Goal: Task Accomplishment & Management: Use online tool/utility

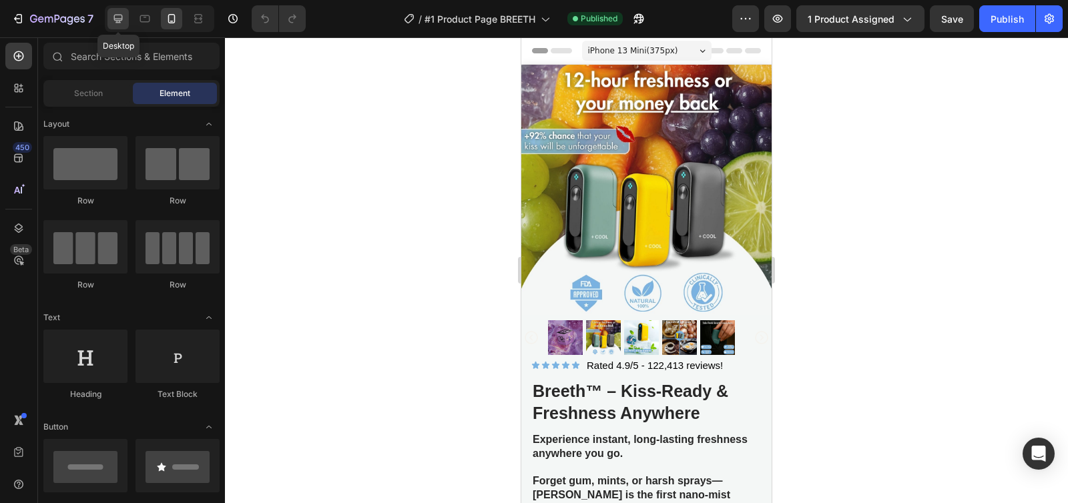
click at [121, 23] on icon at bounding box center [117, 18] width 13 height 13
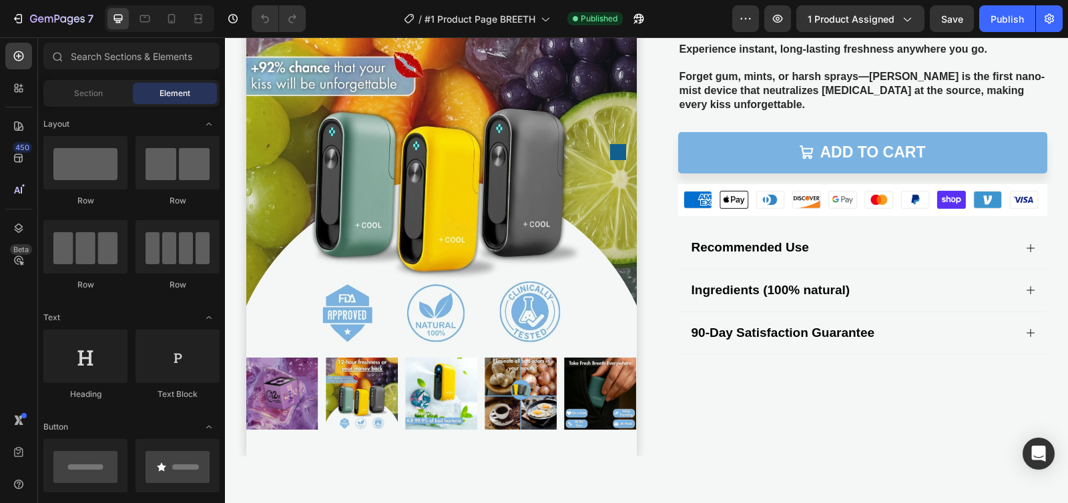
scroll to position [137, 0]
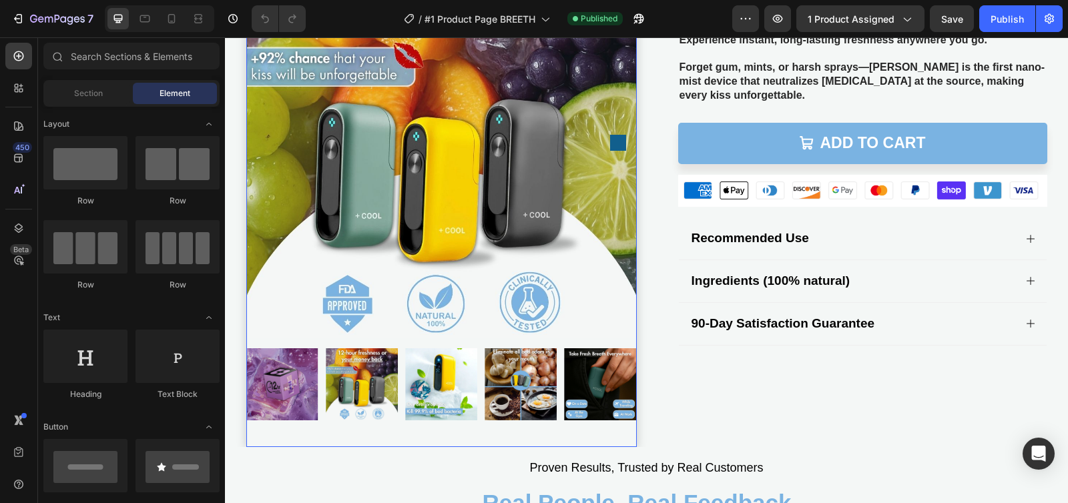
click at [553, 120] on img at bounding box center [441, 142] width 390 height 390
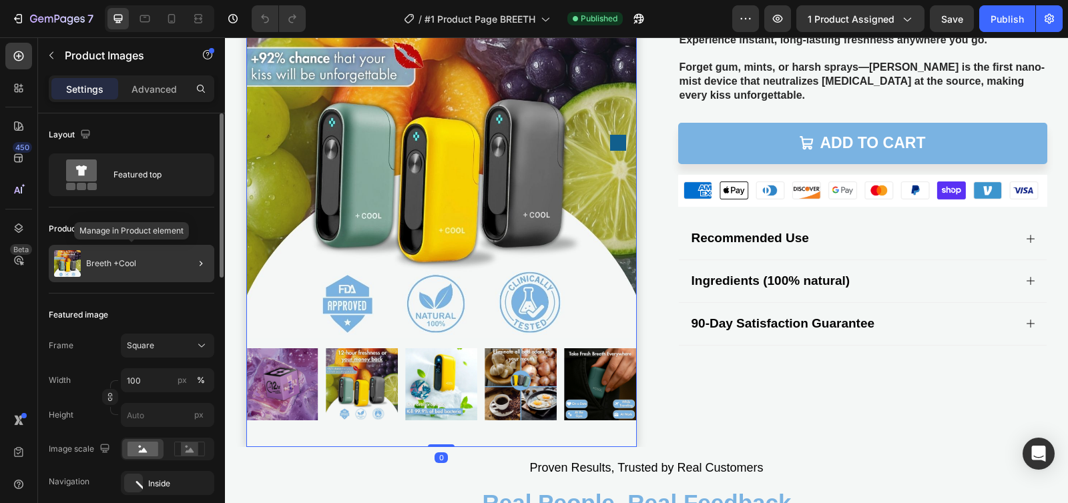
click at [119, 264] on p "Breeth +Cool" at bounding box center [111, 263] width 50 height 9
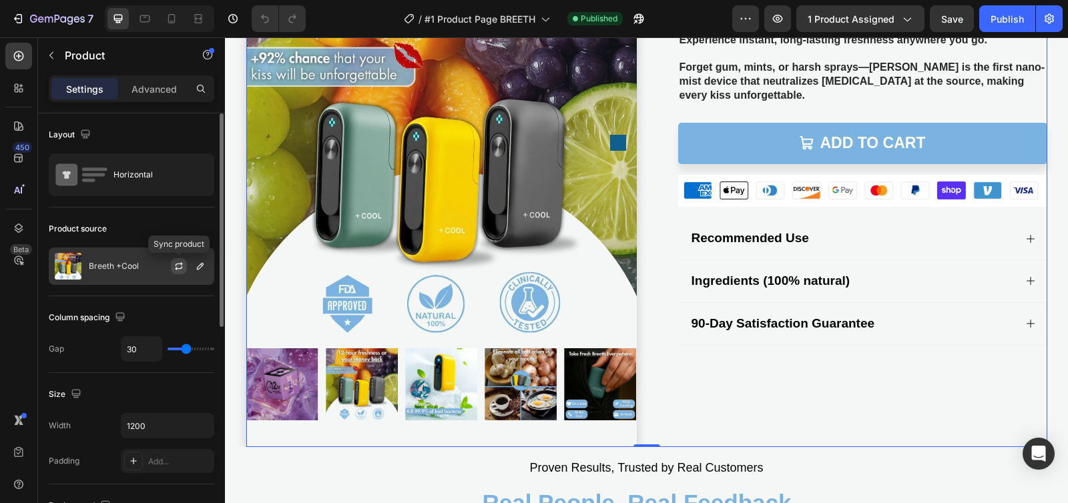
click at [174, 264] on icon "button" at bounding box center [179, 266] width 11 height 11
click at [871, 385] on div "Icon Icon Icon Icon Icon Icon List Rated 4.9/5 - 122,413 reviews! Text Block Ro…" at bounding box center [852, 197] width 390 height 500
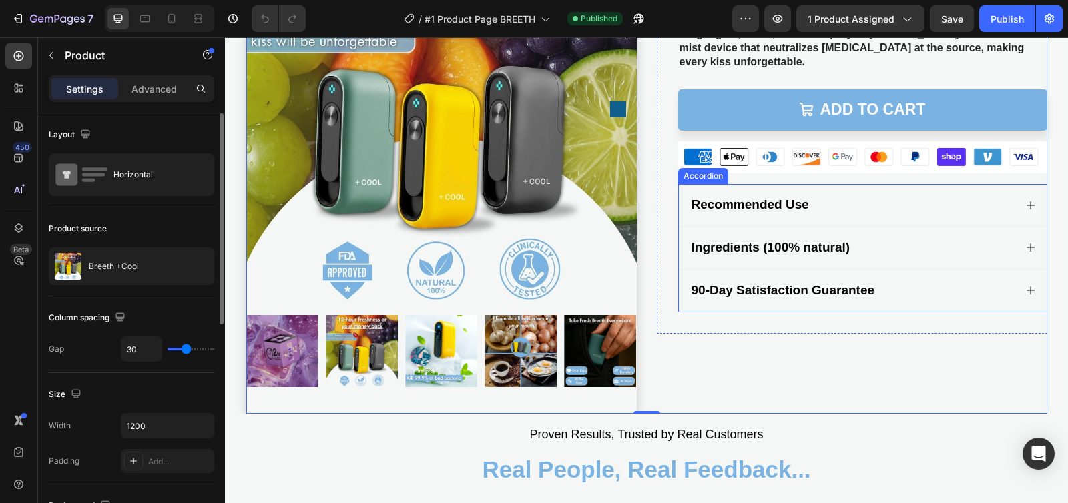
scroll to position [270, 0]
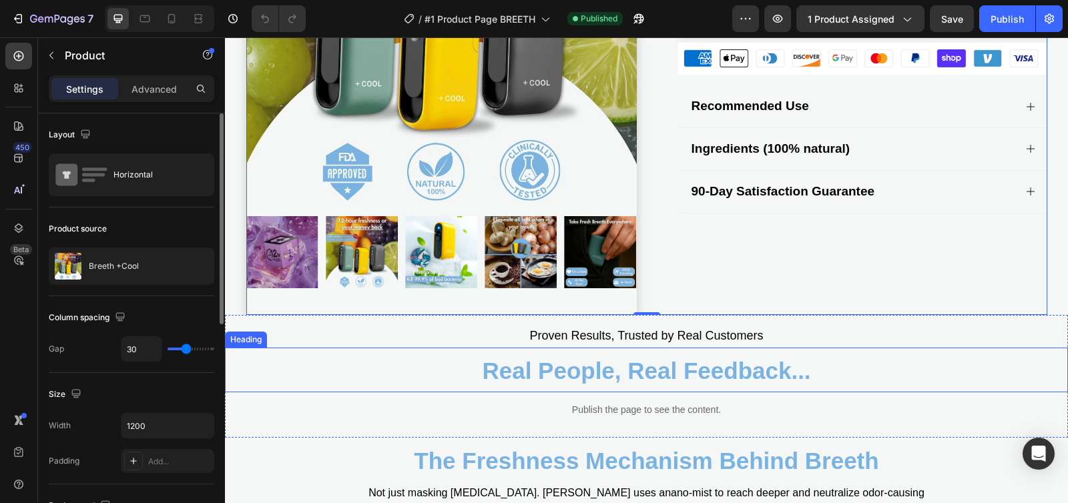
click at [366, 354] on h2 "Real People, Real Feedback..." at bounding box center [646, 370] width 843 height 45
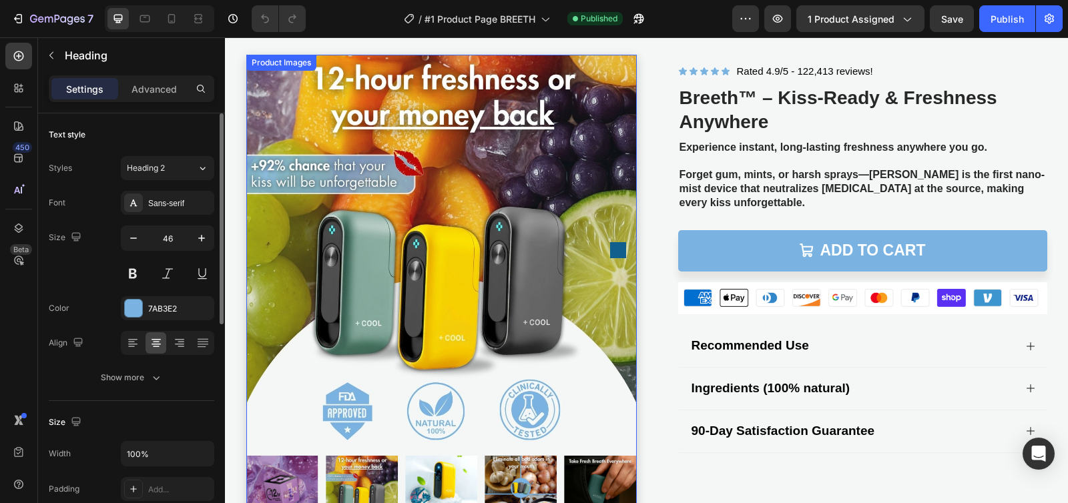
scroll to position [19, 0]
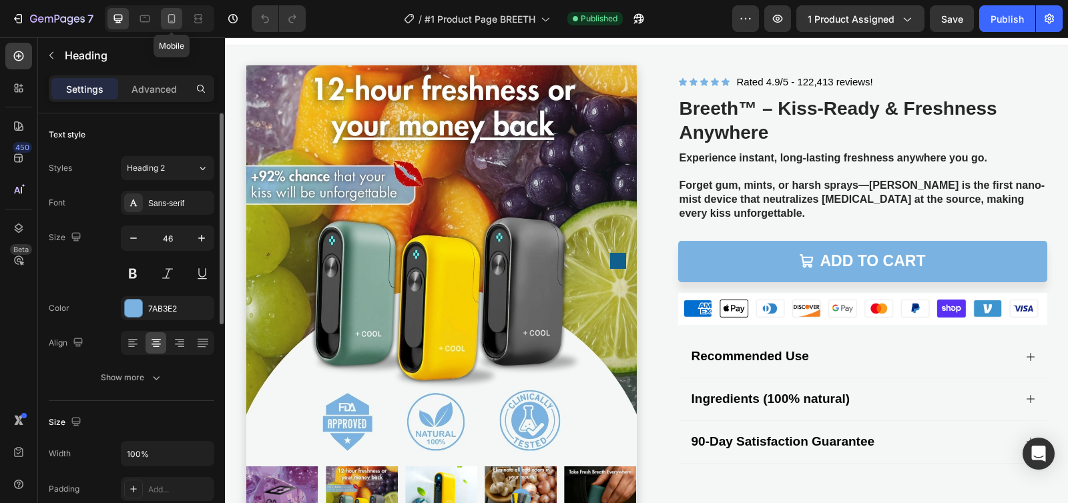
click at [169, 20] on icon at bounding box center [171, 18] width 7 height 9
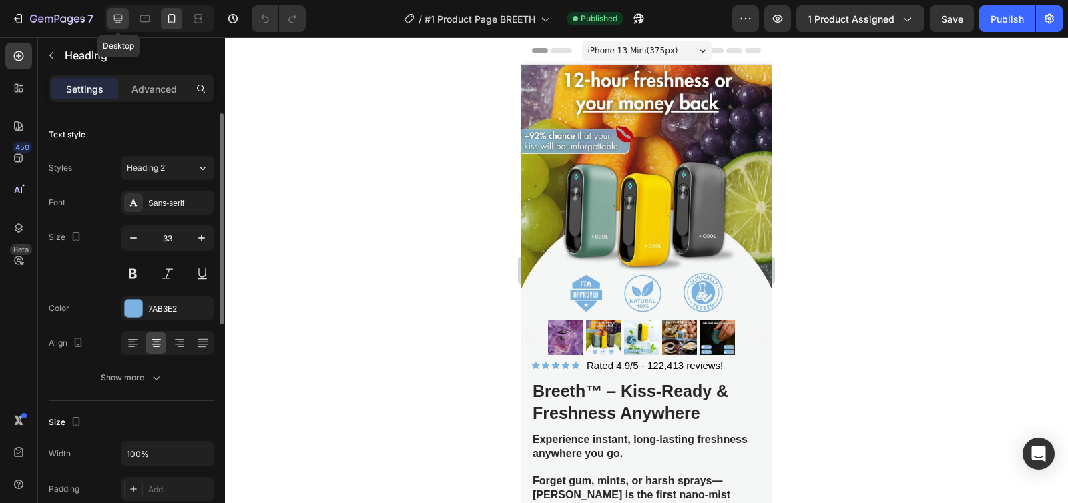
click at [124, 25] on icon at bounding box center [117, 18] width 13 height 13
type input "46"
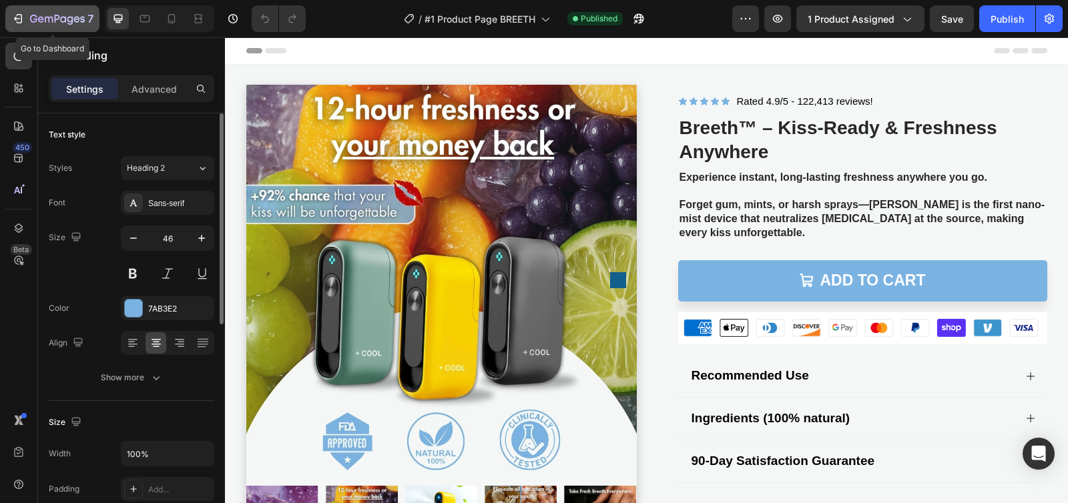
click at [19, 13] on icon "button" at bounding box center [17, 18] width 13 height 13
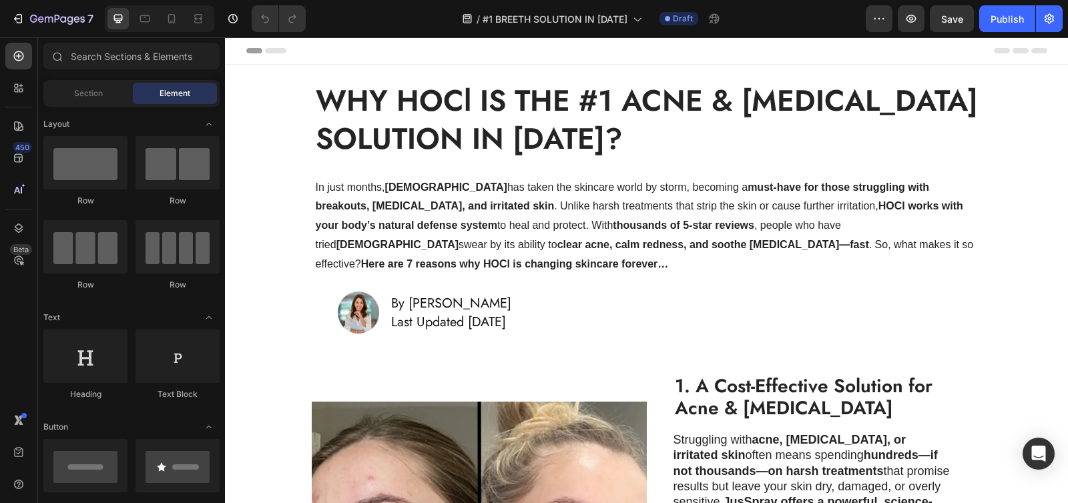
click at [456, 118] on strong "WHY HOCl IS THE #1 ACNE & ECZEMA SOLUTION IN 2025?" at bounding box center [647, 119] width 662 height 81
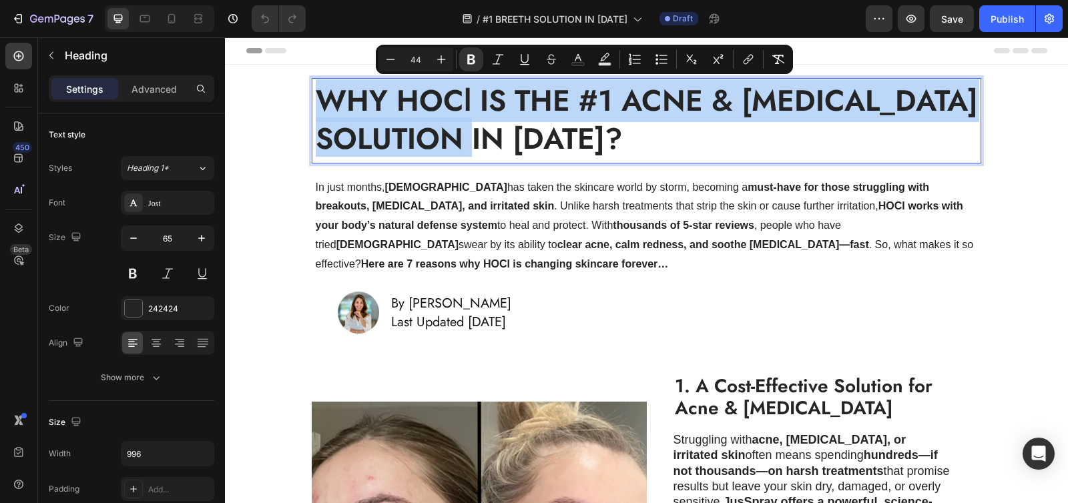
click at [488, 211] on h1 "In just months, JusSpray has taken the skincare world by storm, becoming a must…" at bounding box center [646, 226] width 665 height 99
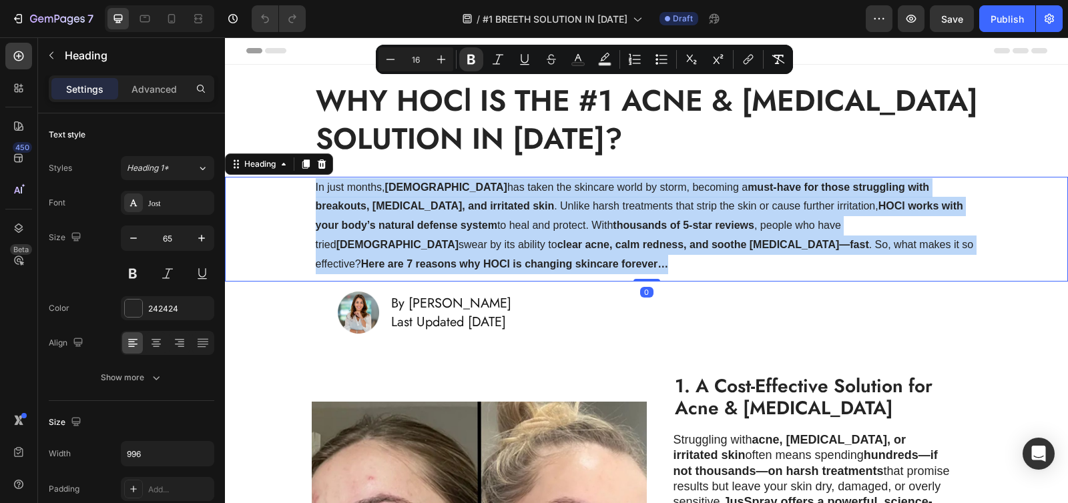
click at [488, 211] on p "In just months, JusSpray has taken the skincare world by storm, becoming a must…" at bounding box center [647, 226] width 662 height 96
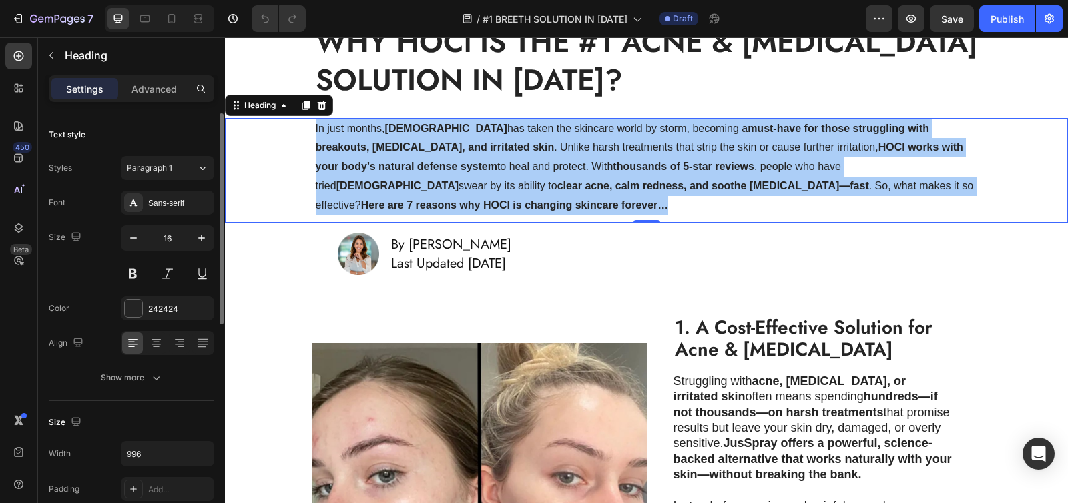
scroll to position [116, 0]
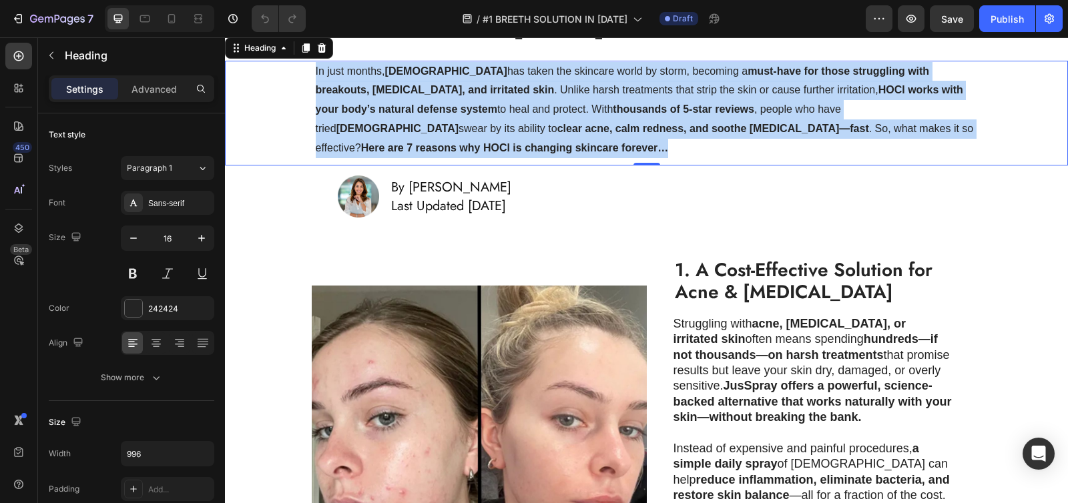
click at [761, 268] on strong "1. A Cost-Effective Solution for Acne & Eczema" at bounding box center [804, 281] width 258 height 50
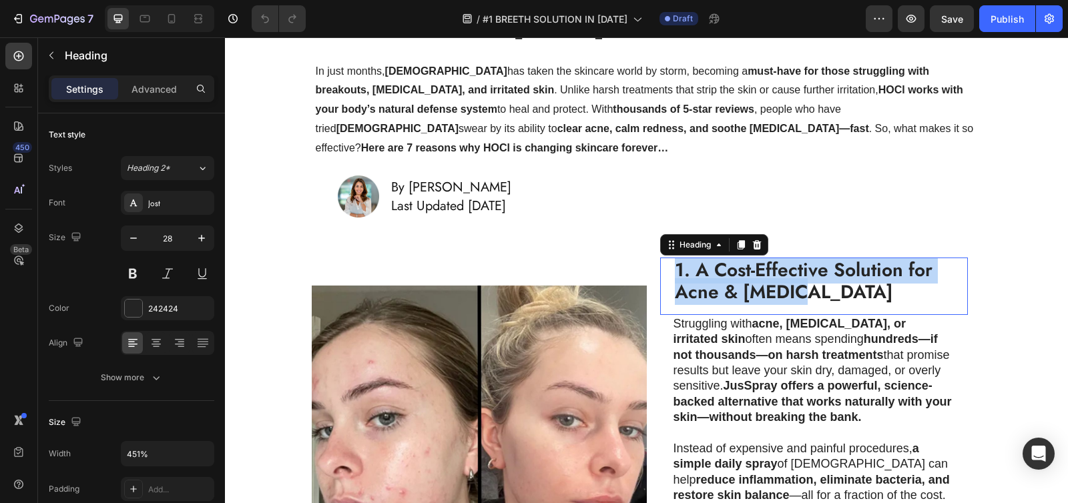
click at [761, 268] on strong "1. A Cost-Effective Solution for Acne & Eczema" at bounding box center [804, 281] width 258 height 50
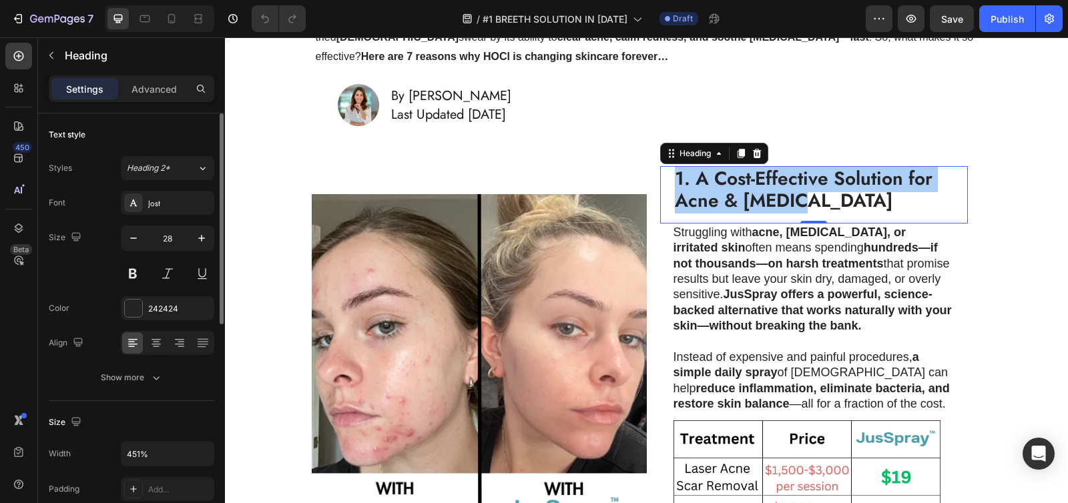
scroll to position [210, 0]
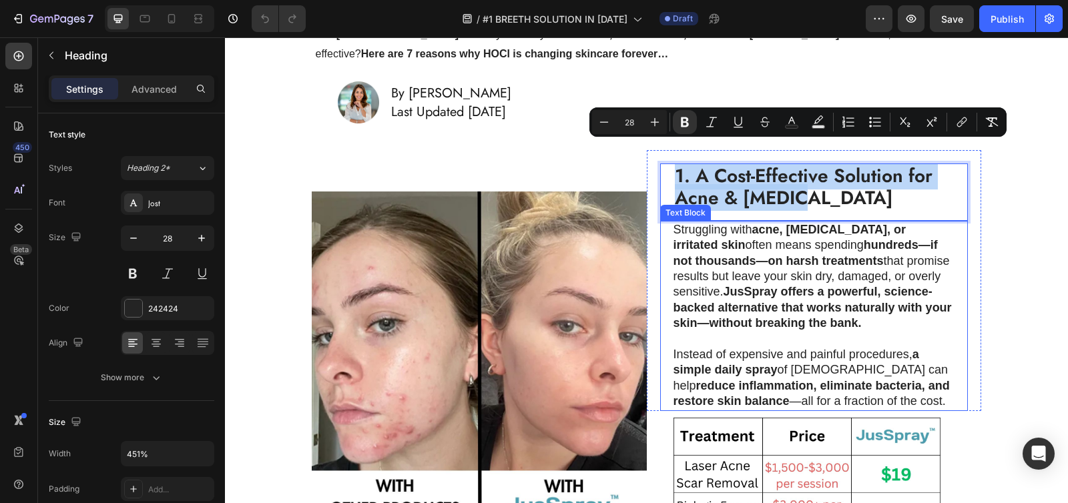
click at [683, 238] on strong "hundreds—if not thousands—on harsh treatments" at bounding box center [805, 252] width 264 height 29
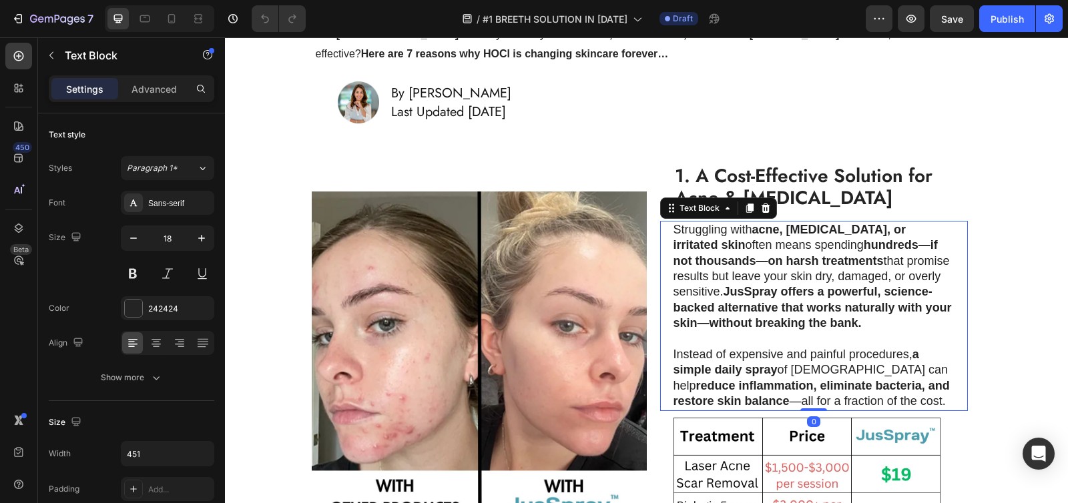
click at [673, 222] on p "Struggling with acne, eczema, or irritated skin often means spending hundreds—i…" at bounding box center [813, 276] width 280 height 109
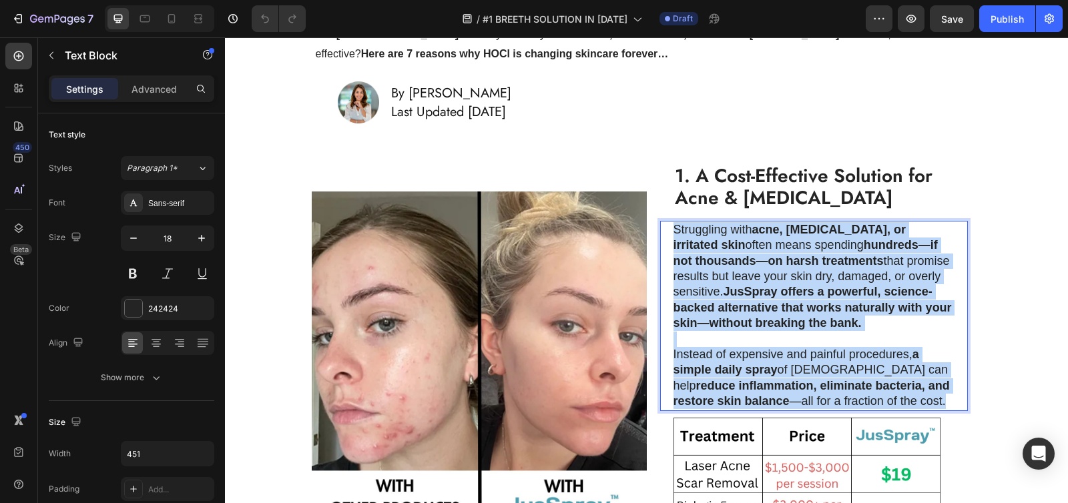
drag, startPoint x: 668, startPoint y: 210, endPoint x: 900, endPoint y: 378, distance: 285.8
click at [900, 378] on div "Struggling with acne, eczema, or irritated skin often means spending hundreds—i…" at bounding box center [814, 316] width 282 height 190
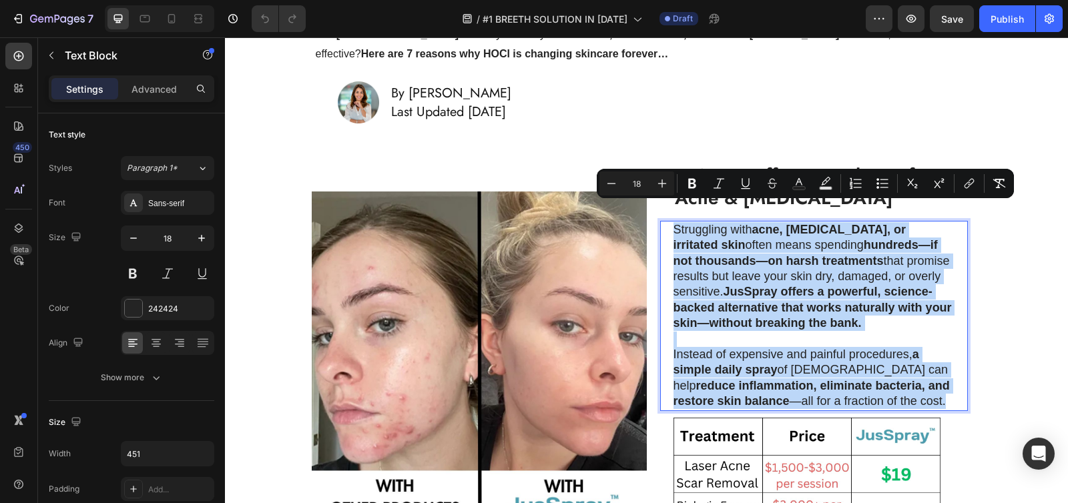
copy div "Struggling with acne, eczema, or irritated skin often means spending hundreds—i…"
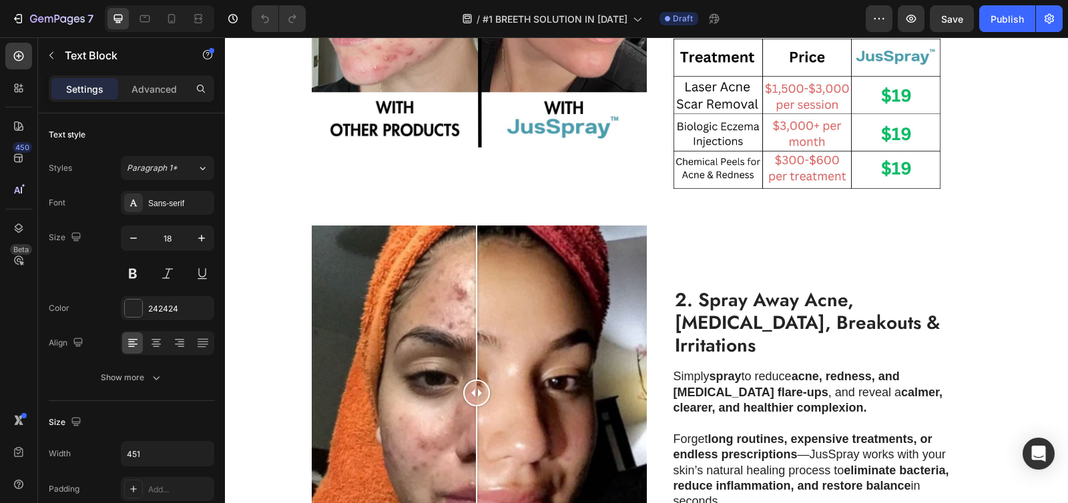
scroll to position [583, 0]
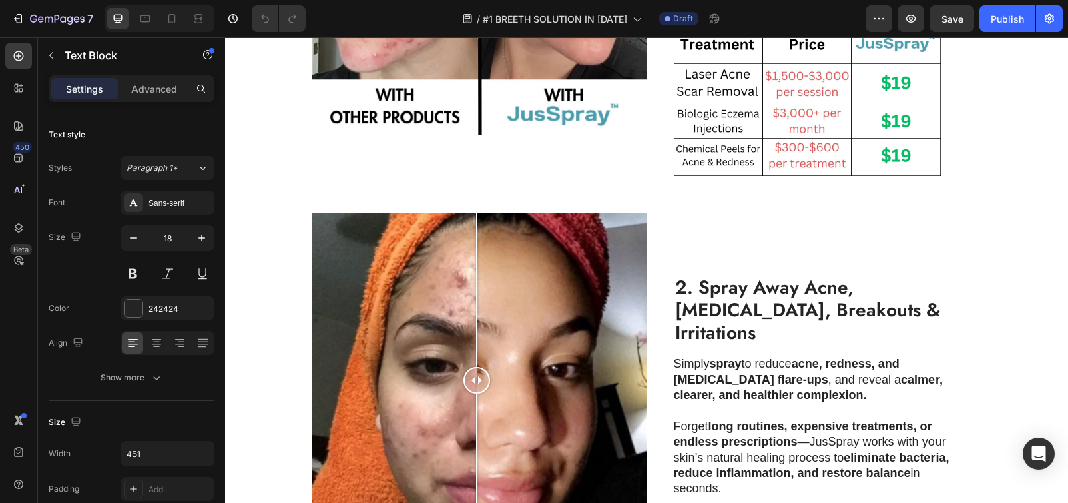
click at [721, 304] on strong "2. Spray Away Acne, Eczema, Breakouts & Irritations" at bounding box center [807, 310] width 265 height 72
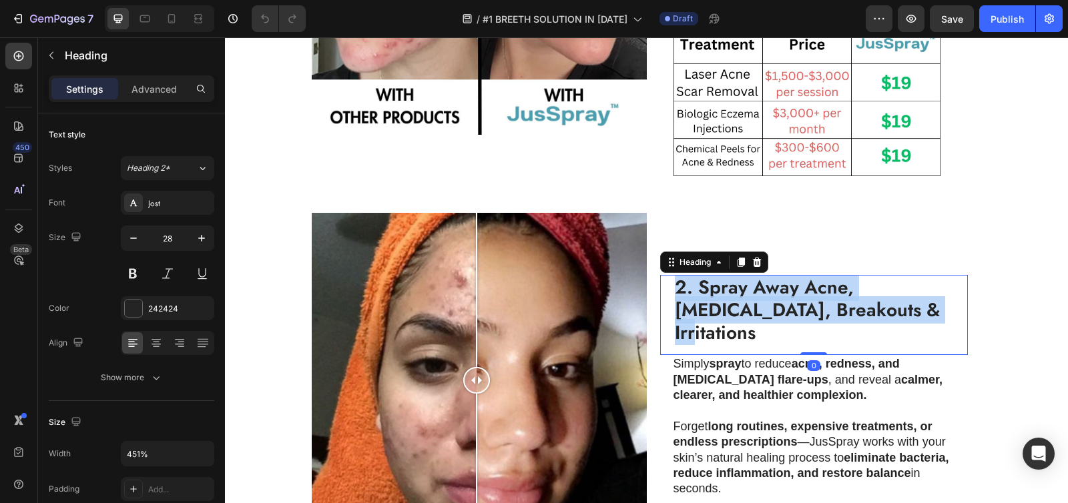
click at [721, 304] on strong "2. Spray Away Acne, Eczema, Breakouts & Irritations" at bounding box center [807, 310] width 265 height 72
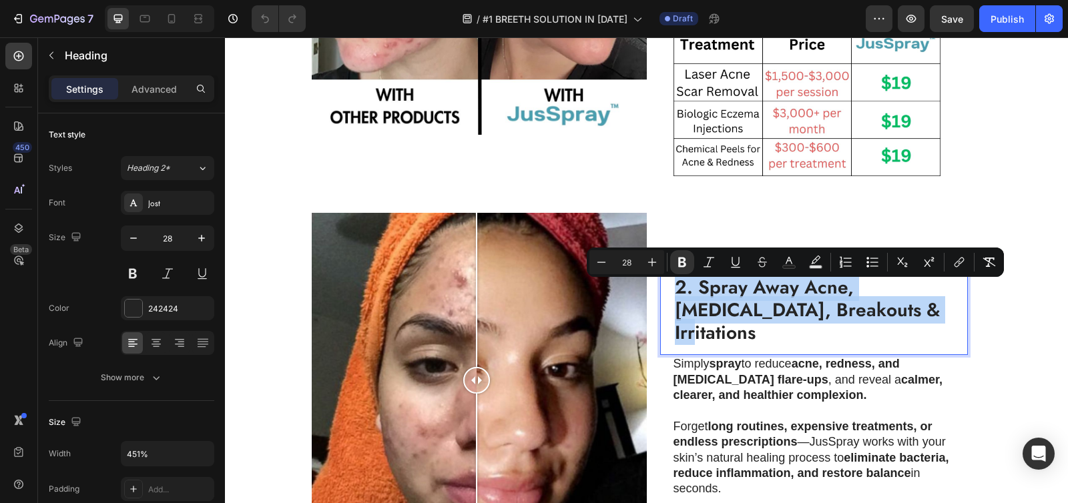
copy strong "2. Spray Away Acne, Eczema, Breakouts & Irritations"
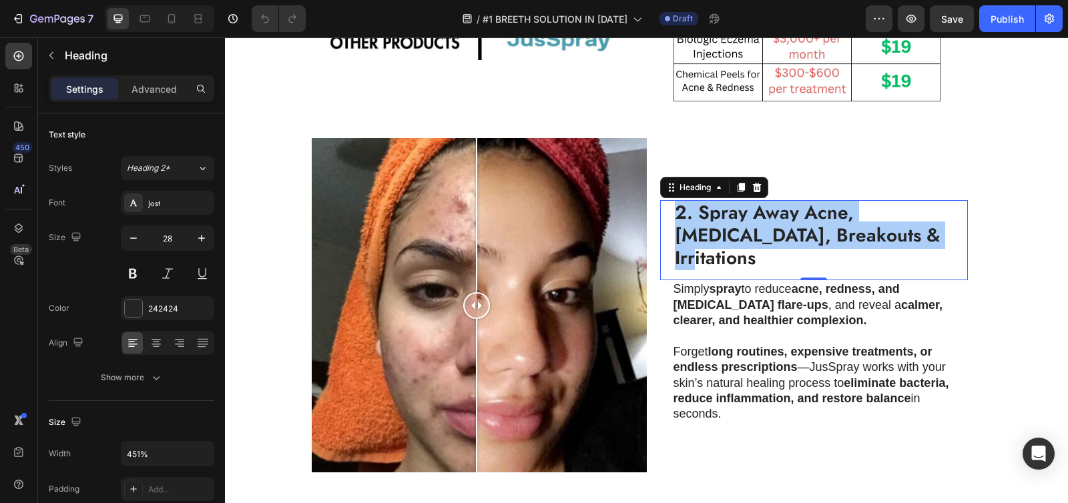
scroll to position [665, 0]
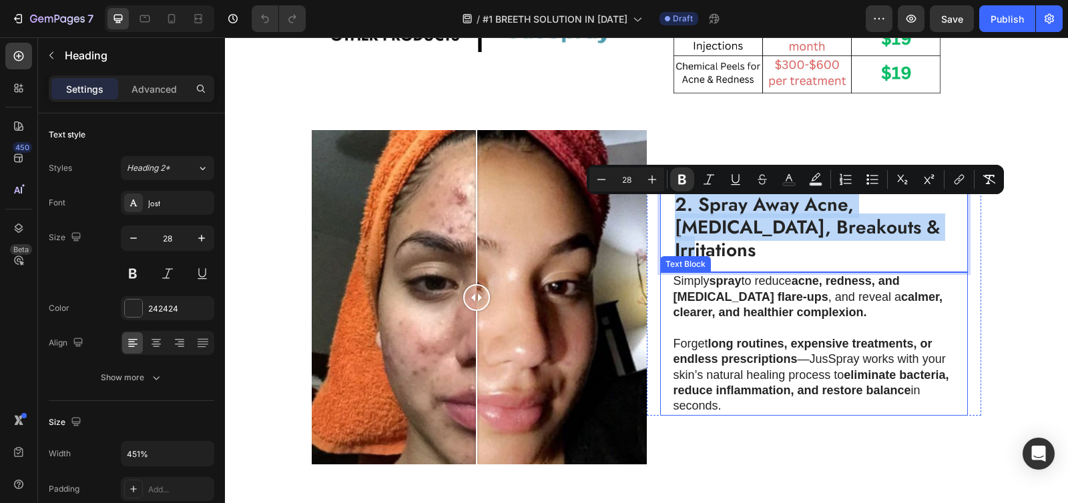
click at [718, 320] on p at bounding box center [813, 327] width 280 height 15
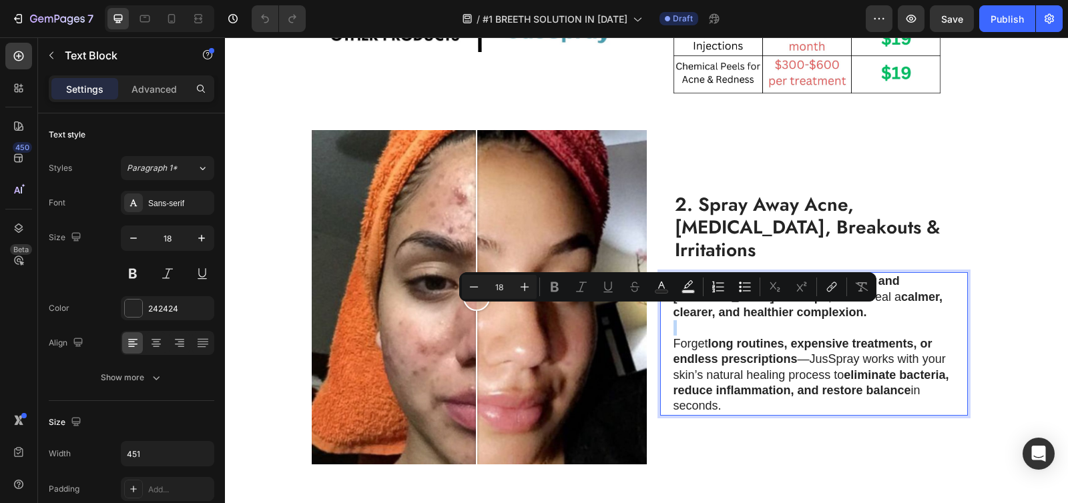
click at [673, 274] on p "Simply spray to reduce acne, redness, and eczema flare-ups , and reveal a calme…" at bounding box center [813, 297] width 280 height 47
click at [677, 345] on strong "long routines, expensive treatments, or endless prescriptions" at bounding box center [802, 351] width 259 height 29
click at [719, 356] on p "Forget long routines, expensive treatments, or endless prescriptions —JusSpray …" at bounding box center [813, 375] width 280 height 78
click at [780, 390] on p "Forget long routines, expensive treatments, or endless prescriptions —JusSpray …" at bounding box center [813, 375] width 280 height 78
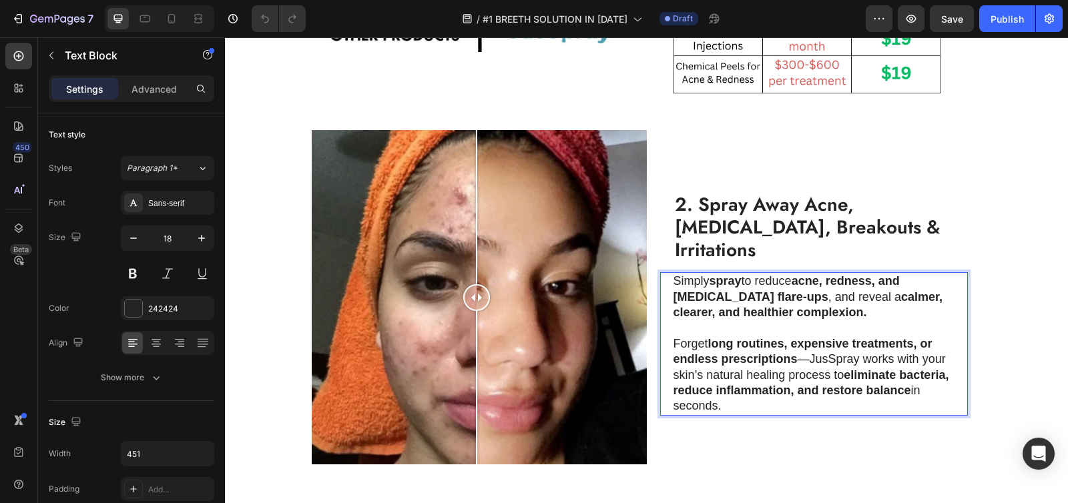
drag, startPoint x: 779, startPoint y: 393, endPoint x: 665, endPoint y: 270, distance: 168.1
click at [665, 272] on div "Simply spray to reduce acne, redness, and eczema flare-ups , and reveal a calme…" at bounding box center [814, 343] width 308 height 143
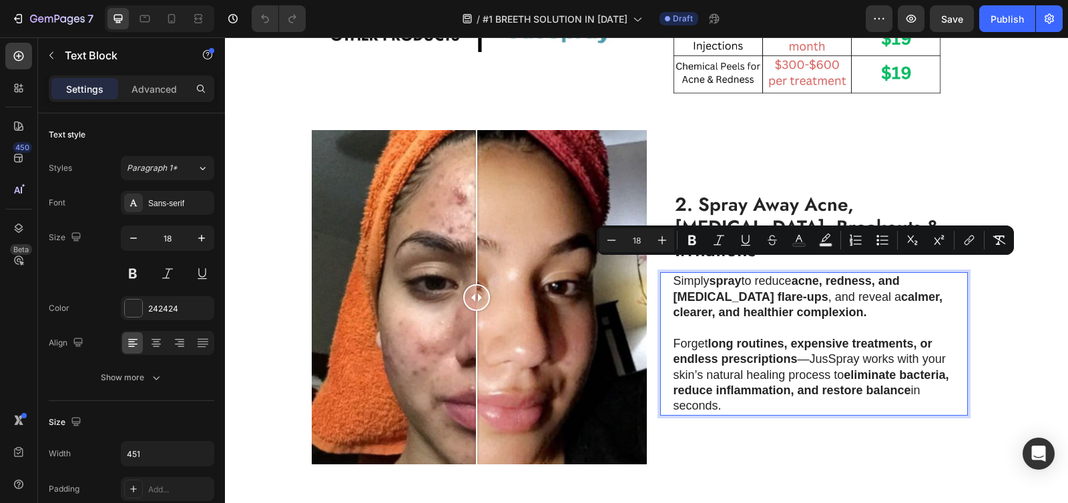
copy div "Simply spray to reduce acne, redness, and eczema flare-ups , and reveal a calme…"
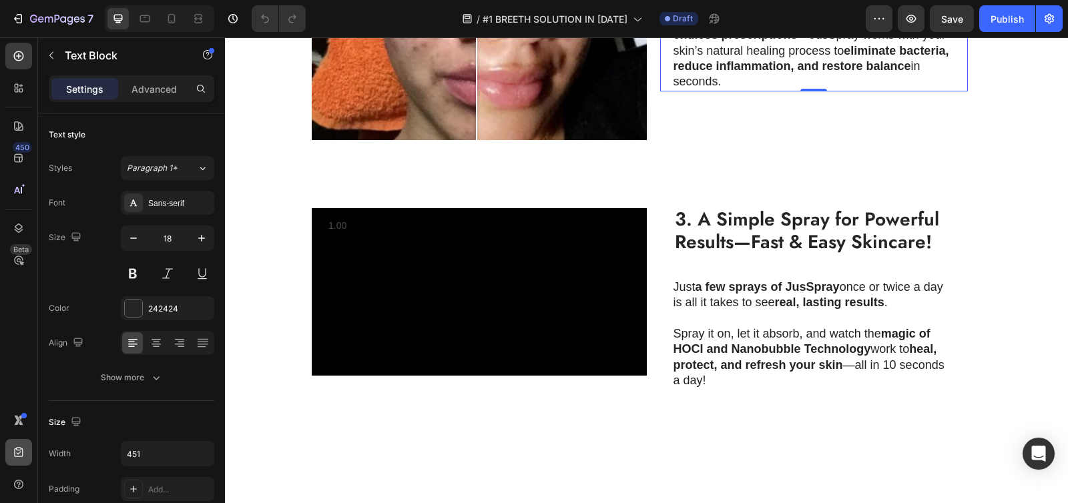
scroll to position [1044, 0]
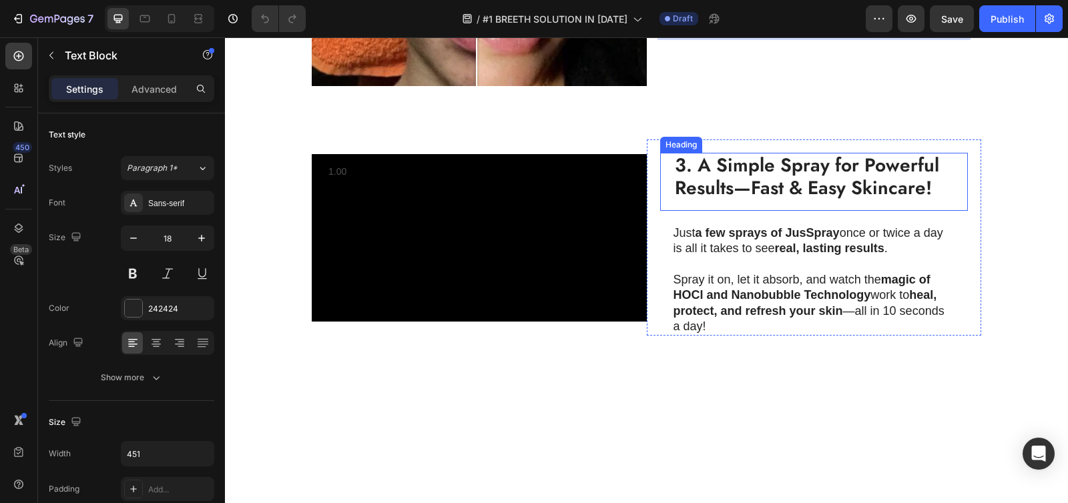
click at [727, 202] on strong "3. A Simple Spray for Powerful Results—Fast & Easy Skincare!" at bounding box center [807, 176] width 264 height 50
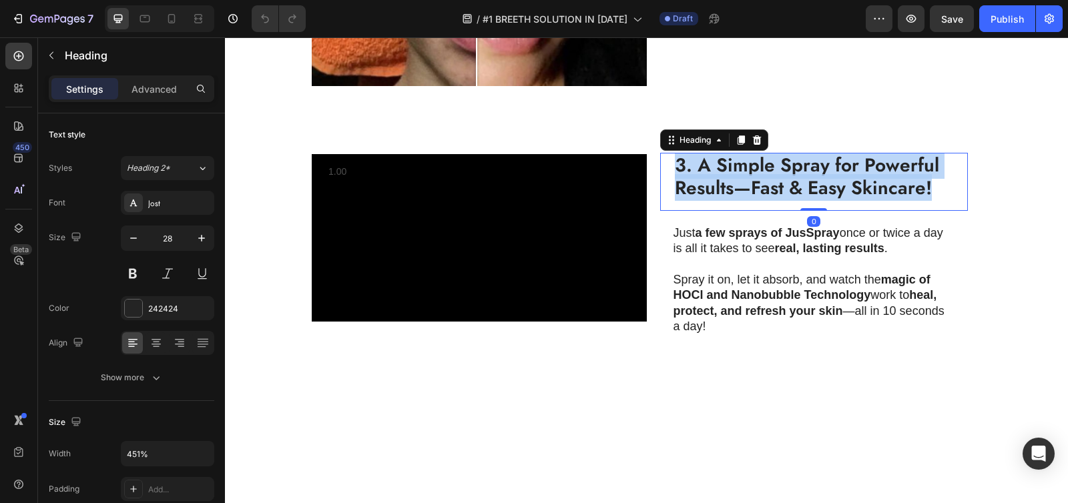
click at [727, 202] on strong "3. A Simple Spray for Powerful Results—Fast & Easy Skincare!" at bounding box center [807, 176] width 264 height 50
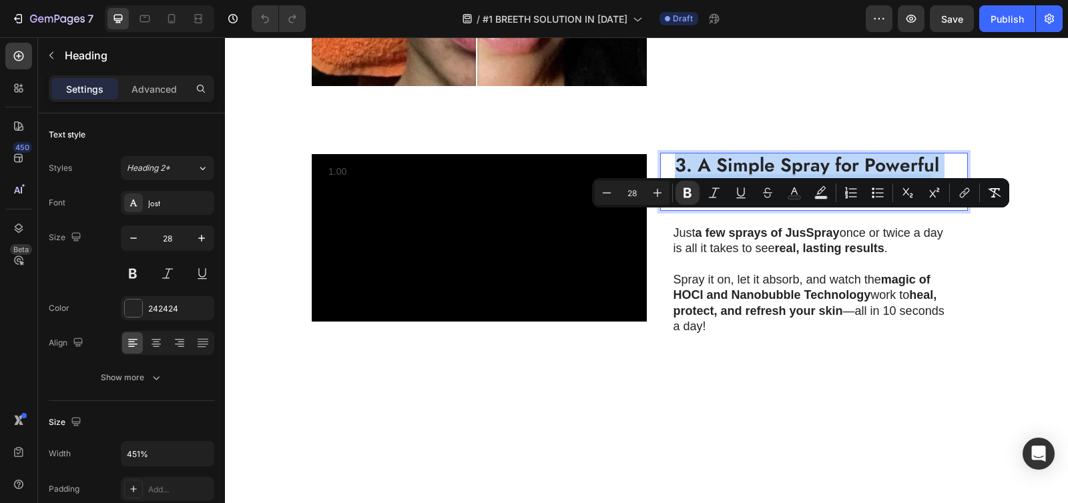
copy strong "3. A Simple Spray for Powerful Results—Fast & Easy Skincare!"
click at [680, 257] on p "Just a few sprays of JusSpray once or twice a day is all it takes to see real, …" at bounding box center [813, 241] width 280 height 31
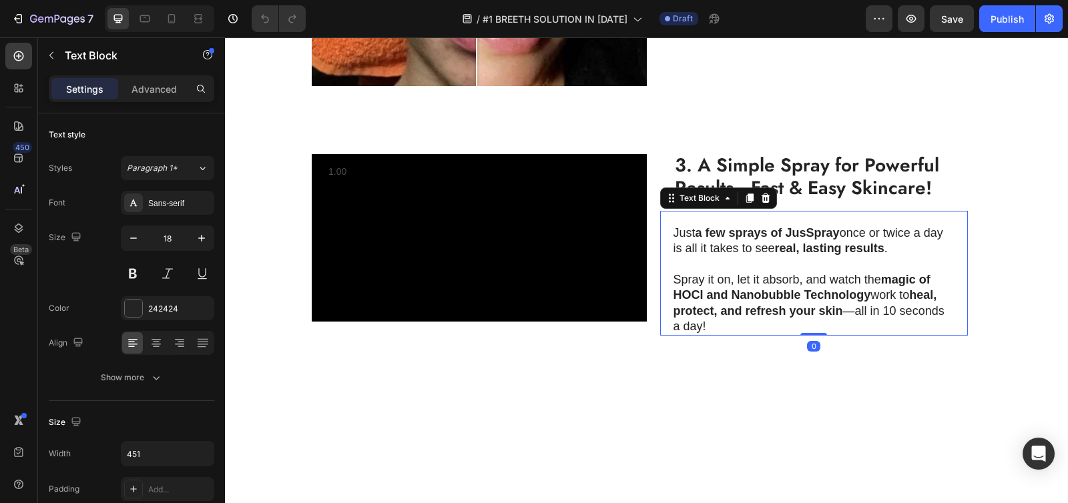
click at [673, 257] on p "Just a few sprays of JusSpray once or twice a day is all it takes to see real, …" at bounding box center [813, 241] width 280 height 31
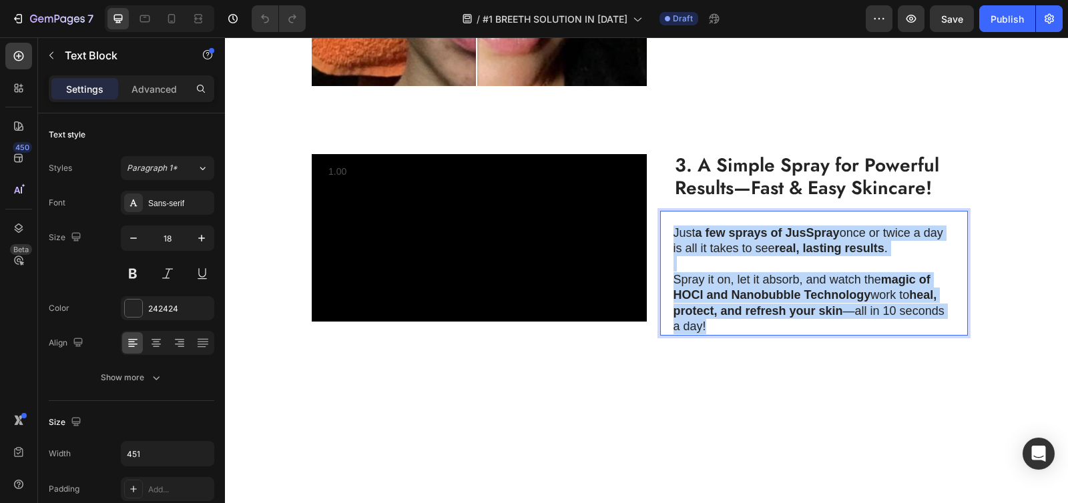
drag, startPoint x: 668, startPoint y: 294, endPoint x: 727, endPoint y: 382, distance: 106.2
click at [727, 336] on div "Just a few sprays of JusSpray once or twice a day is all it takes to see real, …" at bounding box center [814, 280] width 282 height 112
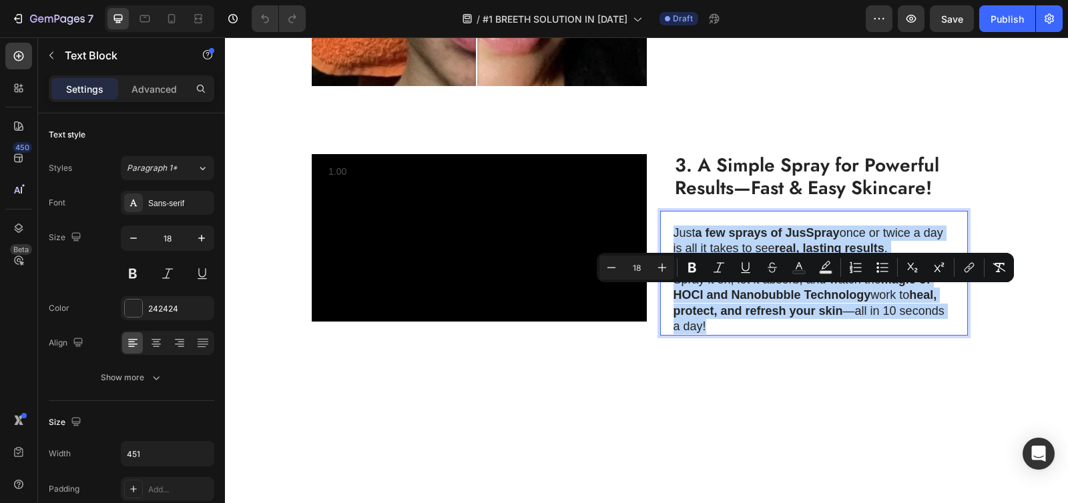
copy div "Just a few sprays of JusSpray once or twice a day is all it takes to see real, …"
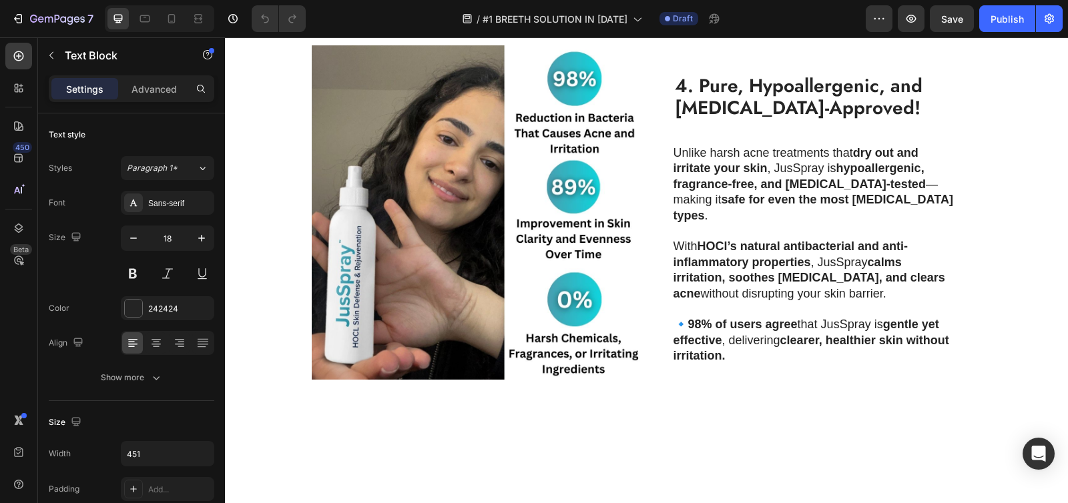
scroll to position [1428, 0]
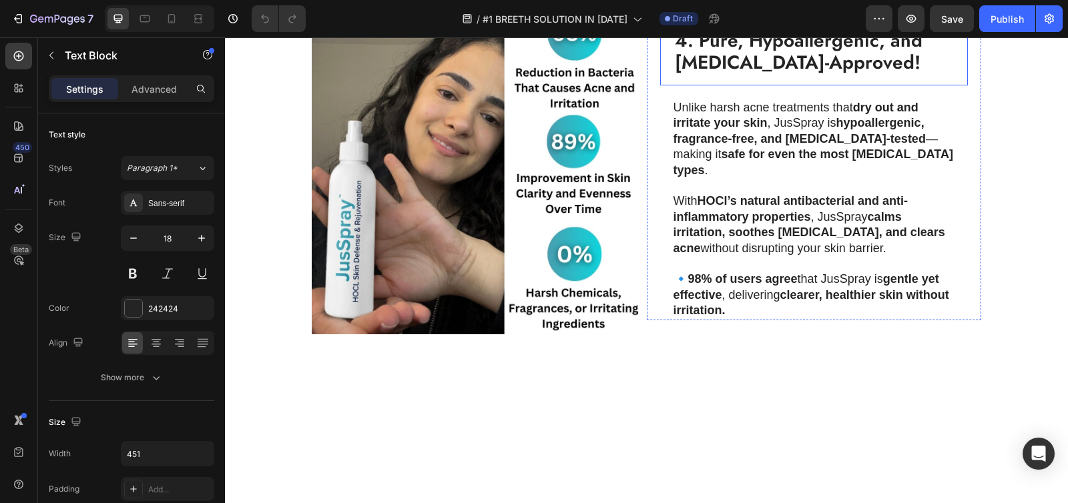
click at [754, 77] on strong "4. Pure, Hypoallergenic, and Dermatologist-Approved!" at bounding box center [799, 52] width 248 height 50
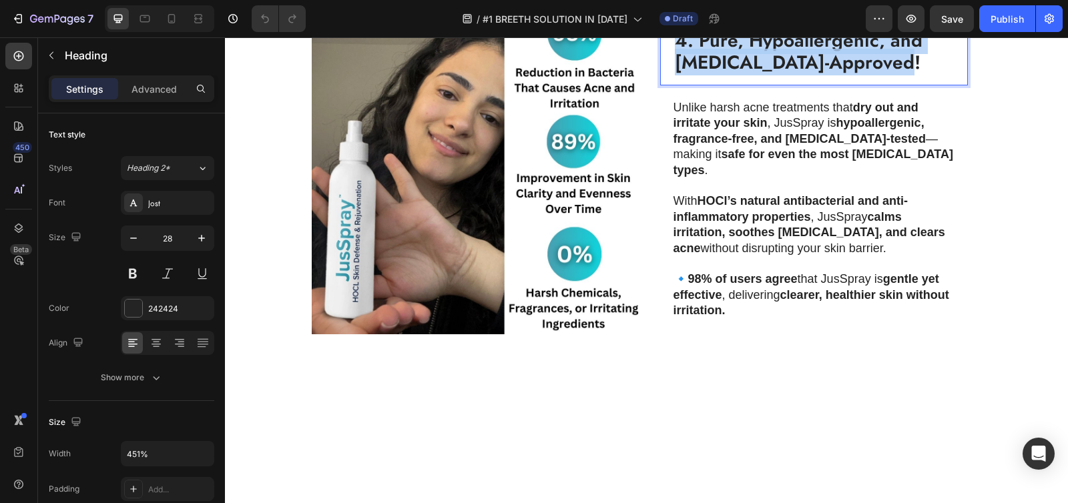
click at [754, 77] on strong "4. Pure, Hypoallergenic, and Dermatologist-Approved!" at bounding box center [799, 52] width 248 height 50
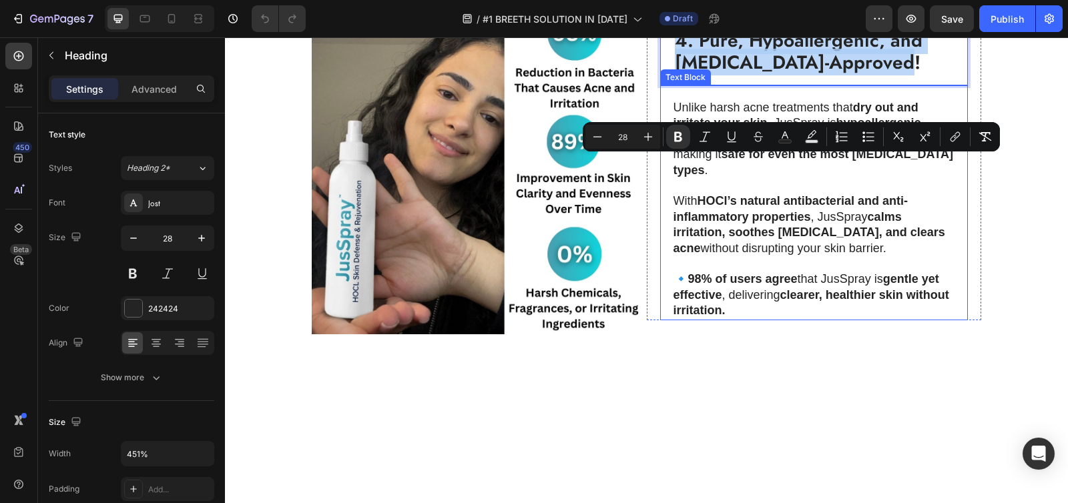
click at [681, 129] on strong "dry out and irritate your skin" at bounding box center [795, 115] width 245 height 29
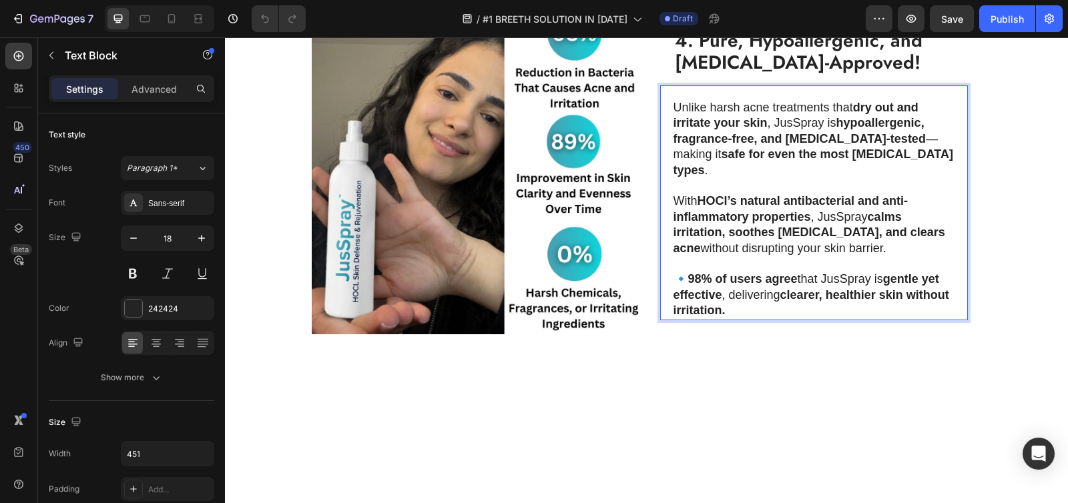
click at [673, 178] on p "Unlike harsh acne treatments that dry out and irritate your skin , JusSpray is …" at bounding box center [813, 139] width 280 height 78
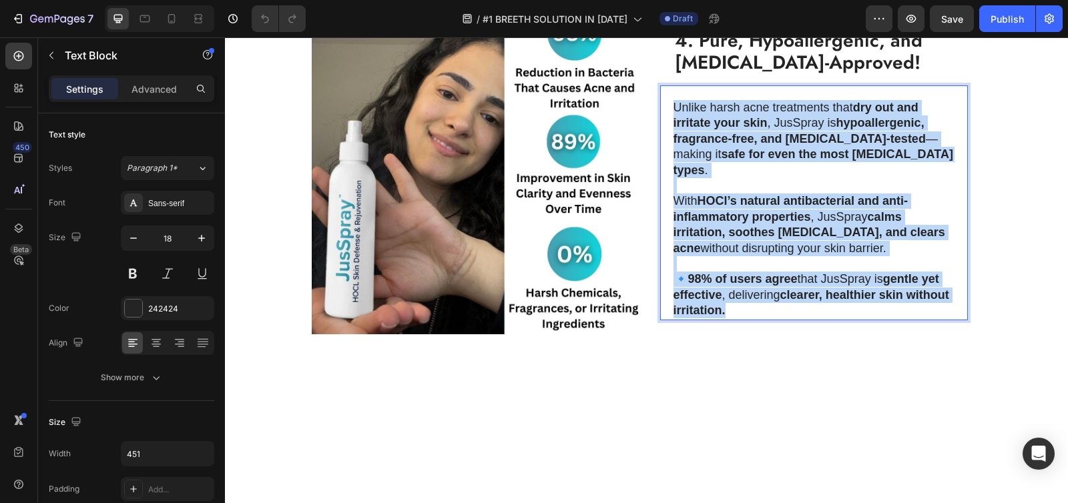
drag, startPoint x: 670, startPoint y: 236, endPoint x: 777, endPoint y: 439, distance: 229.3
click at [777, 320] on div "Unlike harsh acne treatments that dry out and irritate your skin , JusSpray is …" at bounding box center [814, 210] width 282 height 222
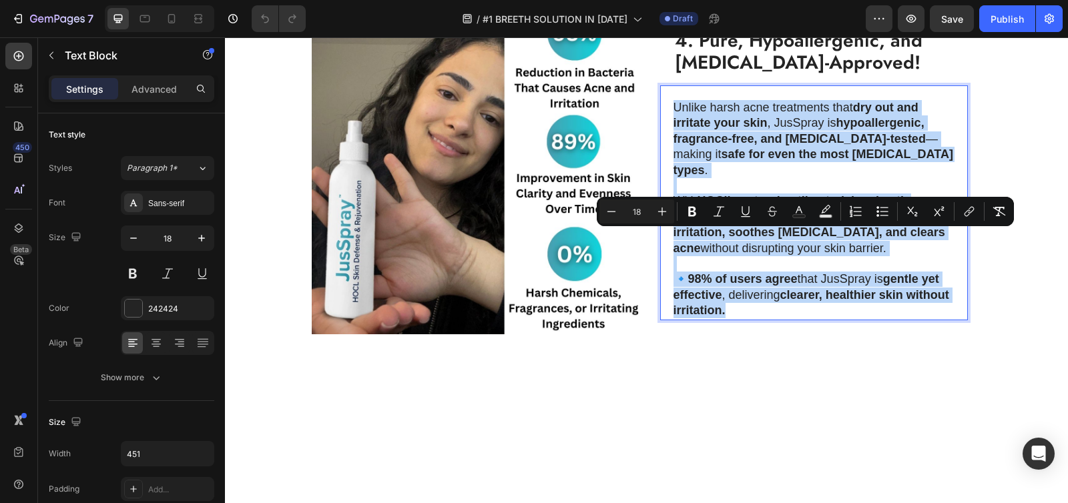
copy div "Unlike harsh acne treatments that dry out and irritate your skin , JusSpray is …"
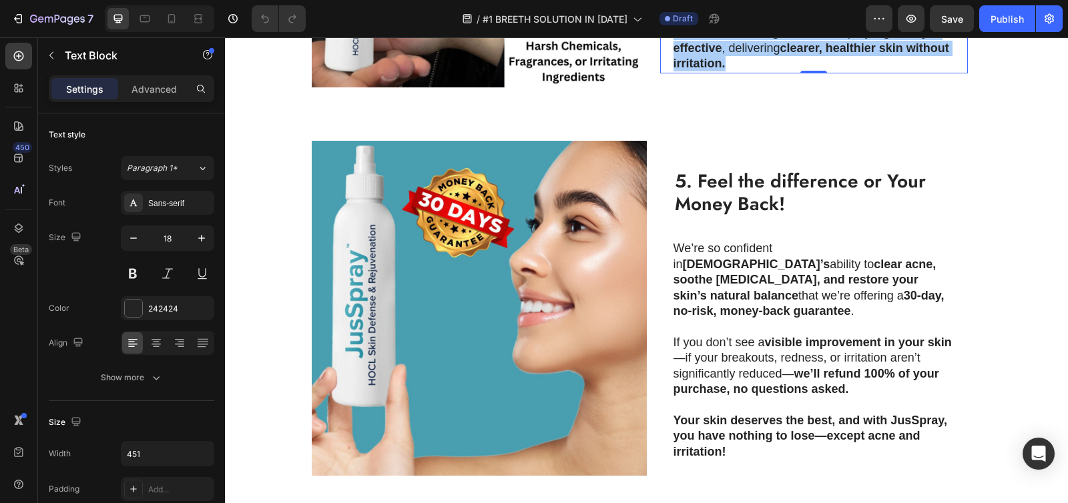
scroll to position [1809, 0]
click at [713, 196] on strong "5. Feel the difference or Your Money Back!" at bounding box center [800, 192] width 251 height 50
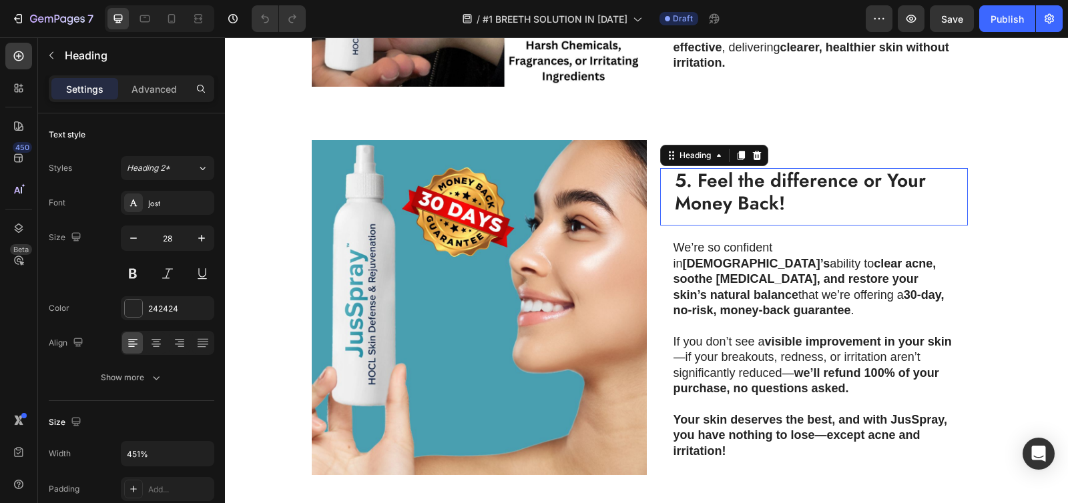
click at [713, 196] on strong "5. Feel the difference or Your Money Back!" at bounding box center [800, 192] width 251 height 50
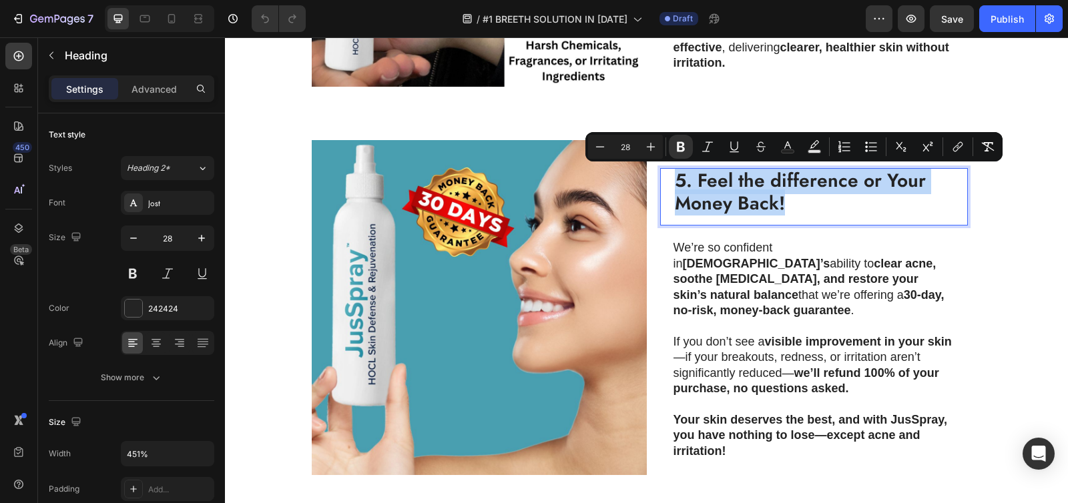
copy strong "5. Feel the difference or Your Money Back!"
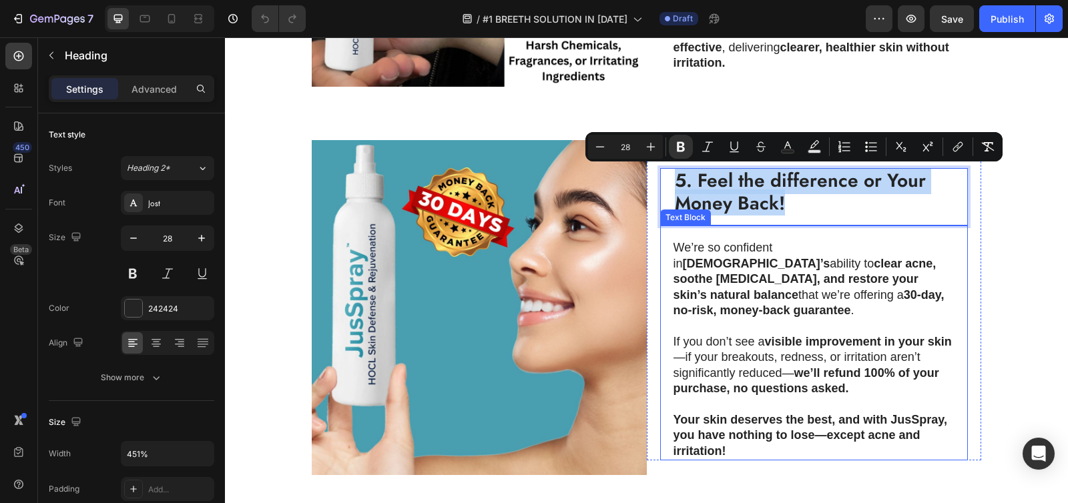
click at [678, 252] on p "We’re so confident in JusSpray’s ability to clear acne, soothe eczema, and rest…" at bounding box center [813, 279] width 280 height 78
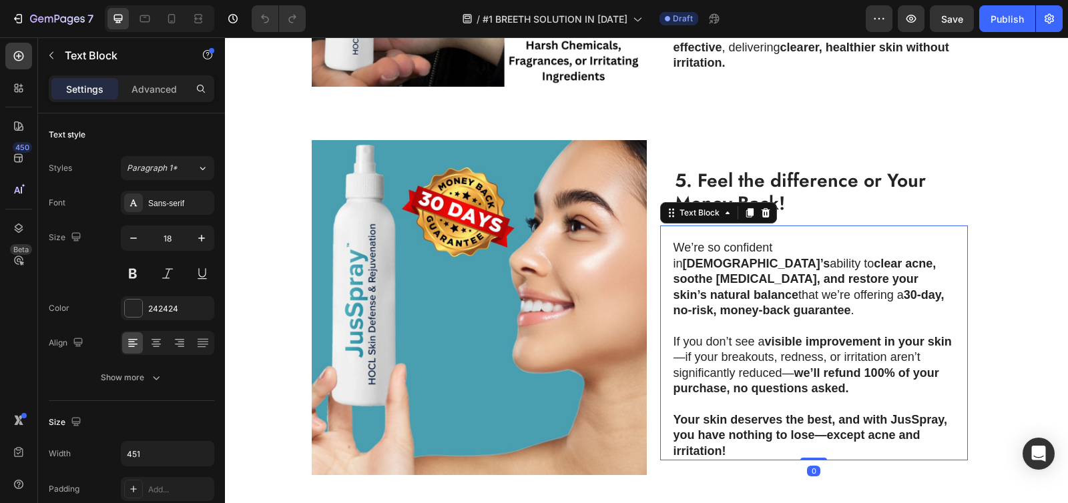
click at [673, 250] on p "We’re so confident in JusSpray’s ability to clear acne, soothe eczema, and rest…" at bounding box center [813, 279] width 280 height 78
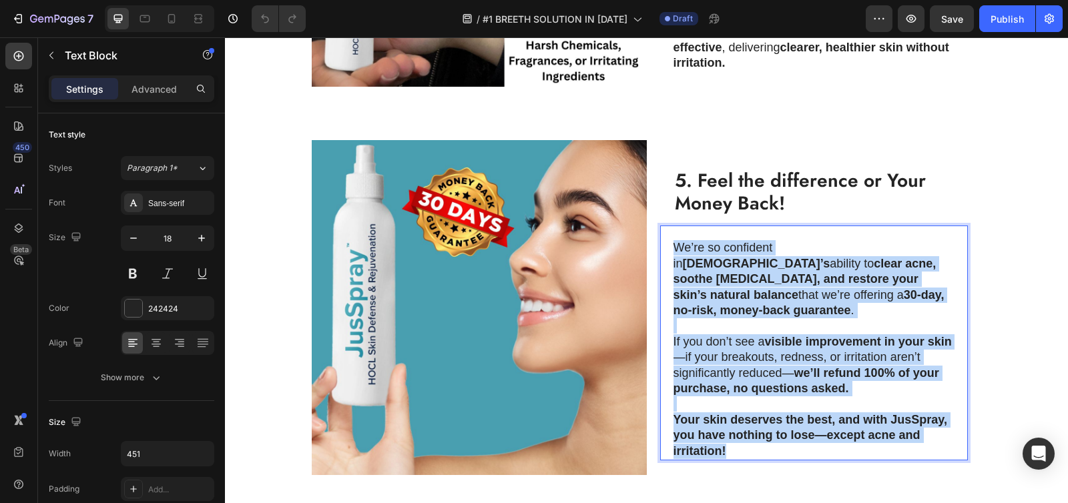
drag, startPoint x: 669, startPoint y: 250, endPoint x: 741, endPoint y: 436, distance: 199.7
click at [741, 436] on div "We’re so confident in JusSpray’s ability to clear acne, soothe eczema, and rest…" at bounding box center [814, 350] width 282 height 222
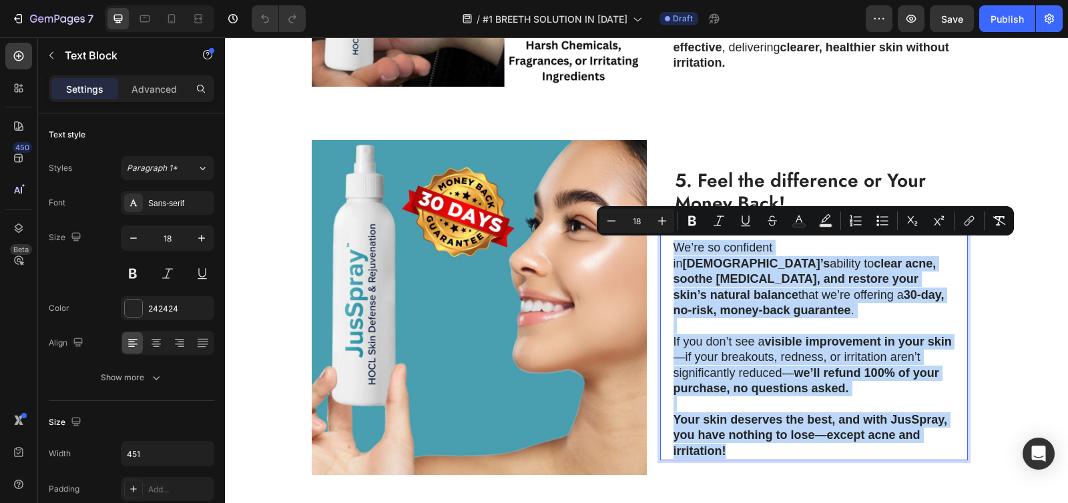
copy div "We’re so confident in JusSpray’s ability to clear acne, soothe eczema, and rest…"
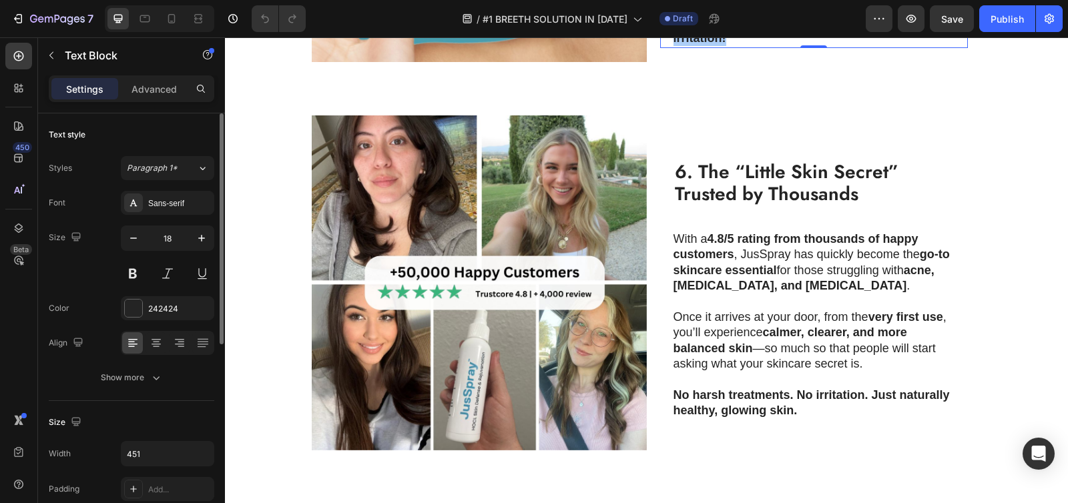
scroll to position [2218, 0]
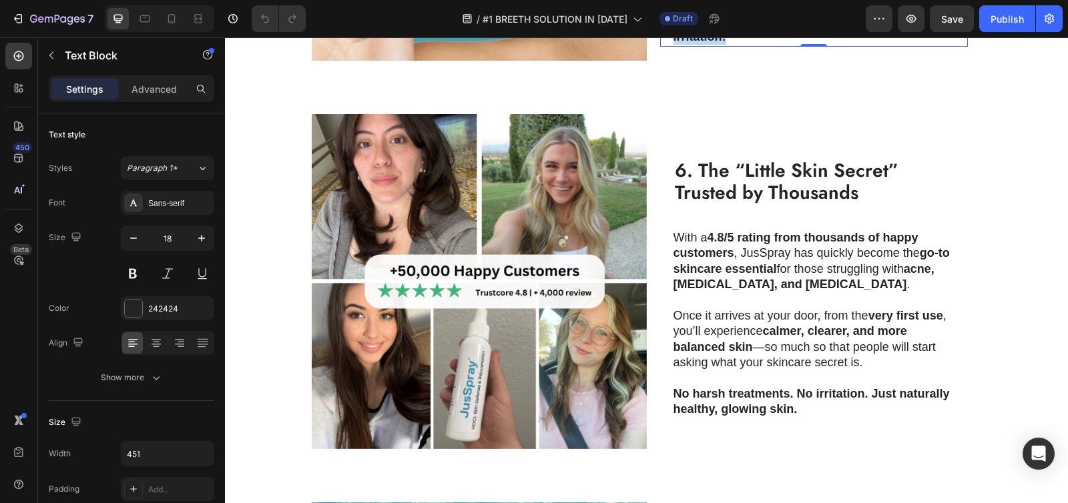
click at [744, 174] on strong "6. The “Little Skin Secret” Trusted by Thousands" at bounding box center [787, 182] width 224 height 50
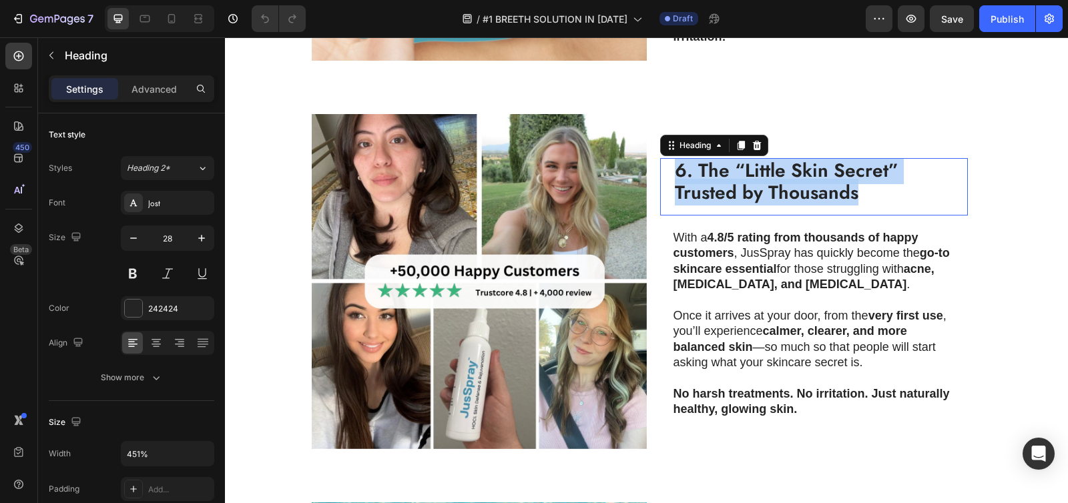
click at [744, 174] on strong "6. The “Little Skin Secret” Trusted by Thousands" at bounding box center [787, 182] width 224 height 50
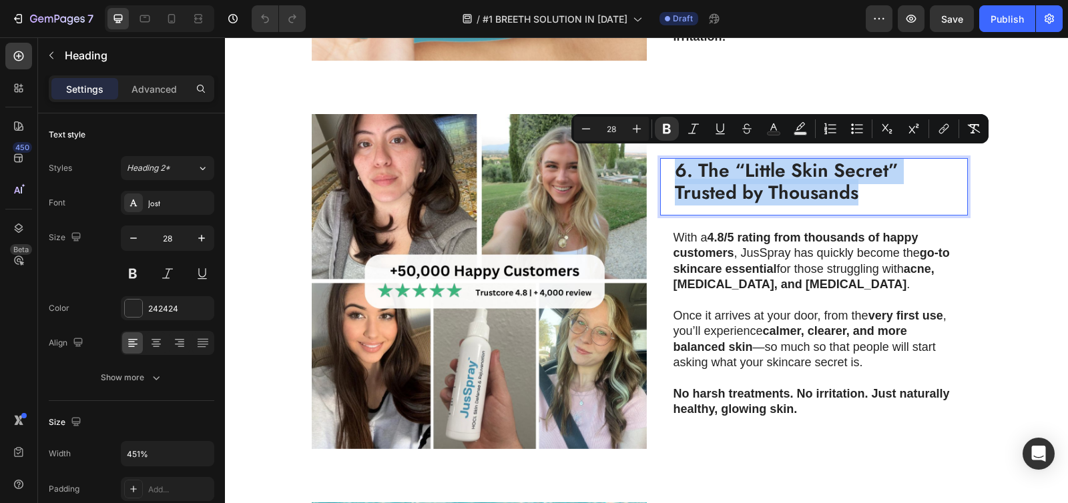
copy strong "6. The “Little Skin Secret” Trusted by Thousands"
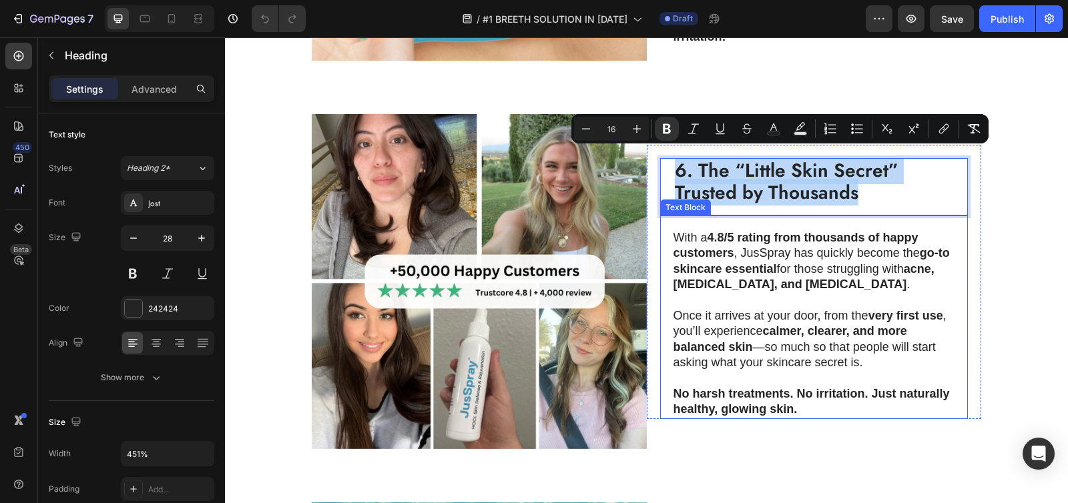
click at [706, 232] on strong "4.8/5 rating from thousands of happy customers" at bounding box center [795, 245] width 245 height 29
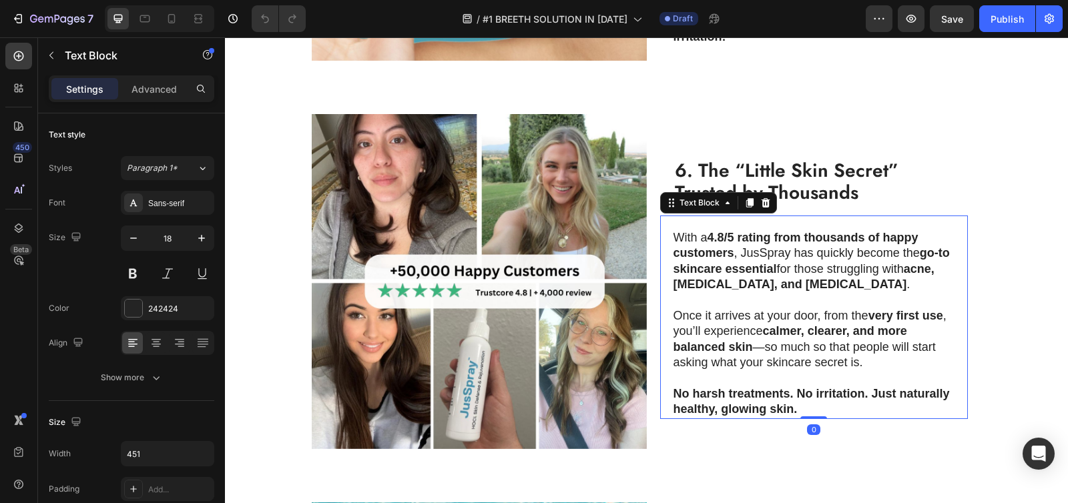
click at [689, 232] on p "With a 4.8/5 rating from thousands of happy customers , JusSpray has quickly be…" at bounding box center [813, 261] width 280 height 63
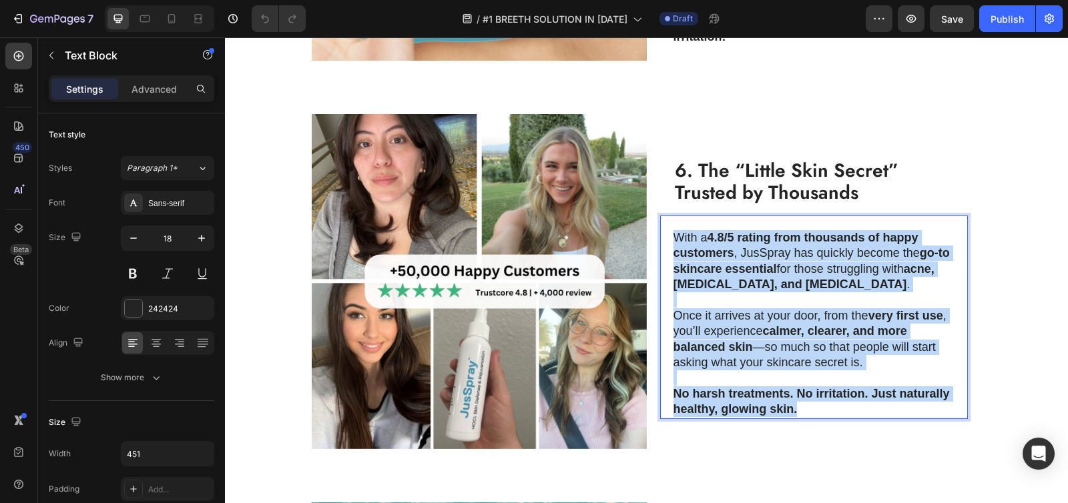
drag, startPoint x: 671, startPoint y: 228, endPoint x: 854, endPoint y: 396, distance: 248.9
click at [854, 396] on div "With a 4.8/5 rating from thousands of happy customers , JusSpray has quickly be…" at bounding box center [814, 324] width 282 height 190
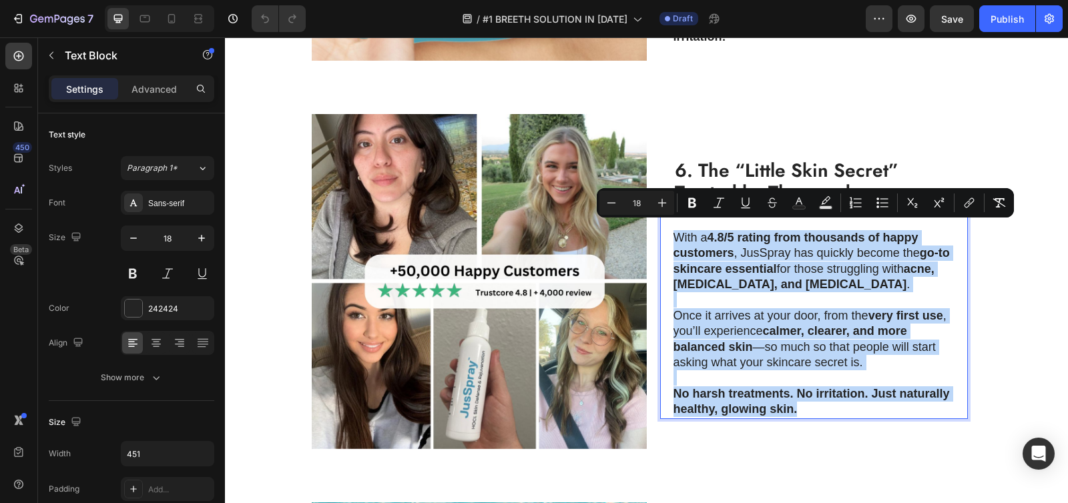
copy div "With a 4.8/5 rating from thousands of happy customers , JusSpray has quickly be…"
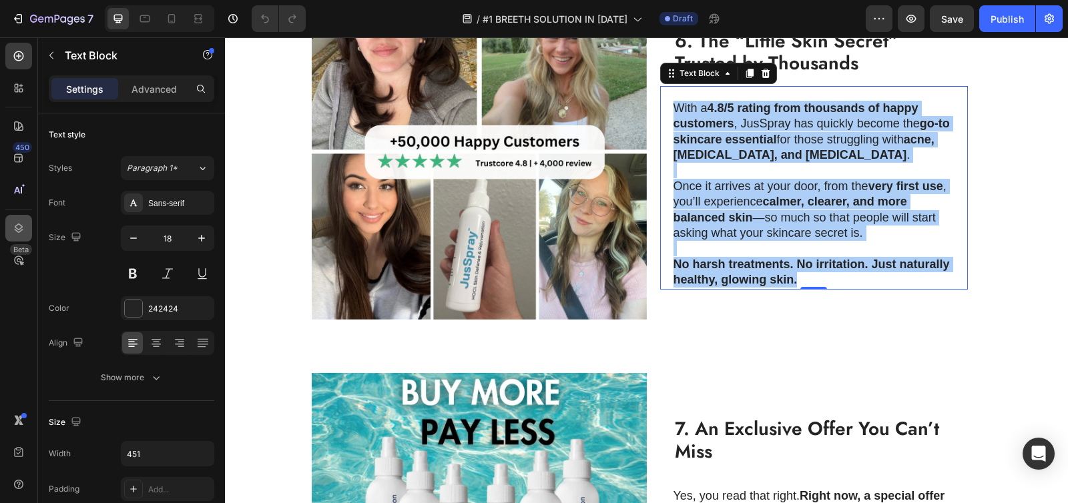
scroll to position [2489, 0]
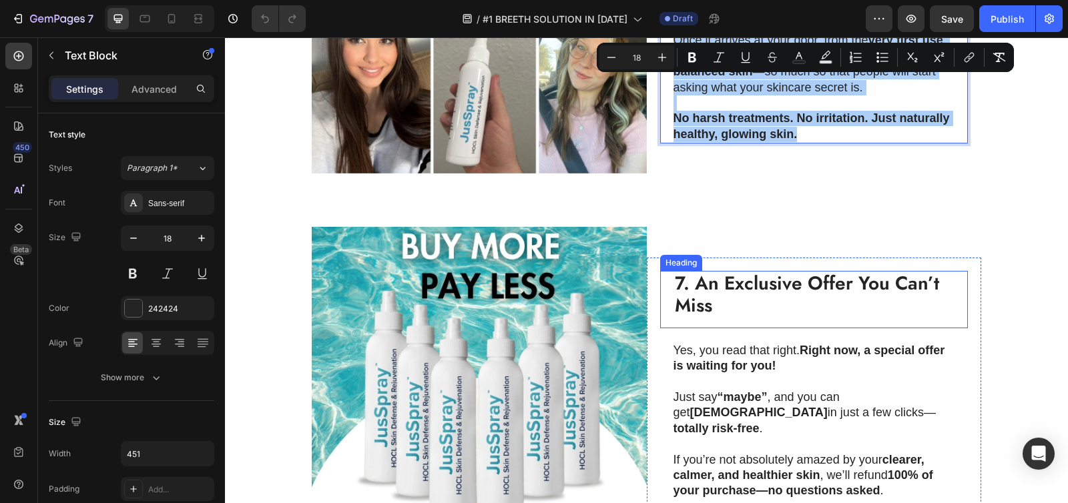
click at [703, 284] on strong "7. An Exclusive Offer You Can’t Miss" at bounding box center [807, 295] width 264 height 50
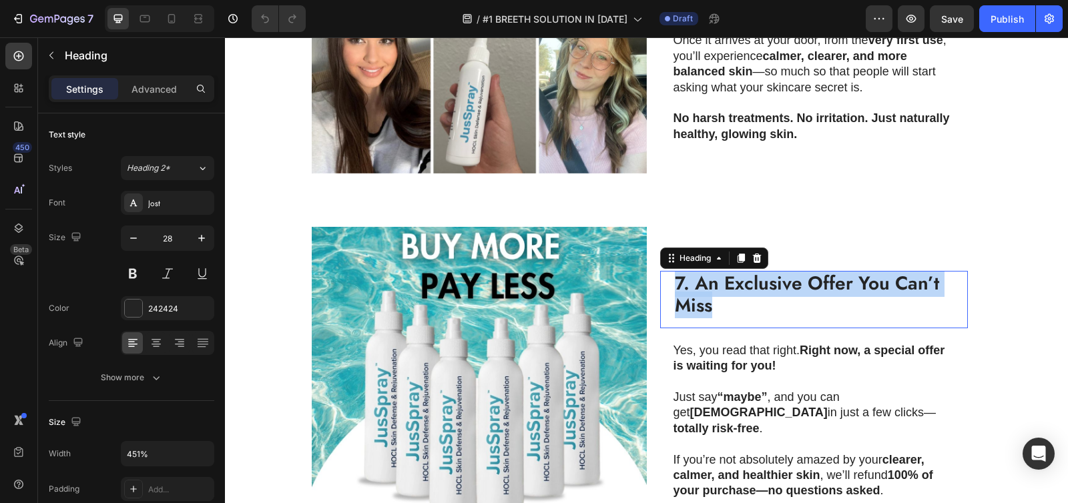
click at [703, 284] on strong "7. An Exclusive Offer You Can’t Miss" at bounding box center [807, 295] width 264 height 50
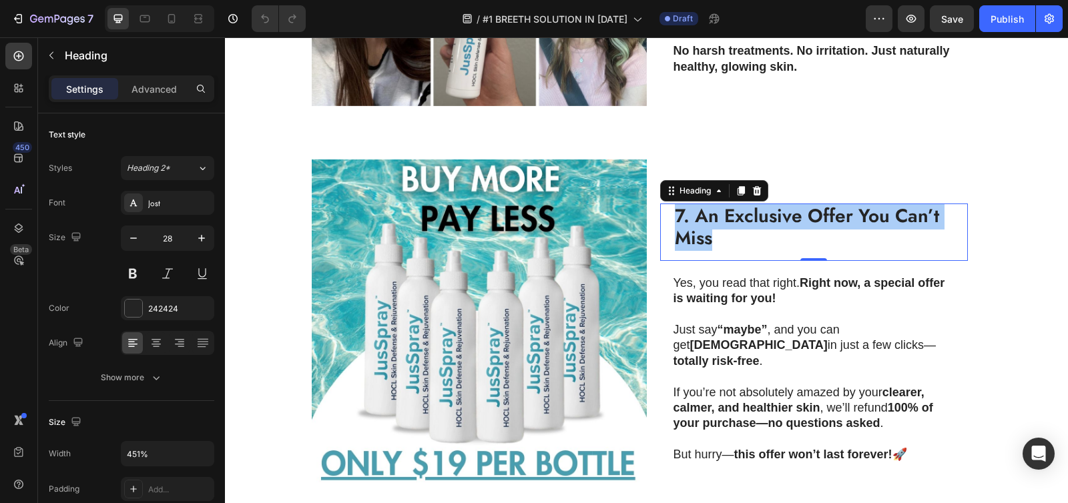
scroll to position [2609, 0]
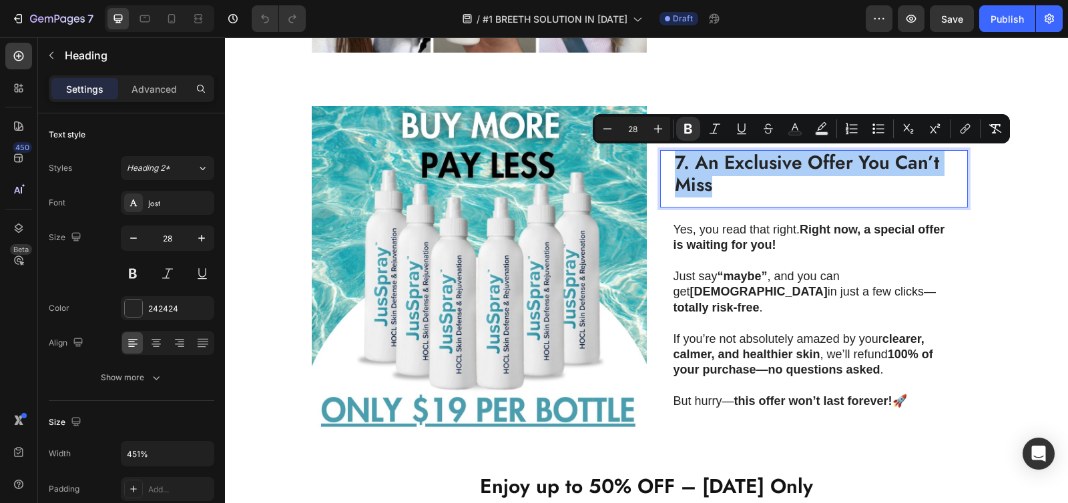
click at [691, 254] on p at bounding box center [813, 261] width 280 height 15
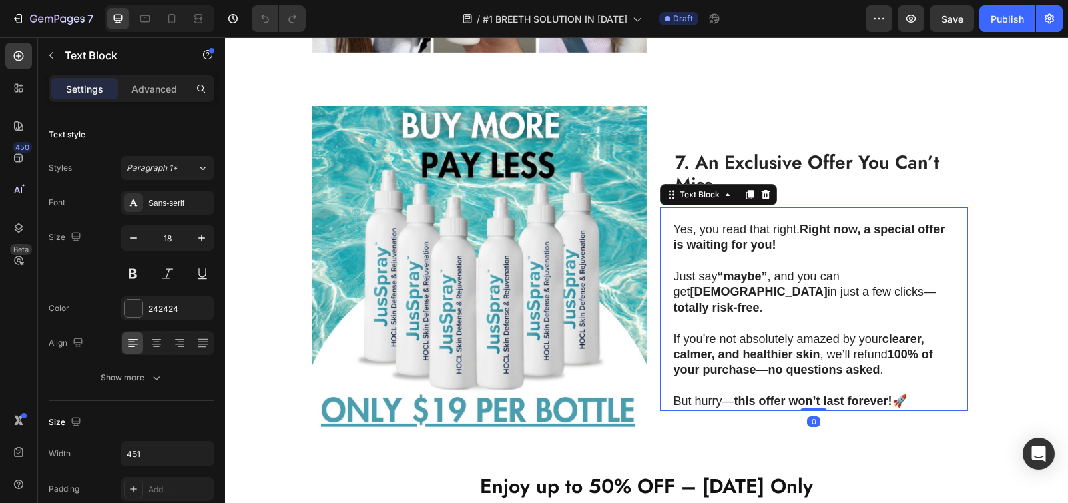
click at [683, 237] on p "Yes, you read that right. Right now, a special offer is waiting for you!" at bounding box center [813, 237] width 280 height 31
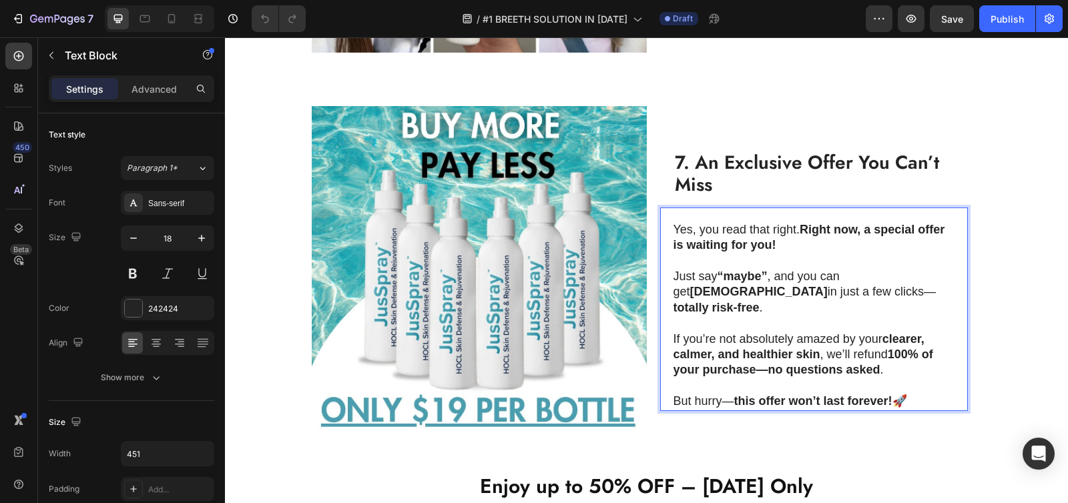
drag, startPoint x: 670, startPoint y: 226, endPoint x: 908, endPoint y: 380, distance: 283.8
click at [908, 380] on div "Yes, you read that right. Right now, a special offer is waiting for you! Just s…" at bounding box center [814, 316] width 282 height 190
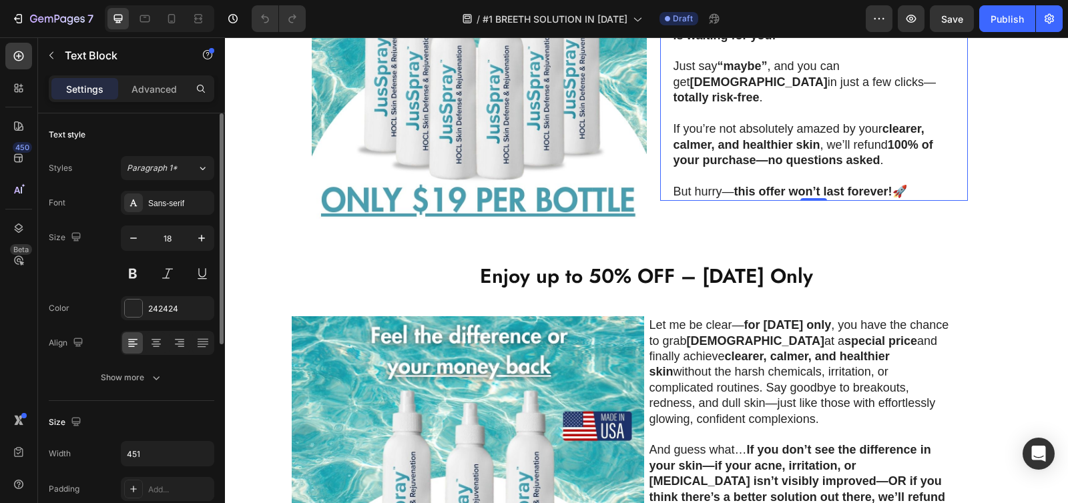
scroll to position [2815, 0]
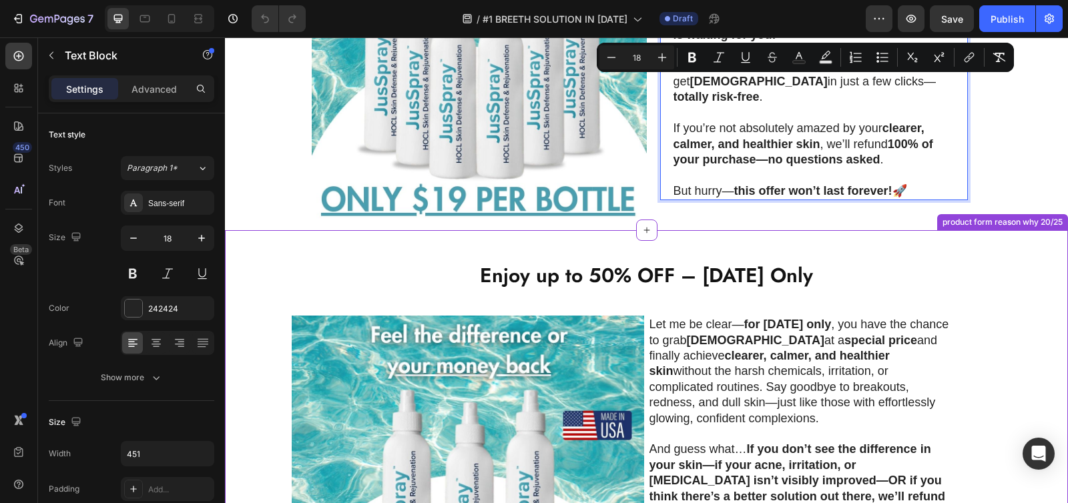
click at [682, 269] on strong "Enjoy up to 50% OFF – [DATE] Only" at bounding box center [646, 275] width 333 height 29
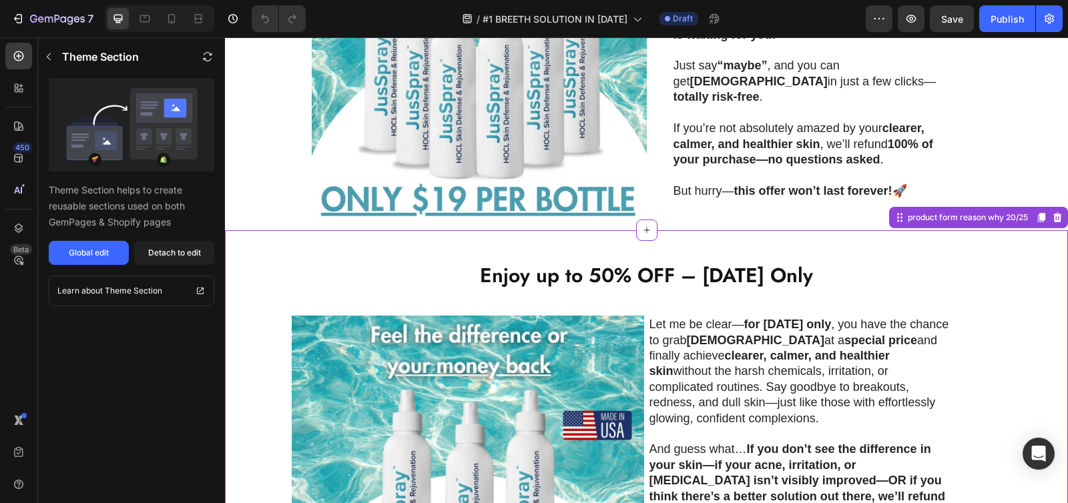
click at [682, 269] on strong "Enjoy up to 50% OFF – [DATE] Only" at bounding box center [646, 275] width 333 height 29
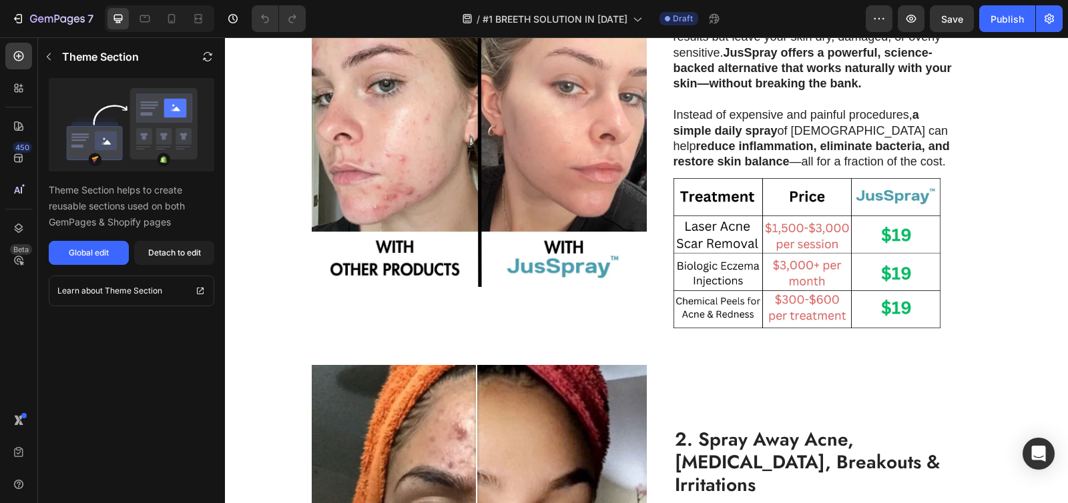
scroll to position [0, 0]
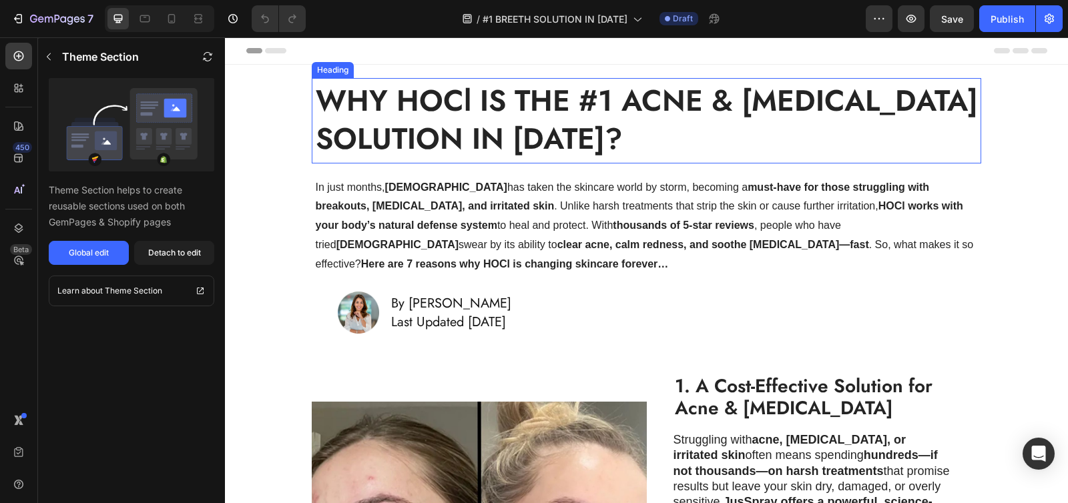
click at [490, 102] on strong "WHY HOCl IS THE #1 ACNE & ECZEMA SOLUTION IN 2025?" at bounding box center [647, 119] width 662 height 81
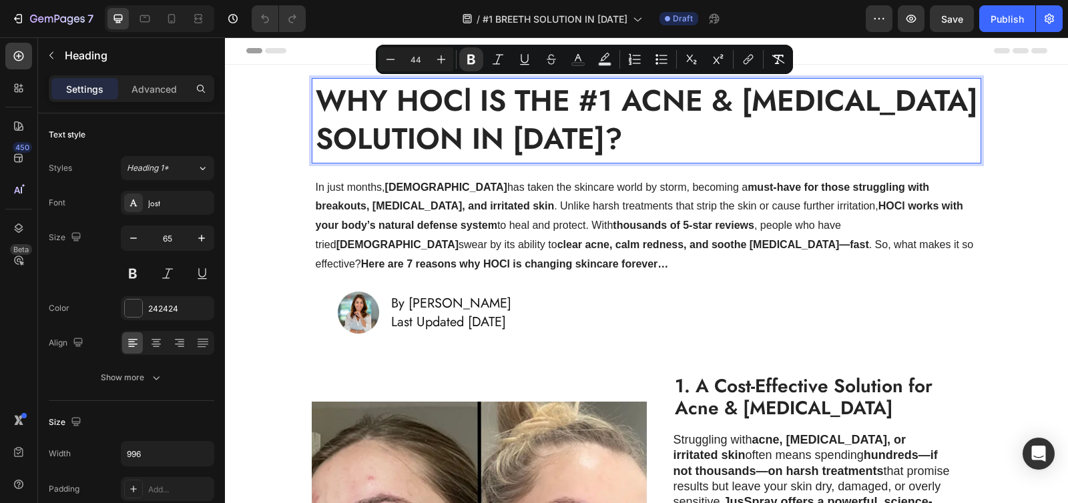
scroll to position [3, 0]
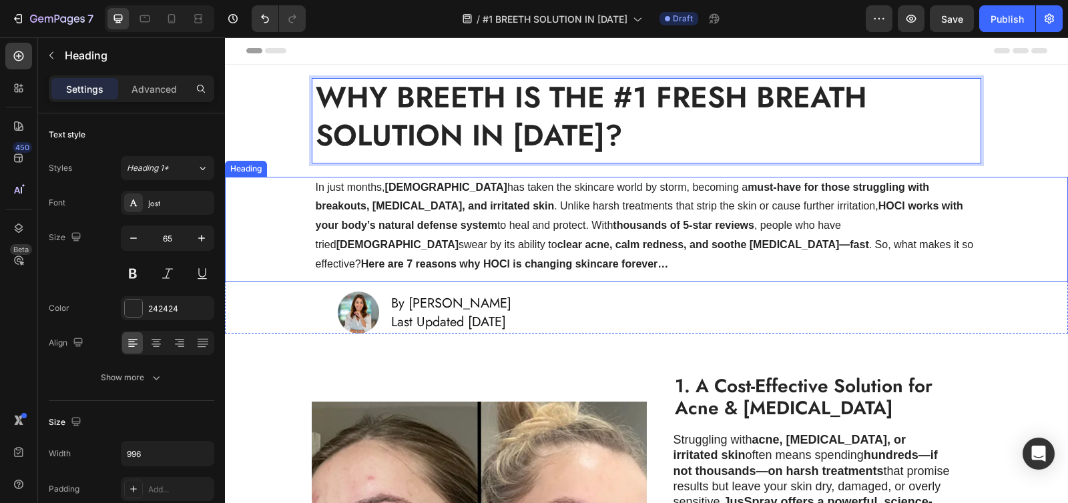
click at [592, 213] on h1 "In just months, JusSpray has taken the skincare world by storm, becoming a must…" at bounding box center [646, 226] width 665 height 99
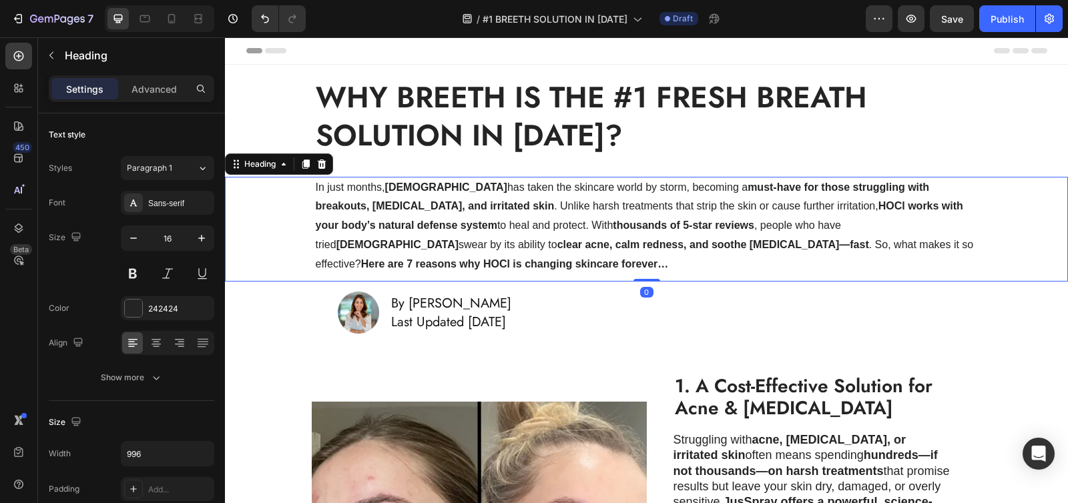
click at [592, 213] on h1 "In just months, JusSpray has taken the skincare world by storm, becoming a must…" at bounding box center [646, 226] width 665 height 99
click at [583, 213] on div at bounding box center [583, 213] width 0 height 0
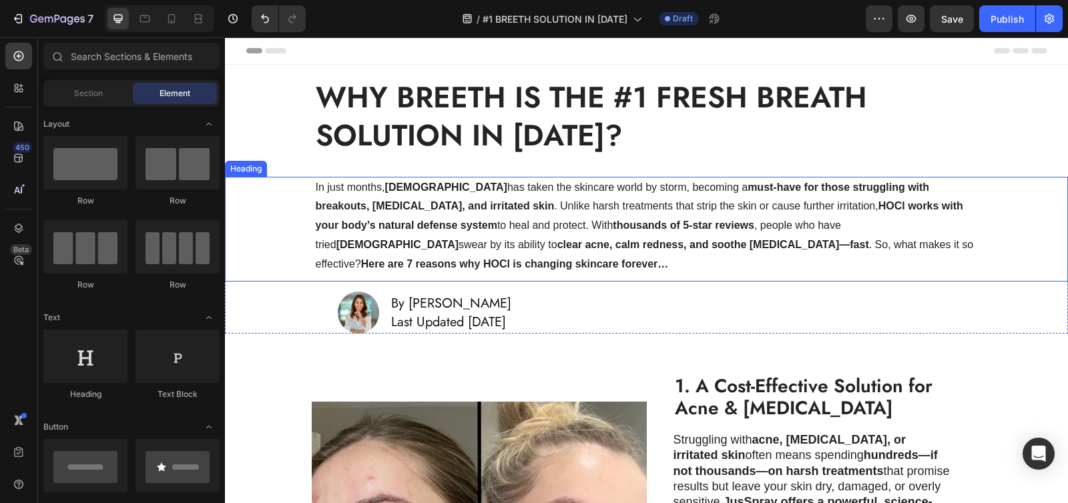
click at [547, 213] on p "In just months, JusSpray has taken the skincare world by storm, becoming a must…" at bounding box center [647, 226] width 662 height 96
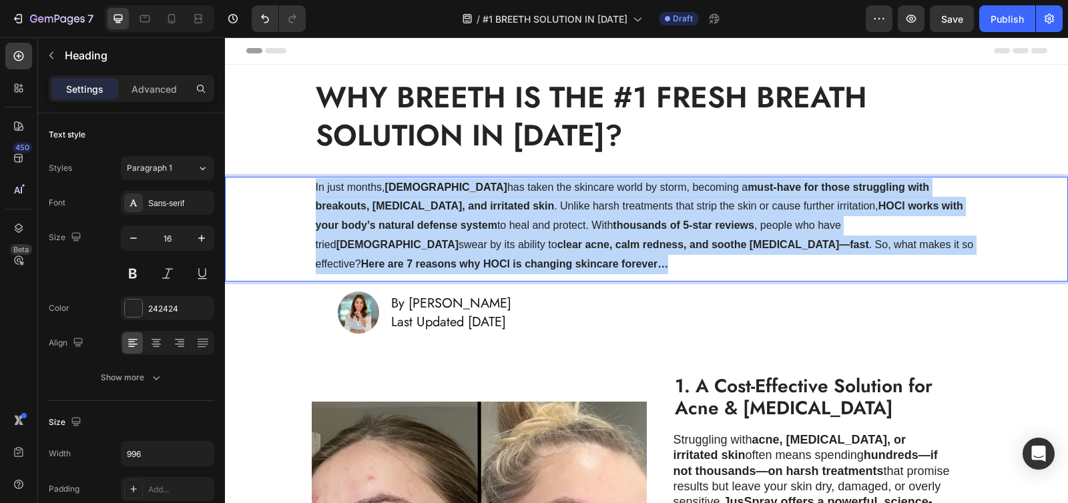
click at [549, 208] on p "In just months, JusSpray has taken the skincare world by storm, becoming a must…" at bounding box center [647, 226] width 662 height 96
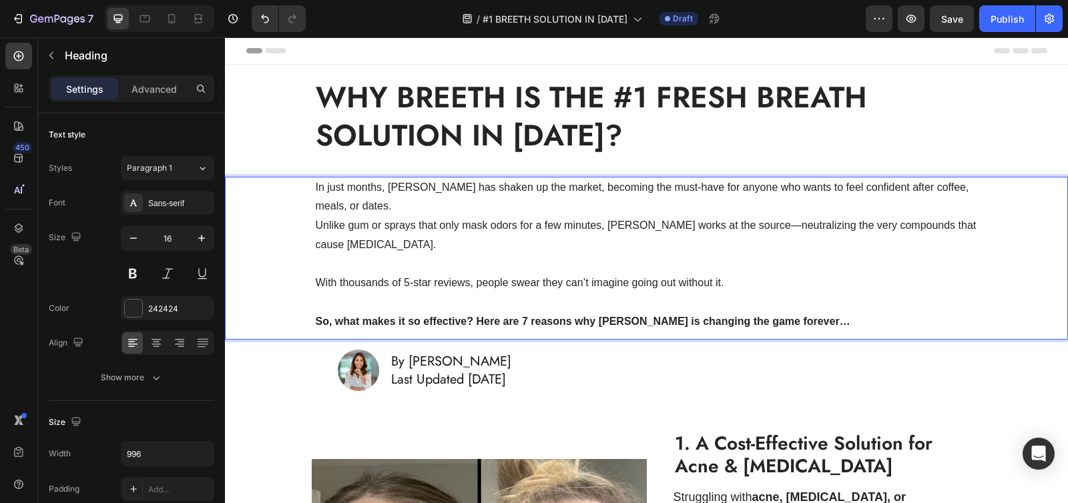
click at [318, 299] on p "Rich Text Editor. Editing area: main" at bounding box center [647, 302] width 662 height 19
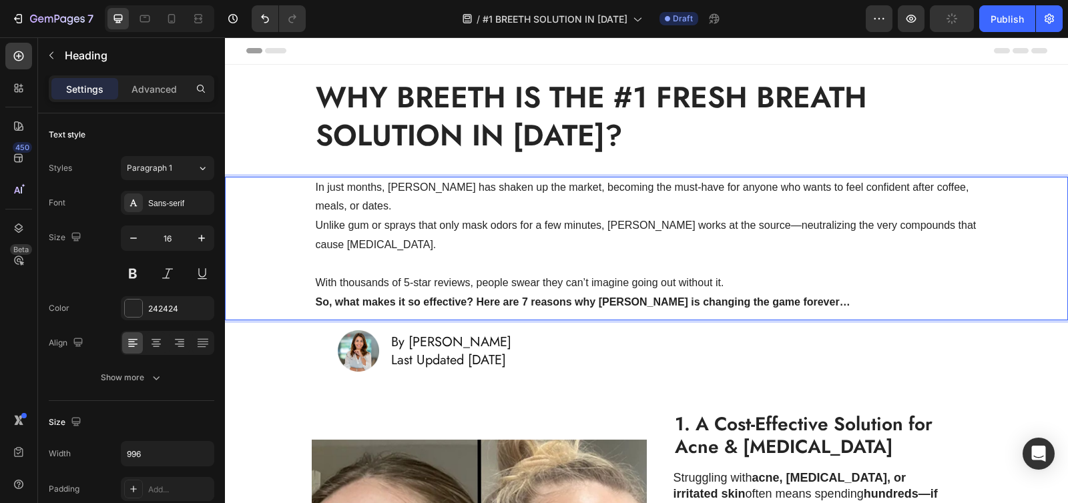
click at [332, 265] on p "Rich Text Editor. Editing area: main" at bounding box center [647, 264] width 662 height 19
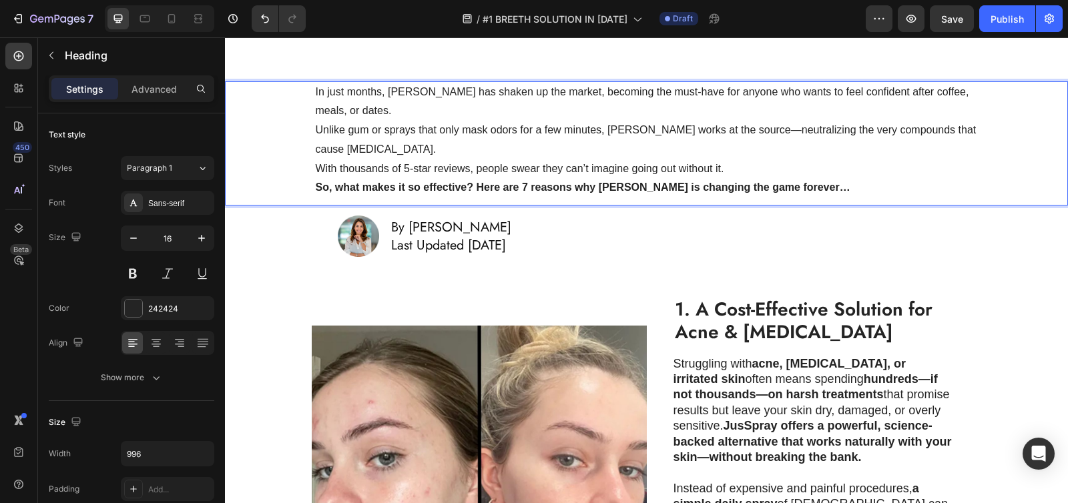
scroll to position [151, 0]
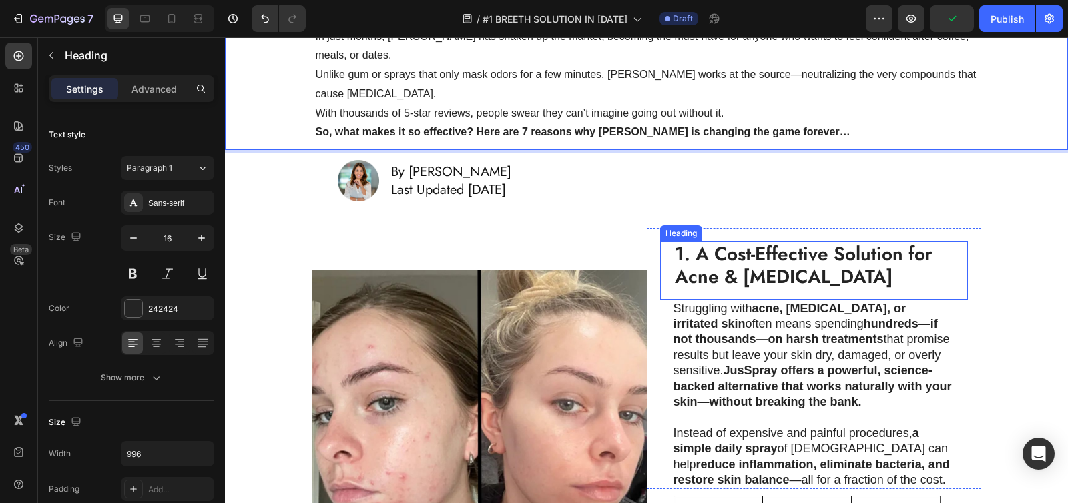
click at [722, 258] on strong "1. A Cost-Effective Solution for Acne & Eczema" at bounding box center [804, 265] width 258 height 50
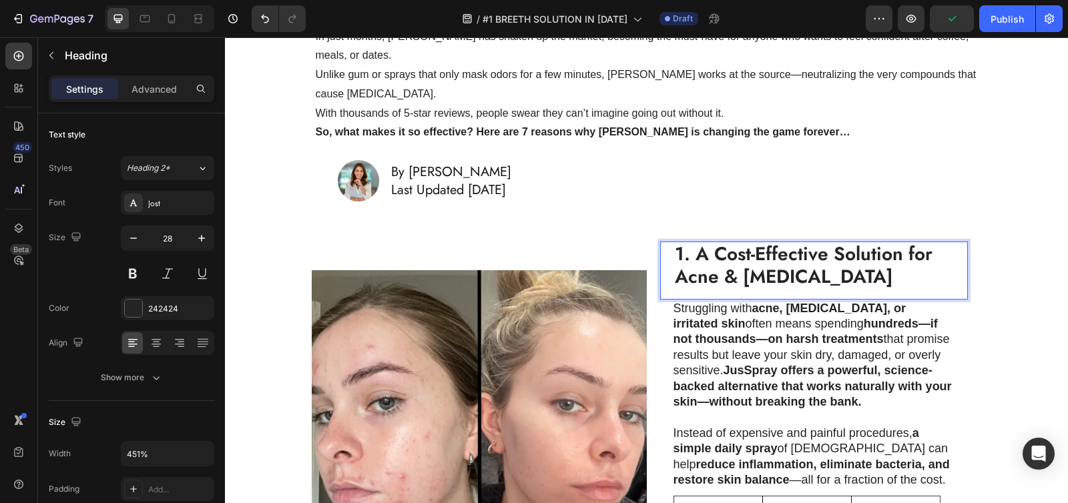
click at [722, 258] on strong "1. A Cost-Effective Solution for Acne & Eczema" at bounding box center [804, 265] width 258 height 50
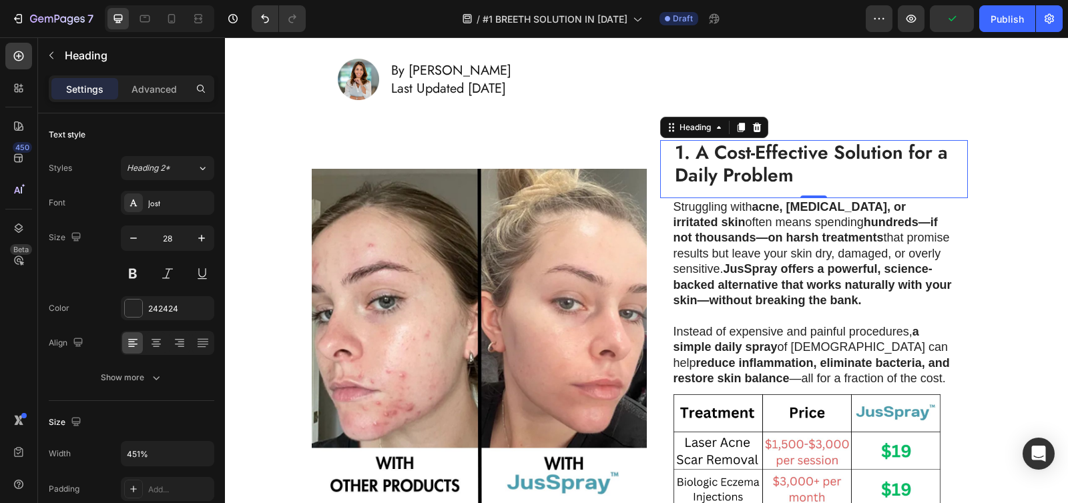
scroll to position [253, 0]
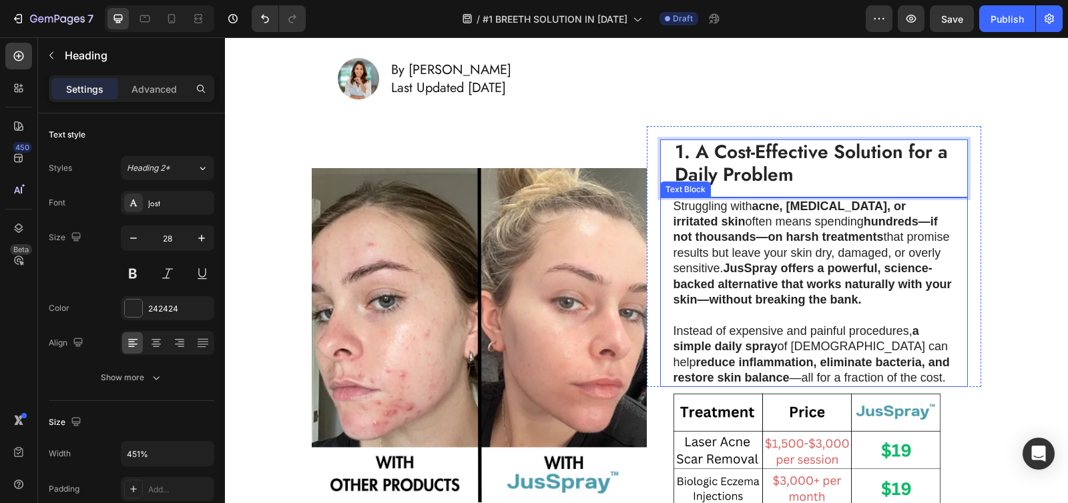
click at [698, 238] on strong "hundreds—if not thousands—on harsh treatments" at bounding box center [805, 229] width 264 height 29
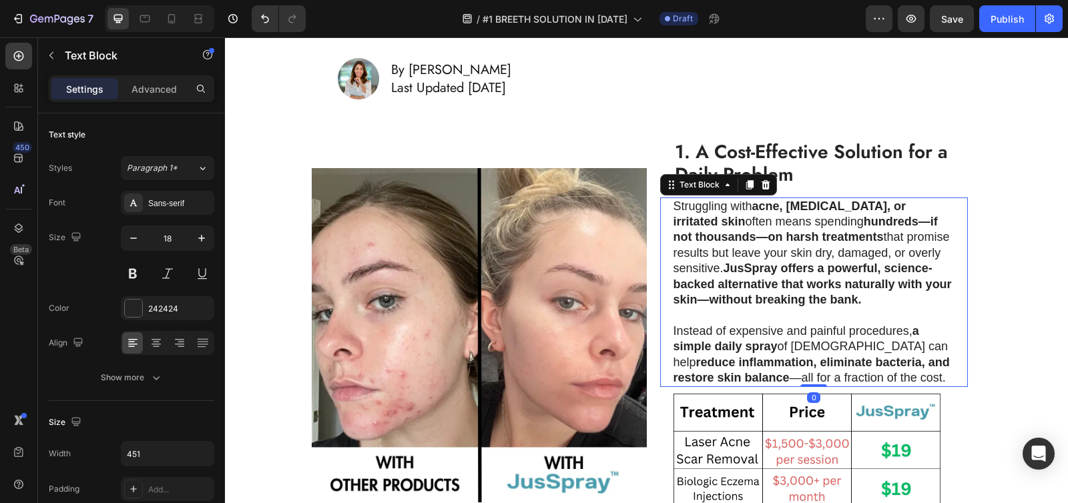
click at [690, 220] on p "Struggling with acne, eczema, or irritated skin often means spending hundreds—i…" at bounding box center [813, 253] width 280 height 109
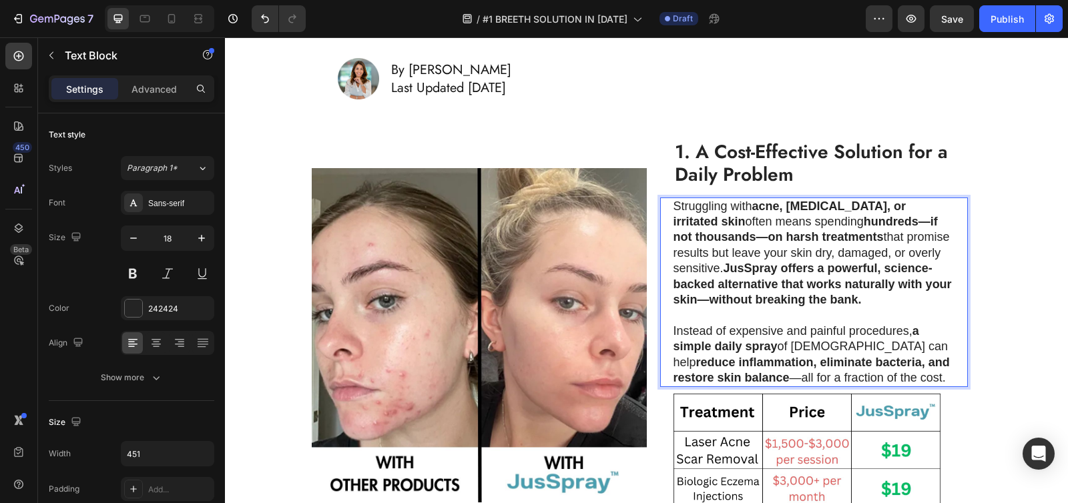
click at [673, 212] on p "Struggling with acne, eczema, or irritated skin often means spending hundreds—i…" at bounding box center [813, 253] width 280 height 109
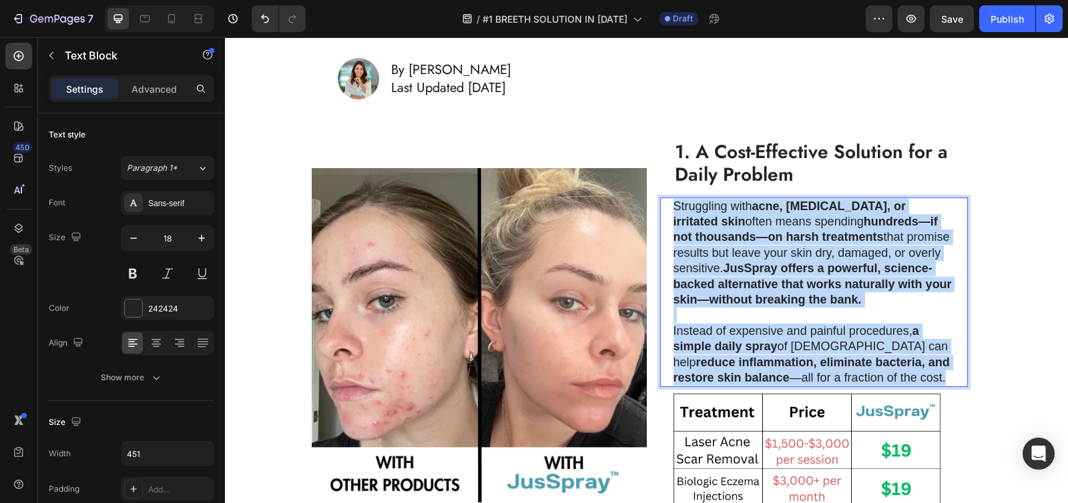
drag, startPoint x: 669, startPoint y: 206, endPoint x: 899, endPoint y: 378, distance: 287.5
click at [899, 378] on div "Struggling with acne, eczema, or irritated skin often means spending hundreds—i…" at bounding box center [814, 293] width 282 height 190
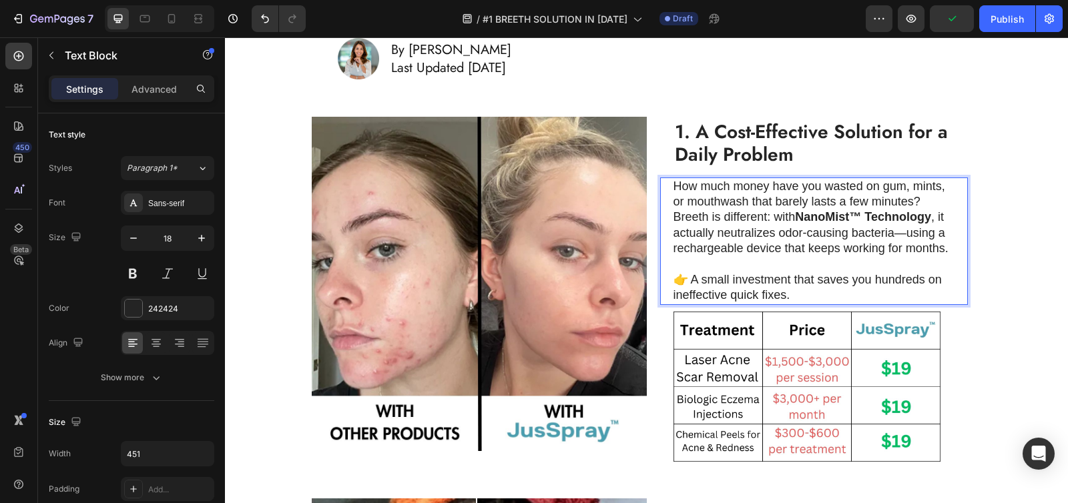
scroll to position [290, 0]
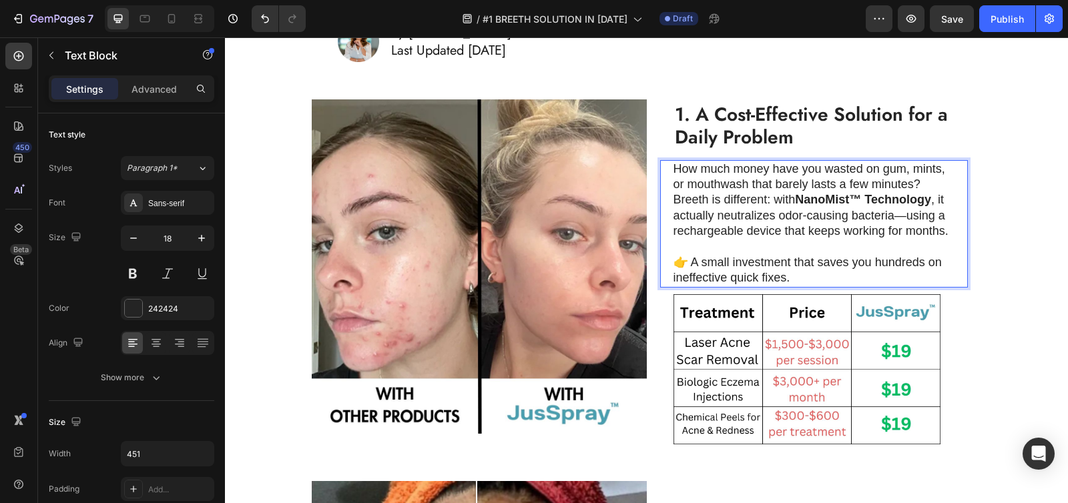
click at [745, 285] on p "👉 A small investment that saves you hundreds on ineffective quick fixes." at bounding box center [813, 270] width 280 height 31
click at [796, 286] on p "👉 A small investment that saves you hundreds on ineffective quick fixes." at bounding box center [813, 270] width 280 height 31
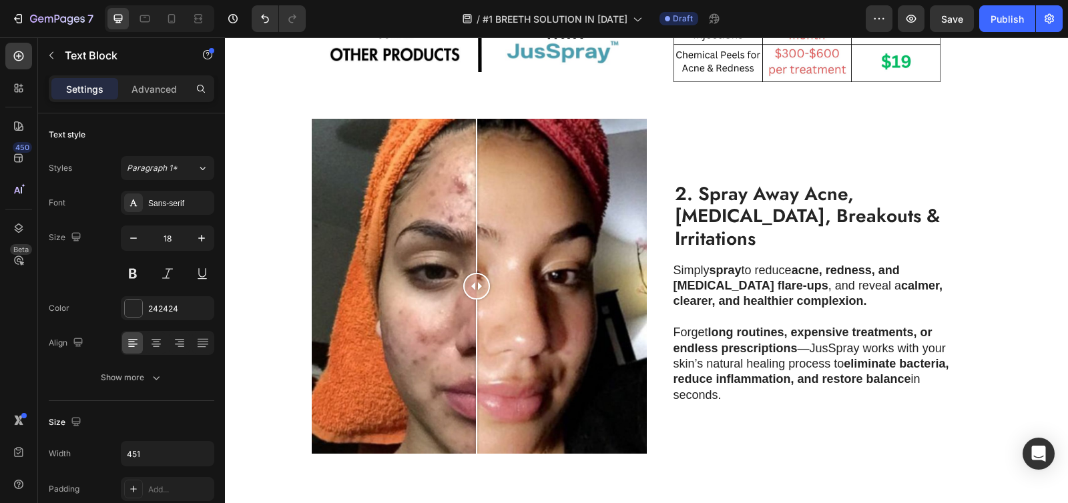
scroll to position [617, 0]
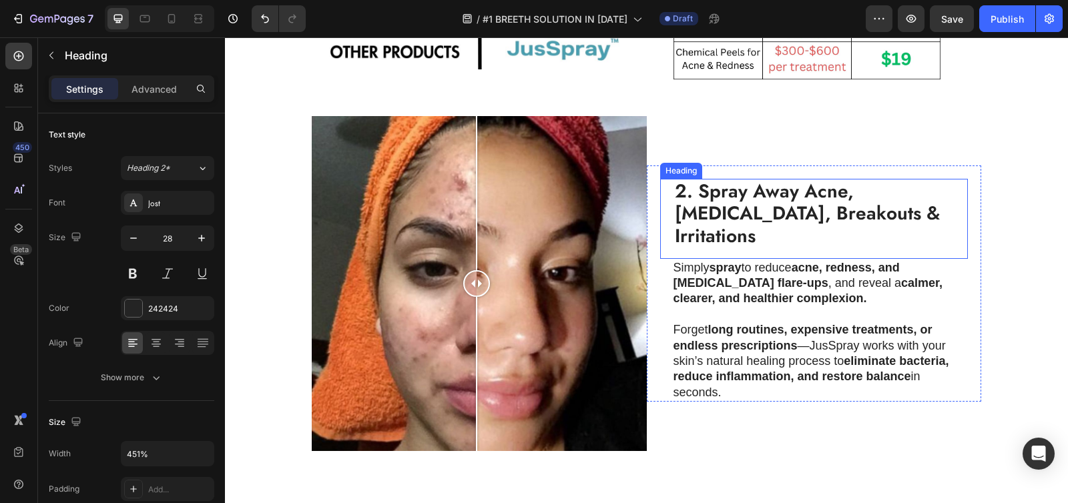
click at [743, 230] on strong "2. Spray Away Acne, Eczema, Breakouts & Irritations" at bounding box center [807, 214] width 265 height 72
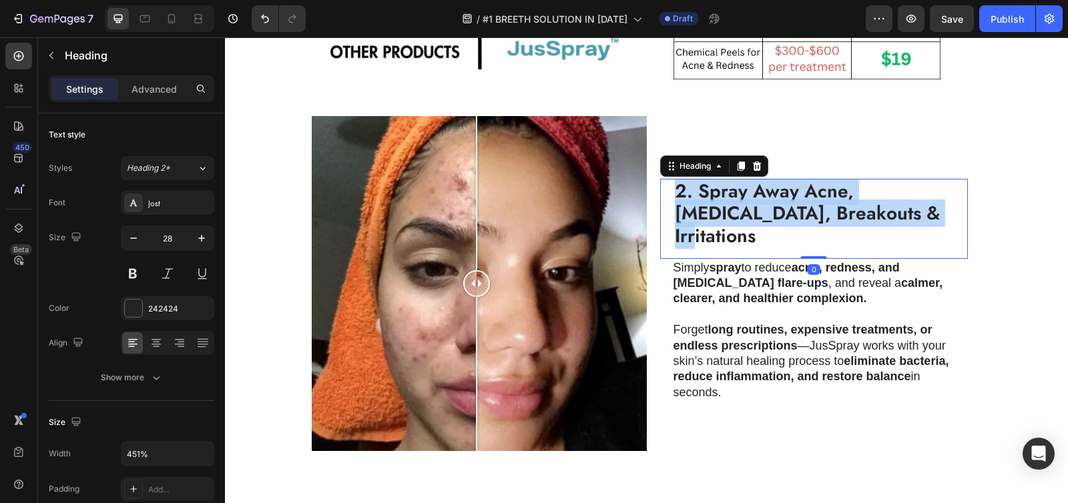
click at [743, 230] on strong "2. Spray Away Acne, Eczema, Breakouts & Irritations" at bounding box center [807, 214] width 265 height 72
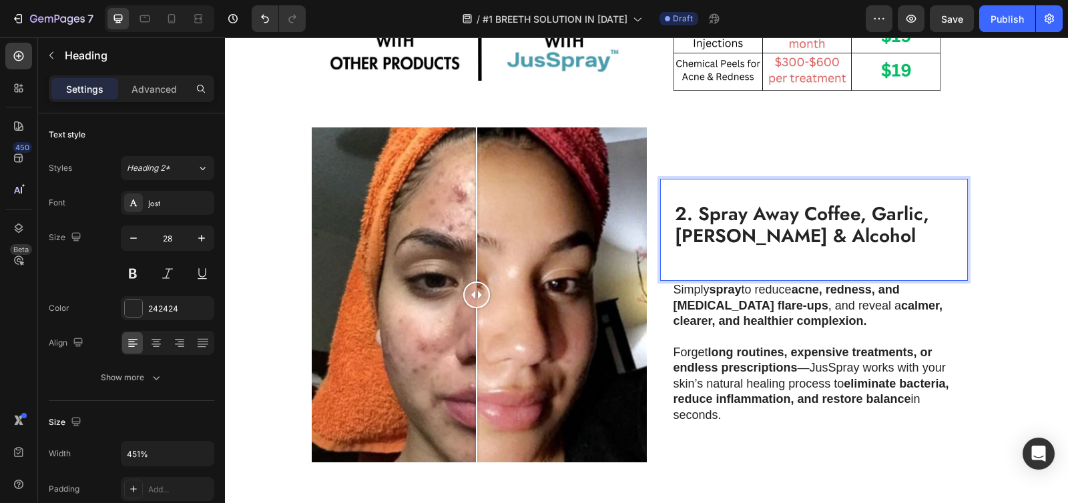
scroll to position [1, 0]
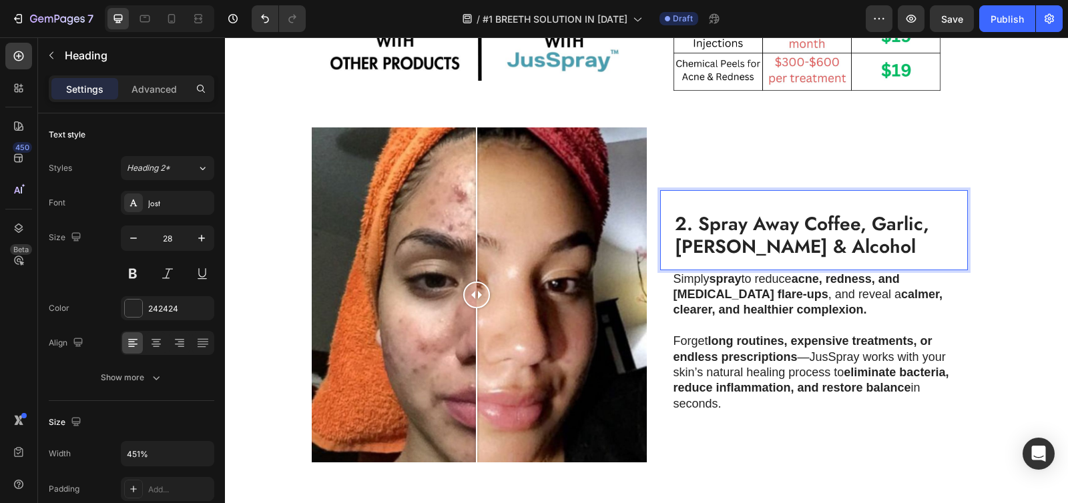
click at [676, 237] on strong "2. Spray Away Coffee, Garlic, Onion & Alcohol" at bounding box center [802, 235] width 254 height 50
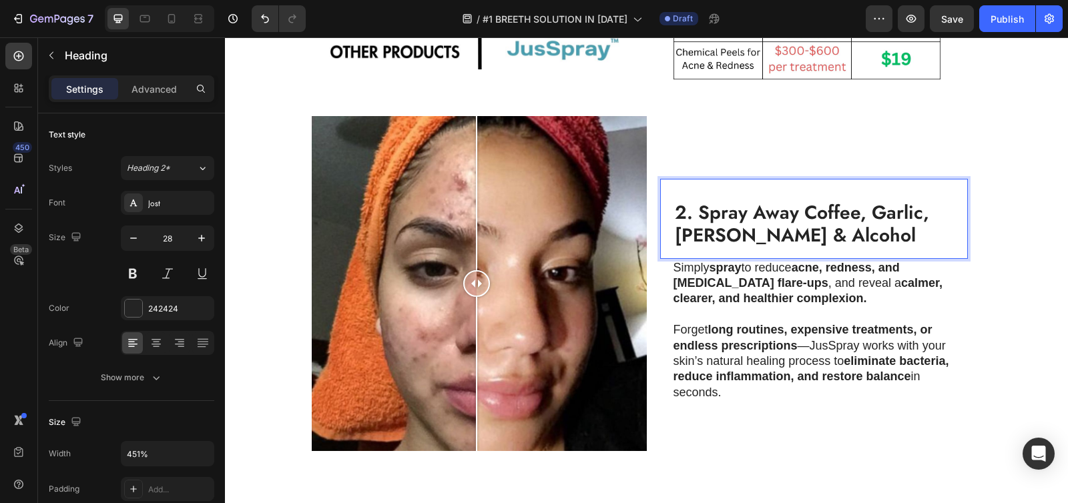
scroll to position [0, 0]
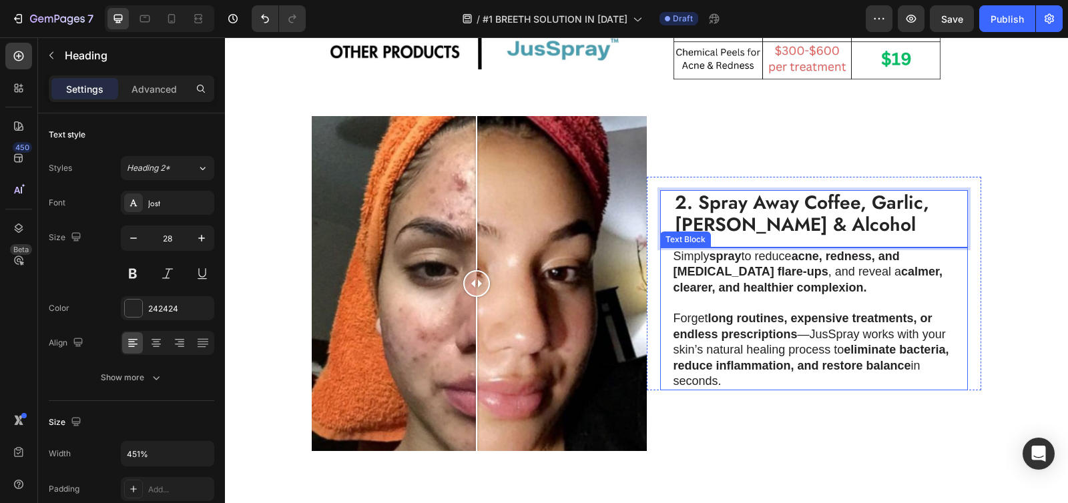
click at [723, 278] on strong "acne, redness, and eczema flare-ups" at bounding box center [786, 264] width 226 height 29
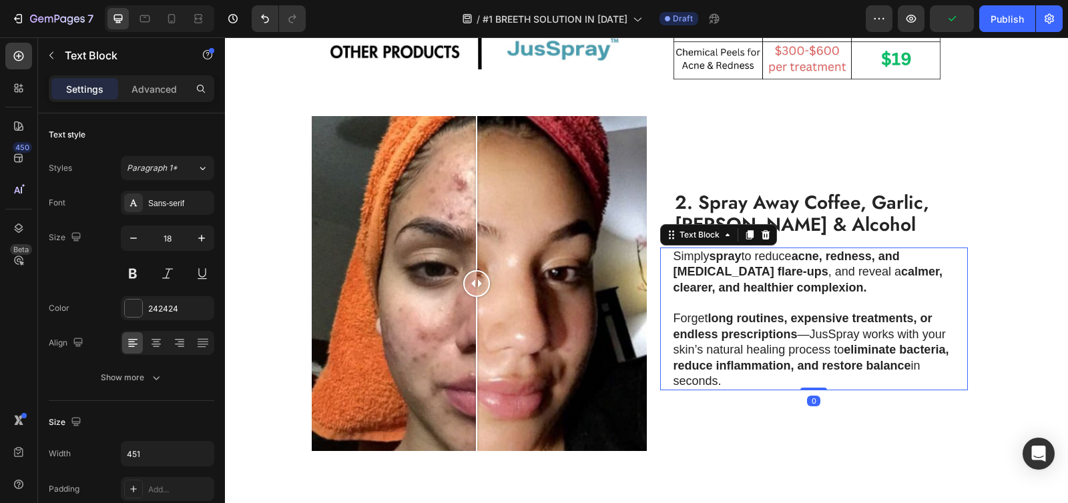
click at [692, 272] on p "Simply spray to reduce acne, redness, and eczema flare-ups , and reveal a calme…" at bounding box center [813, 272] width 280 height 47
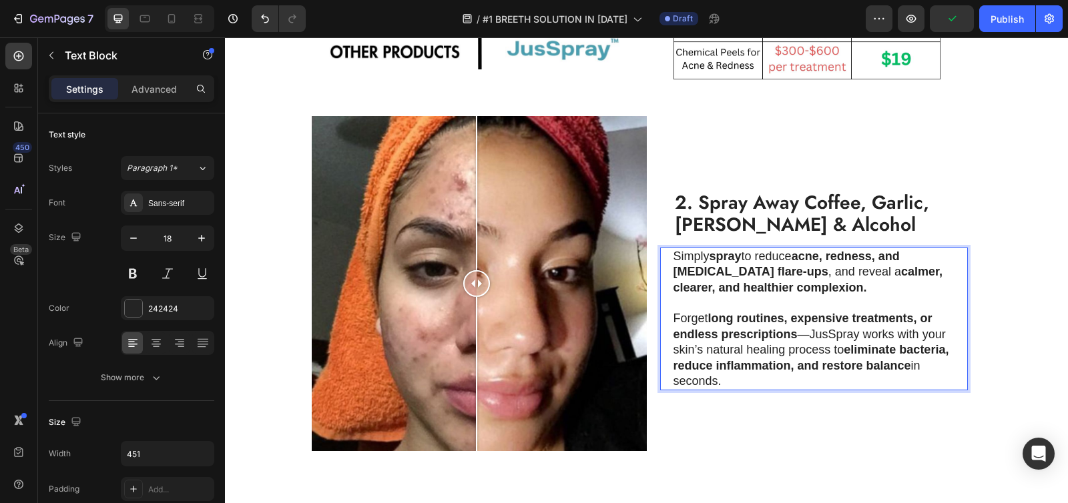
click at [678, 268] on p "Simply spray to reduce acne, redness, and eczema flare-ups , and reveal a calme…" at bounding box center [813, 272] width 280 height 47
drag, startPoint x: 671, startPoint y: 267, endPoint x: 796, endPoint y: 390, distance: 176.0
click at [796, 390] on div "Simply spray to reduce acne, redness, and eczema flare-ups , and reveal a calme…" at bounding box center [814, 319] width 282 height 143
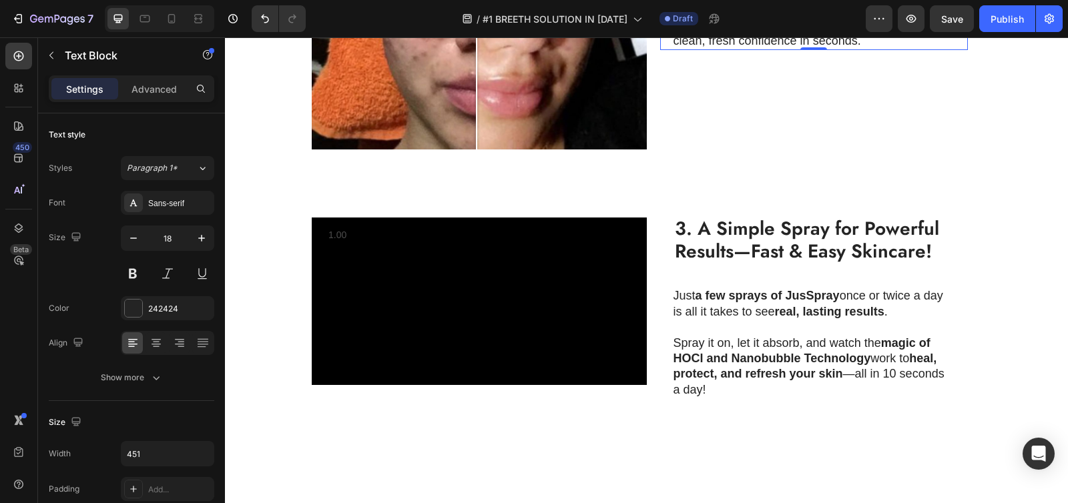
scroll to position [989, 0]
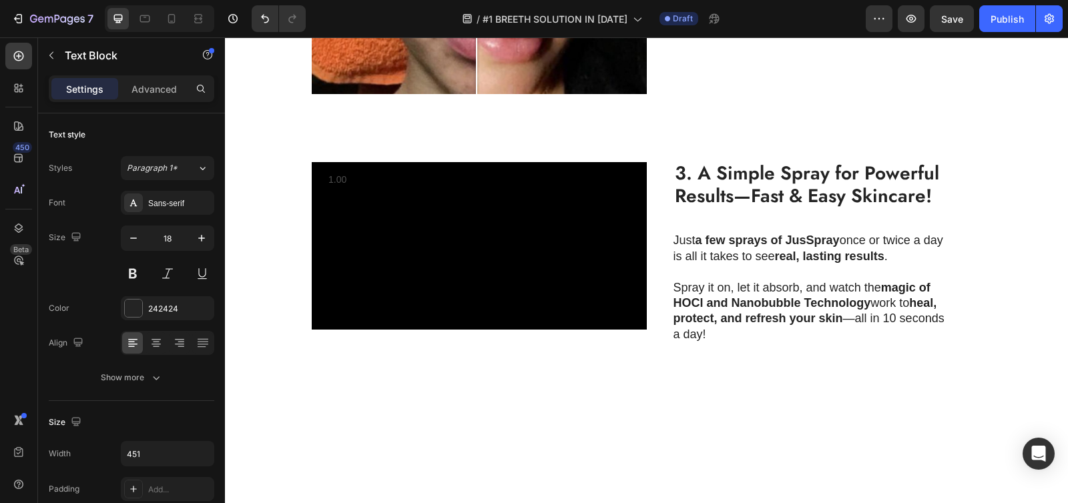
click at [749, 210] on strong "3. A Simple Spray for Powerful Results—Fast & Easy Skincare!" at bounding box center [807, 184] width 264 height 50
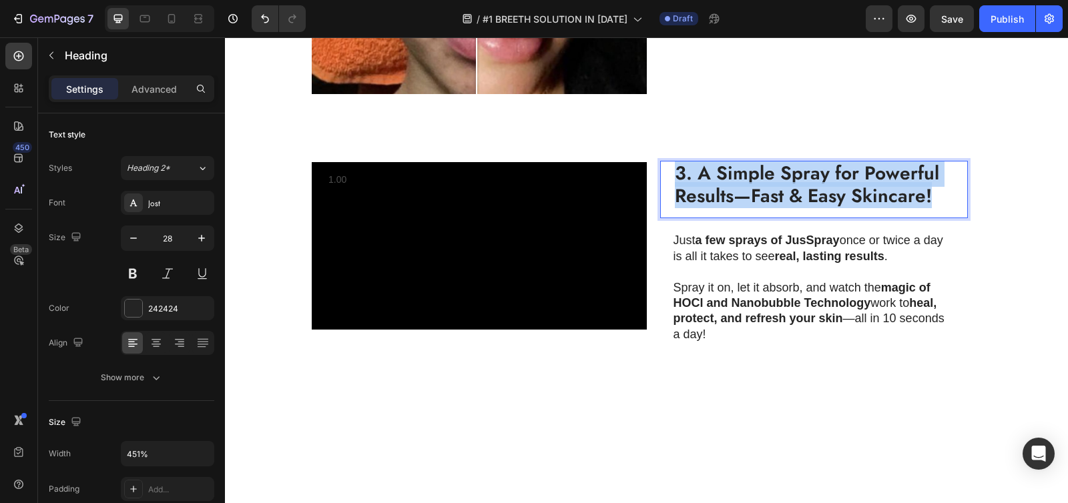
click at [749, 210] on strong "3. A Simple Spray for Powerful Results—Fast & Easy Skincare!" at bounding box center [807, 184] width 264 height 50
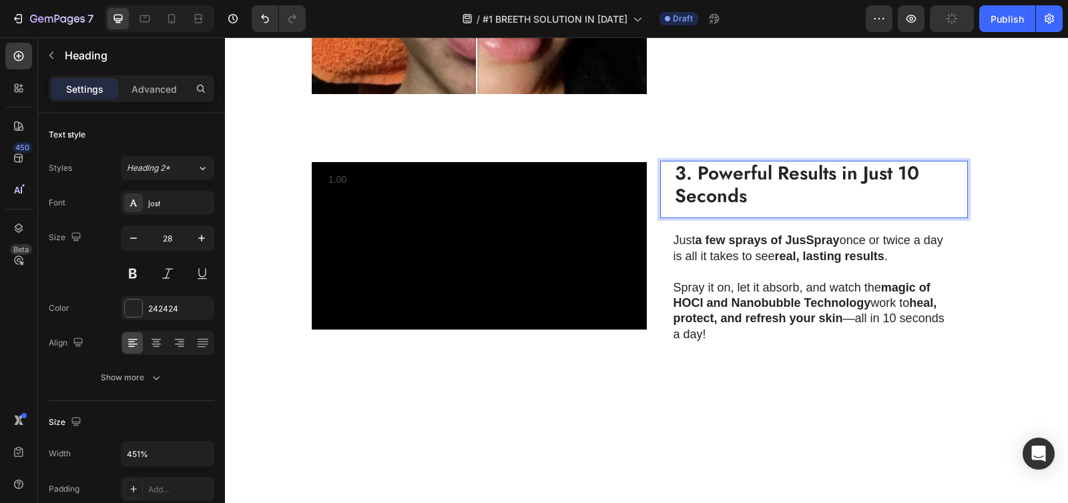
click at [904, 210] on strong "3. Powerful Results in Just 10 Seconds" at bounding box center [797, 184] width 244 height 50
click at [698, 264] on p "Just a few sprays of JusSpray once or twice a day is all it takes to see real, …" at bounding box center [813, 248] width 280 height 31
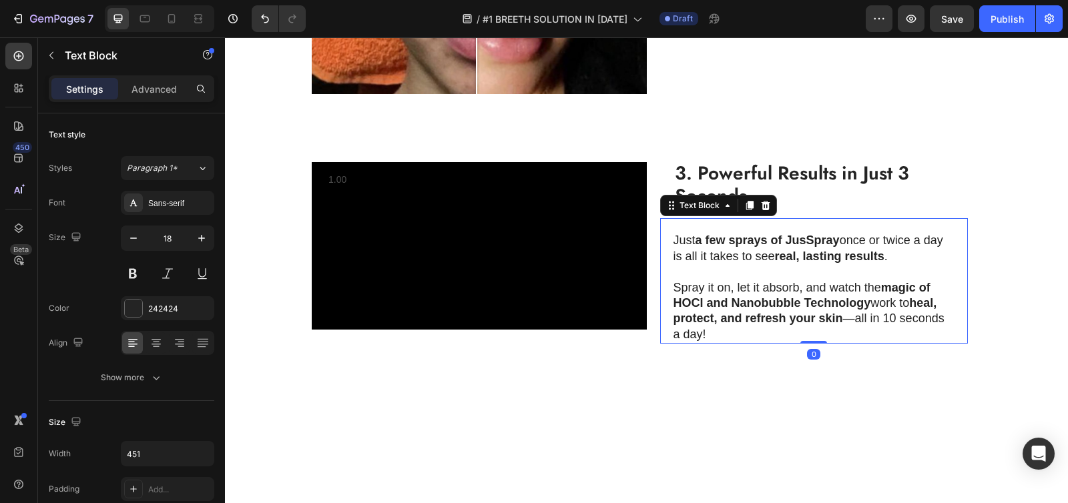
click at [681, 264] on p "Just a few sprays of JusSpray once or twice a day is all it takes to see real, …" at bounding box center [813, 248] width 280 height 31
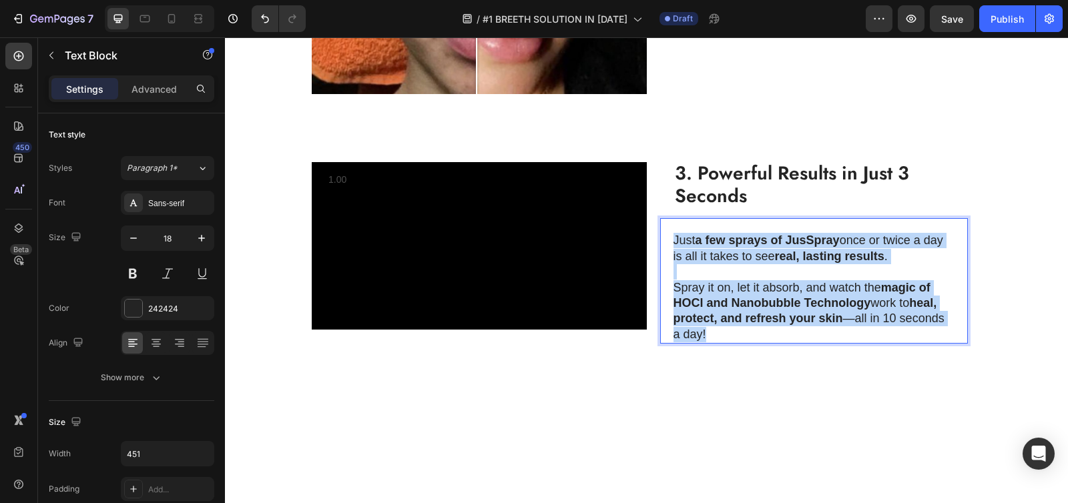
drag, startPoint x: 669, startPoint y: 305, endPoint x: 711, endPoint y: 398, distance: 101.8
click at [711, 344] on div "Just a few sprays of JusSpray once or twice a day is all it takes to see real, …" at bounding box center [814, 288] width 282 height 112
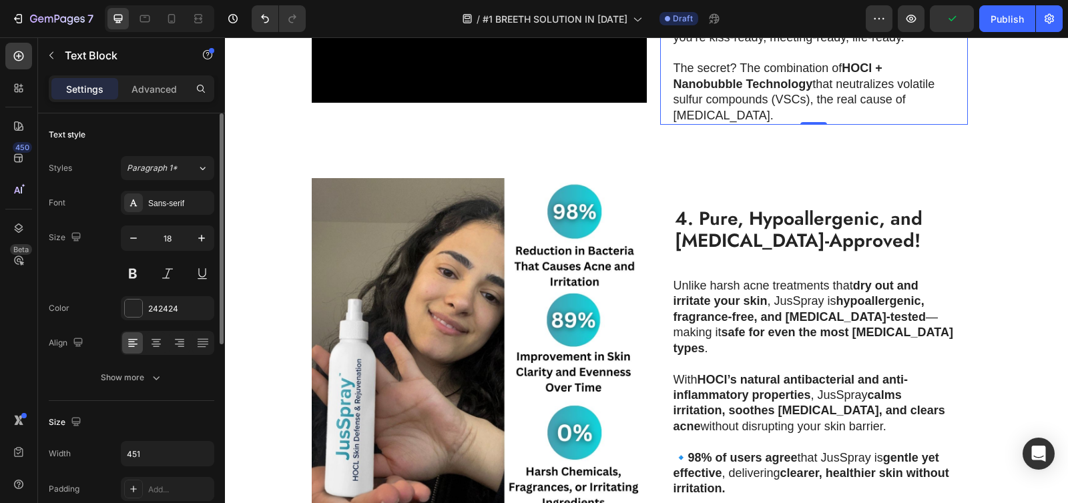
scroll to position [1310, 0]
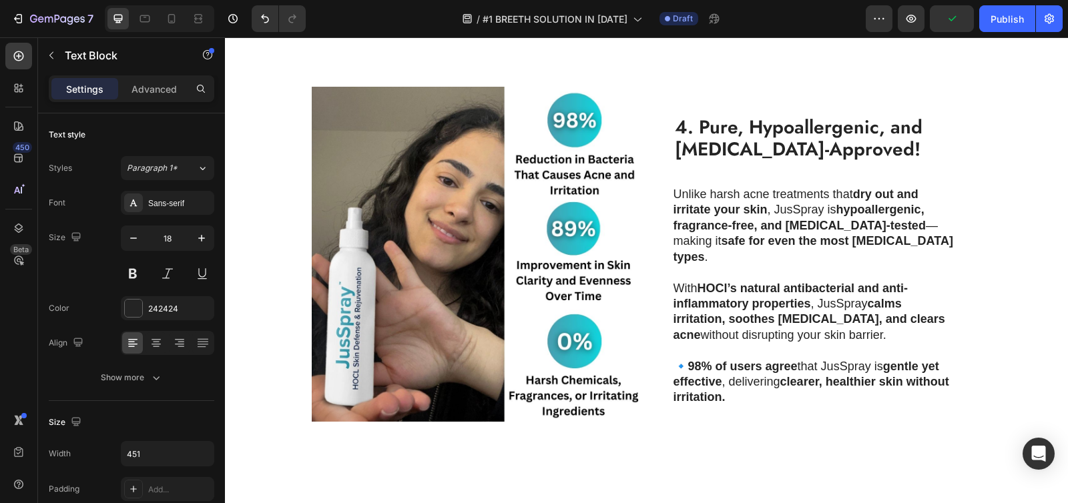
click at [718, 163] on strong "4. Pure, Hypoallergenic, and Dermatologist-Approved!" at bounding box center [799, 138] width 248 height 50
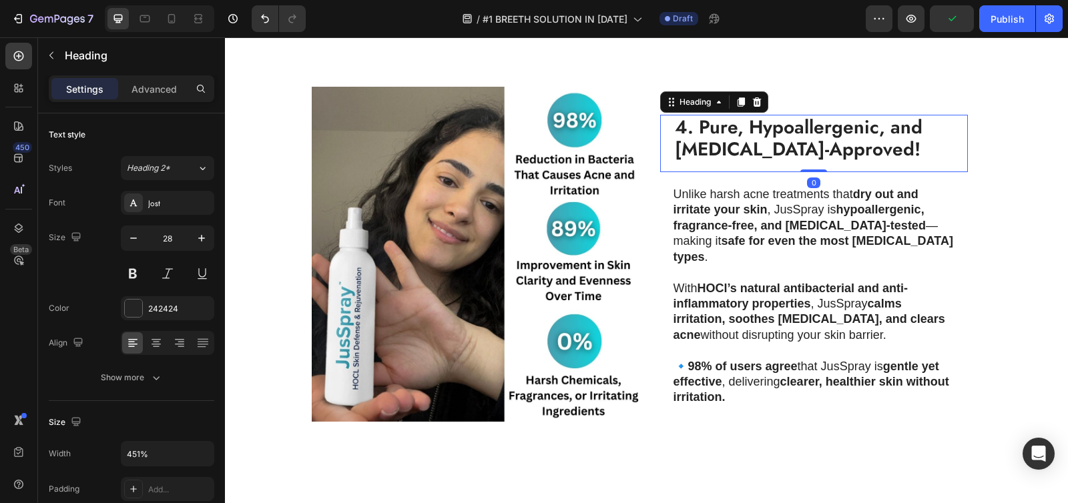
click at [719, 163] on strong "4. Pure, Hypoallergenic, and Dermatologist-Approved!" at bounding box center [799, 138] width 248 height 50
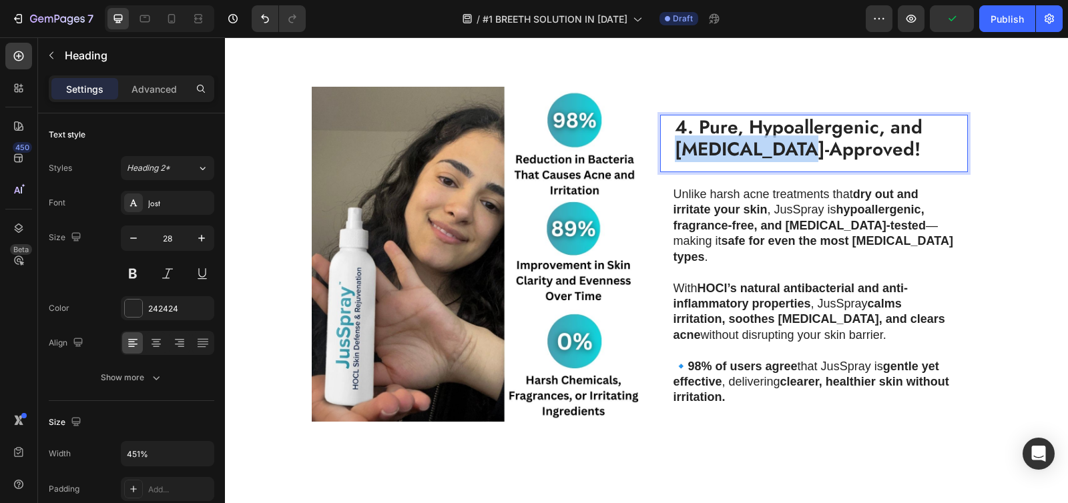
click at [719, 163] on strong "4. Pure, Hypoallergenic, and Dermatologist-Approved!" at bounding box center [799, 138] width 248 height 50
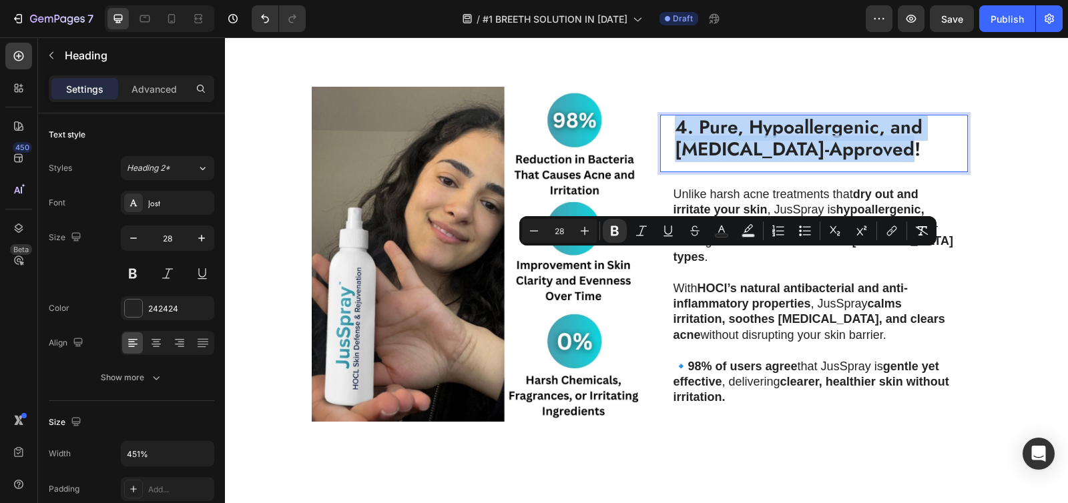
click at [719, 163] on strong "4. Pure, Hypoallergenic, and Dermatologist-Approved!" at bounding box center [799, 138] width 248 height 50
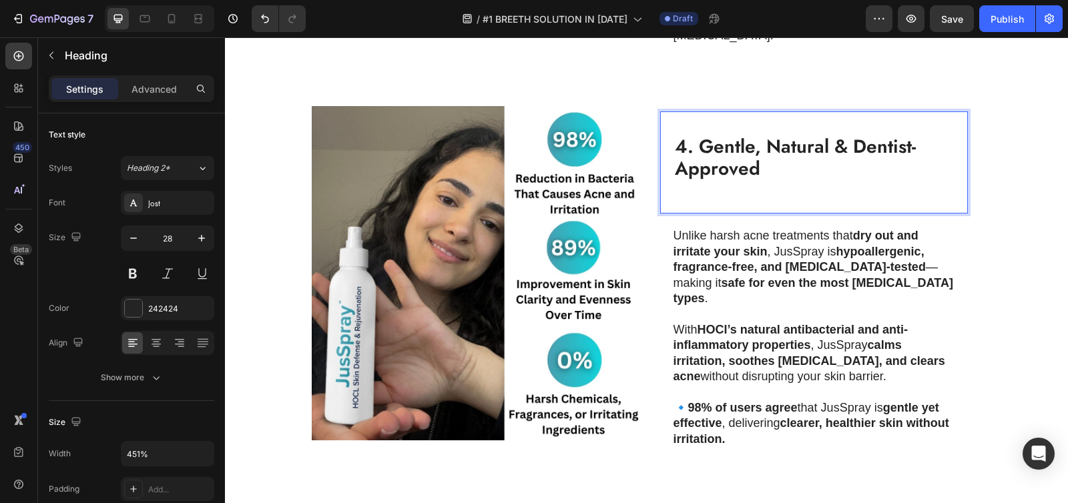
scroll to position [1, 0]
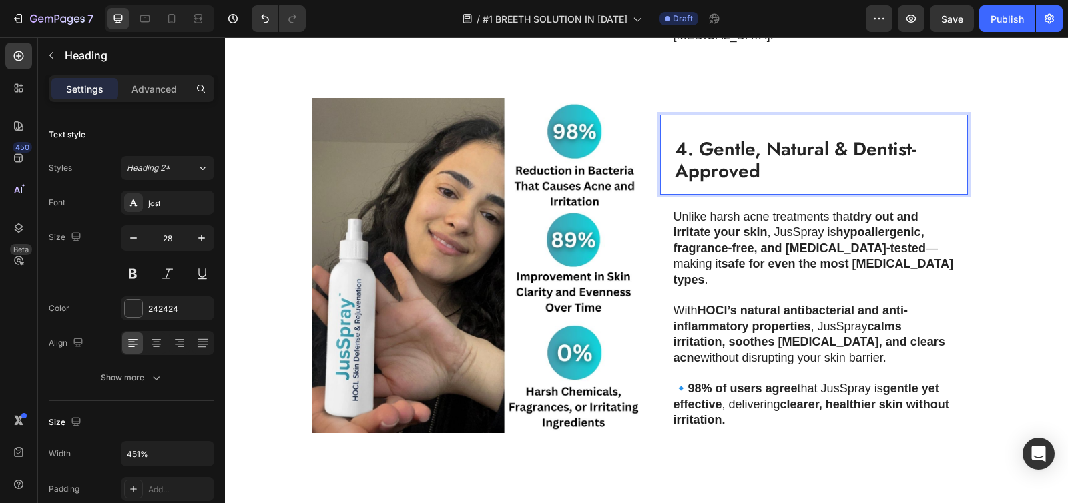
click at [673, 185] on h2 "4. Gentle, Natural & Dentist-Approved" at bounding box center [814, 150] width 282 height 70
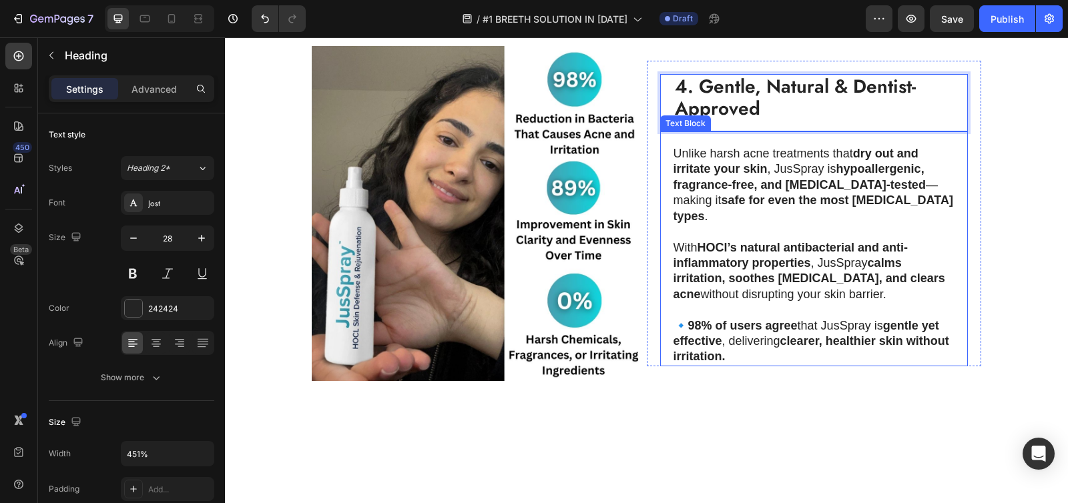
scroll to position [1452, 0]
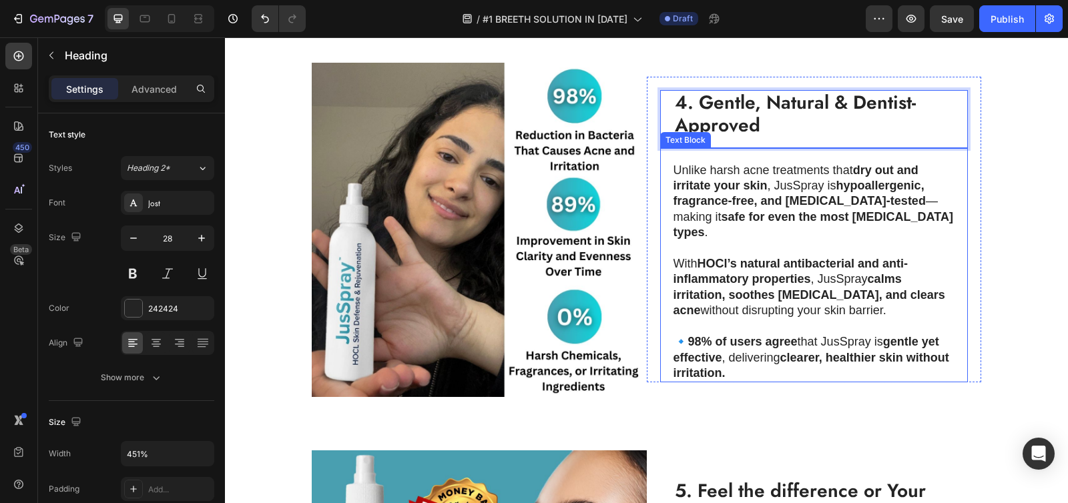
click at [713, 244] on p at bounding box center [813, 248] width 280 height 15
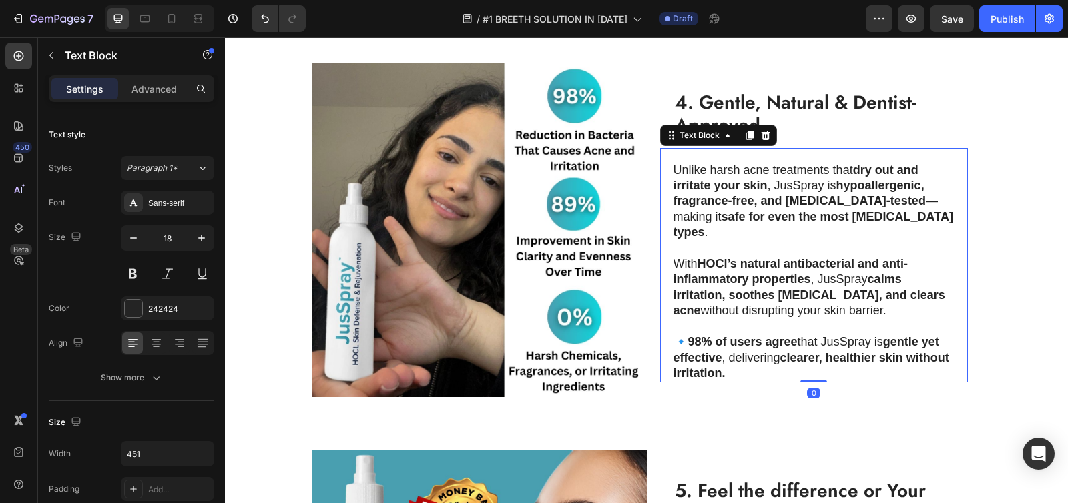
click at [675, 204] on strong "hypoallergenic, fragrance-free, and dermatologist-tested" at bounding box center [799, 193] width 252 height 29
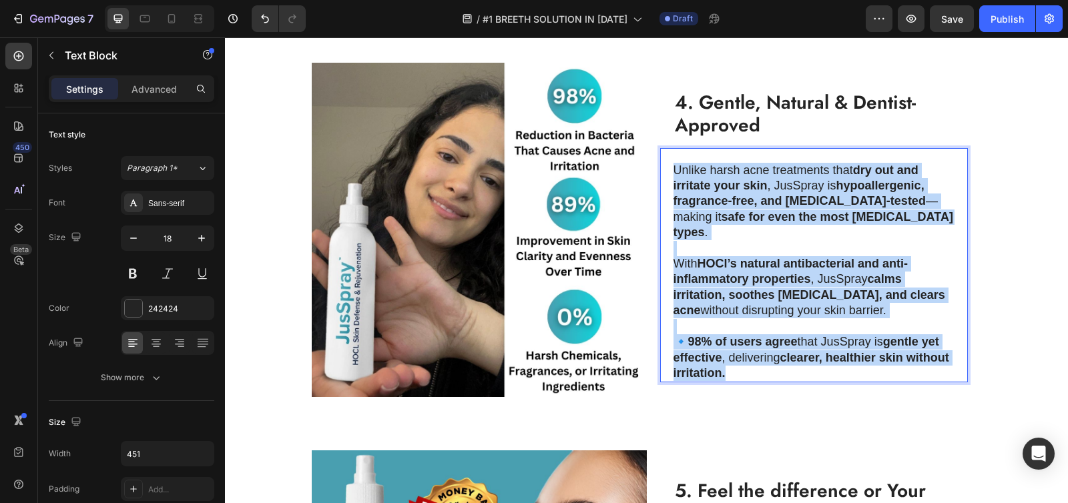
drag, startPoint x: 668, startPoint y: 169, endPoint x: 785, endPoint y: 366, distance: 229.2
click at [785, 366] on div "Unlike harsh acne treatments that dry out and irritate your skin , JusSpray is …" at bounding box center [814, 272] width 282 height 222
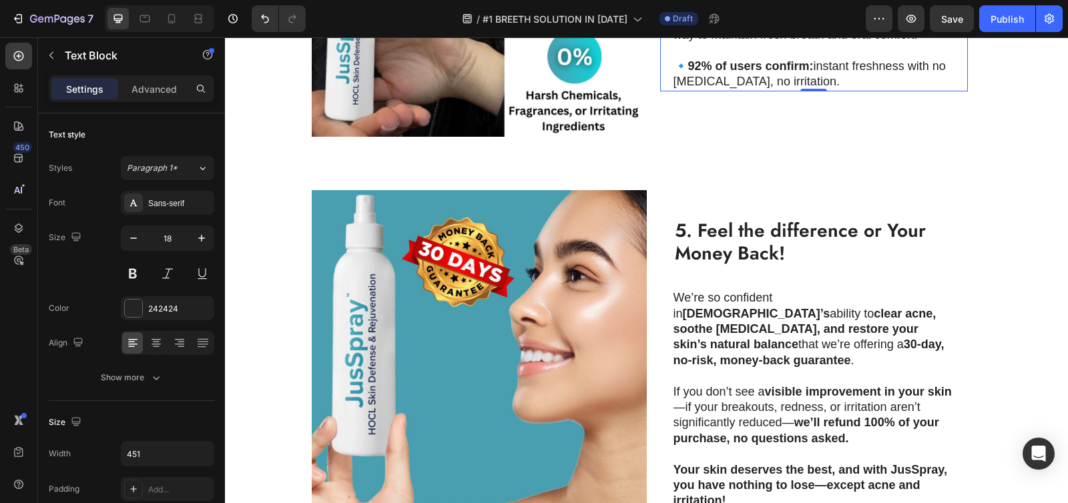
scroll to position [1798, 0]
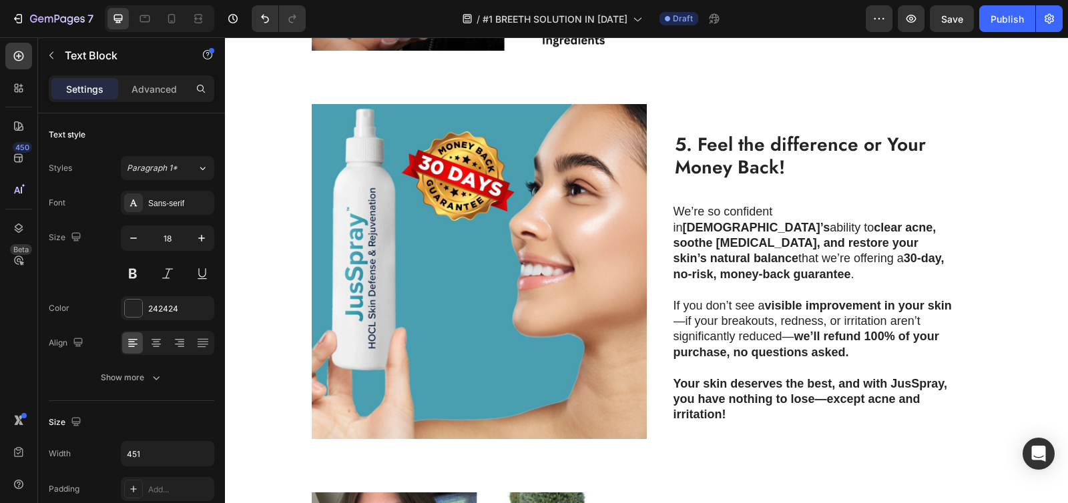
click at [688, 159] on strong "5. Feel the difference or Your Money Back!" at bounding box center [800, 156] width 251 height 50
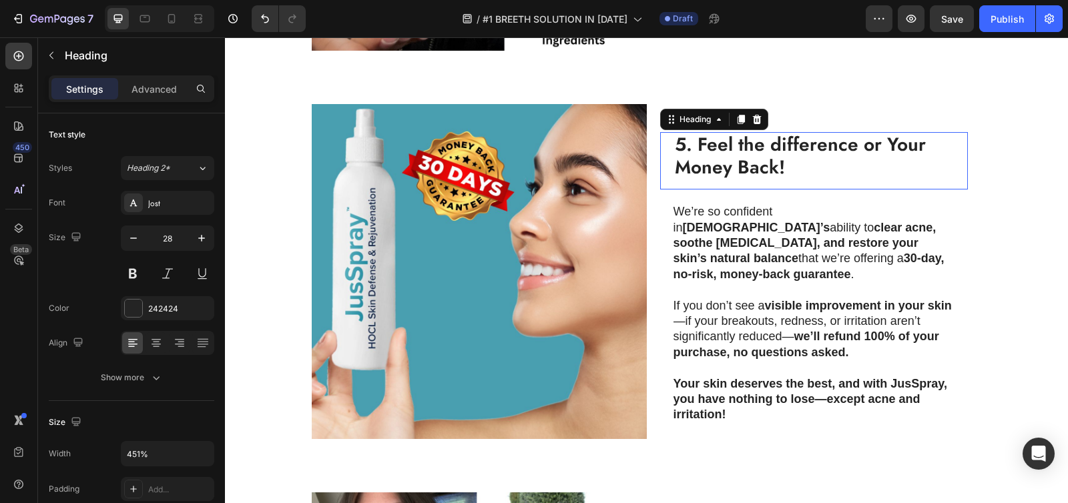
click at [688, 159] on strong "5. Feel the difference or Your Money Back!" at bounding box center [800, 156] width 251 height 50
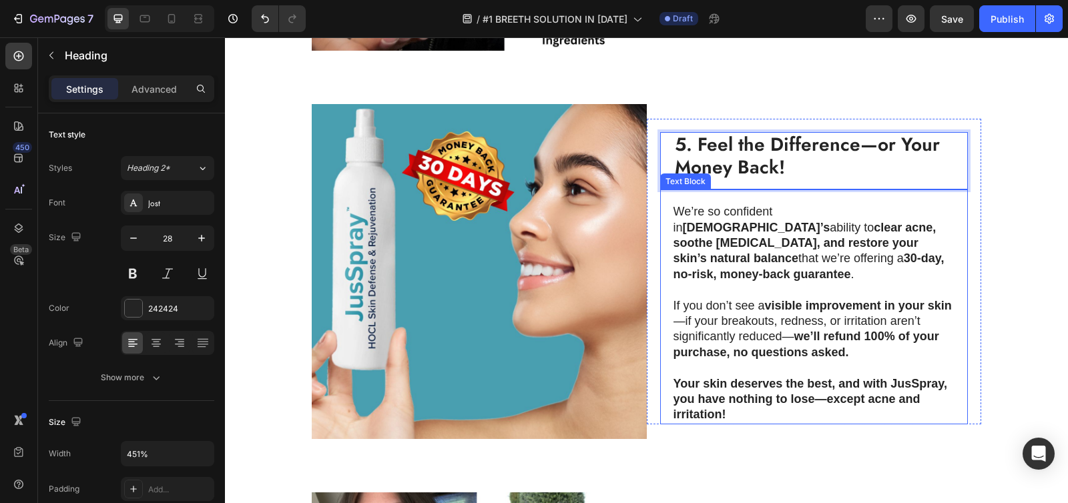
click at [767, 232] on strong "clear acne, soothe eczema, and restore your skin’s natural balance" at bounding box center [804, 243] width 263 height 45
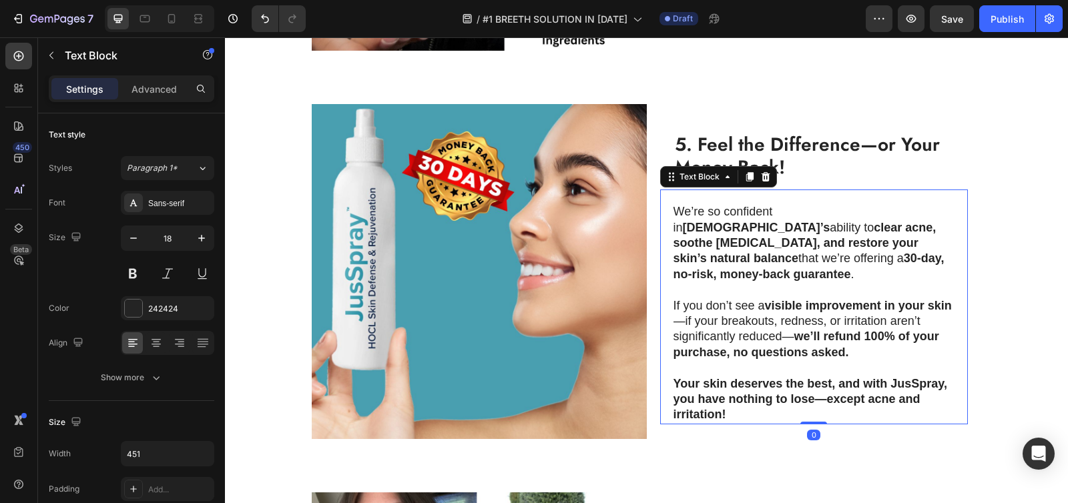
click at [754, 226] on strong "clear acne, soothe eczema, and restore your skin’s natural balance" at bounding box center [804, 243] width 263 height 45
drag, startPoint x: 666, startPoint y: 211, endPoint x: 739, endPoint y: 365, distance: 170.5
click at [739, 365] on div "We’re so confident in JusSpray’s ability to clear acne, soothe eczema, and rest…" at bounding box center [814, 307] width 308 height 235
click at [721, 396] on p "Your skin deserves the best, and with JusSpray, you have nothing to lose—except…" at bounding box center [813, 399] width 280 height 47
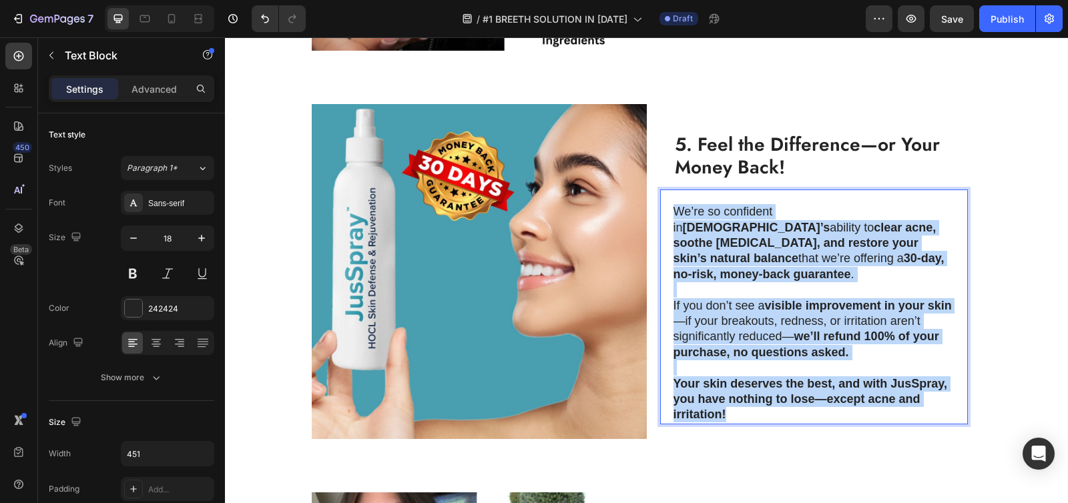
drag, startPoint x: 725, startPoint y: 398, endPoint x: 665, endPoint y: 217, distance: 190.4
click at [665, 217] on div "We’re so confident in JusSpray’s ability to clear acne, soothe eczema, and rest…" at bounding box center [814, 307] width 308 height 235
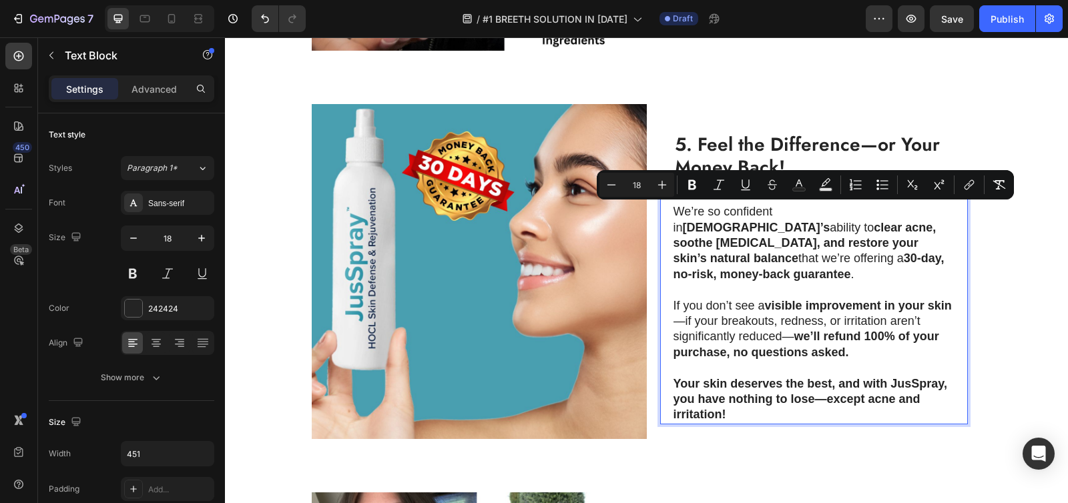
scroll to position [1845, 0]
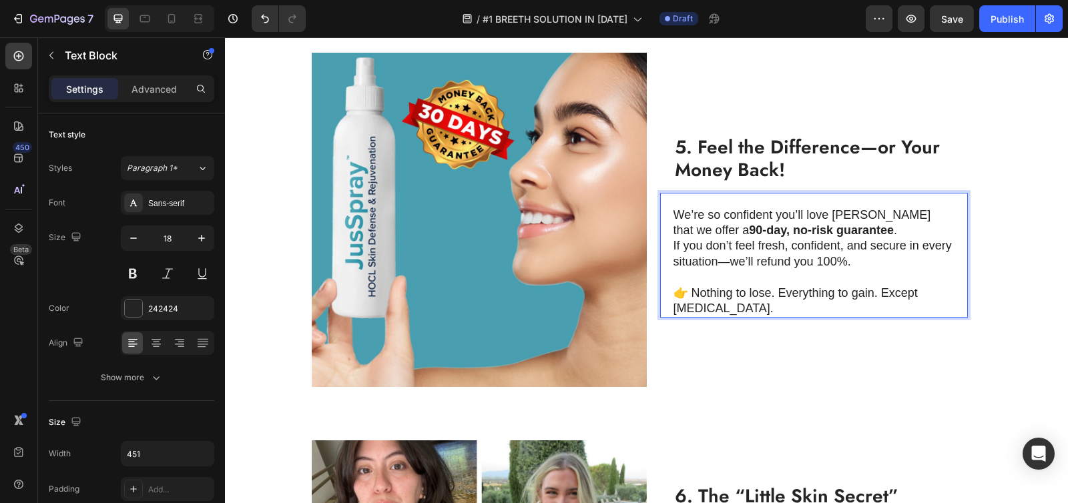
click at [667, 211] on div "We’re so confident you’ll love Breeth that we offer a 90-day, no-risk guarantee…" at bounding box center [814, 255] width 308 height 125
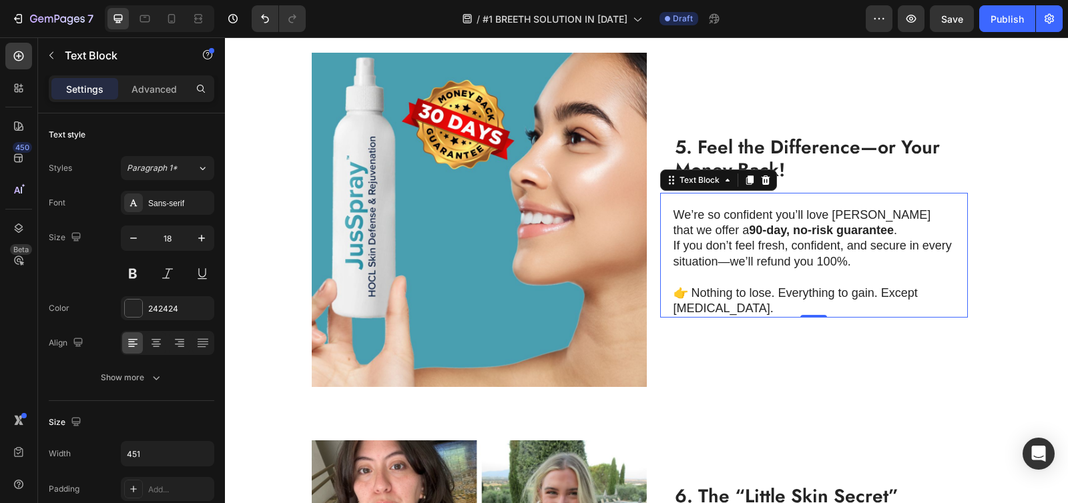
click at [673, 212] on p "We’re so confident you’ll love Breeth that we offer a 90-day, no-risk guarantee…" at bounding box center [813, 223] width 280 height 31
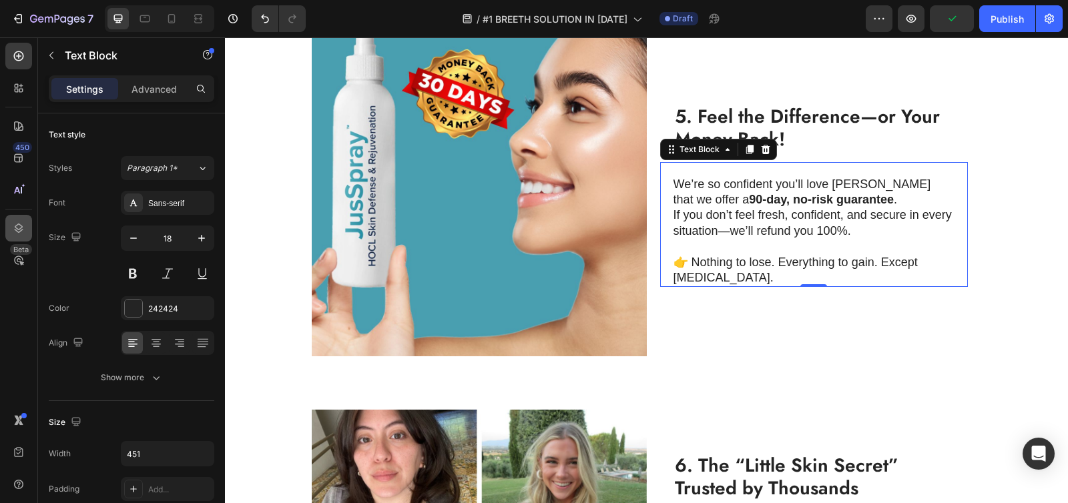
scroll to position [2101, 0]
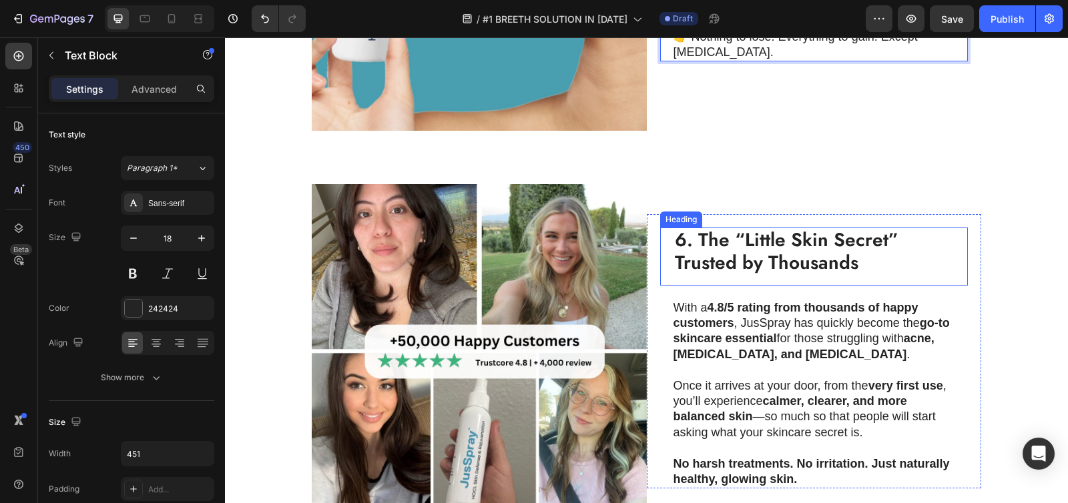
click at [739, 246] on strong "6. The “Little Skin Secret” Trusted by Thousands" at bounding box center [787, 251] width 224 height 50
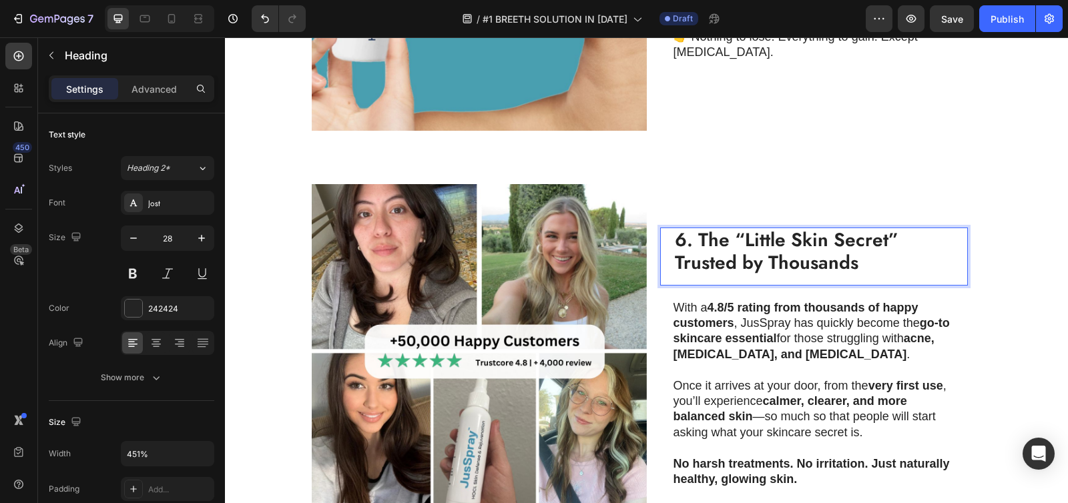
click at [739, 246] on strong "6. The “Little Skin Secret” Trusted by Thousands" at bounding box center [787, 251] width 224 height 50
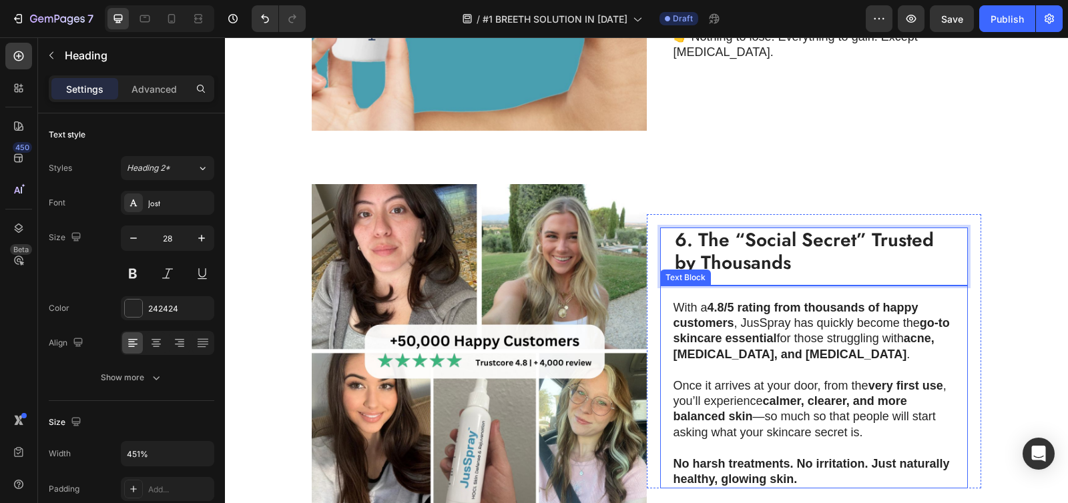
click at [723, 332] on strong "go-to skincare essential" at bounding box center [811, 330] width 276 height 29
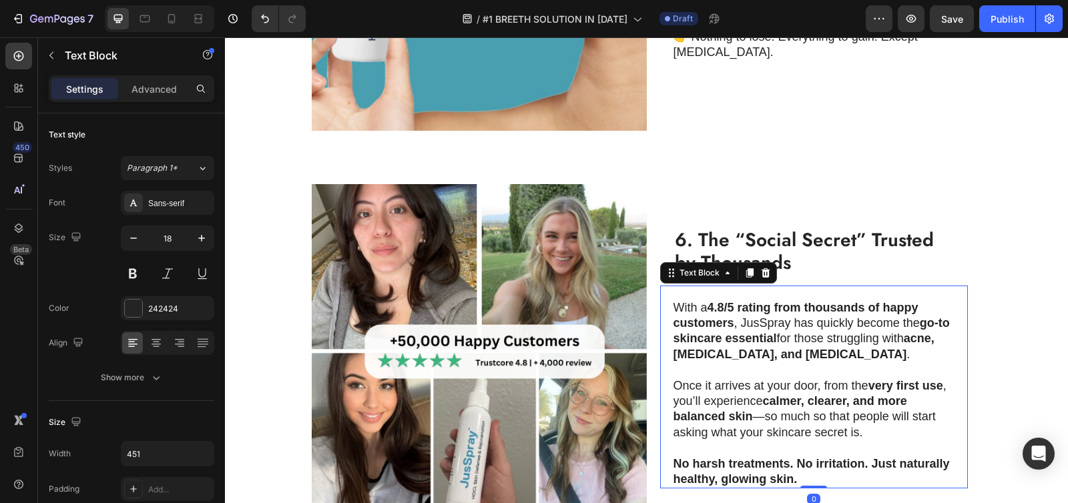
click at [682, 306] on p "With a 4.8/5 rating from thousands of happy customers , JusSpray has quickly be…" at bounding box center [813, 331] width 280 height 63
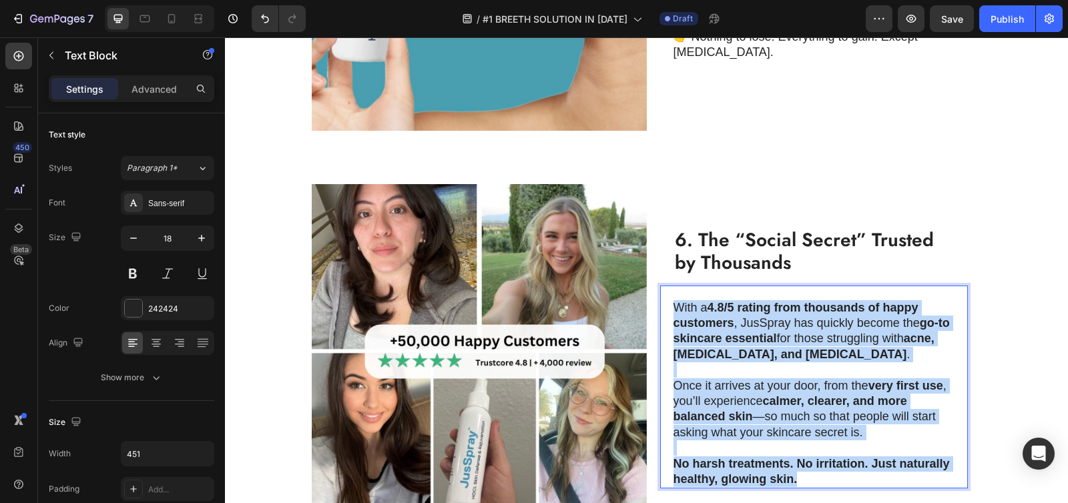
drag, startPoint x: 671, startPoint y: 298, endPoint x: 864, endPoint y: 466, distance: 255.9
click at [864, 466] on div "With a 4.8/5 rating from thousands of happy customers , JusSpray has quickly be…" at bounding box center [814, 394] width 282 height 190
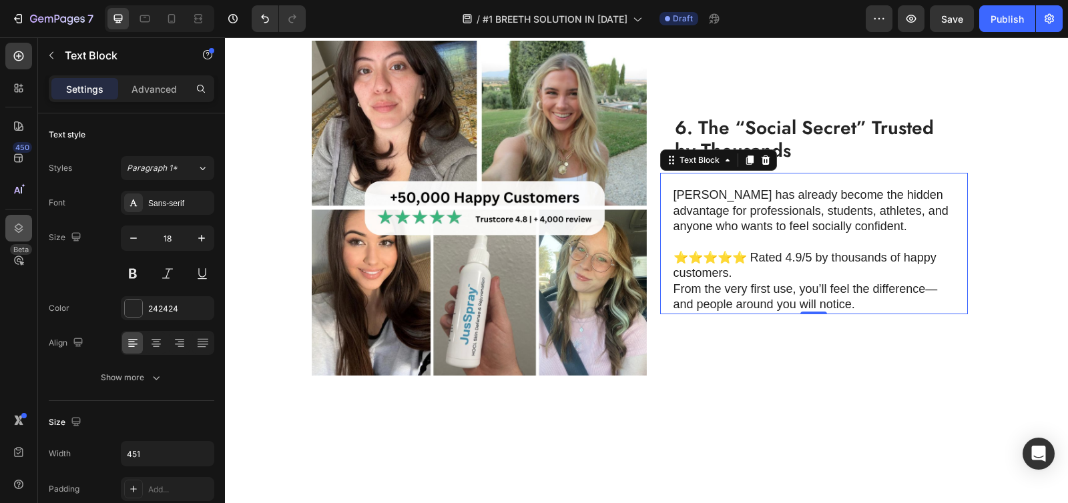
scroll to position [2522, 0]
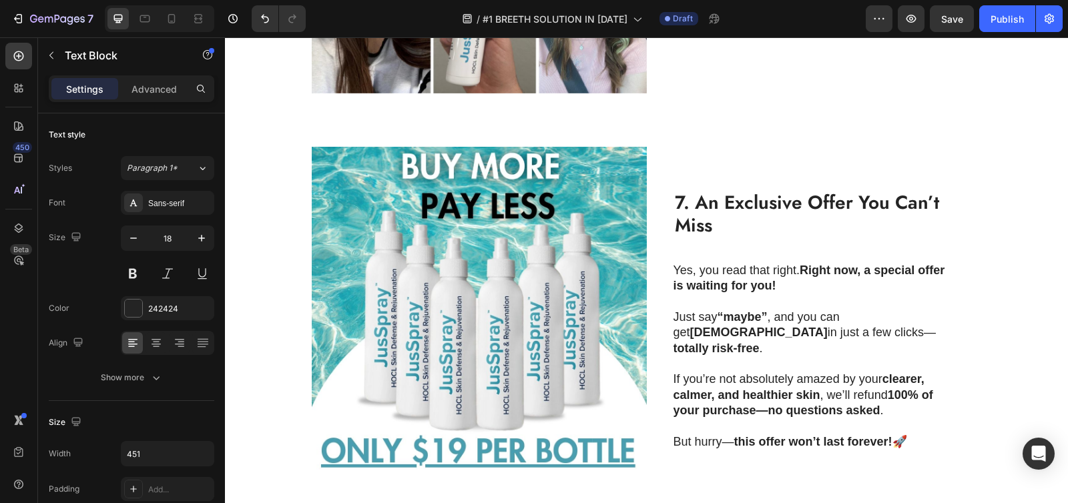
click at [743, 210] on strong "7. An Exclusive Offer You Can’t Miss" at bounding box center [807, 214] width 264 height 50
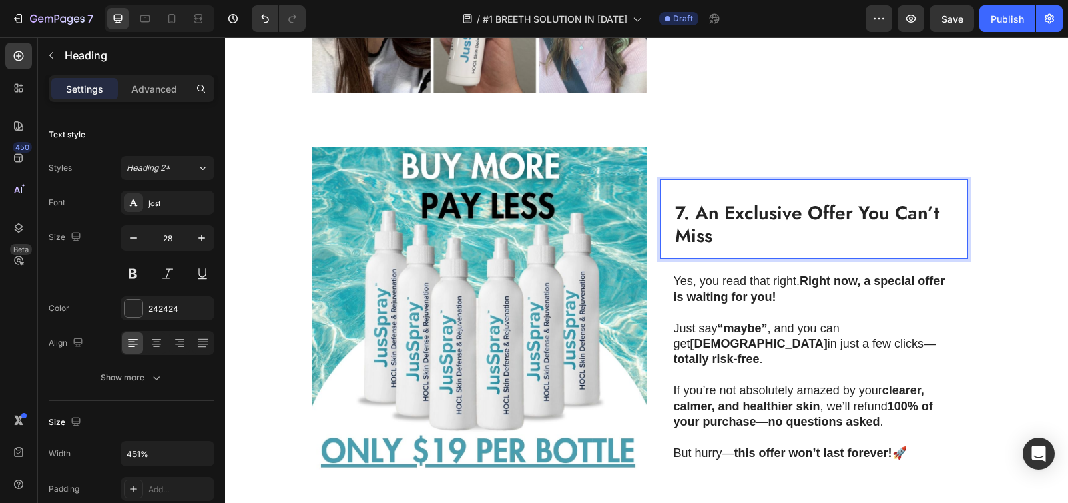
scroll to position [0, 0]
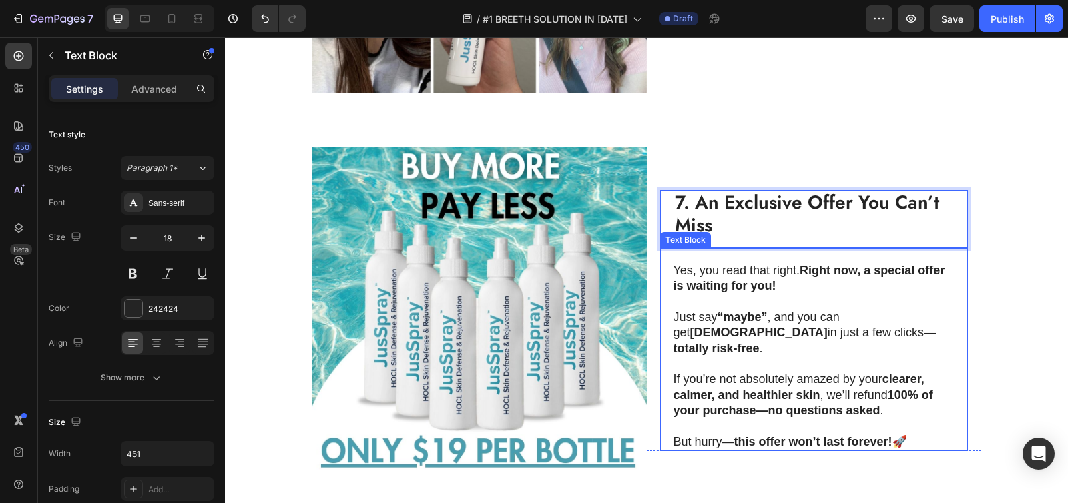
click at [723, 278] on p "Yes, you read that right. Right now, a special offer is waiting for you!" at bounding box center [813, 278] width 280 height 31
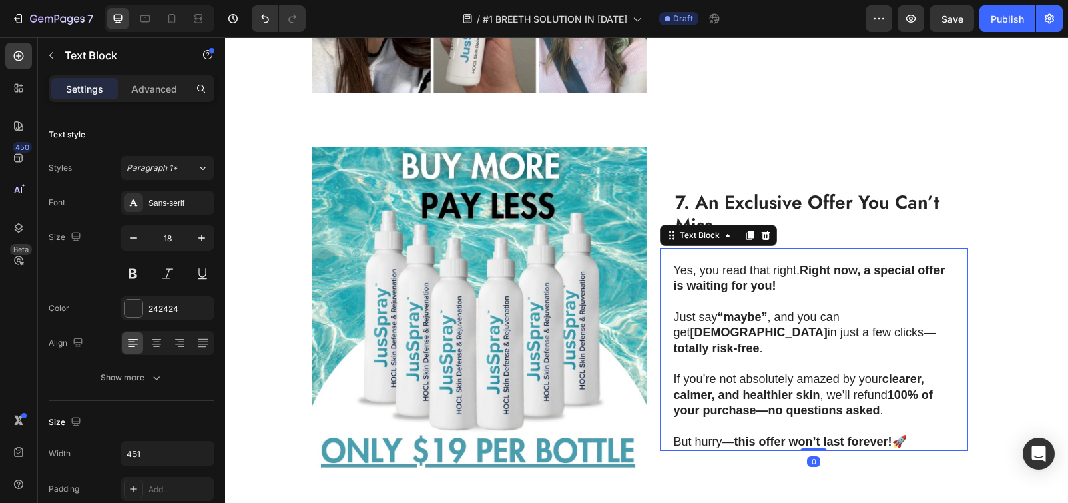
click at [689, 276] on p "Yes, you read that right. Right now, a special offer is waiting for you!" at bounding box center [813, 278] width 280 height 31
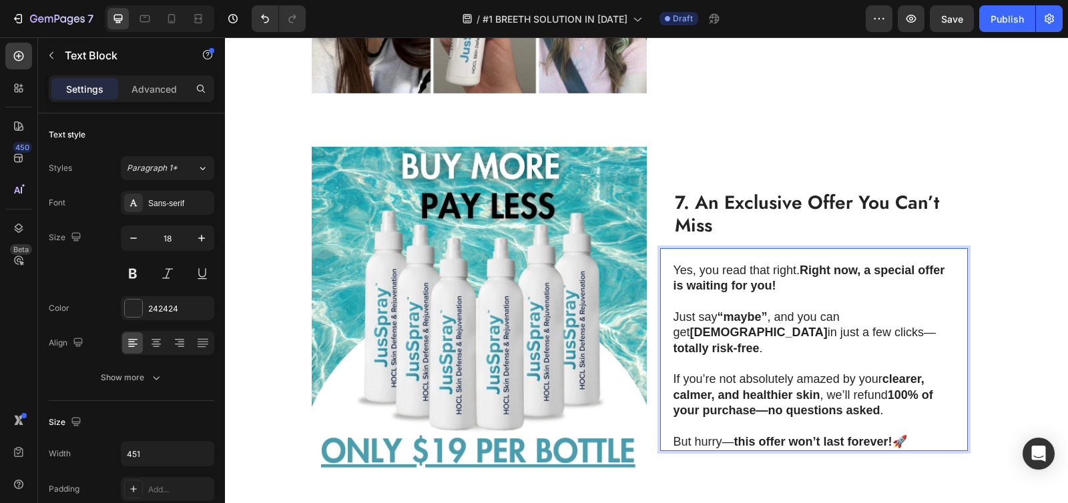
click at [685, 276] on p "Yes, you read that right. Right now, a special offer is waiting for you!" at bounding box center [813, 278] width 280 height 31
click at [673, 272] on p "Yes, you read that right. Right now, a special offer is waiting for you!" at bounding box center [813, 278] width 280 height 31
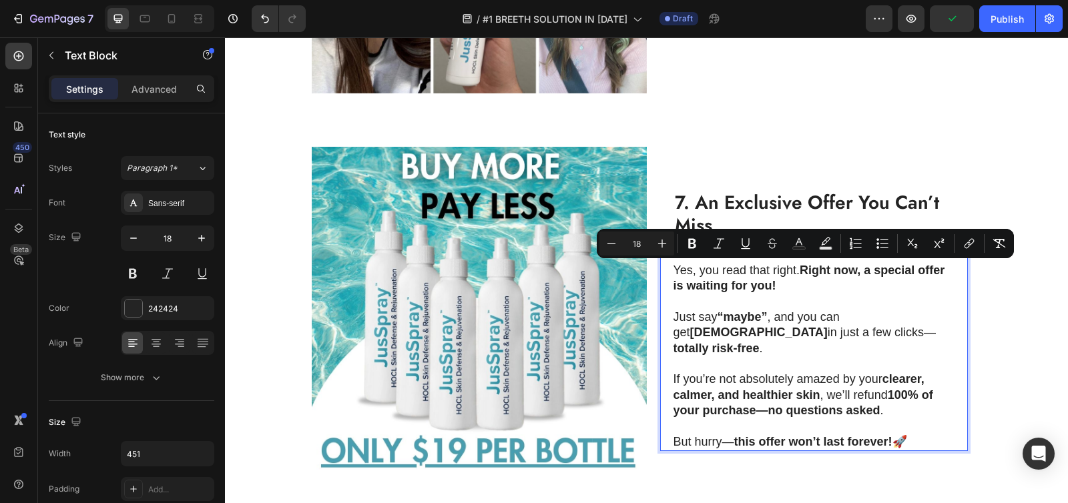
drag, startPoint x: 668, startPoint y: 272, endPoint x: 902, endPoint y: 428, distance: 281.9
click at [902, 428] on div "Yes, you read that right. Right now, a special offer is waiting for you! Just s…" at bounding box center [814, 357] width 282 height 190
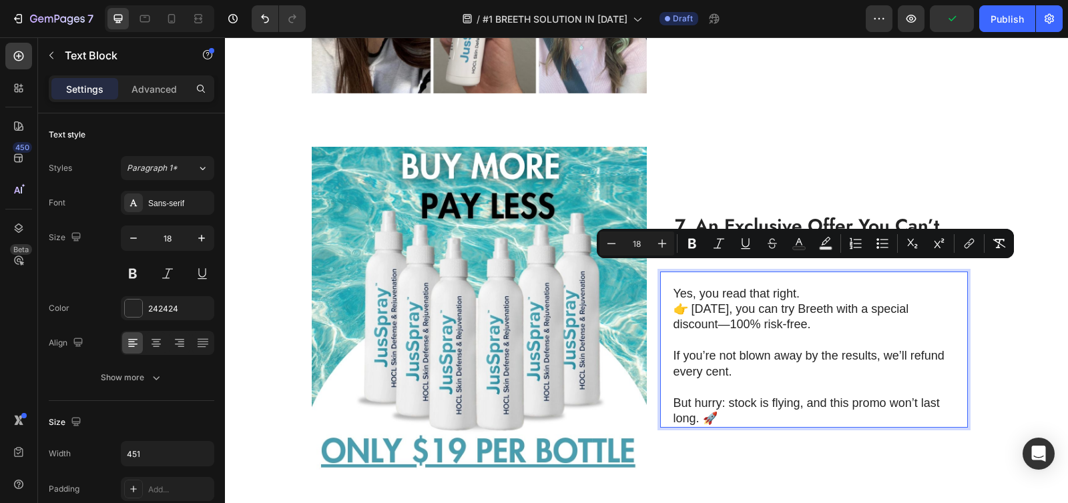
scroll to position [2537, 0]
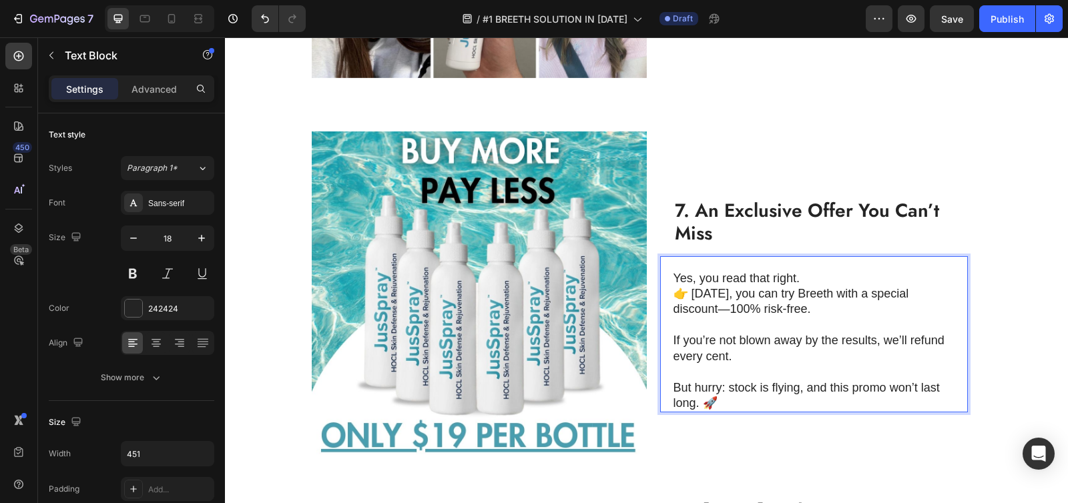
click at [673, 272] on p "Yes, you read that right." at bounding box center [813, 278] width 280 height 15
click at [799, 271] on p "Yes, you read that right." at bounding box center [813, 278] width 280 height 15
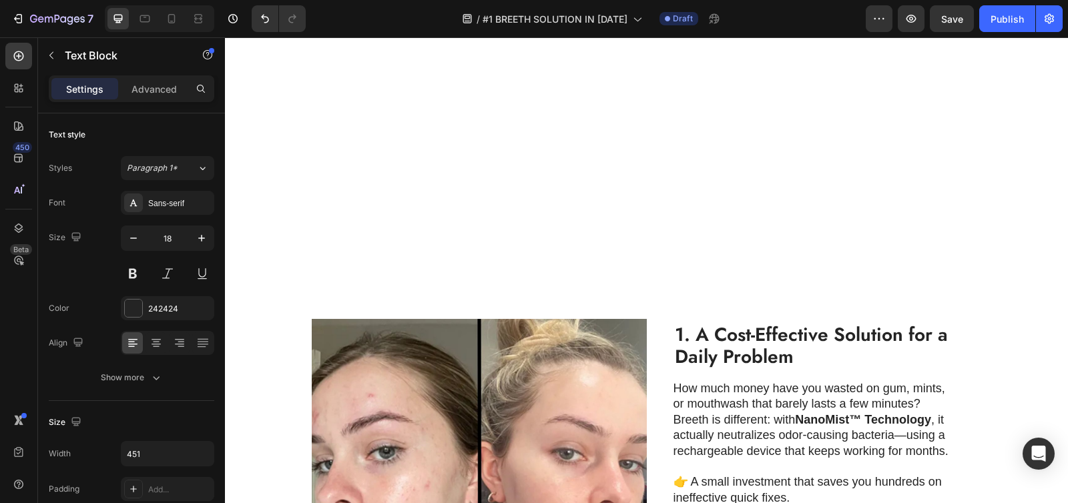
scroll to position [0, 0]
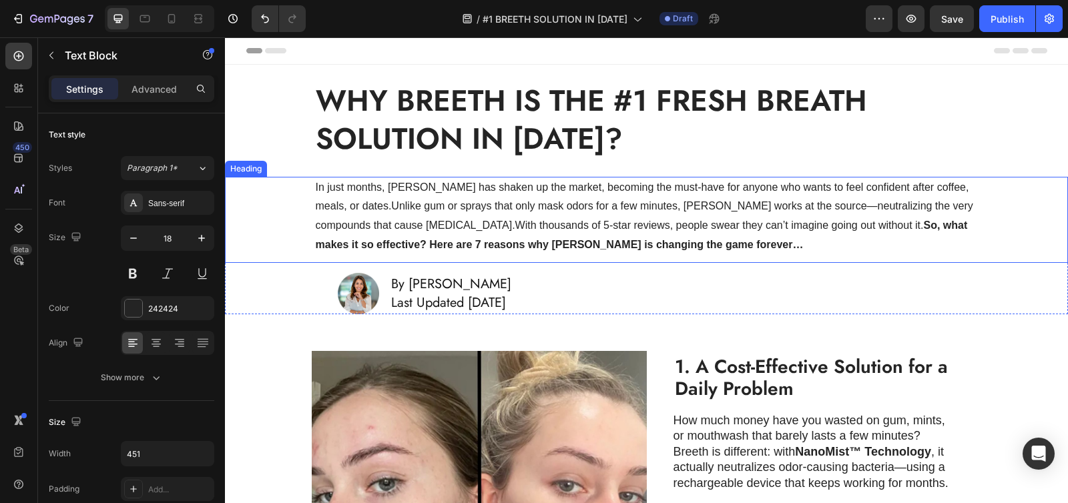
click at [371, 212] on h1 "In just months, Breeth has shaken up the market, becoming the must-have for any…" at bounding box center [646, 216] width 665 height 79
click at [345, 206] on h1 "In just months, Breeth has shaken up the market, becoming the must-have for any…" at bounding box center [646, 216] width 665 height 79
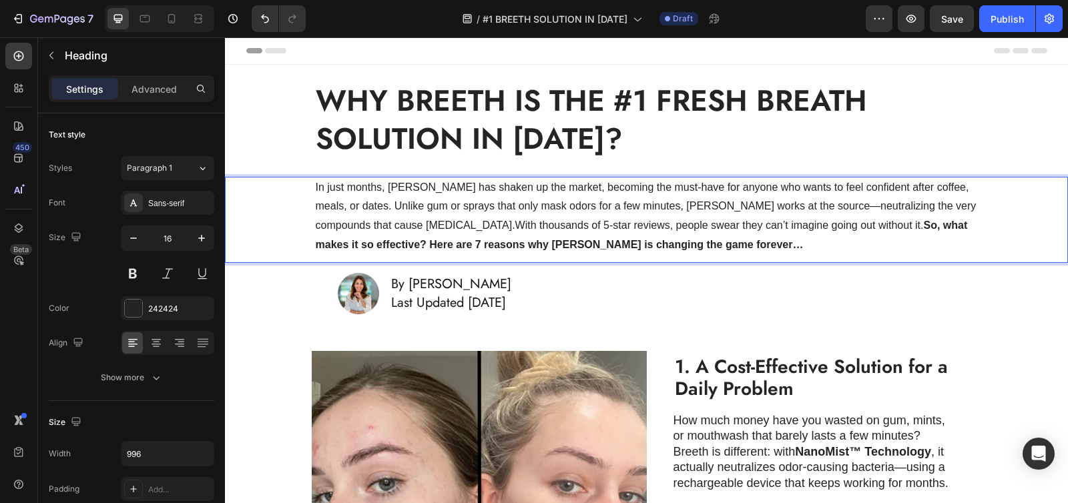
click at [808, 224] on strong "So, what makes it so effective? Here are 7 reasons why [PERSON_NAME] is changin…" at bounding box center [642, 235] width 652 height 31
click at [401, 224] on p "In just months, Breeth has shaken up the market, becoming the must-have for any…" at bounding box center [647, 216] width 662 height 77
click at [688, 370] on strong "1. A Cost-Effective Solution for a Daily Problem" at bounding box center [811, 378] width 273 height 50
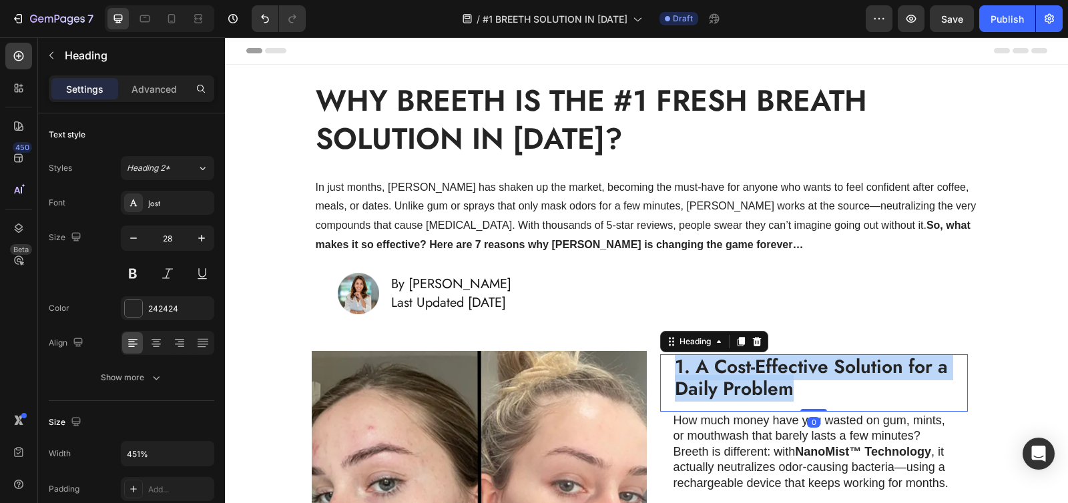
click at [688, 370] on strong "1. A Cost-Effective Solution for a Daily Problem" at bounding box center [811, 378] width 273 height 50
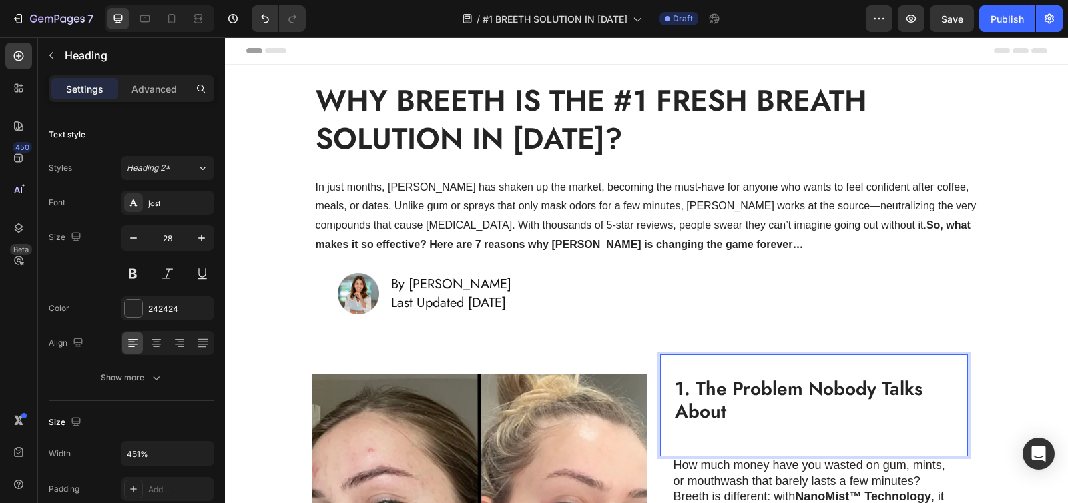
scroll to position [1, 0]
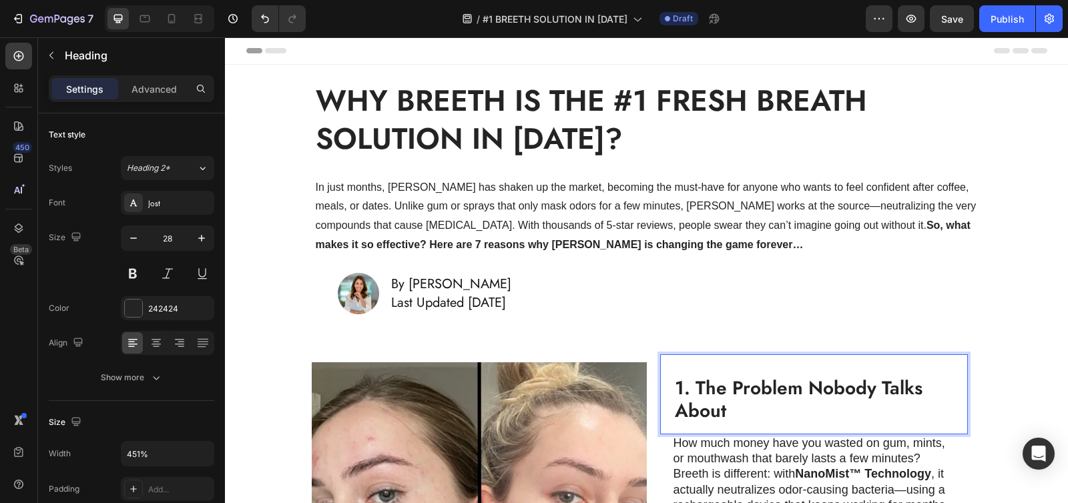
click at [666, 385] on div "1. The Problem Nobody Talks About Heading 0" at bounding box center [814, 394] width 308 height 80
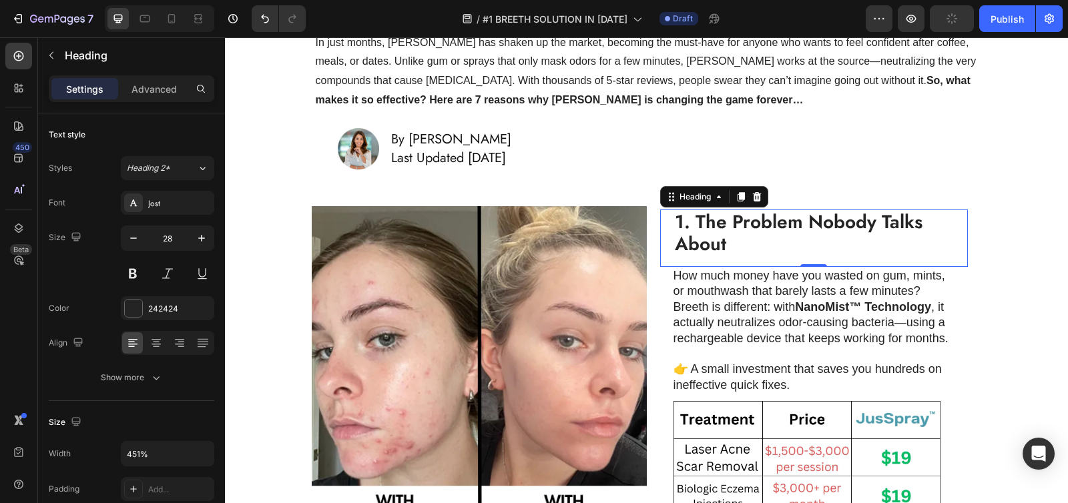
scroll to position [202, 0]
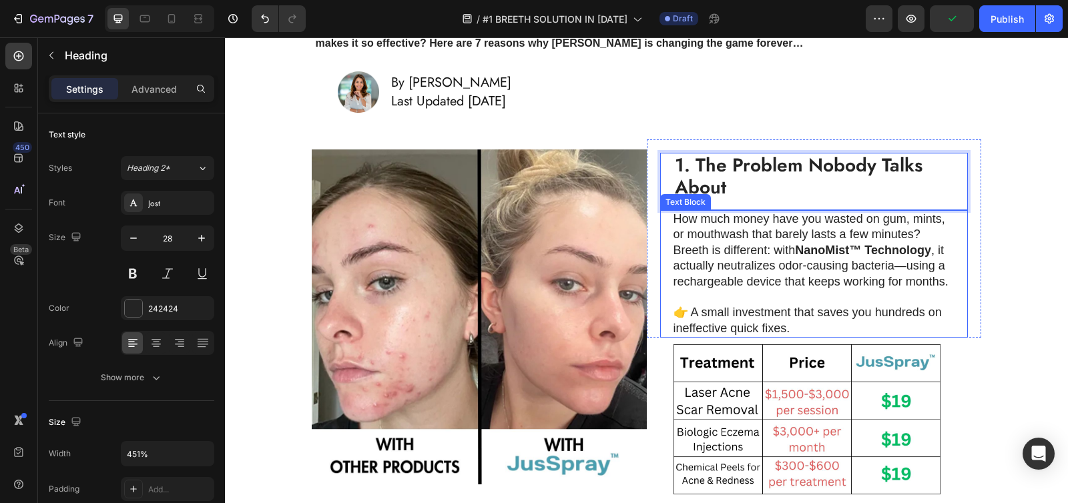
click at [697, 245] on p "Breeth is different: with NanoMist™ Technology , it actually neutralizes odor-c…" at bounding box center [813, 266] width 280 height 47
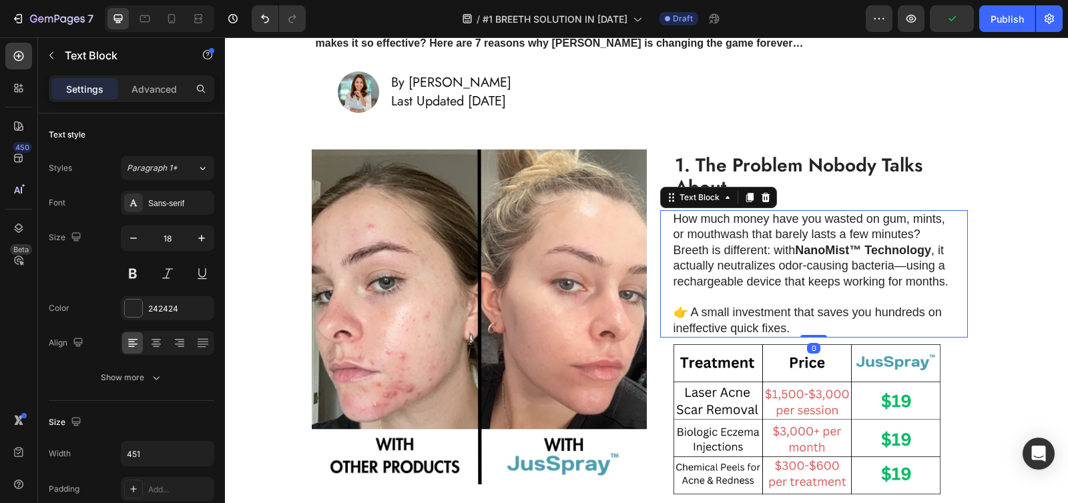
click at [687, 232] on p "How much money have you wasted on gum, mints, or mouthwash that barely lasts a …" at bounding box center [813, 227] width 280 height 31
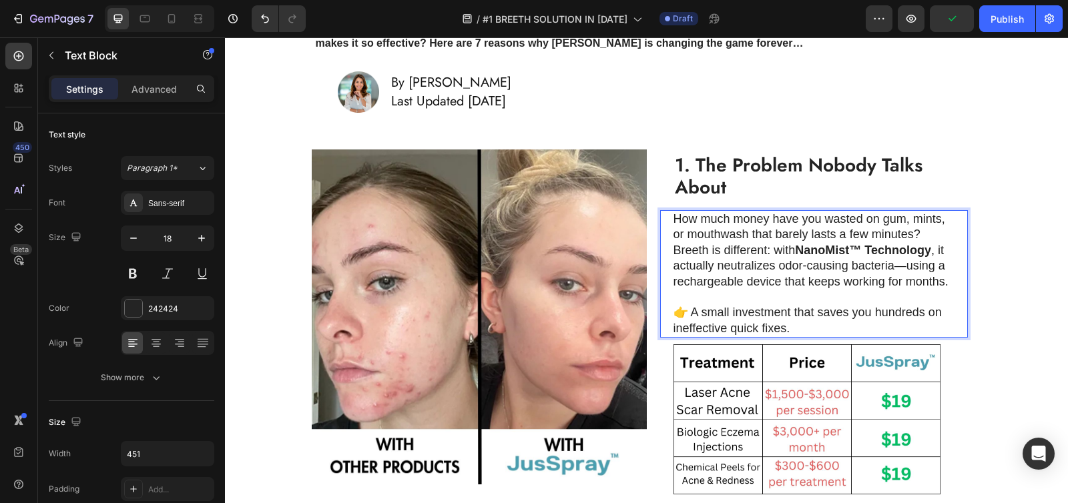
click at [683, 226] on p "How much money have you wasted on gum, mints, or mouthwash that barely lasts a …" at bounding box center [813, 227] width 280 height 31
click at [673, 220] on p "How much money have you wasted on gum, mints, or mouthwash that barely lasts a …" at bounding box center [813, 227] width 280 height 31
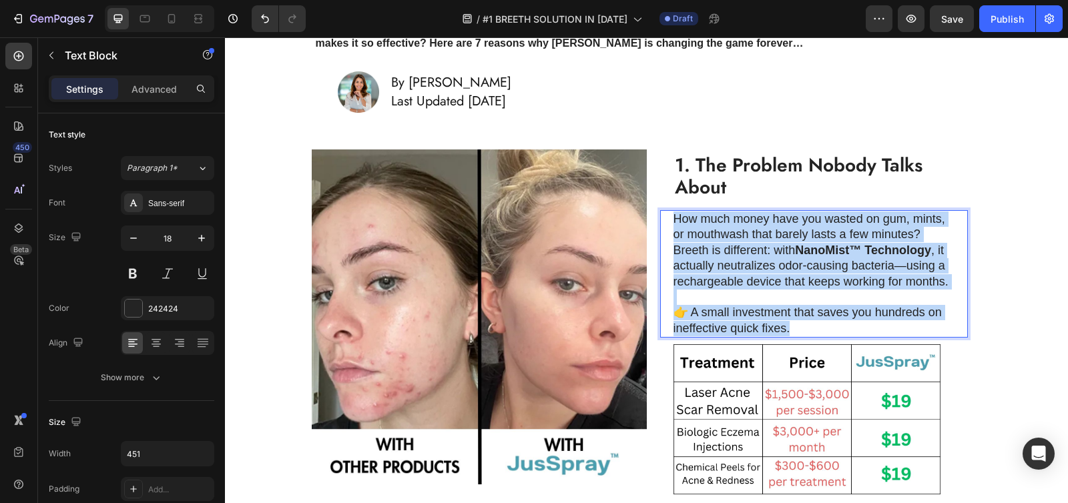
drag, startPoint x: 669, startPoint y: 218, endPoint x: 786, endPoint y: 344, distance: 171.9
click at [786, 338] on div "How much money have you wasted on gum, mints, or mouthwash that barely lasts a …" at bounding box center [814, 273] width 282 height 127
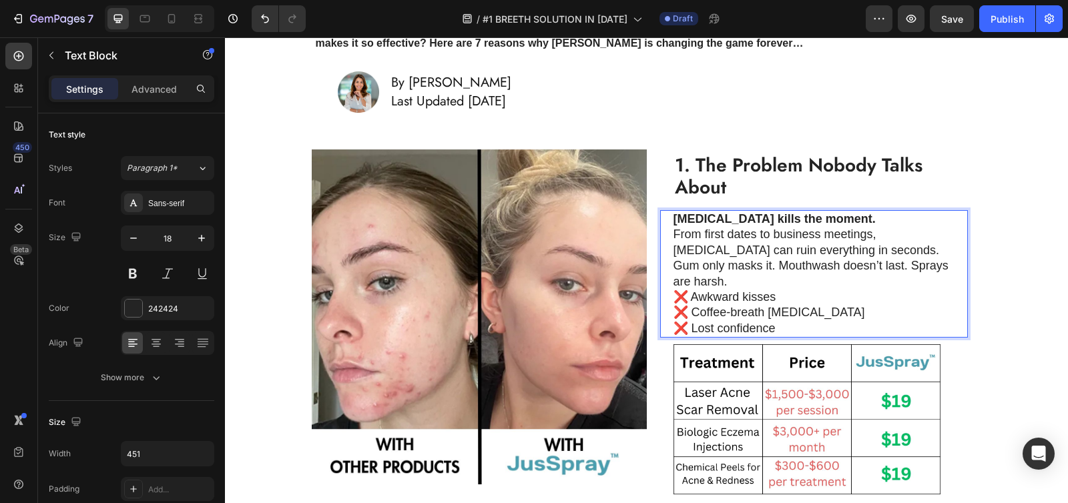
click at [897, 266] on p "From first dates to business meetings, [MEDICAL_DATA] can ruin everything in se…" at bounding box center [813, 258] width 280 height 63
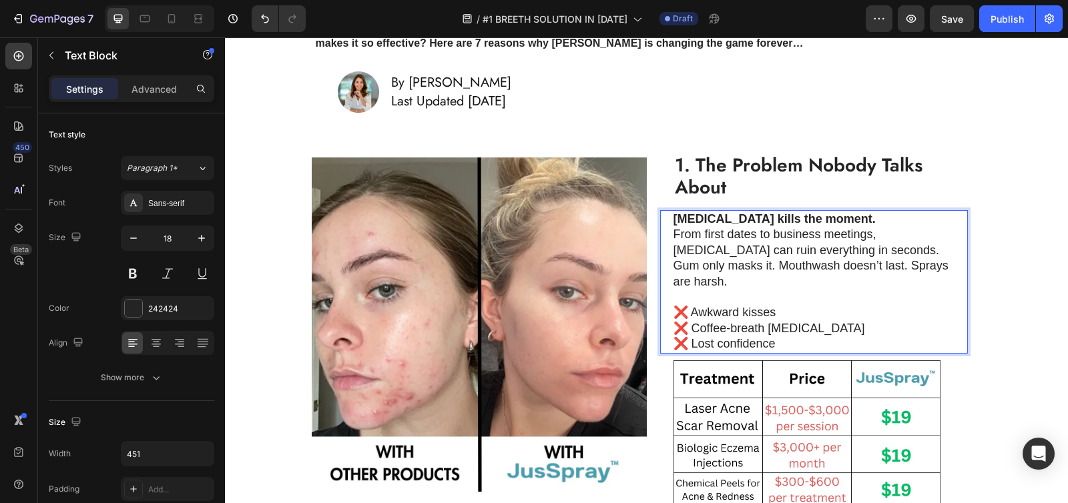
click at [848, 220] on p "[MEDICAL_DATA] kills the moment." at bounding box center [813, 219] width 280 height 15
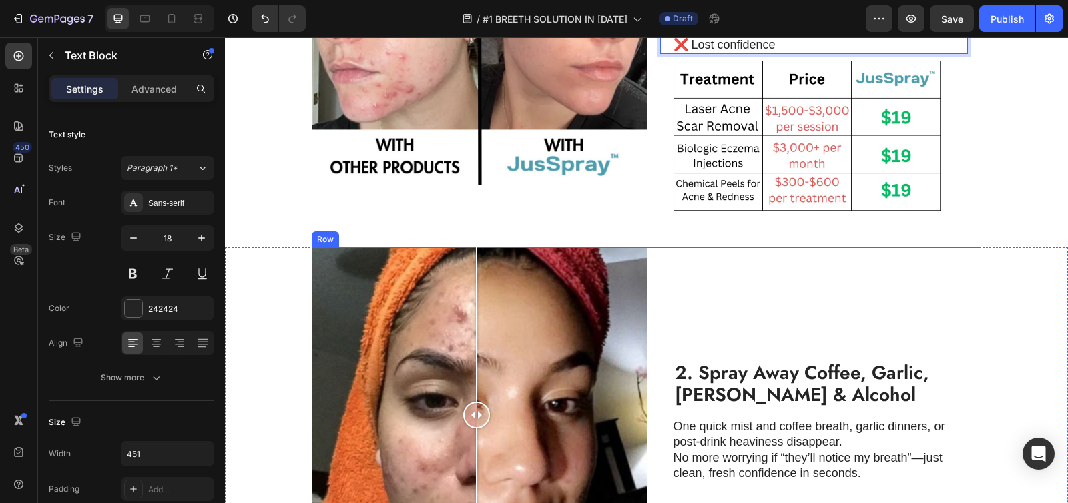
scroll to position [553, 0]
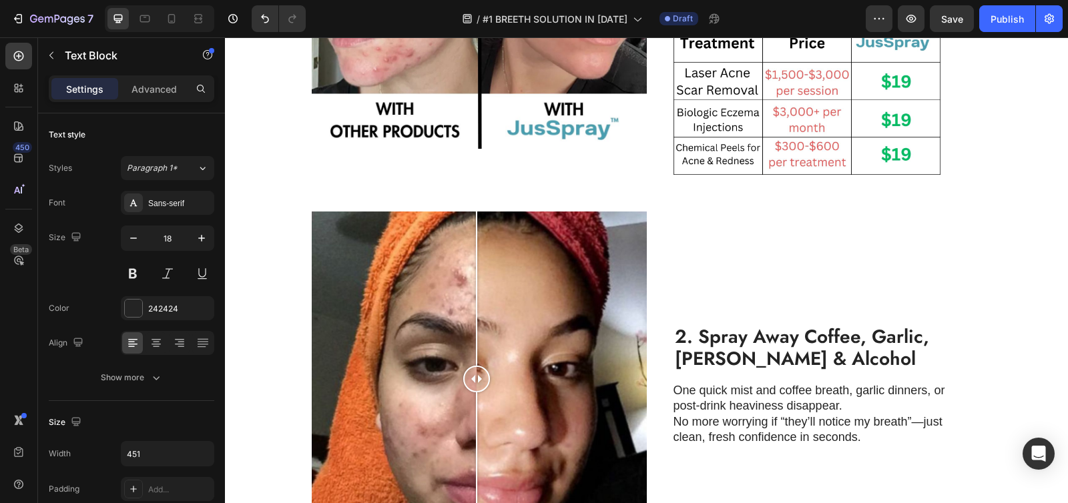
click at [747, 323] on strong "2. Spray Away Coffee, Garlic, Onion & Alcohol" at bounding box center [802, 348] width 254 height 50
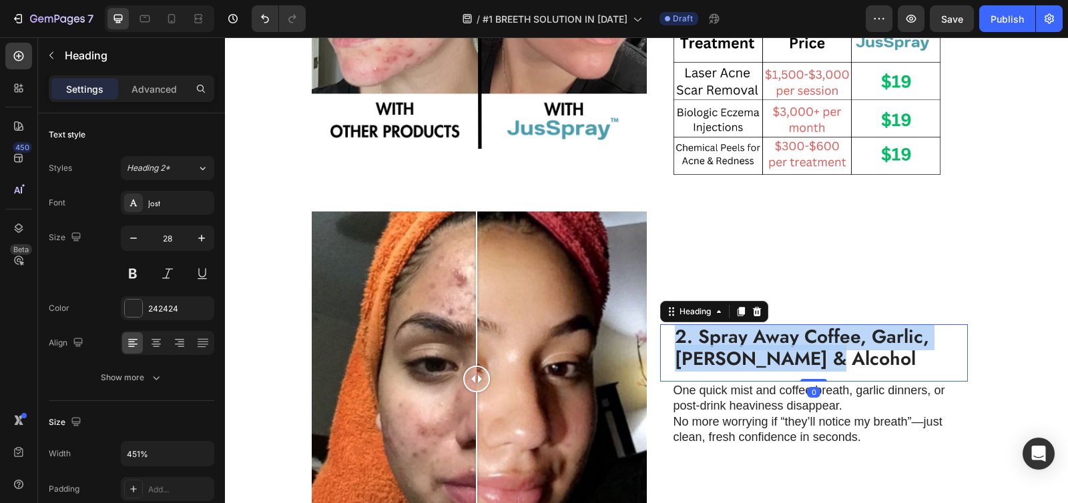
click at [747, 323] on strong "2. Spray Away Coffee, Garlic, Onion & Alcohol" at bounding box center [802, 348] width 254 height 50
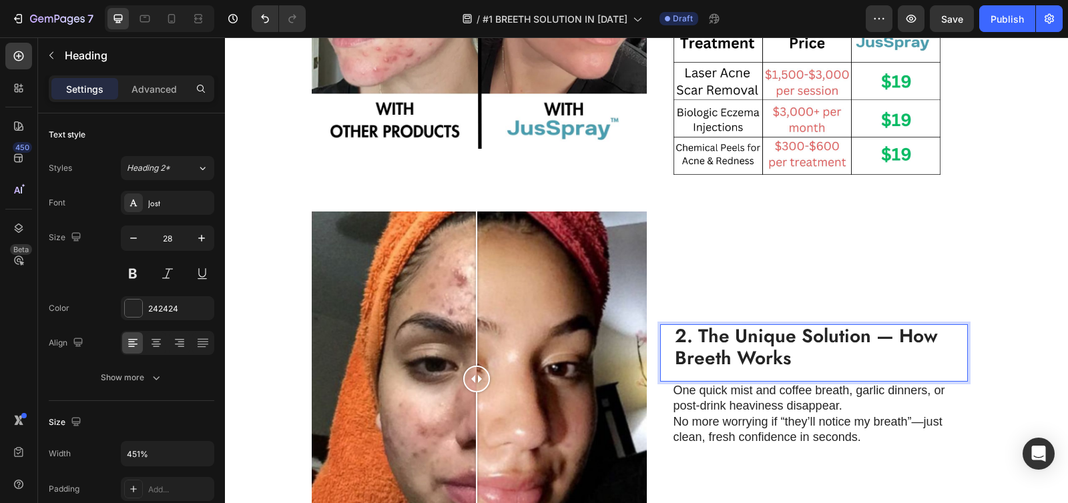
scroll to position [0, 0]
click at [731, 383] on p "One quick mist and coffee breath, garlic dinners, or post-drink heaviness disap…" at bounding box center [813, 398] width 280 height 31
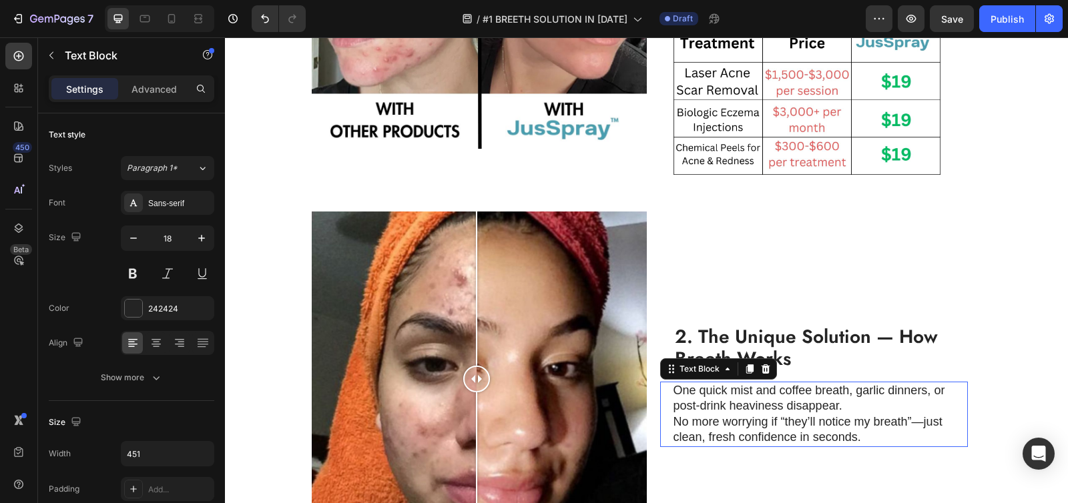
click at [731, 383] on p "One quick mist and coffee breath, garlic dinners, or post-drink heaviness disap…" at bounding box center [813, 398] width 280 height 31
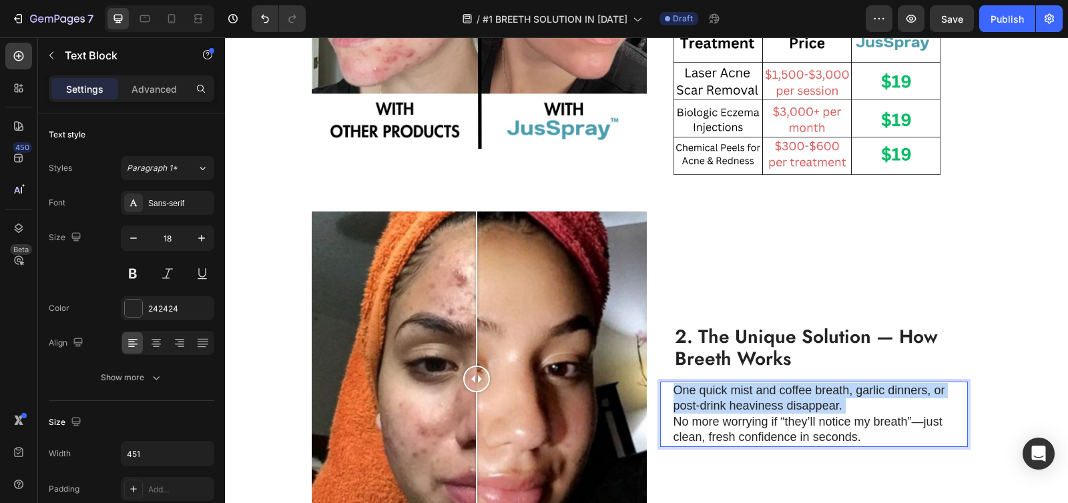
click at [731, 383] on p "One quick mist and coffee breath, garlic dinners, or post-drink heaviness disap…" at bounding box center [813, 398] width 280 height 31
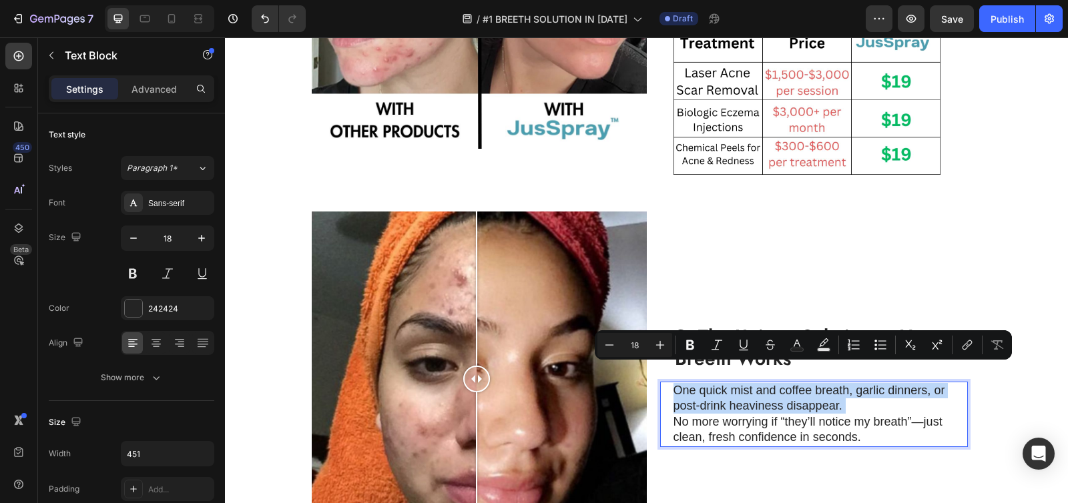
click at [707, 383] on p "One quick mist and coffee breath, garlic dinners, or post-drink heaviness disap…" at bounding box center [813, 398] width 280 height 31
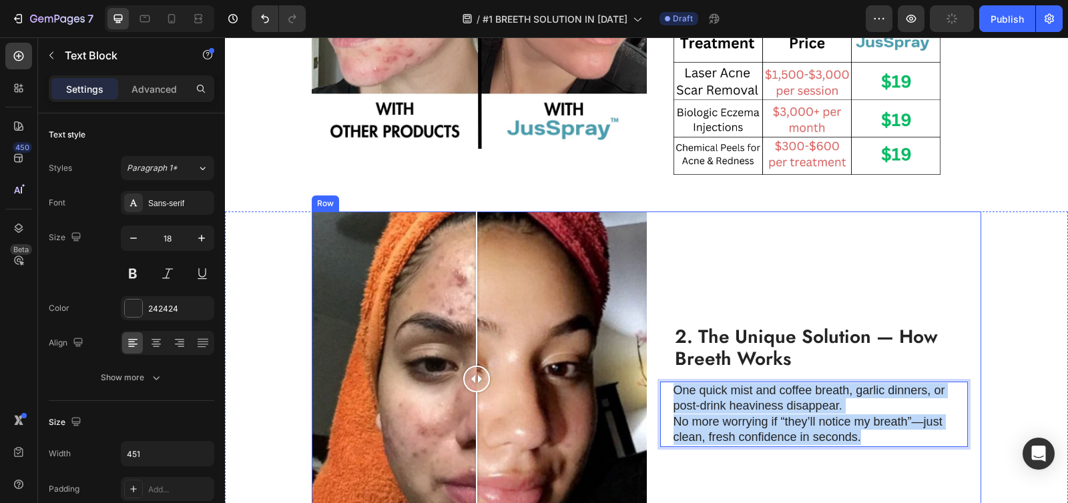
drag, startPoint x: 671, startPoint y: 371, endPoint x: 866, endPoint y: 429, distance: 204.0
click at [866, 429] on div "⁠⁠⁠⁠⁠⁠⁠ 2. The Unique Solution — How Breeth Works Heading One quick mist and co…" at bounding box center [814, 379] width 335 height 335
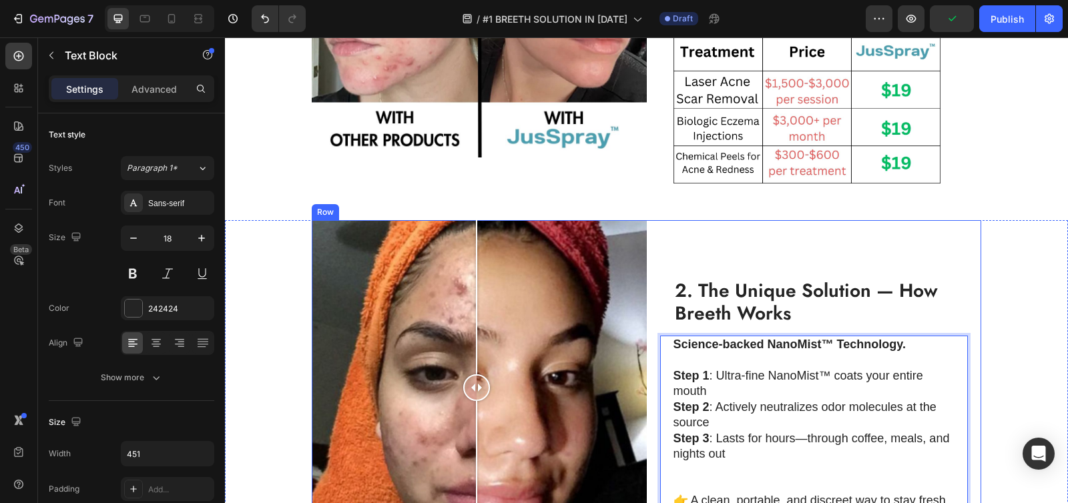
scroll to position [552, 0]
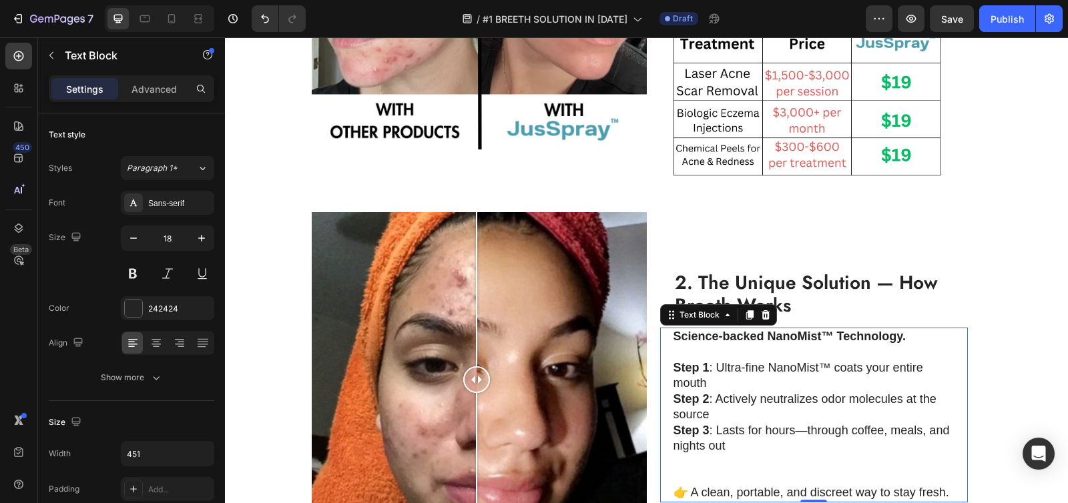
click at [663, 464] on div "Science-backed NanoMist™ Technology. Step 1 : Ultra-fine NanoMist™ coats your e…" at bounding box center [814, 415] width 308 height 174
click at [673, 485] on p "👉 A clean, portable, and discreet way to stay fresh." at bounding box center [813, 492] width 280 height 15
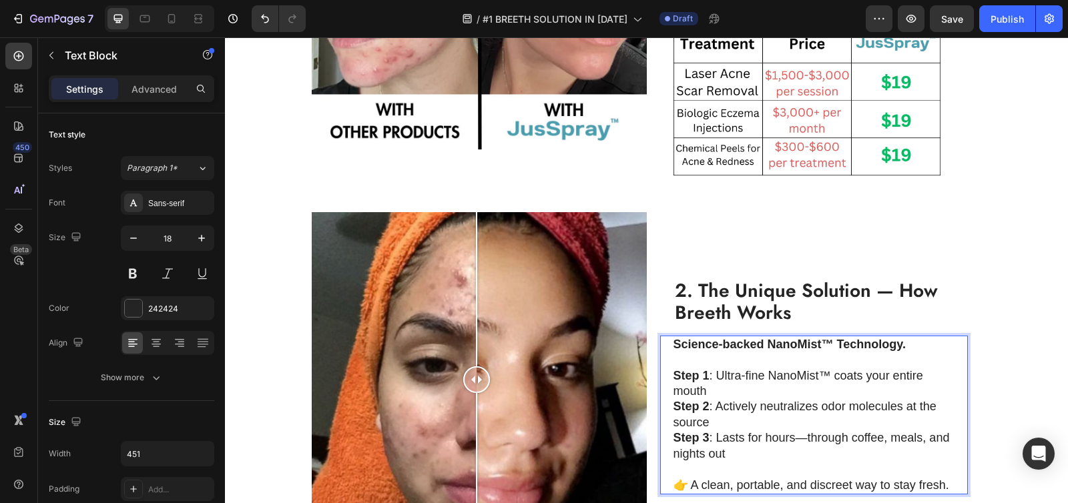
scroll to position [560, 0]
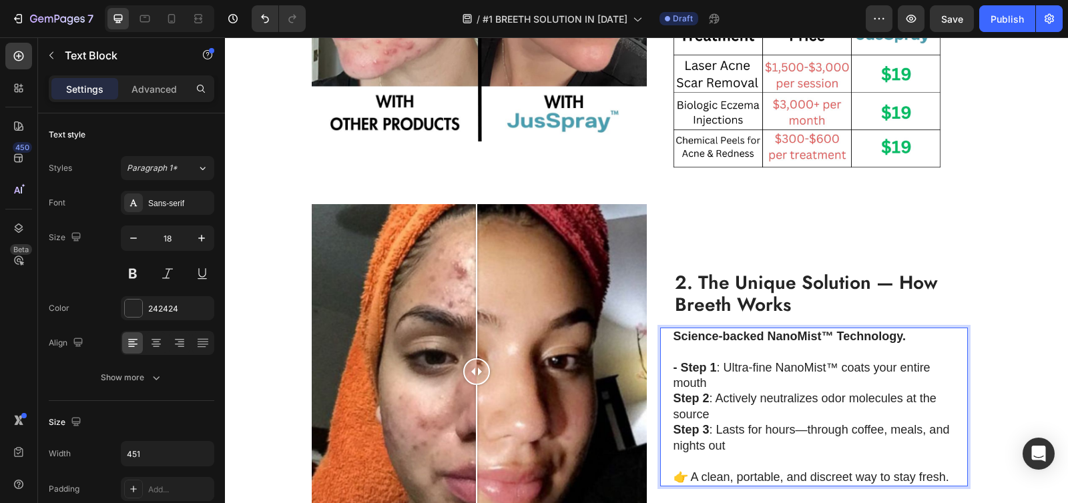
click at [666, 372] on div "Science-backed NanoMist™ Technology. - Step 1 : Ultra-fine NanoMist™ coats your…" at bounding box center [814, 407] width 308 height 159
click at [717, 360] on p "- Step 1 : Ultra-fine NanoMist™ coats your entire mouth" at bounding box center [813, 375] width 280 height 31
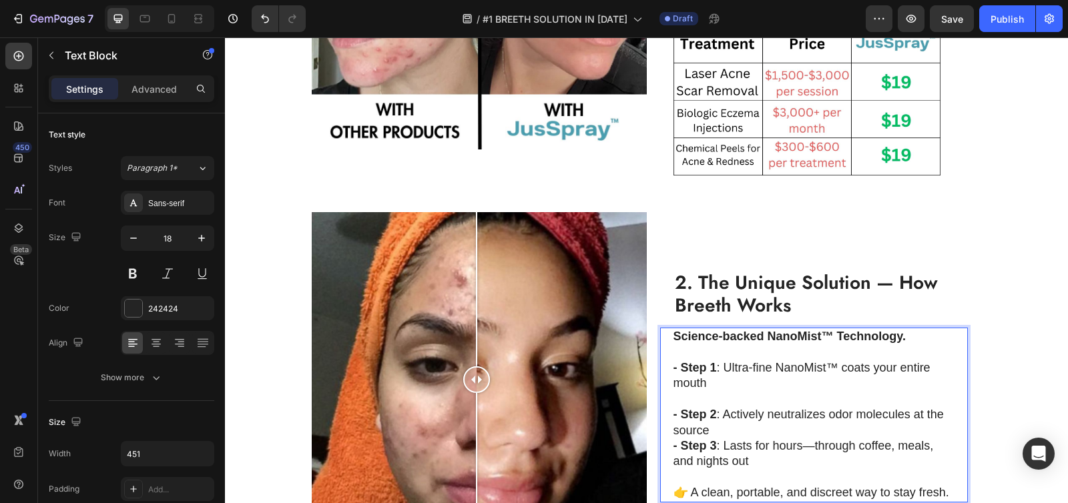
click at [731, 407] on p "- Step 2 : Actively neutralizes odor molecules at the source" at bounding box center [813, 422] width 280 height 31
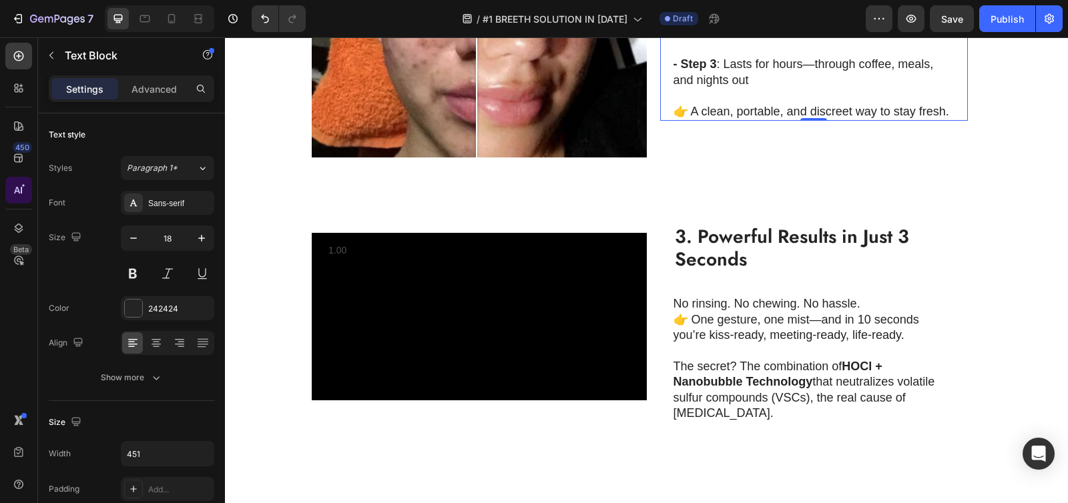
scroll to position [992, 0]
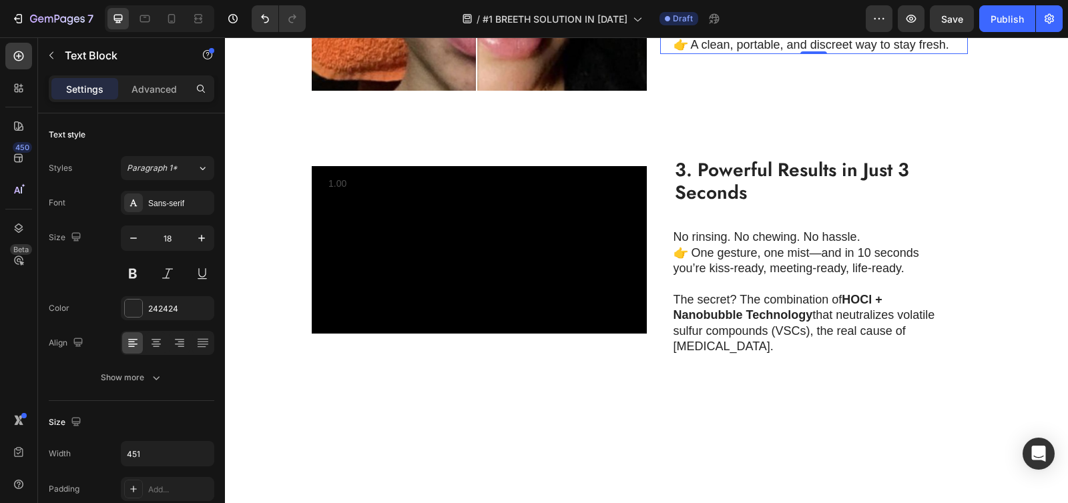
click at [766, 206] on strong "3. Powerful Results in Just 3 Seconds" at bounding box center [792, 181] width 234 height 50
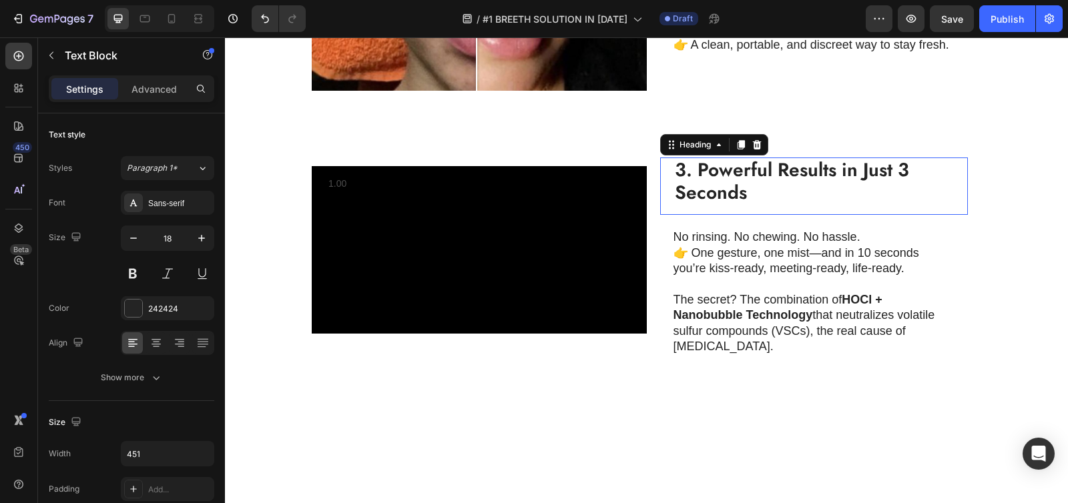
click at [766, 206] on strong "3. Powerful Results in Just 3 Seconds" at bounding box center [792, 181] width 234 height 50
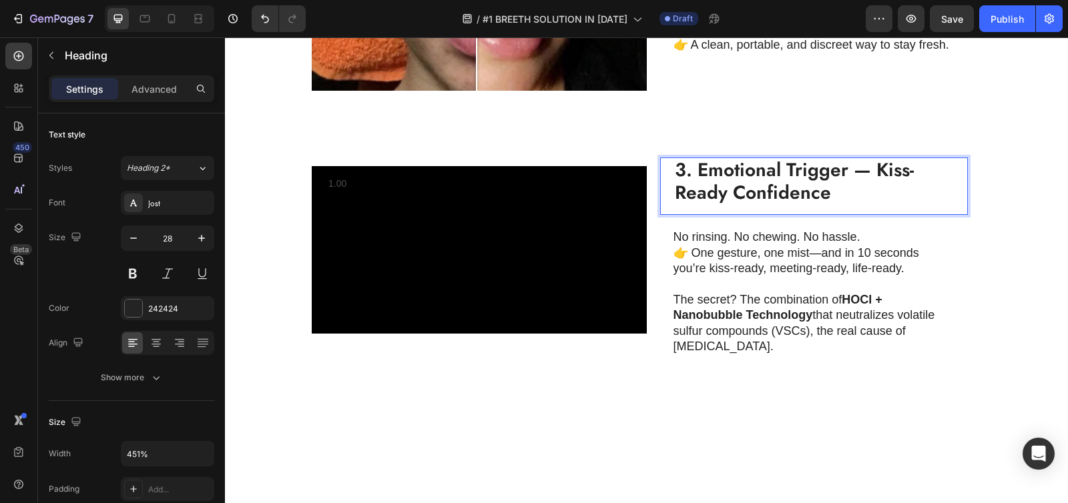
drag, startPoint x: 689, startPoint y: 226, endPoint x: 822, endPoint y: 224, distance: 133.5
click at [820, 206] on strong "3. Emotional Trigger — Kiss-Ready Confidence" at bounding box center [794, 181] width 239 height 50
click at [870, 206] on strong "3. Emotional Trigger — Kiss-Ready Confidence" at bounding box center [794, 181] width 239 height 50
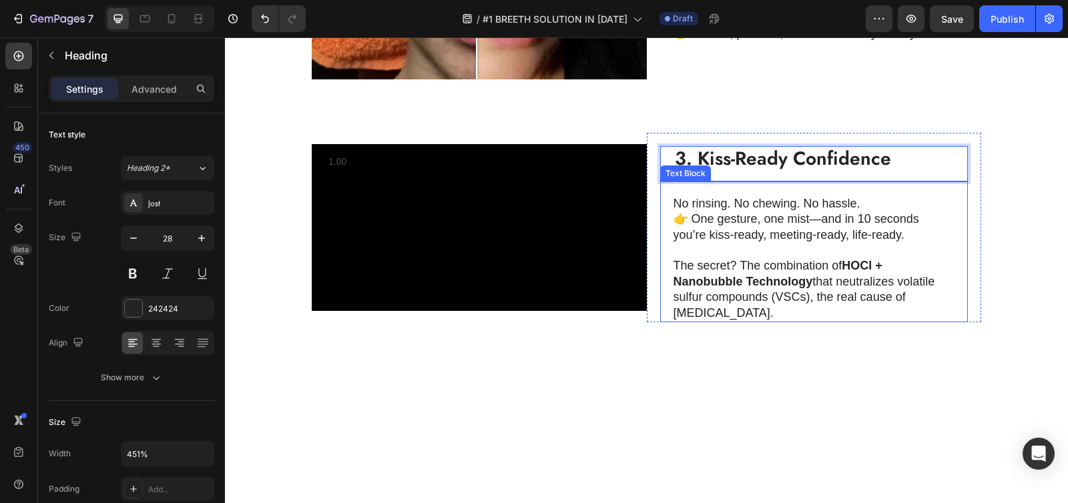
click at [699, 243] on p "👉 One gesture, one mist—and in 10 seconds you’re kiss-ready, meeting-ready, lif…" at bounding box center [813, 227] width 280 height 31
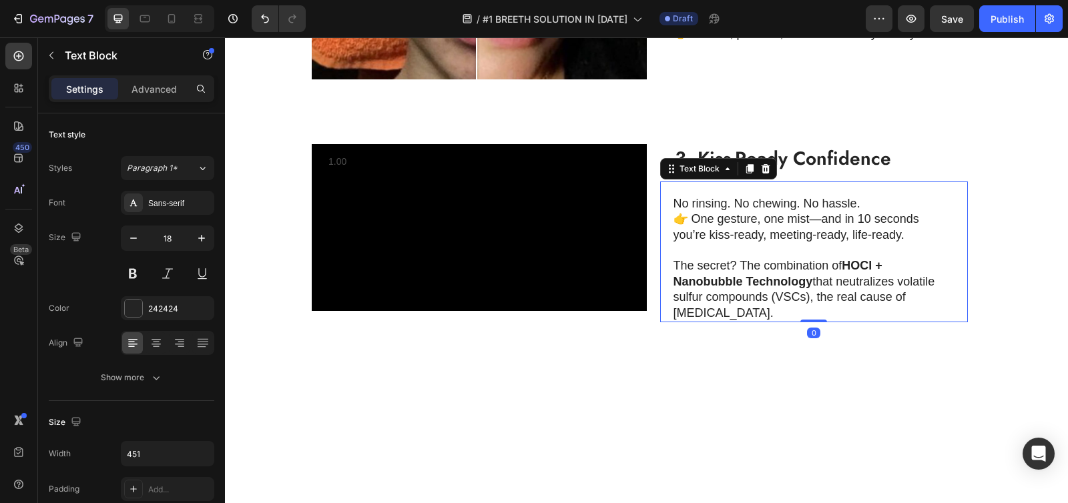
click at [685, 212] on p "No rinsing. No chewing. No hassle." at bounding box center [813, 203] width 280 height 15
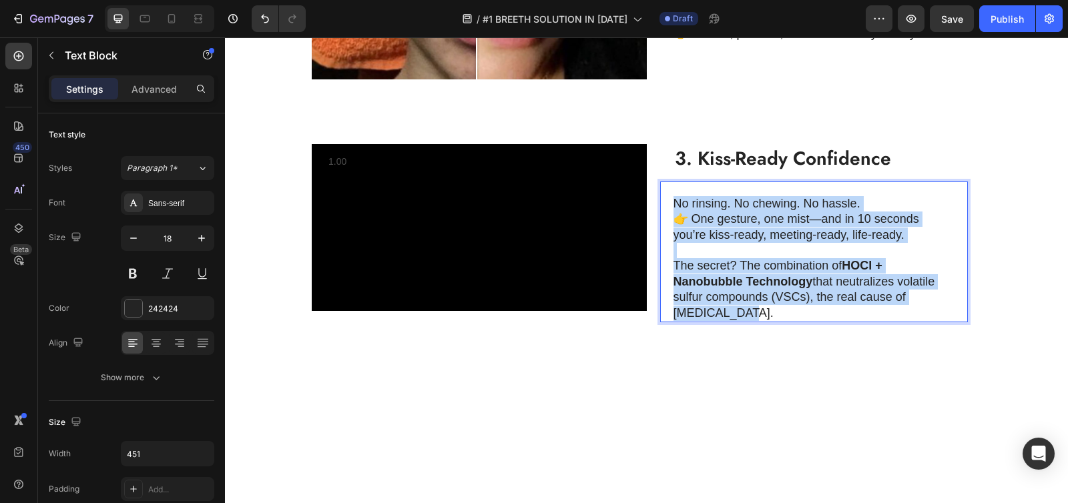
drag, startPoint x: 667, startPoint y: 266, endPoint x: 723, endPoint y: 377, distance: 124.8
click at [723, 322] on div "No rinsing. No chewing. No hassle. 👉 One gesture, one mist—and in 10 seconds yo…" at bounding box center [814, 258] width 282 height 127
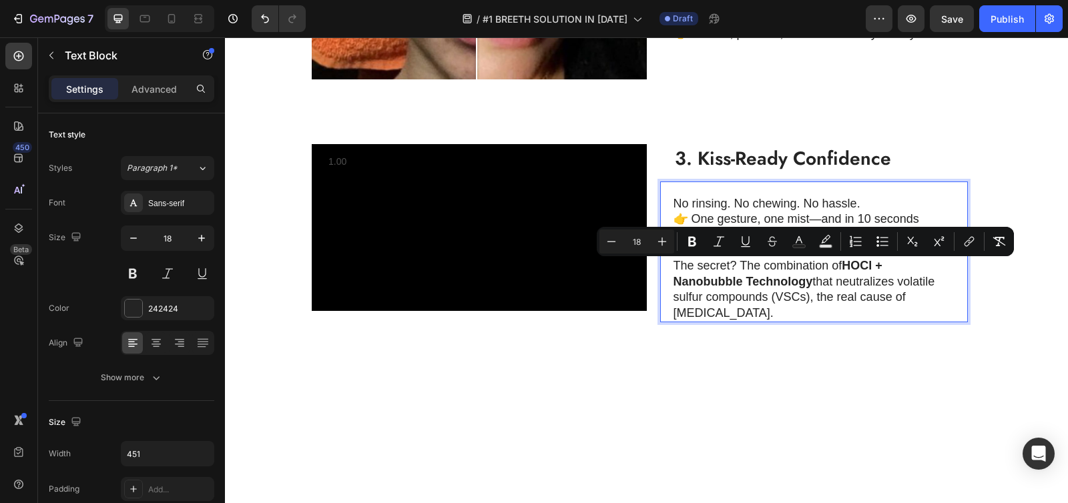
scroll to position [1020, 0]
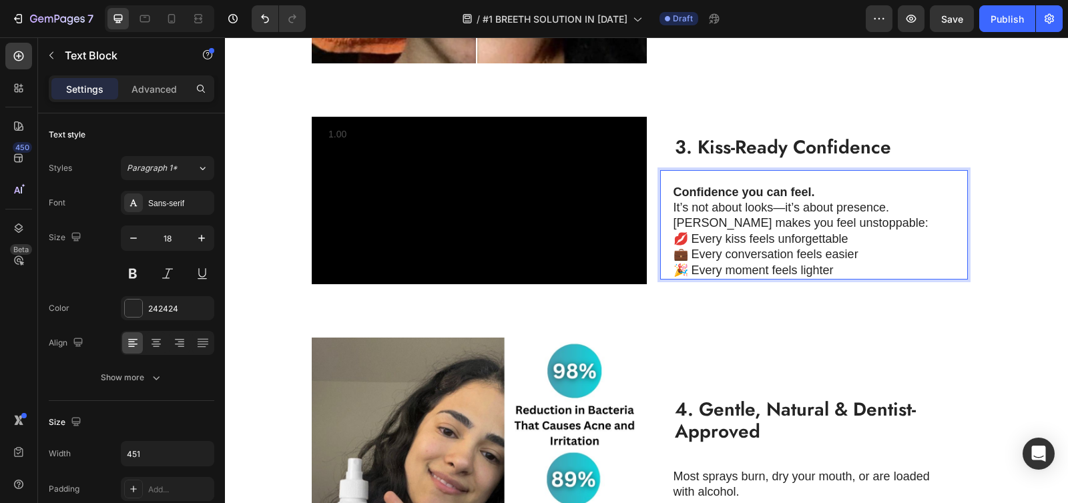
click at [819, 200] on p "Confidence you can feel." at bounding box center [813, 192] width 280 height 15
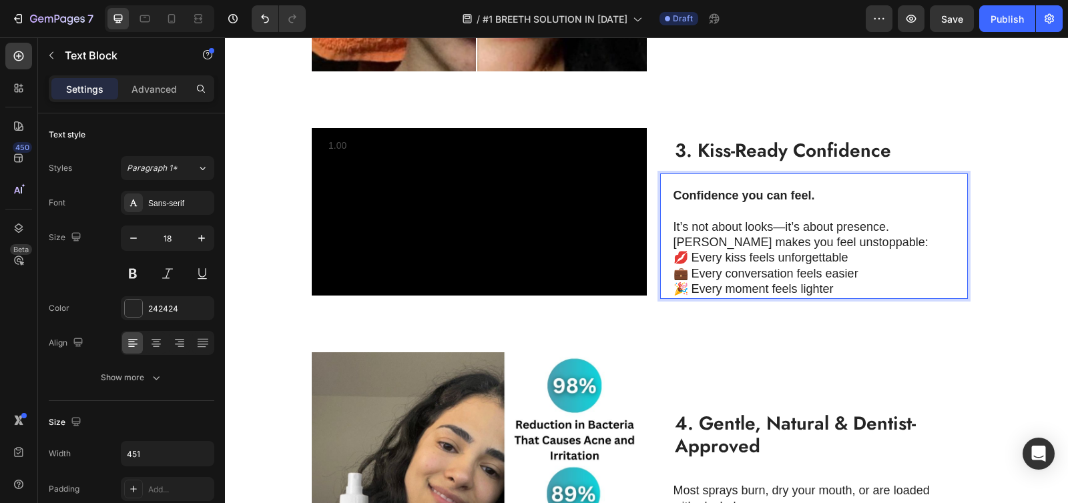
click at [832, 251] on p "It’s not about looks—it’s about presence. Breeth makes you feel unstoppable:" at bounding box center [813, 235] width 280 height 31
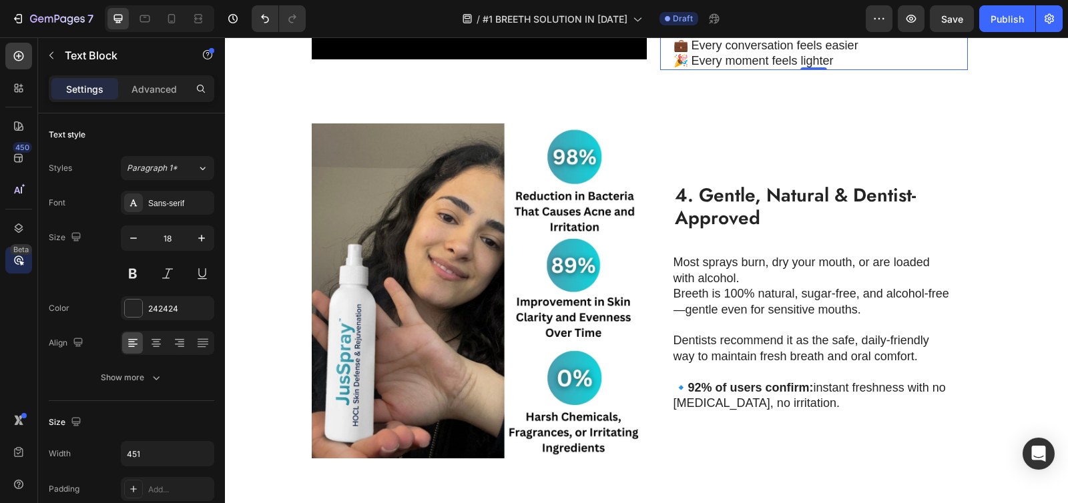
scroll to position [1357, 0]
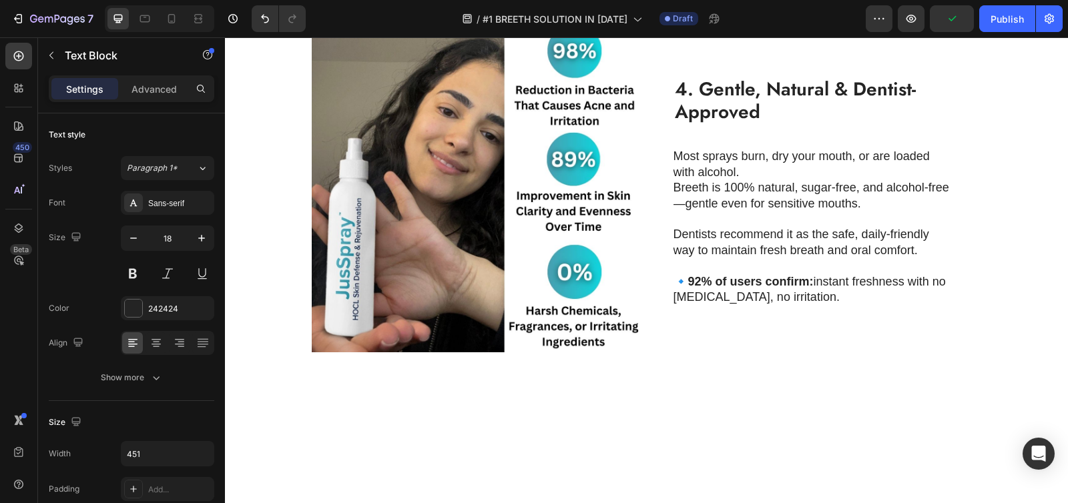
click at [719, 125] on strong "4. Gentle, Natural & Dentist-Approved" at bounding box center [795, 100] width 241 height 50
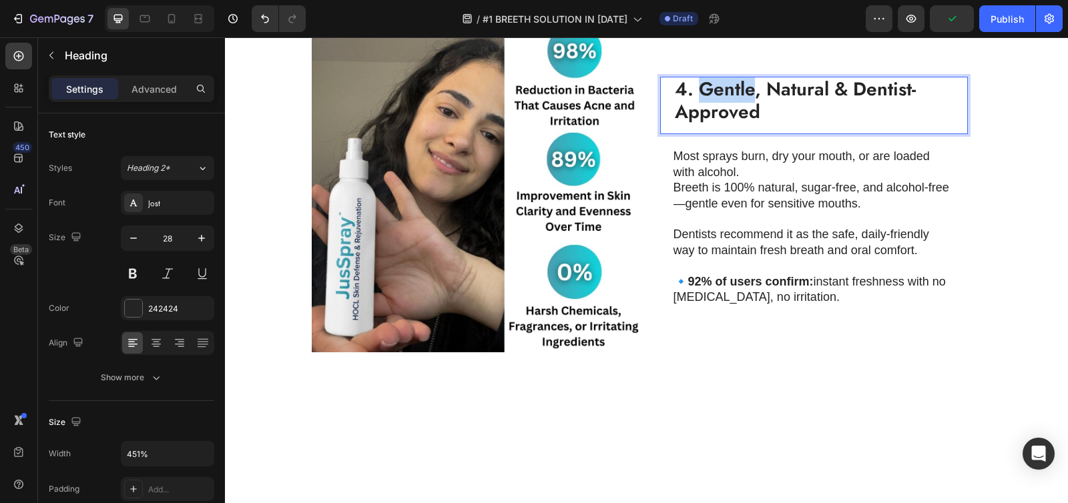
click at [719, 125] on strong "4. Gentle, Natural & Dentist-Approved" at bounding box center [795, 100] width 241 height 50
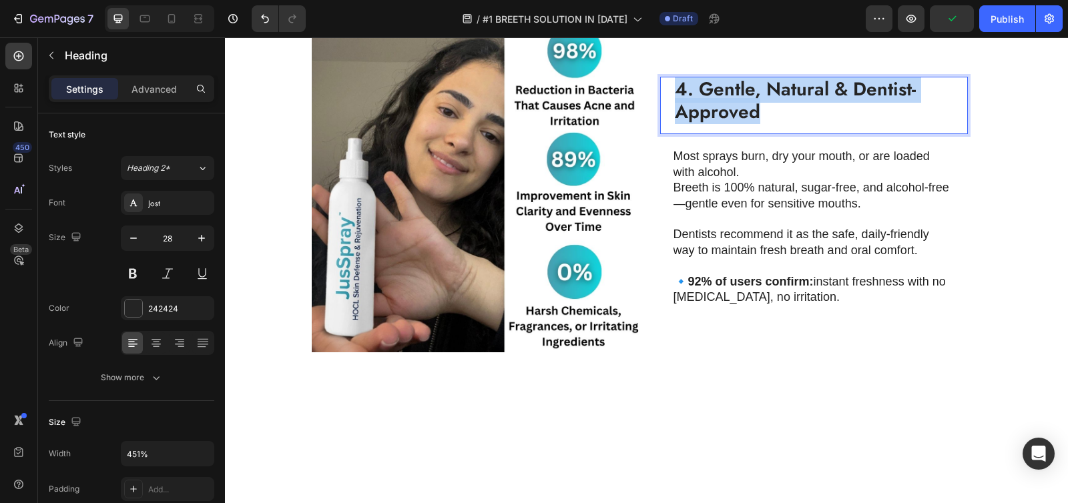
click at [719, 125] on strong "4. Gentle, Natural & Dentist-Approved" at bounding box center [795, 100] width 241 height 50
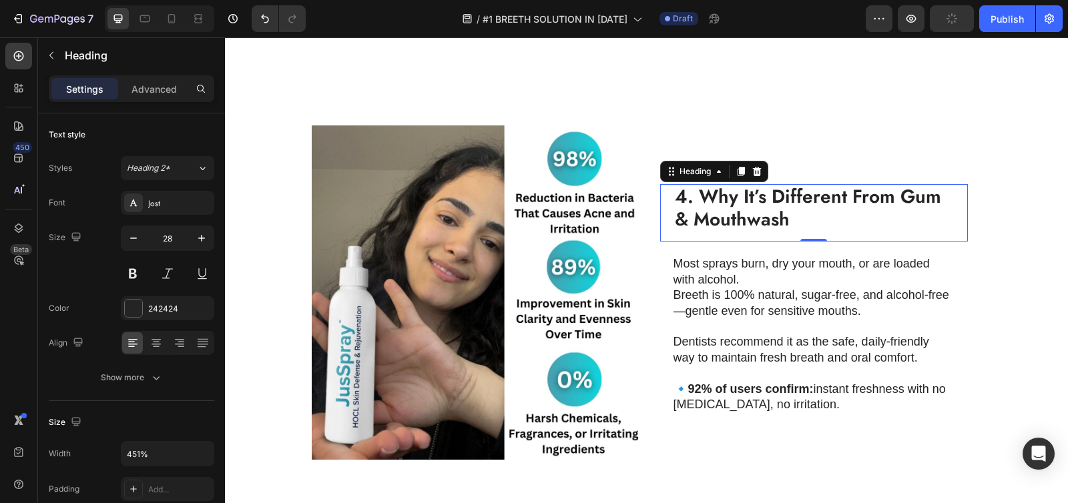
scroll to position [1447, 0]
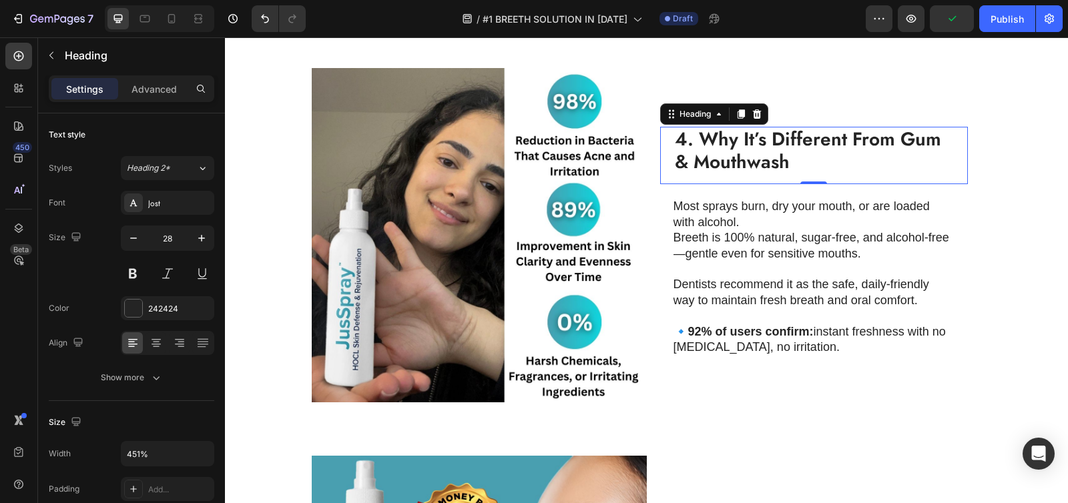
click at [698, 224] on p "Most sprays burn, dry your mouth, or are loaded with alcohol." at bounding box center [813, 214] width 280 height 31
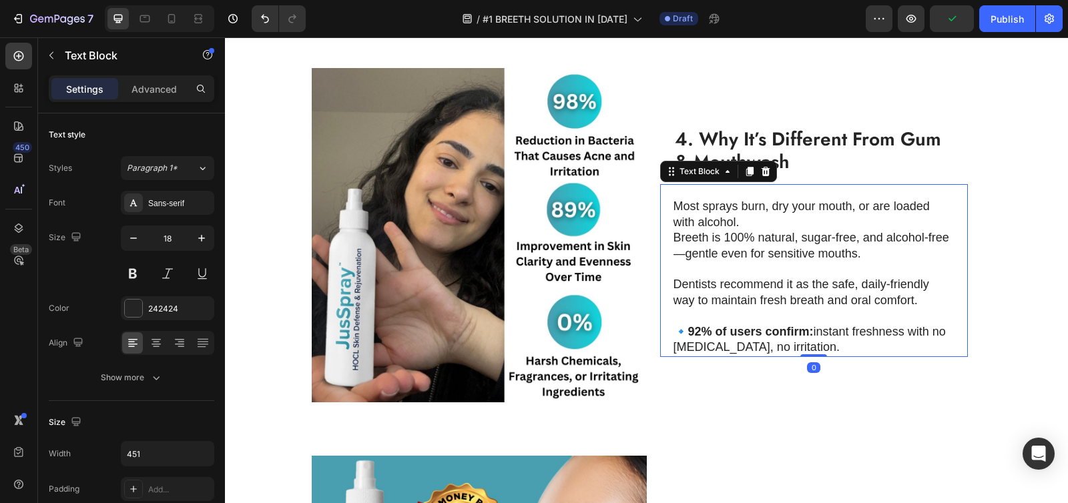
click at [673, 208] on p "Most sprays burn, dry your mouth, or are loaded with alcohol." at bounding box center [813, 214] width 280 height 31
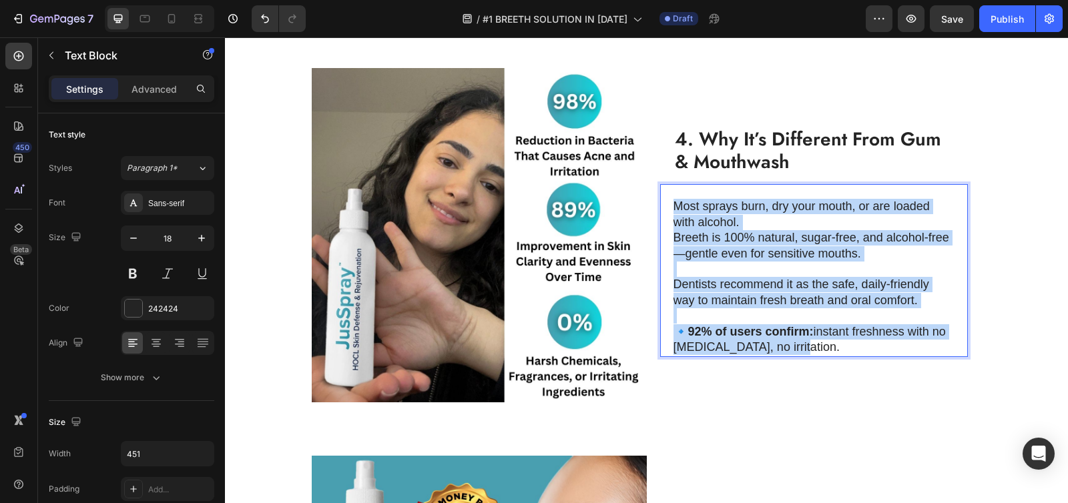
drag, startPoint x: 669, startPoint y: 204, endPoint x: 813, endPoint y: 340, distance: 197.8
click at [813, 340] on div "Most sprays burn, dry your mouth, or are loaded with alcohol. Breeth is 100% na…" at bounding box center [814, 277] width 282 height 159
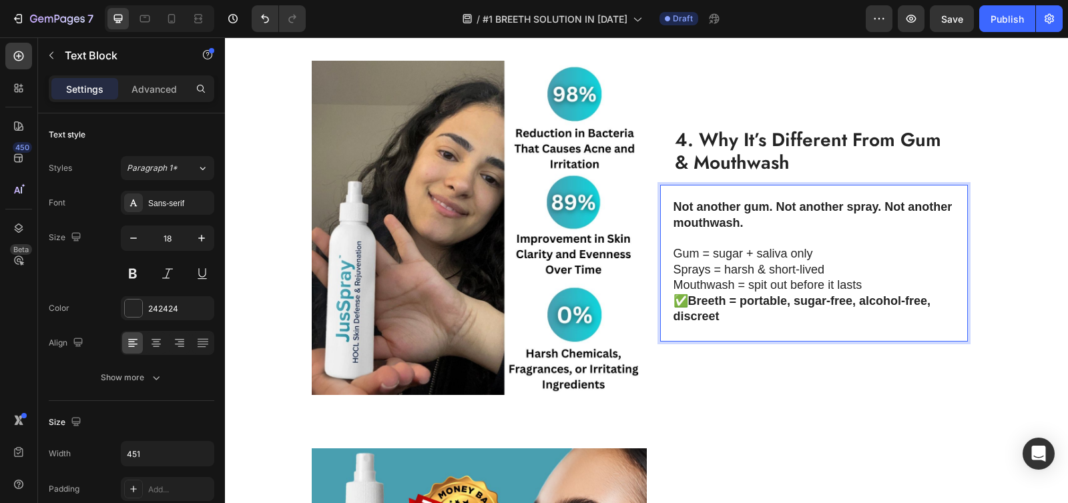
scroll to position [1462, 0]
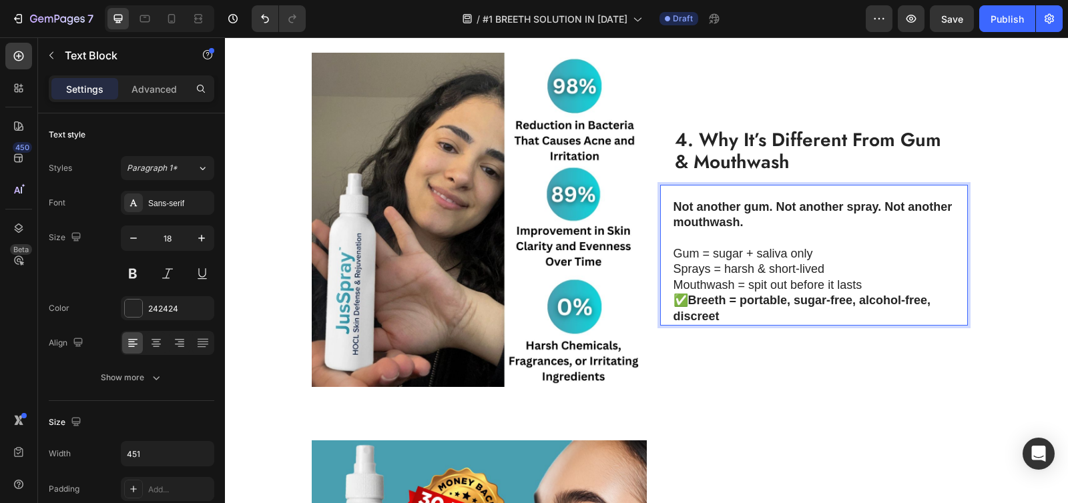
click at [673, 296] on p "✅ Breeth = portable, sugar-free, alcohol-free, discreet" at bounding box center [813, 308] width 280 height 31
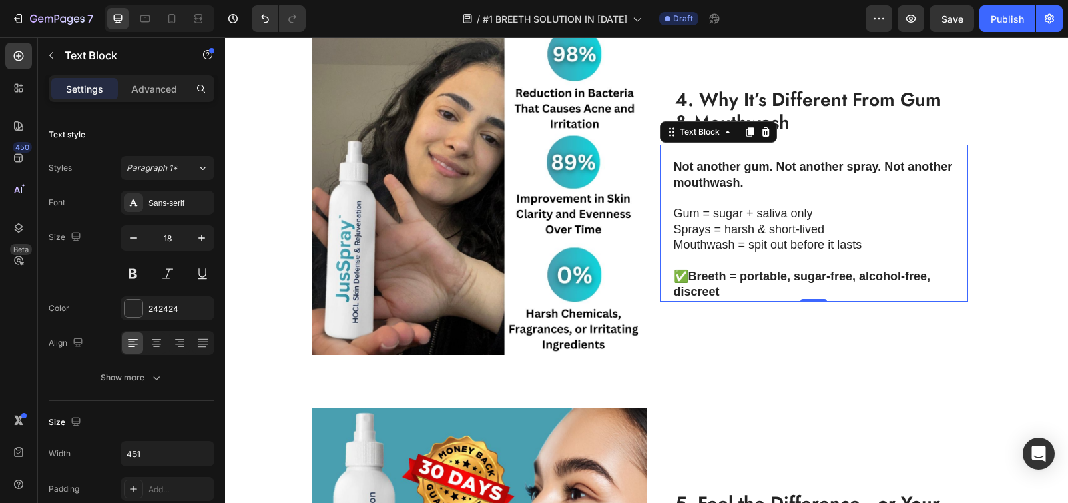
scroll to position [1702, 0]
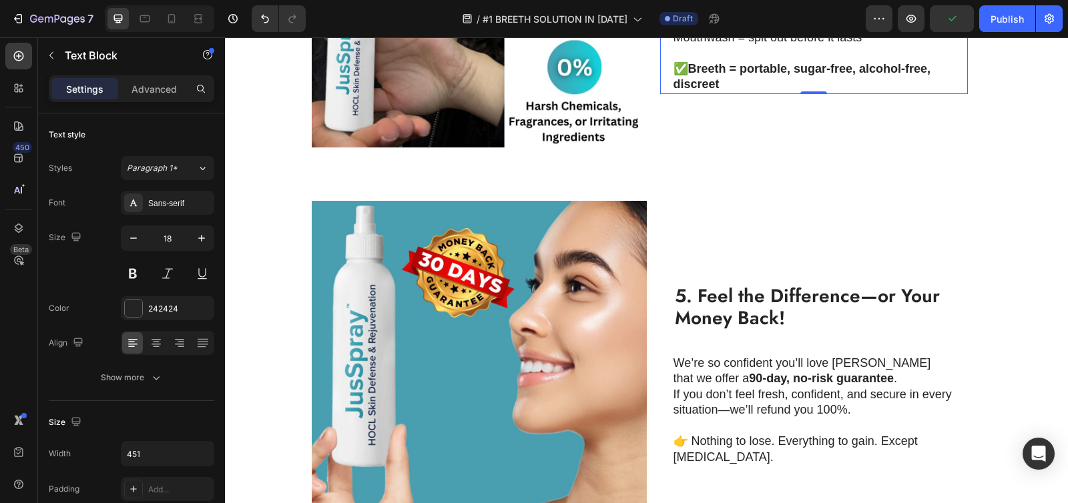
click at [742, 299] on strong "5. Feel the Difference—or Your Money Back!" at bounding box center [807, 307] width 265 height 50
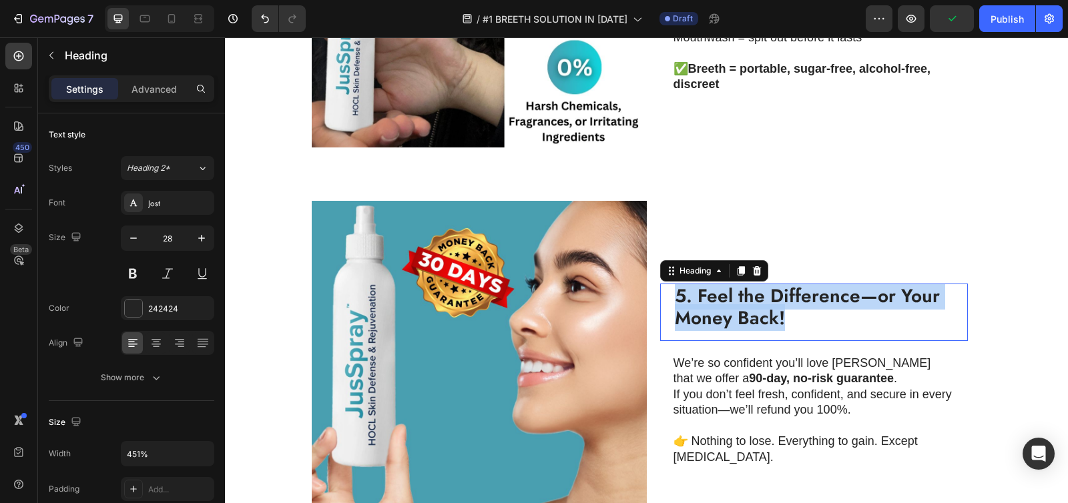
click at [742, 299] on strong "5. Feel the Difference—or Your Money Back!" at bounding box center [807, 307] width 265 height 50
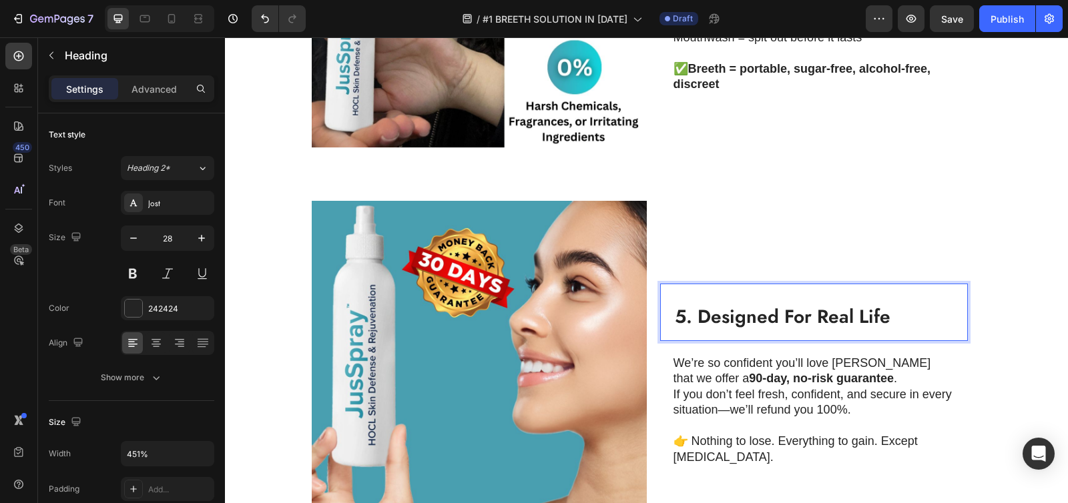
scroll to position [1, 0]
click at [667, 310] on div "5. Designed For Real Life Heading 0" at bounding box center [814, 312] width 308 height 57
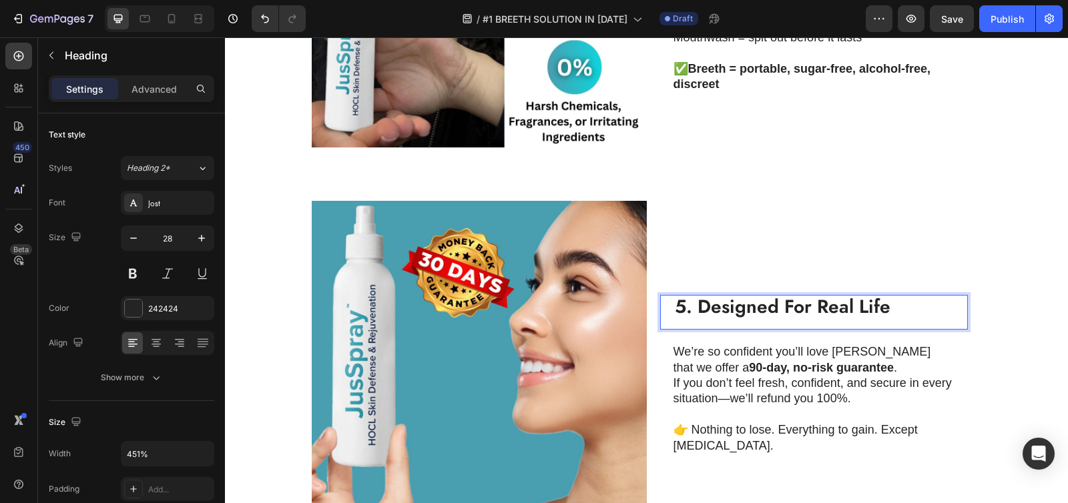
scroll to position [1712, 0]
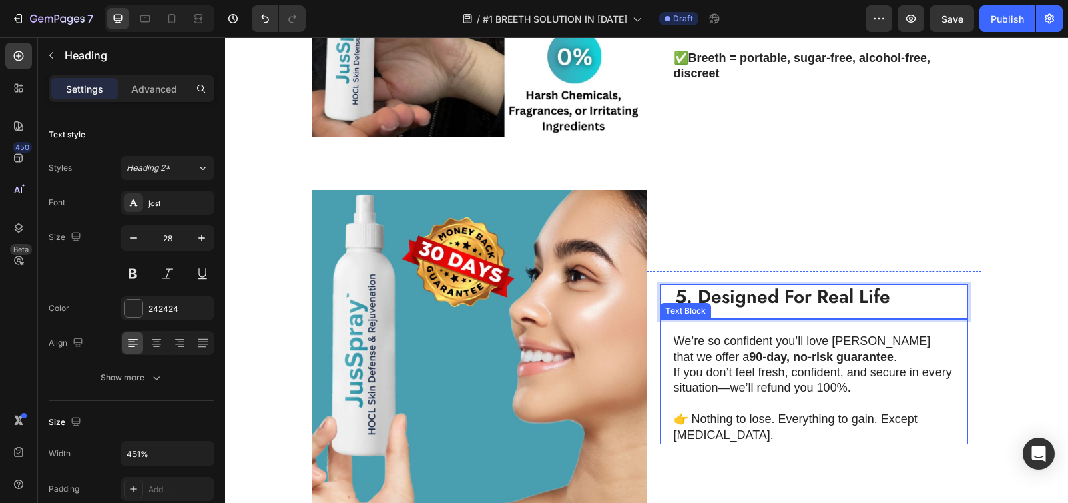
click at [749, 350] on strong "90-day, no-risk guarantee" at bounding box center [821, 356] width 145 height 13
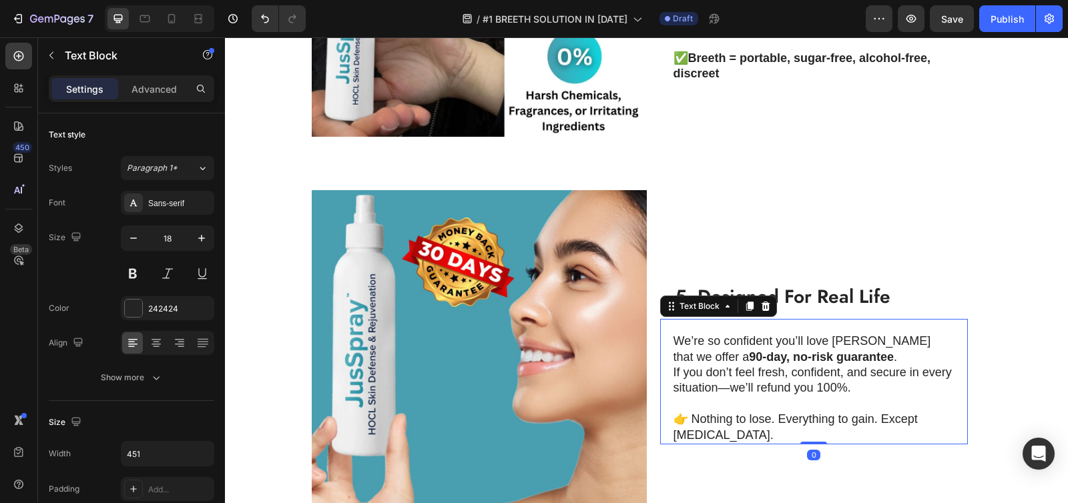
click at [687, 334] on p "We’re so confident you’ll love Breeth that we offer a 90-day, no-risk guarantee…" at bounding box center [813, 349] width 280 height 31
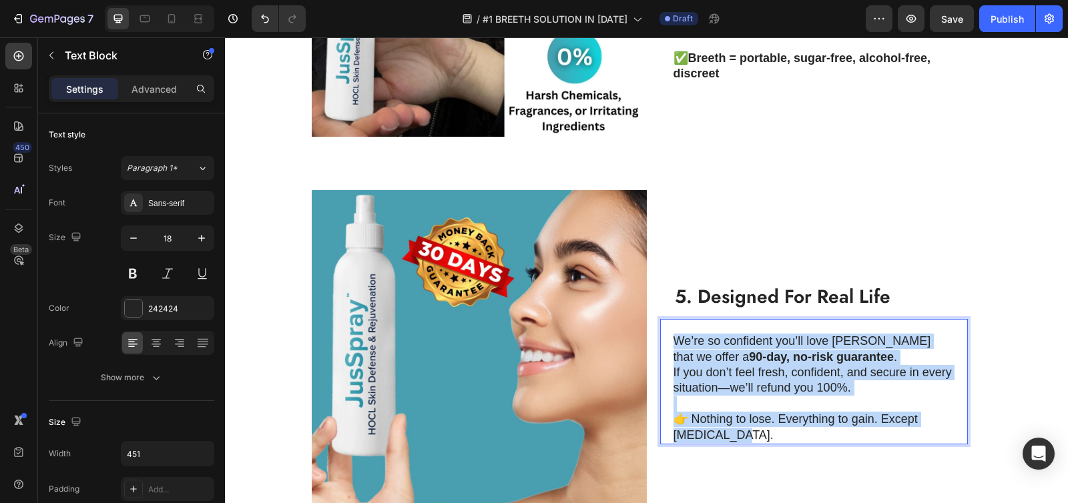
drag, startPoint x: 670, startPoint y: 331, endPoint x: 715, endPoint y: 423, distance: 102.4
click at [715, 423] on div "We’re so confident you’ll love Breeth that we offer a 90-day, no-risk guarantee…" at bounding box center [814, 388] width 282 height 112
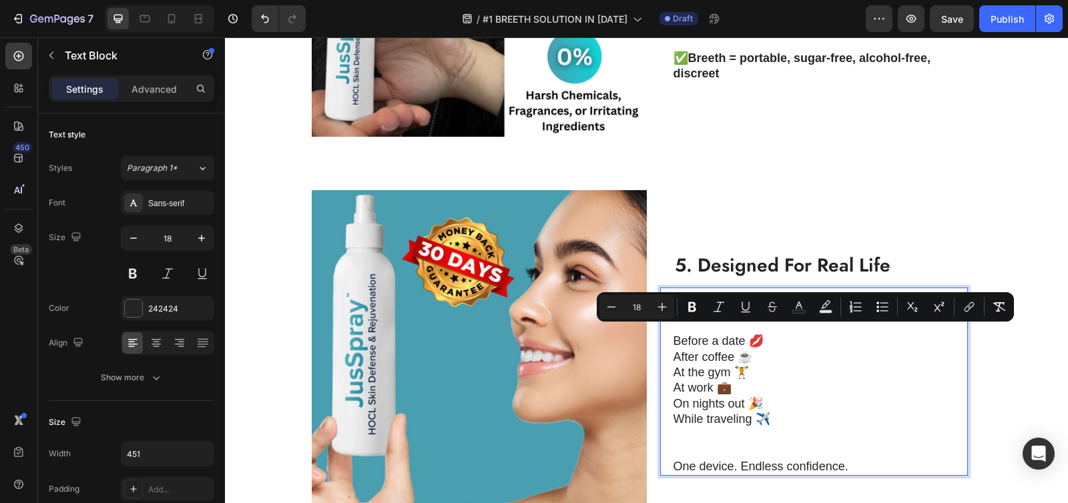
scroll to position [1688, 0]
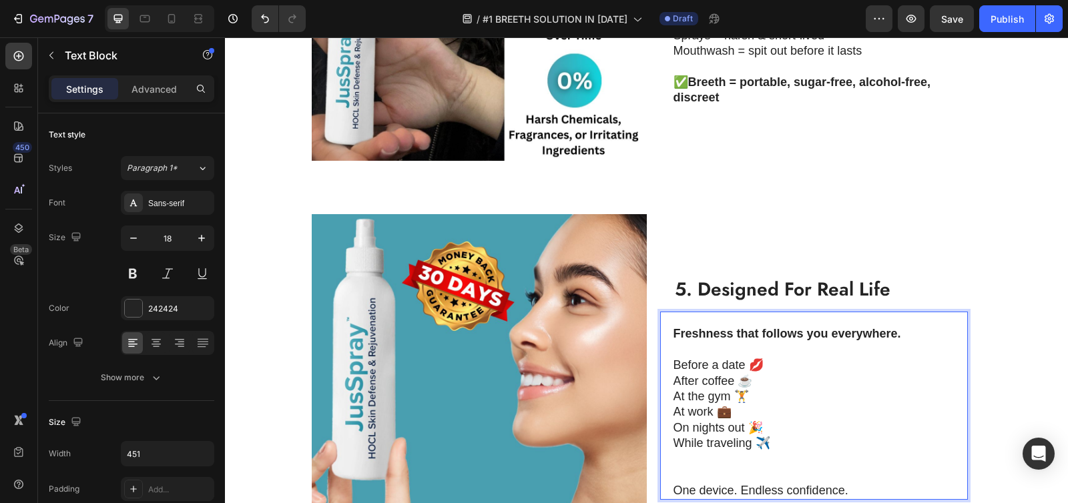
click at [681, 453] on p "Rich Text Editor. Editing area: main" at bounding box center [813, 459] width 280 height 15
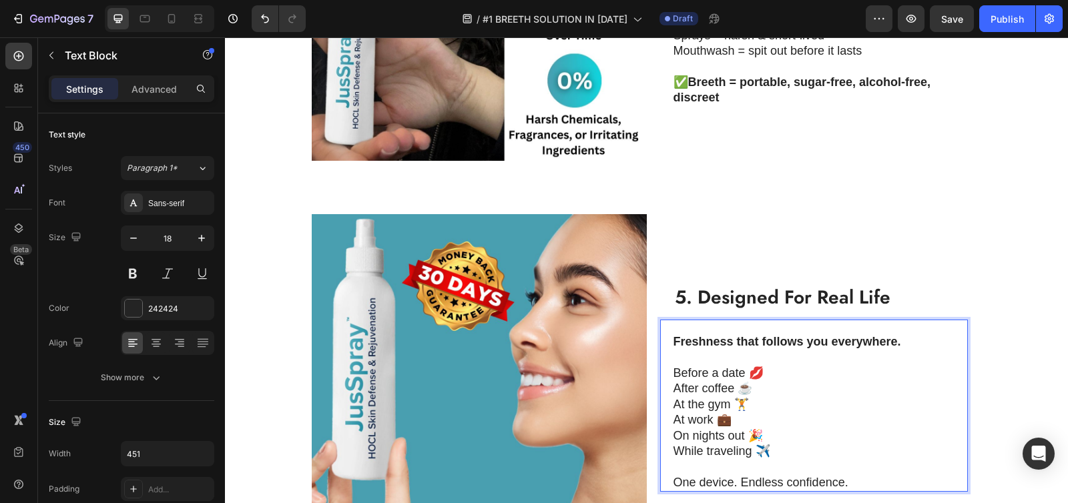
scroll to position [1696, 0]
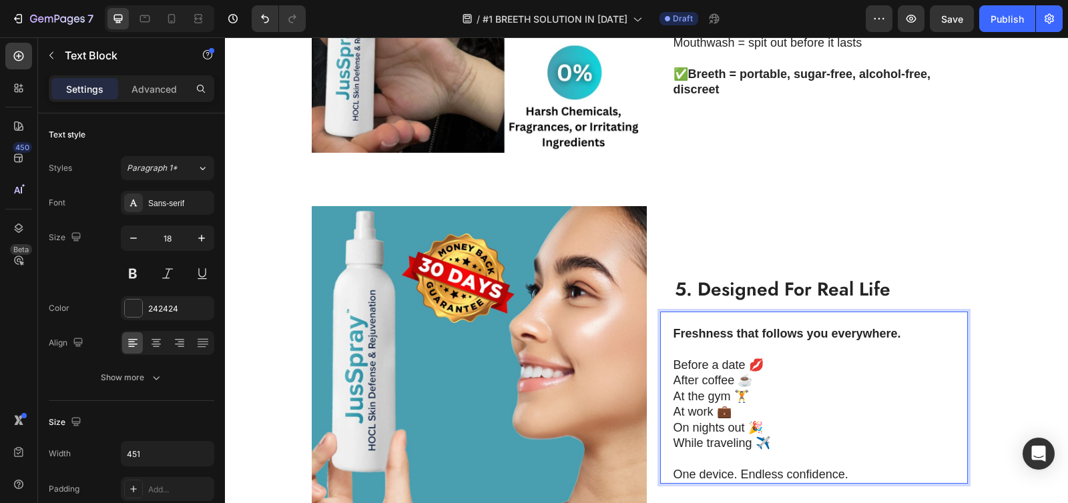
click at [689, 451] on p "Rich Text Editor. Editing area: main" at bounding box center [813, 458] width 280 height 15
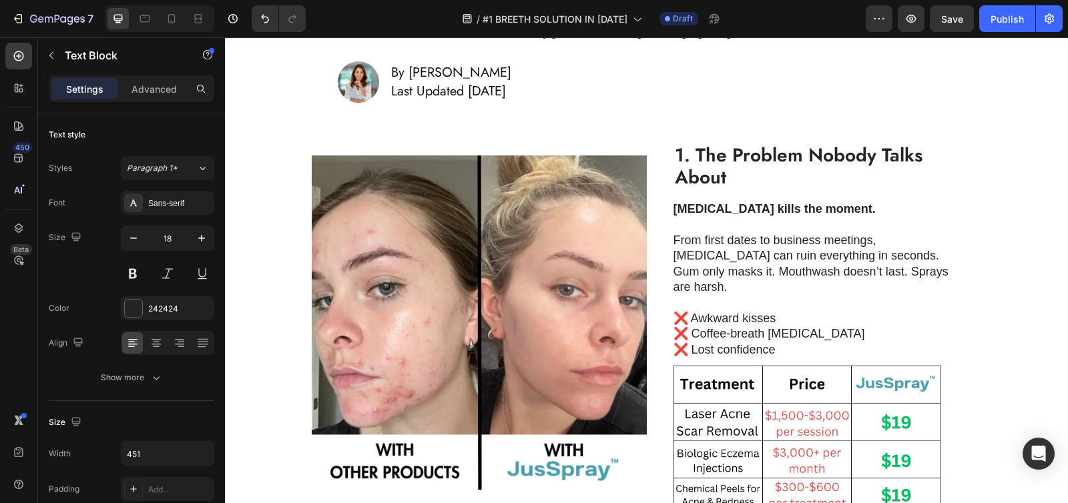
scroll to position [286, 0]
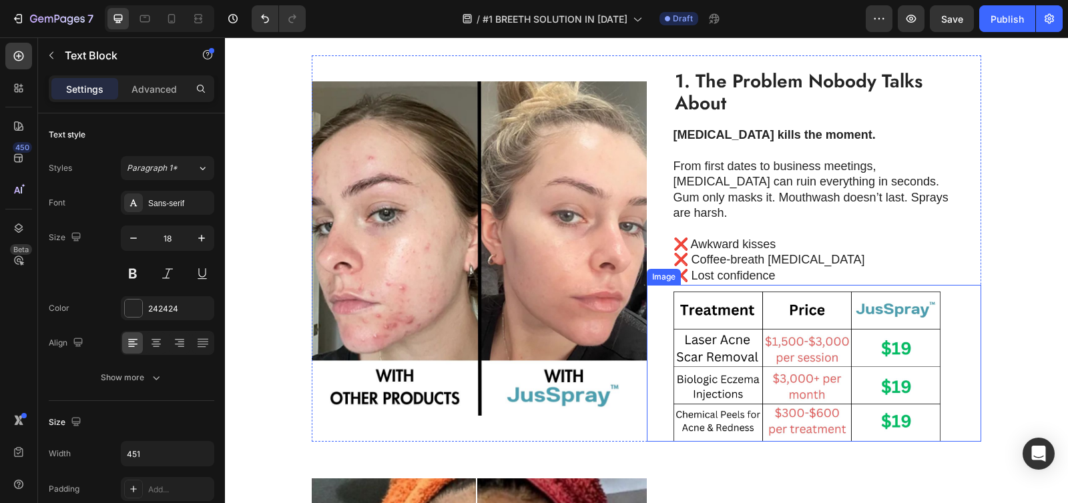
click at [785, 320] on img at bounding box center [806, 367] width 267 height 150
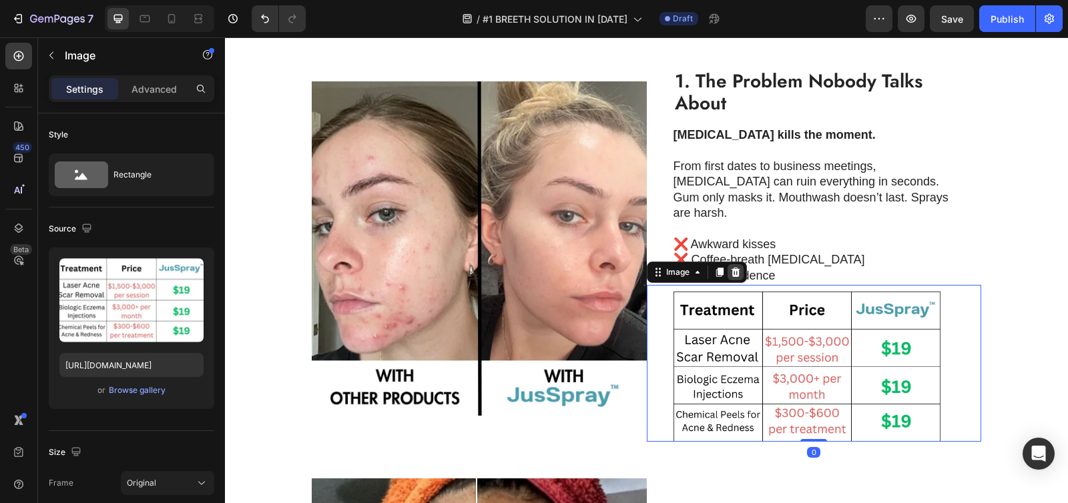
click at [731, 268] on icon at bounding box center [735, 272] width 9 height 9
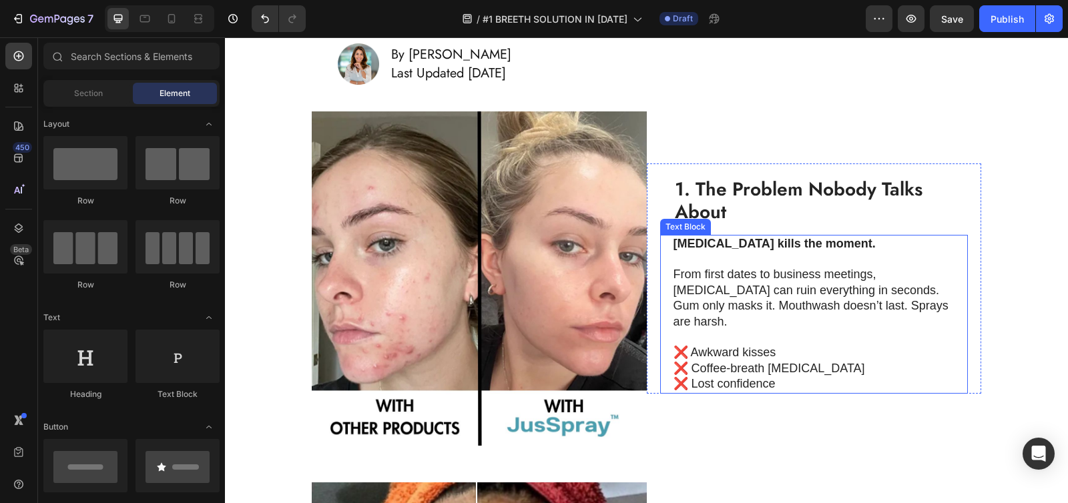
scroll to position [228, 0]
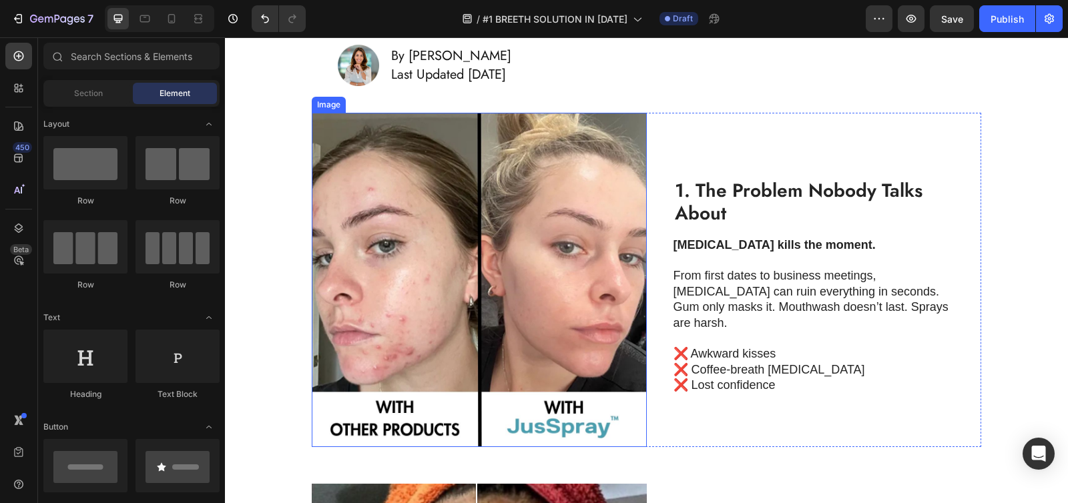
click at [422, 245] on img at bounding box center [479, 280] width 335 height 335
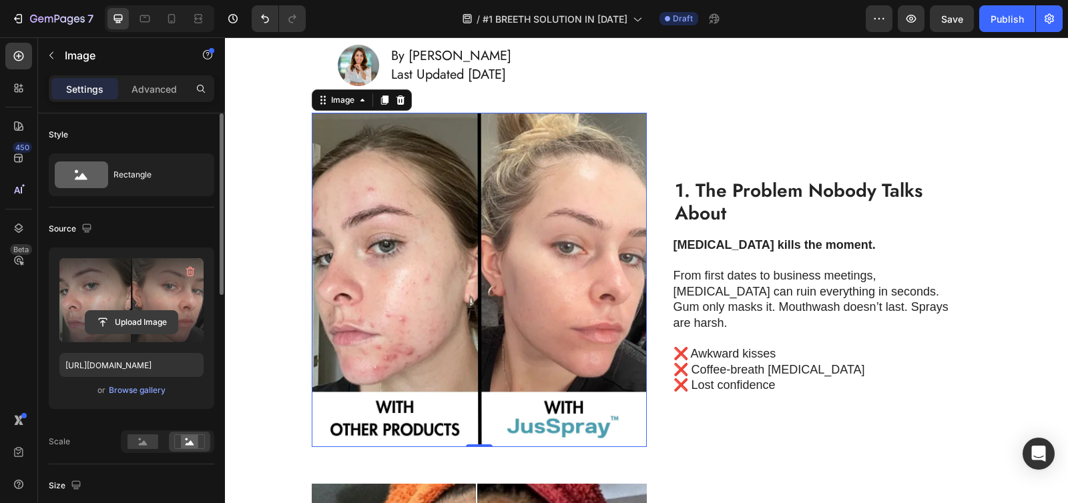
click at [138, 323] on input "file" at bounding box center [131, 322] width 92 height 23
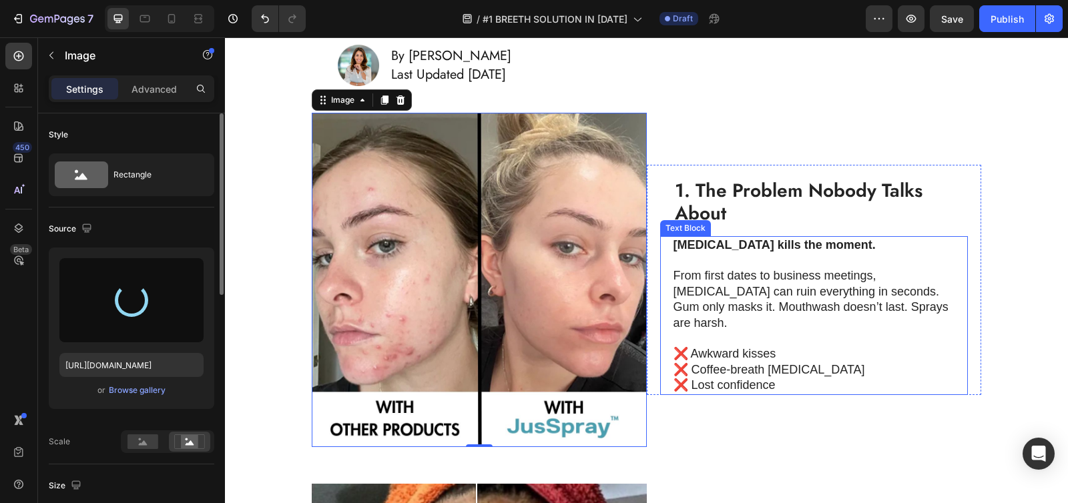
type input "https://cdn.shopify.com/s/files/1/0736/4296/7277/files/gempages_551496537675400…"
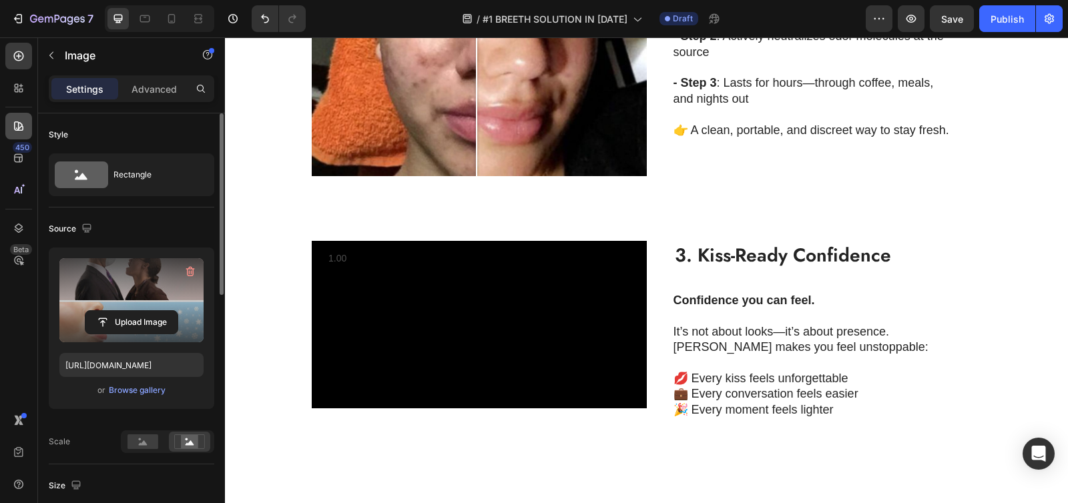
scroll to position [866, 0]
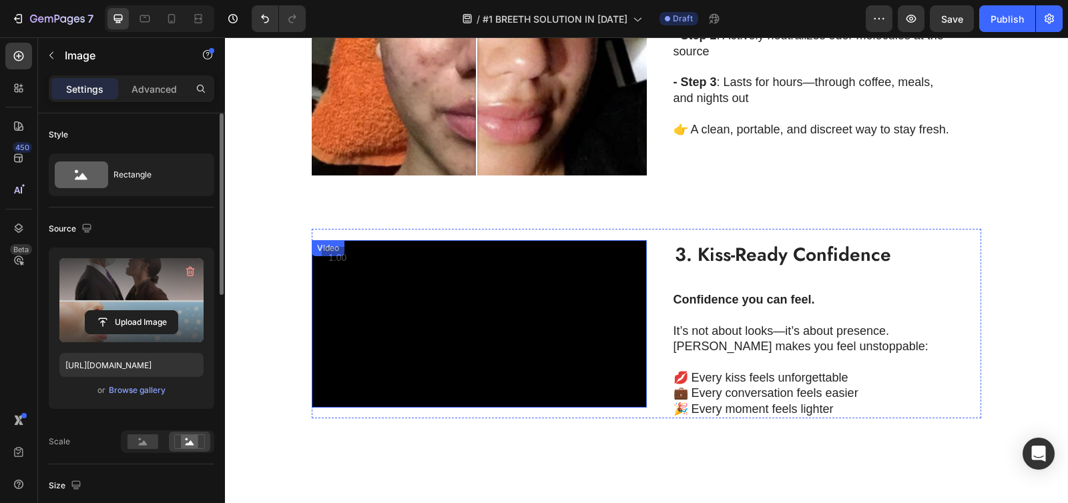
click at [444, 272] on video at bounding box center [479, 324] width 335 height 168
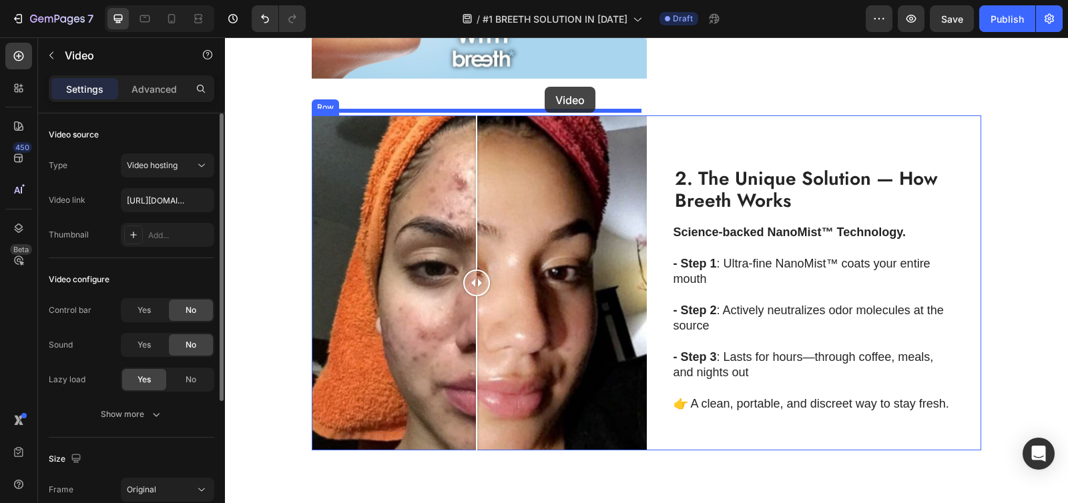
scroll to position [593, 0]
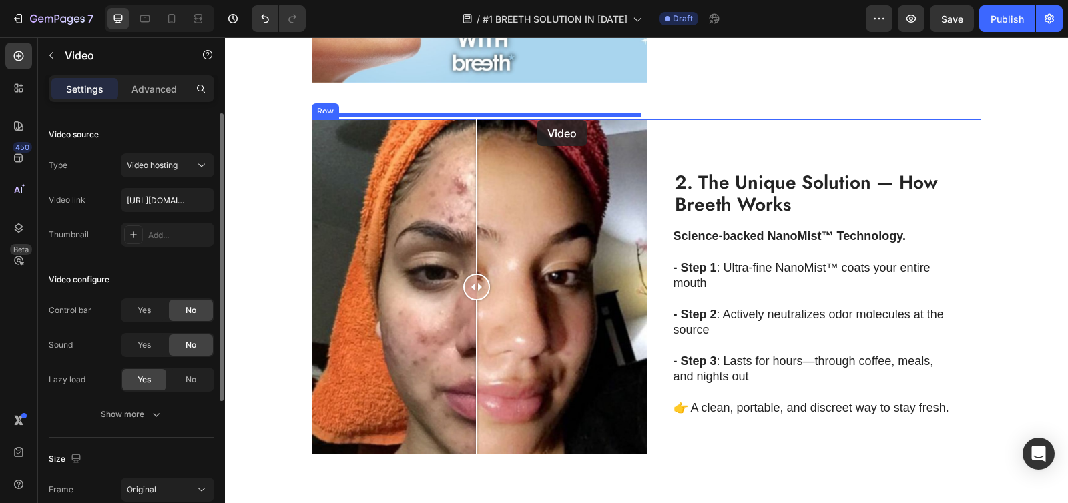
drag, startPoint x: 444, startPoint y: 470, endPoint x: 537, endPoint y: 120, distance: 361.6
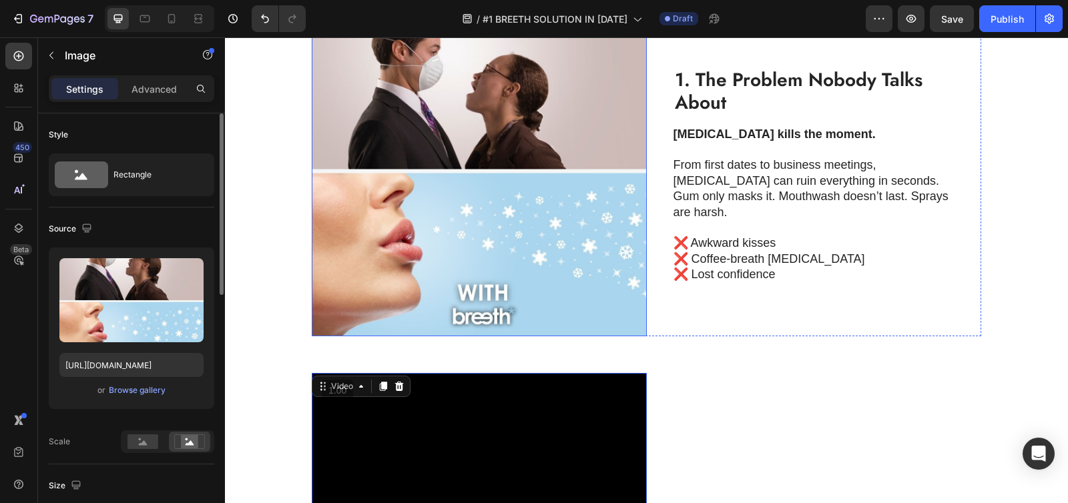
click at [529, 128] on img at bounding box center [479, 169] width 335 height 335
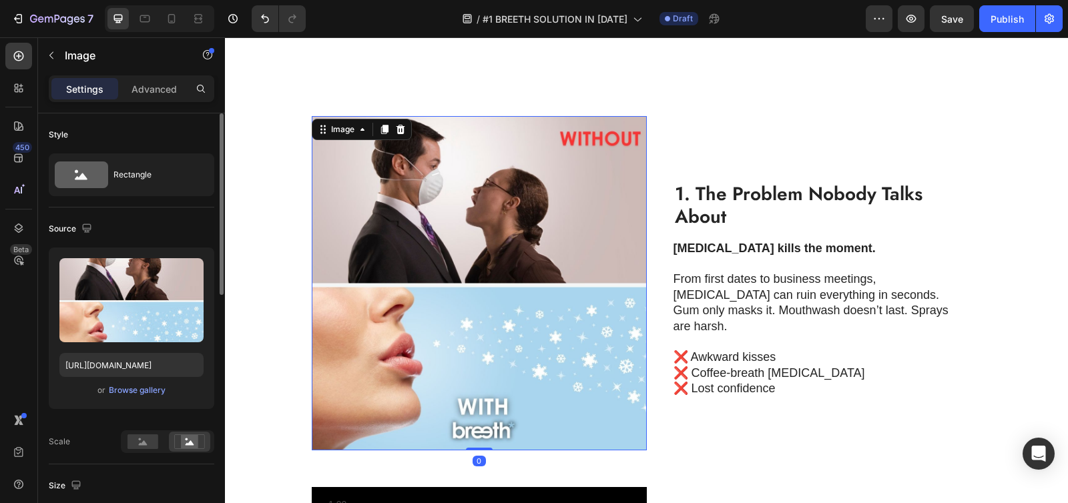
scroll to position [77, 0]
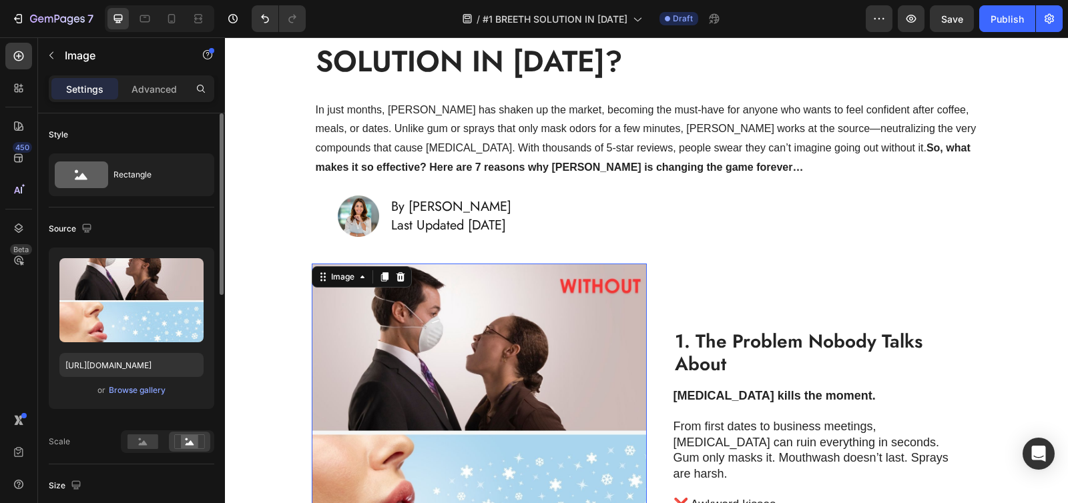
click at [380, 276] on icon at bounding box center [384, 277] width 11 height 11
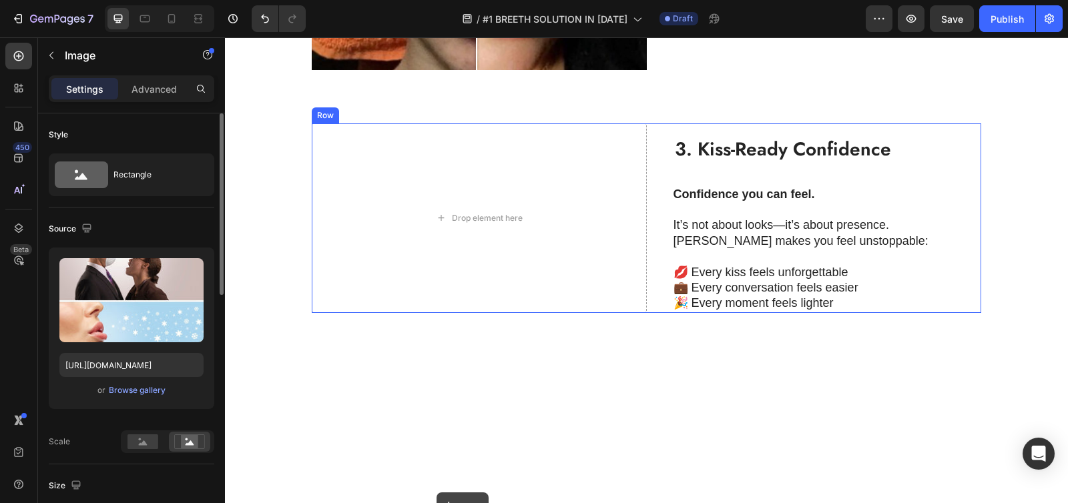
scroll to position [1502, 0]
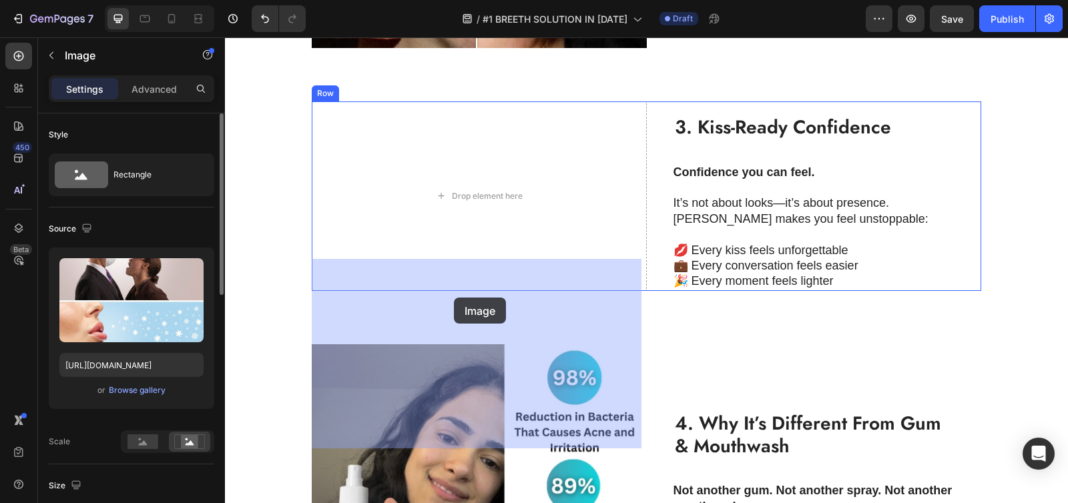
drag, startPoint x: 429, startPoint y: 193, endPoint x: 454, endPoint y: 298, distance: 107.6
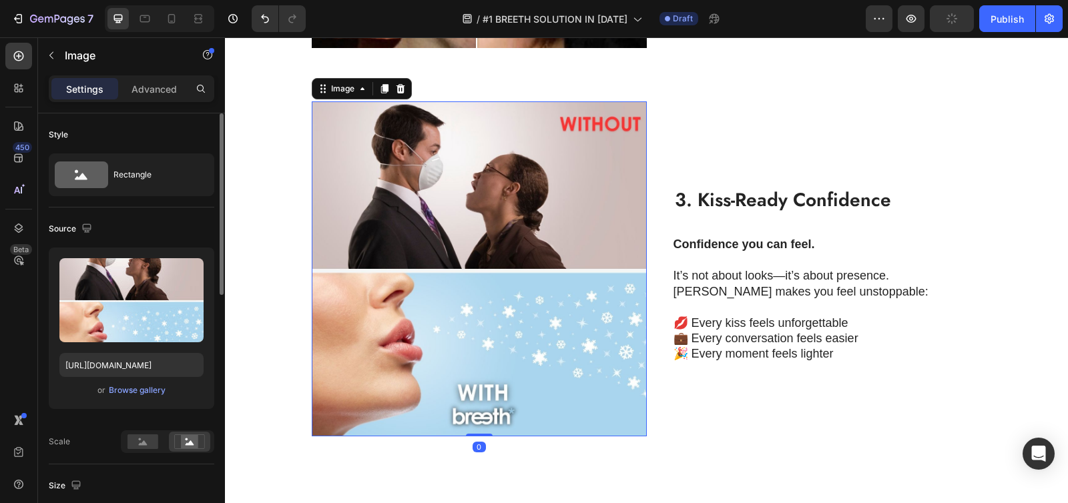
scroll to position [1124, 0]
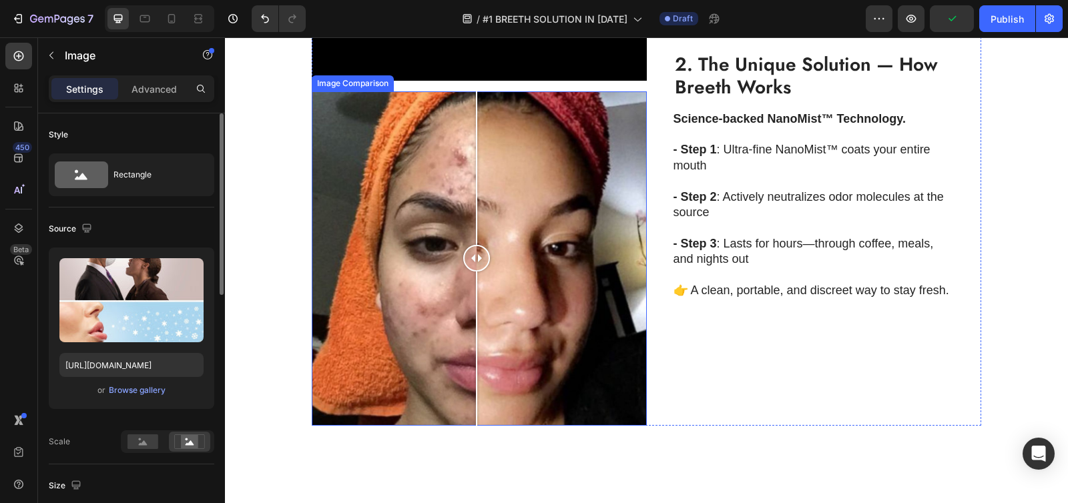
click at [509, 299] on div at bounding box center [479, 258] width 335 height 335
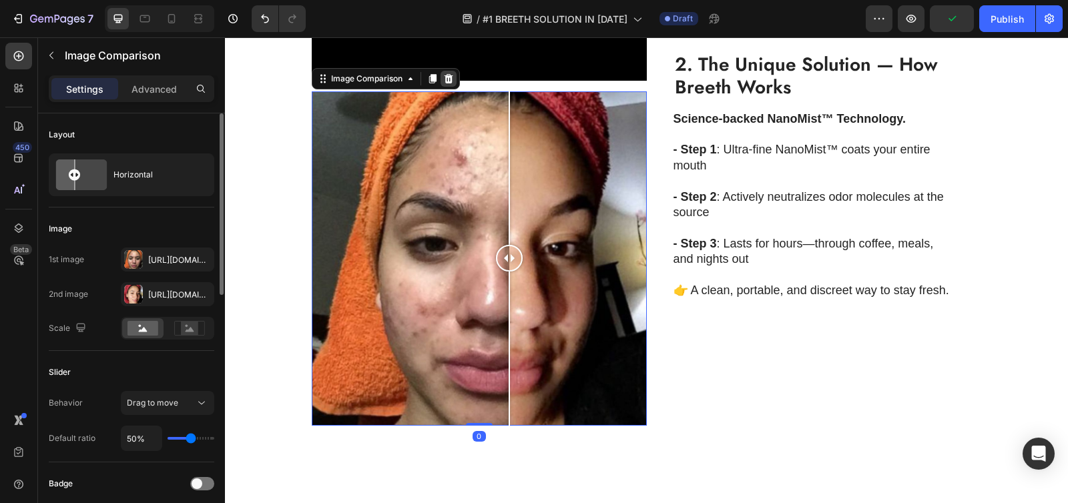
click at [453, 84] on icon at bounding box center [448, 78] width 11 height 11
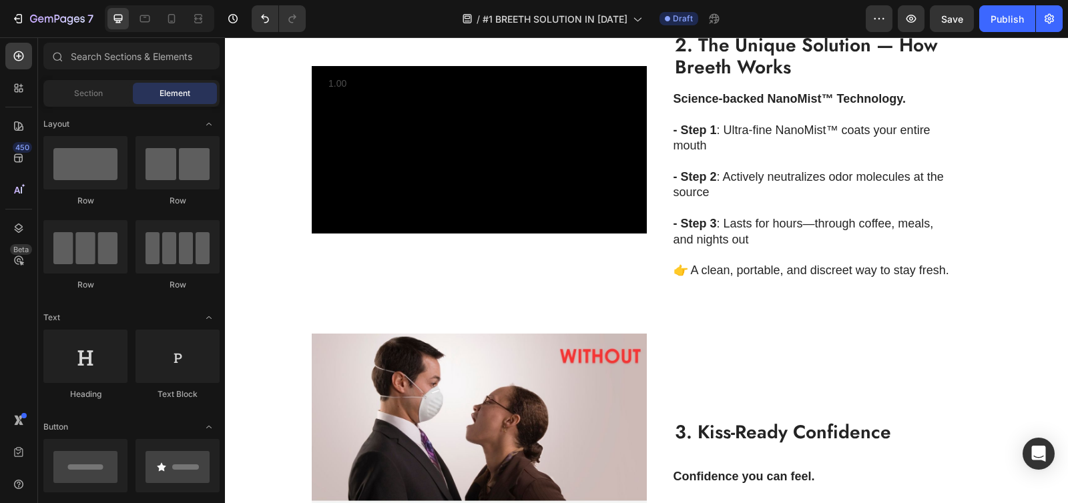
scroll to position [625, 0]
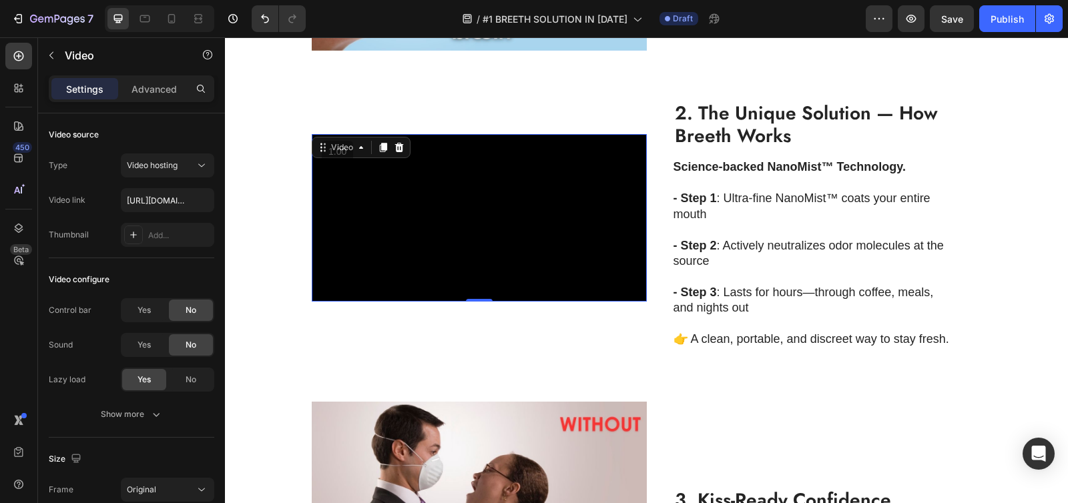
click at [514, 201] on video at bounding box center [479, 218] width 335 height 168
click at [420, 167] on video at bounding box center [479, 218] width 335 height 168
click at [424, 149] on video at bounding box center [479, 218] width 335 height 168
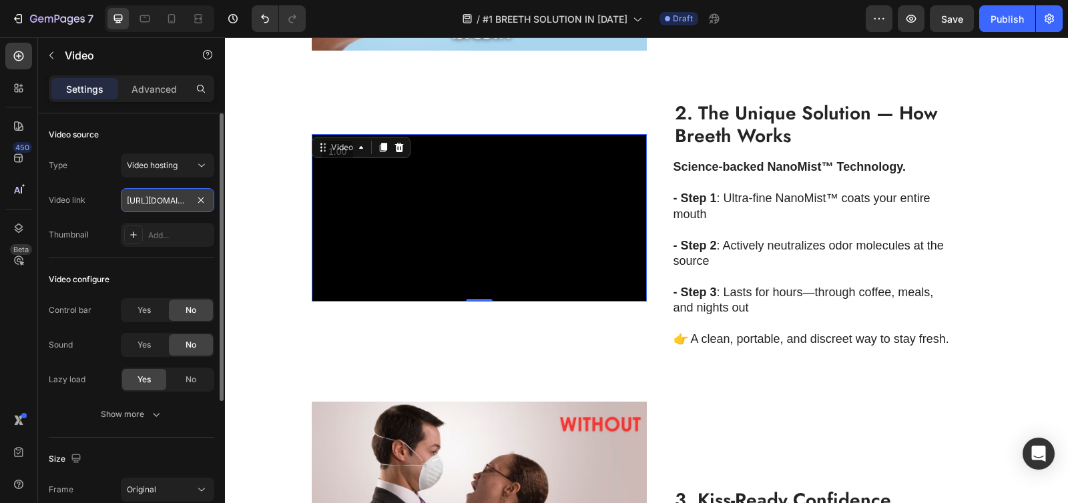
click at [165, 201] on input "https://cdn.shopify.com/videos/c/o/v/62991da665fb4773b2722888aa7a4427.mp4" at bounding box center [167, 200] width 93 height 24
paste input "df1242924a94730acb121767a0ed98a"
type input "[URL][DOMAIN_NAME]"
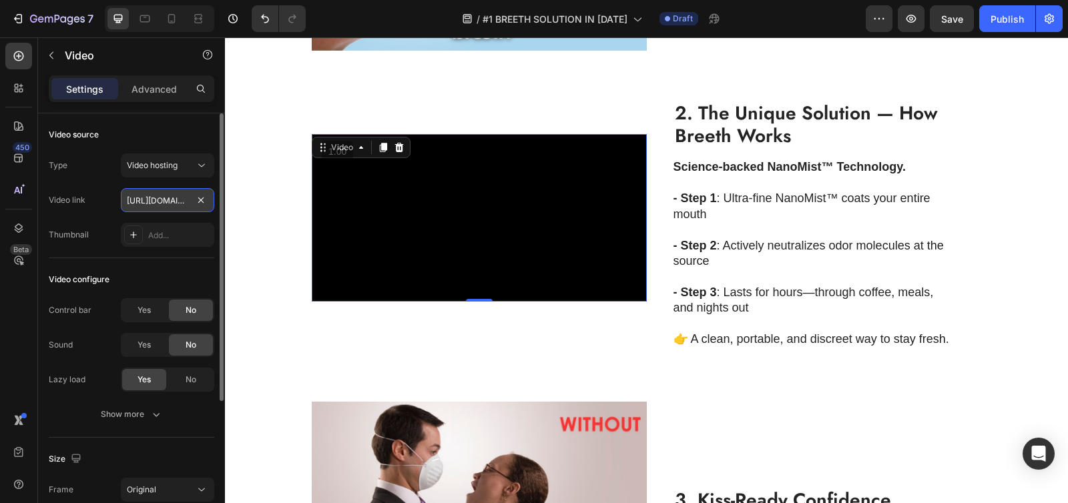
scroll to position [0, 249]
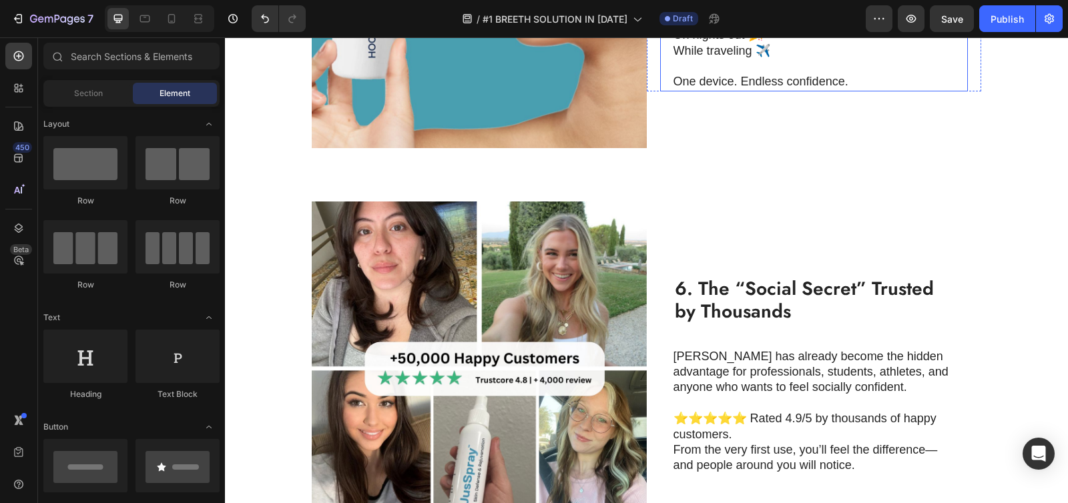
scroll to position [2150, 0]
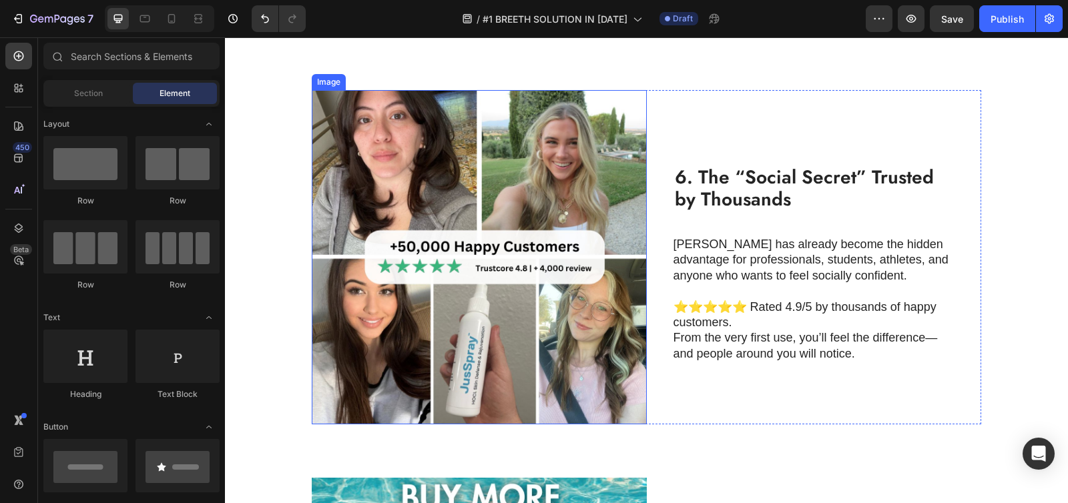
click at [461, 239] on img at bounding box center [479, 257] width 335 height 335
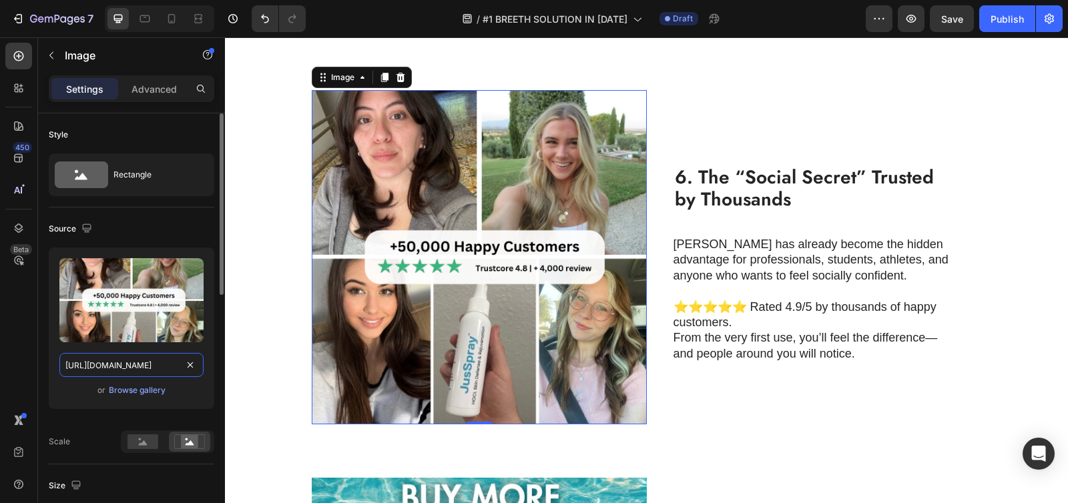
click at [121, 368] on input "https://cdn.shopify.com/s/files/1/0736/4296/7277/files/50_k_happy_c.jpg?v=17387…" at bounding box center [131, 365] width 144 height 24
paste input "929/2680/4342/files/BREETH-guarantee.jpg?v=1755794353"
type input "https://cdn.shopify.com/s/files/1/0929/2680/4342/files/BREETH-guarantee.jpg?v=1…"
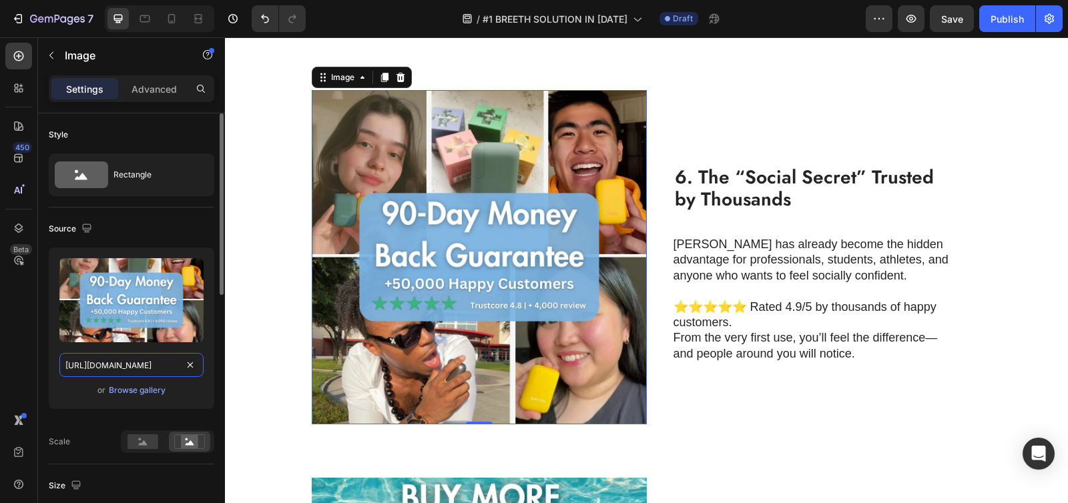
scroll to position [0, 248]
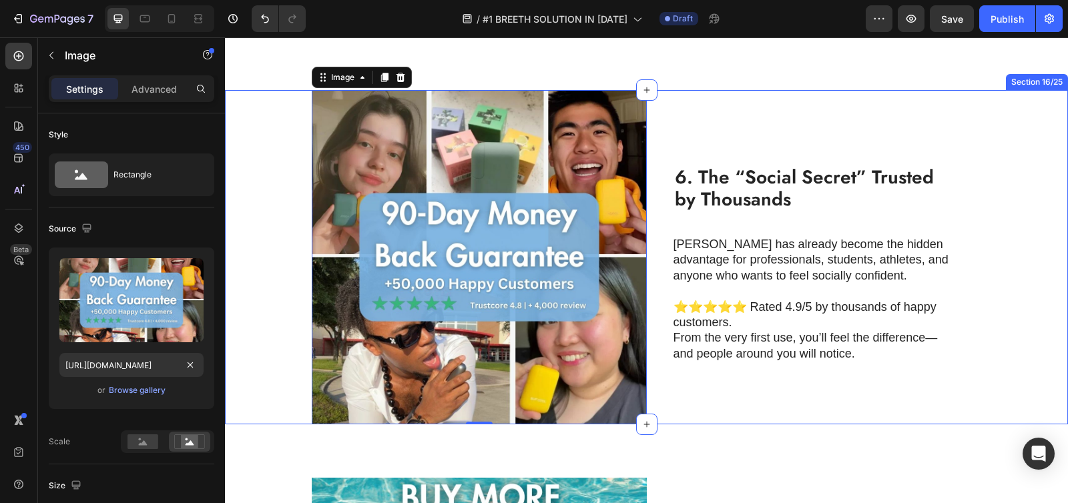
click at [245, 207] on div "Image 0 6. The “Social Secret” Trusted by Thousands Heading Breeth has already …" at bounding box center [646, 257] width 843 height 335
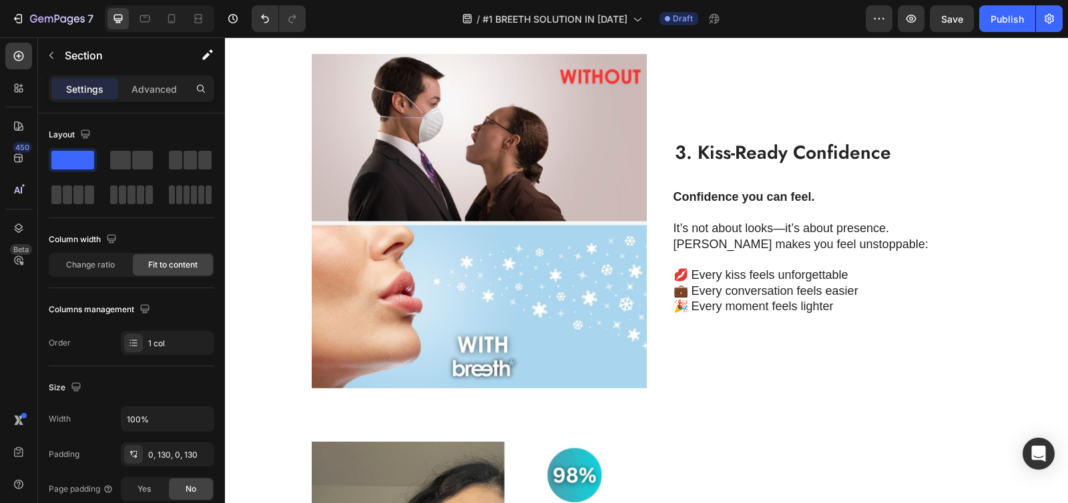
scroll to position [986, 0]
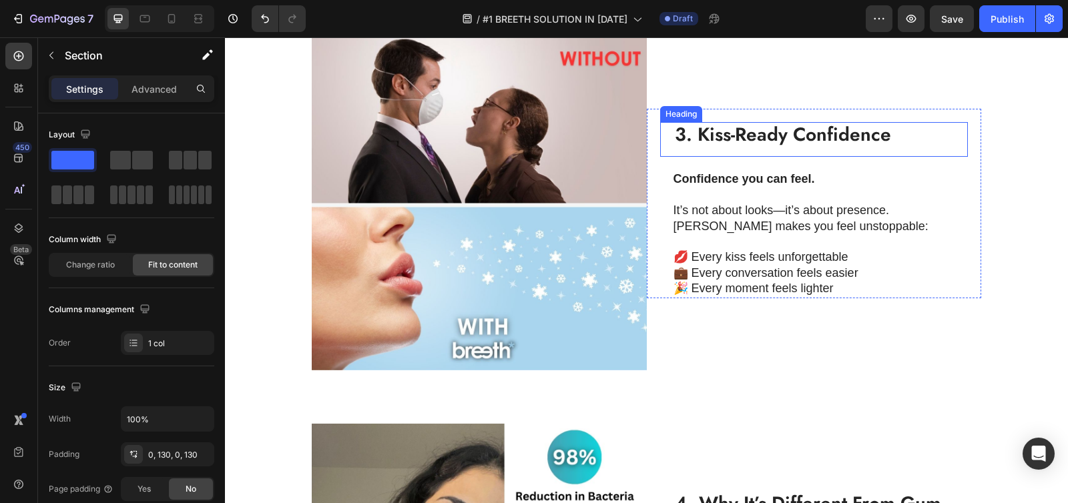
click at [716, 148] on strong "3. Kiss-Ready Confidence" at bounding box center [783, 134] width 216 height 27
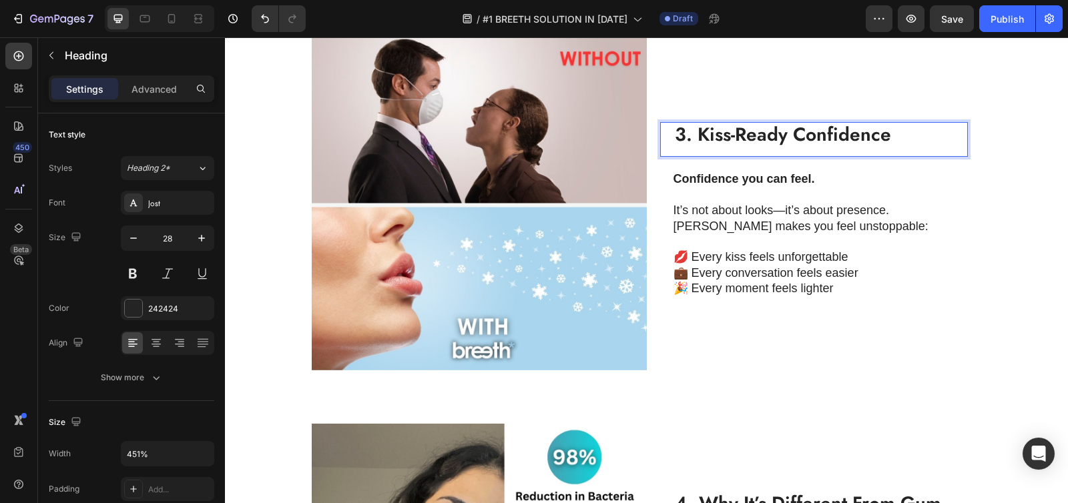
click at [884, 146] on p "3. Kiss-Ready Confidence" at bounding box center [814, 134] width 279 height 23
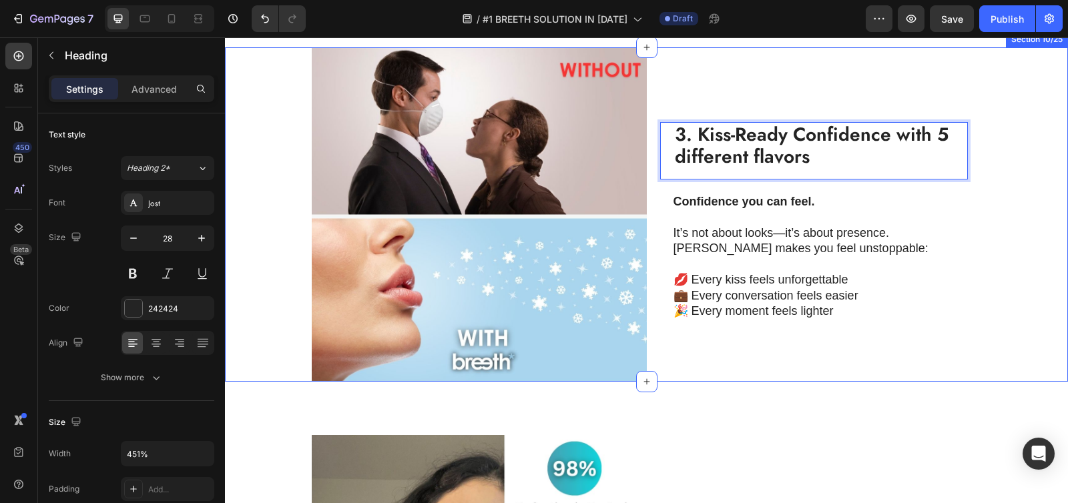
click at [249, 203] on div "Image 3. Kiss-Ready Confidence with 5 different flavors Heading 0 Confidence yo…" at bounding box center [646, 214] width 843 height 335
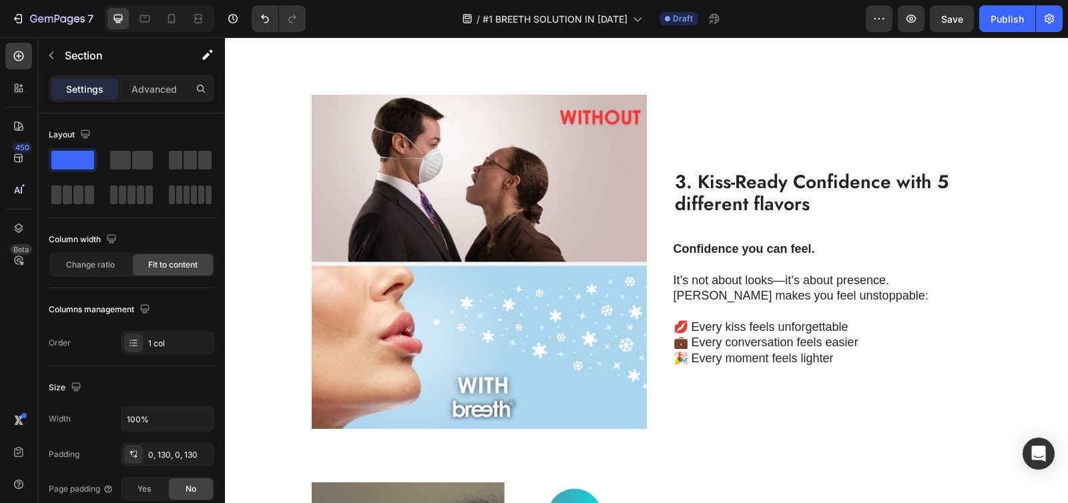
scroll to position [1000, 0]
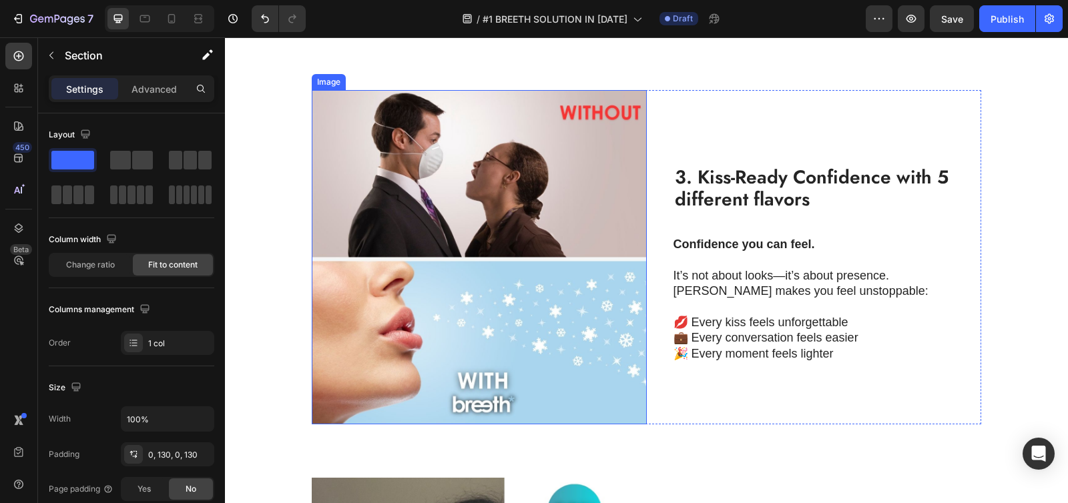
click at [450, 258] on img at bounding box center [479, 257] width 335 height 335
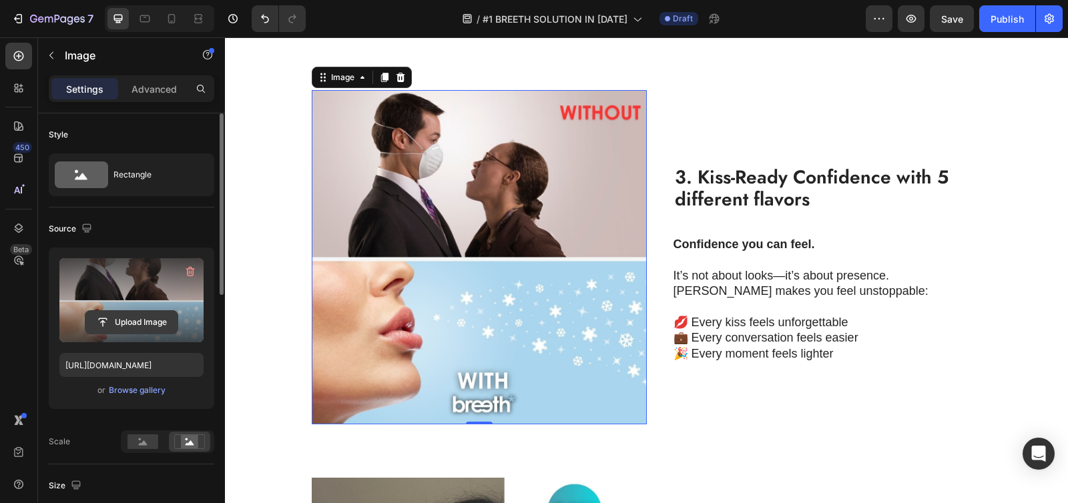
click at [119, 324] on input "file" at bounding box center [131, 322] width 92 height 23
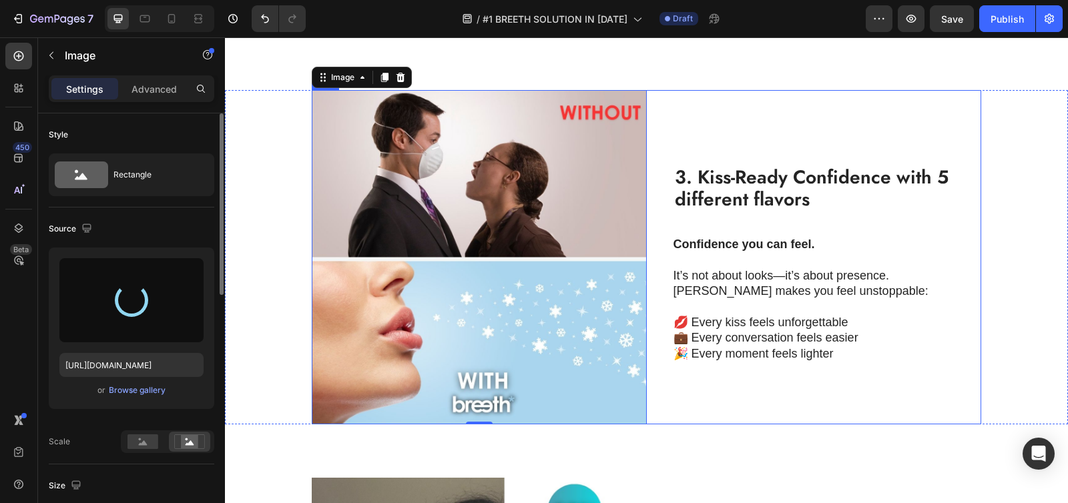
type input "https://cdn.shopify.com/s/files/1/0736/4296/7277/files/gempages_551496537675400…"
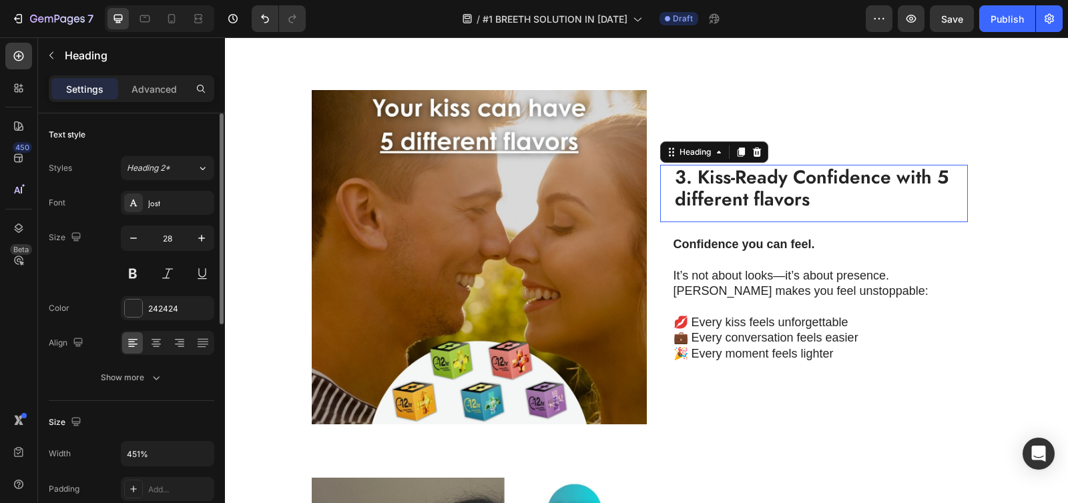
click at [926, 185] on strong "3. Kiss-Ready Confidence with 5 different flavors" at bounding box center [812, 188] width 274 height 50
click at [900, 176] on strong "3. Kiss-Ready Confidence with 5 different flavors" at bounding box center [812, 188] width 274 height 50
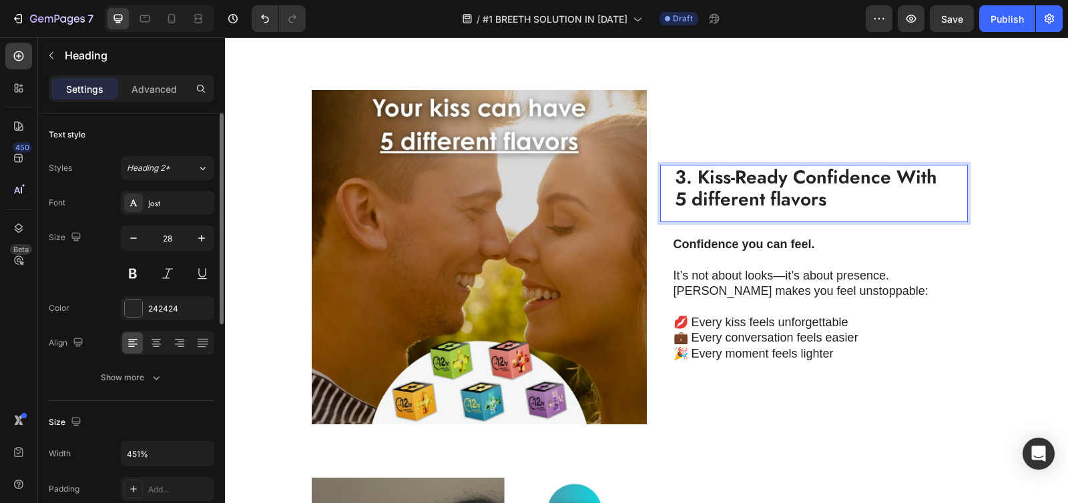
click at [693, 199] on strong "3. Kiss-Ready Confidence With 5 different flavors" at bounding box center [806, 188] width 262 height 50
click at [771, 194] on strong "3. Kiss-Ready Confidence With 5 Different flavors" at bounding box center [806, 187] width 262 height 50
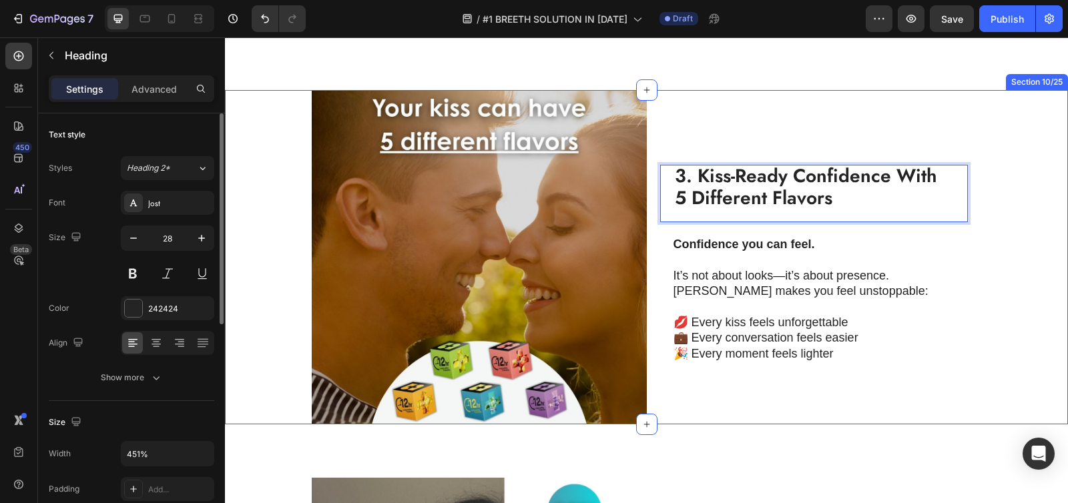
click at [246, 188] on div "Image 3. Kiss-Ready Confidence With 5 Different Flavors Heading 0 Confidence yo…" at bounding box center [646, 257] width 843 height 335
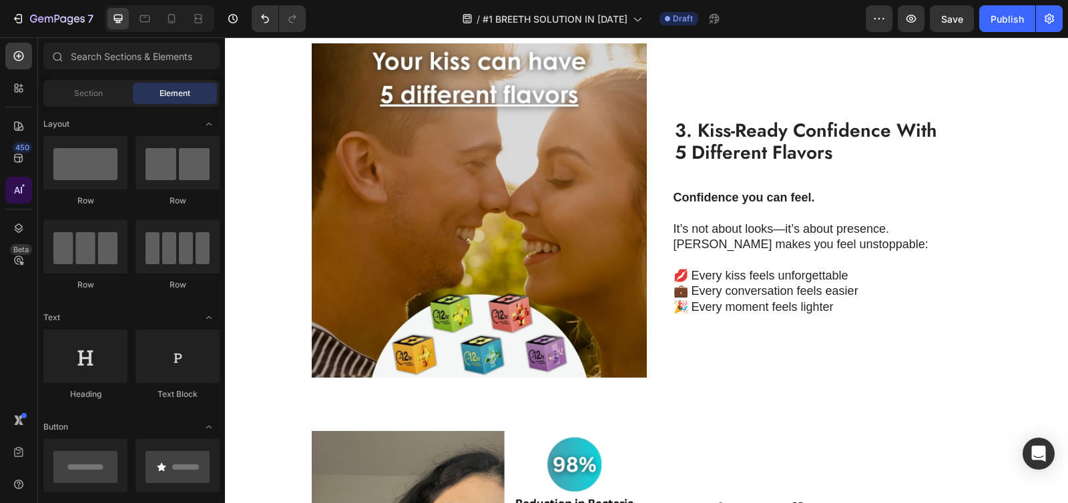
scroll to position [1068, 0]
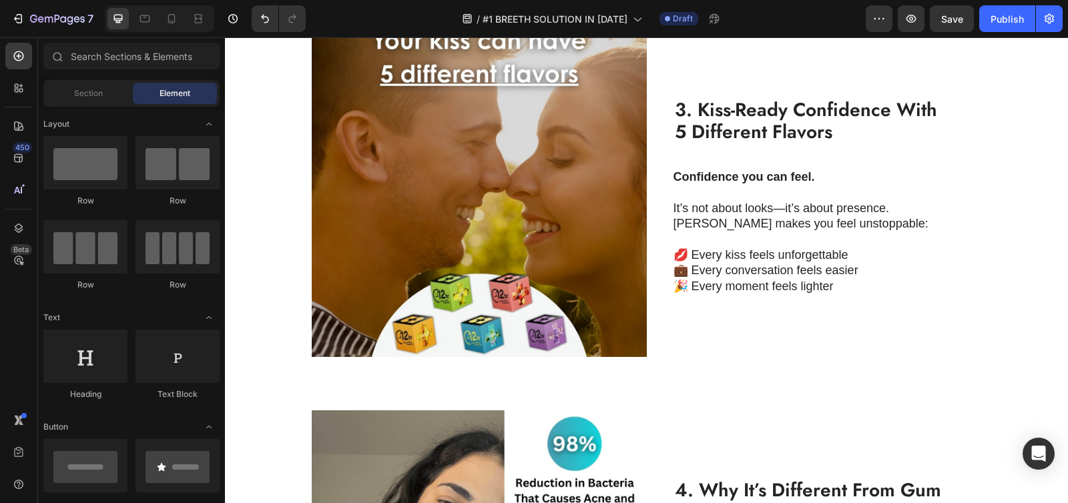
click at [753, 116] on strong "3. Kiss-Ready Confidence With 5 Different Flavors" at bounding box center [806, 121] width 262 height 50
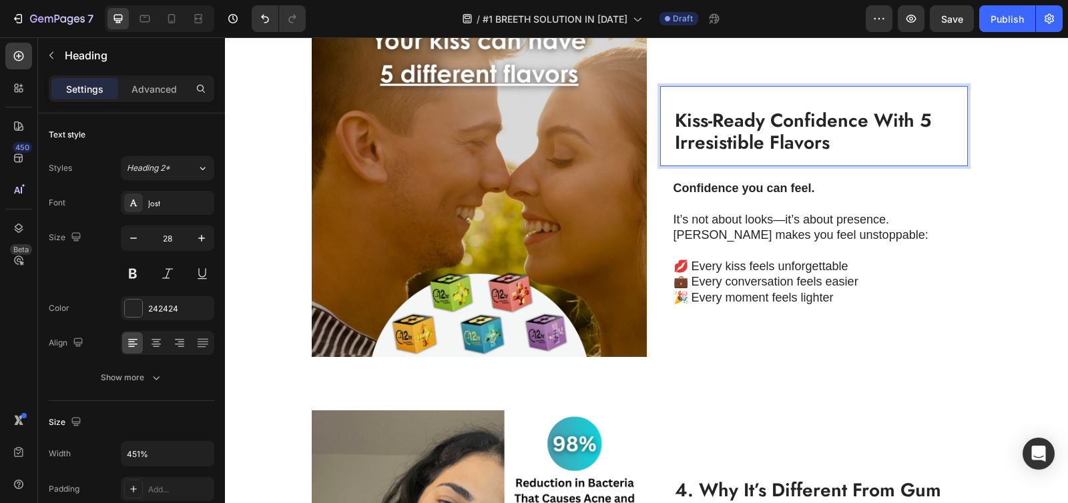
scroll to position [0, 0]
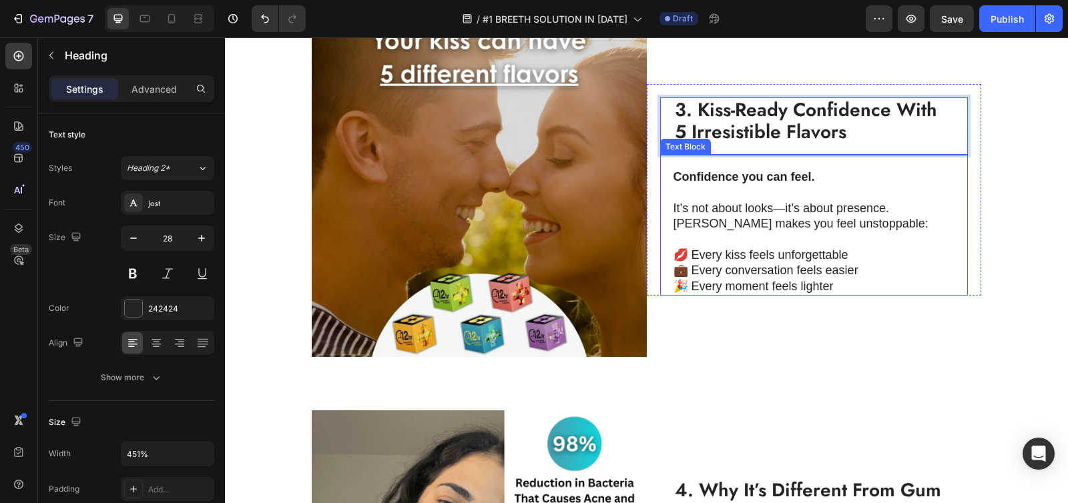
click at [673, 201] on p "It’s not about looks—it’s about presence. Breeth makes you feel unstoppable:" at bounding box center [813, 216] width 280 height 31
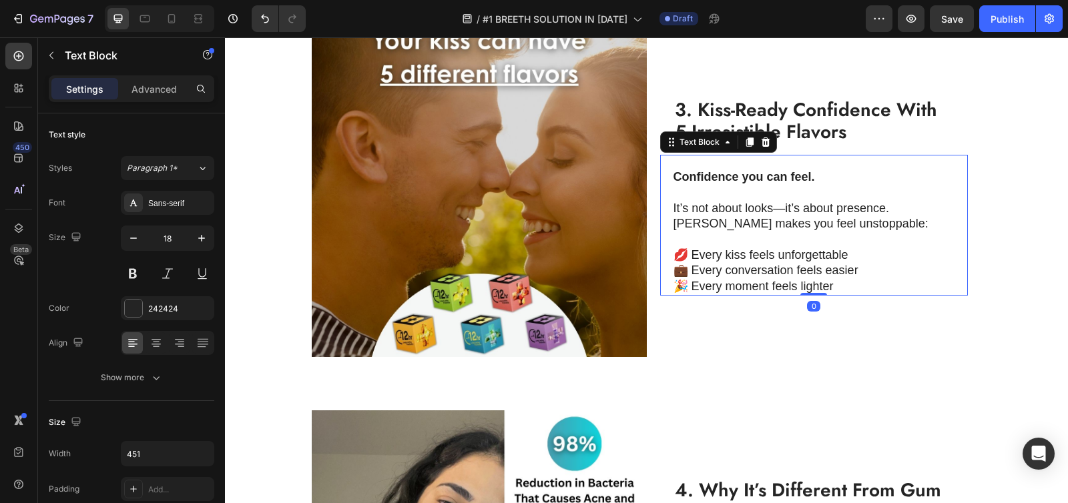
click at [673, 178] on strong "Confidence you can feel." at bounding box center [743, 176] width 141 height 13
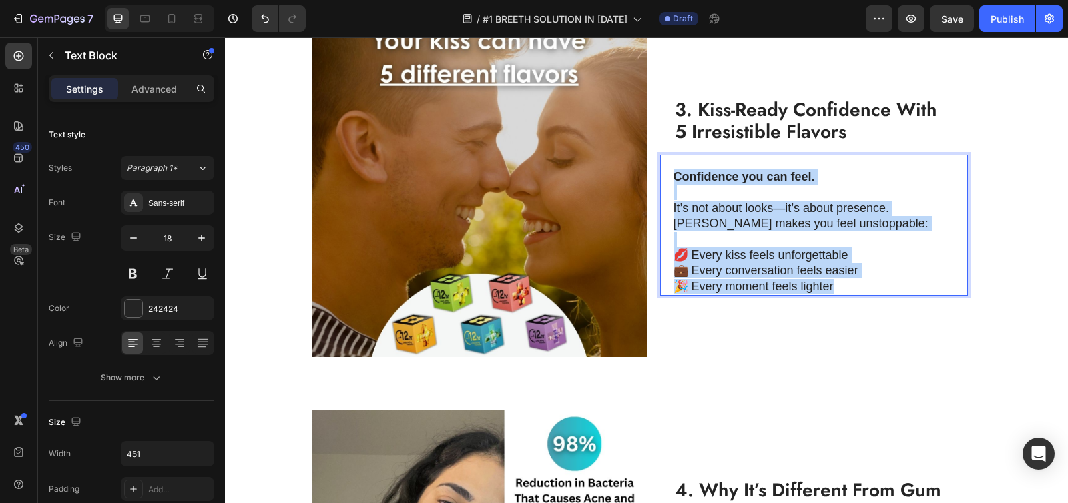
drag, startPoint x: 672, startPoint y: 179, endPoint x: 846, endPoint y: 284, distance: 203.0
click at [846, 284] on div "Confidence you can feel. It’s not about looks—it’s about presence. Breeth makes…" at bounding box center [814, 231] width 282 height 127
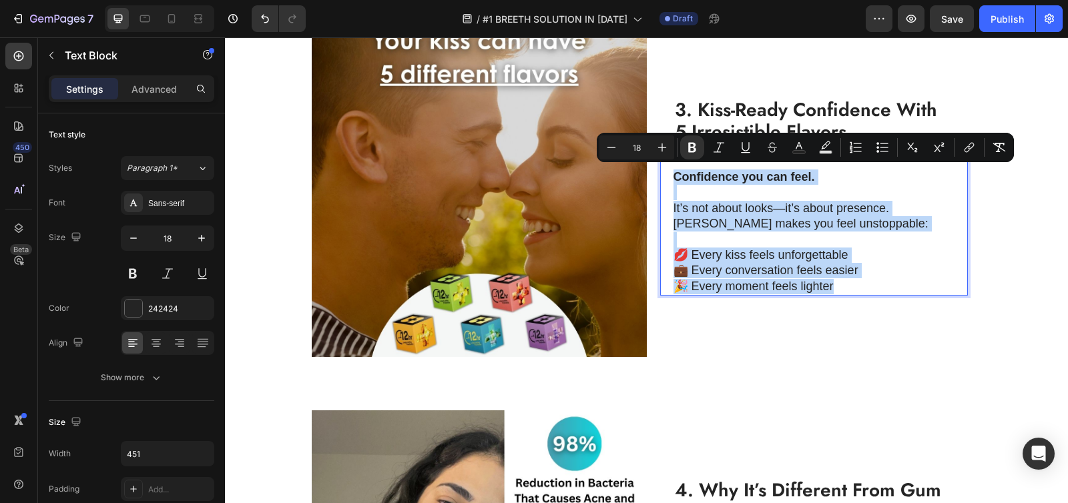
scroll to position [1044, 0]
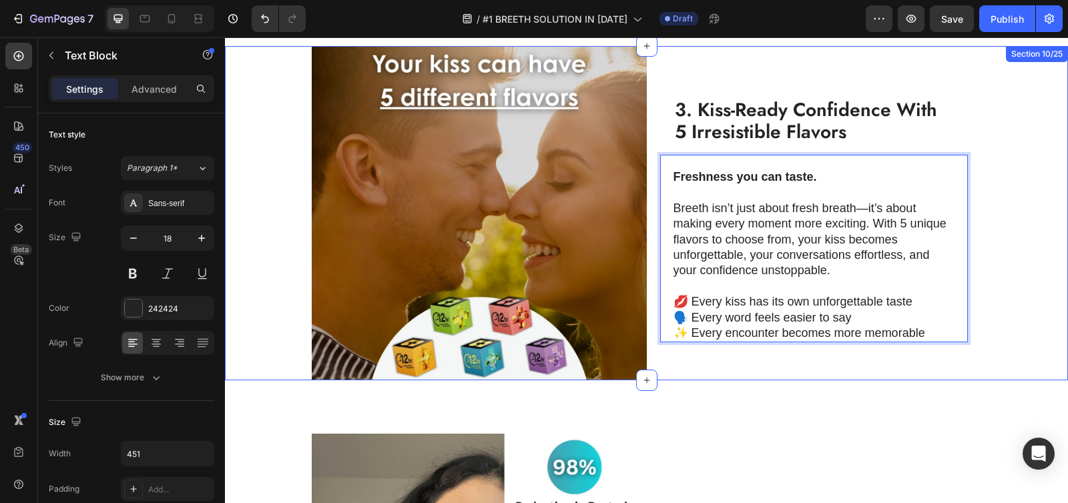
click at [976, 270] on div "Image ⁠⁠⁠⁠⁠⁠⁠ 3. Kiss-Ready Confidence With 5 Irresistible Flavors Heading Fres…" at bounding box center [646, 213] width 843 height 335
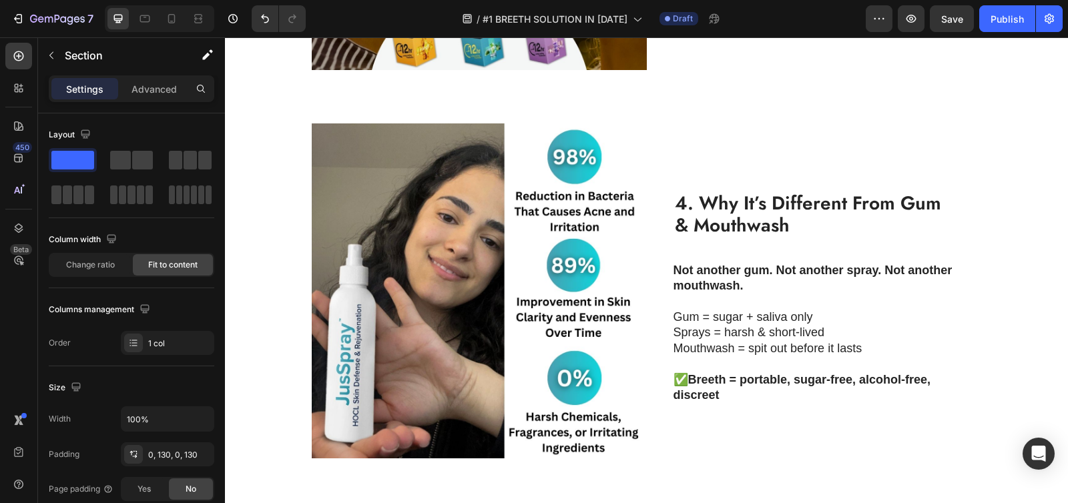
scroll to position [1352, 0]
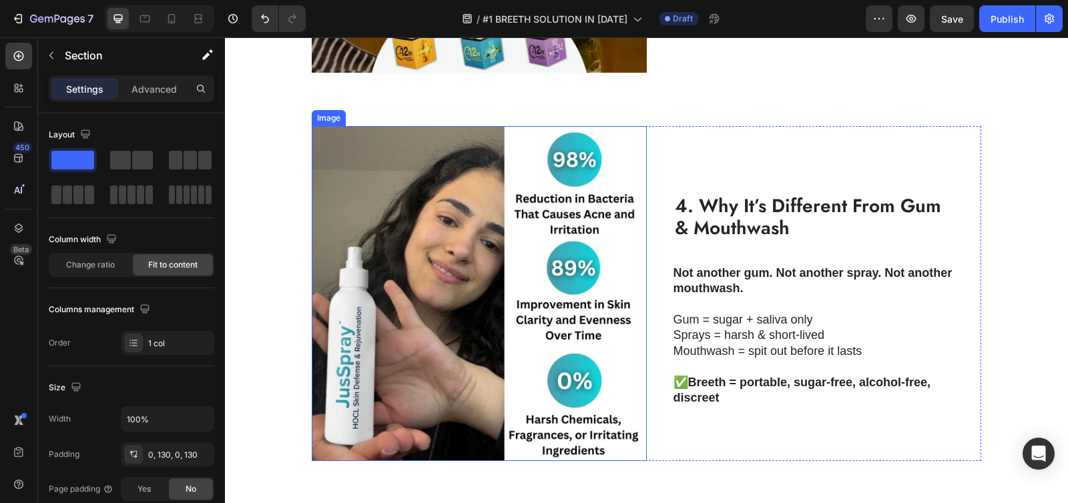
click at [454, 234] on img at bounding box center [479, 293] width 335 height 335
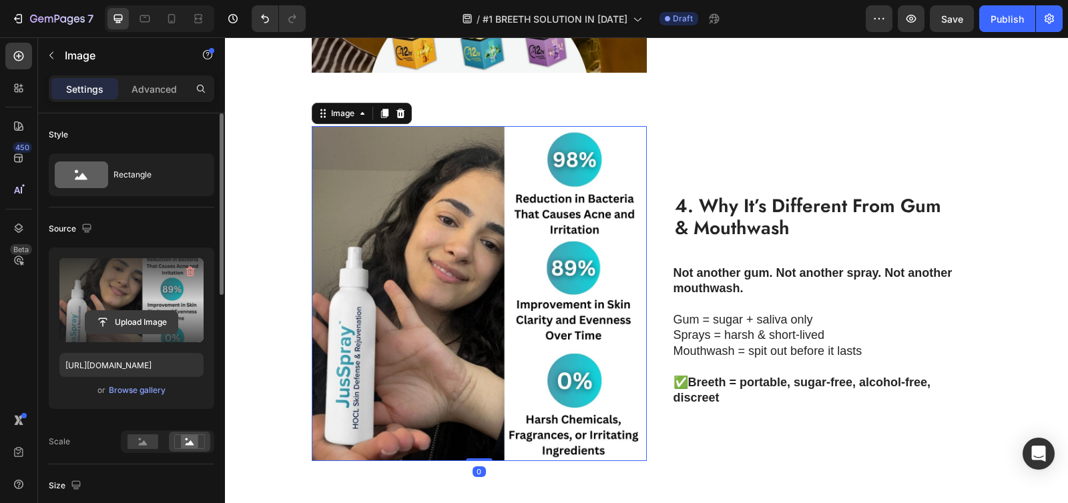
click at [121, 320] on input "file" at bounding box center [131, 322] width 92 height 23
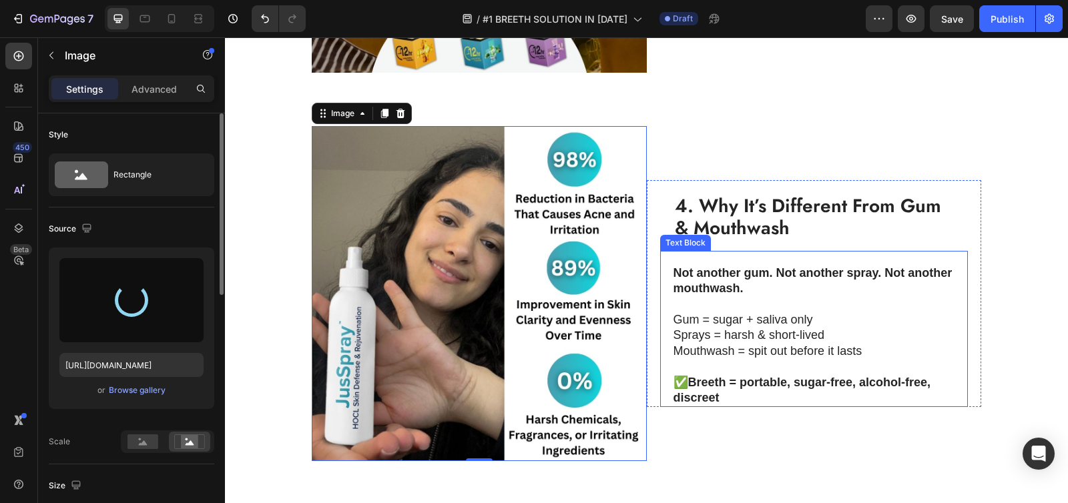
type input "[URL][DOMAIN_NAME]"
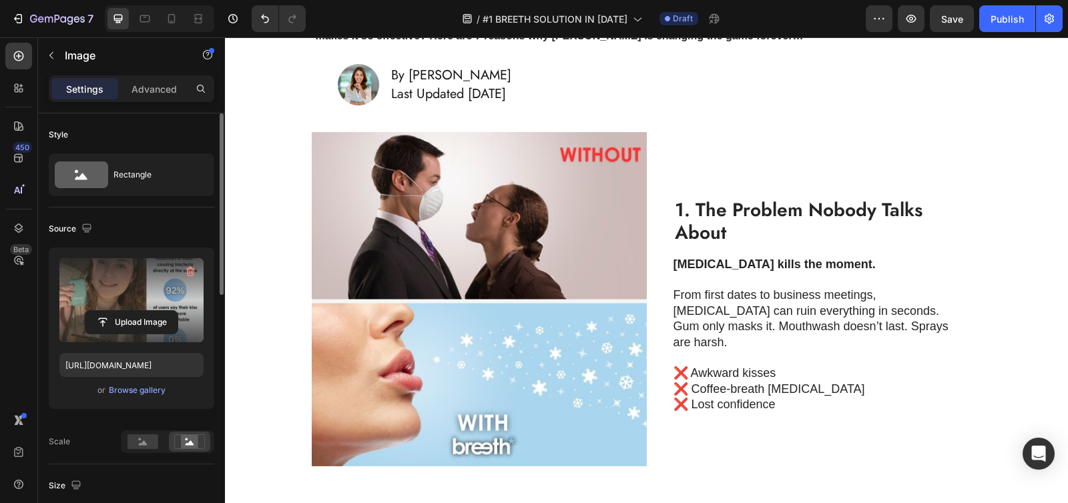
scroll to position [215, 0]
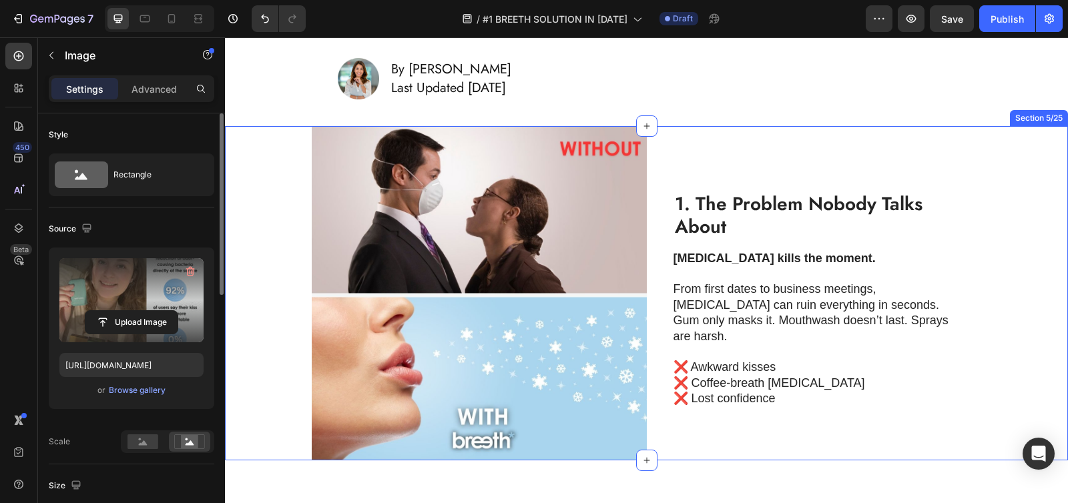
click at [275, 172] on div "Image 1. The Problem Nobody Talks About Heading Bad breath kills the moment. Fr…" at bounding box center [646, 293] width 843 height 335
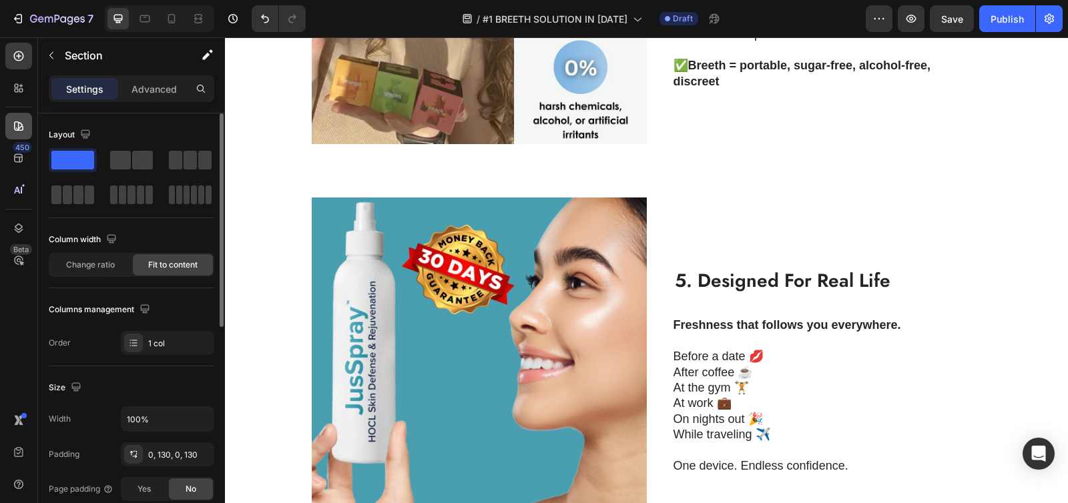
scroll to position [1781, 0]
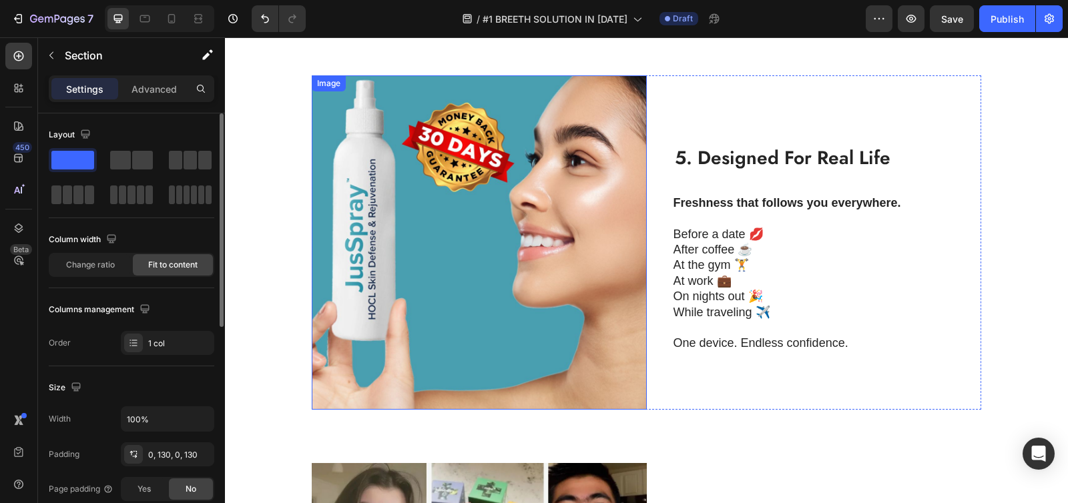
click at [428, 181] on img at bounding box center [479, 242] width 335 height 335
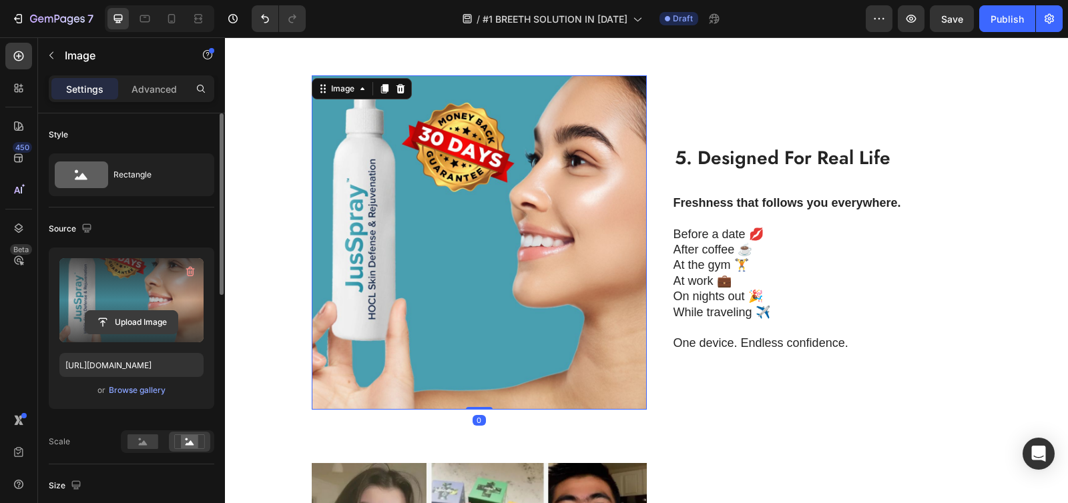
click at [139, 328] on input "file" at bounding box center [131, 322] width 92 height 23
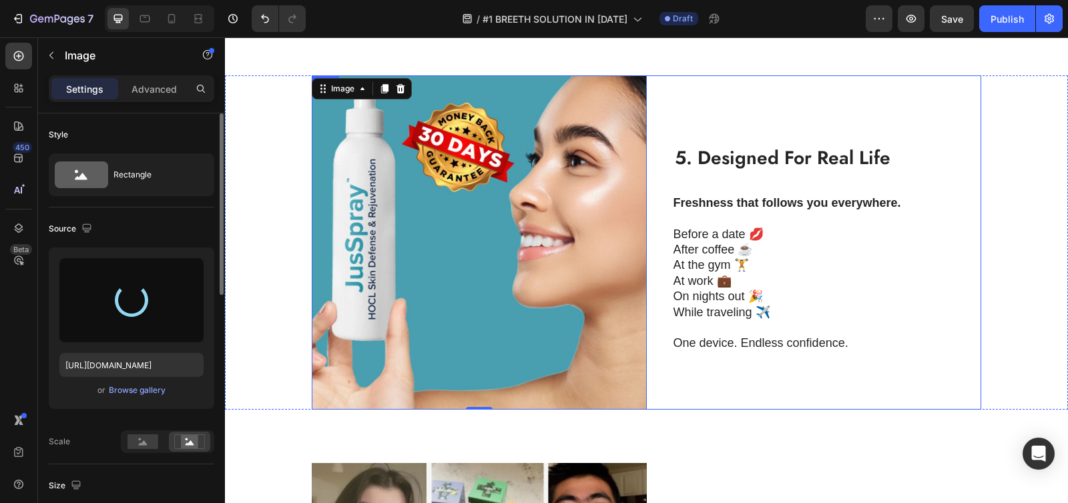
type input "https://cdn.shopify.com/s/files/1/0736/4296/7277/files/gempages_551496537675400…"
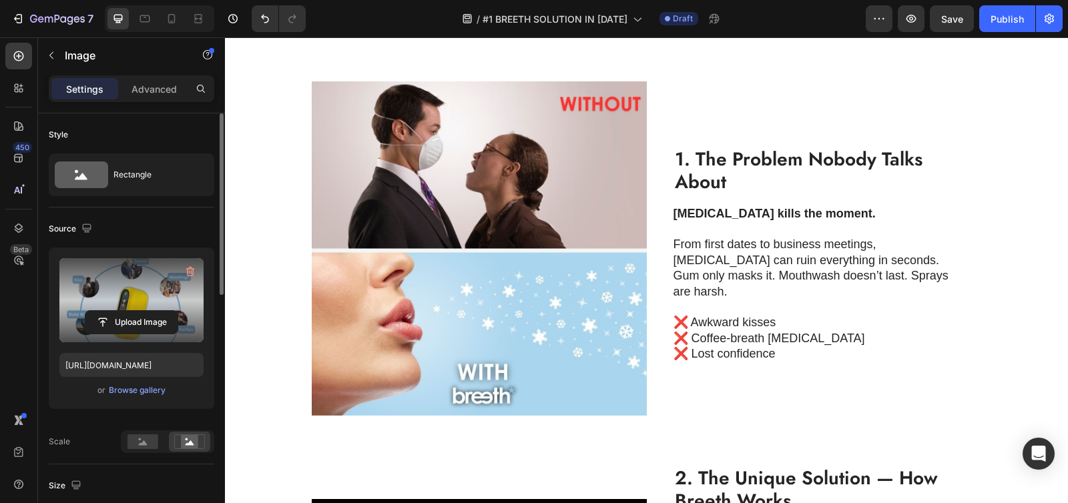
scroll to position [182, 0]
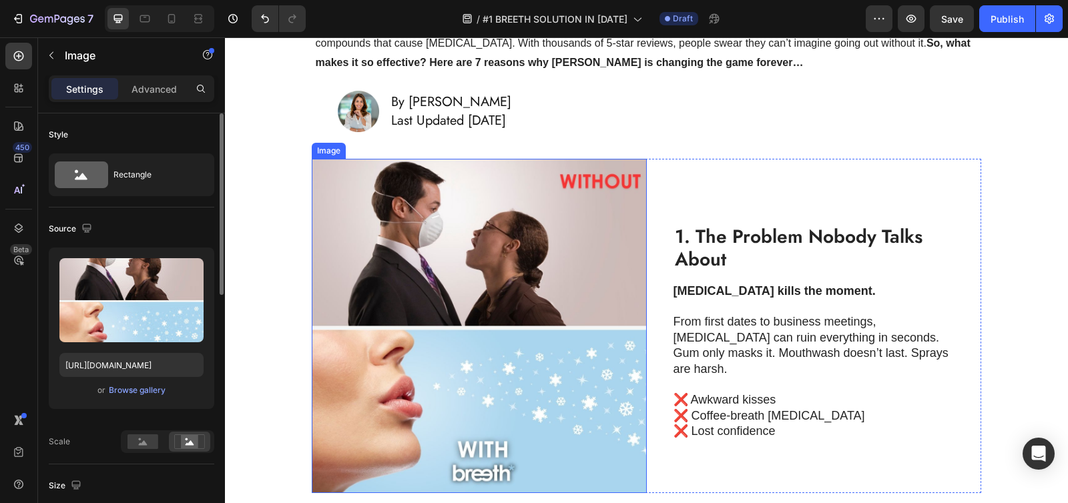
click at [549, 283] on img at bounding box center [479, 326] width 335 height 335
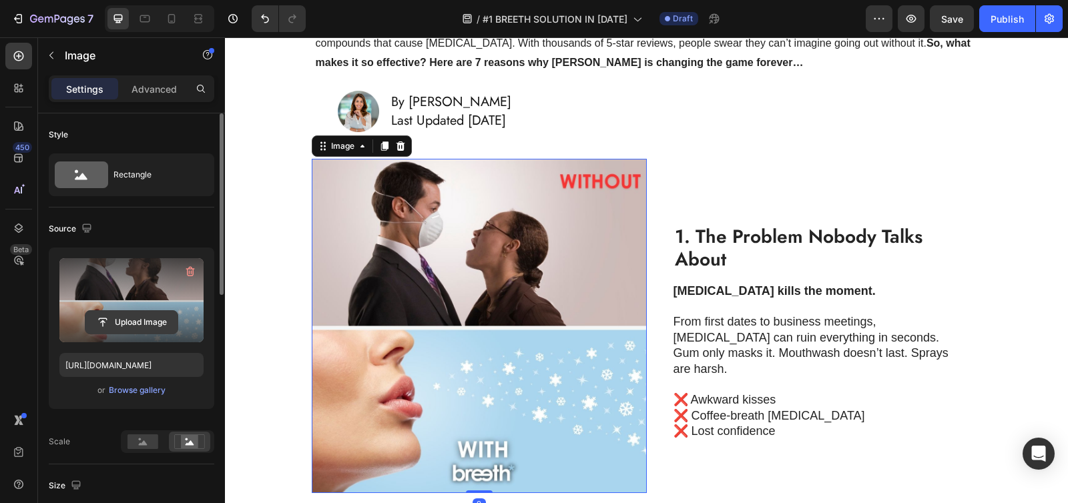
click at [117, 318] on input "file" at bounding box center [131, 322] width 92 height 23
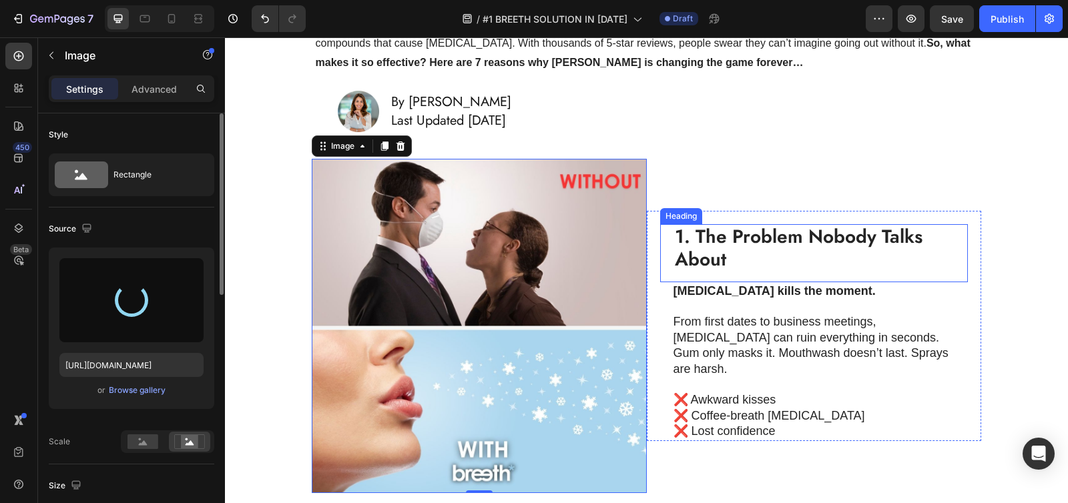
type input "[URL][DOMAIN_NAME]"
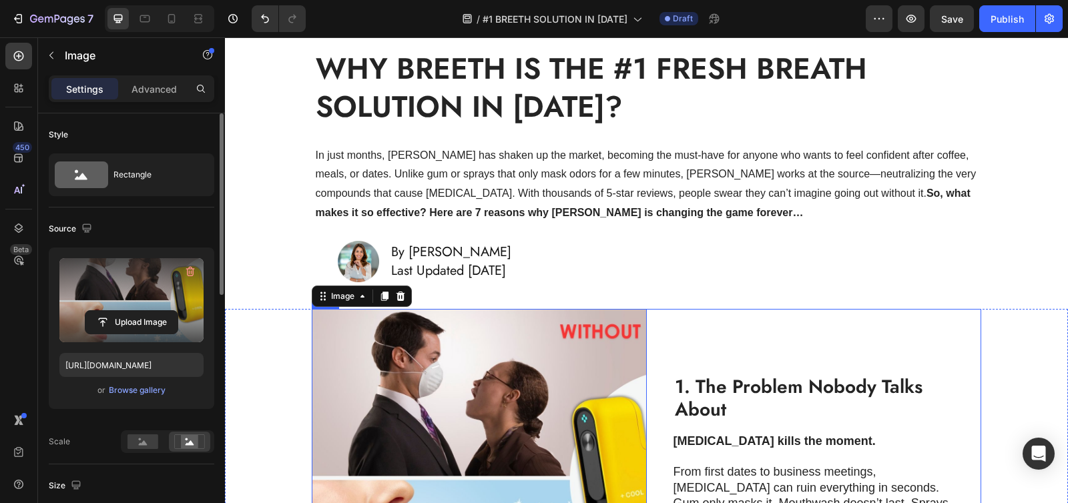
scroll to position [29, 0]
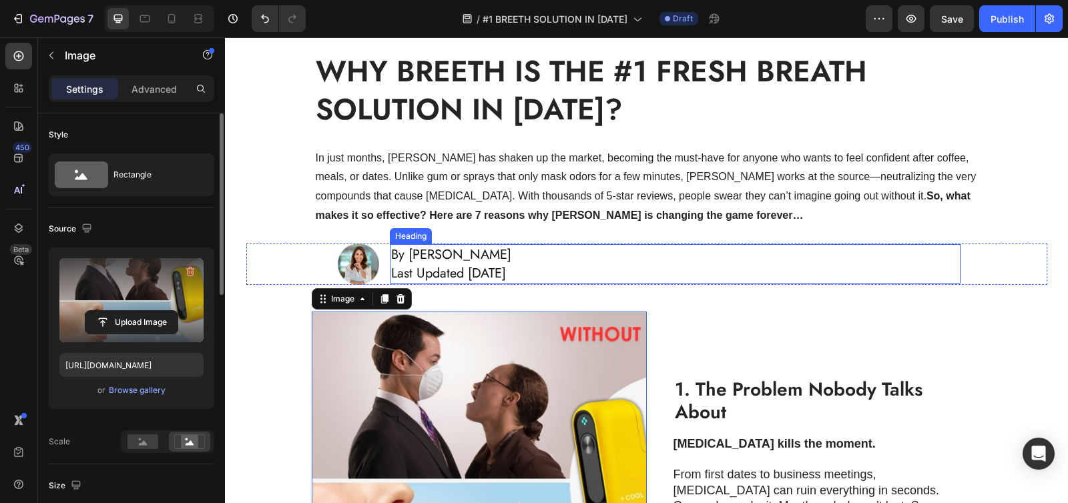
click at [506, 274] on span "Last Updated January 24, 2025" at bounding box center [448, 273] width 115 height 19
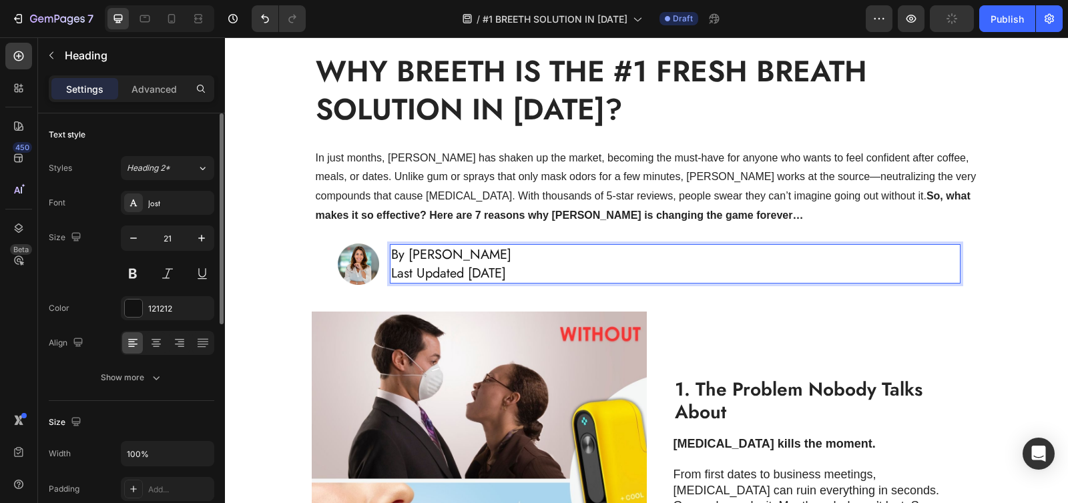
click at [493, 275] on span "Last Updated January 24, 2025" at bounding box center [448, 273] width 115 height 19
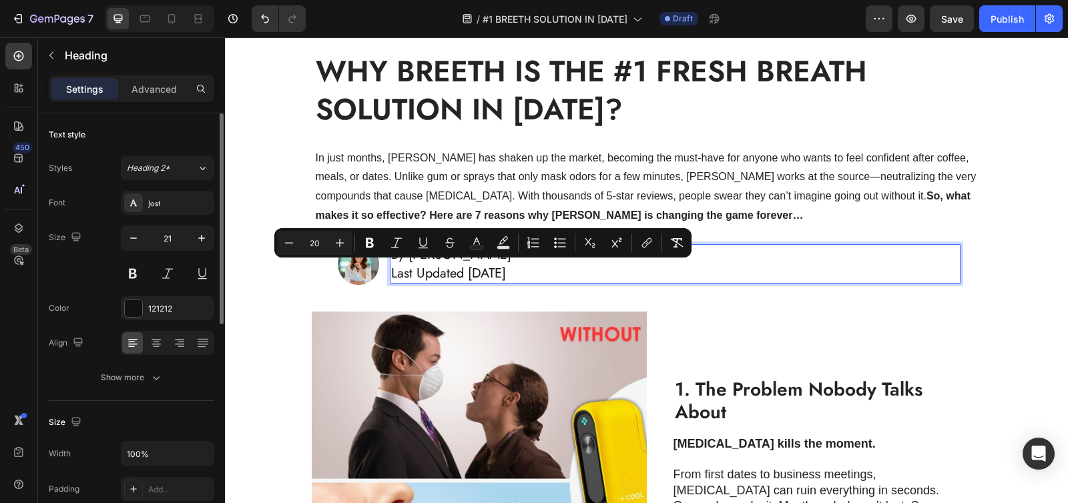
click at [479, 273] on span "Last Updated January 24, 2025" at bounding box center [448, 273] width 115 height 19
click at [477, 276] on span "Last Updated January 24, 2025" at bounding box center [448, 273] width 115 height 19
click at [460, 272] on span "Last Updated January 24, 2025" at bounding box center [448, 273] width 115 height 19
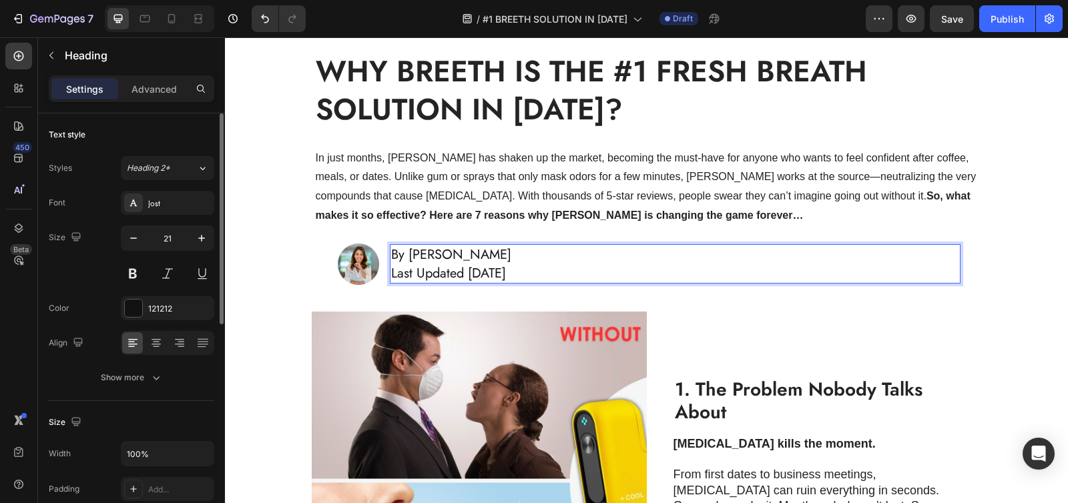
click at [476, 274] on span "Last Updated January 24, 2025" at bounding box center [448, 273] width 115 height 19
click at [597, 272] on p "By Olivia Williams Last Updated August 24, 2025" at bounding box center [674, 264] width 567 height 37
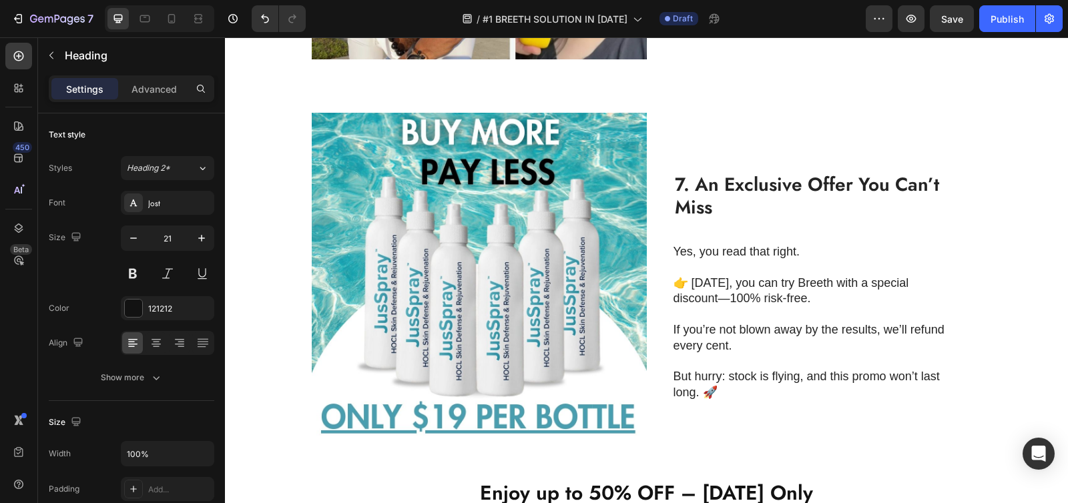
scroll to position [2516, 0]
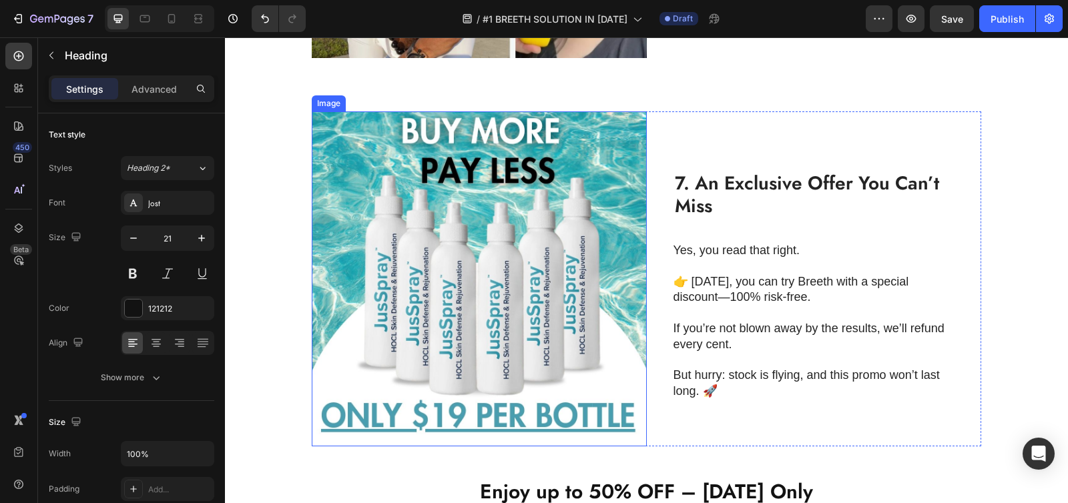
click at [505, 283] on img at bounding box center [479, 278] width 335 height 335
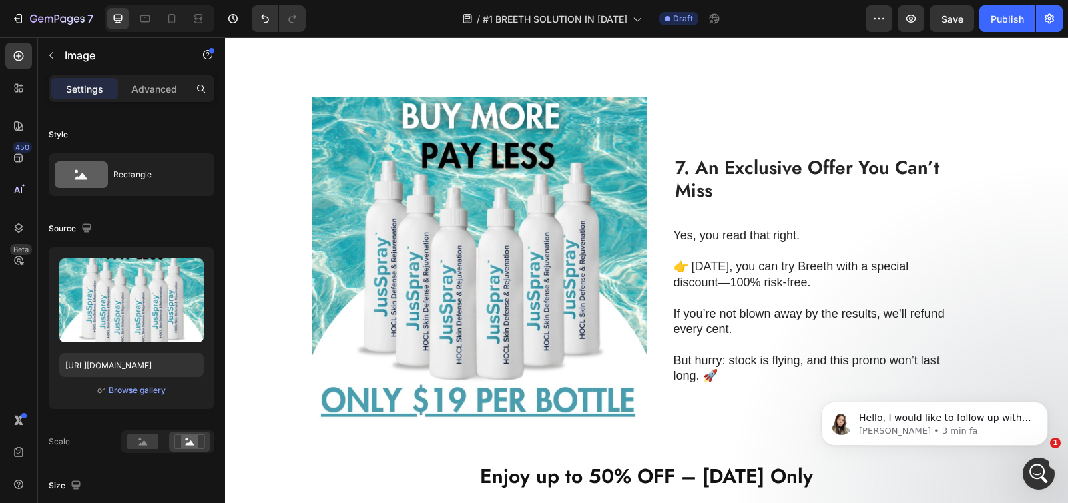
scroll to position [2587, 0]
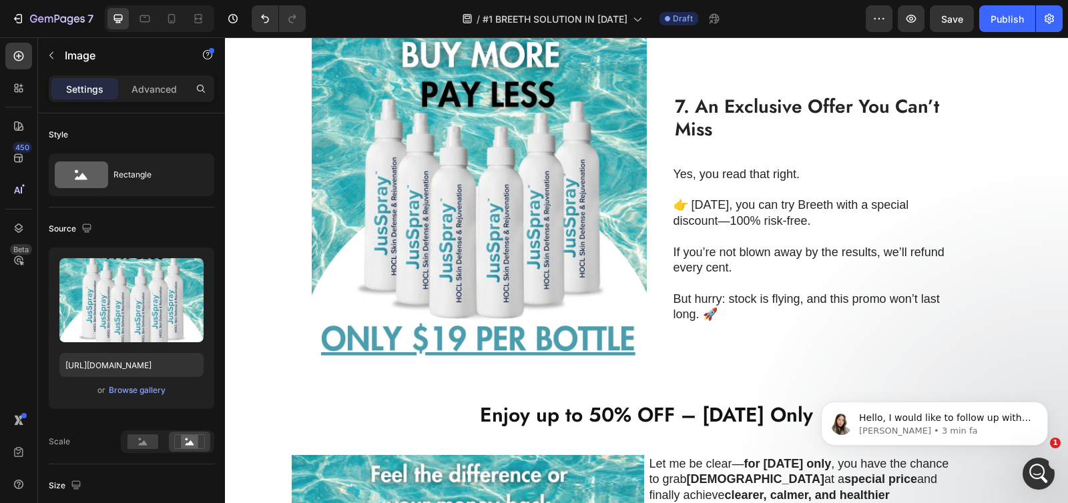
click at [470, 190] on img at bounding box center [479, 202] width 335 height 335
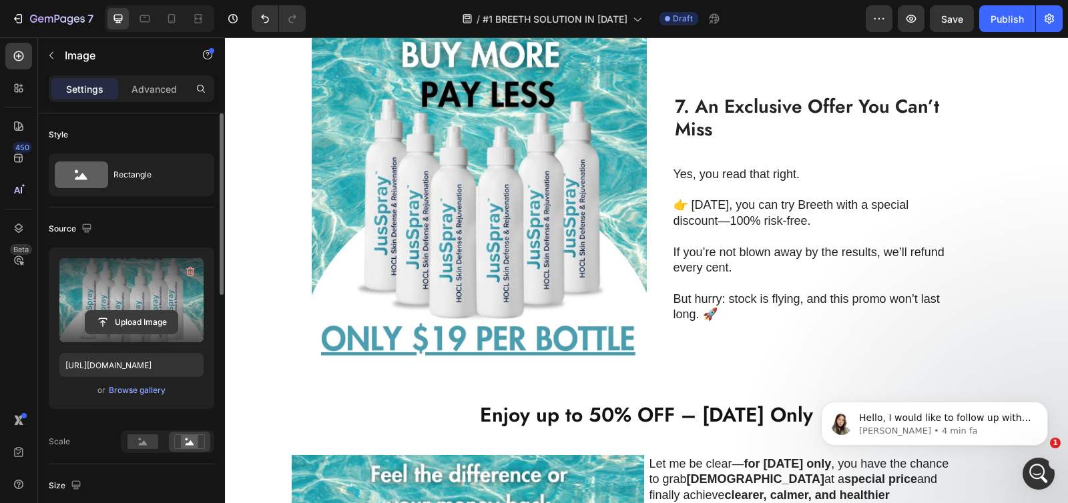
click at [133, 316] on input "file" at bounding box center [131, 322] width 92 height 23
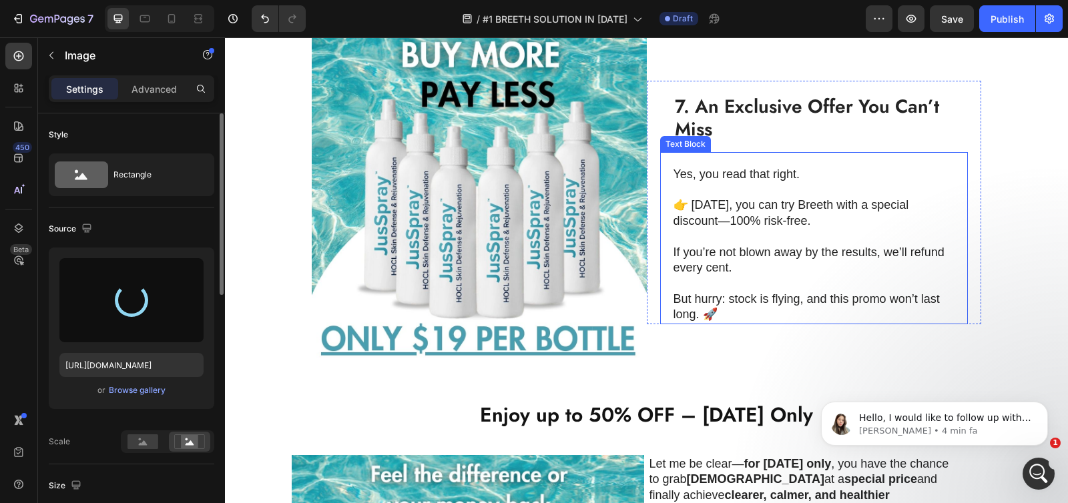
type input "[URL][DOMAIN_NAME]"
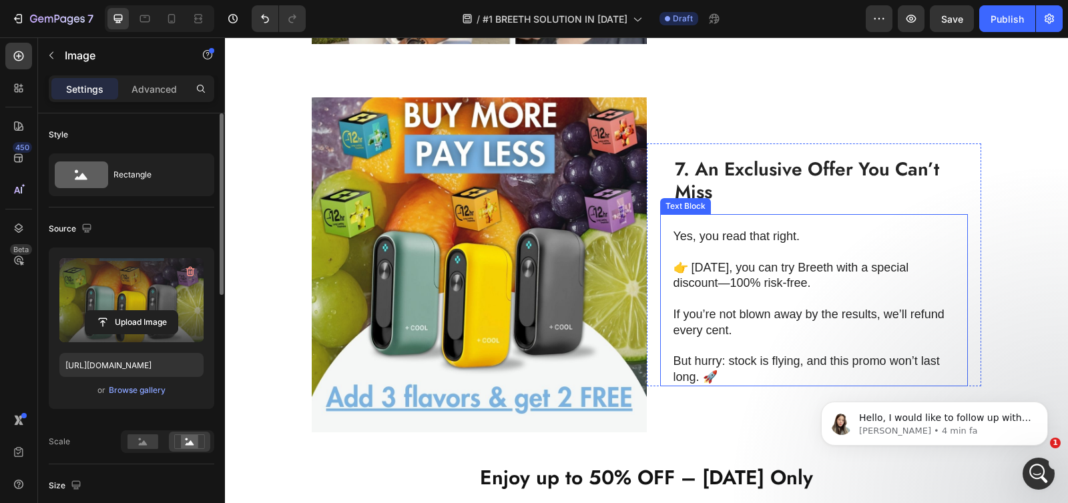
scroll to position [2531, 0]
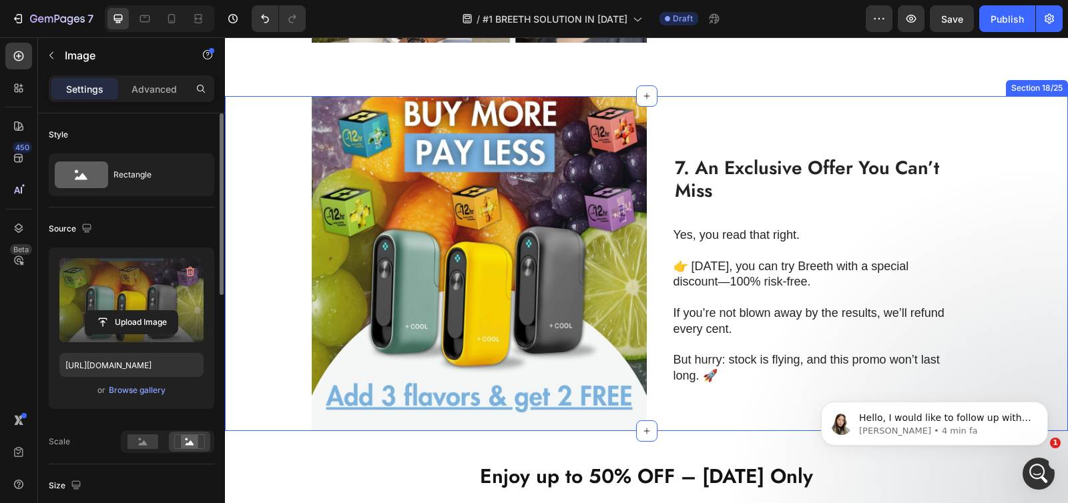
click at [250, 194] on div "Image 7. An Exclusive Offer You Can’t Miss Heading Yes, you read that right. 👉 …" at bounding box center [646, 263] width 843 height 335
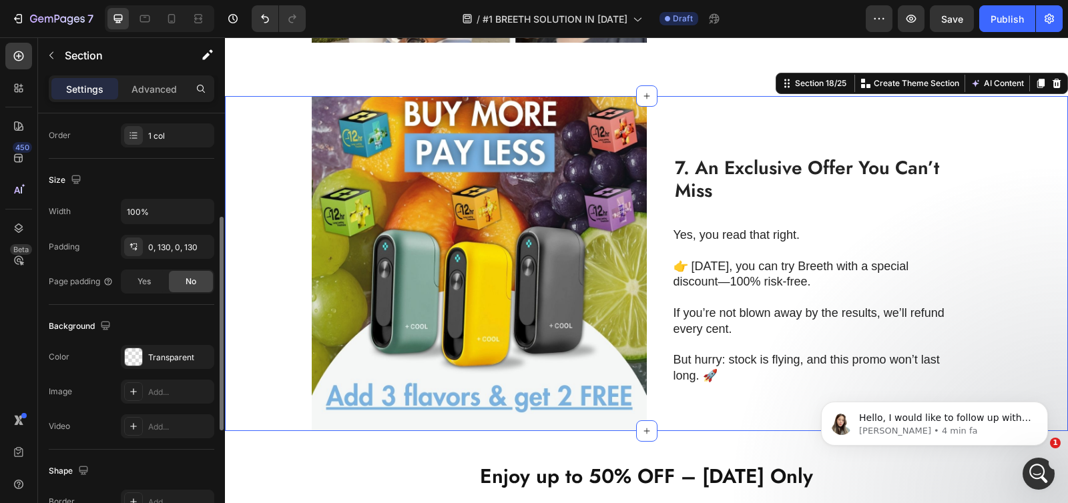
scroll to position [231, 0]
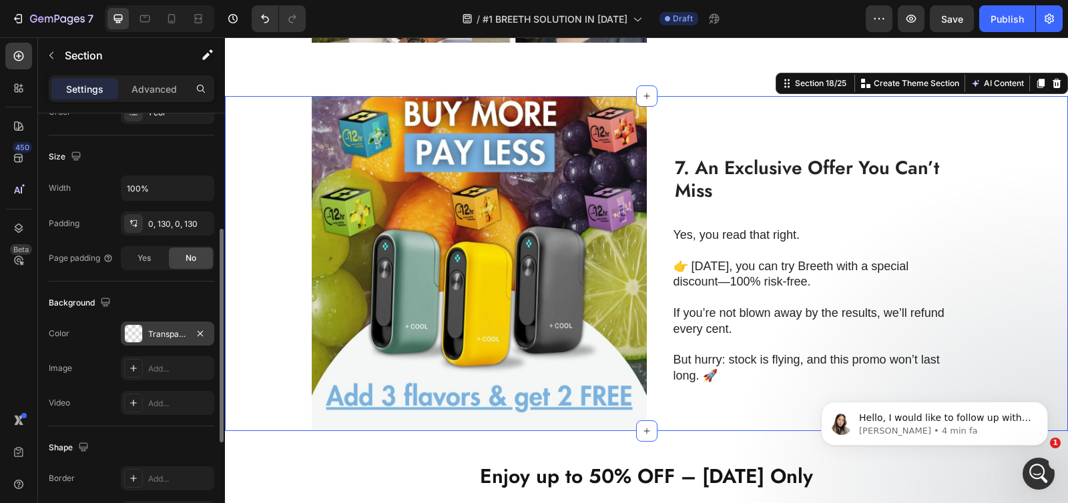
click at [129, 329] on div at bounding box center [133, 333] width 17 height 17
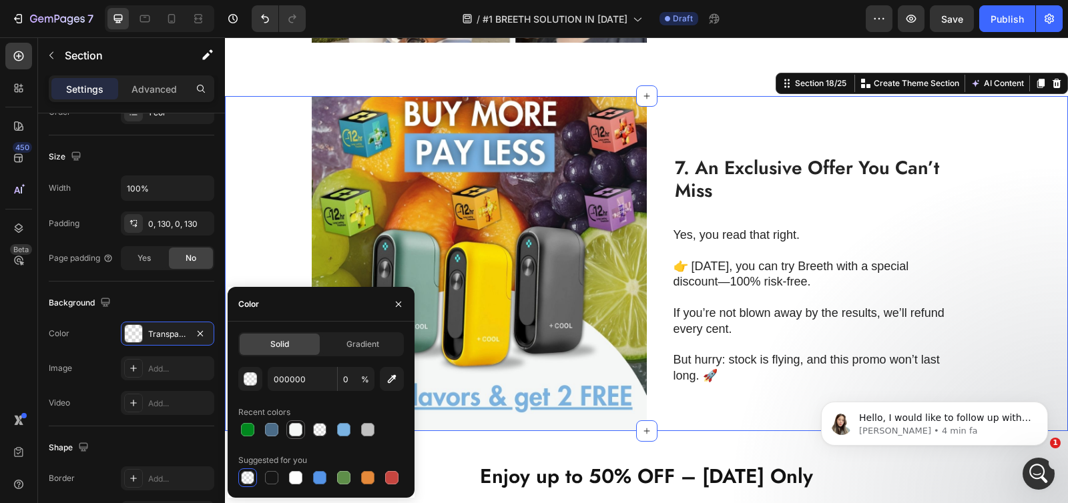
click at [294, 436] on div at bounding box center [295, 429] width 13 height 13
type input "F4F7F6"
type input "100"
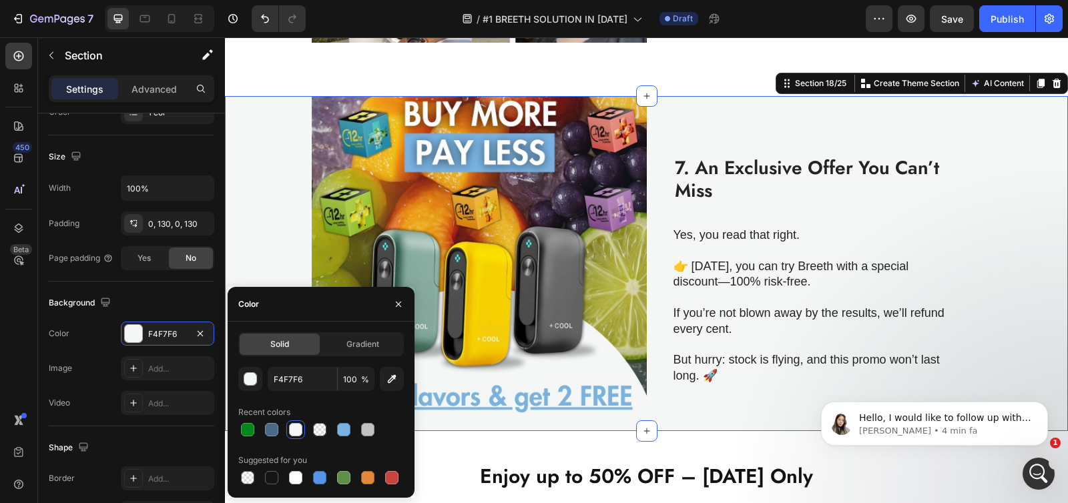
click at [276, 264] on div "Image 7. An Exclusive Offer You Can’t Miss Heading Yes, you read that right. 👉 …" at bounding box center [646, 263] width 843 height 335
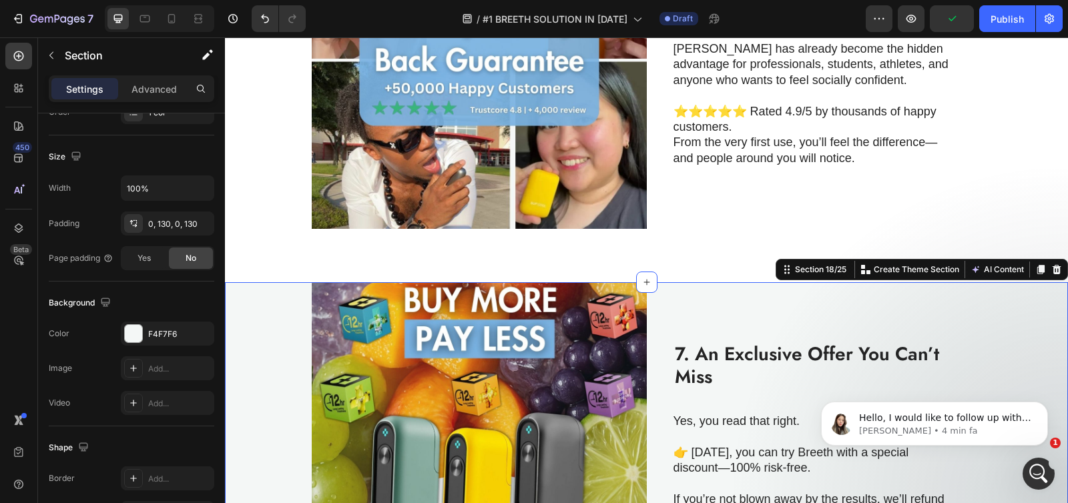
scroll to position [2336, 0]
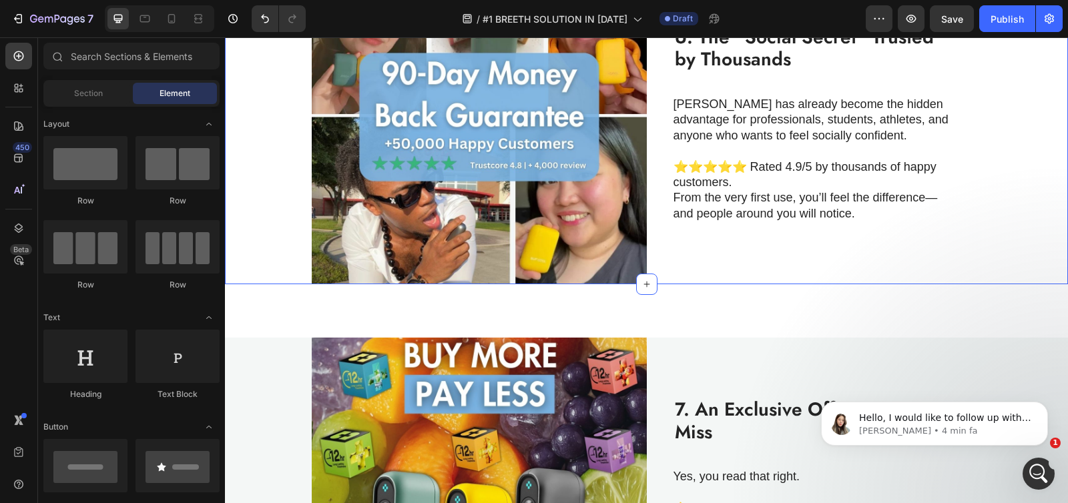
scroll to position [2231, 0]
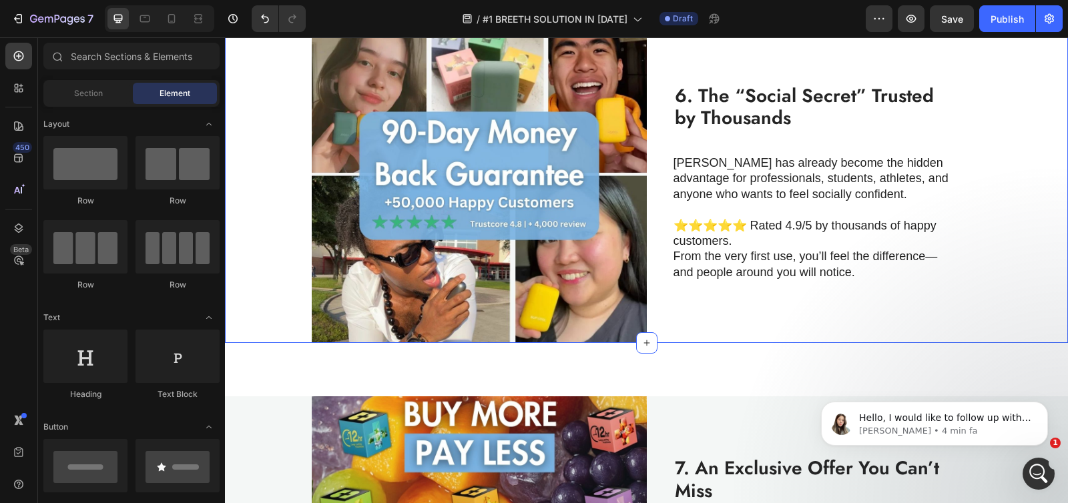
click at [280, 182] on div "Image 6. The “Social Secret” Trusted by Thousands Heading Breeth has already be…" at bounding box center [646, 176] width 843 height 335
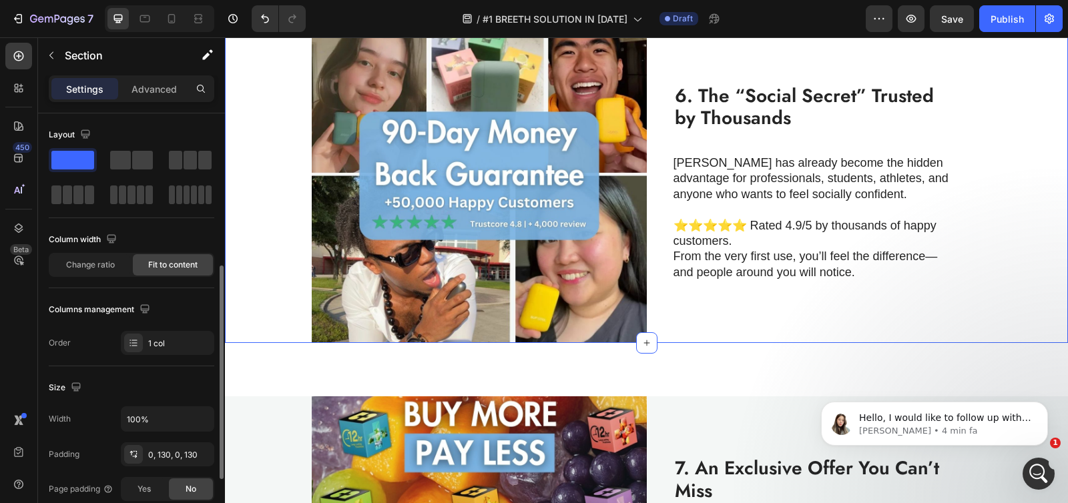
scroll to position [101, 0]
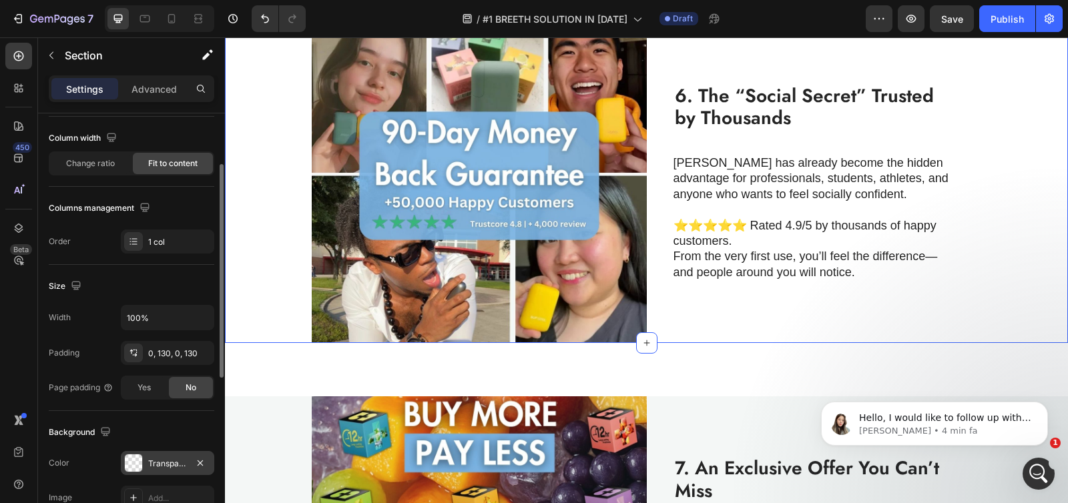
click at [133, 464] on div at bounding box center [133, 462] width 17 height 17
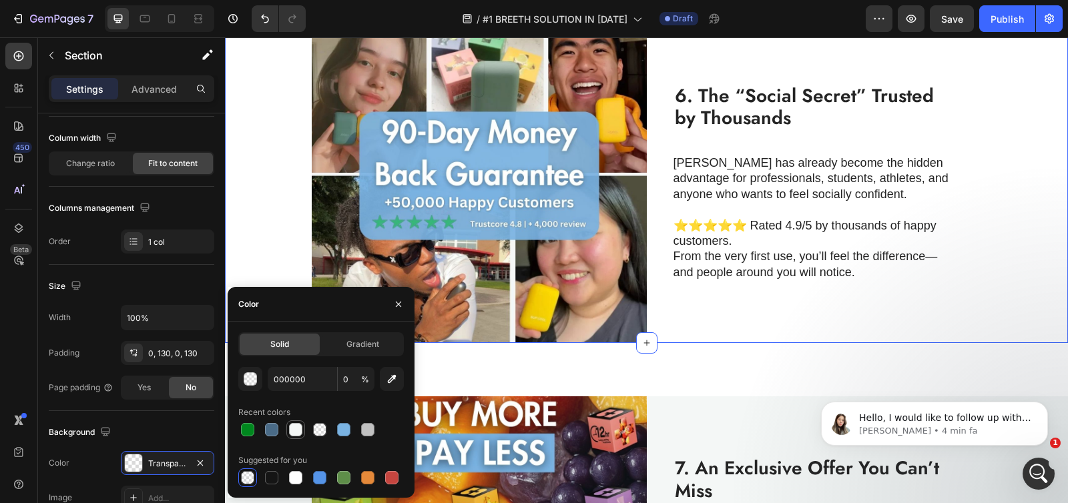
click at [297, 432] on div at bounding box center [295, 429] width 13 height 13
type input "F4F7F6"
type input "100"
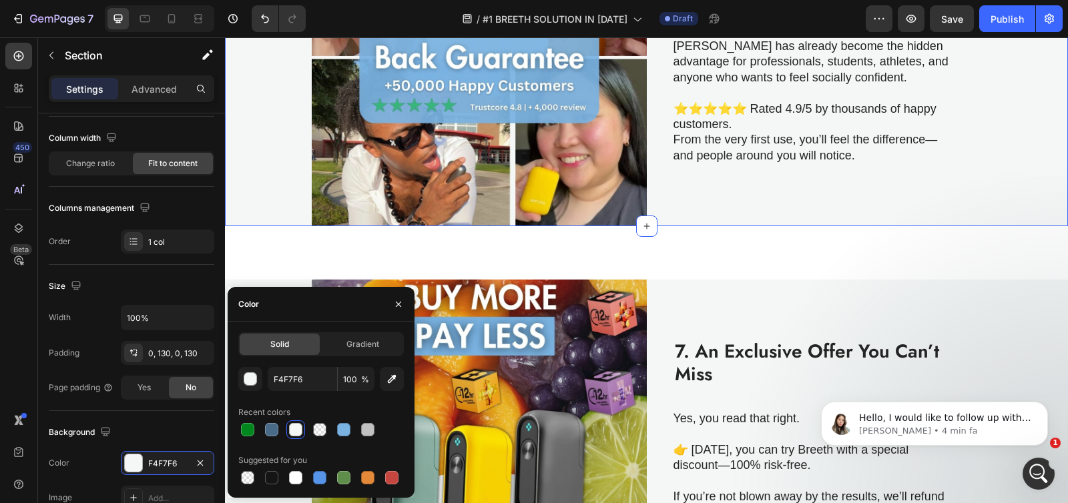
scroll to position [2362, 0]
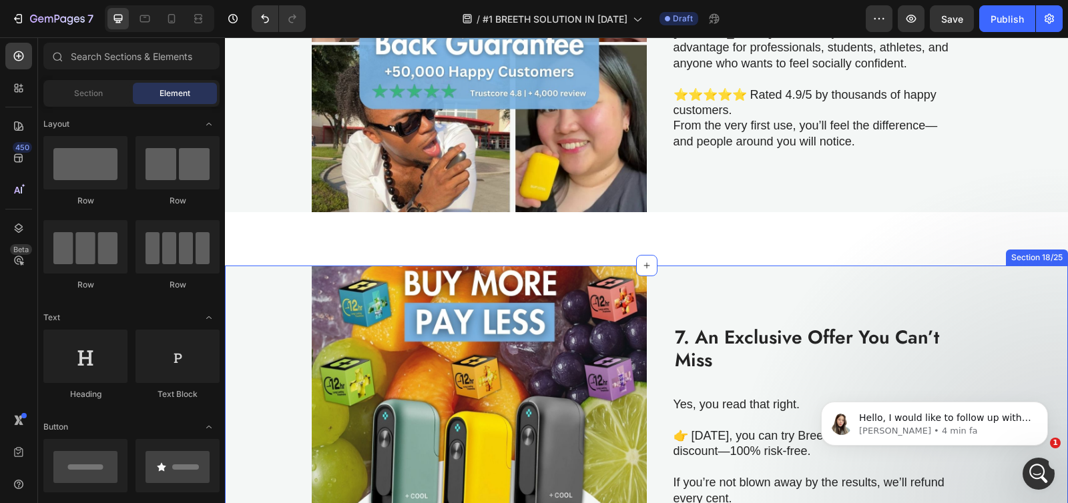
click at [266, 271] on div "Image 7. An Exclusive Offer You Can’t Miss Heading Yes, you read that right. 👉 …" at bounding box center [646, 433] width 843 height 335
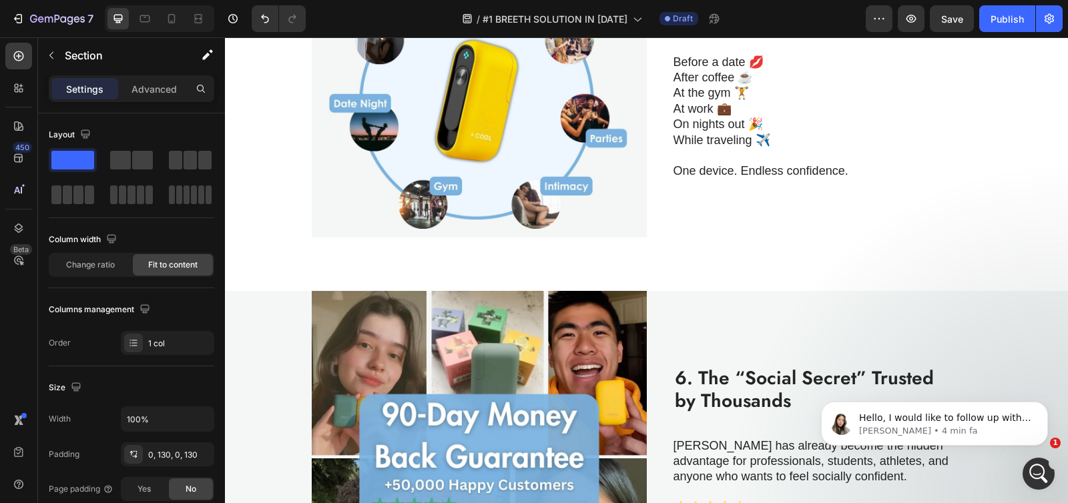
scroll to position [1826, 0]
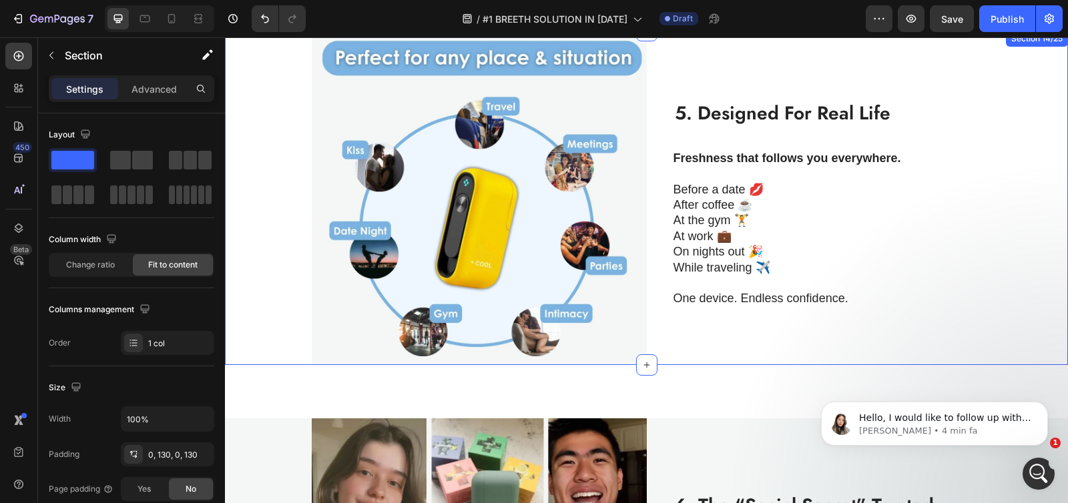
click at [267, 238] on div "Image 5. Designed For Real Life Heading Freshness that follows you everywhere. …" at bounding box center [646, 198] width 843 height 335
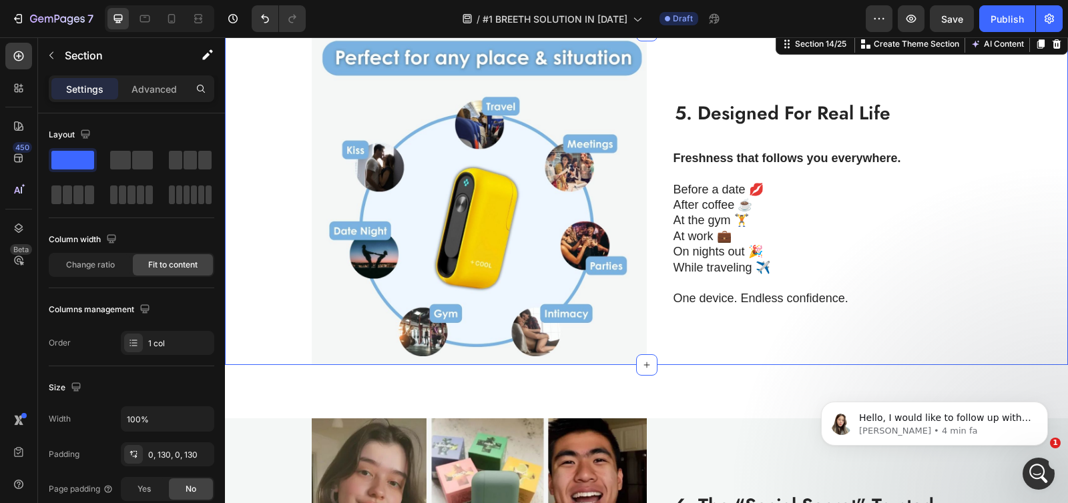
click at [272, 227] on div "Image 5. Designed For Real Life Heading Freshness that follows you everywhere. …" at bounding box center [646, 198] width 843 height 335
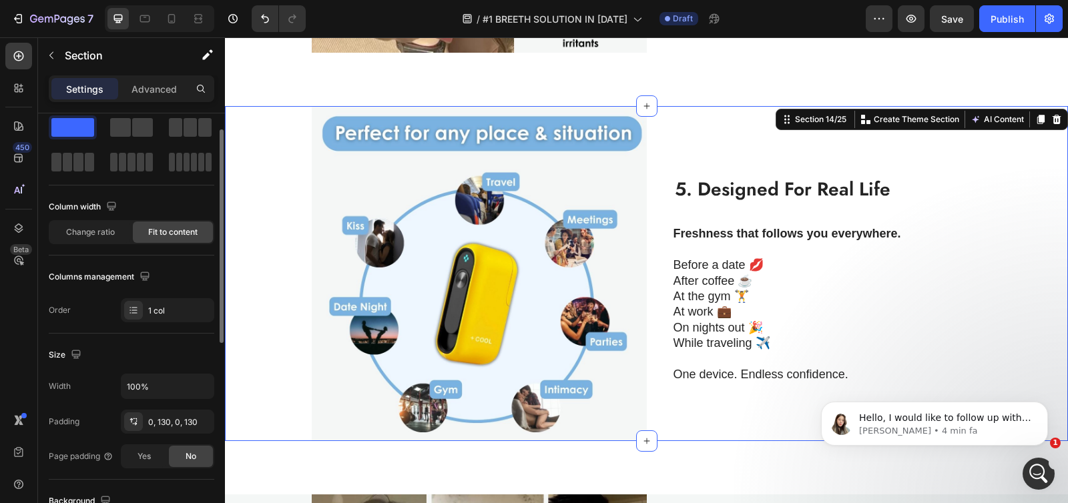
scroll to position [282, 0]
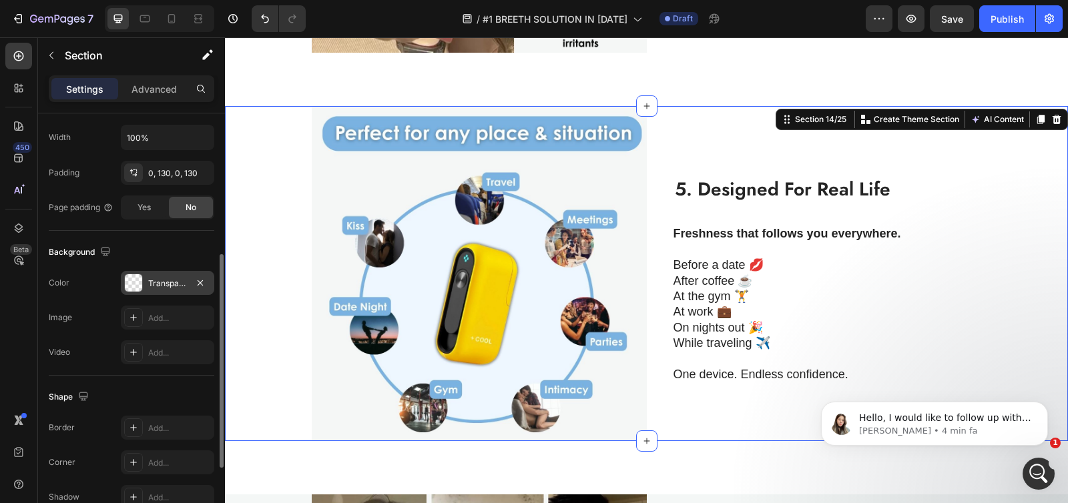
click at [136, 288] on div at bounding box center [133, 282] width 17 height 17
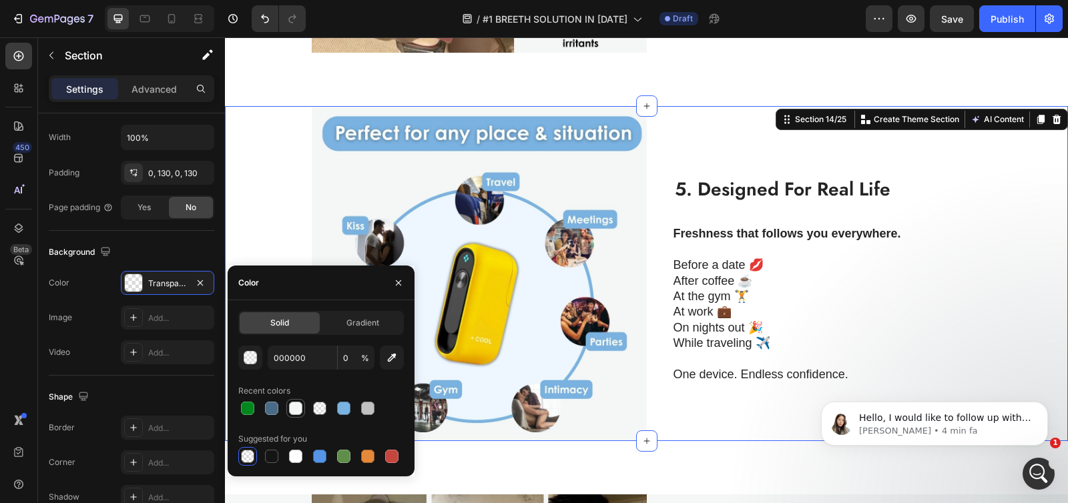
click at [296, 412] on div at bounding box center [295, 408] width 13 height 13
type input "F4F7F6"
type input "100"
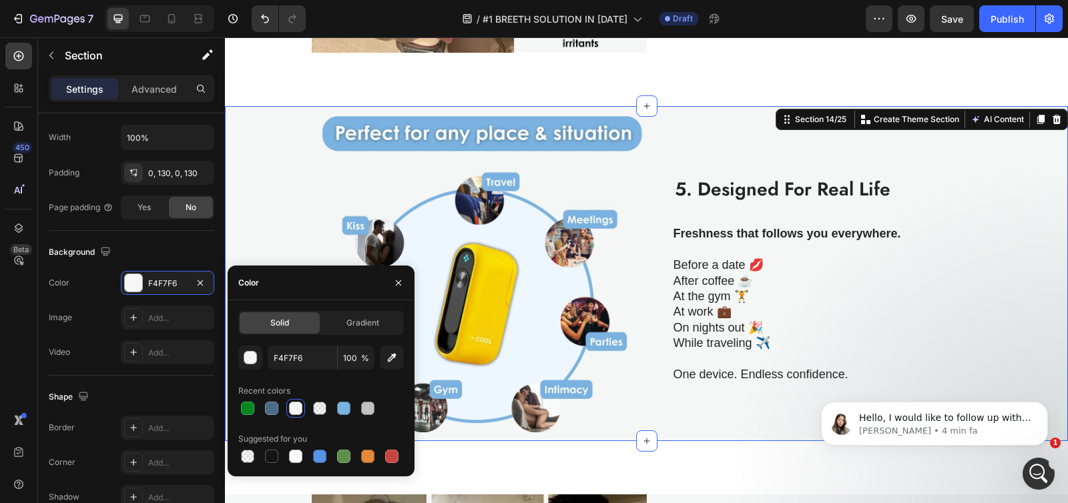
click at [257, 234] on div "Image 5. Designed For Real Life Heading Freshness that follows you everywhere. …" at bounding box center [646, 273] width 843 height 335
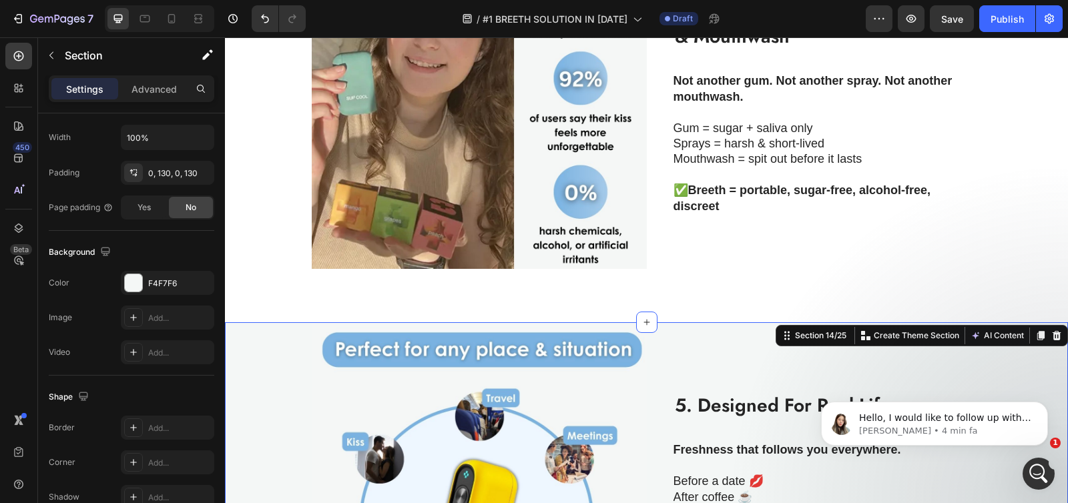
scroll to position [1482, 0]
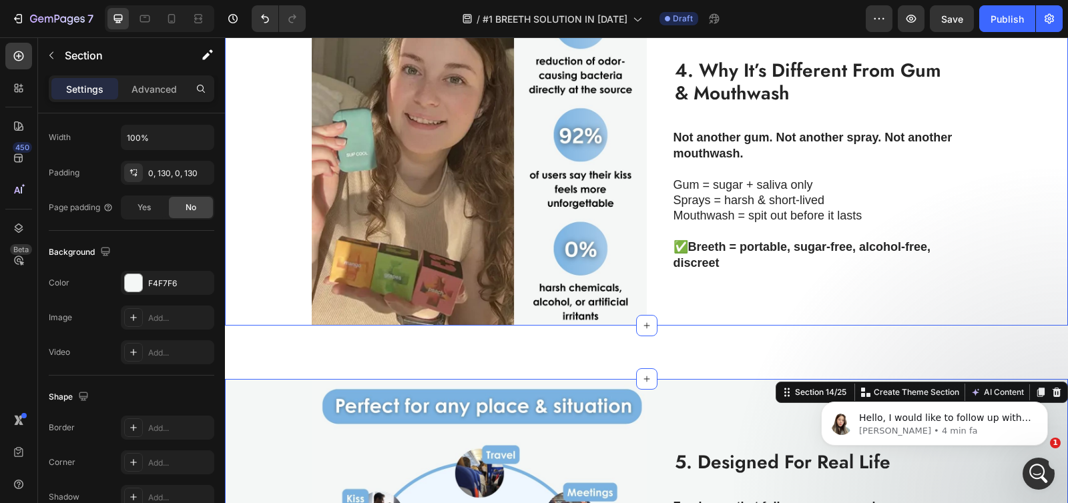
click at [256, 231] on div "Image 4. Why It’s Different From Gum & Mouthwash Heading Not another gum. Not a…" at bounding box center [646, 158] width 843 height 335
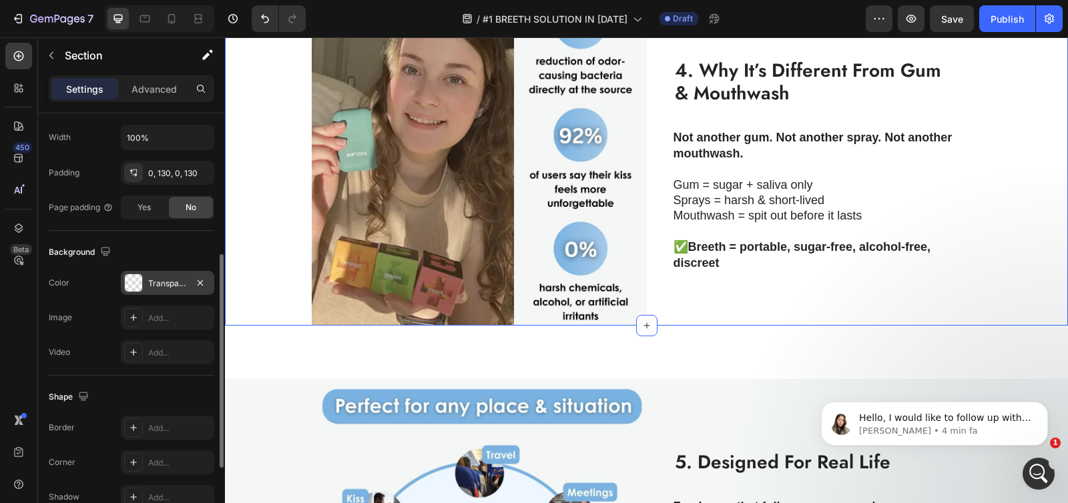
click at [138, 284] on div at bounding box center [133, 282] width 17 height 17
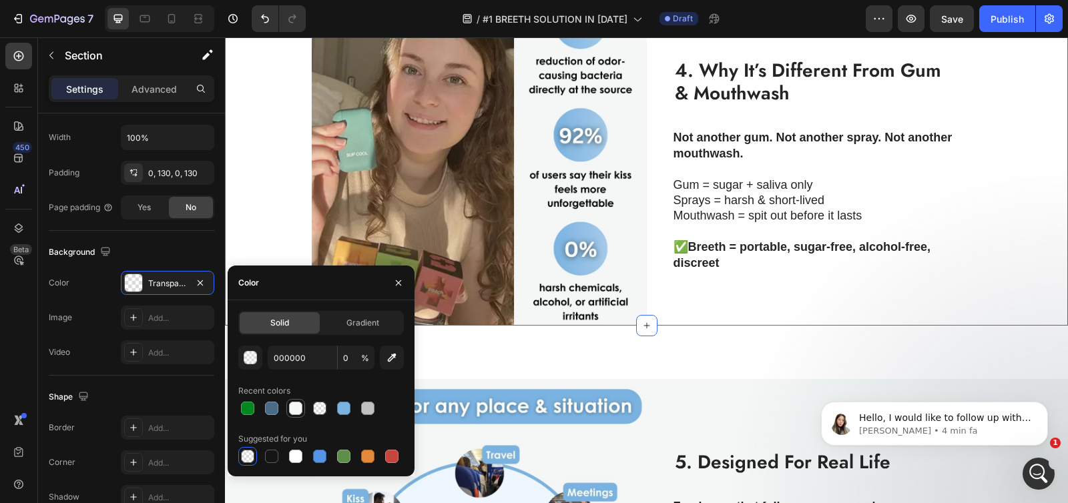
click at [294, 413] on div at bounding box center [295, 408] width 13 height 13
type input "F4F7F6"
type input "100"
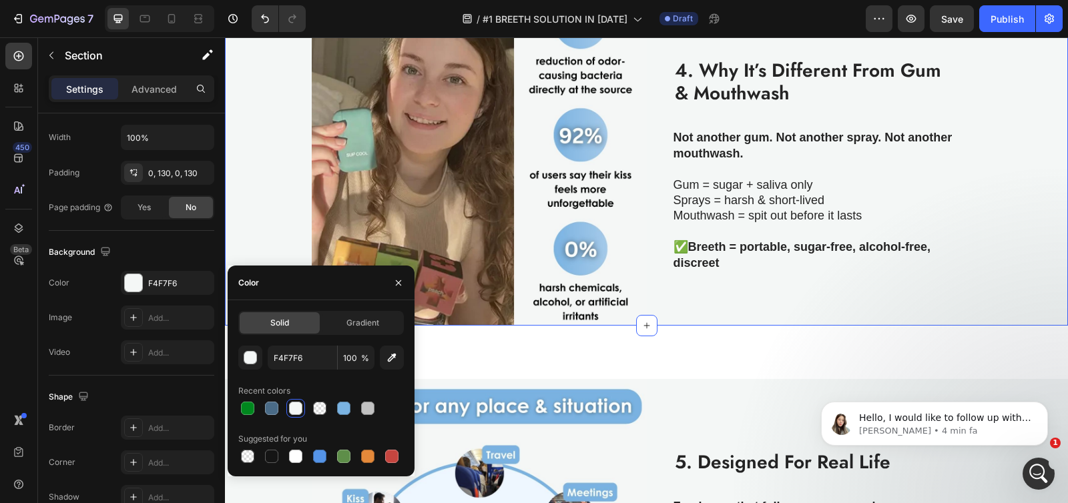
click at [263, 175] on div "Image 4. Why It’s Different From Gum & Mouthwash Heading Not another gum. Not a…" at bounding box center [646, 158] width 843 height 335
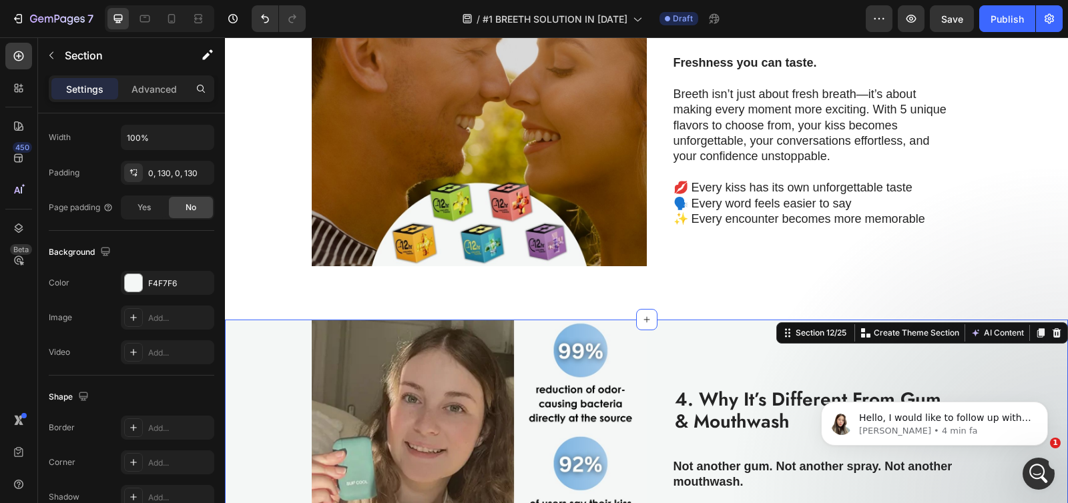
scroll to position [1034, 0]
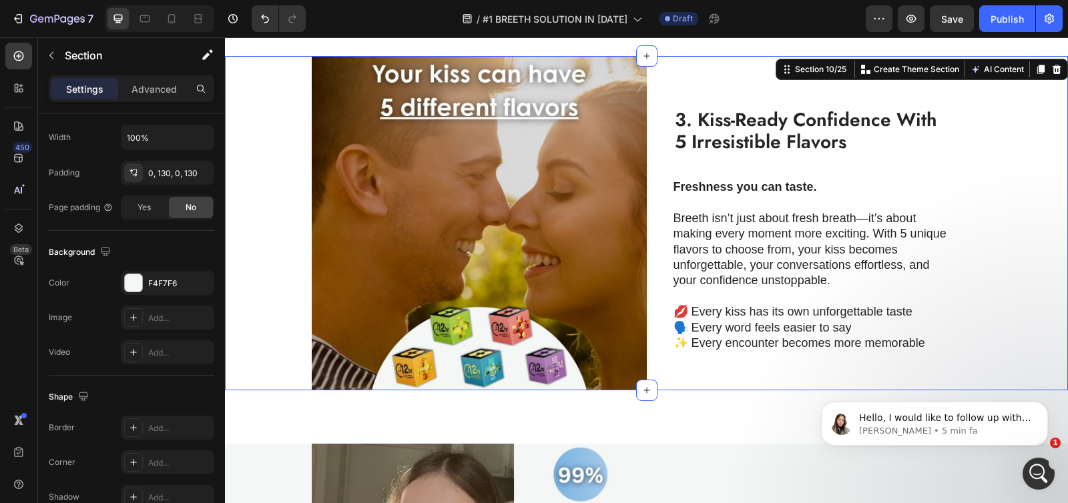
click at [281, 219] on div "Image 3. Kiss-Ready Confidence With 5 Irresistible Flavors Heading Freshness yo…" at bounding box center [646, 223] width 843 height 335
click at [127, 283] on div at bounding box center [133, 282] width 17 height 17
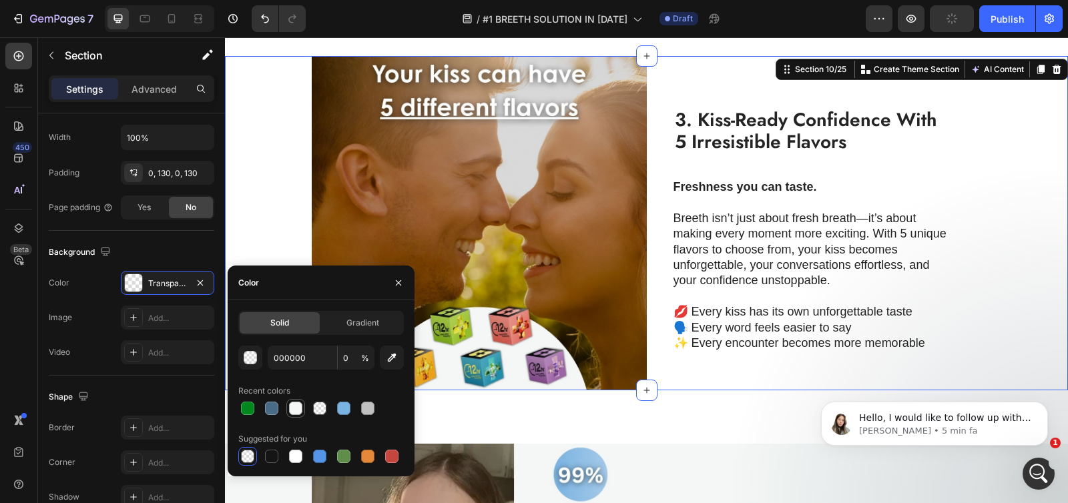
click at [292, 410] on div at bounding box center [295, 408] width 13 height 13
type input "F4F7F6"
type input "100"
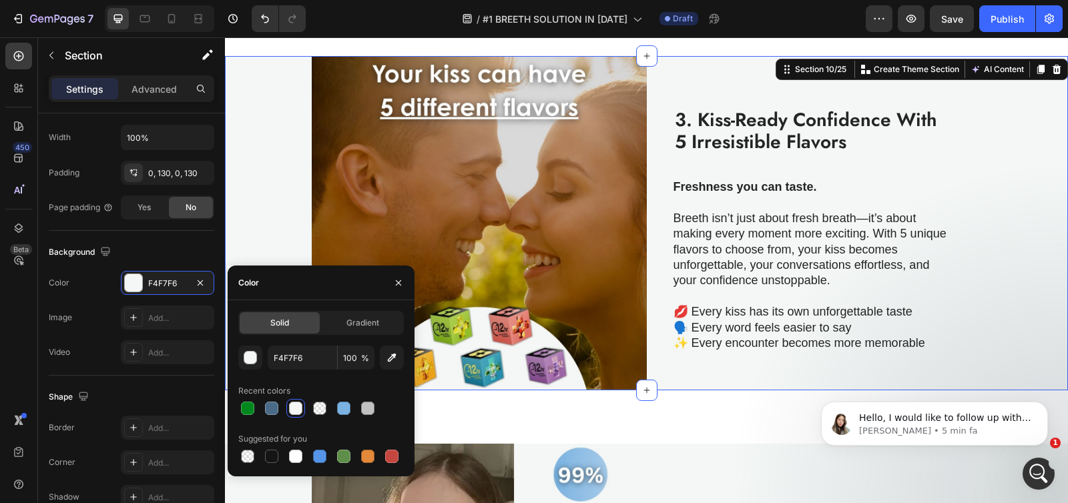
click at [262, 198] on div "Image 3. Kiss-Ready Confidence With 5 Irresistible Flavors Heading Freshness yo…" at bounding box center [646, 223] width 843 height 335
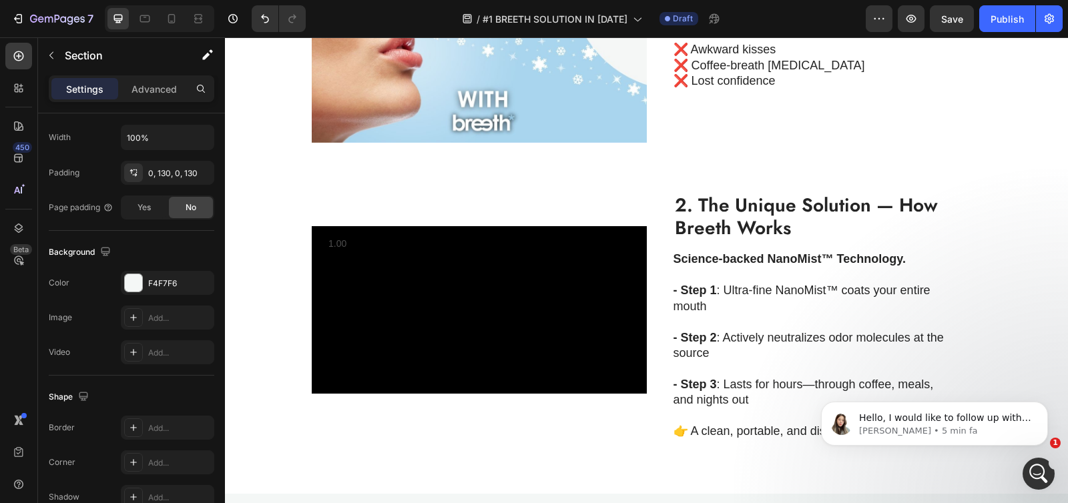
scroll to position [523, 0]
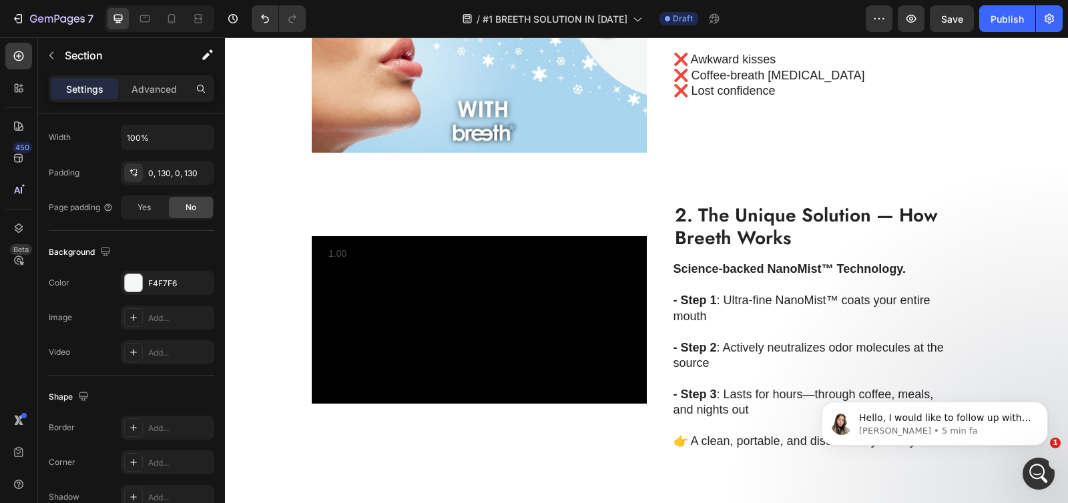
click at [269, 230] on div "Video 2. The Unique Solution — How Breeth Works Heading Science-backed NanoMist…" at bounding box center [646, 320] width 843 height 261
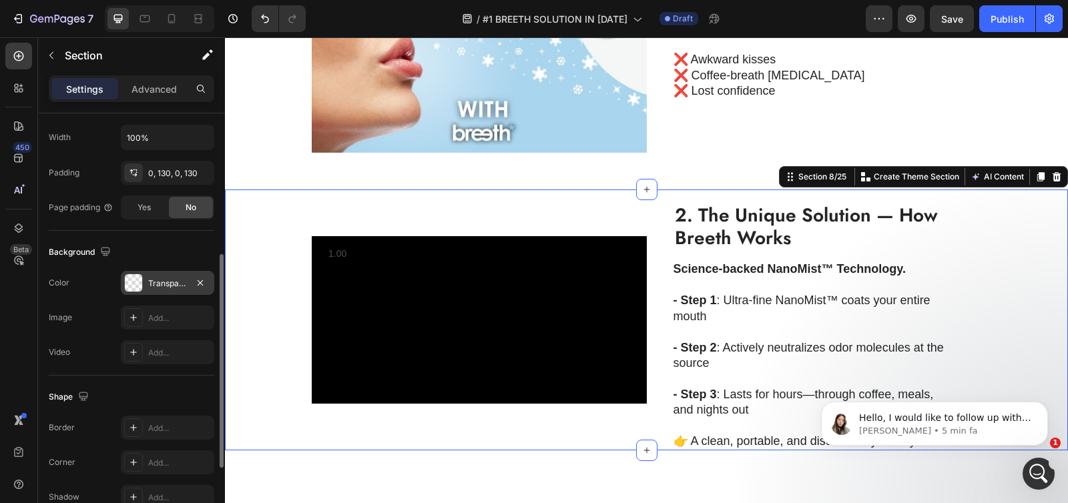
click at [135, 283] on div at bounding box center [133, 282] width 17 height 17
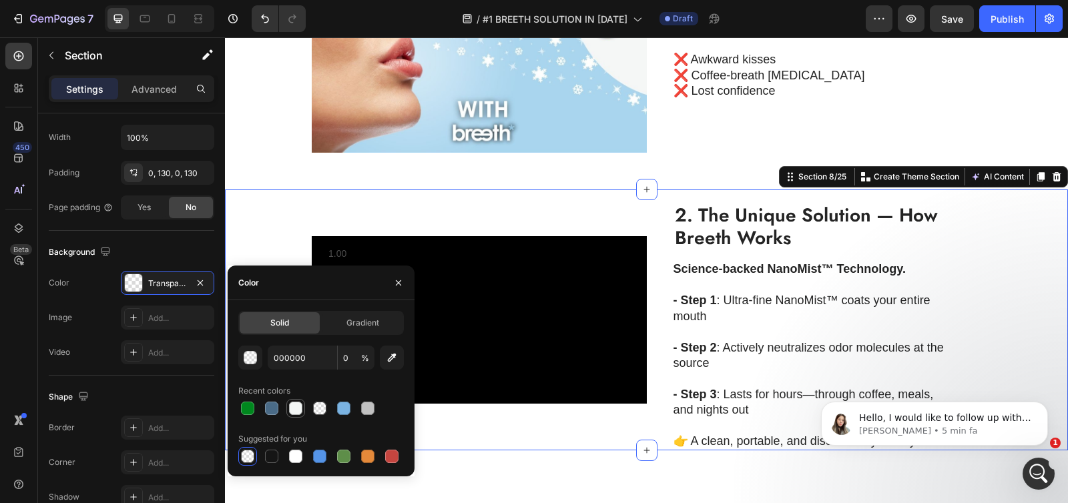
click at [293, 412] on div at bounding box center [295, 408] width 13 height 13
type input "F4F7F6"
type input "100"
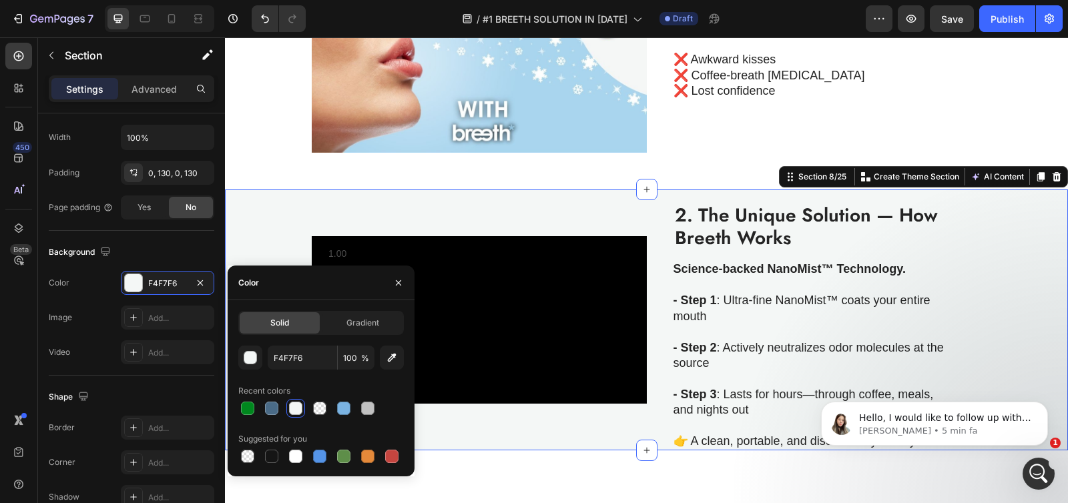
click at [267, 249] on div "Video 2. The Unique Solution — How Breeth Works Heading Science-backed NanoMist…" at bounding box center [646, 320] width 843 height 261
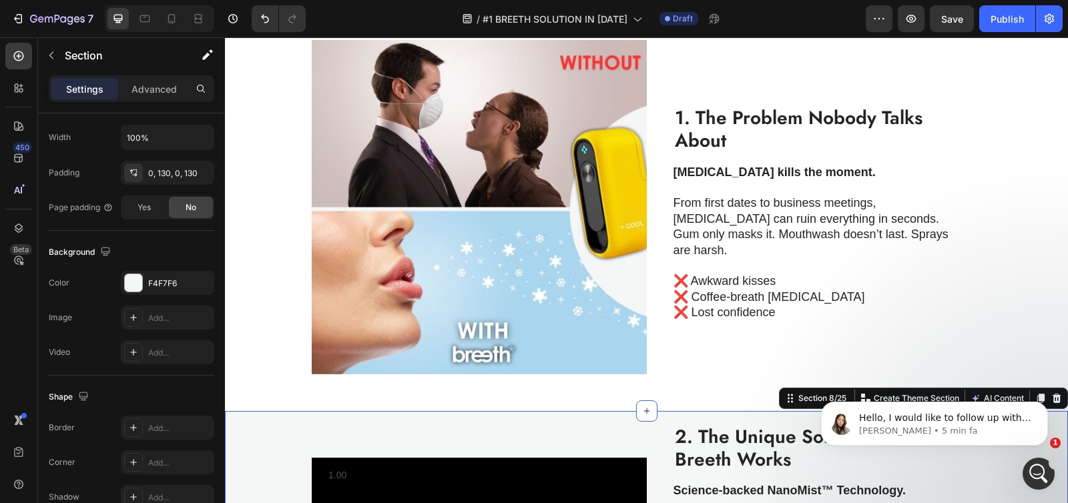
scroll to position [299, 0]
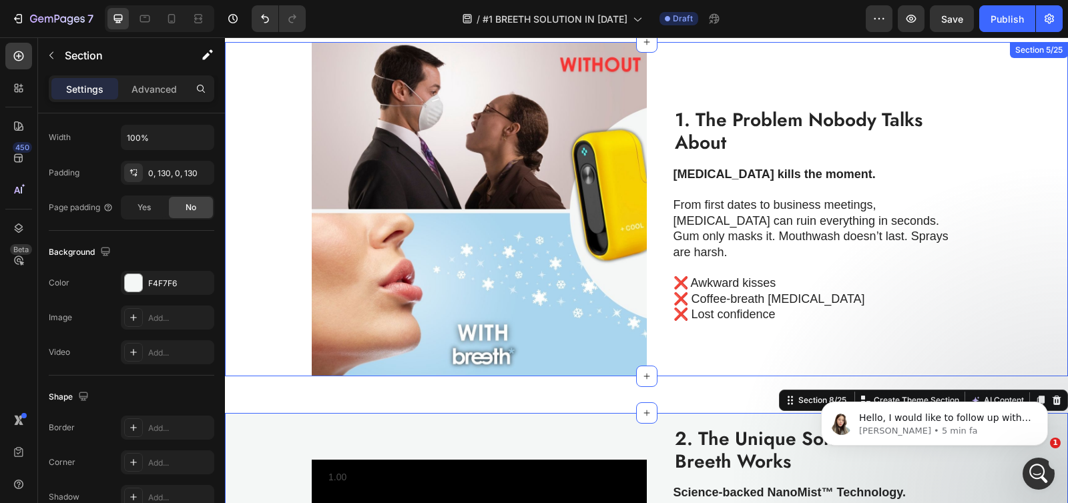
click at [267, 237] on div "Image 1. The Problem Nobody Talks About Heading Bad breath kills the moment. Fr…" at bounding box center [646, 209] width 843 height 335
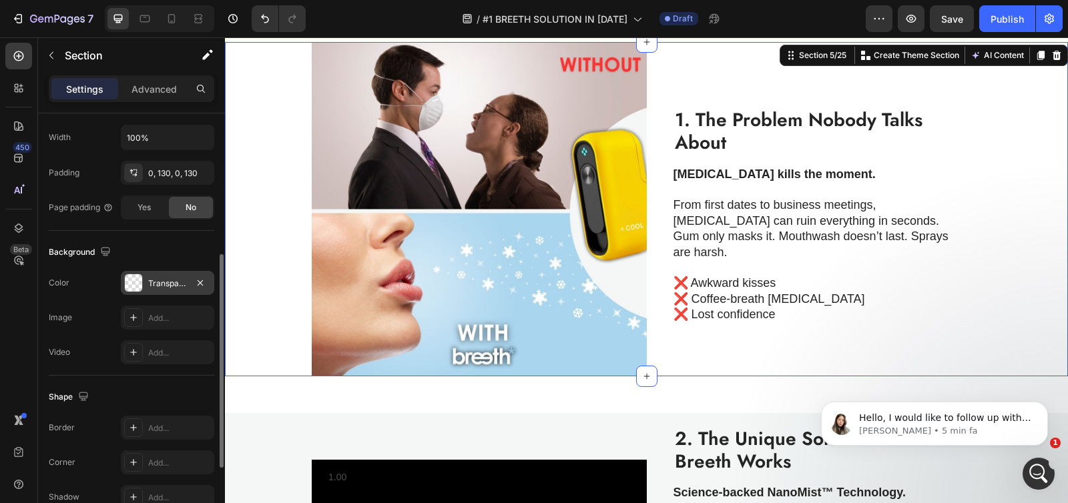
click at [131, 282] on div at bounding box center [133, 282] width 17 height 17
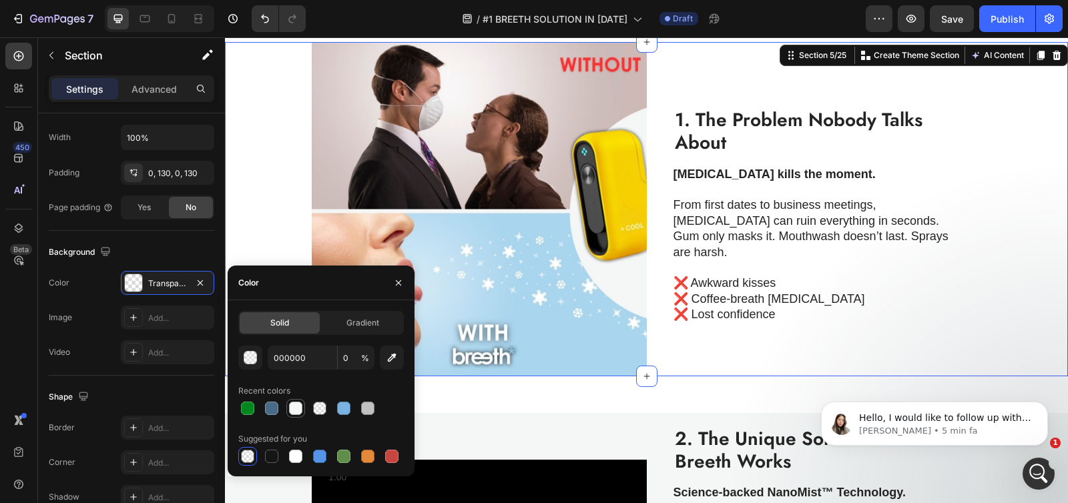
click at [292, 408] on div at bounding box center [295, 408] width 13 height 13
type input "F4F7F6"
type input "100"
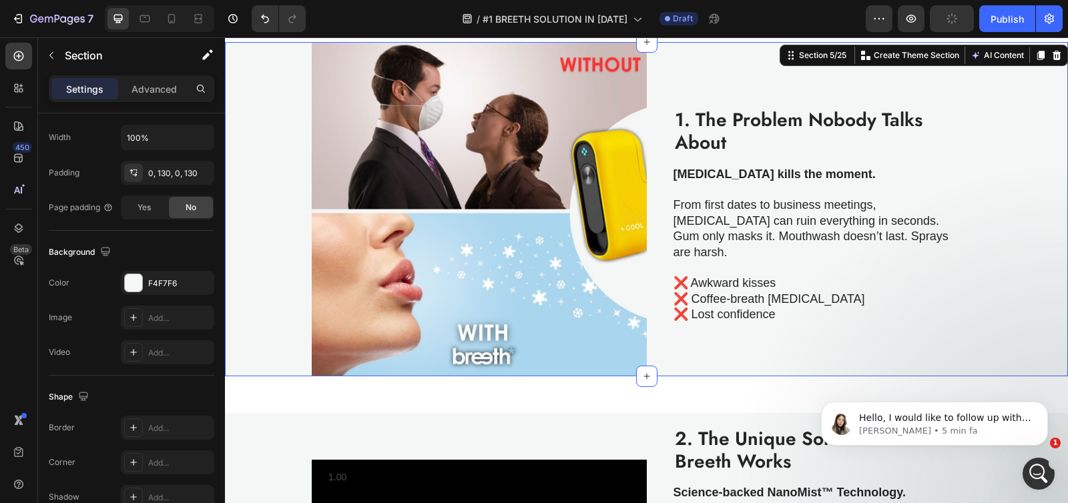
click at [240, 207] on div "Image 1. The Problem Nobody Talks About Heading Bad breath kills the moment. Fr…" at bounding box center [646, 209] width 843 height 335
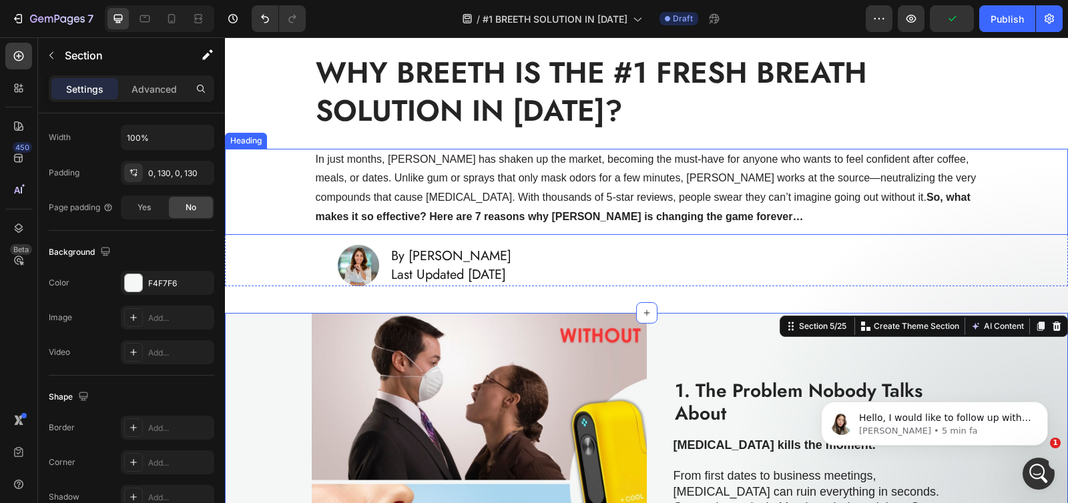
scroll to position [0, 0]
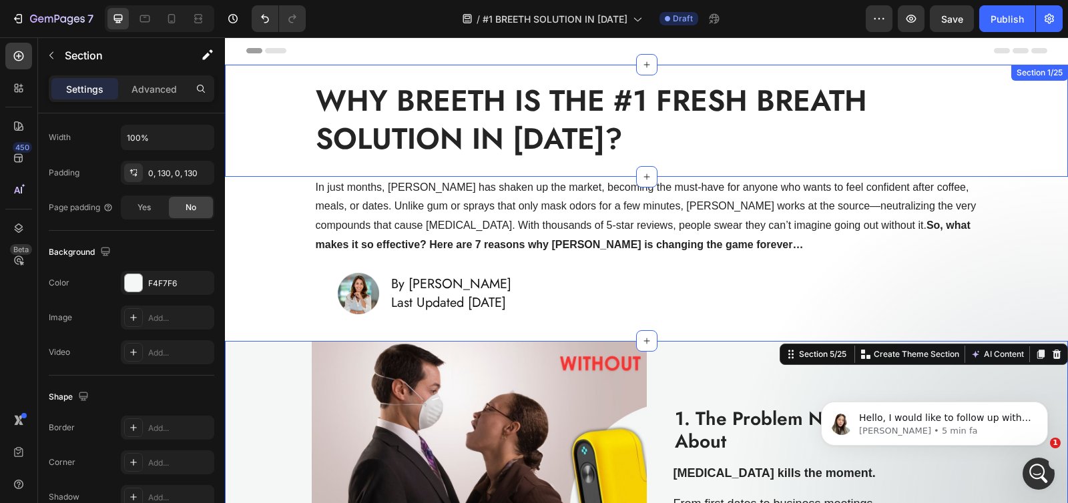
click at [255, 75] on div "WHY BREETH IS THE #1 FRESH BREATH SOLUTION IN 2025? Heading Row Section 1/25" at bounding box center [646, 121] width 843 height 112
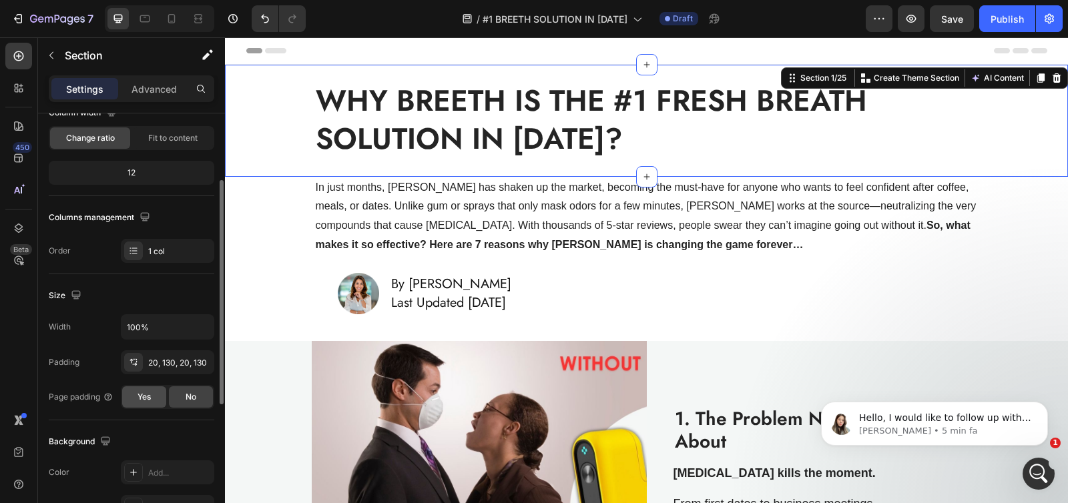
scroll to position [230, 0]
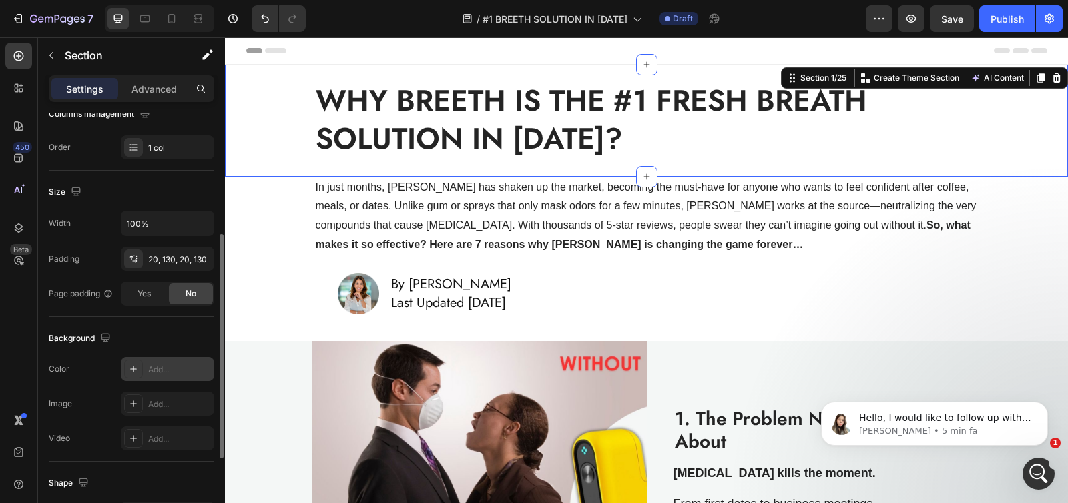
click at [135, 374] on div at bounding box center [133, 369] width 19 height 19
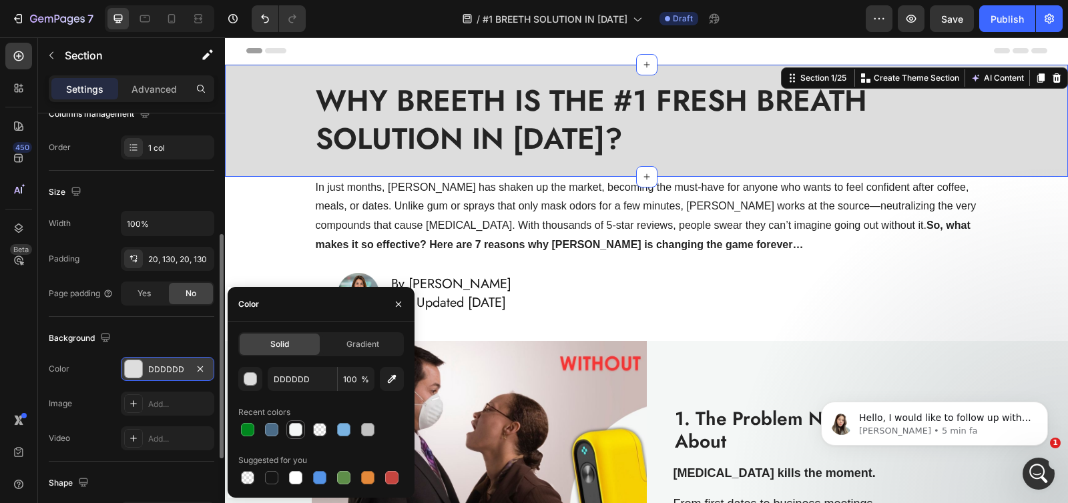
click at [296, 430] on div at bounding box center [295, 429] width 13 height 13
type input "F4F7F6"
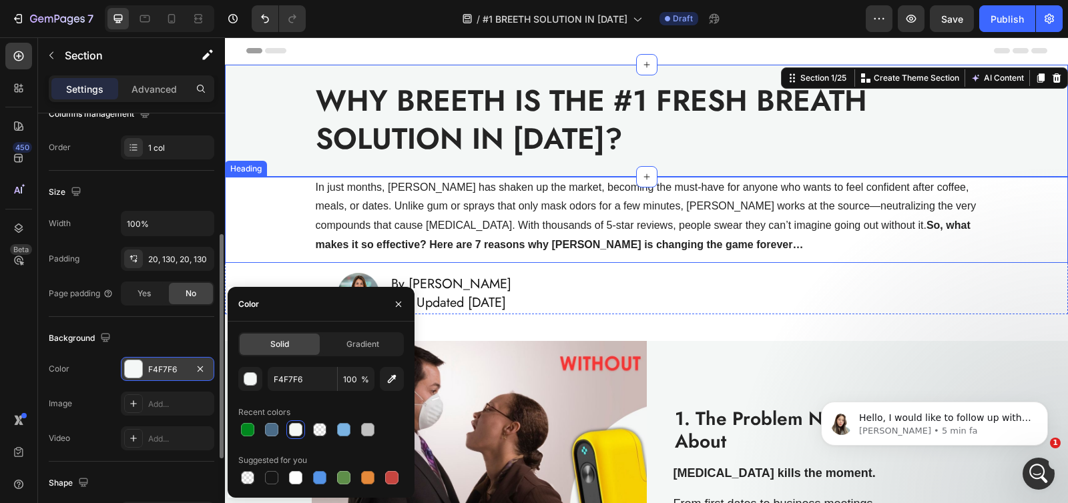
click at [252, 234] on div "In just months, Breeth has shaken up the market, becoming the must-have for any…" at bounding box center [646, 220] width 843 height 86
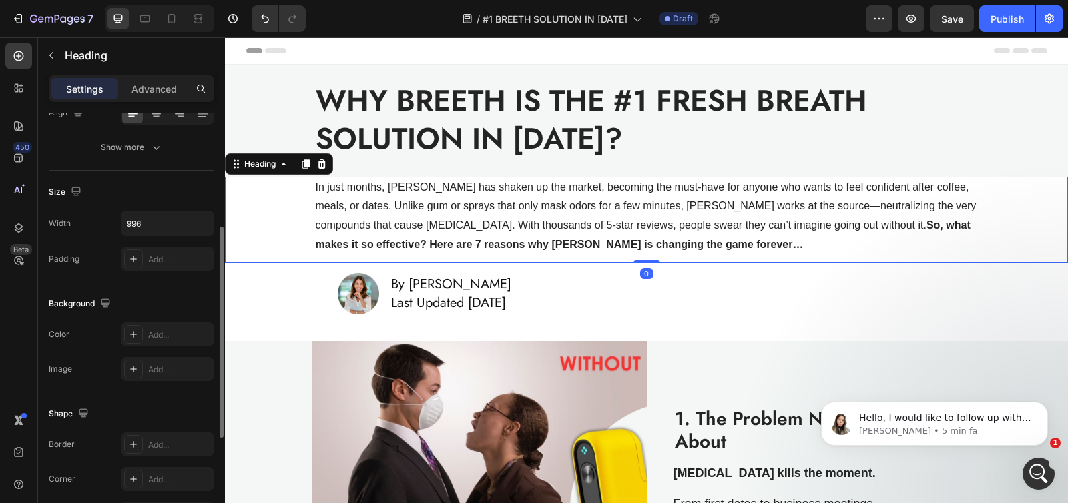
scroll to position [0, 0]
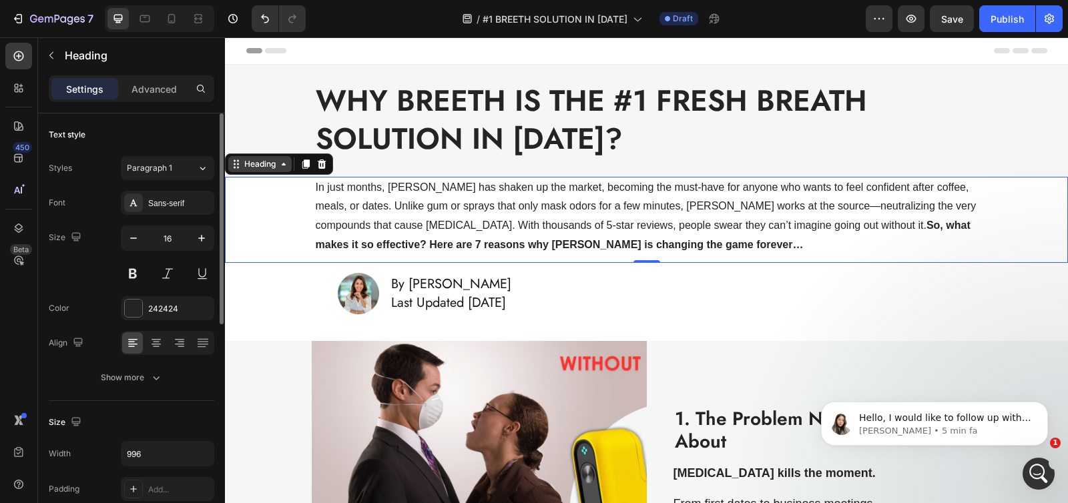
click at [248, 165] on div "Heading" at bounding box center [260, 164] width 37 height 12
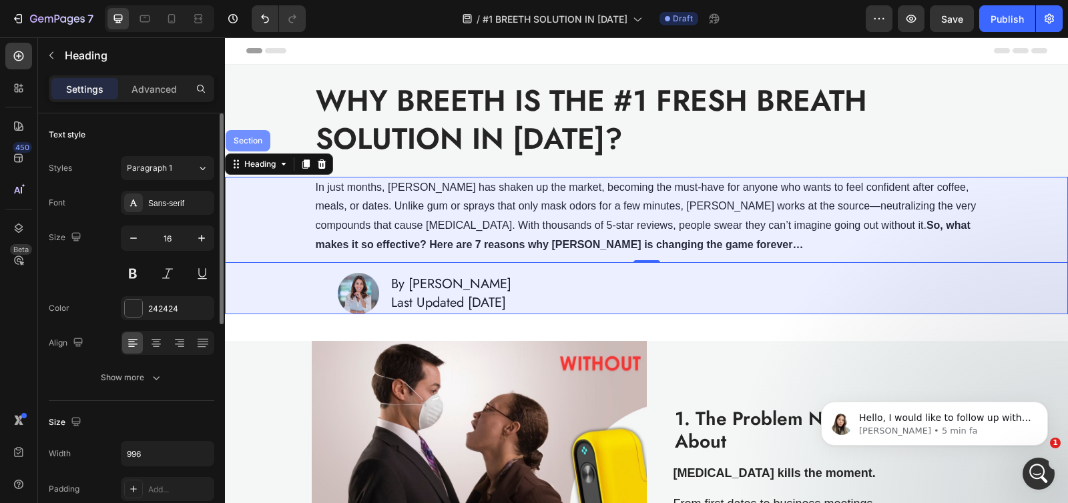
click at [248, 144] on div "Section" at bounding box center [248, 140] width 45 height 21
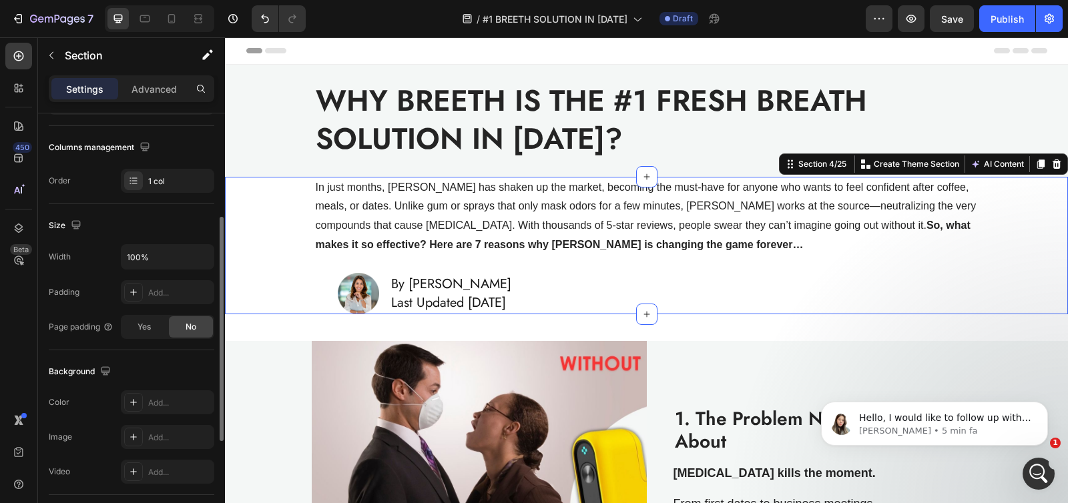
scroll to position [294, 0]
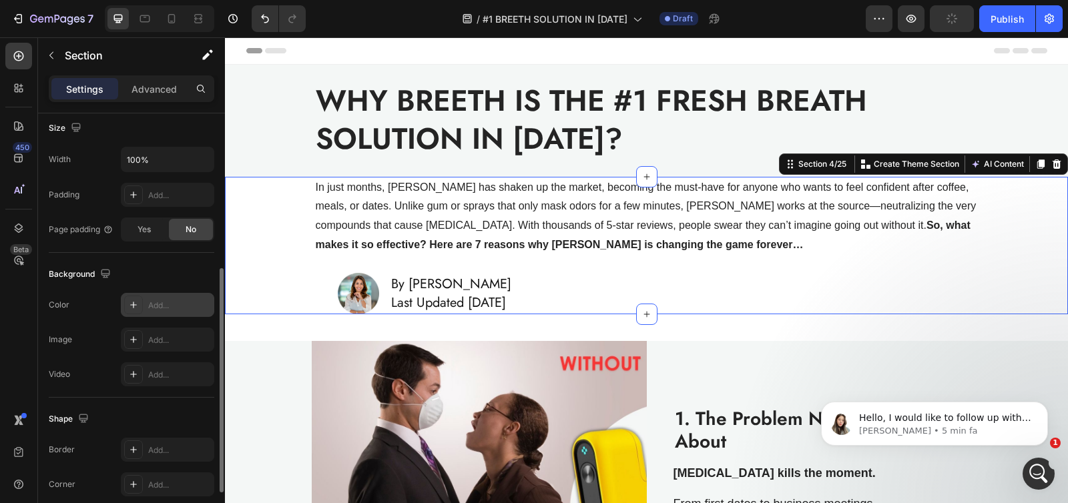
click at [131, 304] on icon at bounding box center [133, 305] width 11 height 11
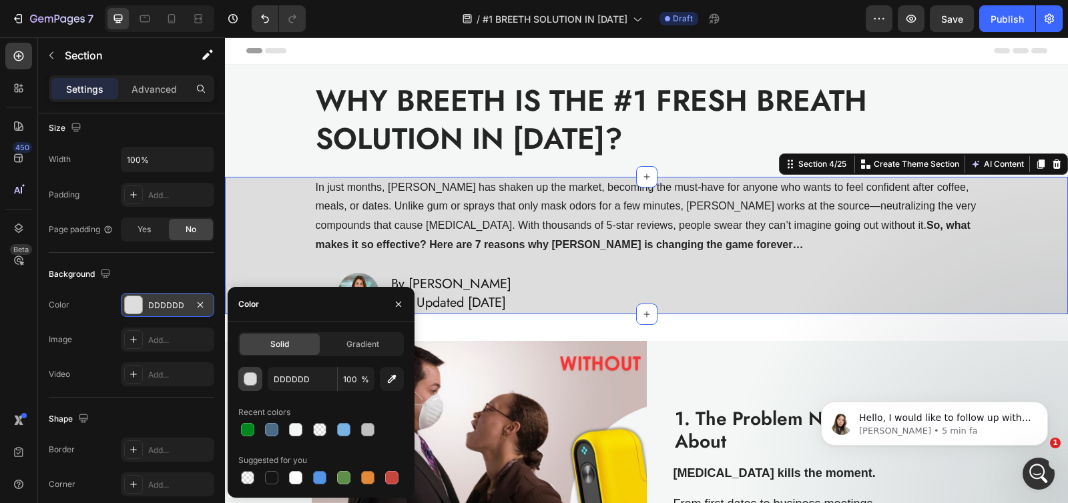
click at [246, 383] on div "button" at bounding box center [250, 379] width 13 height 13
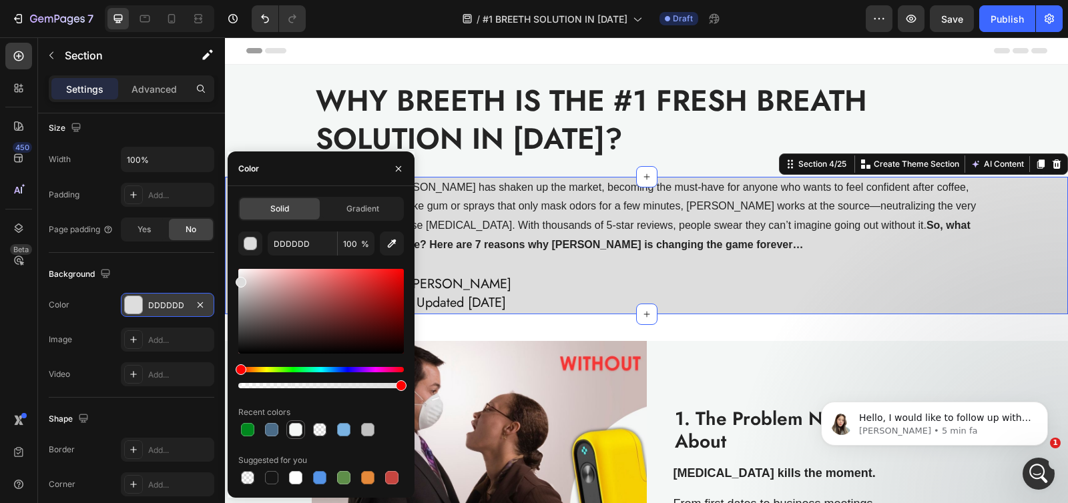
click at [294, 430] on div at bounding box center [295, 429] width 13 height 13
type input "F4F7F6"
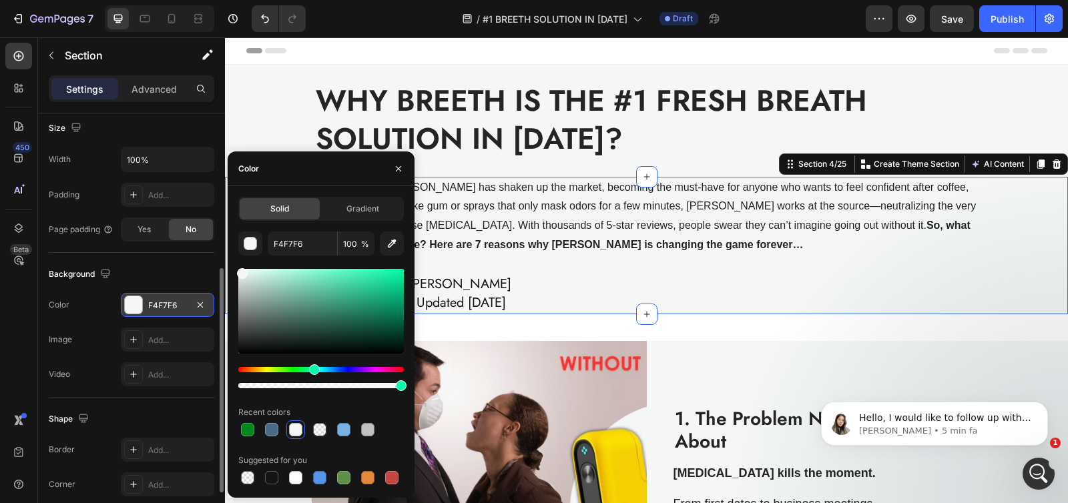
click at [151, 252] on div "Size Width 100% Padding Add... Page padding Yes No" at bounding box center [132, 180] width 166 height 146
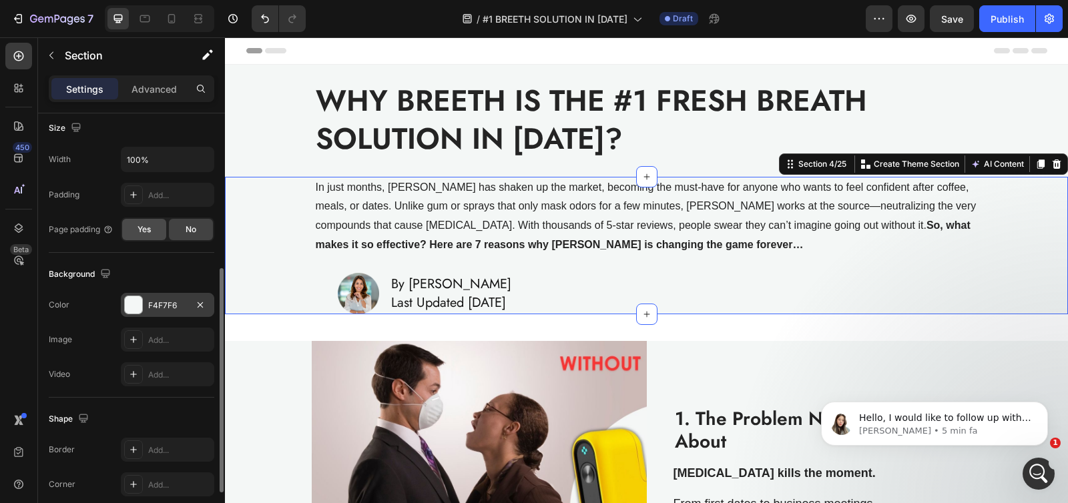
scroll to position [48, 0]
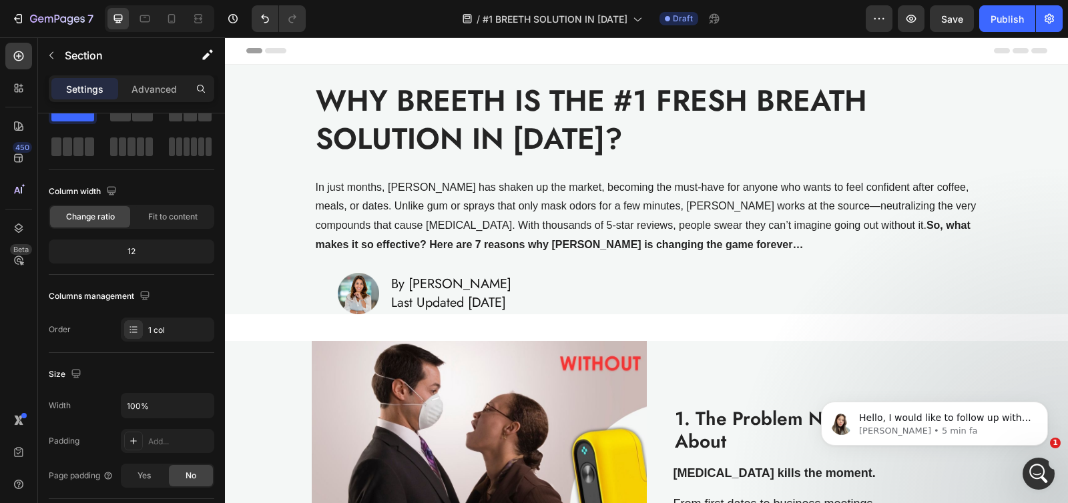
click at [402, 47] on div "Header" at bounding box center [646, 50] width 801 height 27
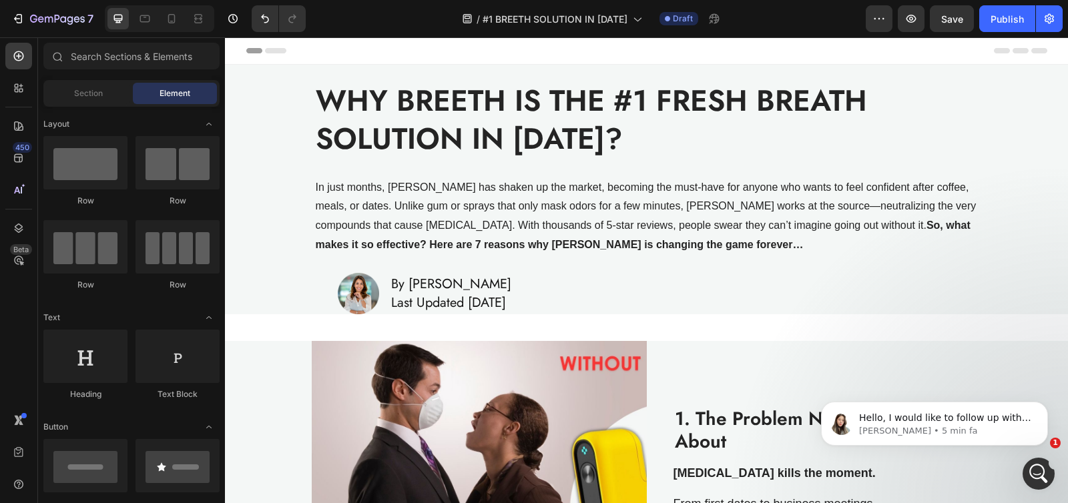
click at [306, 49] on div "Header" at bounding box center [646, 50] width 801 height 27
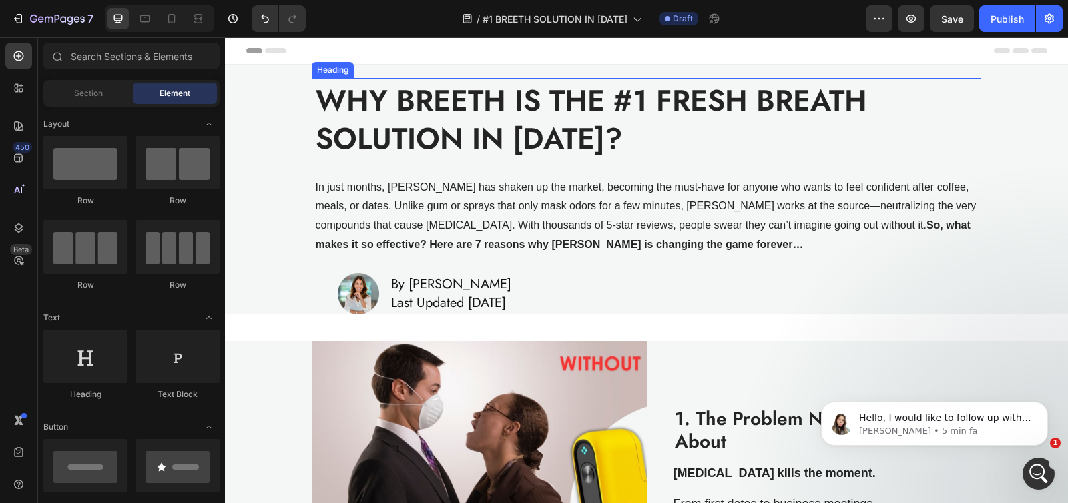
scroll to position [3, 0]
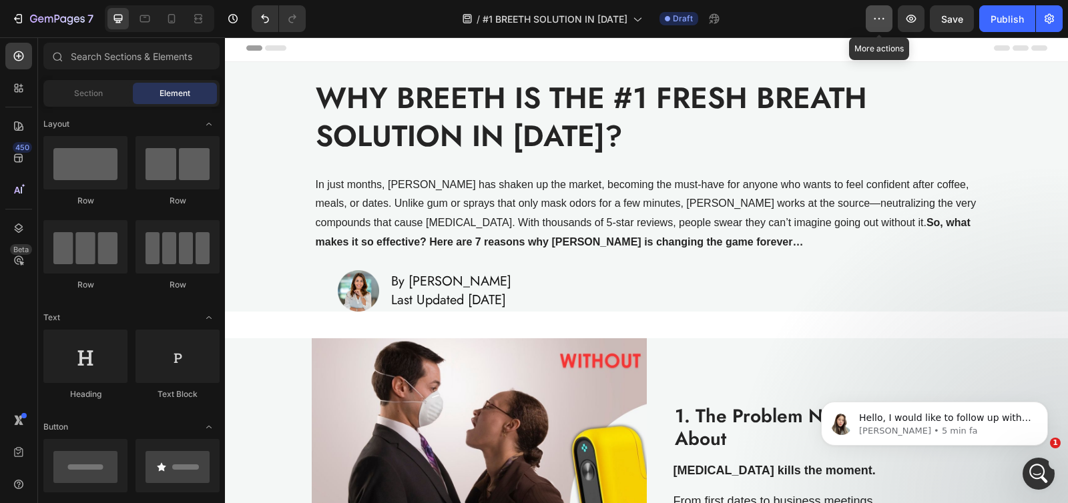
click at [880, 18] on icon "button" at bounding box center [879, 18] width 2 height 1
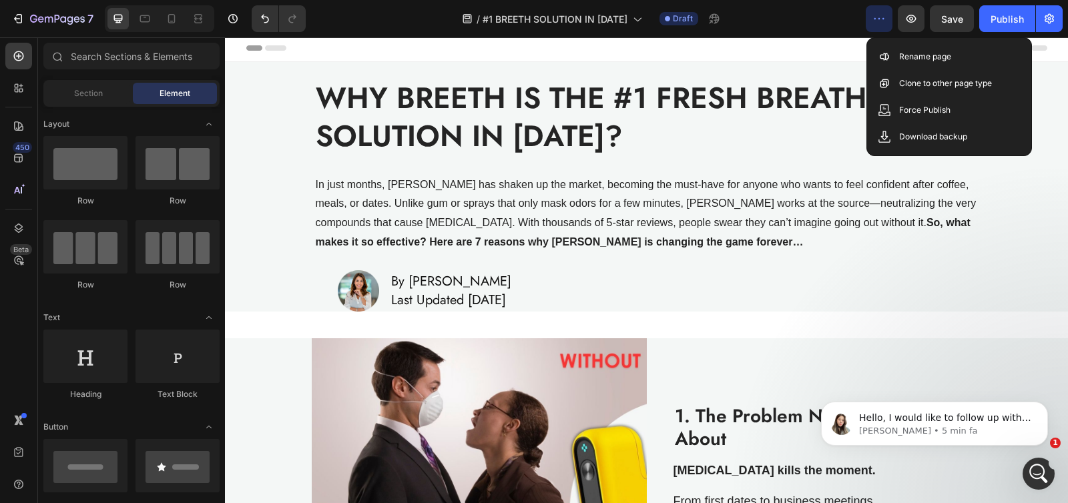
click at [816, 17] on div "/ #1 BREETH SOLUTION IN 2025 Draft" at bounding box center [590, 18] width 549 height 27
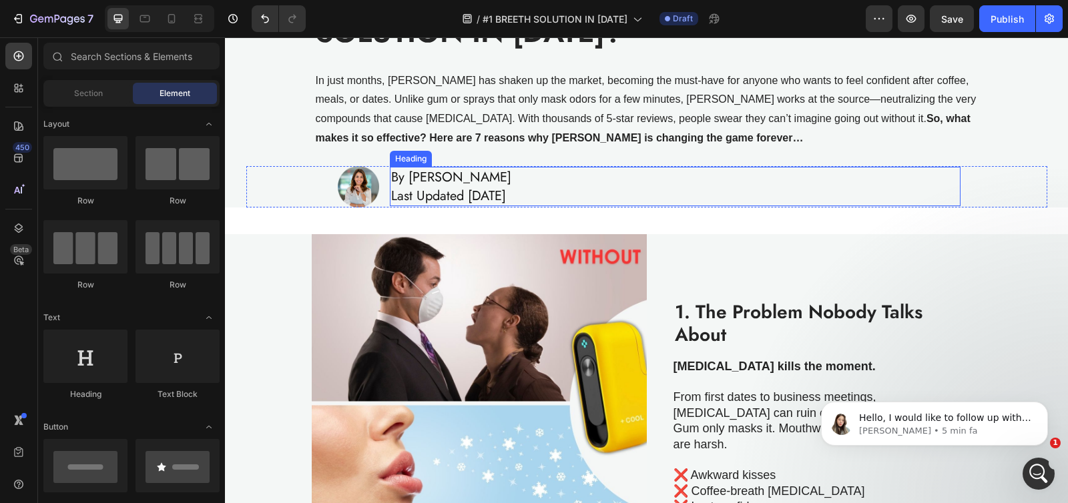
scroll to position [119, 0]
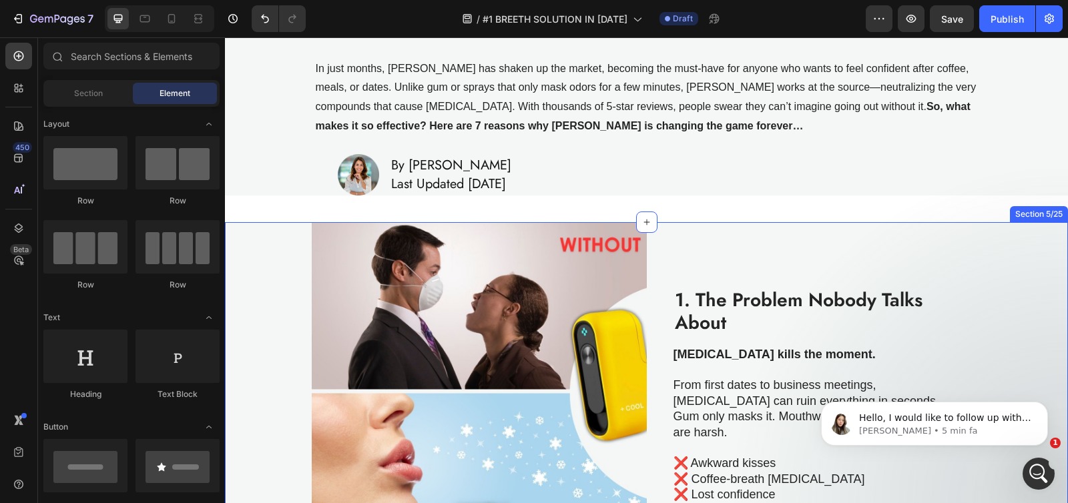
click at [247, 241] on div "Image 1. The Problem Nobody Talks About Heading Bad breath kills the moment. Fr…" at bounding box center [646, 389] width 843 height 335
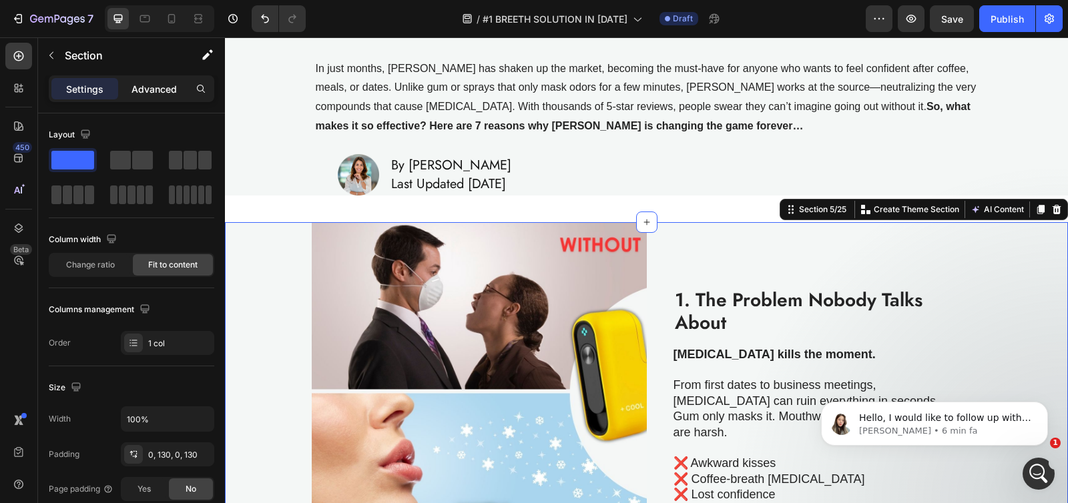
click at [154, 87] on p "Advanced" at bounding box center [153, 89] width 45 height 14
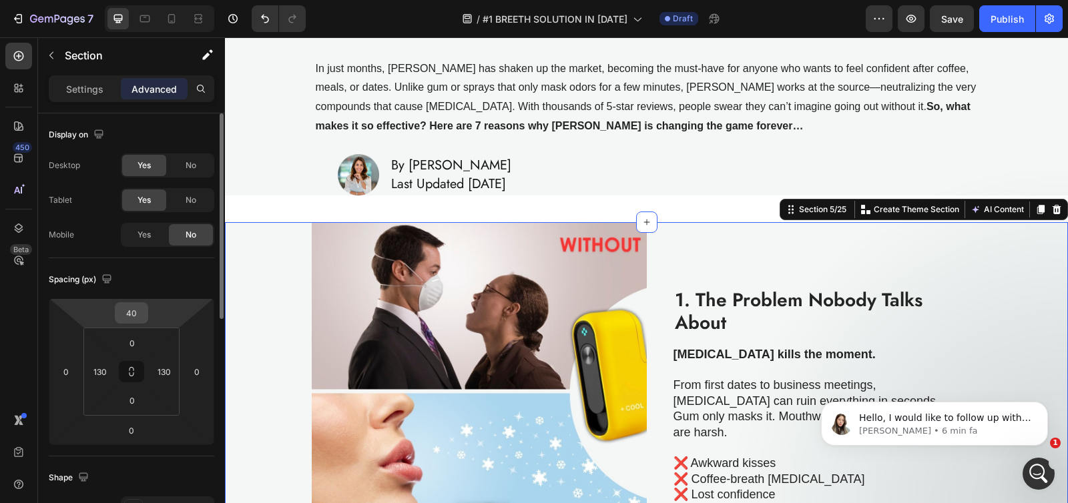
click at [131, 308] on input "40" at bounding box center [131, 313] width 27 height 20
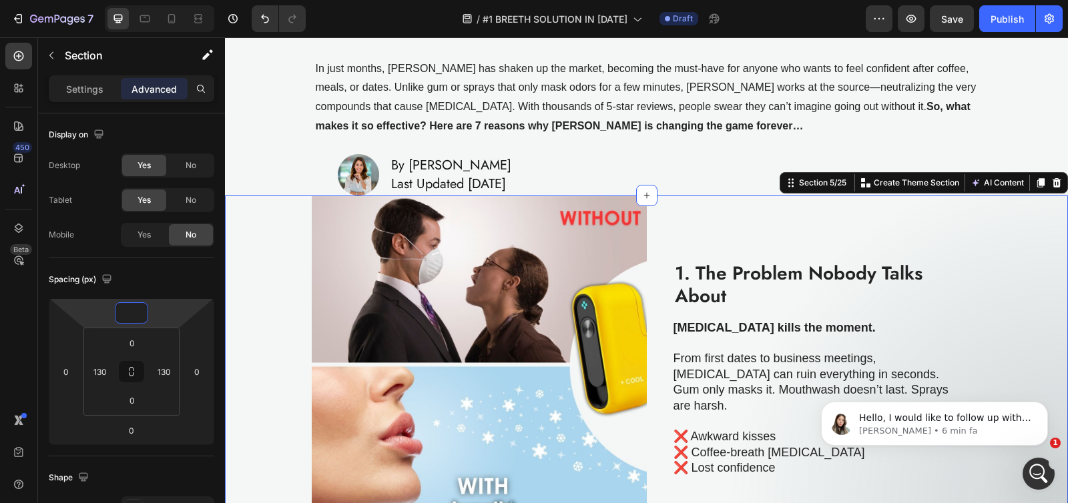
click at [265, 238] on div "Image 1. The Problem Nobody Talks About Heading Bad breath kills the moment. Fr…" at bounding box center [646, 363] width 843 height 335
type input "0"
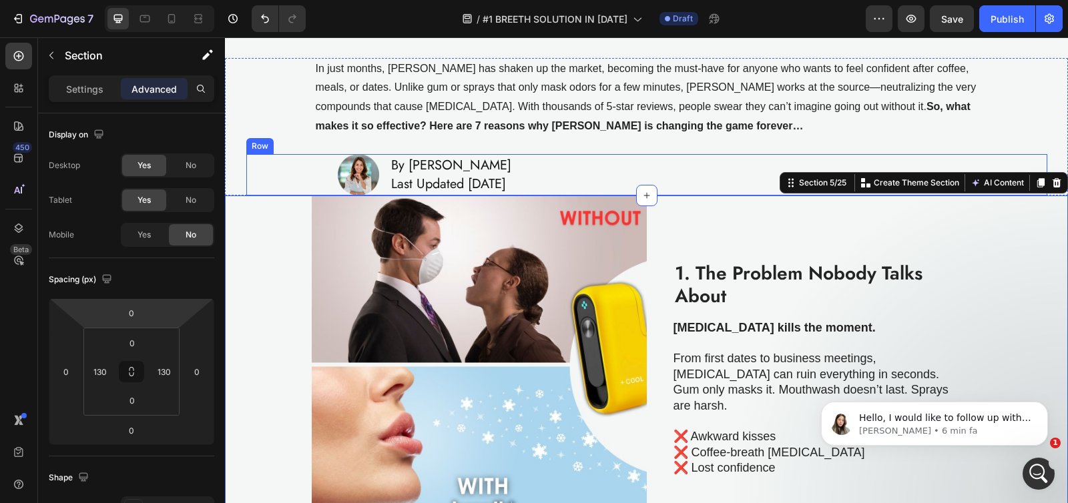
click at [277, 172] on div "Image By Olivia Williams Last Updated August 24, 2025 Heading Row" at bounding box center [646, 174] width 801 height 41
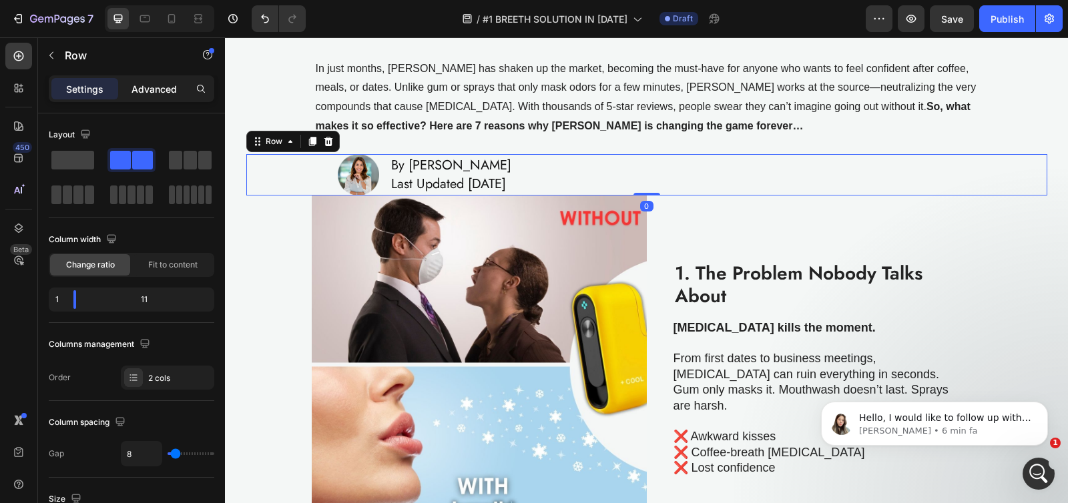
click at [150, 84] on p "Advanced" at bounding box center [153, 89] width 45 height 14
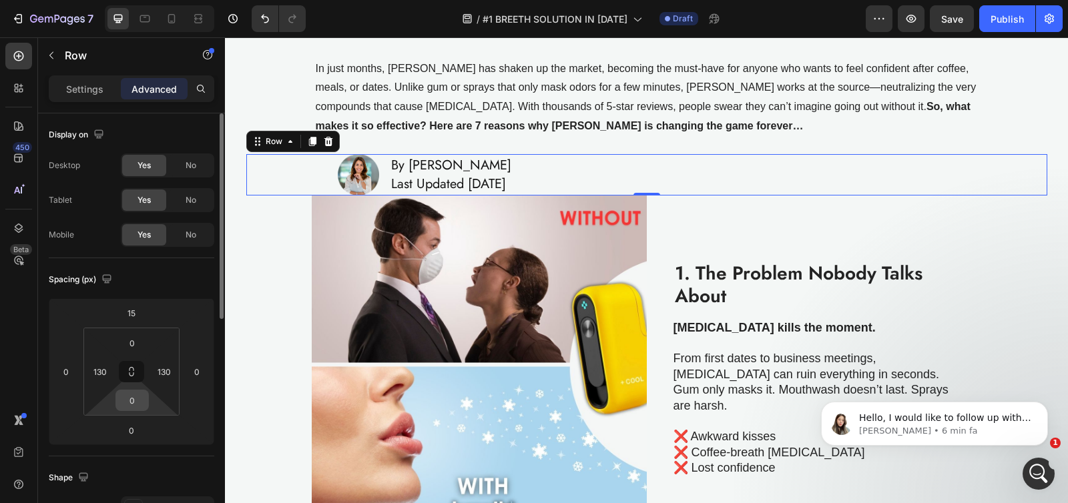
click at [133, 398] on input "0" at bounding box center [132, 400] width 27 height 20
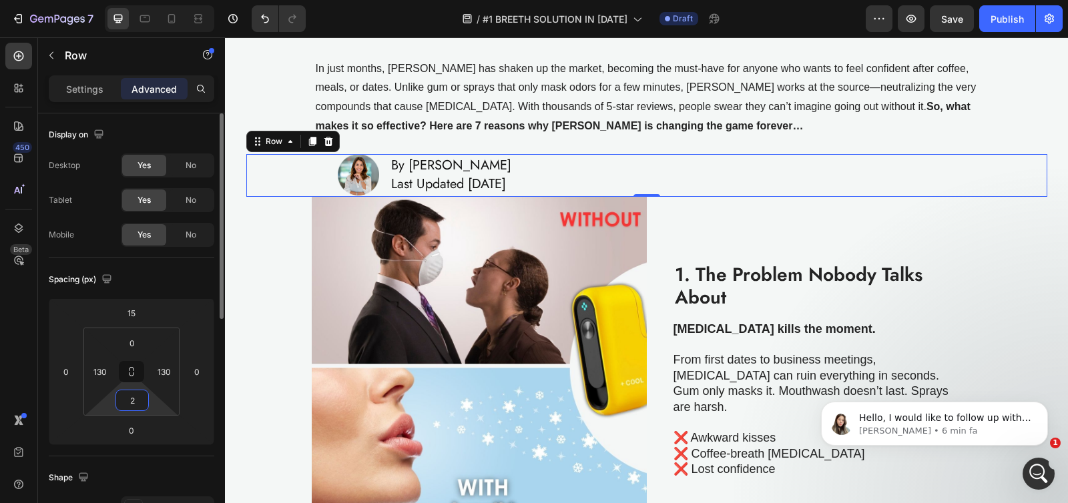
type input "20"
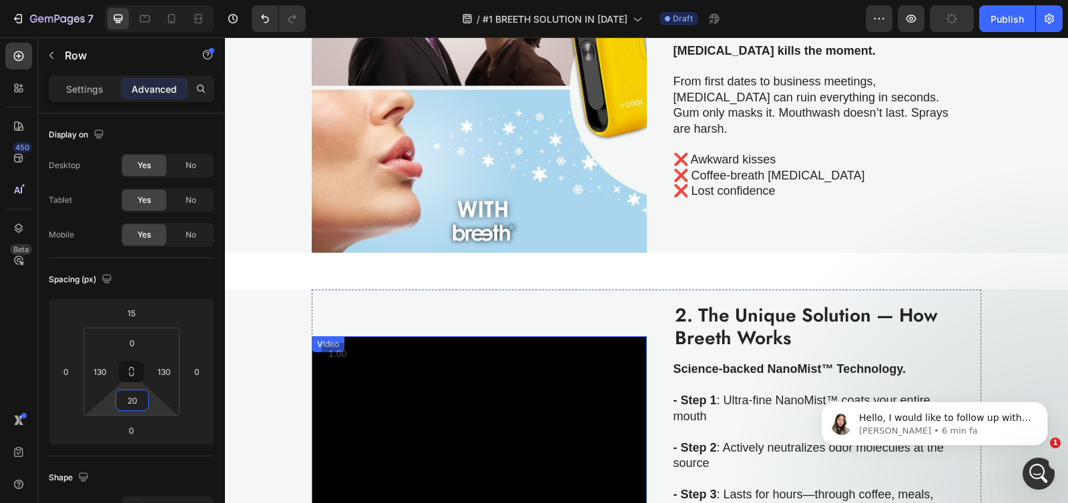
scroll to position [462, 0]
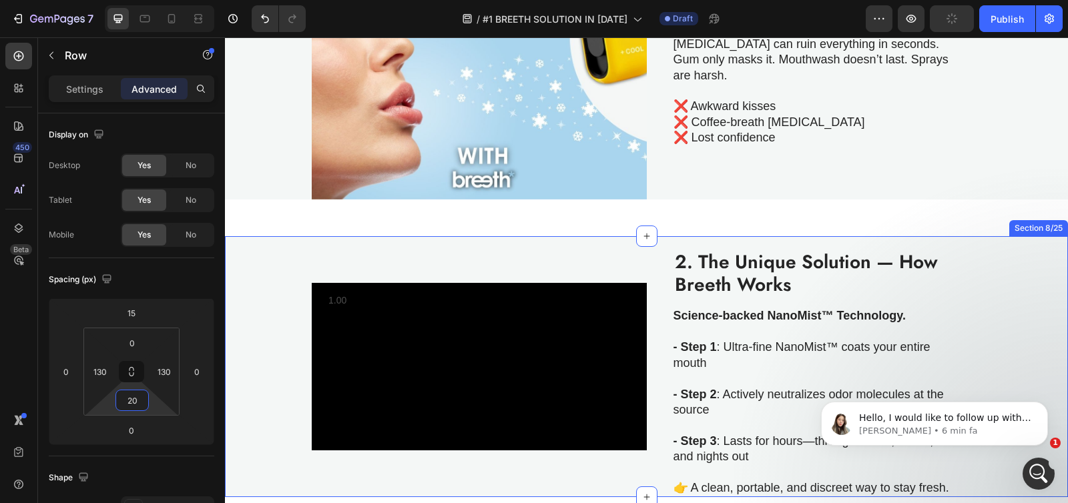
click at [279, 276] on div "Video 2. The Unique Solution — How Breeth Works Heading Science-backed NanoMist…" at bounding box center [646, 366] width 843 height 261
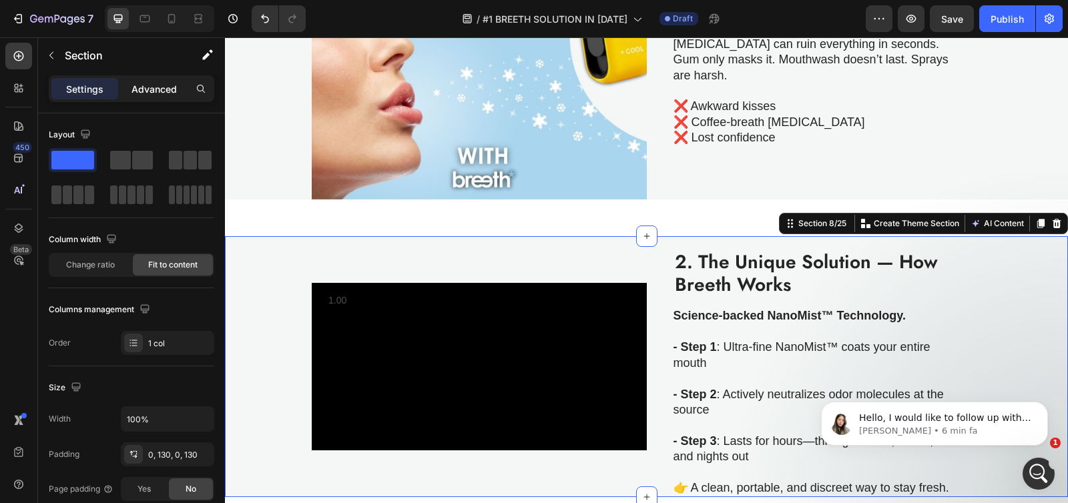
click at [165, 84] on p "Advanced" at bounding box center [153, 89] width 45 height 14
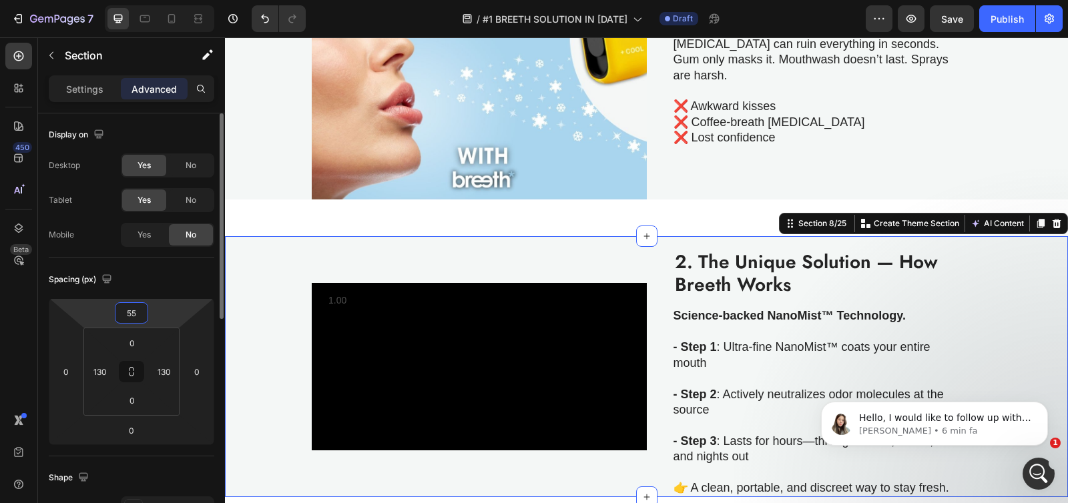
click at [135, 315] on input "55" at bounding box center [131, 313] width 27 height 20
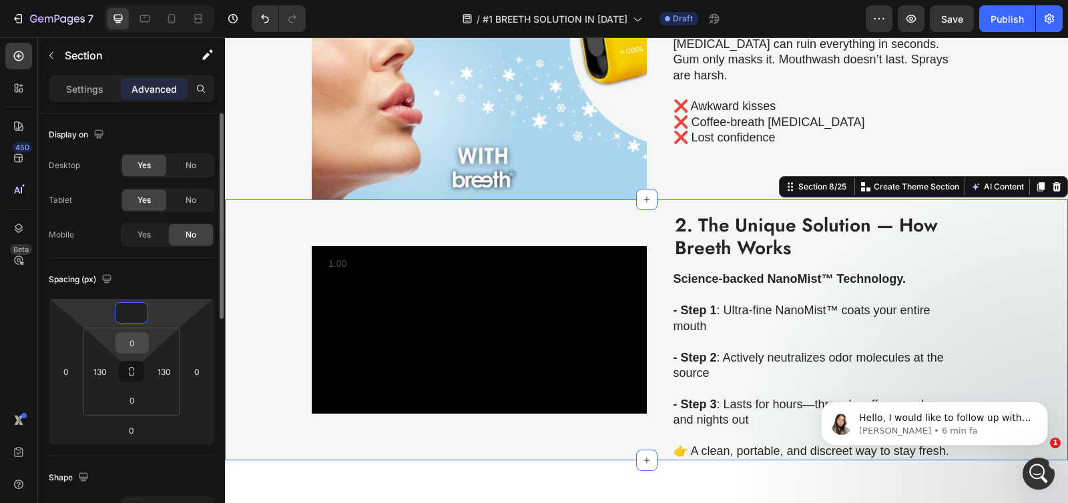
type input "0"
click at [133, 336] on input "0" at bounding box center [132, 343] width 27 height 20
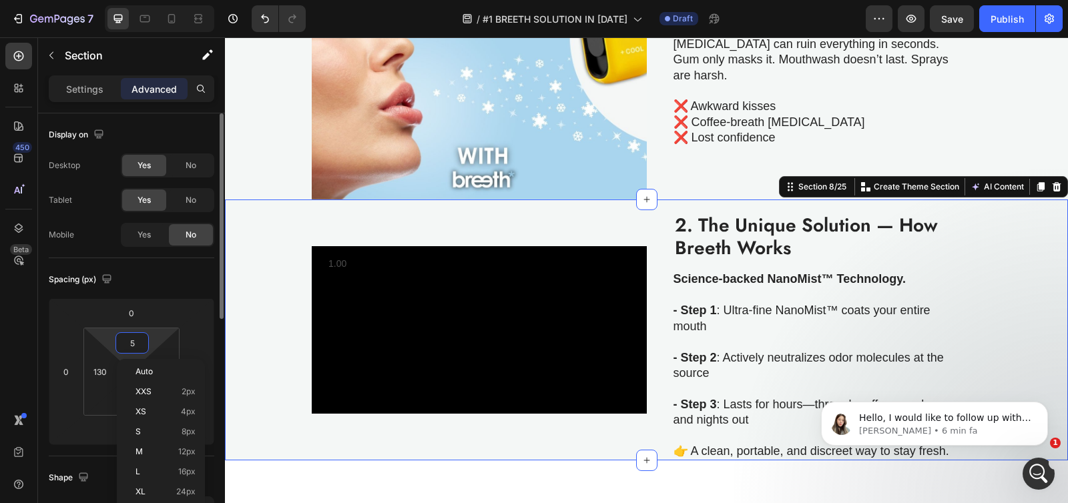
type input "55"
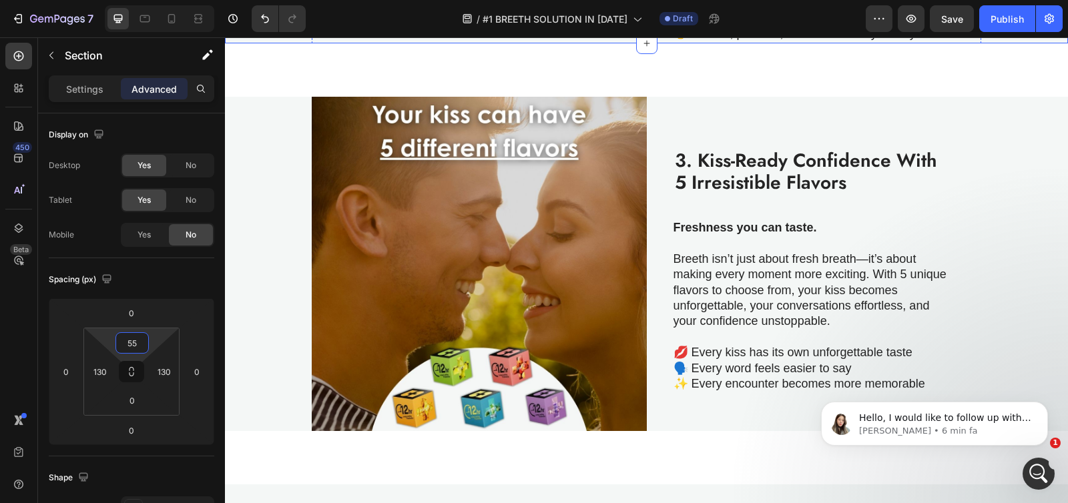
scroll to position [914, 0]
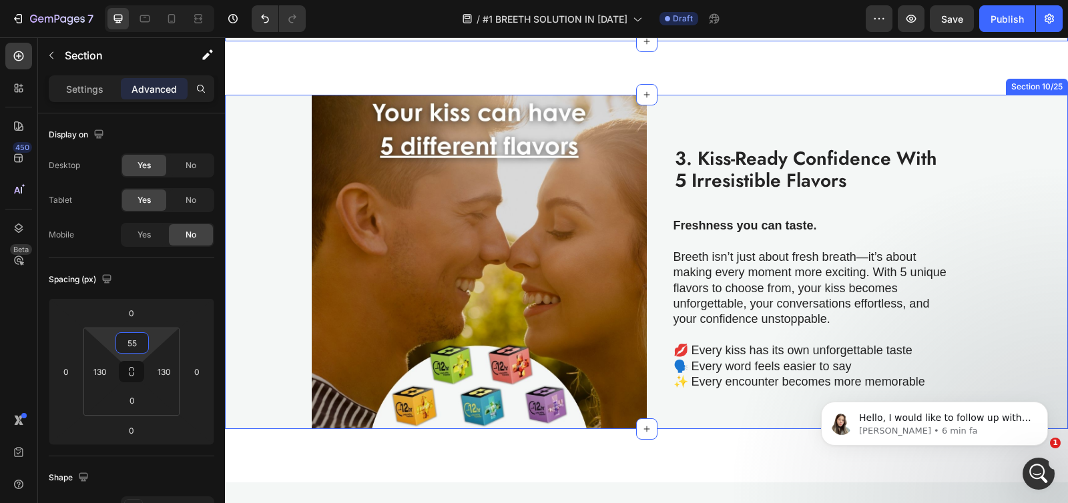
click at [282, 224] on div "Image 3. Kiss-Ready Confidence With 5 Irresistible Flavors Heading Freshness yo…" at bounding box center [646, 262] width 843 height 335
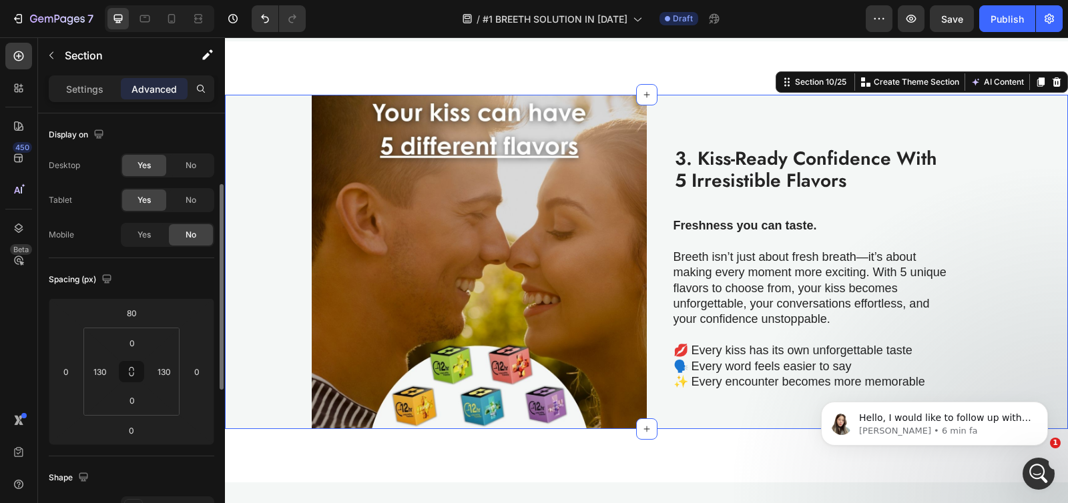
scroll to position [48, 0]
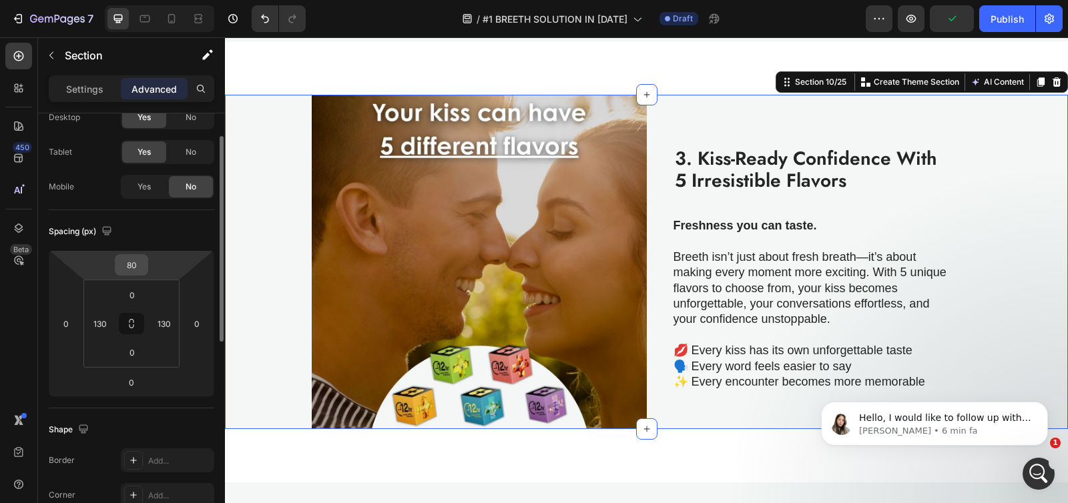
click at [134, 264] on input "80" at bounding box center [131, 265] width 27 height 20
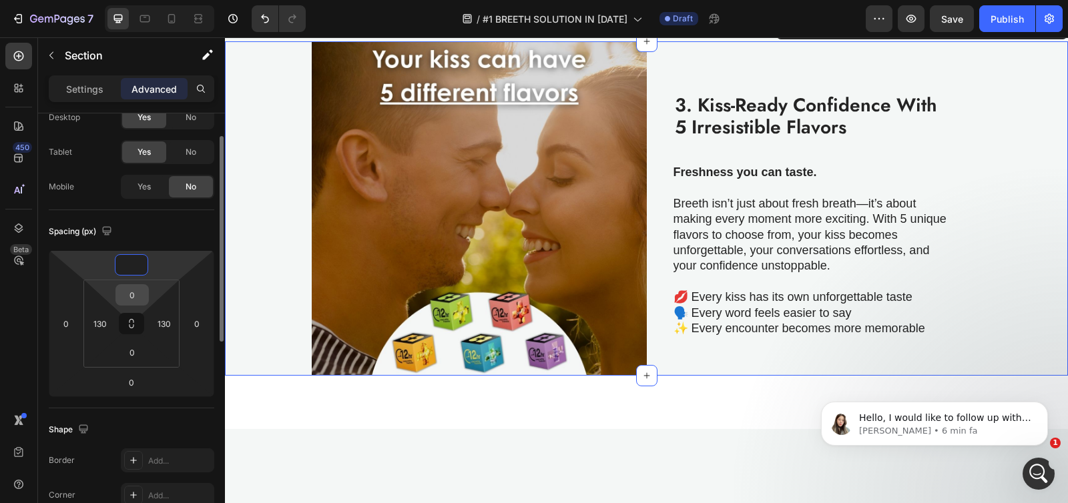
type input "0"
click at [131, 294] on input "0" at bounding box center [132, 295] width 27 height 20
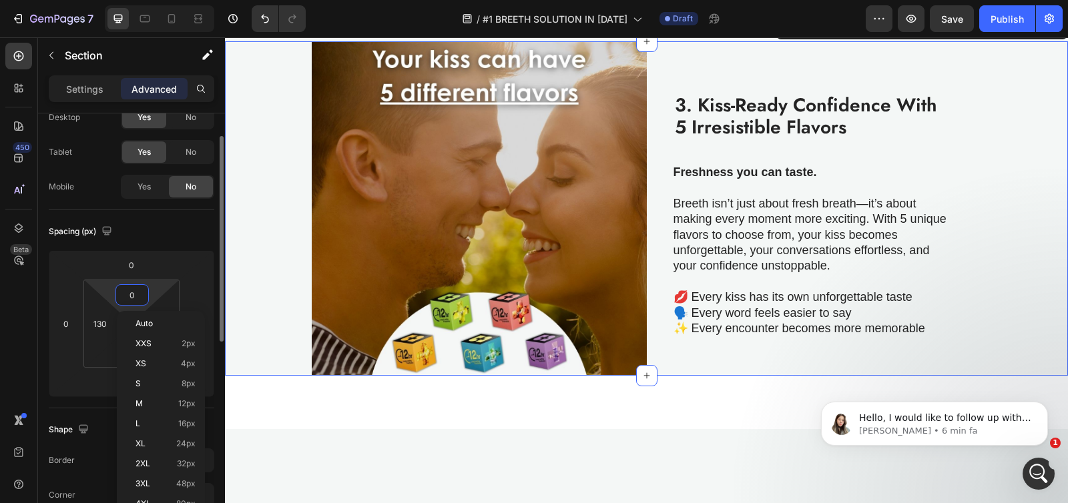
click at [131, 294] on input "0" at bounding box center [132, 295] width 27 height 20
type input "55"
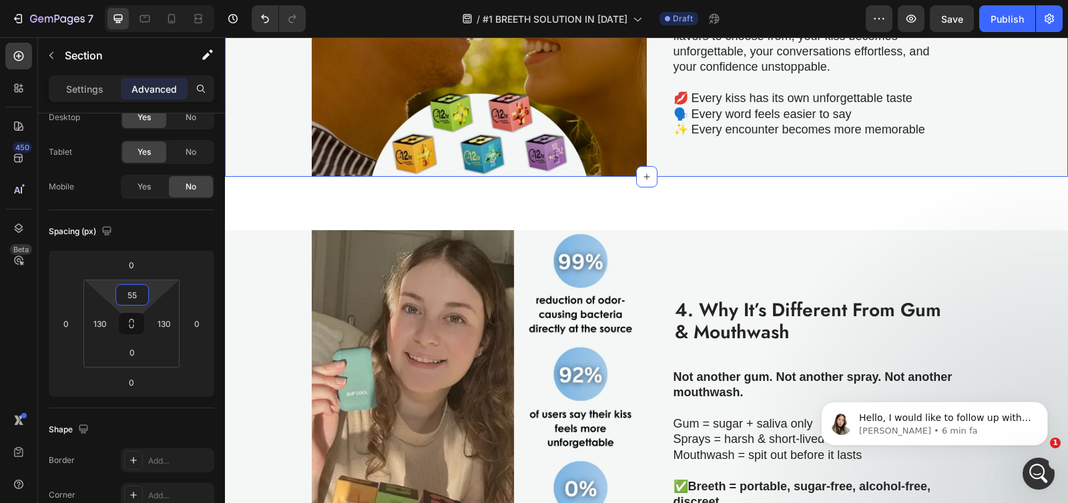
scroll to position [1219, 0]
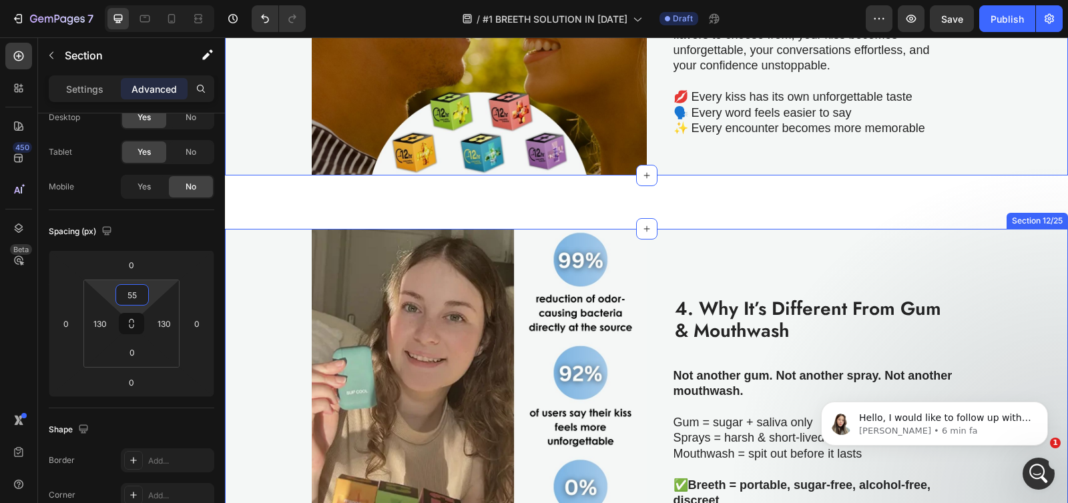
click at [282, 250] on div "Image 4. Why It’s Different From Gum & Mouthwash Heading Not another gum. Not a…" at bounding box center [646, 396] width 843 height 335
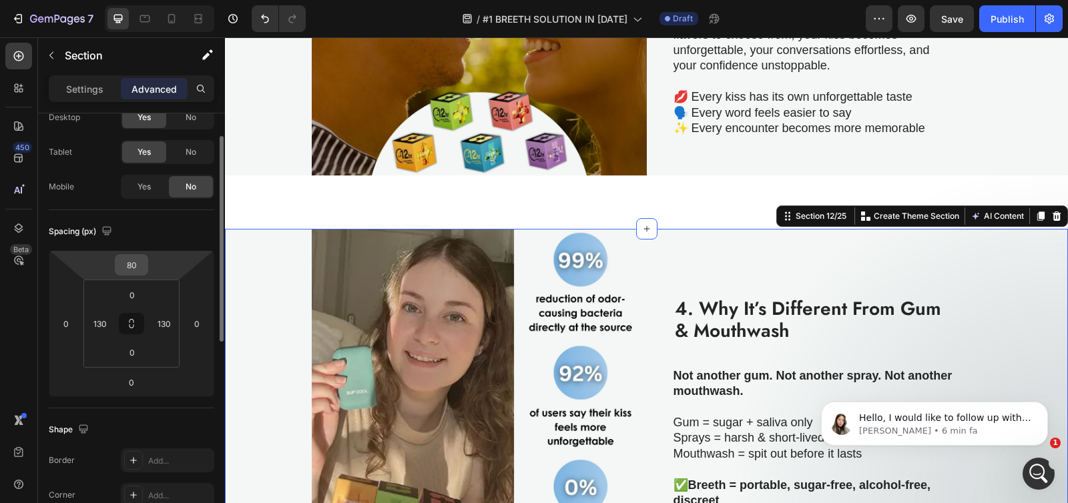
click at [132, 268] on input "80" at bounding box center [131, 265] width 27 height 20
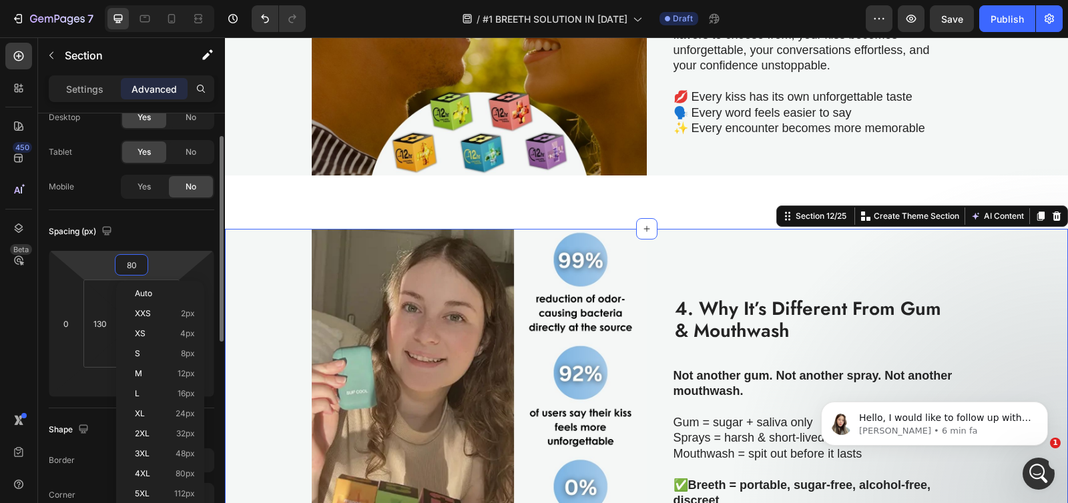
click at [132, 268] on input "80" at bounding box center [131, 265] width 27 height 20
click at [134, 268] on input "80" at bounding box center [131, 265] width 27 height 20
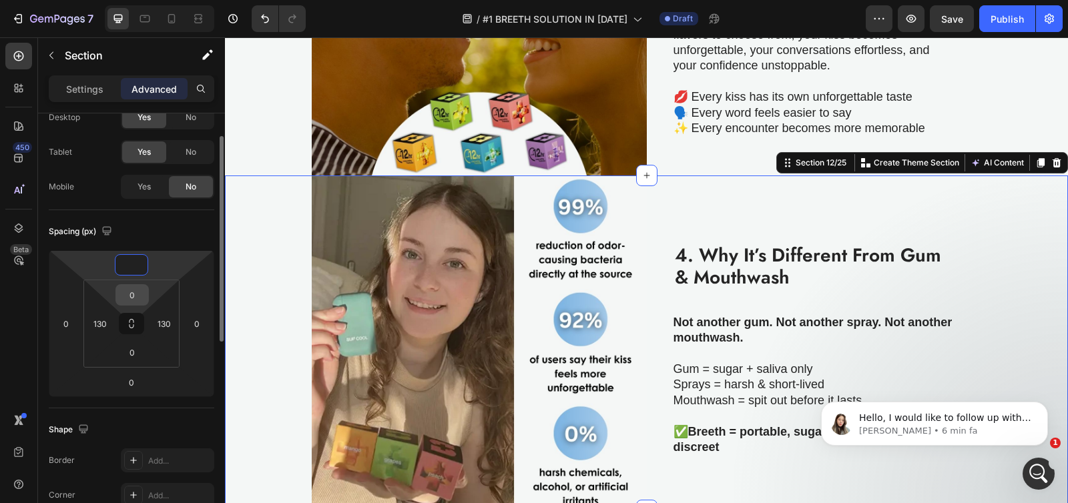
type input "0"
click at [137, 295] on input "0" at bounding box center [132, 295] width 27 height 20
type input "55"
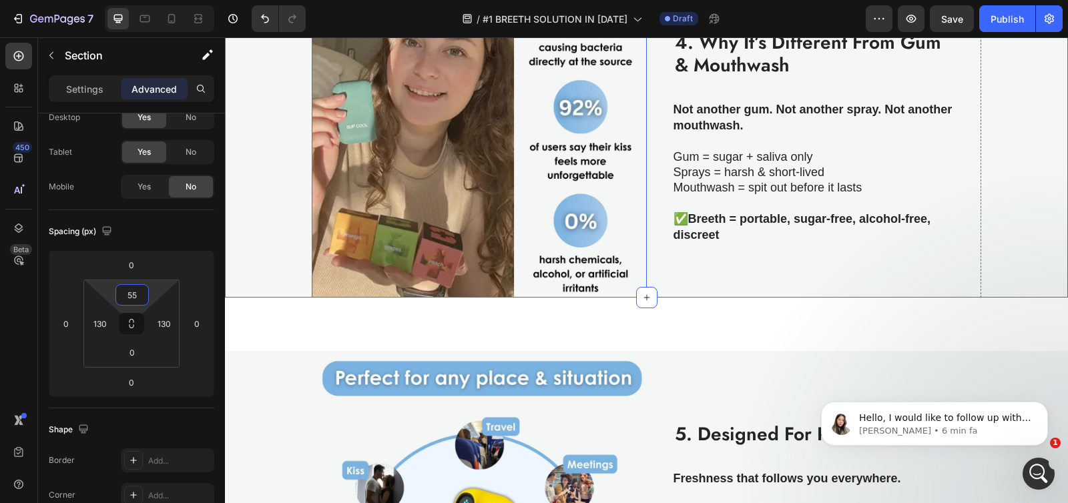
scroll to position [1574, 0]
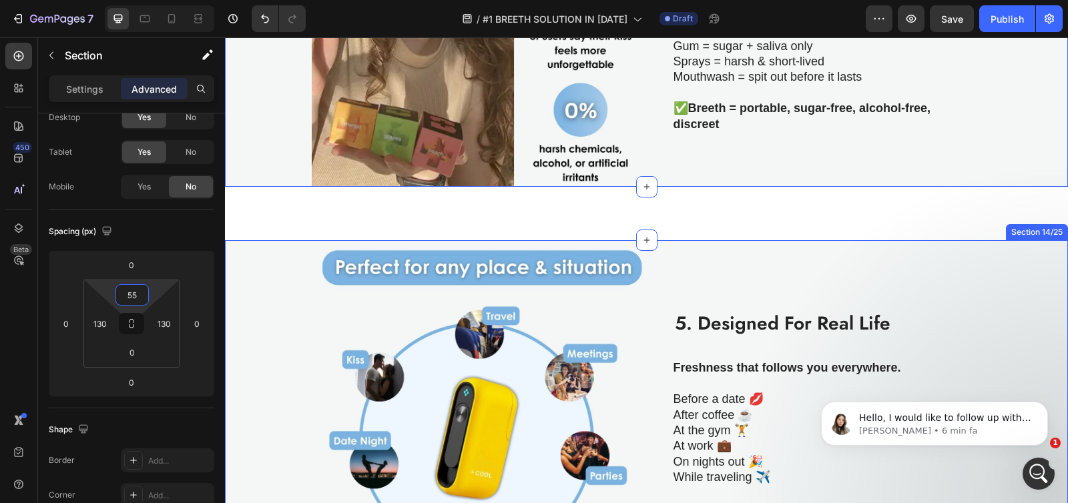
click at [262, 260] on div "Image 5. Designed For Real Life Heading Freshness that follows you everywhere. …" at bounding box center [646, 407] width 843 height 335
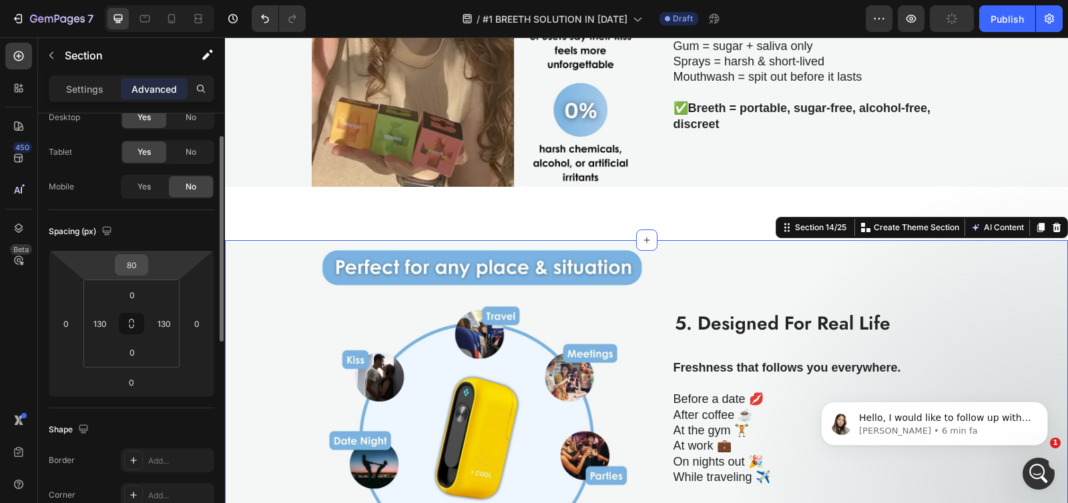
click at [141, 267] on input "80" at bounding box center [131, 265] width 27 height 20
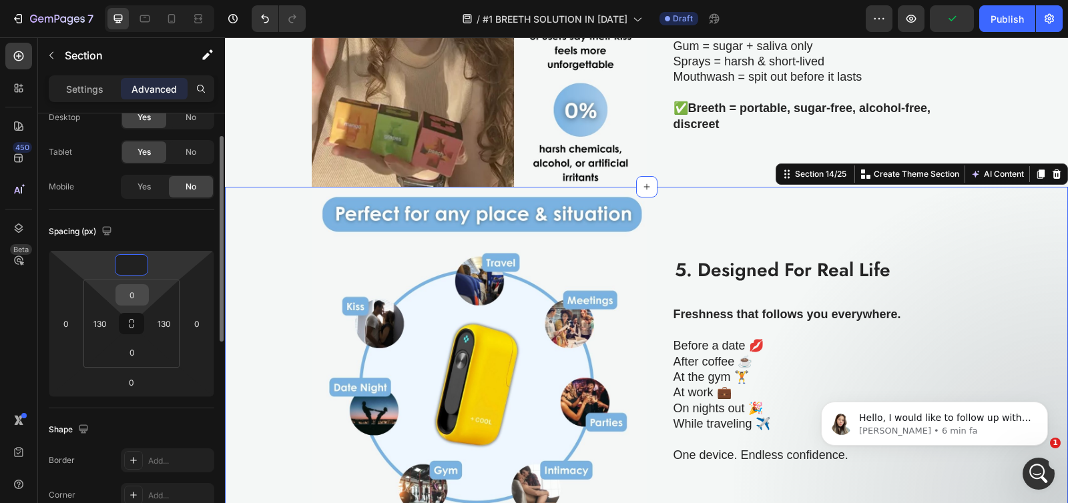
type input "0"
click at [133, 295] on input "0" at bounding box center [132, 295] width 27 height 20
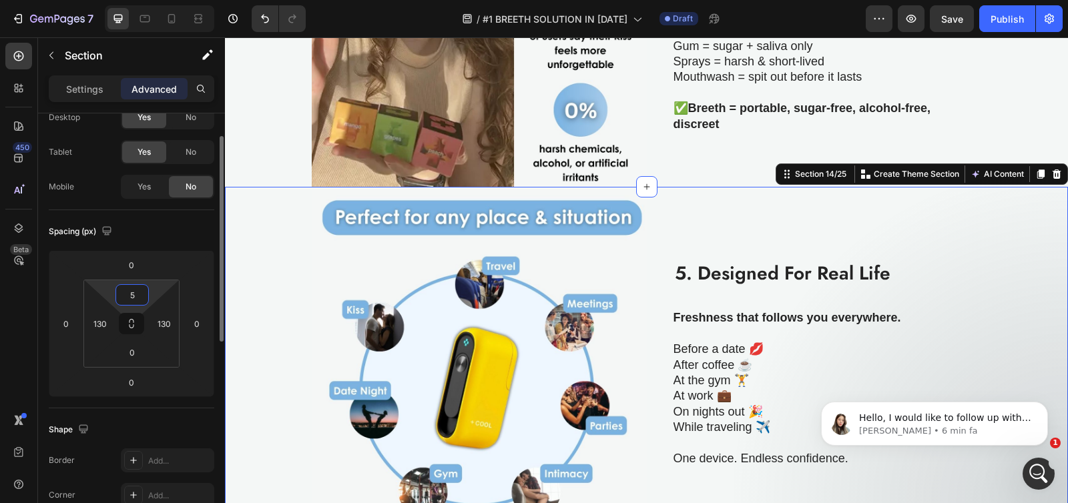
type input "55"
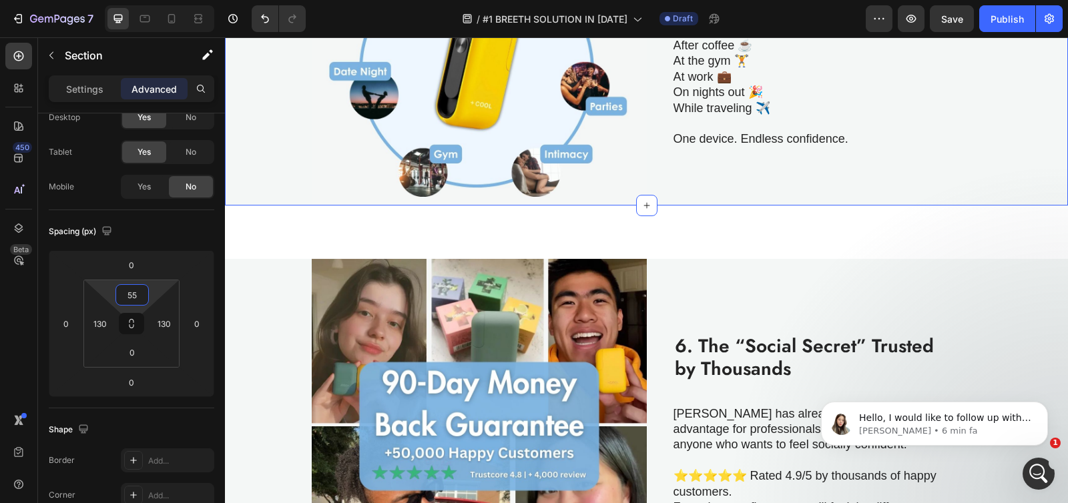
scroll to position [1924, 0]
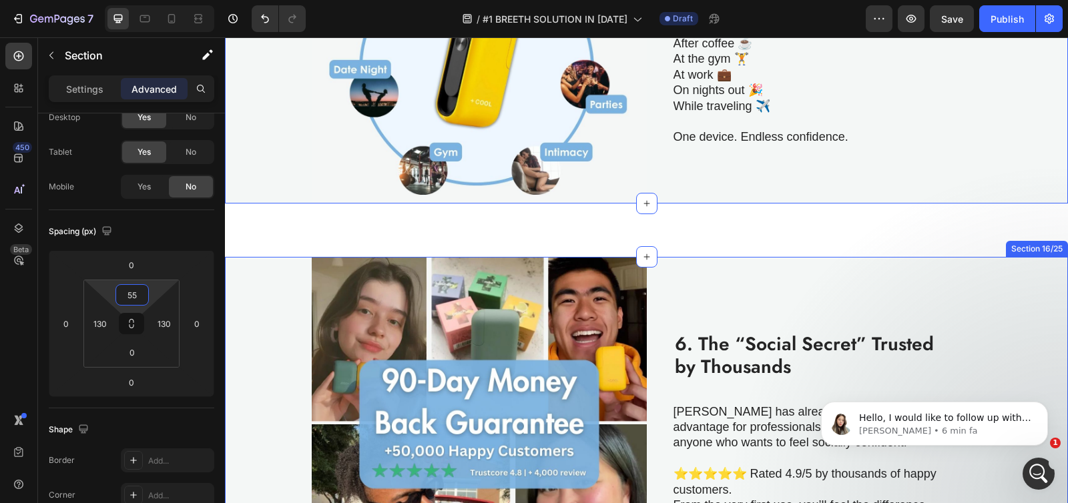
click at [250, 262] on div "Image 6. The “Social Secret” Trusted by Thousands Heading Breeth has already be…" at bounding box center [646, 424] width 843 height 335
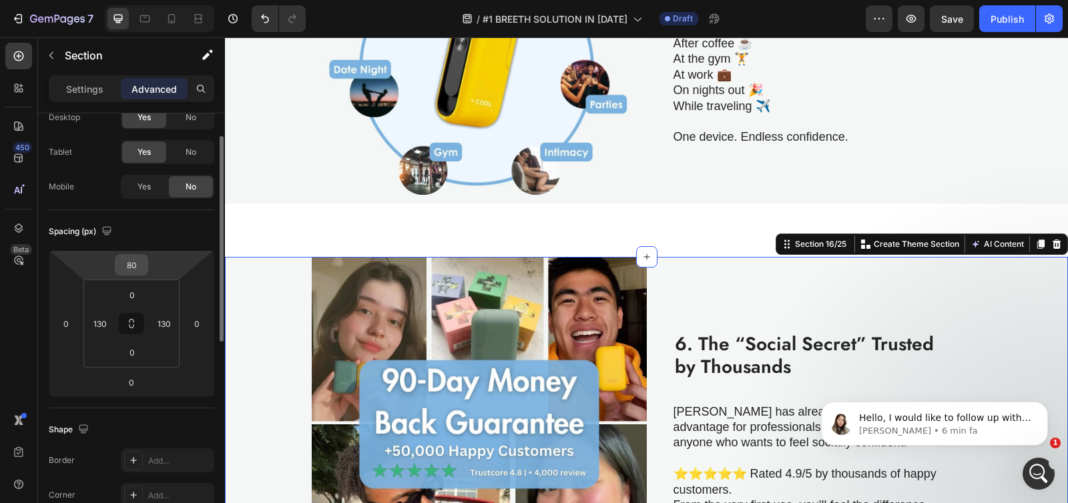
click at [135, 264] on input "80" at bounding box center [131, 265] width 27 height 20
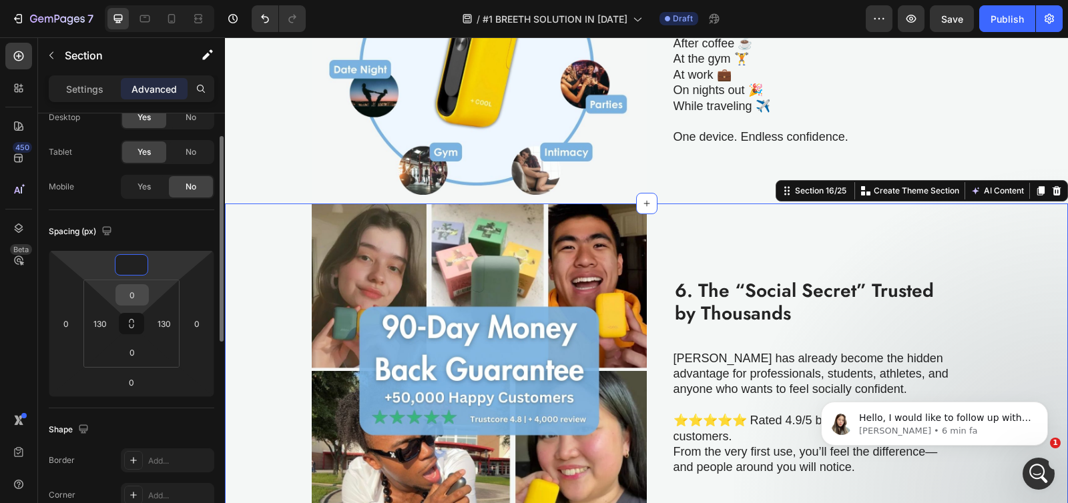
type input "0"
click at [132, 286] on input "0" at bounding box center [132, 295] width 27 height 20
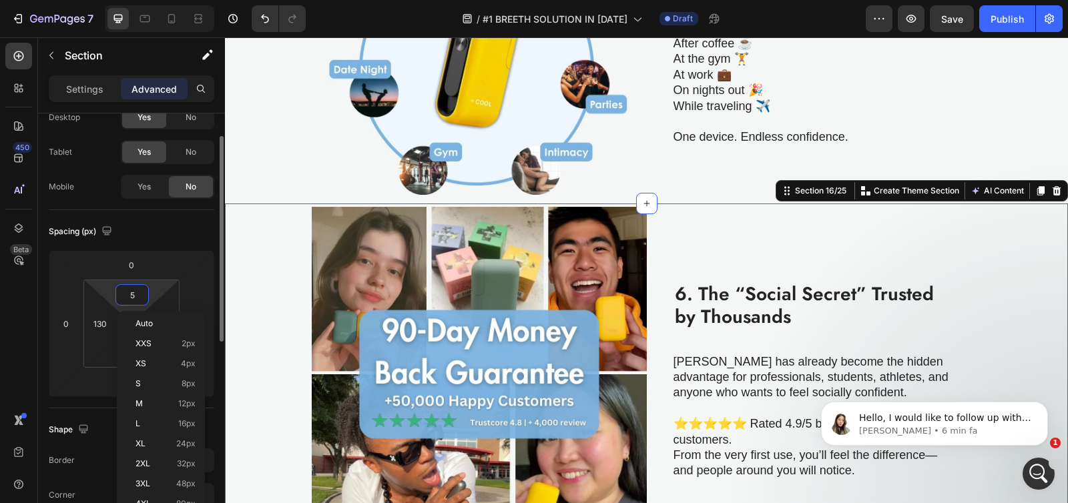
type input "55"
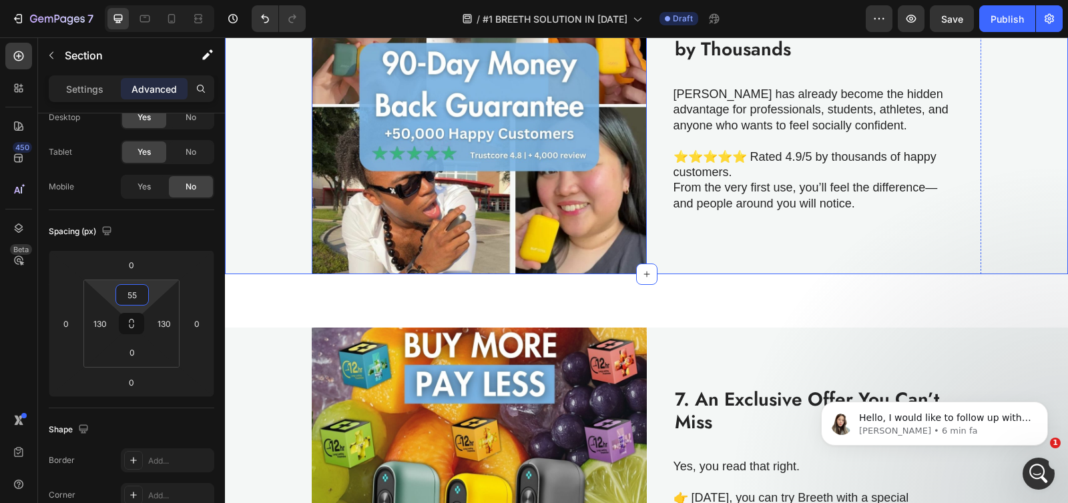
scroll to position [2318, 0]
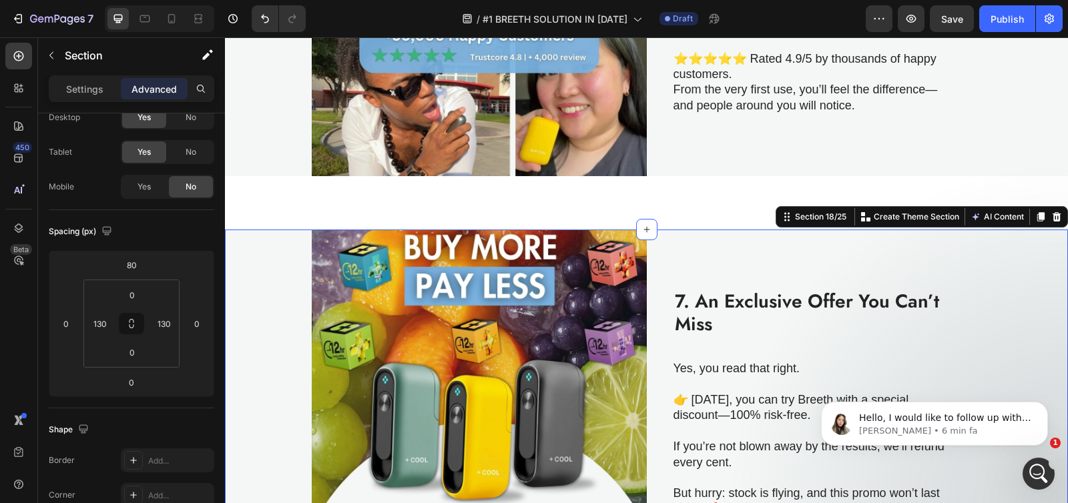
click at [264, 246] on div "Image 7. An Exclusive Offer You Can’t Miss Heading Yes, you read that right. 👉 …" at bounding box center [646, 397] width 843 height 335
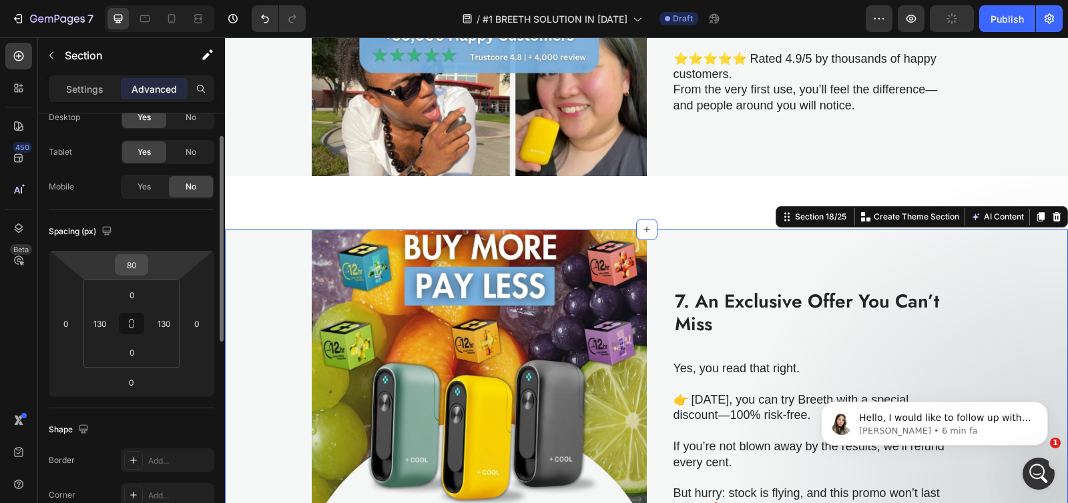
click at [136, 268] on input "80" at bounding box center [131, 265] width 27 height 20
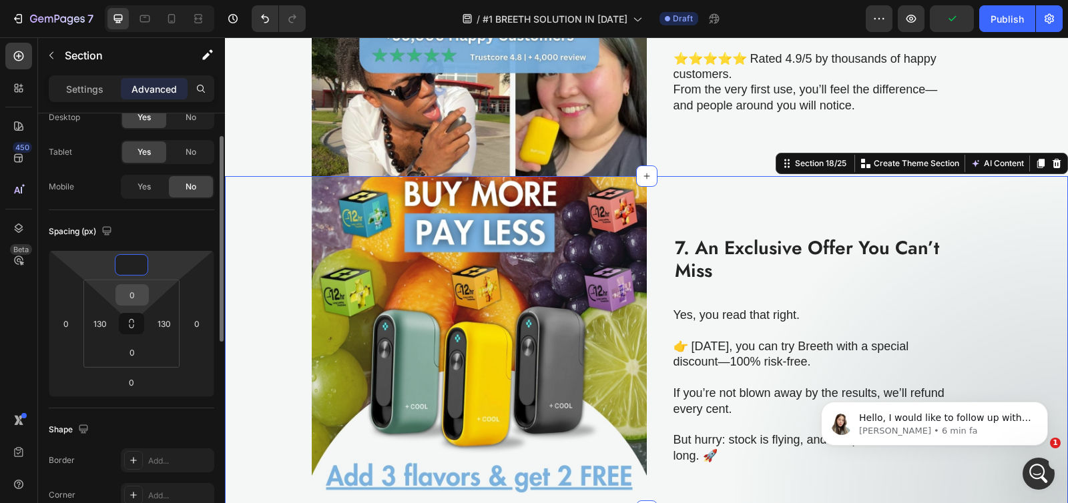
type input "0"
click at [131, 294] on input "0" at bounding box center [132, 295] width 27 height 20
type input "55"
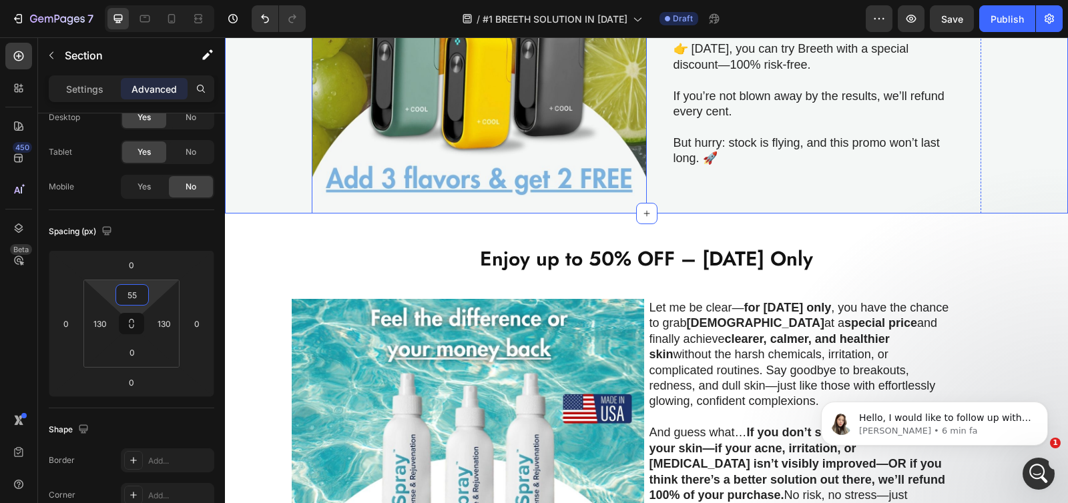
scroll to position [2667, 0]
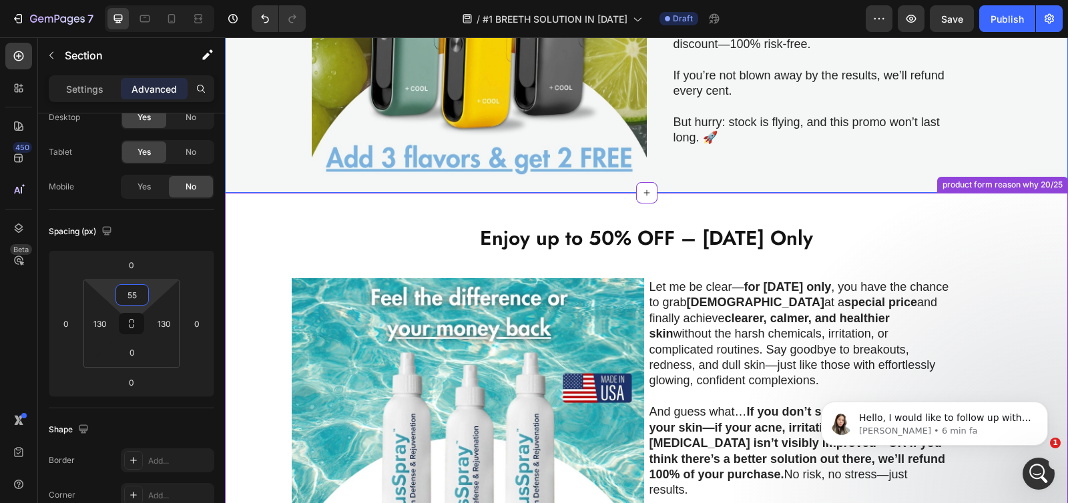
click at [292, 220] on h2 "Enjoy up to 50% OFF – [DATE] Only" at bounding box center [646, 236] width 709 height 32
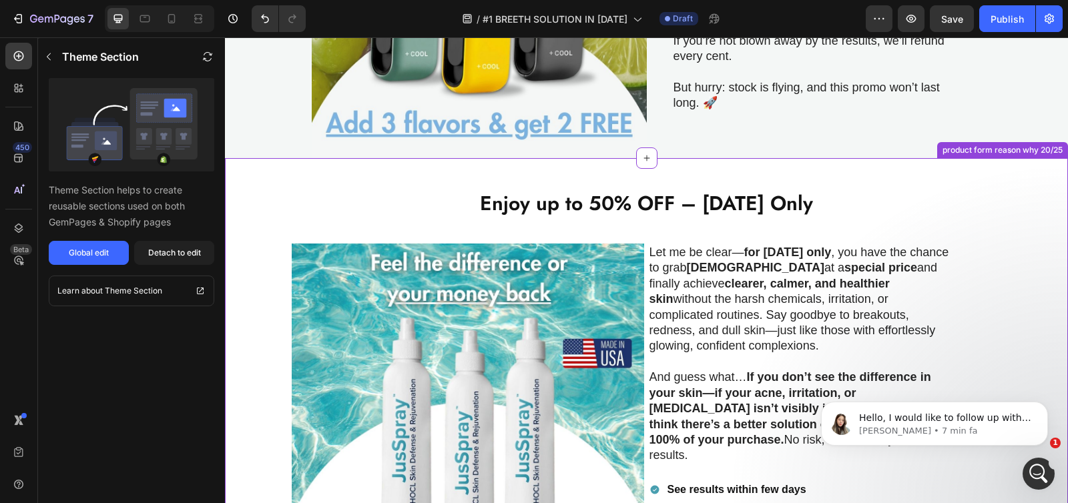
scroll to position [2699, 0]
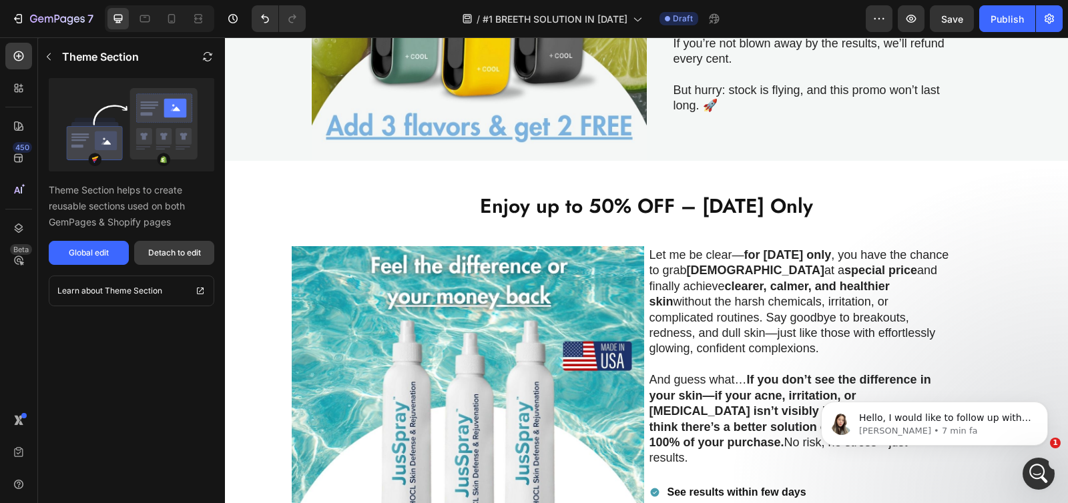
click at [159, 259] on button "Detach to edit" at bounding box center [174, 253] width 80 height 24
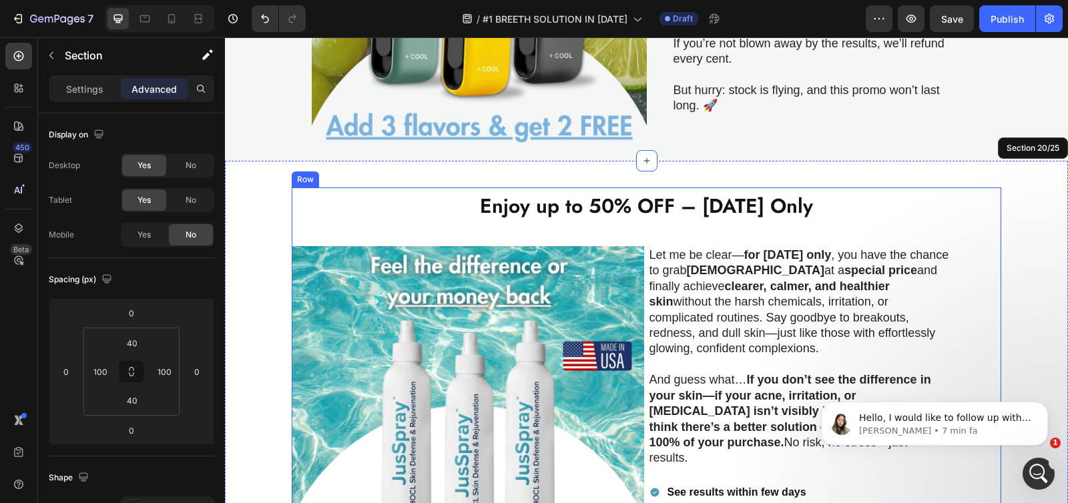
click at [683, 220] on div "Enjoy up to 50% OFF – Today Only Heading Image Let me be clear— for today only …" at bounding box center [646, 445] width 709 height 514
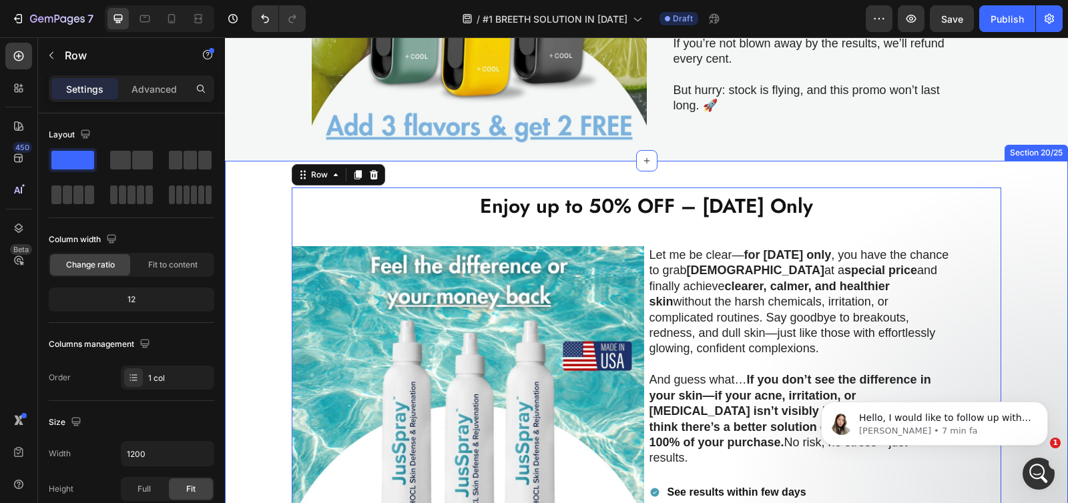
click at [240, 174] on div "Enjoy up to 50% OFF – Today Only Heading Image Let me be clear— for today only …" at bounding box center [646, 444] width 843 height 567
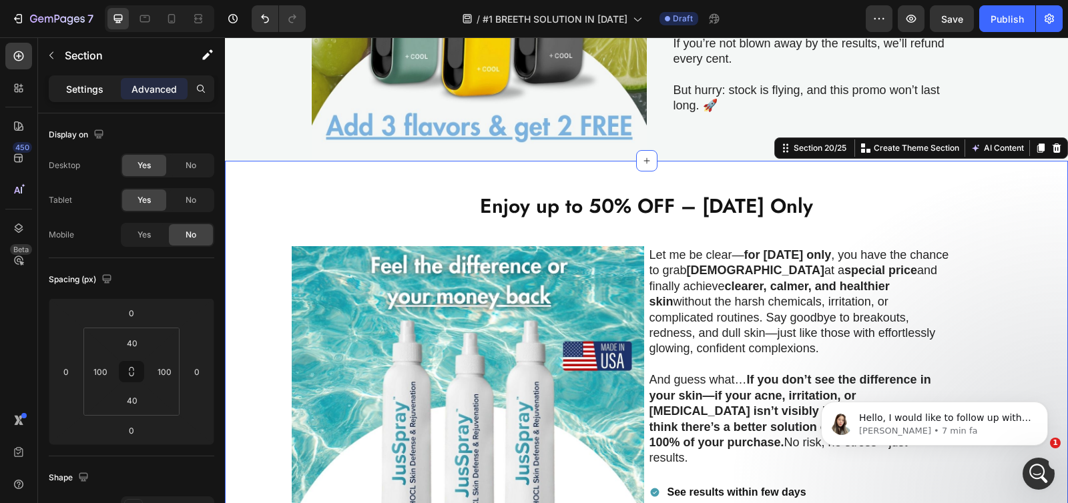
click at [85, 95] on p "Settings" at bounding box center [84, 89] width 37 height 14
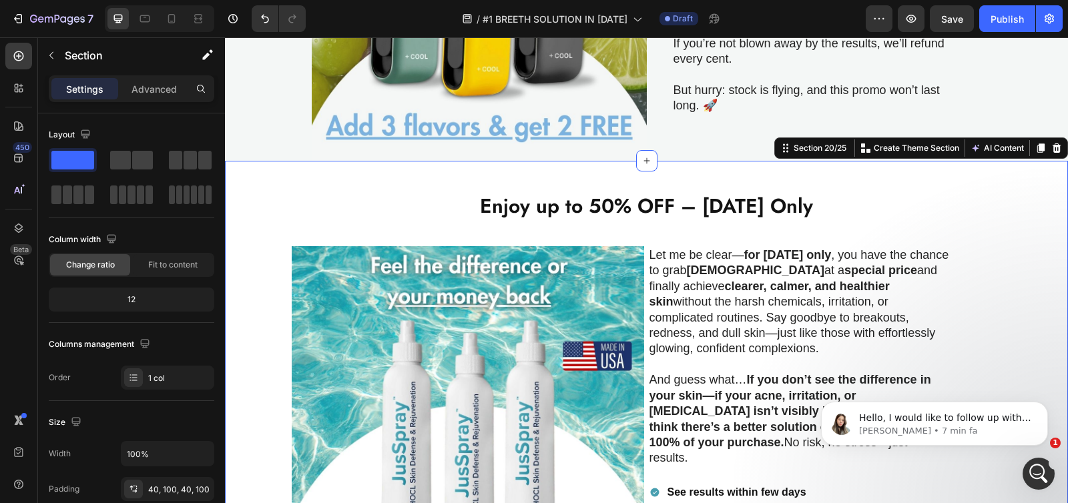
click at [86, 90] on p "Settings" at bounding box center [84, 89] width 37 height 14
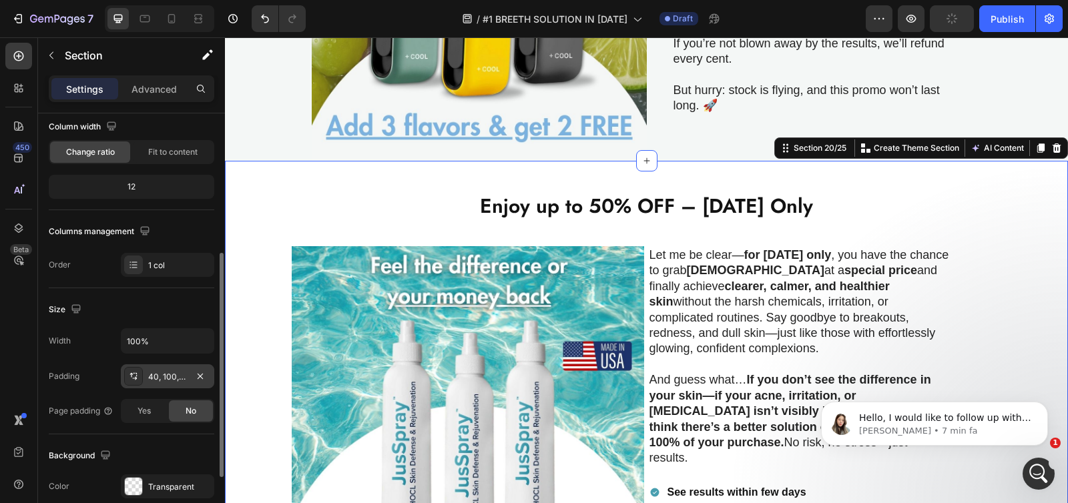
scroll to position [166, 0]
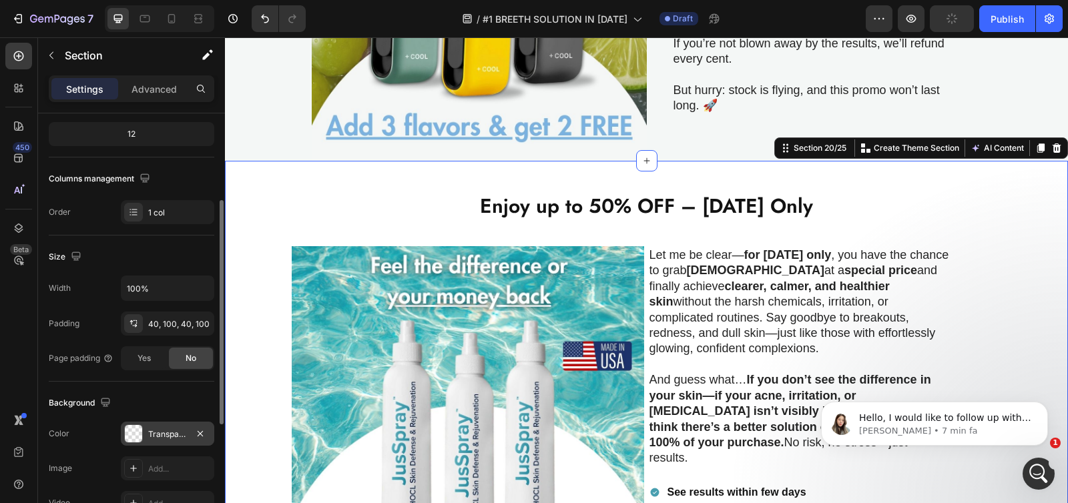
click at [127, 429] on div at bounding box center [133, 433] width 17 height 17
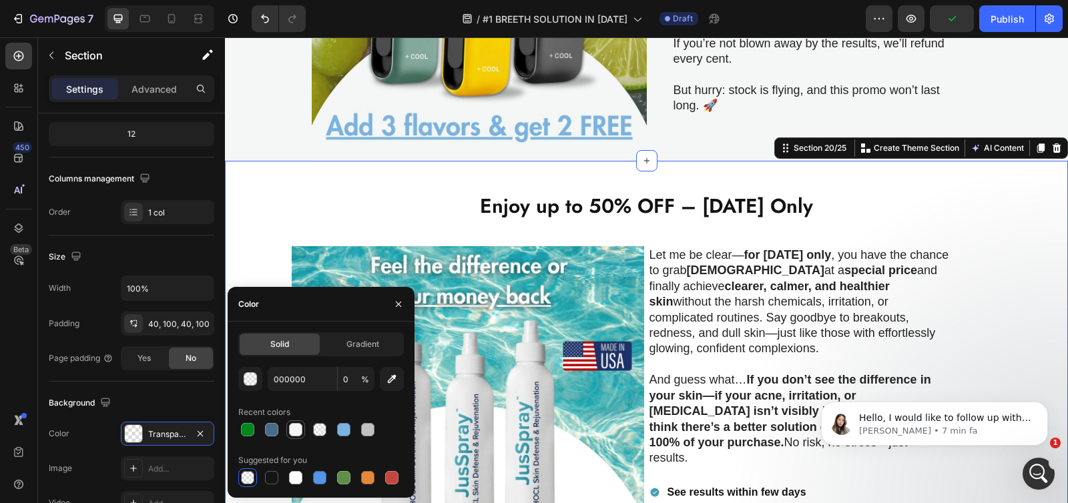
click at [300, 431] on div at bounding box center [295, 429] width 13 height 13
type input "F4F7F6"
type input "100"
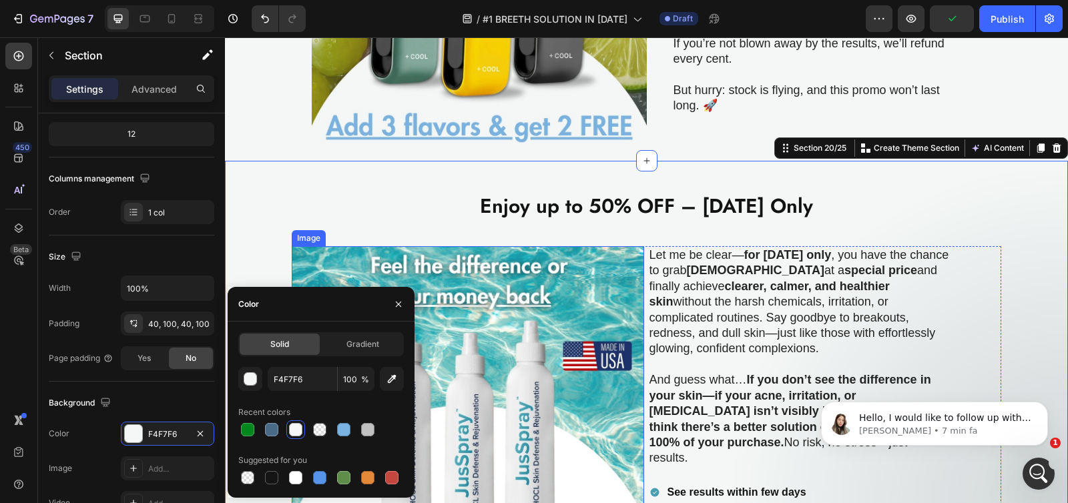
click at [336, 210] on h2 "Enjoy up to 50% OFF – [DATE] Only" at bounding box center [646, 204] width 709 height 32
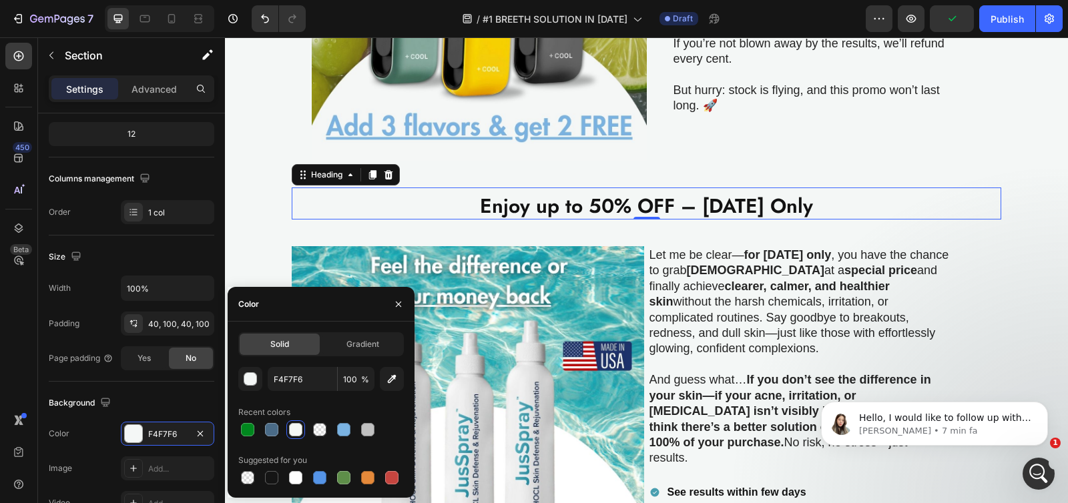
scroll to position [0, 0]
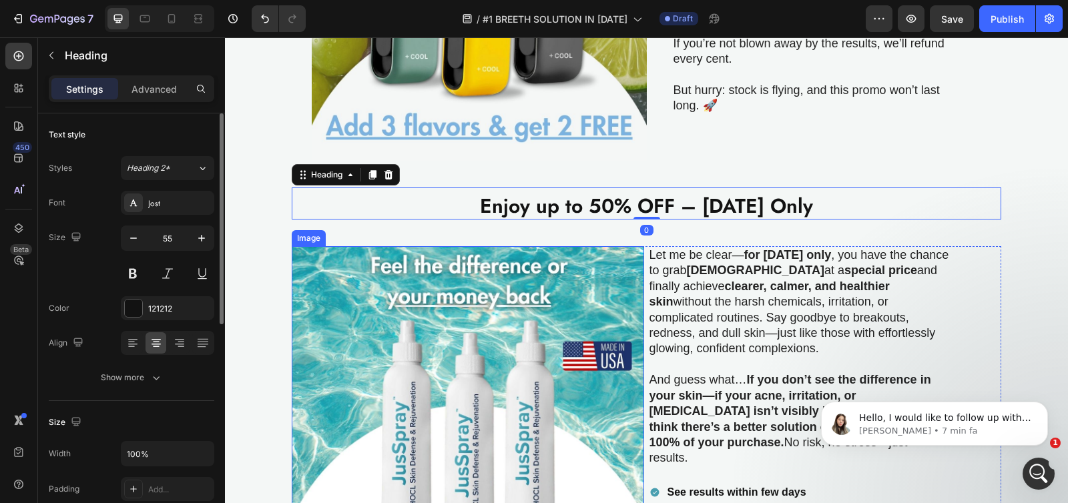
click at [433, 338] on img at bounding box center [468, 422] width 352 height 352
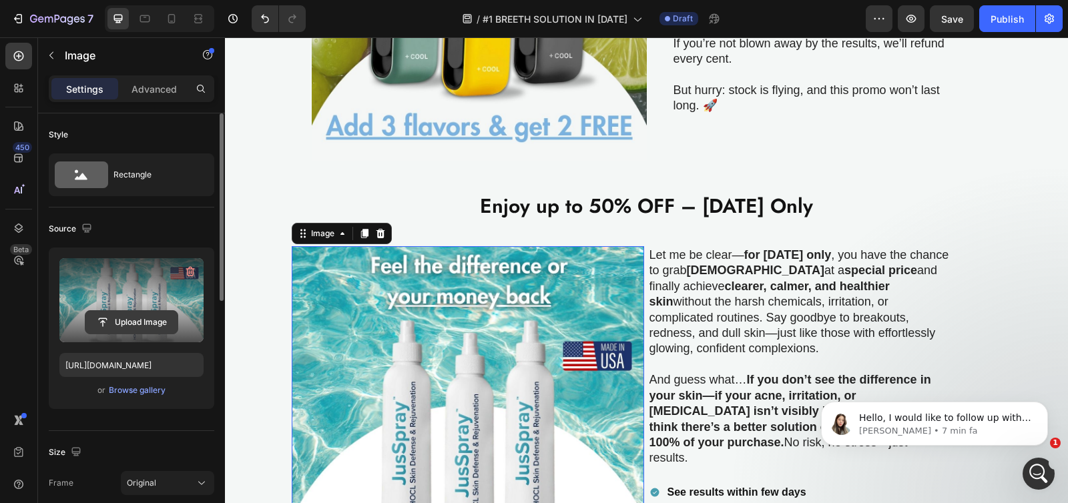
click at [125, 316] on input "file" at bounding box center [131, 322] width 92 height 23
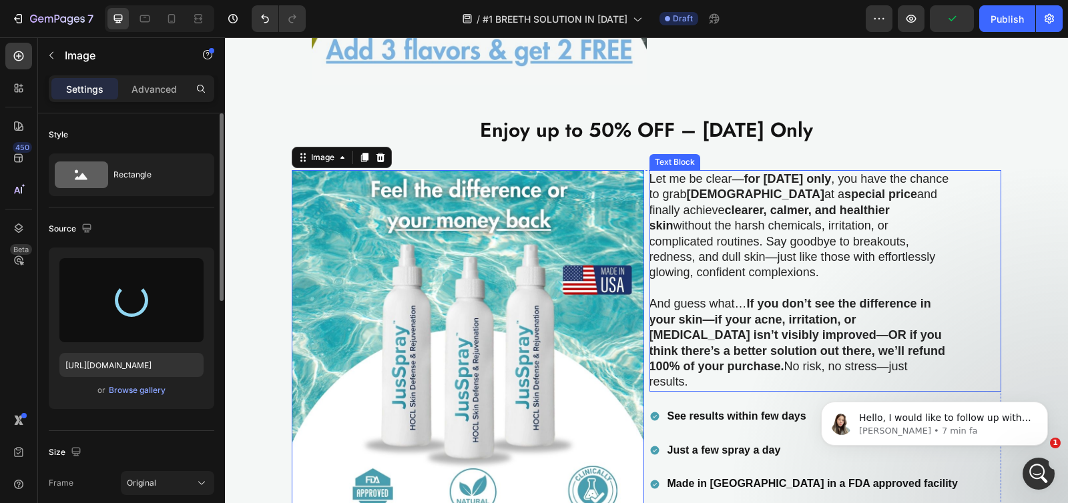
type input "[URL][DOMAIN_NAME]"
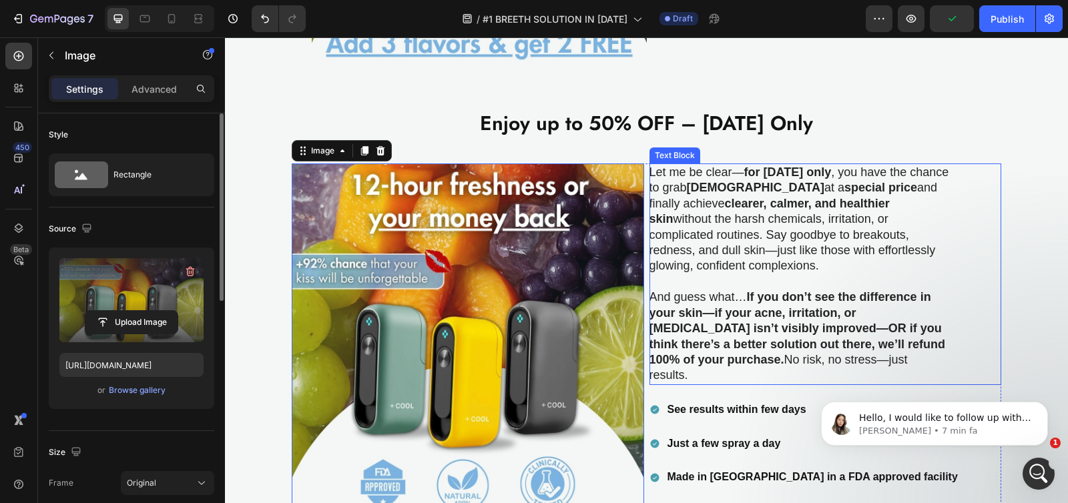
scroll to position [2789, 0]
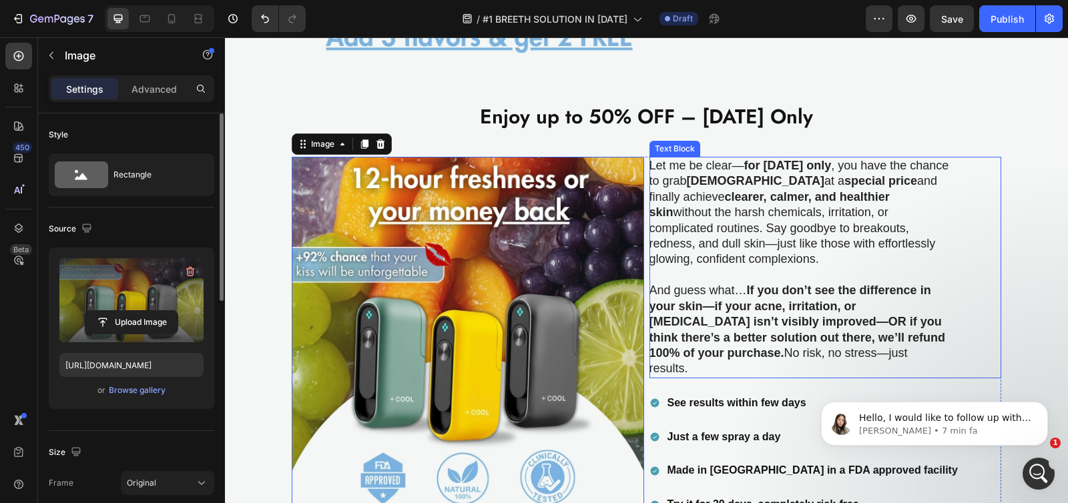
click at [724, 177] on strong "[DEMOGRAPHIC_DATA]" at bounding box center [755, 180] width 137 height 13
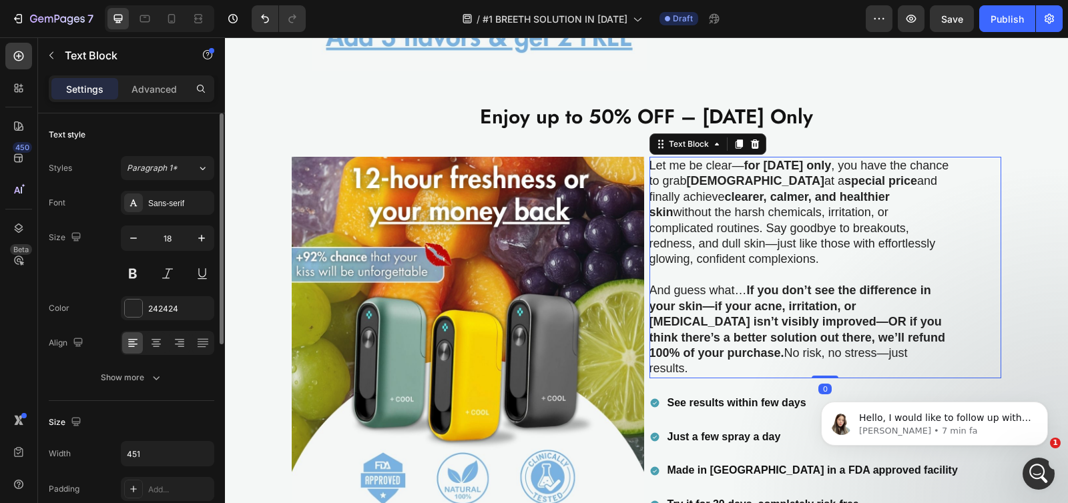
click at [699, 176] on strong "[DEMOGRAPHIC_DATA]" at bounding box center [755, 180] width 137 height 13
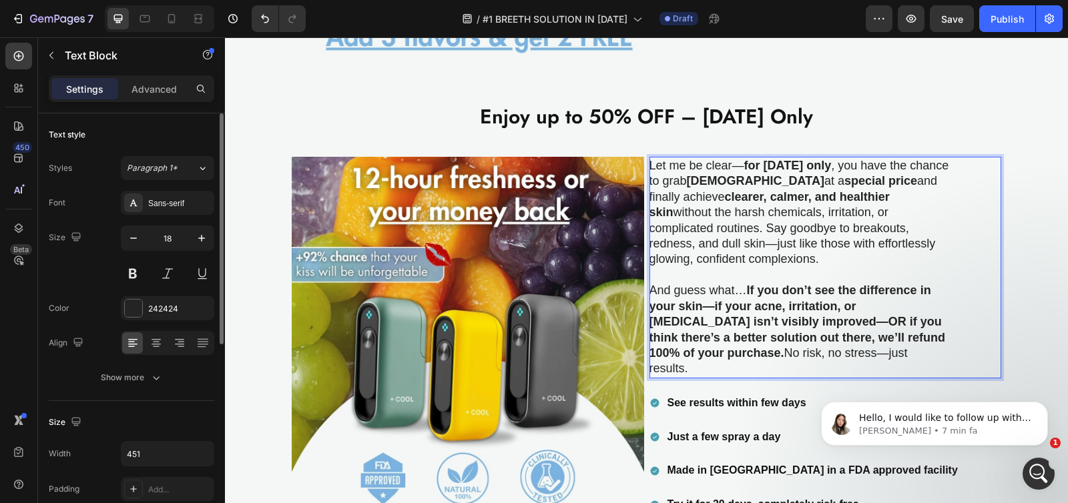
click at [707, 200] on p "Let me be clear— for today only , you have the chance to grab JusSpray at a spe…" at bounding box center [799, 212] width 300 height 109
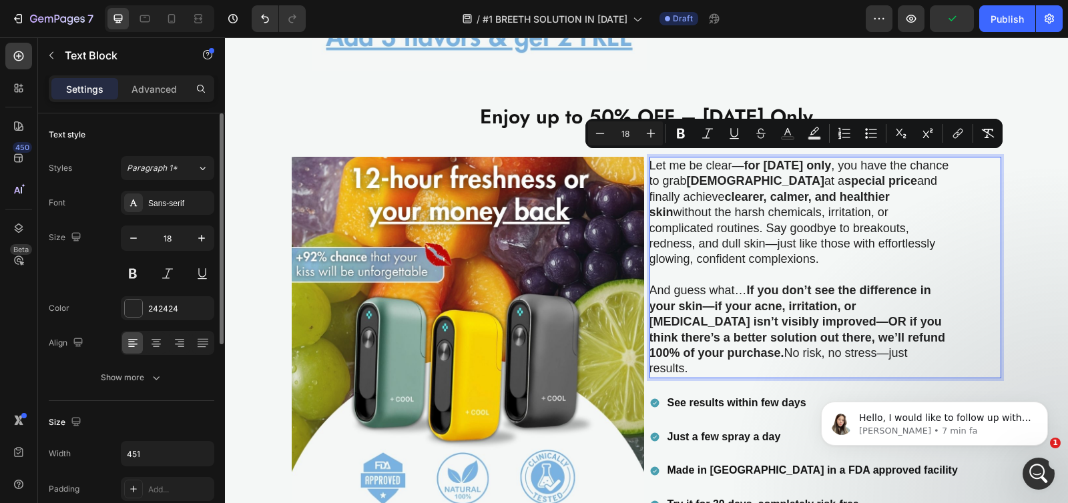
drag, startPoint x: 874, startPoint y: 330, endPoint x: 647, endPoint y: 157, distance: 284.8
click at [649, 157] on div "Let me be clear— for today only , you have the chance to grab JusSpray at a spe…" at bounding box center [799, 268] width 301 height 222
copy div "Let me be clear— for today only , you have the chance to grab JusSpray at a spe…"
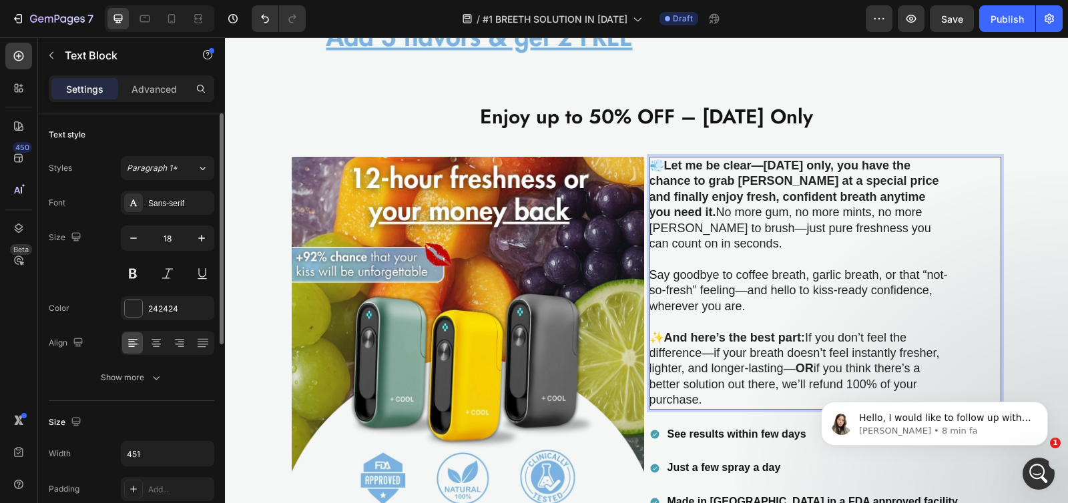
click at [664, 331] on strong "And here’s the best part:" at bounding box center [734, 337] width 141 height 13
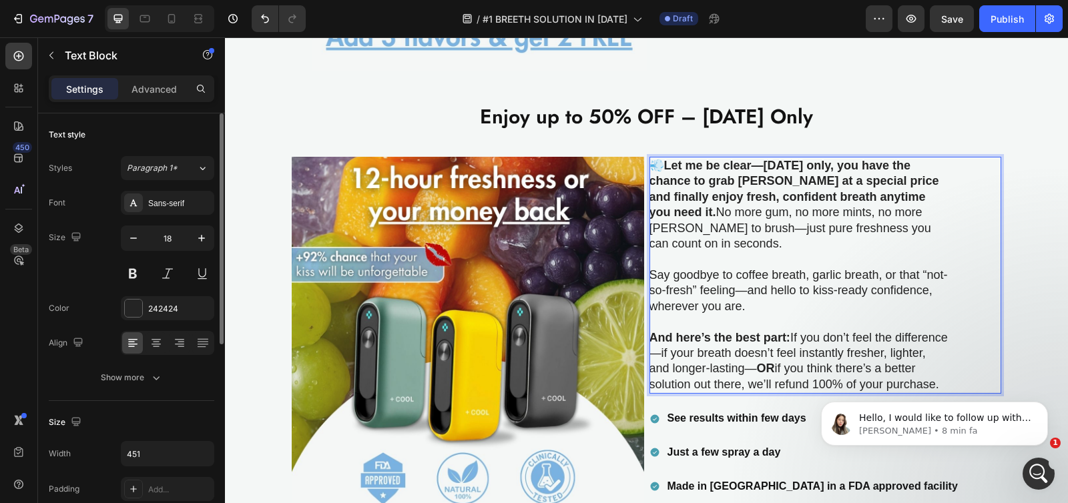
click at [661, 166] on strong "Let me be clear—[DATE] only, you have the chance to grab [PERSON_NAME] at a spe…" at bounding box center [794, 189] width 290 height 60
click at [897, 190] on p "Let me be clear—today only, you have the chance to grab Breeth at a special pri…" at bounding box center [799, 204] width 300 height 93
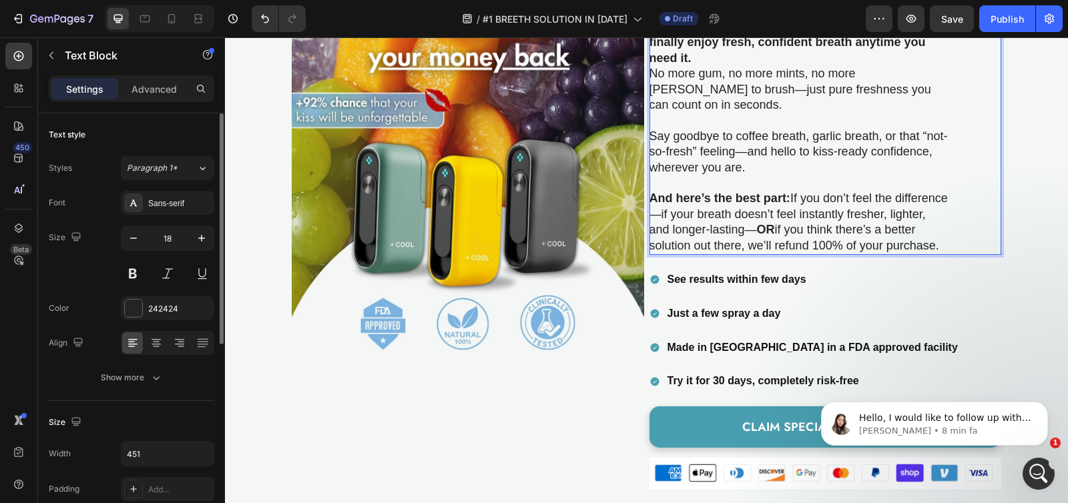
scroll to position [2939, 0]
click at [693, 273] on strong "See results within few days" at bounding box center [736, 278] width 139 height 11
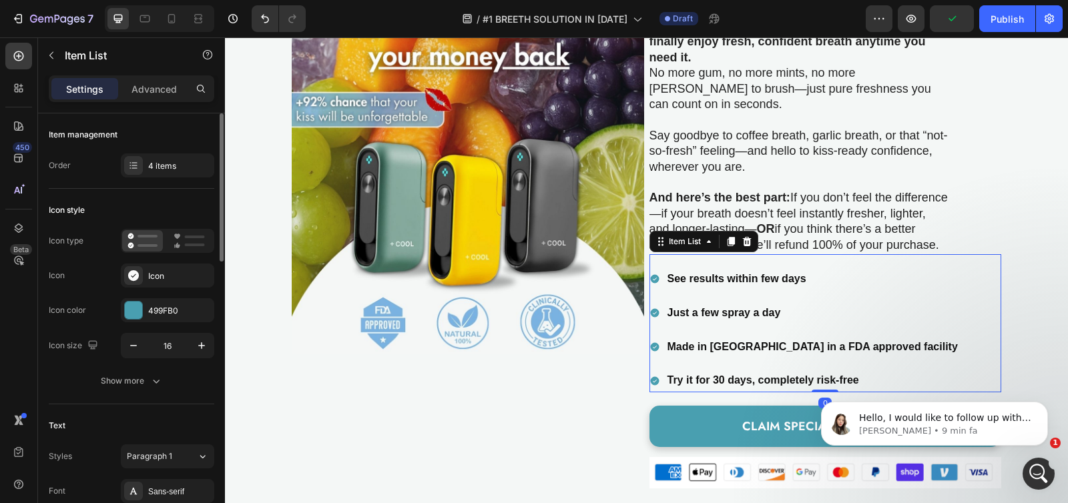
click at [693, 273] on strong "See results within few days" at bounding box center [736, 278] width 139 height 11
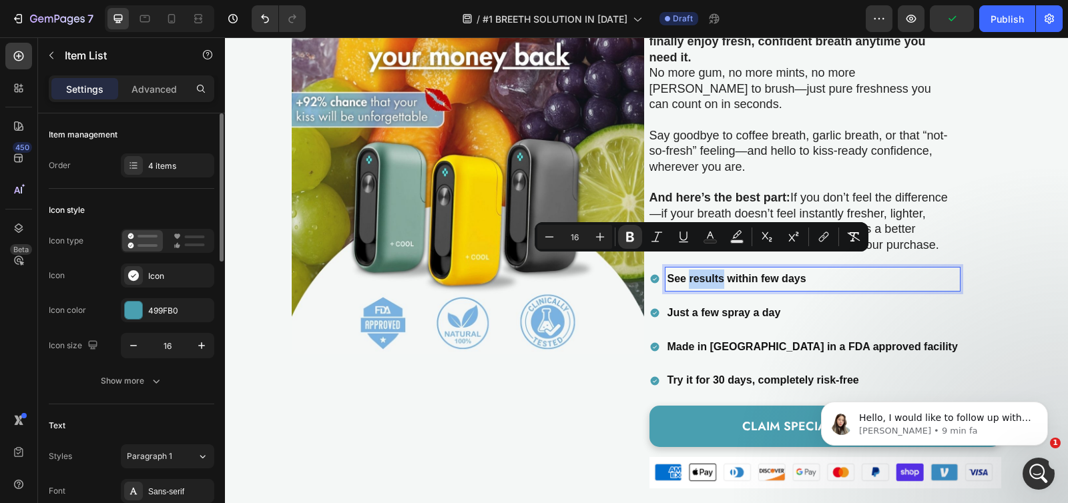
click at [686, 273] on strong "See results within few days" at bounding box center [736, 278] width 139 height 11
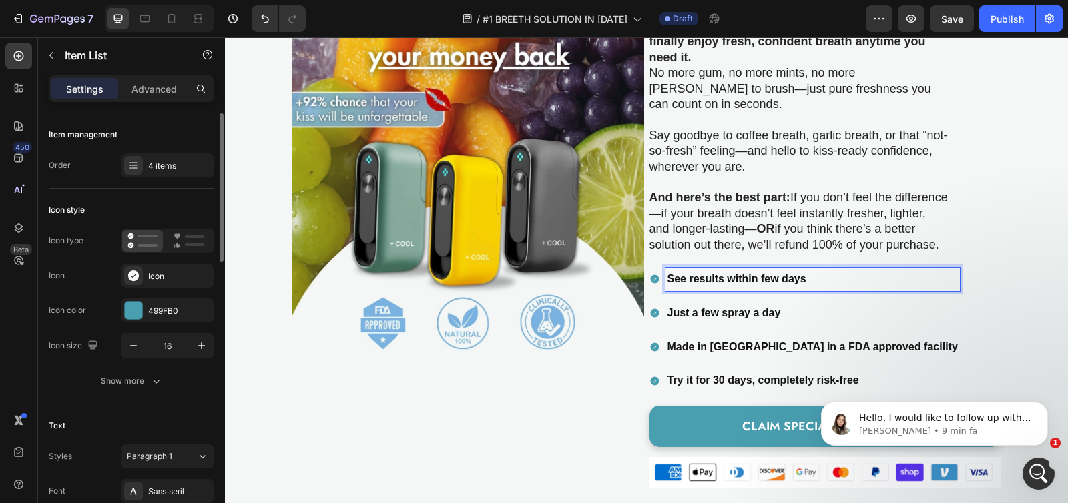
click at [681, 273] on strong "See results within few days" at bounding box center [736, 278] width 139 height 11
click at [762, 307] on strong "Just a few spray a day" at bounding box center [723, 312] width 113 height 11
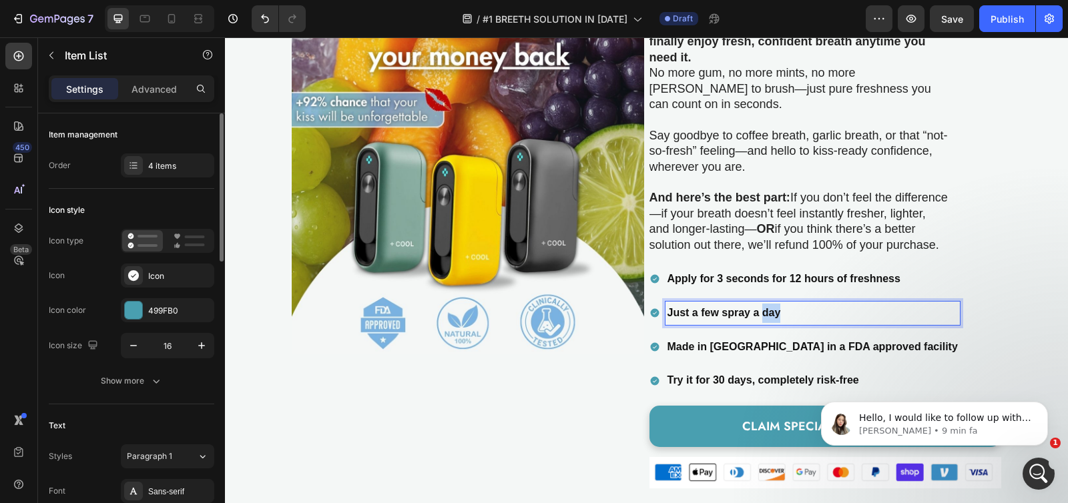
click at [762, 307] on strong "Just a few spray a day" at bounding box center [723, 312] width 113 height 11
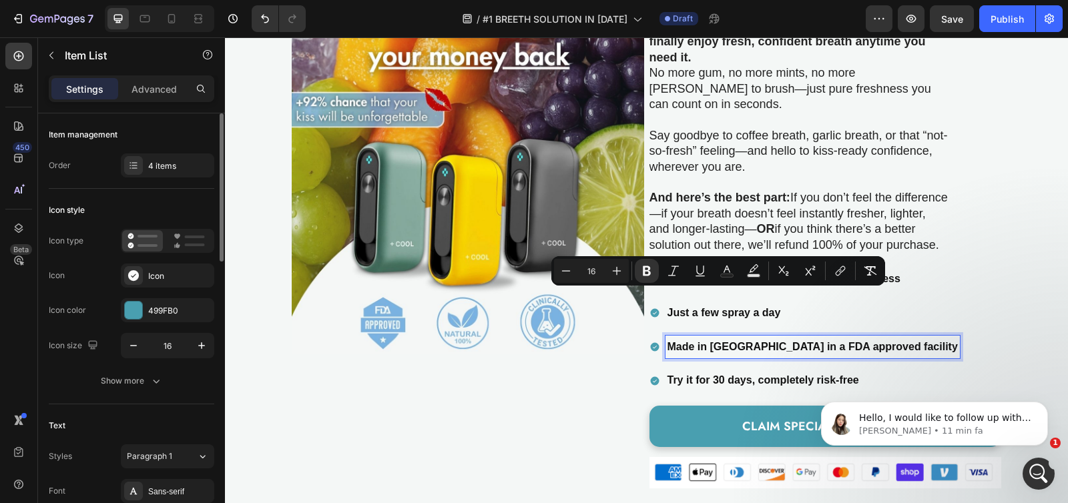
click at [692, 341] on strong "Made in [GEOGRAPHIC_DATA] in a FDA approved facility" at bounding box center [812, 346] width 290 height 11
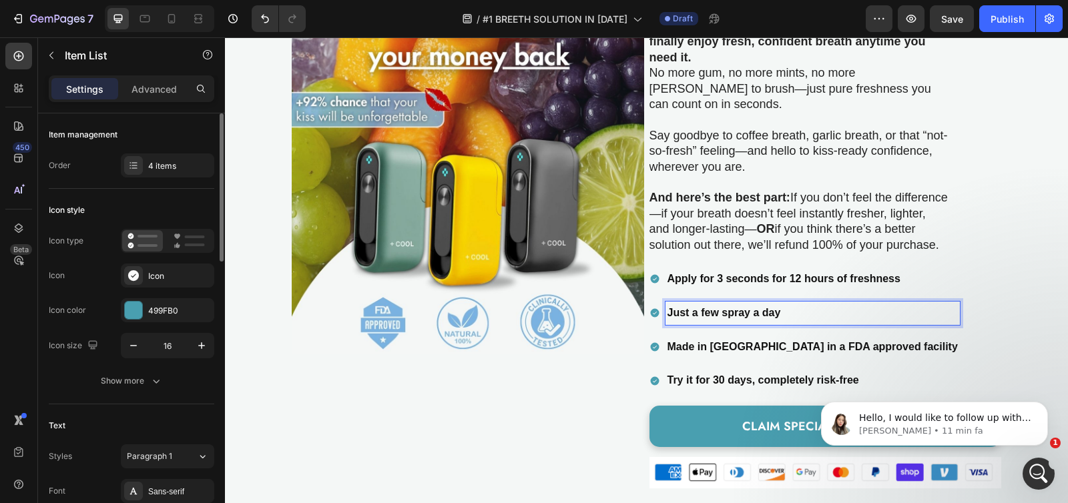
click at [704, 307] on strong "Just a few spray a day" at bounding box center [723, 312] width 113 height 11
click at [687, 307] on strong "pocket friendly" at bounding box center [705, 312] width 76 height 11
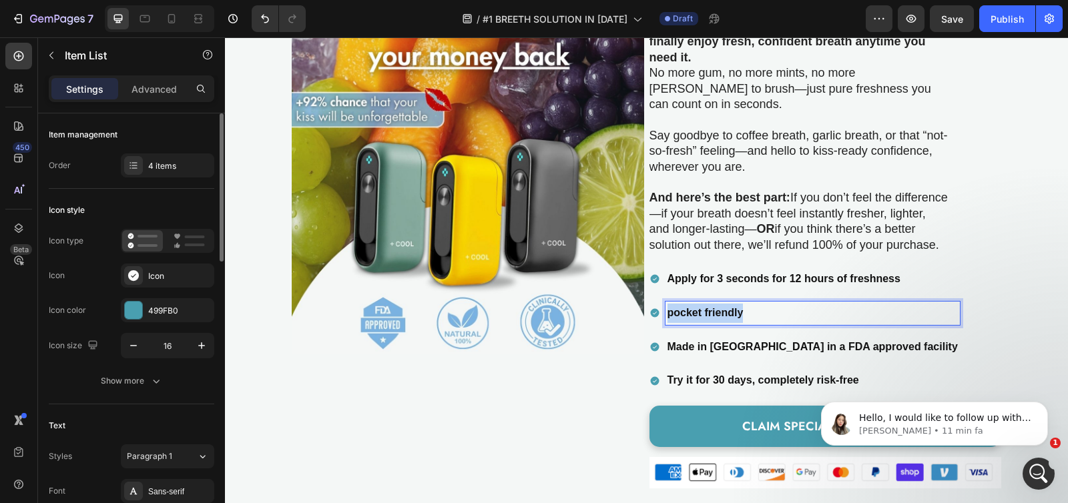
click at [687, 307] on strong "pocket friendly" at bounding box center [705, 312] width 76 height 11
click at [686, 341] on strong "Made in [GEOGRAPHIC_DATA] in a FDA approved facility" at bounding box center [812, 346] width 290 height 11
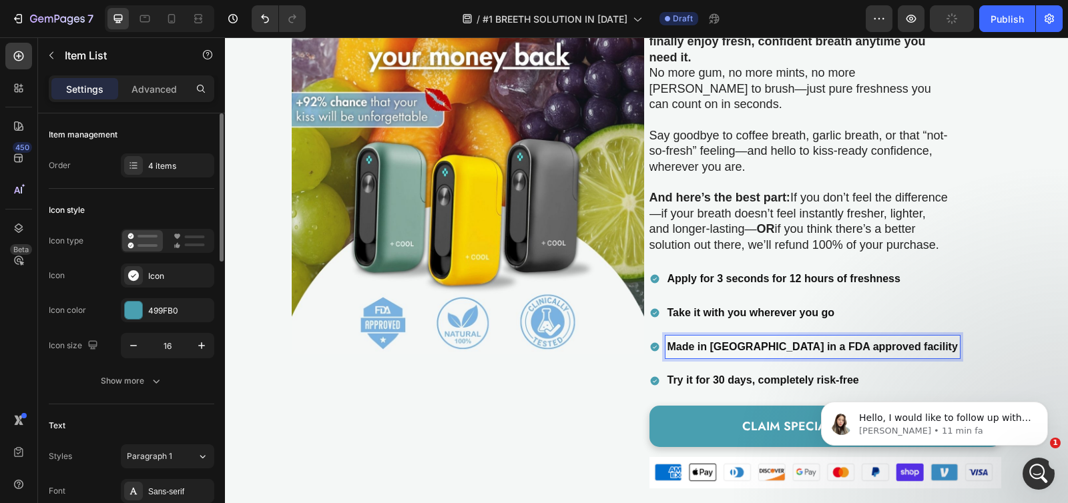
click at [745, 341] on strong "Made in [GEOGRAPHIC_DATA] in a FDA approved facility" at bounding box center [812, 346] width 290 height 11
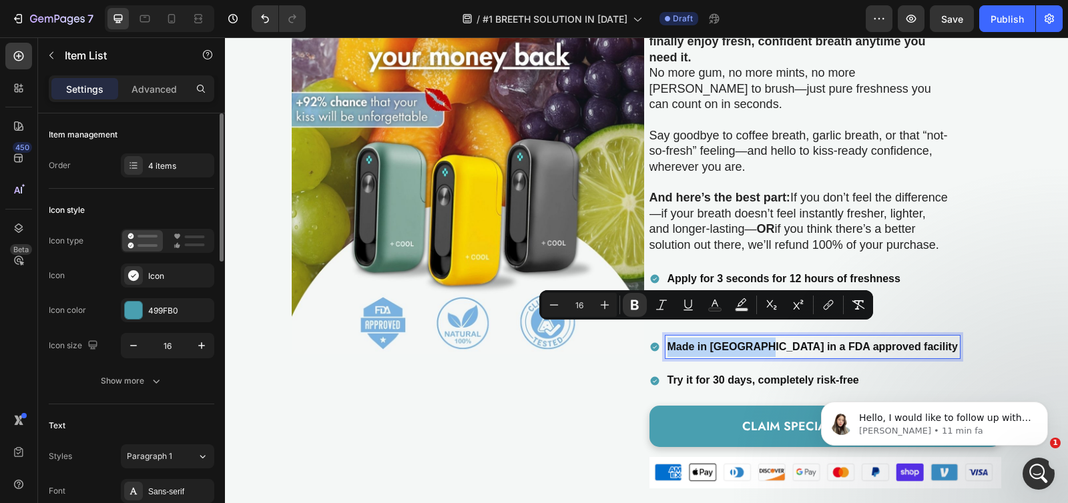
drag, startPoint x: 752, startPoint y: 329, endPoint x: 664, endPoint y: 329, distance: 88.1
click at [667, 341] on strong "Made in [GEOGRAPHIC_DATA] in a FDA approved facility" at bounding box center [812, 346] width 290 height 11
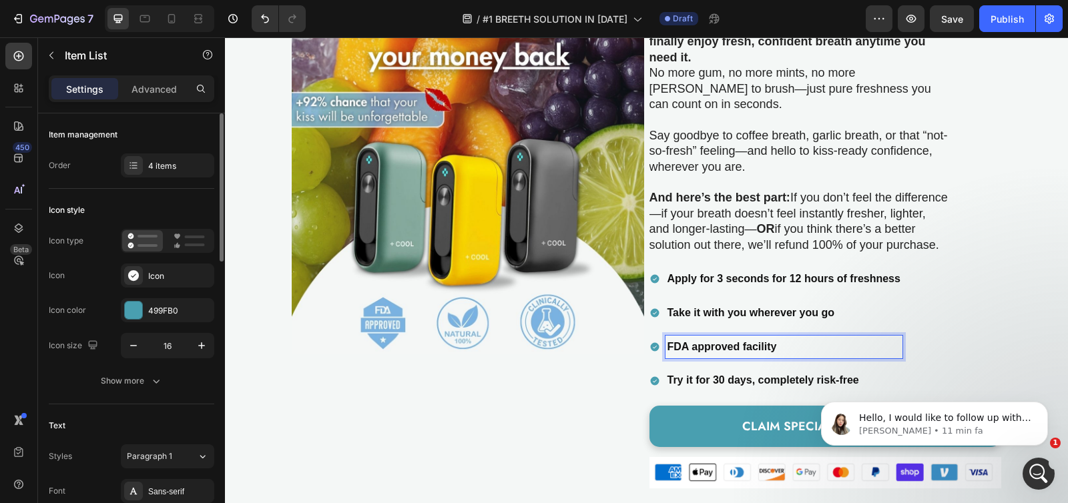
click at [801, 338] on p "FDA approved facility" at bounding box center [783, 347] width 233 height 19
click at [690, 374] on strong "Try it for 30 days, completely risk-free" at bounding box center [763, 379] width 192 height 11
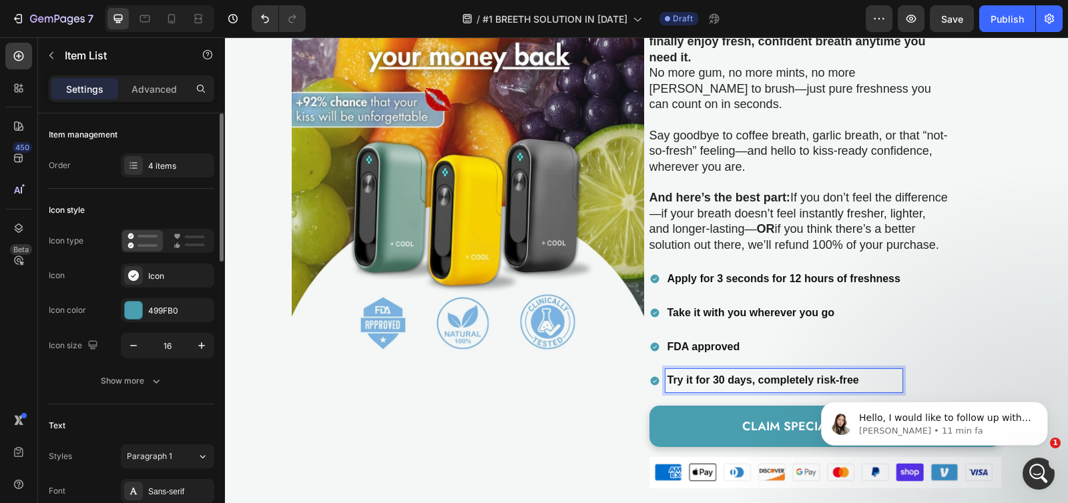
click at [713, 374] on strong "Try it for 30 days, completely risk-free" at bounding box center [763, 379] width 192 height 11
click at [931, 322] on div "Apply for 3 seconds for 12 hours of freshness Take it with you wherever you go …" at bounding box center [825, 330] width 352 height 125
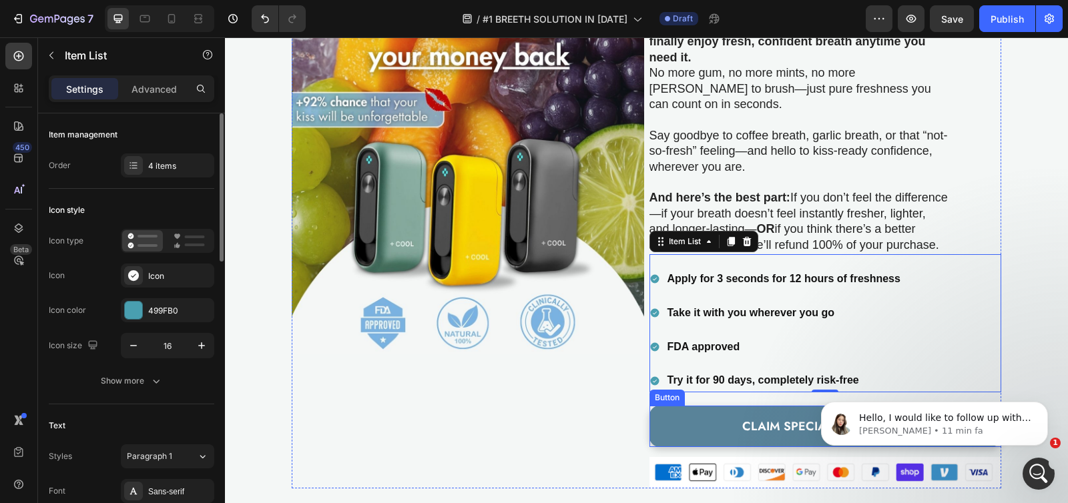
click at [657, 414] on link "CLAIM SPECIAL OFFER NOW" at bounding box center [825, 426] width 352 height 41
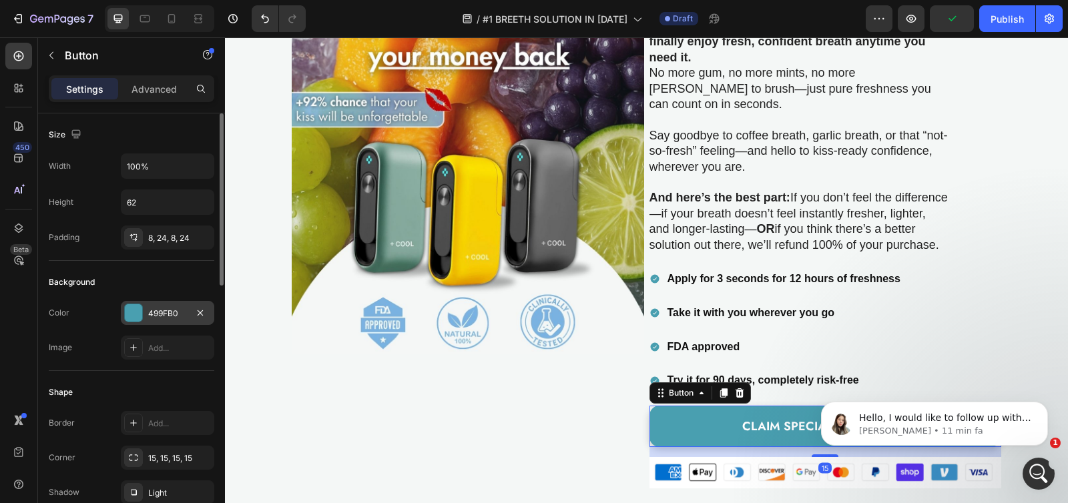
click at [141, 314] on div at bounding box center [133, 312] width 17 height 17
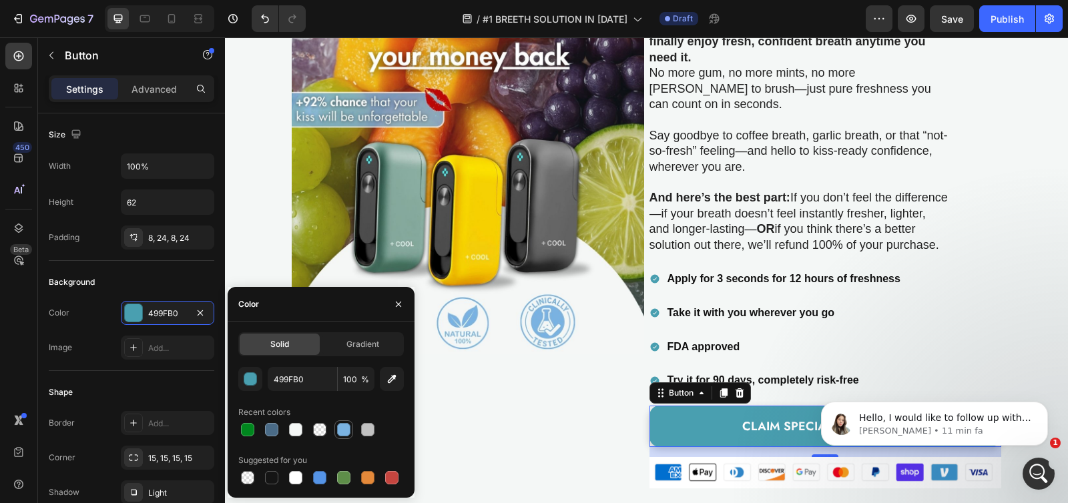
click at [344, 430] on div at bounding box center [343, 429] width 13 height 13
type input "7AB3E2"
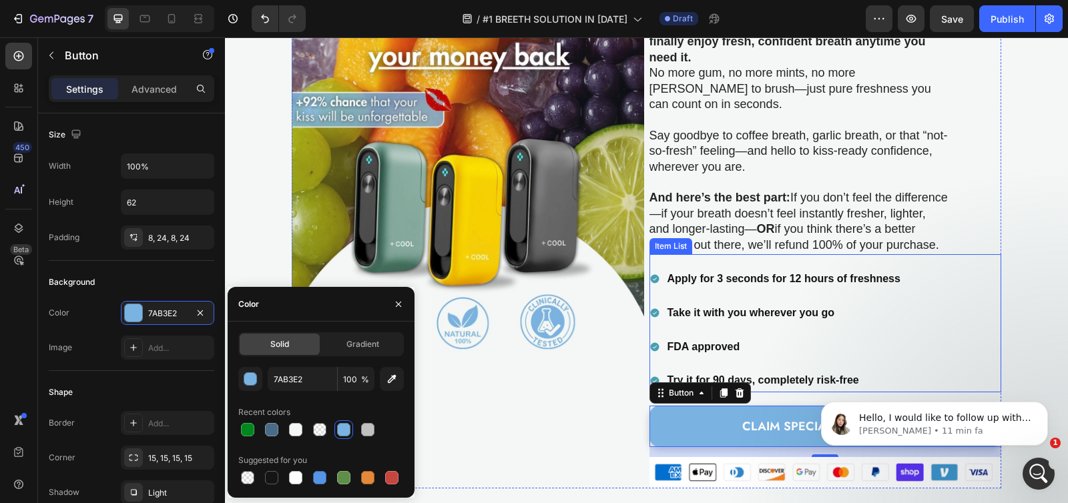
click at [888, 271] on p "Apply for 3 seconds for 12 hours of freshness" at bounding box center [783, 279] width 233 height 19
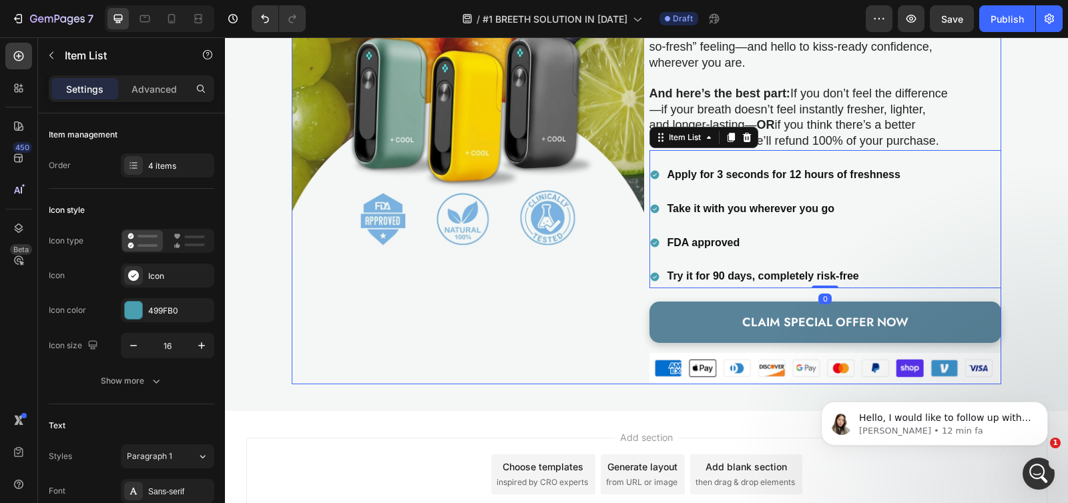
scroll to position [3044, 0]
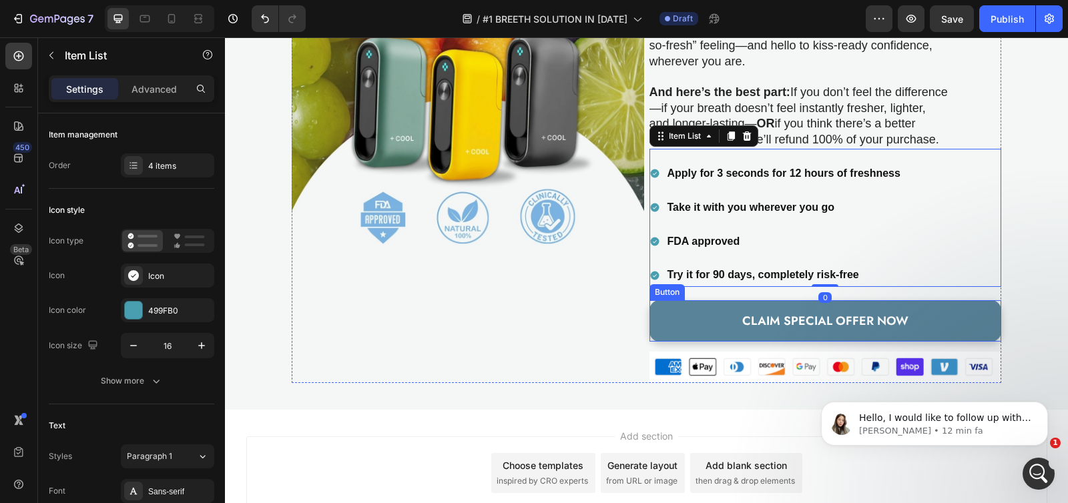
click at [679, 300] on link "CLAIM SPECIAL OFFER NOW" at bounding box center [825, 320] width 352 height 41
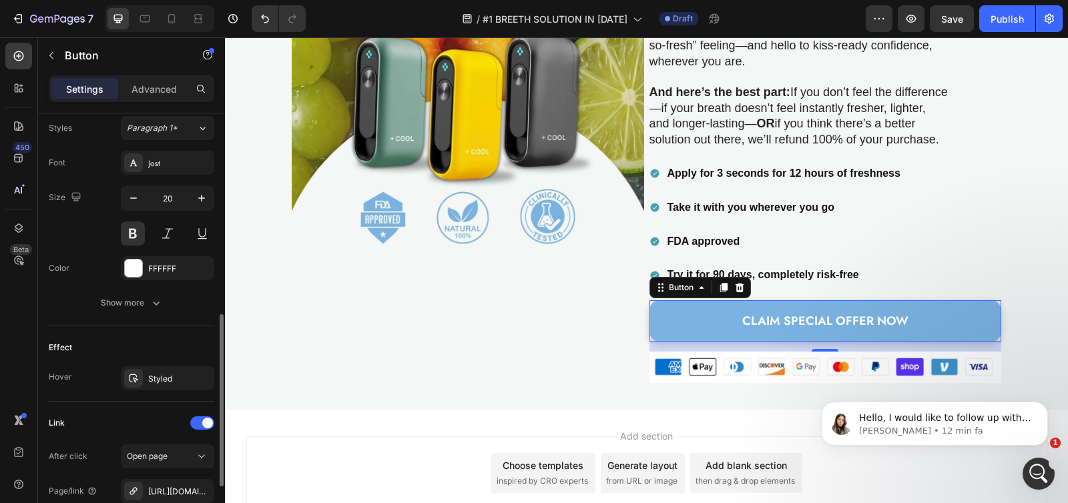
scroll to position [566, 0]
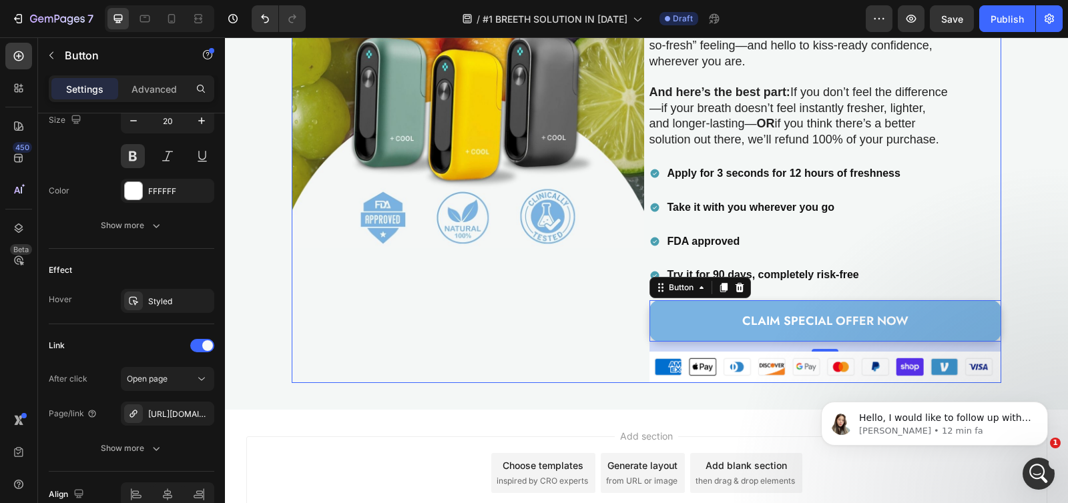
click at [567, 343] on div "Image" at bounding box center [468, 140] width 352 height 486
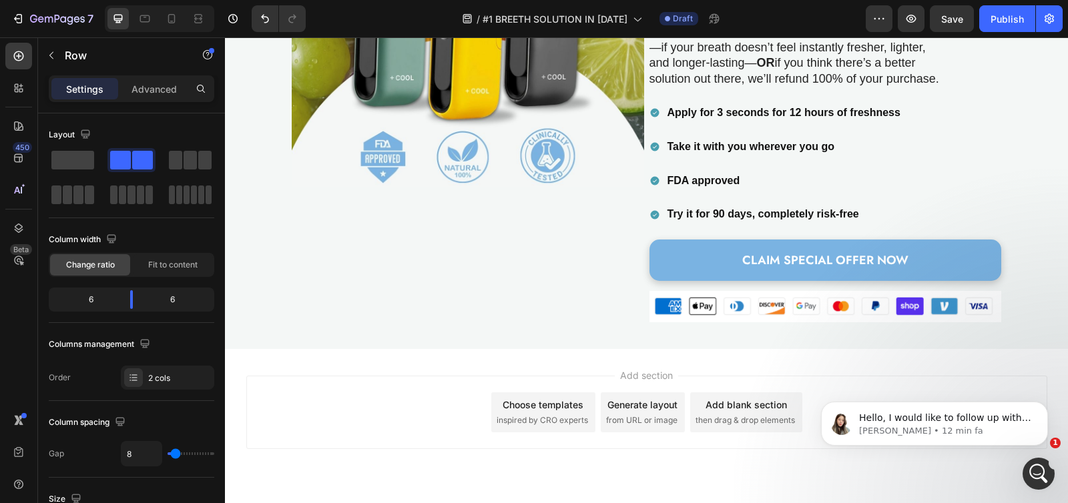
scroll to position [3119, 0]
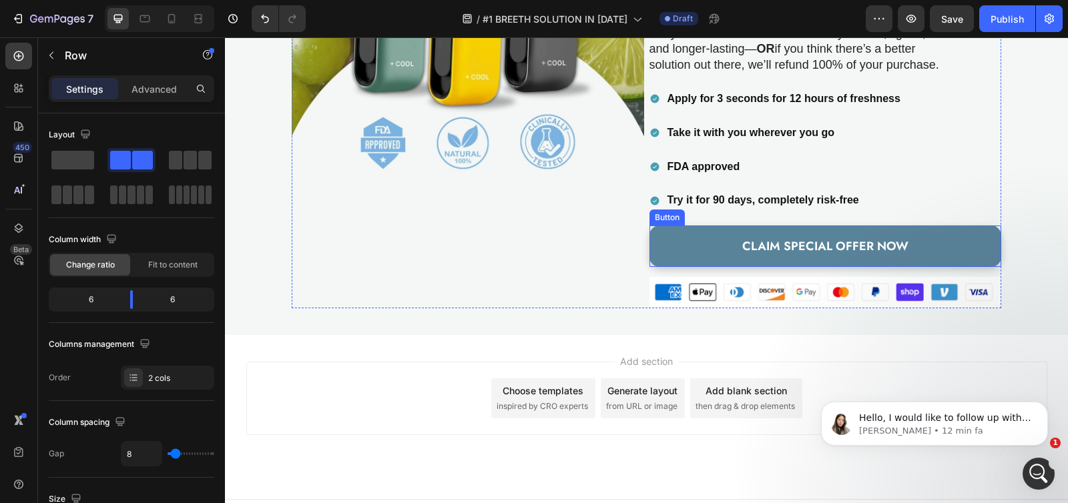
click at [693, 236] on link "CLAIM SPECIAL OFFER NOW" at bounding box center [825, 246] width 352 height 41
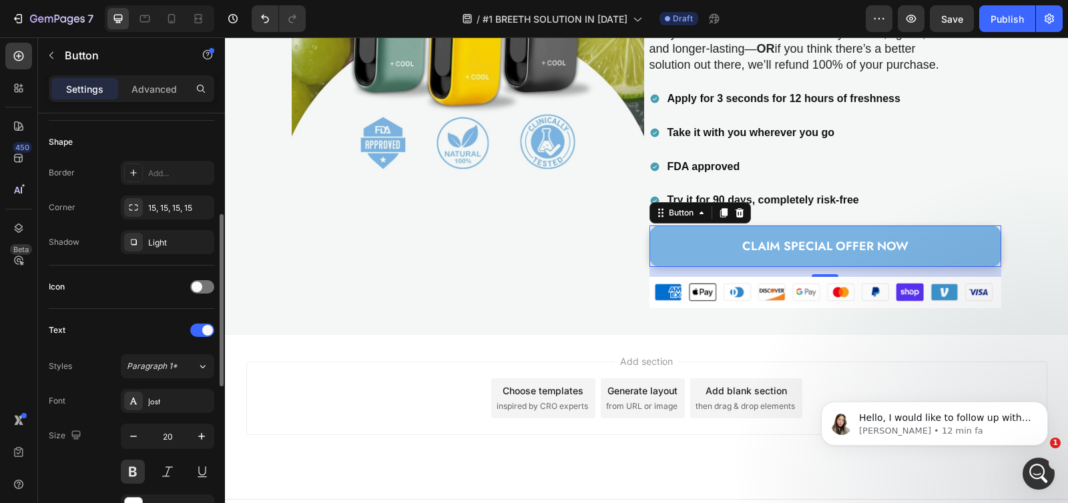
scroll to position [633, 0]
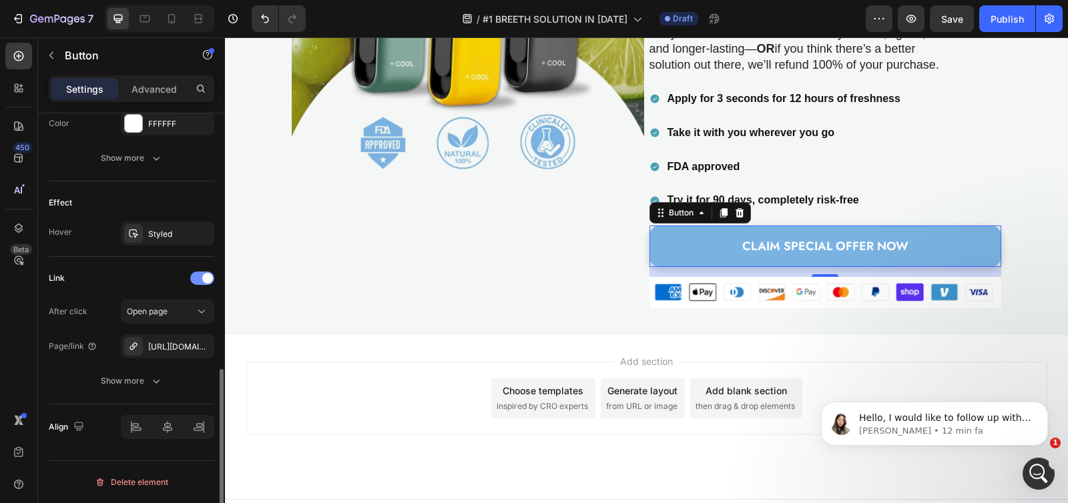
click at [203, 283] on div at bounding box center [202, 278] width 24 height 13
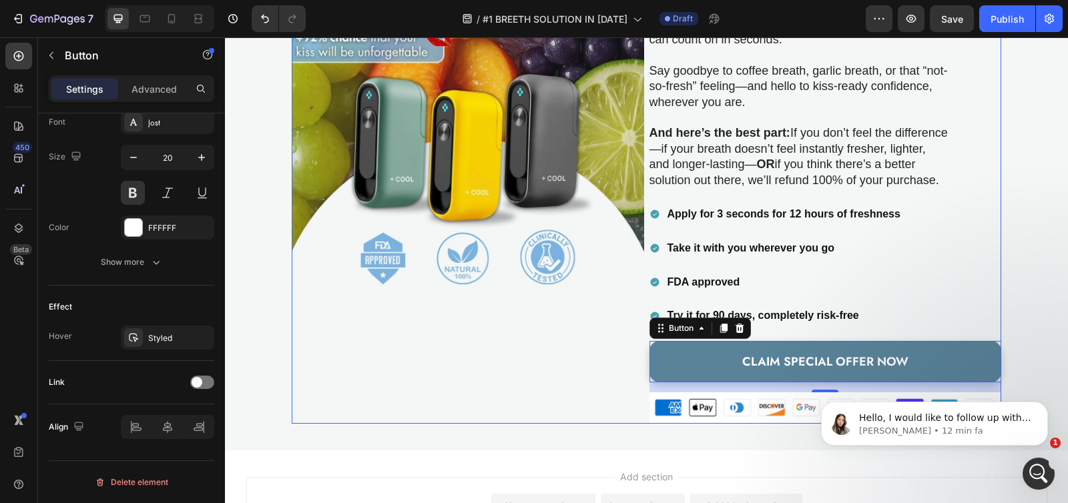
scroll to position [2994, 0]
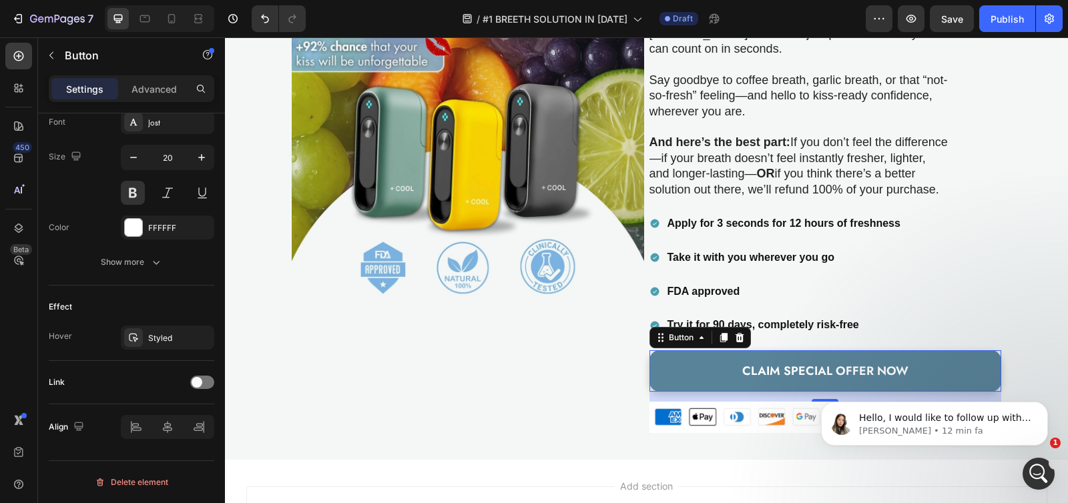
click at [675, 350] on button "CLAIM SPECIAL OFFER NOW" at bounding box center [825, 370] width 352 height 41
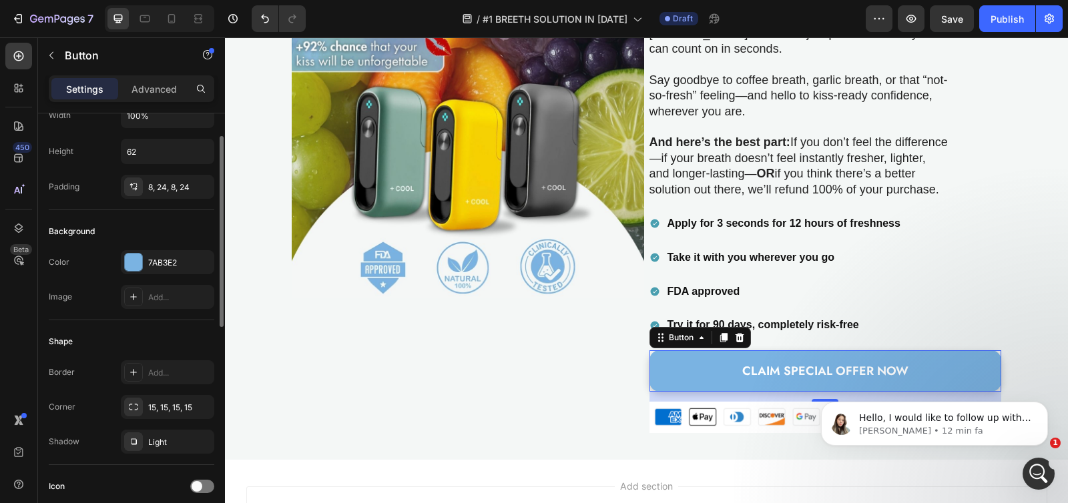
scroll to position [74, 0]
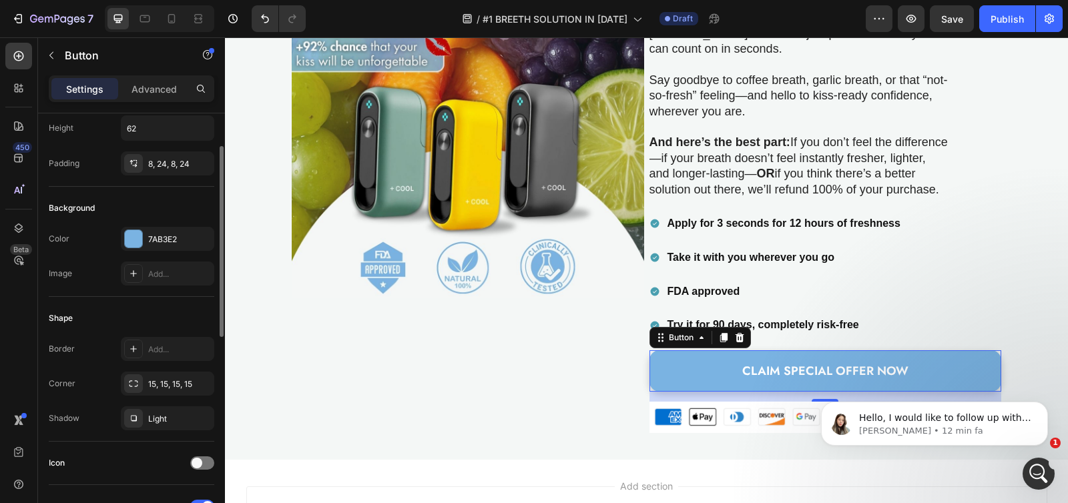
click at [89, 401] on div "Border Add... Corner 15, 15, 15, 15 Shadow Light" at bounding box center [132, 383] width 166 height 93
click at [719, 333] on icon at bounding box center [722, 337] width 7 height 9
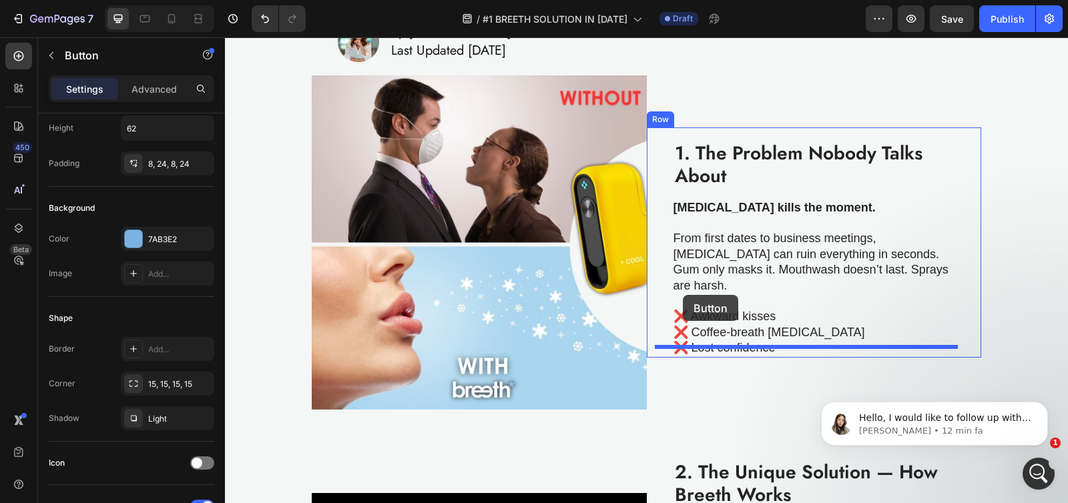
scroll to position [258, 0]
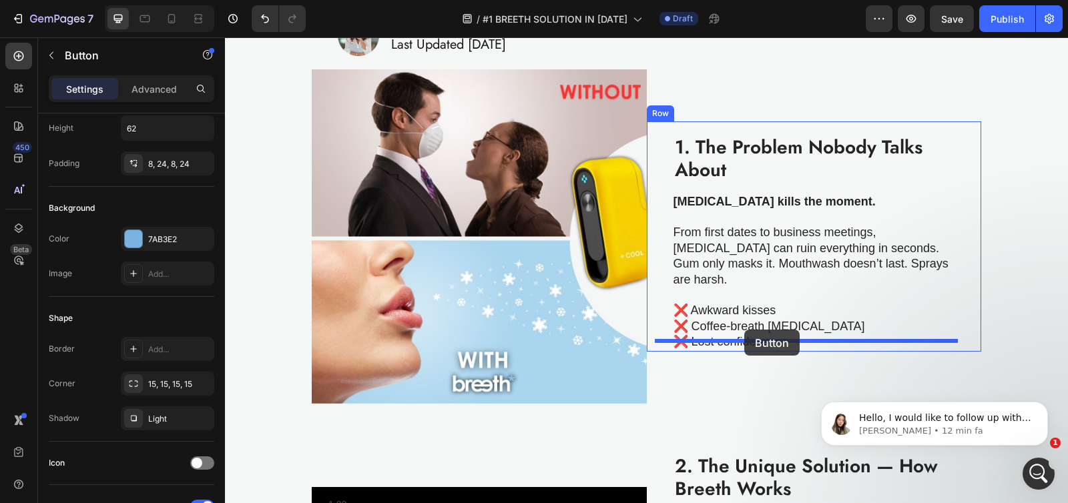
drag, startPoint x: 687, startPoint y: 410, endPoint x: 745, endPoint y: 331, distance: 98.2
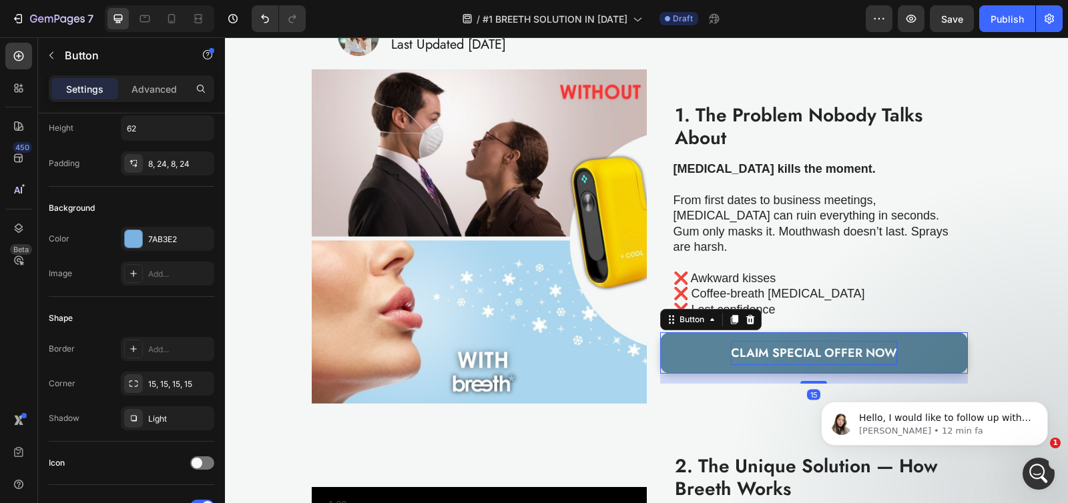
click at [775, 344] on span "CLAIM SPECIAL OFFER NOW" at bounding box center [814, 352] width 166 height 17
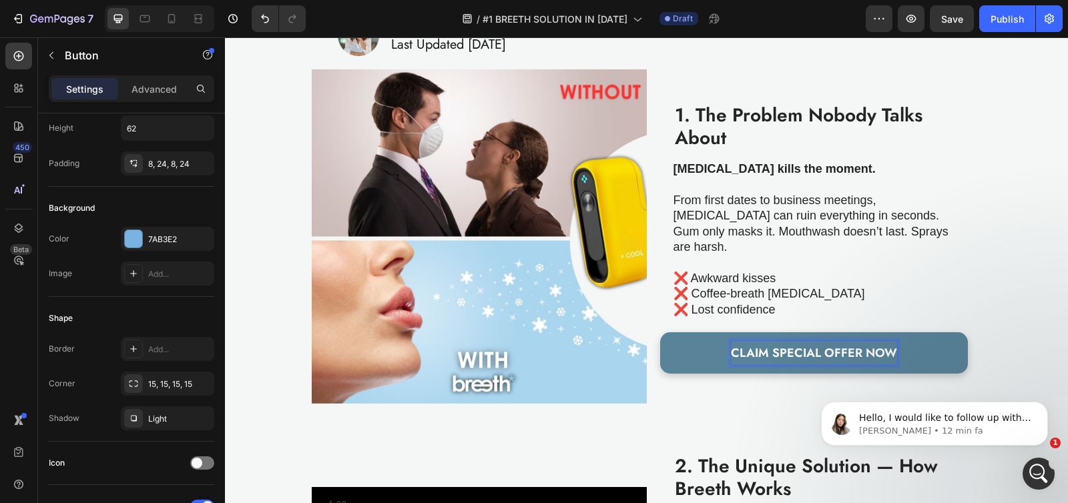
click at [769, 344] on span "CLAIM SPECIAL OFFER NOW" at bounding box center [814, 352] width 166 height 17
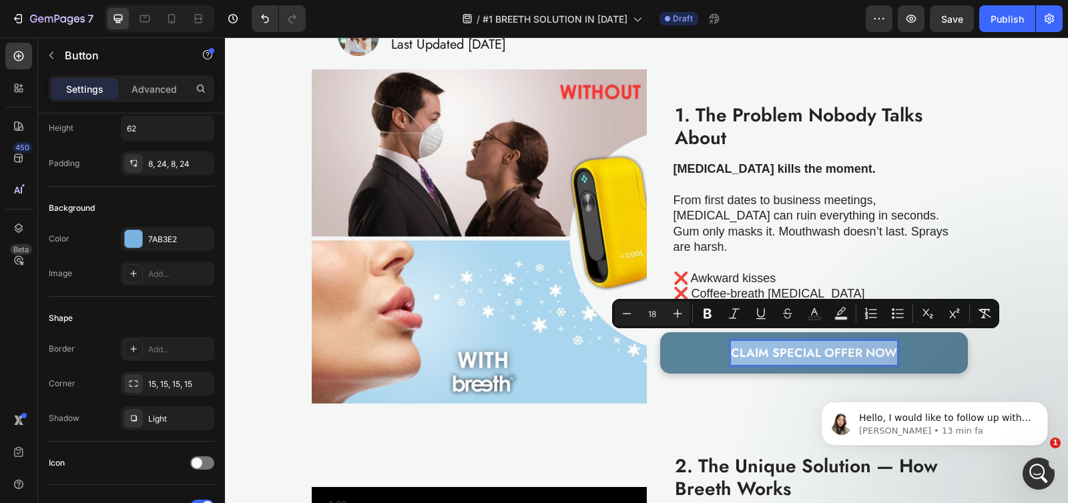
click at [797, 344] on span "CLAIM SPECIAL OFFER NOW" at bounding box center [814, 352] width 166 height 17
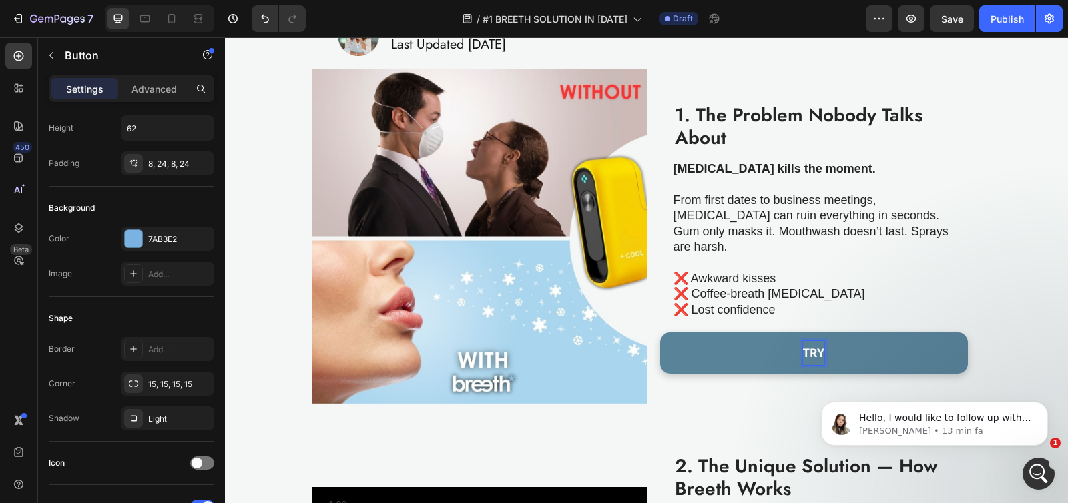
click at [660, 332] on button "TRY" at bounding box center [814, 352] width 308 height 41
click at [660, 332] on button "TRY BREETH" at bounding box center [814, 352] width 308 height 41
click at [660, 332] on button "TRY BREETH [DATE]" at bounding box center [814, 352] width 308 height 41
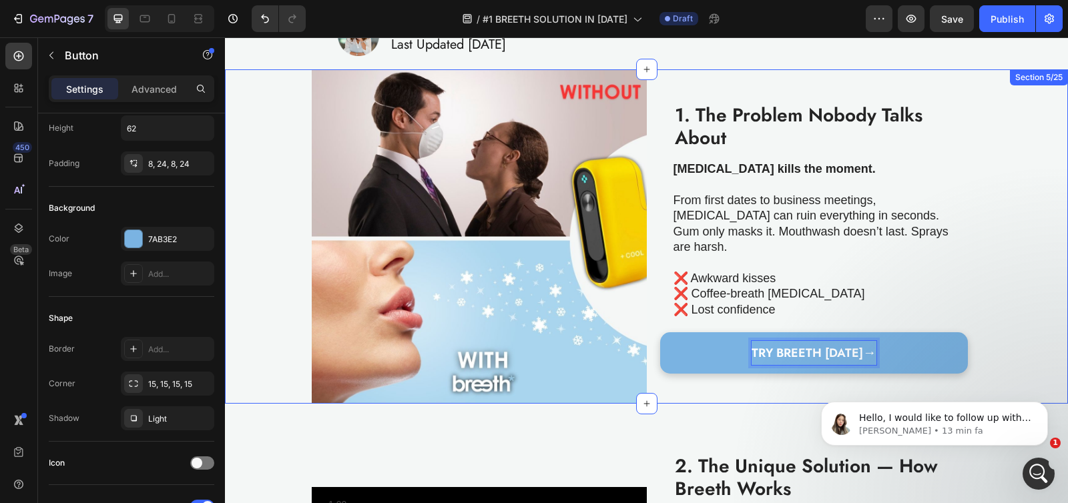
click at [972, 306] on div "Image 1. The Problem Nobody Talks About Heading Bad breath kills the moment. Fr…" at bounding box center [646, 236] width 843 height 335
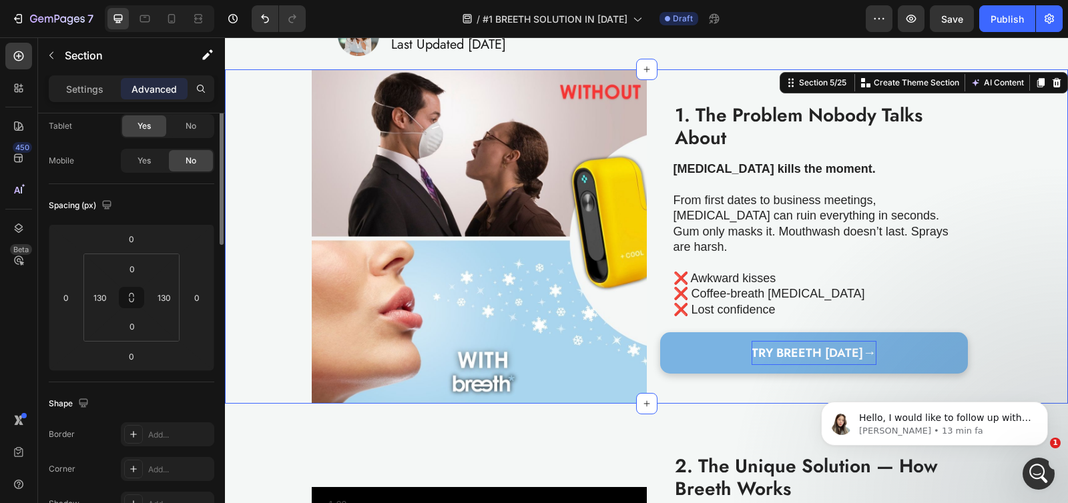
scroll to position [0, 0]
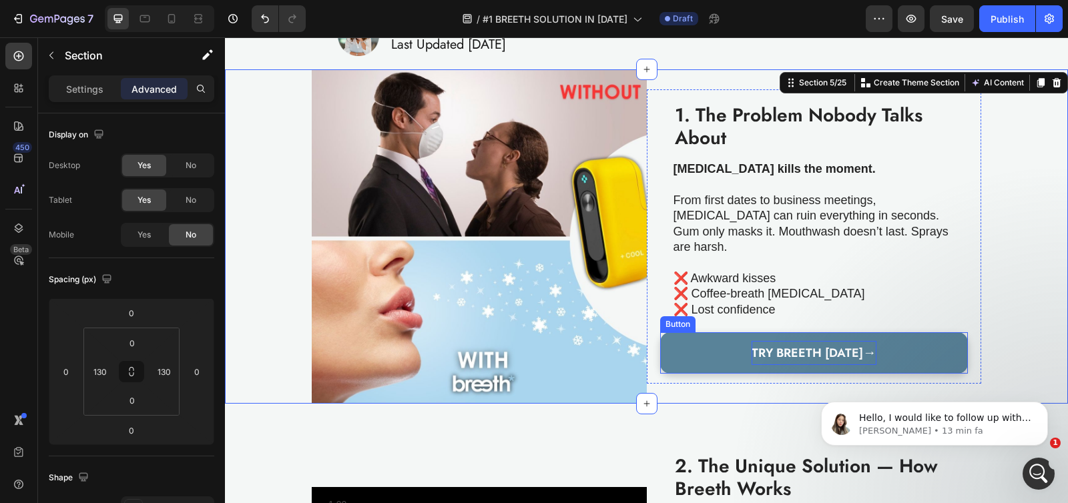
click at [920, 342] on button "TRY BREETH TODAY →" at bounding box center [814, 352] width 308 height 41
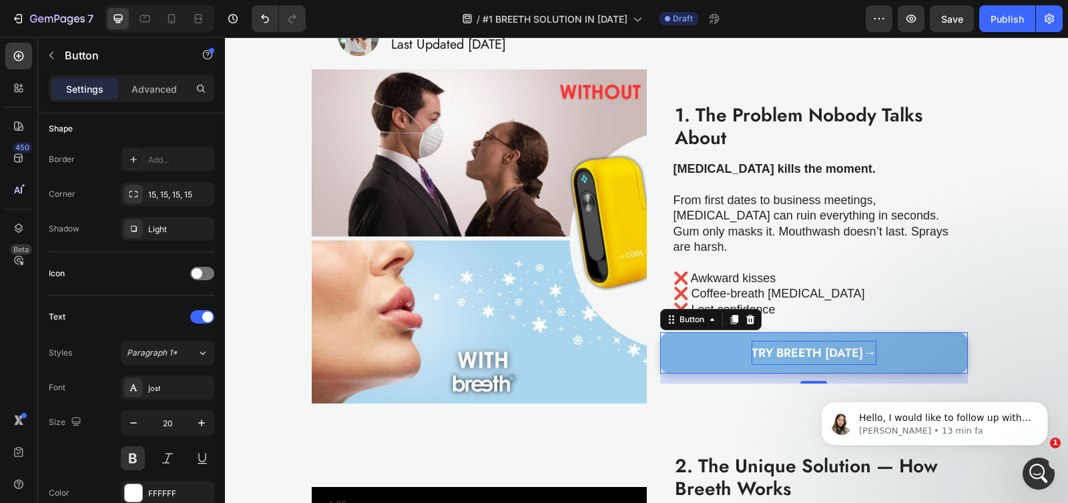
scroll to position [529, 0]
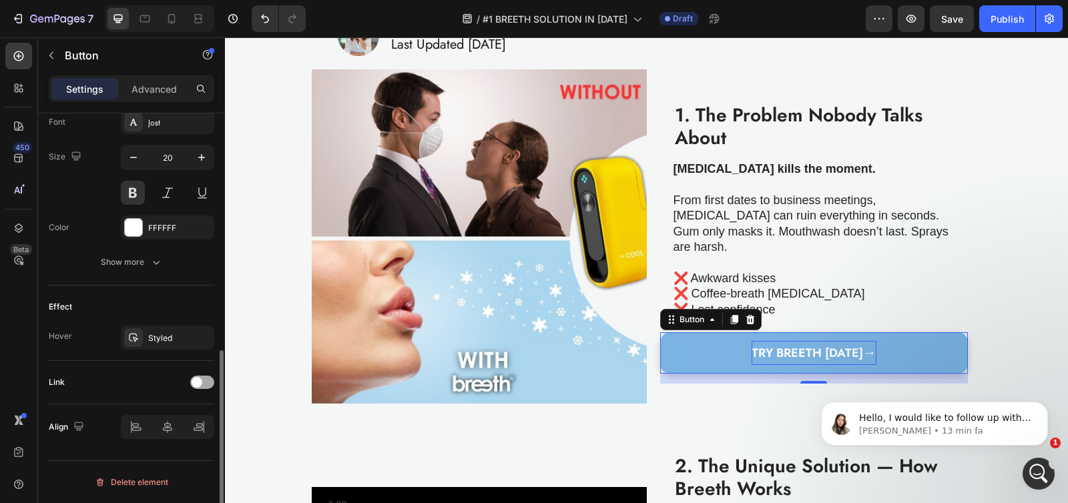
click at [201, 382] on span at bounding box center [197, 382] width 11 height 11
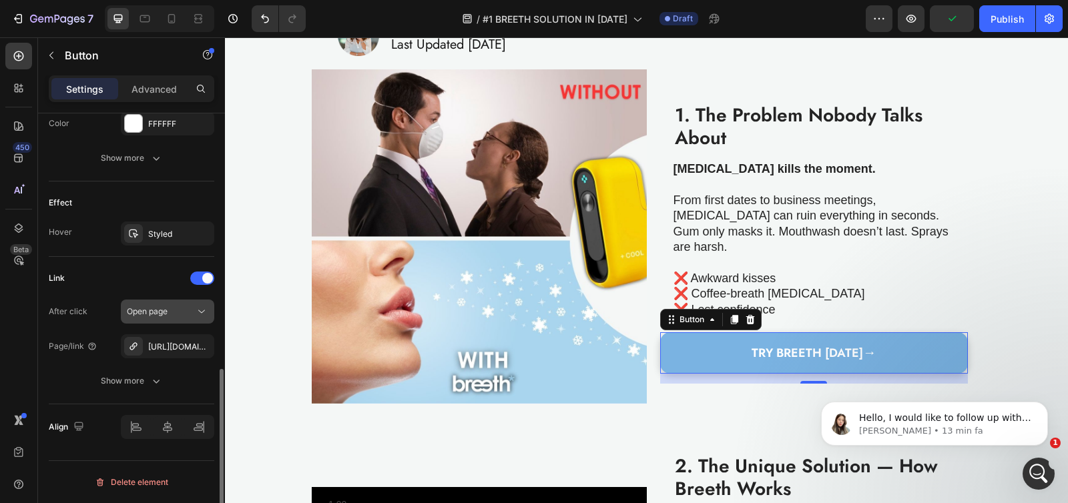
click at [176, 311] on div "Open page" at bounding box center [161, 312] width 68 height 12
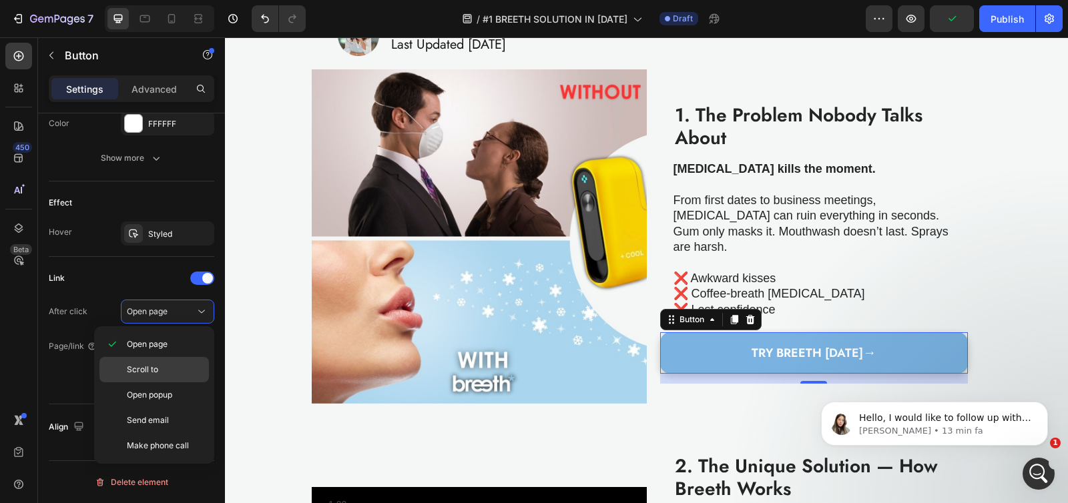
click at [168, 368] on p "Scroll to" at bounding box center [165, 370] width 76 height 12
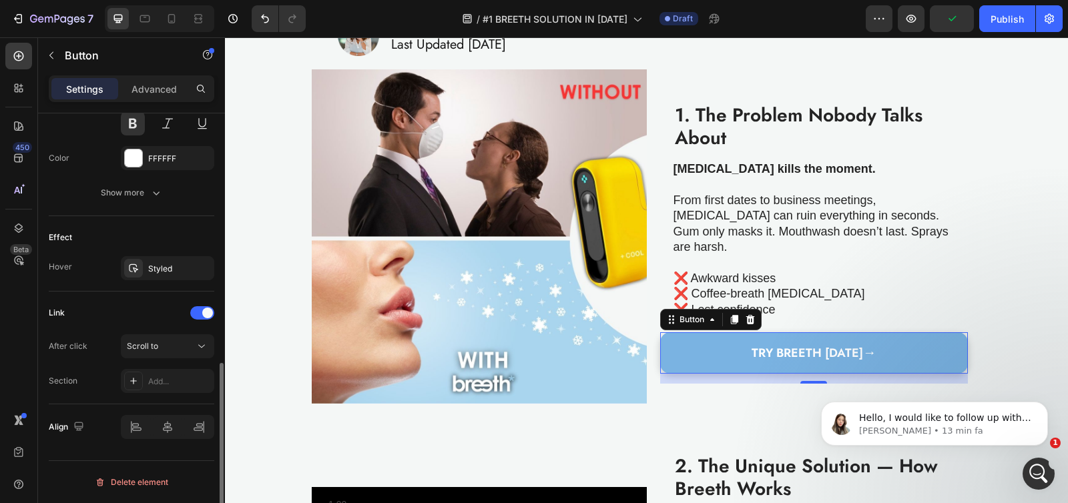
scroll to position [599, 0]
click at [158, 382] on div "Add..." at bounding box center [179, 382] width 63 height 12
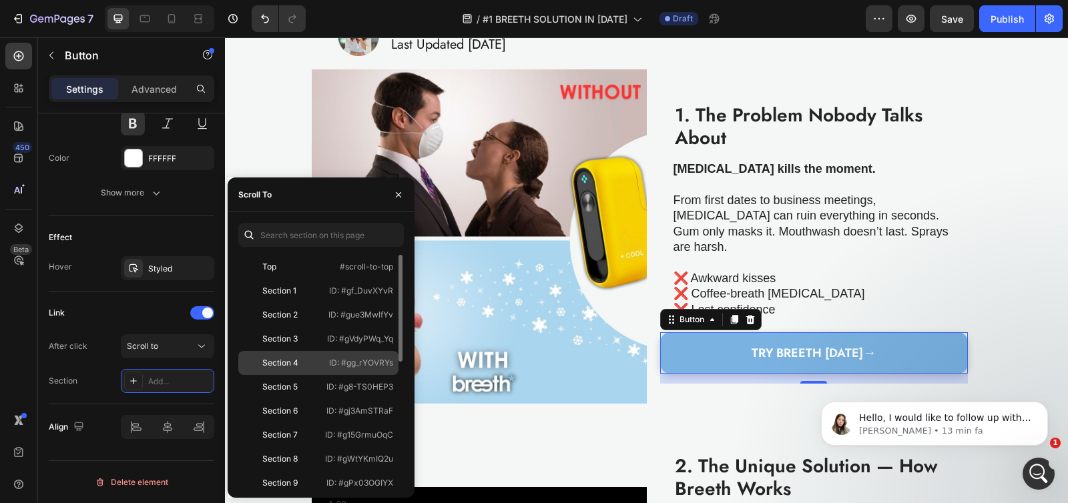
scroll to position [272, 0]
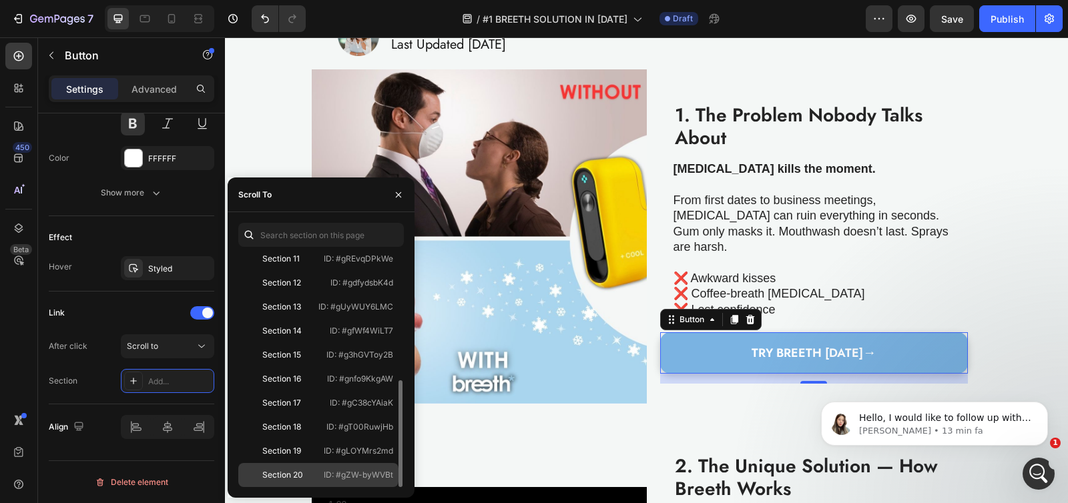
click at [319, 467] on div "Section 20 ID: #gZW-byWVBt" at bounding box center [318, 475] width 160 height 24
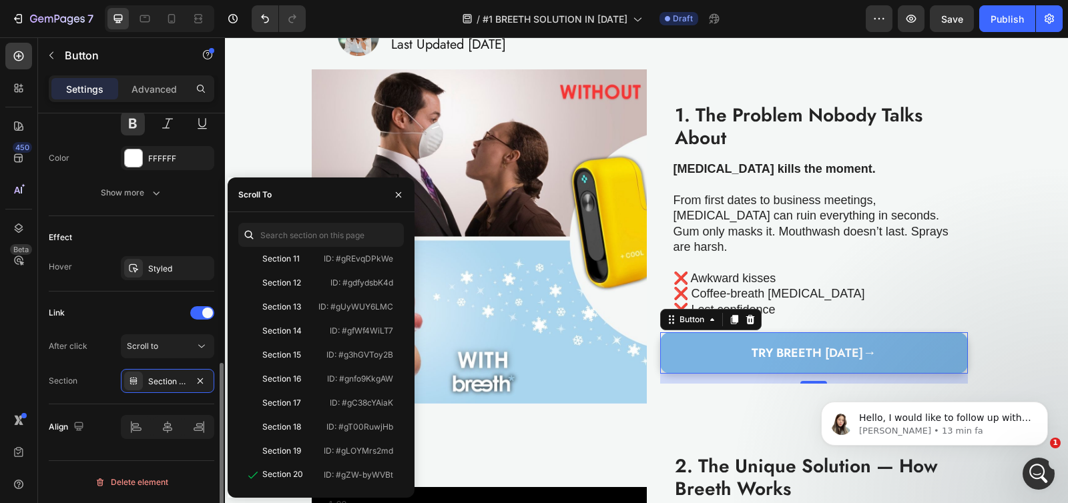
click at [159, 288] on div "Effect Hover Styled" at bounding box center [132, 253] width 166 height 75
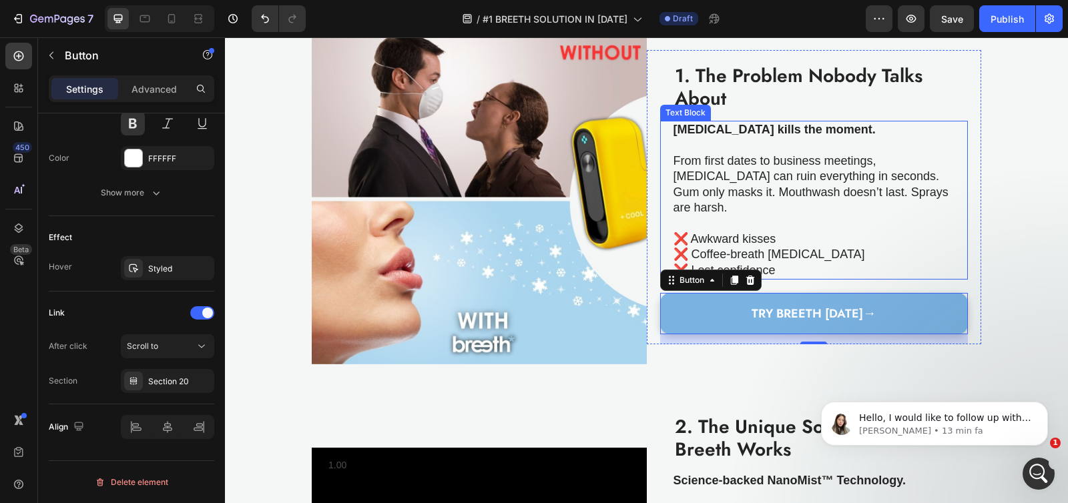
scroll to position [352, 0]
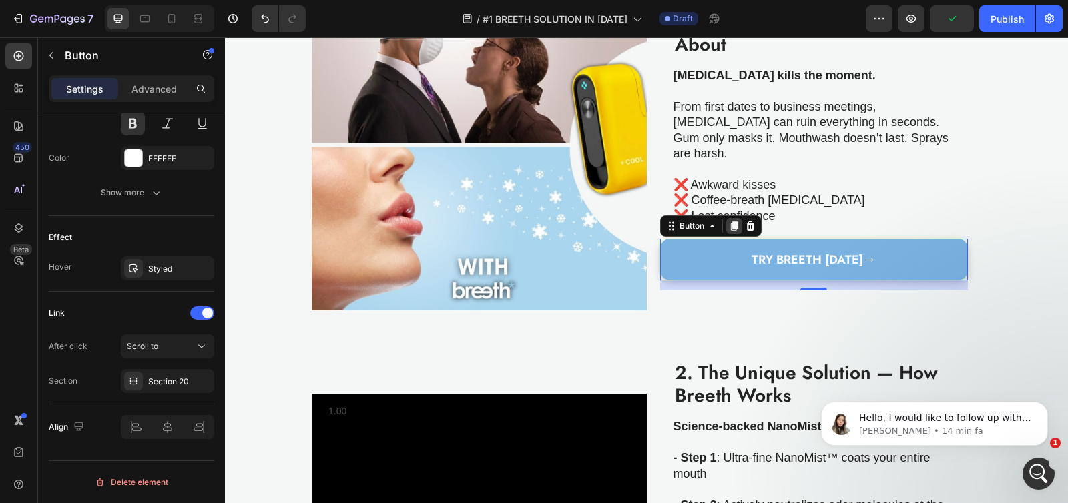
click at [733, 221] on icon at bounding box center [734, 226] width 11 height 11
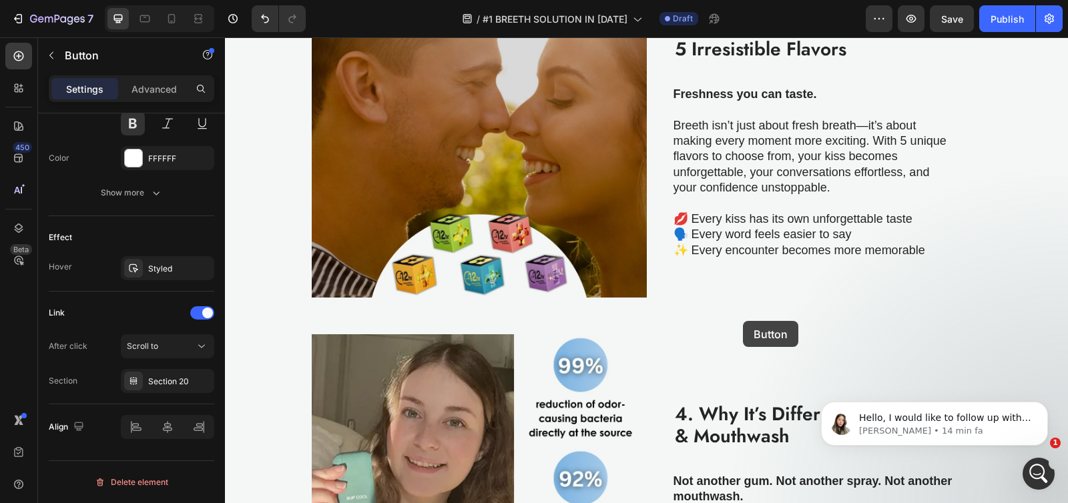
scroll to position [1095, 0]
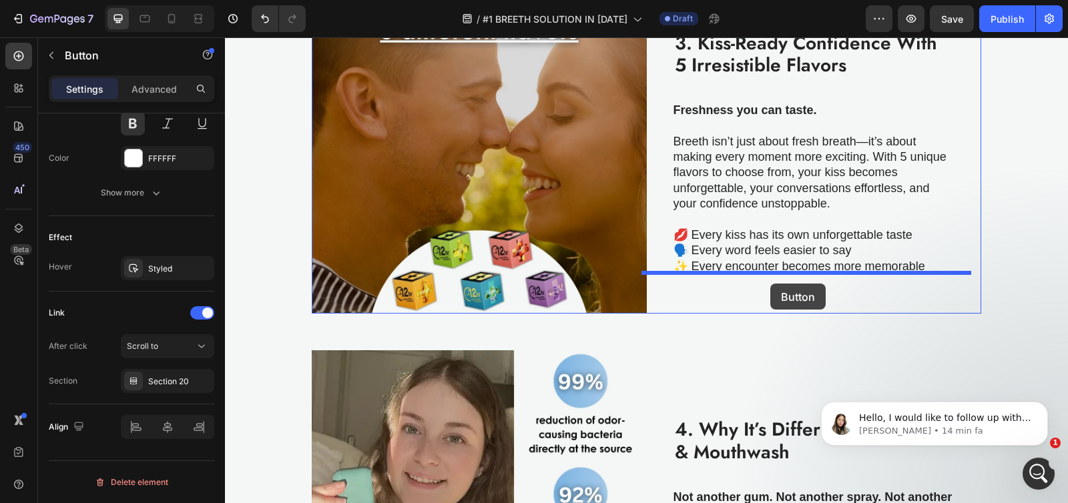
drag, startPoint x: 699, startPoint y: 280, endPoint x: 770, endPoint y: 284, distance: 71.5
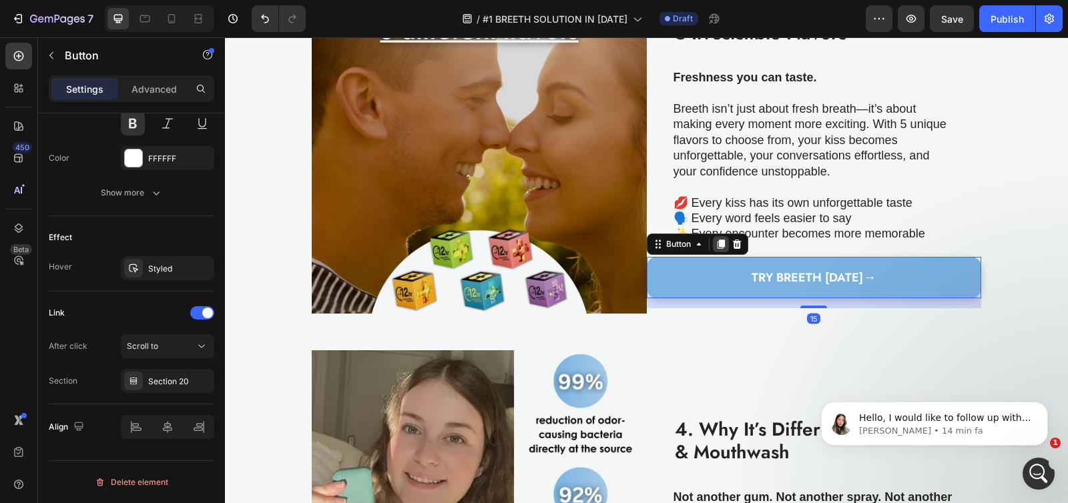
click at [715, 239] on icon at bounding box center [720, 244] width 11 height 11
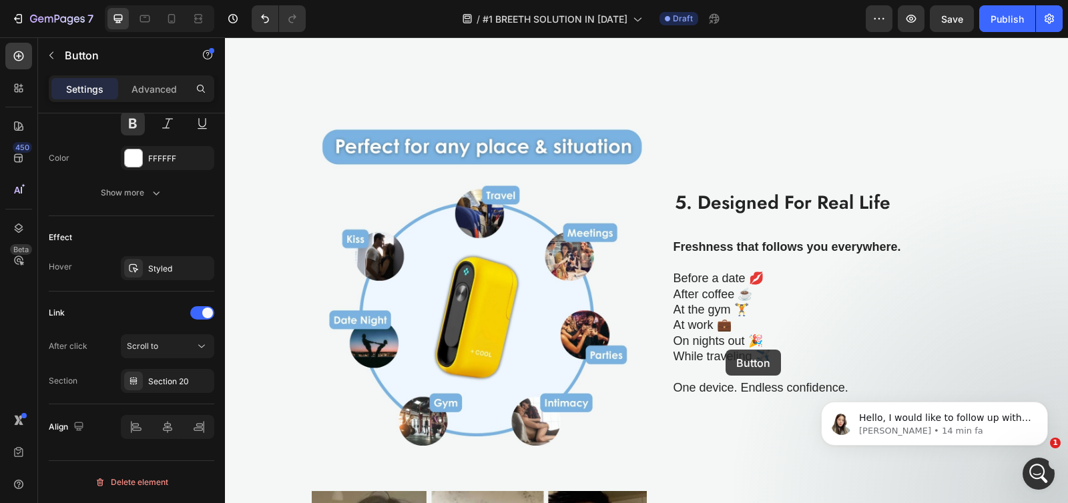
scroll to position [1901, 0]
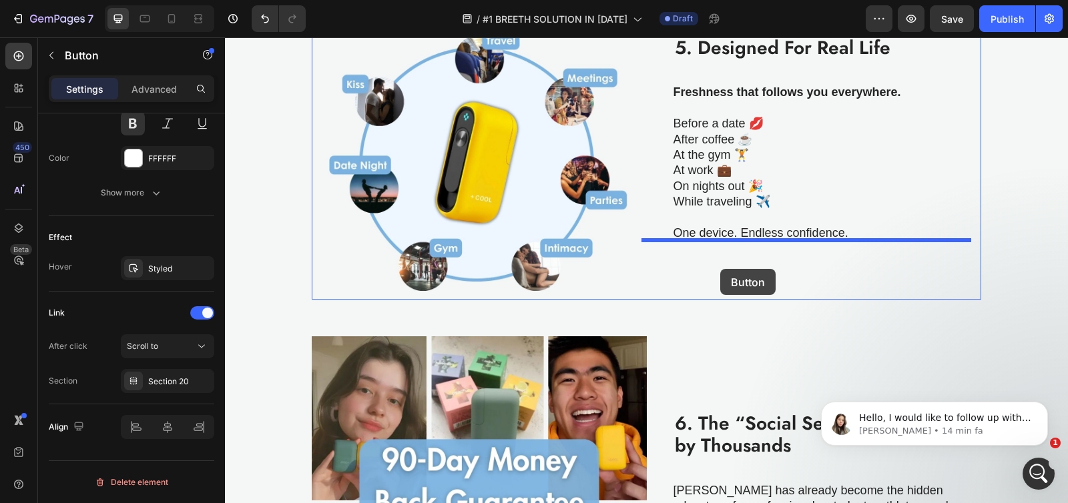
drag, startPoint x: 698, startPoint y: 312, endPoint x: 719, endPoint y: 269, distance: 47.8
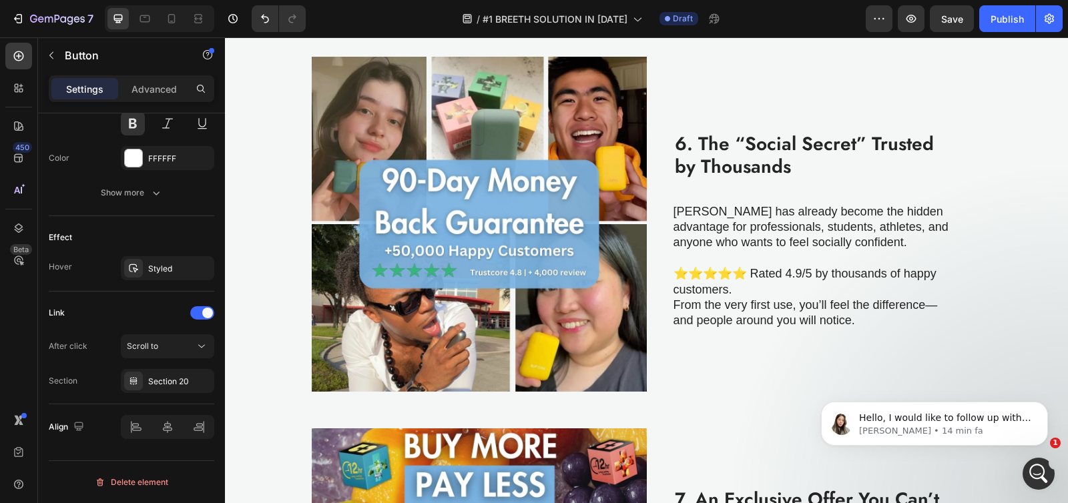
scroll to position [2026, 0]
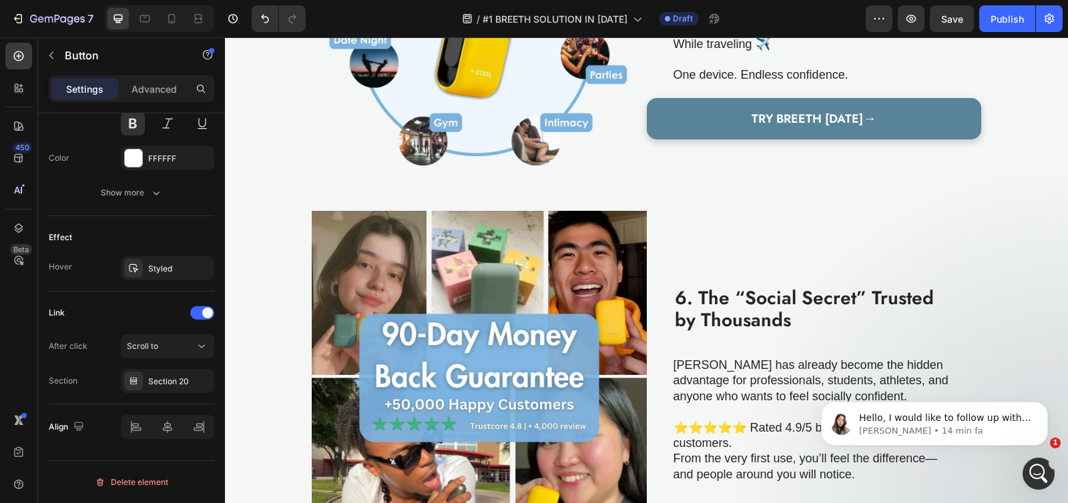
click at [694, 119] on link "TRY BREETH [DATE] →" at bounding box center [814, 118] width 335 height 41
click at [661, 123] on link "TRY BREETH [DATE] →" at bounding box center [814, 118] width 335 height 41
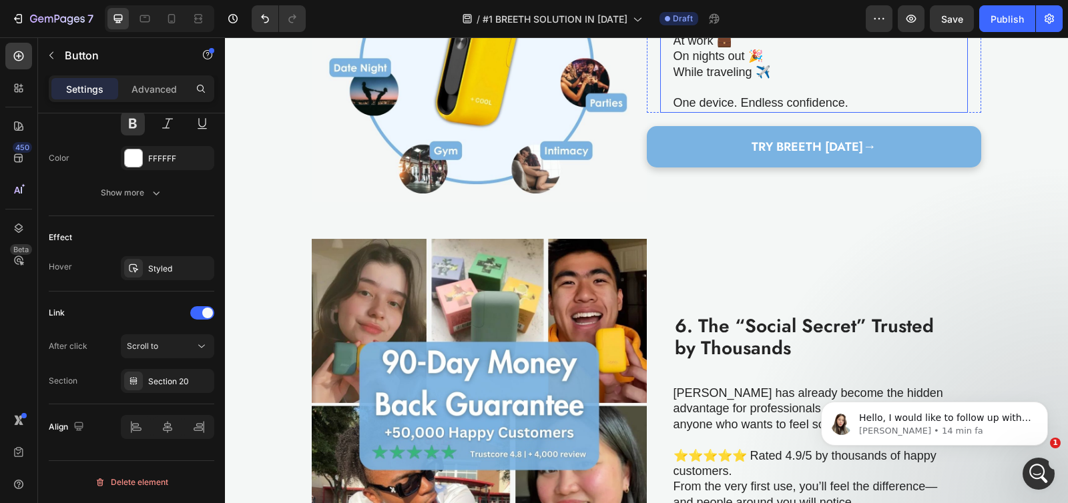
scroll to position [1913, 0]
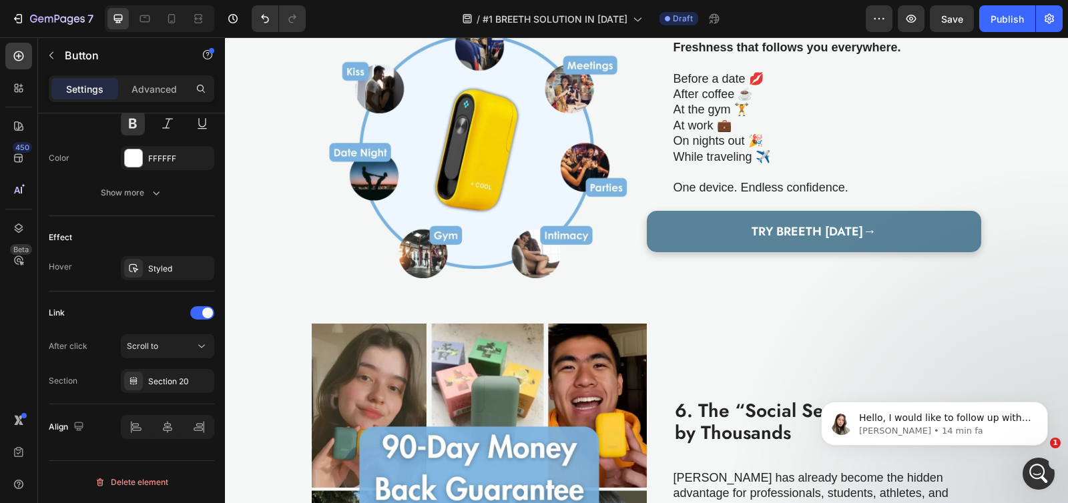
click at [954, 226] on link "TRY BREETH [DATE] →" at bounding box center [814, 231] width 335 height 41
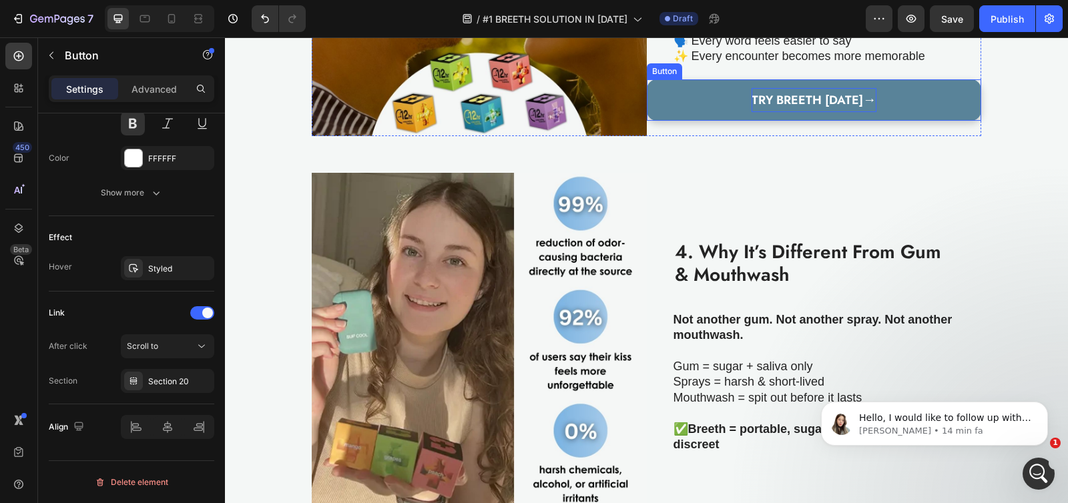
scroll to position [1271, 0]
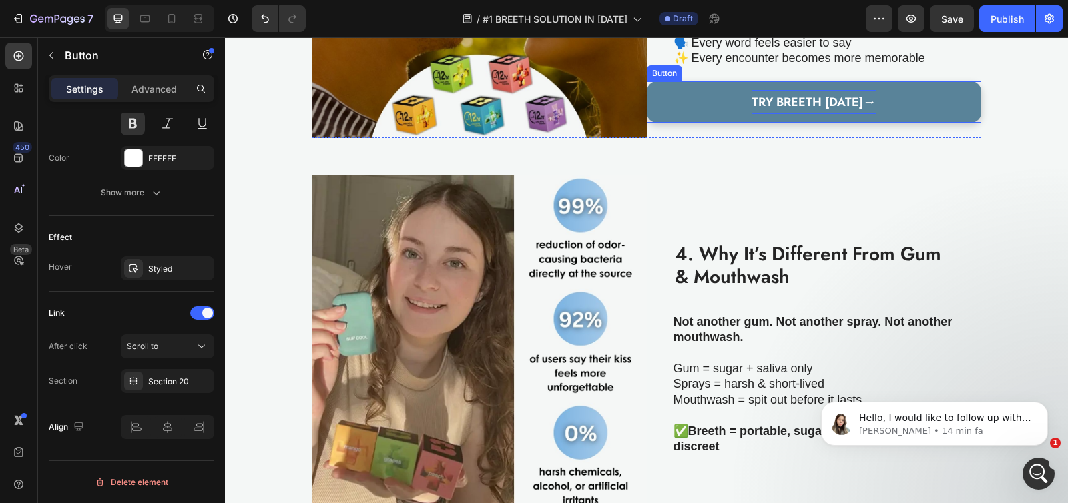
click at [763, 103] on span "TRY BREETH [DATE]" at bounding box center [806, 101] width 111 height 17
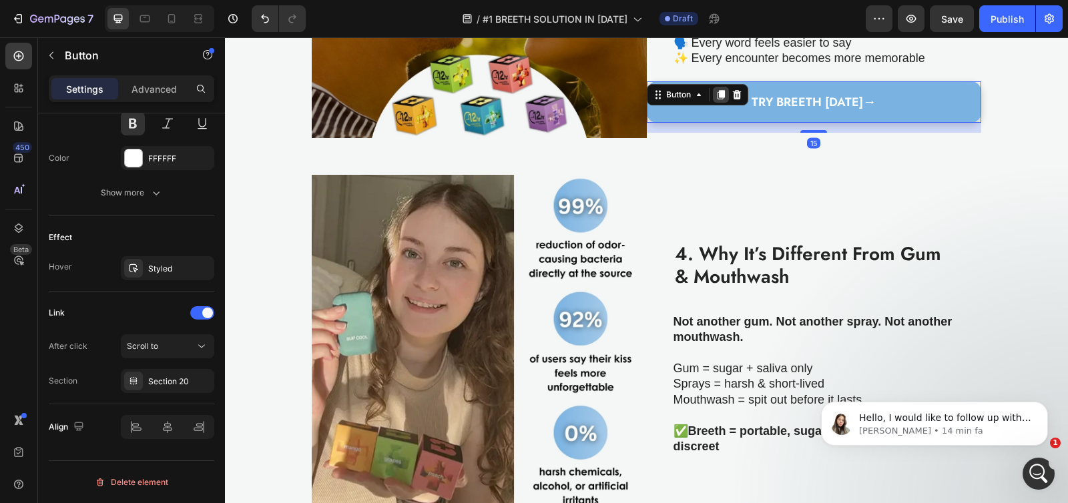
click at [715, 95] on icon at bounding box center [720, 94] width 11 height 11
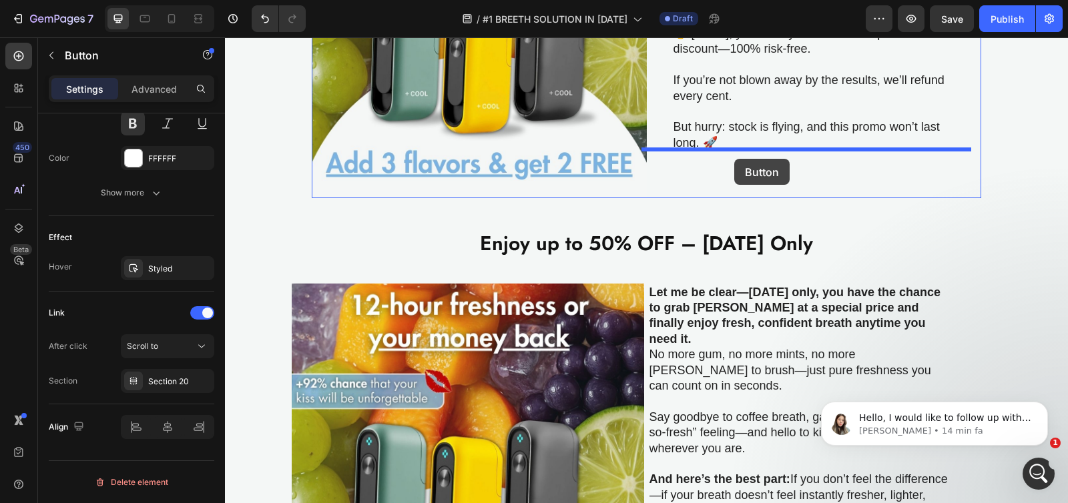
scroll to position [2734, 0]
drag, startPoint x: 721, startPoint y: 135, endPoint x: 731, endPoint y: 155, distance: 22.4
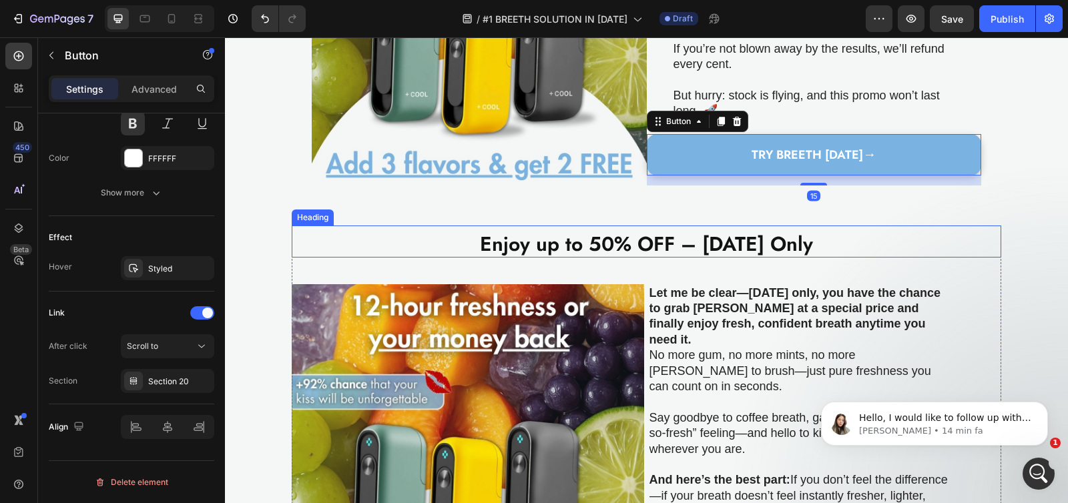
click at [428, 226] on h2 "Enjoy up to 50% OFF – [DATE] Only" at bounding box center [646, 242] width 709 height 32
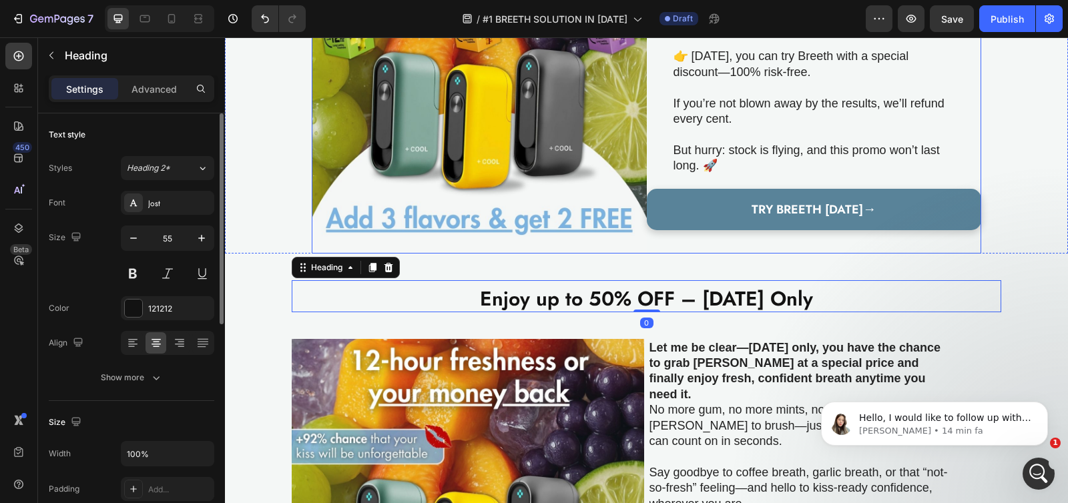
scroll to position [2659, 0]
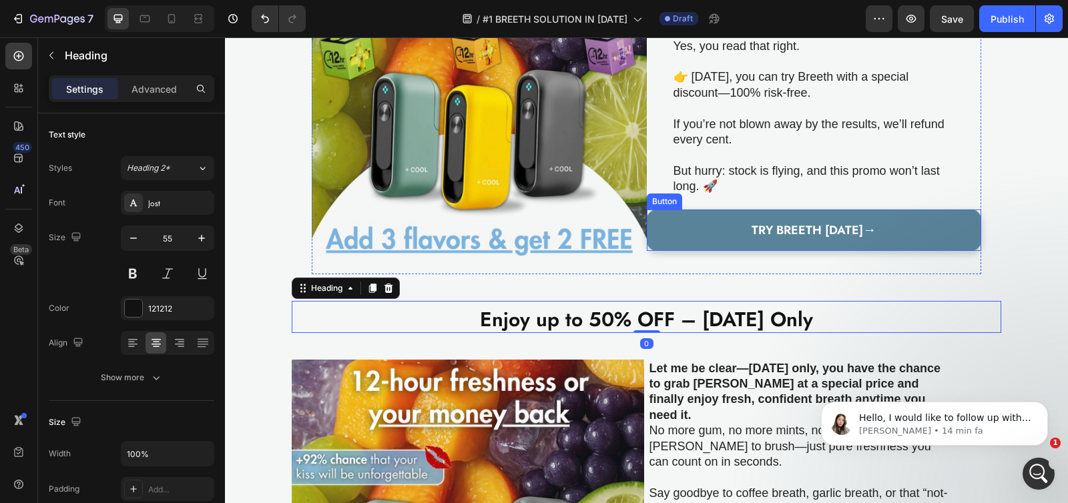
click at [671, 234] on link "TRY BREETH [DATE] →" at bounding box center [814, 230] width 335 height 41
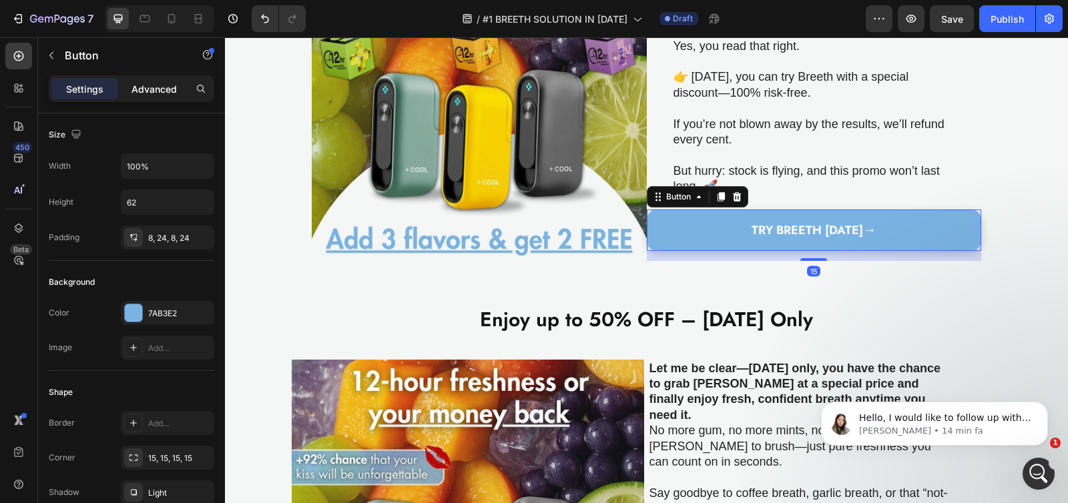
click at [129, 90] on div "Advanced" at bounding box center [154, 88] width 67 height 21
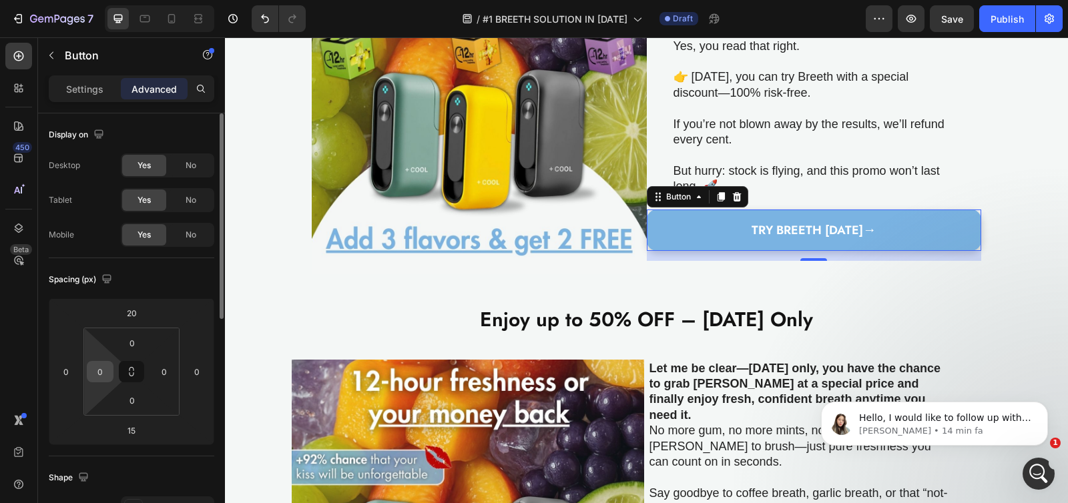
click at [101, 366] on input "0" at bounding box center [100, 372] width 20 height 20
type input "20"
click at [101, 370] on input "20" at bounding box center [100, 372] width 20 height 20
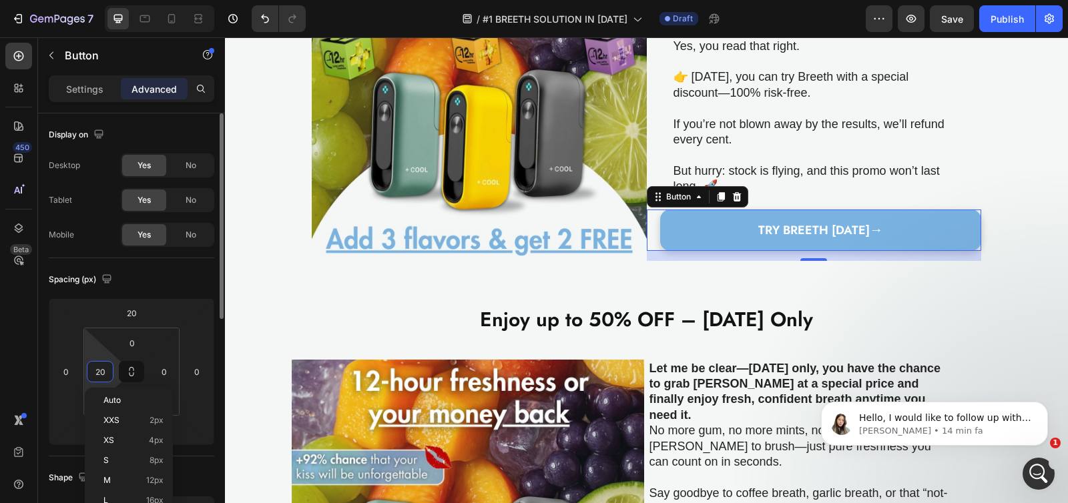
click at [101, 370] on input "20" at bounding box center [100, 372] width 20 height 20
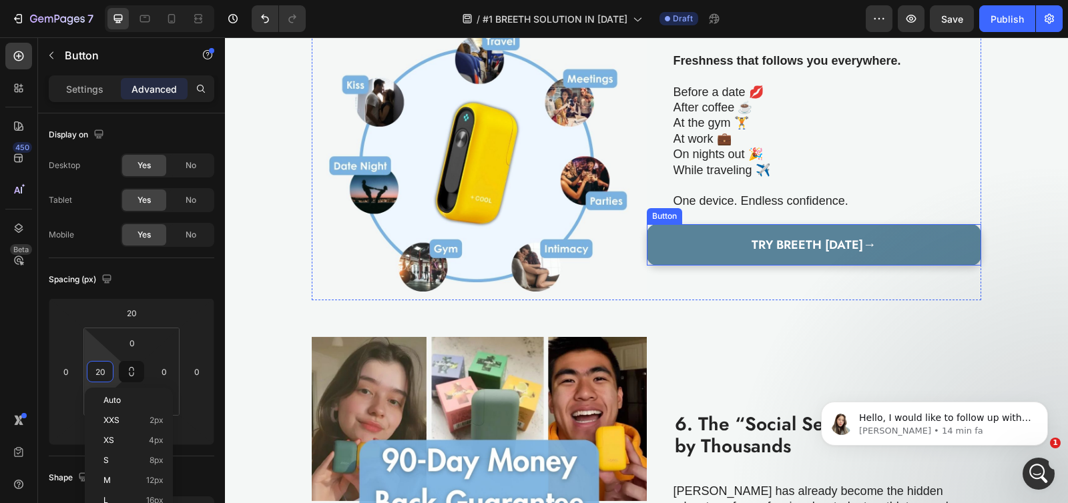
scroll to position [1899, 0]
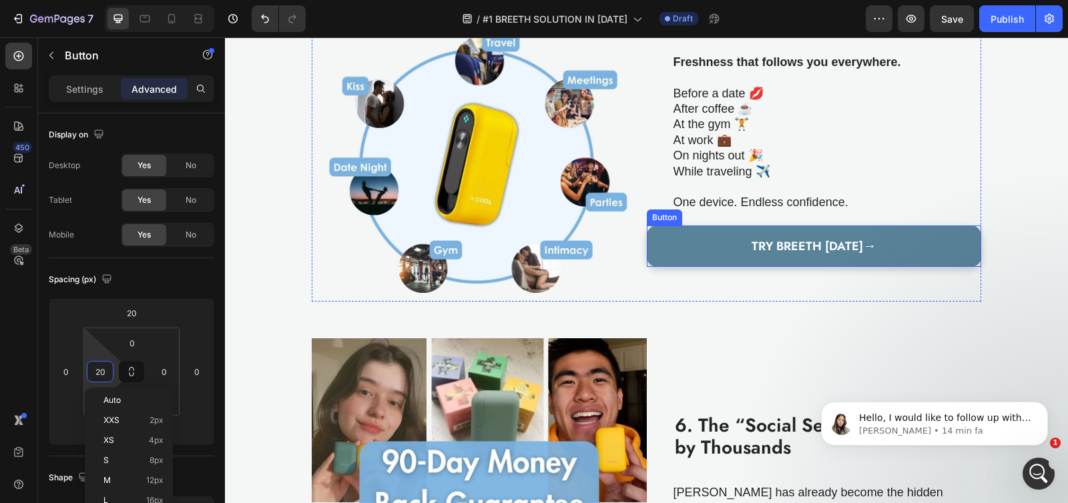
click at [667, 244] on link "TRY BREETH [DATE] →" at bounding box center [814, 246] width 335 height 41
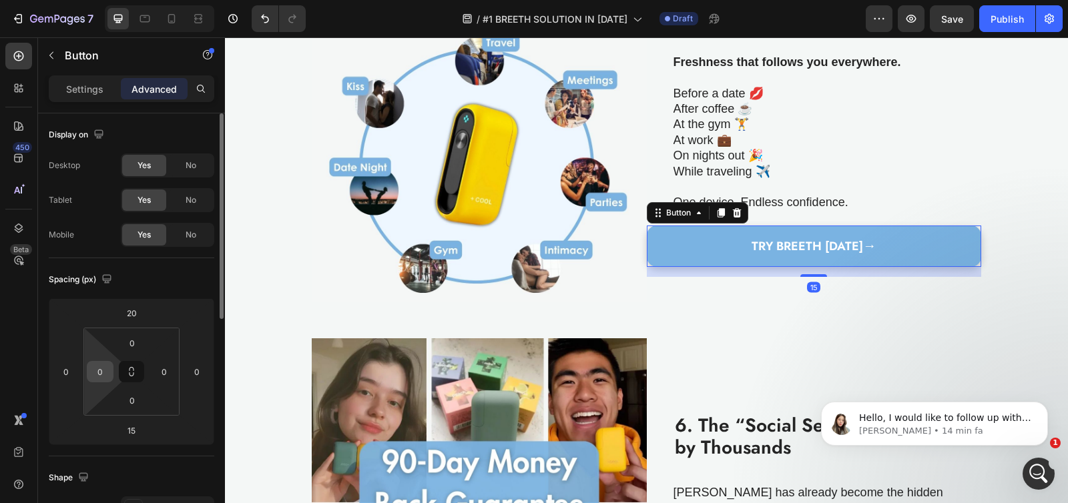
click at [110, 374] on div "0" at bounding box center [100, 371] width 27 height 21
click at [102, 370] on input "0" at bounding box center [100, 372] width 20 height 20
paste input "2"
type input "20"
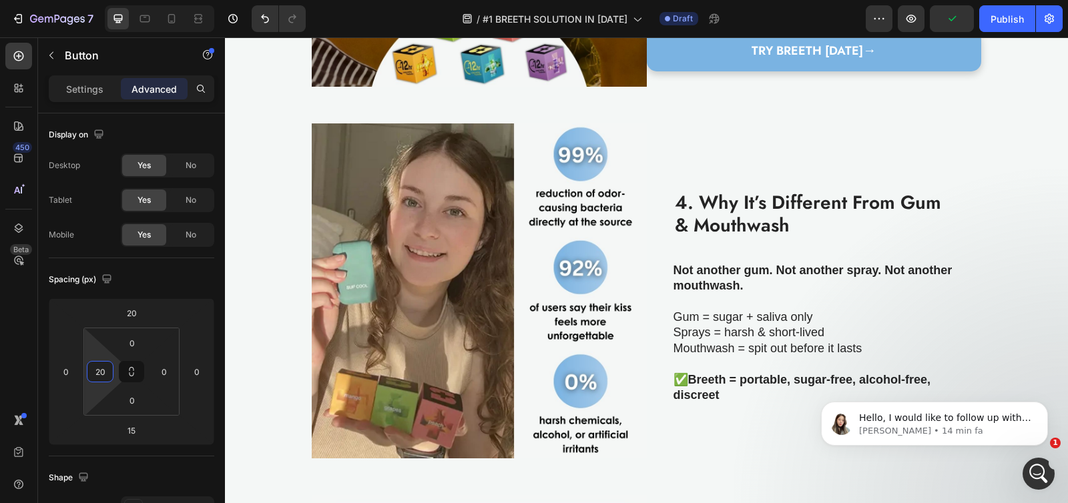
scroll to position [1092, 0]
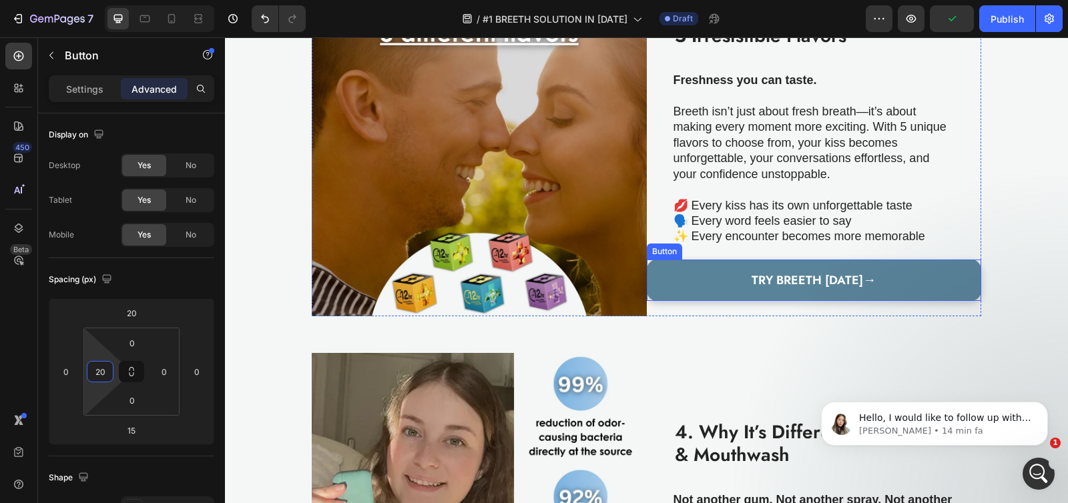
click at [666, 286] on link "TRY BREETH [DATE] →" at bounding box center [814, 280] width 335 height 41
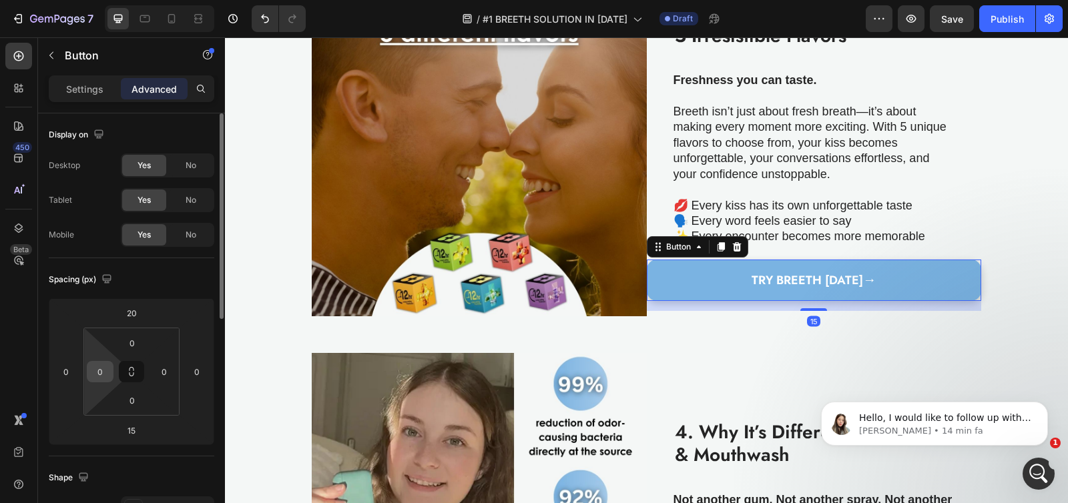
click at [95, 371] on input "0" at bounding box center [100, 372] width 20 height 20
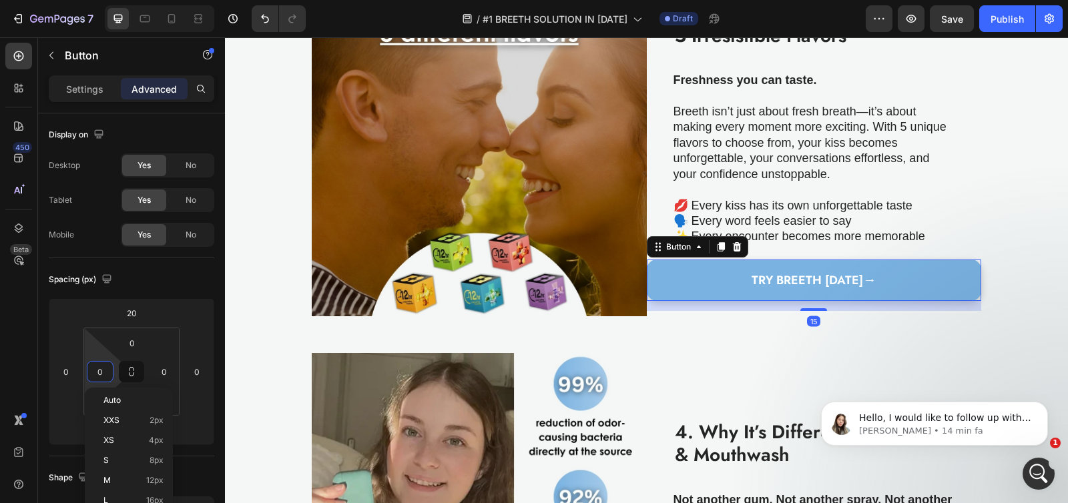
paste input "2"
type input "20"
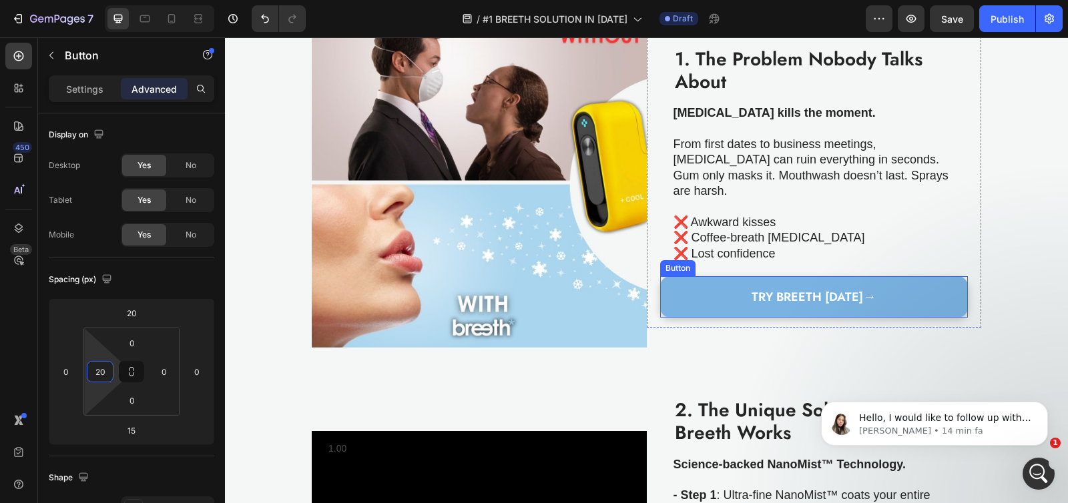
scroll to position [249, 0]
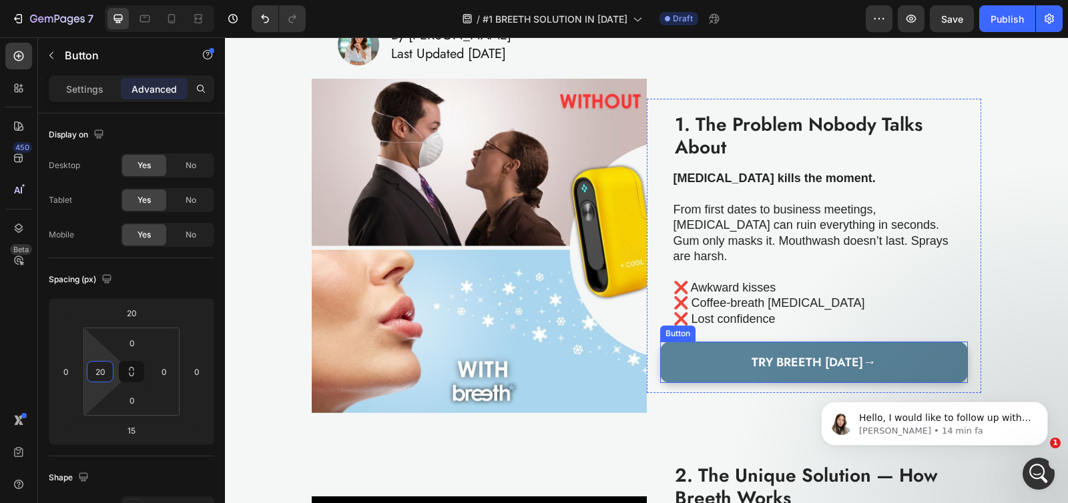
click at [685, 344] on link "TRY BREETH [DATE] →" at bounding box center [814, 362] width 308 height 41
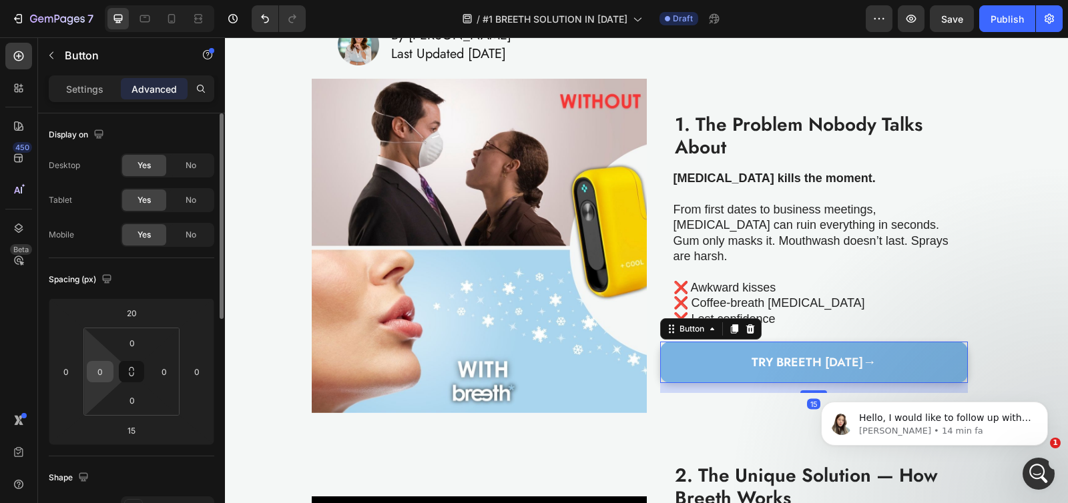
click at [97, 374] on input "0" at bounding box center [100, 372] width 20 height 20
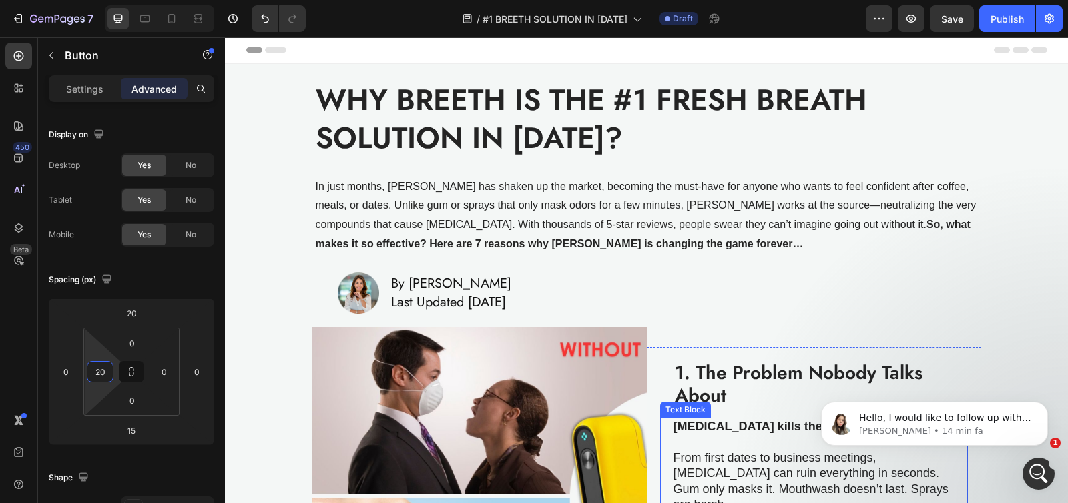
scroll to position [0, 0]
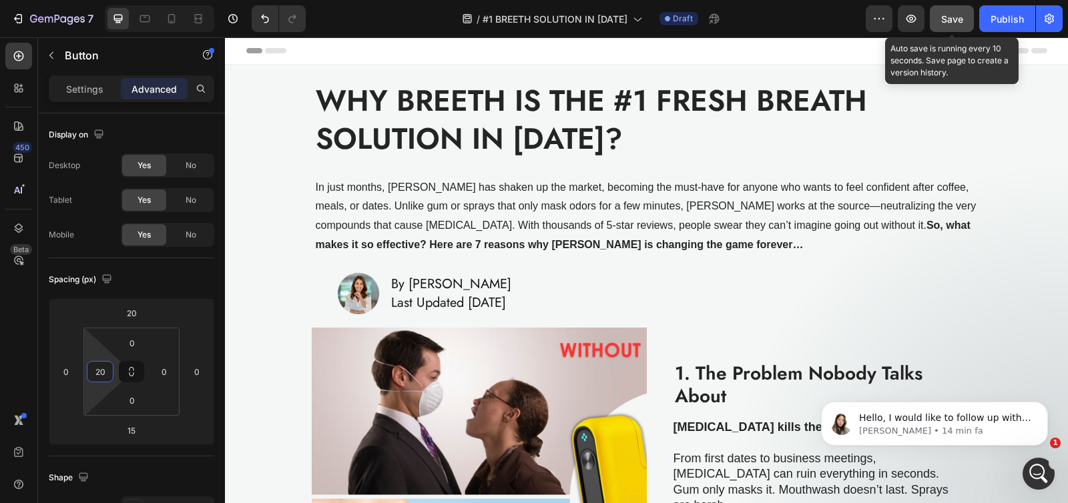
type input "20"
click at [949, 13] on span "Save" at bounding box center [952, 18] width 22 height 11
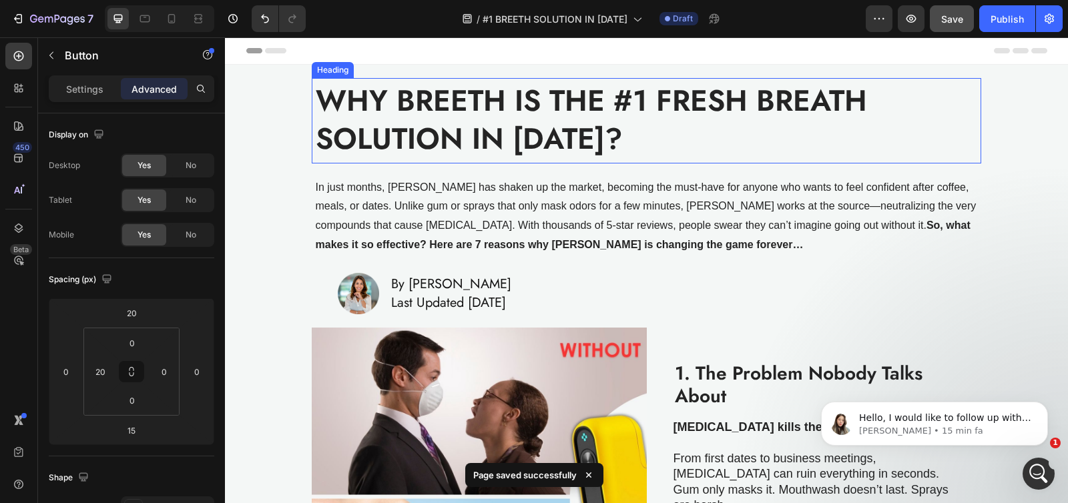
click at [426, 107] on strong "WHY BREETH IS THE #1 FRESH BREATH SOLUTION IN [DATE]?" at bounding box center [591, 119] width 551 height 81
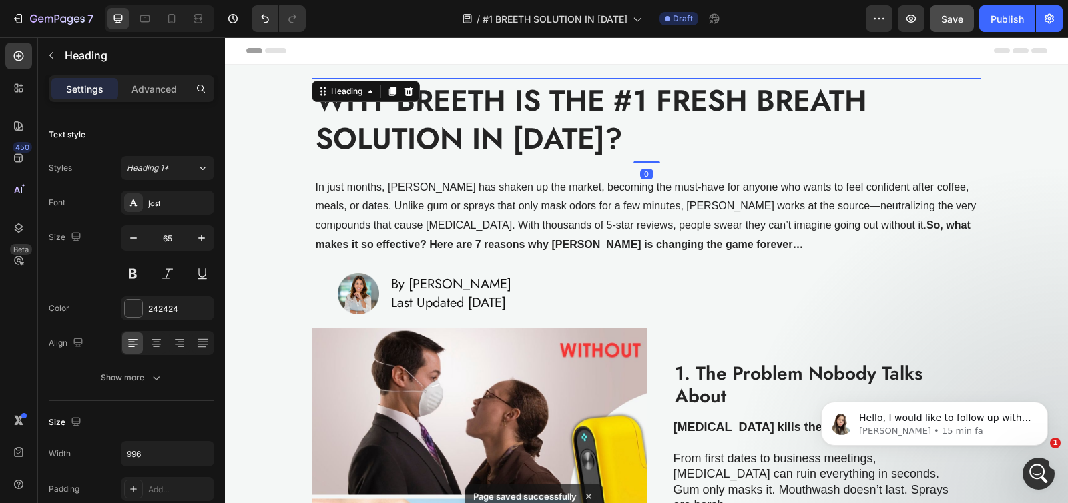
click at [426, 107] on strong "WHY BREETH IS THE #1 FRESH BREATH SOLUTION IN [DATE]?" at bounding box center [591, 119] width 551 height 81
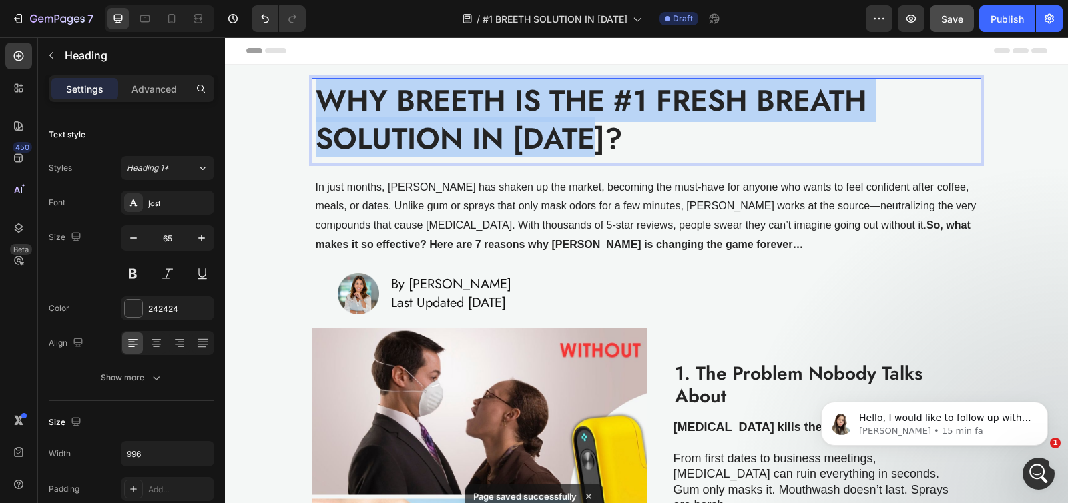
click at [426, 107] on strong "WHY BREETH IS THE #1 FRESH BREATH SOLUTION IN [DATE]?" at bounding box center [591, 119] width 551 height 81
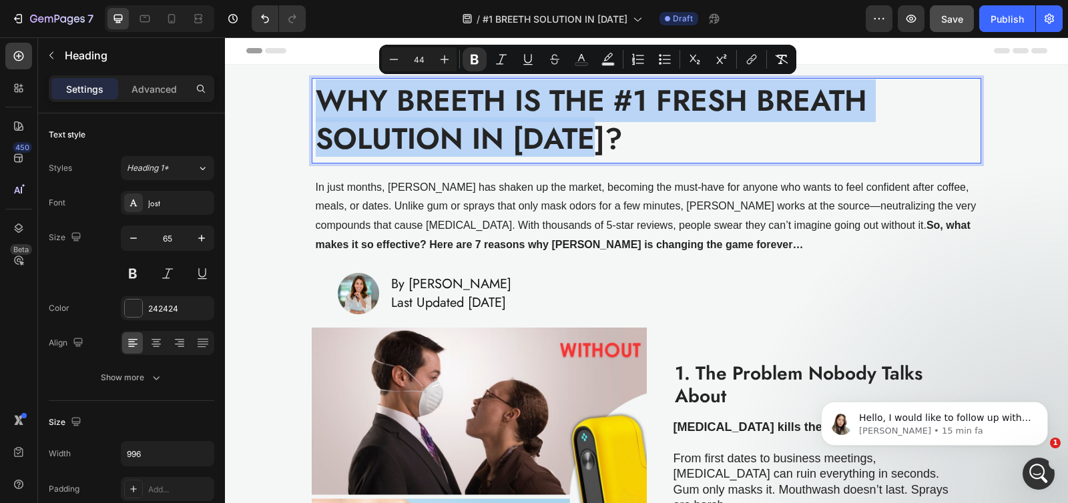
copy strong "WHY BREETH IS THE #1 FRESH BREATH SOLUTION IN [DATE]?"
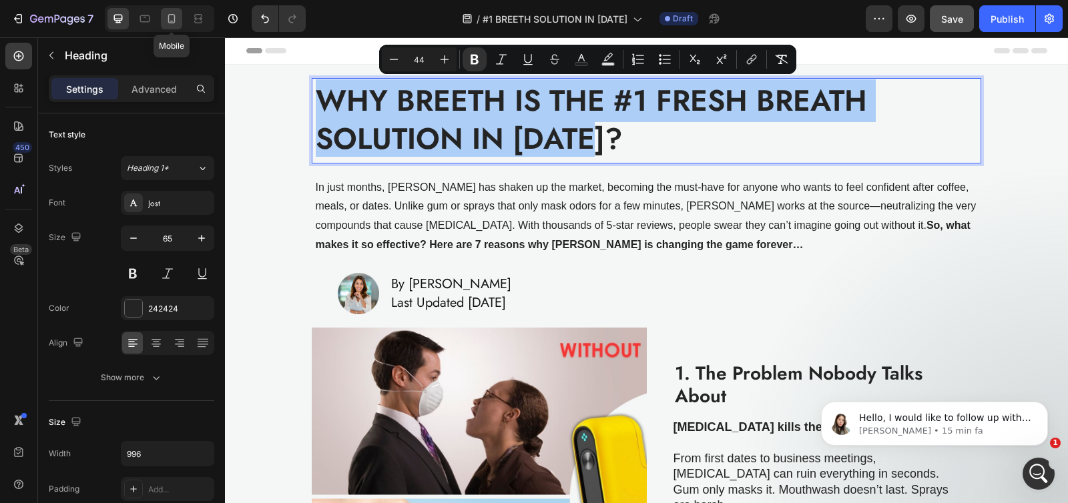
click at [171, 17] on icon at bounding box center [171, 18] width 13 height 13
type input "46"
type input "100%"
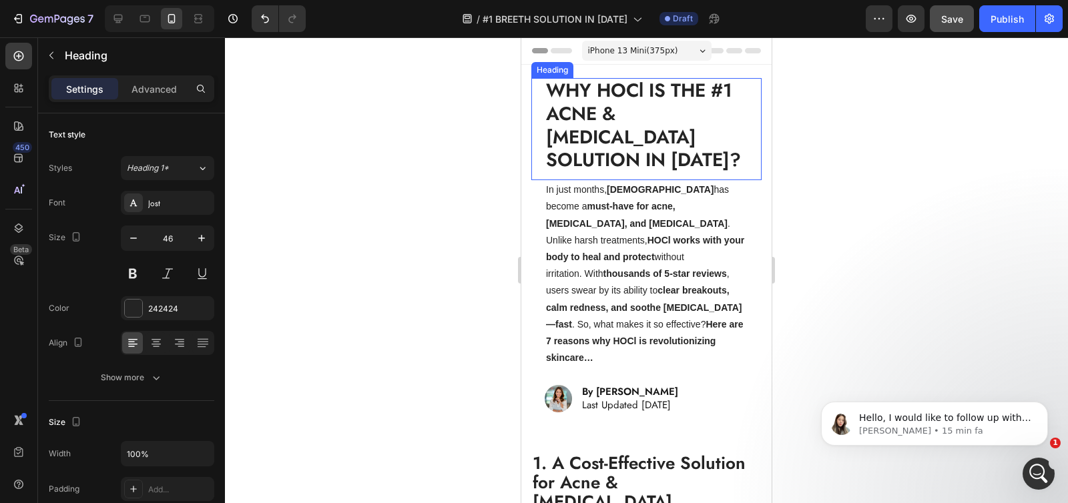
click at [602, 115] on strong "WHY HOCl IS THE #1 ACNE & ECZEMA SOLUTION IN 2025?" at bounding box center [643, 125] width 195 height 97
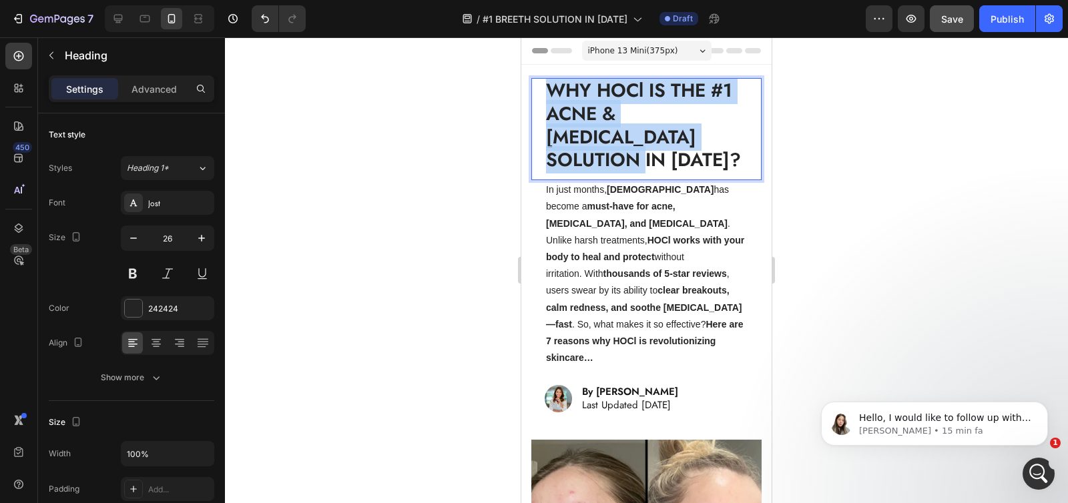
click at [602, 115] on strong "WHY HOCl IS THE #1 ACNE & ECZEMA SOLUTION IN 2025?" at bounding box center [643, 125] width 195 height 97
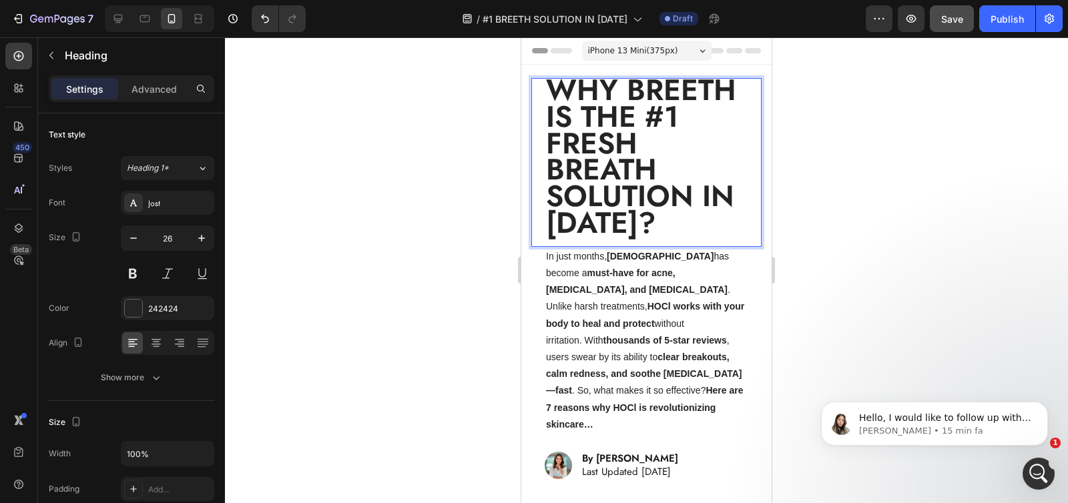
scroll to position [4, 0]
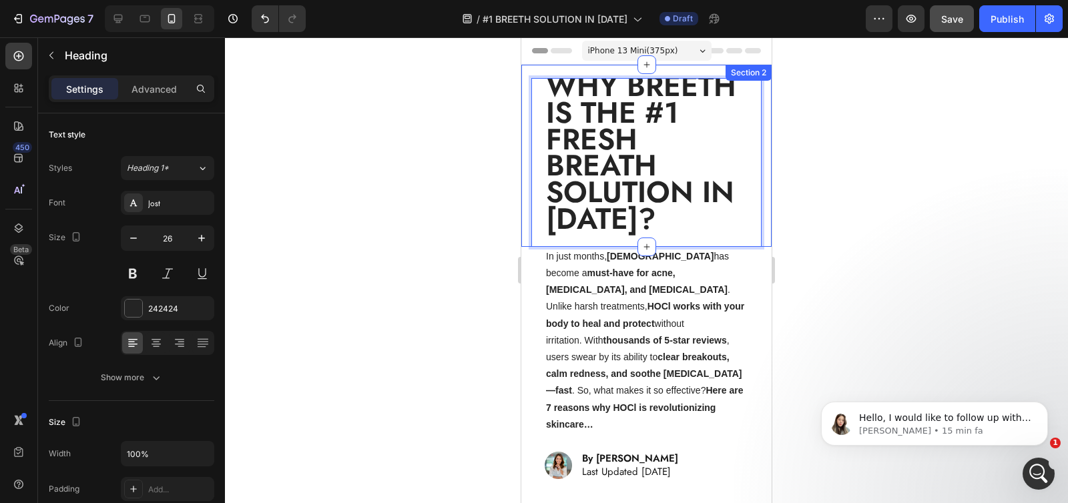
click at [442, 124] on div at bounding box center [646, 270] width 843 height 466
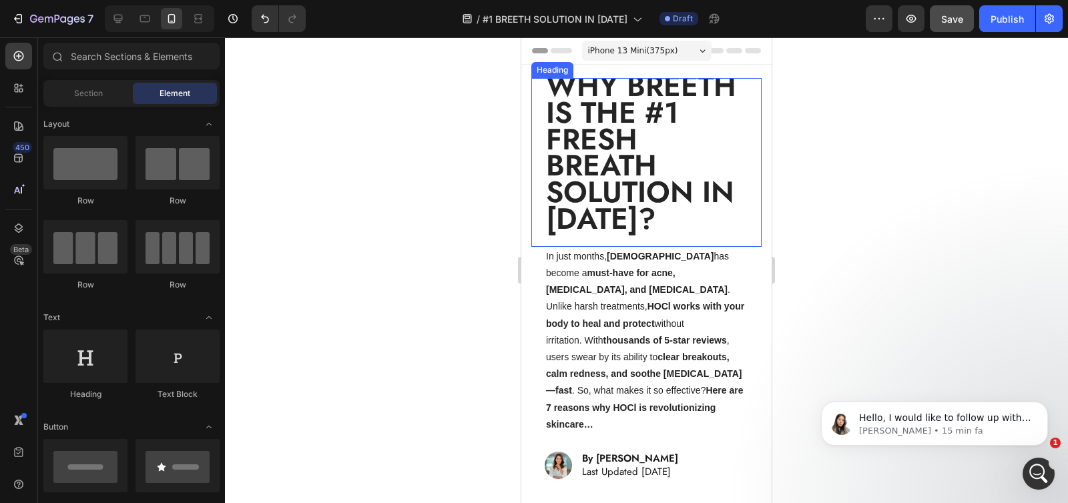
click at [627, 133] on strong "WHY BREETH IS THE #1 FRESH BREATH SOLUTION IN [DATE]?" at bounding box center [641, 153] width 190 height 176
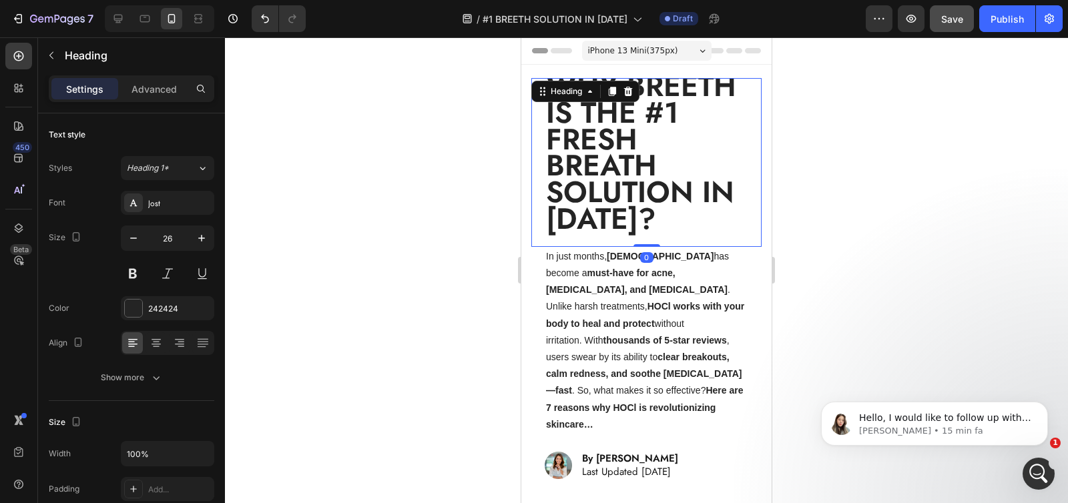
scroll to position [0, 0]
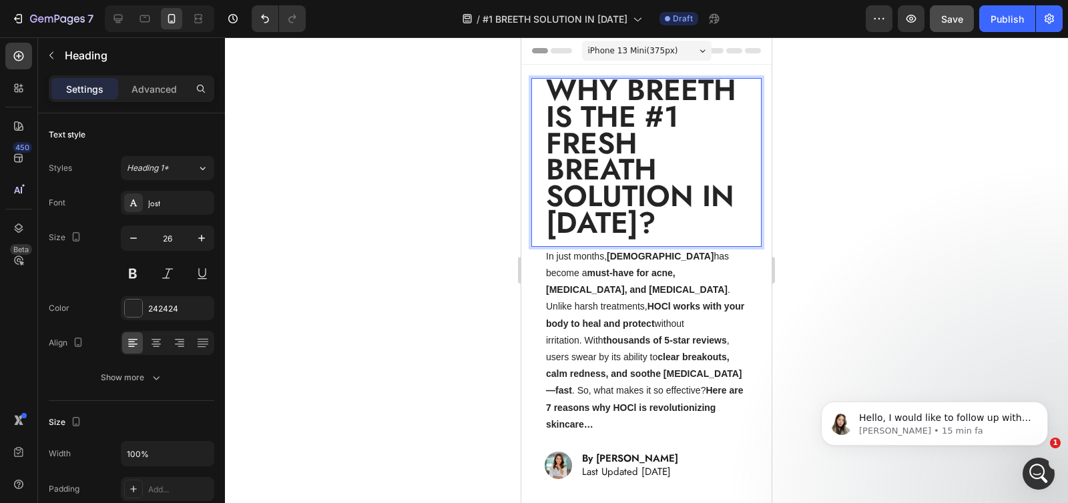
click at [627, 133] on strong "WHY BREETH IS THE #1 FRESH BREATH SOLUTION IN [DATE]?" at bounding box center [641, 157] width 190 height 176
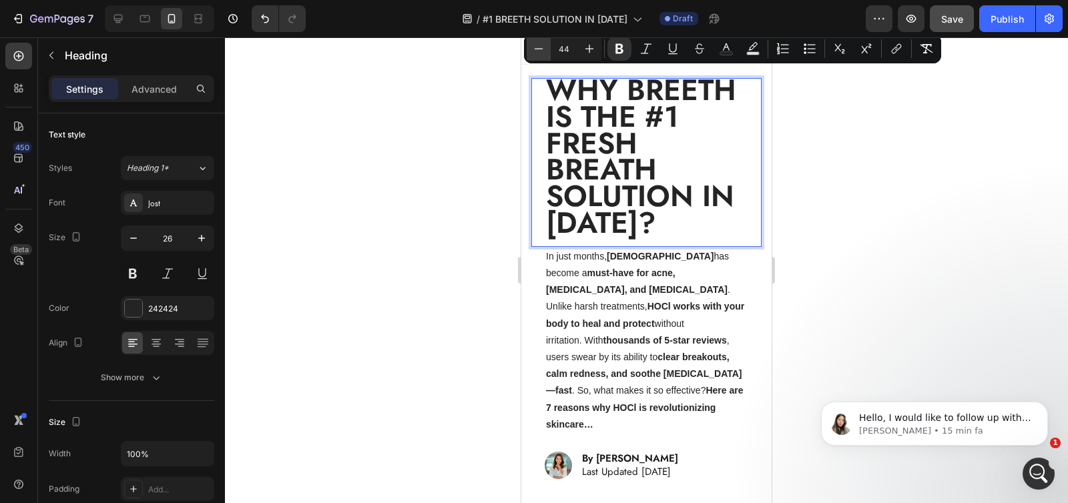
click at [535, 45] on icon "Editor contextual toolbar" at bounding box center [538, 48] width 13 height 13
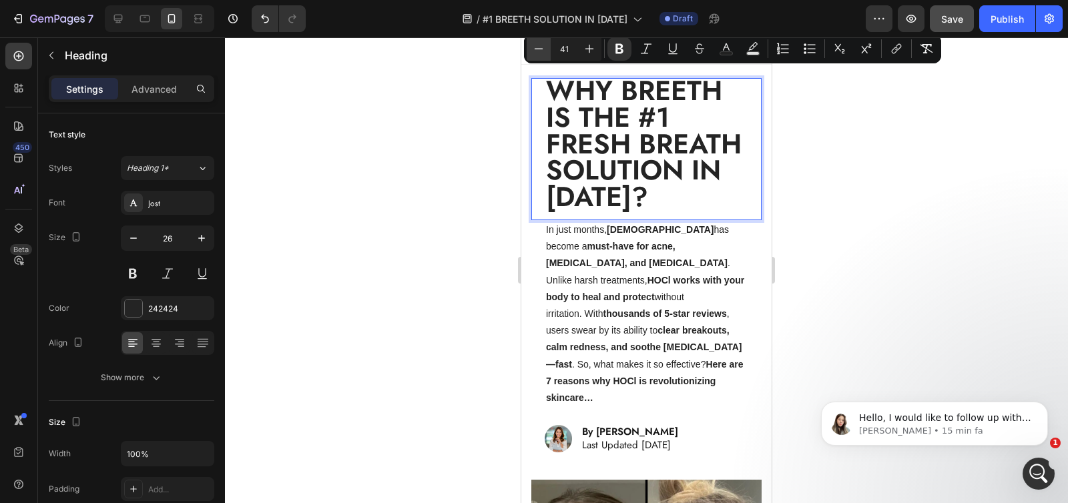
click at [535, 45] on icon "Editor contextual toolbar" at bounding box center [538, 48] width 13 height 13
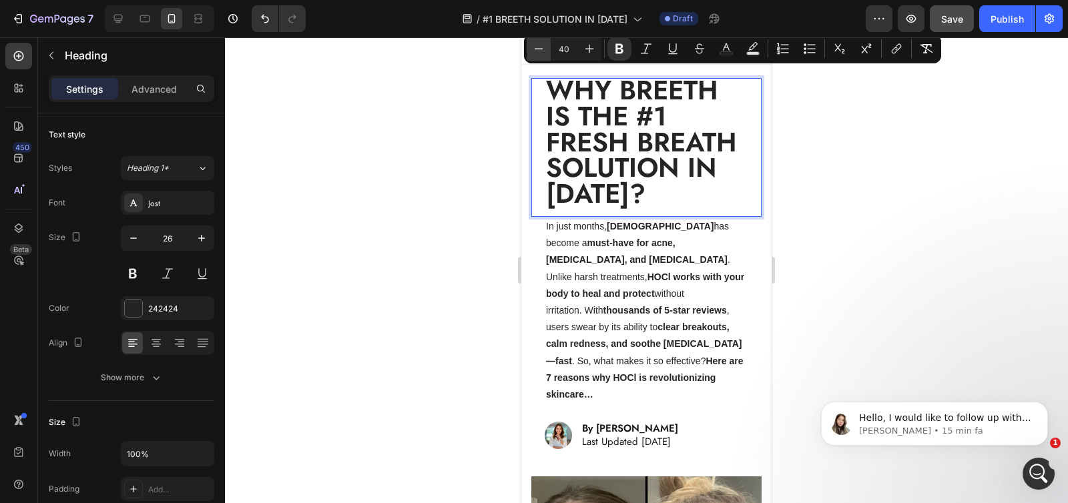
click at [535, 45] on icon "Editor contextual toolbar" at bounding box center [538, 48] width 13 height 13
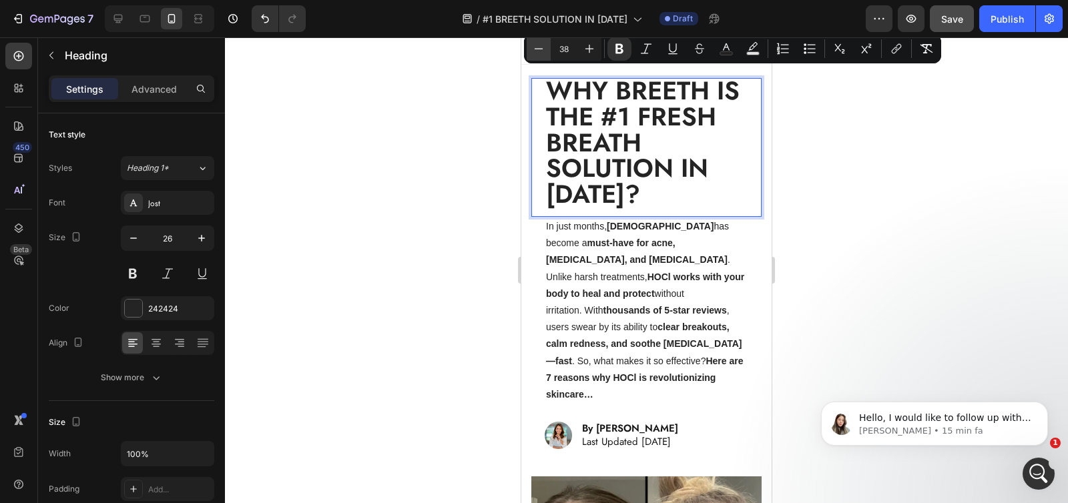
click at [535, 45] on icon "Editor contextual toolbar" at bounding box center [538, 48] width 13 height 13
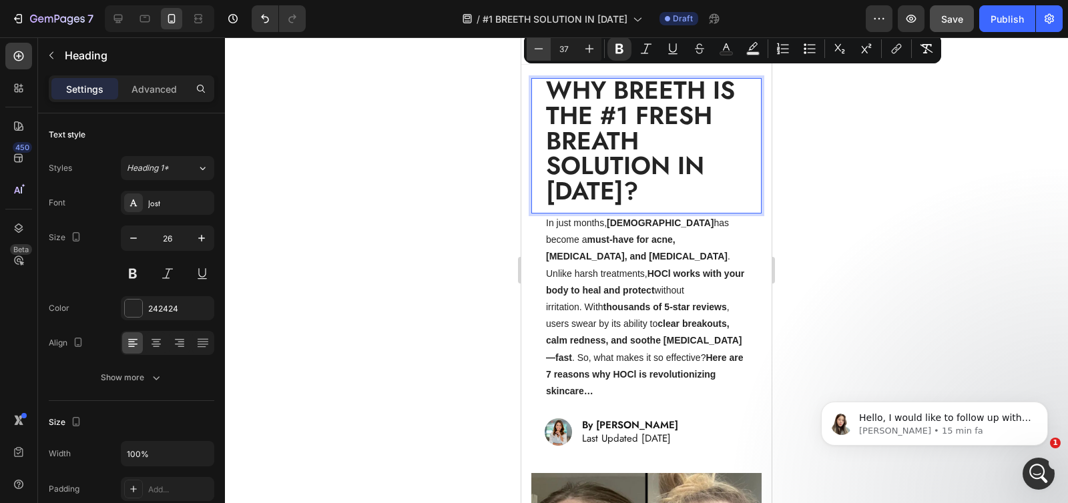
click at [535, 45] on icon "Editor contextual toolbar" at bounding box center [538, 48] width 13 height 13
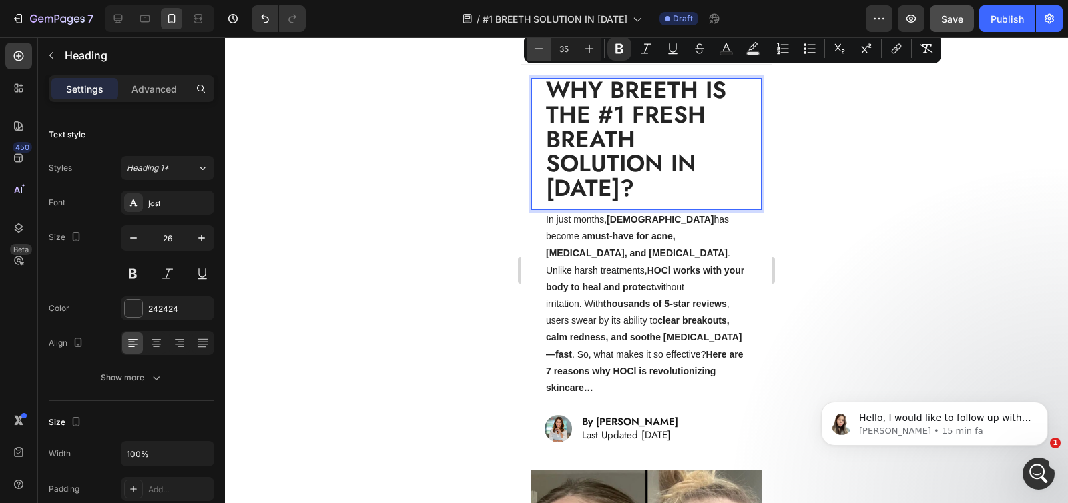
click at [535, 45] on icon "Editor contextual toolbar" at bounding box center [538, 48] width 13 height 13
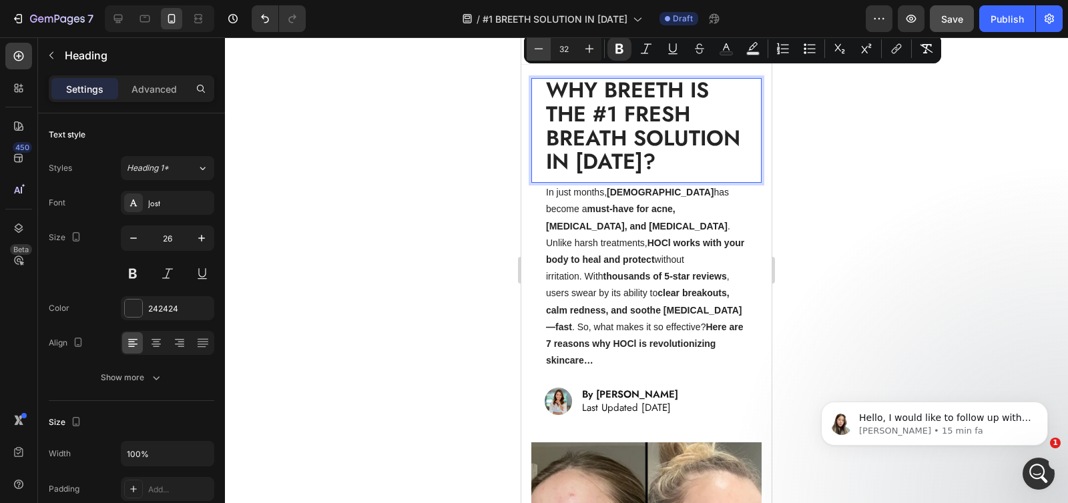
click at [535, 45] on icon "Editor contextual toolbar" at bounding box center [538, 48] width 13 height 13
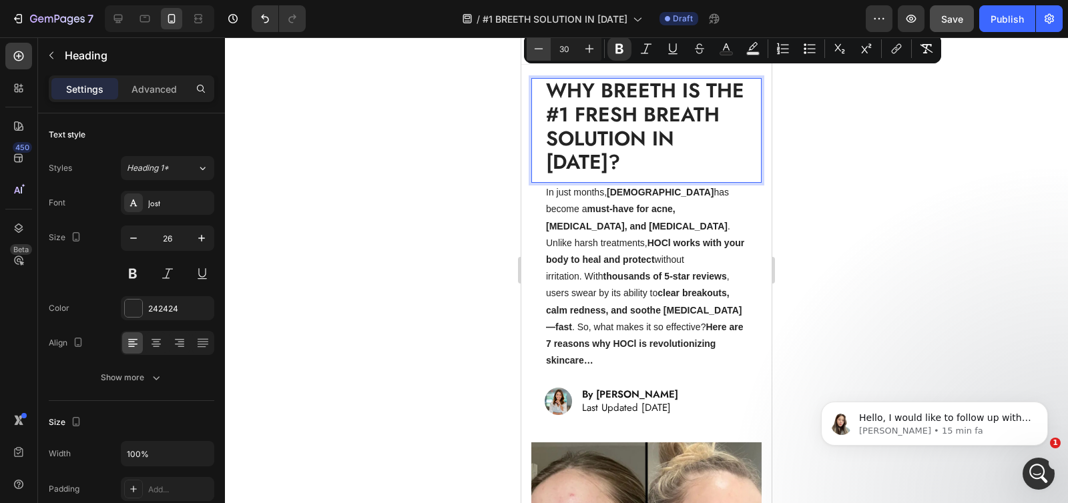
click at [535, 45] on icon "Editor contextual toolbar" at bounding box center [538, 48] width 13 height 13
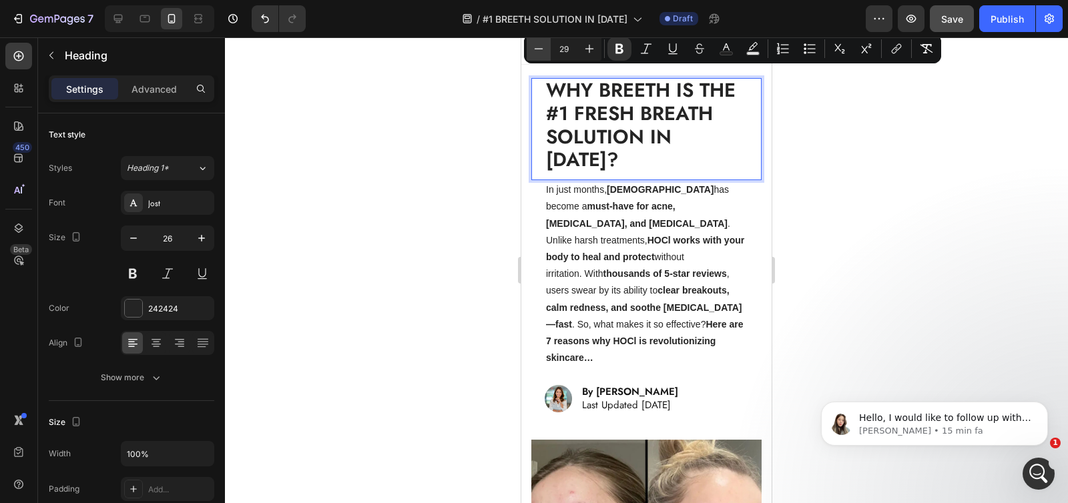
click at [535, 45] on icon "Editor contextual toolbar" at bounding box center [538, 48] width 13 height 13
type input "28"
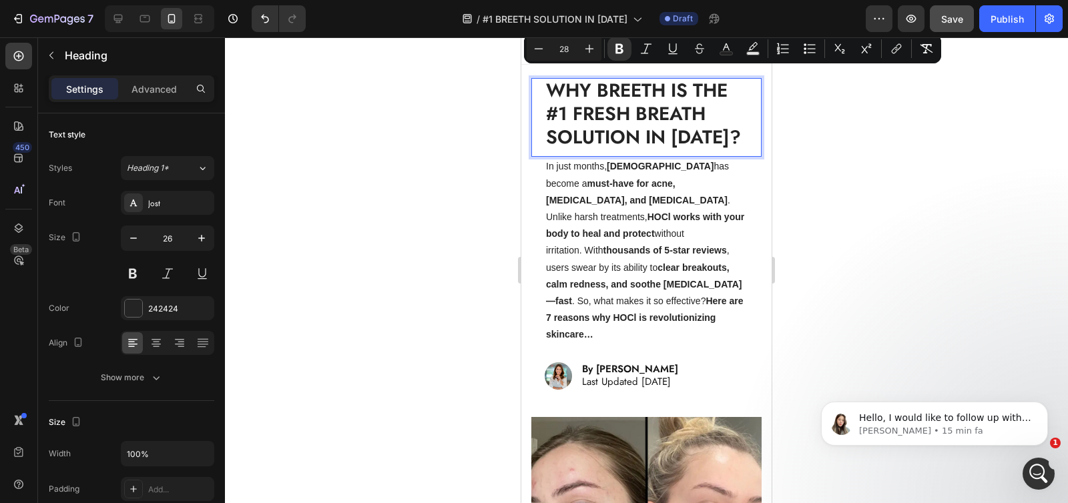
click at [418, 147] on div at bounding box center [646, 270] width 843 height 466
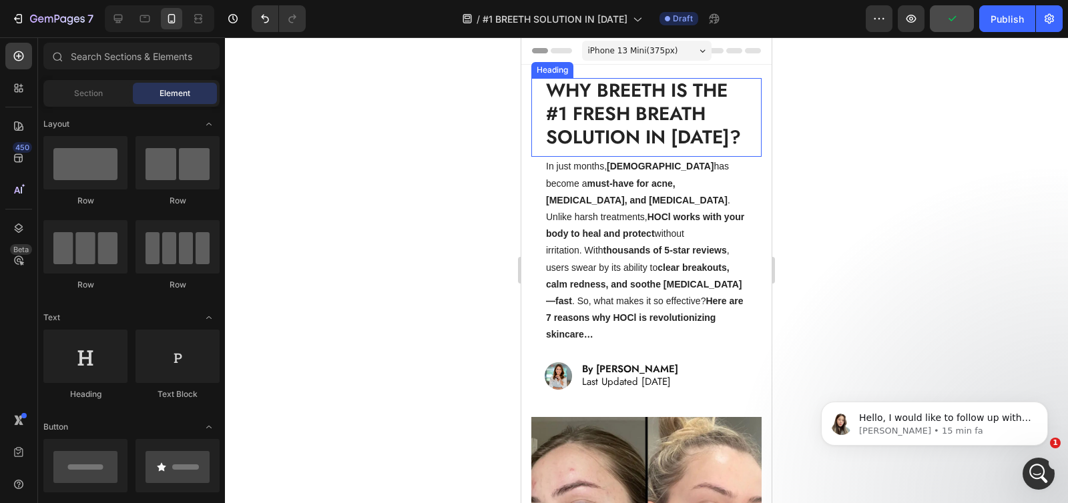
click at [627, 91] on strong "WHY BREETH IS THE #1 FRESH BREATH SOLUTION IN [DATE]?" at bounding box center [643, 114] width 195 height 74
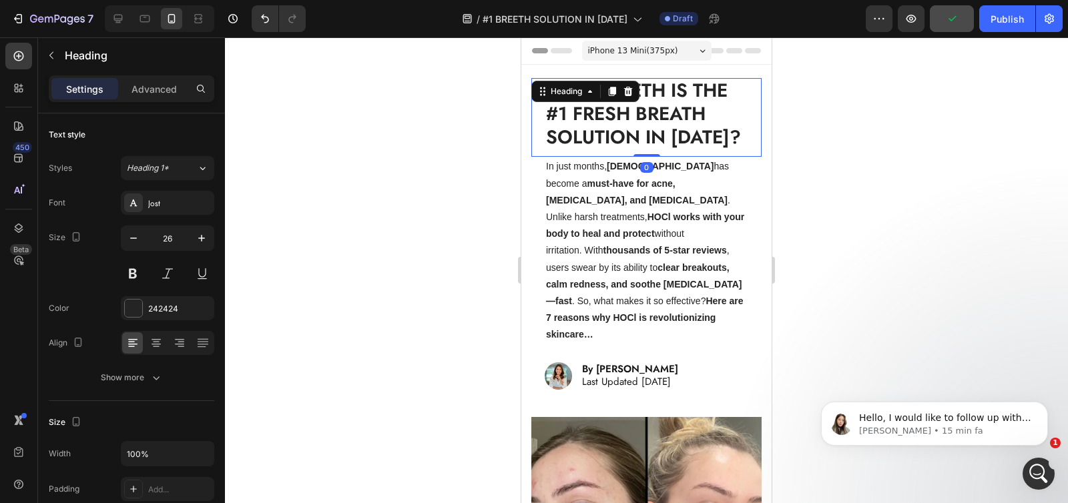
click at [627, 91] on icon at bounding box center [628, 91] width 11 height 11
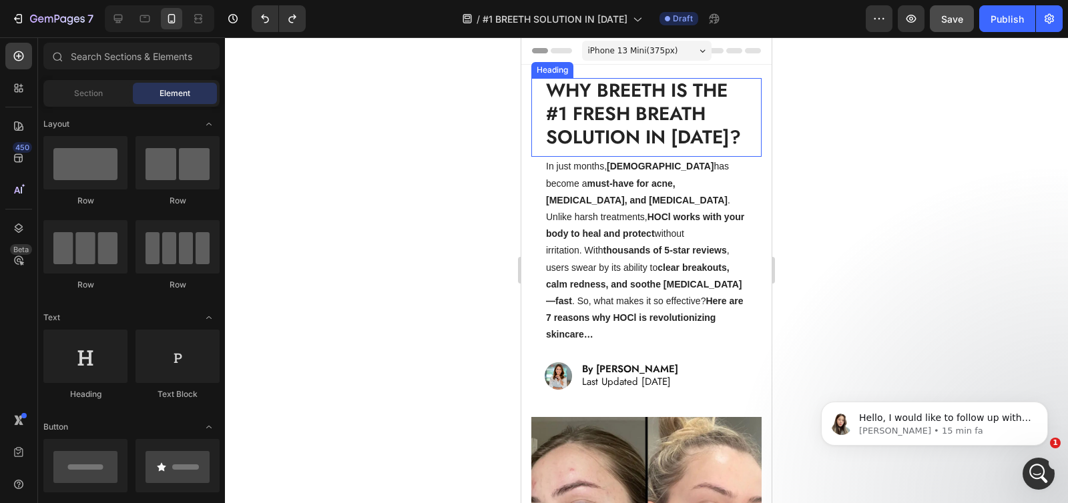
click at [617, 104] on strong "WHY BREETH IS THE #1 FRESH BREATH SOLUTION IN [DATE]?" at bounding box center [643, 114] width 195 height 74
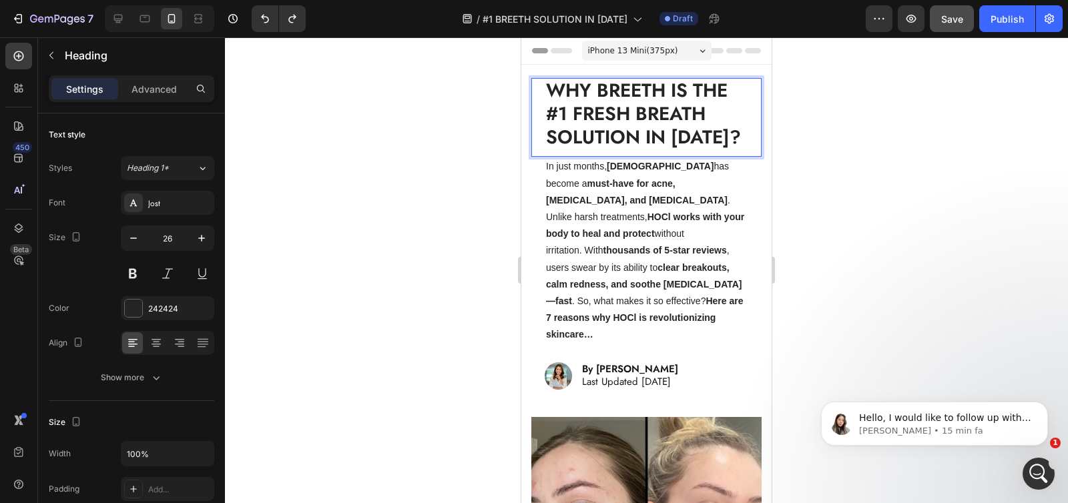
click at [651, 87] on strong "WHY BREETH IS THE #1 FRESH BREATH SOLUTION IN [DATE]?" at bounding box center [643, 114] width 195 height 74
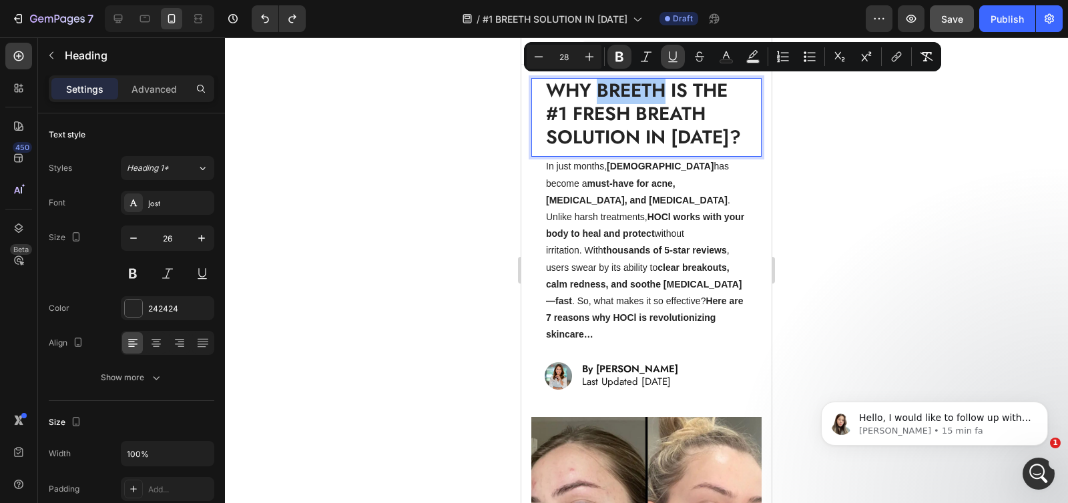
click at [671, 59] on icon "Editor contextual toolbar" at bounding box center [672, 56] width 13 height 13
click at [452, 128] on div at bounding box center [646, 270] width 843 height 466
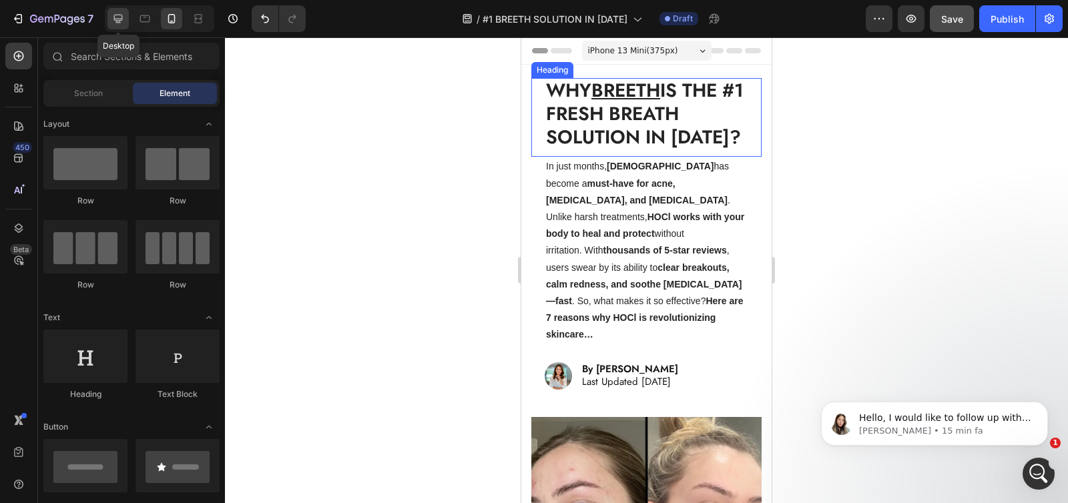
click at [123, 24] on icon at bounding box center [117, 18] width 13 height 13
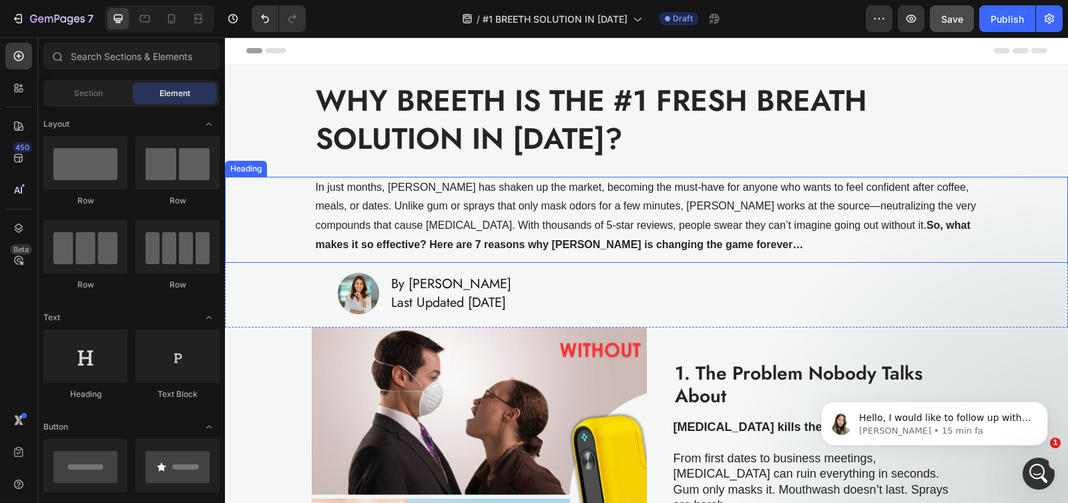
click at [472, 200] on h1 "In just months, Breeth has shaken up the market, becoming the must-have for any…" at bounding box center [646, 216] width 665 height 79
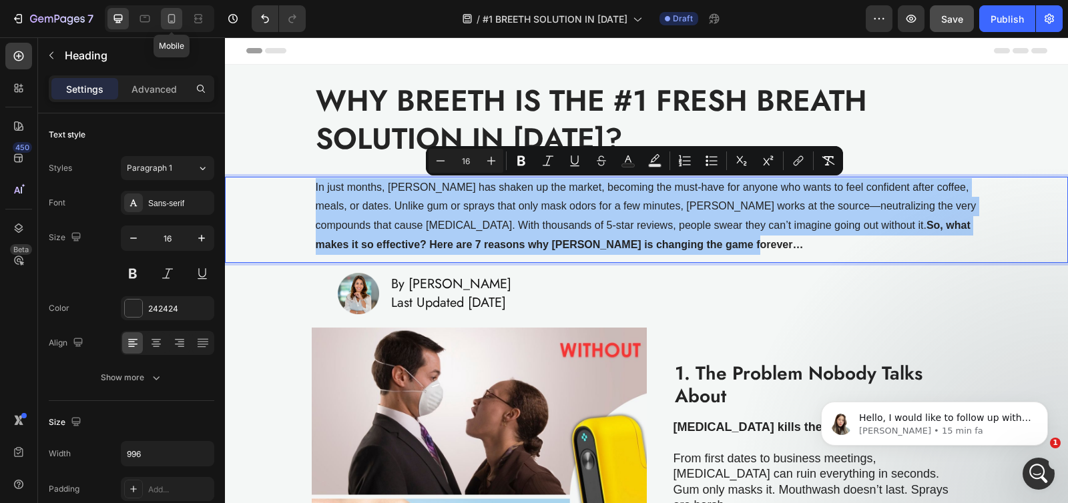
click at [170, 19] on icon at bounding box center [171, 18] width 13 height 13
type input "14"
type input "100%"
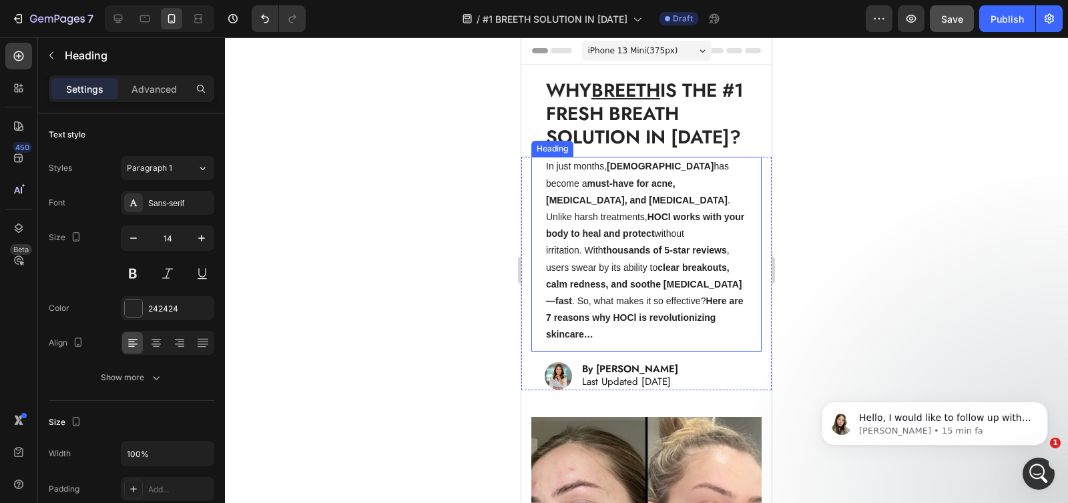
click at [595, 208] on h1 "In just months, JusSpray has become a must-have for acne, eczema, and sensitive…" at bounding box center [647, 251] width 204 height 188
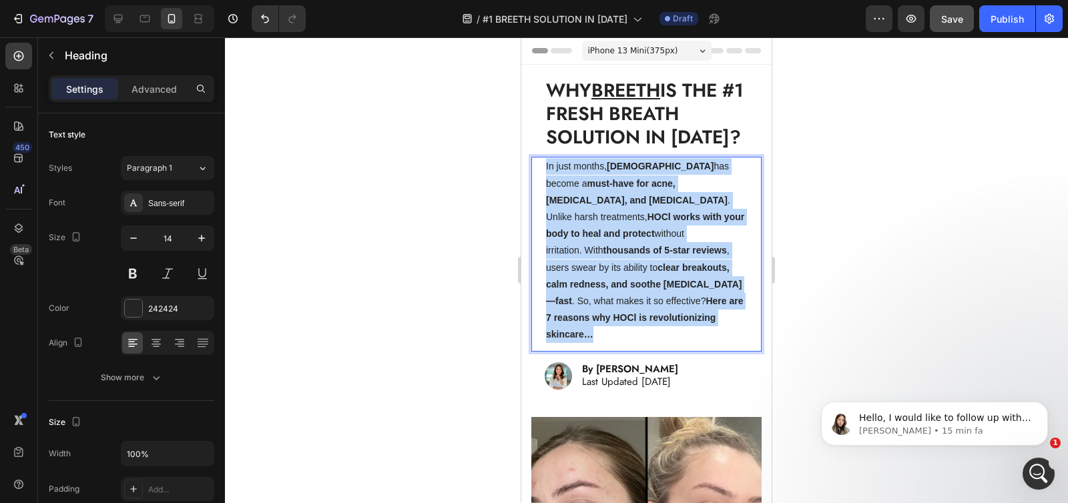
click at [595, 208] on p "In just months, JusSpray has become a must-have for acne, eczema, and sensitive…" at bounding box center [646, 250] width 201 height 185
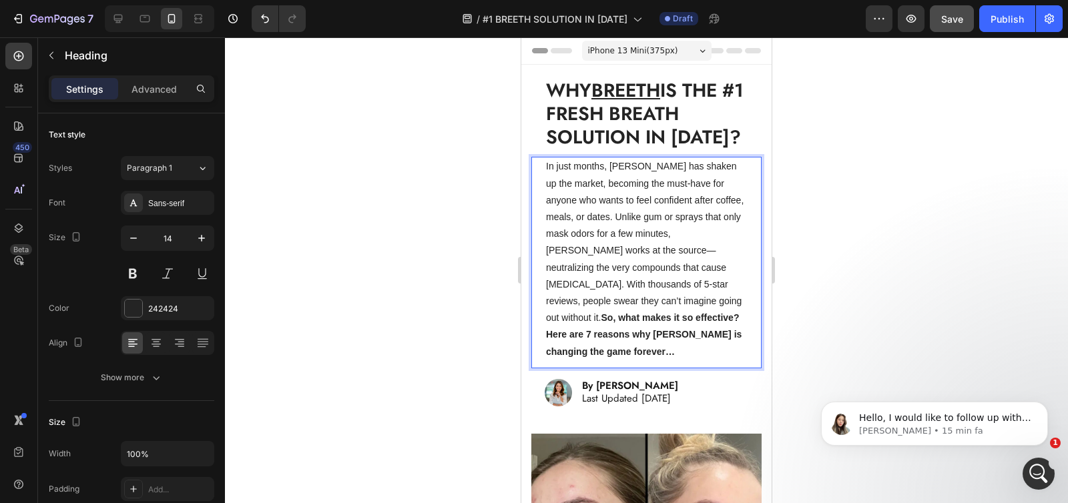
click at [605, 210] on p "In just months, Breeth has shaken up the market, becoming the must-have for any…" at bounding box center [646, 259] width 201 height 202
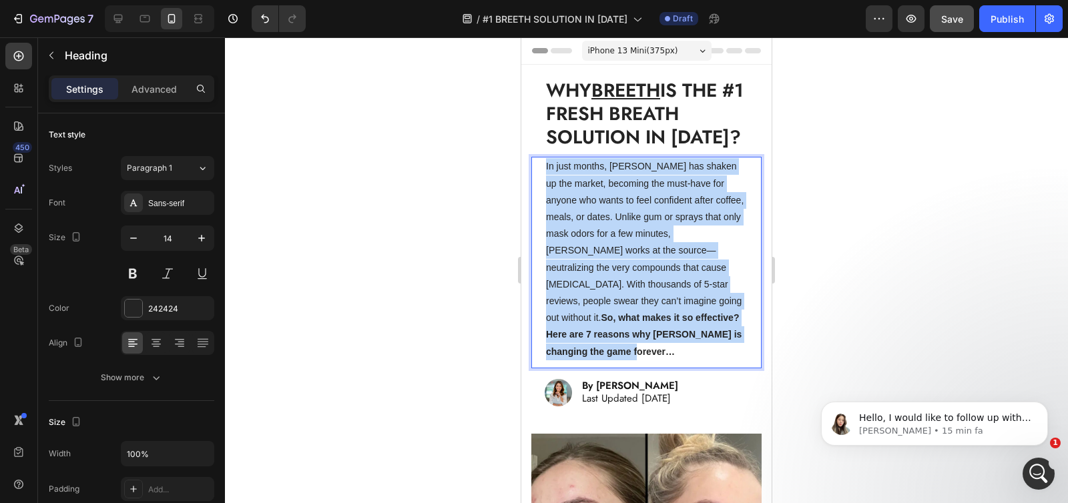
click at [605, 210] on p "In just months, Breeth has shaken up the market, becoming the must-have for any…" at bounding box center [646, 259] width 201 height 202
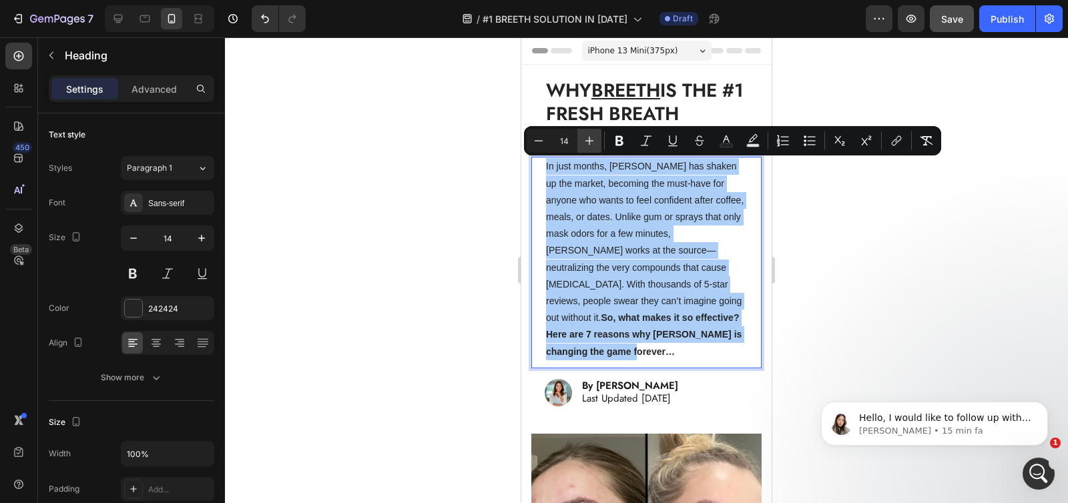
click at [587, 147] on button "Plus" at bounding box center [589, 141] width 24 height 24
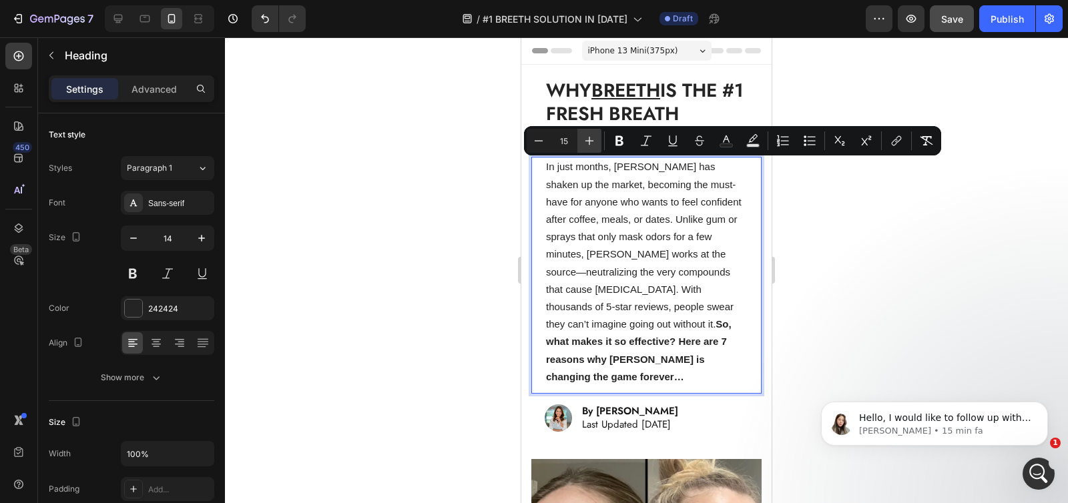
click at [587, 147] on button "Plus" at bounding box center [589, 141] width 24 height 24
type input "16"
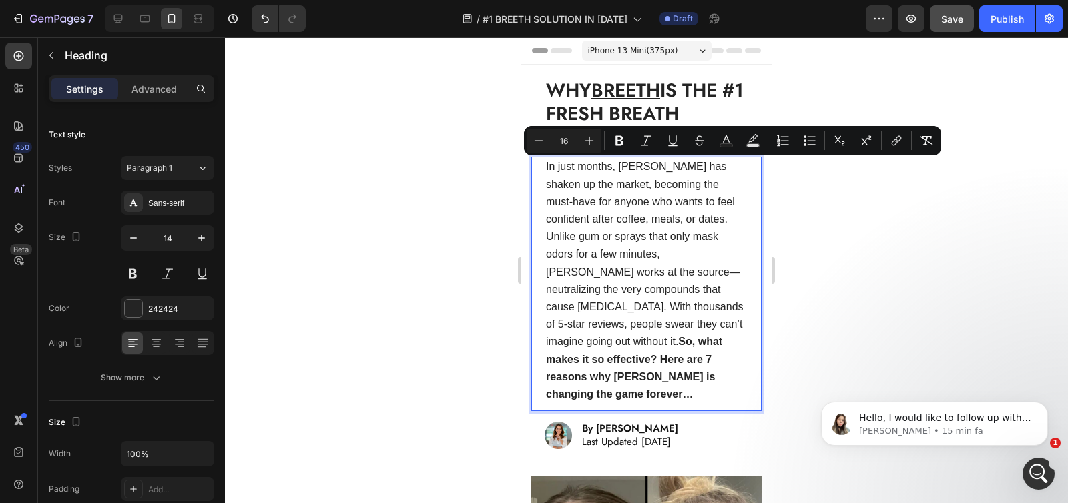
click at [486, 217] on div at bounding box center [646, 270] width 843 height 466
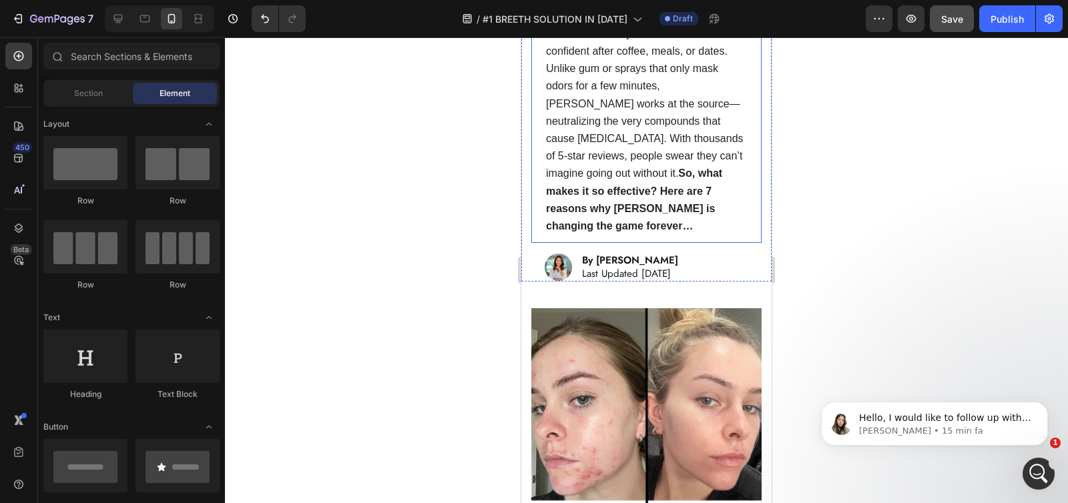
scroll to position [324, 0]
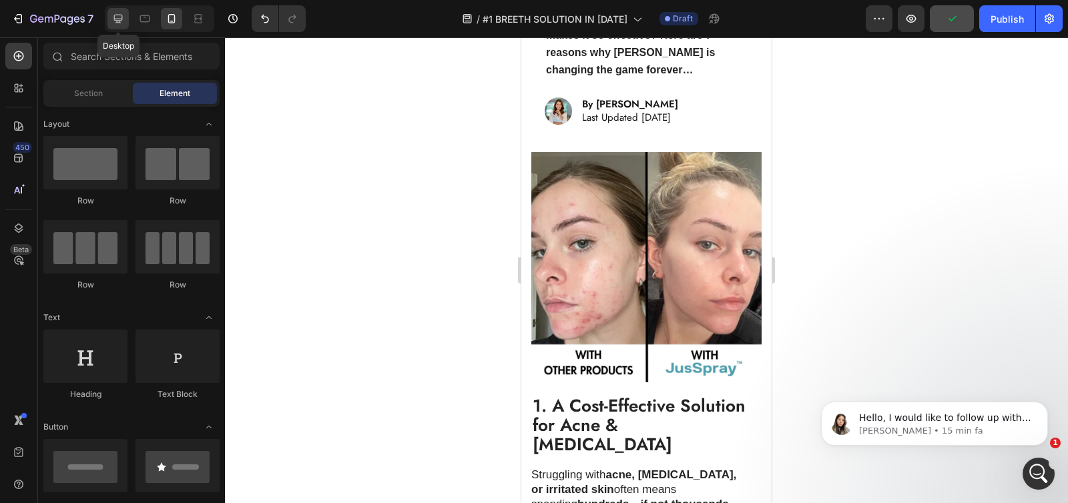
click at [115, 19] on icon at bounding box center [117, 18] width 13 height 13
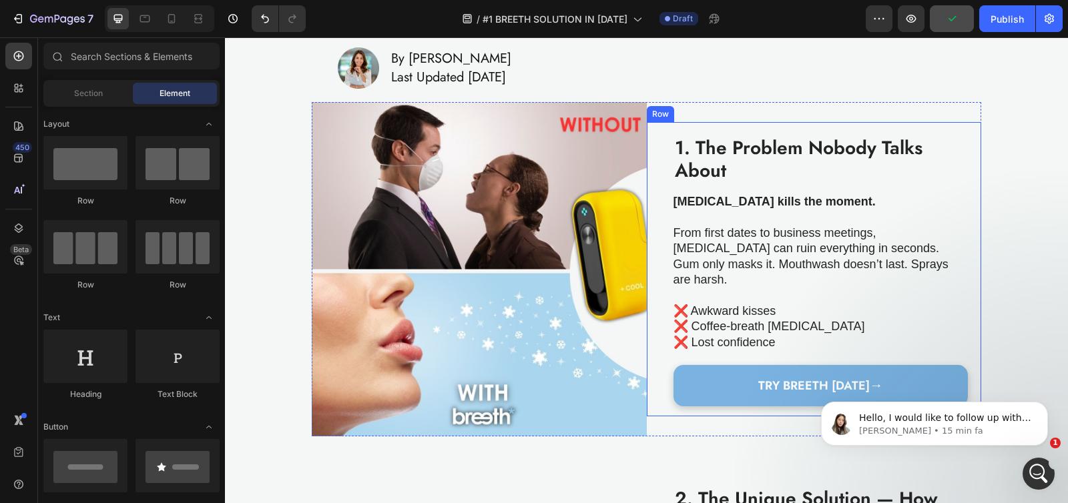
scroll to position [218, 0]
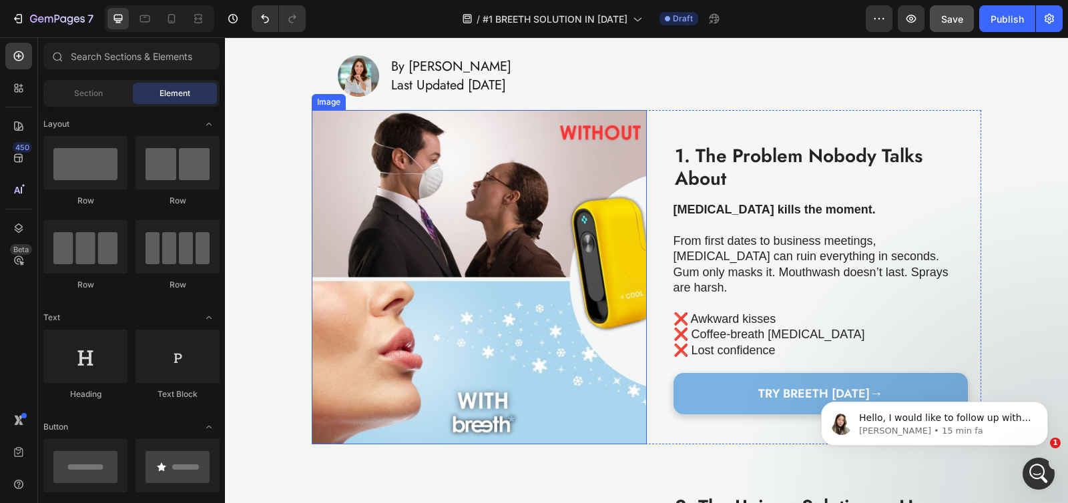
click at [521, 244] on img at bounding box center [479, 277] width 335 height 335
click at [387, 227] on img at bounding box center [479, 277] width 335 height 335
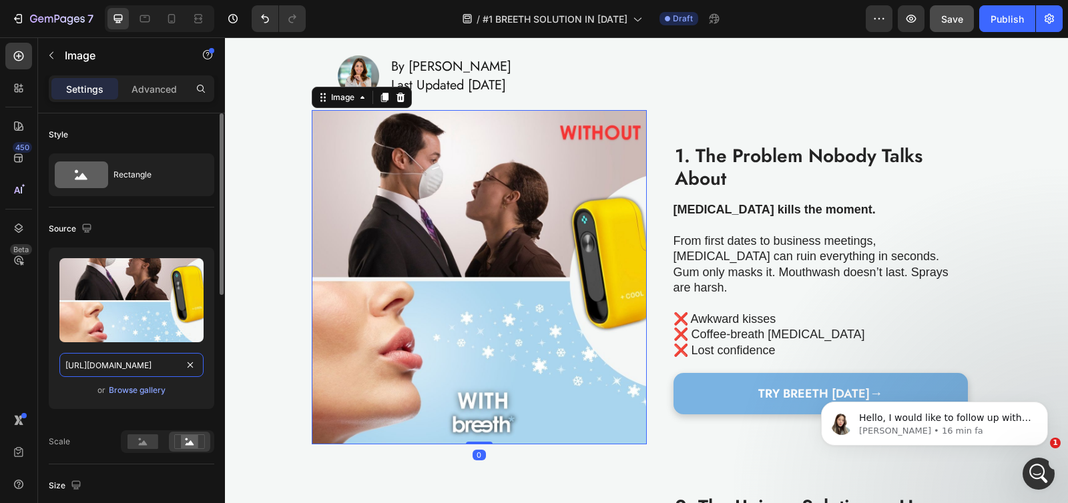
click at [124, 365] on input "[URL][DOMAIN_NAME]" at bounding box center [131, 365] width 144 height 24
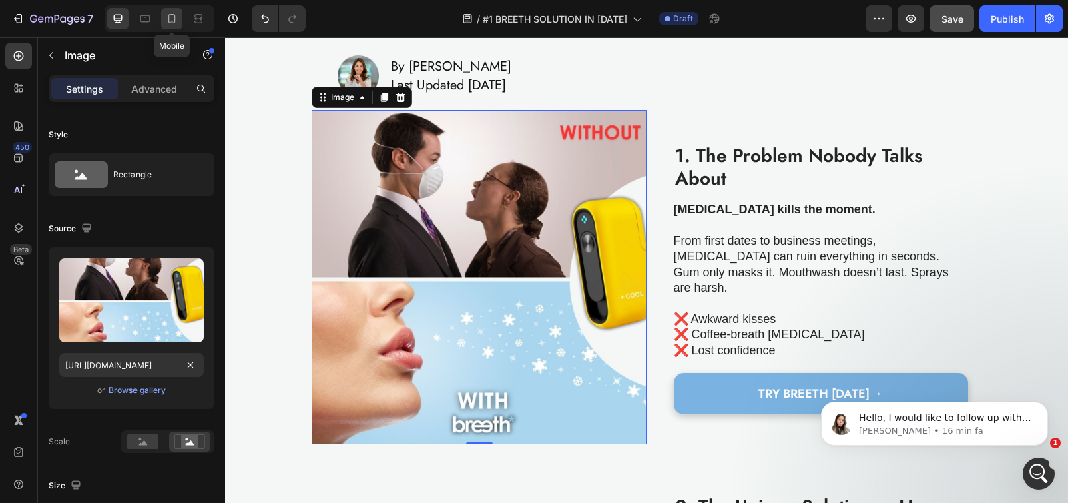
click at [169, 23] on icon at bounding box center [171, 18] width 7 height 9
type input "335"
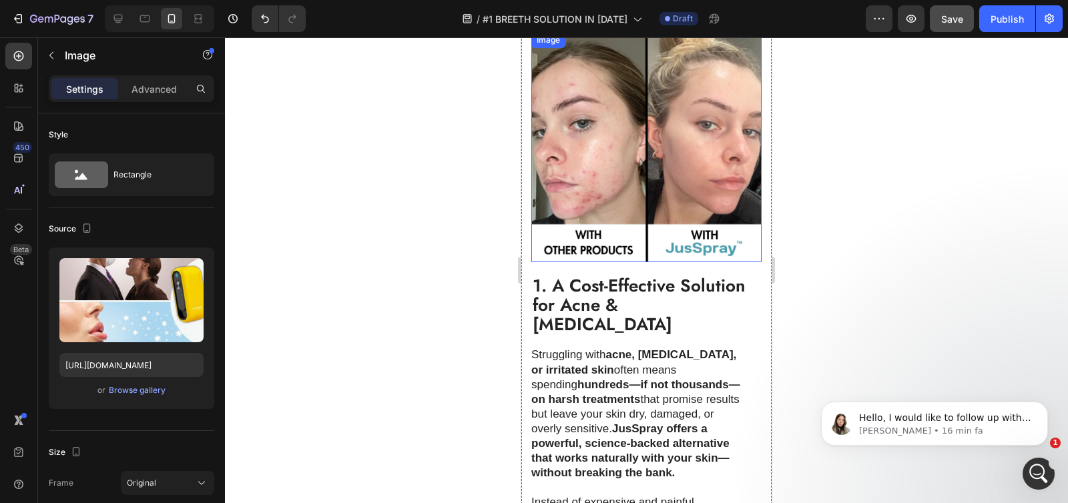
scroll to position [387, 0]
click at [623, 220] on img at bounding box center [646, 148] width 230 height 230
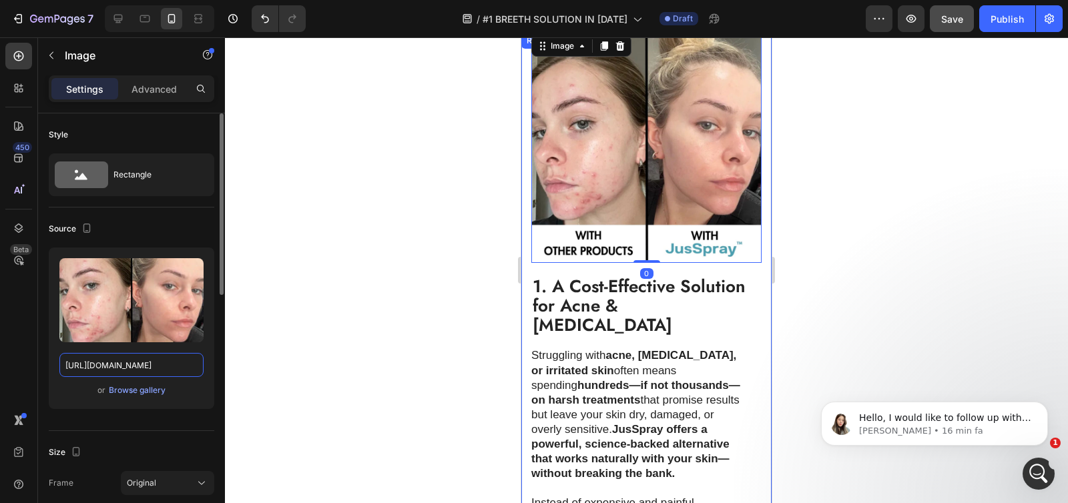
click at [101, 359] on input "https://cdn.shopify.com/s/files/1/0736/4296/7277/files/42.jpg?v=1738661908" at bounding box center [131, 365] width 144 height 24
click at [117, 366] on input "https://cdn.shopify.com/s/files/1/0736/4296/7277/files/42.jpg?v=1738661908" at bounding box center [131, 365] width 144 height 24
paste input "gempages_551496537675400440-87144112-5c8e-4e91-84eb-ccfe60cd4276.jpg"
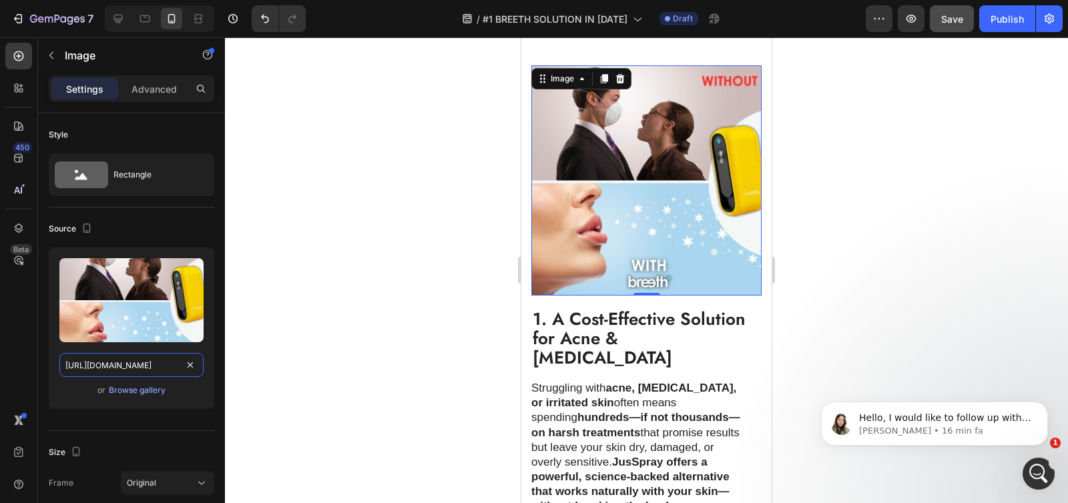
scroll to position [414, 0]
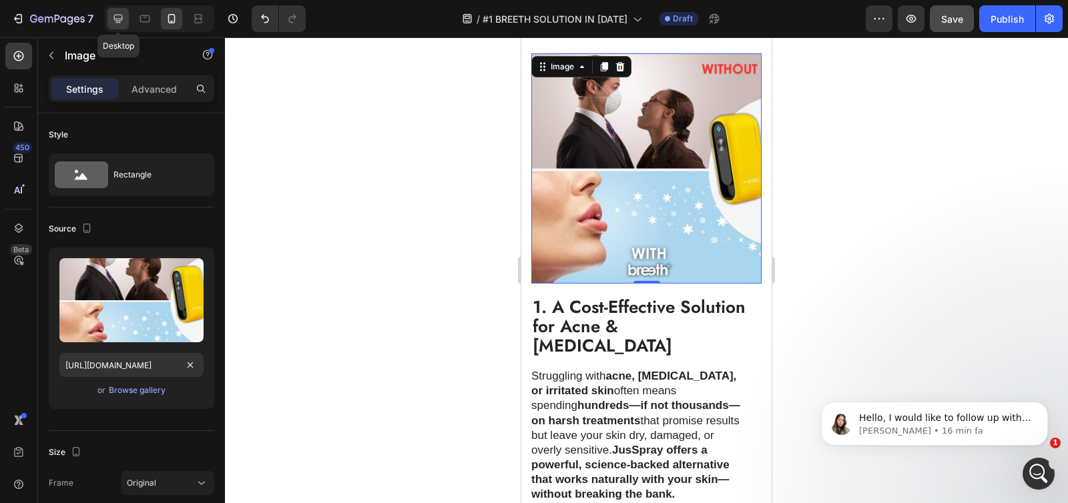
click at [118, 21] on icon at bounding box center [117, 18] width 13 height 13
type input "https://ucarecdn.com/ee6d5074-1640-4cc7-8933-47c8589c3dee/-/format/auto/"
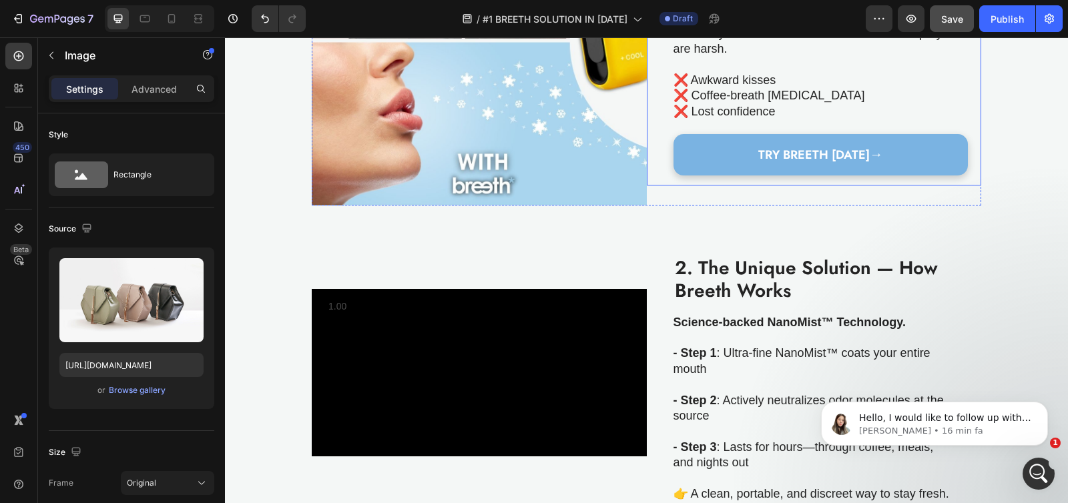
scroll to position [180, 0]
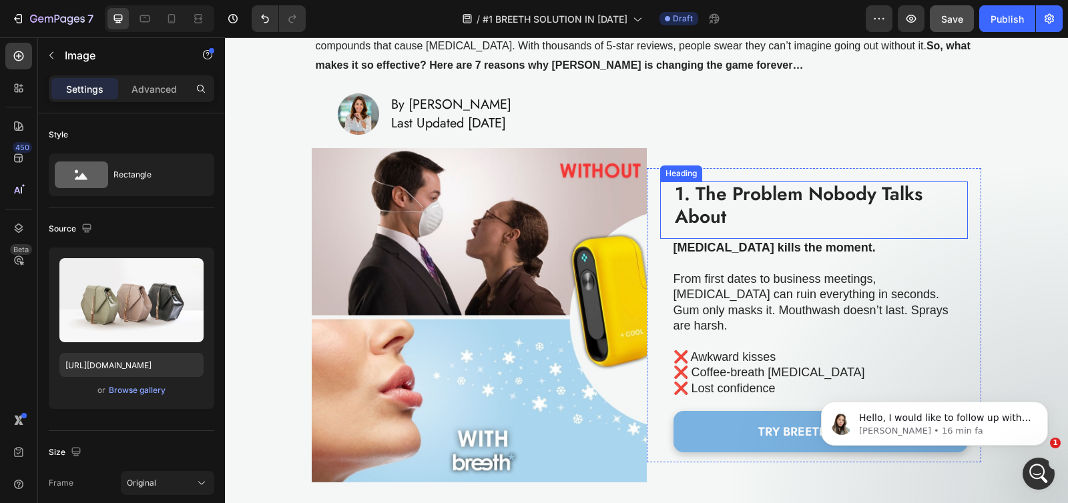
click at [713, 204] on strong "1. The Problem Nobody Talks About" at bounding box center [799, 205] width 248 height 50
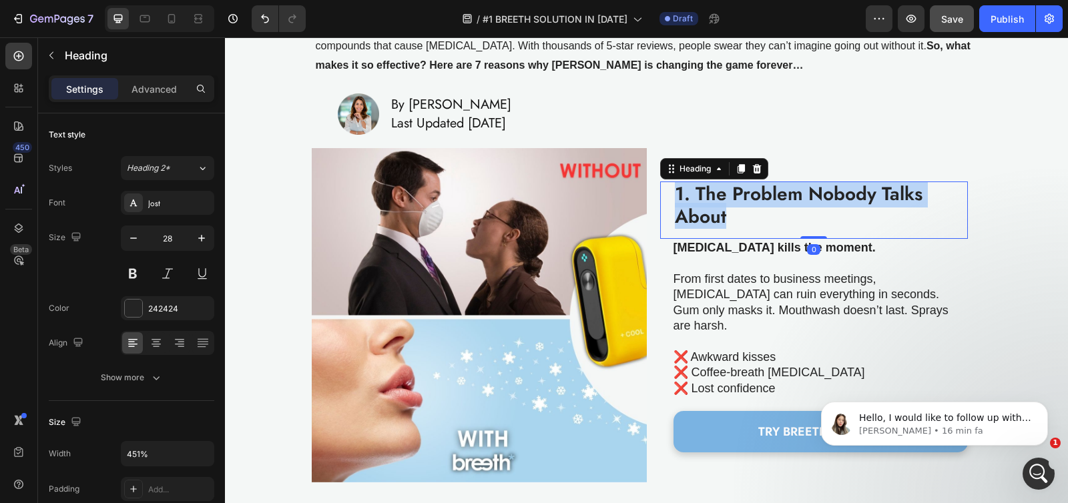
click at [713, 204] on strong "1. The Problem Nobody Talks About" at bounding box center [799, 205] width 248 height 50
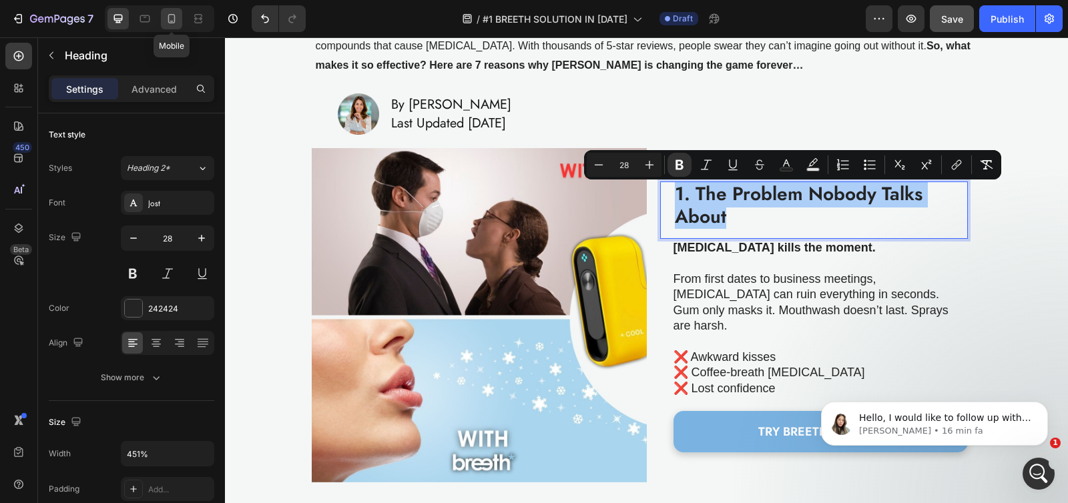
click at [170, 12] on icon at bounding box center [171, 18] width 13 height 13
type input "20"
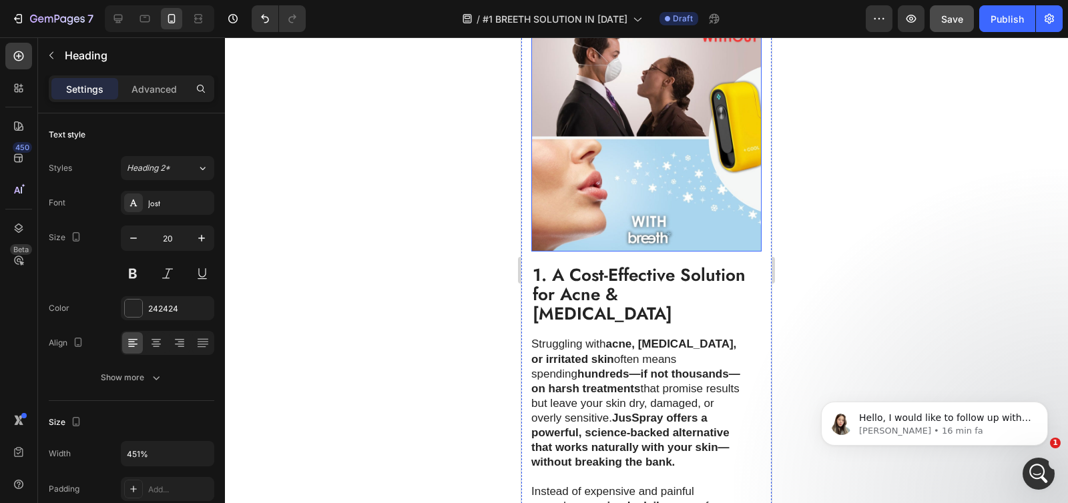
scroll to position [432, 0]
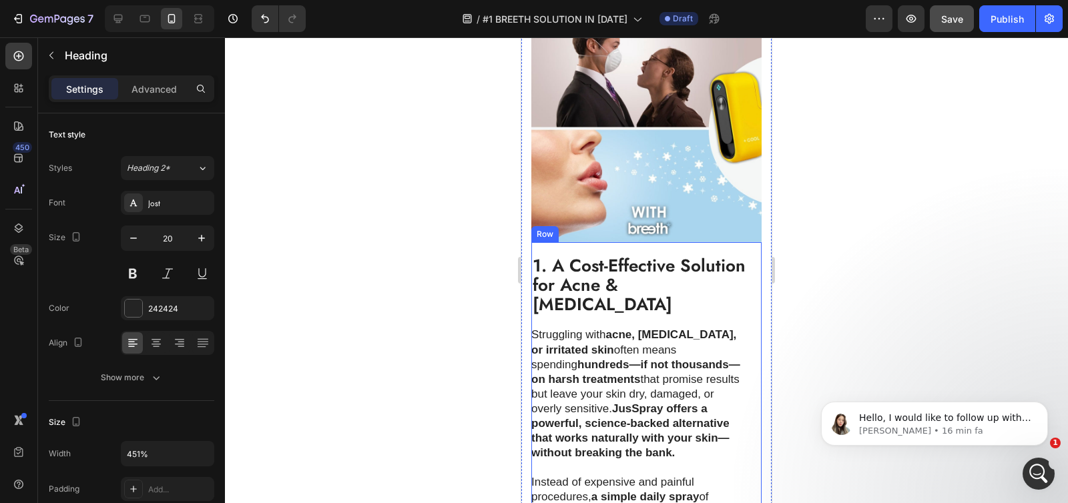
click at [576, 272] on strong "1. A Cost-Effective Solution for Acne & Eczema" at bounding box center [639, 285] width 213 height 64
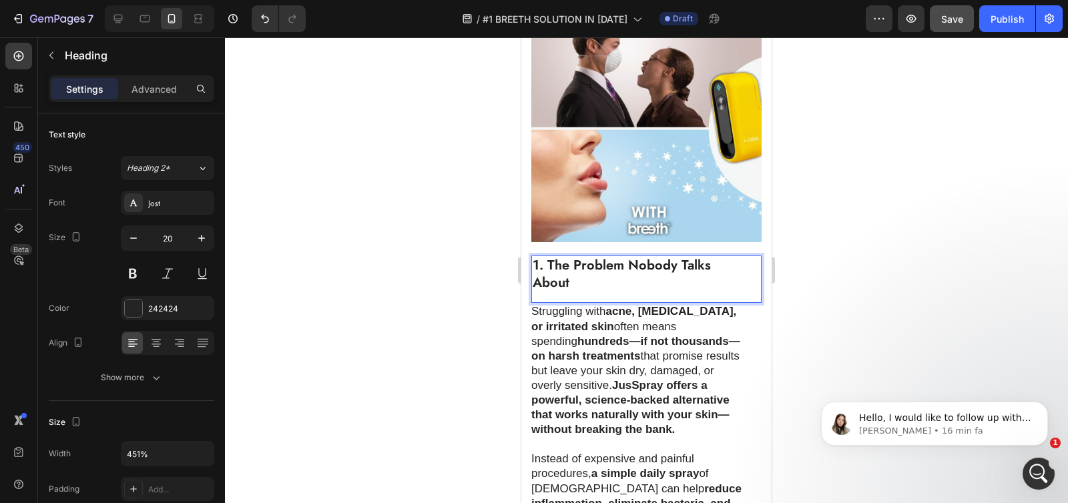
click at [448, 266] on div at bounding box center [646, 270] width 843 height 466
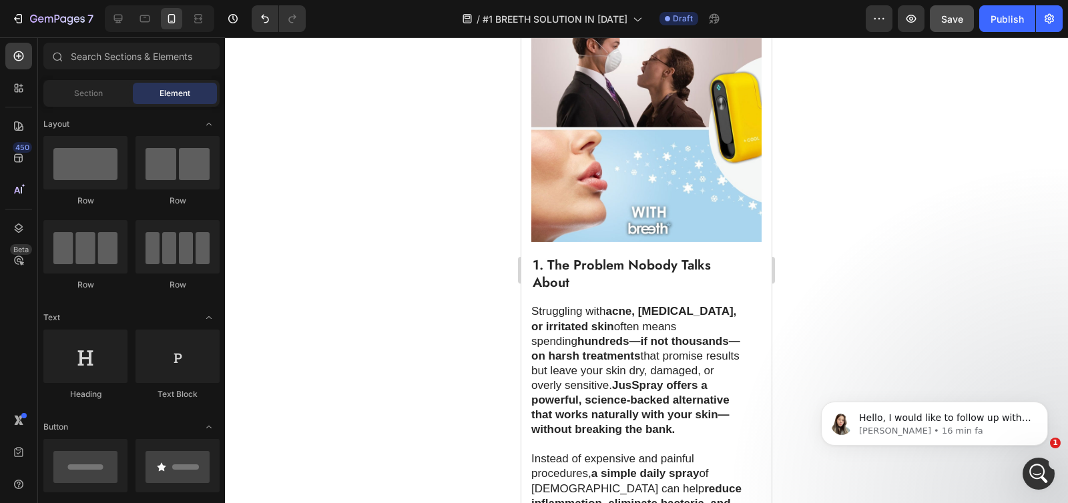
click at [577, 265] on p "⁠⁠⁠⁠⁠⁠⁠ 1. The Problem Nobody Talks About" at bounding box center [640, 274] width 214 height 35
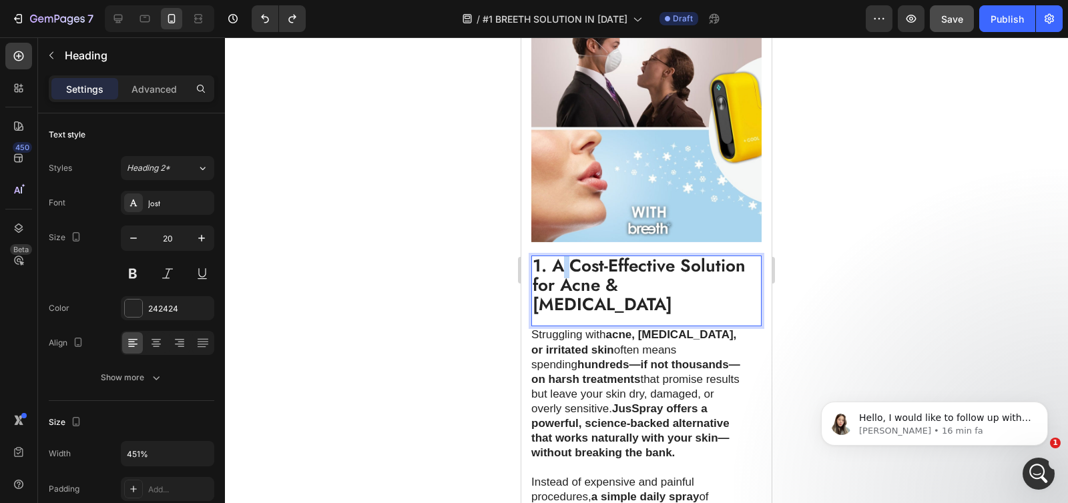
click at [563, 261] on strong "1. A Cost-Effective Solution for Acne & Eczema" at bounding box center [639, 285] width 213 height 64
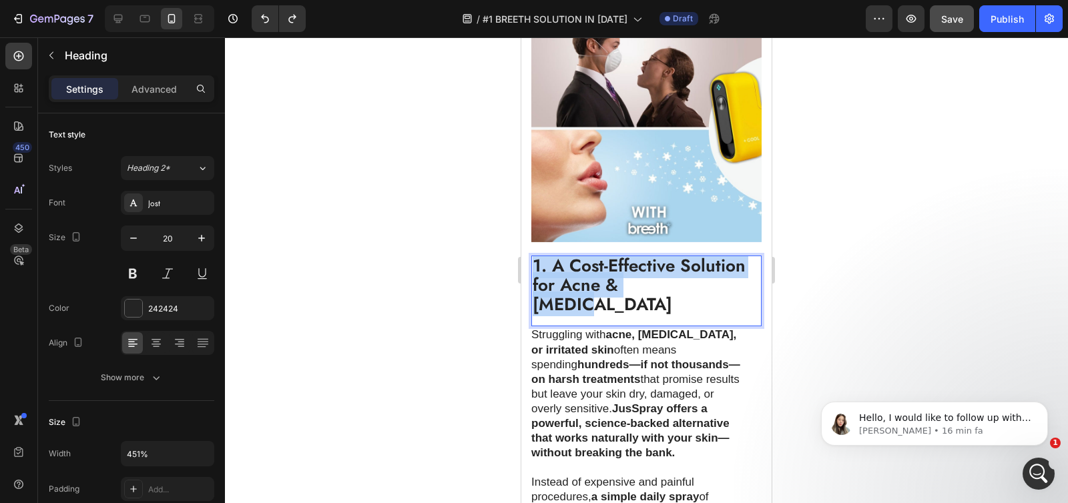
click at [563, 261] on strong "1. A Cost-Effective Solution for Acne & Eczema" at bounding box center [639, 285] width 213 height 64
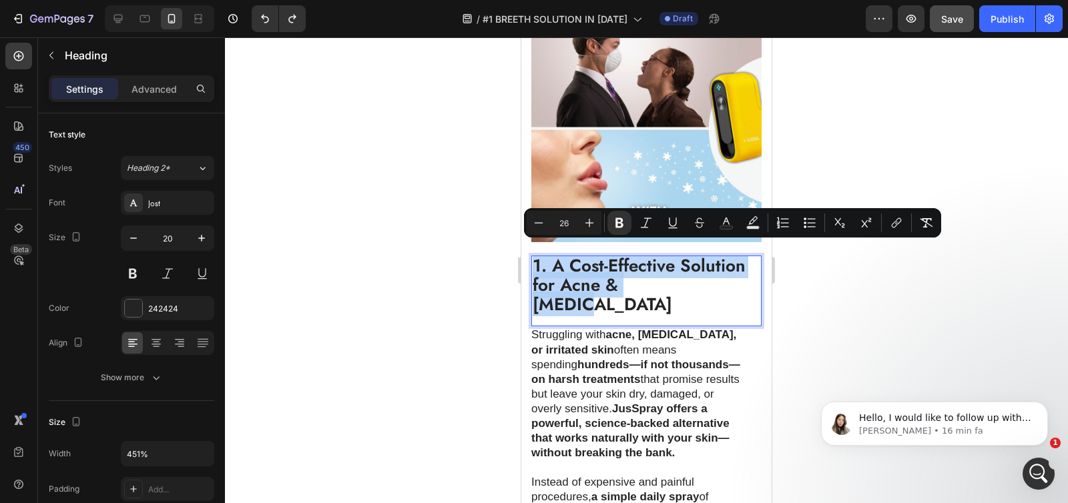
click at [563, 261] on strong "1. A Cost-Effective Solution for Acne & Eczema" at bounding box center [639, 285] width 213 height 64
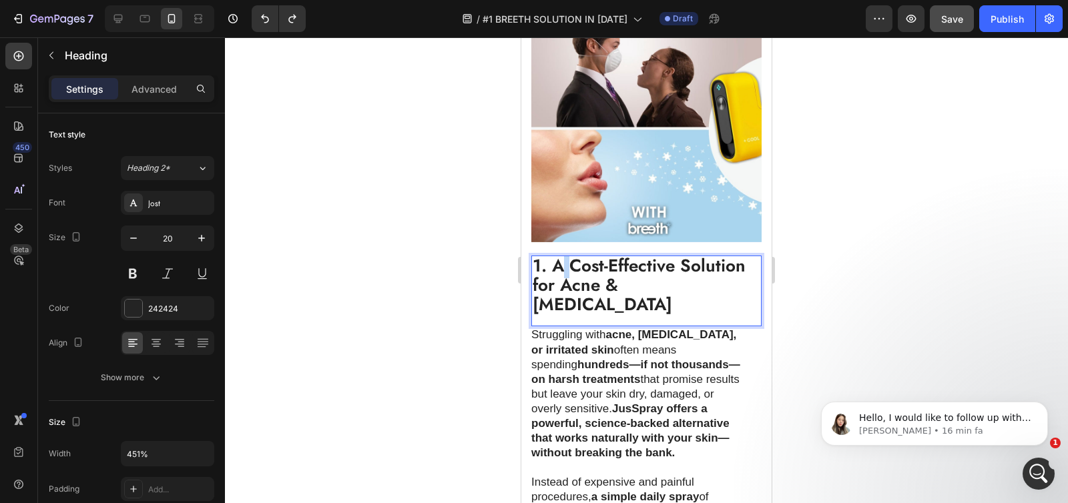
click at [563, 261] on strong "1. A Cost-Effective Solution for Acne & Eczema" at bounding box center [639, 285] width 213 height 64
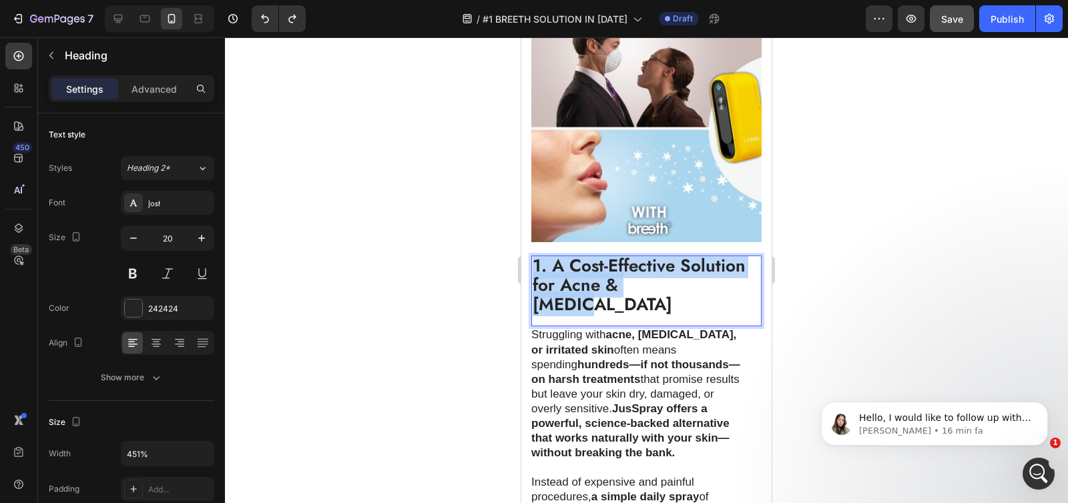
click at [563, 261] on strong "1. A Cost-Effective Solution for Acne & Eczema" at bounding box center [639, 285] width 213 height 64
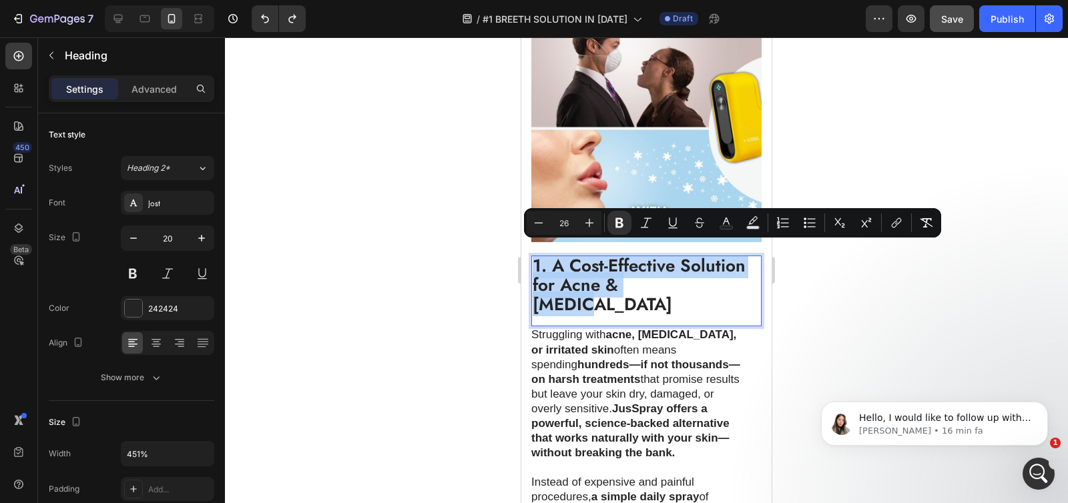
type input "20"
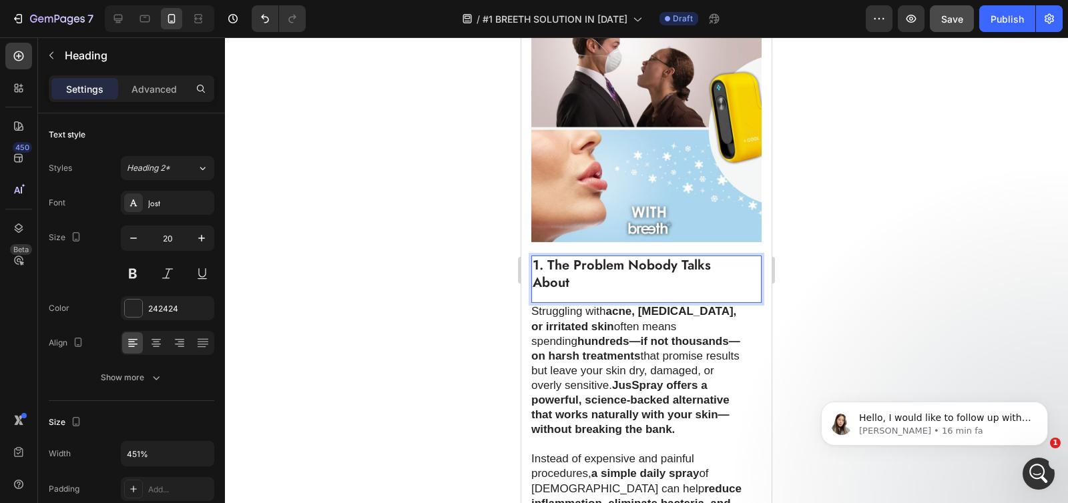
click at [565, 263] on strong "1. The Problem Nobody Talks About" at bounding box center [622, 274] width 178 height 37
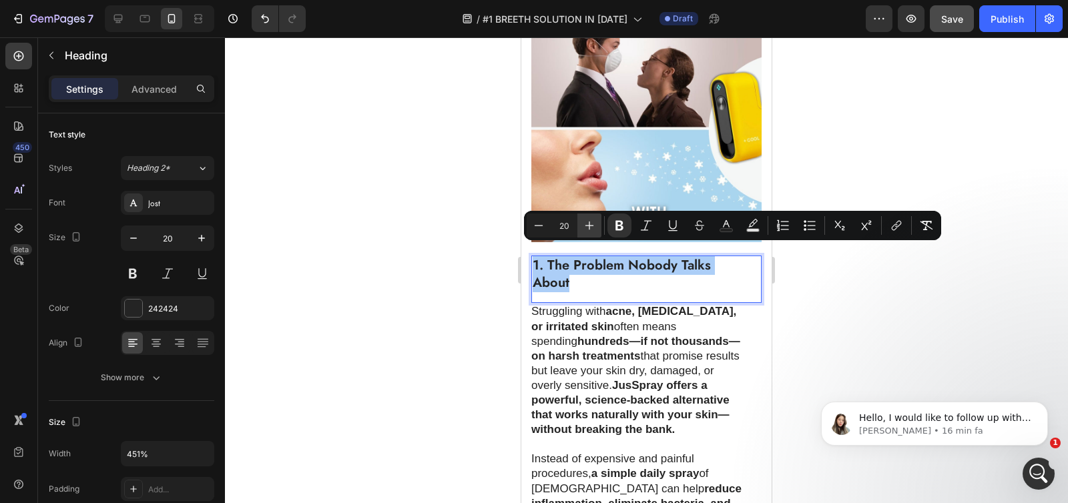
click at [585, 226] on icon "Editor contextual toolbar" at bounding box center [589, 226] width 9 height 9
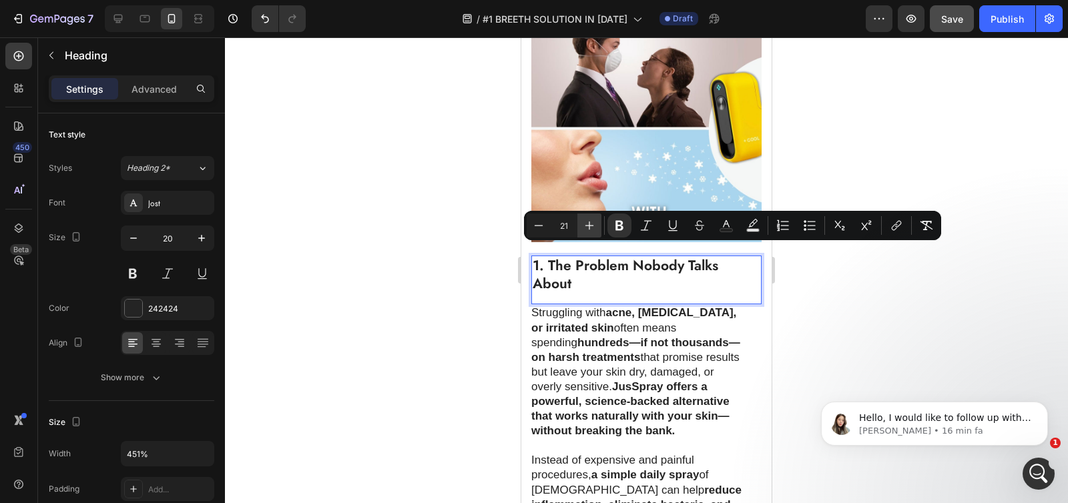
click at [585, 226] on icon "Editor contextual toolbar" at bounding box center [589, 226] width 9 height 9
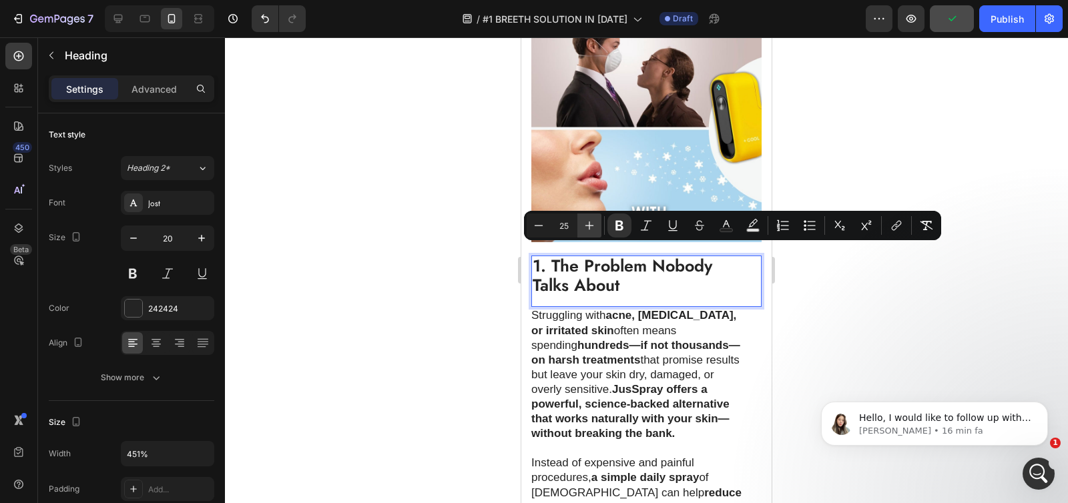
click at [585, 226] on icon "Editor contextual toolbar" at bounding box center [589, 226] width 9 height 9
type input "26"
click at [430, 262] on div at bounding box center [646, 270] width 843 height 466
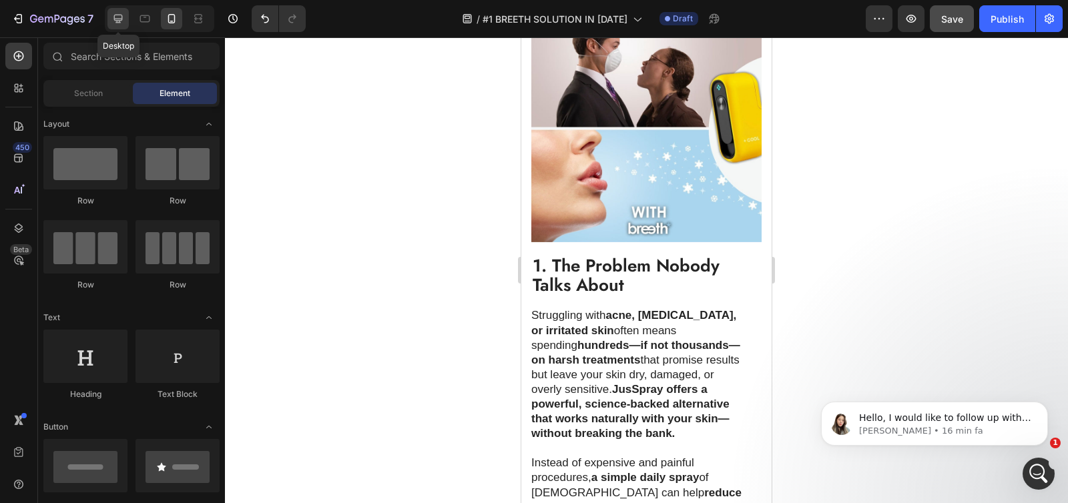
click at [122, 17] on icon at bounding box center [118, 19] width 9 height 9
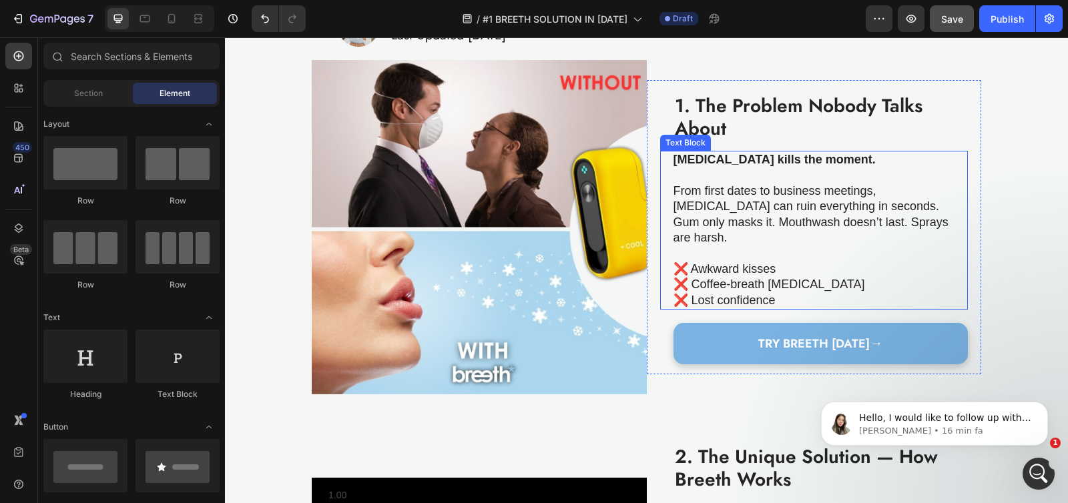
scroll to position [278, 0]
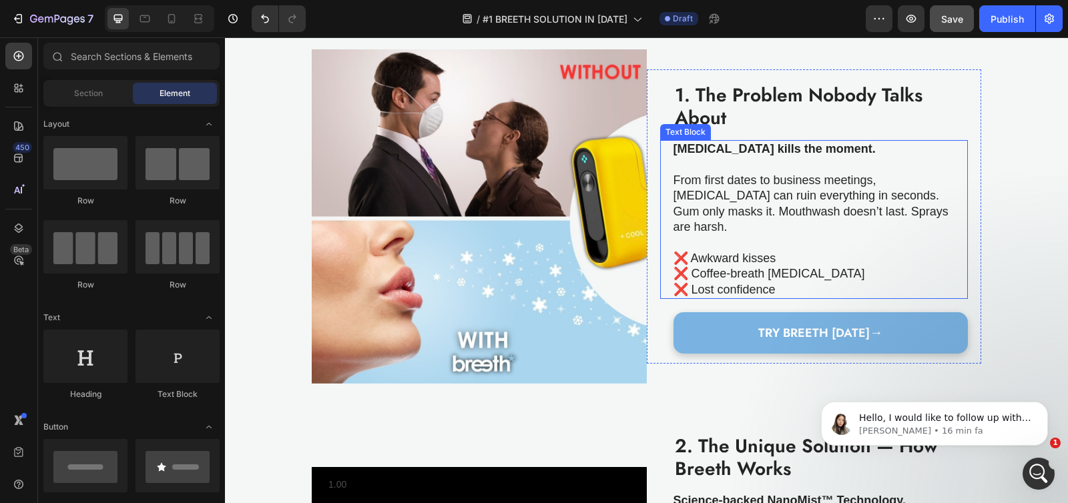
click at [708, 214] on p "From first dates to business meetings, [MEDICAL_DATA] can ruin everything in se…" at bounding box center [813, 204] width 280 height 63
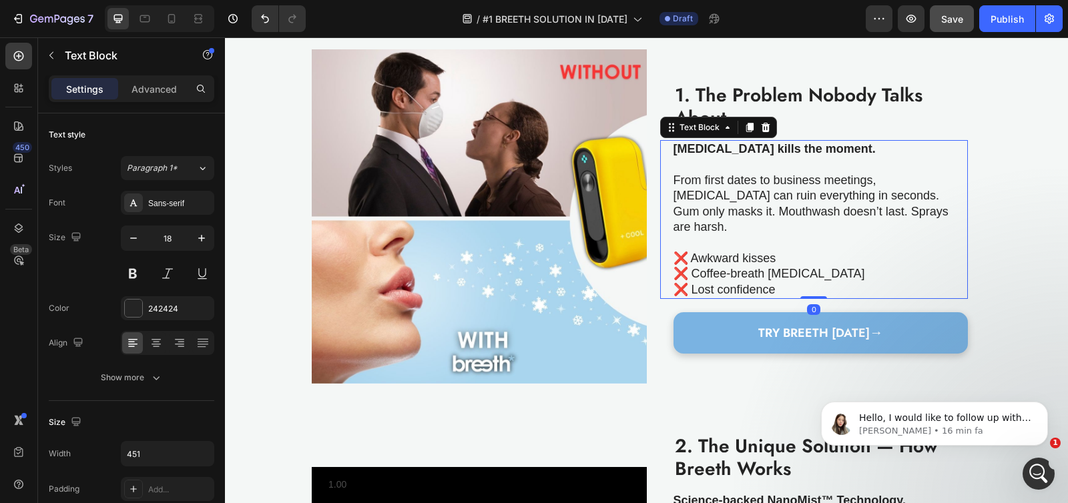
click at [695, 170] on p at bounding box center [813, 164] width 280 height 15
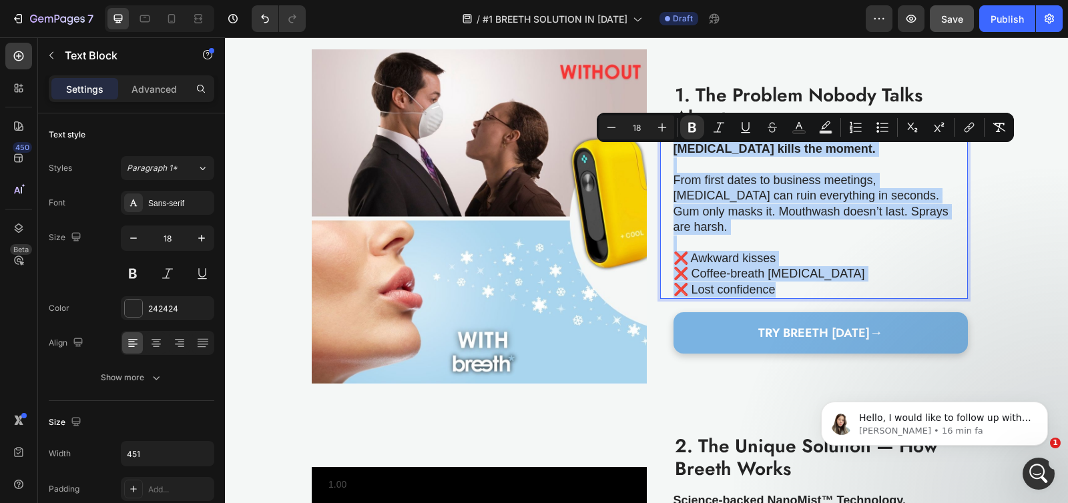
drag, startPoint x: 667, startPoint y: 153, endPoint x: 801, endPoint y: 274, distance: 180.5
click at [801, 274] on div "Bad breath kills the moment. From first dates to business meetings, bad breath …" at bounding box center [814, 219] width 282 height 159
copy div "Bad breath kills the moment. From first dates to business meetings, bad breath …"
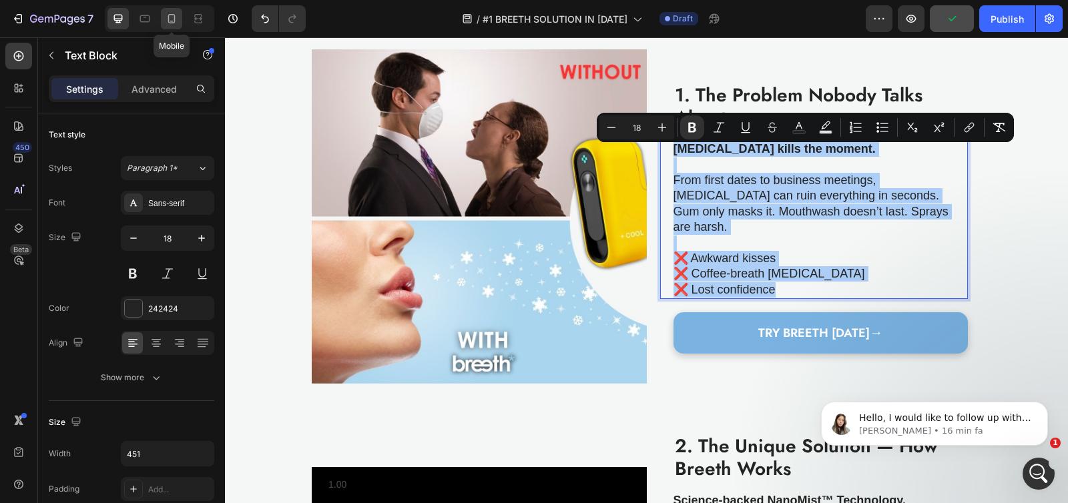
click at [165, 15] on icon at bounding box center [171, 18] width 13 height 13
type input "14"
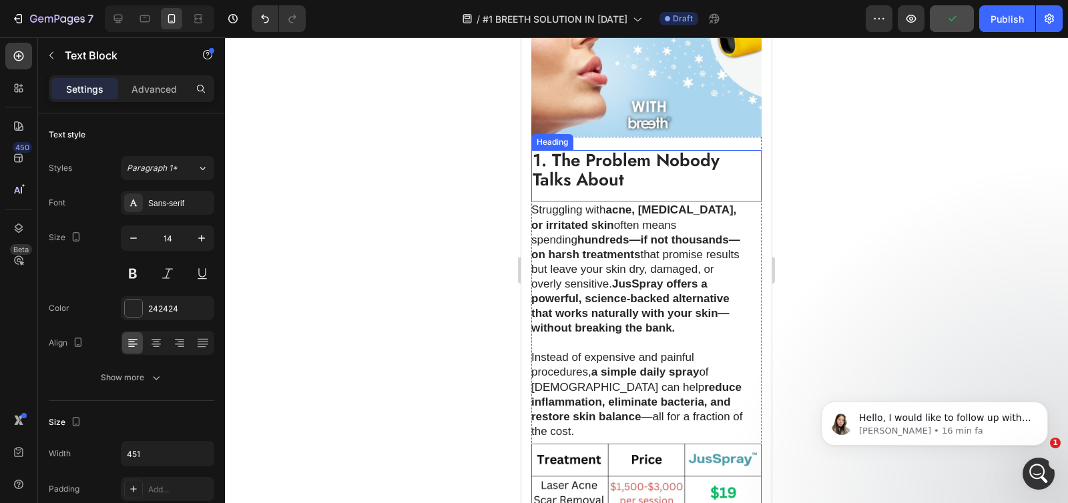
scroll to position [437, 0]
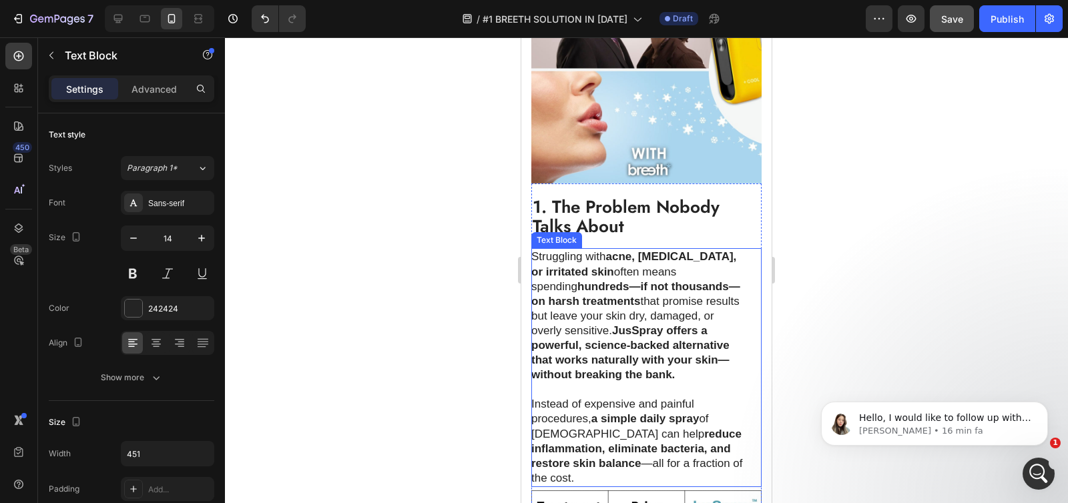
click at [569, 254] on strong "acne, eczema, or irritated skin" at bounding box center [633, 263] width 205 height 27
click at [555, 250] on strong "acne, eczema, or irritated skin" at bounding box center [633, 263] width 205 height 27
click at [565, 250] on strong "acne, eczema, or irritated skin" at bounding box center [633, 263] width 205 height 27
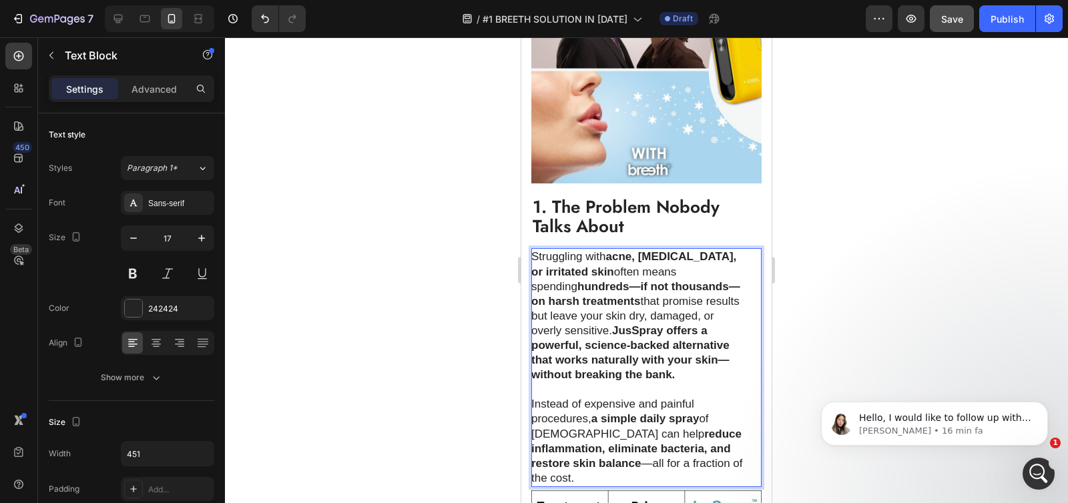
scroll to position [459, 0]
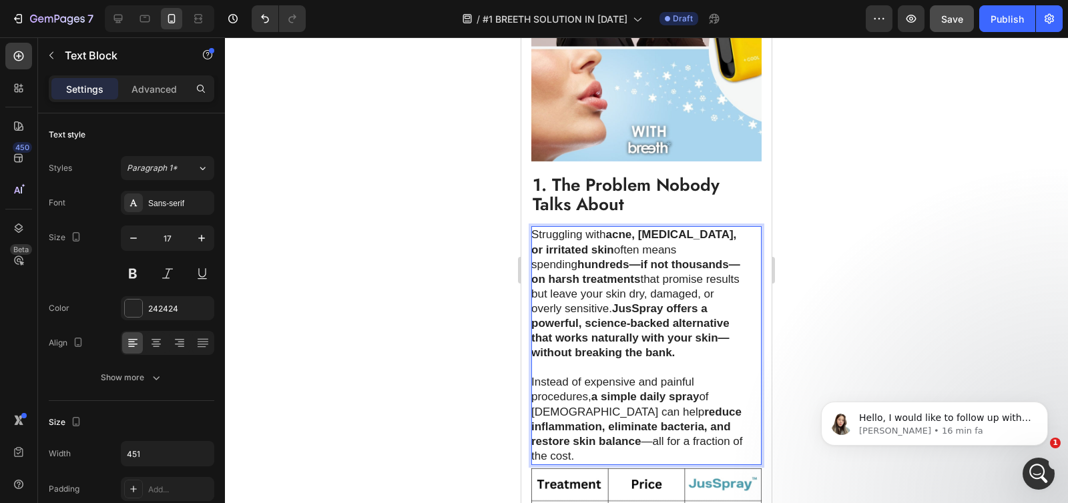
click at [548, 228] on p "Struggling with acne, eczema, or irritated skin often means spending hundreds—i…" at bounding box center [639, 294] width 216 height 133
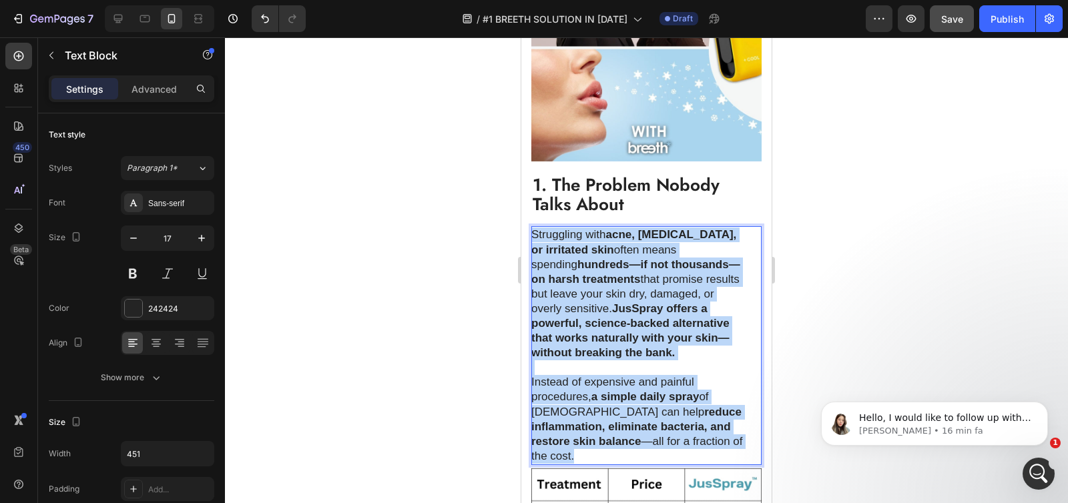
drag, startPoint x: 533, startPoint y: 222, endPoint x: 613, endPoint y: 443, distance: 235.0
click at [613, 443] on div "Struggling with acne, eczema, or irritated skin often means spending hundreds—i…" at bounding box center [639, 345] width 217 height 239
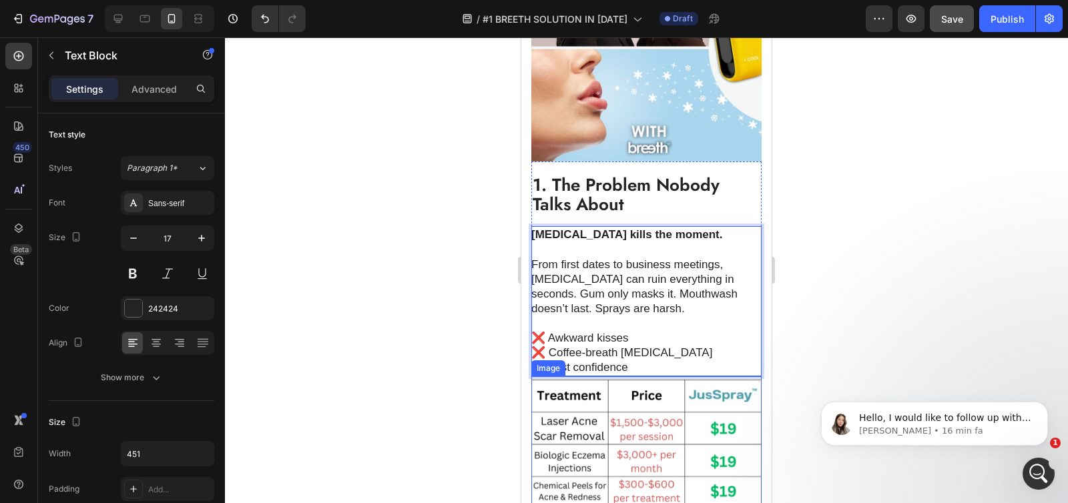
scroll to position [557, 0]
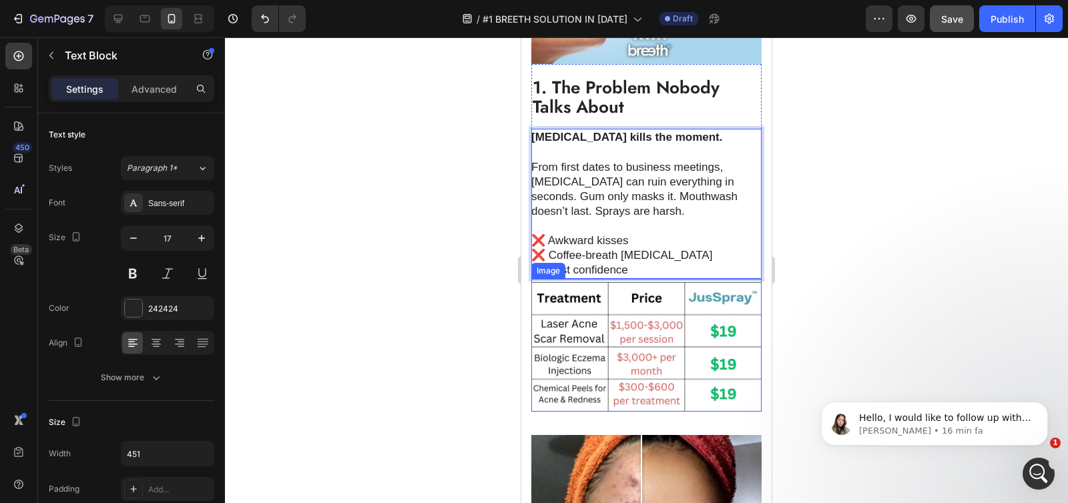
click at [634, 341] on img at bounding box center [646, 346] width 230 height 129
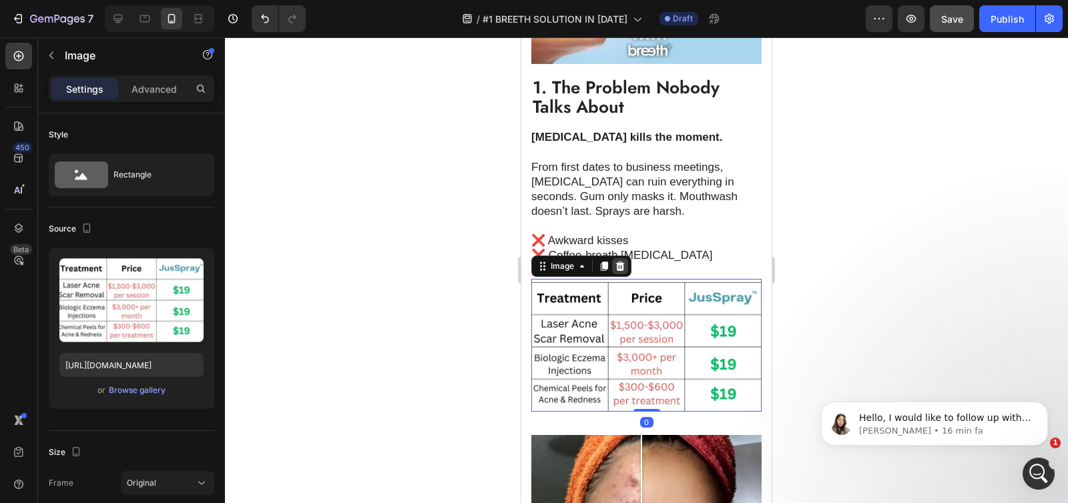
click at [619, 274] on div at bounding box center [620, 266] width 16 height 16
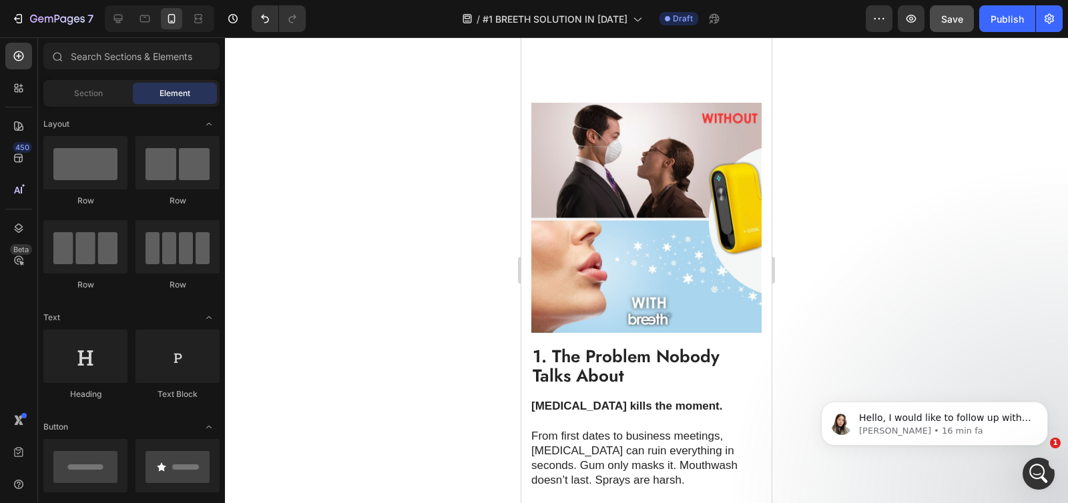
scroll to position [282, 0]
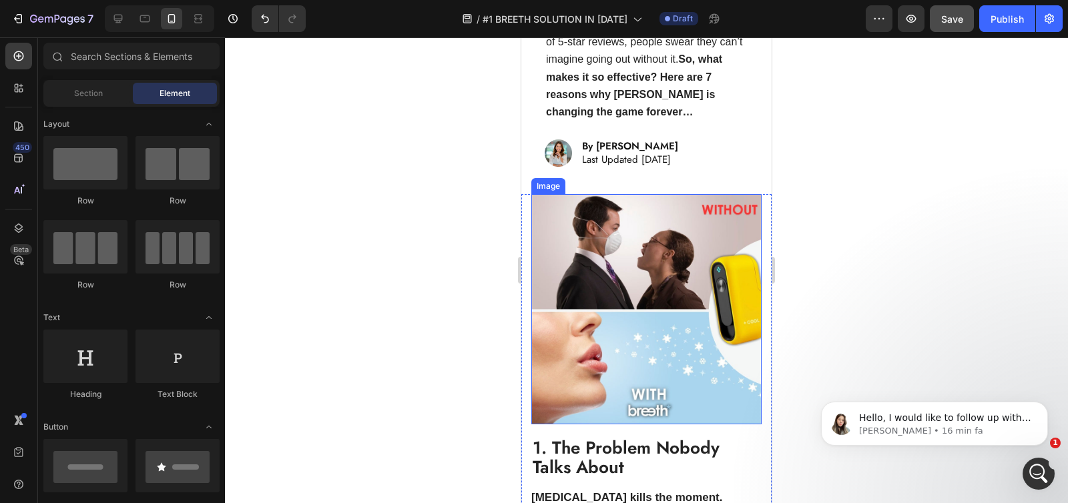
click at [638, 222] on img at bounding box center [646, 309] width 230 height 230
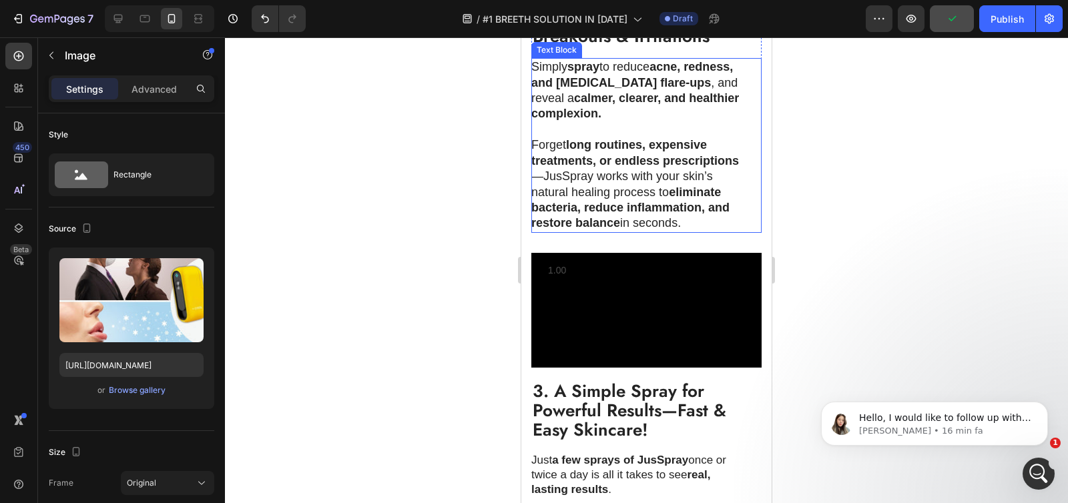
scroll to position [1201, 0]
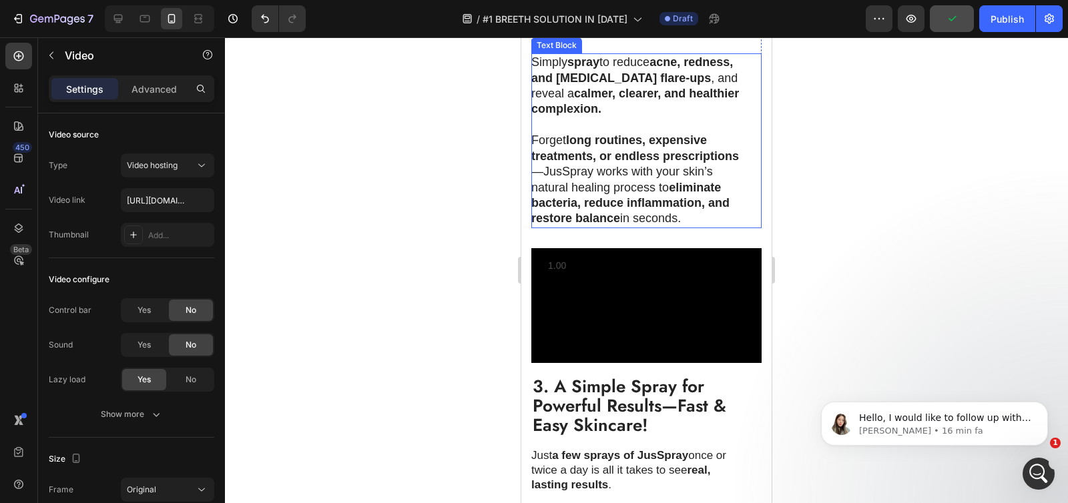
click at [615, 318] on video at bounding box center [646, 305] width 230 height 115
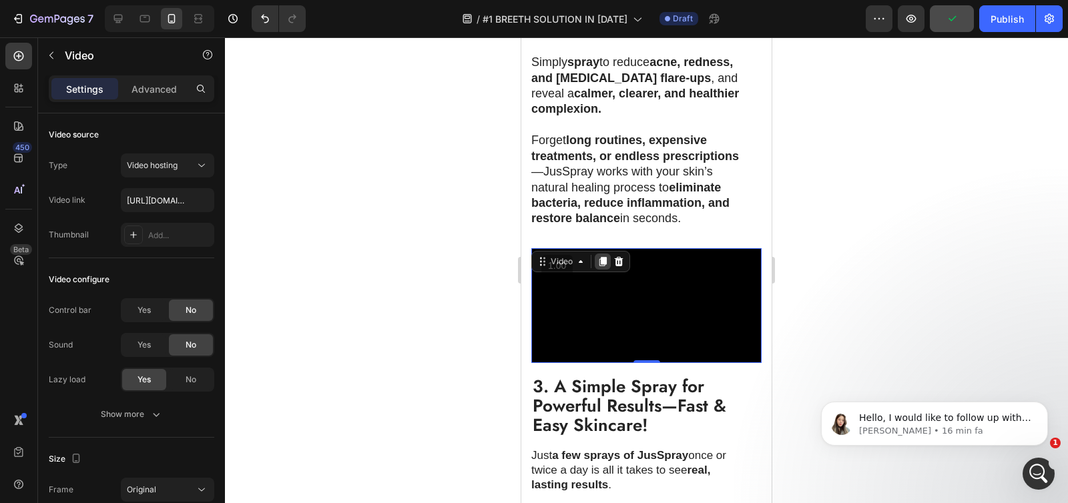
click at [600, 263] on icon at bounding box center [602, 261] width 11 height 11
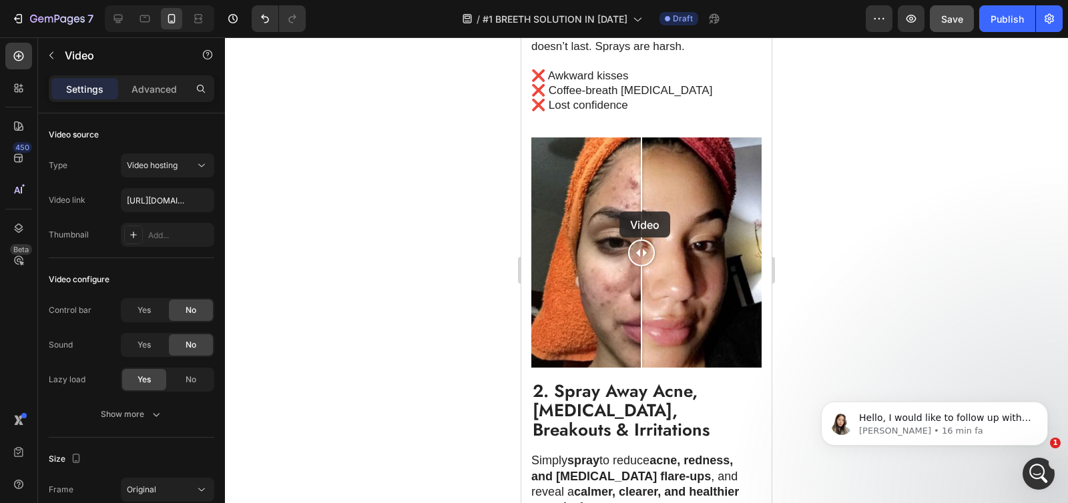
scroll to position [797, 0]
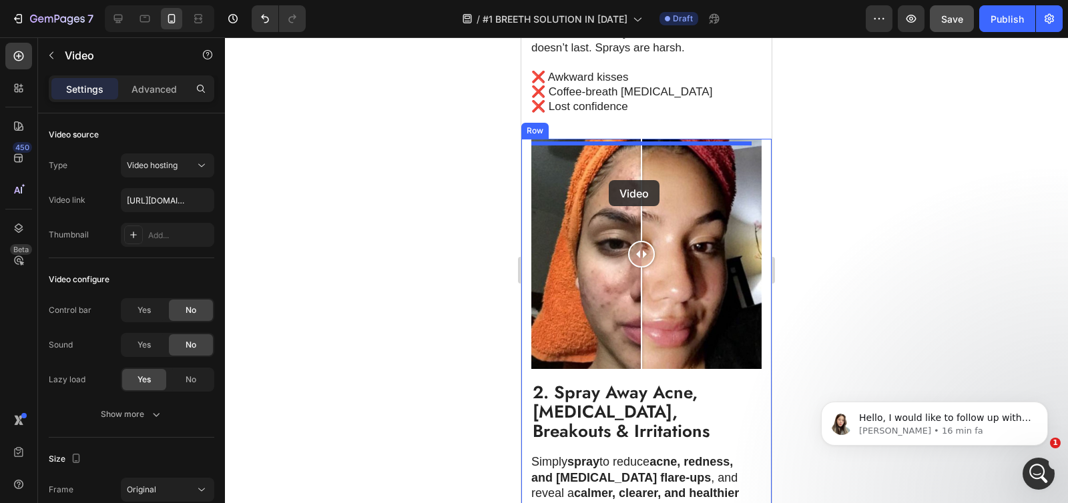
drag, startPoint x: 595, startPoint y: 220, endPoint x: 609, endPoint y: 180, distance: 41.6
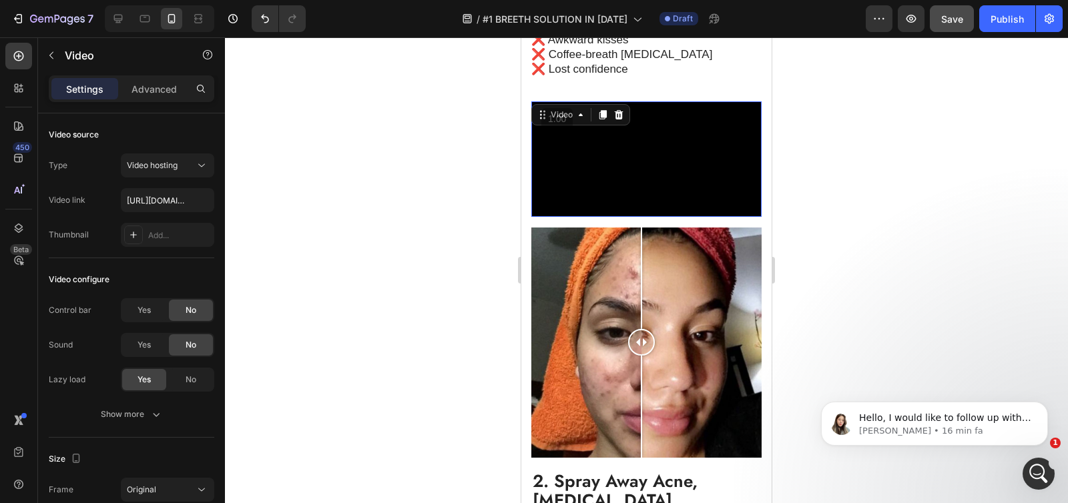
scroll to position [917, 0]
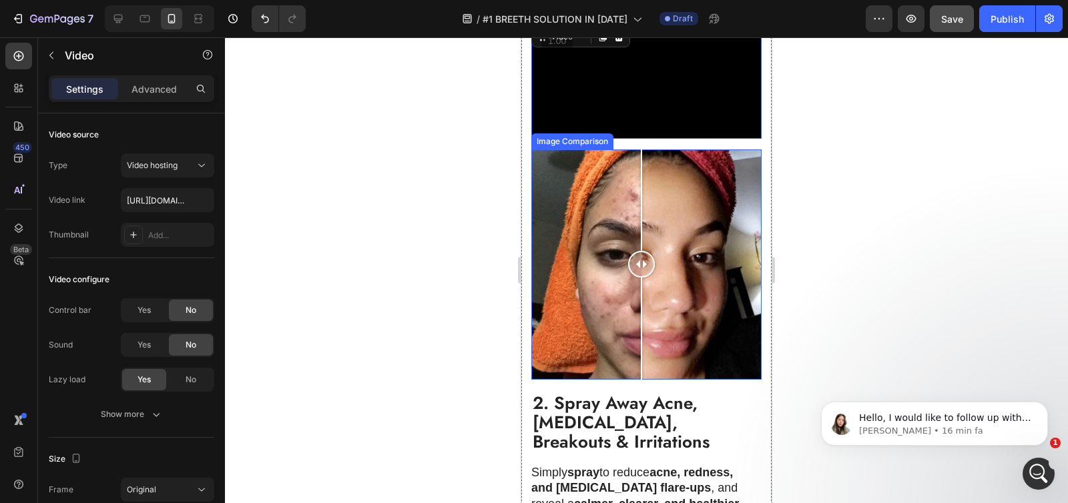
click at [601, 268] on div at bounding box center [646, 264] width 230 height 230
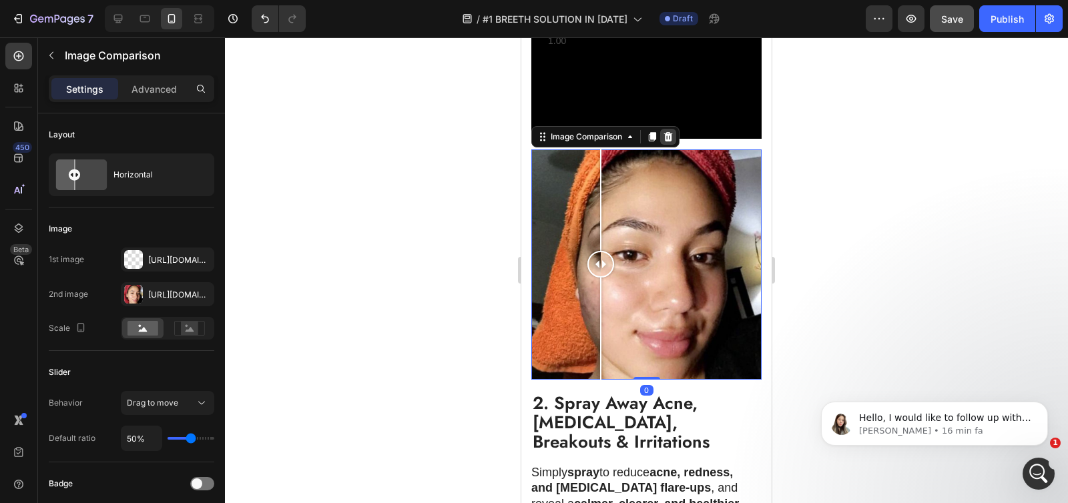
click at [668, 145] on div at bounding box center [668, 137] width 16 height 16
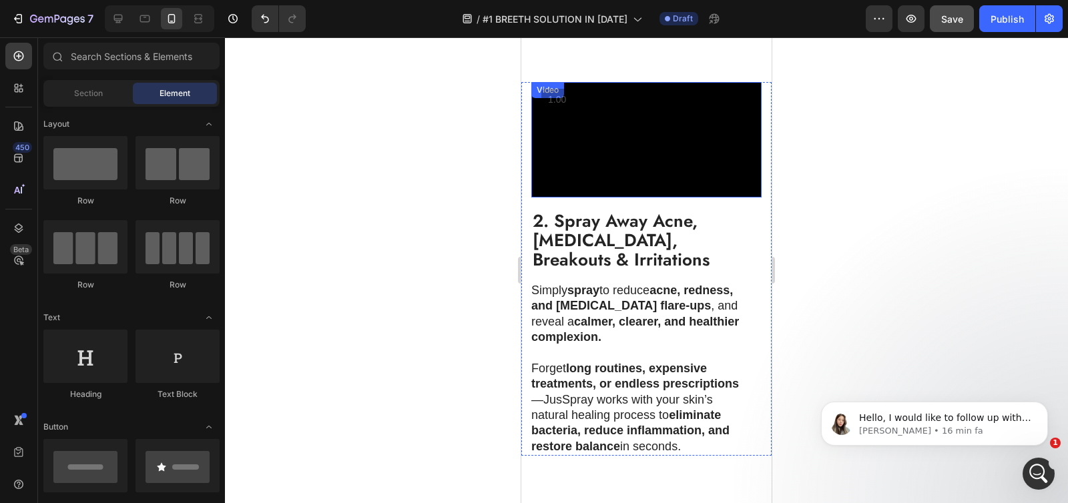
scroll to position [807, 0]
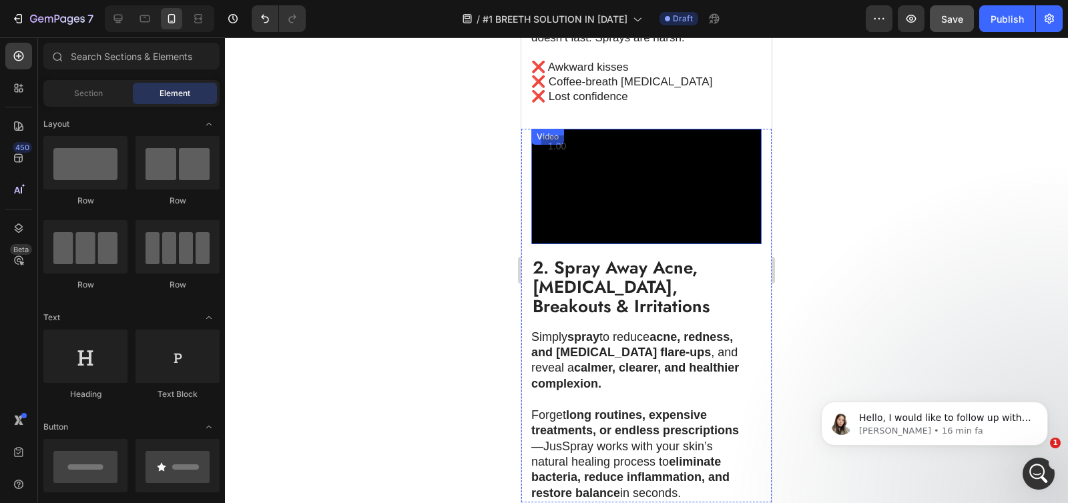
click at [617, 236] on video at bounding box center [646, 186] width 230 height 115
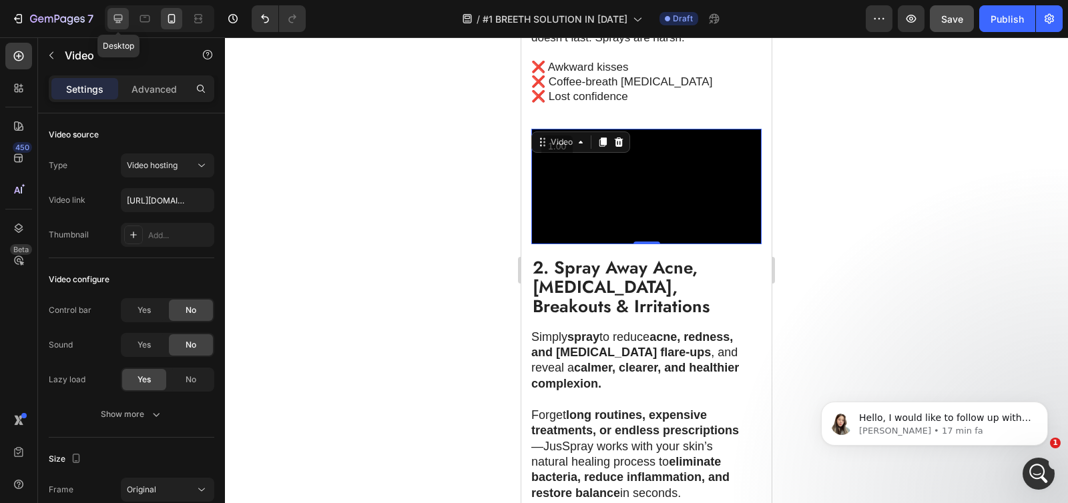
click at [118, 19] on icon at bounding box center [117, 18] width 13 height 13
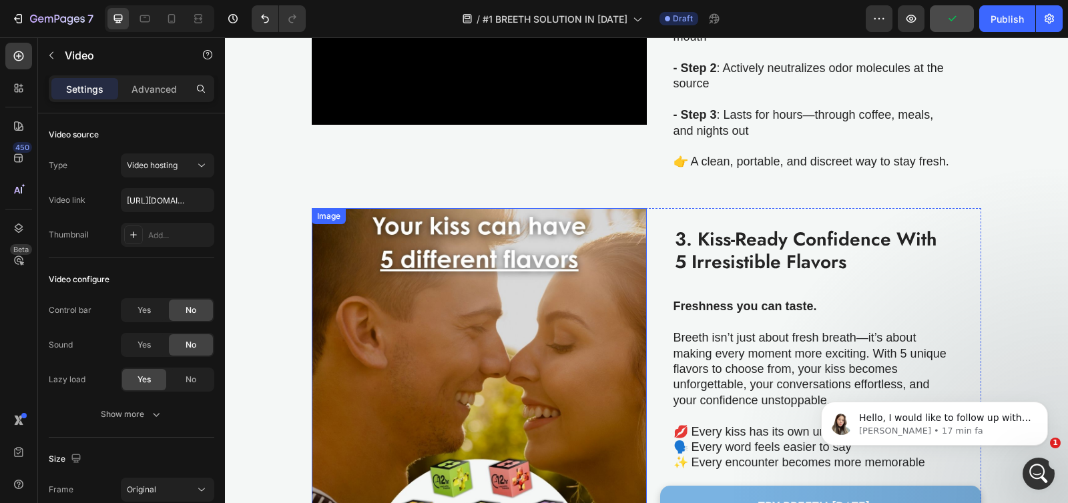
scroll to position [520, 0]
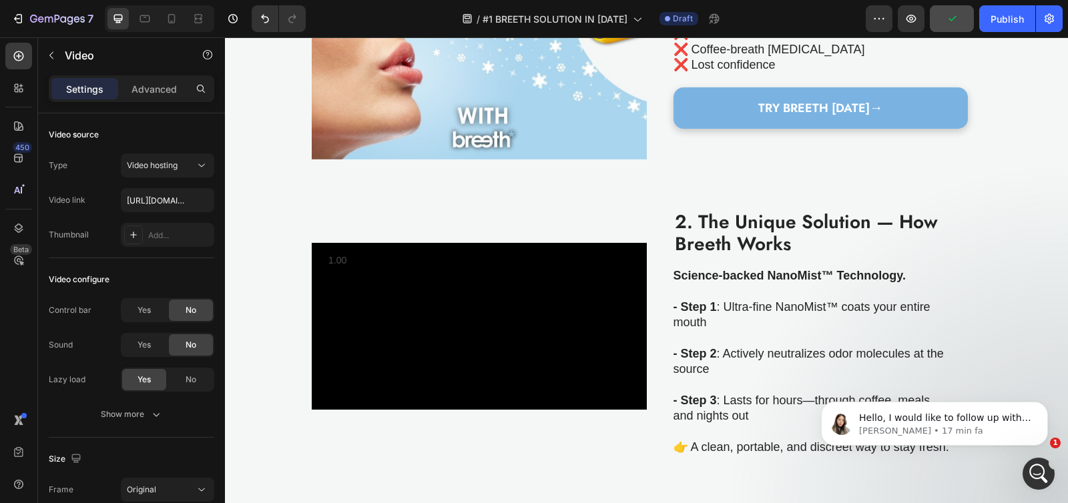
click at [483, 243] on video at bounding box center [479, 327] width 335 height 168
click at [448, 249] on video at bounding box center [479, 327] width 335 height 168
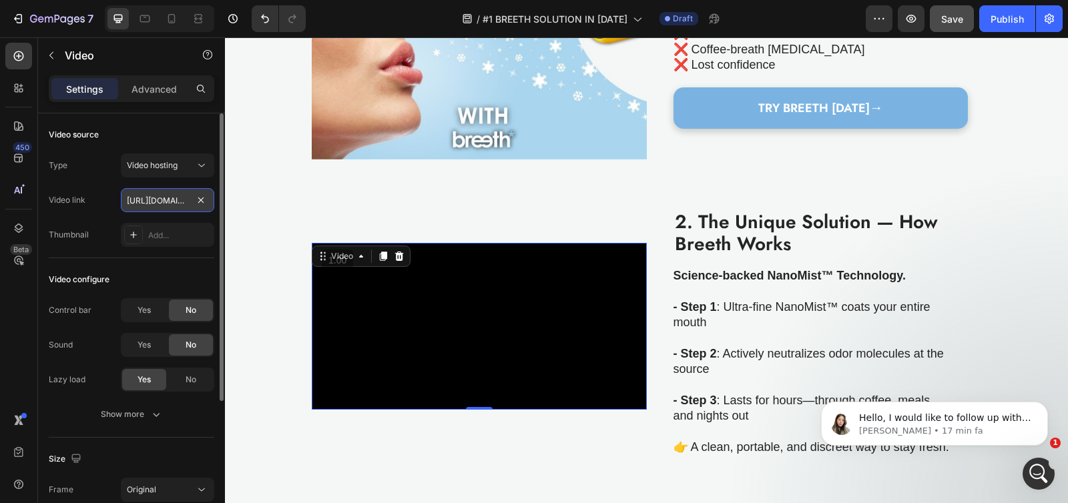
click at [156, 200] on input "[URL][DOMAIN_NAME]" at bounding box center [167, 200] width 93 height 24
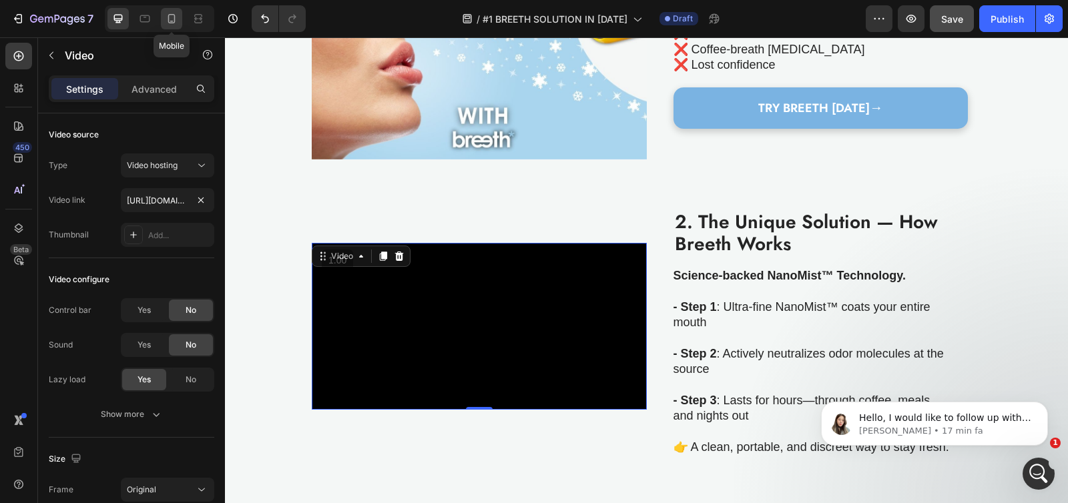
click at [168, 23] on icon at bounding box center [171, 18] width 13 height 13
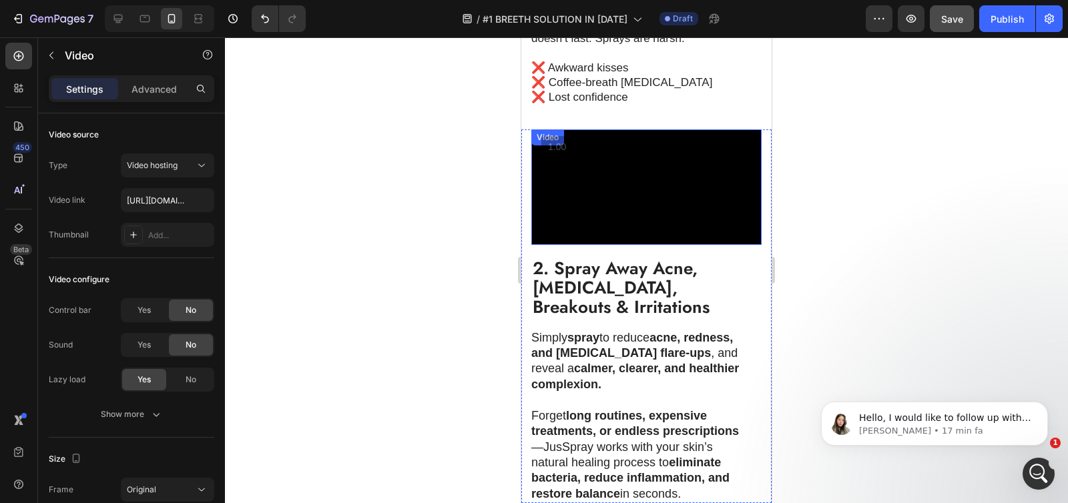
scroll to position [799, 0]
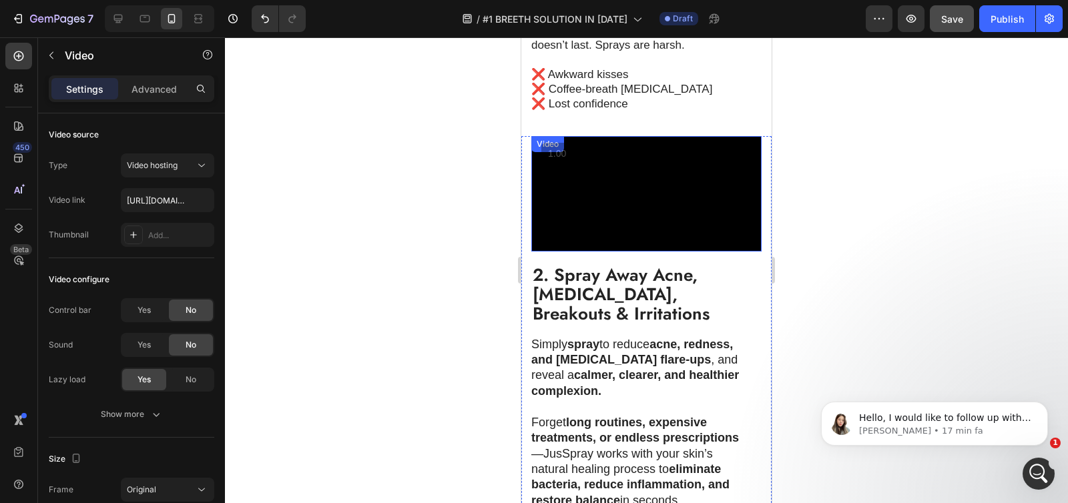
click at [649, 252] on video at bounding box center [646, 193] width 230 height 115
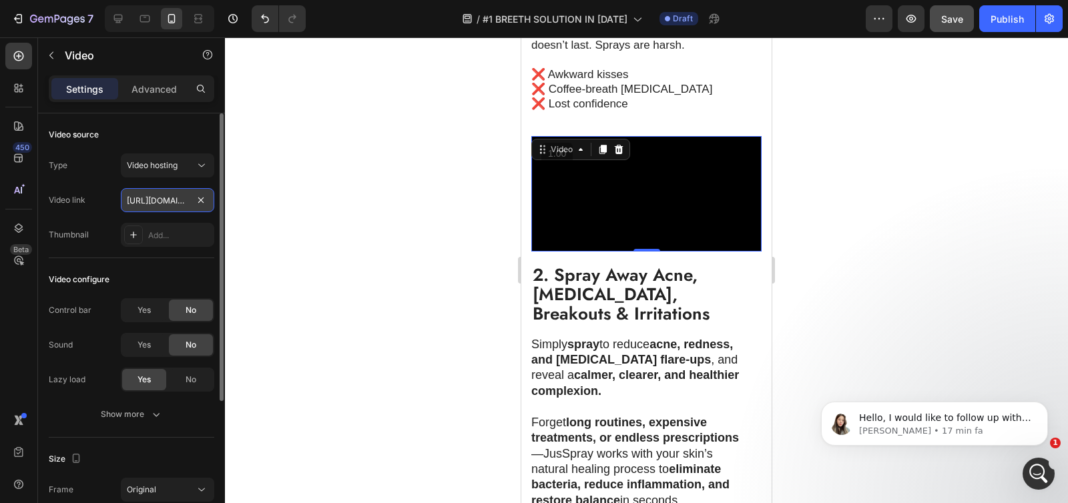
click at [162, 195] on input "https://cdn.shopify.com/videos/c/o/v/62991da665fb4773b2722888aa7a4427.mp4" at bounding box center [167, 200] width 93 height 24
paste input "df1242924a94730acb121767a0ed98a"
type input "[URL][DOMAIN_NAME]"
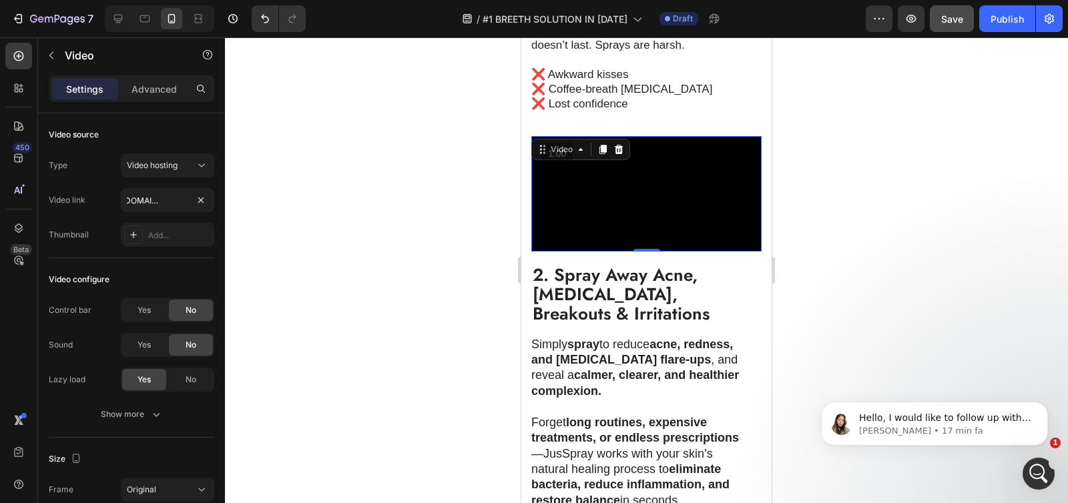
click at [421, 195] on div at bounding box center [646, 270] width 843 height 466
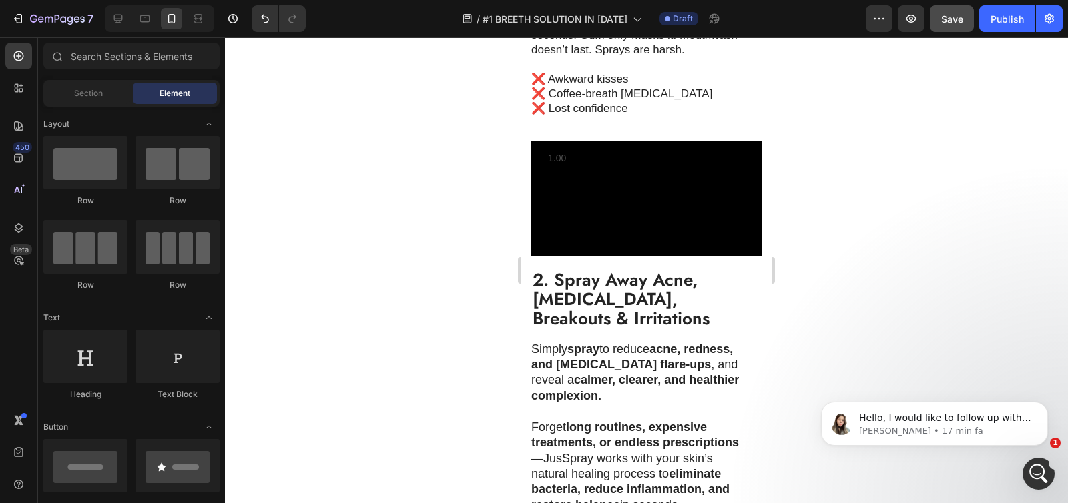
scroll to position [783, 0]
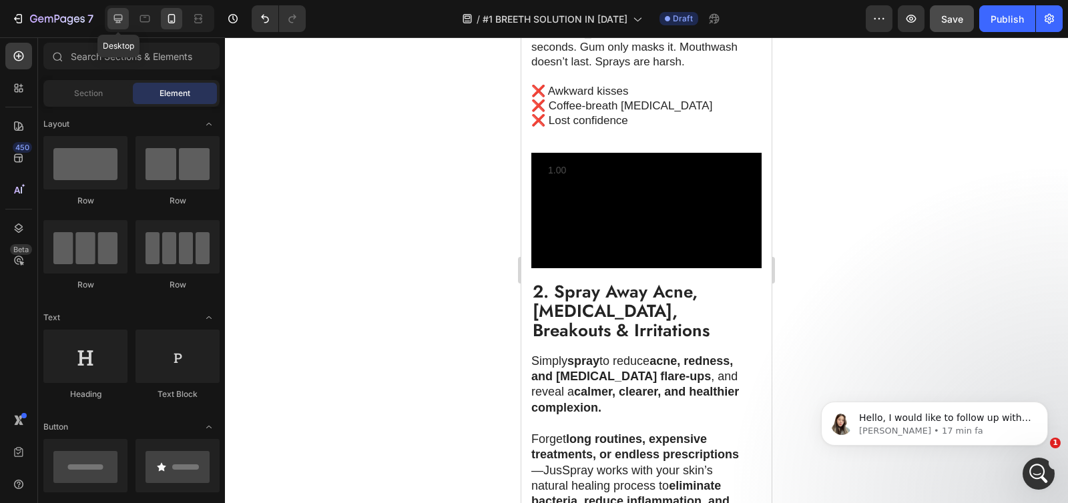
click at [113, 20] on icon at bounding box center [117, 18] width 13 height 13
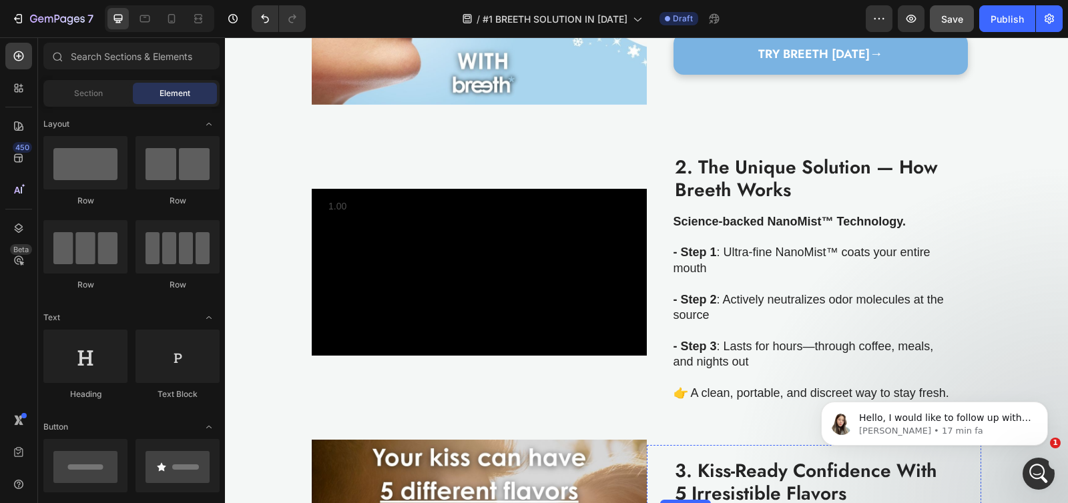
scroll to position [649, 0]
click at [714, 198] on strong "2. The Unique Solution — How Breeth Works" at bounding box center [806, 179] width 263 height 50
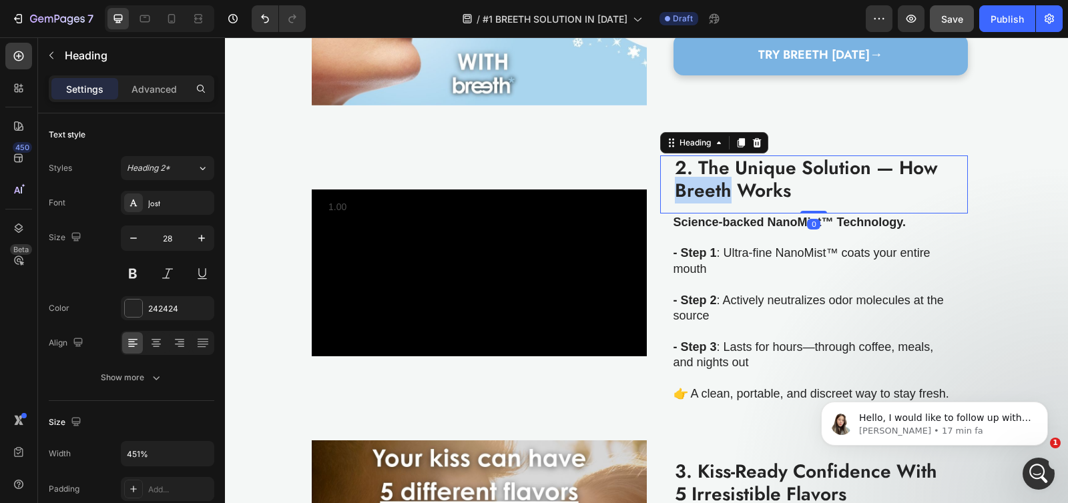
click at [705, 204] on strong "2. The Unique Solution — How Breeth Works" at bounding box center [806, 179] width 263 height 50
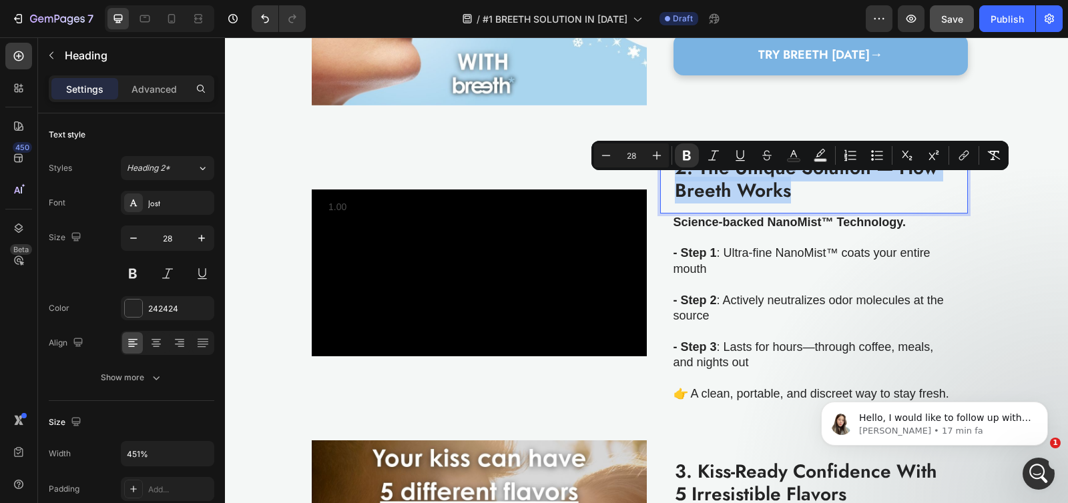
copy strong "2. The Unique Solution — How Breeth Works"
click at [172, 19] on icon at bounding box center [171, 18] width 13 height 13
type input "20"
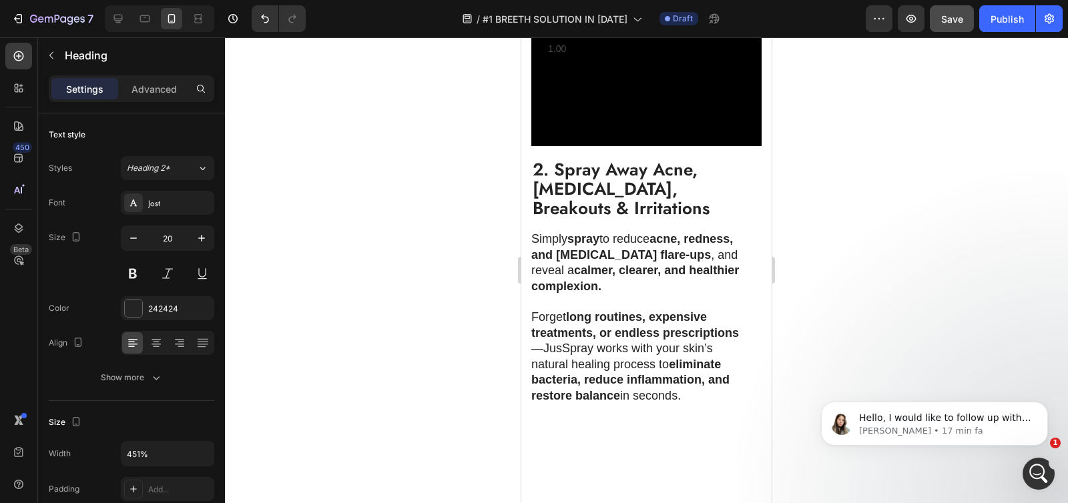
scroll to position [885, 0]
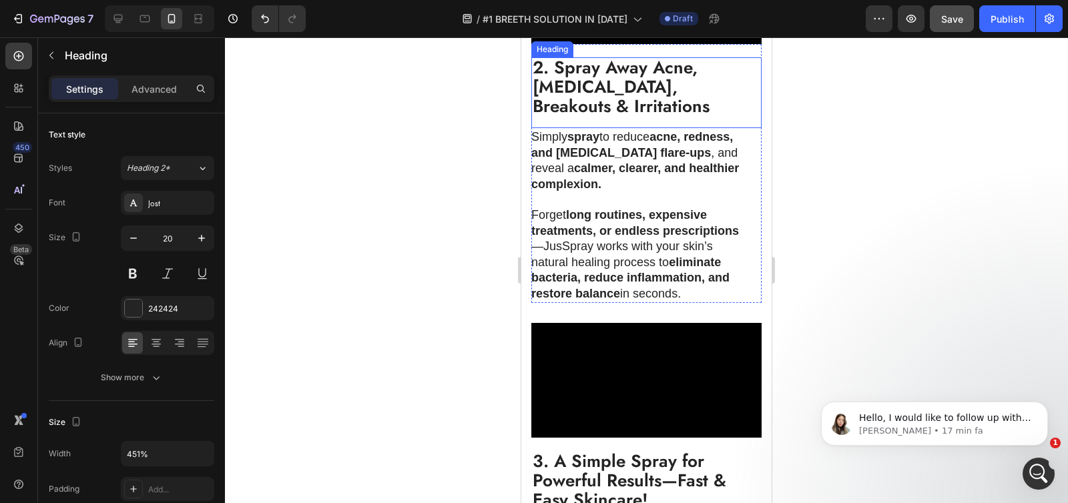
click at [595, 119] on strong "2. Spray Away Acne, Eczema, Breakouts & Irritations" at bounding box center [621, 87] width 177 height 64
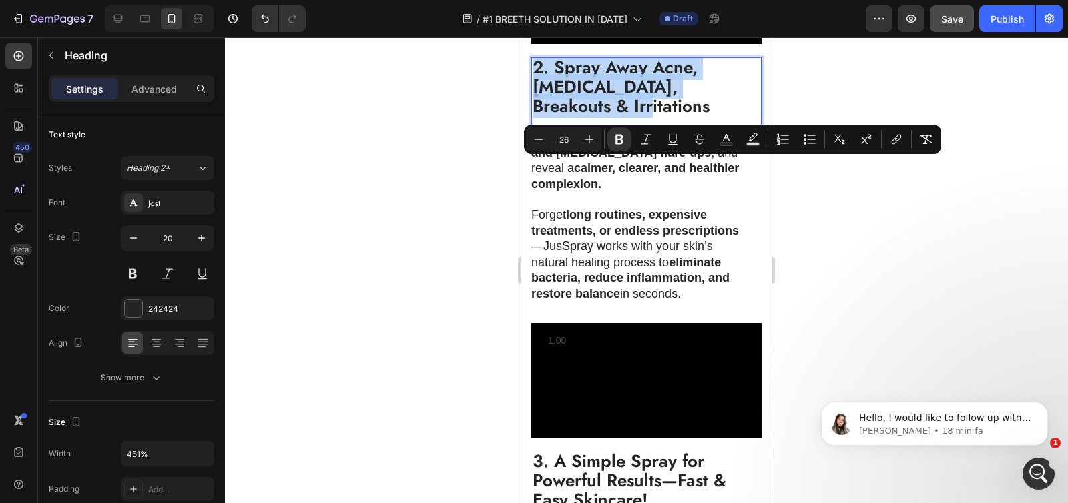
type input "20"
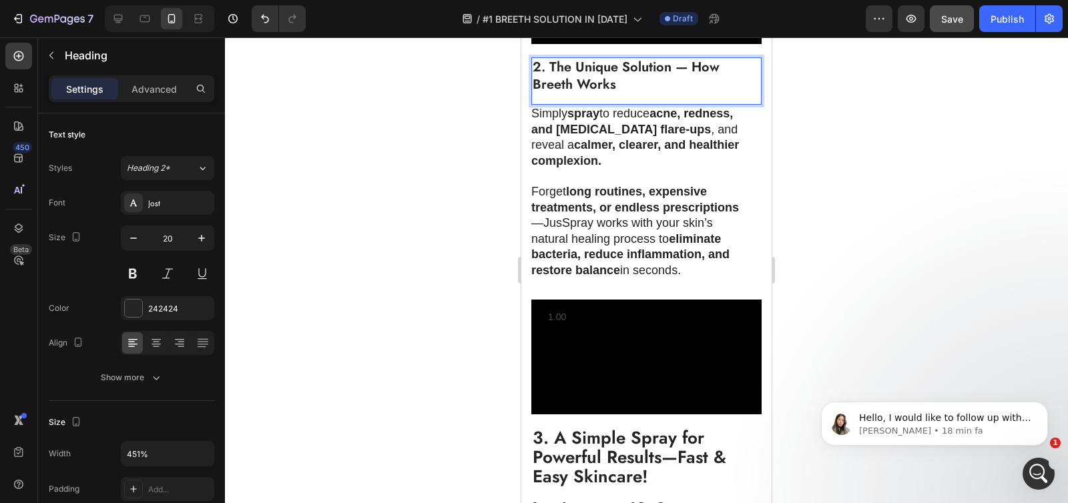
click at [598, 94] on strong "2. The Unique Solution — How Breeth Works" at bounding box center [626, 75] width 187 height 37
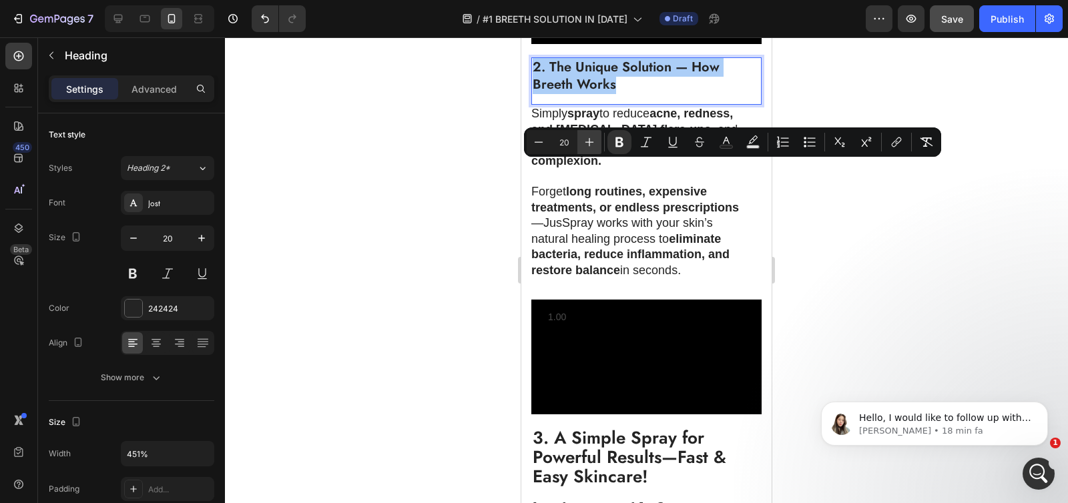
click at [579, 143] on button "Plus" at bounding box center [589, 142] width 24 height 24
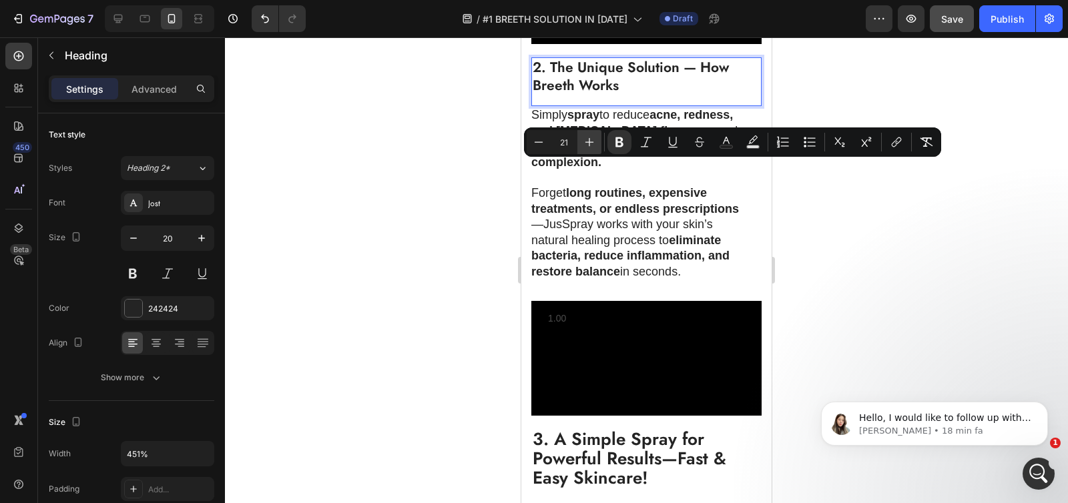
click at [579, 143] on button "Plus" at bounding box center [589, 142] width 24 height 24
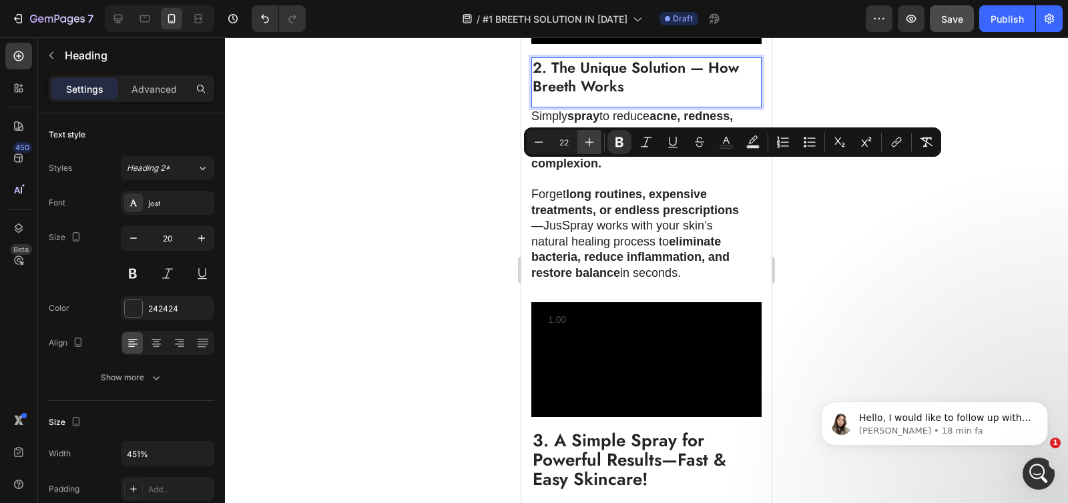
click at [579, 143] on button "Plus" at bounding box center [589, 142] width 24 height 24
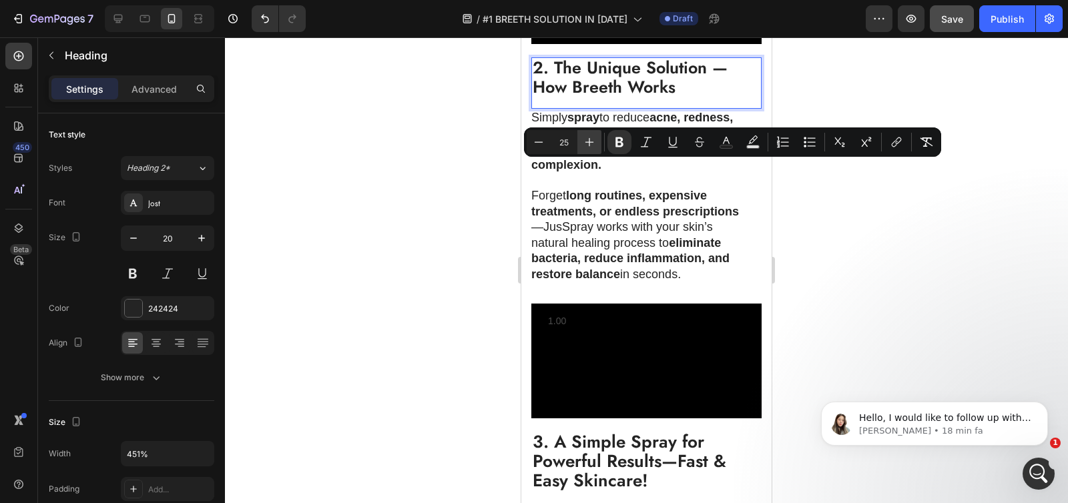
click at [579, 143] on button "Plus" at bounding box center [589, 142] width 24 height 24
type input "26"
click at [119, 16] on icon at bounding box center [117, 18] width 13 height 13
type input "28"
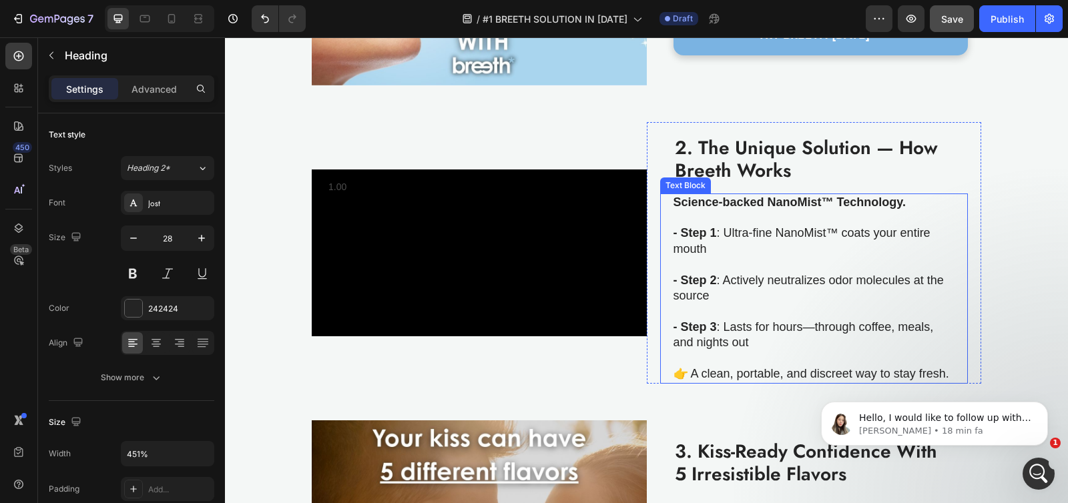
scroll to position [671, 0]
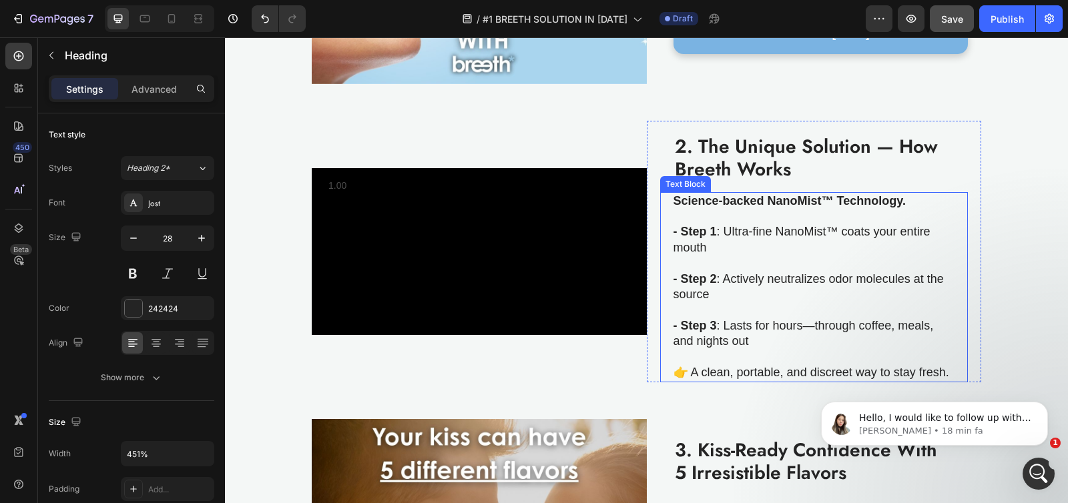
click at [744, 224] on p at bounding box center [813, 216] width 280 height 15
click at [679, 224] on p at bounding box center [813, 216] width 280 height 15
click at [673, 208] on strong "Science-backed NanoMist™ Technology." at bounding box center [789, 200] width 232 height 13
click at [705, 382] on div "Science-backed NanoMist™ Technology. - Step 1 : Ultra-fine NanoMist™ coats your…" at bounding box center [814, 287] width 282 height 190
click at [705, 380] on p "👉 A clean, portable, and discreet way to stay fresh." at bounding box center [813, 372] width 280 height 15
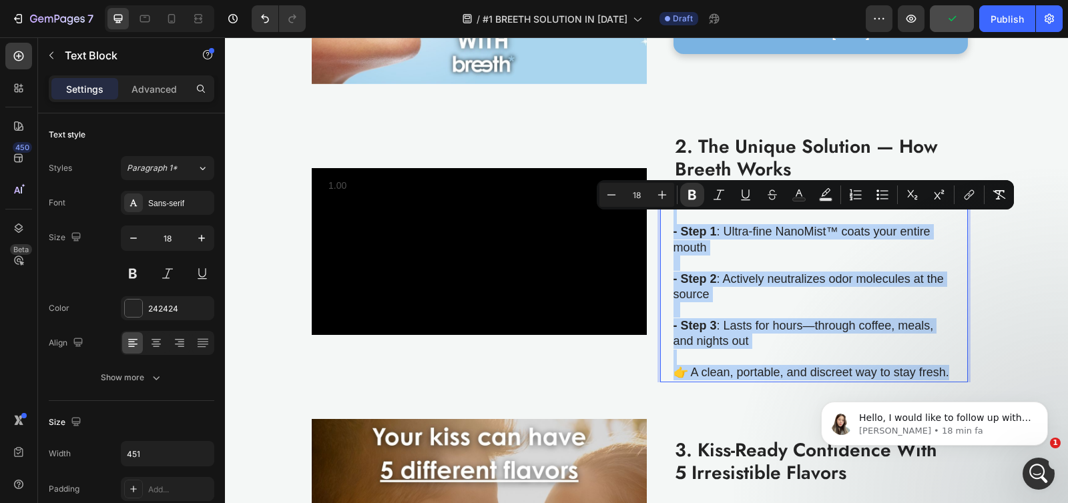
drag, startPoint x: 704, startPoint y: 407, endPoint x: 666, endPoint y: 223, distance: 188.1
click at [666, 223] on div "Science-backed NanoMist™ Technology. - Step 1 : Ultra-fine NanoMist™ coats your…" at bounding box center [814, 287] width 308 height 190
copy div "Science-backed NanoMist™ Technology. - Step 1 : Ultra-fine NanoMist™ coats your…"
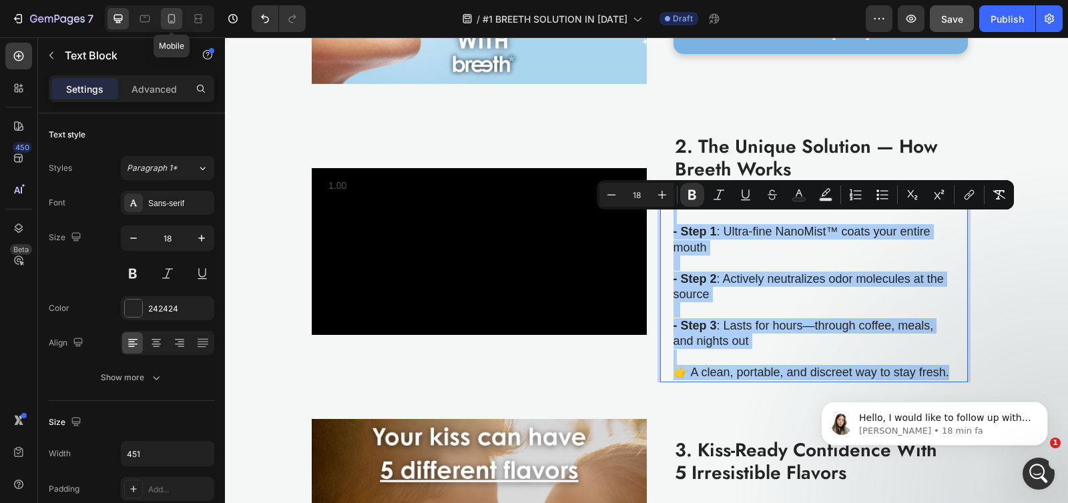
click at [177, 16] on icon at bounding box center [171, 18] width 13 height 13
type input "14"
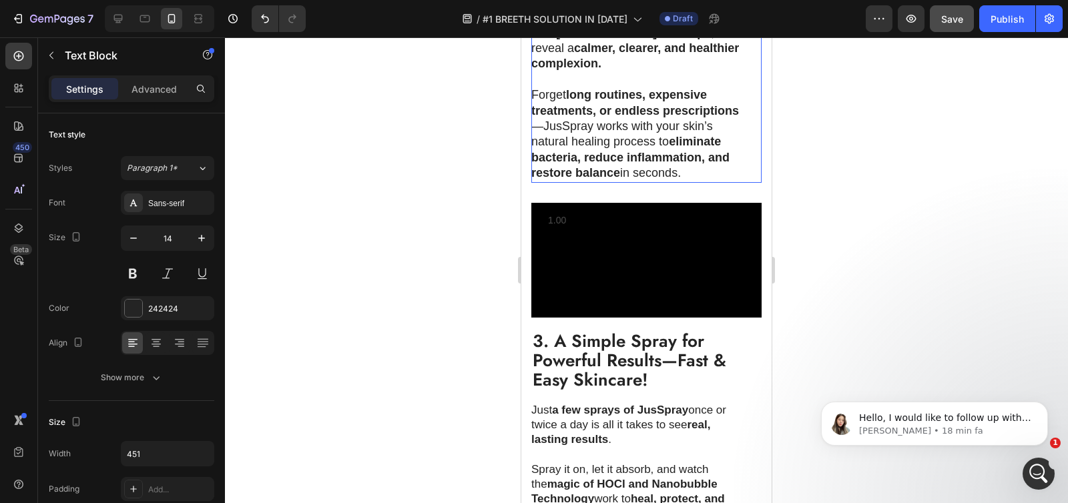
scroll to position [1115, 0]
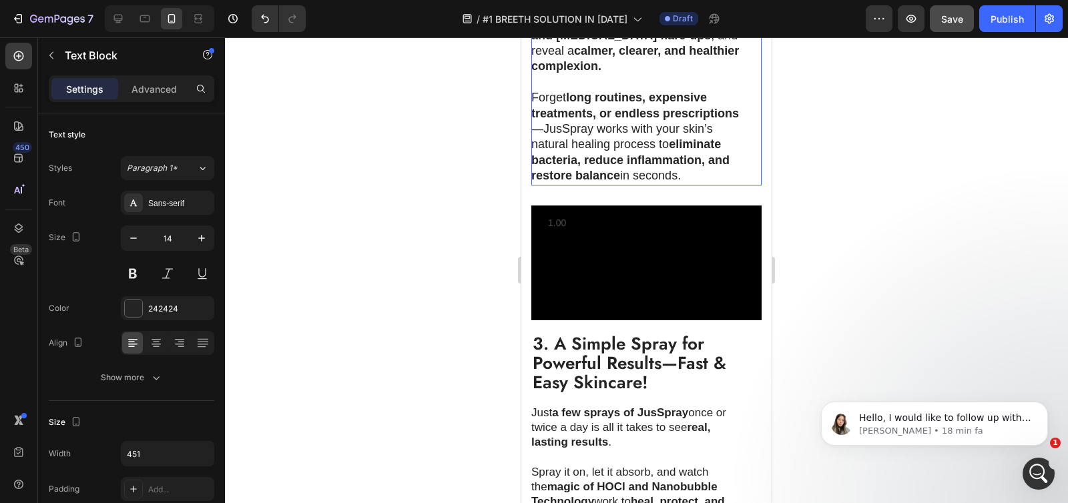
click at [547, 73] on strong "calmer, clearer, and healthier complexion." at bounding box center [635, 58] width 208 height 29
click at [550, 75] on p "Simply spray to reduce acne, redness, and eczema flare-ups , and reveal a calme…" at bounding box center [639, 43] width 216 height 63
click at [539, 75] on p "Simply spray to reduce acne, redness, and eczema flare-ups , and reveal a calme…" at bounding box center [639, 43] width 216 height 63
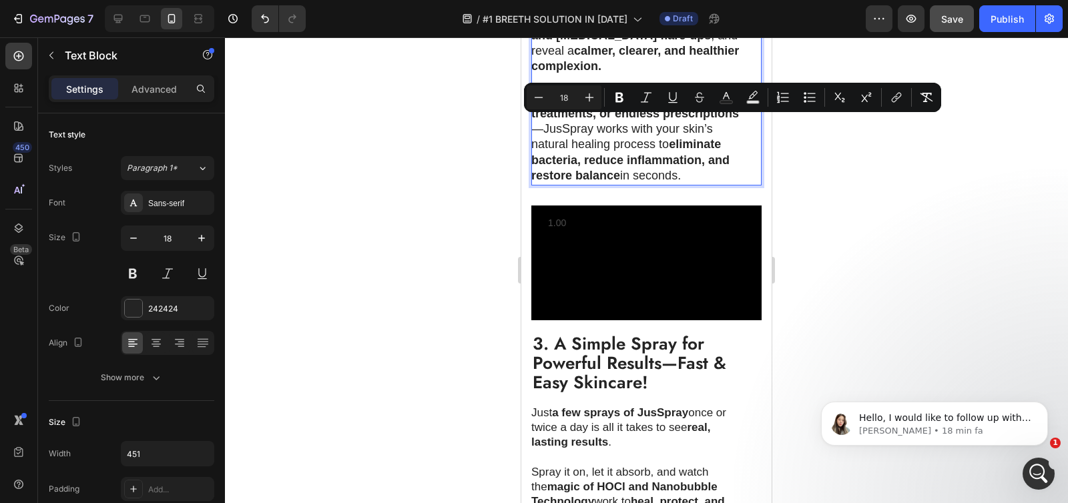
drag, startPoint x: 532, startPoint y: 126, endPoint x: 609, endPoint y: 292, distance: 182.4
click at [609, 185] on div "Simply spray to reduce acne, redness, and eczema flare-ups , and reveal a calme…" at bounding box center [639, 98] width 217 height 174
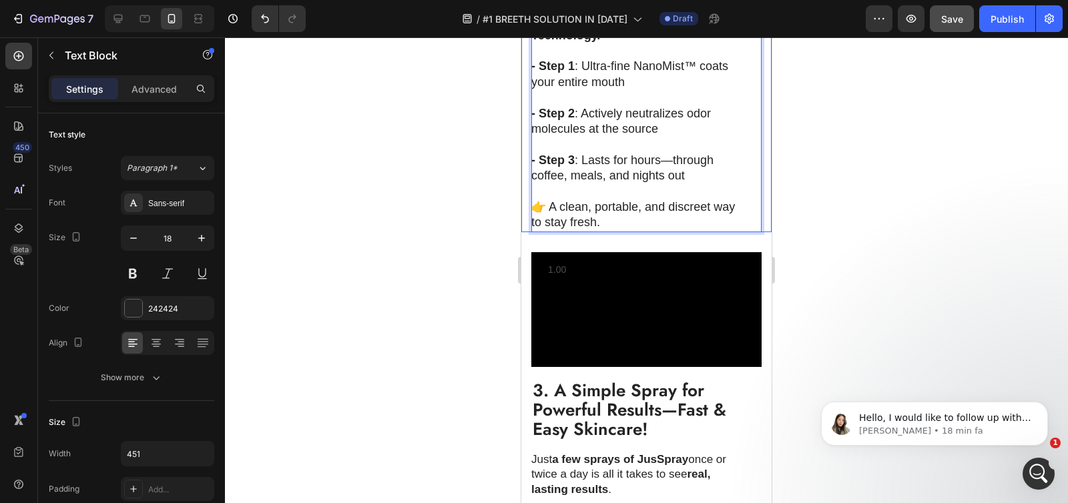
click at [468, 198] on div at bounding box center [646, 270] width 843 height 466
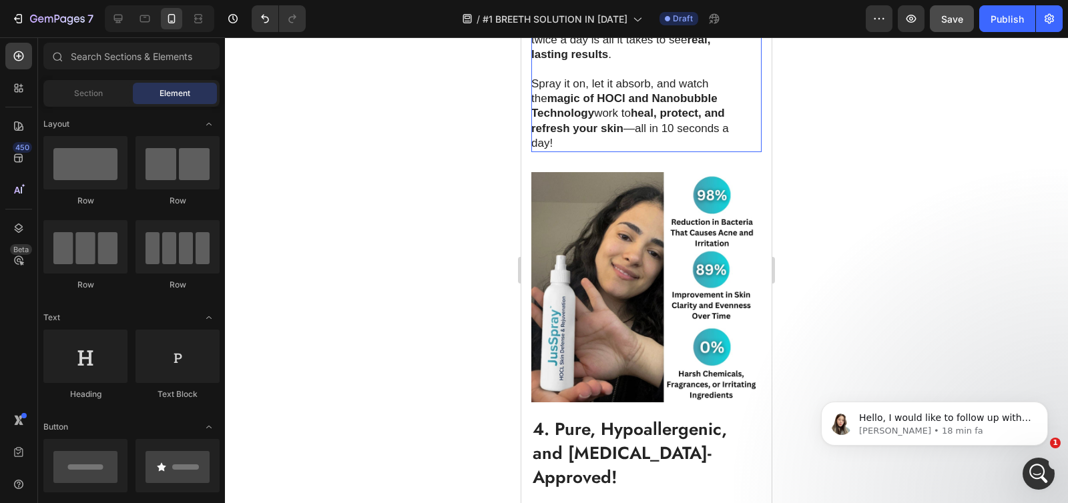
scroll to position [1657, 0]
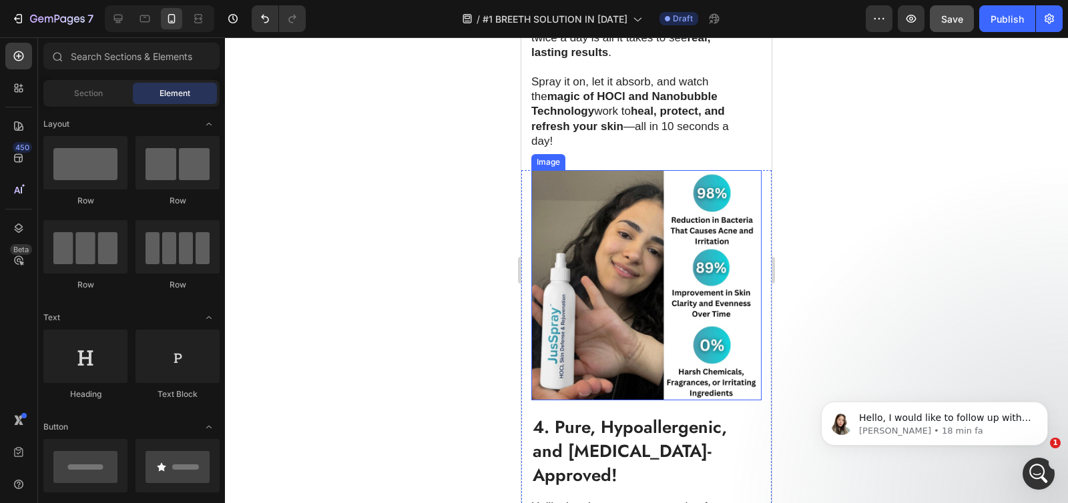
click at [615, 313] on img at bounding box center [646, 285] width 230 height 230
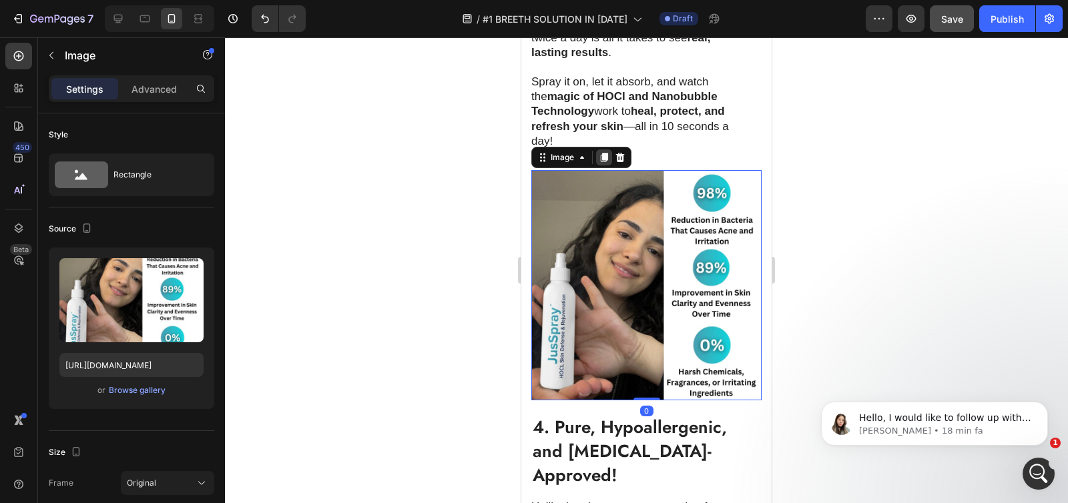
click at [602, 163] on icon at bounding box center [604, 157] width 11 height 11
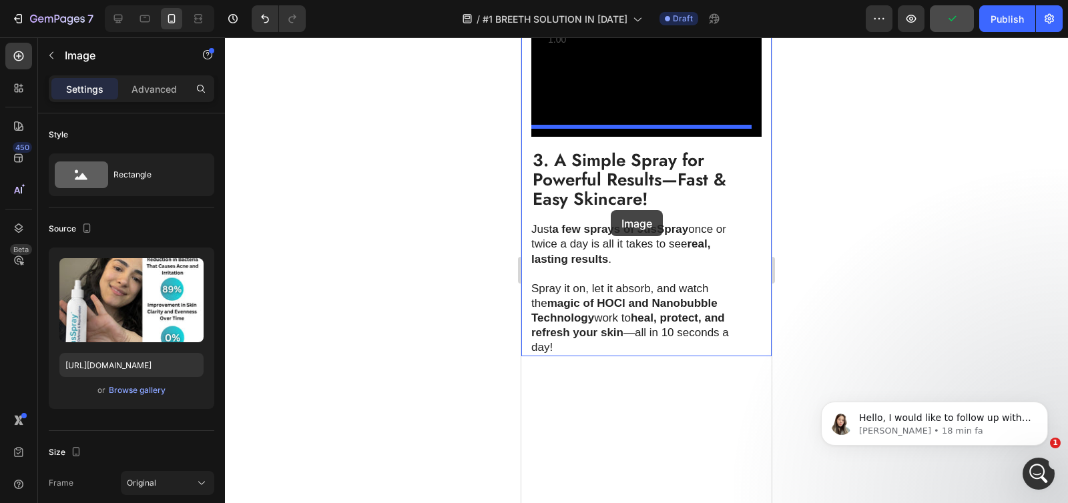
scroll to position [1341, 0]
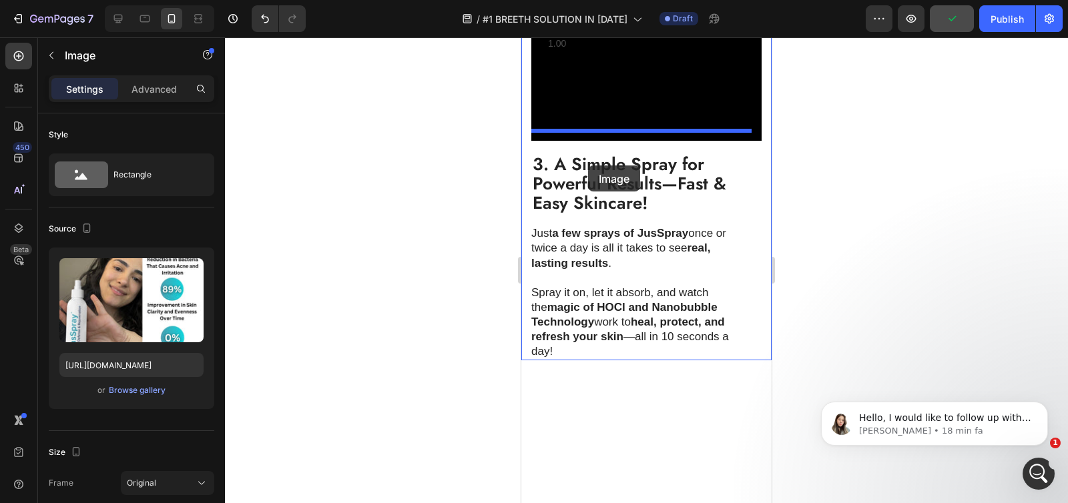
drag, startPoint x: 574, startPoint y: 218, endPoint x: 588, endPoint y: 160, distance: 59.1
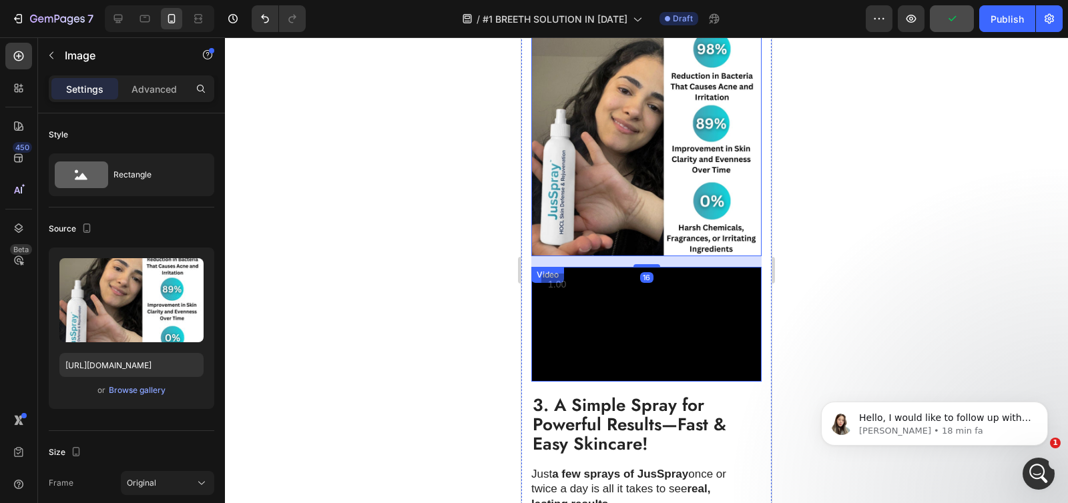
click at [599, 382] on video at bounding box center [646, 324] width 230 height 115
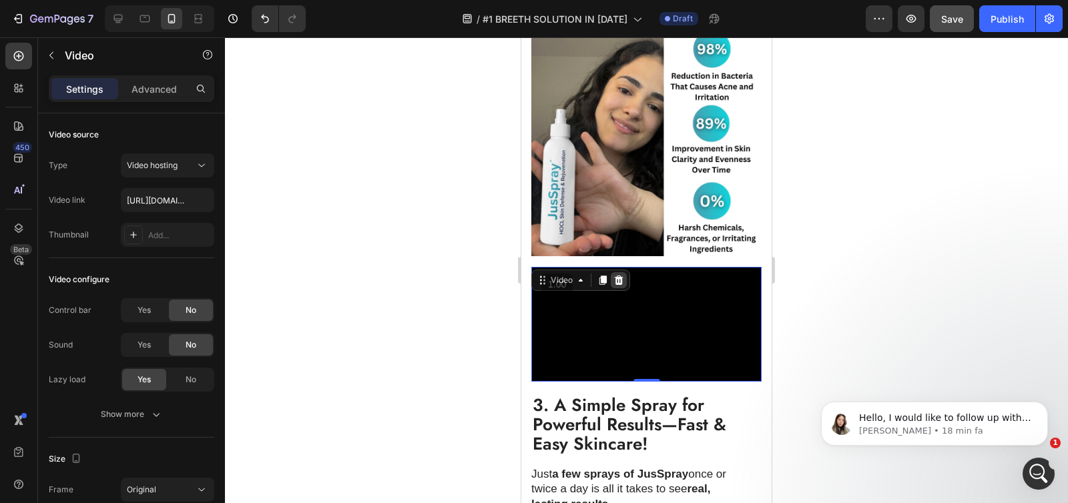
click at [619, 285] on icon at bounding box center [619, 280] width 9 height 9
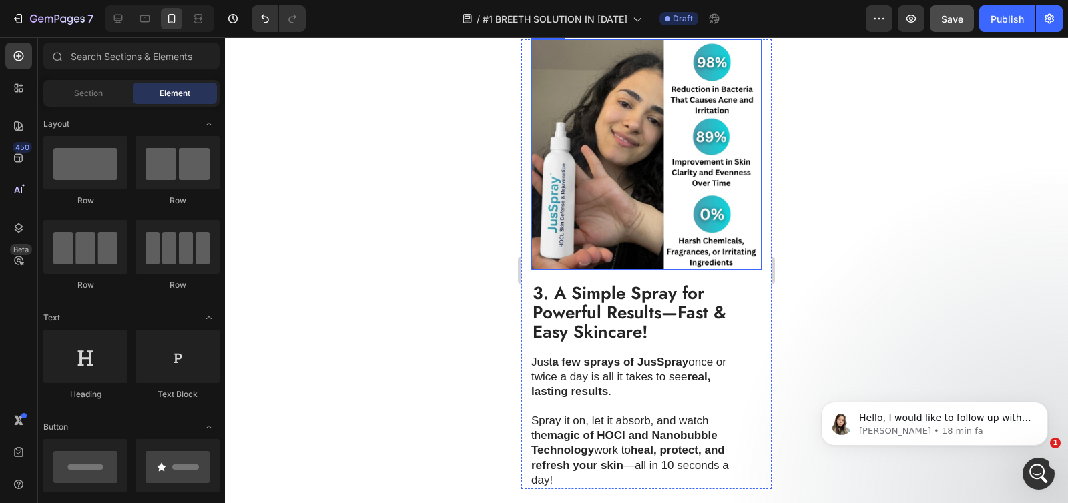
scroll to position [1319, 0]
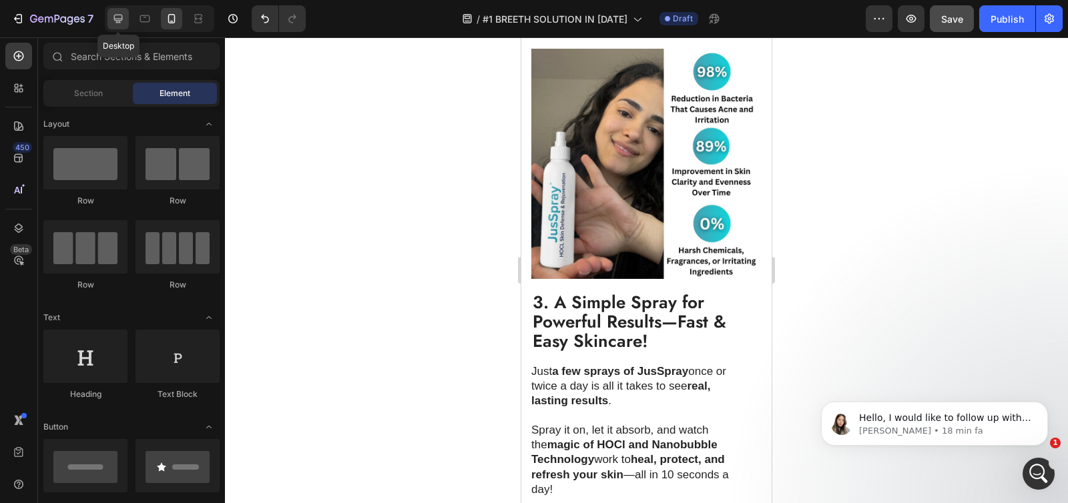
click at [119, 18] on icon at bounding box center [118, 19] width 9 height 9
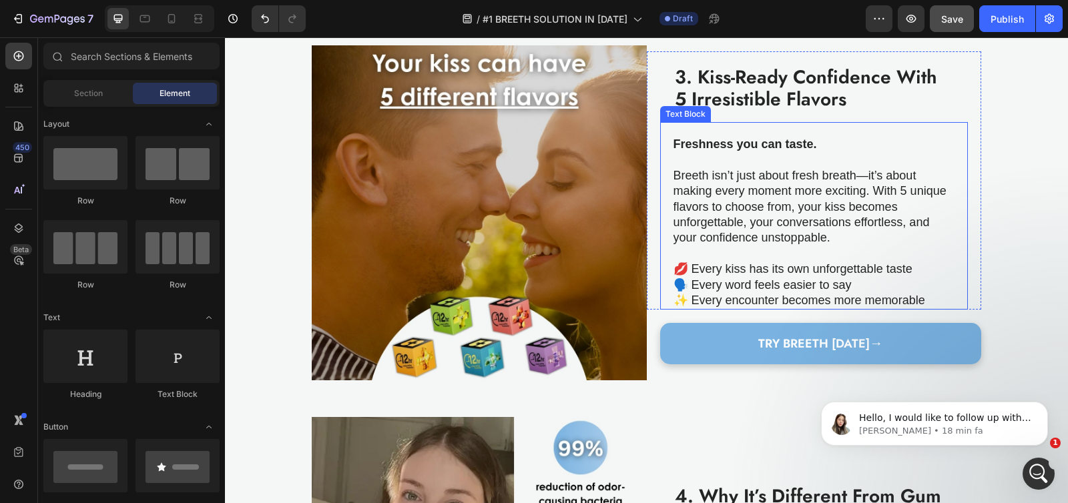
scroll to position [905, 0]
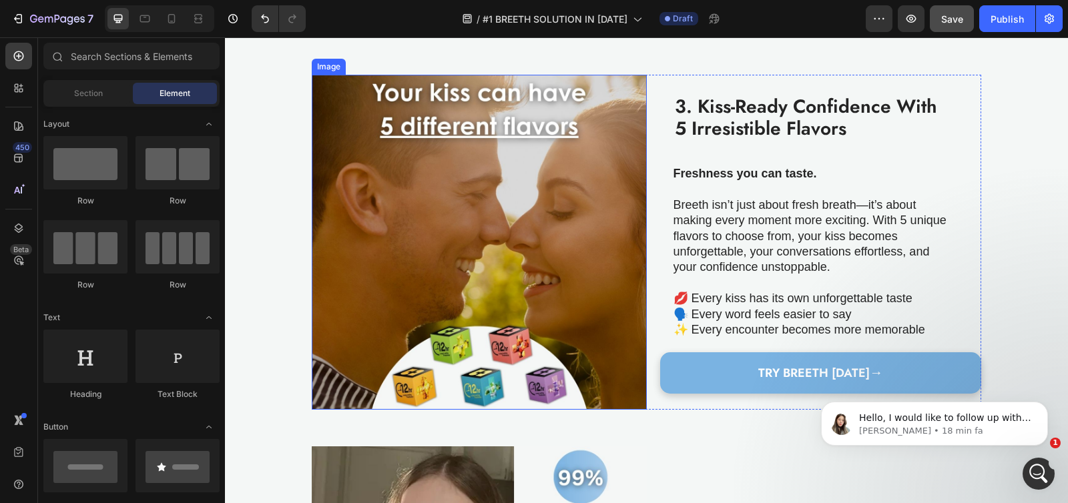
click at [556, 208] on img at bounding box center [479, 242] width 335 height 335
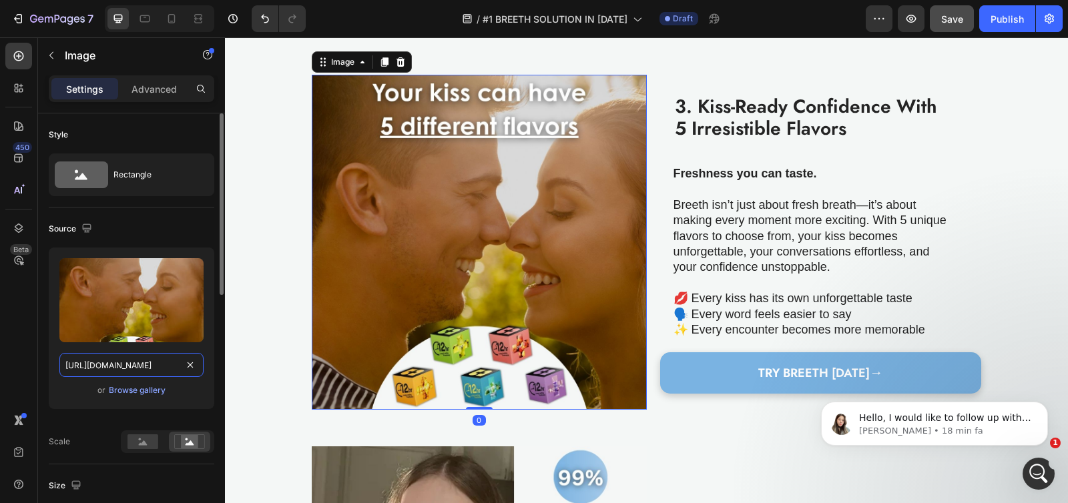
click at [127, 364] on input "https://cdn.shopify.com/s/files/1/0736/4296/7277/files/gempages_551496537675400…" at bounding box center [131, 365] width 144 height 24
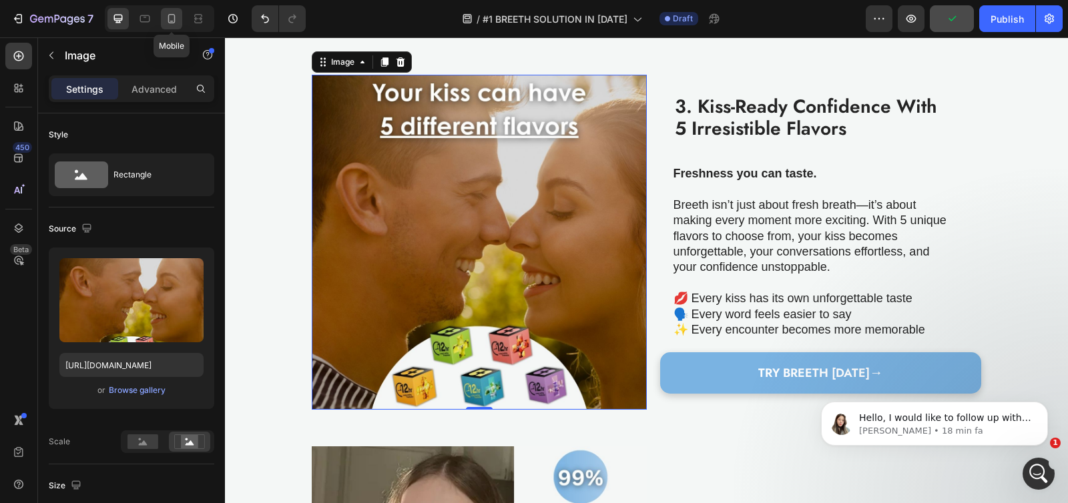
click at [172, 19] on icon at bounding box center [171, 18] width 13 height 13
type input "335"
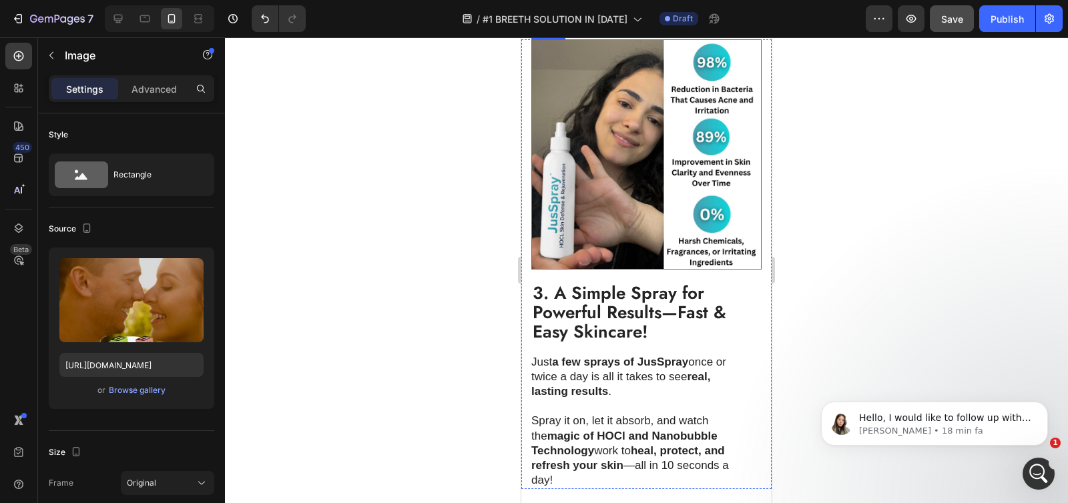
scroll to position [1316, 0]
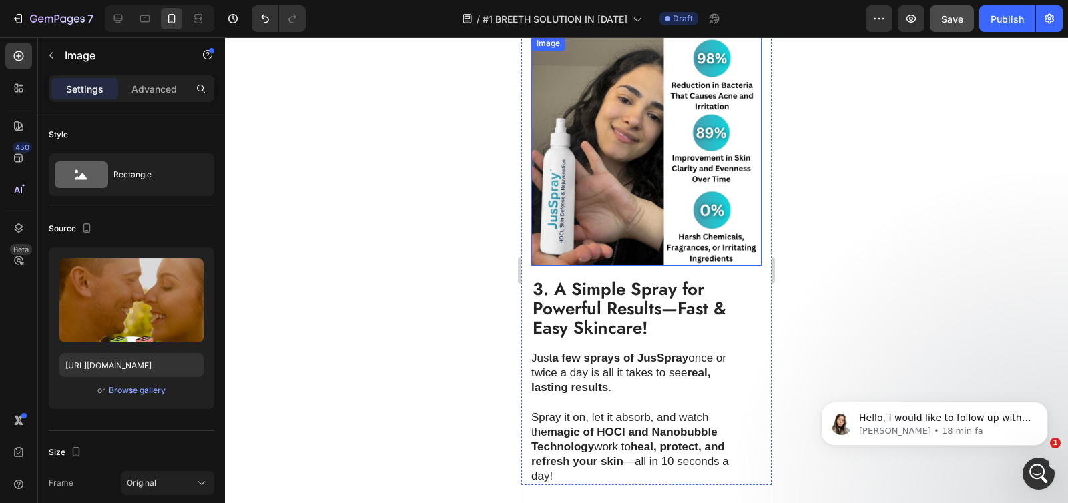
click at [616, 212] on img at bounding box center [646, 150] width 230 height 230
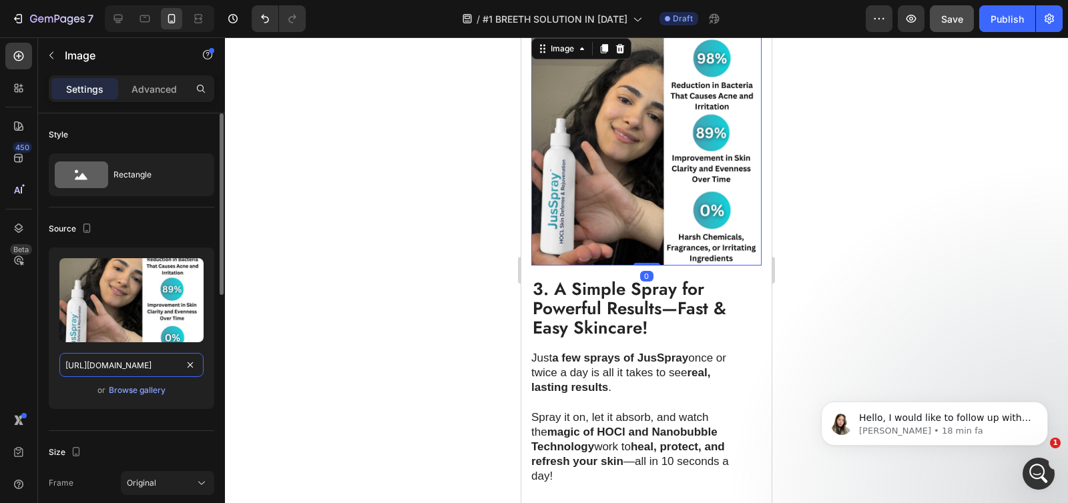
click at [127, 370] on input "https://cdn.shopify.com/s/files/1/0736/4296/7277/files/897654.jpg?v=1738591662" at bounding box center [131, 365] width 144 height 24
paste input "gempages_551496537675400440-90be6aed-e69a-4fc2-83d3-6de6a3220bd4.jpg"
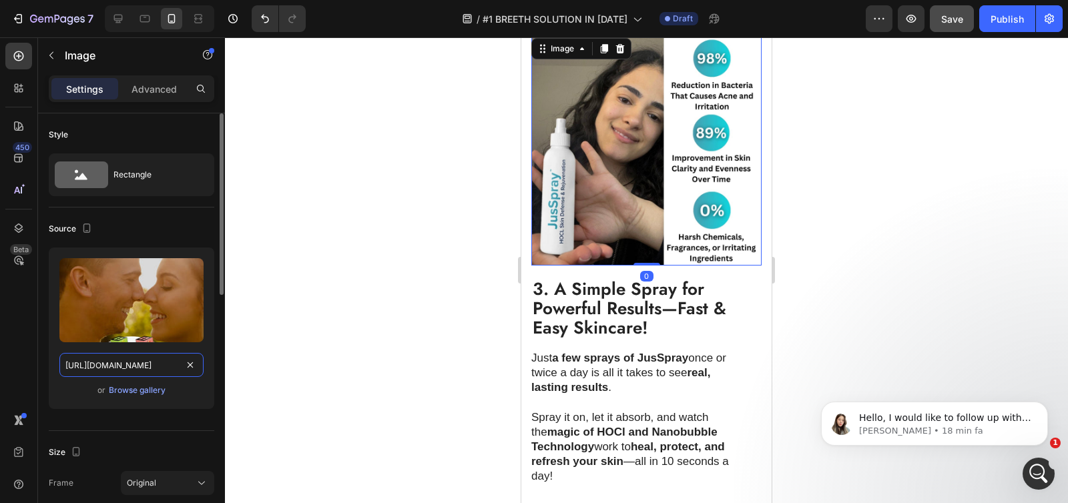
scroll to position [0, 414]
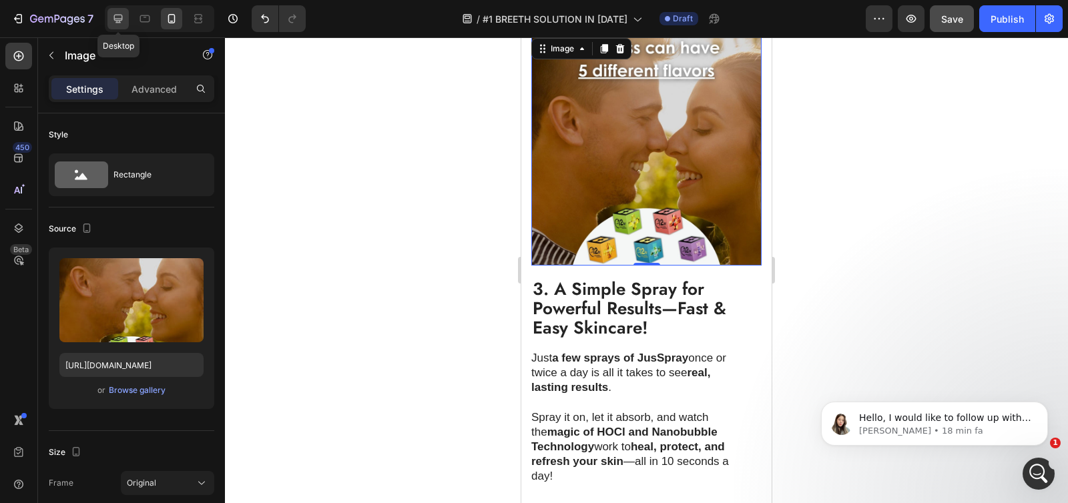
click at [117, 19] on icon at bounding box center [118, 19] width 9 height 9
type input "https://ucarecdn.com/ee6d5074-1640-4cc7-8933-47c8589c3dee/-/format/auto/"
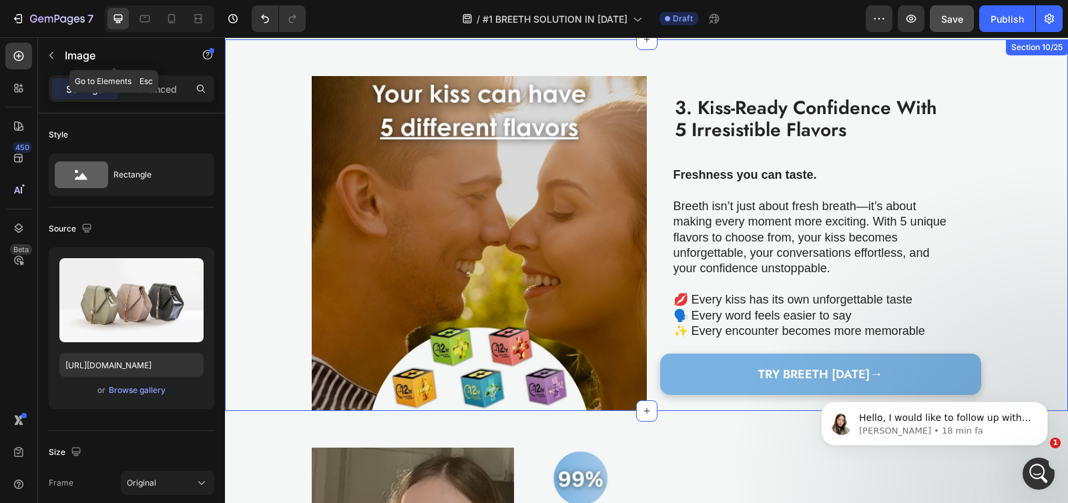
scroll to position [919, 0]
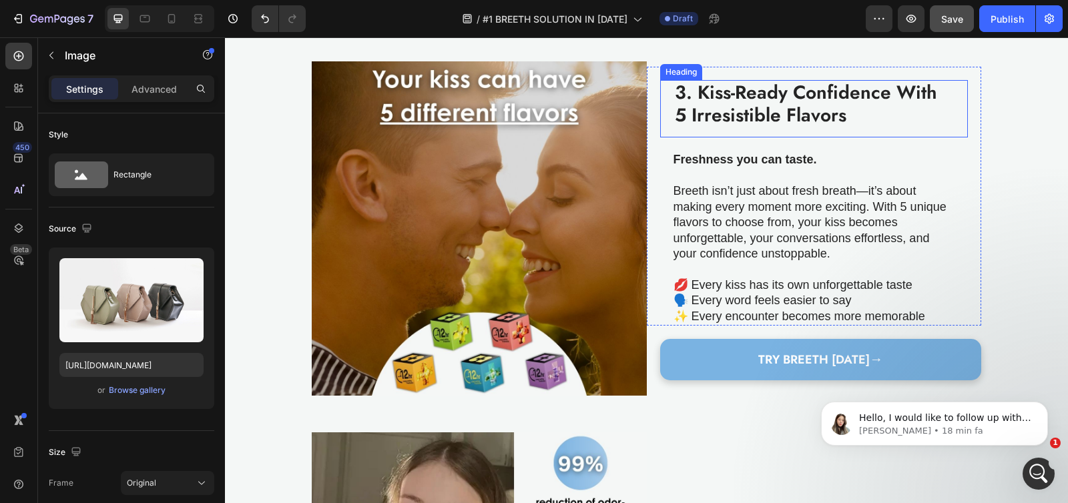
click at [714, 129] on strong "3. Kiss-Ready Confidence With 5 Irresistible Flavors" at bounding box center [806, 104] width 262 height 50
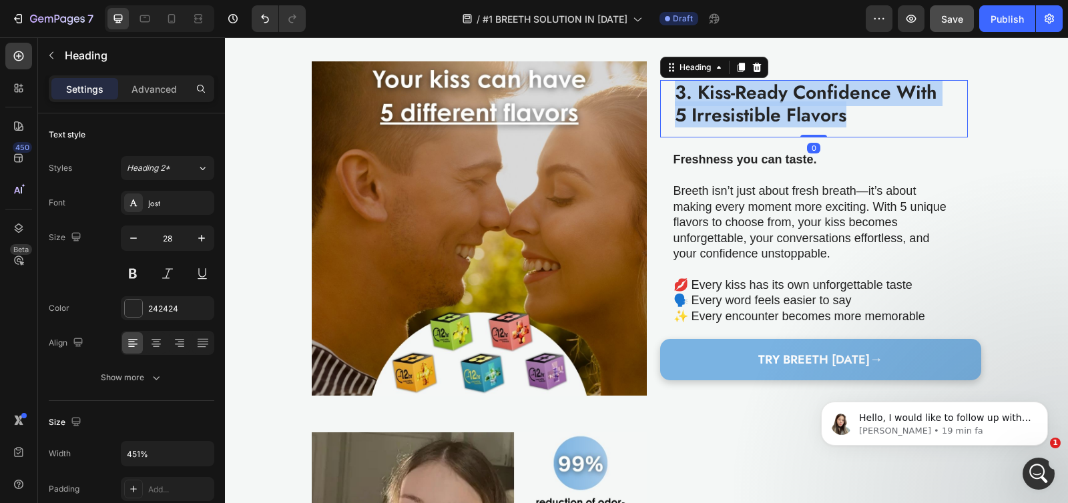
click at [714, 129] on strong "3. Kiss-Ready Confidence With 5 Irresistible Flavors" at bounding box center [806, 104] width 262 height 50
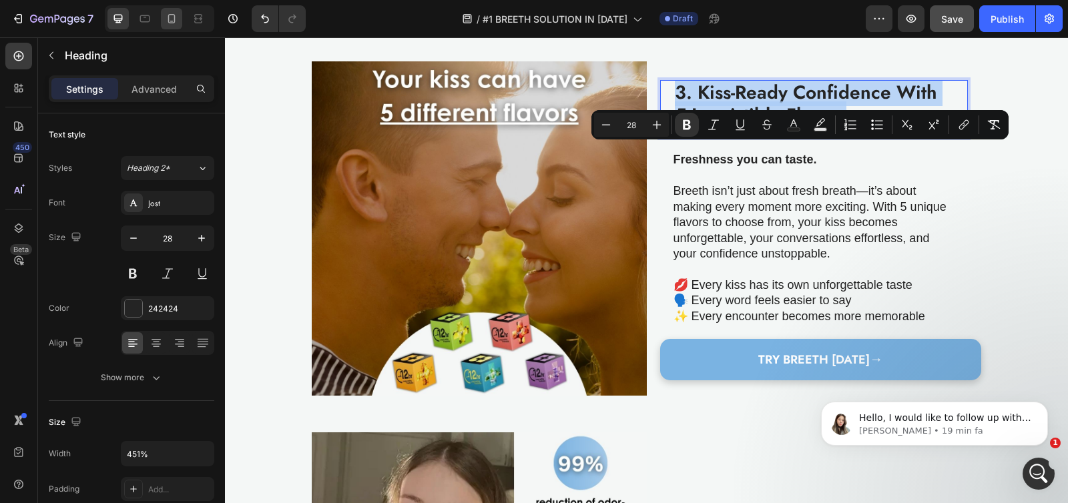
copy strong "3. Kiss-Ready Confidence With 5 Irresistible Flavors"
click at [174, 20] on icon at bounding box center [171, 18] width 7 height 9
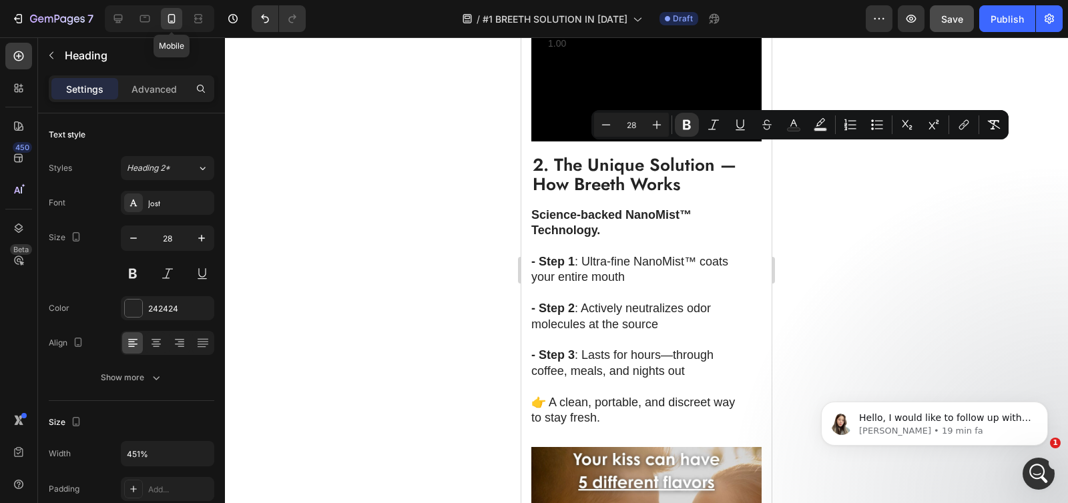
type input "20"
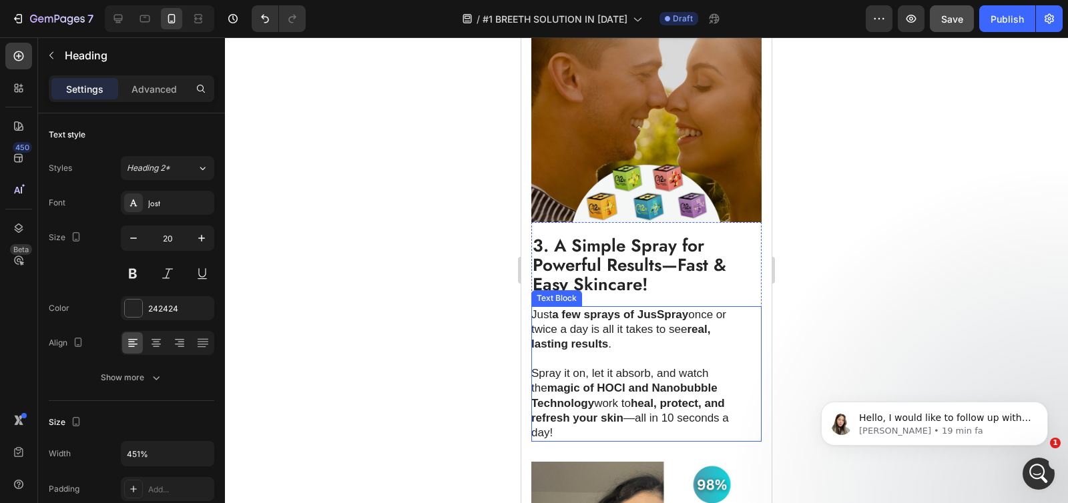
scroll to position [1470, 0]
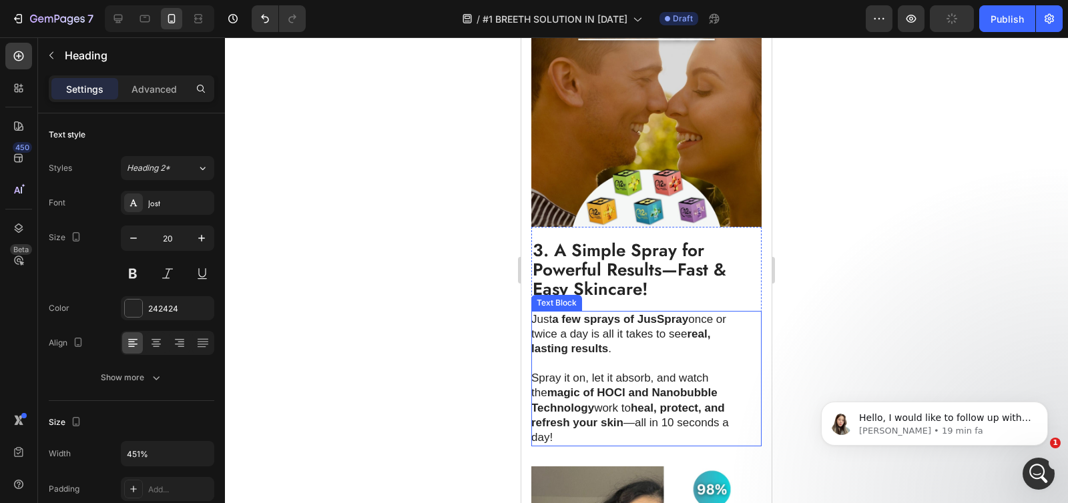
click at [614, 260] on strong "3. A Simple Spray for Powerful Results—Fast & Easy Skincare!" at bounding box center [630, 270] width 194 height 64
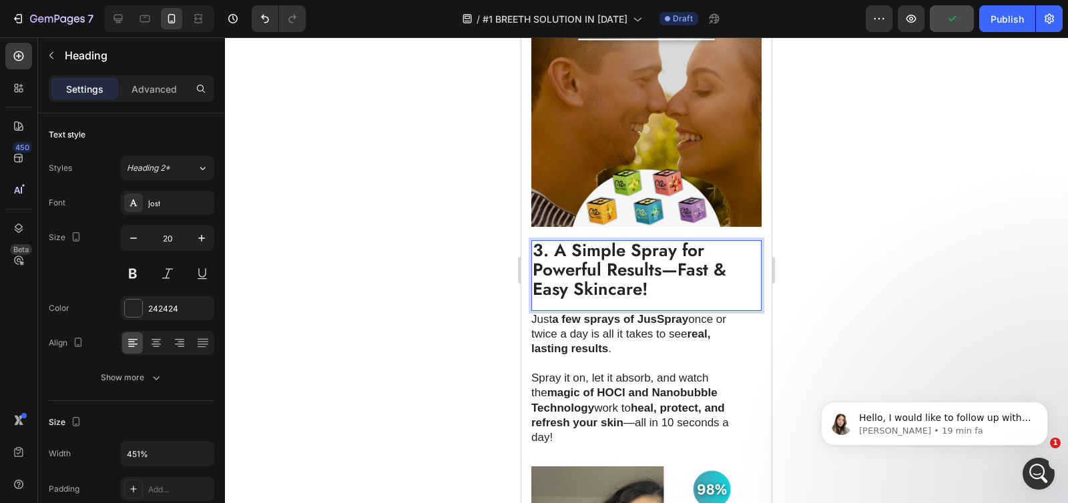
click at [611, 260] on strong "3. A Simple Spray for Powerful Results—Fast & Easy Skincare!" at bounding box center [630, 270] width 194 height 64
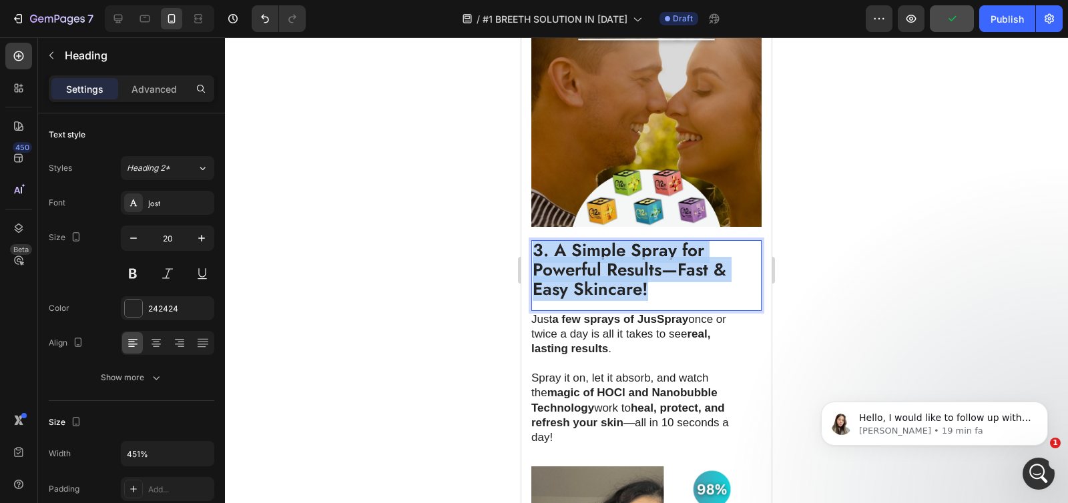
click at [611, 260] on strong "3. A Simple Spray for Powerful Results—Fast & Easy Skincare!" at bounding box center [630, 270] width 194 height 64
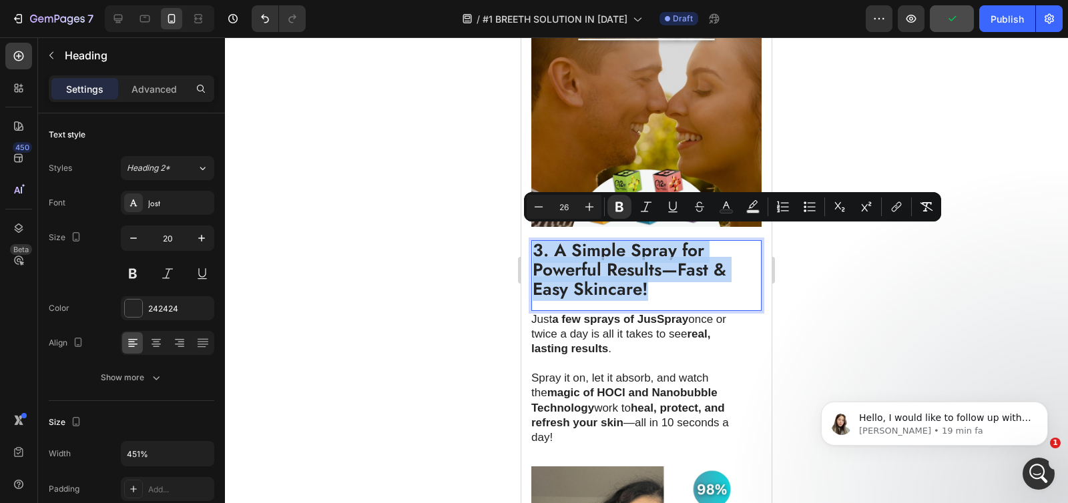
type input "20"
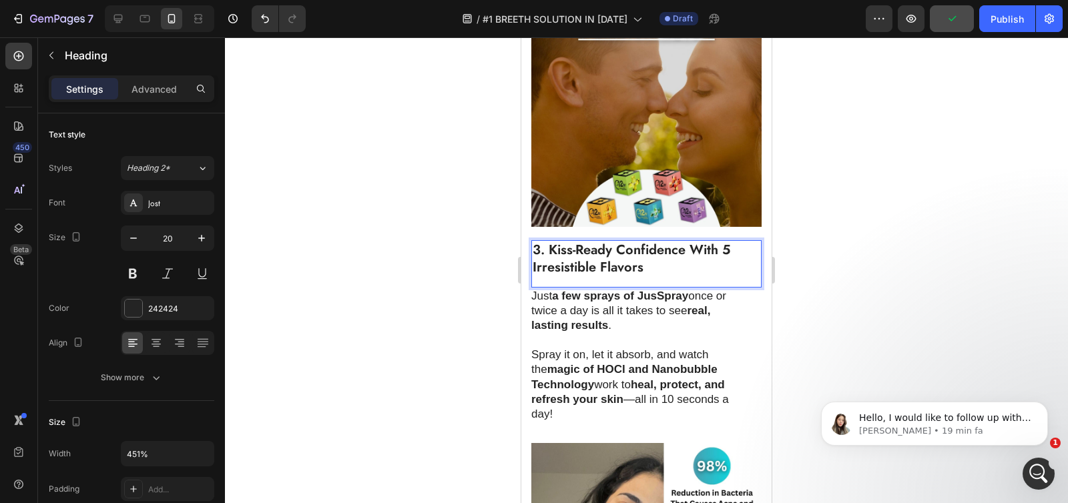
click at [593, 252] on strong "3. Kiss-Ready Confidence With 5 Irresistible Flavors" at bounding box center [632, 258] width 198 height 37
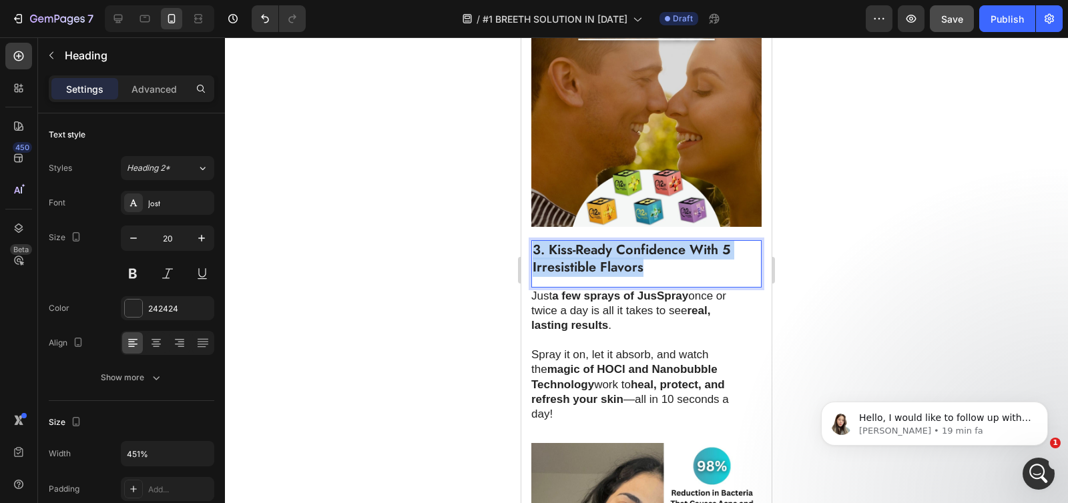
click at [593, 252] on strong "3. Kiss-Ready Confidence With 5 Irresistible Flavors" at bounding box center [632, 258] width 198 height 37
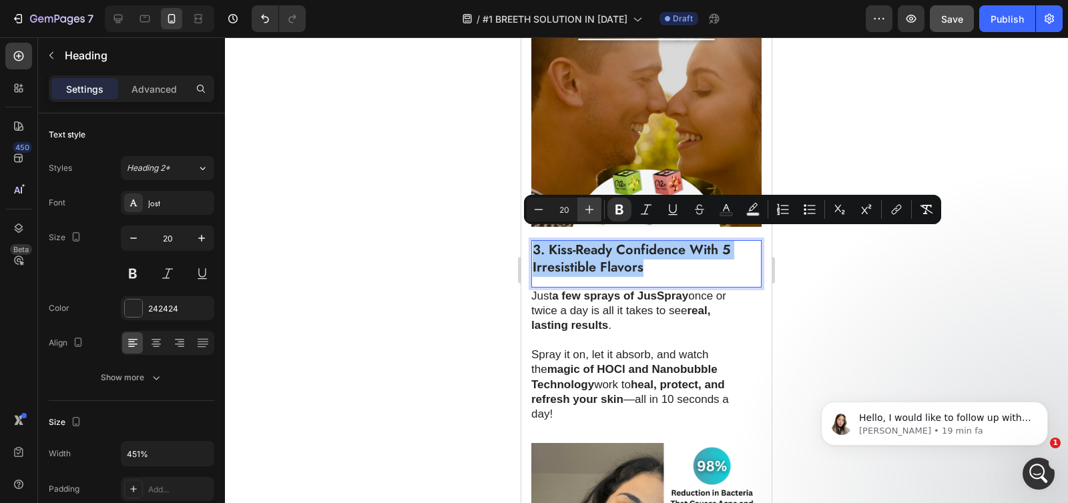
click at [588, 212] on icon "Editor contextual toolbar" at bounding box center [589, 209] width 13 height 13
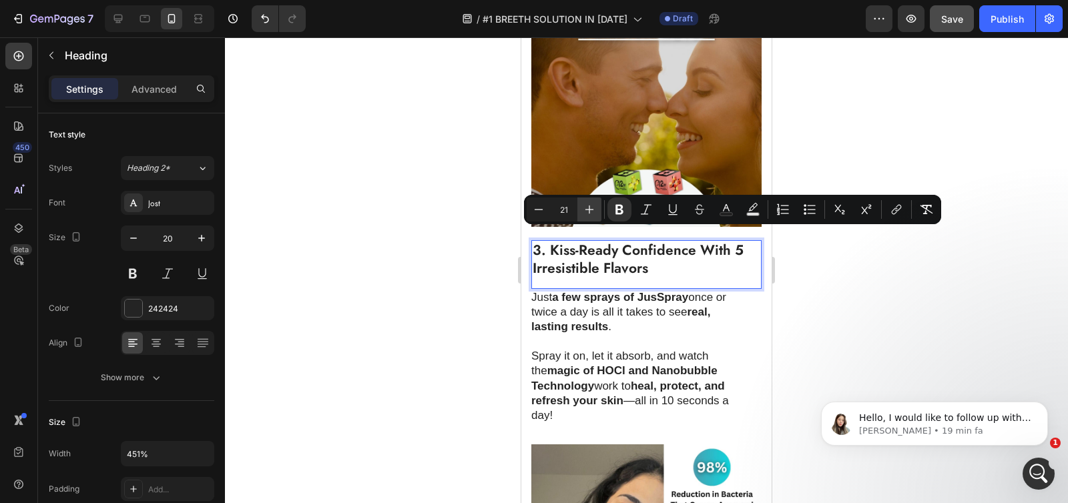
click at [588, 212] on icon "Editor contextual toolbar" at bounding box center [589, 209] width 13 height 13
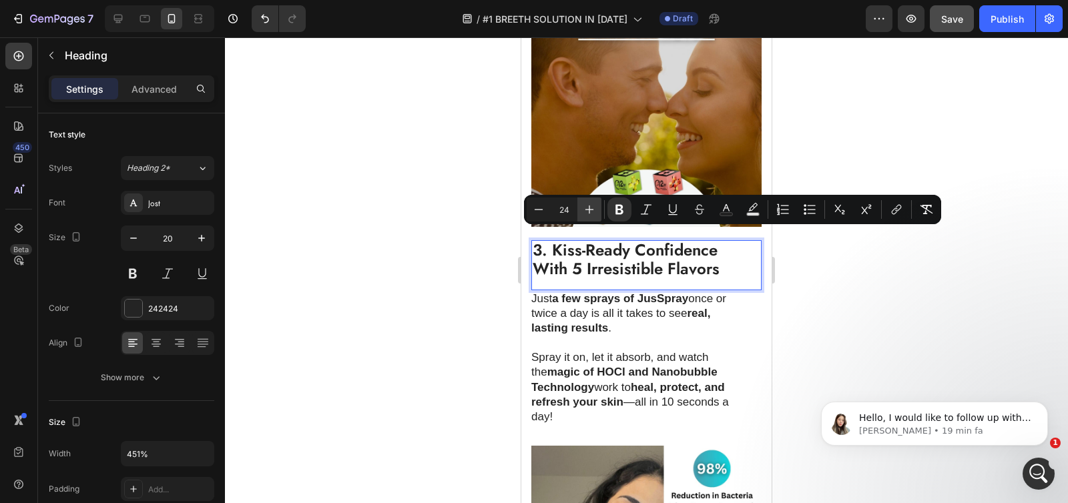
click at [588, 212] on icon "Editor contextual toolbar" at bounding box center [589, 209] width 13 height 13
type input "26"
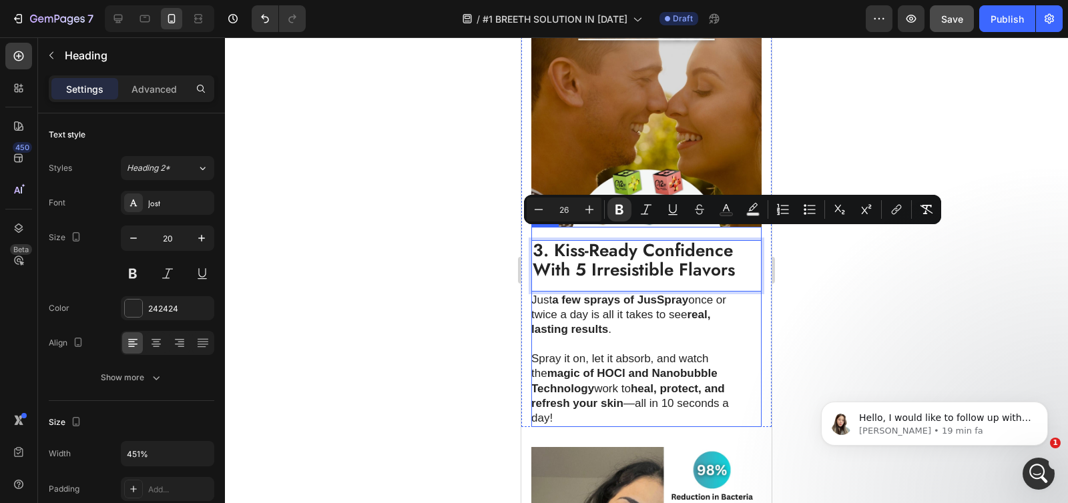
click at [446, 259] on div at bounding box center [646, 270] width 843 height 466
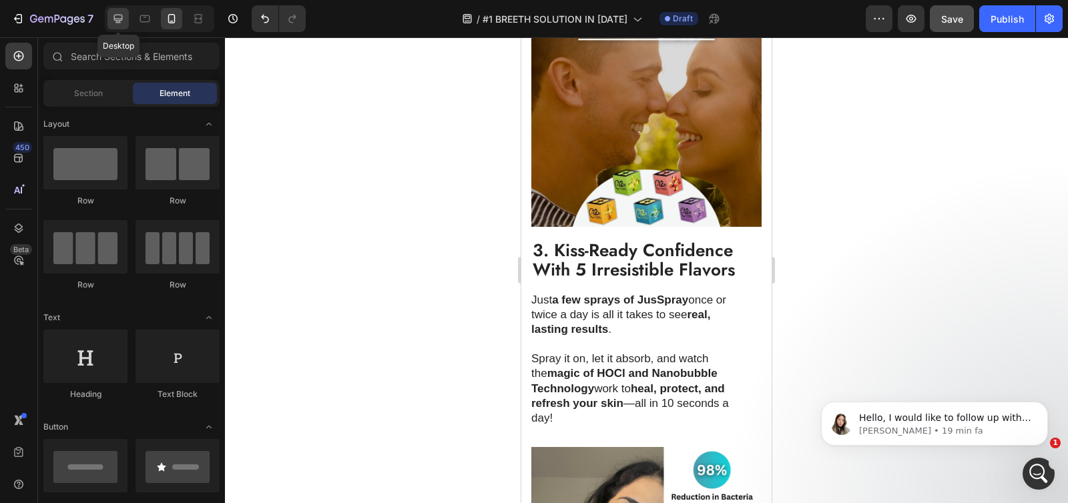
click at [119, 15] on icon at bounding box center [118, 19] width 9 height 9
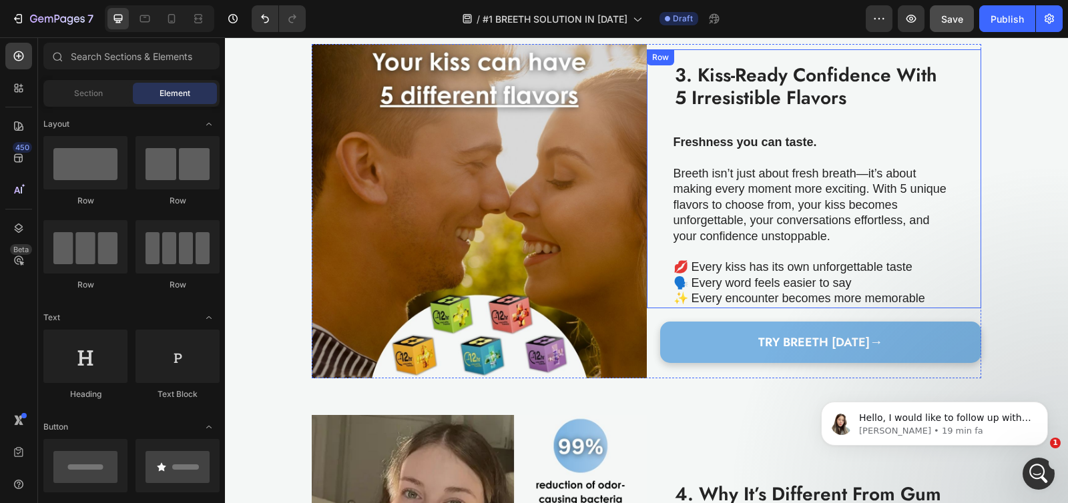
scroll to position [963, 0]
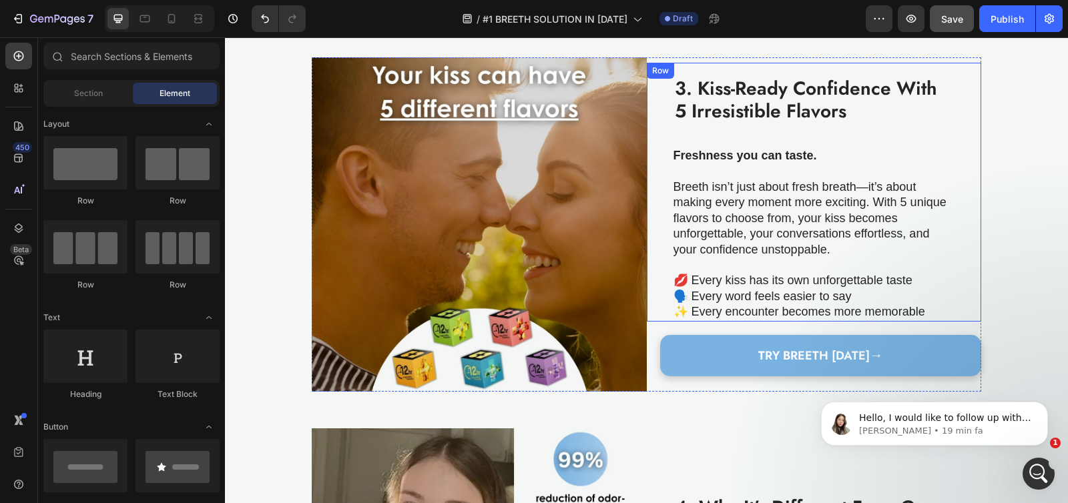
click at [677, 218] on p "Breeth isn’t just about fresh breath—it’s about making every moment more exciti…" at bounding box center [813, 219] width 280 height 78
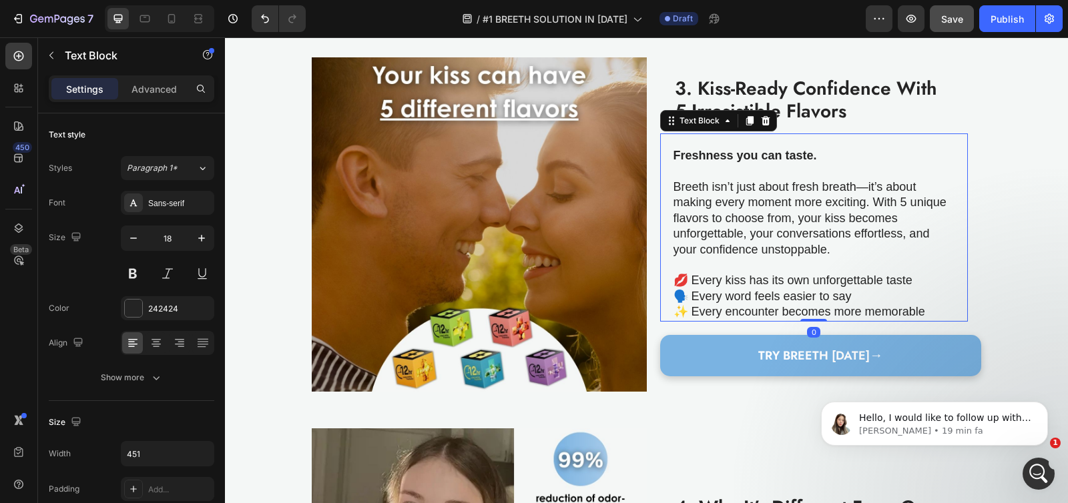
click at [696, 194] on p "Breeth isn’t just about fresh breath—it’s about making every moment more exciti…" at bounding box center [813, 219] width 280 height 78
click at [679, 175] on p "Rich Text Editor. Editing area: main" at bounding box center [813, 171] width 280 height 15
click at [673, 149] on strong "Freshness you can taste." at bounding box center [744, 155] width 143 height 13
click at [673, 153] on strong "Freshness you can taste." at bounding box center [744, 155] width 143 height 13
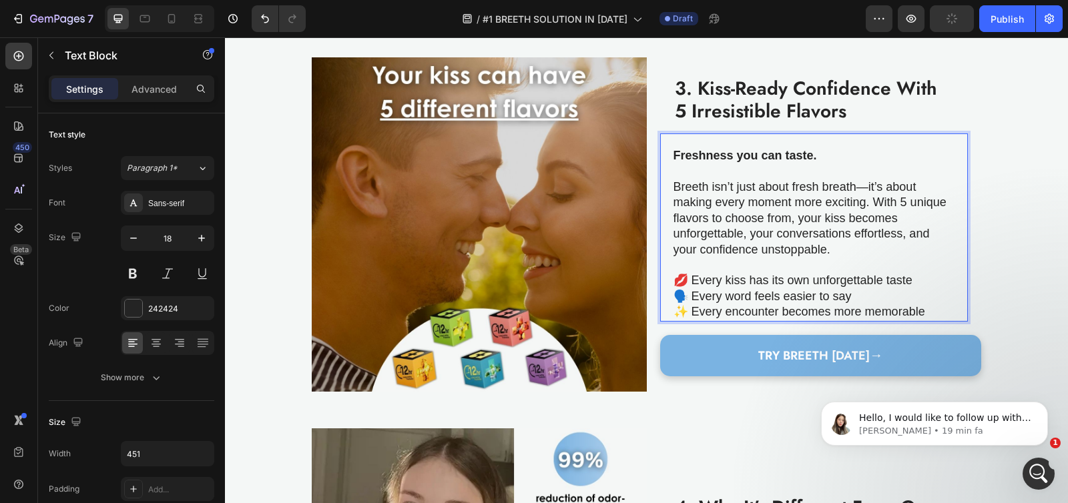
click at [690, 197] on p "Breeth isn’t just about fresh breath—it’s about making every moment more exciti…" at bounding box center [813, 219] width 280 height 78
click at [673, 154] on strong "Freshness you can taste." at bounding box center [744, 155] width 143 height 13
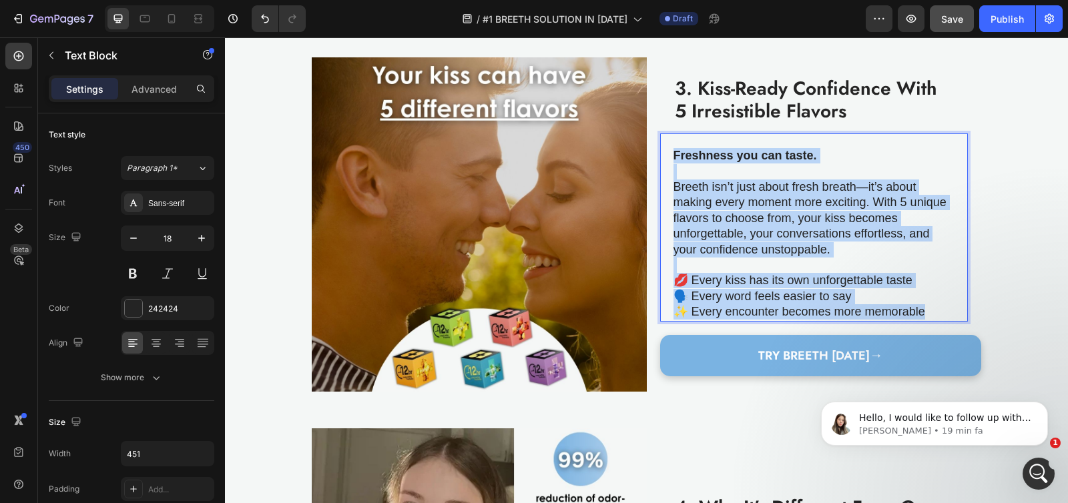
drag, startPoint x: 668, startPoint y: 154, endPoint x: 930, endPoint y: 303, distance: 301.5
click at [930, 303] on div "Freshness you can taste. Breeth isn’t just about fresh breath—it’s about making…" at bounding box center [814, 234] width 282 height 174
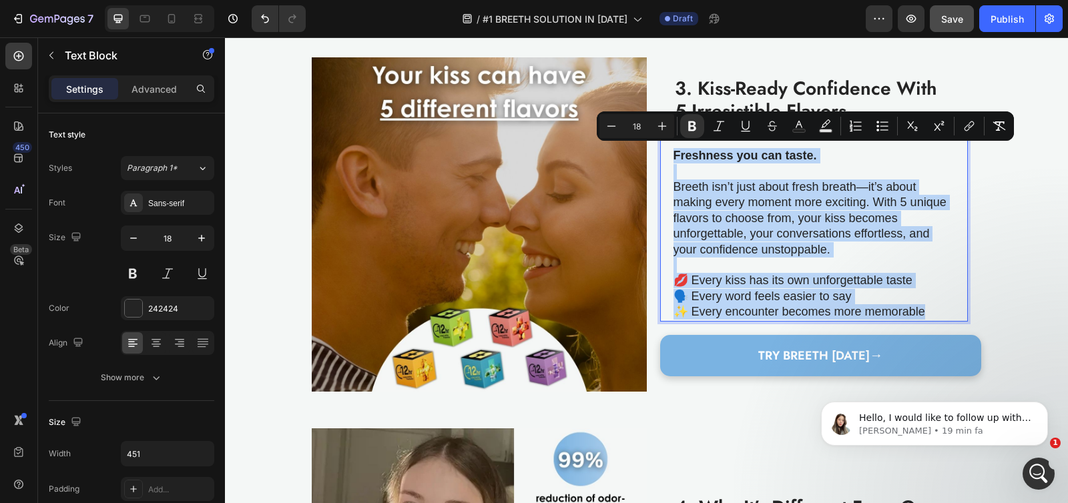
copy div "Freshness you can taste. Breeth isn’t just about fresh breath—it’s about making…"
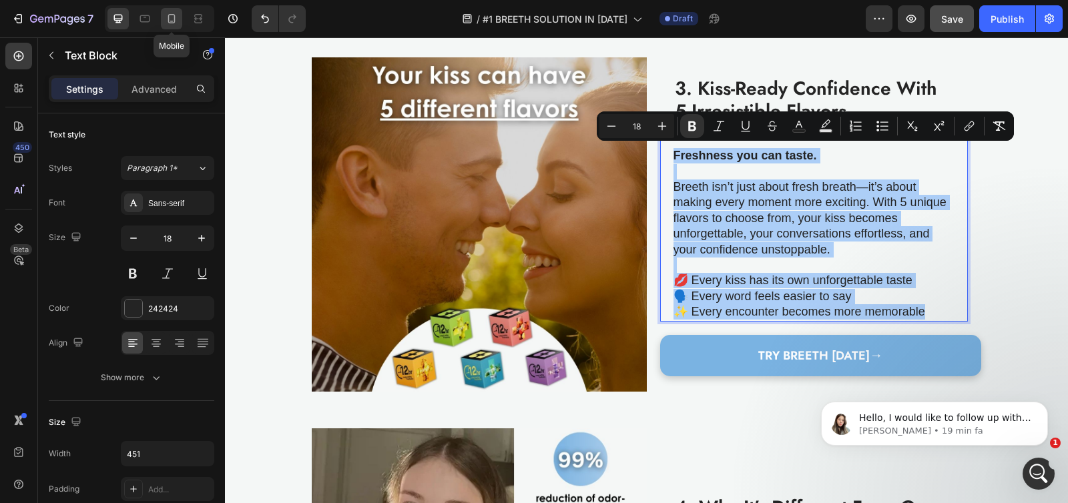
click at [172, 17] on icon at bounding box center [171, 18] width 13 height 13
type input "14"
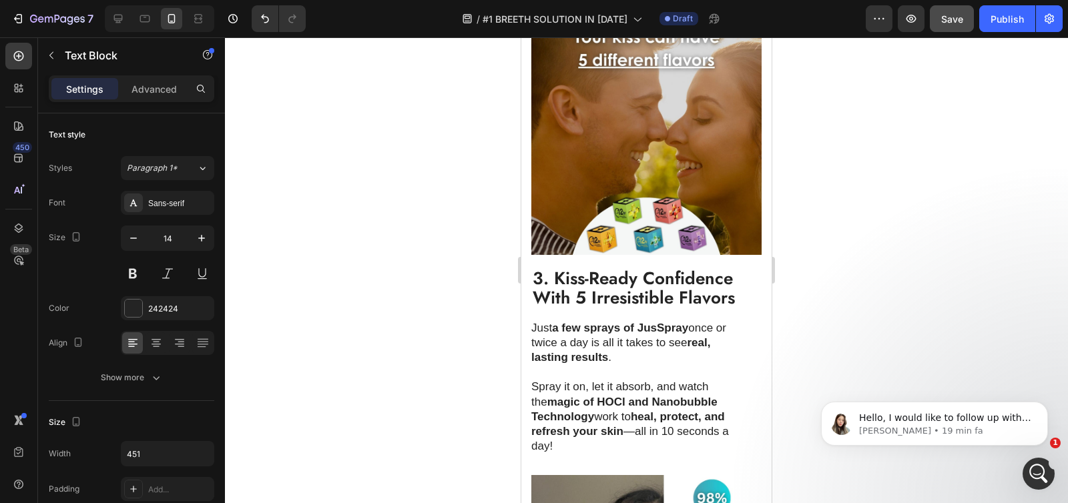
scroll to position [1516, 0]
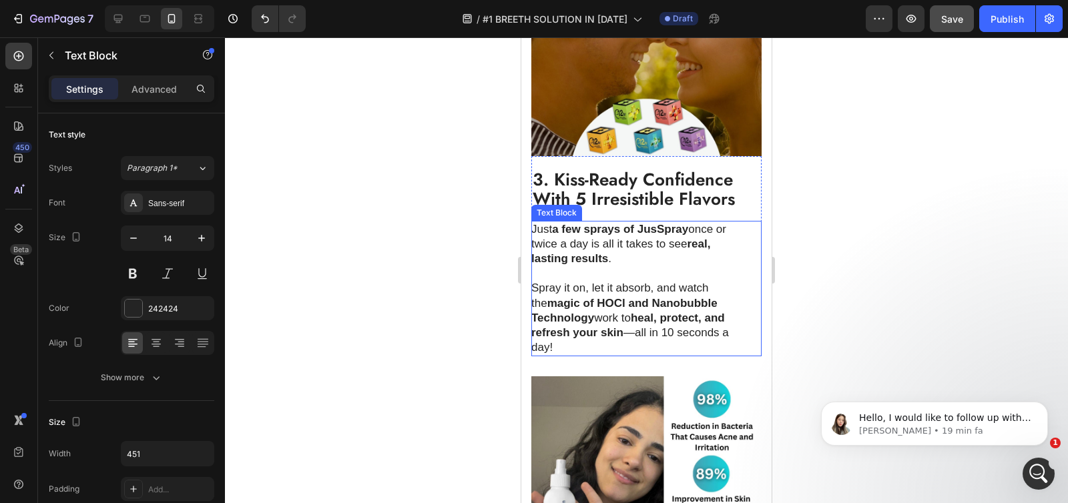
click at [559, 244] on strong "real, lasting results" at bounding box center [620, 251] width 179 height 27
click at [545, 225] on p "Just a few sprays of JusSpray once or twice a day is all it takes to see real, …" at bounding box center [639, 244] width 216 height 44
click at [536, 222] on p "Just a few sprays of JusSpray once or twice a day is all it takes to see real, …" at bounding box center [639, 244] width 216 height 44
click at [533, 222] on p "Just a few sprays of JusSpray once or twice a day is all it takes to see real, …" at bounding box center [639, 244] width 216 height 44
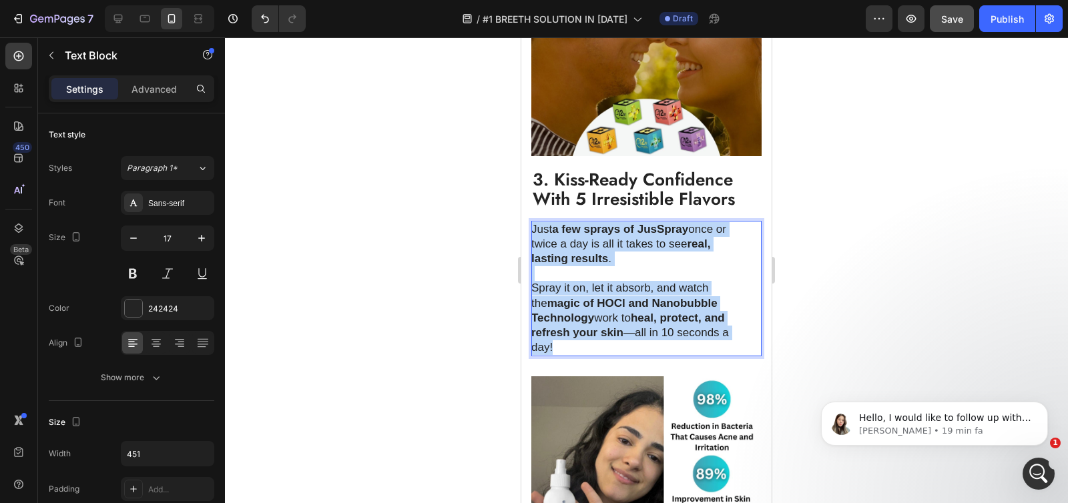
drag, startPoint x: 533, startPoint y: 218, endPoint x: 626, endPoint y: 336, distance: 150.1
click at [626, 336] on div "Just a few sprays of JusSpray once or twice a day is all it takes to see real, …" at bounding box center [639, 288] width 217 height 135
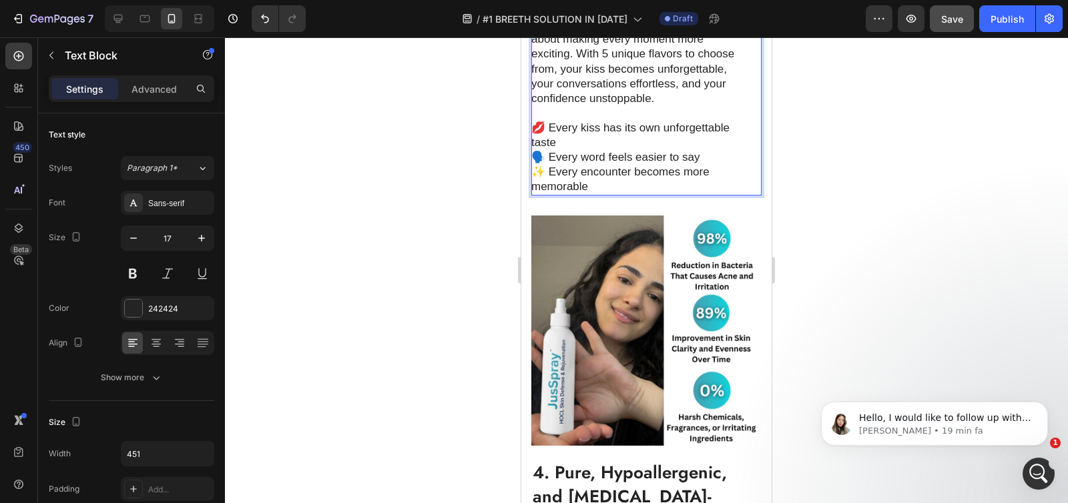
scroll to position [1768, 0]
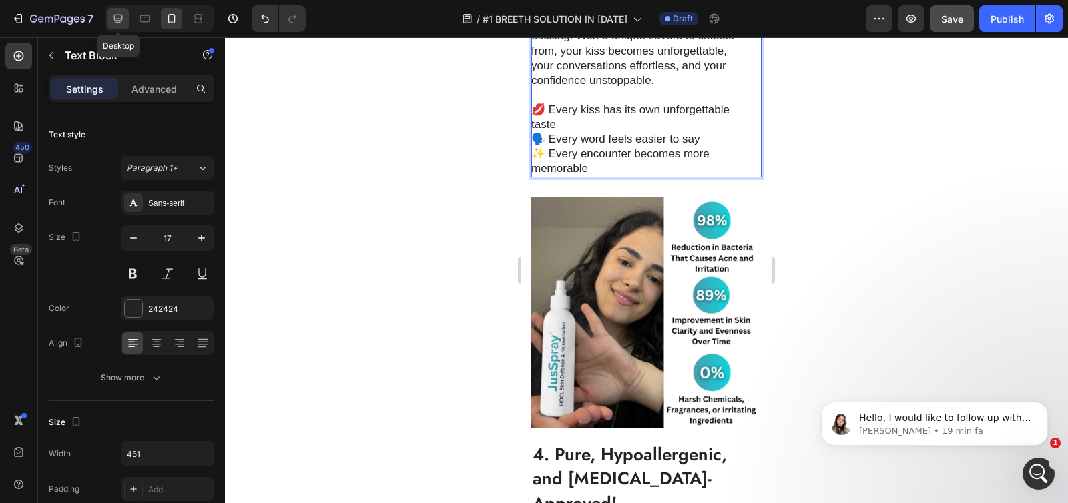
click at [115, 21] on icon at bounding box center [117, 18] width 13 height 13
type input "18"
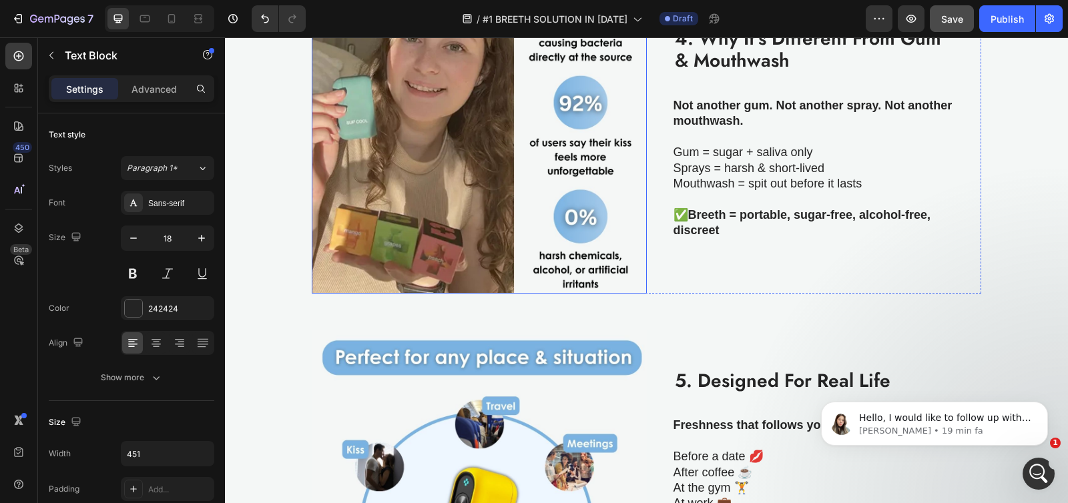
scroll to position [1360, 0]
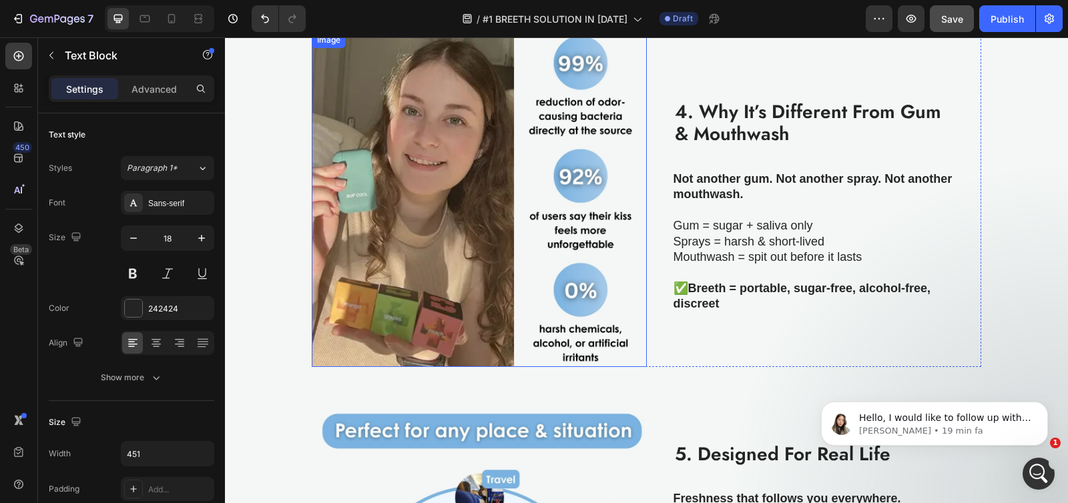
click at [476, 202] on img at bounding box center [479, 199] width 335 height 335
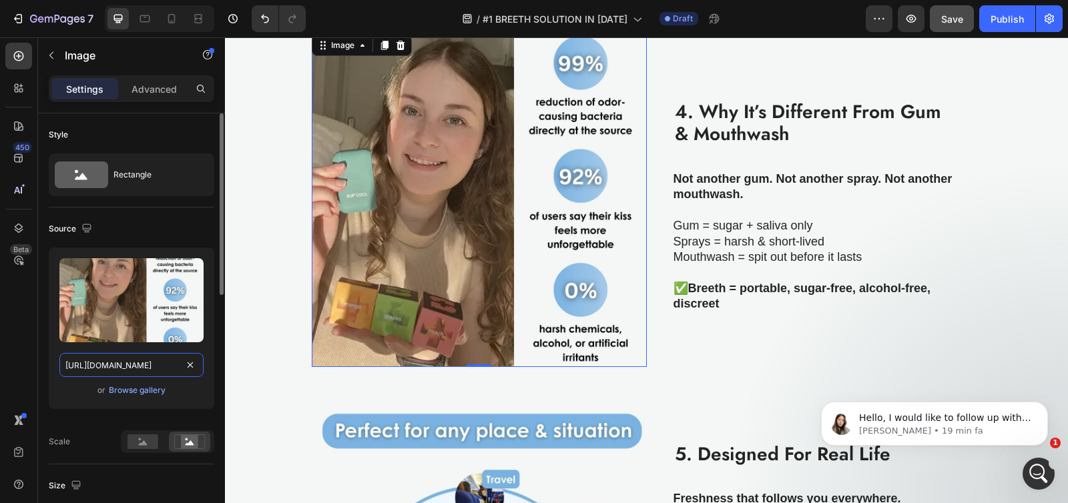
click at [115, 357] on input "[URL][DOMAIN_NAME]" at bounding box center [131, 365] width 144 height 24
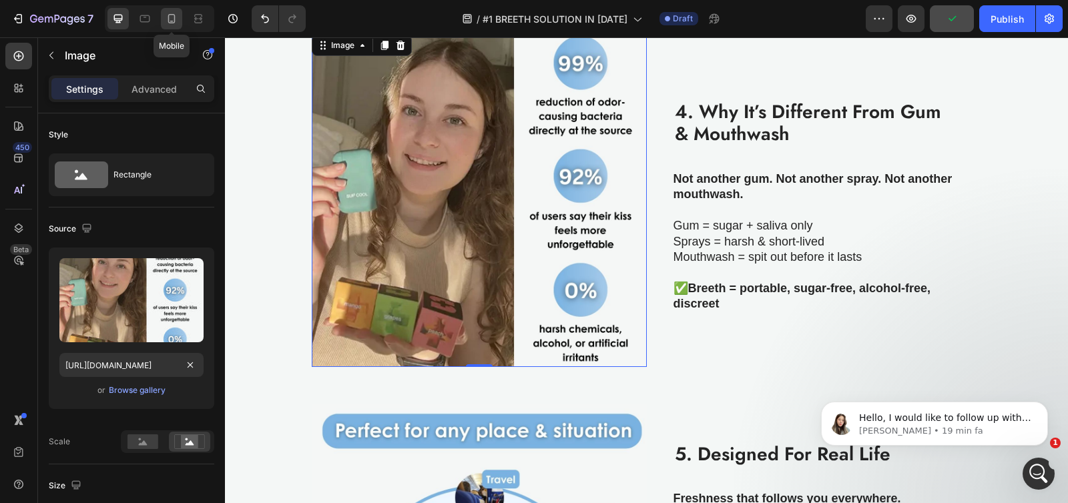
click at [165, 19] on icon at bounding box center [171, 18] width 13 height 13
type input "335"
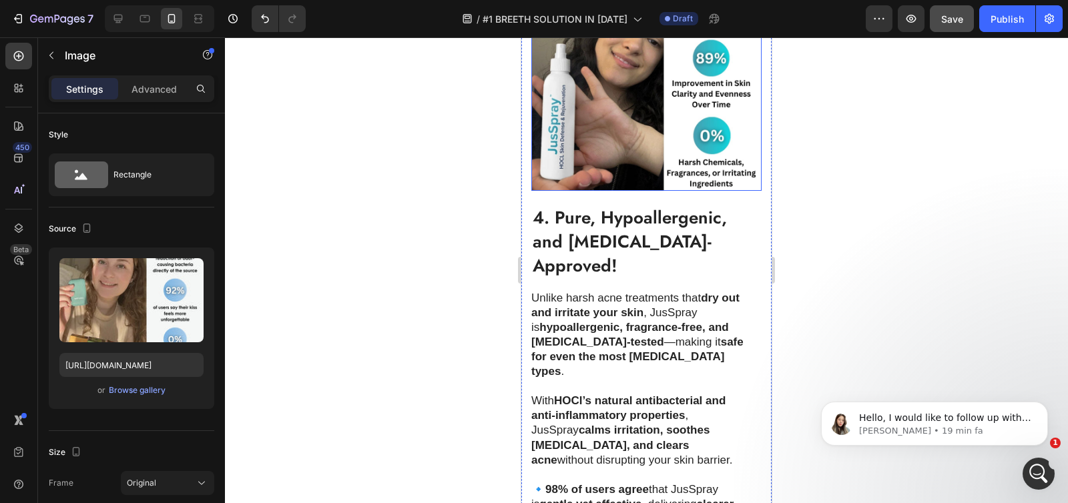
scroll to position [1932, 0]
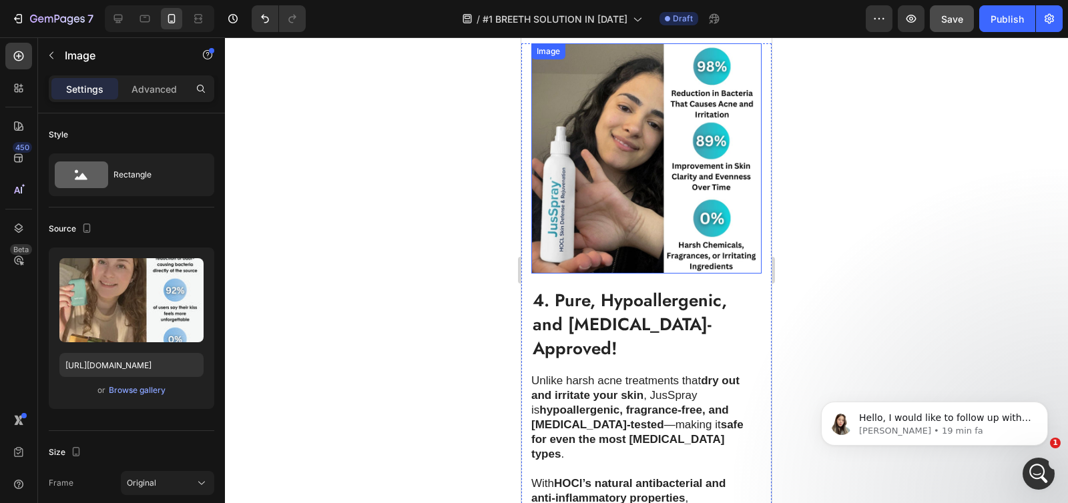
click at [599, 162] on img at bounding box center [646, 158] width 230 height 230
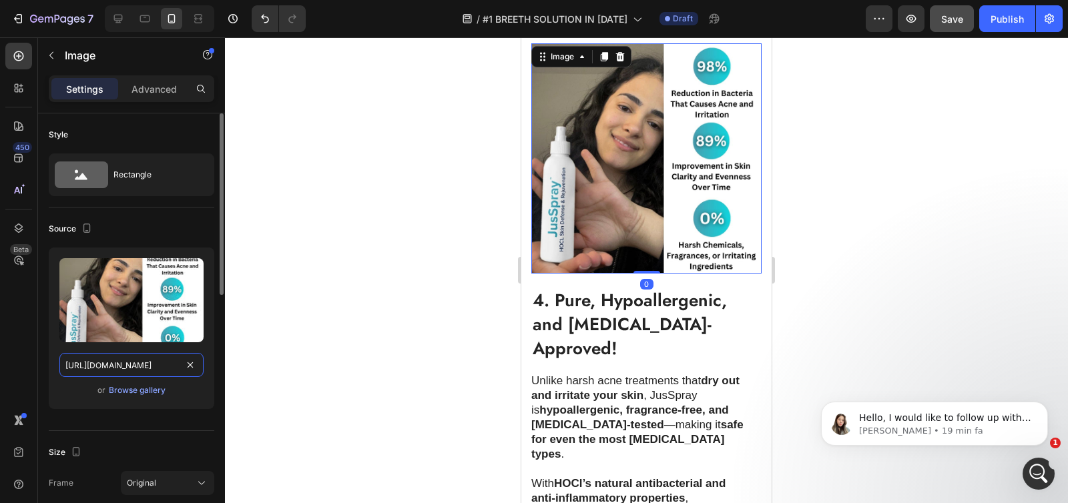
click at [136, 361] on input "https://cdn.shopify.com/s/files/1/0736/4296/7277/files/897654.jpg?v=1738591662" at bounding box center [131, 365] width 144 height 24
paste input "gempages_551496537675400440-aa23d5ba-ba84-46cd-b473-de61a5dc73cd.jpg"
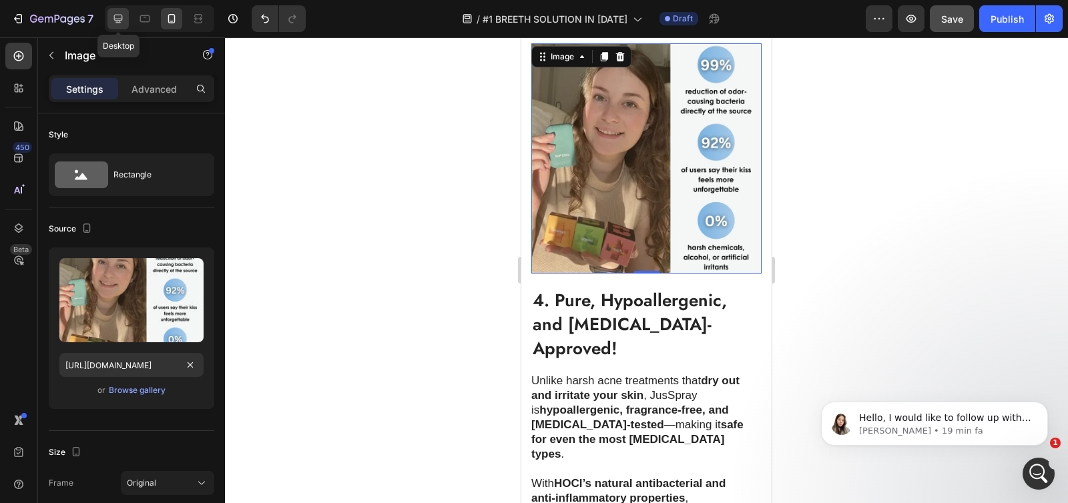
click at [111, 19] on icon at bounding box center [117, 18] width 13 height 13
type input "https://ucarecdn.com/ee6d5074-1640-4cc7-8933-47c8589c3dee/-/format/auto/"
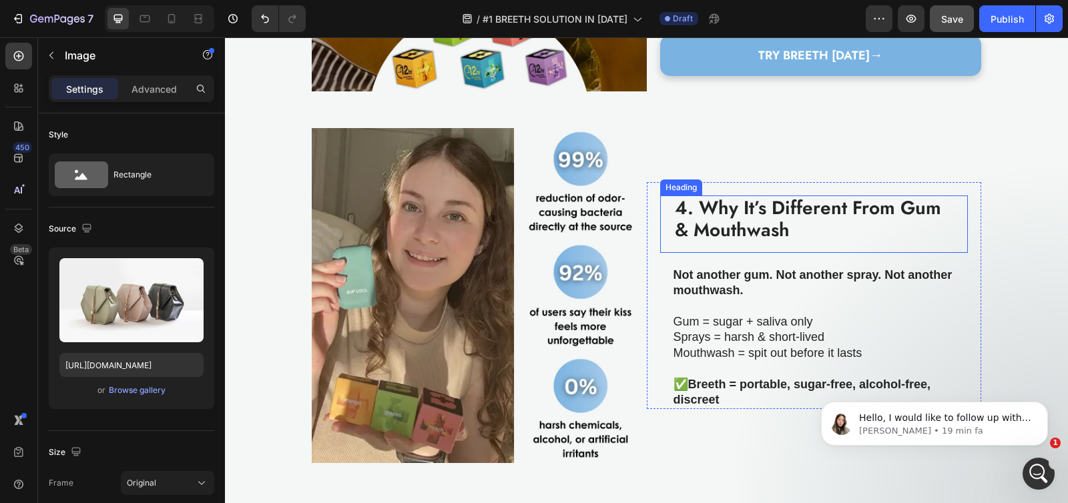
scroll to position [1277, 0]
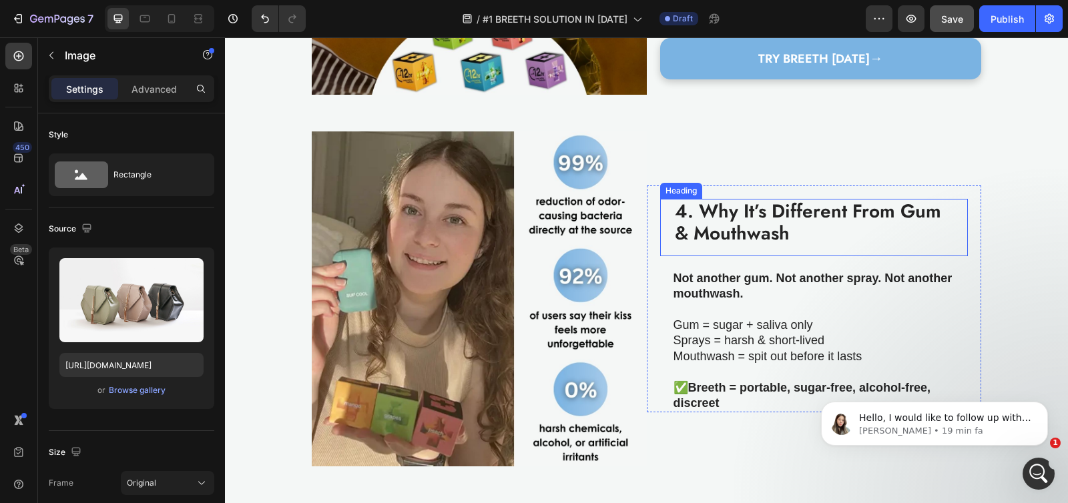
click at [752, 211] on strong "4. Why It’s Different From Gum & Mouthwash" at bounding box center [808, 223] width 266 height 50
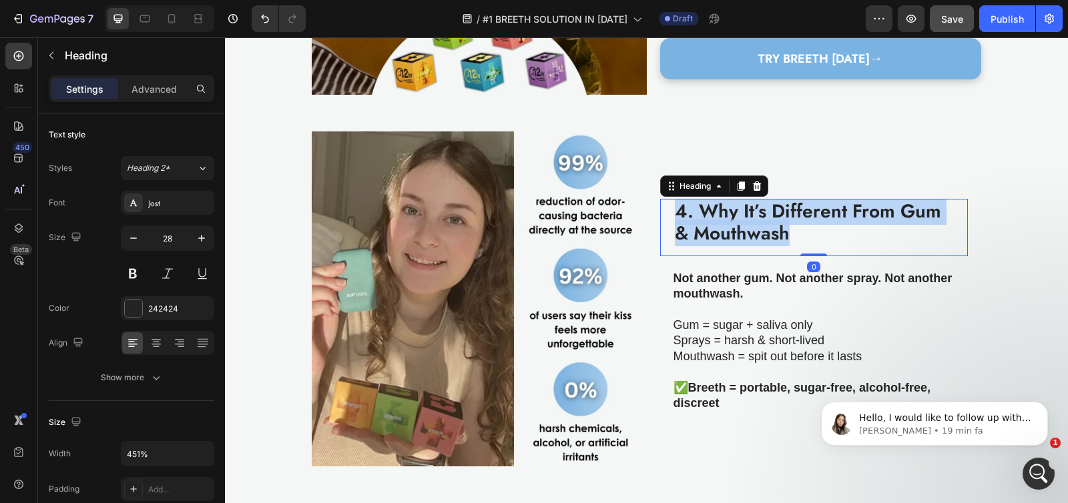
click at [752, 211] on strong "4. Why It’s Different From Gum & Mouthwash" at bounding box center [808, 223] width 266 height 50
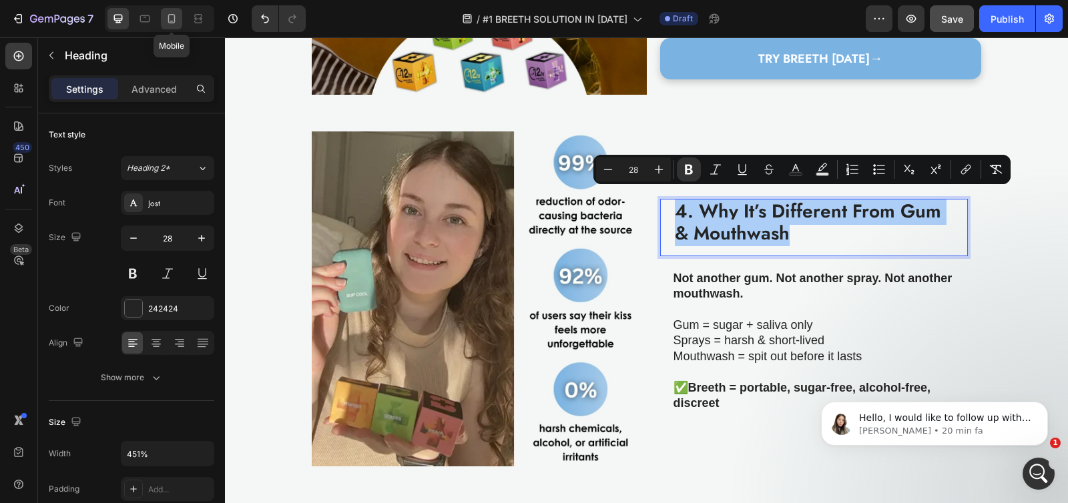
click at [169, 20] on icon at bounding box center [171, 18] width 13 height 13
type input "20"
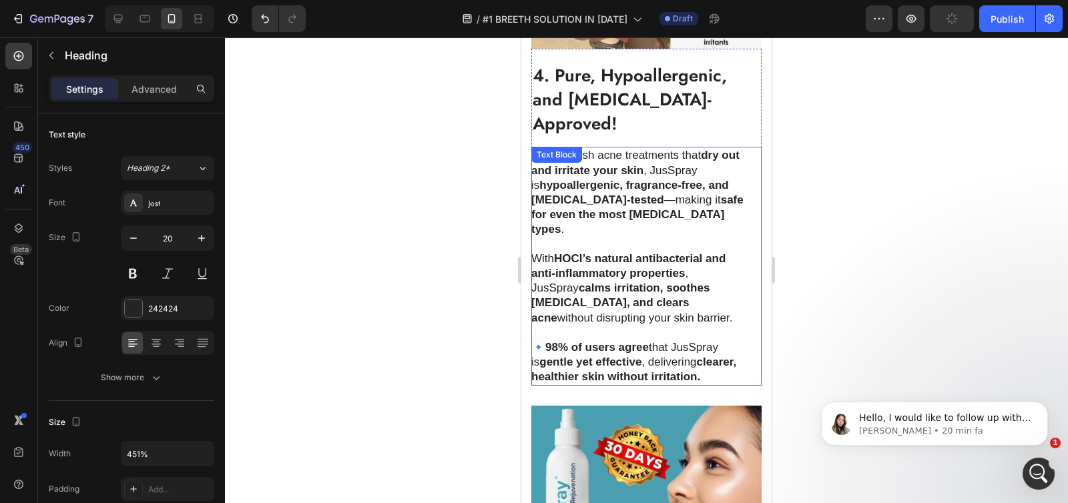
scroll to position [2278, 0]
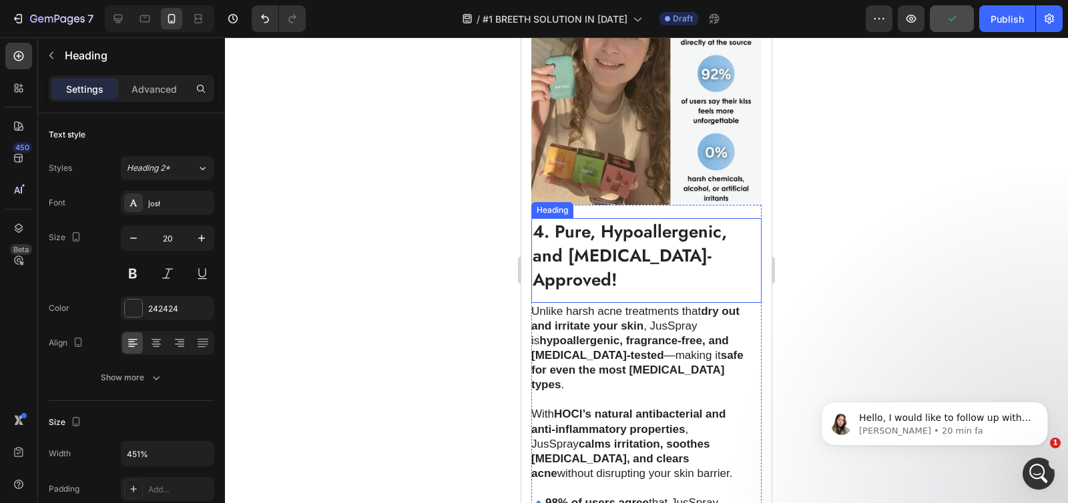
click at [605, 254] on strong "4. Pure, Hypoallergenic, and Dermatologist-Approved!" at bounding box center [630, 255] width 194 height 73
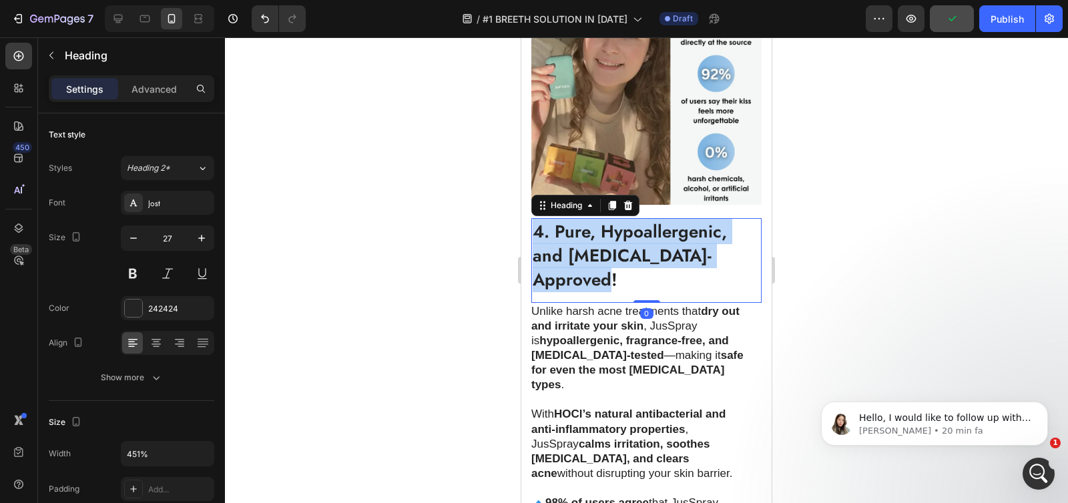
click at [605, 254] on strong "4. Pure, Hypoallergenic, and Dermatologist-Approved!" at bounding box center [630, 255] width 194 height 73
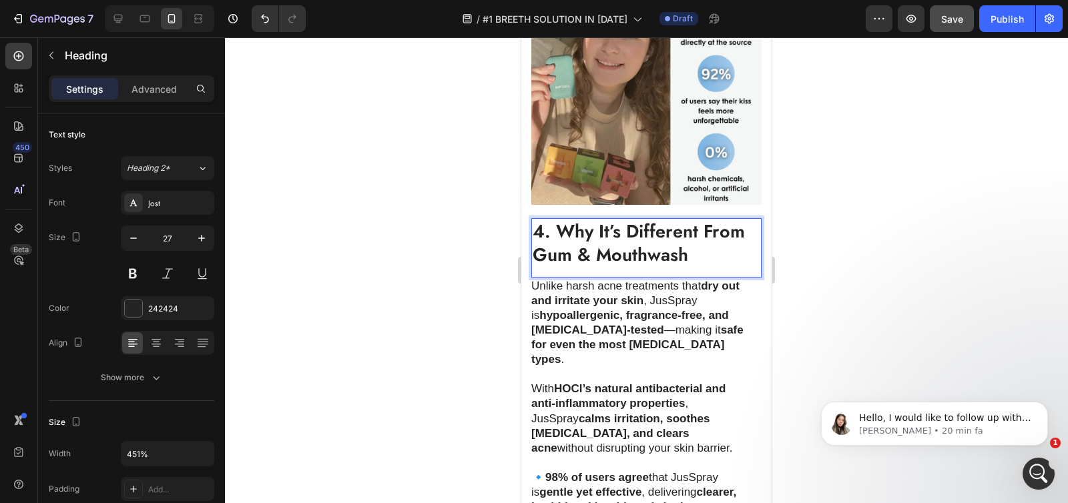
click at [607, 244] on strong "4. Why It’s Different From Gum & Mouthwash" at bounding box center [639, 242] width 212 height 49
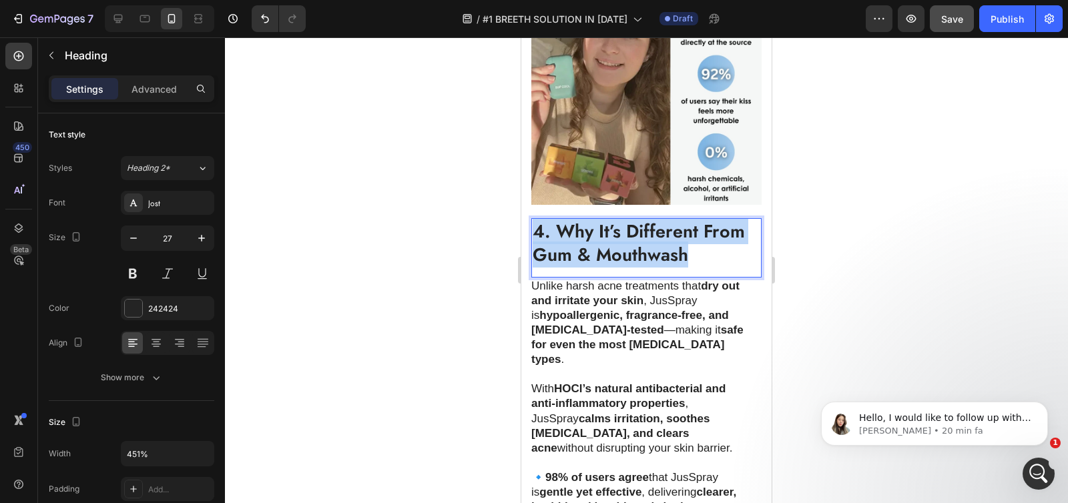
click at [607, 244] on strong "4. Why It’s Different From Gum & Mouthwash" at bounding box center [639, 242] width 212 height 49
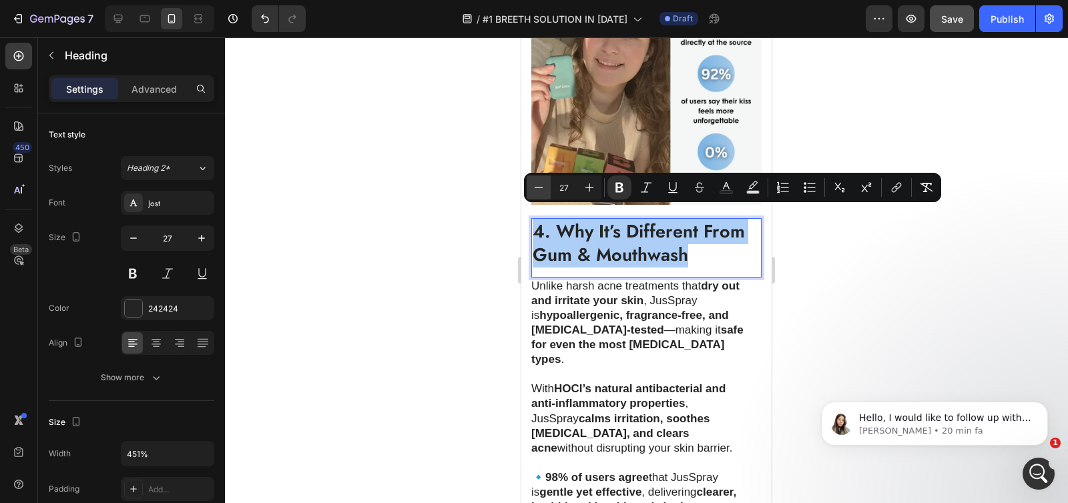
click at [546, 184] on button "Minus" at bounding box center [539, 188] width 24 height 24
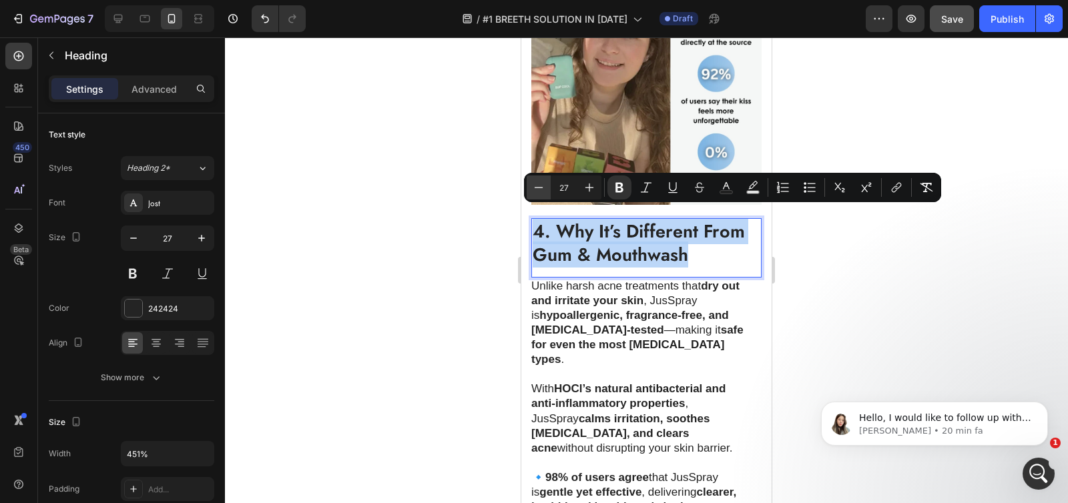
type input "26"
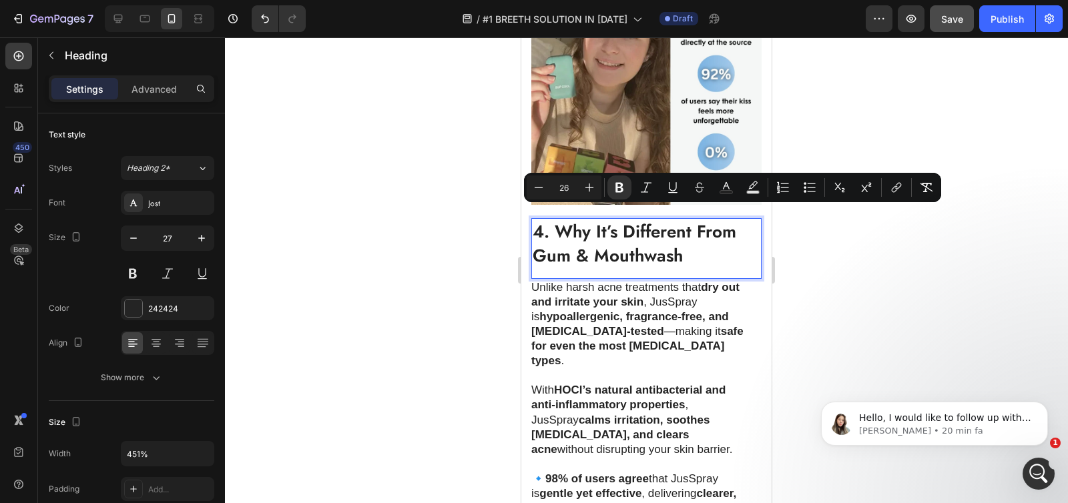
click at [476, 219] on div at bounding box center [646, 270] width 843 height 466
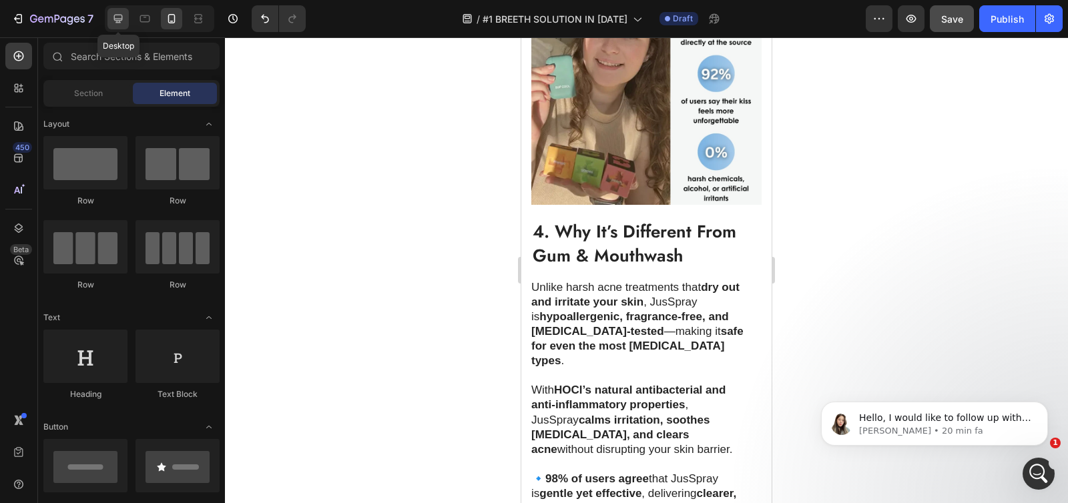
click at [120, 15] on icon at bounding box center [118, 19] width 9 height 9
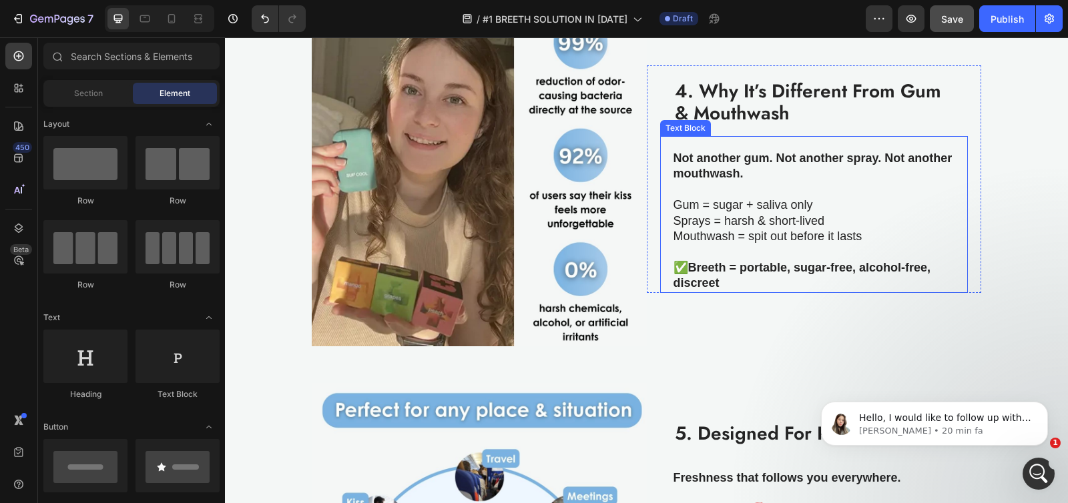
click at [716, 163] on p "Not another gum. Not another spray. Not another mouthwash." at bounding box center [813, 166] width 280 height 31
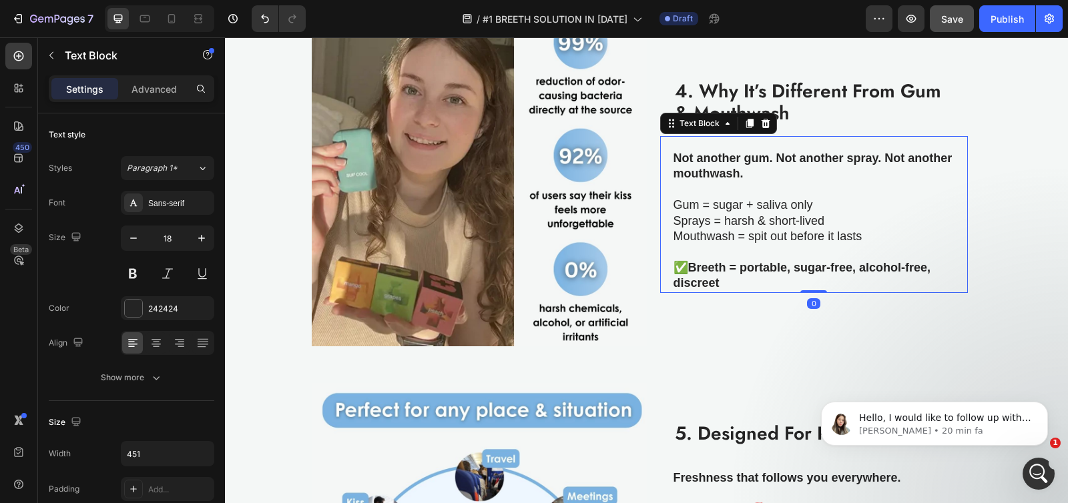
click at [716, 163] on p "Not another gum. Not another spray. Not another mouthwash." at bounding box center [813, 166] width 280 height 31
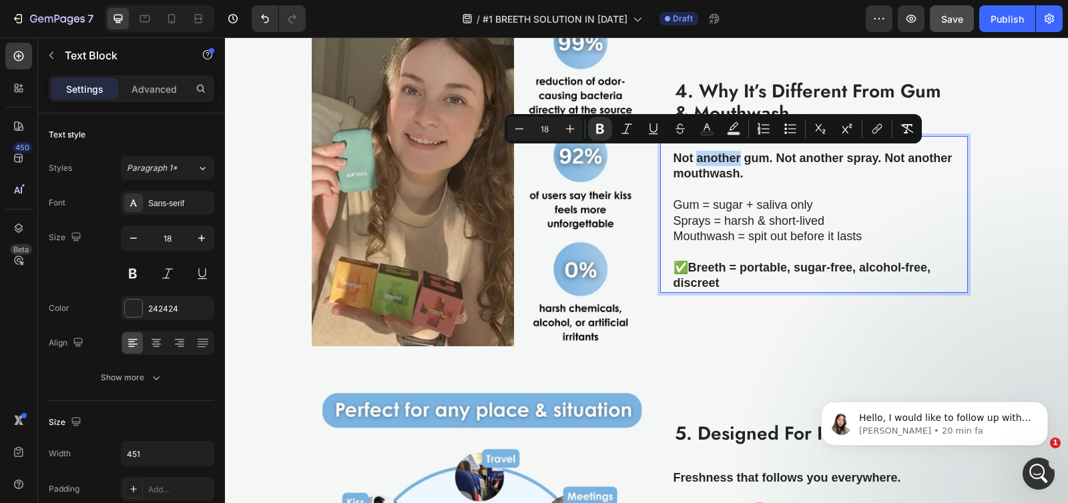
click at [673, 157] on strong "Not another gum. Not another spray. Not another mouthwash." at bounding box center [812, 165] width 279 height 29
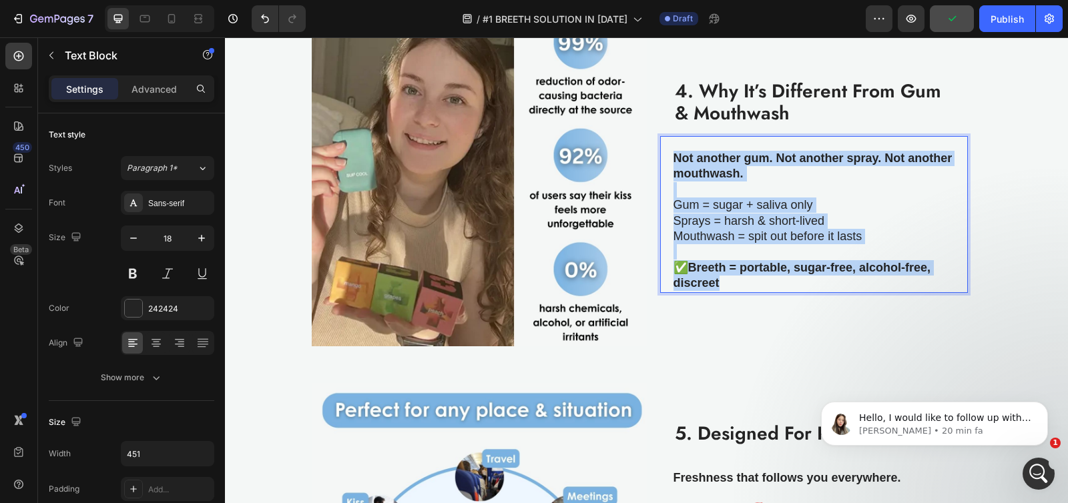
drag, startPoint x: 669, startPoint y: 156, endPoint x: 720, endPoint y: 275, distance: 129.4
click at [720, 275] on div "Not another gum. Not another spray. Not another mouthwash. Gum = sugar + saliva…" at bounding box center [814, 220] width 282 height 143
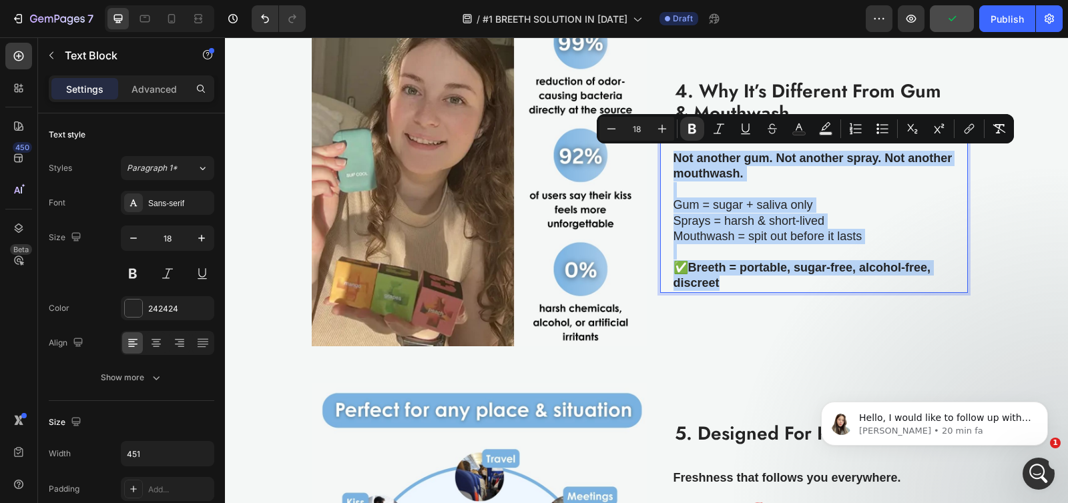
copy div "Not another gum. Not another spray. Not another mouthwash. Gum = sugar + saliva…"
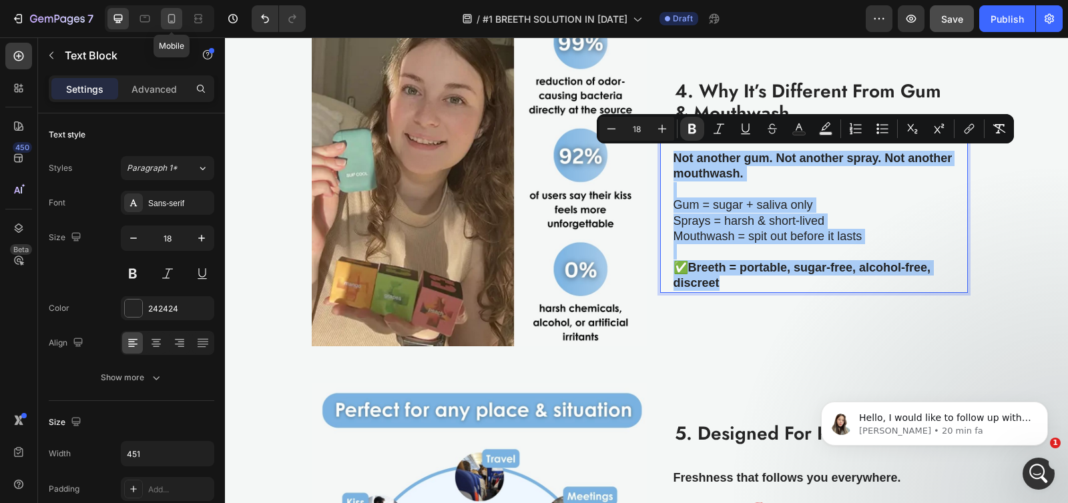
click at [173, 18] on icon at bounding box center [171, 18] width 13 height 13
type input "14"
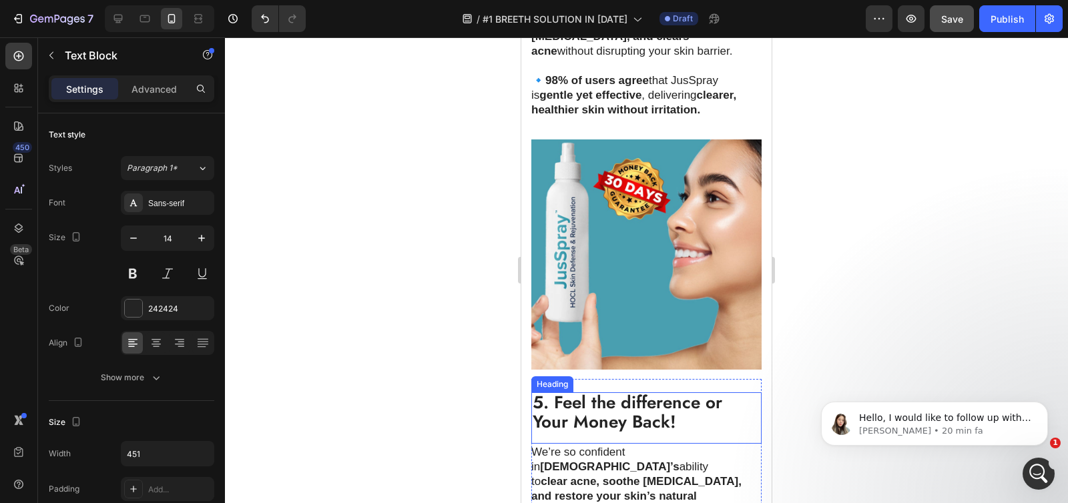
scroll to position [2209, 0]
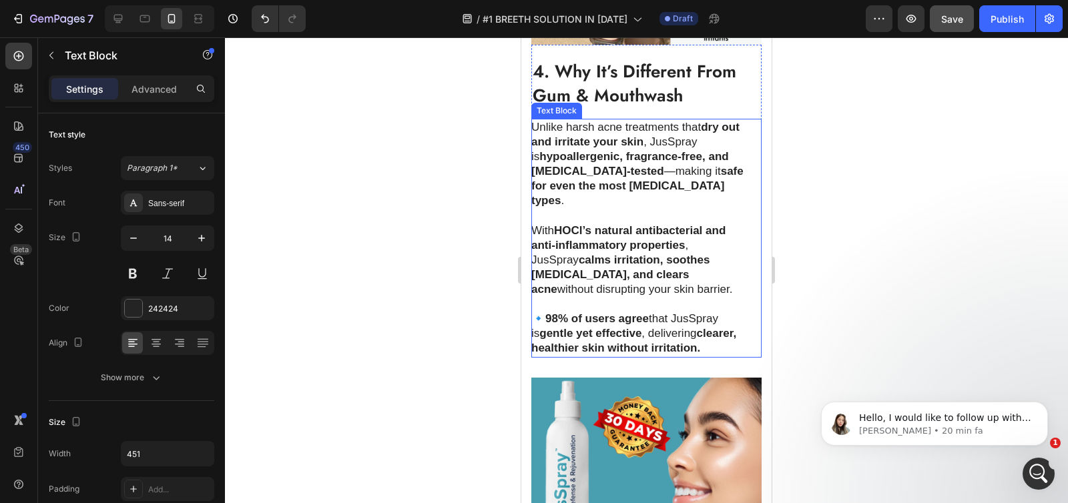
click at [571, 133] on strong "dry out and irritate your skin" at bounding box center [635, 134] width 208 height 27
click at [547, 120] on p "Unlike harsh acne treatments that dry out and irritate your skin , JusSpray is …" at bounding box center [639, 164] width 216 height 89
click at [533, 120] on p "Unlike harsh acne treatments that dry out and irritate your skin , JusSpray is …" at bounding box center [639, 164] width 216 height 89
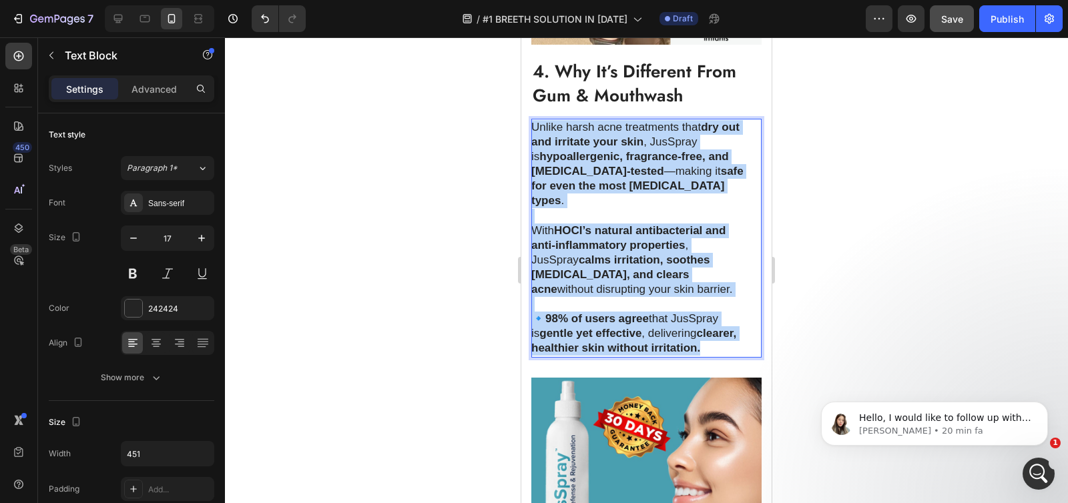
drag, startPoint x: 533, startPoint y: 118, endPoint x: 707, endPoint y: 334, distance: 277.6
click at [707, 334] on div "Unlike harsh acne treatments that dry out and irritate your skin , JusSpray is …" at bounding box center [639, 238] width 217 height 239
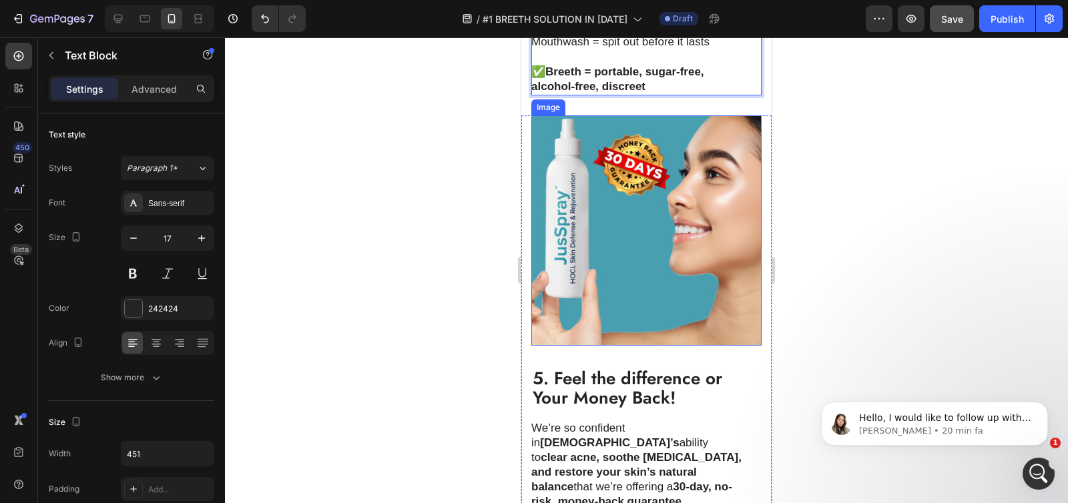
scroll to position [2370, 0]
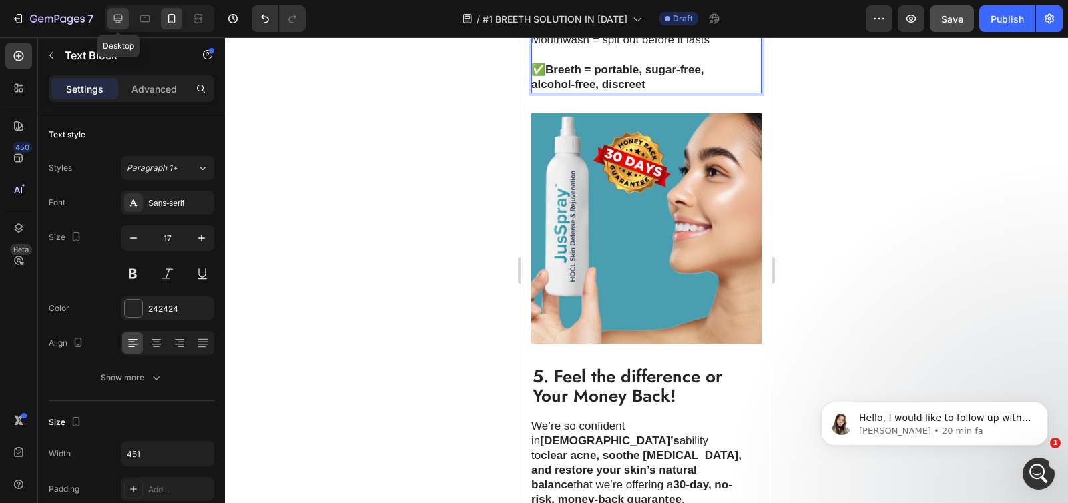
click at [116, 15] on icon at bounding box center [118, 19] width 9 height 9
type input "18"
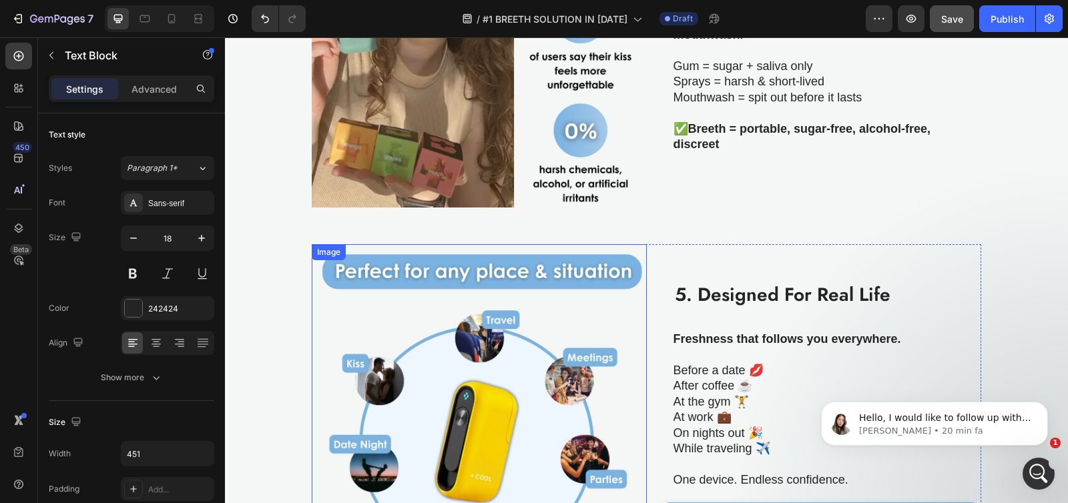
scroll to position [1600, 0]
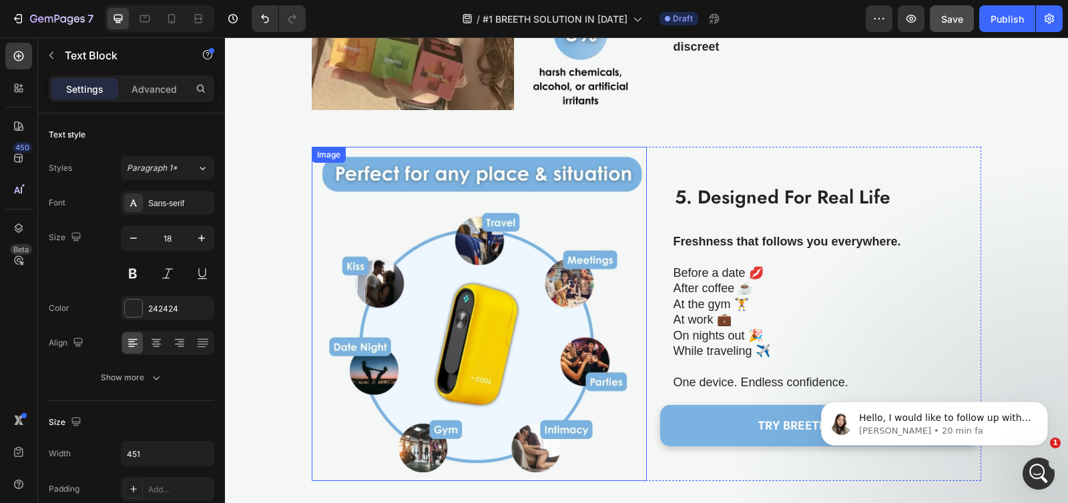
click at [523, 234] on img at bounding box center [479, 314] width 335 height 335
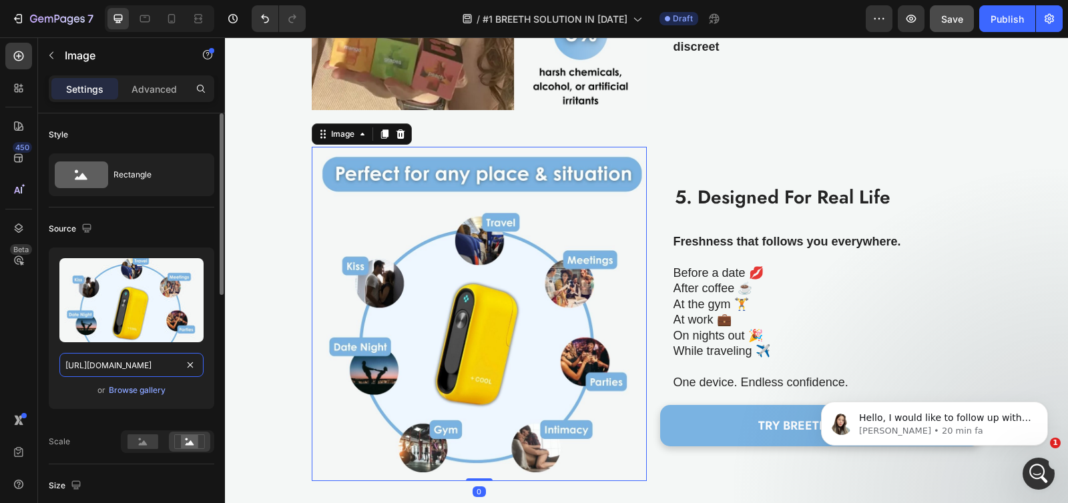
click at [116, 369] on input "https://cdn.shopify.com/s/files/1/0736/4296/7277/files/gempages_551496537675400…" at bounding box center [131, 365] width 144 height 24
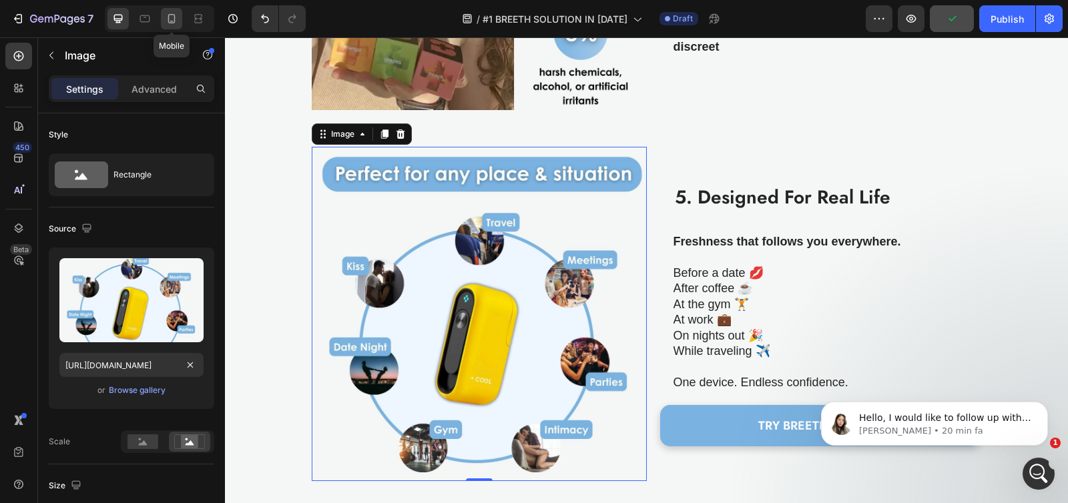
click at [171, 24] on icon at bounding box center [171, 18] width 13 height 13
type input "335"
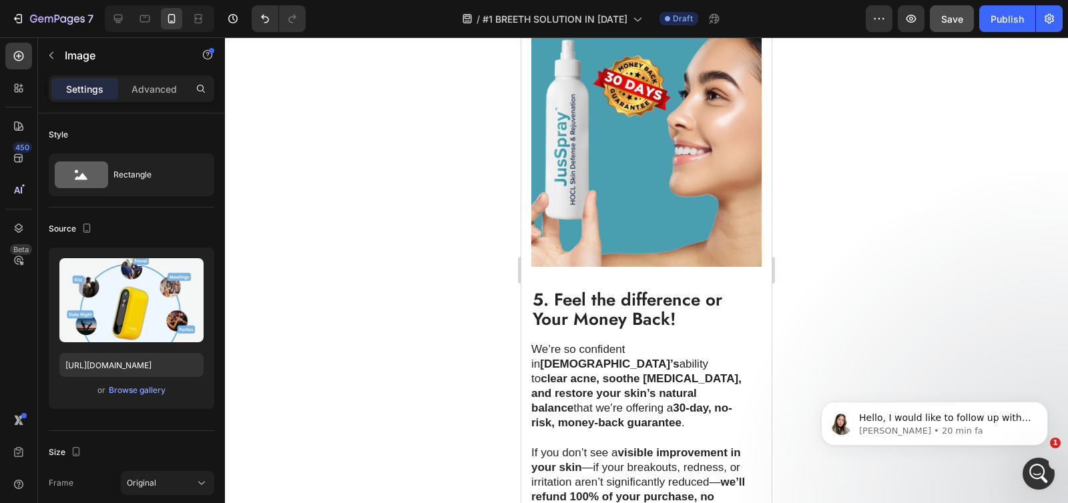
scroll to position [2609, 0]
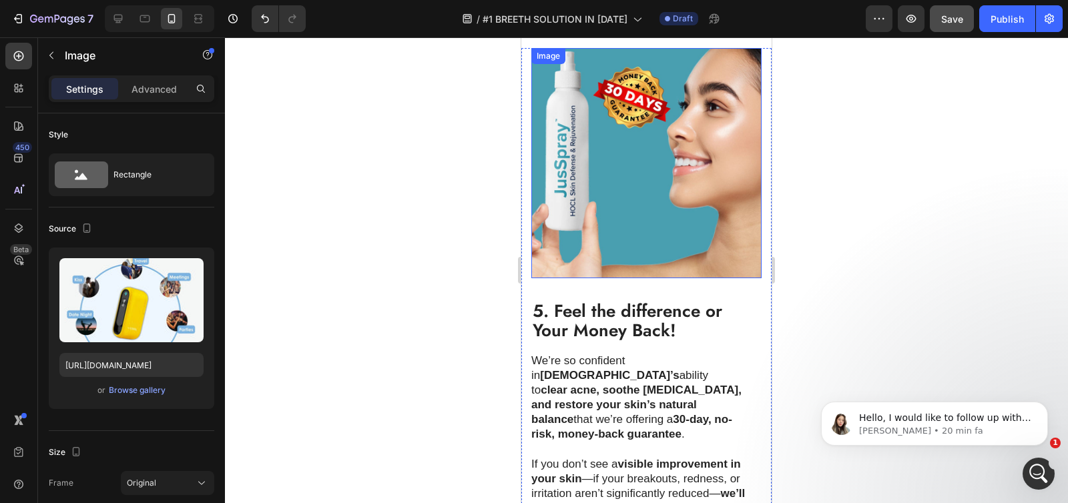
click at [613, 172] on img at bounding box center [646, 163] width 230 height 230
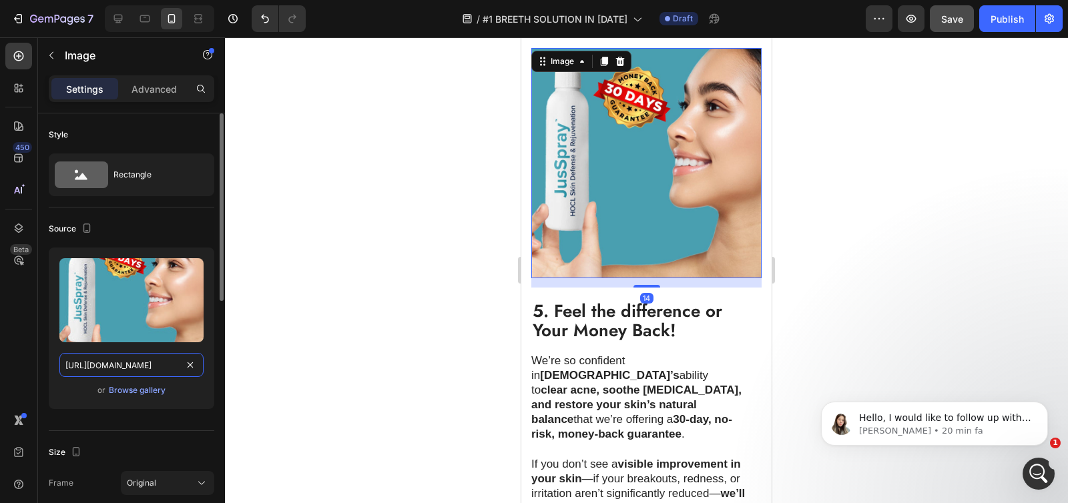
click at [119, 362] on input "https://cdn.shopify.com/s/files/1/0736/4296/7277/files/30_DAY.jpg?v=1738264481" at bounding box center [131, 365] width 144 height 24
paste input "gempages_551496537675400440-5204a70a-6d69-4513-95d5-e80f4837d431.jpg"
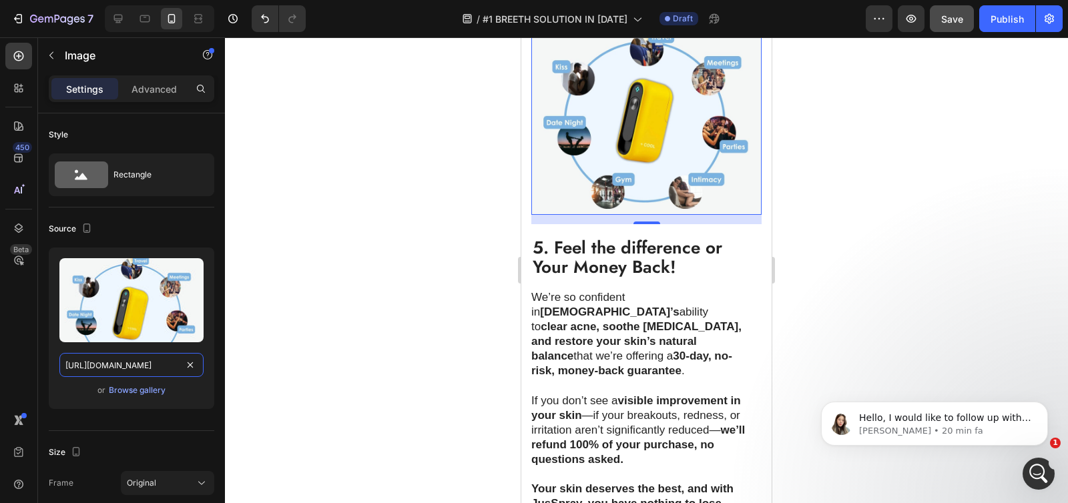
scroll to position [2572, 0]
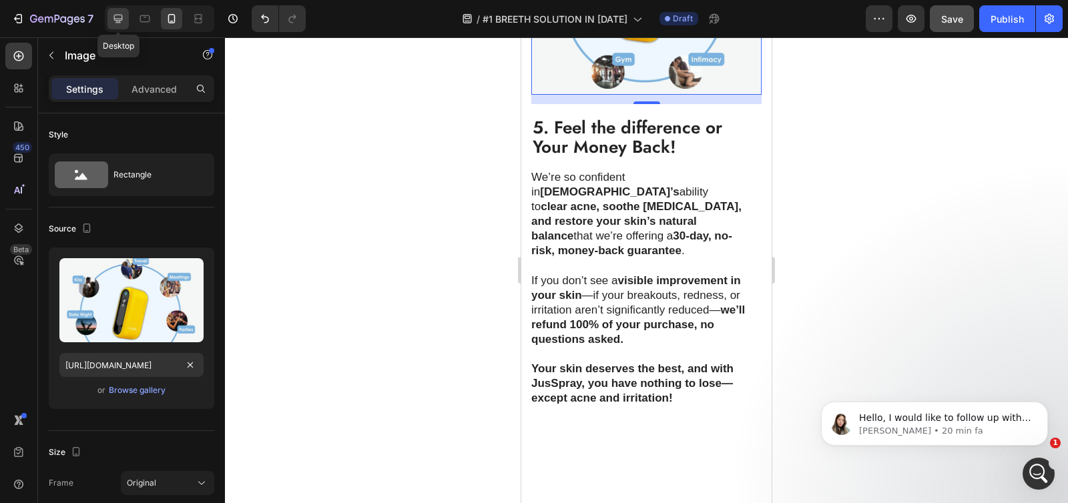
click at [109, 23] on div at bounding box center [117, 18] width 21 height 21
type input "https://cdn.shopify.com/s/files/1/0736/4296/7277/files/gempages_551496537675400…"
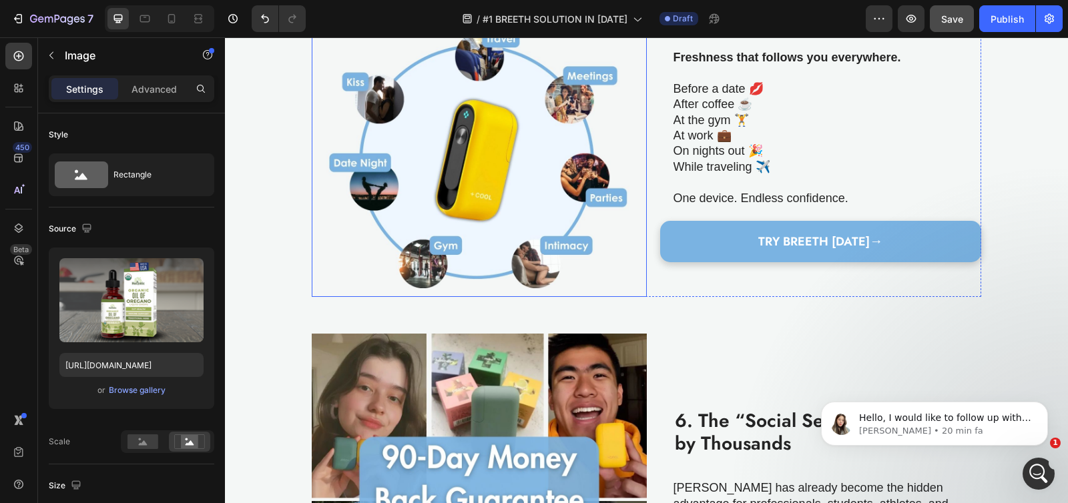
scroll to position [1578, 0]
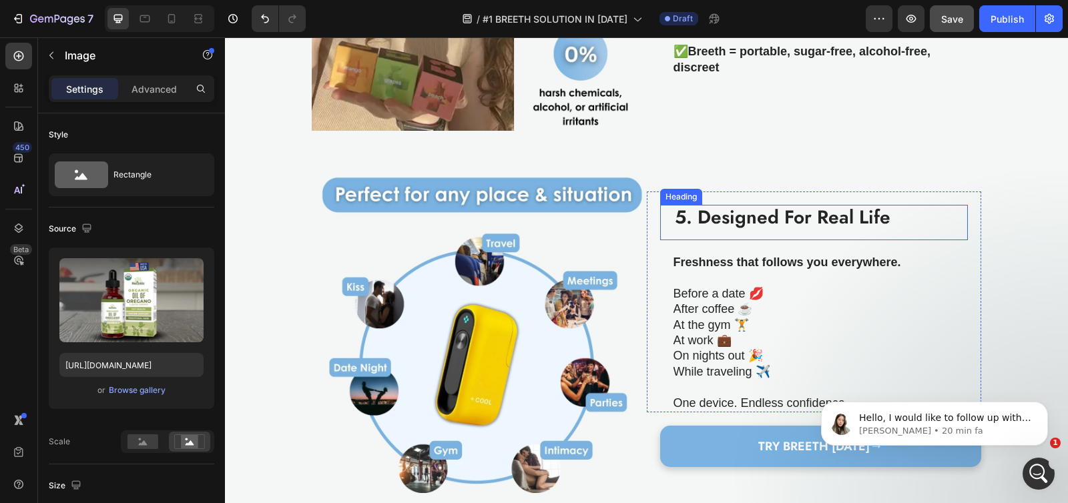
click at [699, 212] on strong "5. Designed For Real Life" at bounding box center [783, 217] width 216 height 27
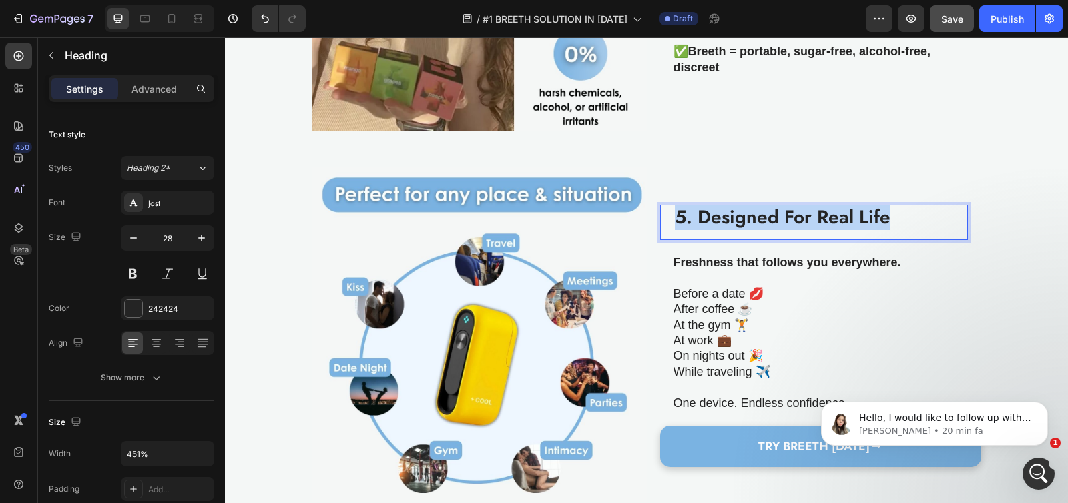
click at [699, 212] on strong "5. Designed For Real Life" at bounding box center [783, 217] width 216 height 27
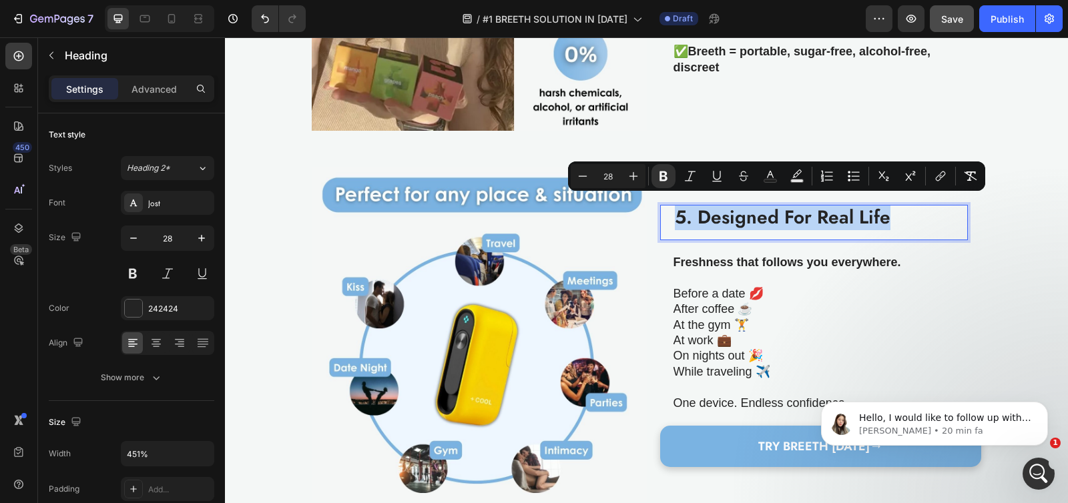
copy strong "5. Designed For Real Life"
click at [167, 15] on icon at bounding box center [171, 18] width 13 height 13
type input "20"
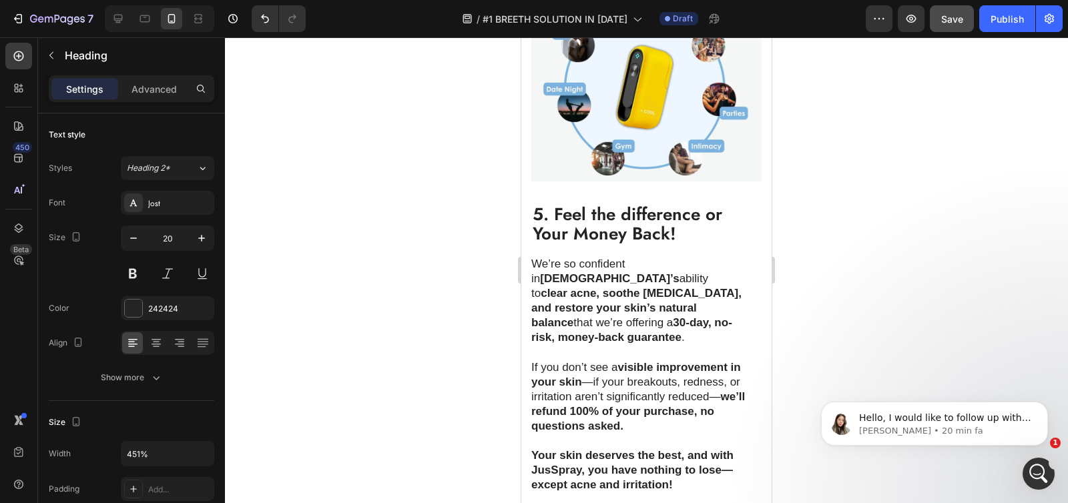
scroll to position [2469, 0]
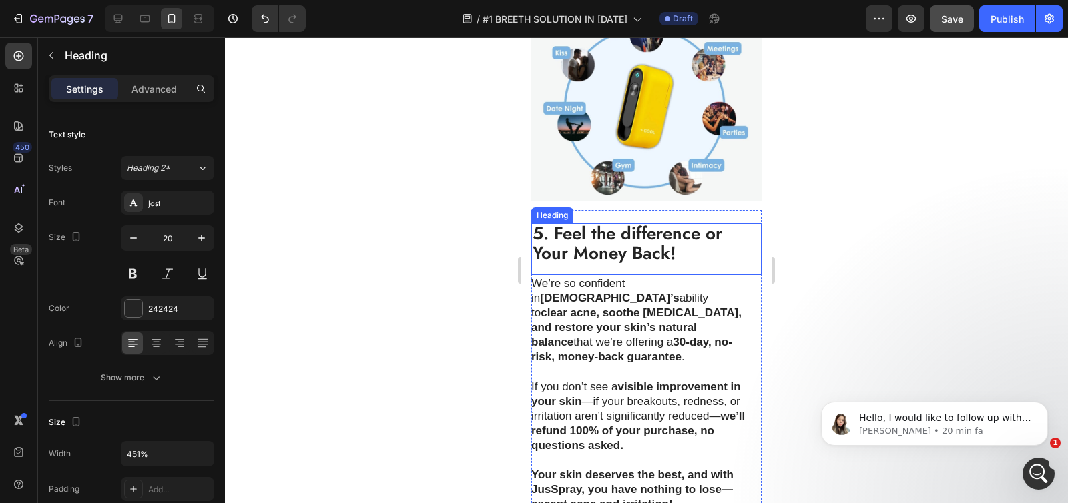
click at [597, 230] on strong "5. Feel the difference or Your Money Back!" at bounding box center [628, 243] width 190 height 45
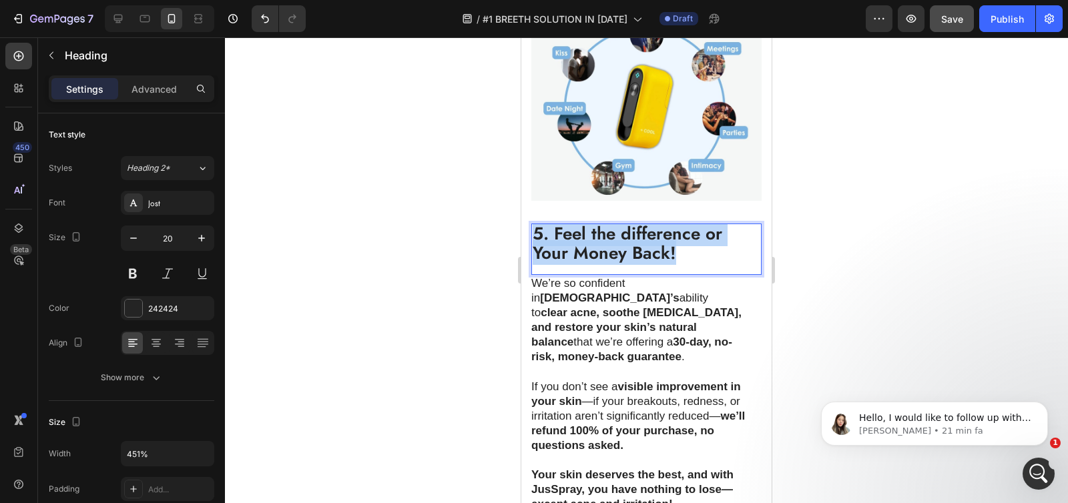
click at [597, 230] on strong "5. Feel the difference or Your Money Back!" at bounding box center [628, 243] width 190 height 45
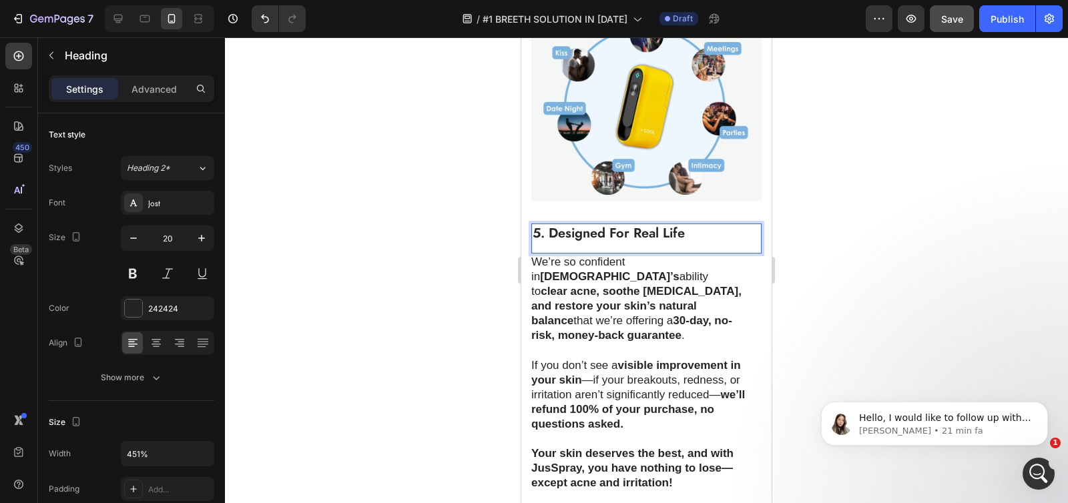
click at [596, 226] on strong "5. Designed For Real Life" at bounding box center [609, 233] width 152 height 19
click at [595, 225] on strong "5. Designed For Real Life" at bounding box center [609, 233] width 152 height 19
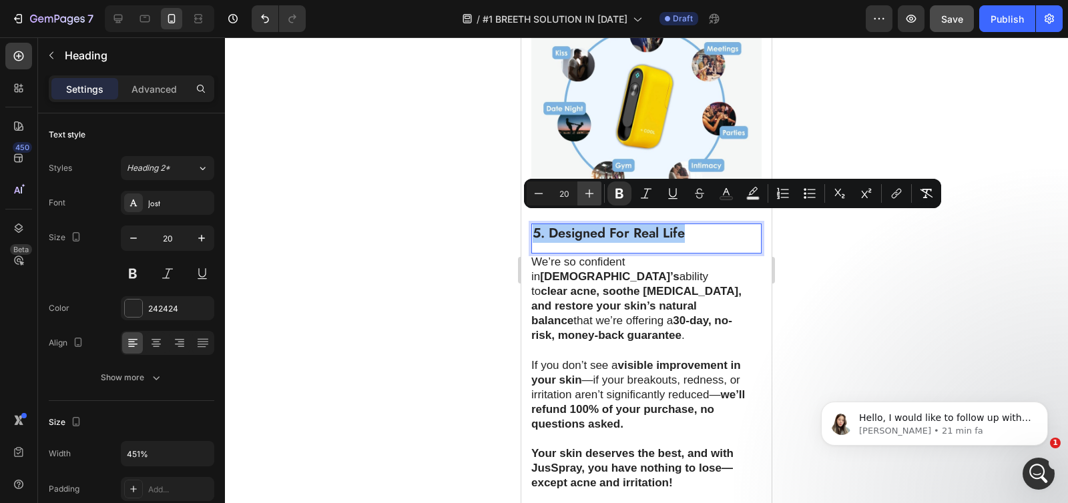
click at [583, 193] on icon "Editor contextual toolbar" at bounding box center [589, 193] width 13 height 13
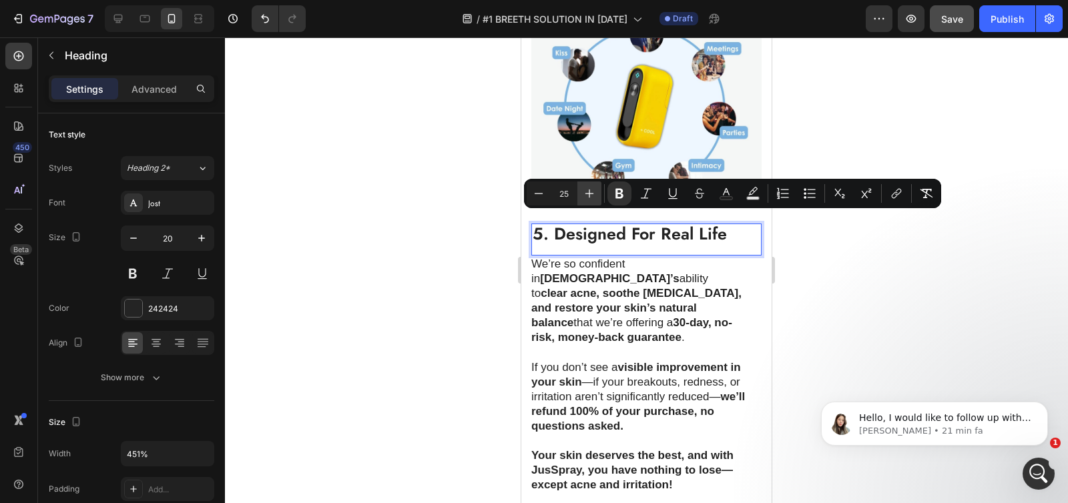
click at [583, 193] on icon "Editor contextual toolbar" at bounding box center [589, 193] width 13 height 13
type input "26"
click at [432, 232] on div at bounding box center [646, 270] width 843 height 466
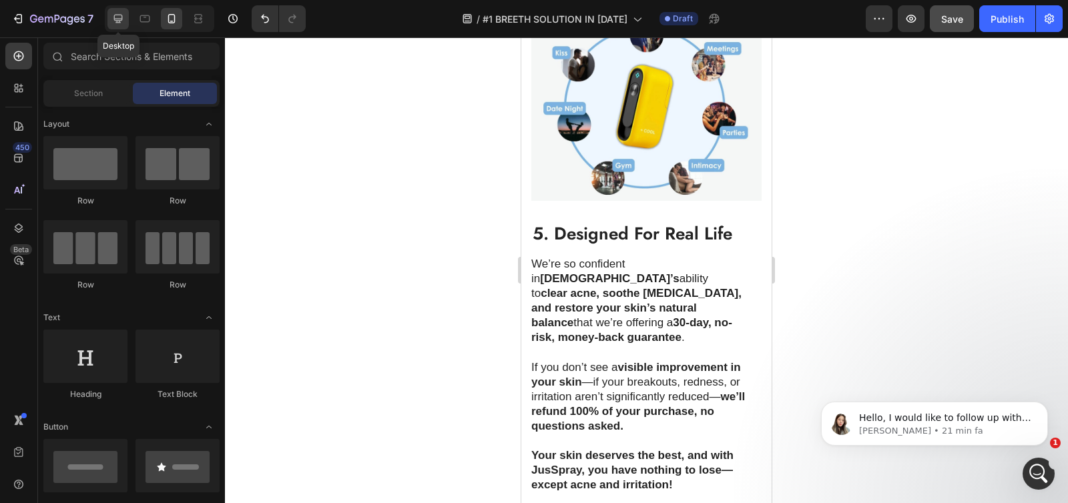
click at [110, 18] on div at bounding box center [117, 18] width 21 height 21
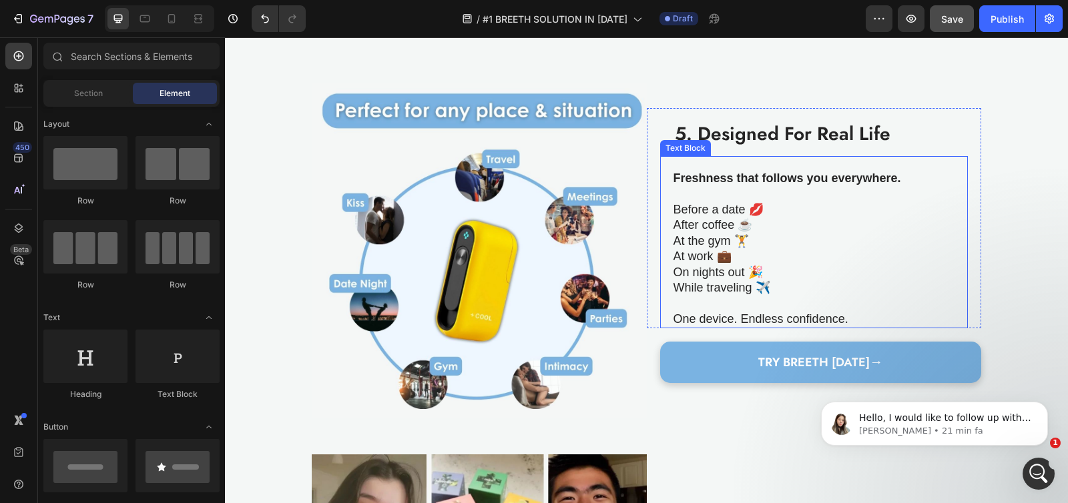
scroll to position [1632, 0]
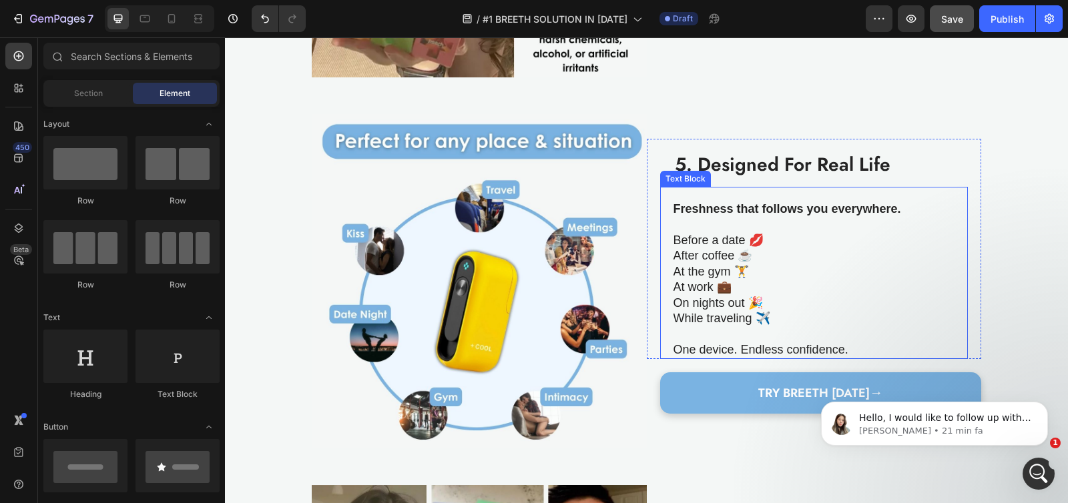
click at [695, 208] on strong "Freshness that follows you everywhere." at bounding box center [787, 208] width 228 height 13
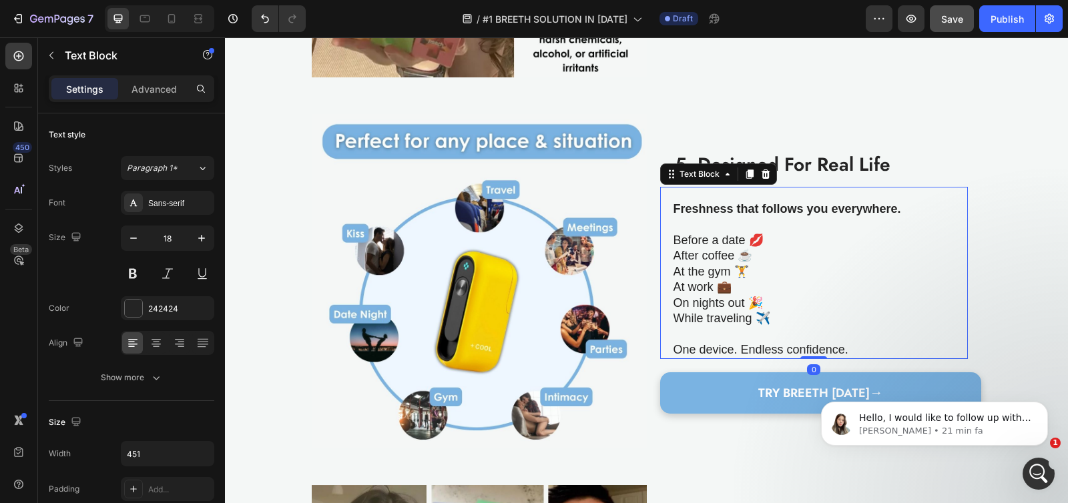
click at [675, 202] on strong "Freshness that follows you everywhere." at bounding box center [787, 208] width 228 height 13
click at [673, 202] on strong "Freshness that follows you everywhere." at bounding box center [787, 208] width 228 height 13
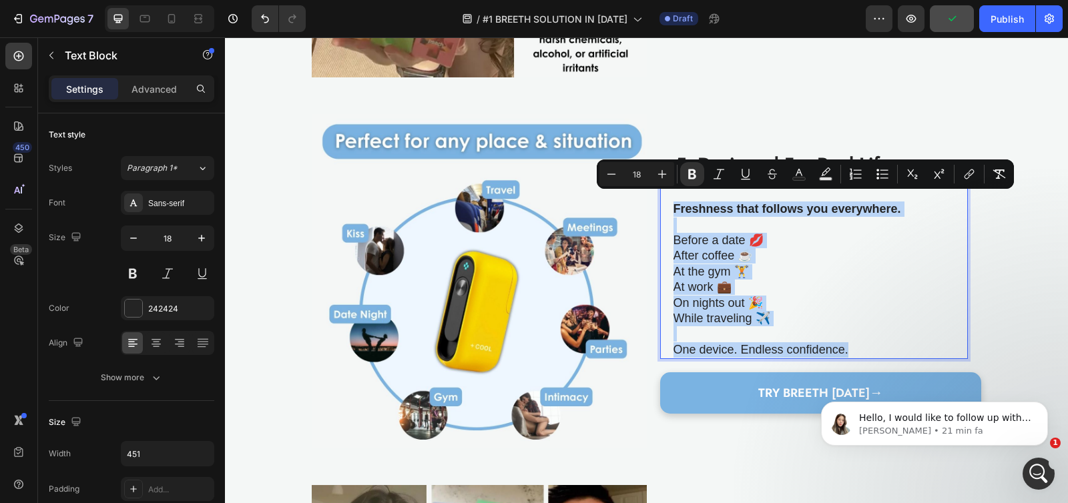
drag, startPoint x: 669, startPoint y: 202, endPoint x: 854, endPoint y: 336, distance: 228.9
click at [854, 336] on div "Freshness that follows you everywhere. Before a date 💋 After coffee ☕ At the gy…" at bounding box center [814, 279] width 282 height 159
copy div "Freshness that follows you everywhere. Before a date 💋 After coffee ☕ At the gy…"
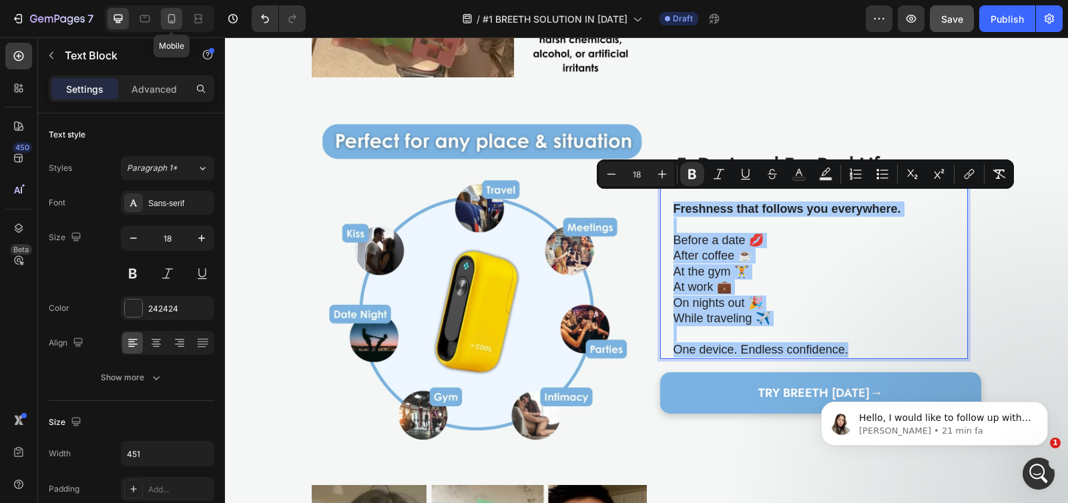
click at [170, 15] on icon at bounding box center [171, 18] width 13 height 13
type input "14"
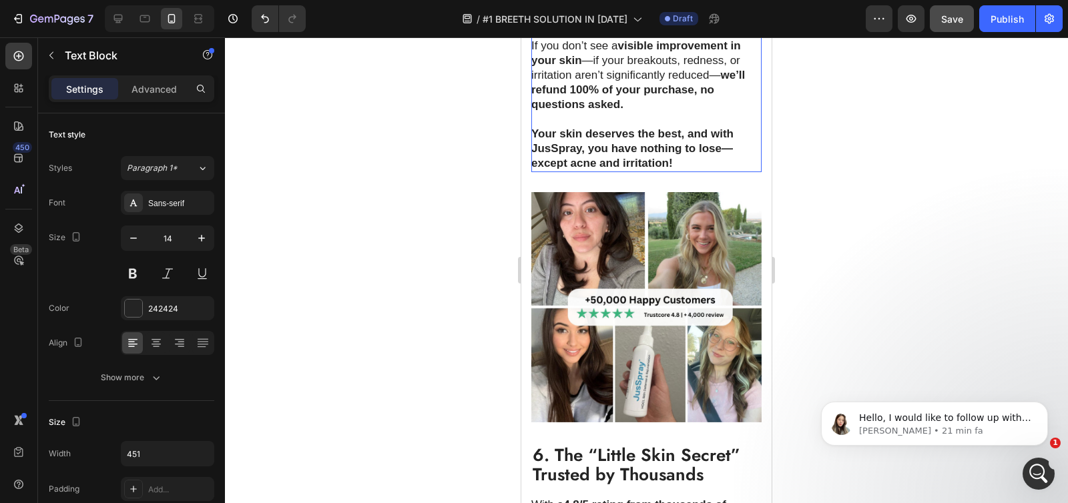
scroll to position [2663, 0]
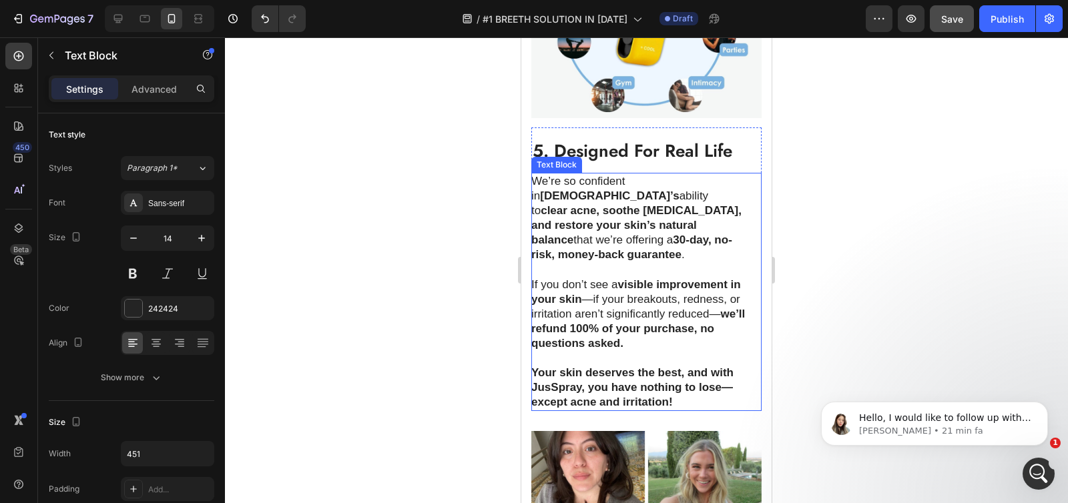
click at [563, 204] on strong "clear acne, soothe eczema, and restore your skin’s natural balance" at bounding box center [636, 225] width 210 height 42
click at [549, 204] on strong "clear acne, soothe eczema, and restore your skin’s natural balance" at bounding box center [636, 225] width 210 height 42
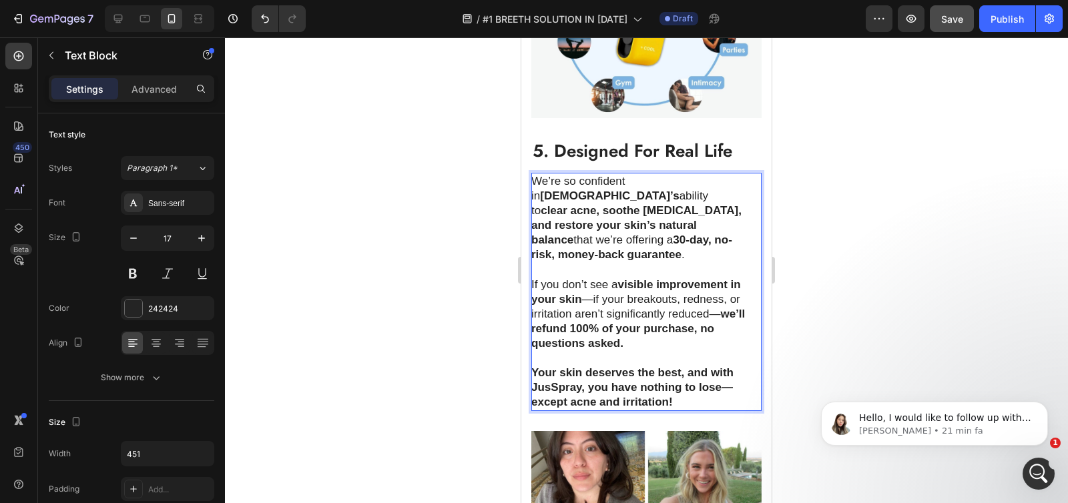
click at [539, 174] on p "We’re so confident in JusSpray’s ability to clear acne, soothe eczema, and rest…" at bounding box center [639, 218] width 216 height 89
click at [534, 174] on p "We’re so confident in JusSpray’s ability to clear acne, soothe eczema, and rest…" at bounding box center [639, 218] width 216 height 89
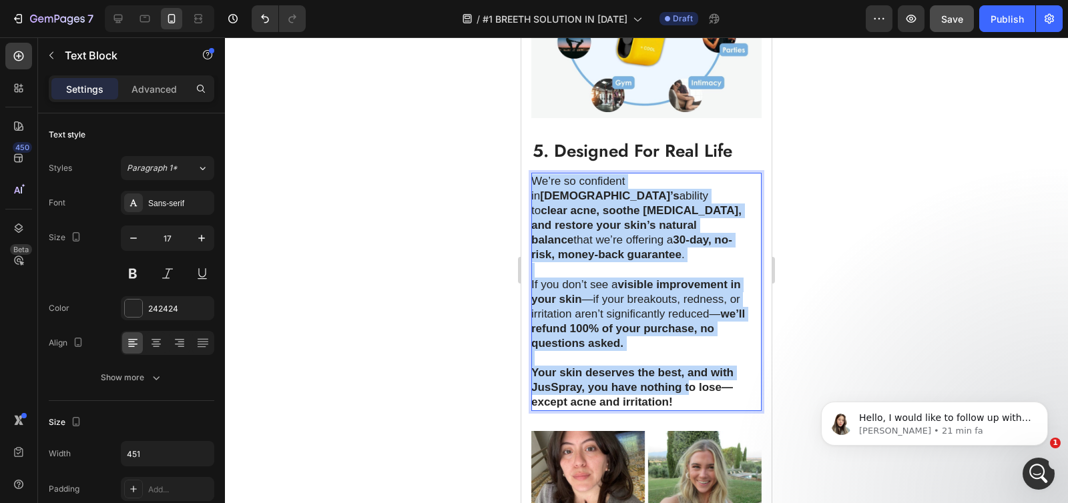
drag, startPoint x: 534, startPoint y: 172, endPoint x: 688, endPoint y: 370, distance: 251.6
click at [688, 370] on div "We’re so confident in JusSpray’s ability to clear acne, soothe eczema, and rest…" at bounding box center [639, 292] width 217 height 239
click at [688, 370] on p "Your skin deserves the best, and with JusSpray, you have nothing to lose—except…" at bounding box center [639, 388] width 216 height 44
drag, startPoint x: 675, startPoint y: 378, endPoint x: 536, endPoint y: 176, distance: 245.1
click at [536, 176] on div "We’re so confident in JusSpray’s ability to clear acne, soothe eczema, and rest…" at bounding box center [639, 292] width 217 height 239
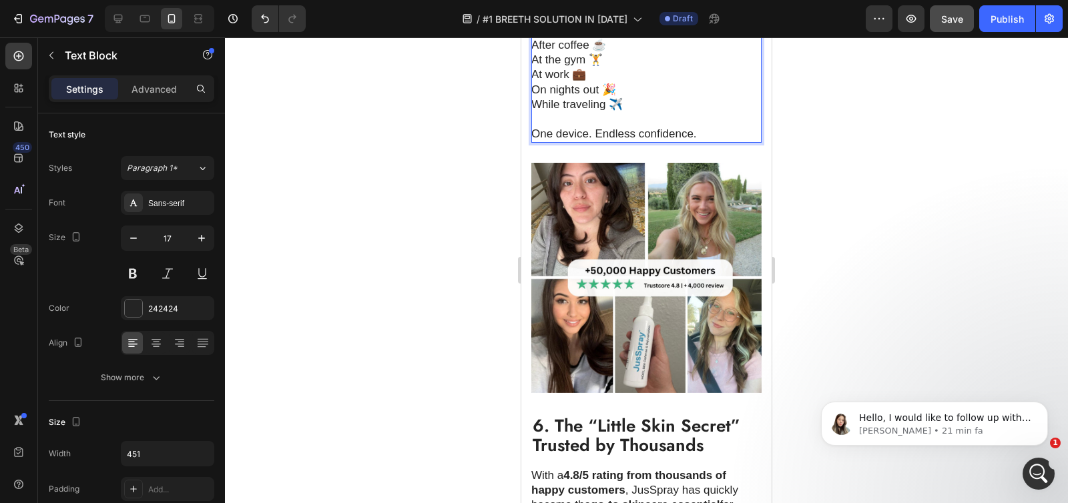
scroll to position [2846, 0]
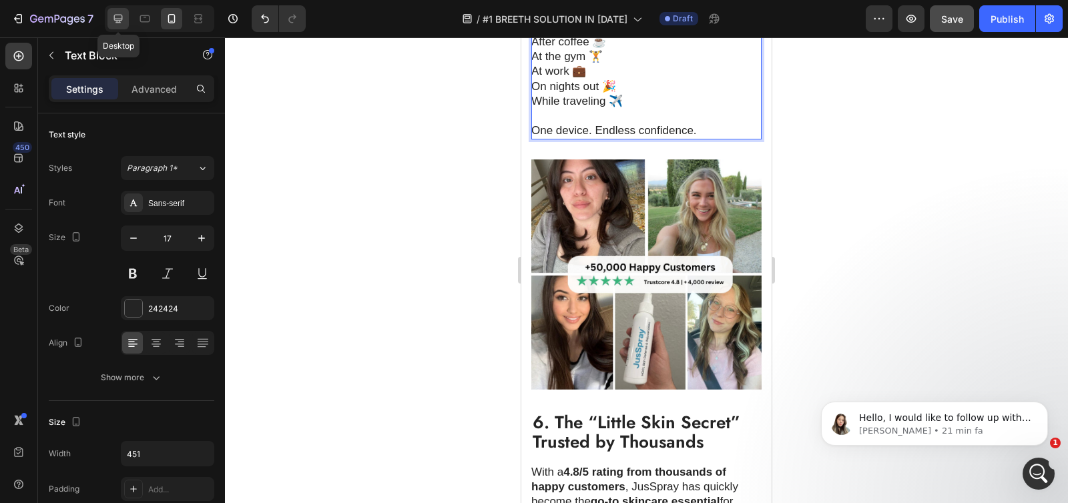
click at [125, 17] on div at bounding box center [117, 18] width 21 height 21
type input "18"
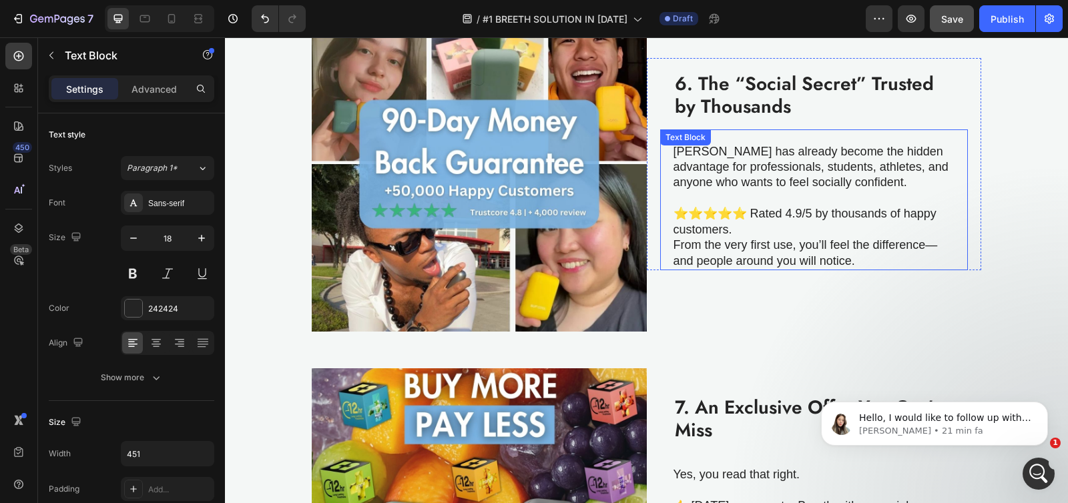
scroll to position [2237, 0]
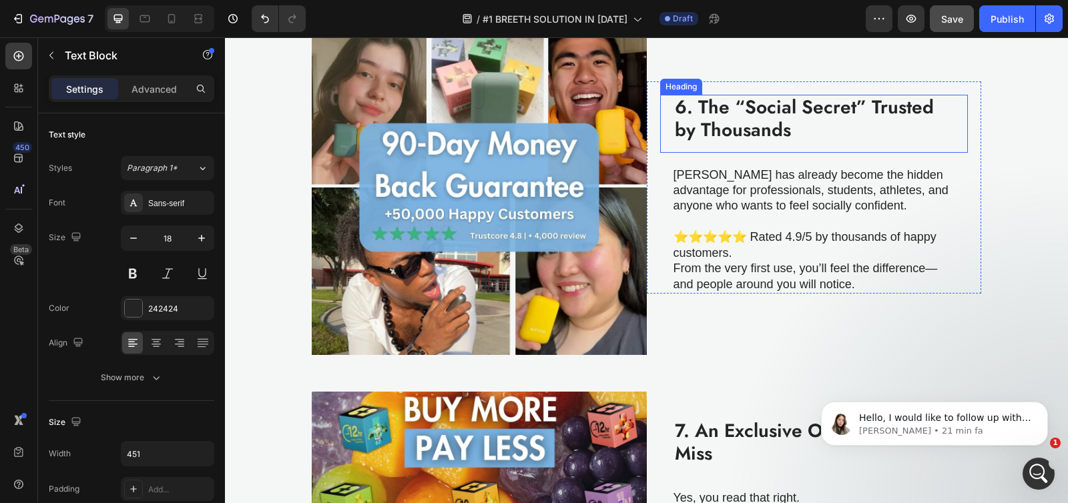
click at [723, 112] on strong "6. The “Social Secret” Trusted by Thousands" at bounding box center [804, 118] width 259 height 50
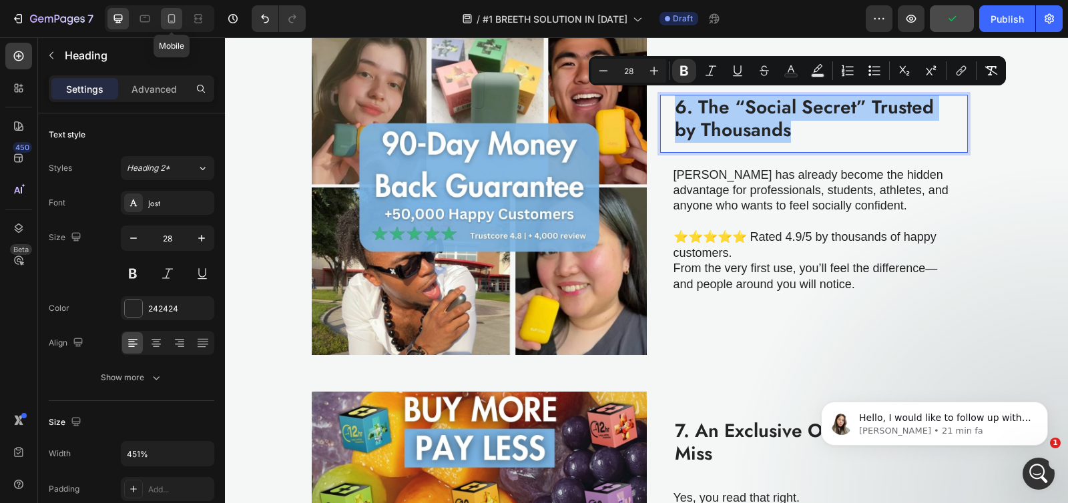
click at [172, 17] on icon at bounding box center [171, 18] width 13 height 13
type input "20"
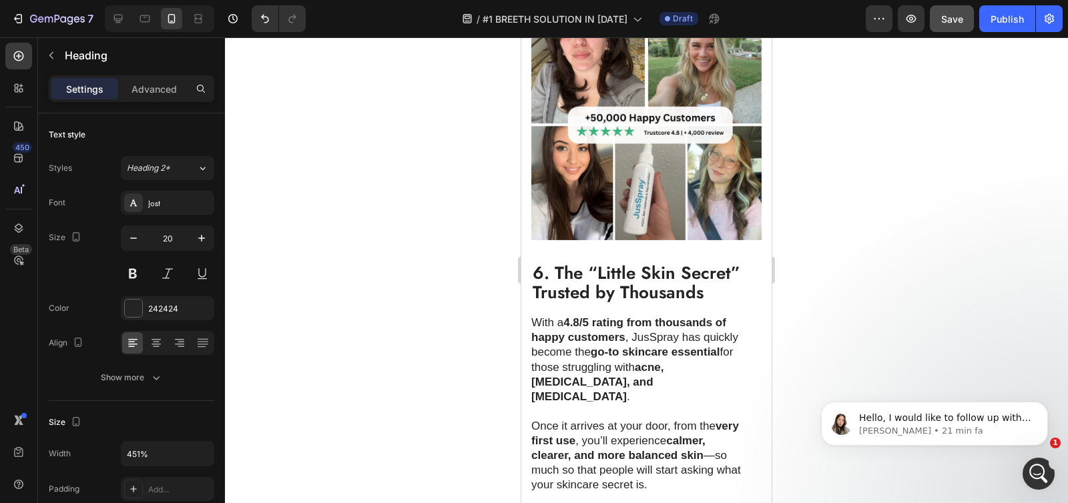
scroll to position [2934, 0]
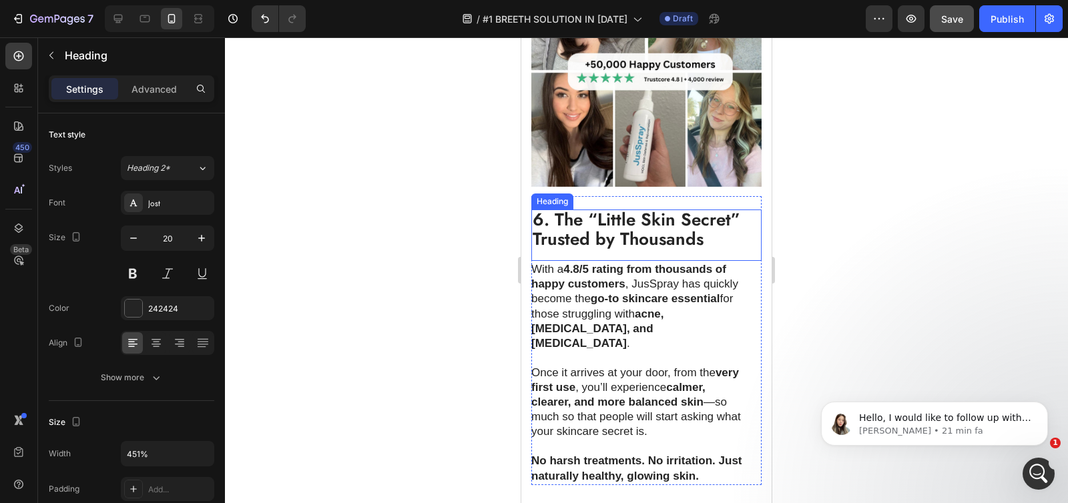
click at [599, 231] on strong "6. The “Little Skin Secret” Trusted by Thousands" at bounding box center [637, 229] width 208 height 45
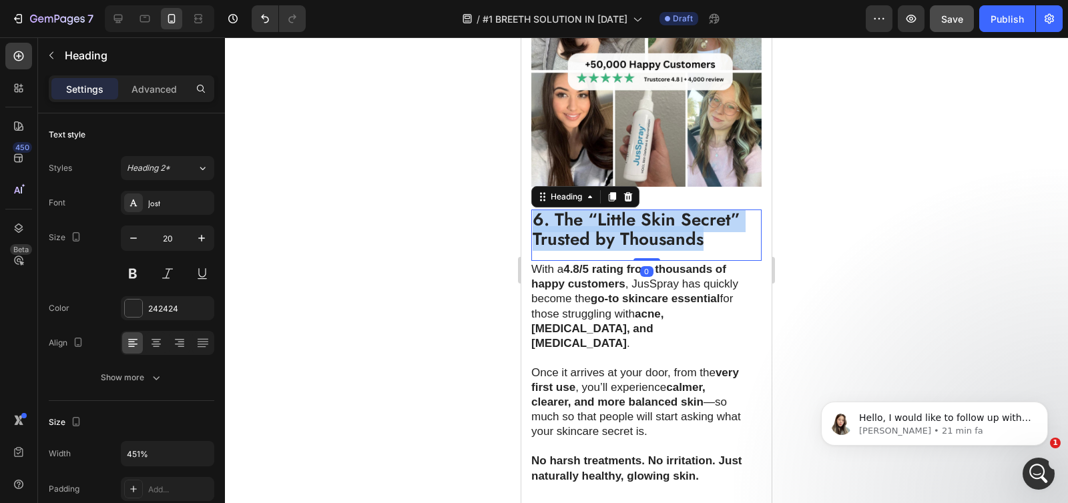
click at [599, 231] on strong "6. The “Little Skin Secret” Trusted by Thousands" at bounding box center [637, 229] width 208 height 45
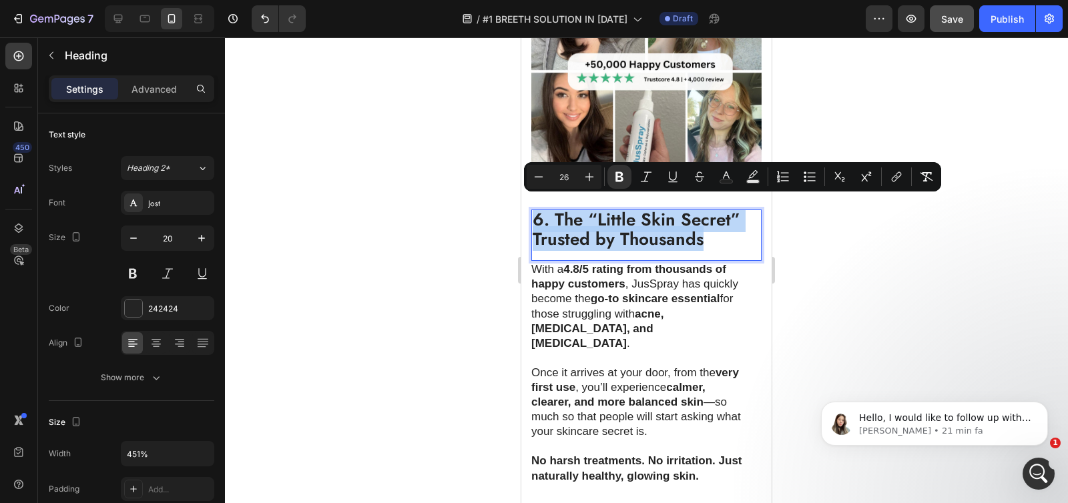
type input "20"
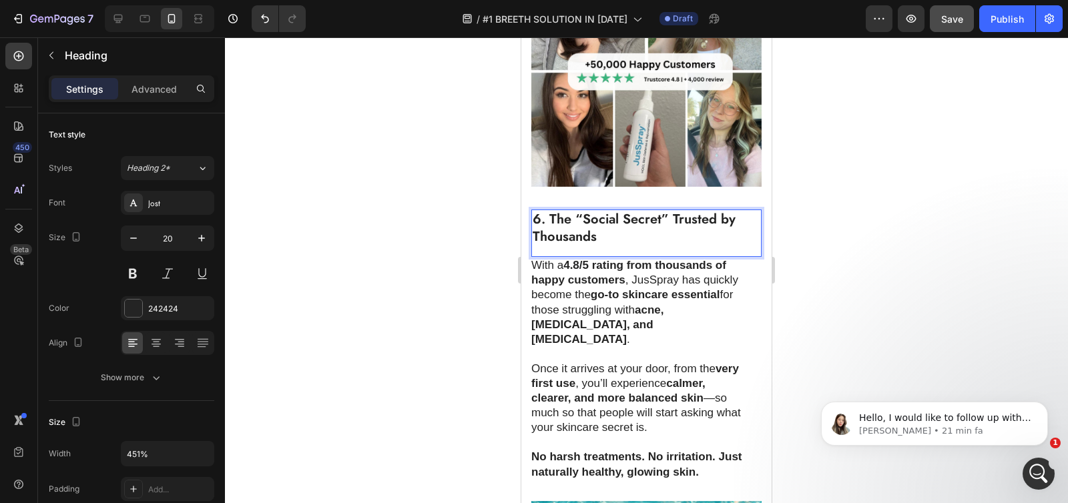
click at [599, 231] on p "6. The “Social Secret” Trusted by Thousands" at bounding box center [640, 228] width 214 height 35
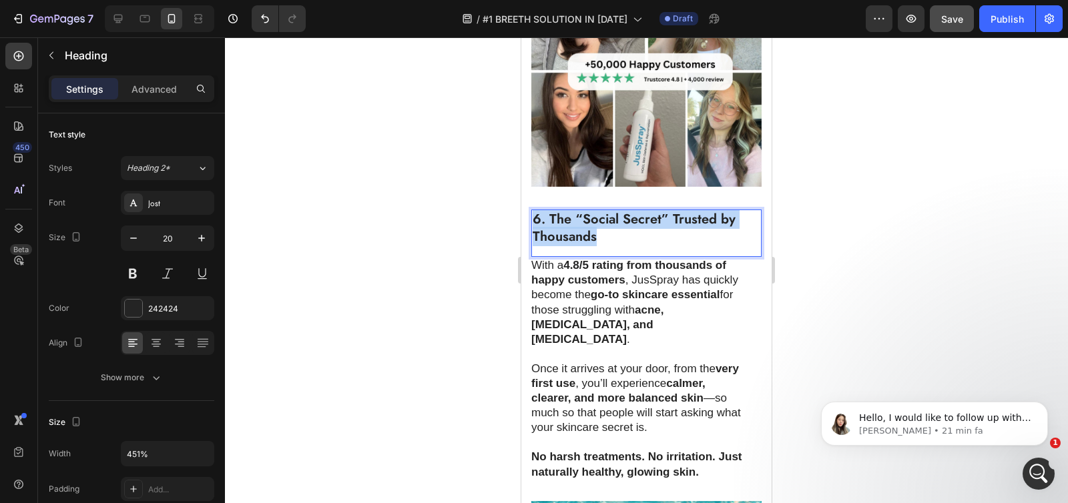
click at [599, 231] on p "6. The “Social Secret” Trusted by Thousands" at bounding box center [640, 228] width 214 height 35
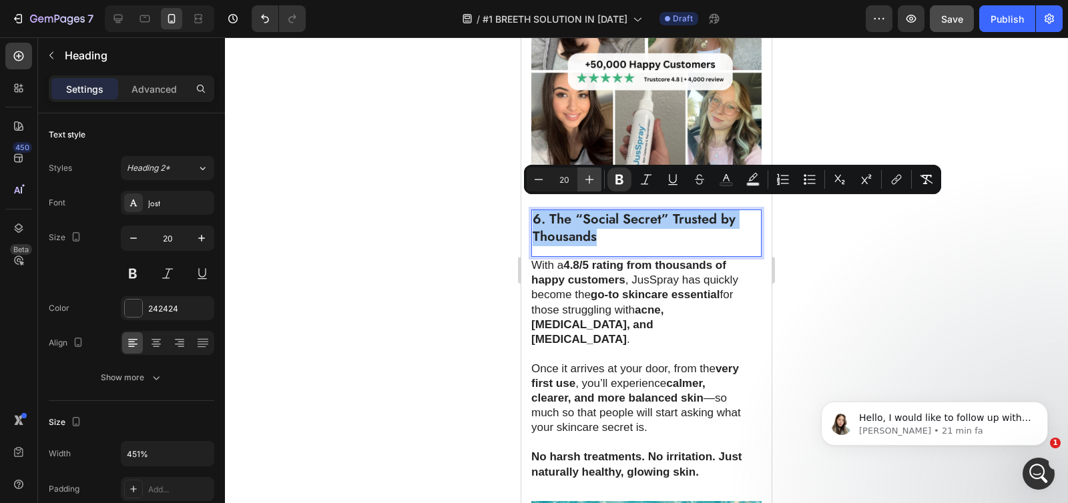
click at [589, 183] on icon "Editor contextual toolbar" at bounding box center [589, 180] width 9 height 9
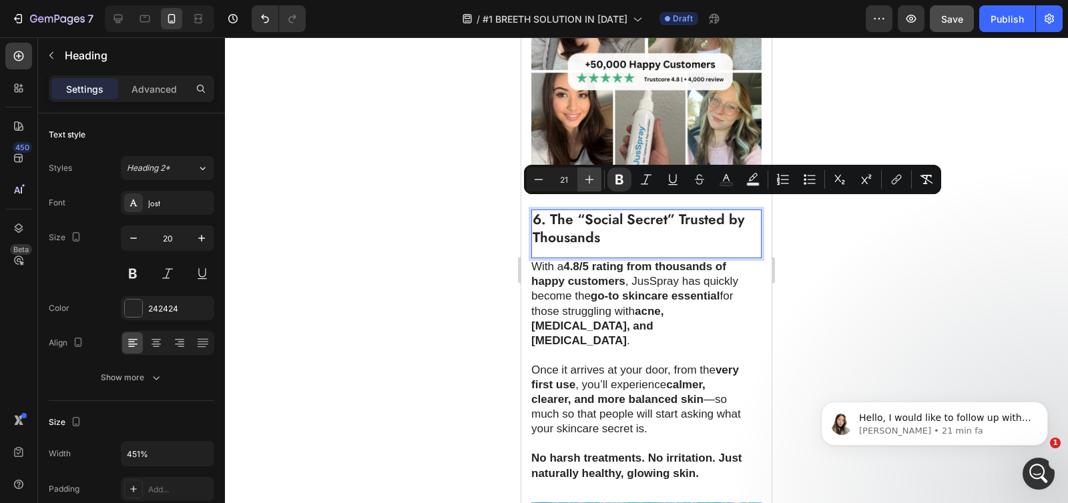
click at [589, 183] on icon "Editor contextual toolbar" at bounding box center [589, 180] width 9 height 9
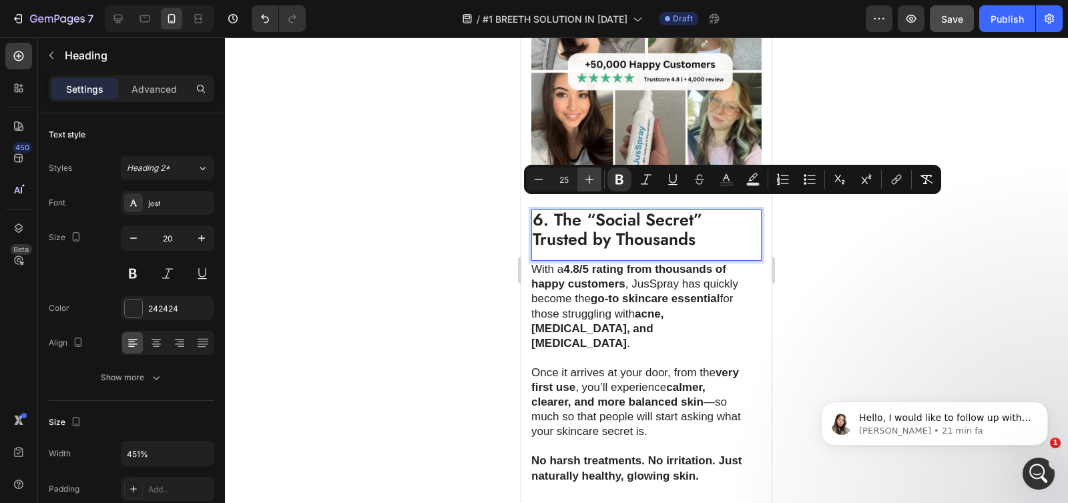
click at [589, 183] on icon "Editor contextual toolbar" at bounding box center [589, 180] width 9 height 9
type input "26"
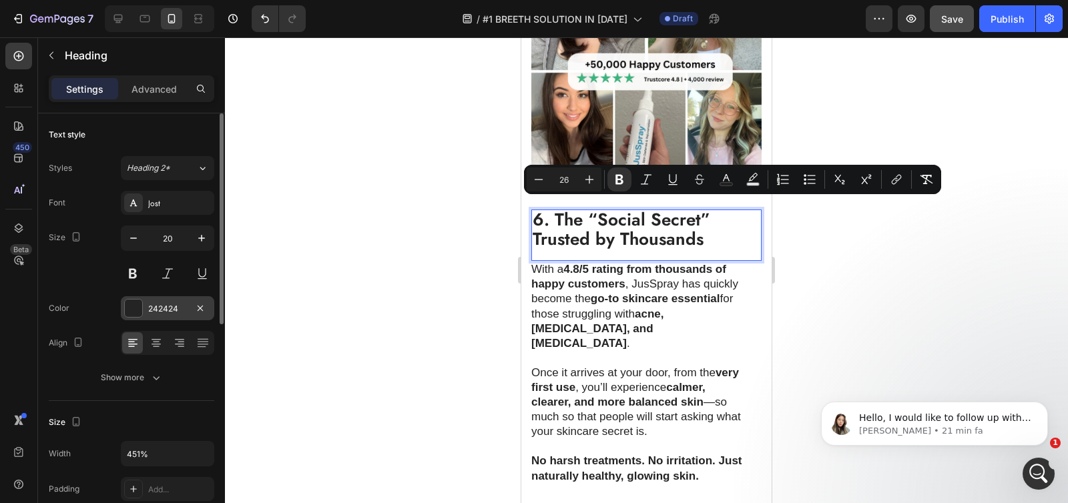
click at [135, 314] on div at bounding box center [133, 308] width 17 height 17
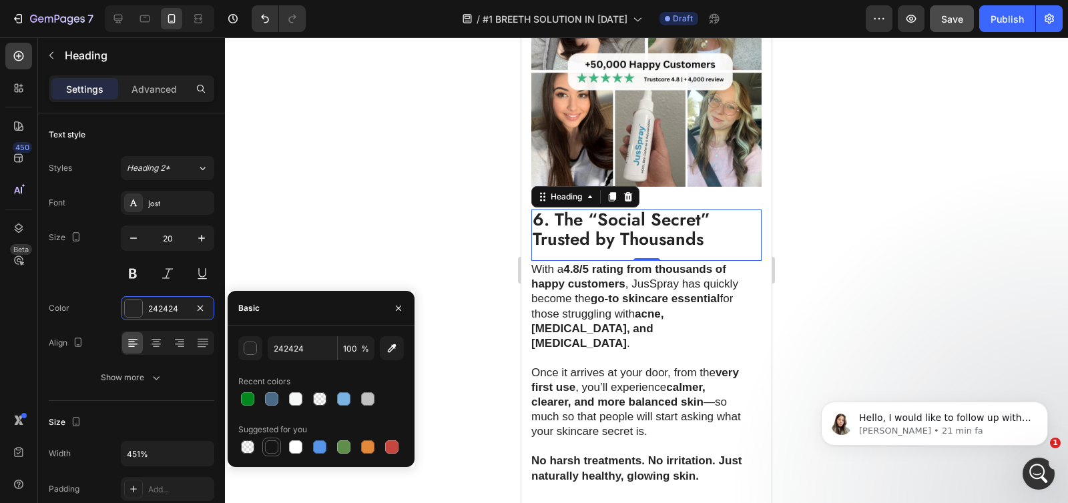
click at [270, 448] on div at bounding box center [271, 446] width 13 height 13
type input "151515"
click at [408, 242] on div at bounding box center [646, 270] width 843 height 466
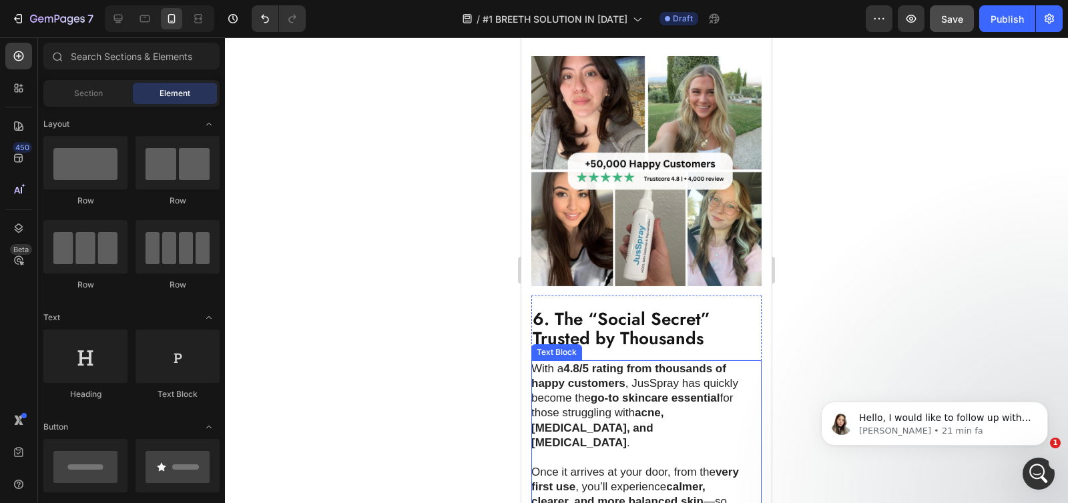
scroll to position [2729, 0]
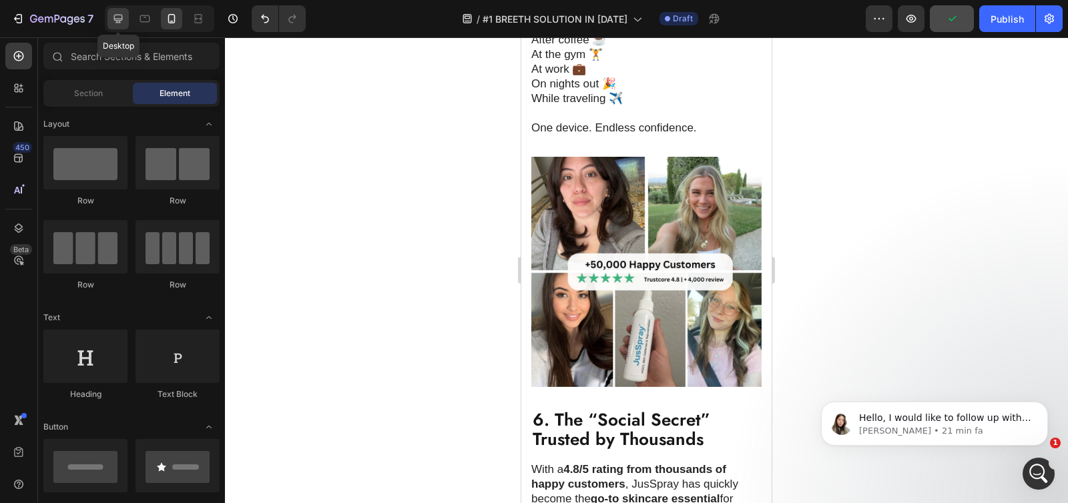
click at [117, 26] on div at bounding box center [117, 18] width 21 height 21
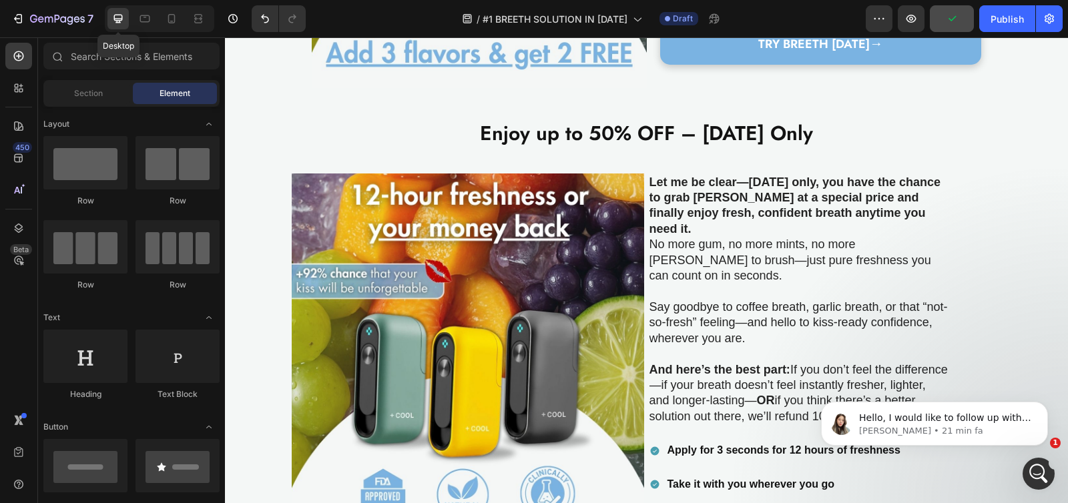
scroll to position [2366, 0]
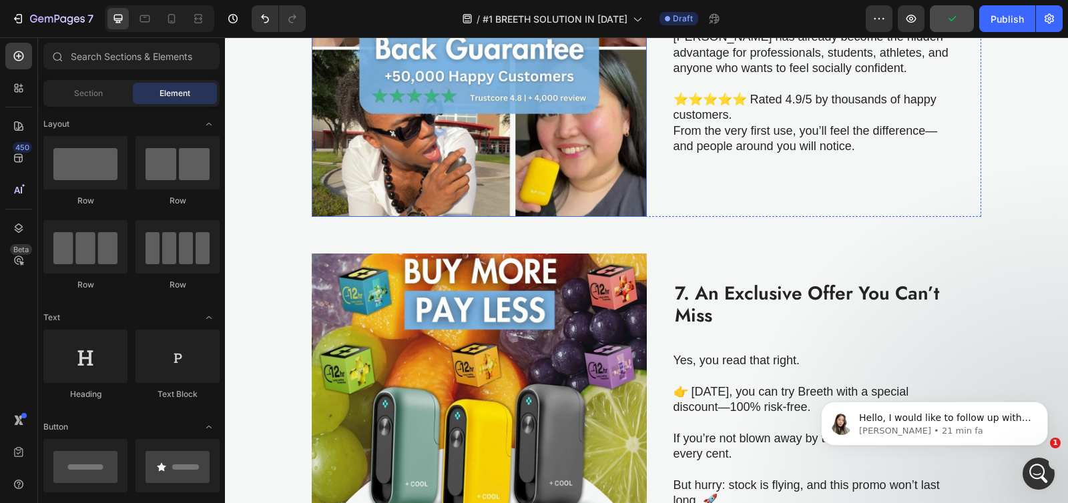
click at [562, 166] on img at bounding box center [479, 50] width 335 height 335
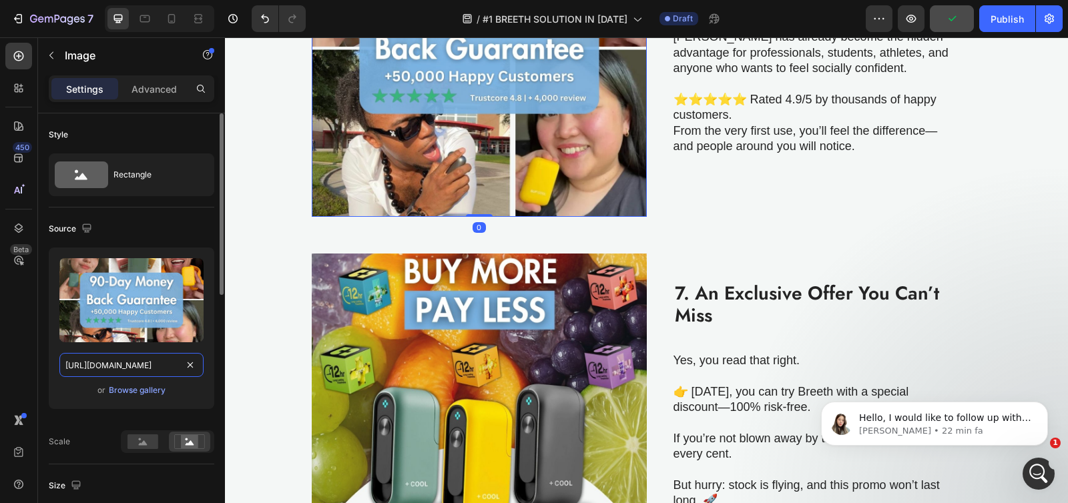
click at [111, 360] on input "https://cdn.shopify.com/s/files/1/0929/2680/4342/files/BREETH-guarantee.jpg?v=1…" at bounding box center [131, 365] width 144 height 24
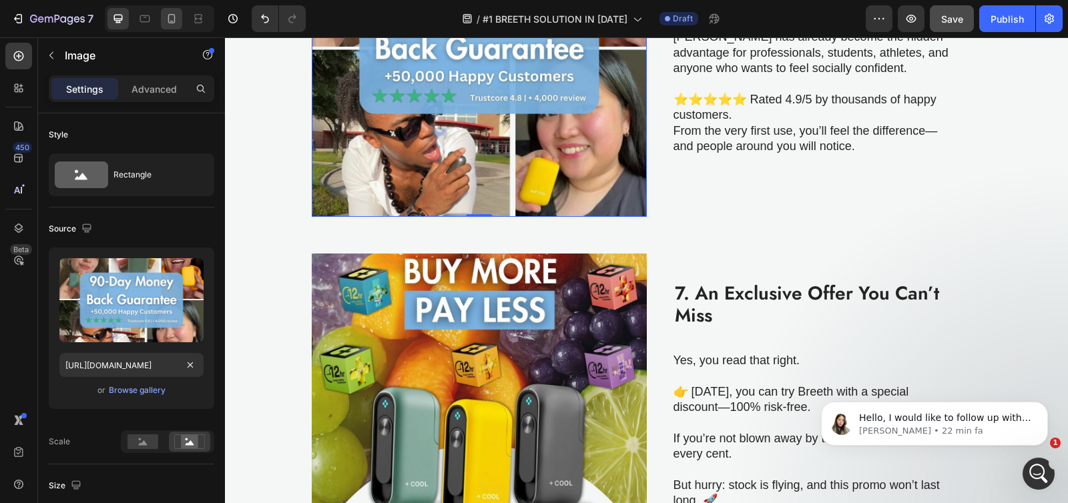
click at [172, 27] on div at bounding box center [171, 18] width 21 height 21
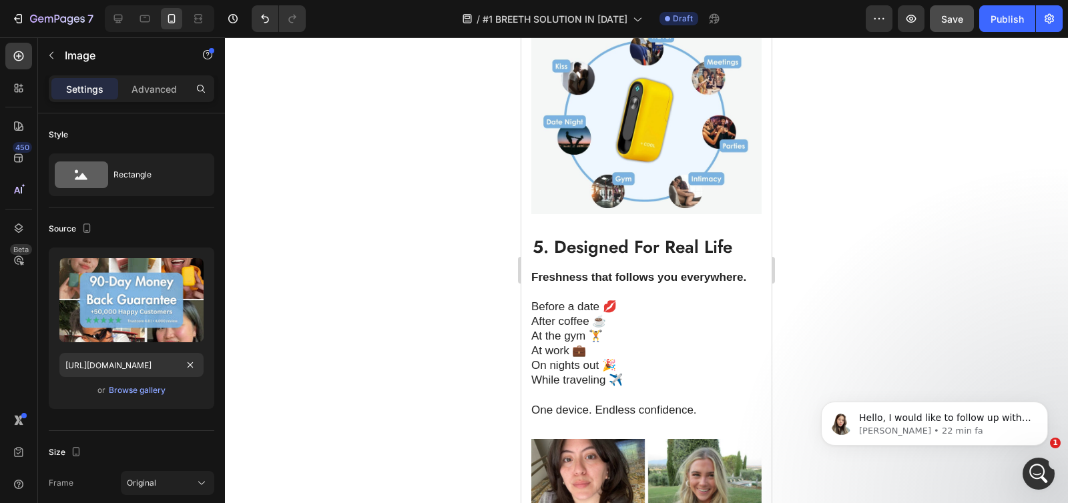
type input "335"
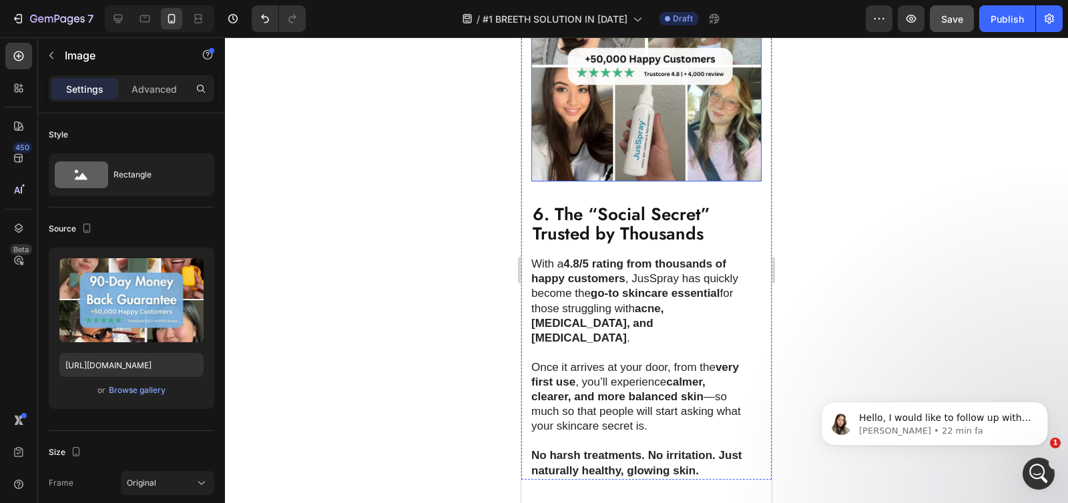
scroll to position [2922, 0]
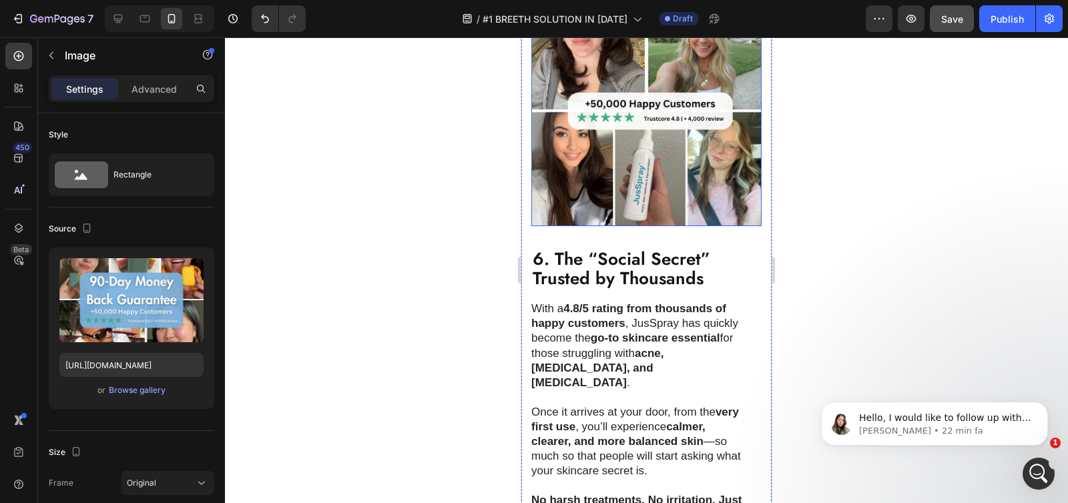
click at [630, 109] on img at bounding box center [646, 111] width 230 height 230
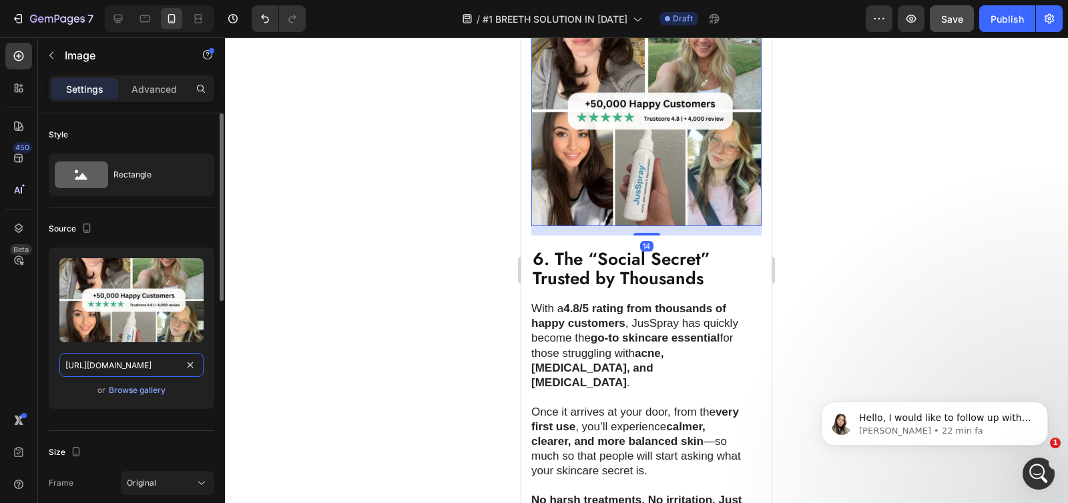
click at [125, 366] on input "https://cdn.shopify.com/s/files/1/0736/4296/7277/files/50_k_happy_c.jpg?v=17387…" at bounding box center [131, 365] width 144 height 24
paste input "6. The “Social Secret” Trusted by Thousands"
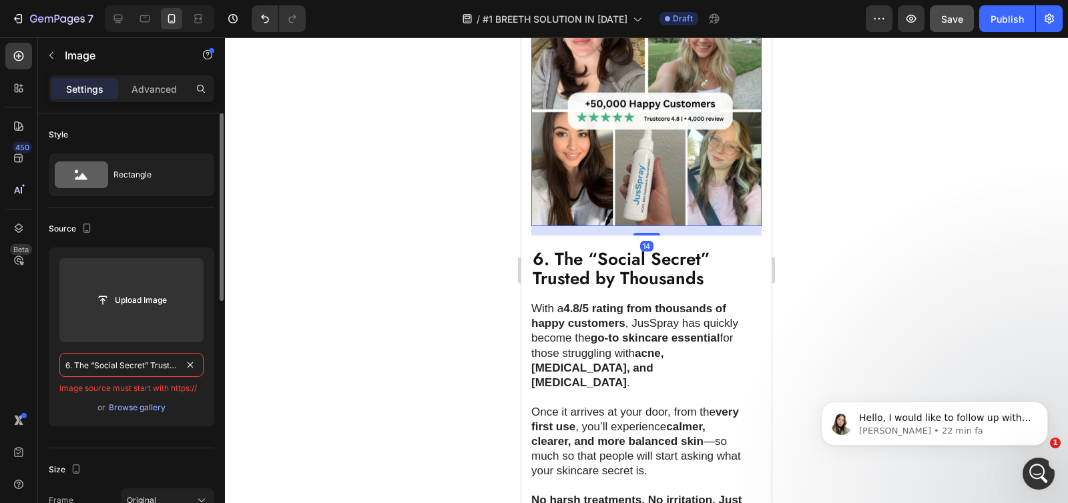
scroll to position [0, 59]
click at [117, 15] on icon at bounding box center [117, 18] width 13 height 13
type input "https://cdn.shopify.com/s/files/1/0736/4296/7277/files/gempages_551496537675400…"
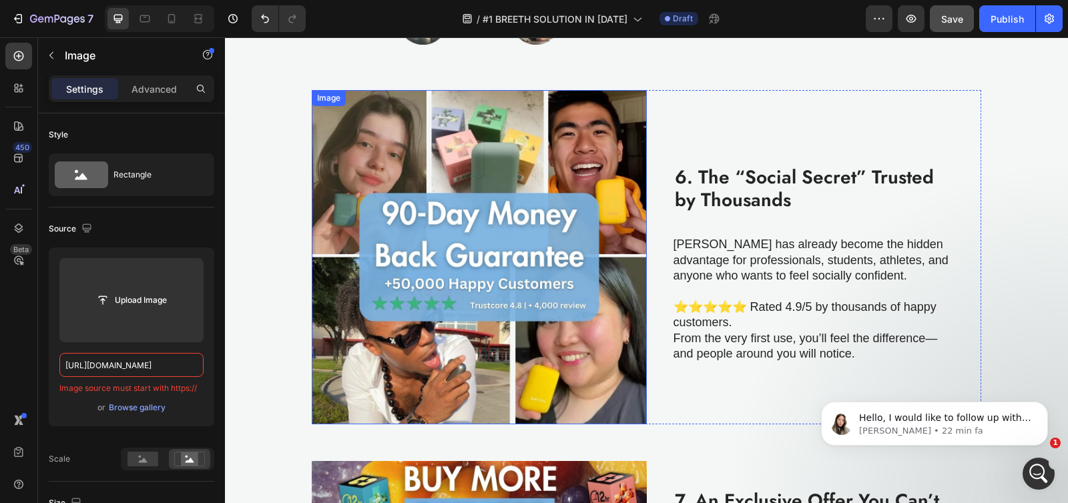
scroll to position [2052, 0]
click at [469, 133] on img at bounding box center [479, 258] width 335 height 335
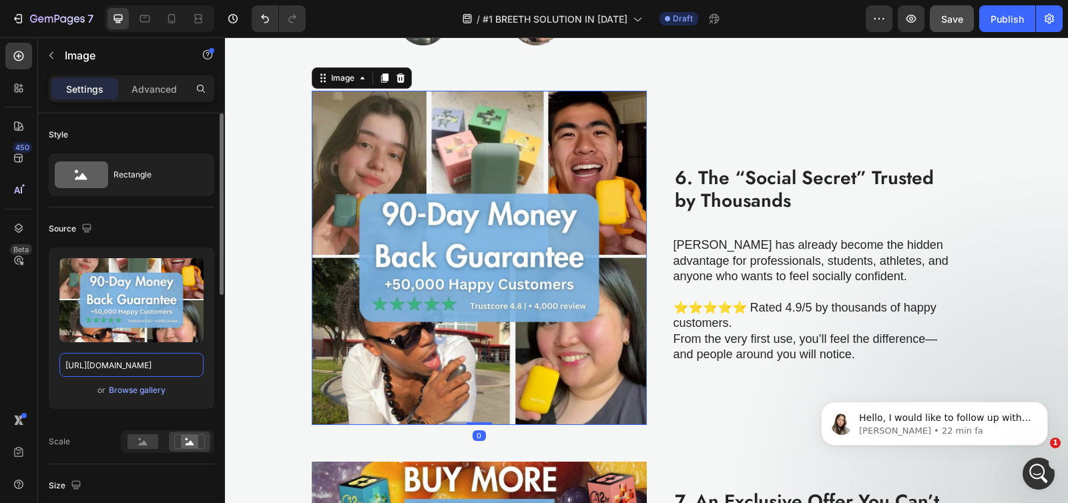
click at [119, 363] on input "https://cdn.shopify.com/s/files/1/0929/2680/4342/files/BREETH-guarantee.jpg?v=1…" at bounding box center [131, 365] width 144 height 24
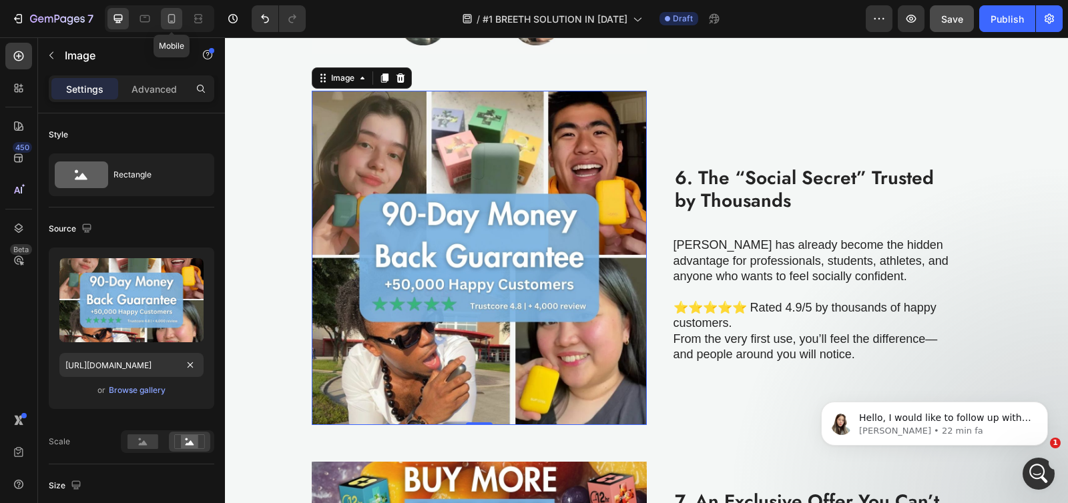
click at [173, 19] on icon at bounding box center [171, 18] width 13 height 13
type input "335"
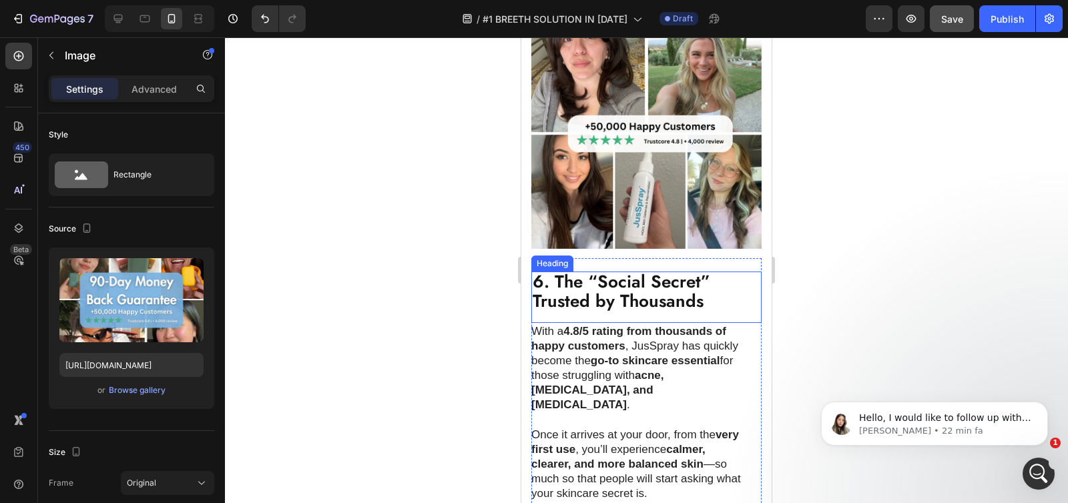
scroll to position [3449, 0]
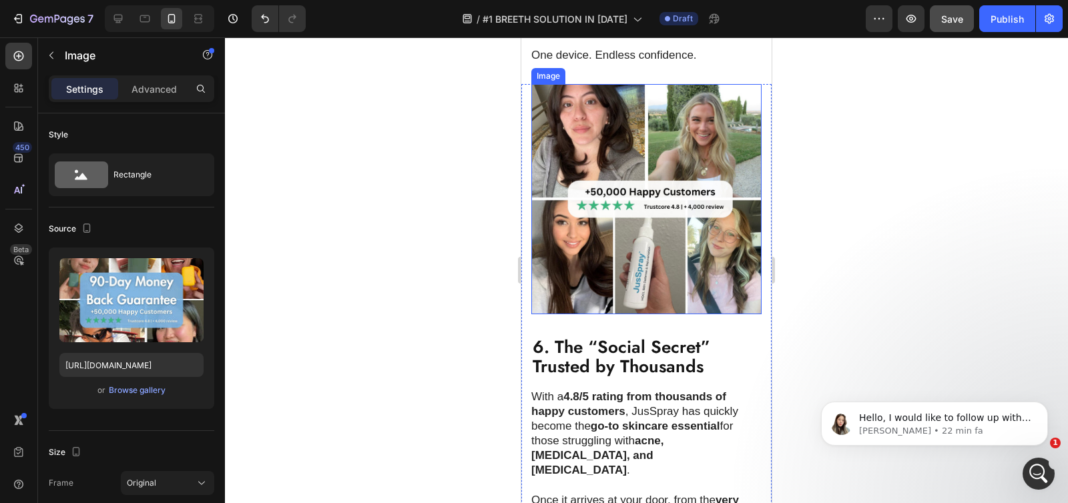
click at [632, 216] on img at bounding box center [646, 199] width 230 height 230
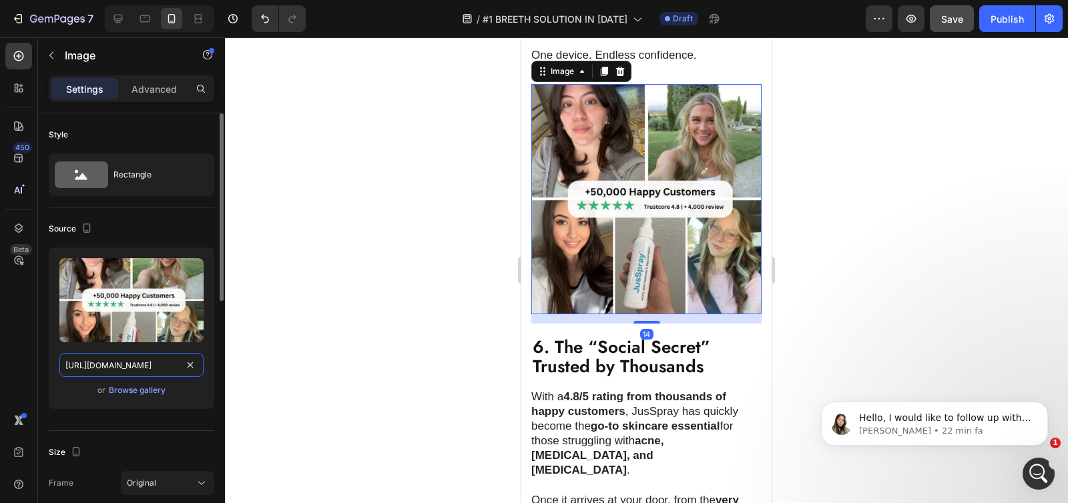
click at [116, 358] on input "https://cdn.shopify.com/s/files/1/0736/4296/7277/files/50_k_happy_c.jpg?v=17387…" at bounding box center [131, 365] width 144 height 24
paste input "929/2680/4342/files/BREETH-guarantee.jpg?v=1755794353"
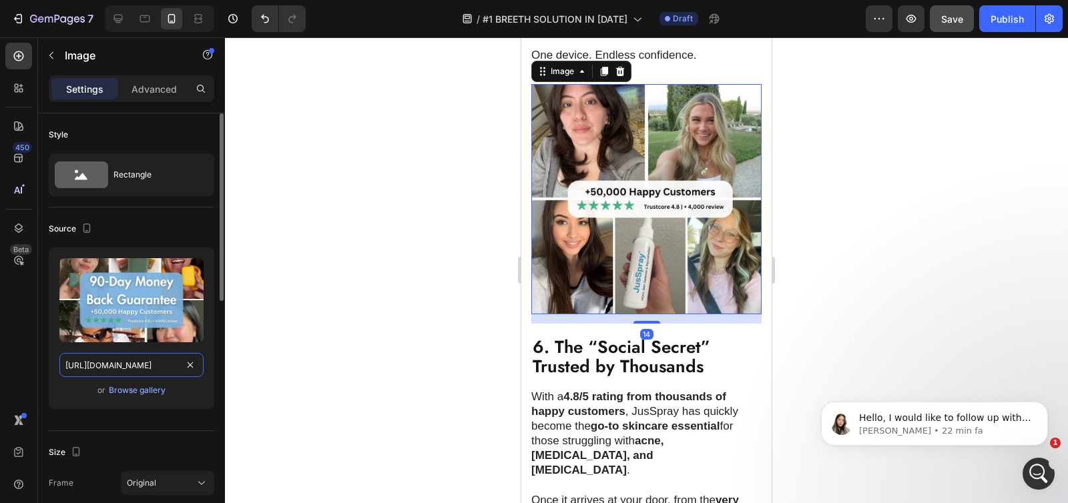
scroll to position [0, 248]
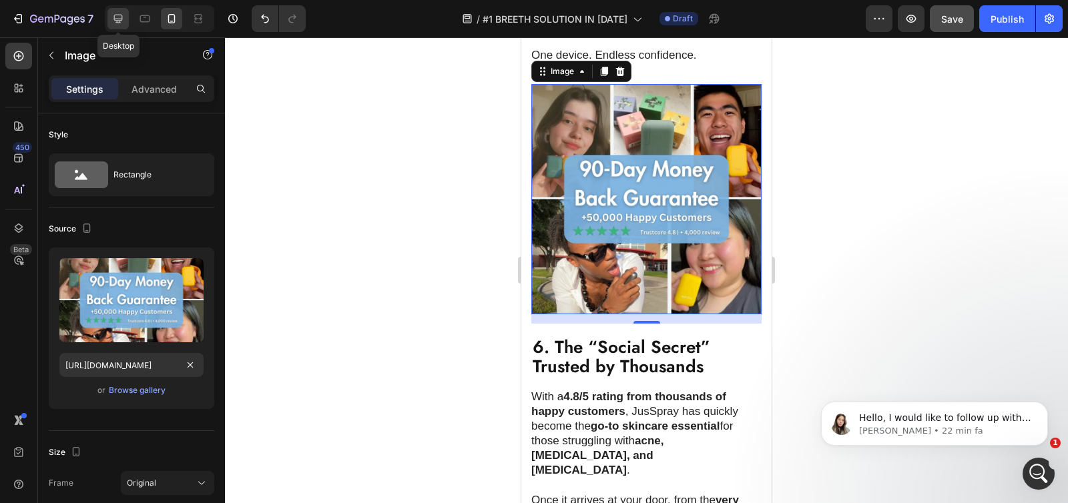
click at [123, 19] on icon at bounding box center [117, 18] width 13 height 13
type input "https://cdn.shopify.com/s/files/1/0736/4296/7277/files/gempages_551496537675400…"
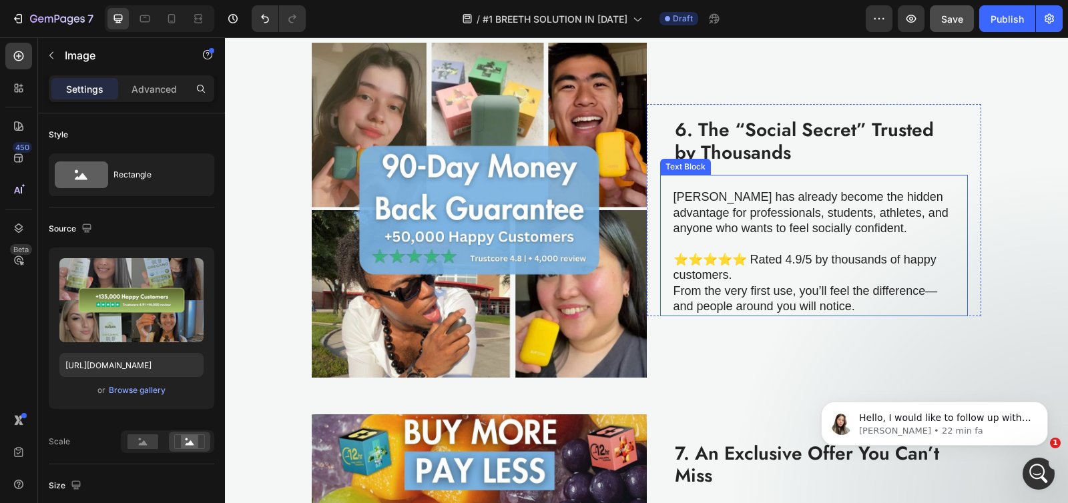
scroll to position [2017, 0]
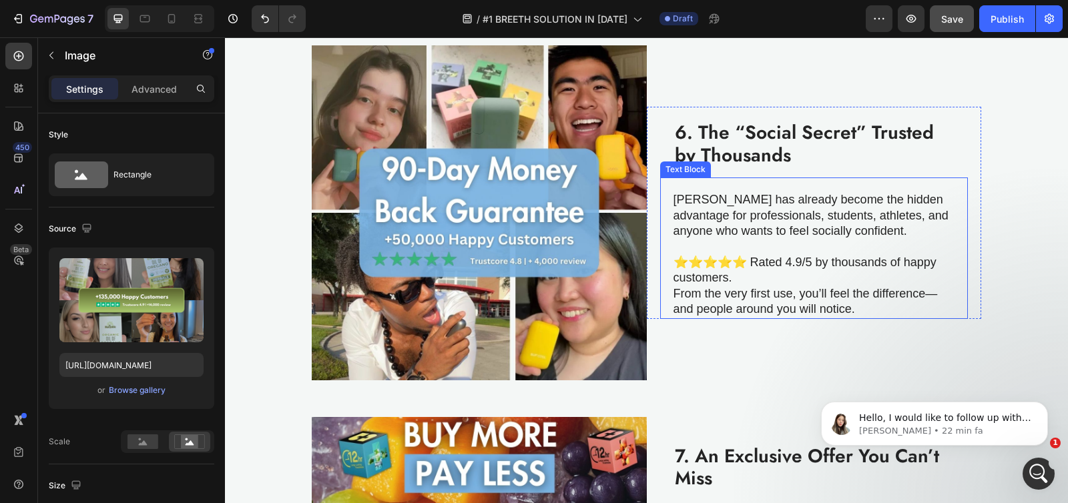
click at [760, 240] on p at bounding box center [813, 247] width 280 height 15
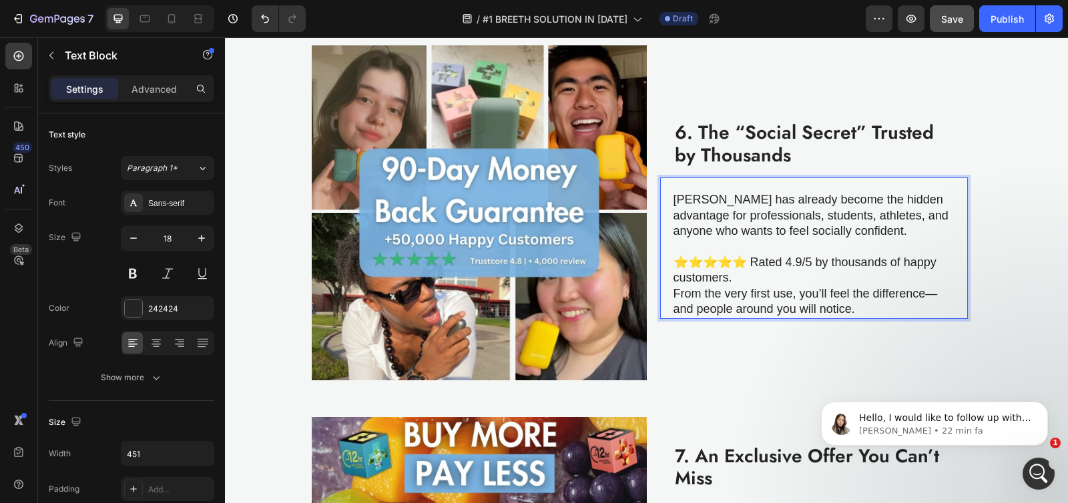
click at [685, 204] on p "[PERSON_NAME] has already become the hidden advantage for professionals, studen…" at bounding box center [813, 215] width 280 height 47
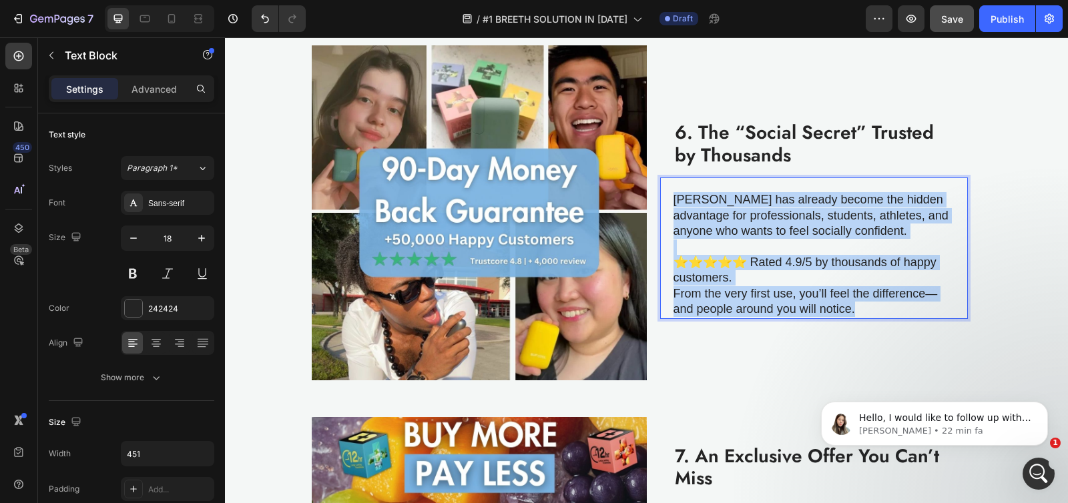
drag, startPoint x: 669, startPoint y: 196, endPoint x: 861, endPoint y: 301, distance: 218.3
click at [861, 301] on div "[PERSON_NAME] has already become the hidden advantage for professionals, studen…" at bounding box center [814, 254] width 282 height 127
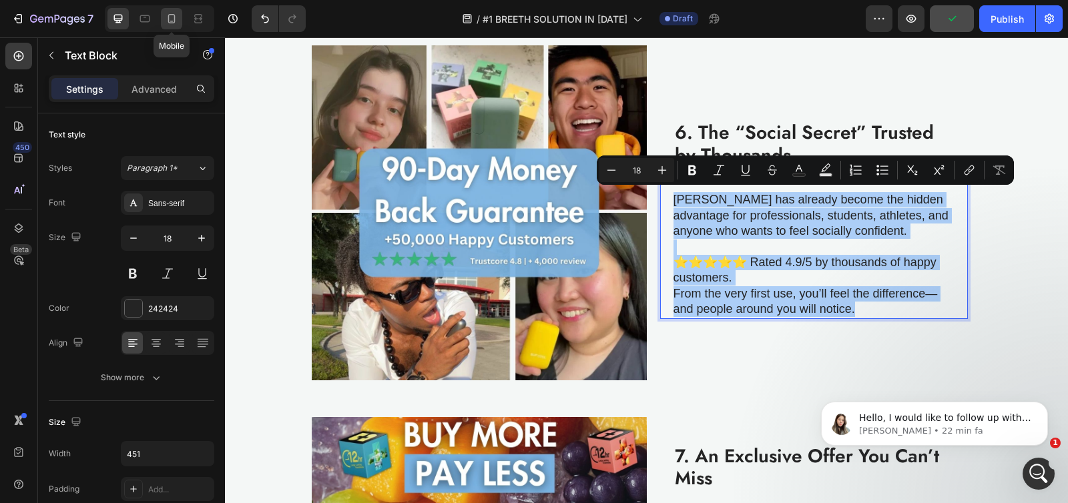
click at [178, 20] on div at bounding box center [171, 18] width 21 height 21
type input "14"
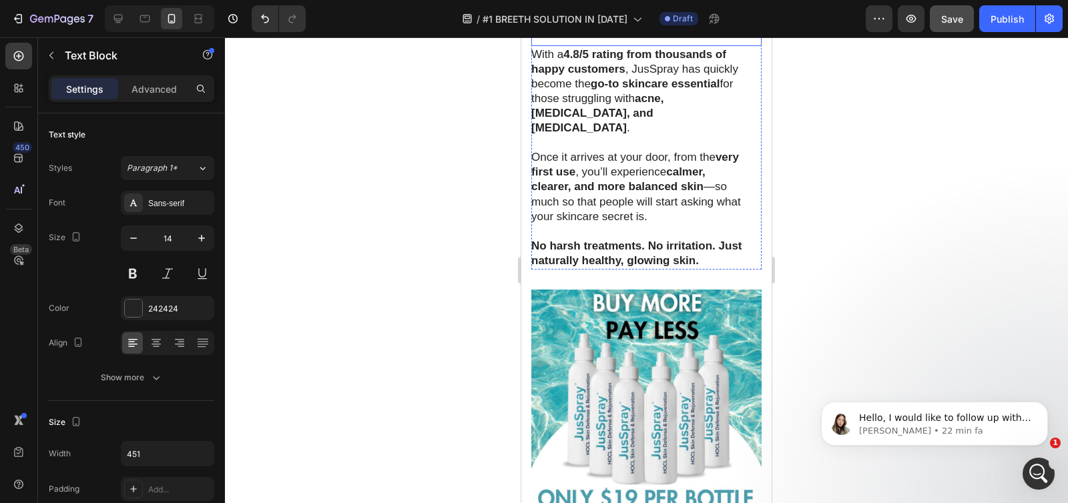
scroll to position [3021, 0]
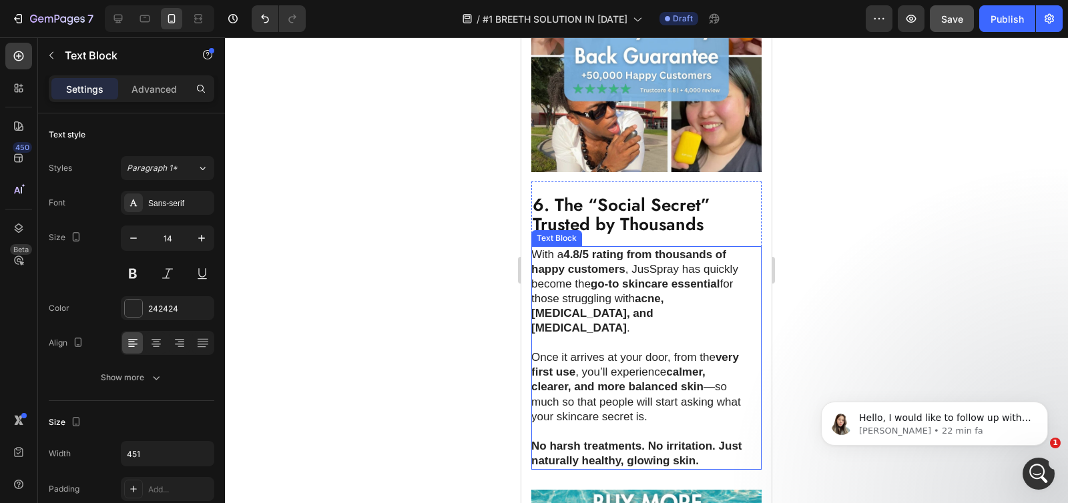
click at [552, 252] on strong "4.8/5 rating from thousands of happy customers" at bounding box center [628, 261] width 195 height 27
click at [540, 248] on p "With a 4.8/5 rating from thousands of happy customers , JusSpray has quickly be…" at bounding box center [639, 292] width 216 height 89
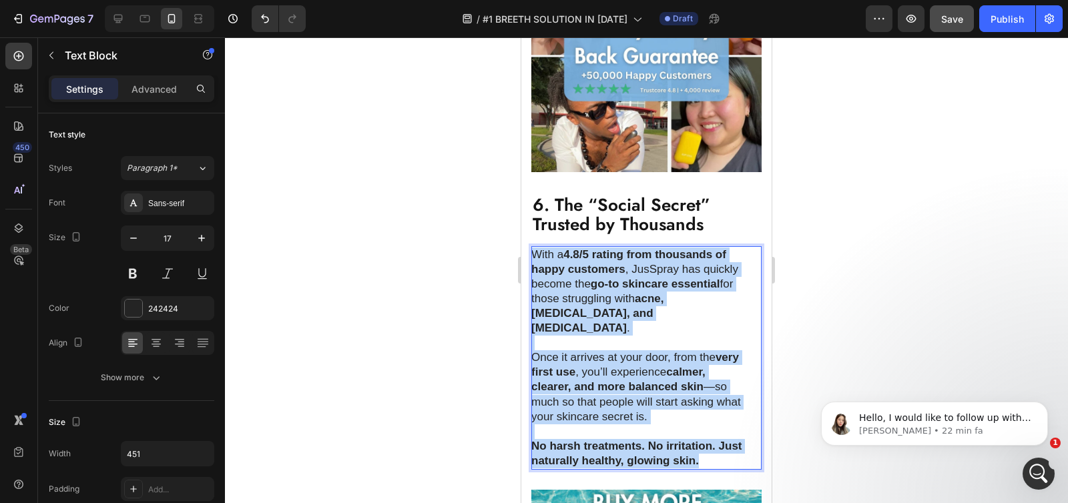
drag, startPoint x: 534, startPoint y: 245, endPoint x: 725, endPoint y: 436, distance: 270.4
click at [725, 436] on div "With a 4.8/5 rating from thousands of happy customers , JusSpray has quickly be…" at bounding box center [639, 358] width 217 height 224
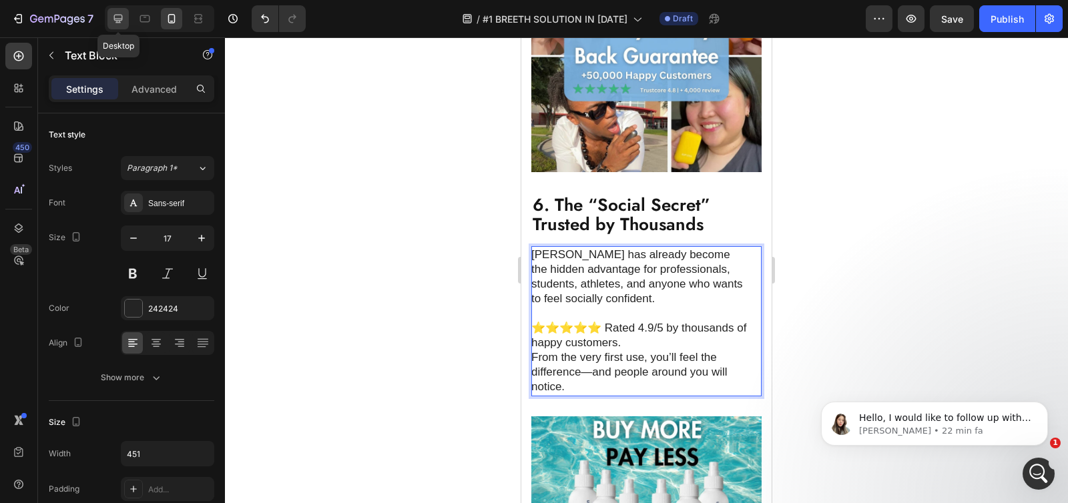
click at [119, 19] on icon at bounding box center [118, 19] width 9 height 9
type input "18"
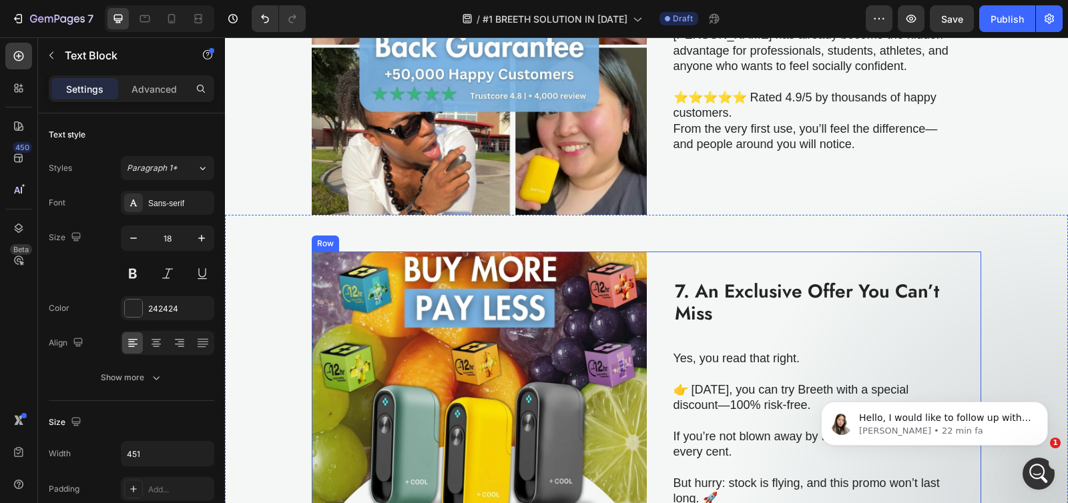
scroll to position [2098, 0]
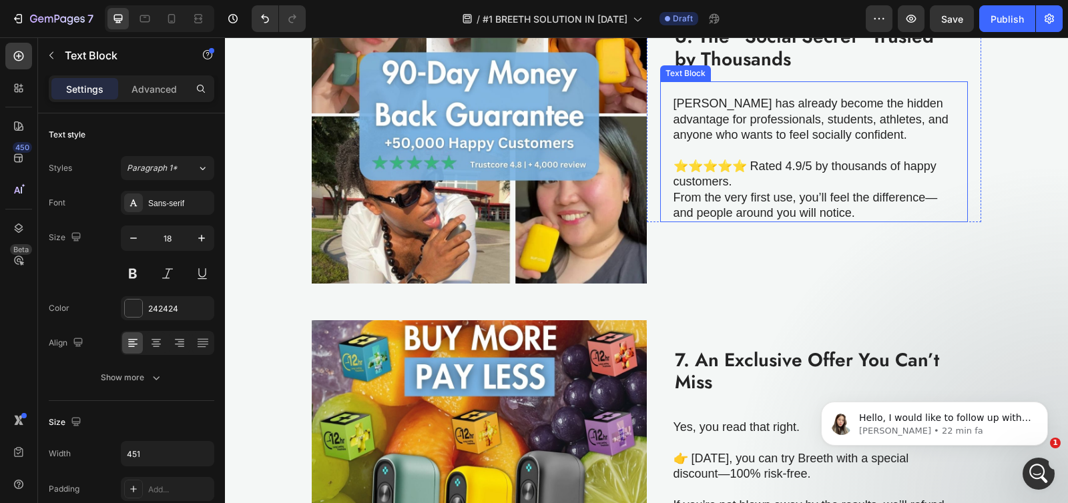
click at [737, 177] on p "⭐️⭐️⭐️⭐️⭐️ Rated 4.9/5 by thousands of happy customers." at bounding box center [813, 174] width 280 height 31
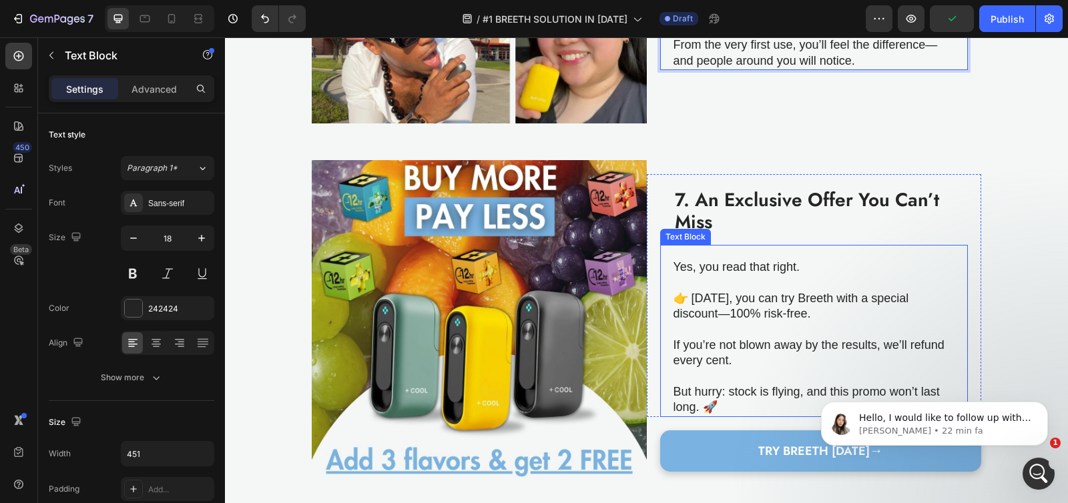
scroll to position [2259, 0]
click at [713, 274] on p at bounding box center [813, 281] width 280 height 15
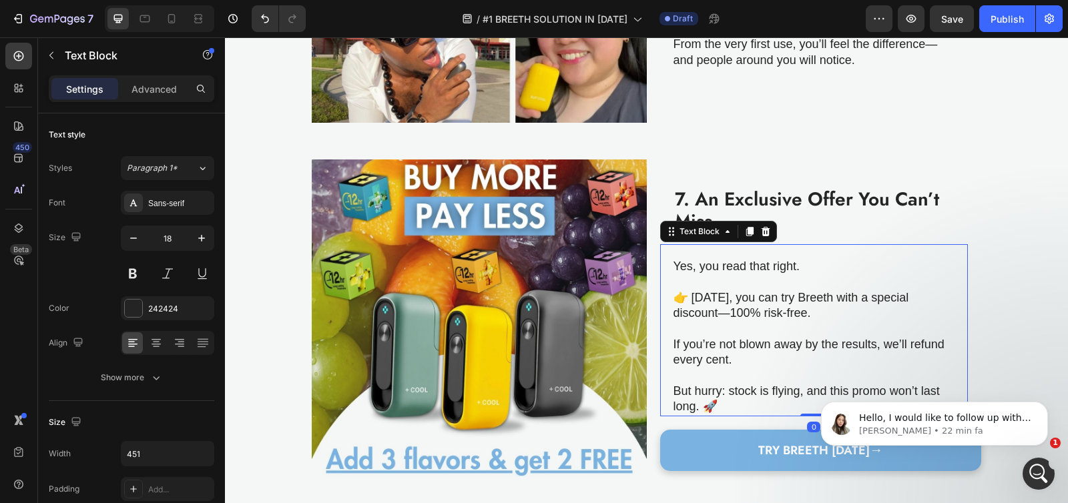
click at [678, 264] on p "Yes, you read that right." at bounding box center [813, 266] width 280 height 15
click at [673, 260] on p "Yes, you read that right." at bounding box center [813, 266] width 280 height 15
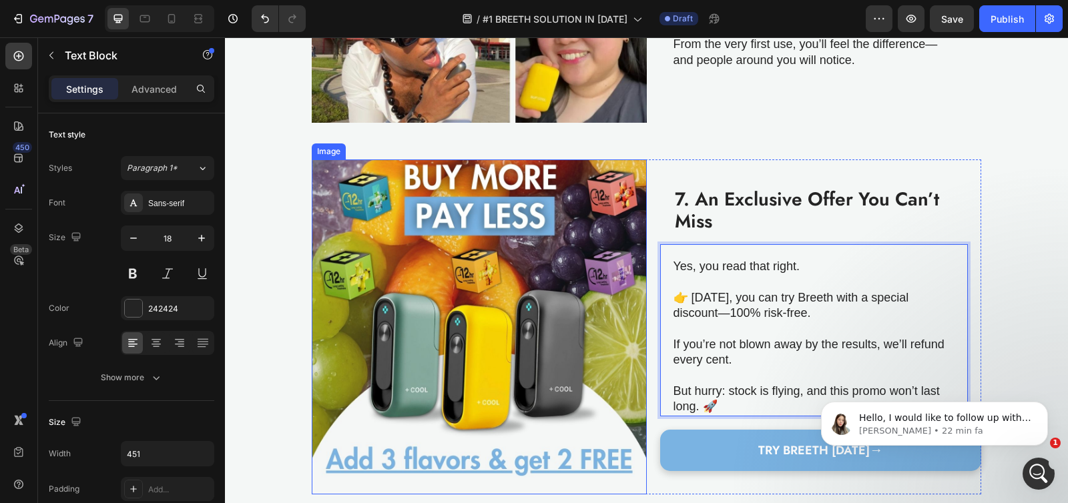
click at [546, 252] on img at bounding box center [479, 326] width 335 height 335
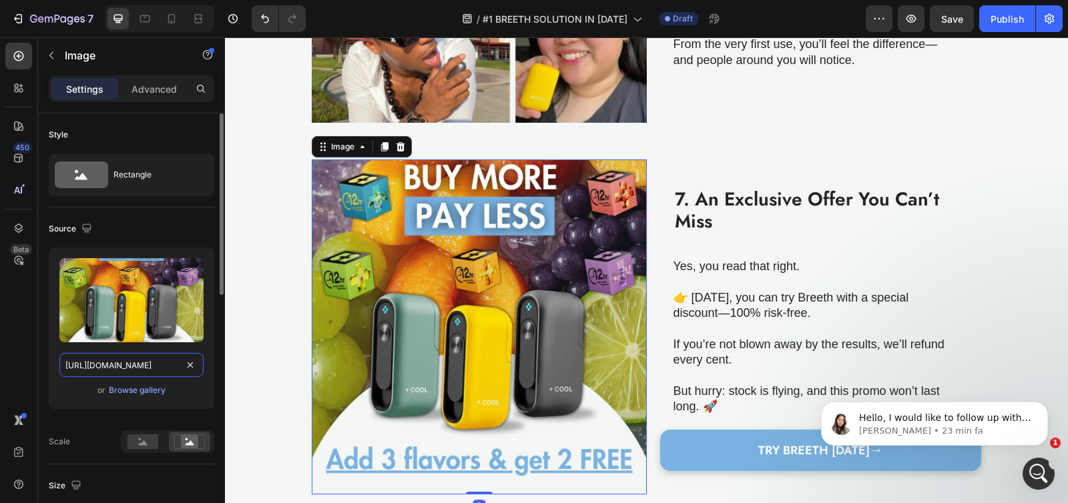
click at [113, 369] on input "[URL][DOMAIN_NAME]" at bounding box center [131, 365] width 144 height 24
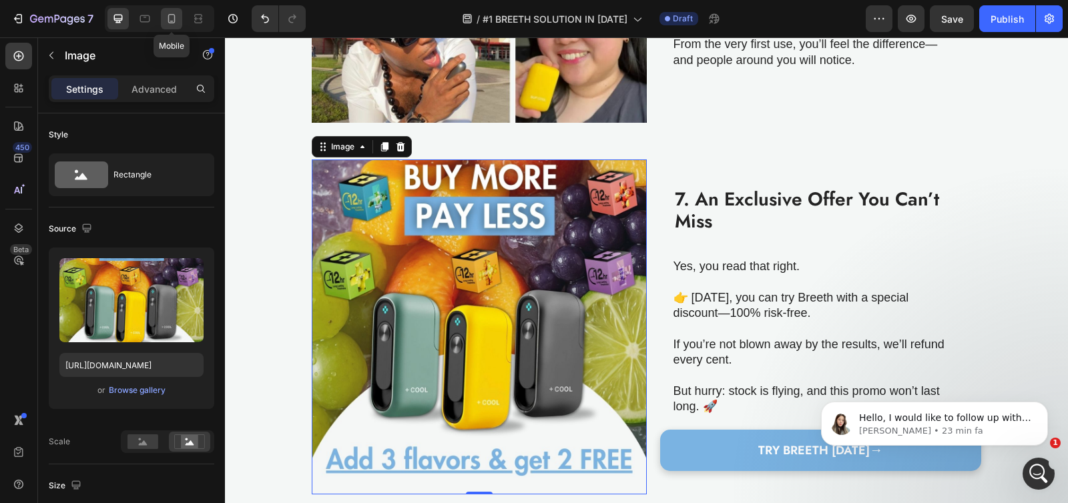
click at [172, 16] on icon at bounding box center [171, 18] width 13 height 13
type input "335"
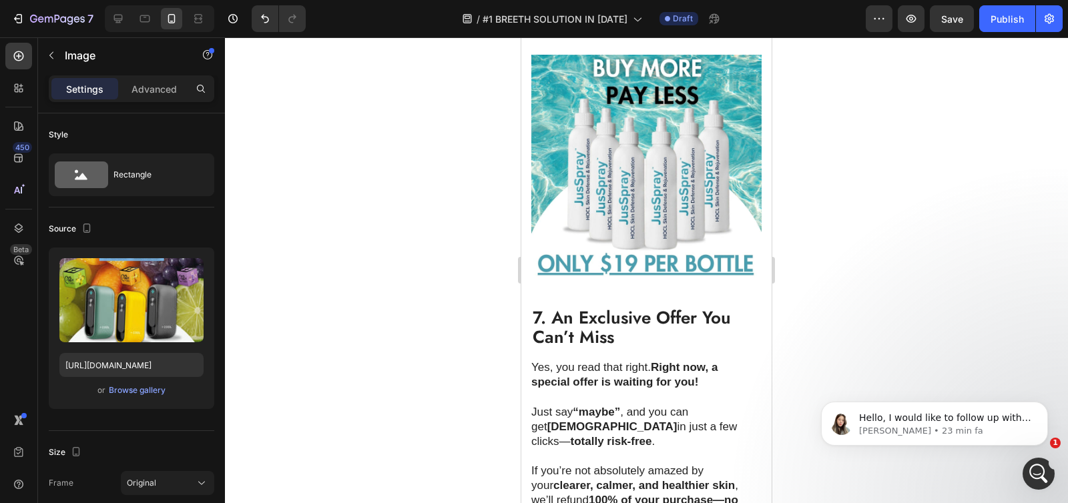
scroll to position [3316, 0]
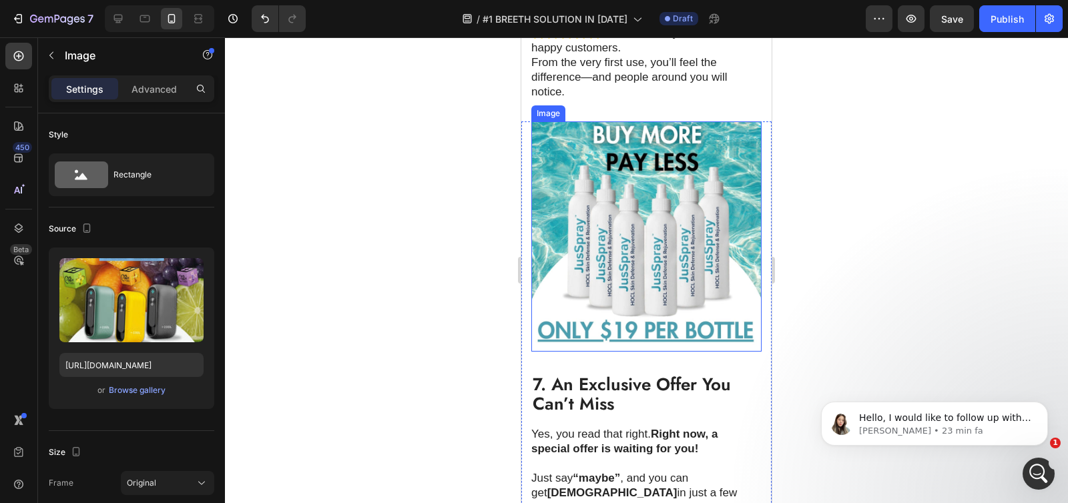
click at [651, 204] on img at bounding box center [646, 236] width 230 height 230
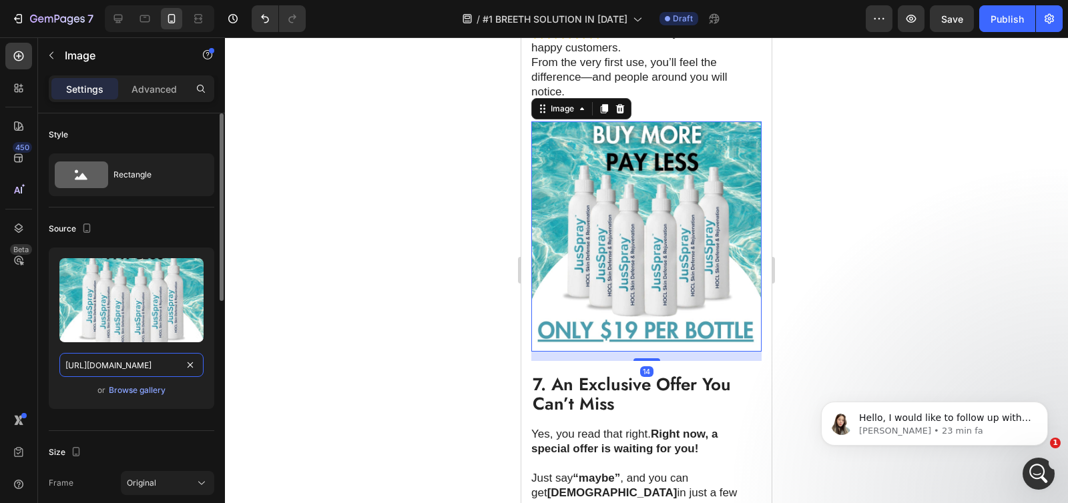
click at [143, 372] on input "[URL][DOMAIN_NAME]" at bounding box center [131, 365] width 144 height 24
paste input "gempages_551496537675400440-03f91473-ee5c-4058-9c46-8635706a5e28.jpg"
type input "[URL][DOMAIN_NAME]"
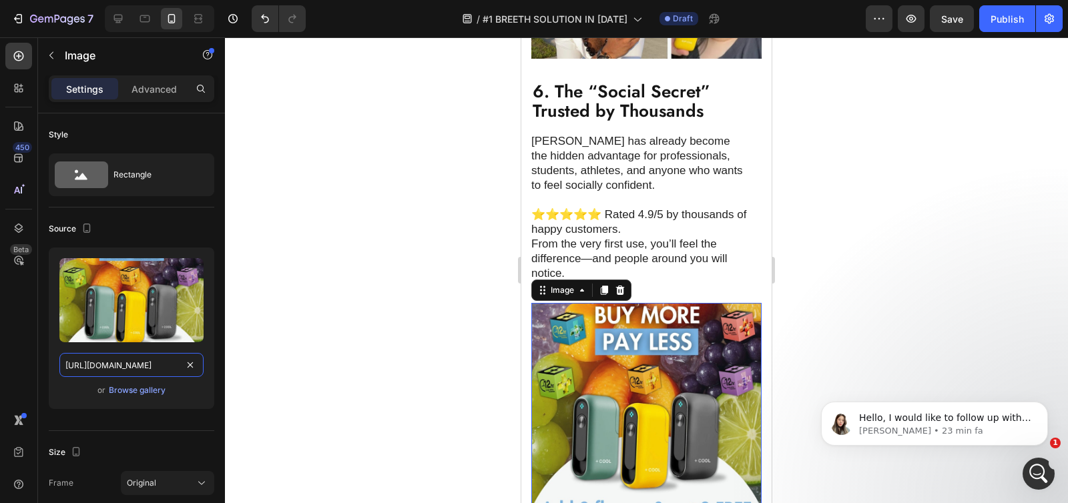
scroll to position [3074, 0]
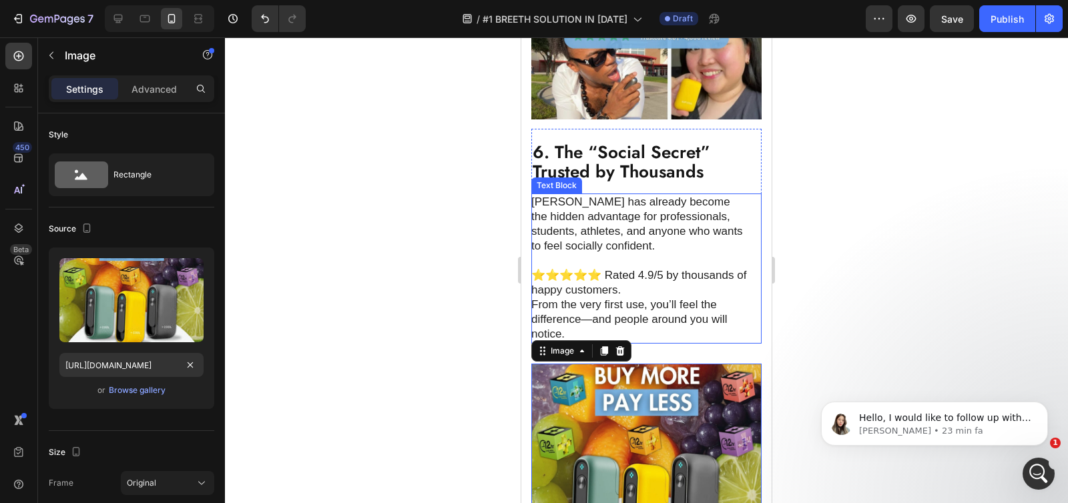
click at [641, 286] on p "⭐️⭐️⭐️⭐️⭐️ Rated 4.9/5 by thousands of happy customers." at bounding box center [639, 282] width 216 height 29
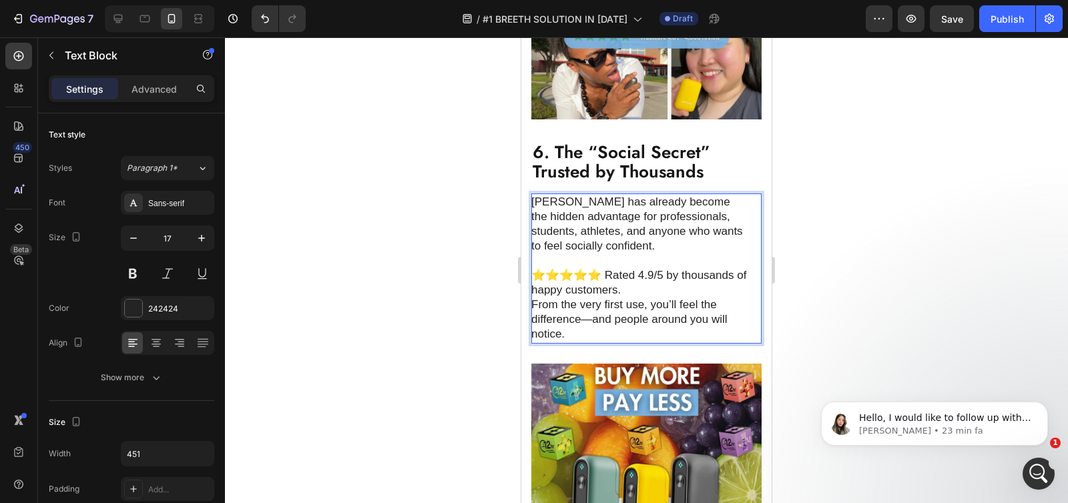
click at [641, 280] on p "⭐️⭐️⭐️⭐️⭐️ Rated 4.9/5 by thousands of happy customers." at bounding box center [639, 282] width 216 height 29
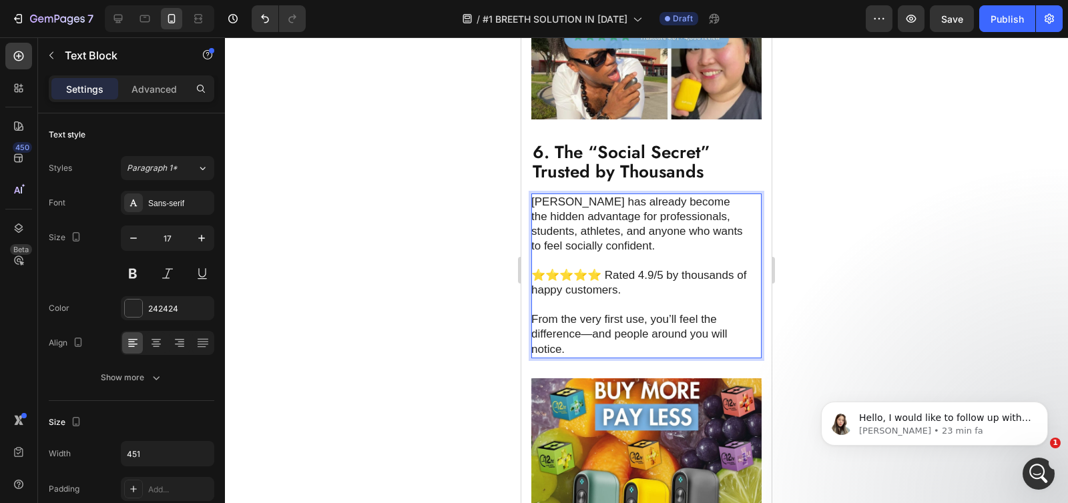
click at [638, 268] on p "⭐️⭐️⭐️⭐️⭐️ Rated 4.9/5 by thousands of happy customers." at bounding box center [639, 282] width 216 height 29
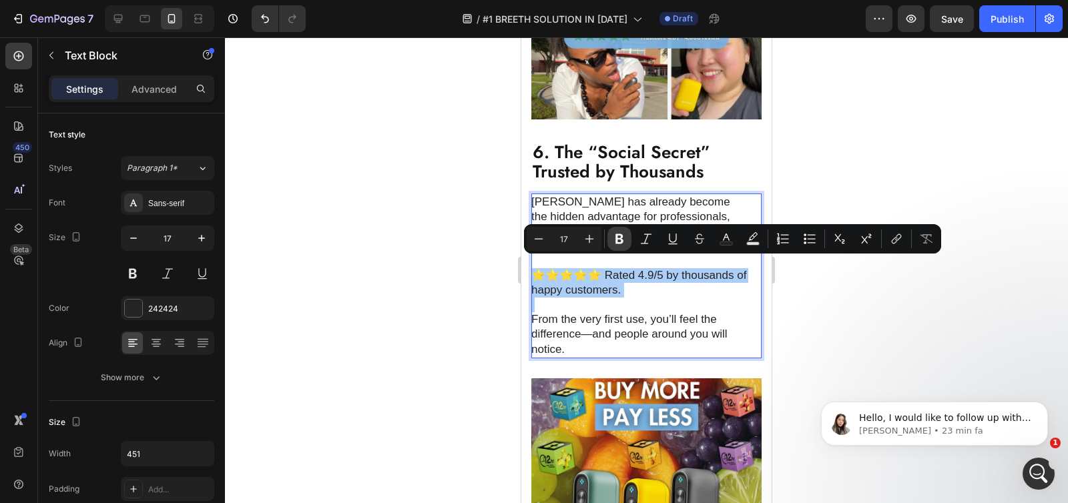
click at [613, 238] on icon "Editor contextual toolbar" at bounding box center [619, 238] width 13 height 13
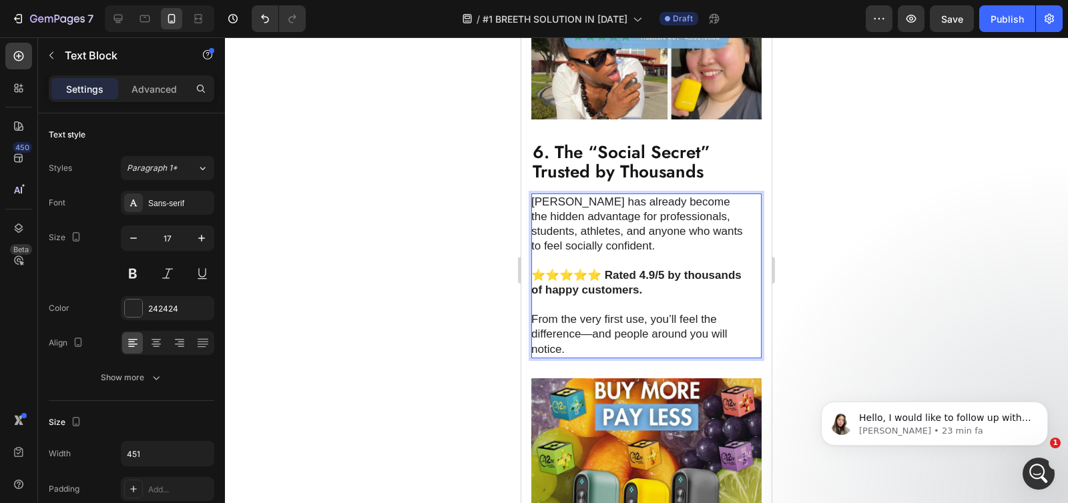
click at [429, 282] on div at bounding box center [646, 270] width 843 height 466
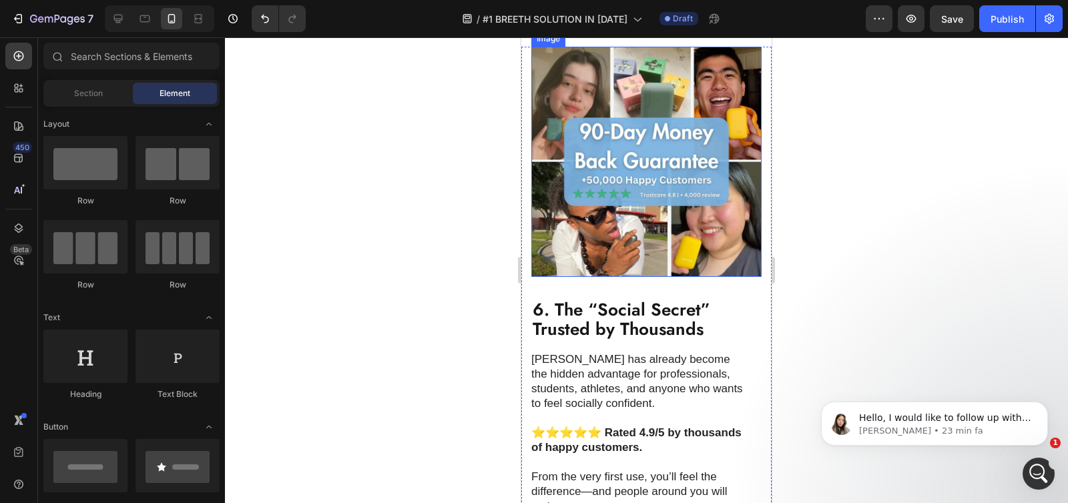
scroll to position [2894, 0]
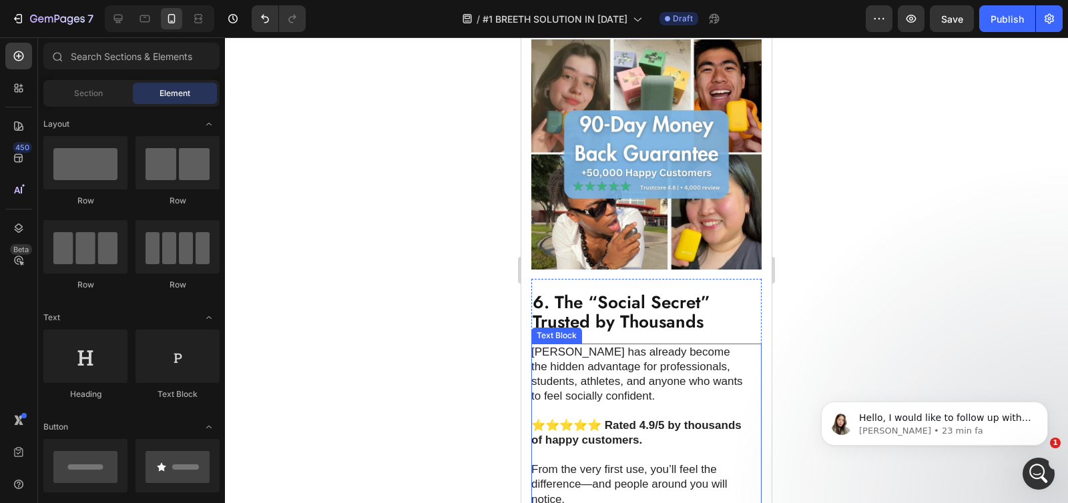
click at [649, 419] on strong "⭐️⭐️⭐️⭐️⭐️ Rated 4.9/5 by thousands of happy customers." at bounding box center [636, 432] width 210 height 27
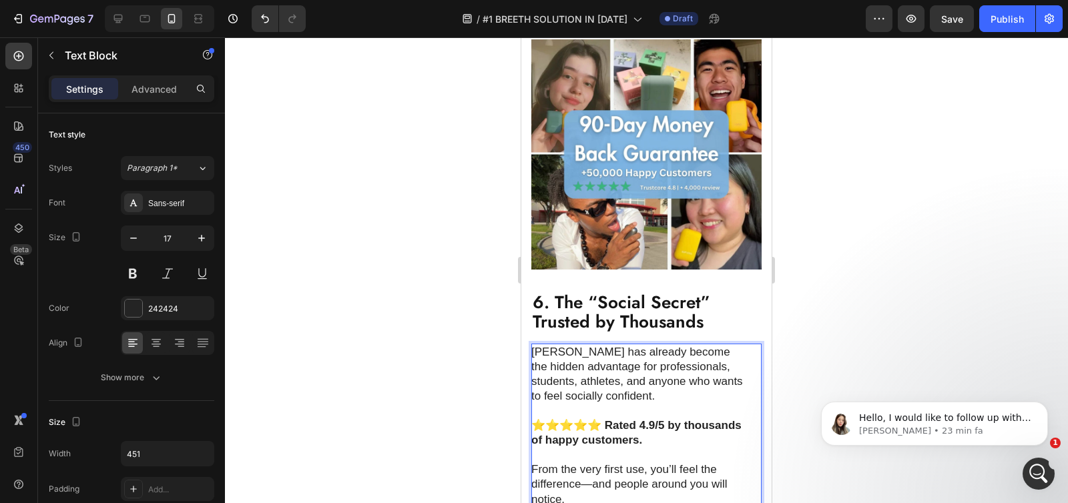
click at [653, 419] on strong "⭐️⭐️⭐️⭐️⭐️ Rated 4.9/5 by thousands of happy customers." at bounding box center [636, 432] width 210 height 27
click at [934, 229] on div at bounding box center [646, 270] width 843 height 466
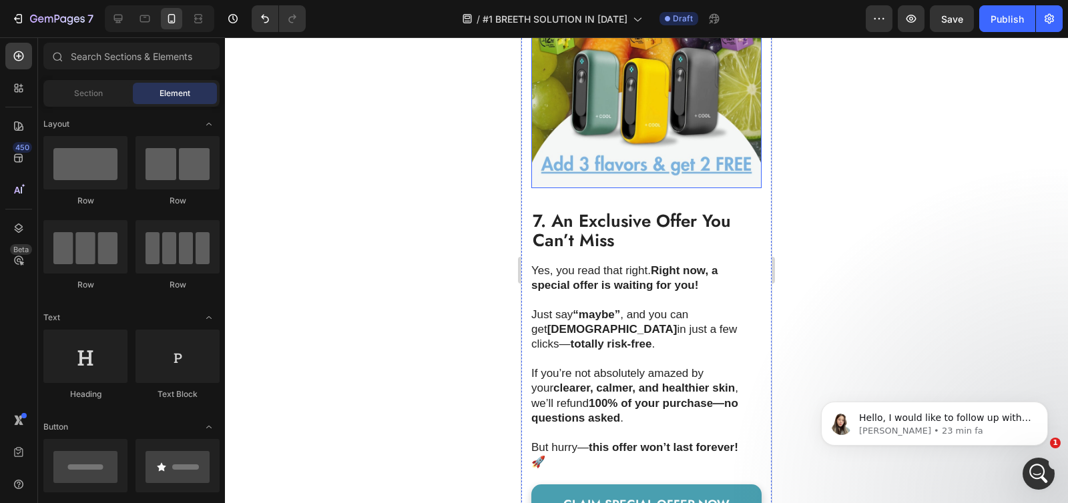
scroll to position [3478, 0]
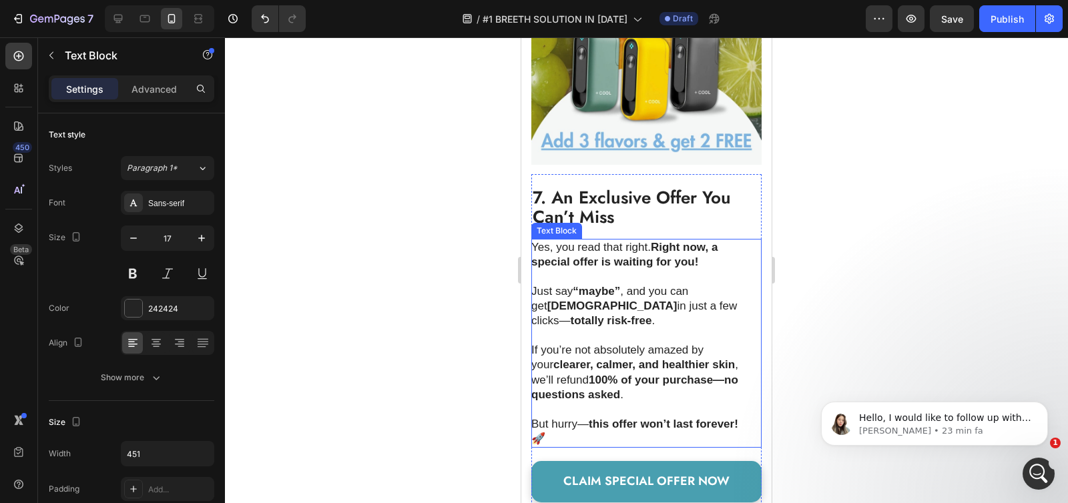
click at [541, 247] on strong "Right now, a special offer is waiting for you!" at bounding box center [624, 254] width 186 height 27
click at [534, 240] on p "Yes, you read that right. Right now, a special offer is waiting for you!" at bounding box center [639, 254] width 216 height 29
drag, startPoint x: 534, startPoint y: 238, endPoint x: 613, endPoint y: 426, distance: 203.4
click at [613, 426] on div "Yes, you read that right. Right now, a special offer is waiting for you! Just s…" at bounding box center [639, 343] width 217 height 209
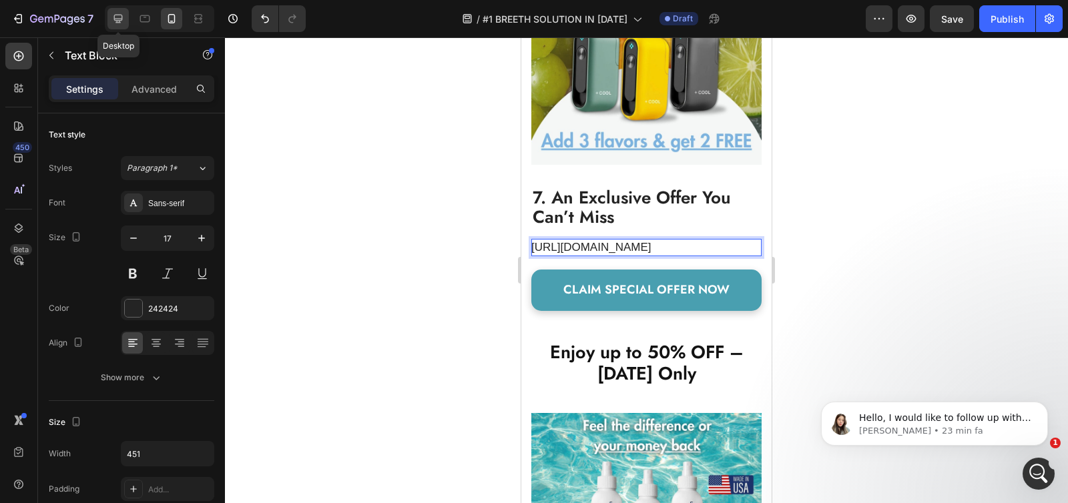
click at [124, 19] on icon at bounding box center [117, 18] width 13 height 13
type input "18"
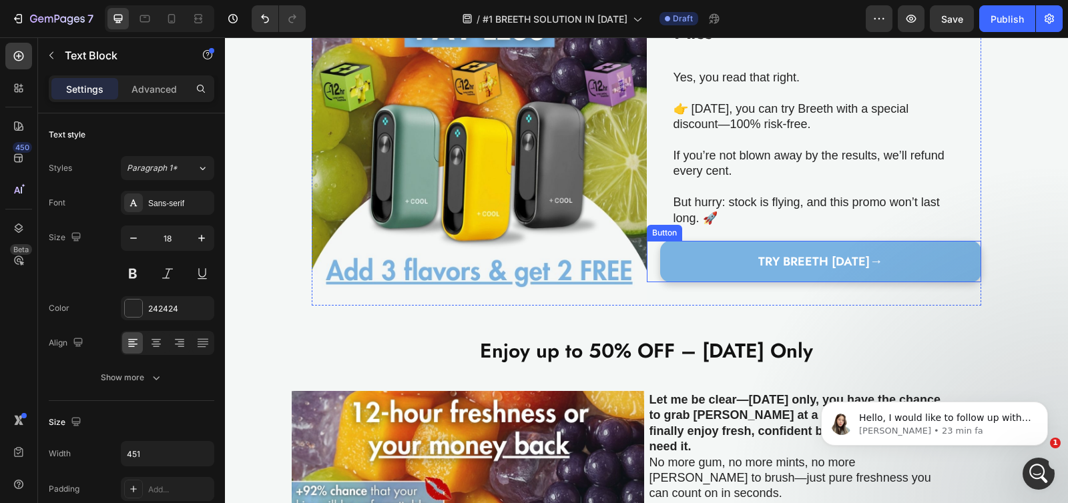
scroll to position [2406, 0]
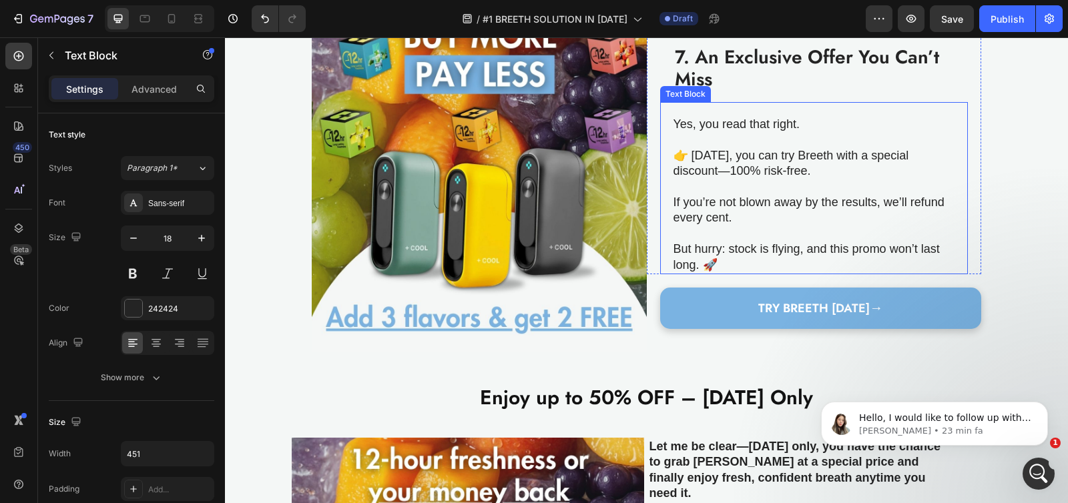
click at [720, 149] on p "👉 [DATE], you can try Breeth with a special discount—100% risk-free." at bounding box center [813, 163] width 280 height 31
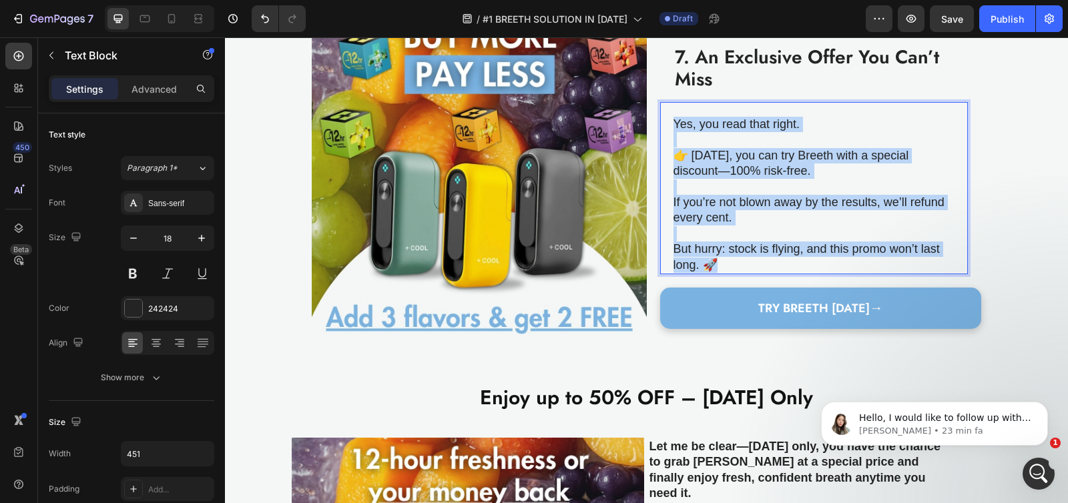
drag, startPoint x: 669, startPoint y: 123, endPoint x: 734, endPoint y: 258, distance: 149.8
click at [734, 258] on div "Yes, you read that right. 👉 [DATE], you can try Breeth with a special discount—…" at bounding box center [814, 194] width 282 height 159
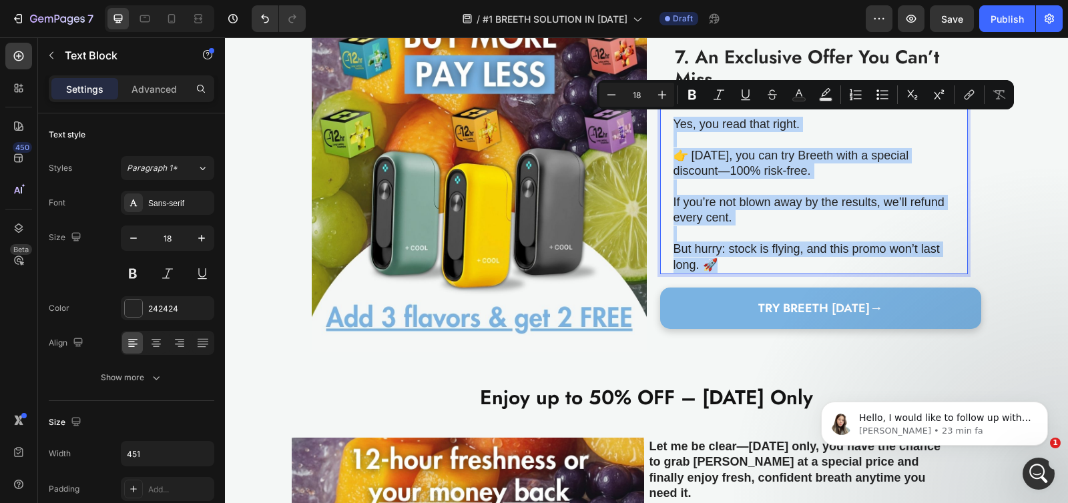
copy div "Yes, you read that right. 👉 [DATE], you can try Breeth with a special discount—…"
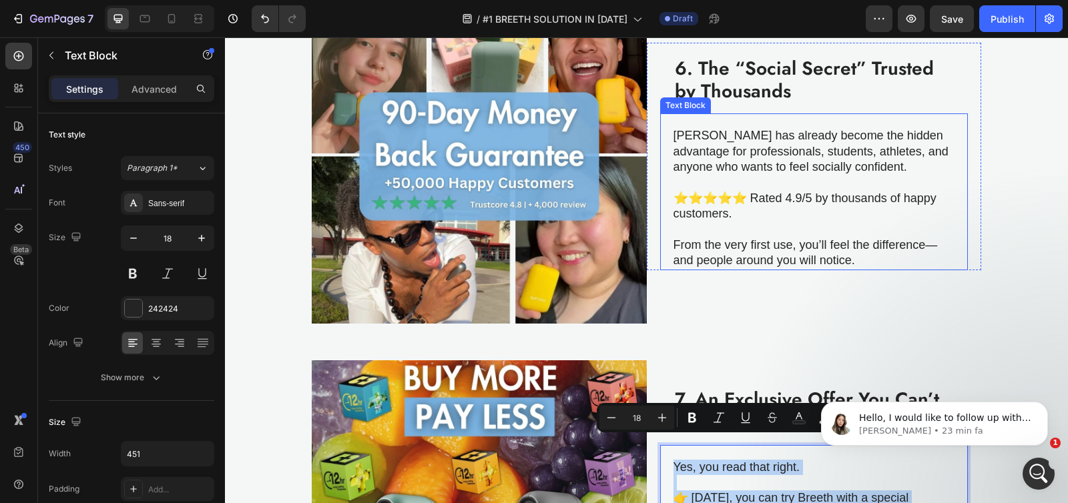
scroll to position [2125, 0]
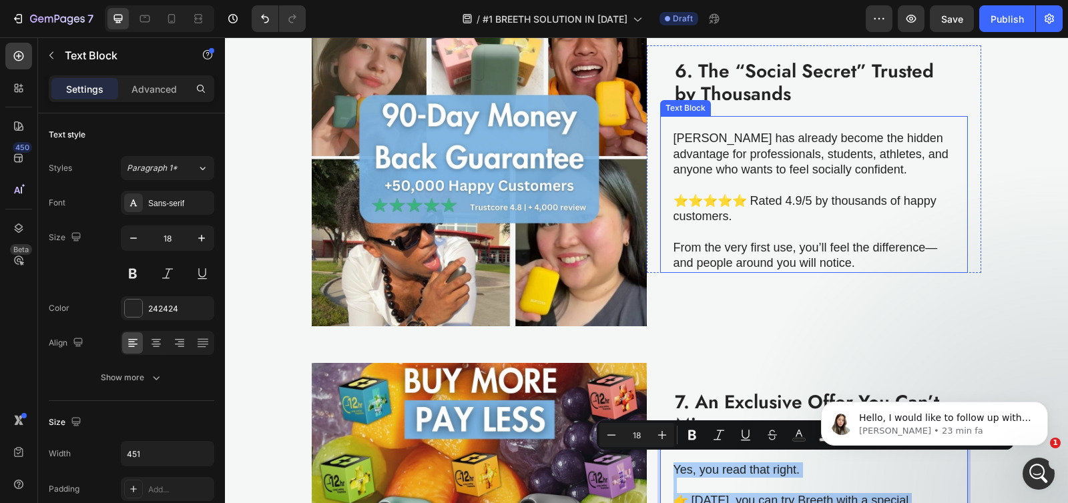
click at [772, 235] on p at bounding box center [813, 232] width 280 height 15
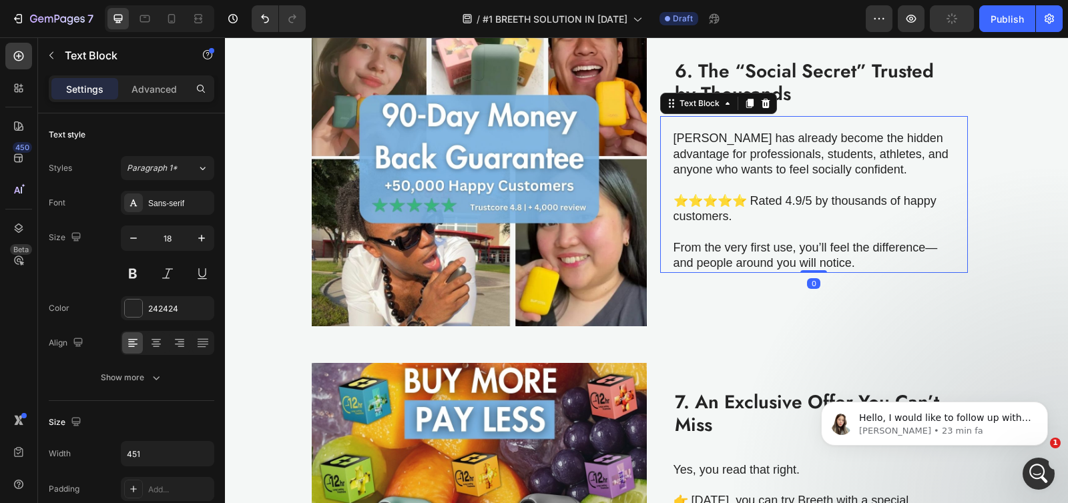
drag, startPoint x: 783, startPoint y: 212, endPoint x: 787, endPoint y: 204, distance: 8.7
click at [783, 211] on p "⭐️⭐️⭐️⭐️⭐️ Rated 4.9/5 by thousands of happy customers." at bounding box center [813, 209] width 280 height 31
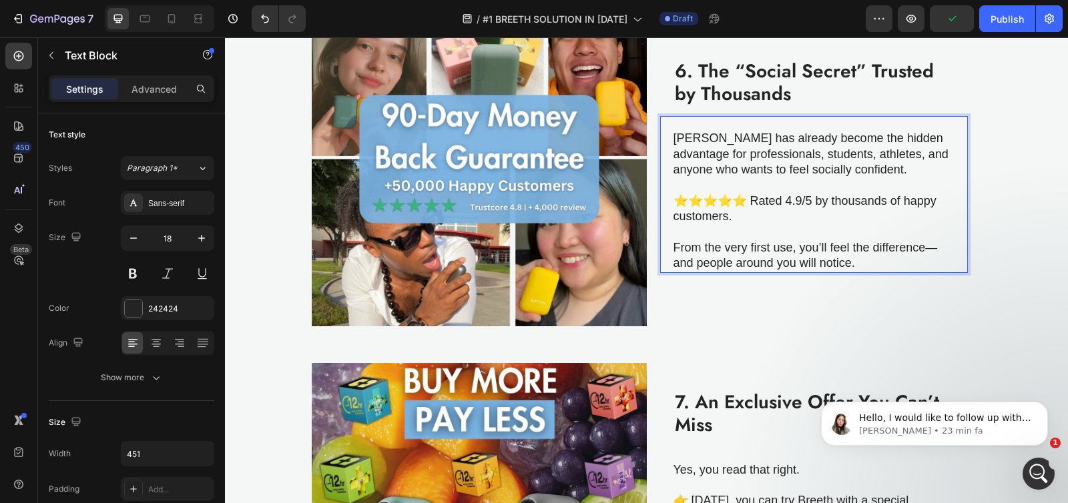
click at [787, 202] on p "⭐️⭐️⭐️⭐️⭐️ Rated 4.9/5 by thousands of happy customers." at bounding box center [813, 209] width 280 height 31
click at [790, 200] on p "⭐️⭐️⭐️⭐️⭐️ Rated 4.9/5 by thousands of happy customers." at bounding box center [813, 209] width 280 height 31
click at [166, 15] on icon at bounding box center [171, 18] width 13 height 13
type input "14"
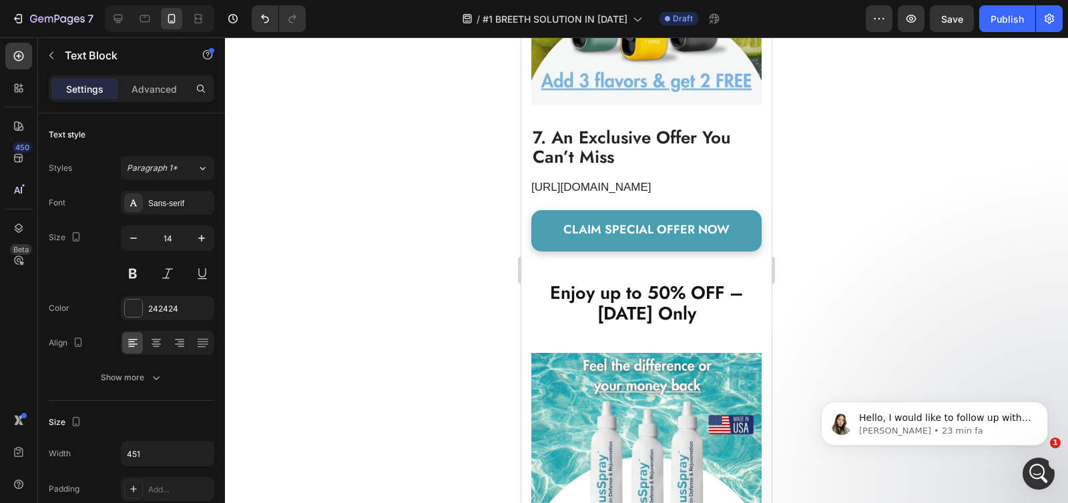
scroll to position [3582, 0]
click at [631, 196] on p "[URL][DOMAIN_NAME]" at bounding box center [639, 188] width 216 height 15
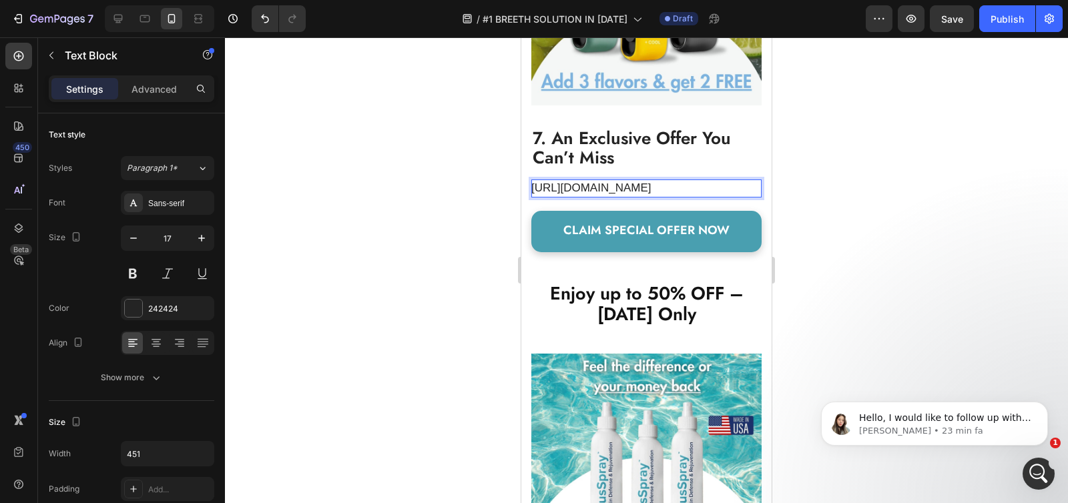
click at [631, 196] on p "[URL][DOMAIN_NAME]" at bounding box center [639, 188] width 216 height 15
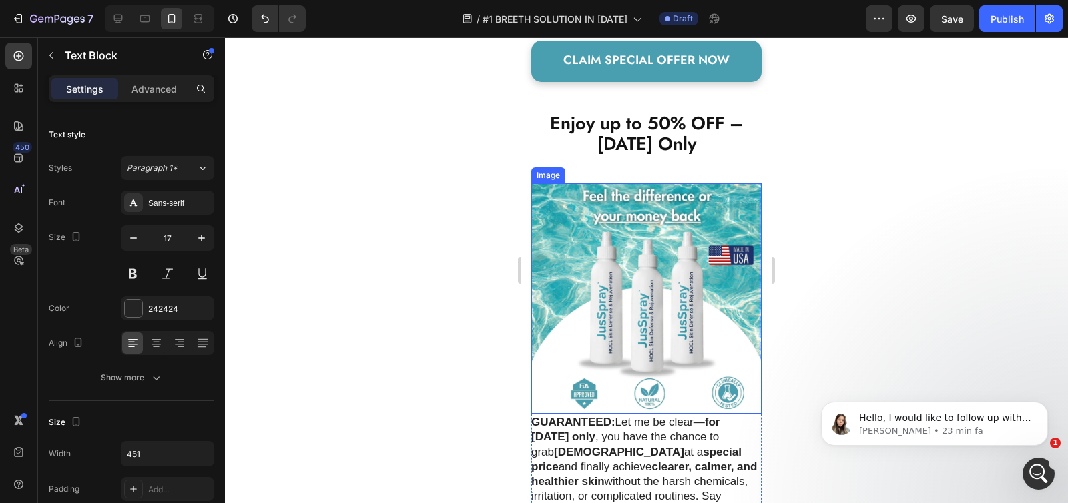
scroll to position [3810, 0]
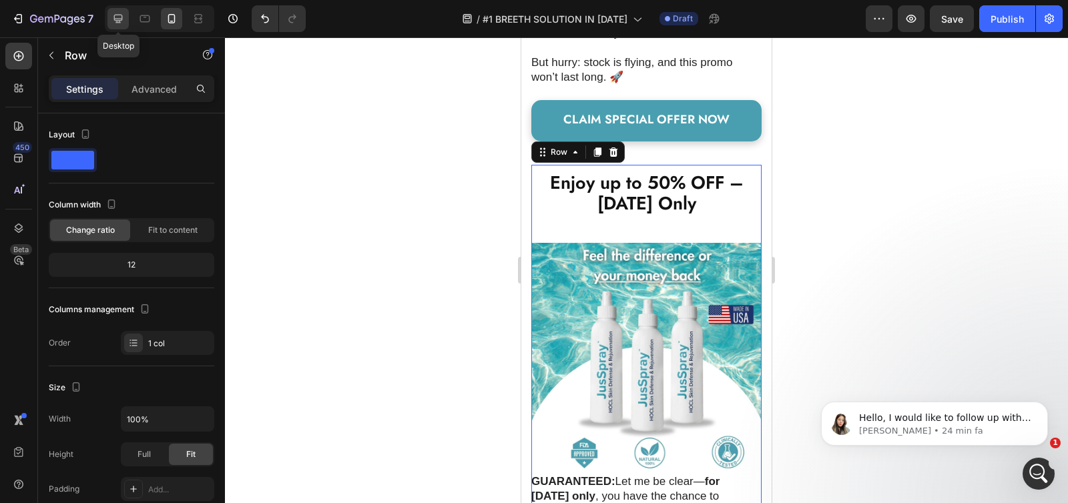
click at [117, 24] on icon at bounding box center [117, 18] width 13 height 13
type input "1200"
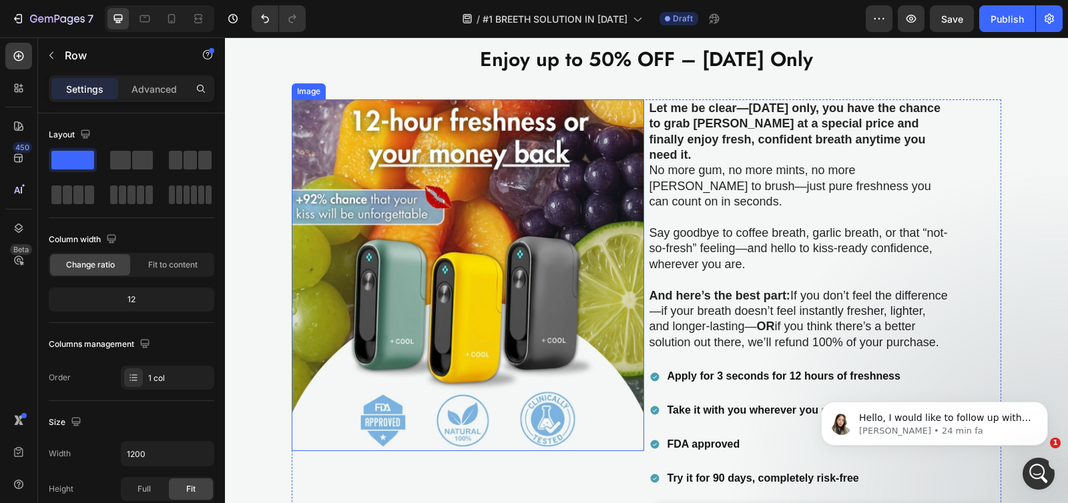
scroll to position [2613, 0]
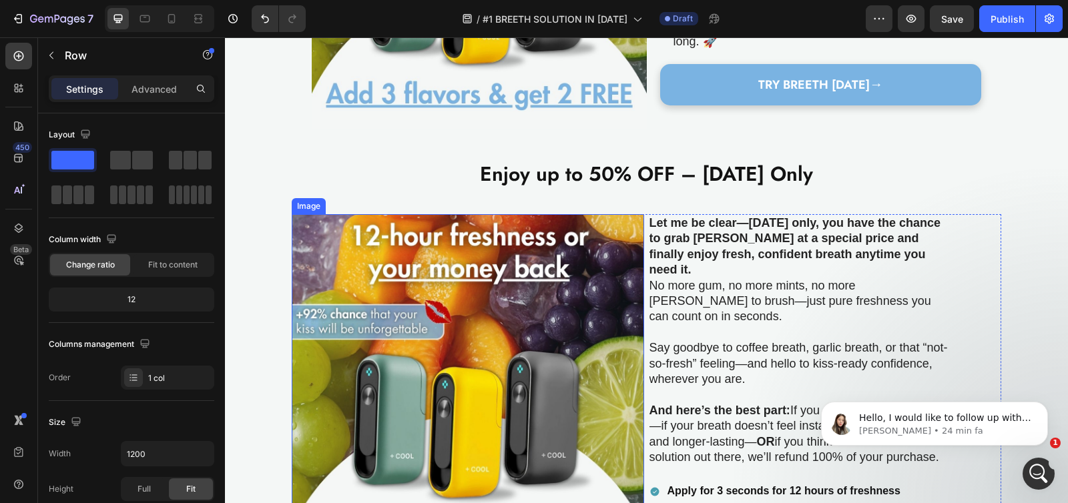
click at [503, 256] on img at bounding box center [468, 390] width 352 height 352
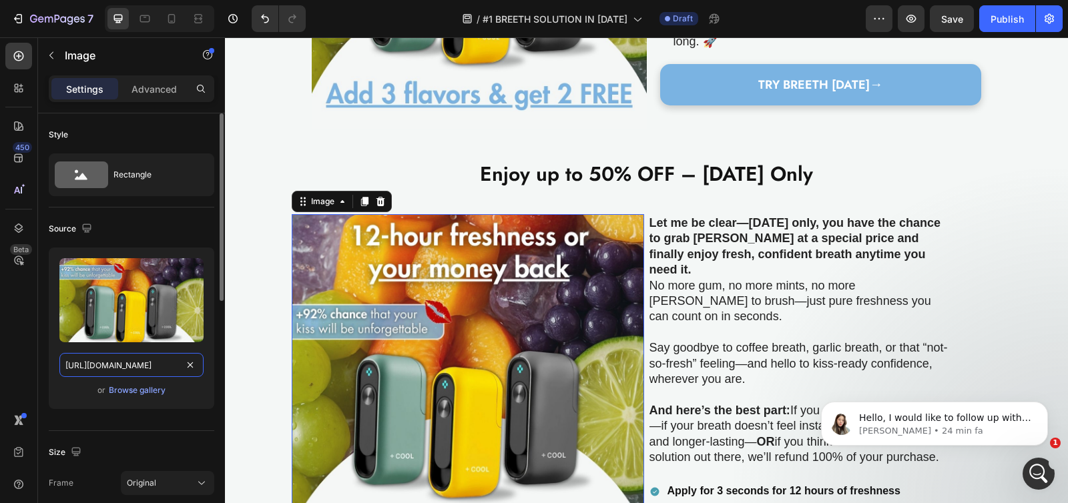
click at [102, 370] on input "[URL][DOMAIN_NAME]" at bounding box center [131, 365] width 144 height 24
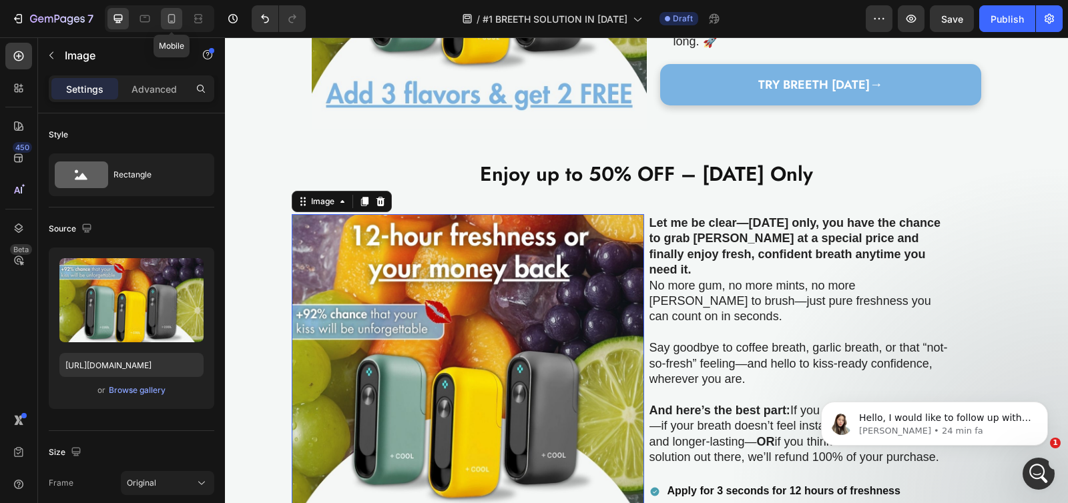
click at [172, 23] on icon at bounding box center [171, 18] width 13 height 13
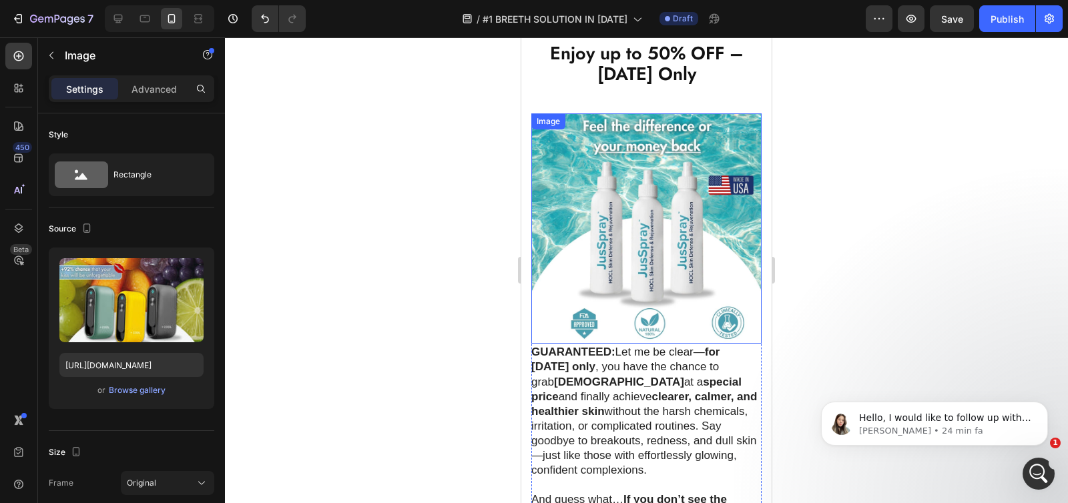
scroll to position [5154, 0]
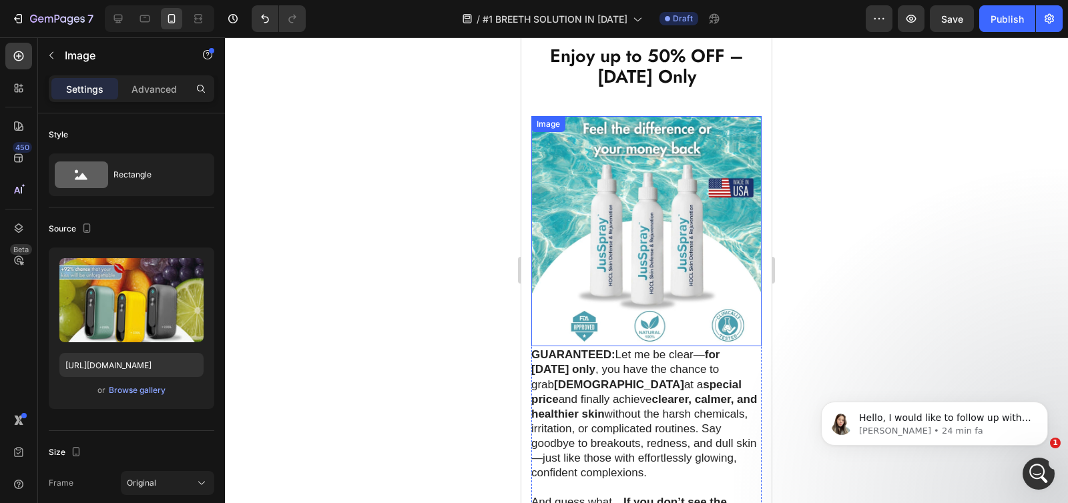
click at [631, 220] on img at bounding box center [646, 231] width 230 height 230
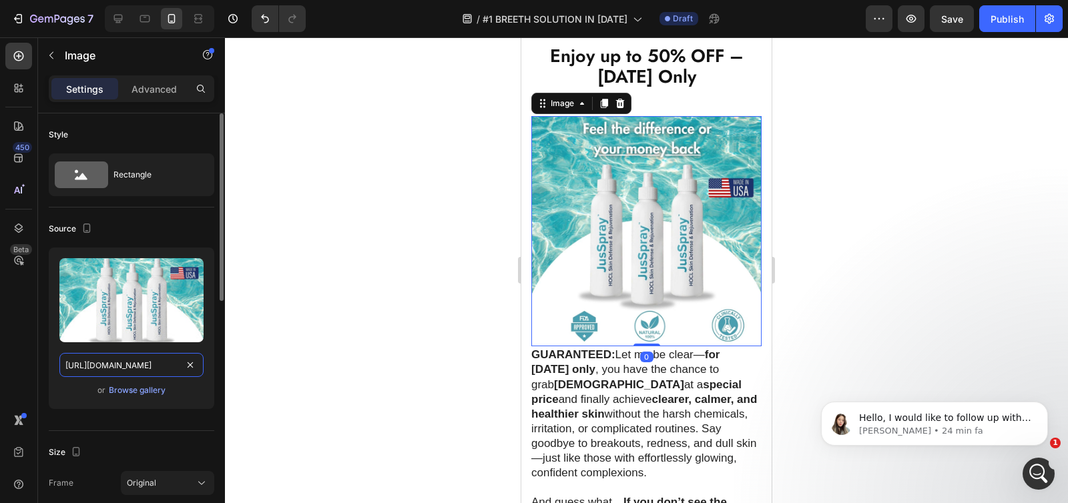
click at [118, 368] on input "[URL][DOMAIN_NAME]" at bounding box center [131, 365] width 144 height 24
paste input "gempages_551496537675400440-c19bb593-0696-444d-ad8a-af70bc49b28d.jpg"
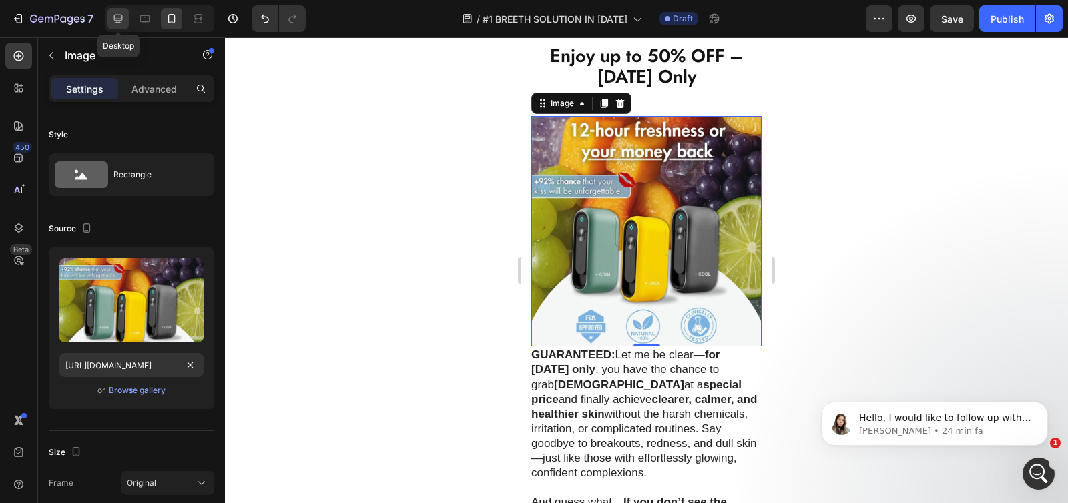
click at [120, 24] on icon at bounding box center [117, 18] width 13 height 13
type input "[URL][DOMAIN_NAME]"
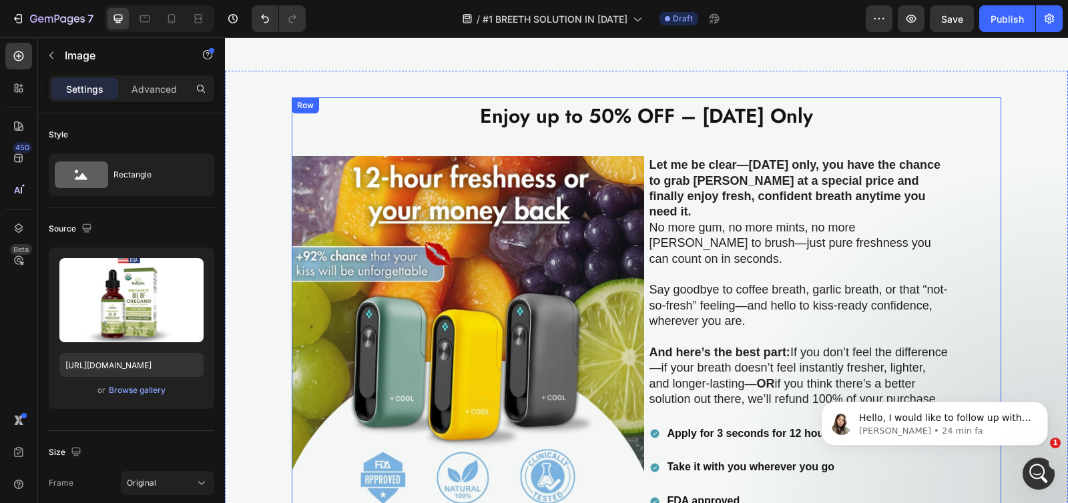
scroll to position [2707, 0]
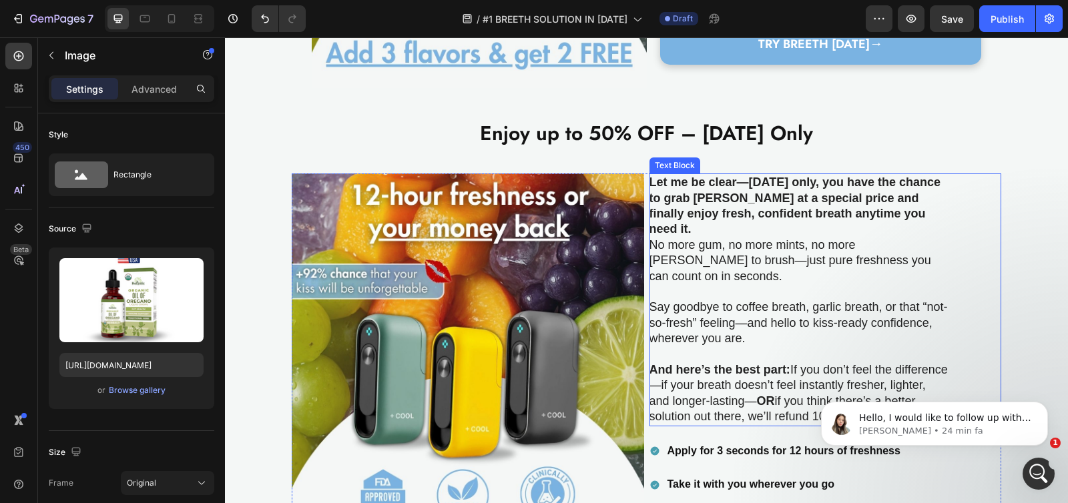
click at [762, 184] on strong "Let me be clear—[DATE] only, you have the chance to grab [PERSON_NAME] at a spe…" at bounding box center [794, 206] width 291 height 60
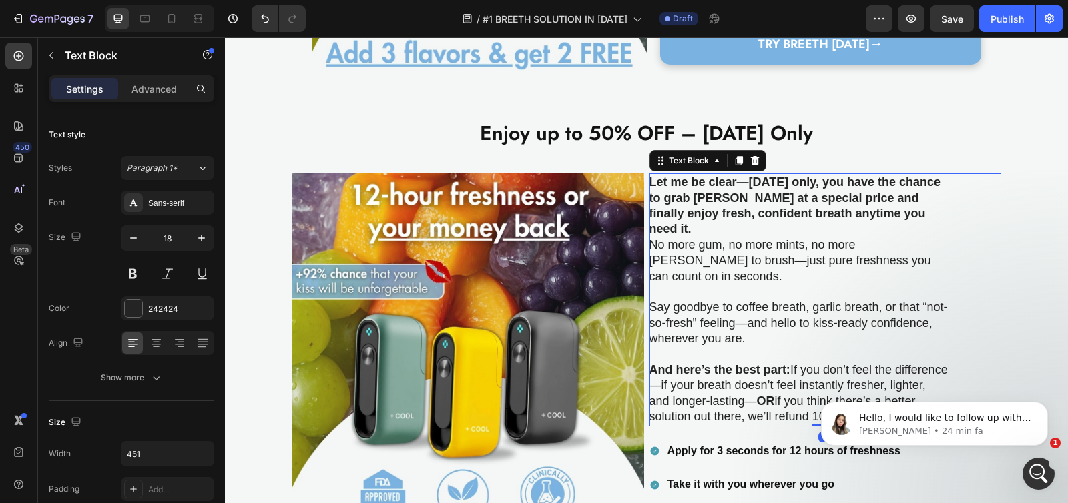
click at [688, 186] on strong "Let me be clear—[DATE] only, you have the chance to grab [PERSON_NAME] at a spe…" at bounding box center [794, 206] width 291 height 60
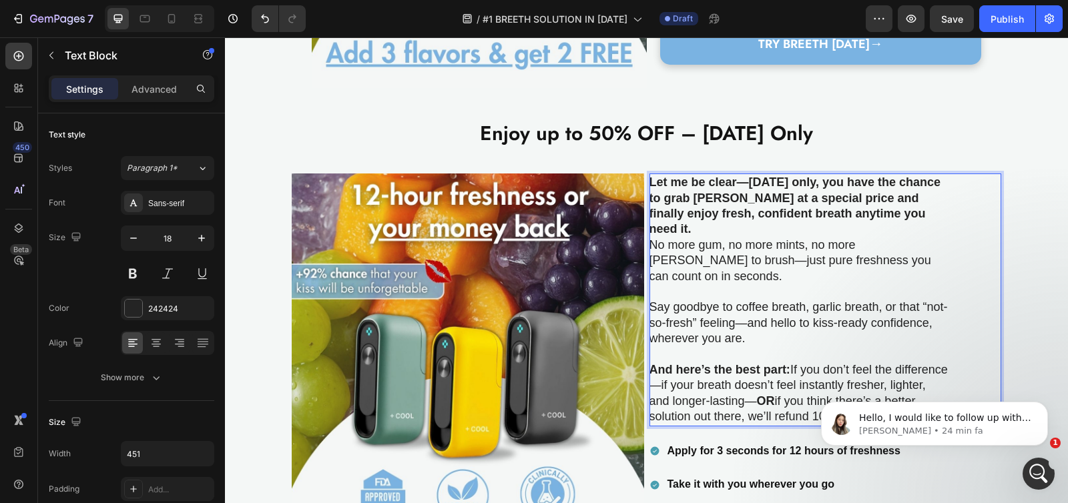
click at [655, 182] on strong "Let me be clear—[DATE] only, you have the chance to grab [PERSON_NAME] at a spe…" at bounding box center [794, 206] width 291 height 60
click at [653, 184] on strong "Let me be clear—[DATE] only, you have the chance to grab [PERSON_NAME] at a spe…" at bounding box center [794, 206] width 291 height 60
click at [649, 180] on strong "Let me be clear—[DATE] only, you have the chance to grab [PERSON_NAME] at a spe…" at bounding box center [794, 206] width 291 height 60
drag, startPoint x: 645, startPoint y: 180, endPoint x: 720, endPoint y: 393, distance: 226.3
click at [720, 393] on div "Let me be clear—[DATE] only, you have the chance to grab [PERSON_NAME] at a spe…" at bounding box center [799, 300] width 301 height 253
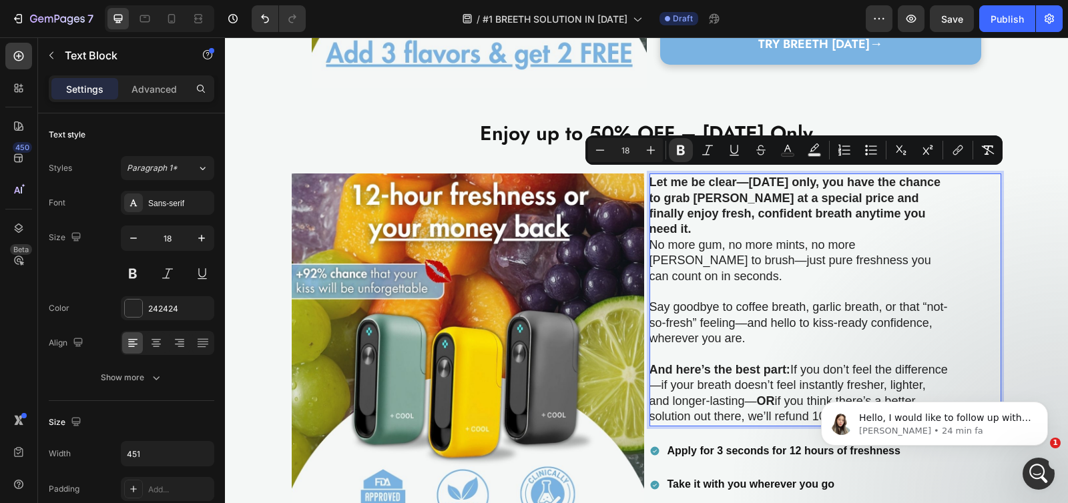
copy div "Let me be clear—[DATE] only, you have the chance to grab [PERSON_NAME] at a spe…"
click at [176, 21] on icon at bounding box center [171, 18] width 13 height 13
type input "14"
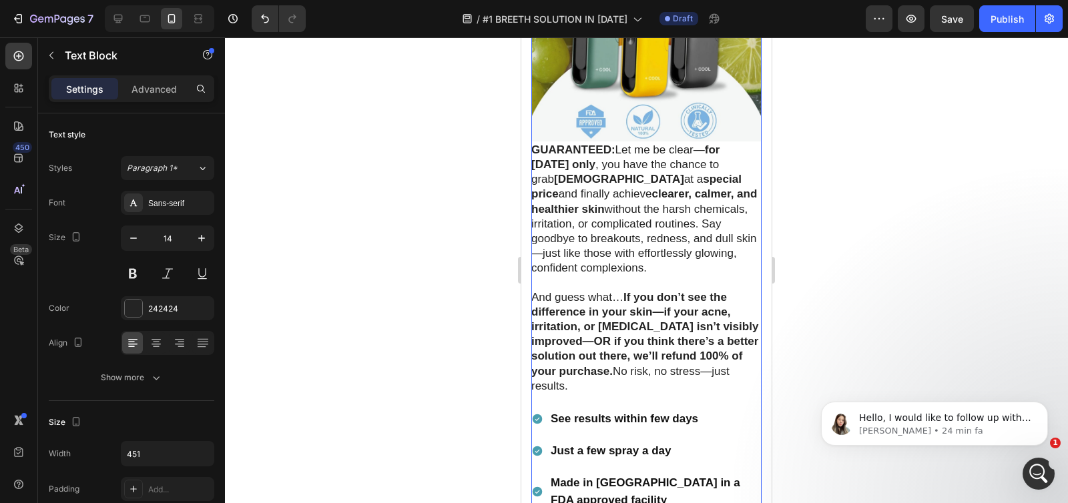
scroll to position [4189, 0]
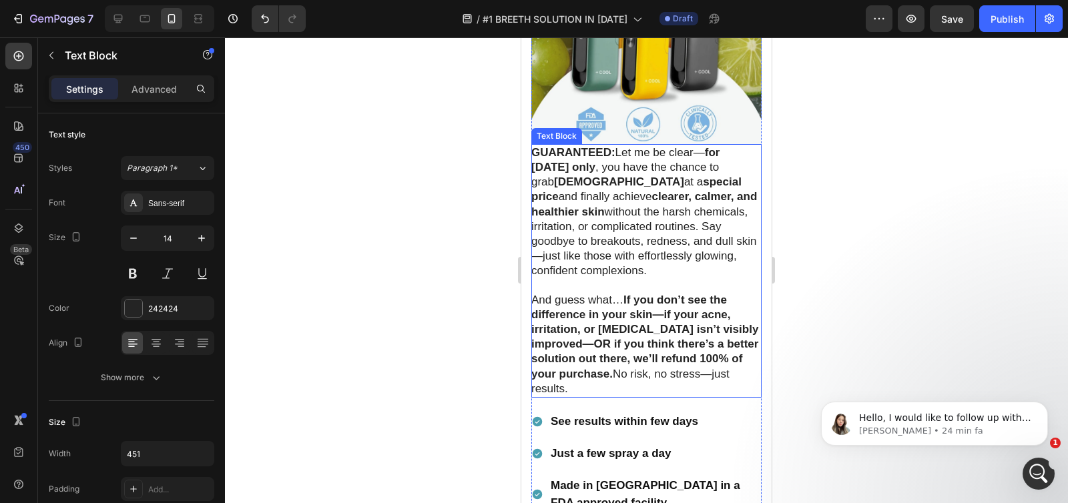
click at [567, 157] on strong "for [DATE] only" at bounding box center [625, 159] width 188 height 27
click at [539, 146] on strong "GUARANTEED:" at bounding box center [573, 152] width 84 height 13
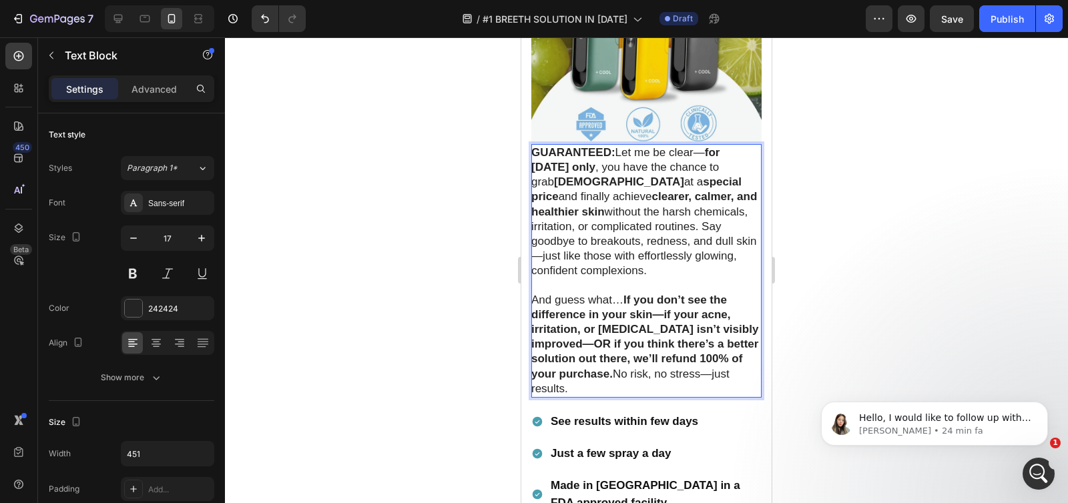
drag, startPoint x: 535, startPoint y: 144, endPoint x: 609, endPoint y: 375, distance: 242.7
click at [609, 375] on div "GUARANTEED: Let me be clear— for [DATE] only , you have the chance to grab JusS…" at bounding box center [646, 271] width 230 height 254
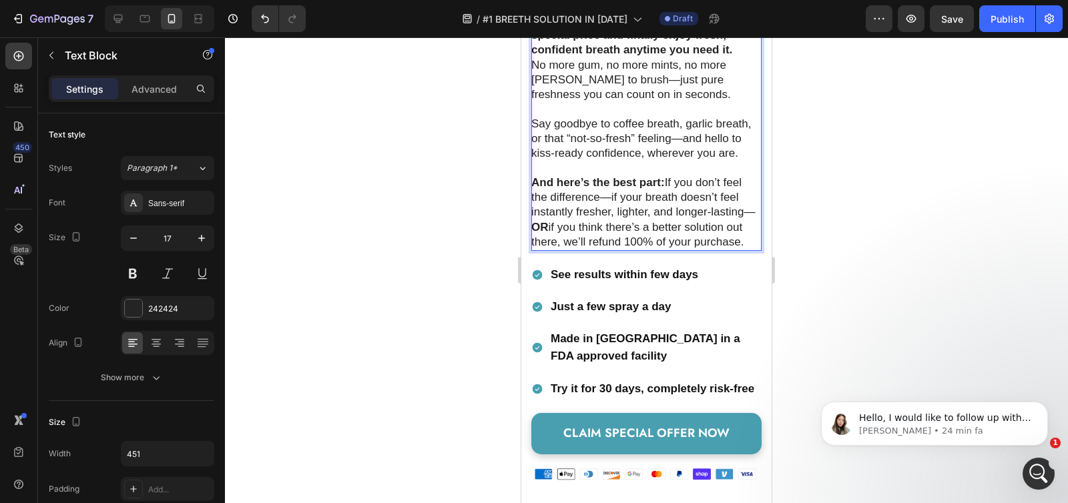
scroll to position [4292, 0]
click at [121, 19] on icon at bounding box center [117, 18] width 13 height 13
type input "18"
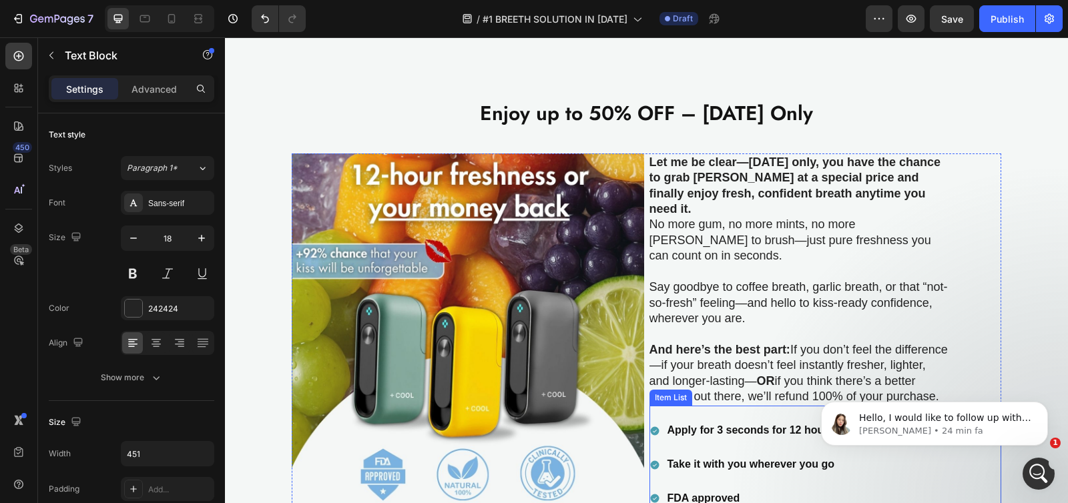
scroll to position [2894, 0]
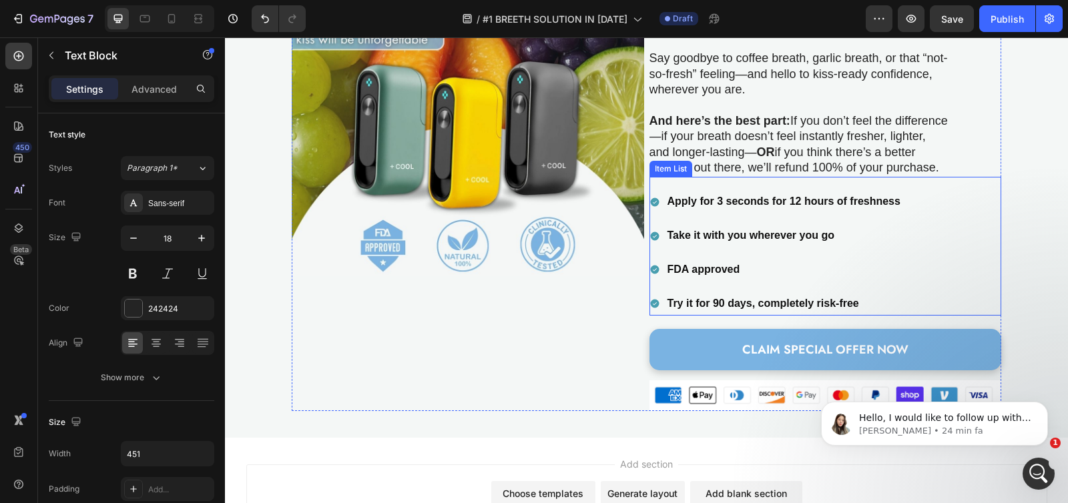
click at [650, 198] on icon at bounding box center [654, 202] width 9 height 9
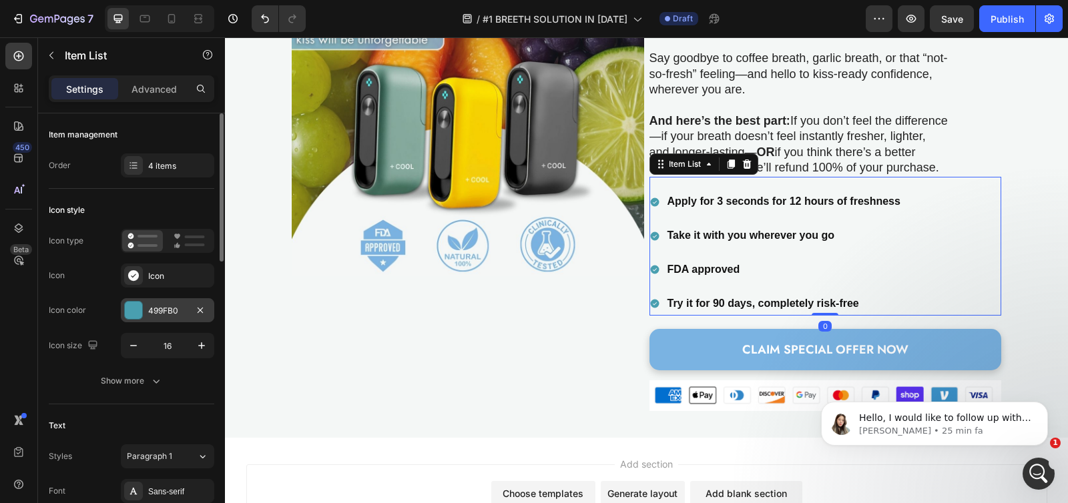
click at [129, 315] on div at bounding box center [133, 310] width 17 height 17
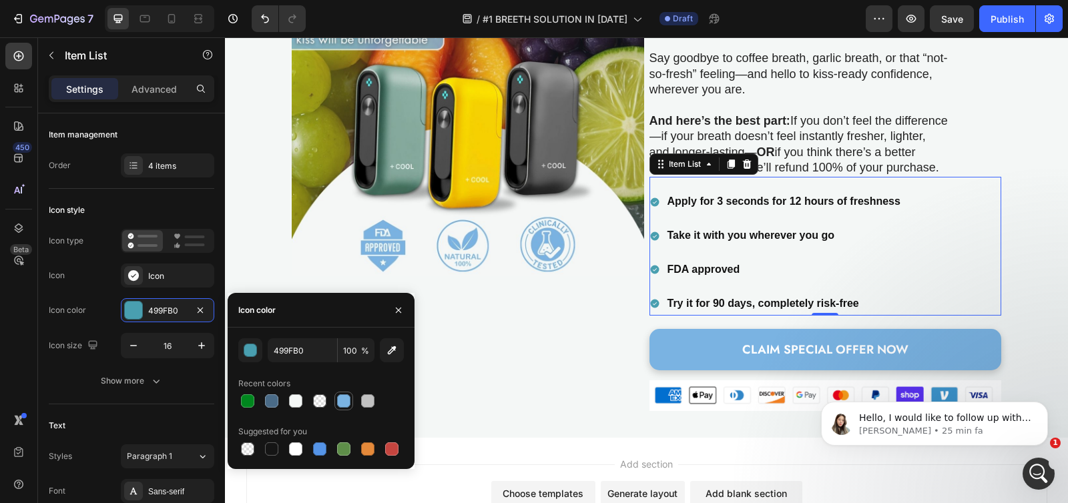
click at [343, 402] on div at bounding box center [343, 400] width 13 height 13
type input "7AB3E2"
click at [733, 196] on strong "Apply for 3 seconds for 12 hours of freshness" at bounding box center [783, 201] width 233 height 11
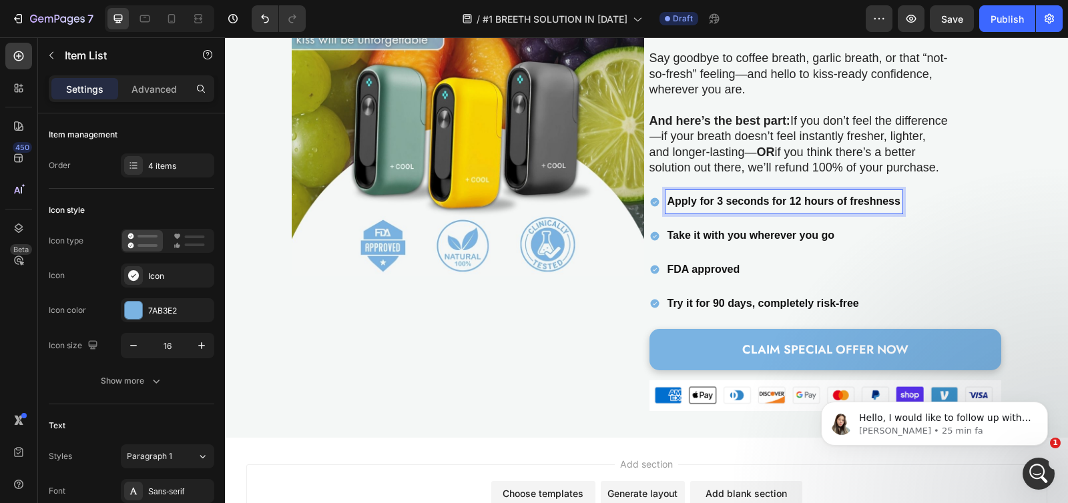
click at [735, 196] on strong "Apply for 3 seconds for 12 hours of freshness" at bounding box center [783, 201] width 233 height 11
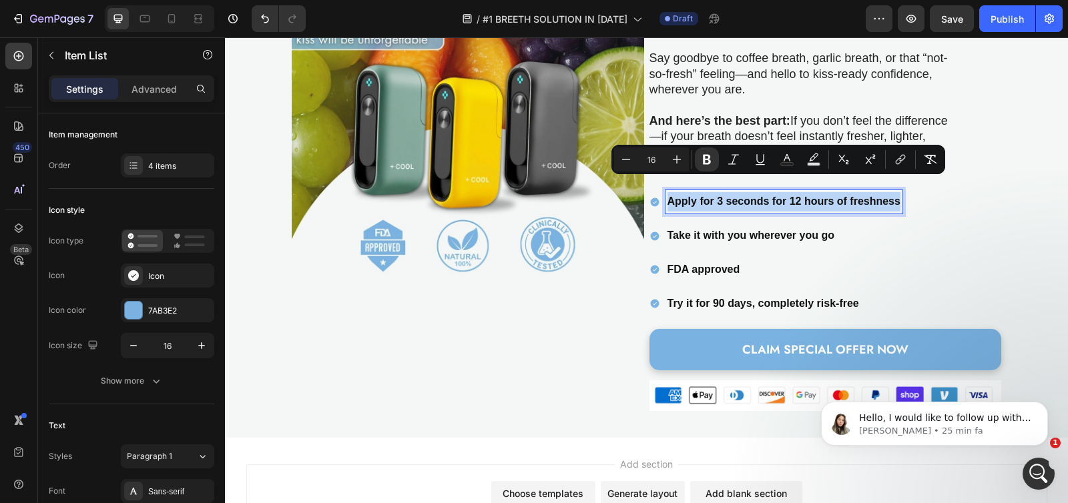
copy strong "Apply for 3 seconds for 12 hours of freshness"
click at [165, 18] on icon at bounding box center [171, 18] width 13 height 13
type input "14"
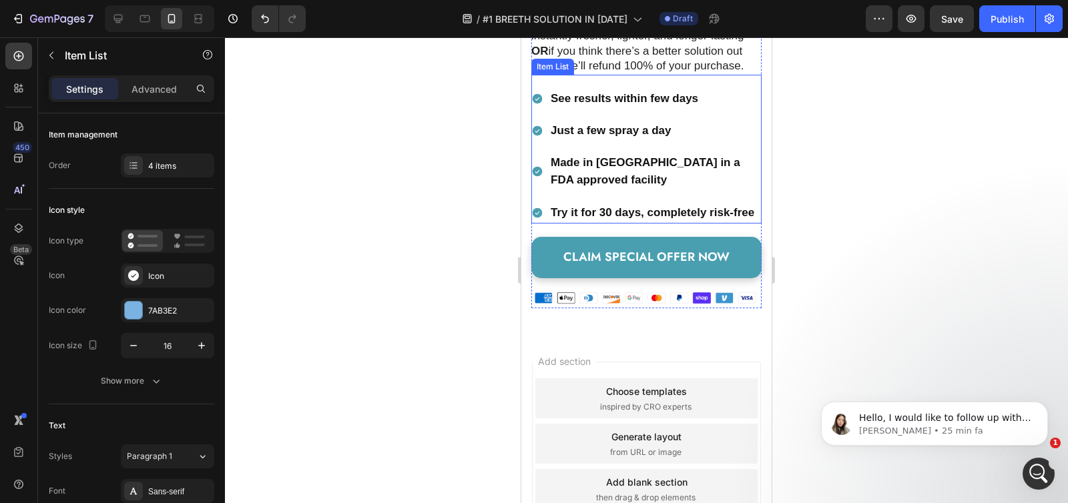
scroll to position [4509, 0]
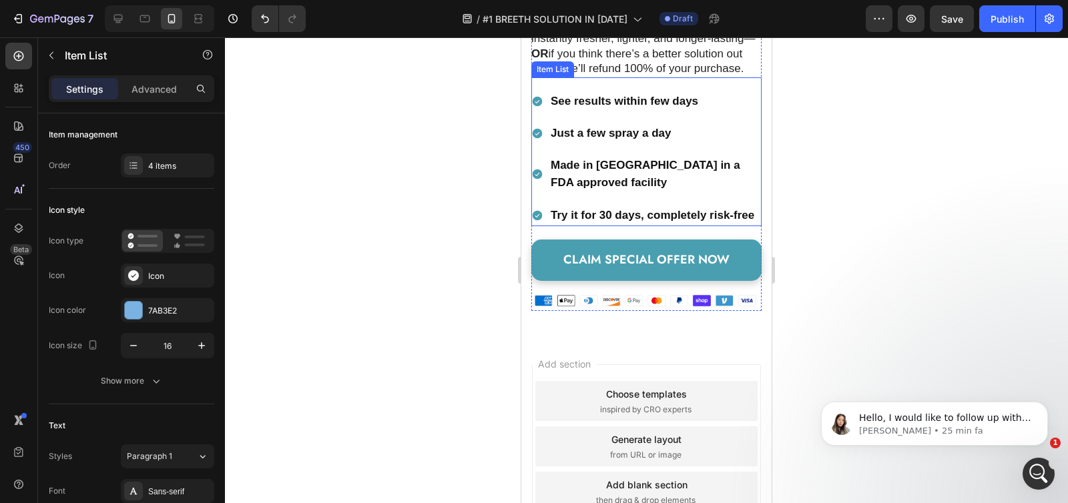
click at [607, 107] on strong "See results within few days" at bounding box center [624, 101] width 147 height 13
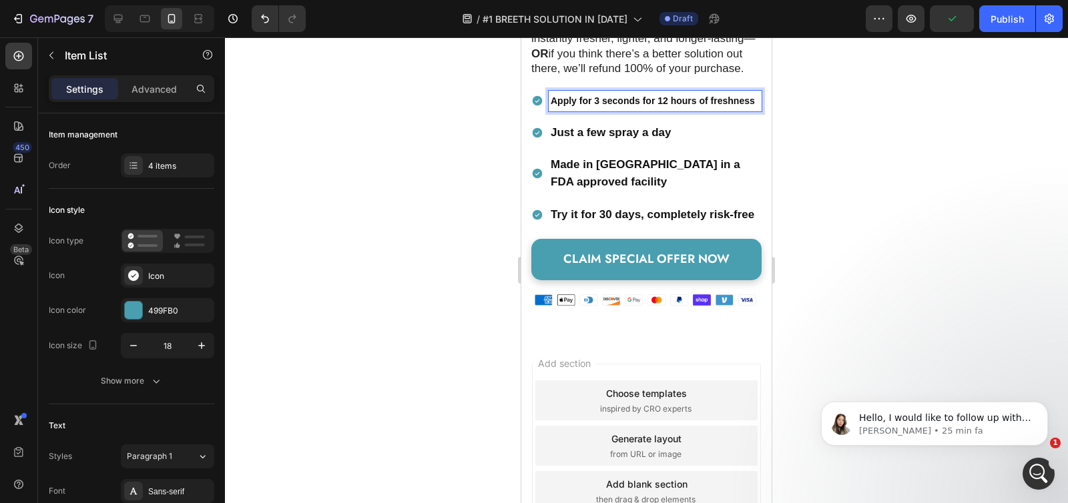
click at [598, 139] on strong "Just a few spray a day" at bounding box center [611, 132] width 120 height 13
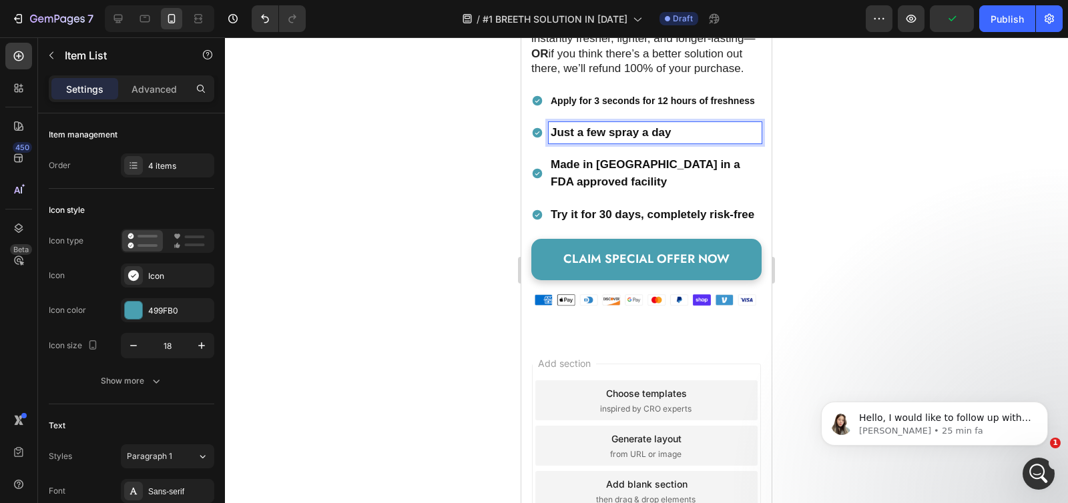
click at [598, 139] on strong "Just a few spray a day" at bounding box center [611, 132] width 120 height 13
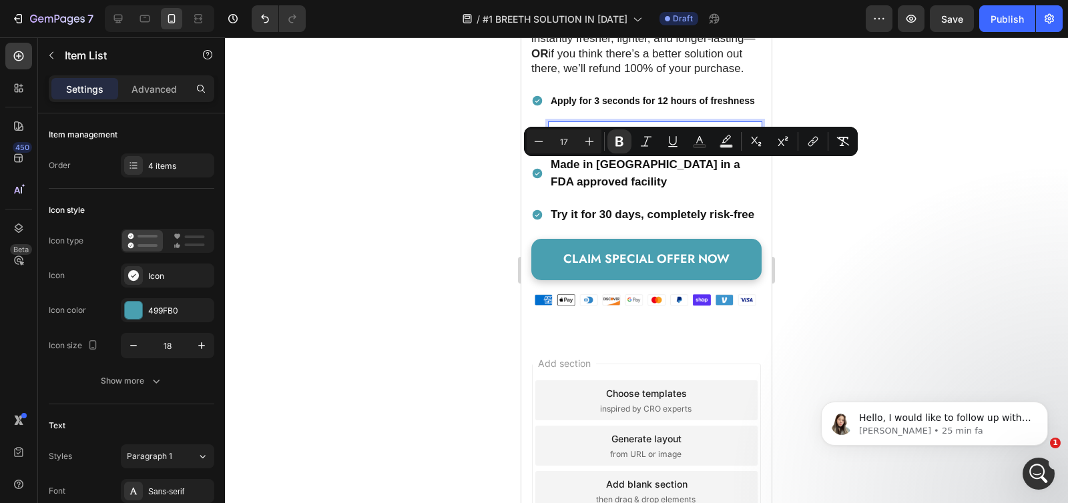
click at [573, 106] on strong "Apply for 3 seconds for 12 hours of freshness" at bounding box center [653, 100] width 204 height 11
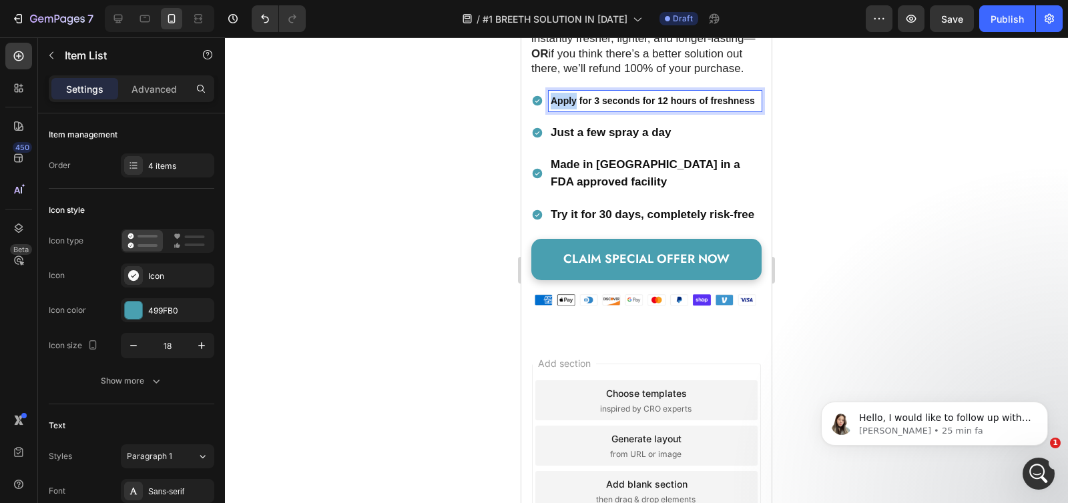
click at [573, 106] on strong "Apply for 3 seconds for 12 hours of freshness" at bounding box center [653, 100] width 204 height 11
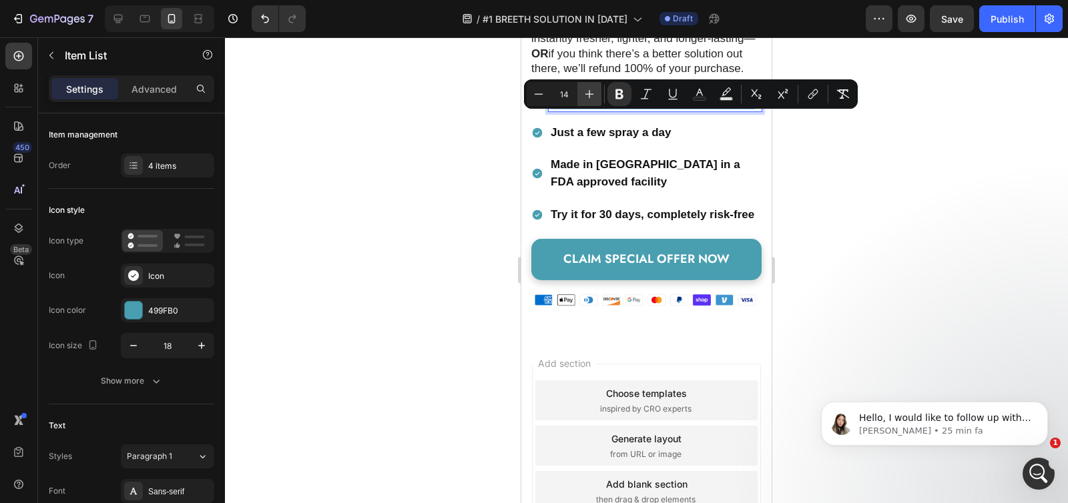
click at [585, 93] on icon "Editor contextual toolbar" at bounding box center [589, 94] width 9 height 9
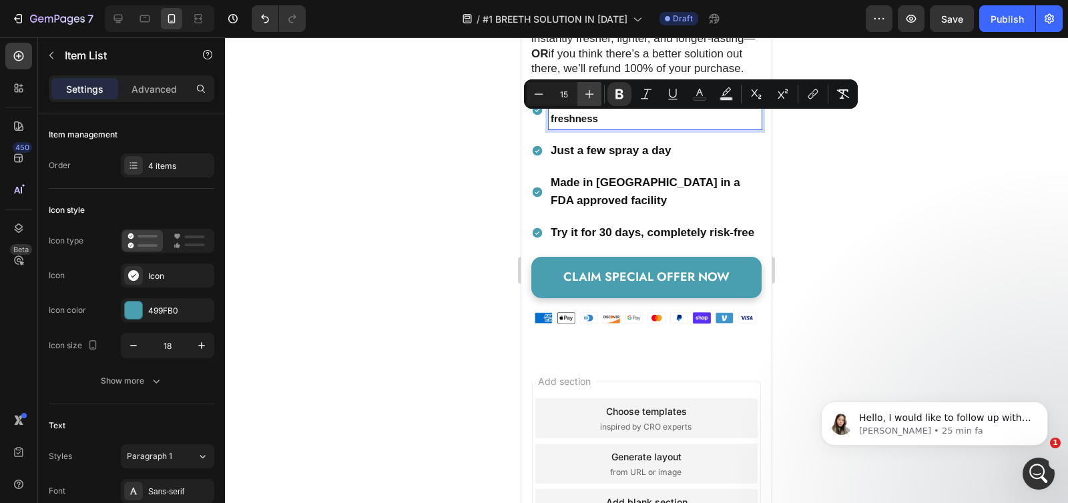
click at [585, 93] on icon "Editor contextual toolbar" at bounding box center [589, 94] width 9 height 9
type input "17"
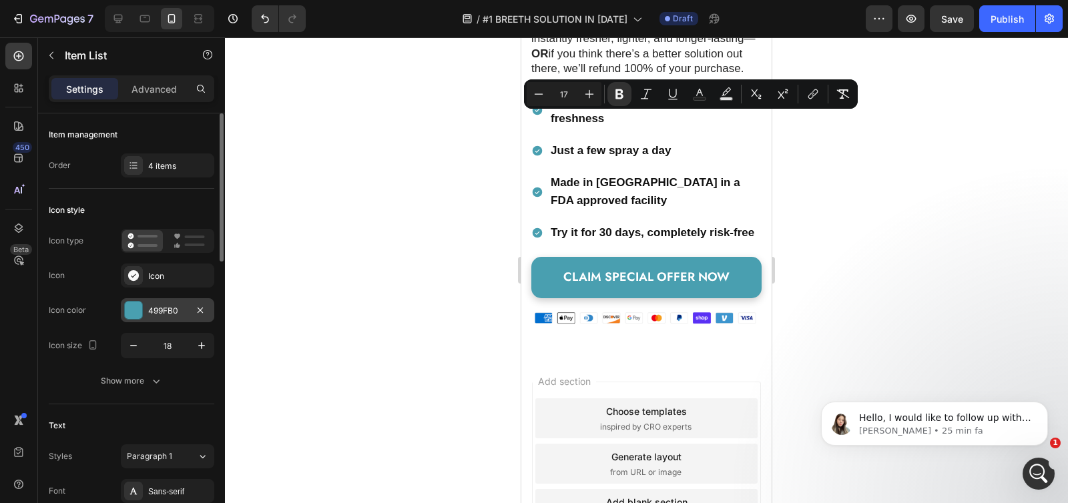
click at [133, 313] on div at bounding box center [133, 310] width 17 height 17
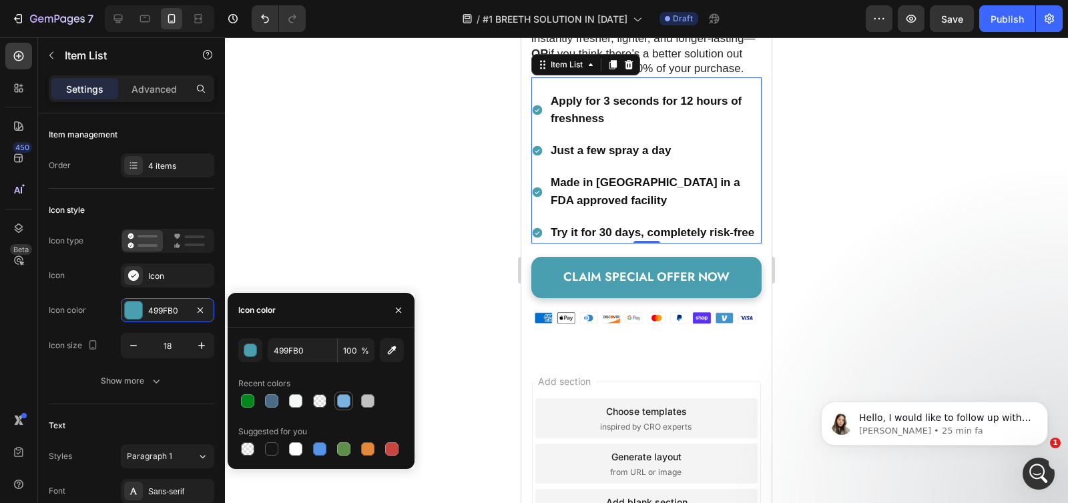
click at [346, 408] on div at bounding box center [344, 401] width 16 height 16
type input "7AB3E2"
click at [116, 17] on icon at bounding box center [117, 18] width 13 height 13
type input "16"
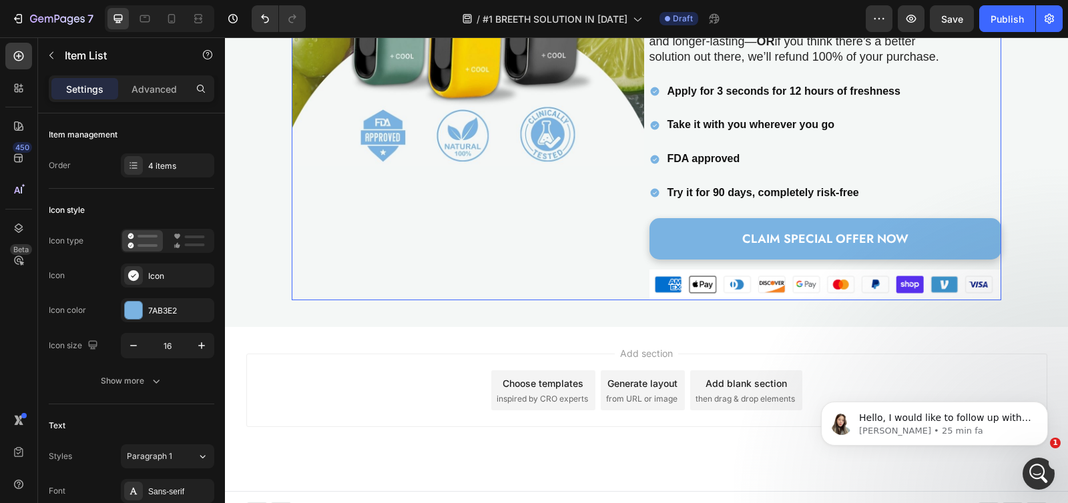
scroll to position [3002, 0]
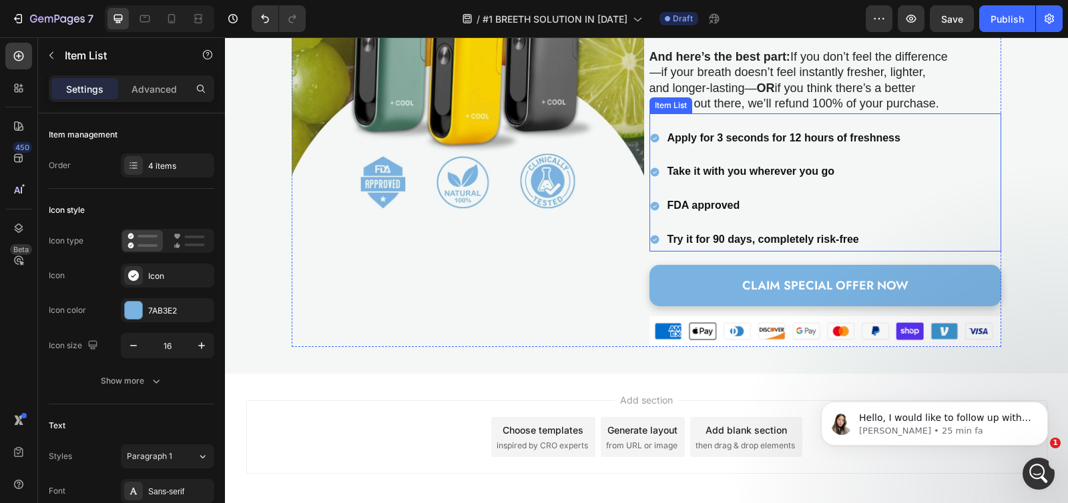
click at [707, 166] on strong "Take it with you wherever you go" at bounding box center [750, 171] width 167 height 11
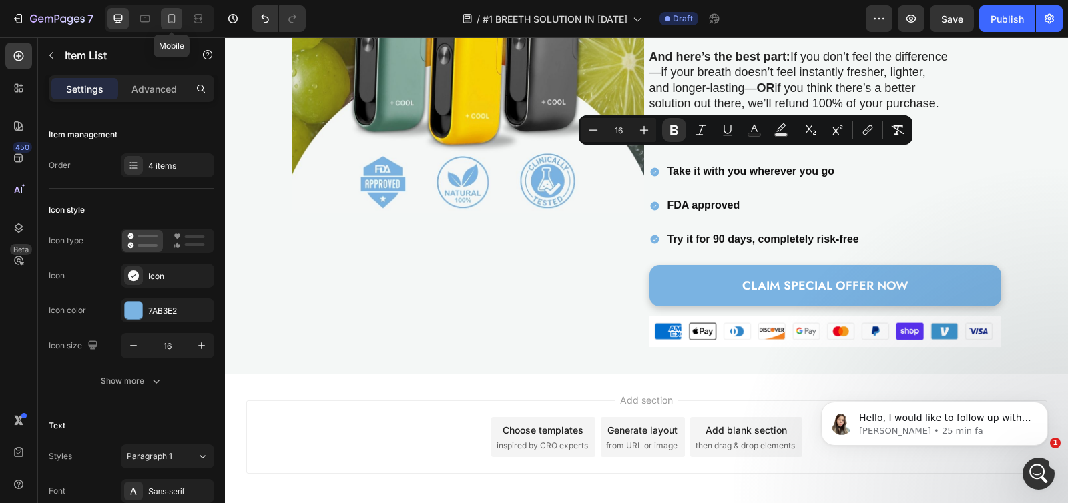
click at [170, 20] on icon at bounding box center [171, 18] width 13 height 13
type input "14"
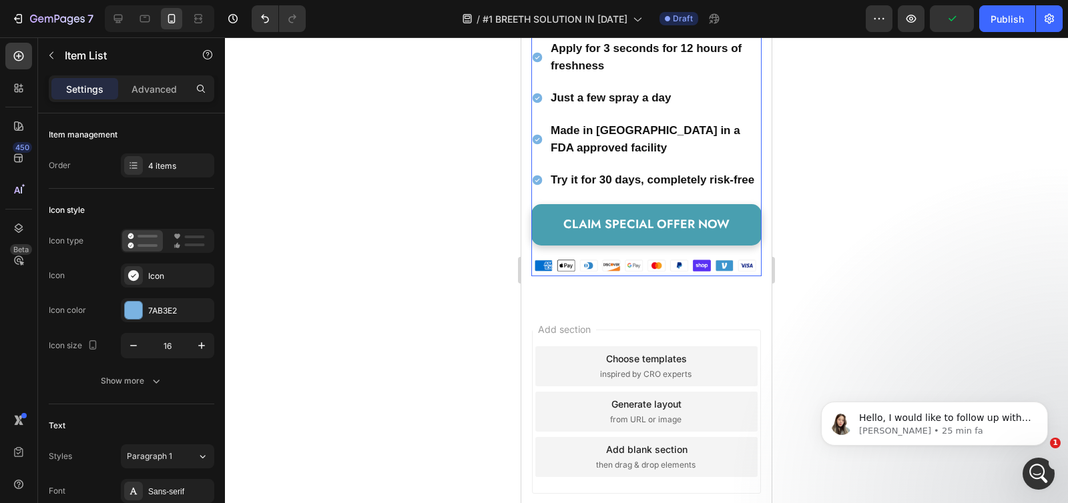
scroll to position [5716, 0]
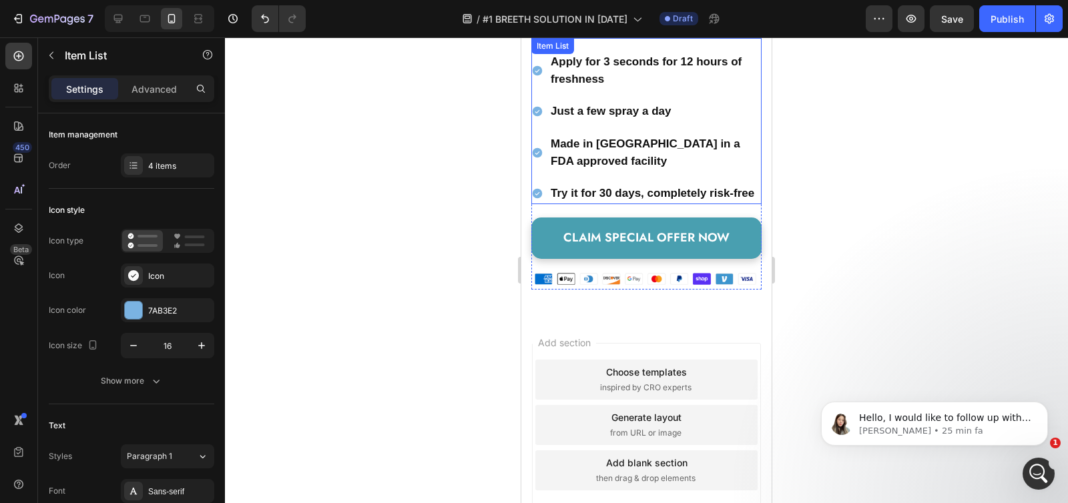
click at [599, 117] on strong "Just a few spray a day" at bounding box center [611, 111] width 120 height 13
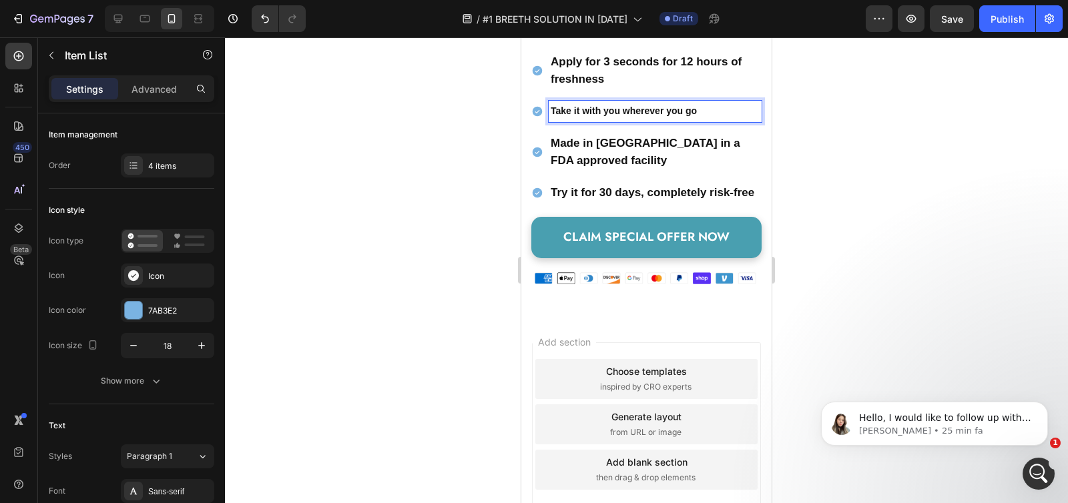
click at [673, 116] on strong "Take it with you wherever you go" at bounding box center [624, 110] width 146 height 11
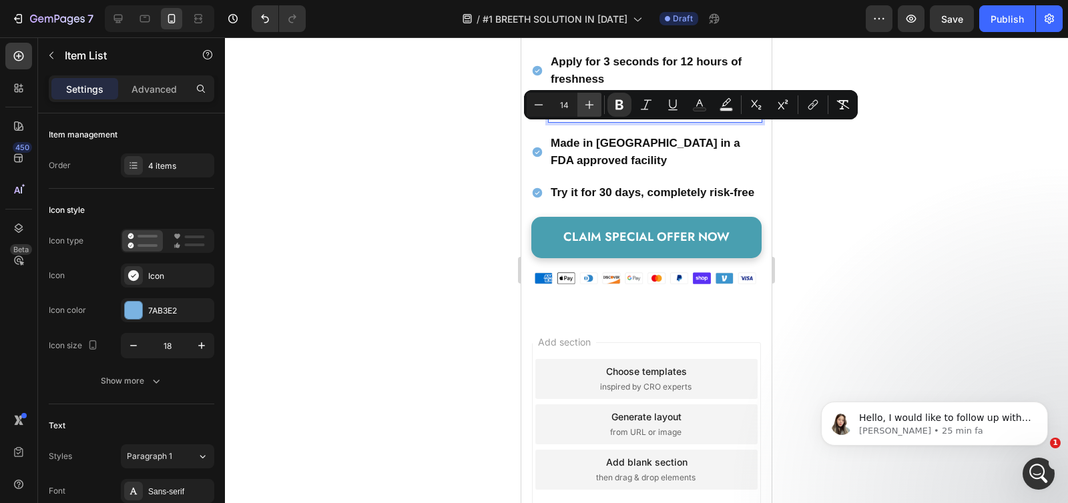
click at [583, 105] on icon "Editor contextual toolbar" at bounding box center [589, 104] width 13 height 13
type input "17"
click at [119, 21] on icon at bounding box center [118, 19] width 9 height 9
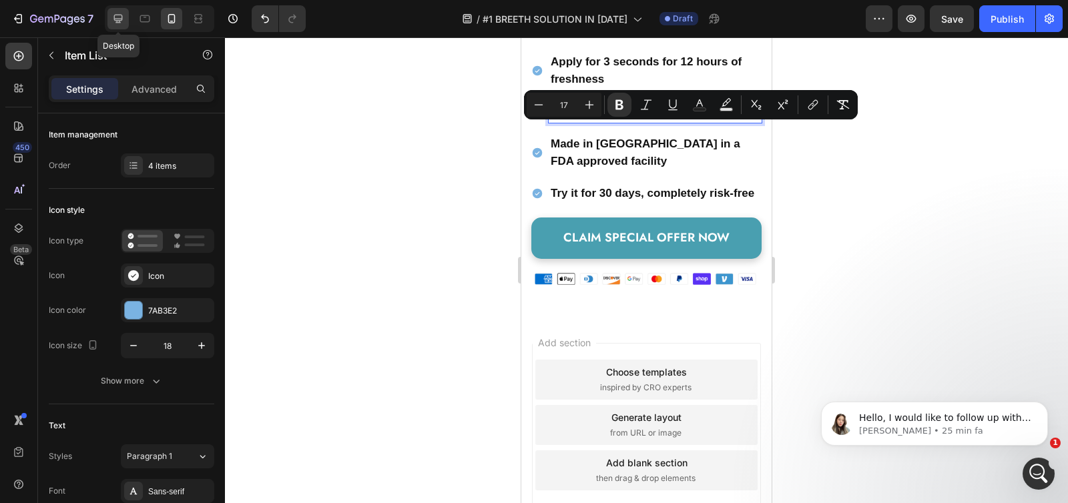
type input "16"
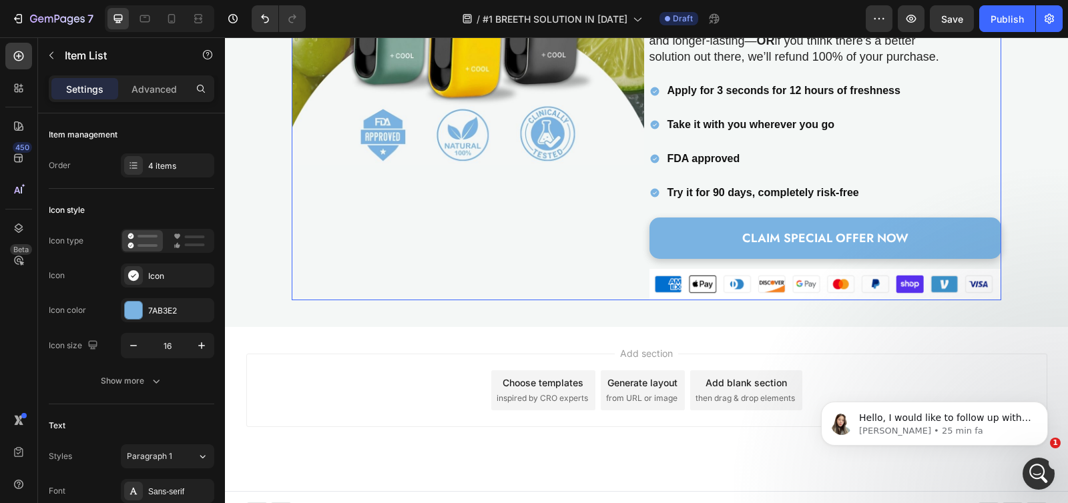
scroll to position [2991, 0]
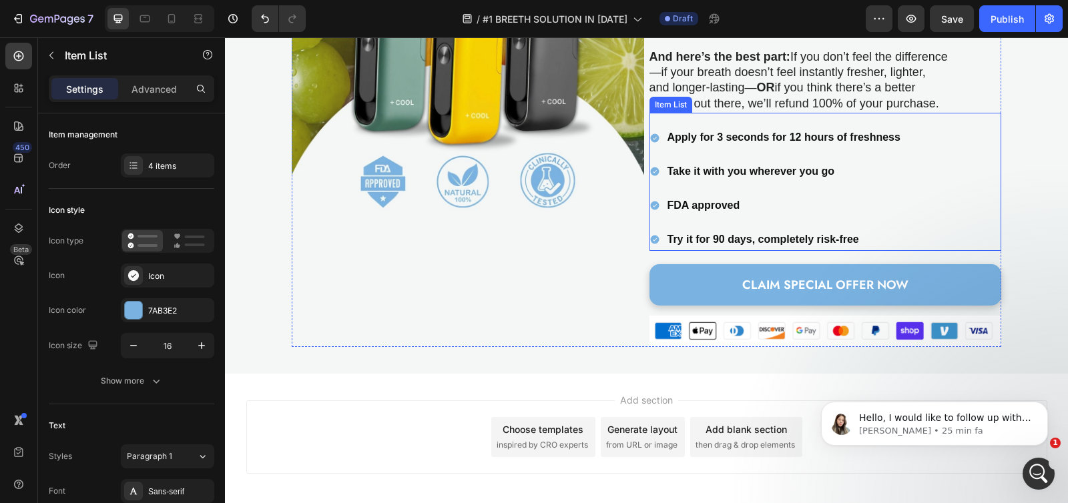
click at [678, 234] on strong "Try it for 90 days, completely risk-free" at bounding box center [763, 239] width 192 height 11
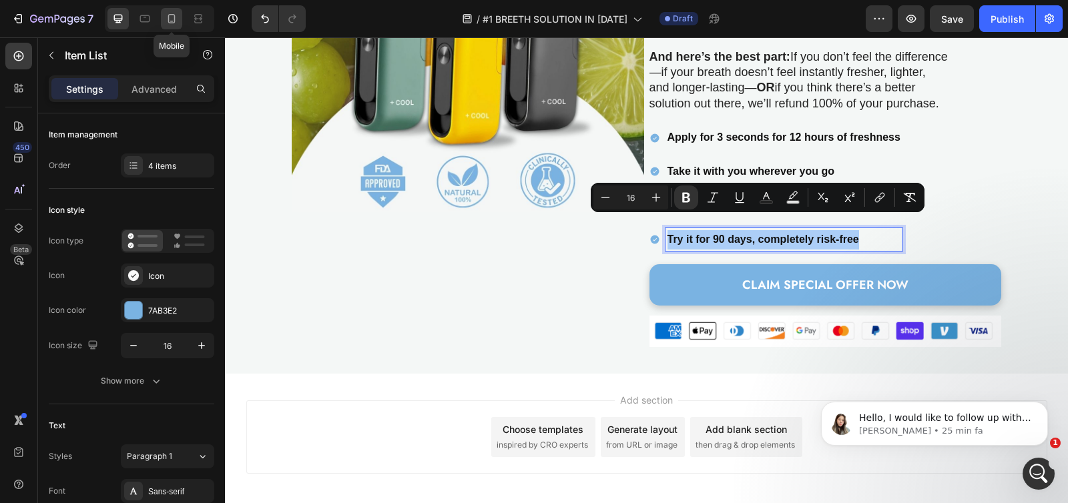
click at [170, 17] on icon at bounding box center [171, 18] width 13 height 13
type input "14"
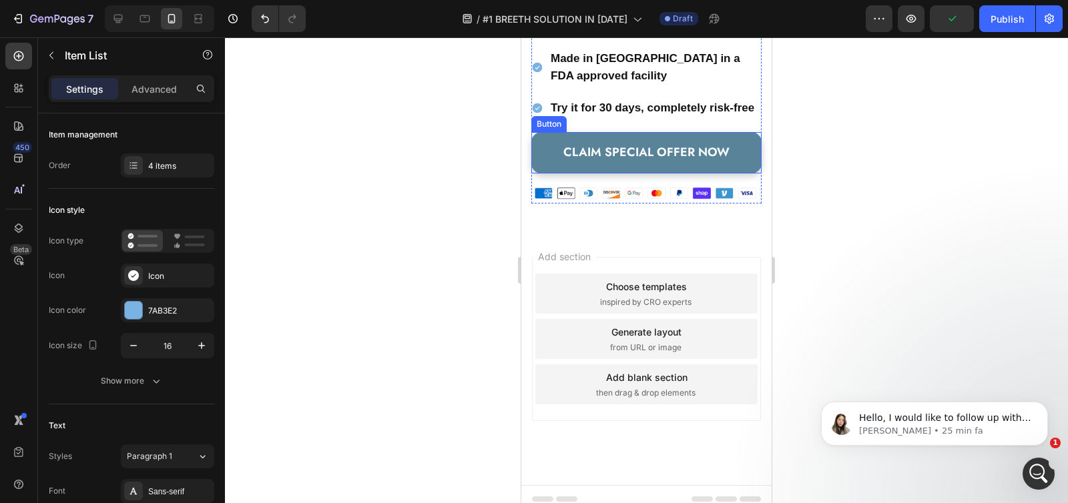
scroll to position [4950, 0]
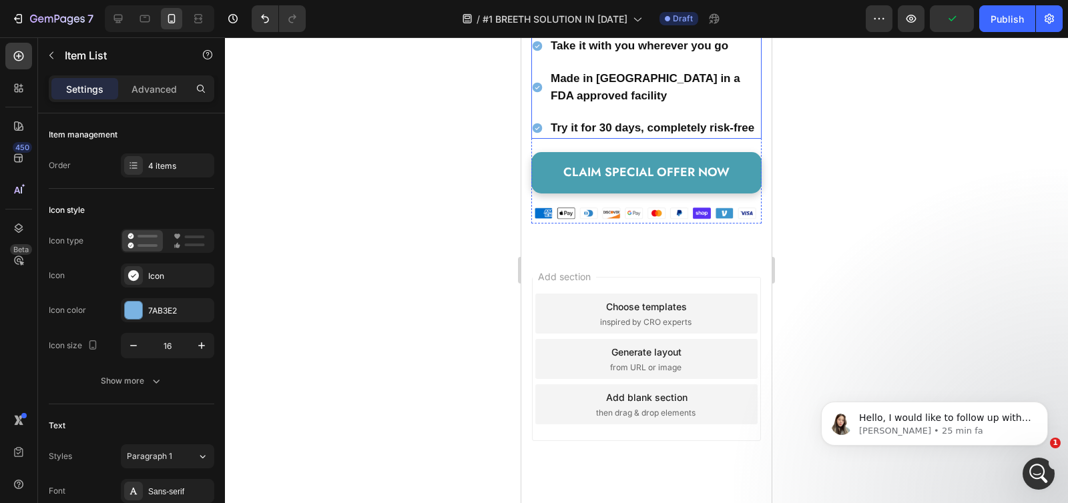
click at [602, 134] on strong "Try it for 30 days, completely risk-free" at bounding box center [653, 127] width 204 height 13
click at [605, 134] on strong "Try it for 30 days, completely risk-free" at bounding box center [653, 127] width 204 height 13
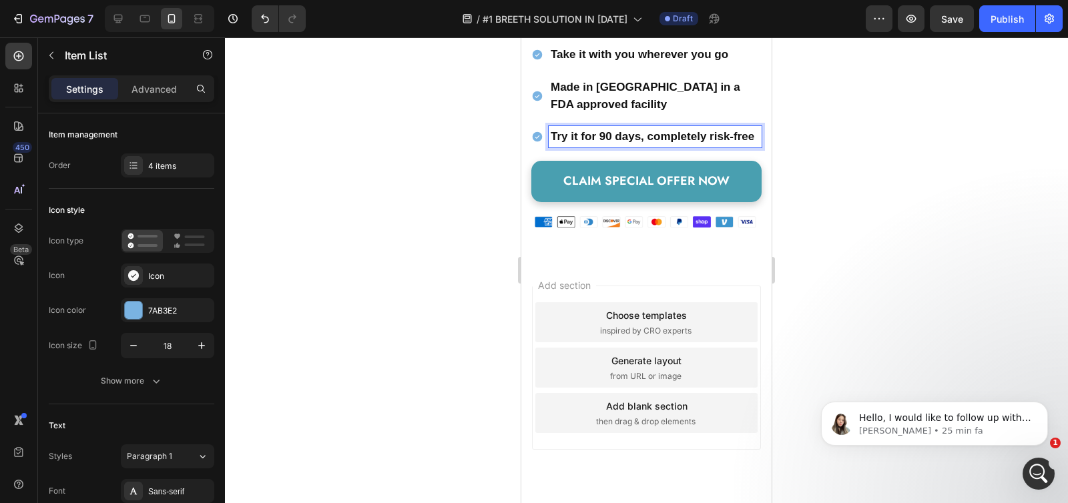
scroll to position [4928, 0]
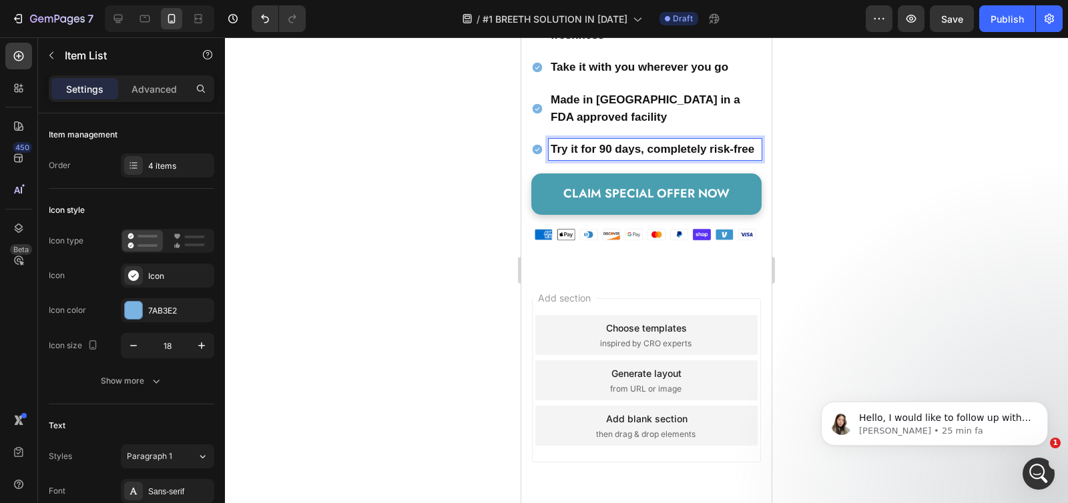
click at [637, 123] on strong "Made in [GEOGRAPHIC_DATA] in a FDA approved facility" at bounding box center [646, 108] width 190 height 30
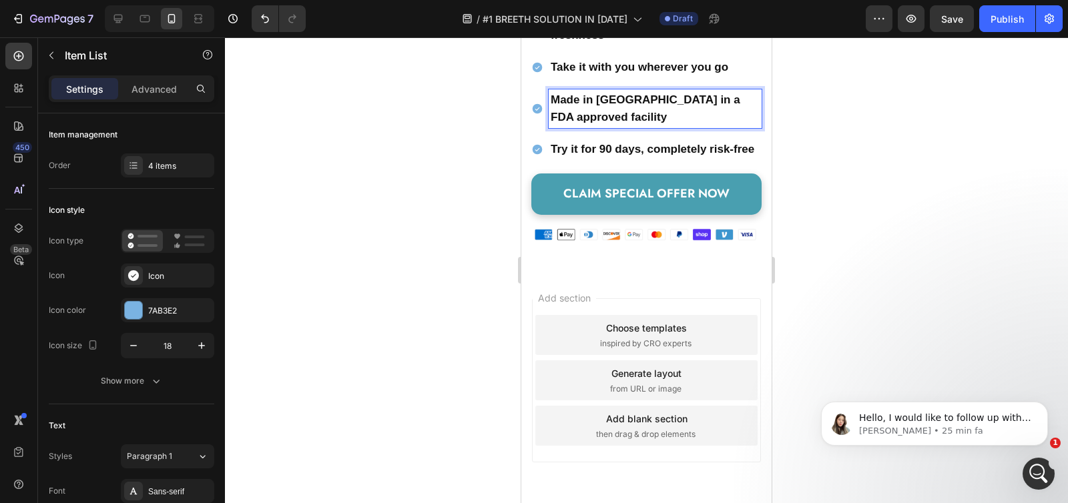
click at [646, 119] on strong "Made in [GEOGRAPHIC_DATA] in a FDA approved facility" at bounding box center [646, 108] width 190 height 30
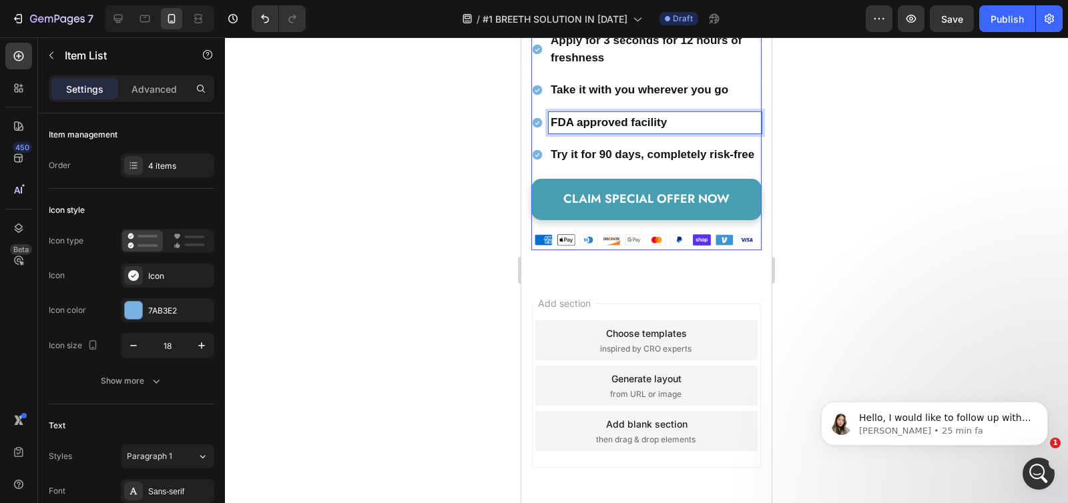
scroll to position [4897, 0]
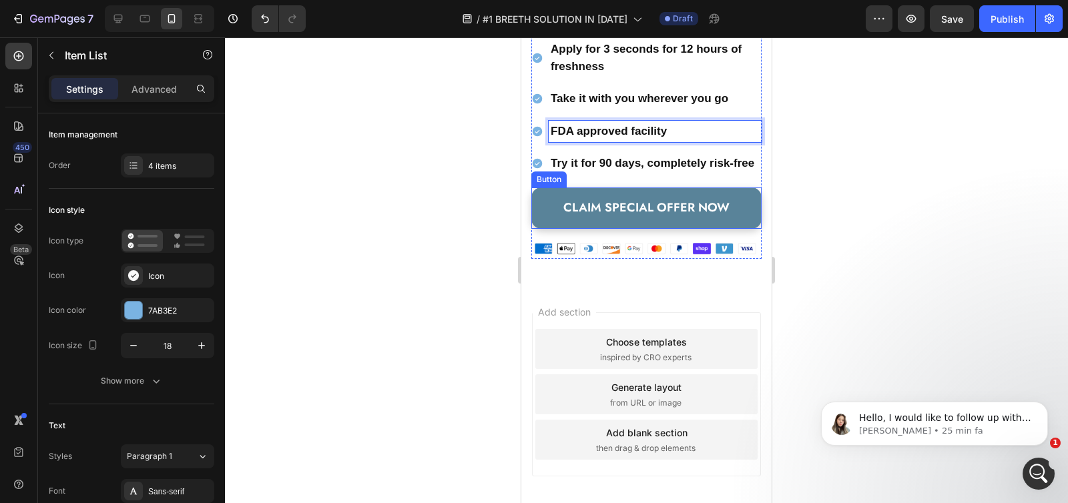
click at [542, 229] on link "CLAIM SPECIAL OFFER NOW" at bounding box center [646, 208] width 230 height 41
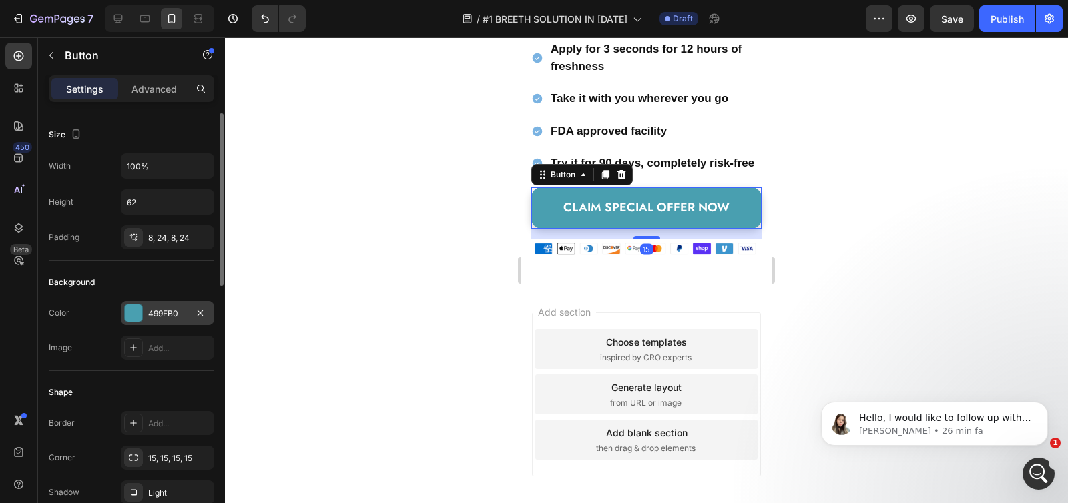
click at [124, 316] on div at bounding box center [133, 313] width 19 height 19
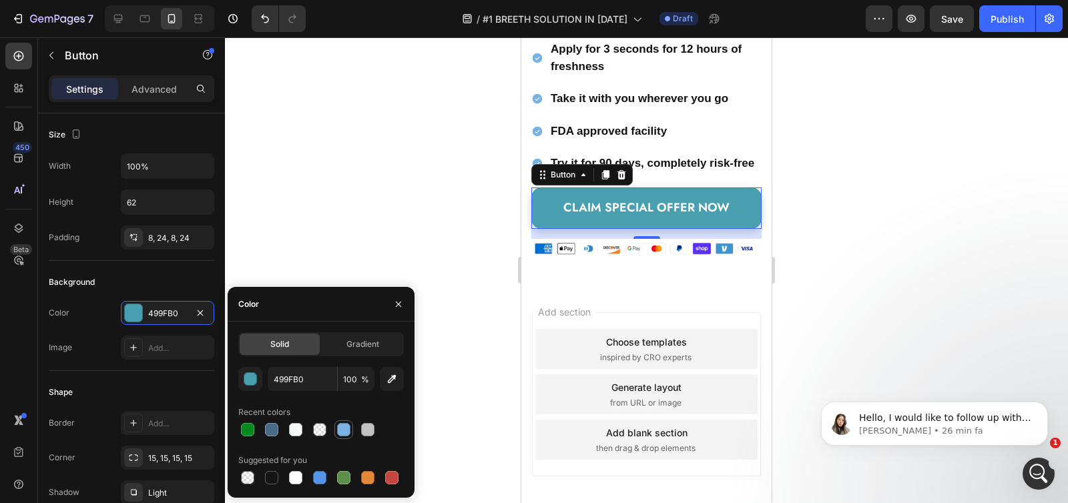
click at [346, 433] on div at bounding box center [343, 429] width 13 height 13
type input "7AB3E2"
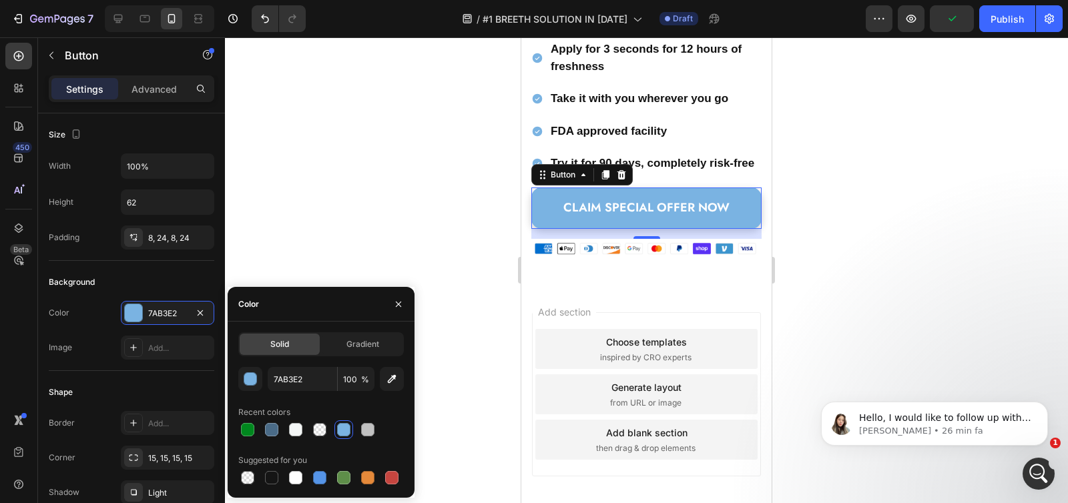
click at [360, 190] on div at bounding box center [646, 270] width 843 height 466
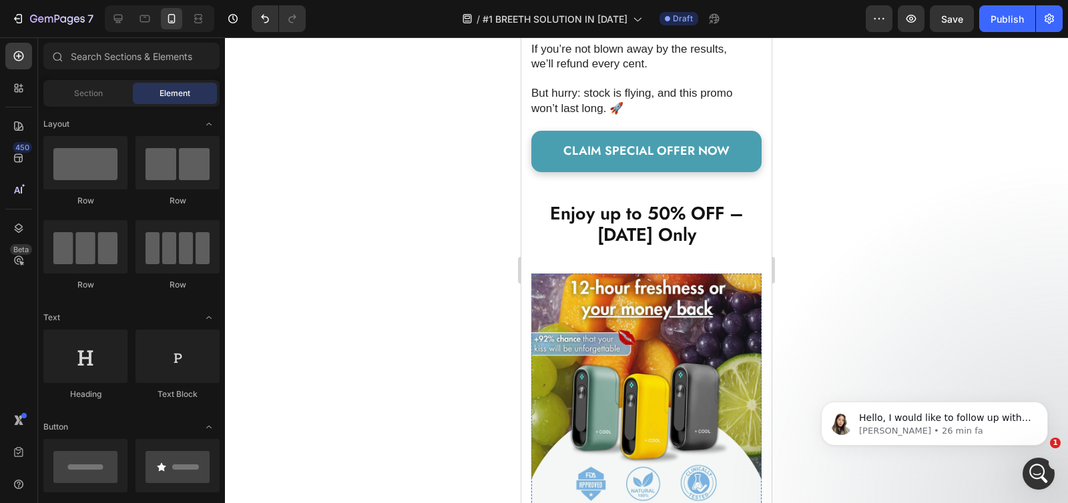
scroll to position [4011, 0]
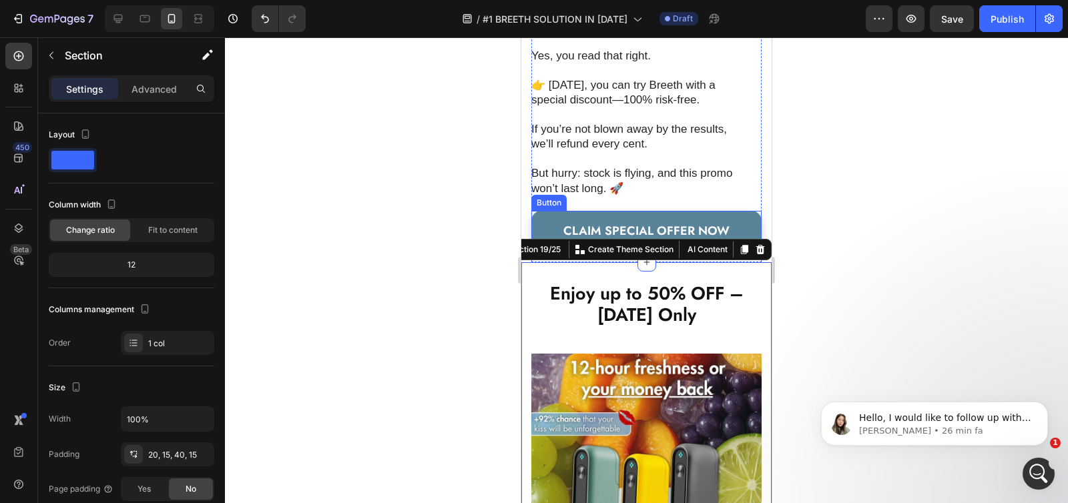
click at [544, 211] on link "CLAIM SPECIAL OFFER NOW" at bounding box center [646, 231] width 230 height 41
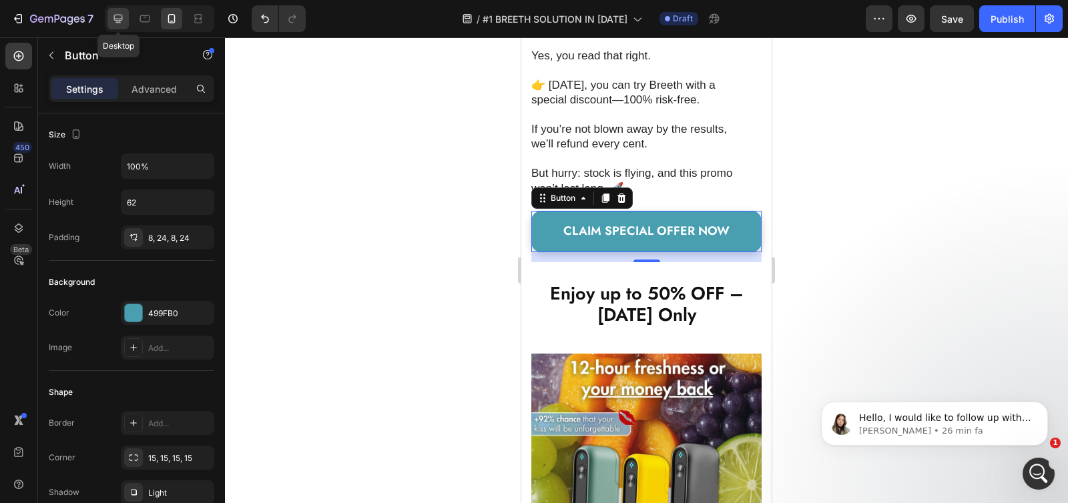
click at [119, 15] on icon at bounding box center [118, 19] width 9 height 9
type input "20"
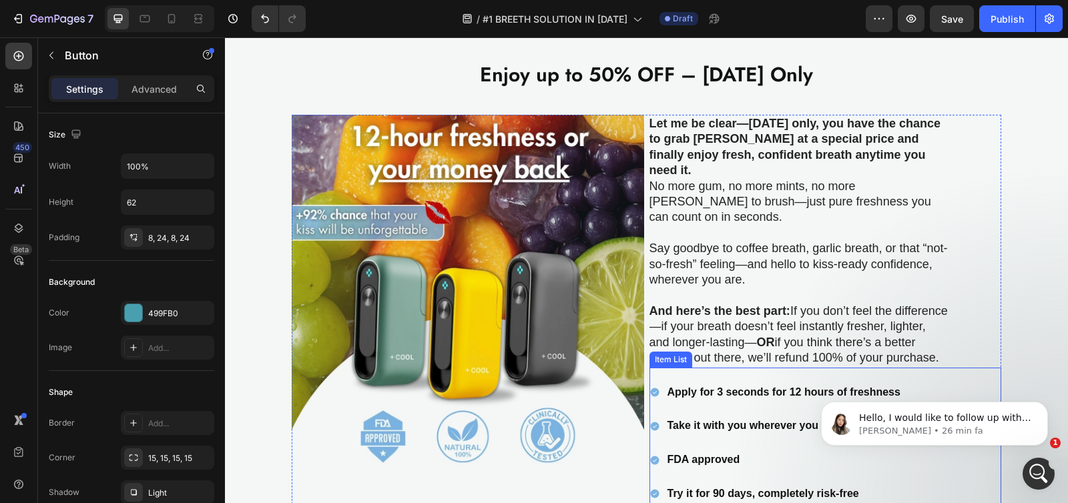
scroll to position [2636, 0]
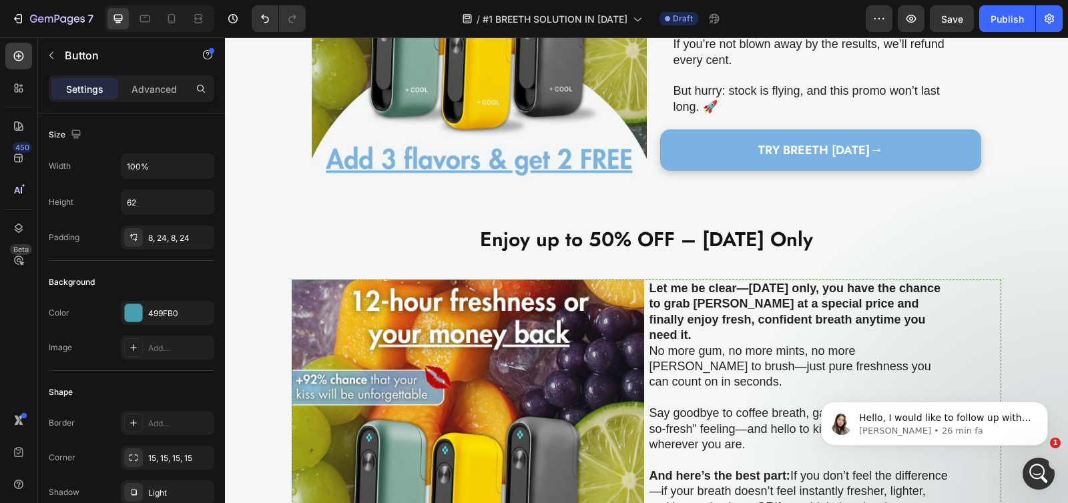
click at [793, 147] on span "TRY BREETH [DATE]" at bounding box center [813, 149] width 111 height 17
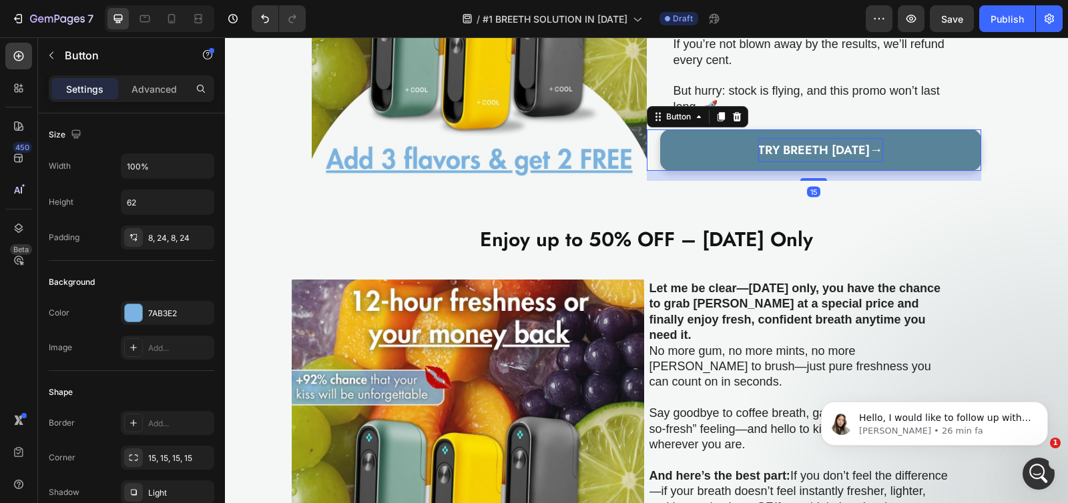
scroll to position [2615, 0]
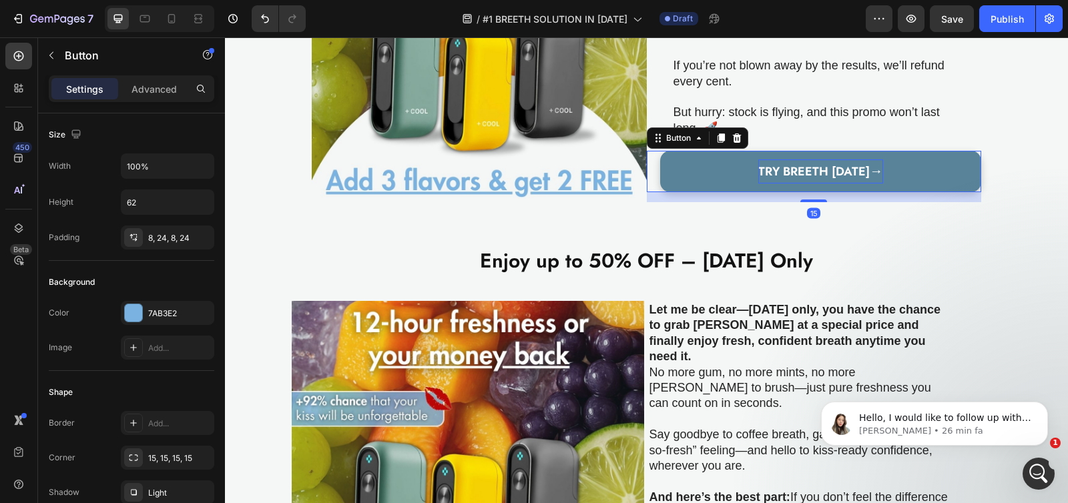
click at [791, 171] on span "TRY BREETH [DATE]" at bounding box center [813, 171] width 111 height 17
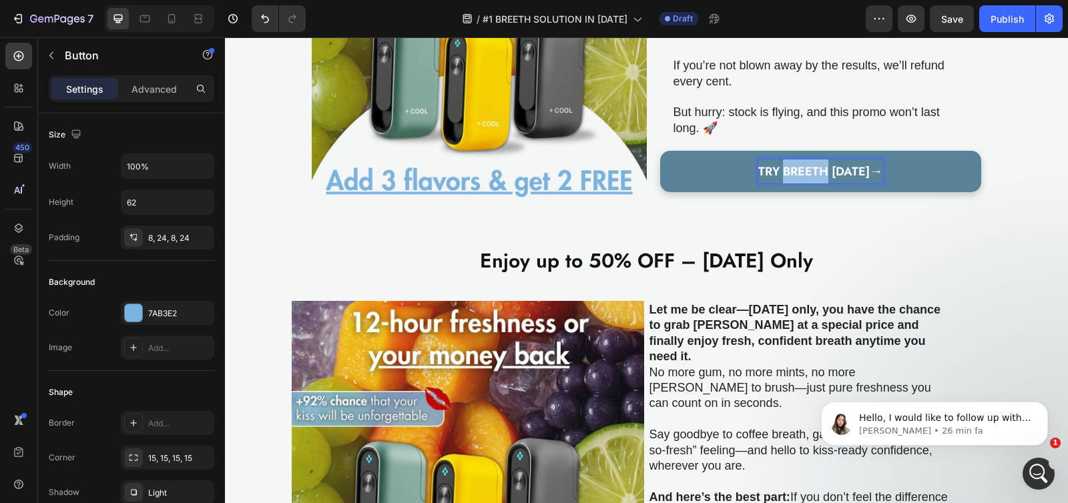
click at [791, 171] on span "TRY BREETH [DATE]" at bounding box center [813, 171] width 111 height 17
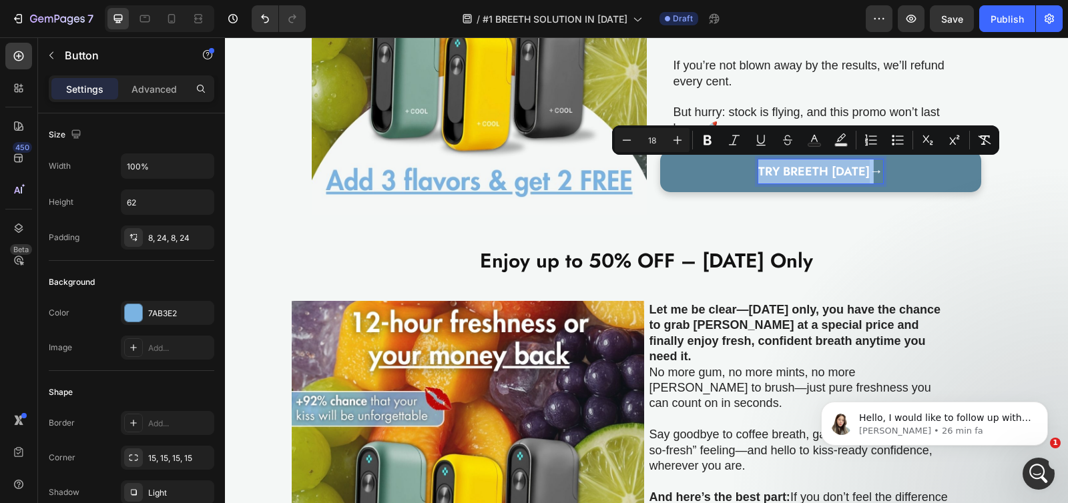
click at [791, 170] on span "TRY BREETH [DATE]" at bounding box center [813, 171] width 111 height 17
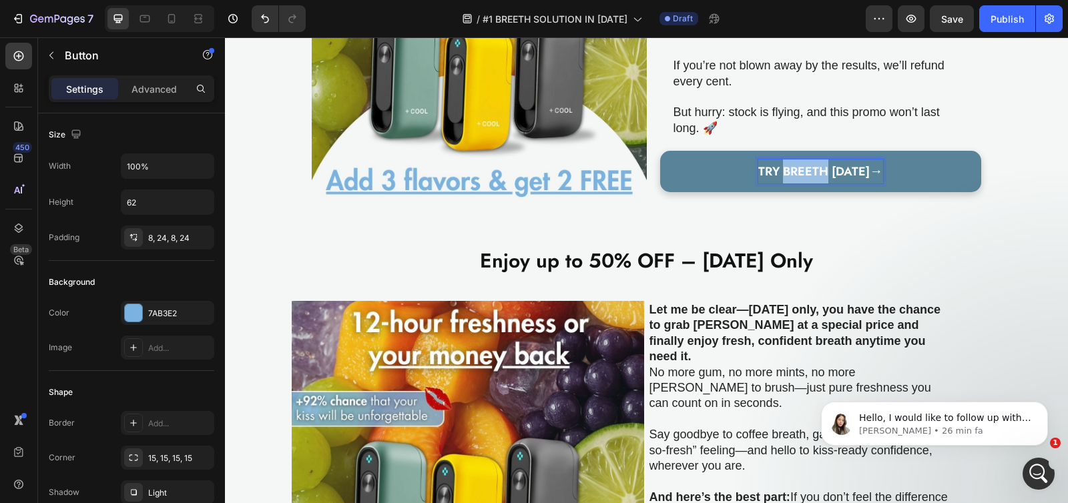
click at [791, 170] on span "TRY BREETH [DATE]" at bounding box center [813, 171] width 111 height 17
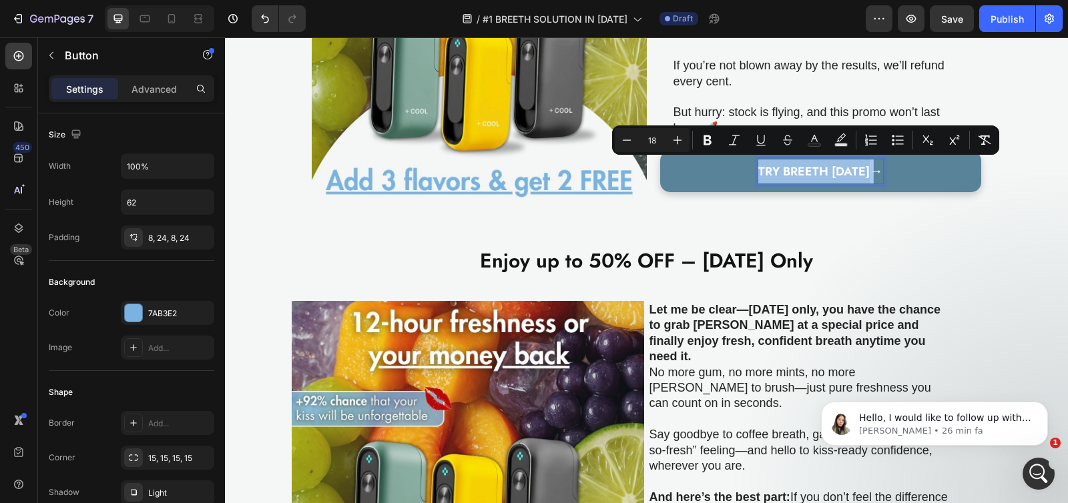
click at [785, 168] on span "TRY BREETH [DATE]" at bounding box center [813, 171] width 111 height 17
click at [758, 170] on span "TRY BREETH [DATE]" at bounding box center [813, 171] width 111 height 17
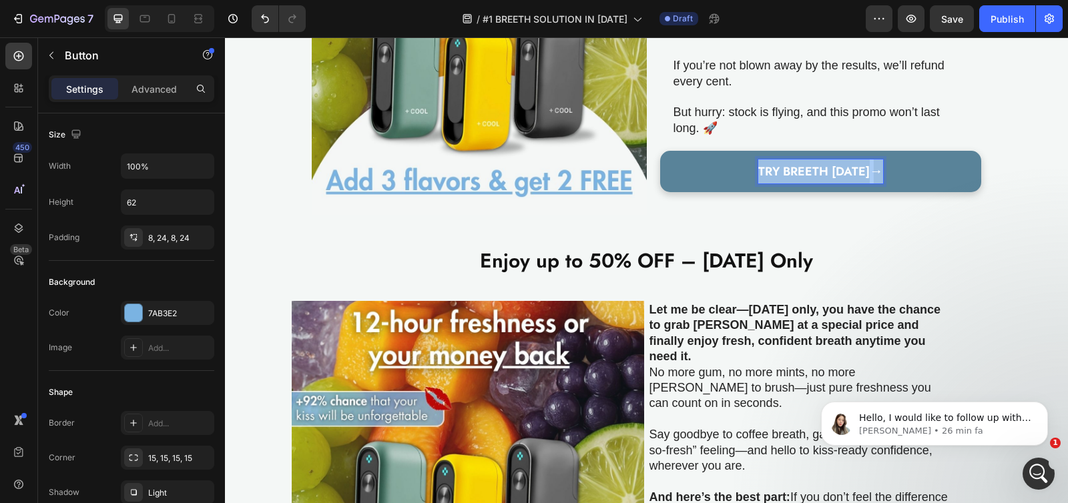
drag, startPoint x: 751, startPoint y: 168, endPoint x: 878, endPoint y: 168, distance: 126.8
click at [878, 168] on link "TRY BREETH [DATE] →" at bounding box center [821, 171] width 322 height 41
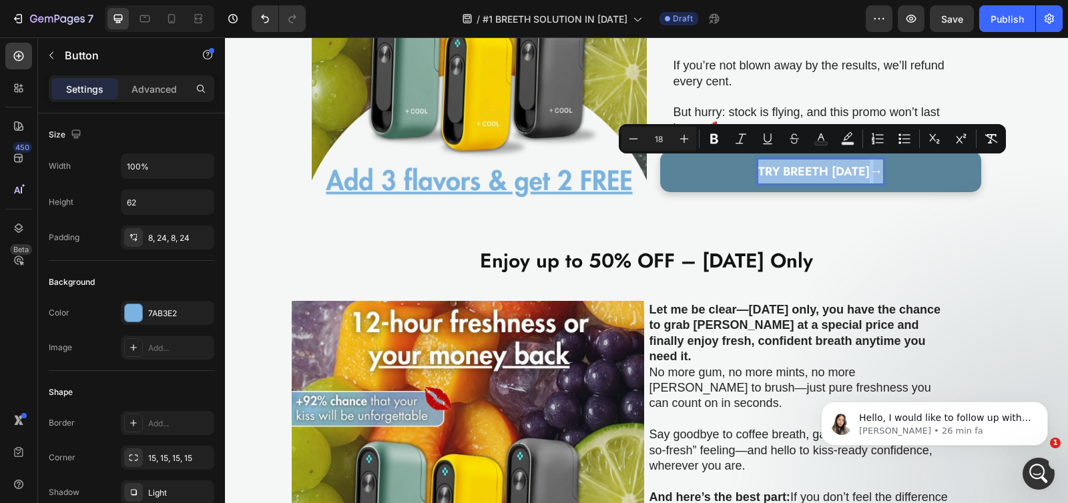
copy div "TRY BREETH [DATE] →"
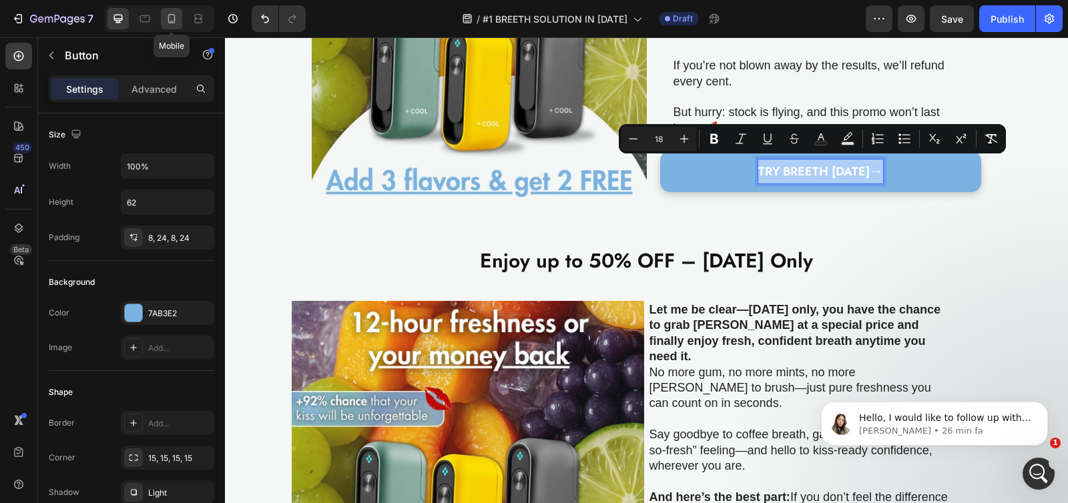
click at [169, 21] on icon at bounding box center [171, 18] width 13 height 13
type input "14"
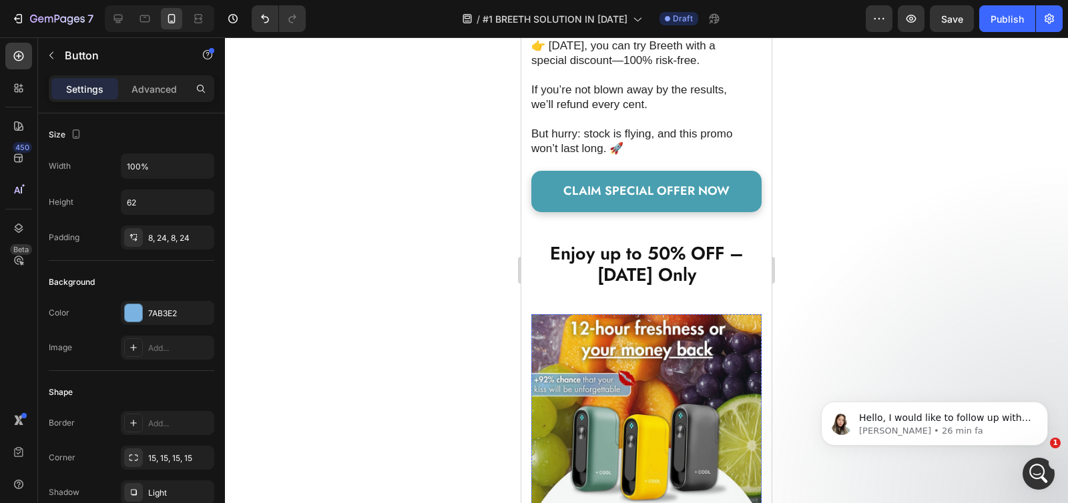
scroll to position [3750, 0]
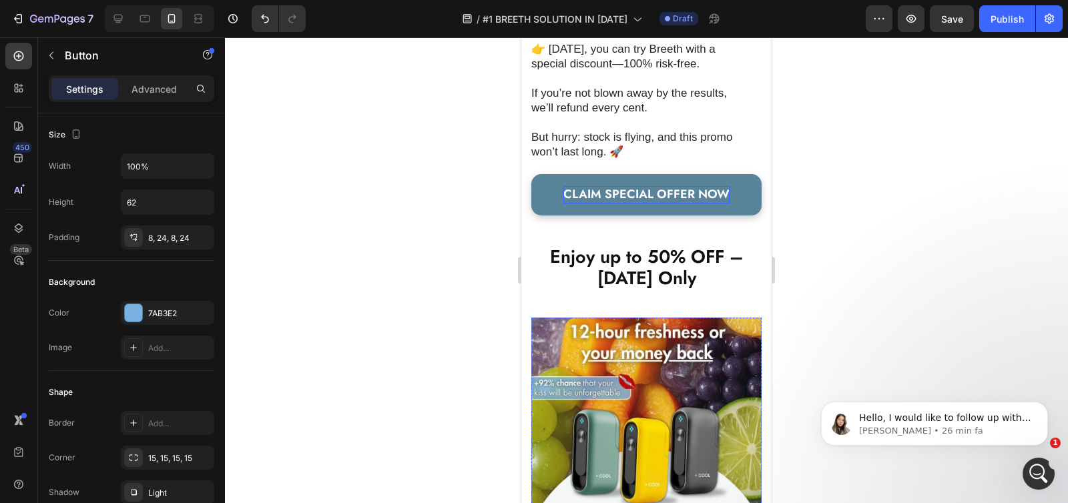
click at [626, 186] on span "CLAIM SPECIAL OFFER NOW" at bounding box center [646, 194] width 166 height 17
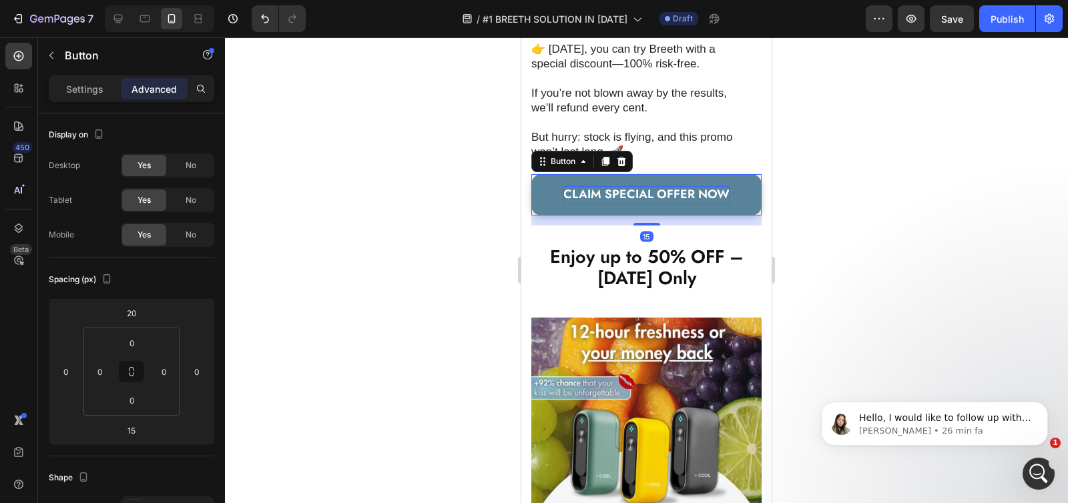
click at [630, 186] on span "CLAIM SPECIAL OFFER NOW" at bounding box center [646, 194] width 166 height 17
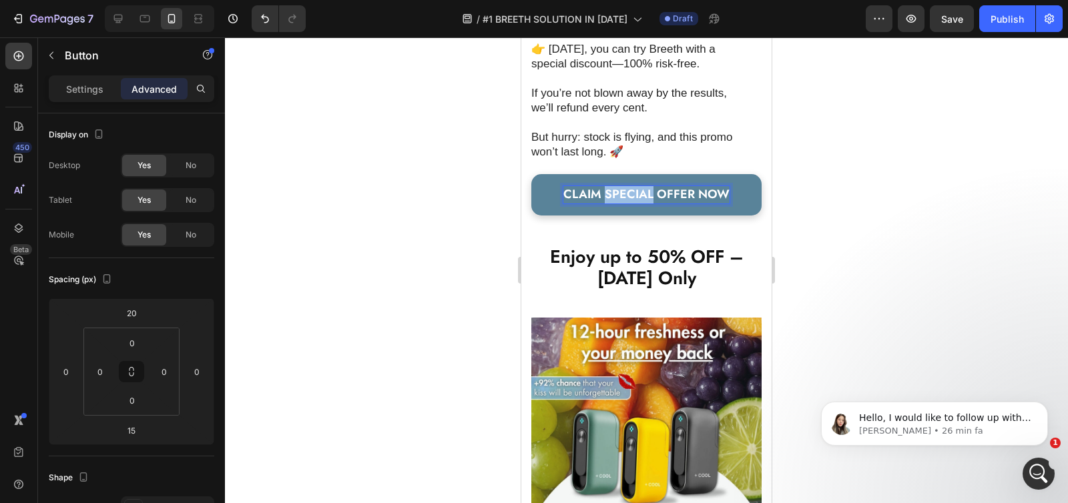
click at [630, 186] on span "CLAIM SPECIAL OFFER NOW" at bounding box center [646, 194] width 166 height 17
click at [537, 183] on link "TRY BREETH [DATE] →" at bounding box center [646, 194] width 230 height 41
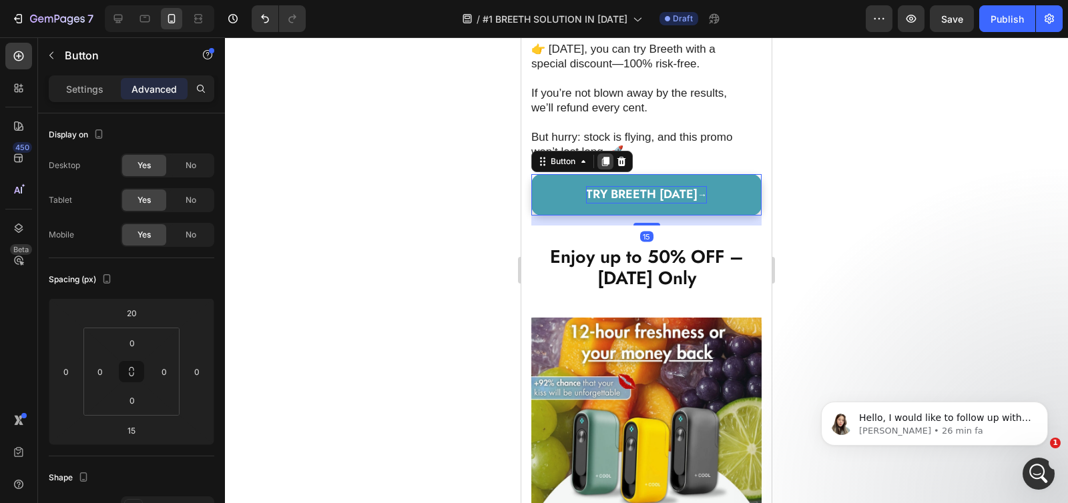
click at [607, 157] on icon at bounding box center [605, 161] width 7 height 9
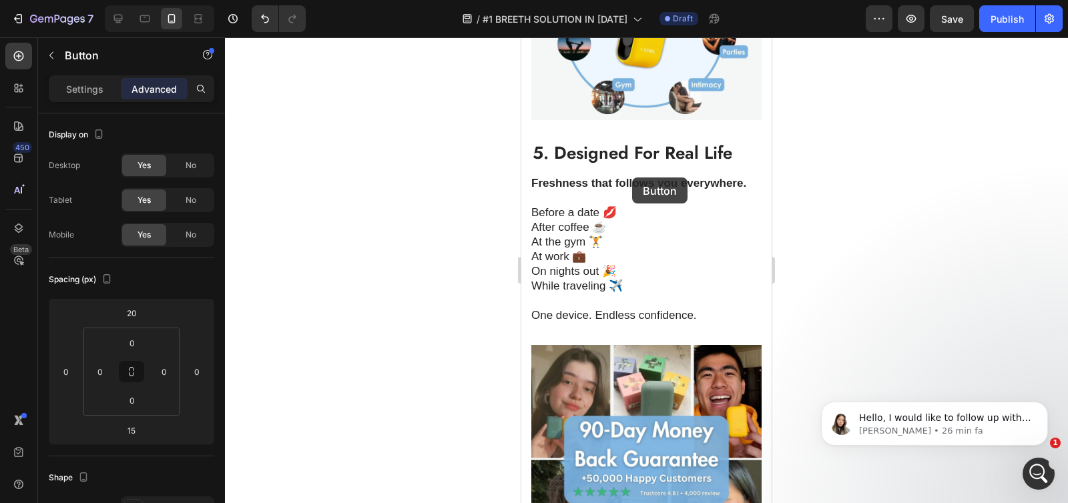
scroll to position [2571, 0]
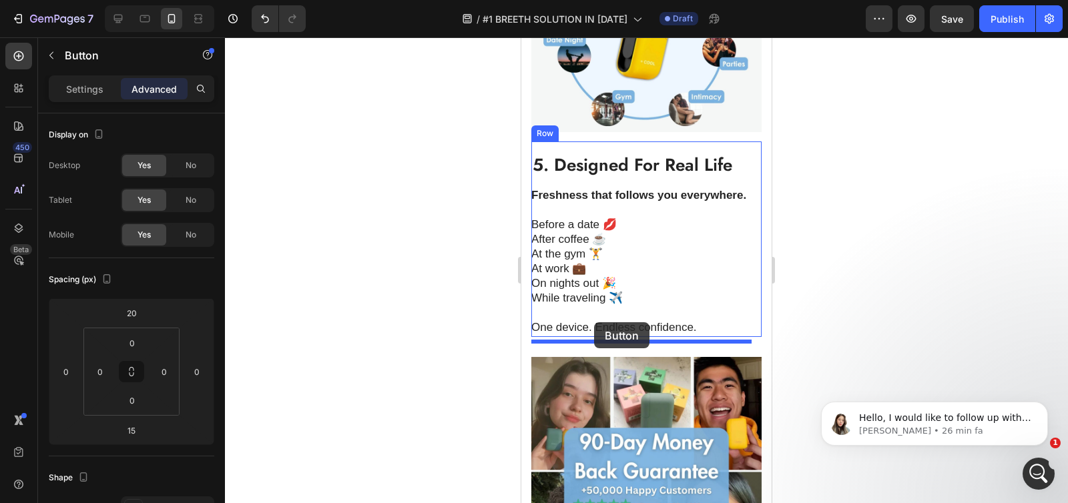
drag, startPoint x: 561, startPoint y: 242, endPoint x: 593, endPoint y: 325, distance: 89.0
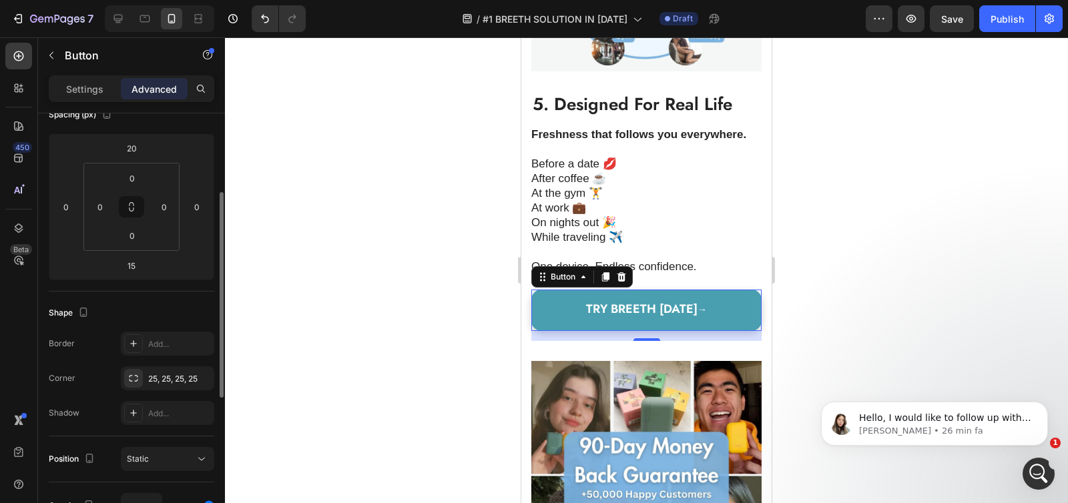
scroll to position [162, 0]
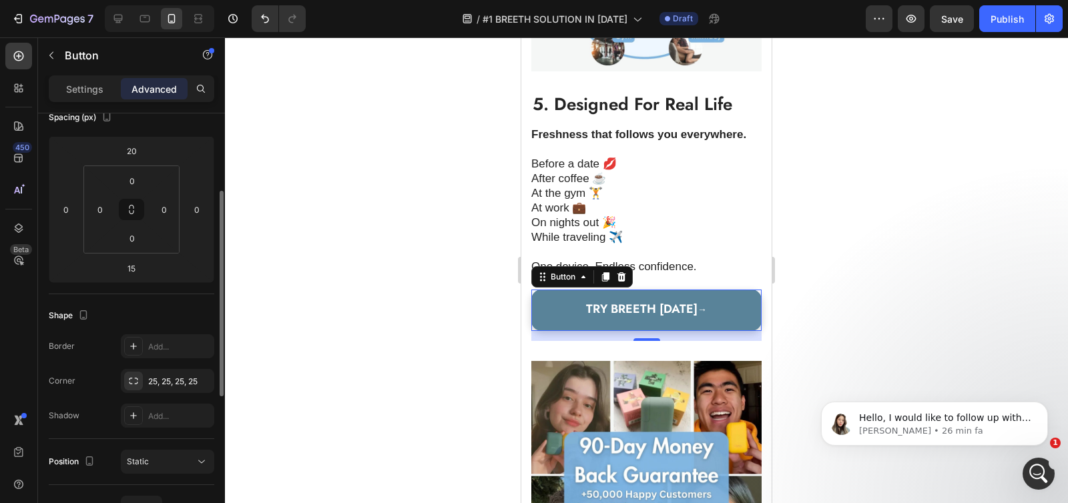
click at [549, 312] on link "TRY BREETH [DATE] →" at bounding box center [646, 310] width 230 height 41
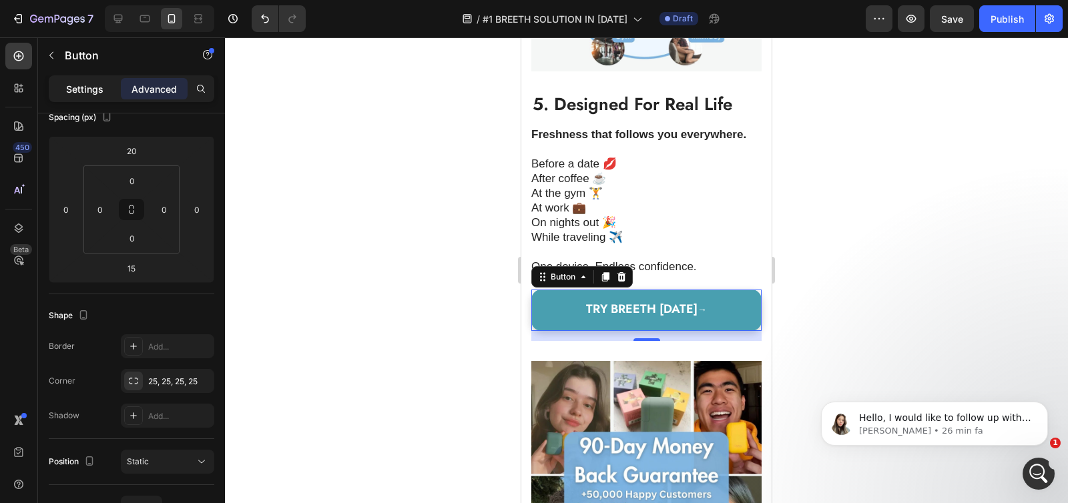
click at [65, 81] on div "Settings" at bounding box center [84, 88] width 67 height 21
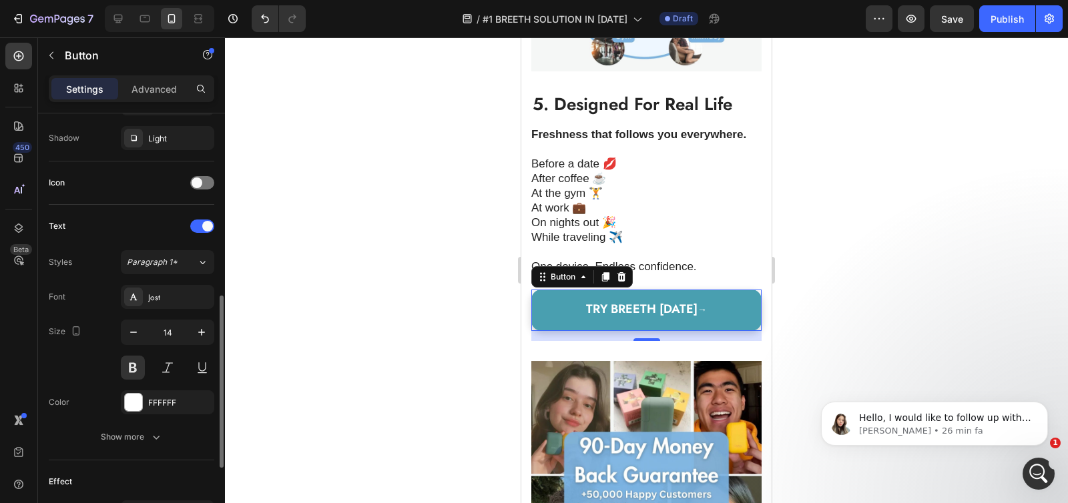
scroll to position [627, 0]
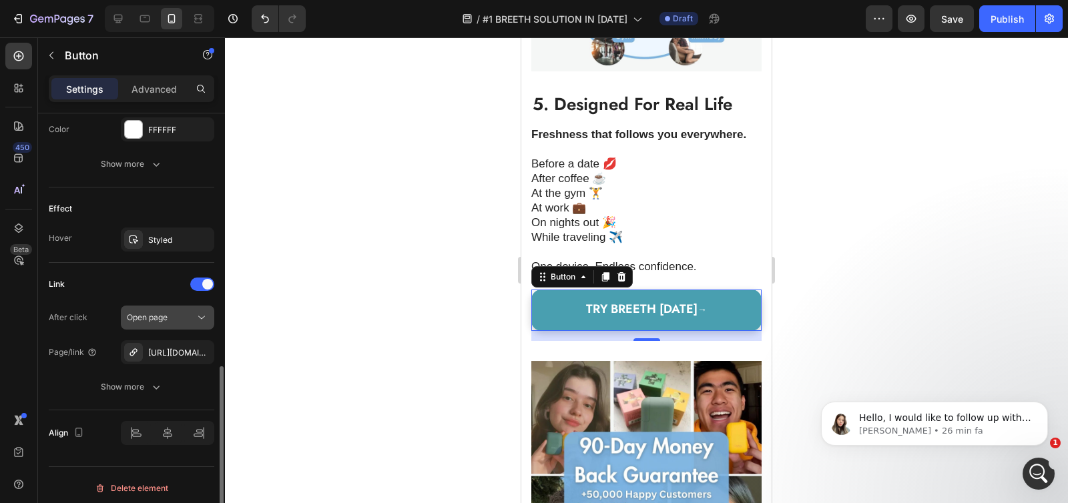
click at [172, 324] on div "Open page" at bounding box center [167, 317] width 81 height 13
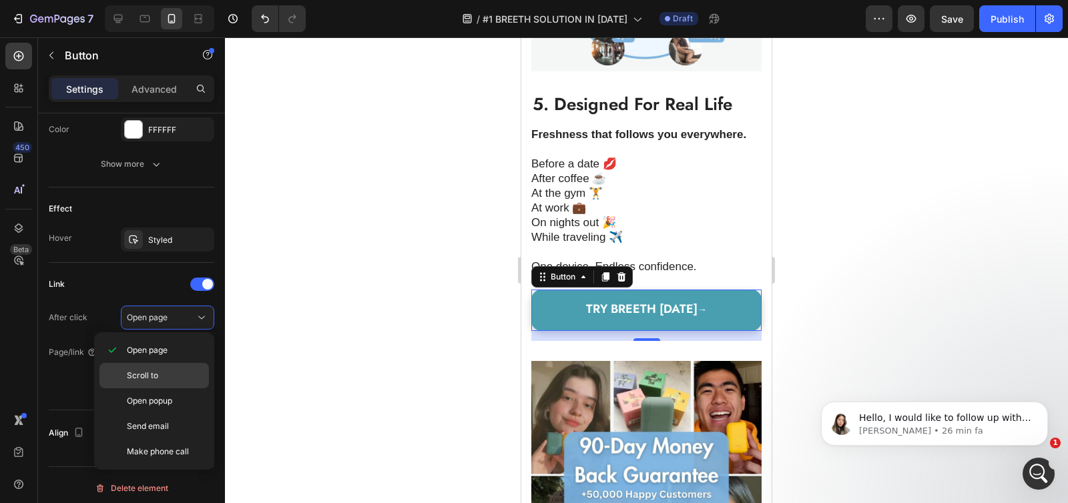
click at [153, 374] on span "Scroll to" at bounding box center [142, 376] width 31 height 12
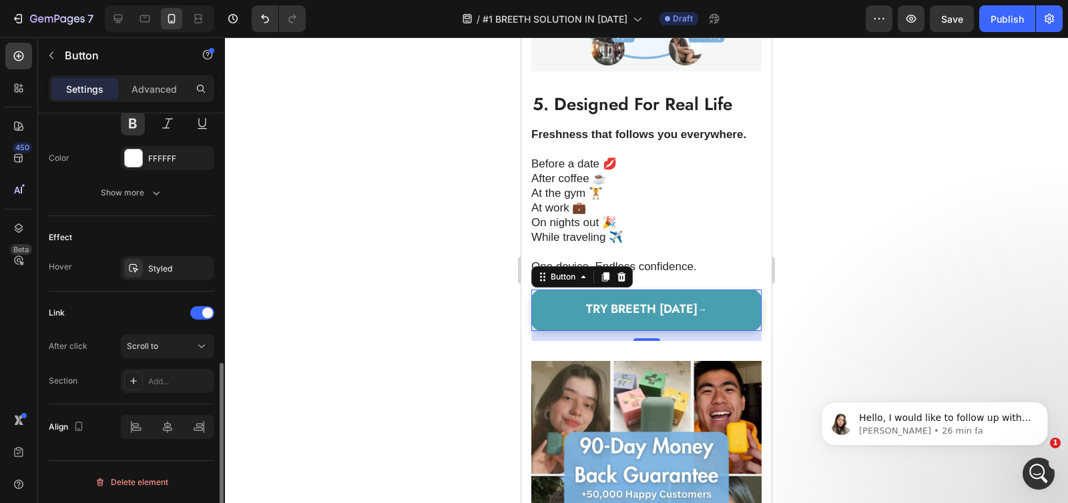
scroll to position [599, 0]
click at [160, 376] on div "Add..." at bounding box center [179, 382] width 63 height 12
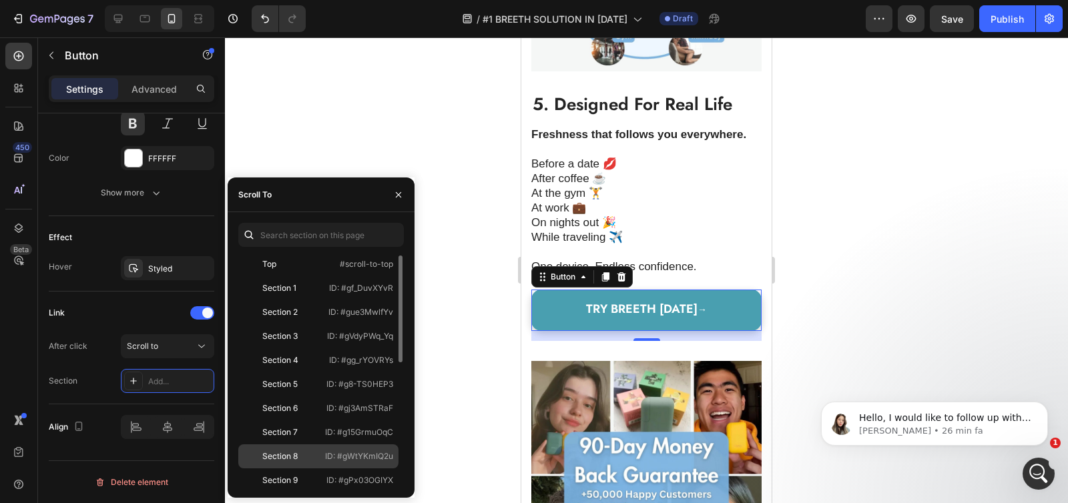
scroll to position [272, 0]
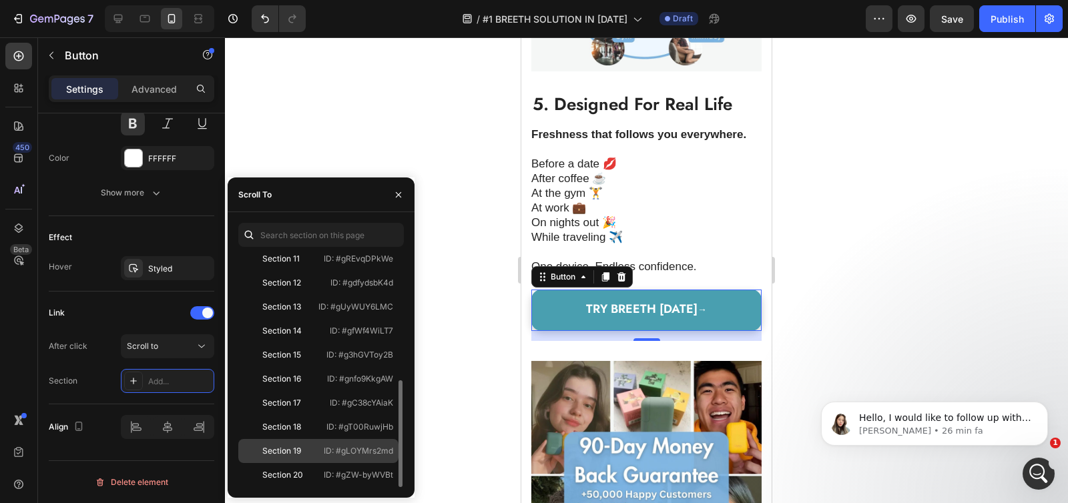
click at [302, 454] on div "Section 19" at bounding box center [281, 451] width 75 height 12
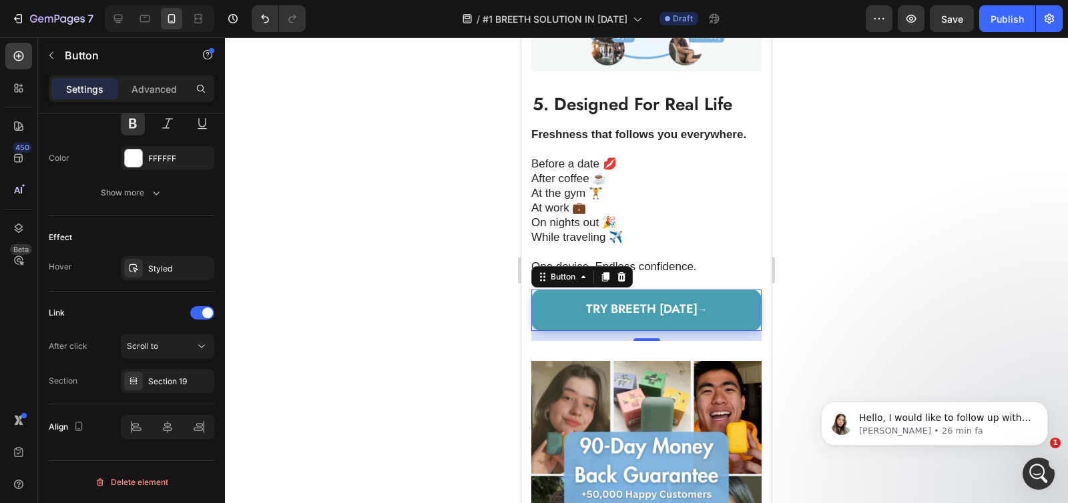
click at [484, 316] on div at bounding box center [646, 270] width 843 height 466
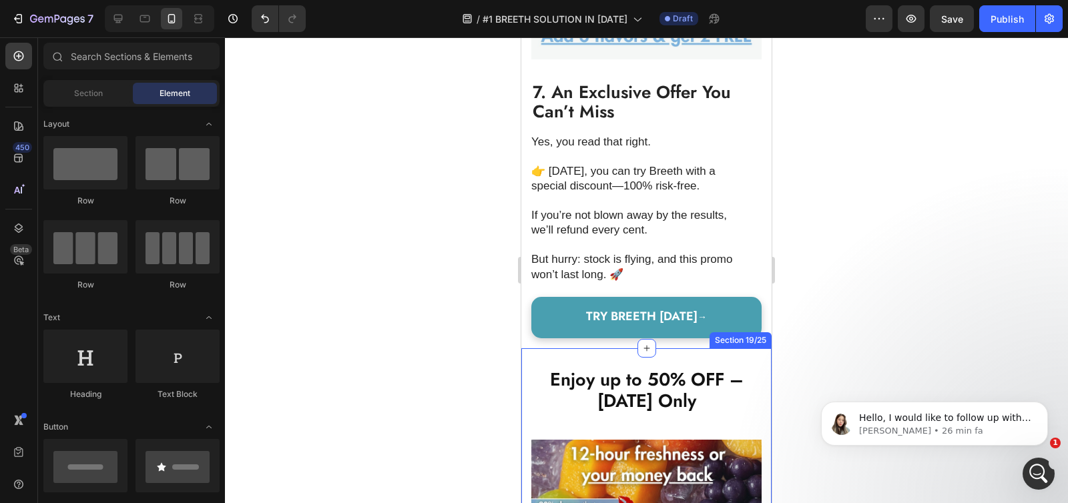
scroll to position [3650, 0]
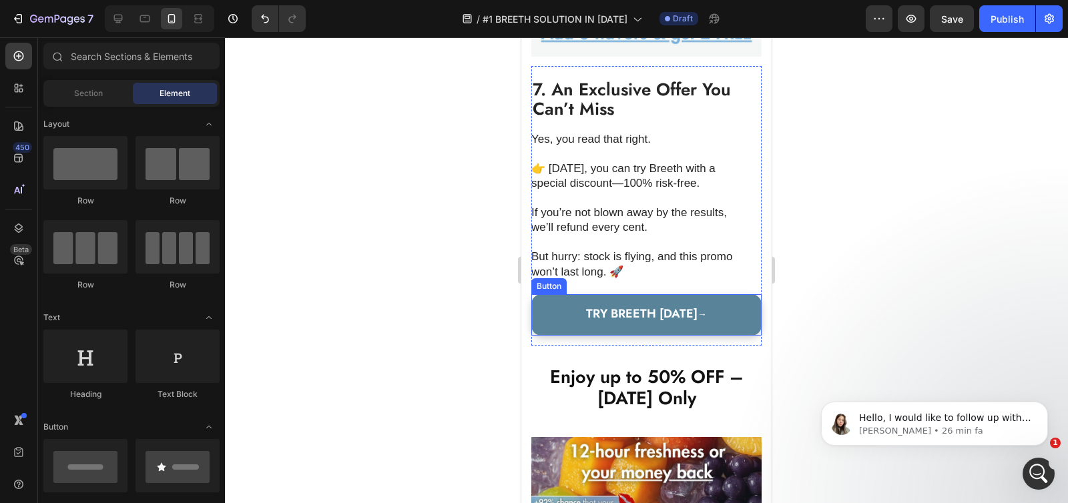
click at [554, 302] on link "TRY BREETH [DATE] →" at bounding box center [646, 314] width 230 height 41
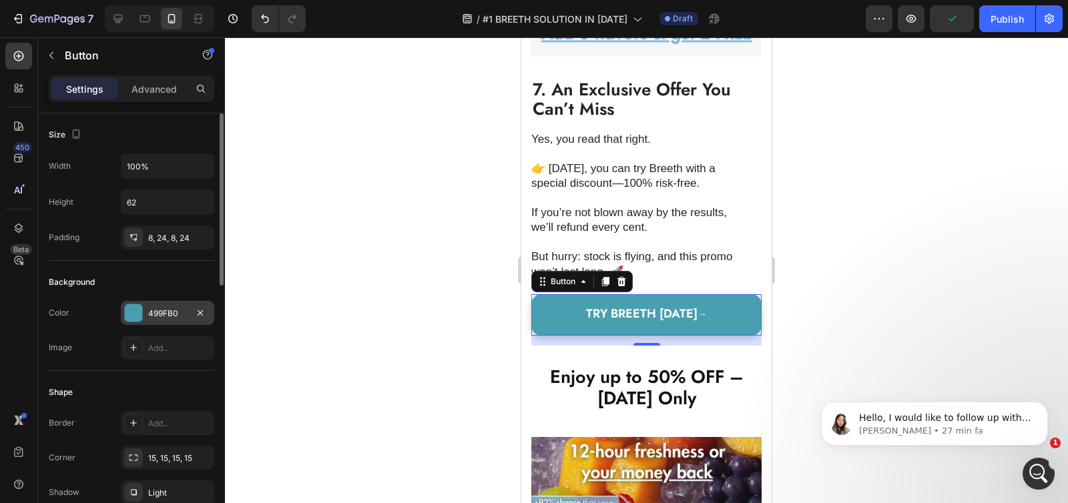
click at [138, 316] on div at bounding box center [133, 312] width 17 height 17
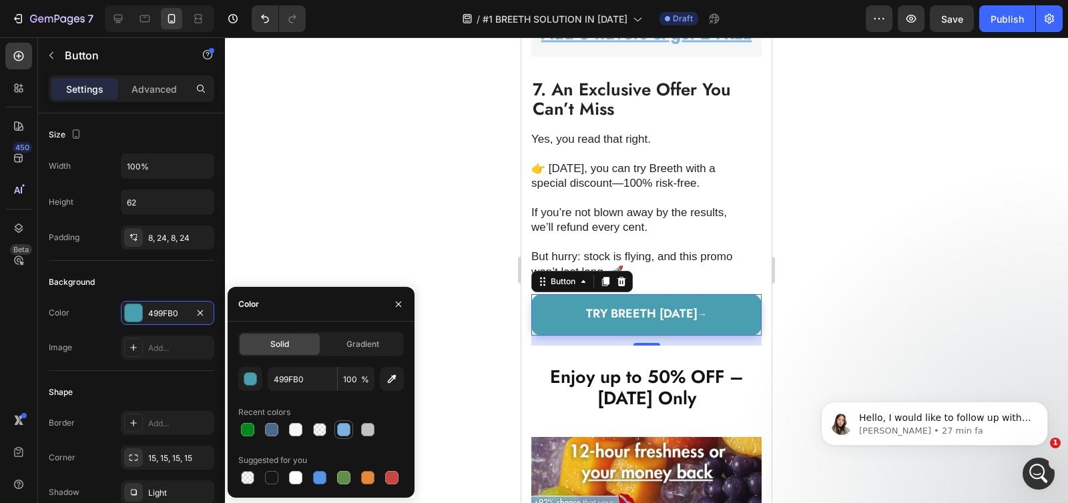
click at [344, 436] on div at bounding box center [344, 430] width 16 height 16
type input "7AB3E2"
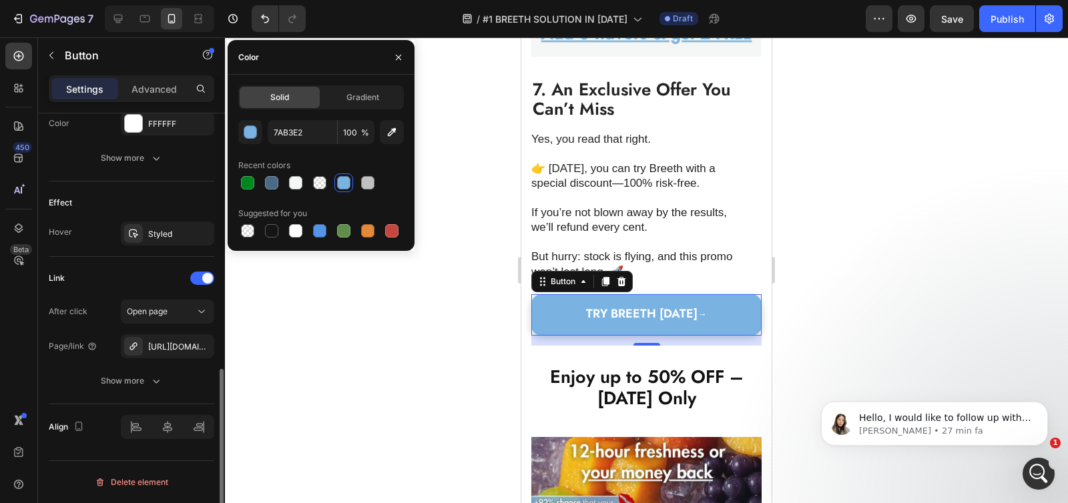
scroll to position [631, 0]
click at [165, 316] on span "Open page" at bounding box center [147, 314] width 41 height 10
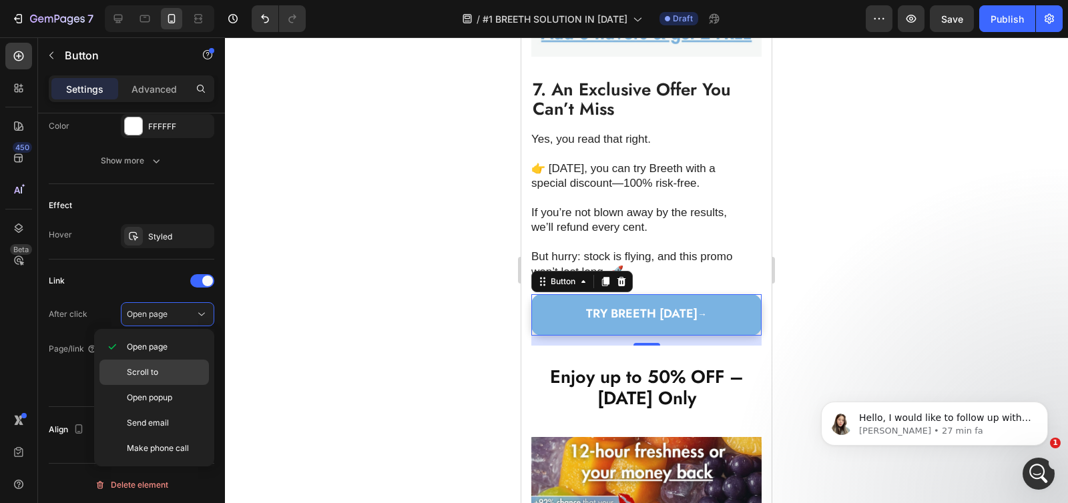
click at [153, 367] on span "Scroll to" at bounding box center [142, 372] width 31 height 12
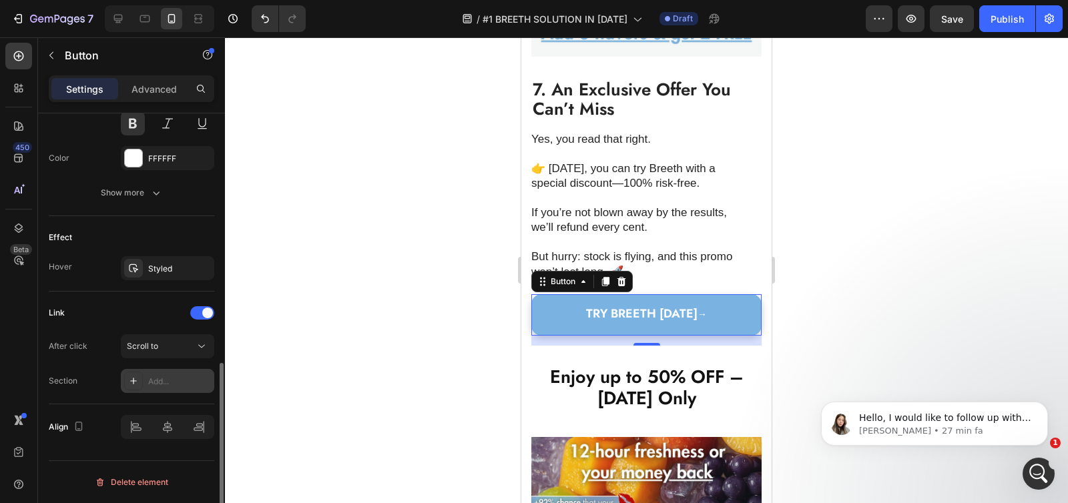
click at [166, 374] on div "Add..." at bounding box center [167, 381] width 93 height 24
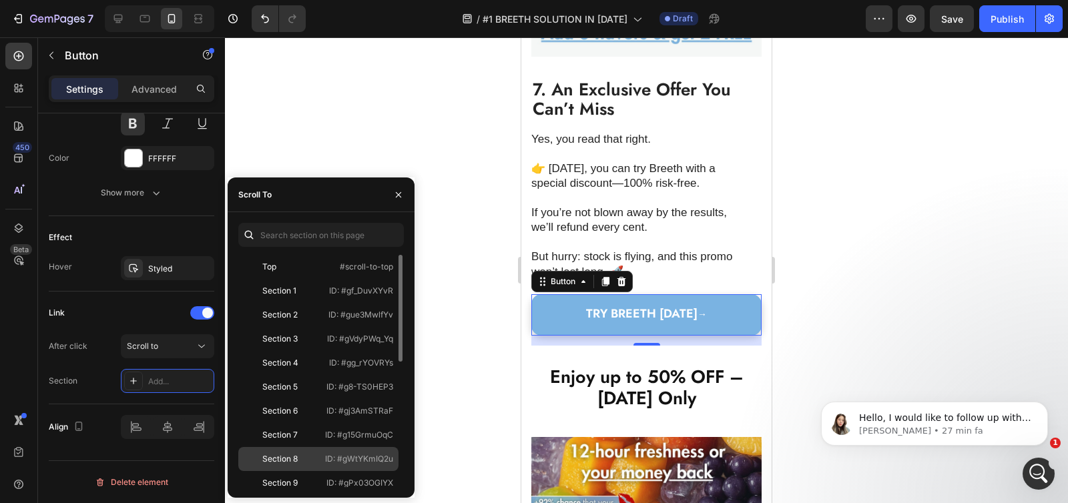
scroll to position [272, 0]
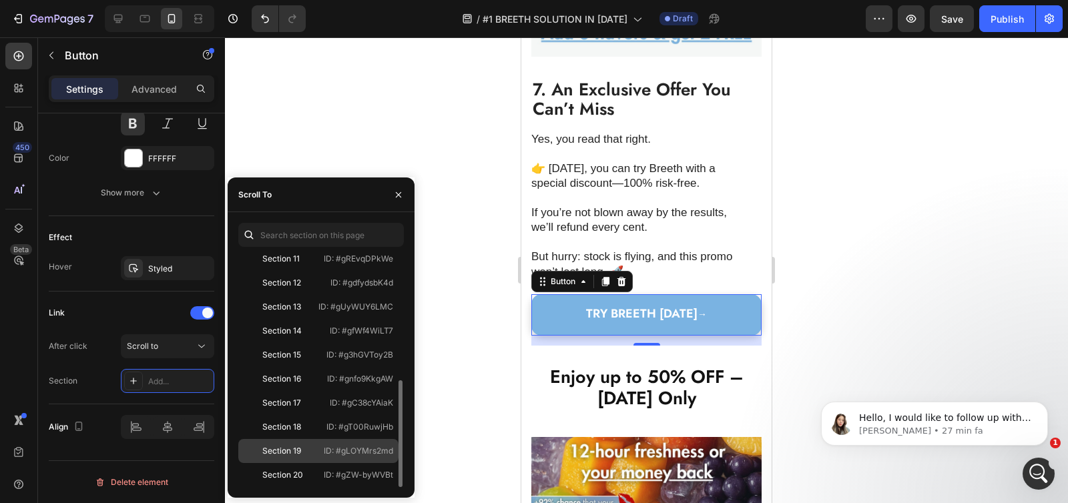
click at [281, 456] on div "Section 19" at bounding box center [281, 451] width 39 height 12
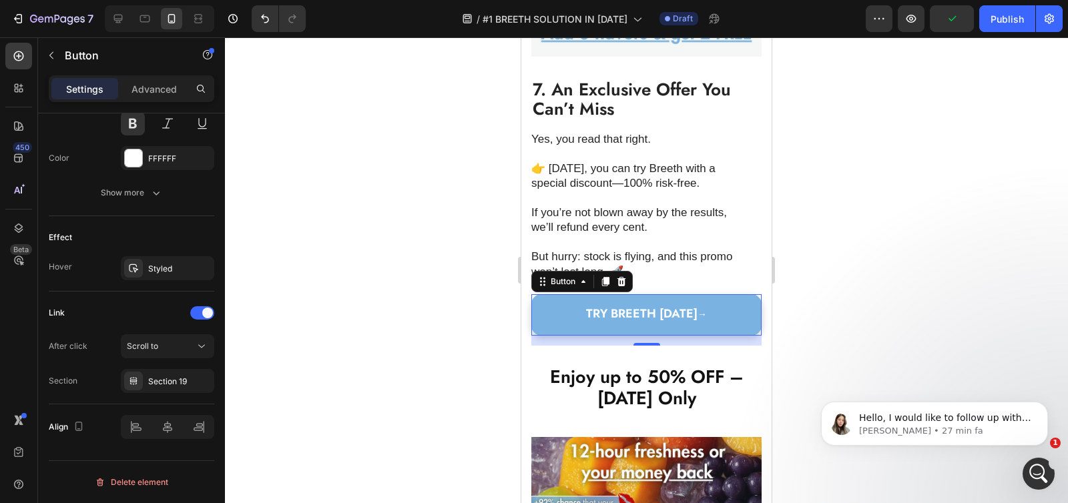
click at [352, 142] on div at bounding box center [646, 270] width 843 height 466
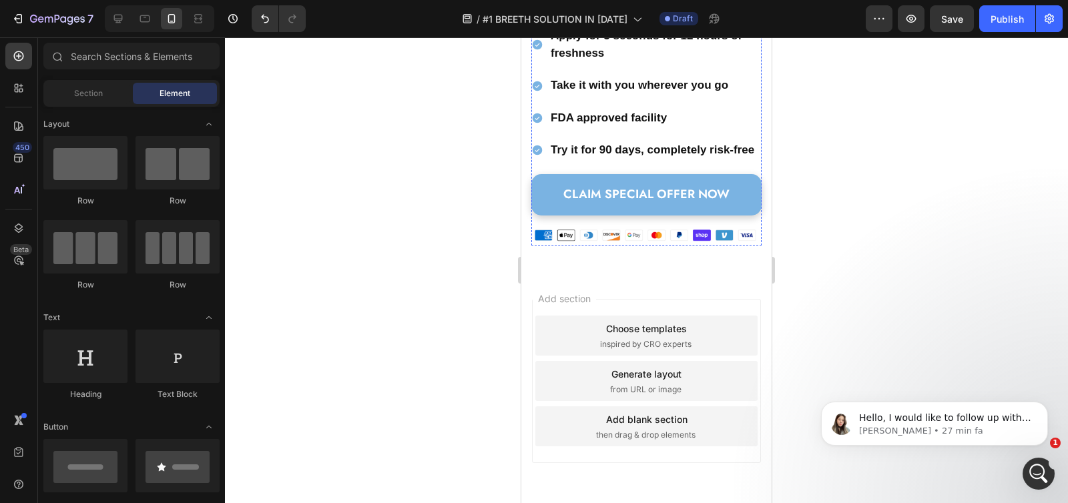
scroll to position [4392, 0]
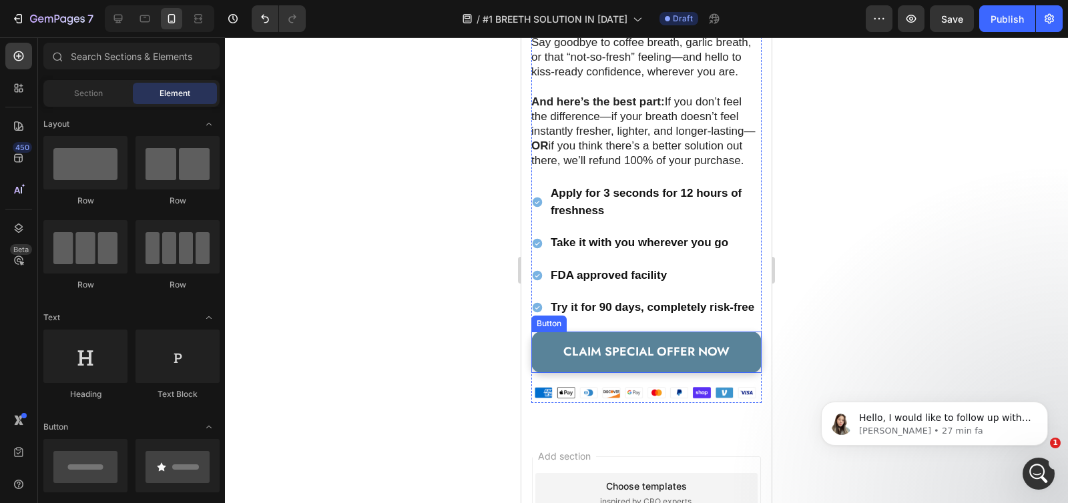
click at [556, 373] on link "CLAIM SPECIAL OFFER NOW" at bounding box center [646, 352] width 230 height 41
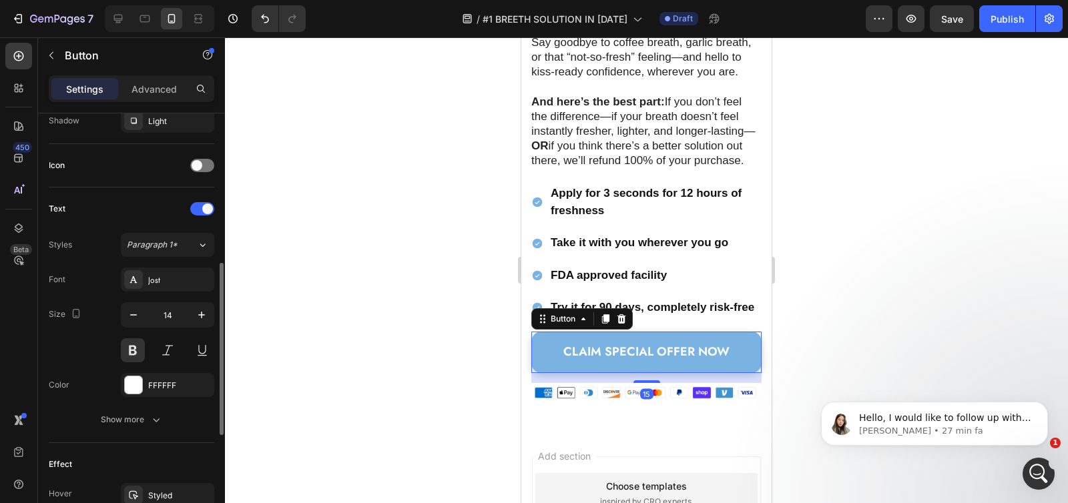
scroll to position [633, 0]
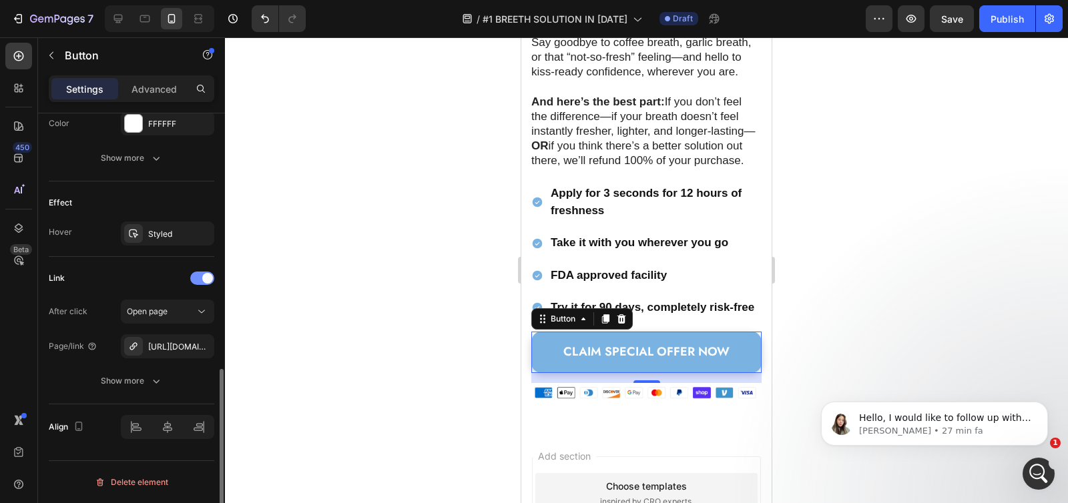
click at [196, 283] on div at bounding box center [202, 278] width 24 height 13
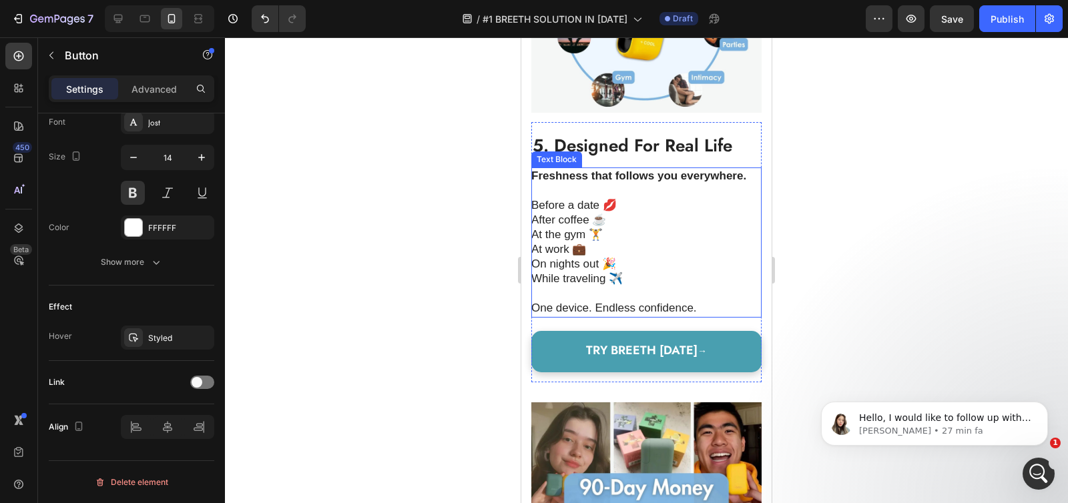
scroll to position [2588, 0]
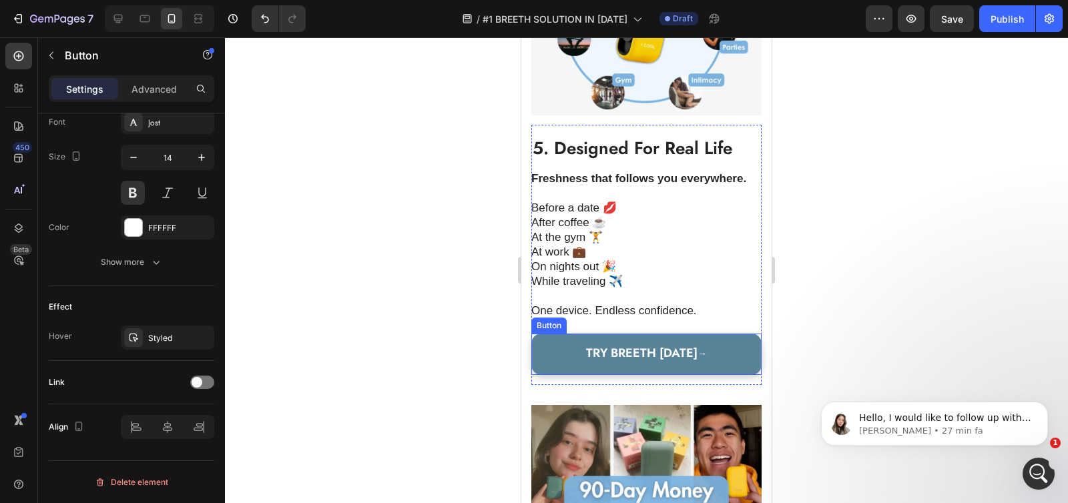
click at [543, 350] on link "TRY BREETH [DATE] →" at bounding box center [646, 354] width 230 height 41
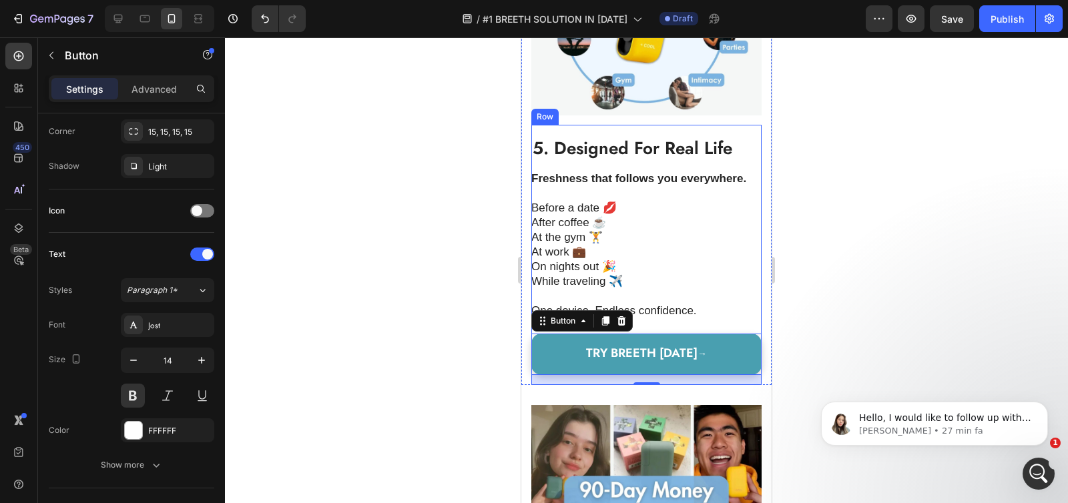
scroll to position [163, 0]
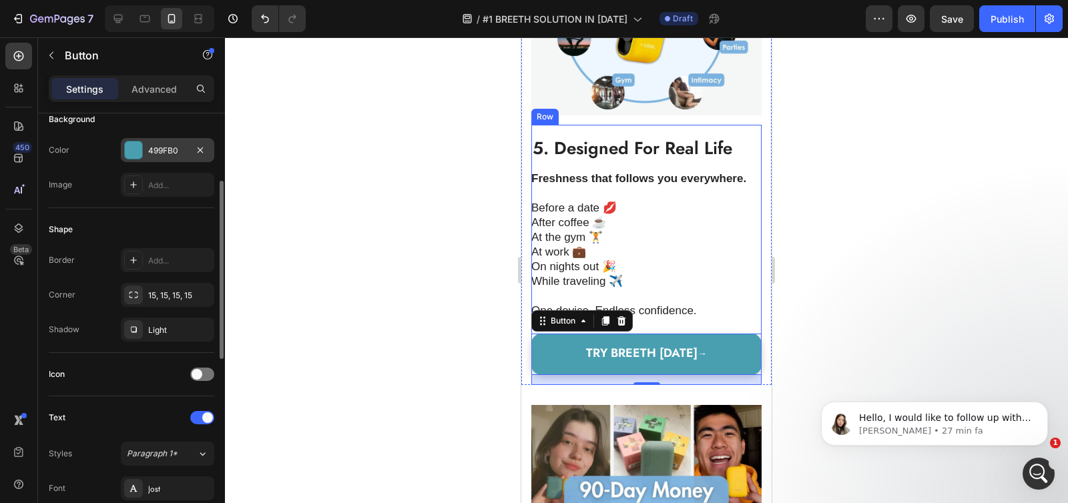
click at [131, 148] on div at bounding box center [133, 149] width 17 height 17
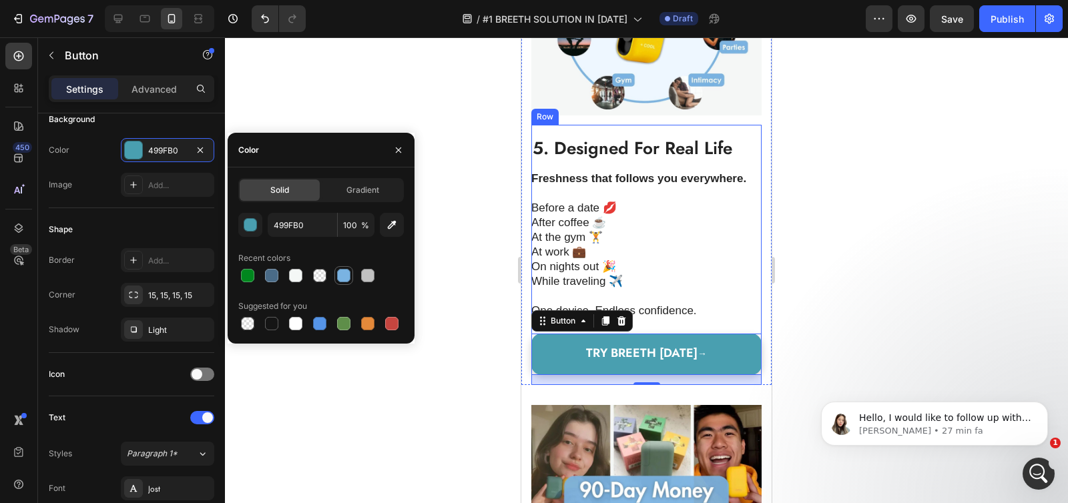
click at [338, 277] on div at bounding box center [343, 275] width 13 height 13
type input "7AB3E2"
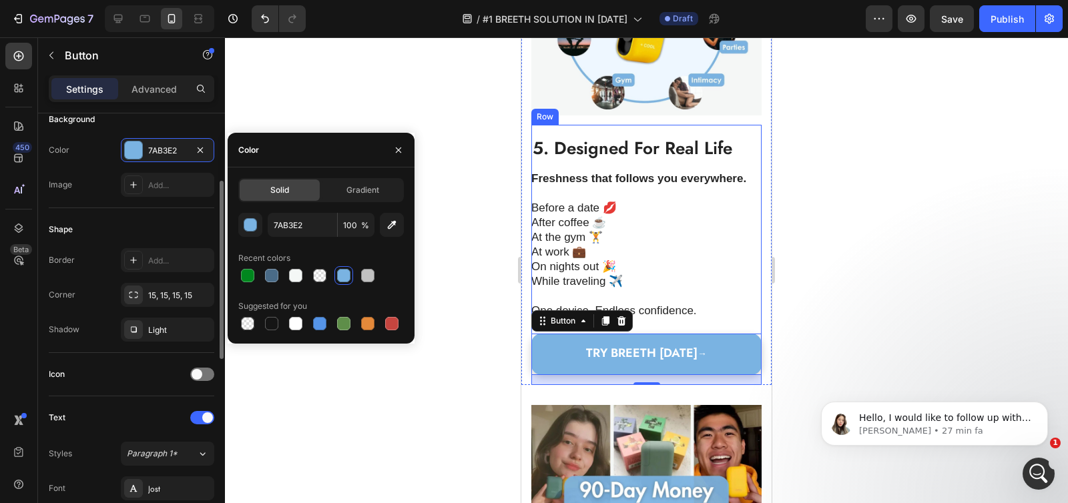
click at [109, 211] on div "Shape Border Add... Corner 15, 15, 15, 15 Shadow Light" at bounding box center [132, 280] width 166 height 145
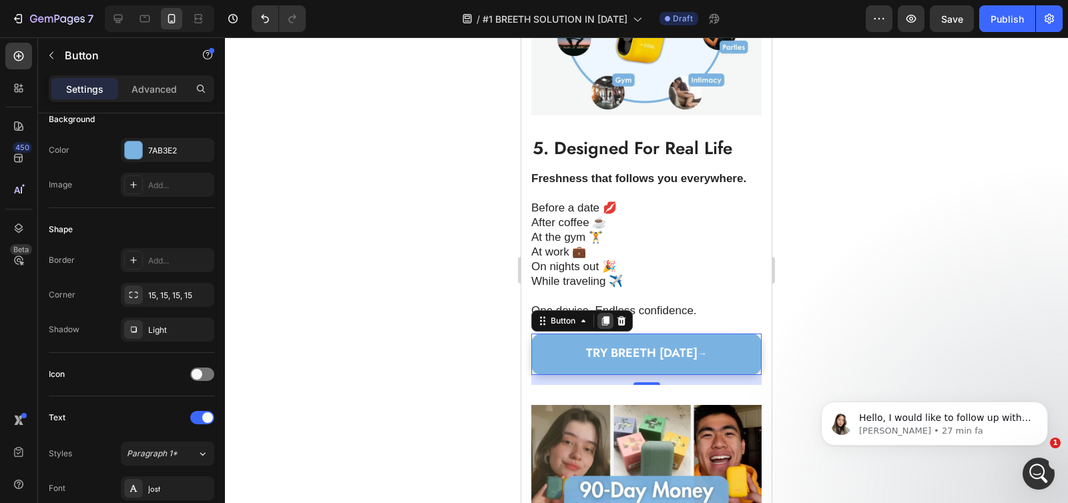
click at [603, 326] on icon at bounding box center [605, 321] width 11 height 11
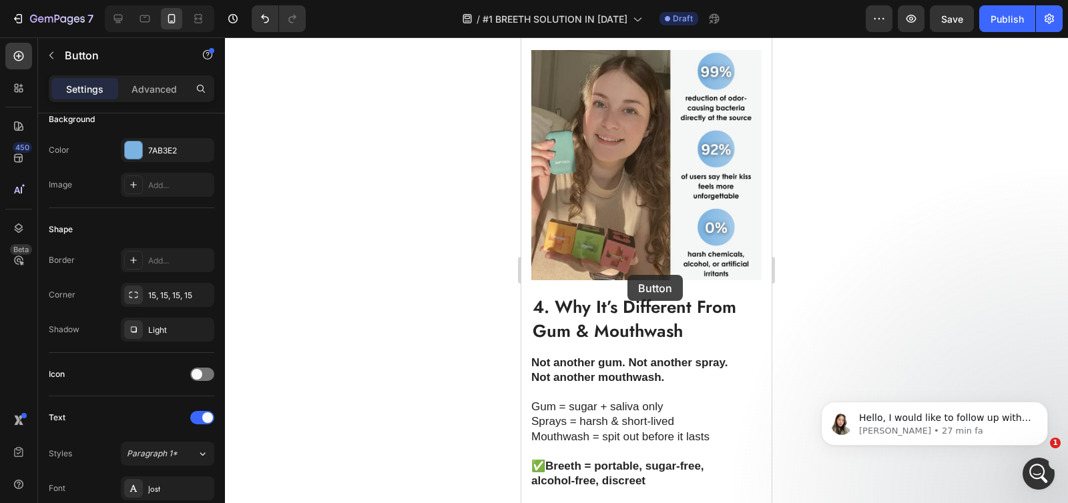
scroll to position [1701, 0]
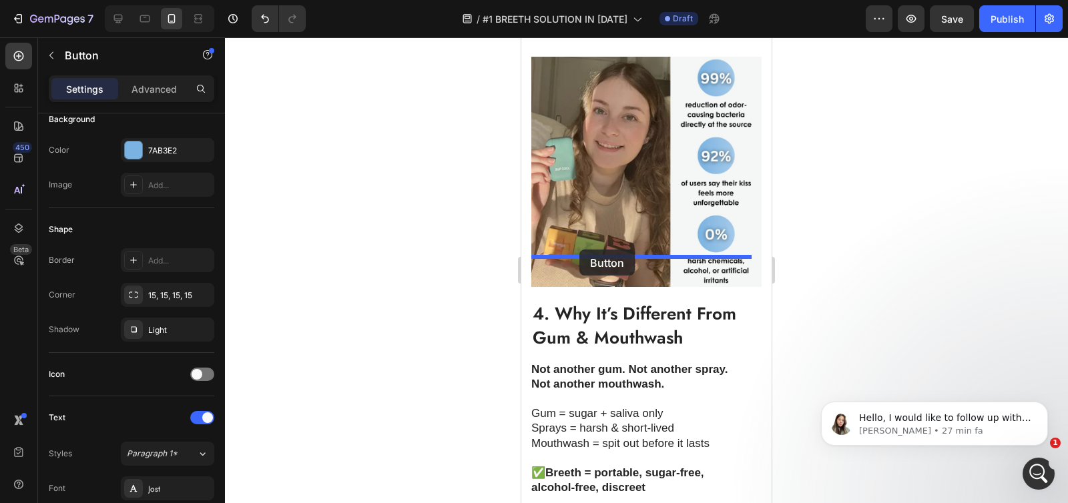
drag, startPoint x: 573, startPoint y: 356, endPoint x: 579, endPoint y: 250, distance: 106.3
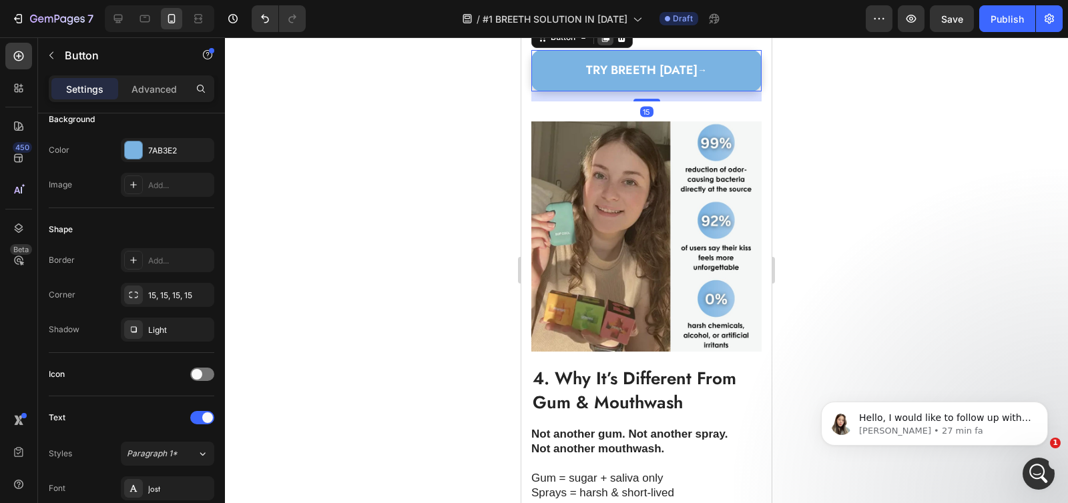
click at [606, 42] on icon at bounding box center [605, 37] width 7 height 9
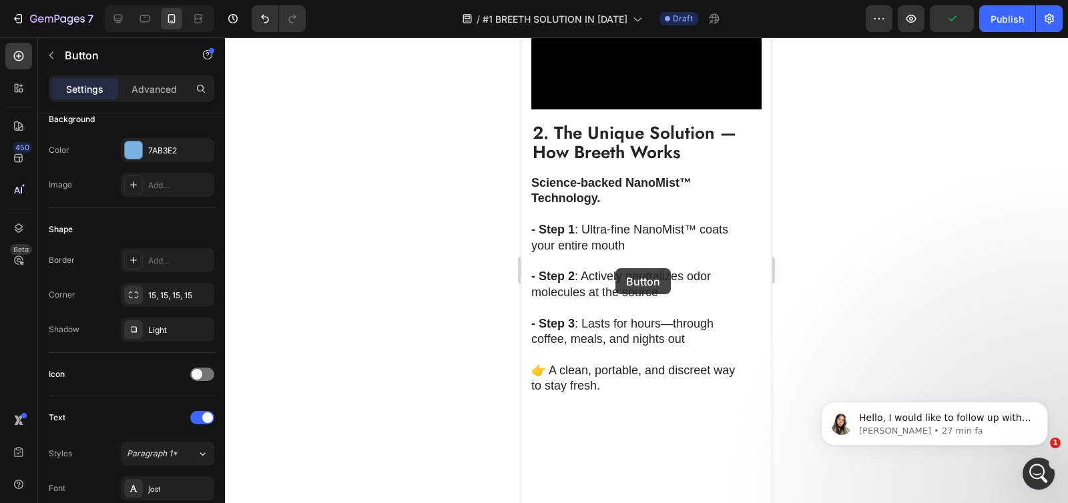
scroll to position [560, 0]
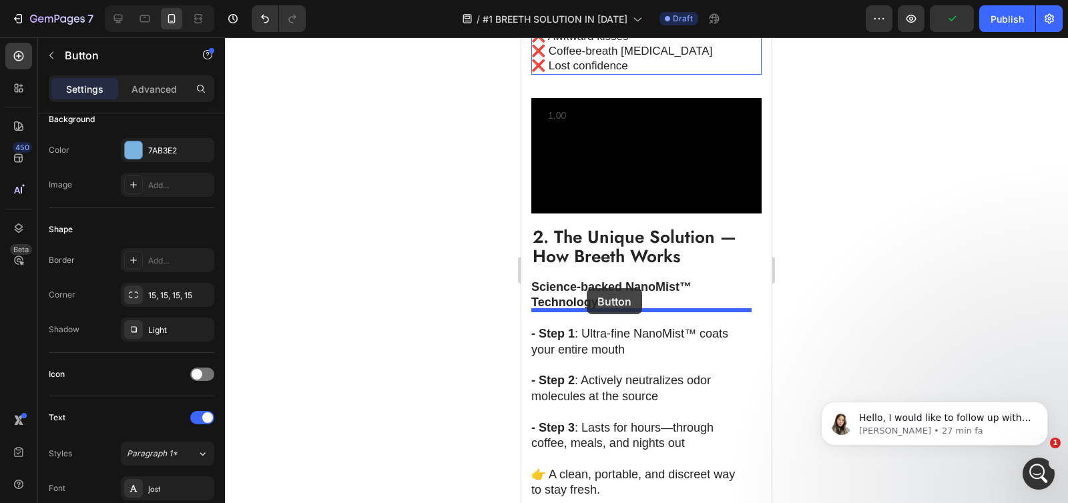
drag, startPoint x: 567, startPoint y: 286, endPoint x: 587, endPoint y: 288, distance: 20.2
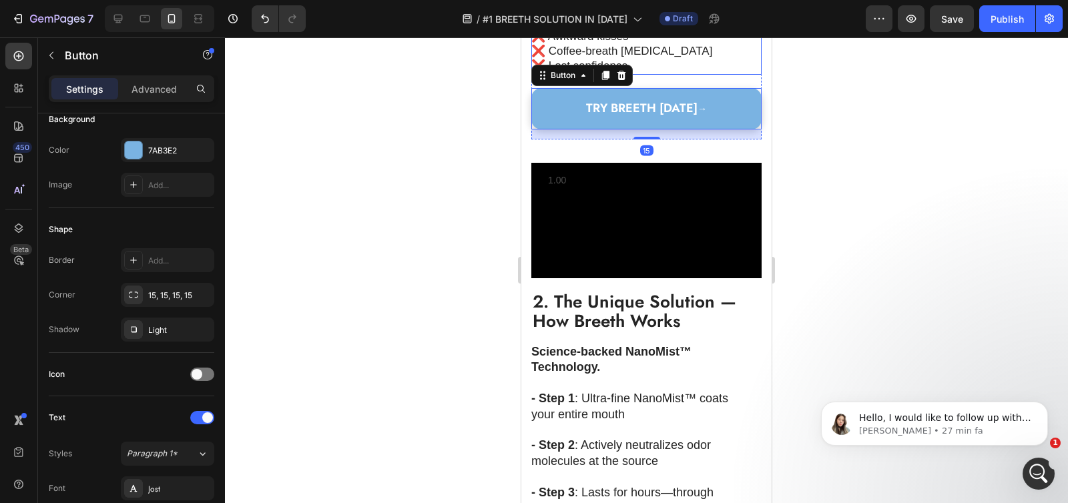
click at [468, 274] on div at bounding box center [646, 270] width 843 height 466
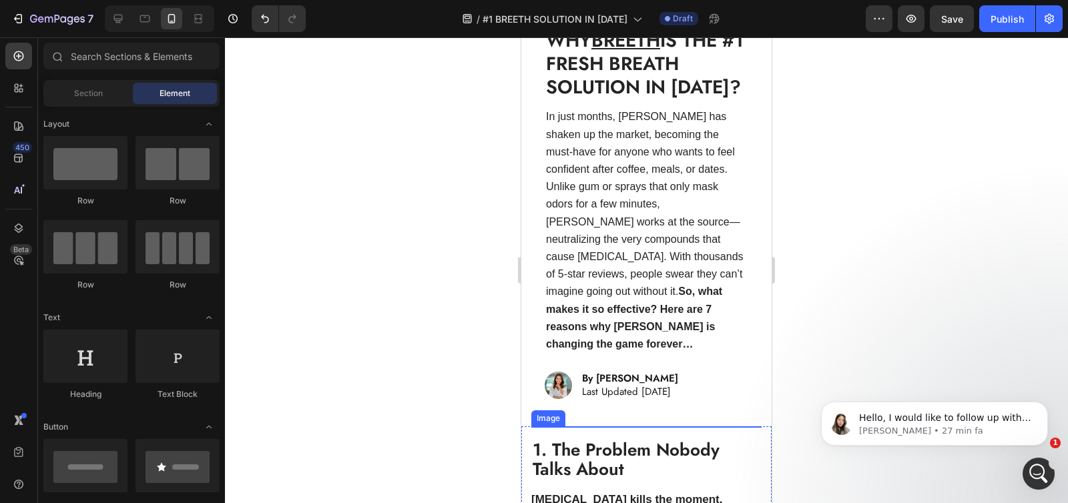
scroll to position [0, 0]
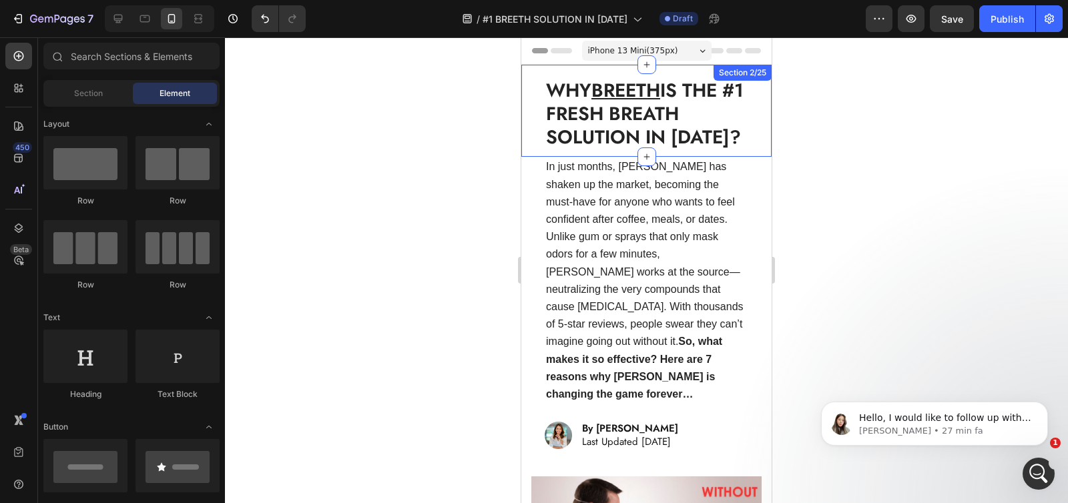
click at [523, 75] on div "WHY BREETH IS THE #1 FRESH BREATH SOLUTION IN [DATE]? Heading Row Section 2/25" at bounding box center [646, 111] width 250 height 92
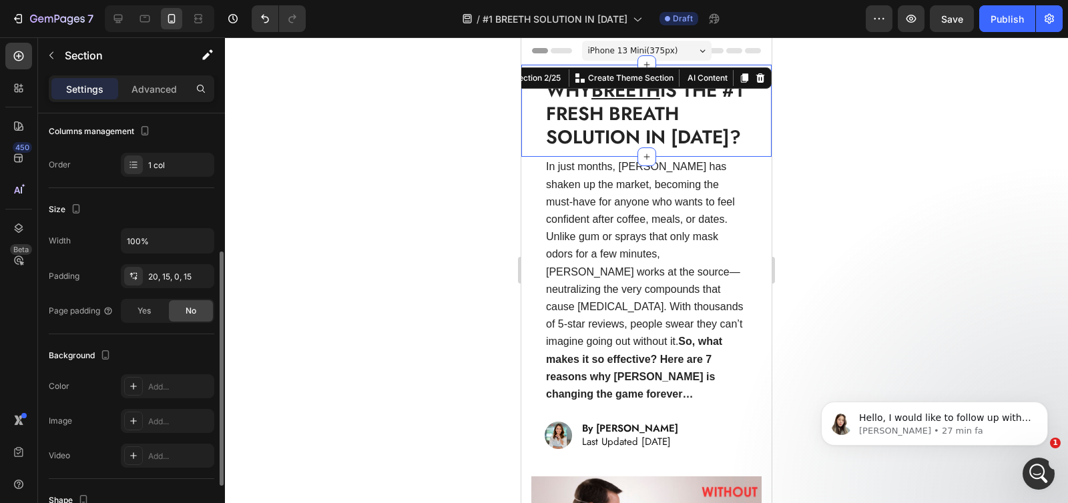
scroll to position [204, 0]
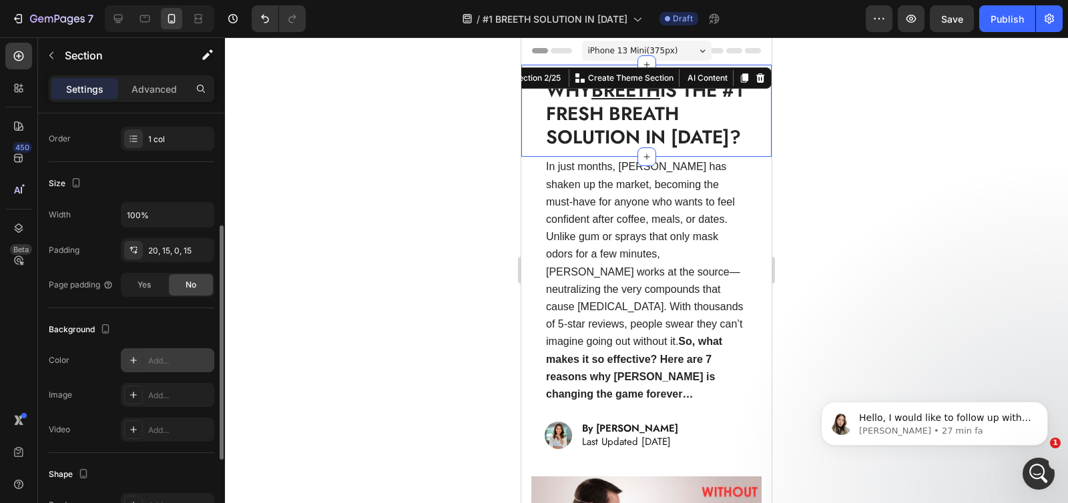
click at [145, 354] on div "Add..." at bounding box center [167, 360] width 93 height 24
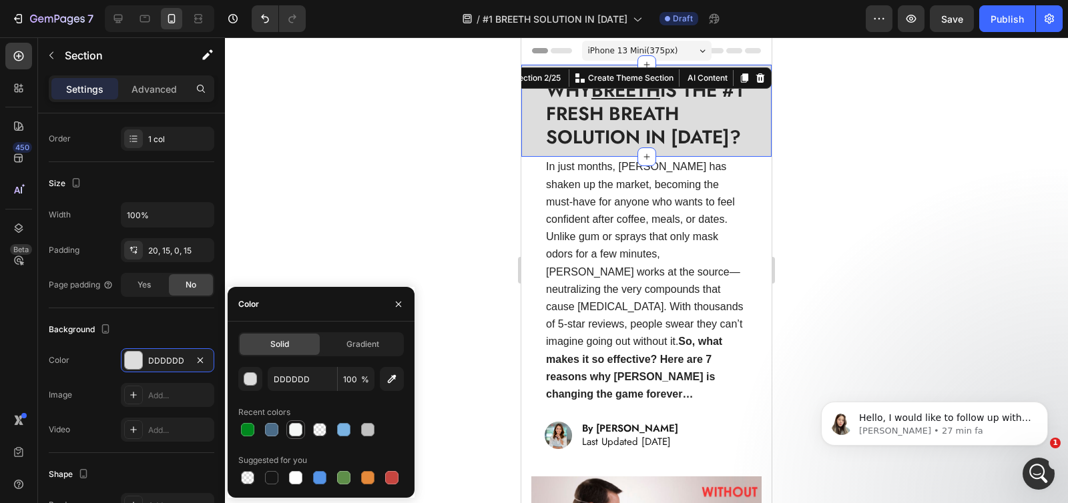
click at [300, 432] on div at bounding box center [295, 429] width 13 height 13
type input "F4F7F6"
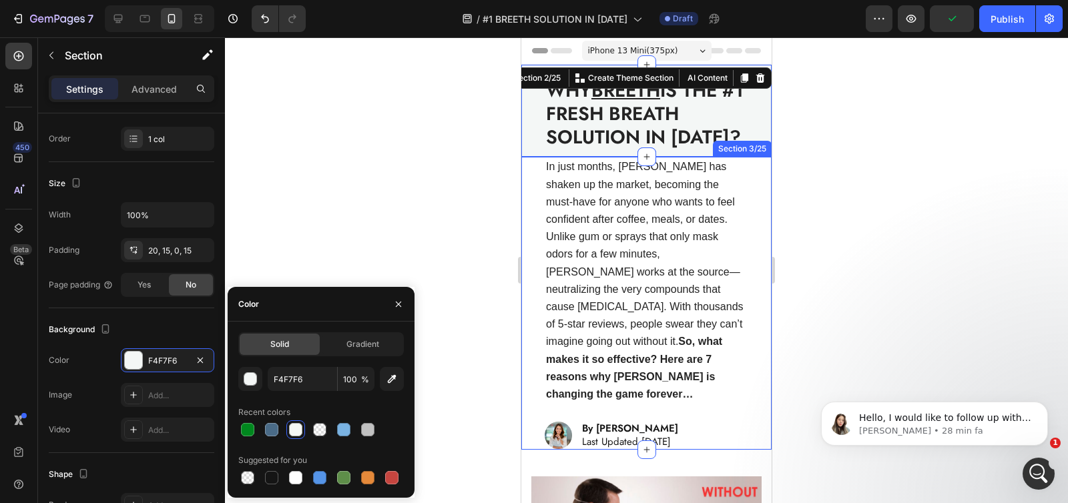
click at [527, 178] on div "In just months, [PERSON_NAME] has shaken up the market, becoming the must-have …" at bounding box center [646, 303] width 250 height 293
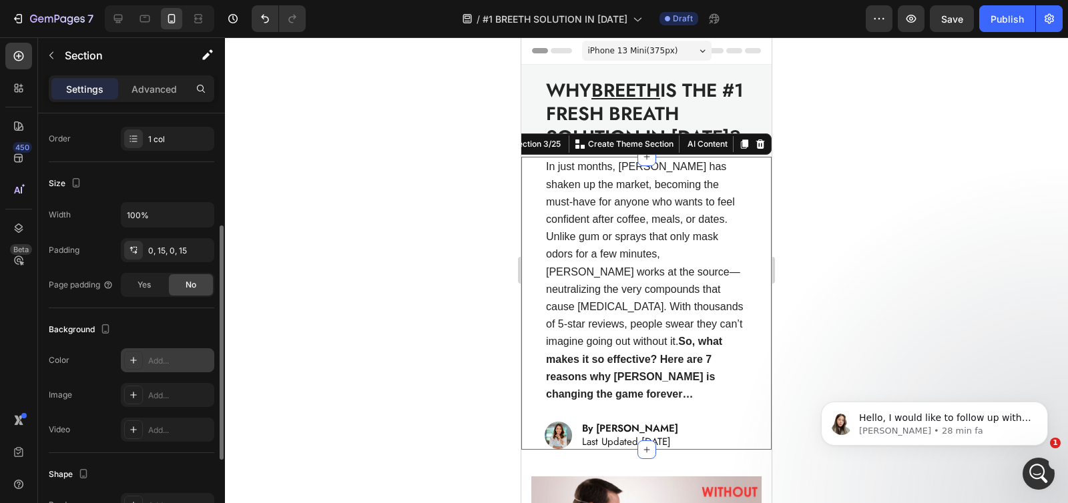
click at [147, 356] on div "Add..." at bounding box center [167, 360] width 93 height 24
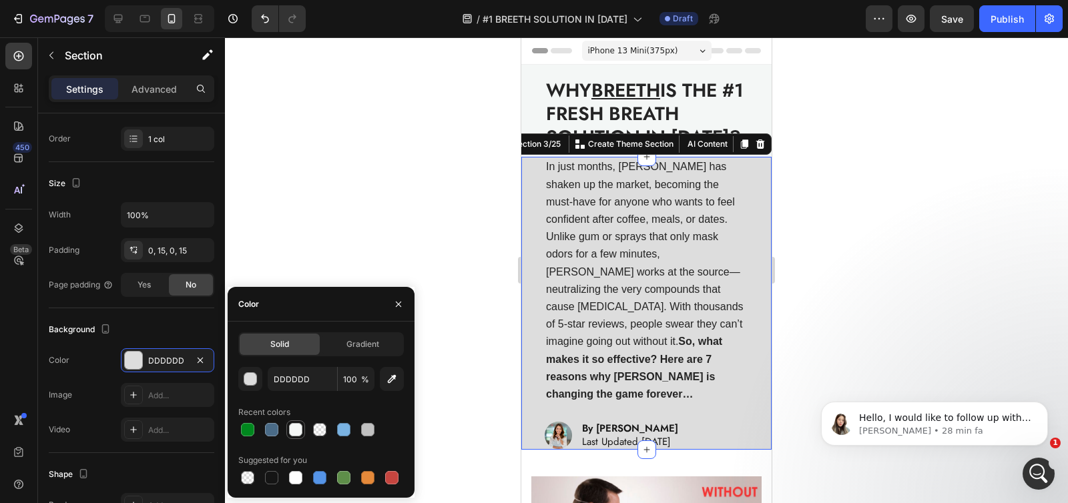
click at [298, 431] on div at bounding box center [295, 429] width 13 height 13
type input "F4F7F6"
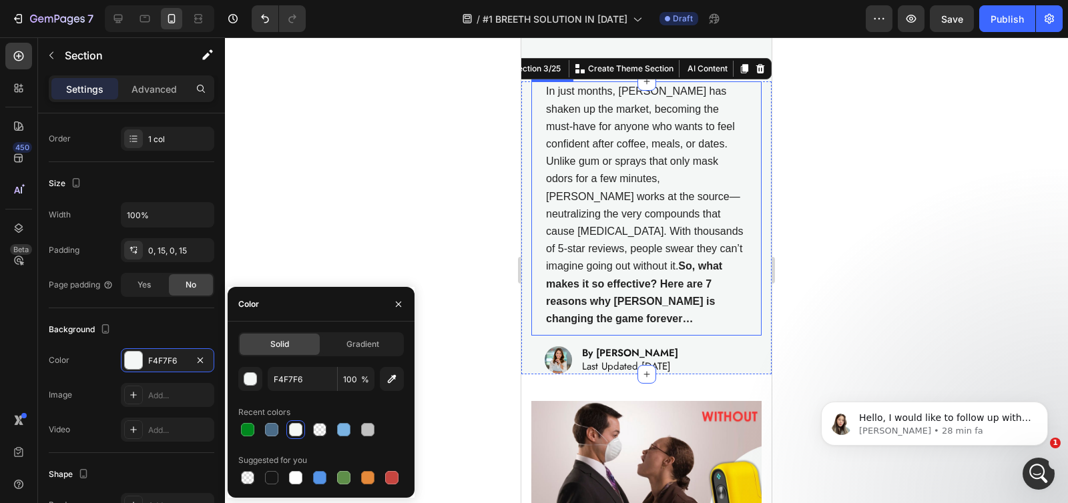
scroll to position [278, 0]
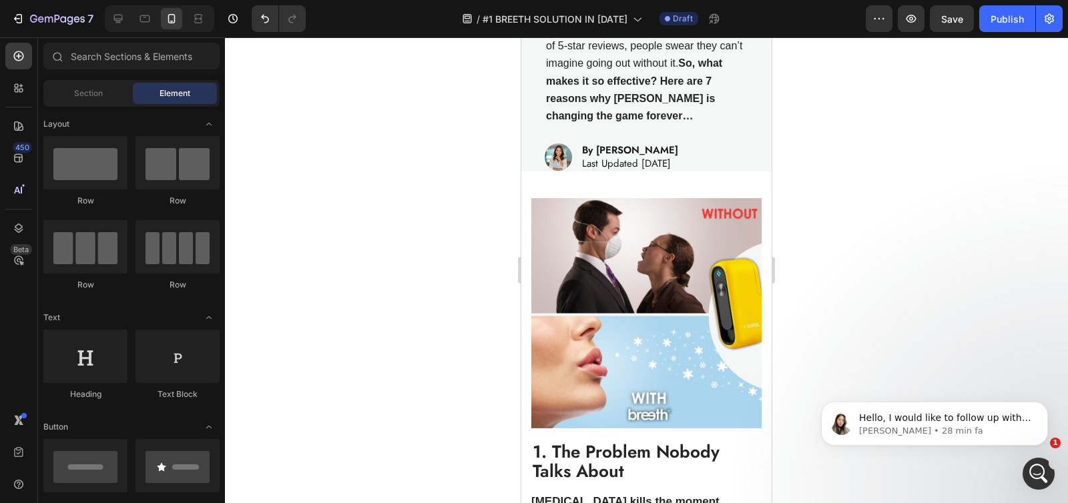
click at [527, 204] on div "Image 1. The Problem Nobody Talks About Heading [MEDICAL_DATA] kills the moment…" at bounding box center [646, 453] width 250 height 510
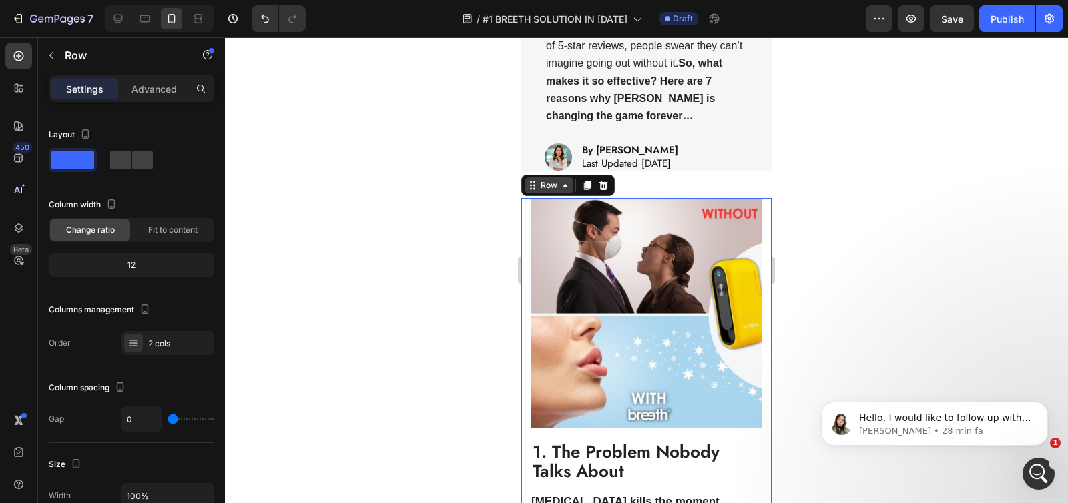
click at [541, 180] on div "Row" at bounding box center [549, 186] width 22 height 12
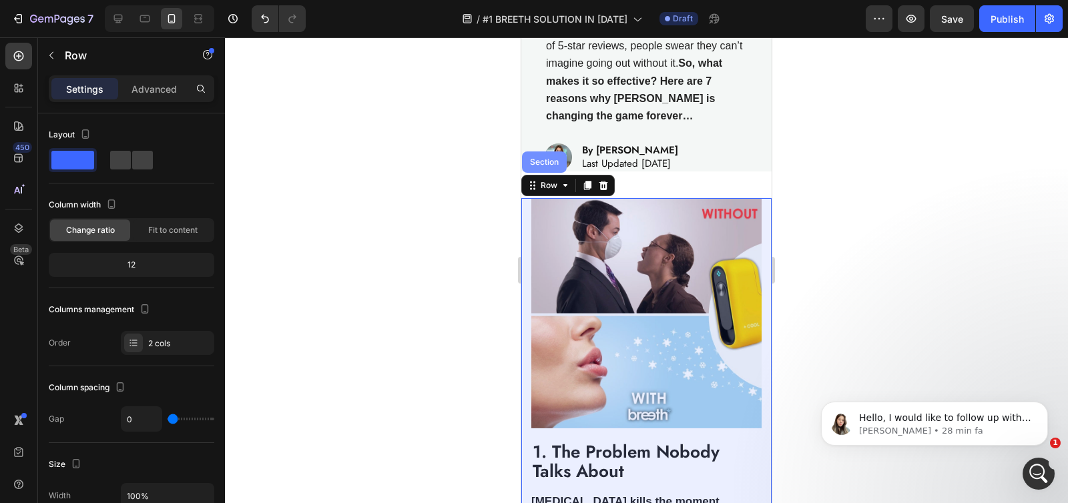
click at [547, 158] on div "Section" at bounding box center [544, 161] width 45 height 21
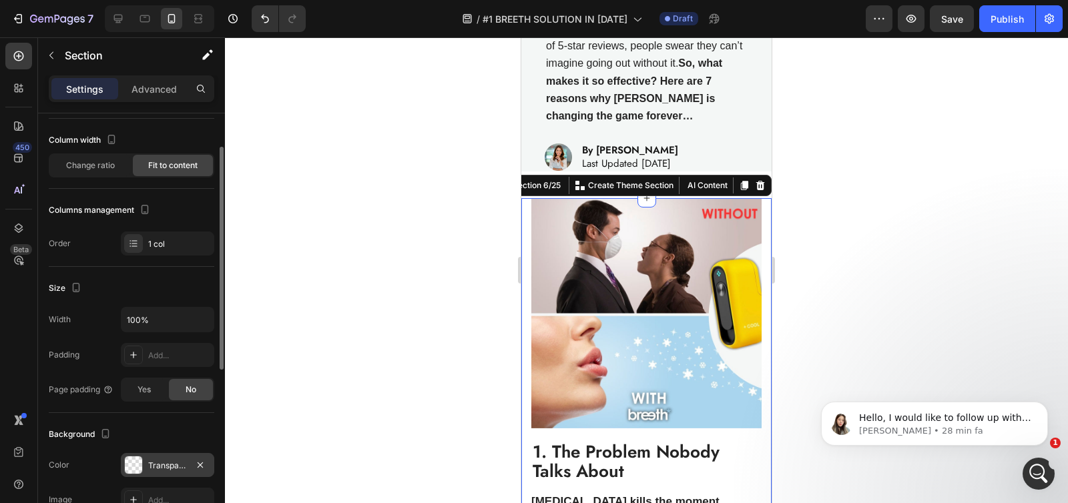
scroll to position [173, 0]
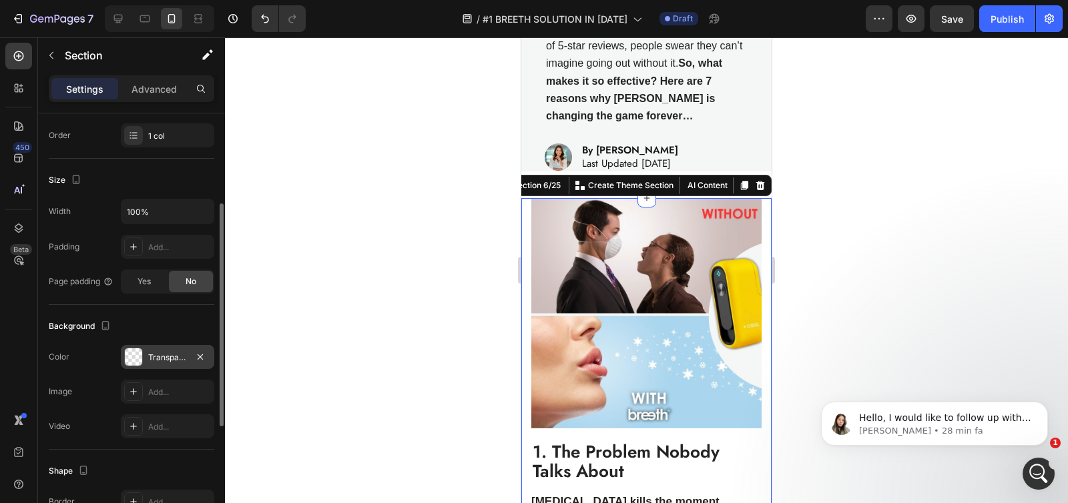
click at [148, 359] on div "Transparent" at bounding box center [167, 358] width 39 height 12
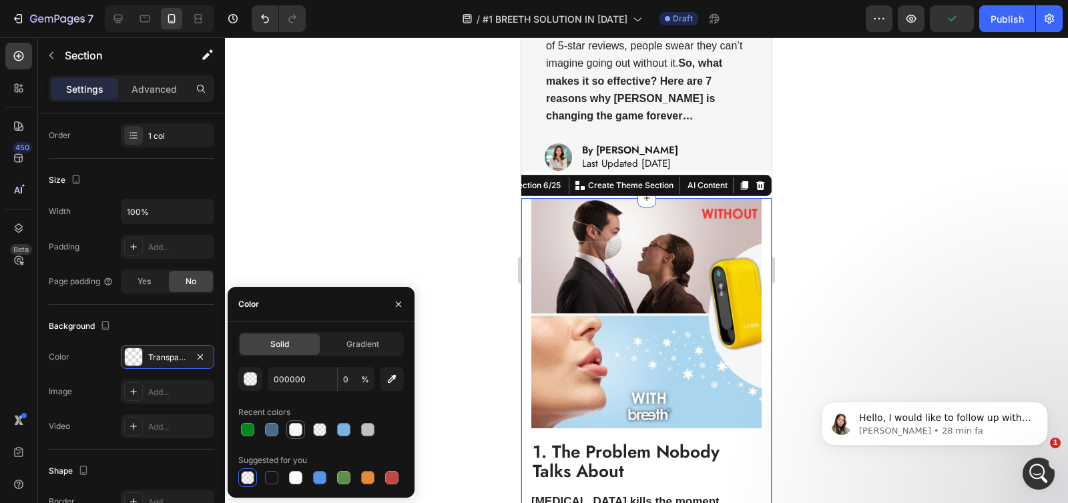
click at [293, 432] on div at bounding box center [295, 429] width 13 height 13
type input "F4F7F6"
type input "100"
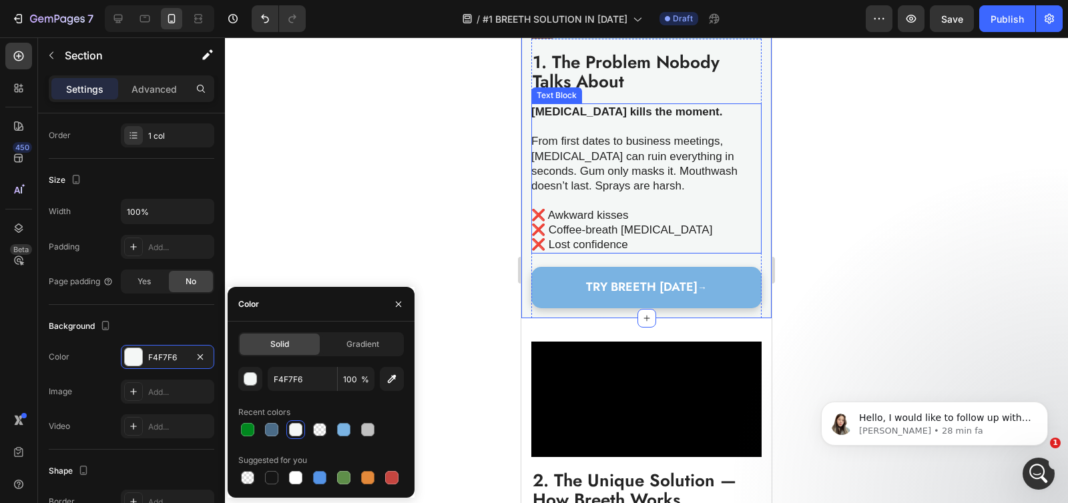
scroll to position [719, 0]
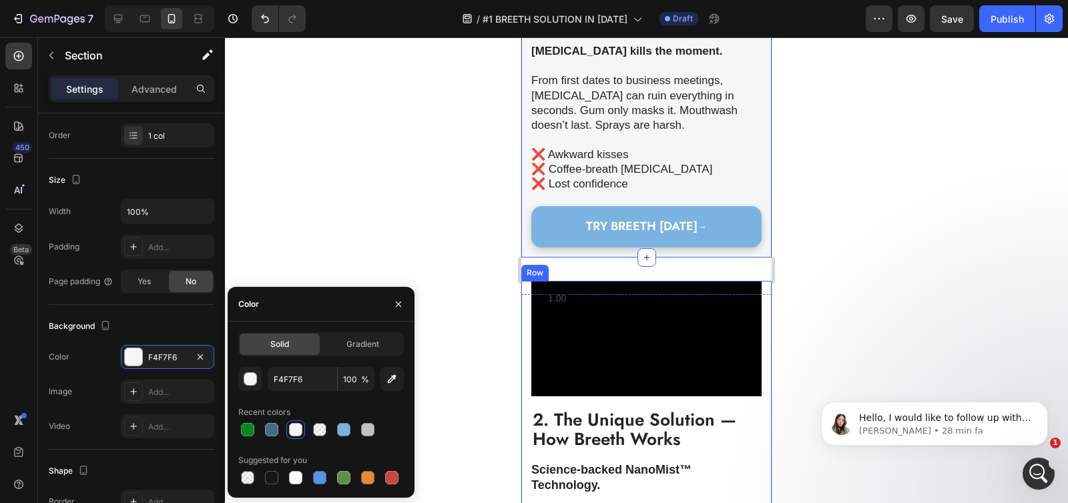
click at [530, 281] on div "Row" at bounding box center [534, 273] width 27 height 16
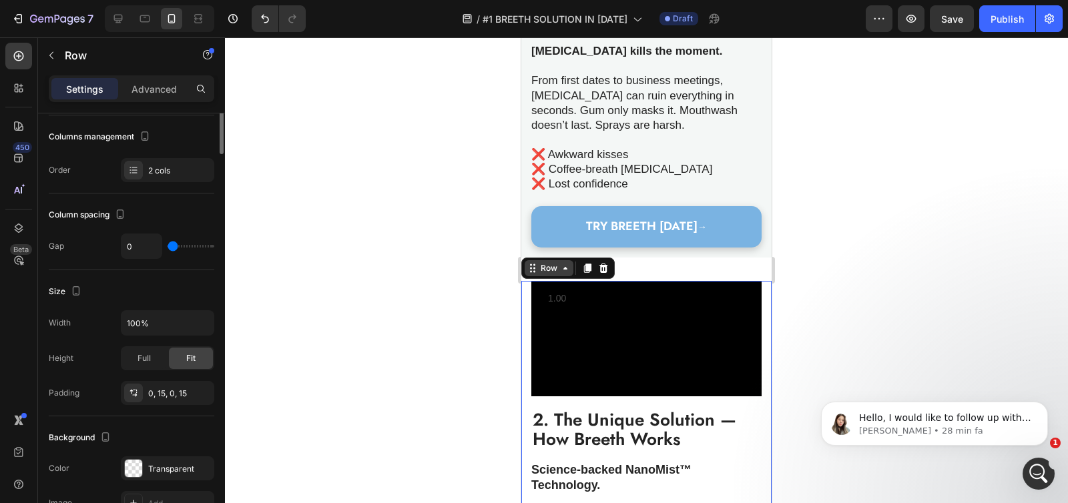
scroll to position [0, 0]
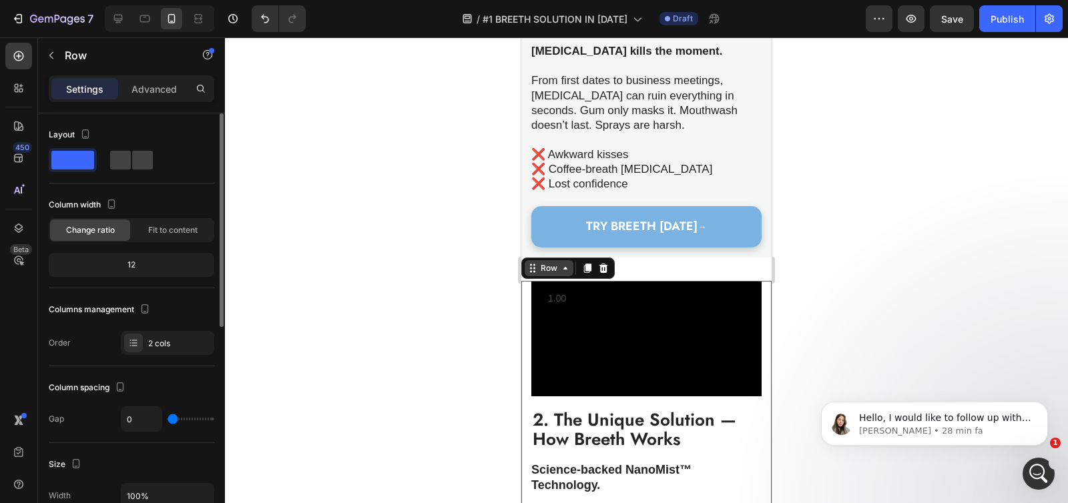
click at [540, 274] on div "Row" at bounding box center [549, 268] width 22 height 12
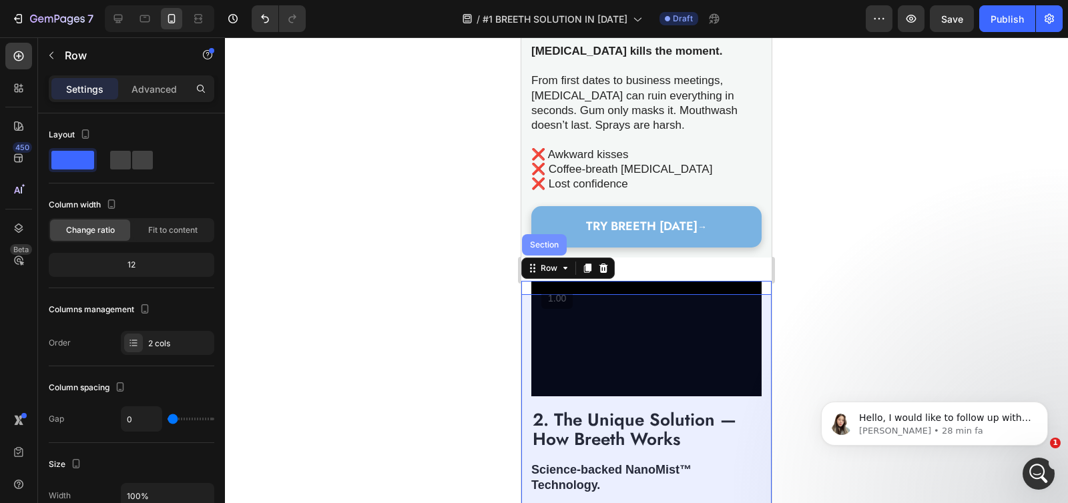
click at [541, 255] on div "Section" at bounding box center [544, 244] width 45 height 21
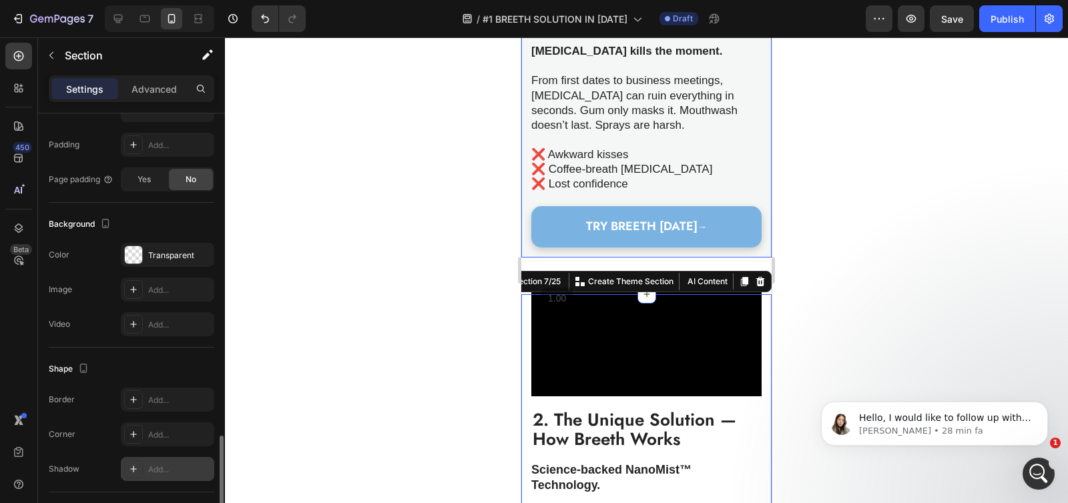
scroll to position [392, 0]
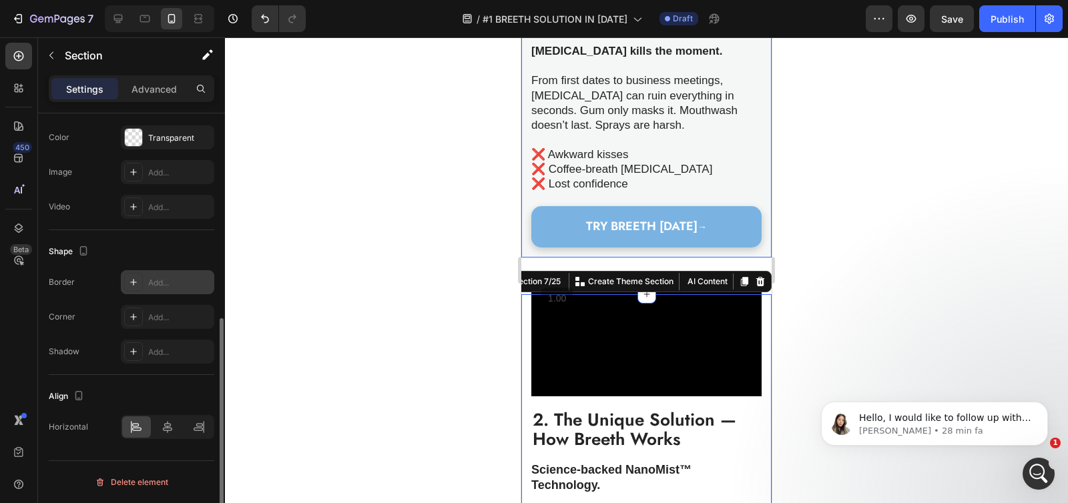
click at [148, 284] on div "Add..." at bounding box center [179, 283] width 63 height 12
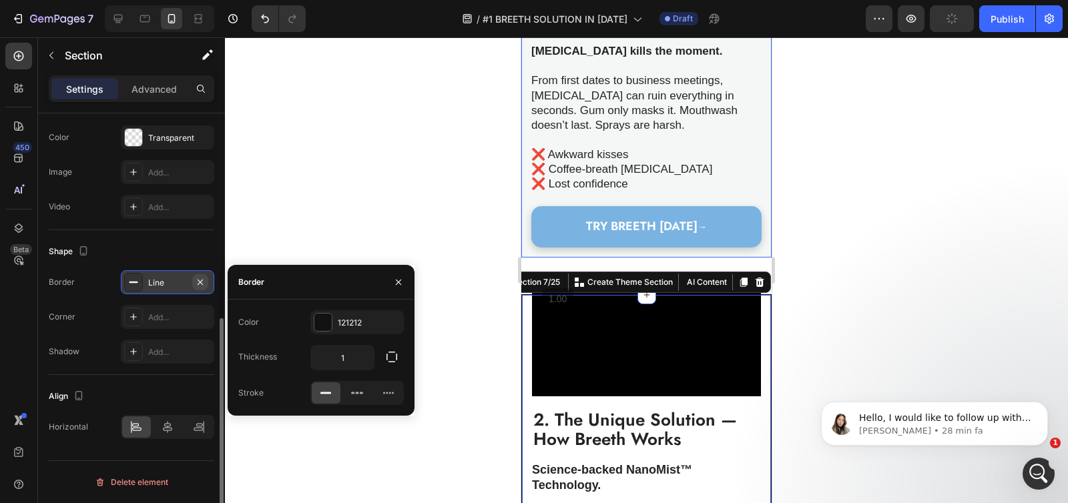
click at [197, 281] on icon "button" at bounding box center [200, 282] width 11 height 11
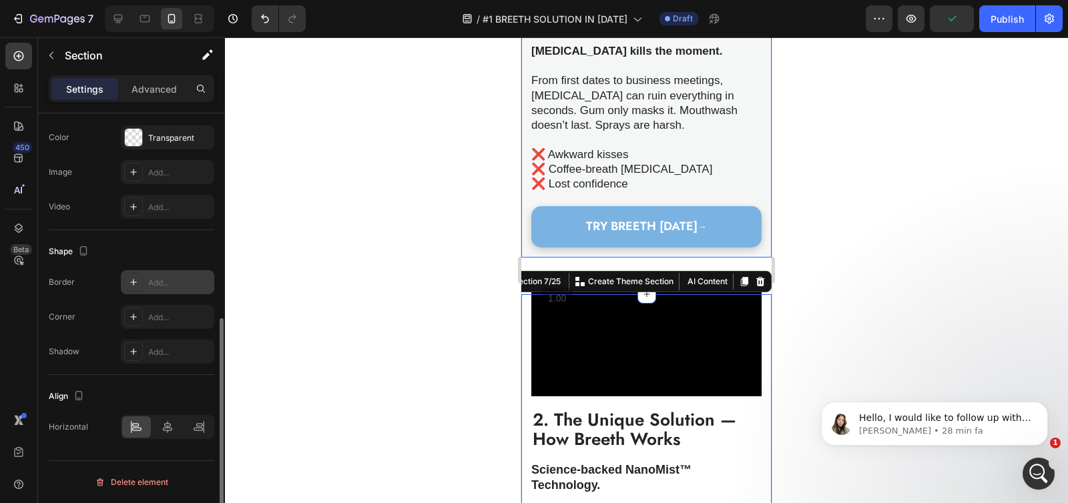
scroll to position [296, 0]
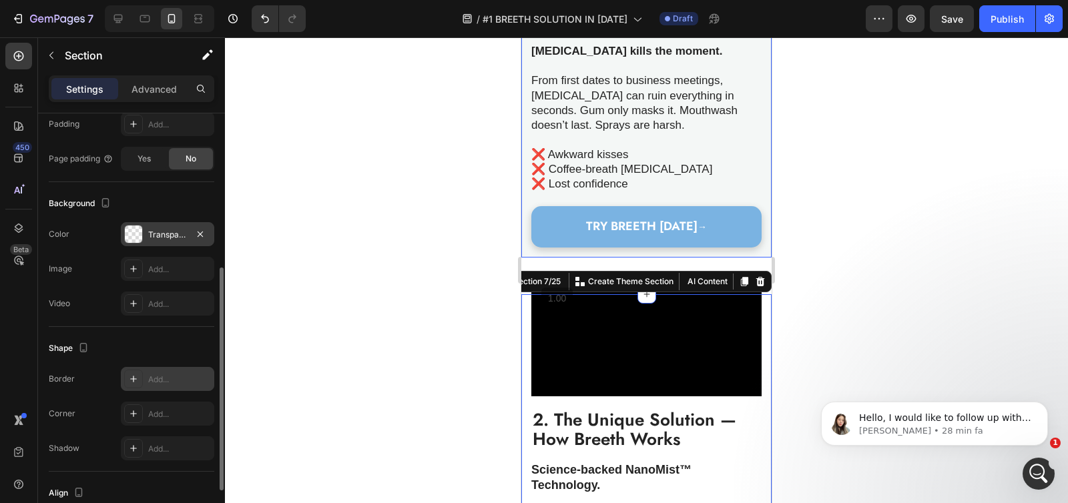
click at [136, 232] on div at bounding box center [133, 234] width 17 height 17
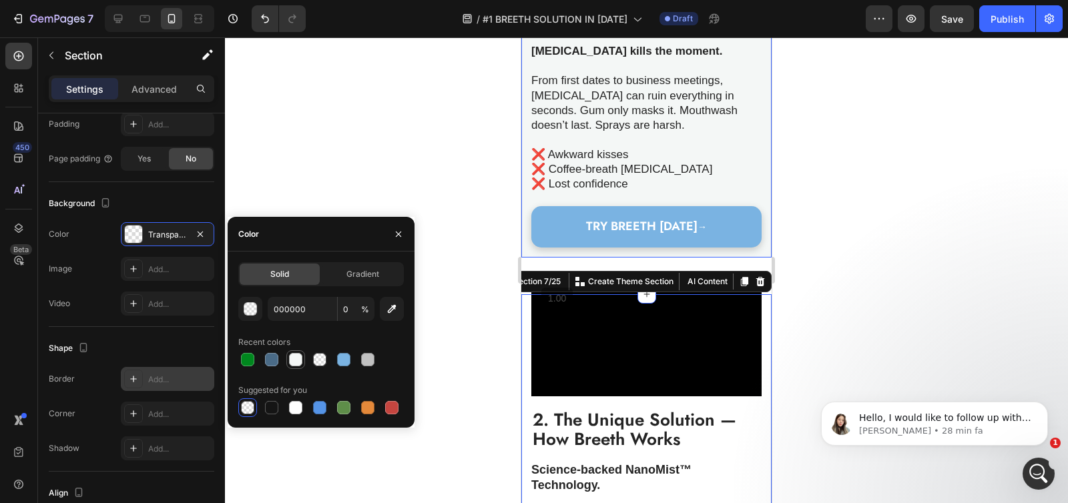
click at [292, 361] on div at bounding box center [295, 359] width 13 height 13
type input "F4F7F6"
type input "100"
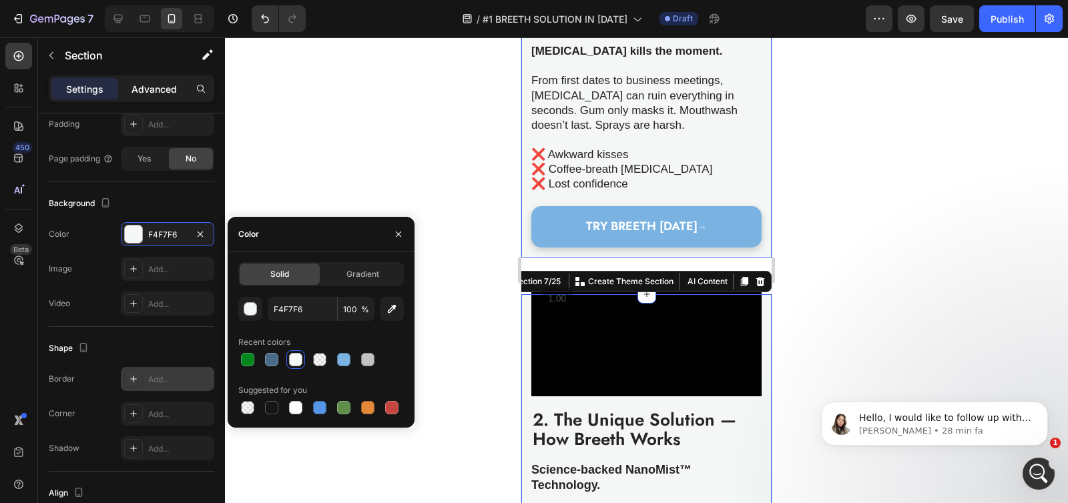
click at [156, 93] on p "Advanced" at bounding box center [153, 89] width 45 height 14
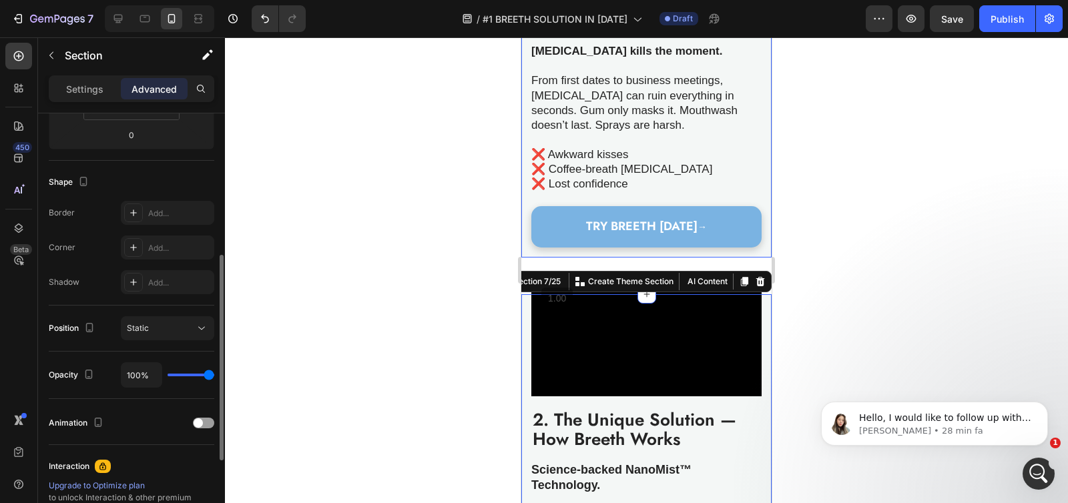
scroll to position [19, 0]
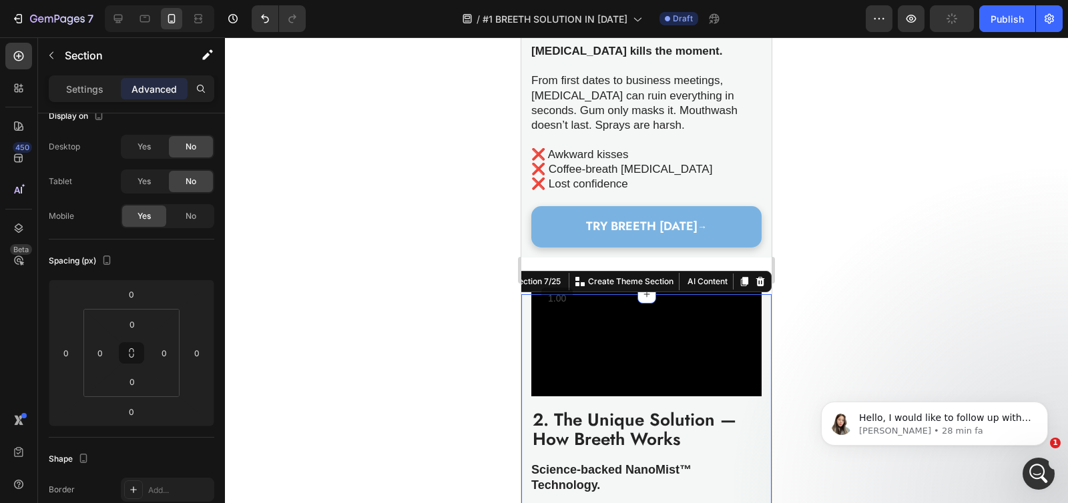
click at [459, 297] on div at bounding box center [646, 270] width 843 height 466
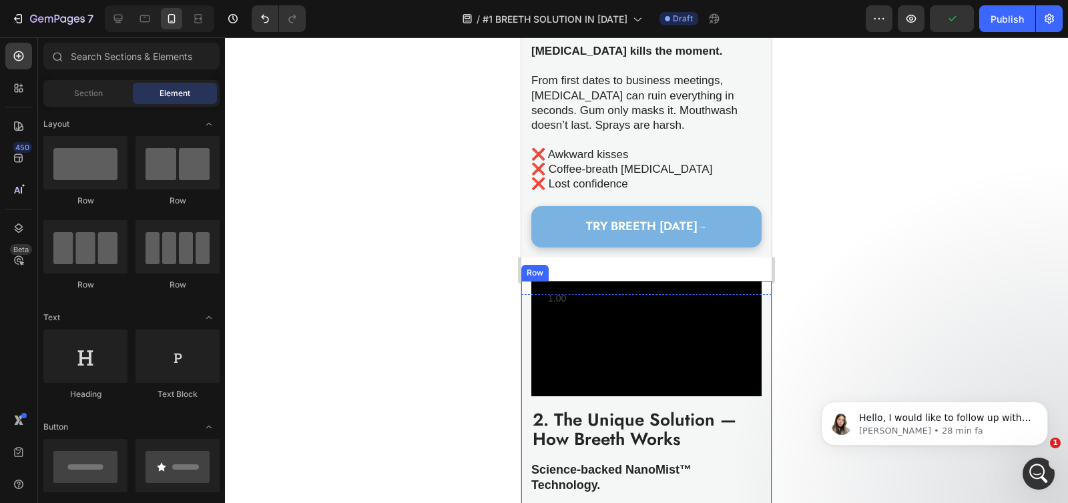
click at [528, 304] on div "Video 2. The Unique Solution — How Breeth Works Heading Science-backed NanoMist…" at bounding box center [646, 481] width 250 height 401
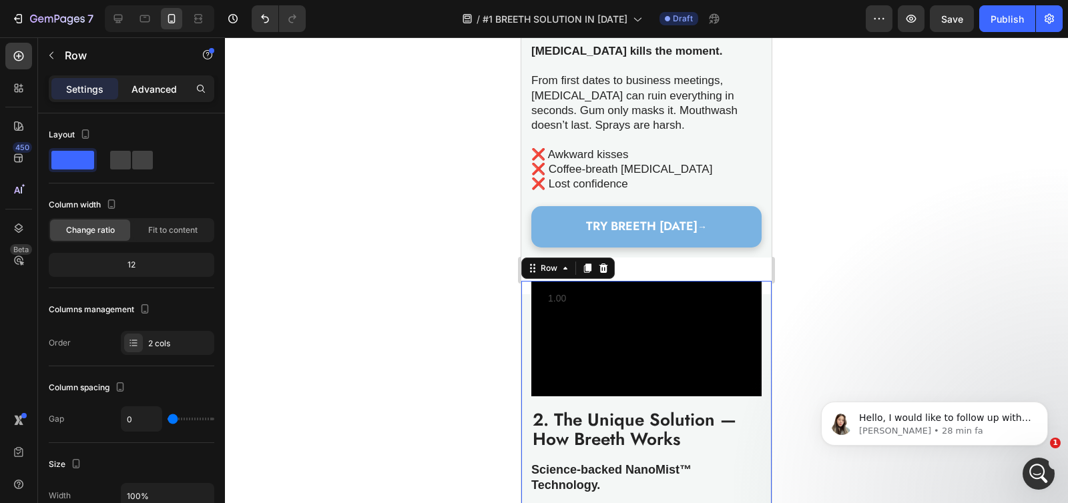
click at [171, 83] on p "Advanced" at bounding box center [153, 89] width 45 height 14
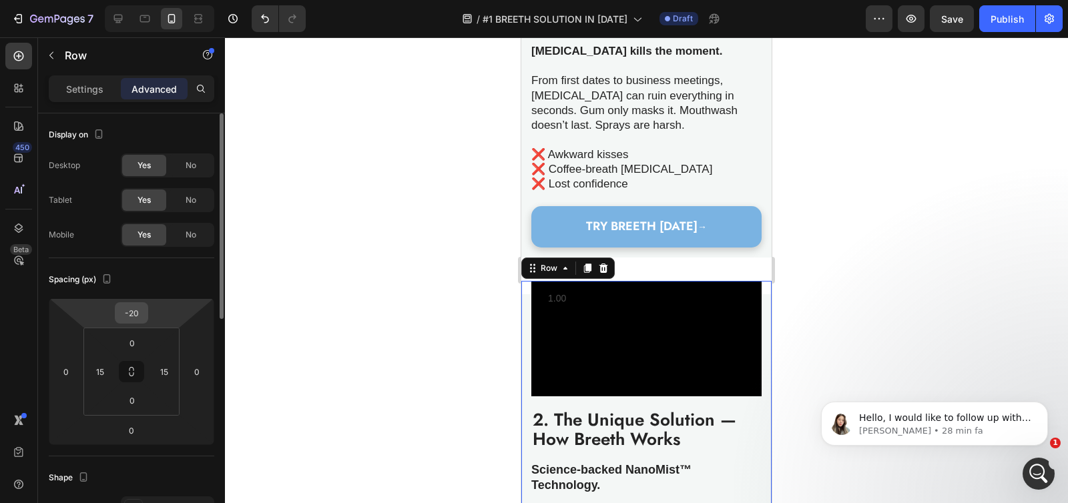
click at [131, 313] on input "-20" at bounding box center [131, 313] width 27 height 20
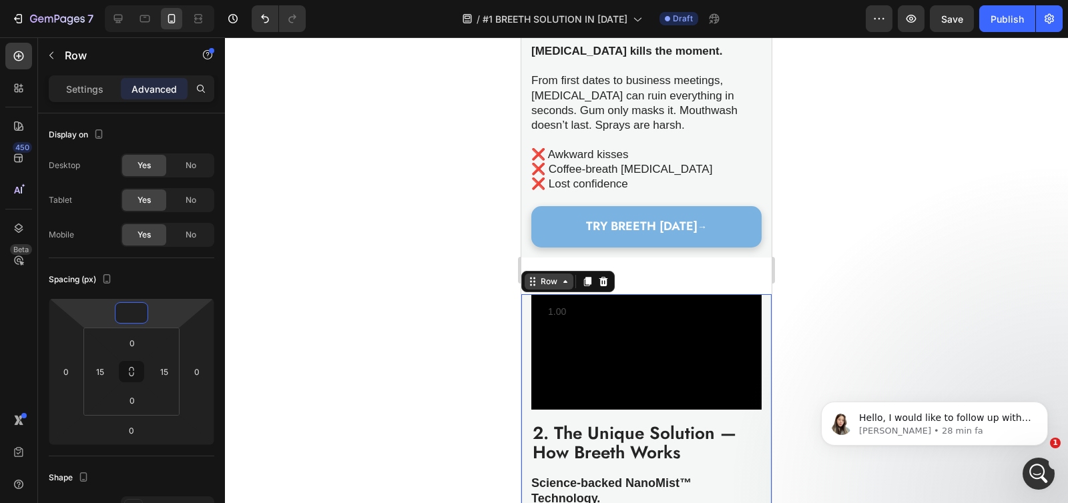
click at [553, 288] on div "Row" at bounding box center [549, 282] width 22 height 12
type input "0"
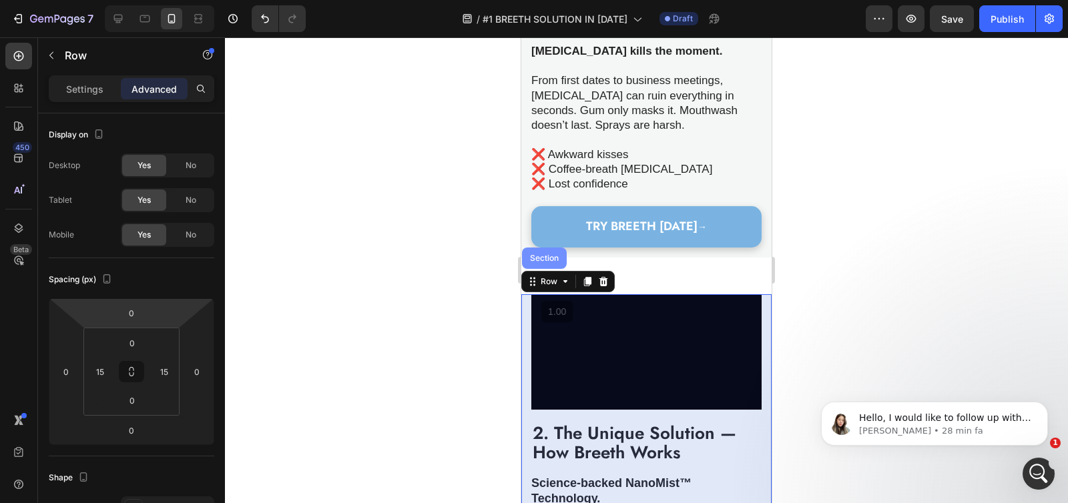
click at [551, 258] on div "Section" at bounding box center [544, 258] width 34 height 8
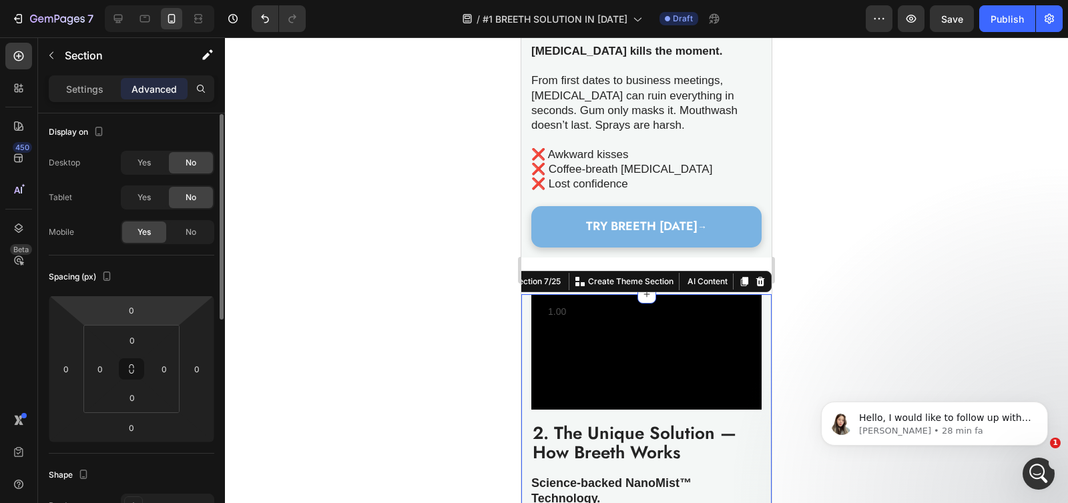
scroll to position [9, 0]
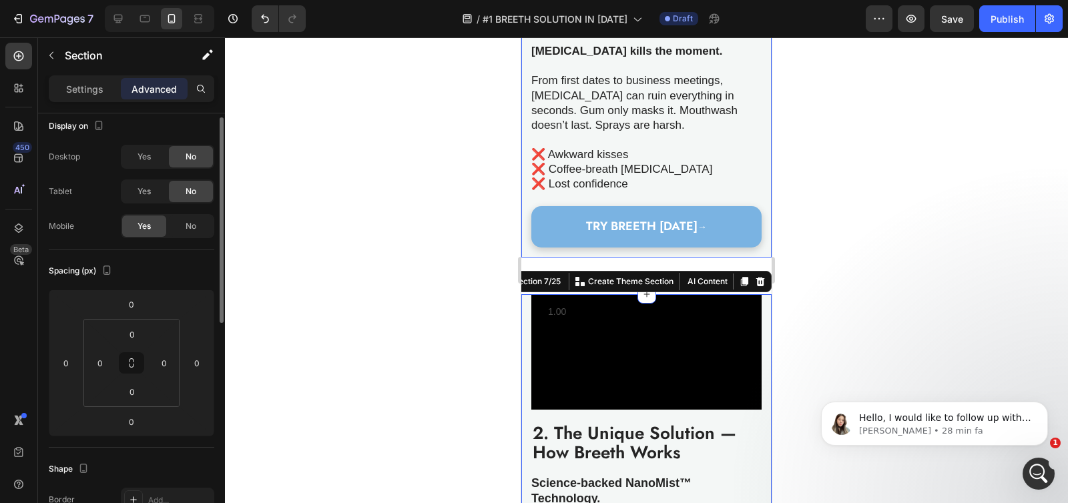
click at [523, 208] on div "Image 1. The Problem Nobody Talks About Heading [MEDICAL_DATA] kills the moment…" at bounding box center [646, 3] width 250 height 510
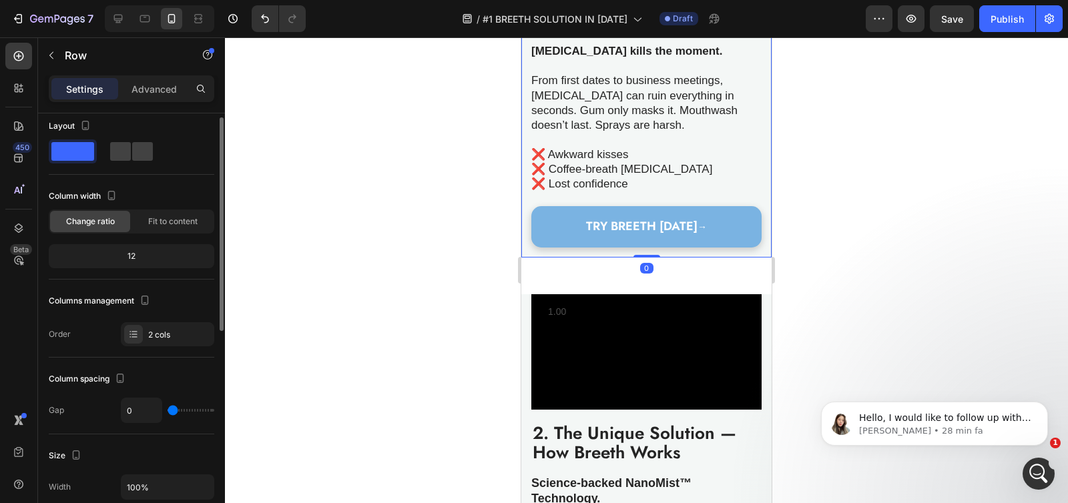
scroll to position [0, 0]
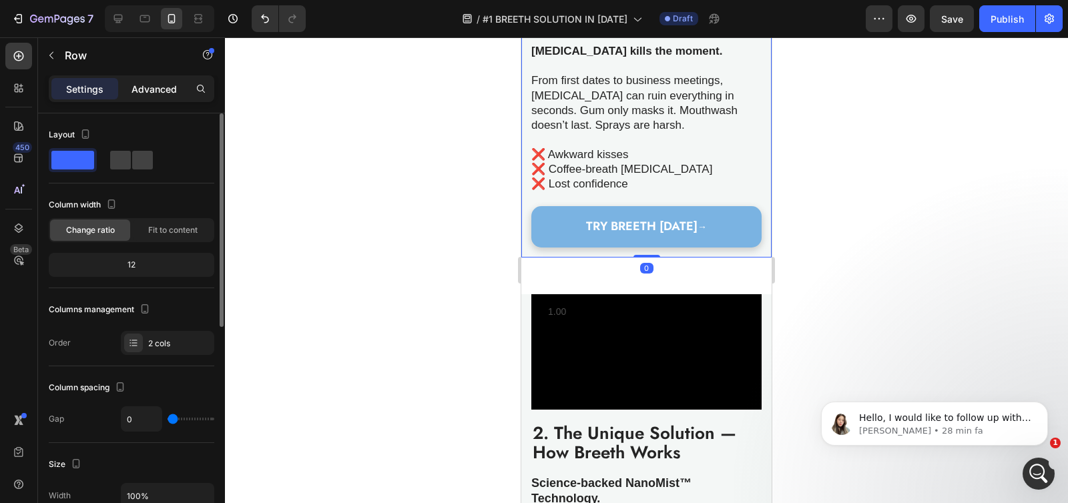
click at [143, 87] on p "Advanced" at bounding box center [153, 89] width 45 height 14
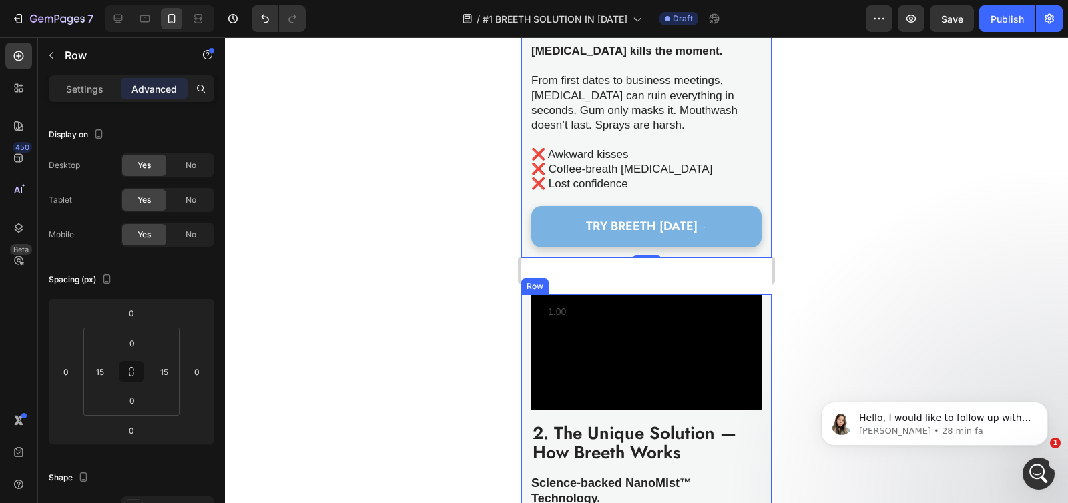
click at [528, 302] on div "Video 2. The Unique Solution — How Breeth Works Heading Science-backed NanoMist…" at bounding box center [646, 494] width 250 height 401
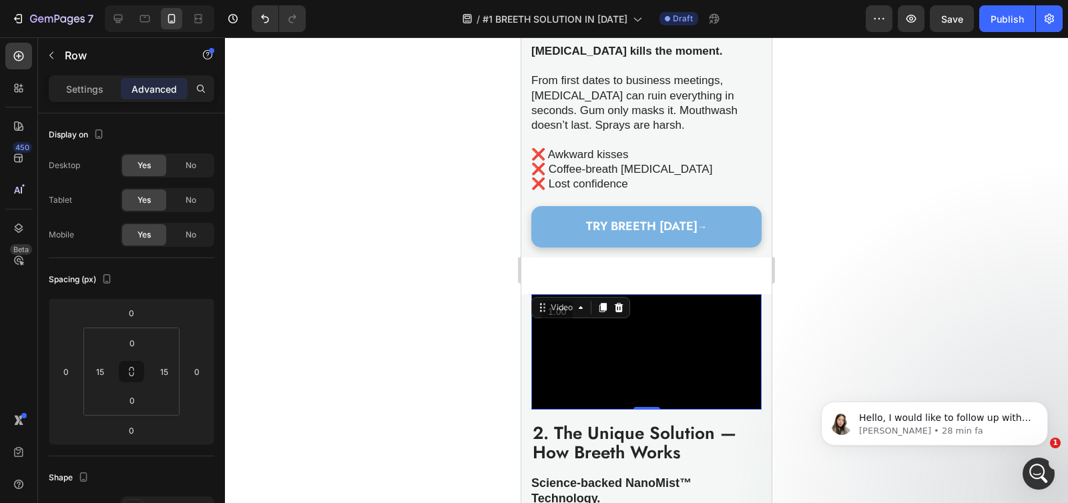
click at [620, 307] on div "Video 0" at bounding box center [646, 351] width 230 height 115
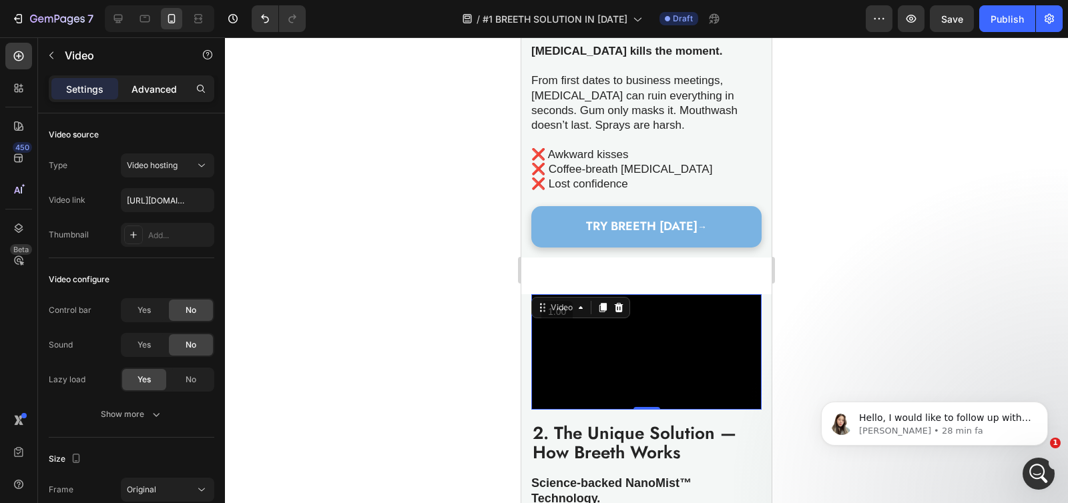
click at [161, 85] on p "Advanced" at bounding box center [153, 89] width 45 height 14
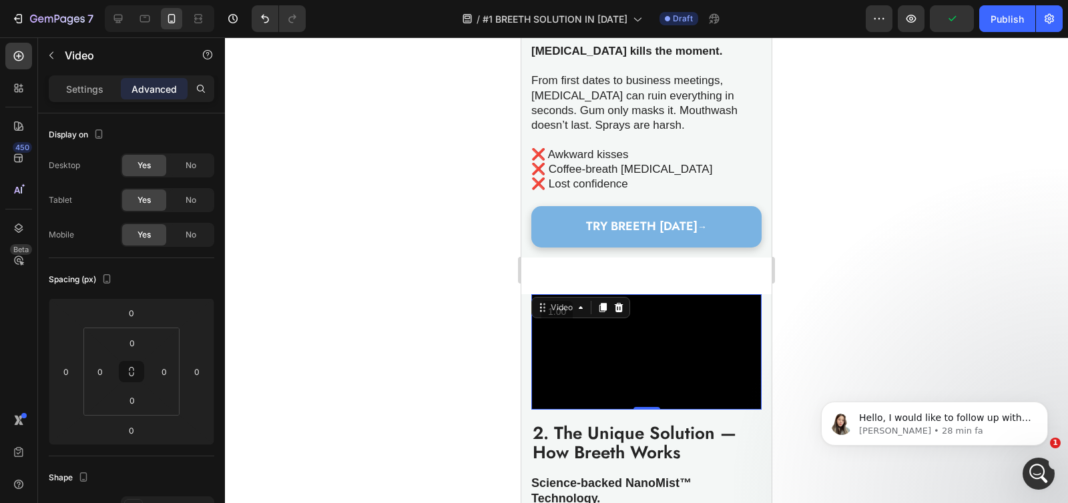
click at [503, 255] on div at bounding box center [646, 270] width 843 height 466
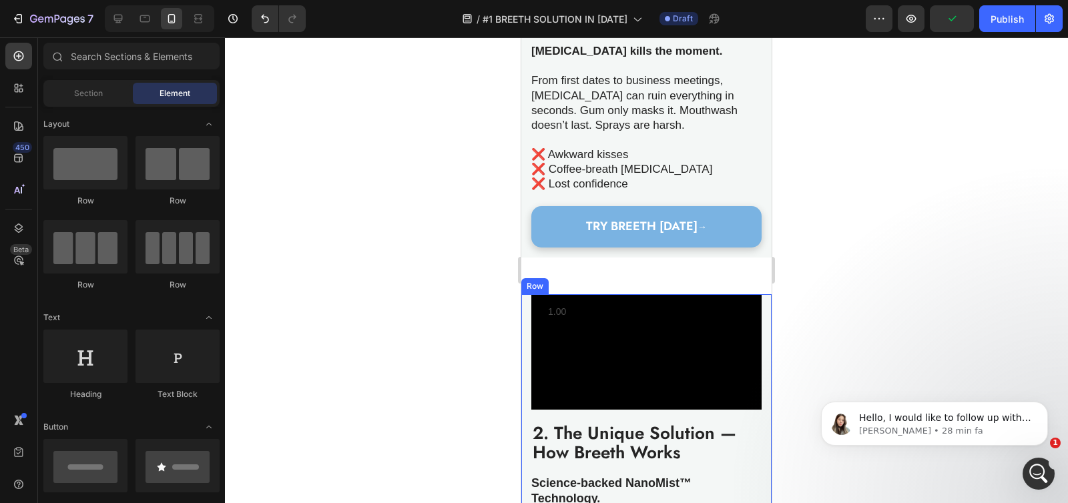
click at [529, 307] on div "Video 2. The Unique Solution — How Breeth Works Heading Science-backed NanoMist…" at bounding box center [646, 494] width 250 height 401
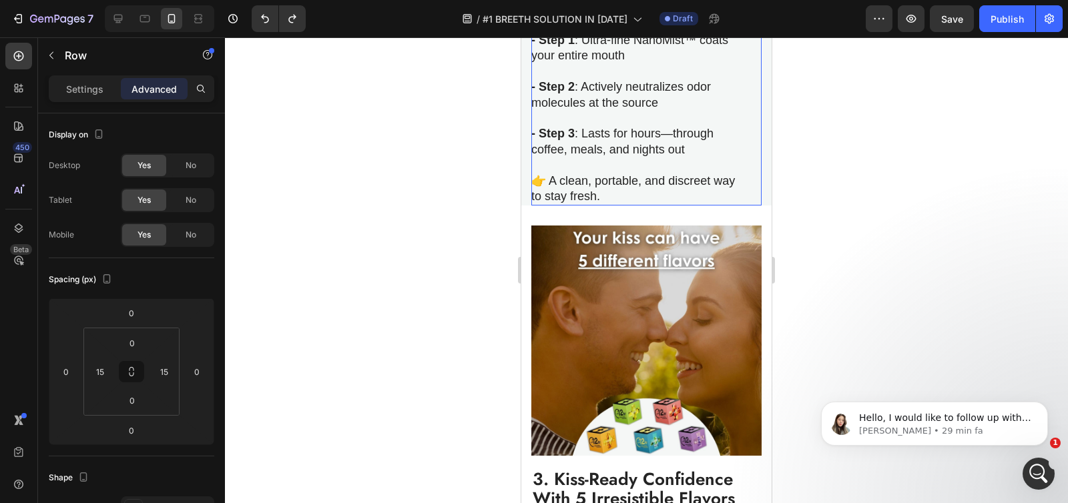
scroll to position [1400, 0]
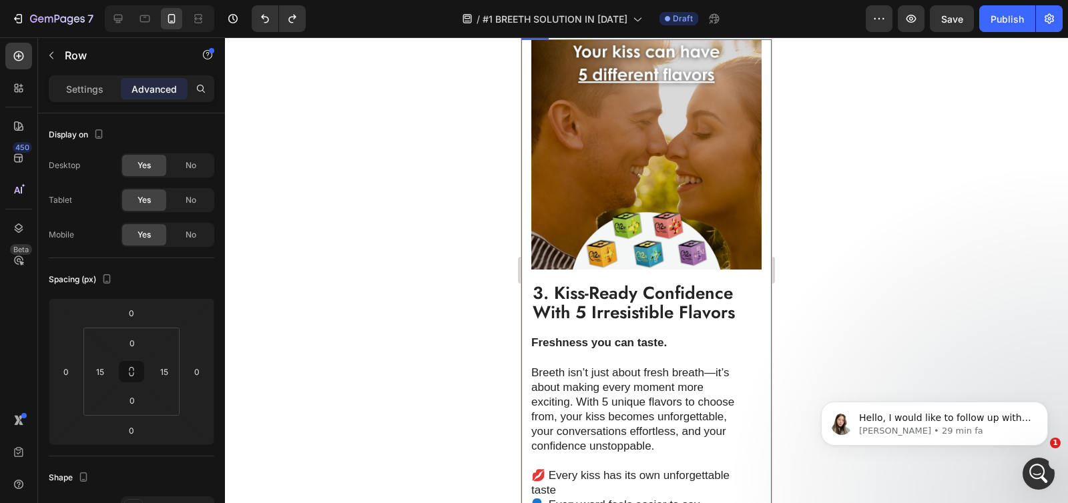
click at [525, 273] on div "Image 3. Kiss-Ready Confidence With 5 Irresistible Flavors Heading Freshness yo…" at bounding box center [646, 323] width 250 height 569
click at [555, 33] on div "Row" at bounding box center [549, 27] width 22 height 12
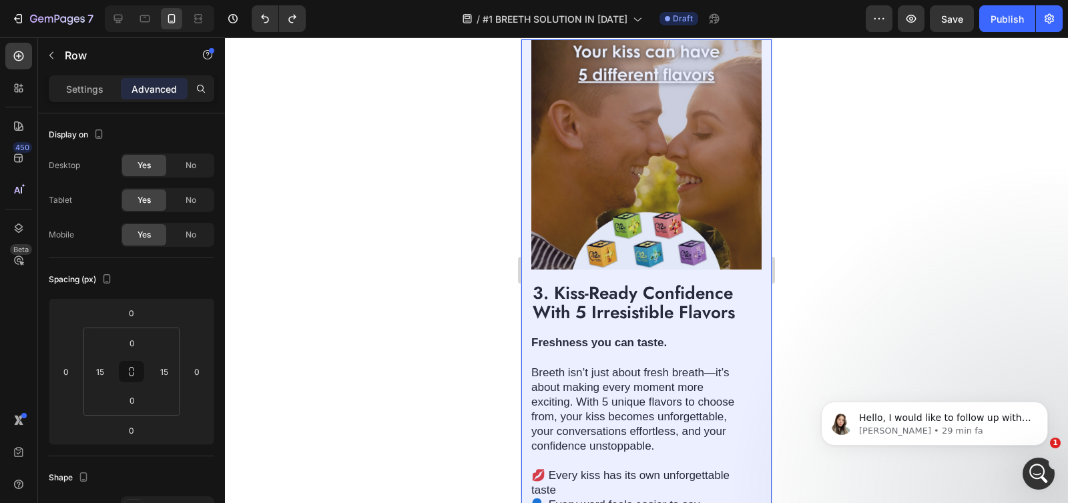
click at [549, 14] on div "Section" at bounding box center [544, 3] width 45 height 21
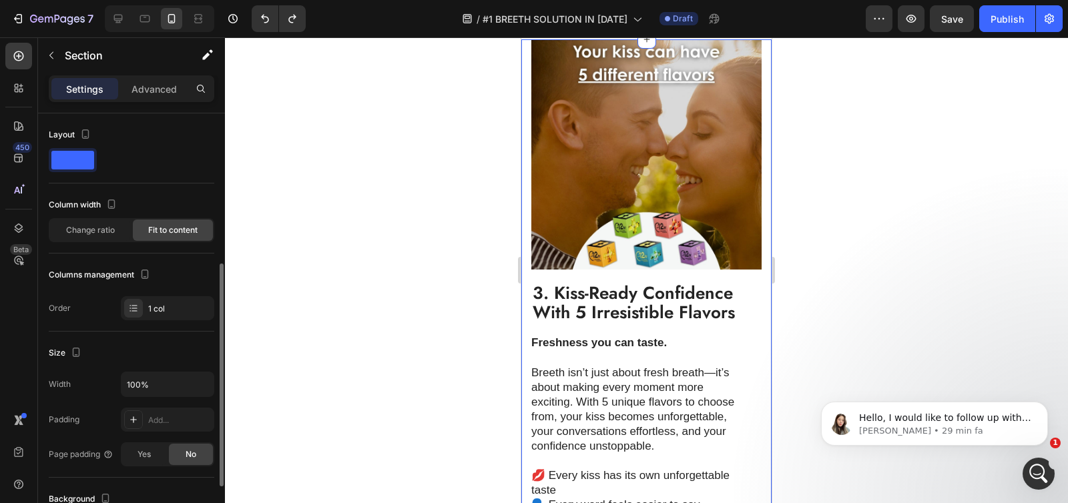
scroll to position [99, 0]
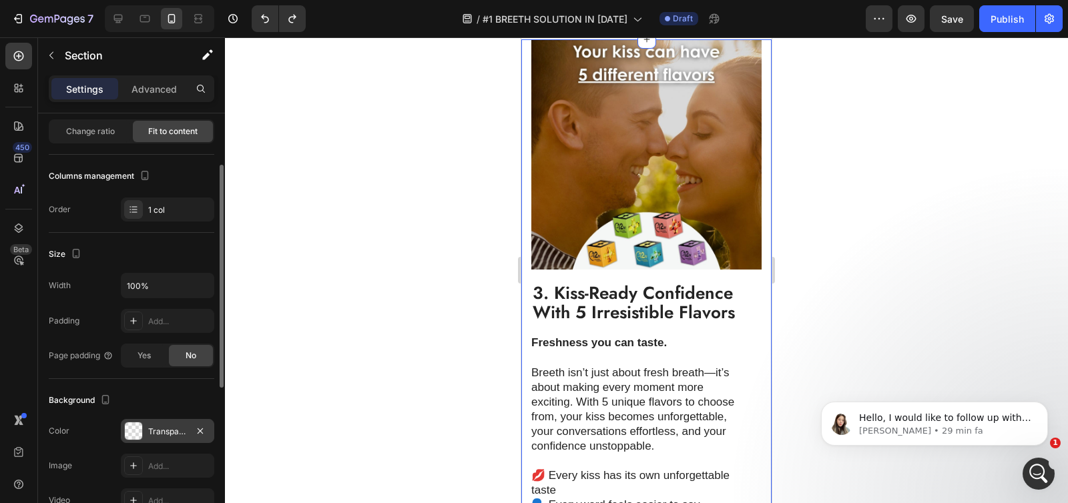
click at [131, 431] on div at bounding box center [133, 430] width 17 height 17
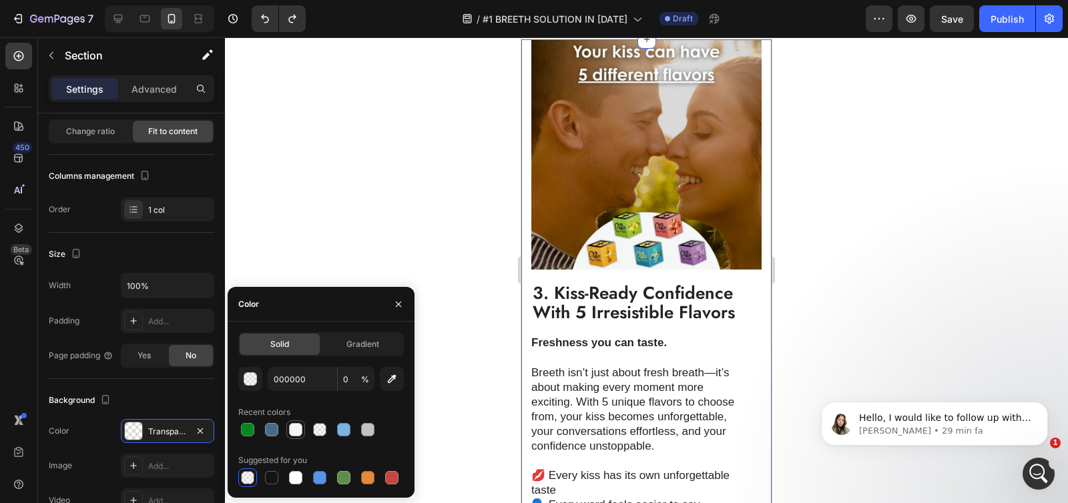
click at [303, 432] on div at bounding box center [296, 430] width 16 height 16
type input "F4F7F6"
type input "100"
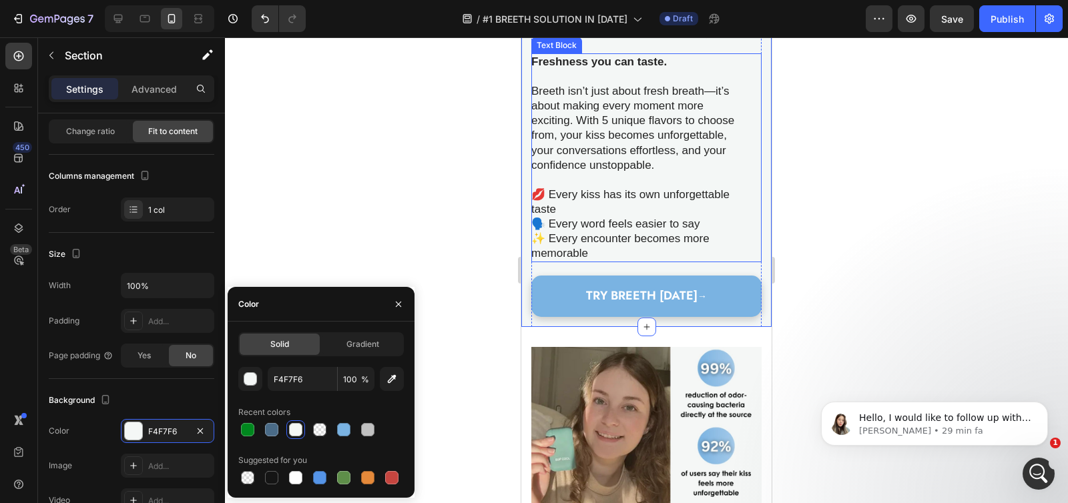
scroll to position [1923, 0]
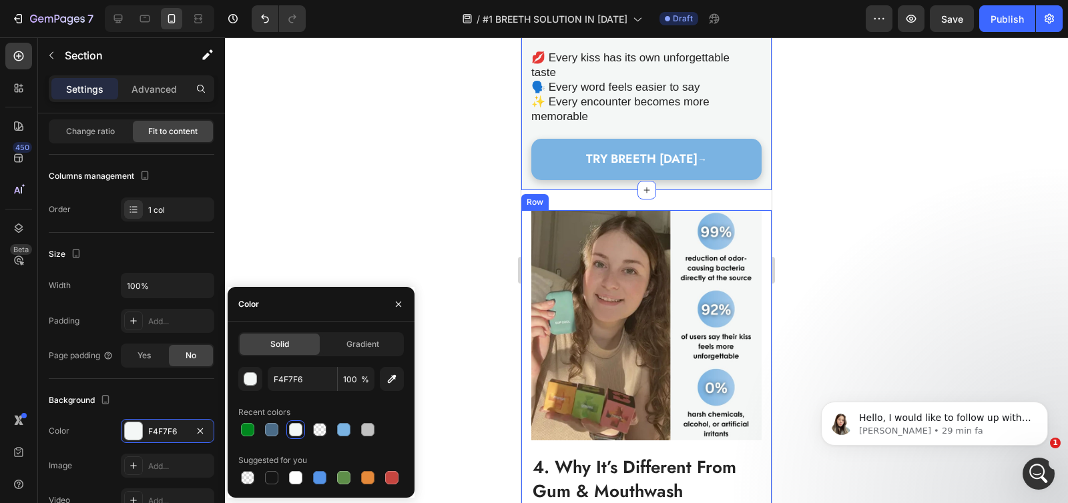
click at [524, 240] on div "Image 4. Why It’s Different From Gum & Mouthwash Heading Not another gum. Not a…" at bounding box center [646, 430] width 250 height 440
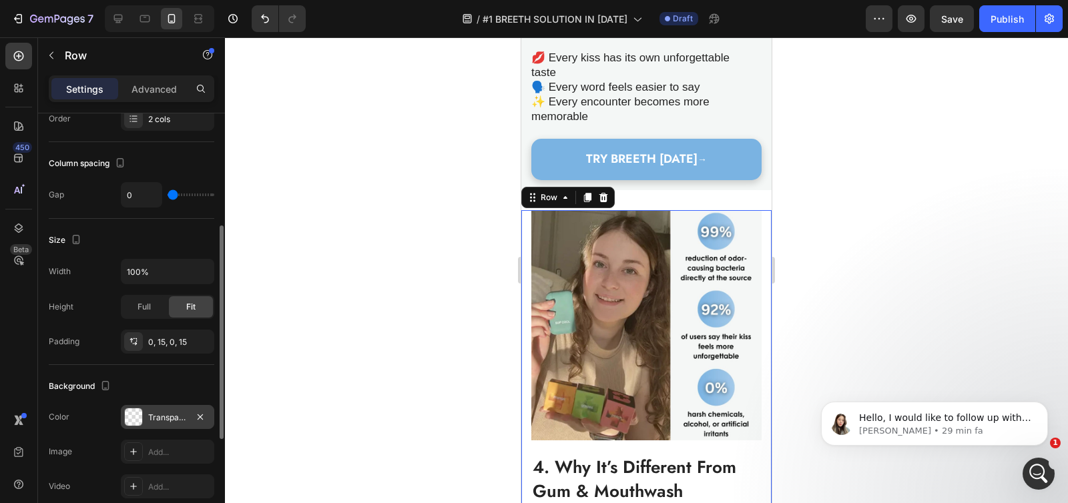
scroll to position [248, 0]
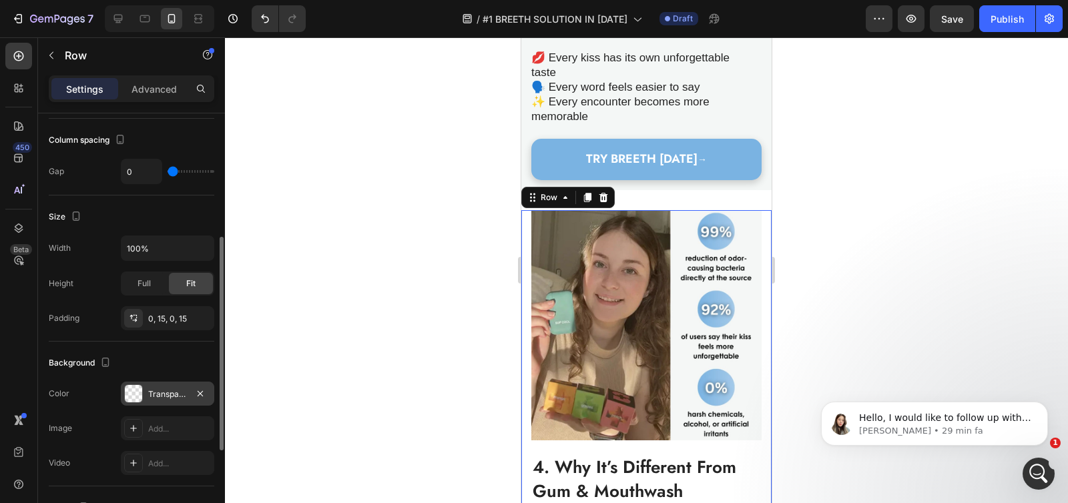
click at [156, 386] on div "Transparent" at bounding box center [167, 394] width 93 height 24
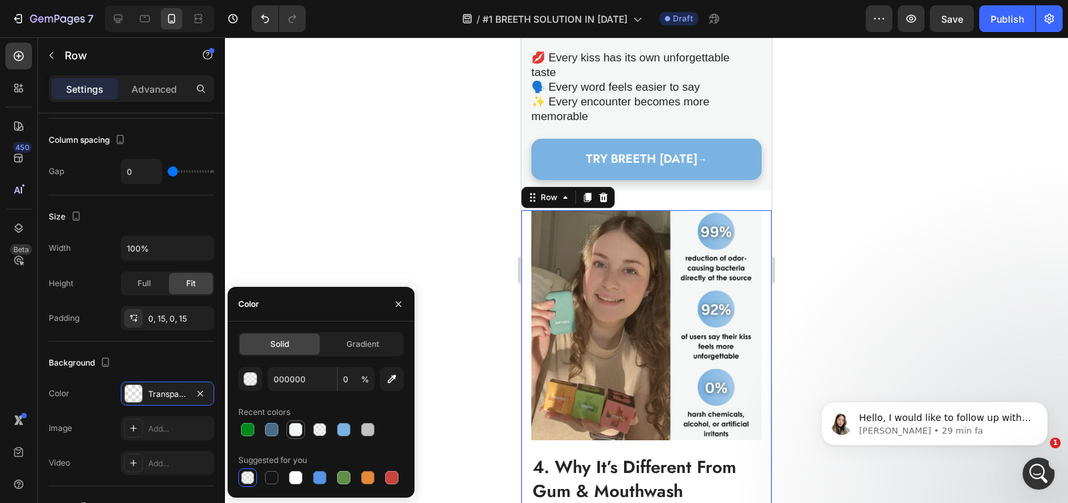
click at [292, 428] on div at bounding box center [295, 429] width 13 height 13
type input "F4F7F6"
type input "100"
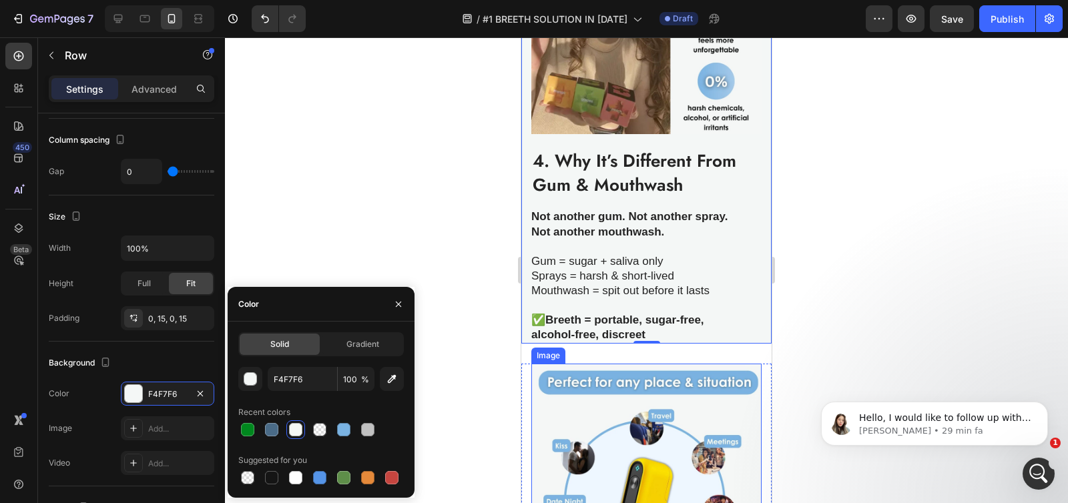
scroll to position [2458, 0]
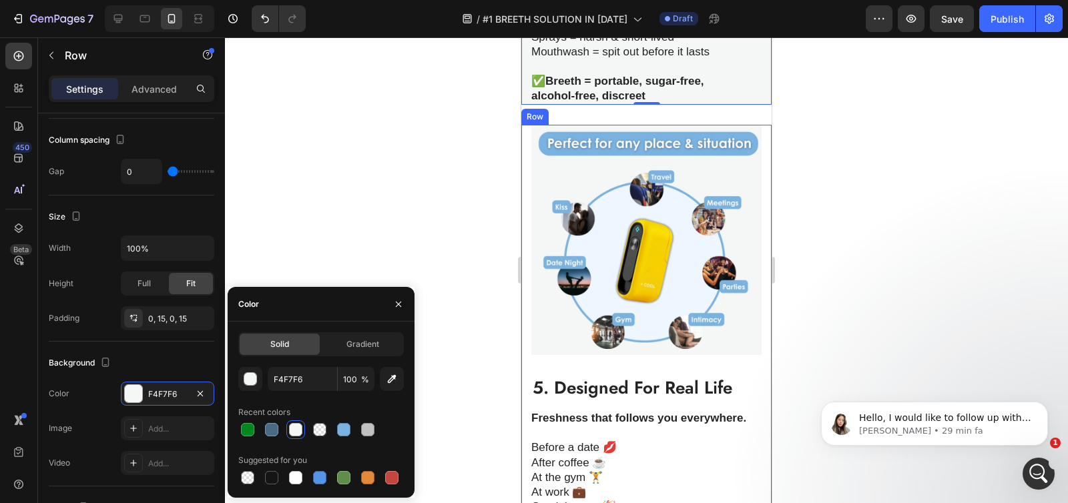
click at [526, 240] on div "Image 5. Designed For Real Life Heading Freshness that follows you everywhere. …" at bounding box center [646, 375] width 250 height 500
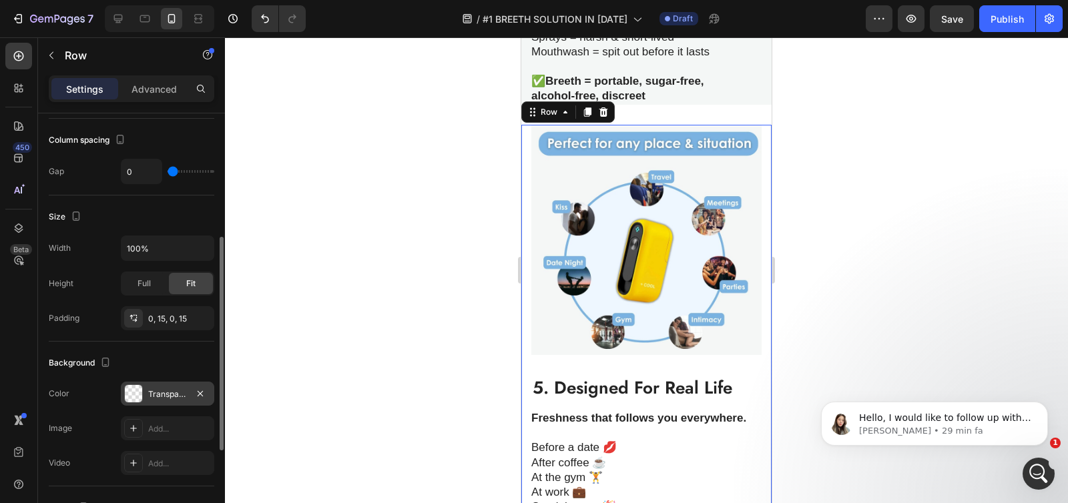
click at [130, 397] on div at bounding box center [133, 393] width 17 height 17
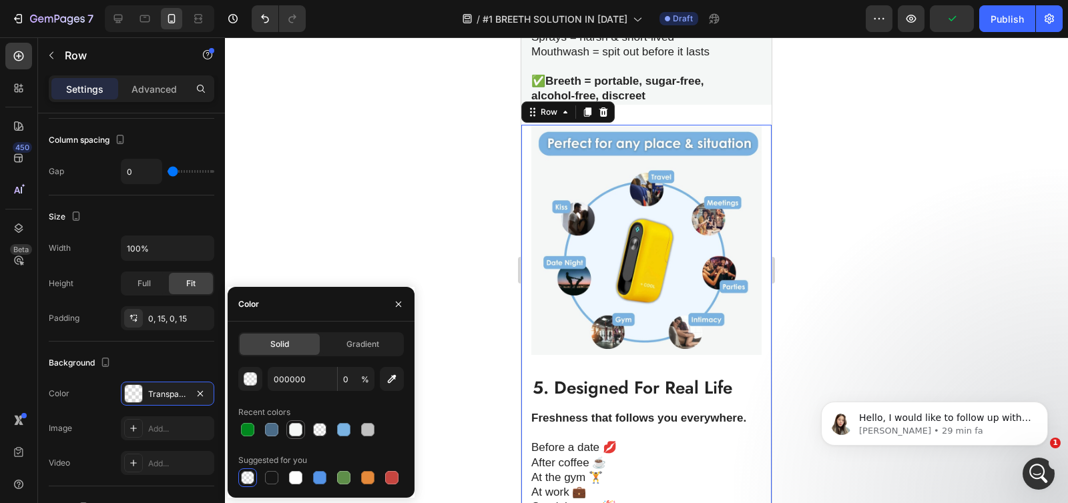
click at [298, 432] on div at bounding box center [295, 429] width 13 height 13
type input "F4F7F6"
type input "100"
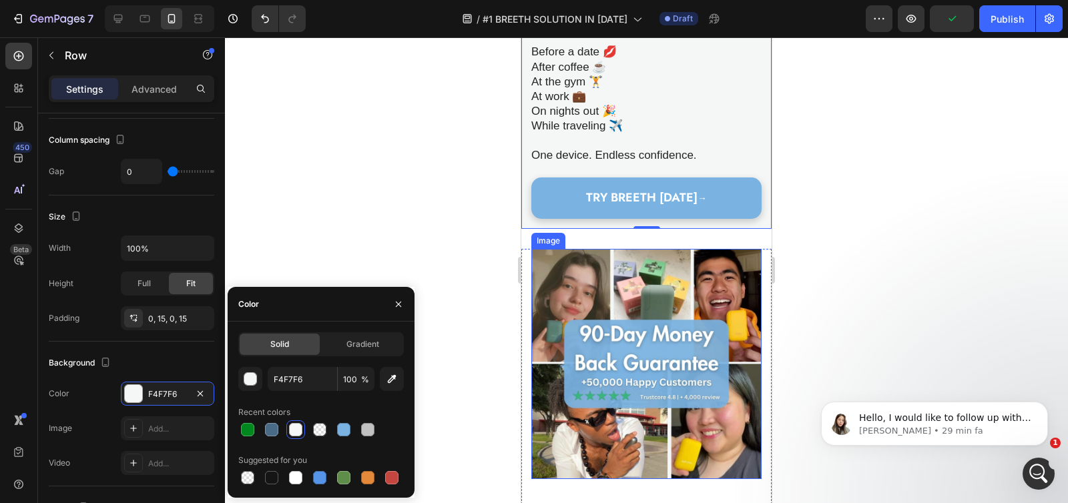
scroll to position [2846, 0]
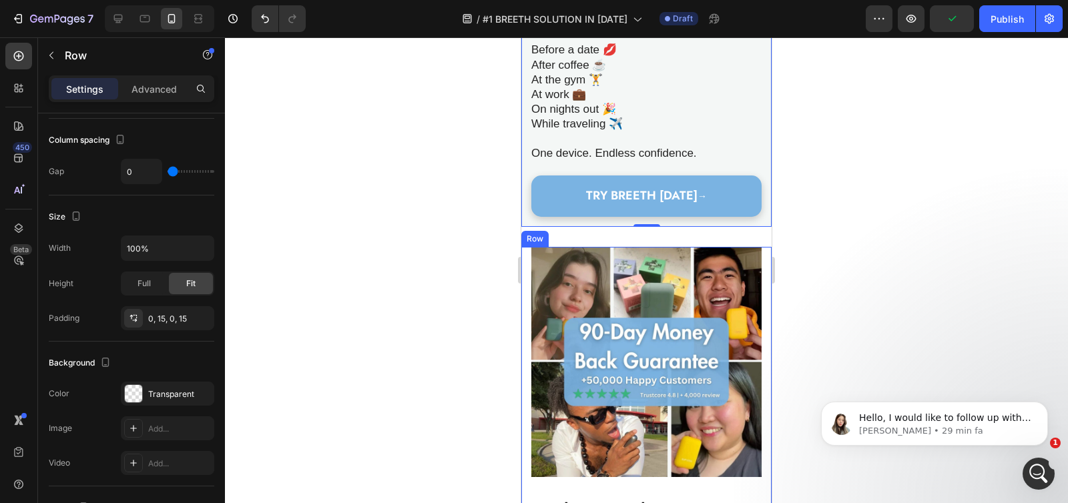
click at [526, 306] on div "Image 6. The “Social Secret” Trusted by Thousands Heading [PERSON_NAME] has alr…" at bounding box center [646, 481] width 250 height 469
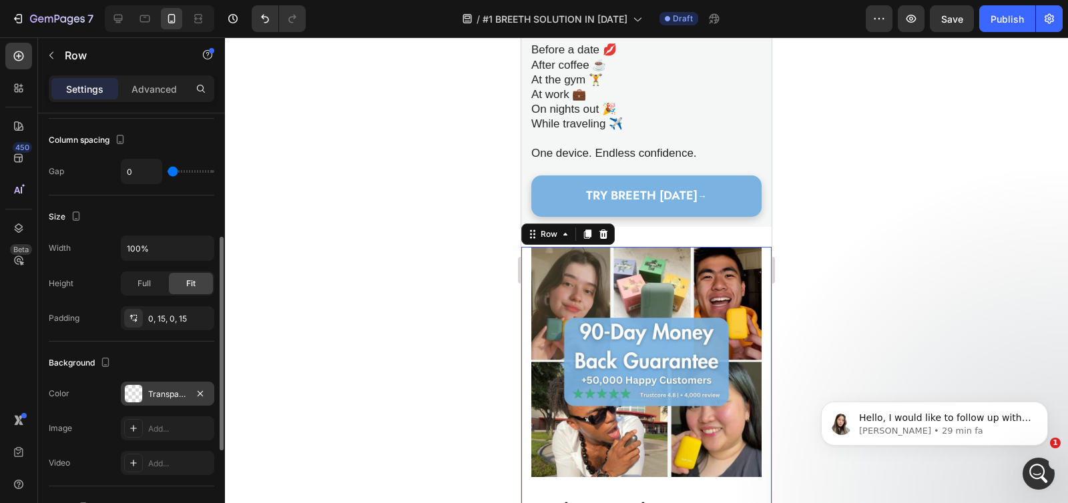
click at [133, 390] on div at bounding box center [133, 393] width 17 height 17
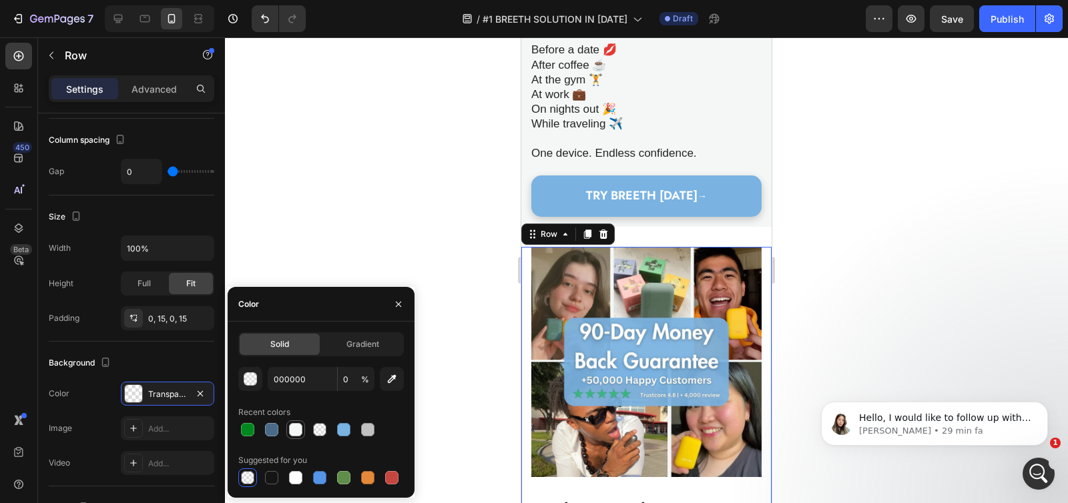
click at [299, 428] on div at bounding box center [295, 429] width 13 height 13
type input "F4F7F6"
type input "100"
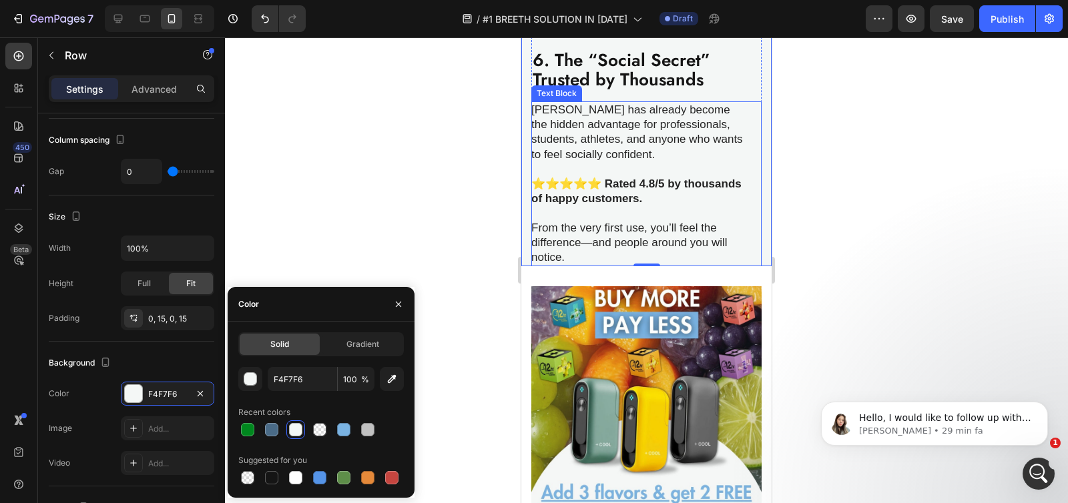
scroll to position [3347, 0]
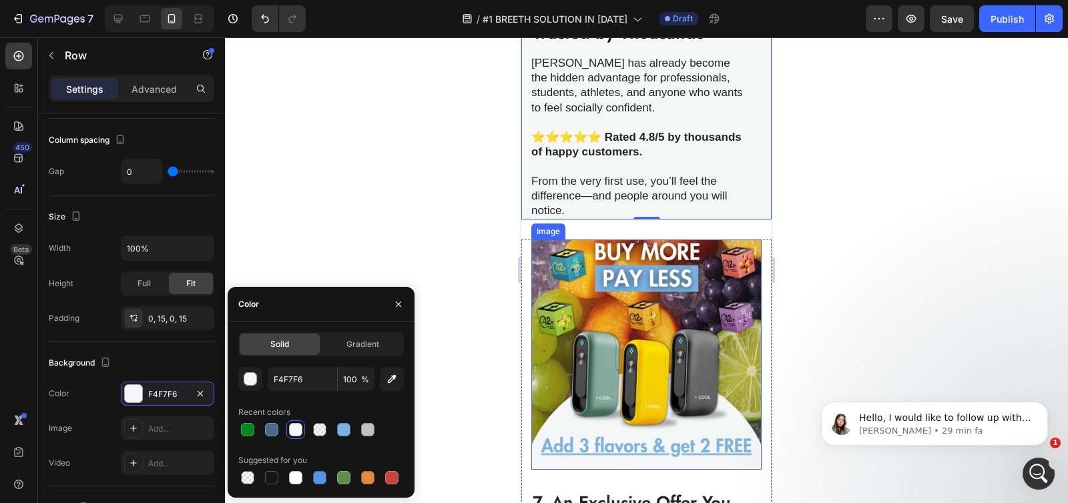
click at [531, 338] on img at bounding box center [646, 355] width 230 height 230
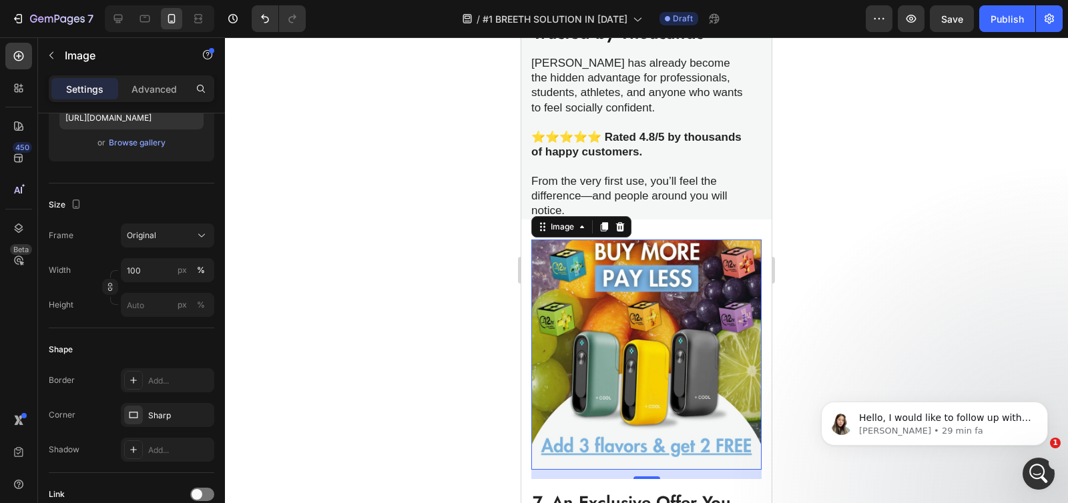
scroll to position [0, 0]
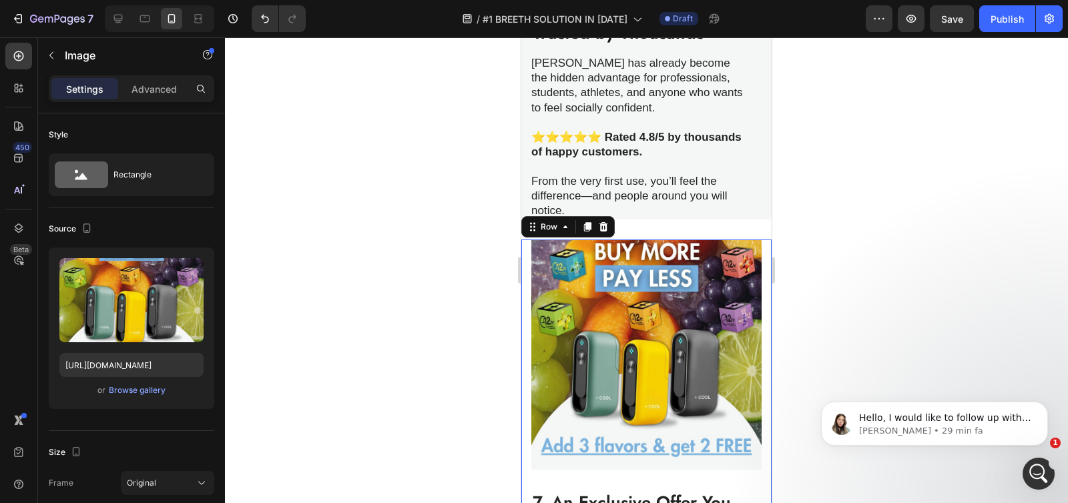
click at [527, 342] on div "Image 7. An Exclusive Offer You Can’t Miss Heading Yes, you read that right. 👉 …" at bounding box center [646, 499] width 250 height 519
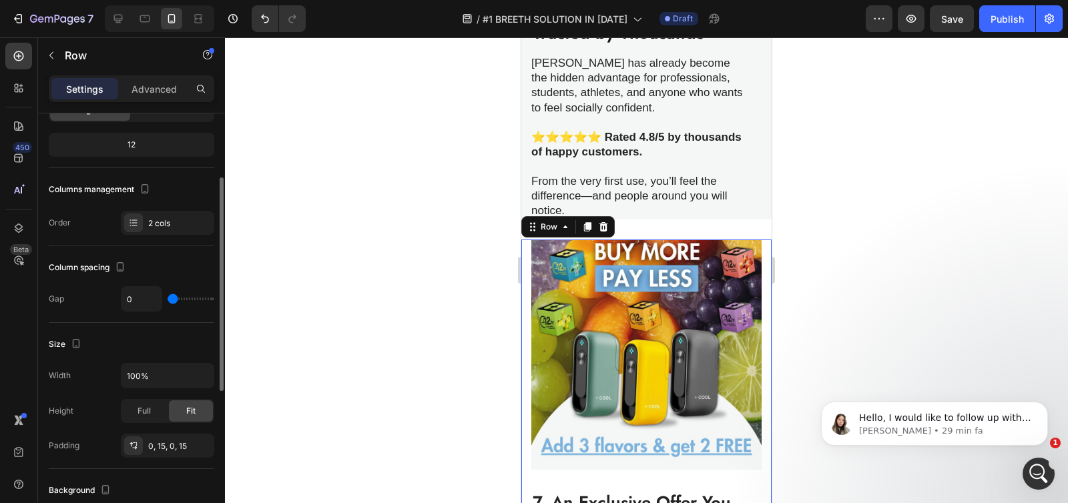
scroll to position [362, 0]
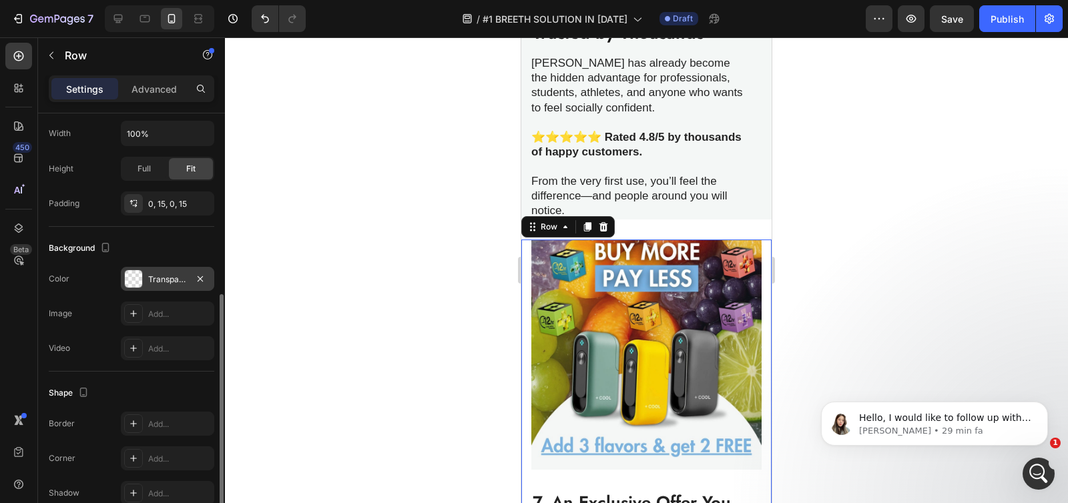
click at [153, 271] on div "Transparent" at bounding box center [167, 279] width 93 height 24
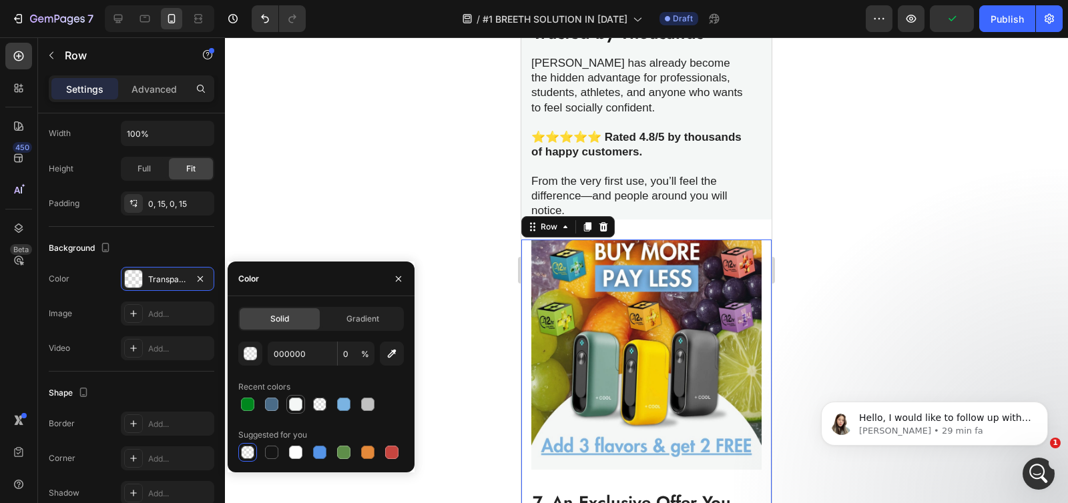
click at [298, 408] on div at bounding box center [295, 404] width 13 height 13
type input "F4F7F6"
type input "100"
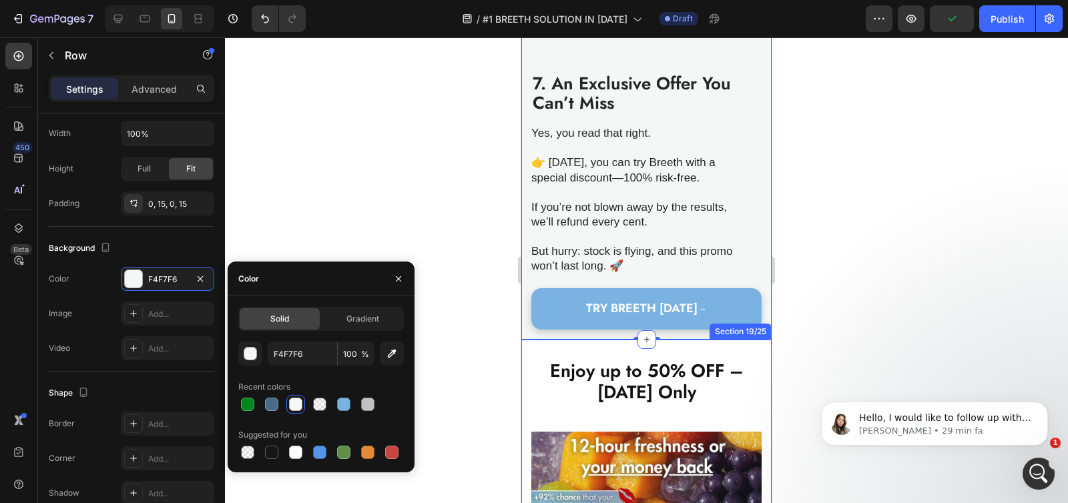
scroll to position [3810, 0]
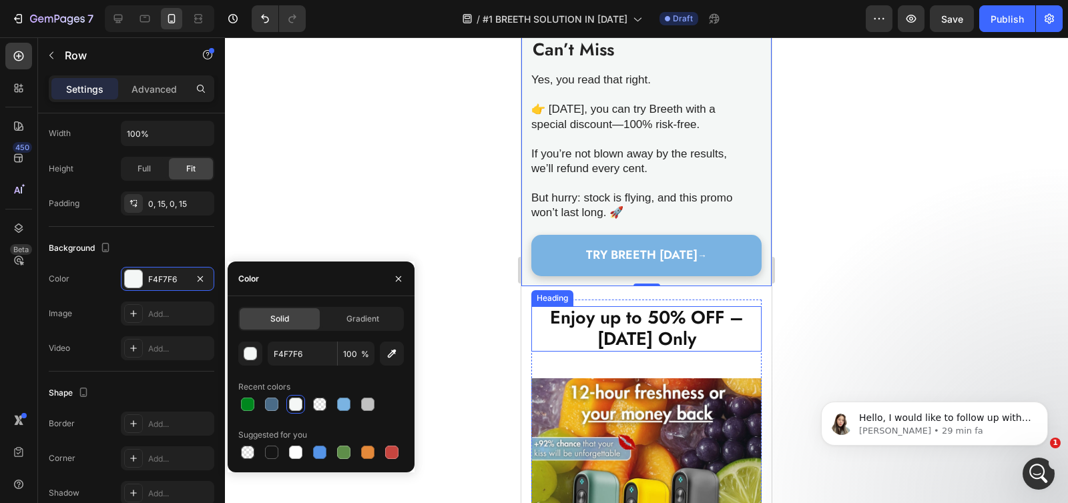
click at [535, 320] on h2 "Enjoy up to 50% OFF – [DATE] Only" at bounding box center [646, 328] width 230 height 45
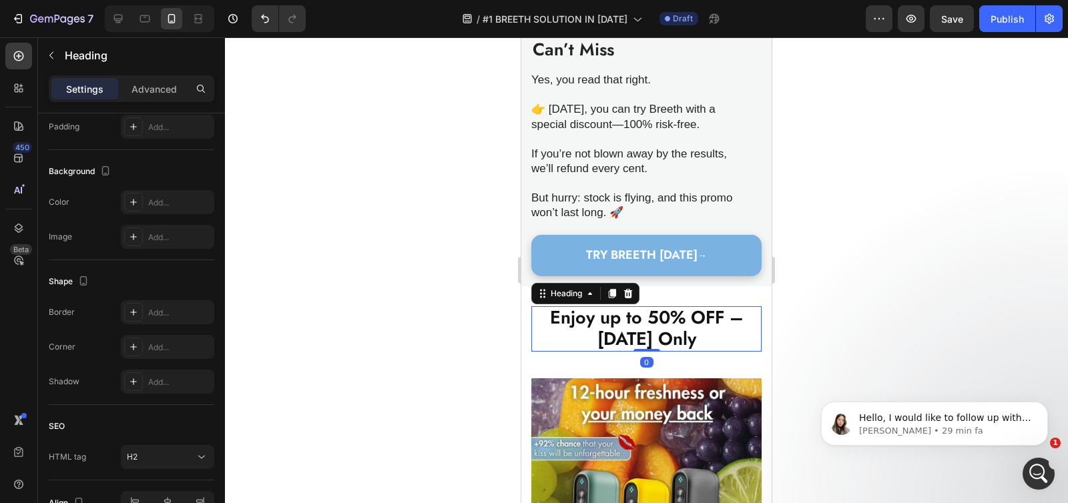
scroll to position [0, 0]
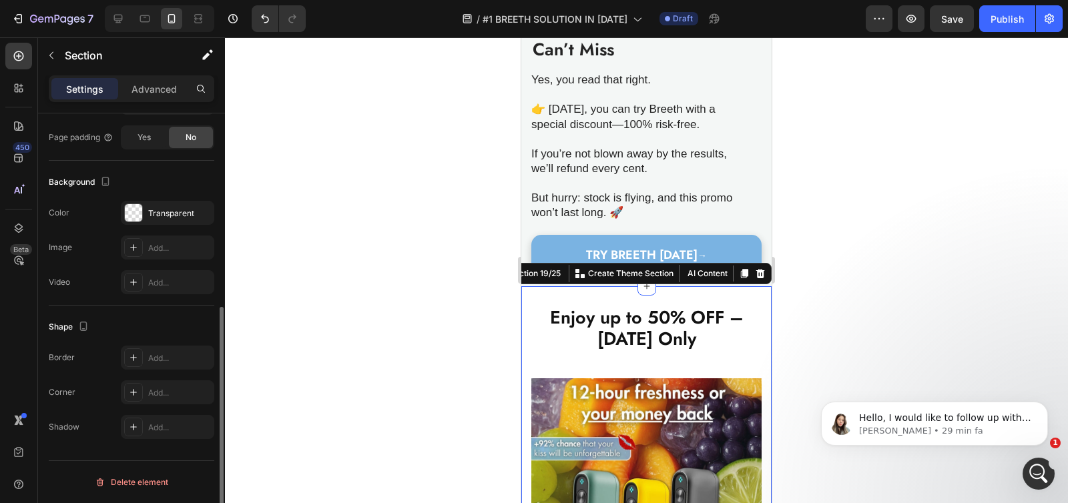
scroll to position [324, 0]
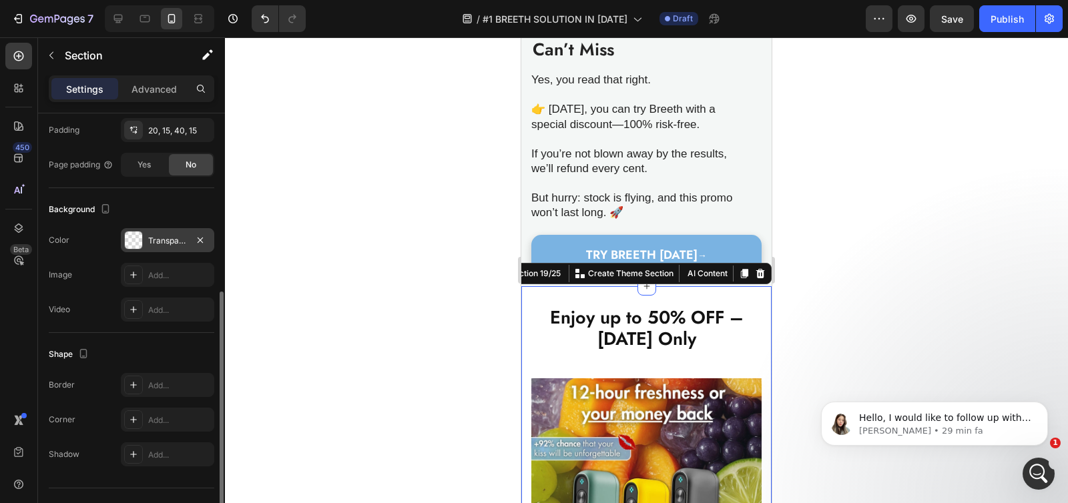
click at [161, 241] on div "Transparent" at bounding box center [167, 241] width 39 height 12
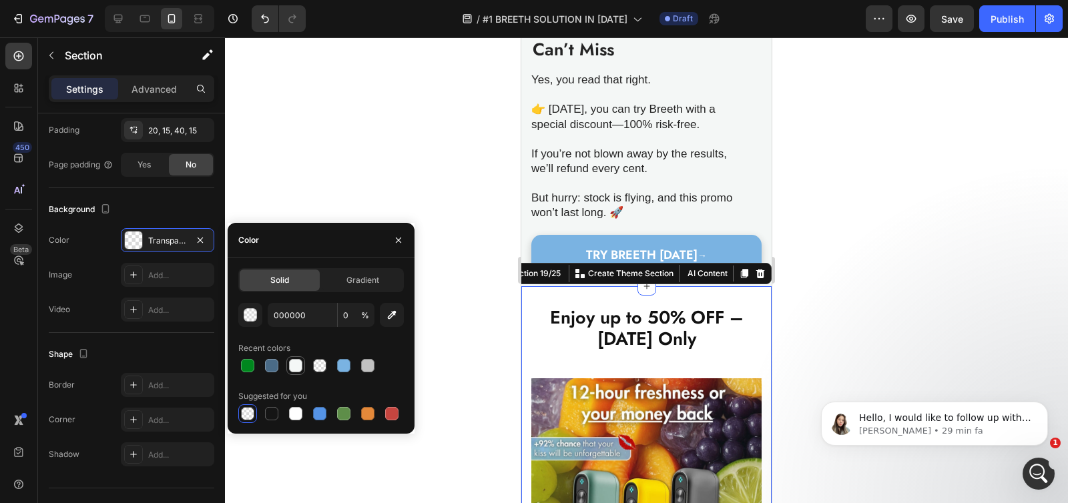
click at [293, 359] on div at bounding box center [295, 365] width 13 height 13
type input "F4F7F6"
type input "100"
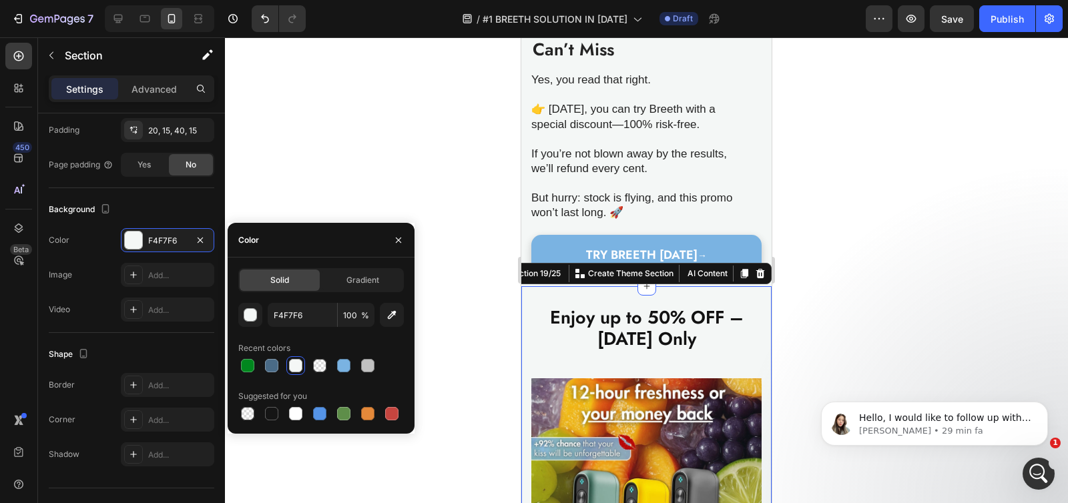
click at [401, 176] on div at bounding box center [646, 270] width 843 height 466
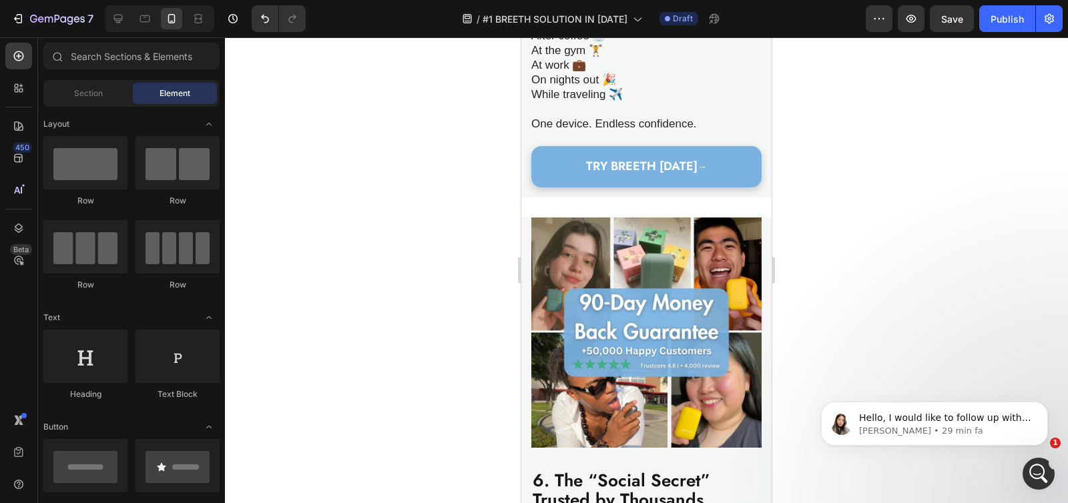
scroll to position [2874, 0]
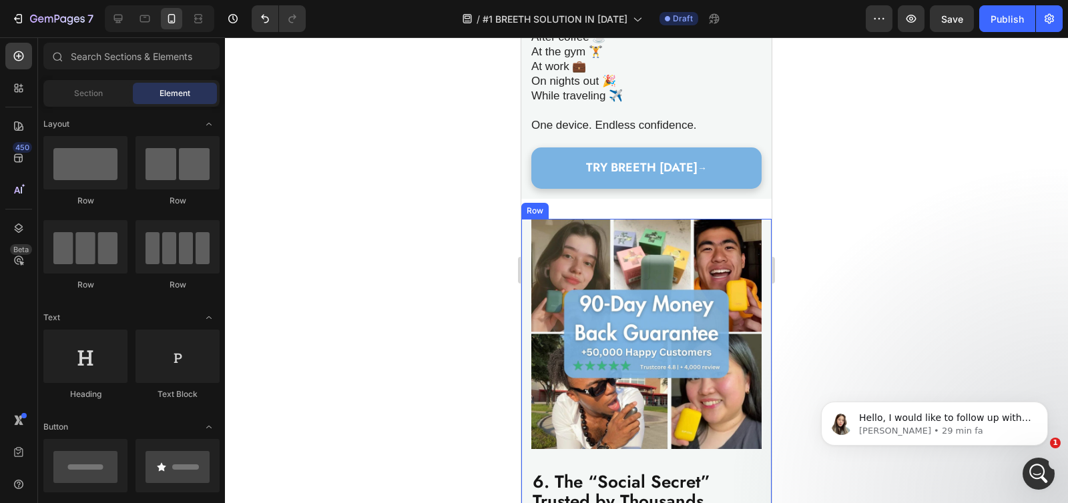
click at [523, 238] on div "Image 6. The “Social Secret” Trusted by Thousands Heading [PERSON_NAME] has alr…" at bounding box center [646, 453] width 250 height 469
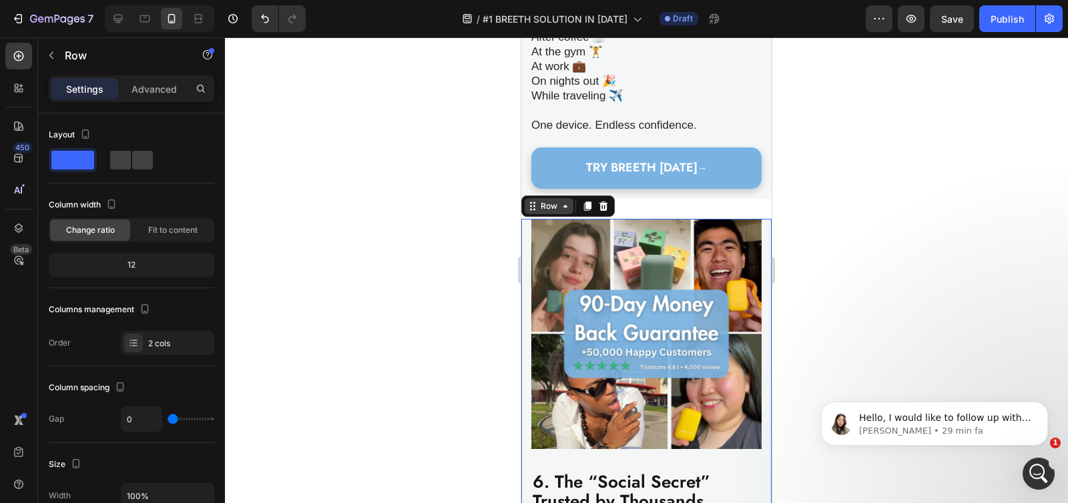
click at [536, 206] on icon at bounding box center [532, 206] width 11 height 11
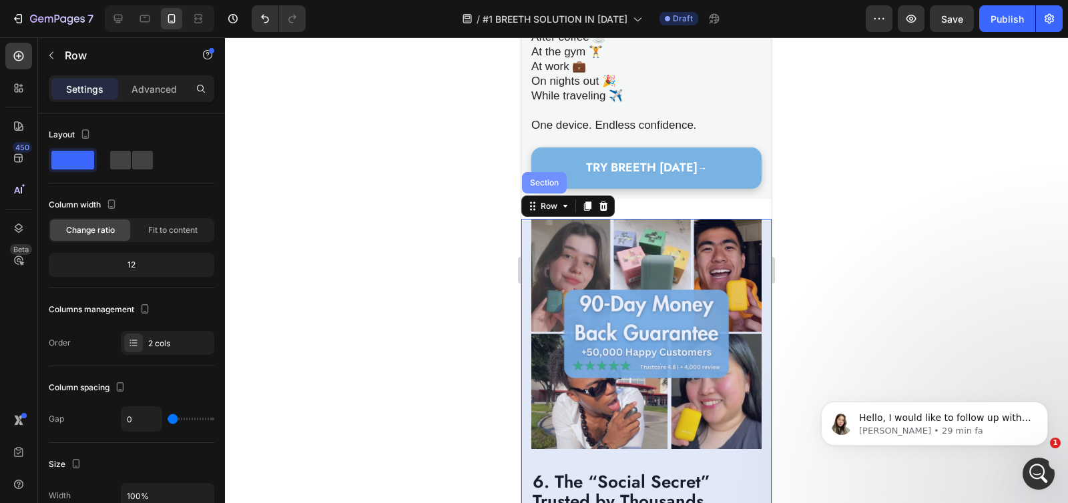
click at [537, 187] on div "Section" at bounding box center [544, 183] width 34 height 8
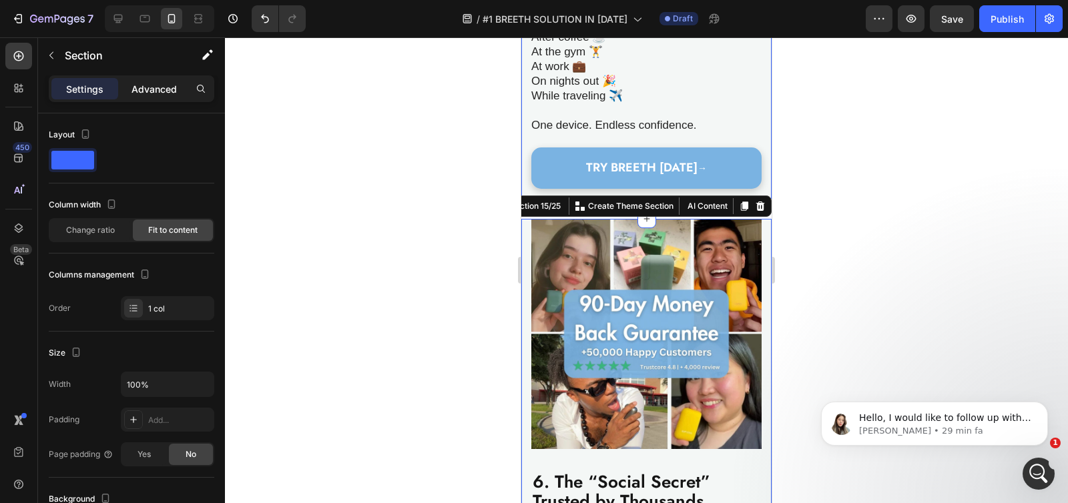
click at [154, 93] on p "Advanced" at bounding box center [153, 89] width 45 height 14
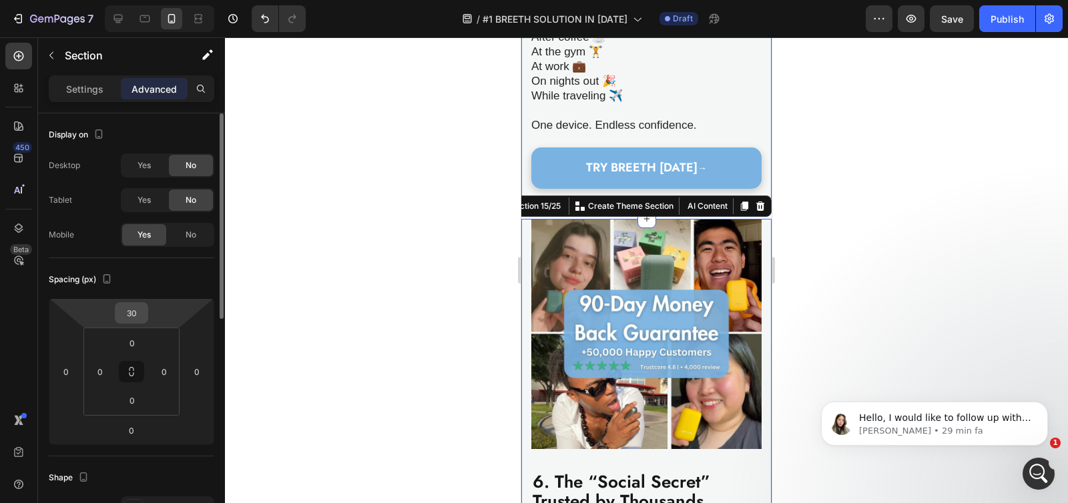
click at [129, 310] on input "30" at bounding box center [131, 313] width 27 height 20
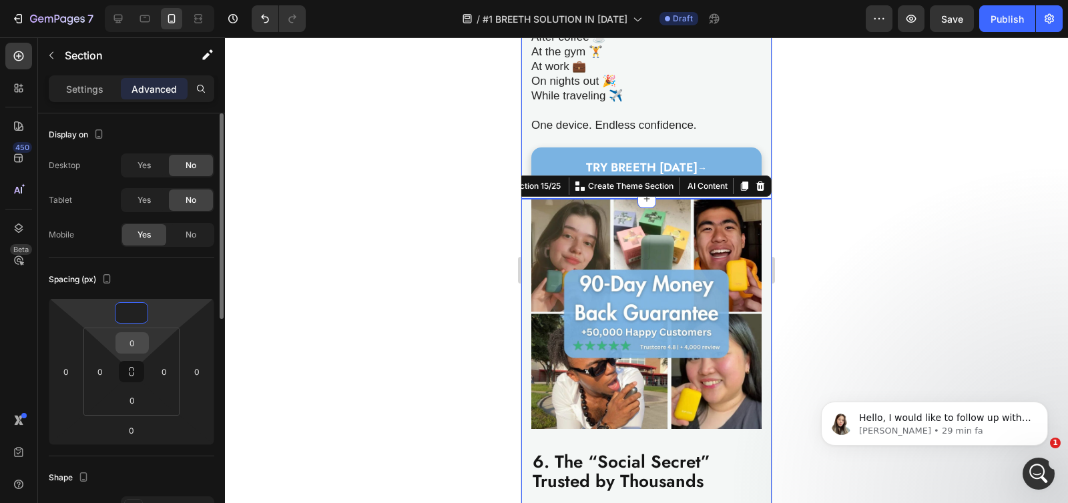
type input "0"
click at [132, 344] on input "0" at bounding box center [132, 343] width 27 height 20
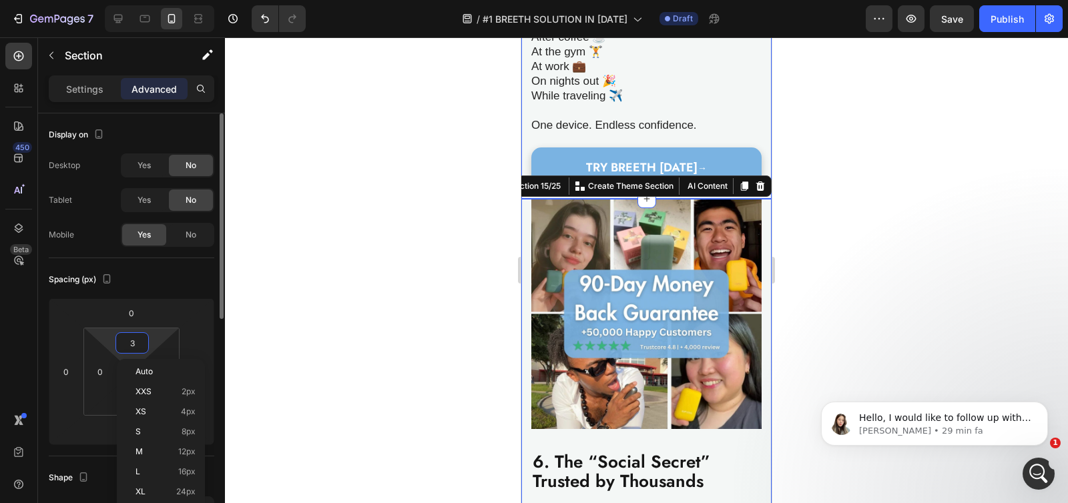
type input "30"
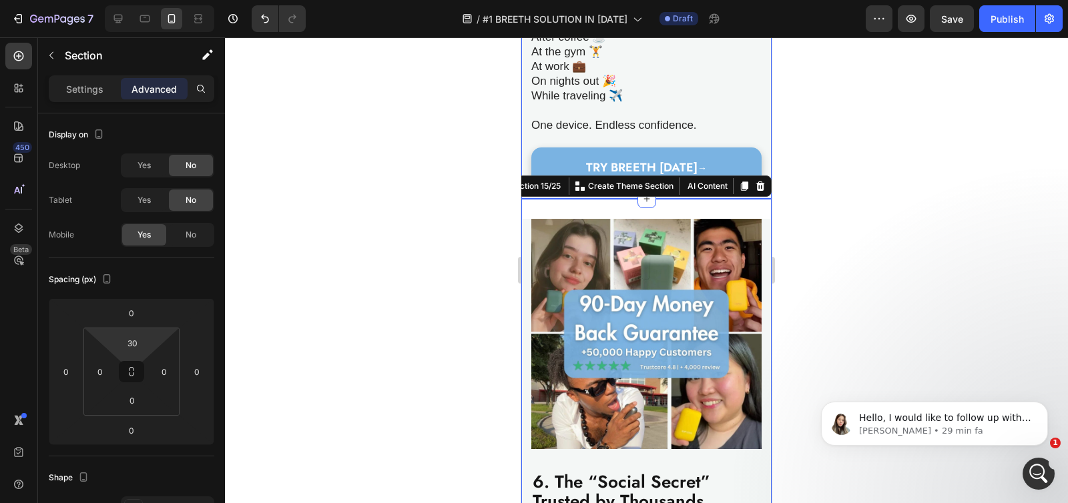
click at [428, 212] on div at bounding box center [646, 270] width 843 height 466
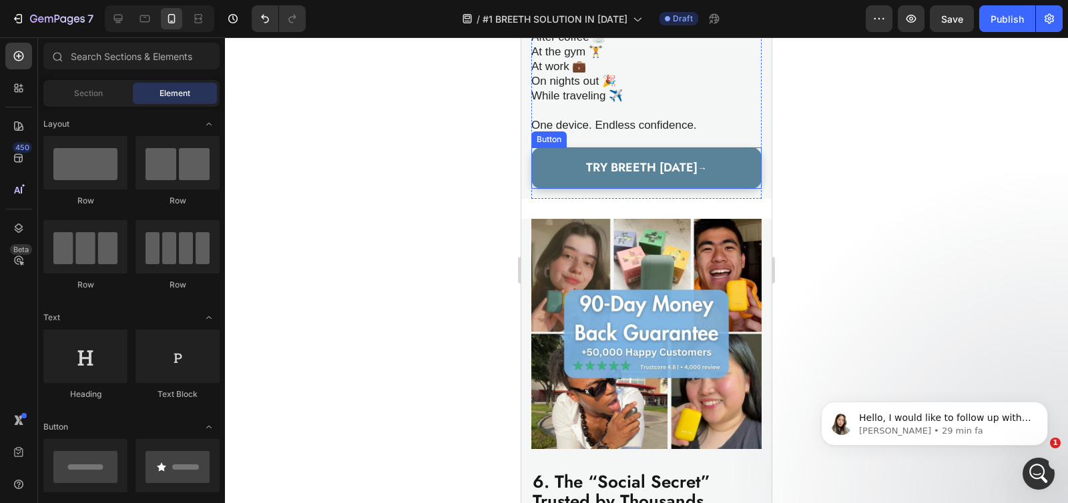
click at [554, 185] on link "TRY BREETH [DATE] →" at bounding box center [646, 167] width 230 height 41
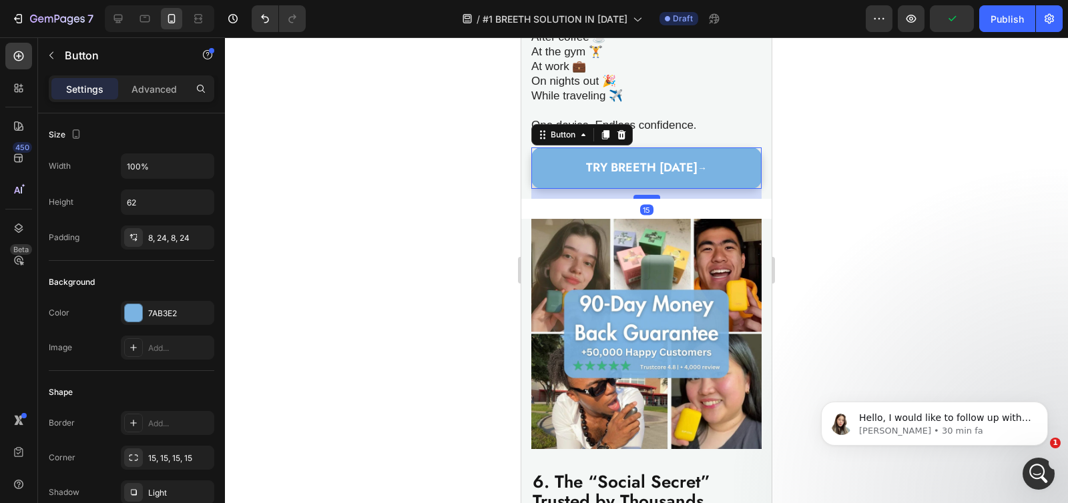
click at [653, 199] on div at bounding box center [646, 197] width 27 height 4
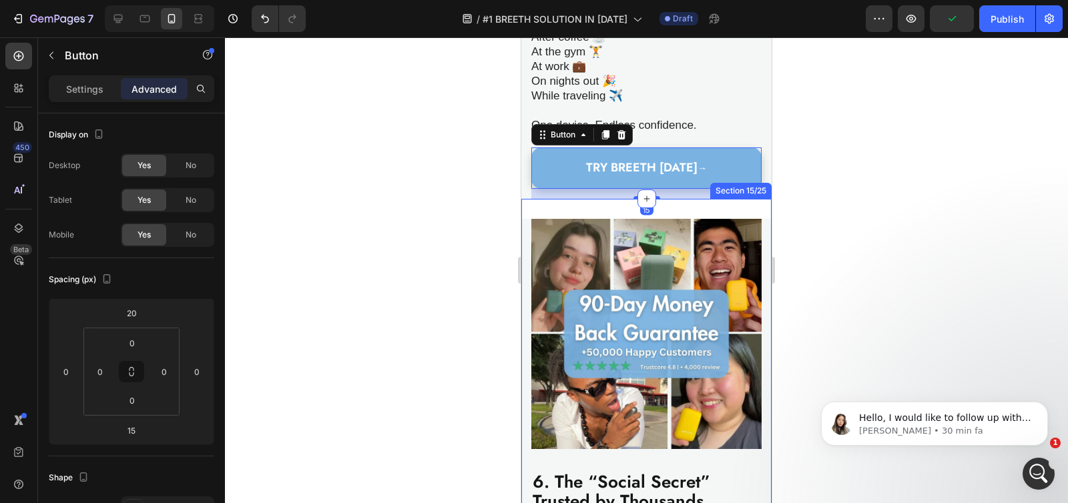
click at [571, 211] on div "Image 6. The “Social Secret” Trusted by Thousands Heading [PERSON_NAME] has alr…" at bounding box center [646, 443] width 250 height 489
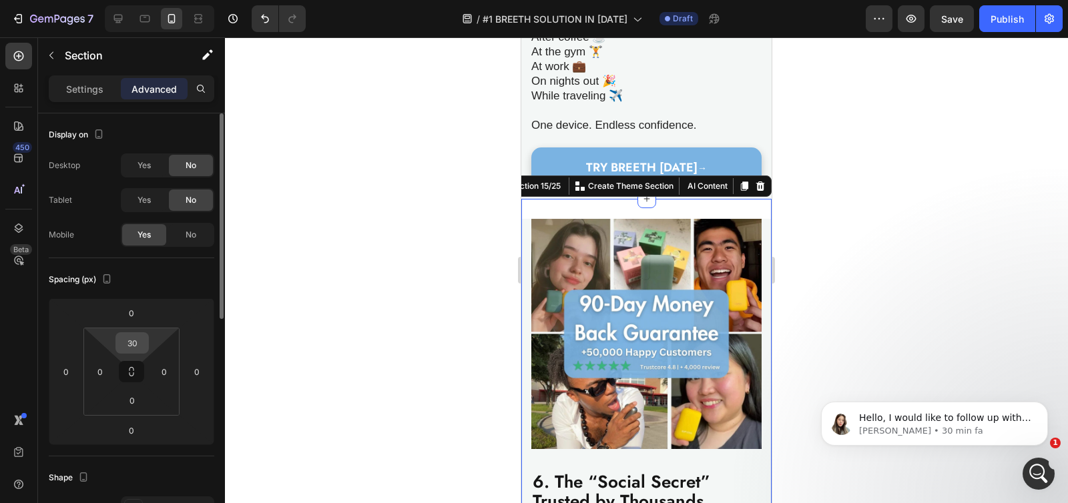
click at [144, 342] on input "30" at bounding box center [132, 343] width 27 height 20
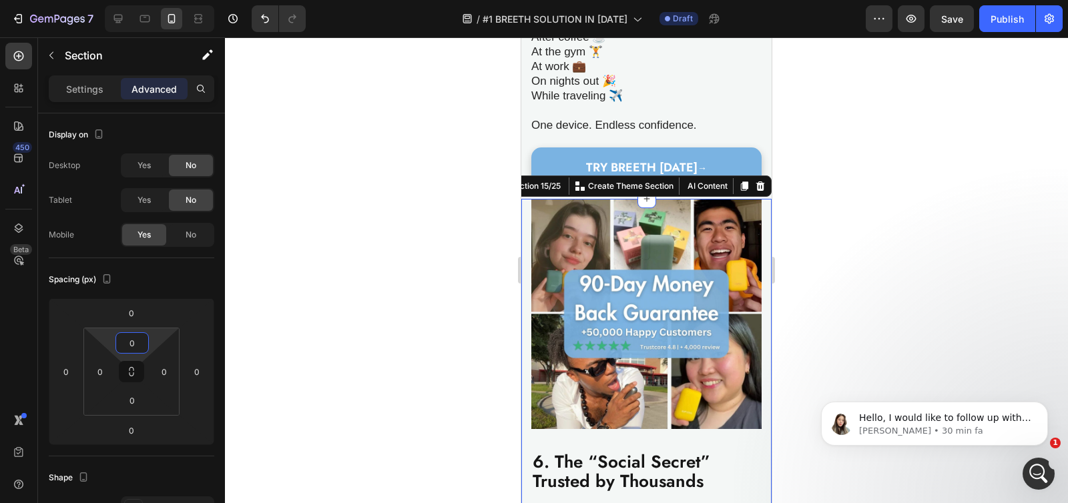
click at [394, 262] on div at bounding box center [646, 270] width 843 height 466
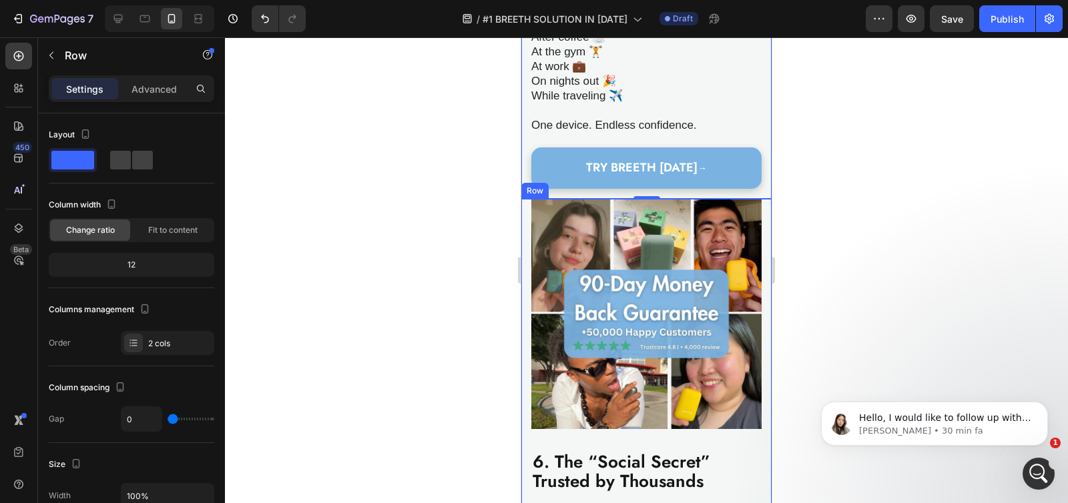
click at [524, 219] on div "Image 6. The “Social Secret” Trusted by Thousands Heading [PERSON_NAME] has alr…" at bounding box center [646, 433] width 250 height 469
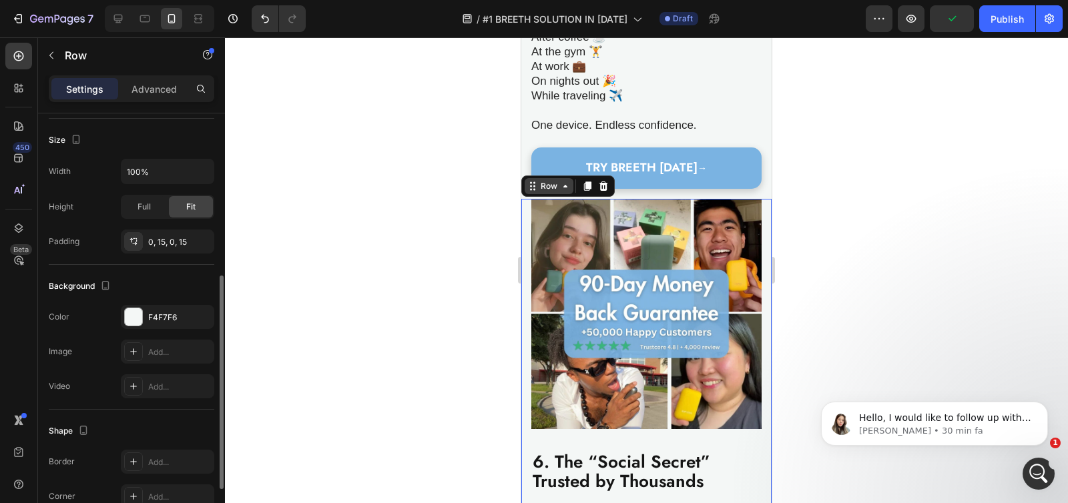
click at [553, 190] on div "Row" at bounding box center [549, 186] width 22 height 12
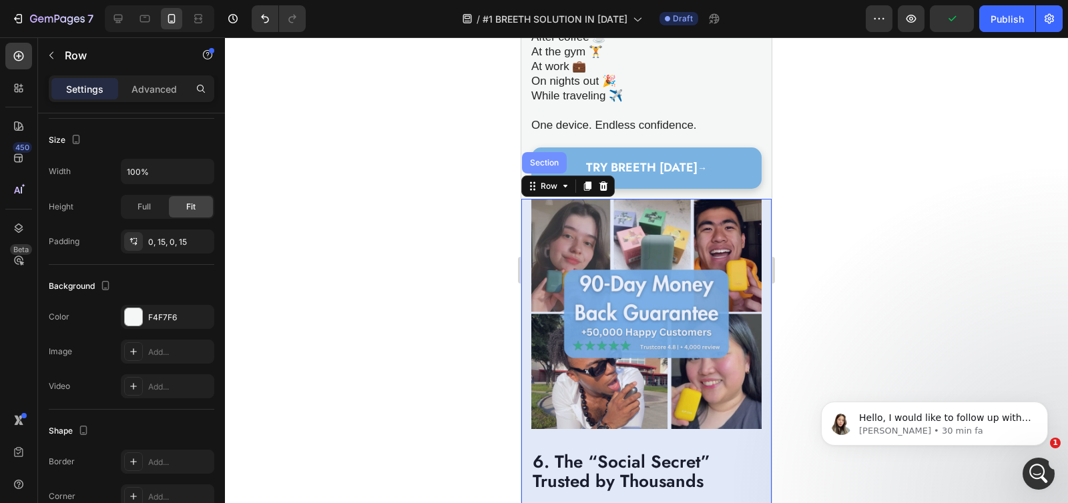
click at [552, 167] on div "Section" at bounding box center [544, 163] width 34 height 8
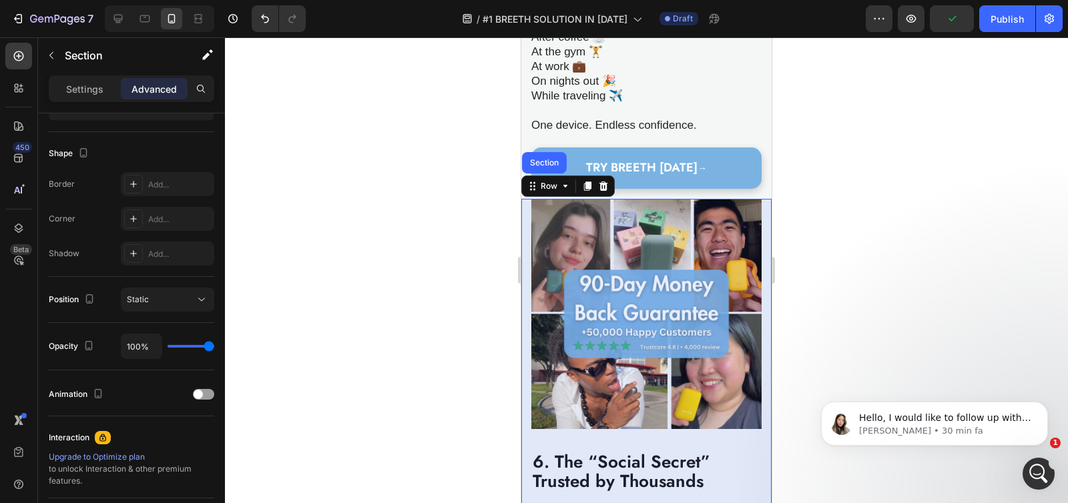
scroll to position [0, 0]
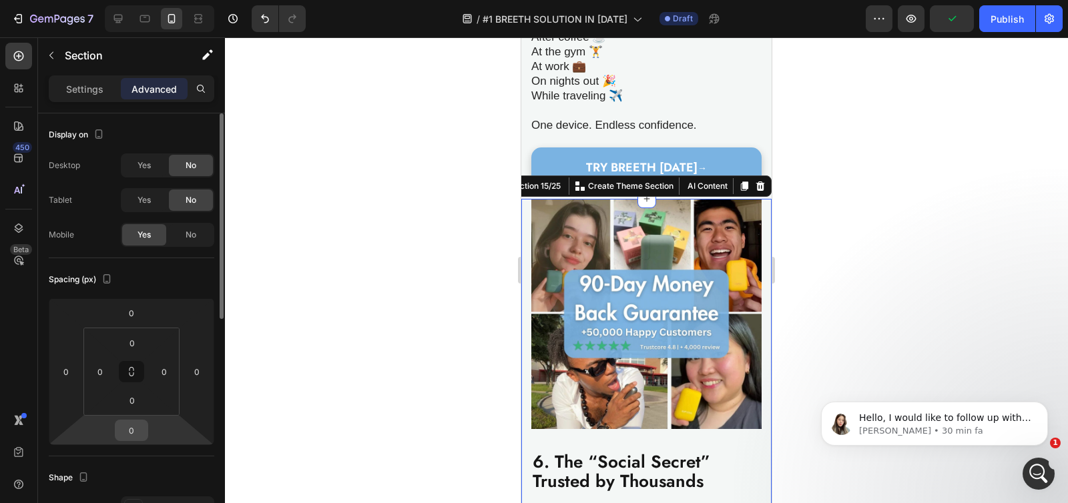
click at [134, 426] on input "0" at bounding box center [131, 430] width 27 height 20
type input "3"
click at [132, 308] on input "0" at bounding box center [131, 313] width 27 height 20
type input "0"
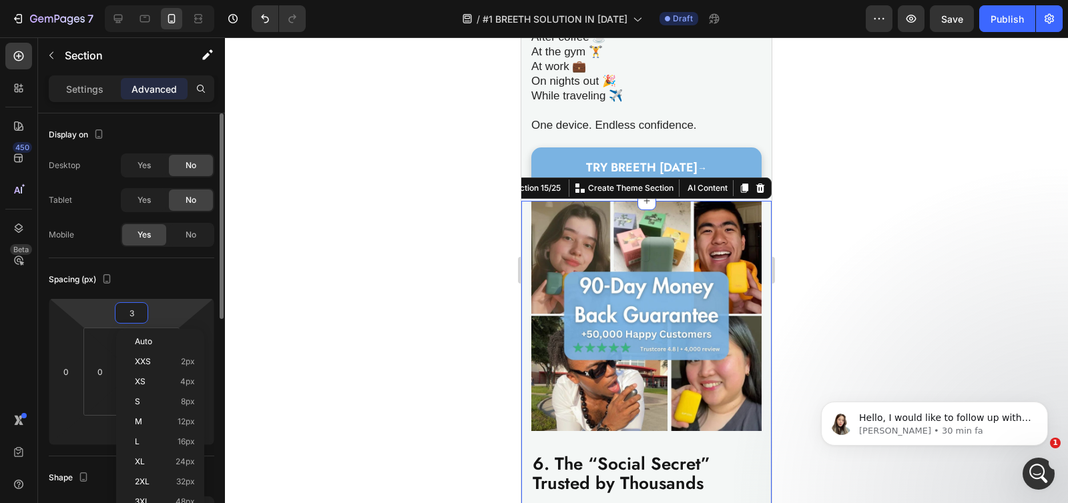
type input "30"
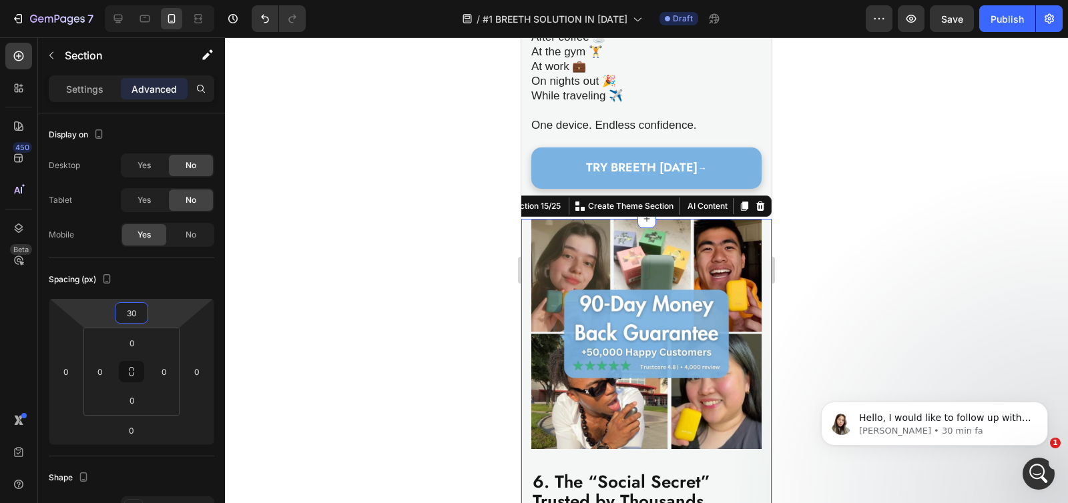
click at [331, 224] on div at bounding box center [646, 270] width 843 height 466
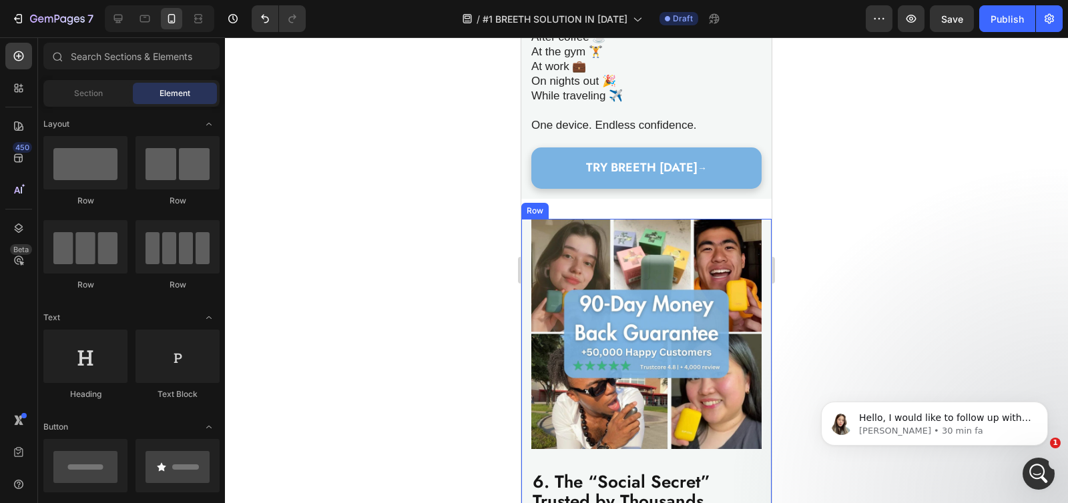
click at [524, 231] on div "Image 6. The “Social Secret” Trusted by Thousands Heading [PERSON_NAME] has alr…" at bounding box center [646, 453] width 250 height 469
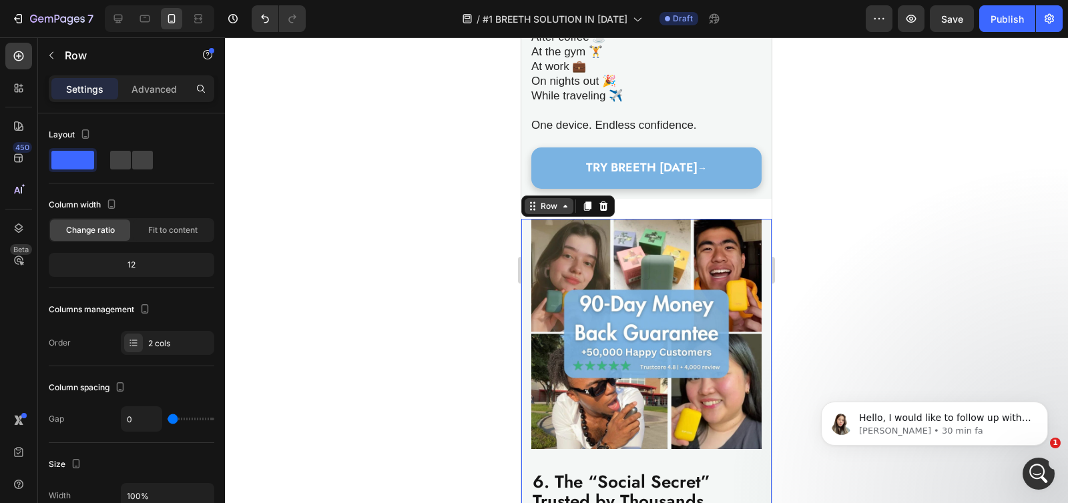
click at [537, 212] on icon at bounding box center [532, 206] width 11 height 11
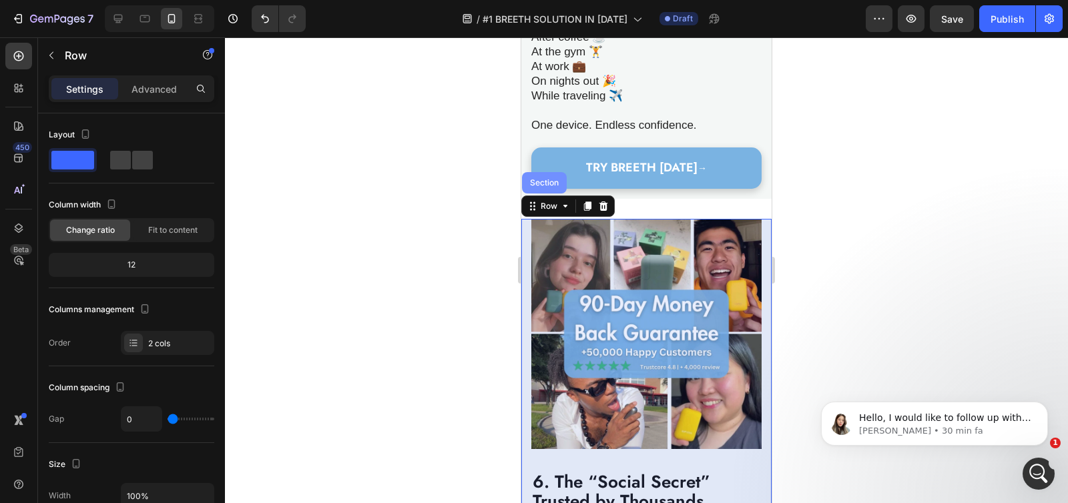
click at [550, 187] on div "Section" at bounding box center [544, 183] width 34 height 8
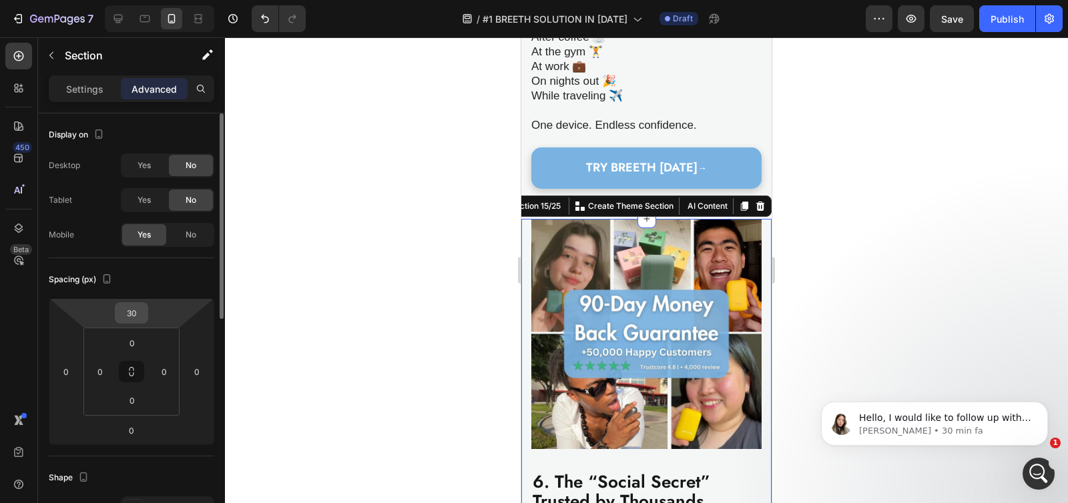
click at [137, 314] on input "30" at bounding box center [131, 313] width 27 height 20
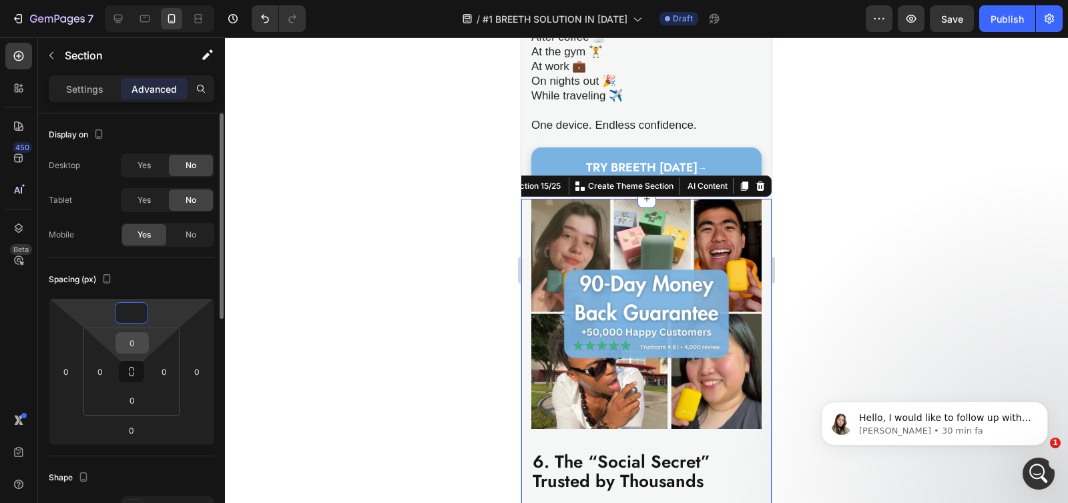
type input "0"
click at [138, 341] on input "0" at bounding box center [132, 343] width 27 height 20
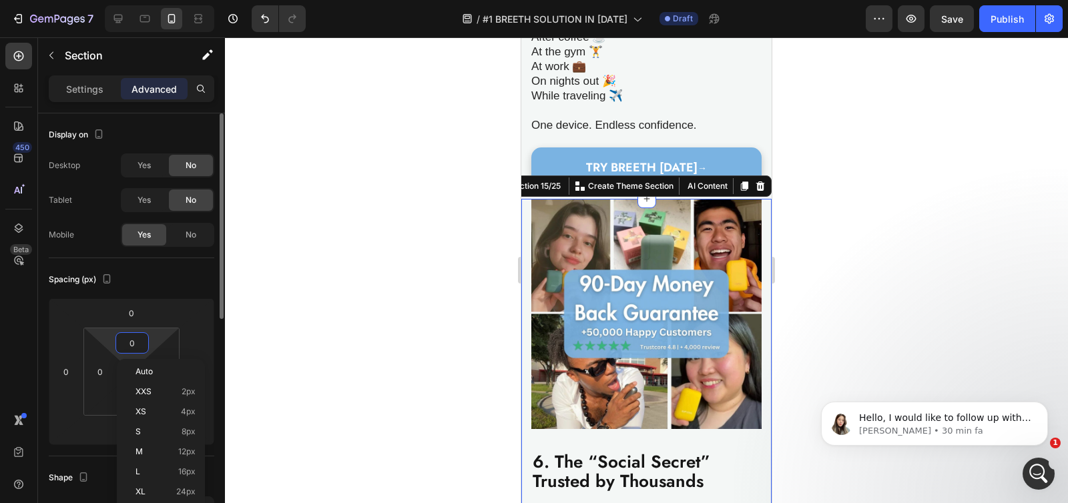
paste input "3"
type input "30"
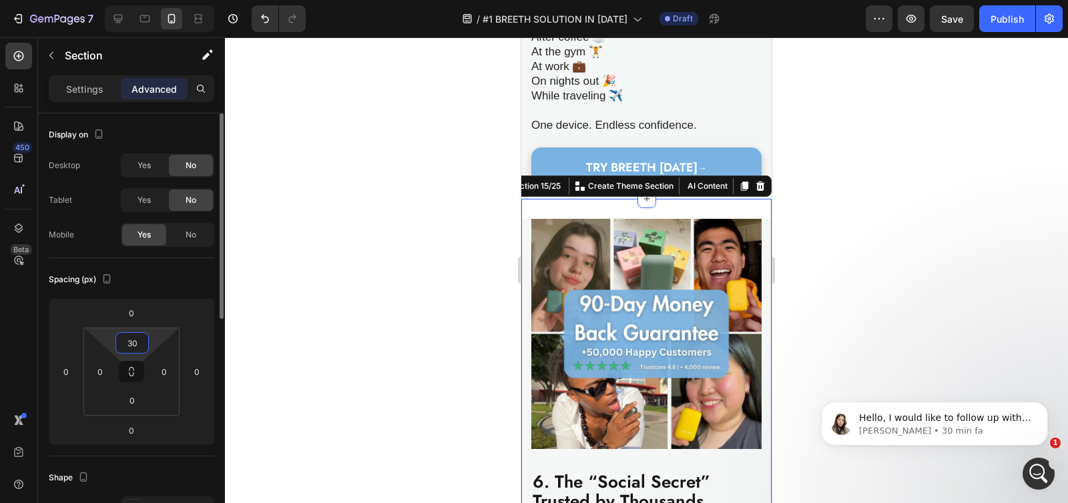
click at [137, 341] on input "30" at bounding box center [132, 343] width 27 height 20
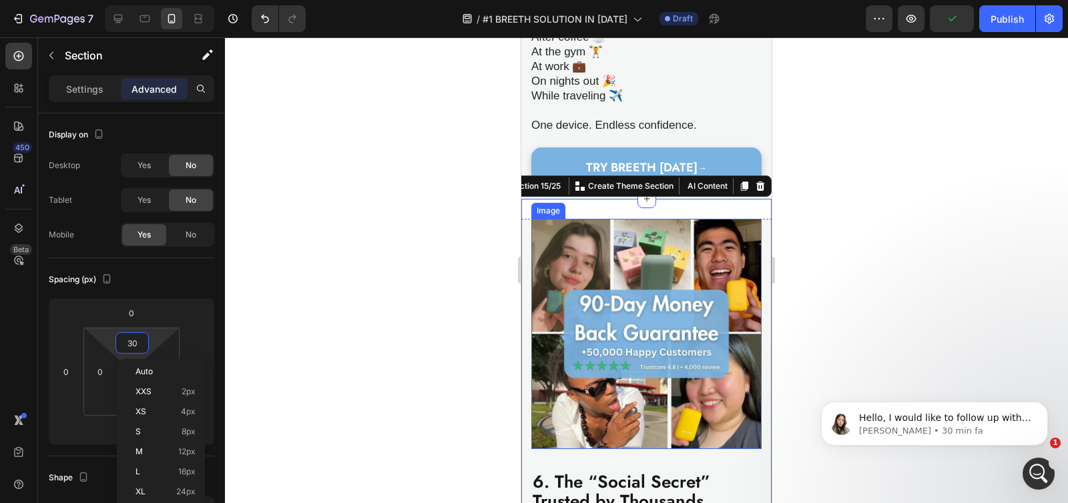
click at [481, 241] on div at bounding box center [646, 270] width 843 height 466
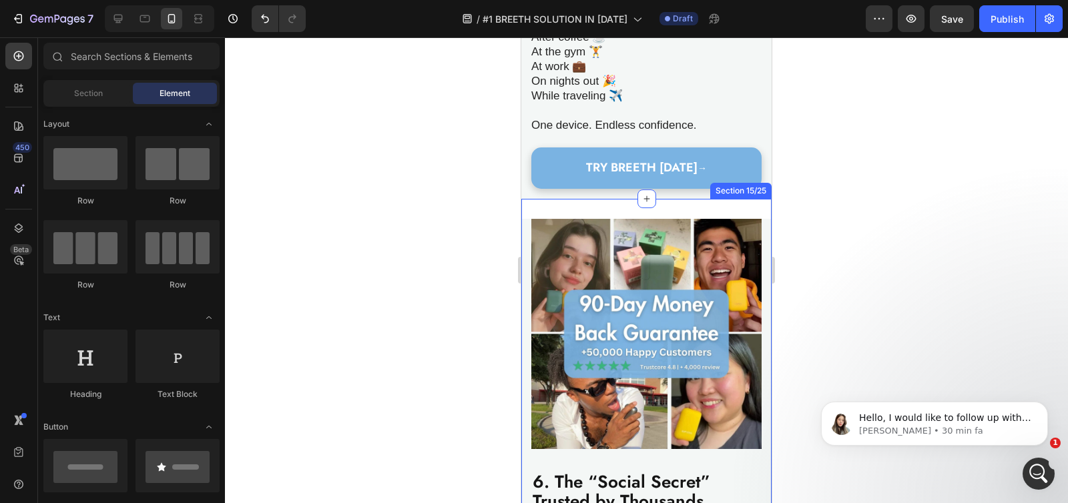
click at [601, 213] on div "Image 6. The “Social Secret” Trusted by Thousands Heading [PERSON_NAME] has alr…" at bounding box center [646, 443] width 250 height 489
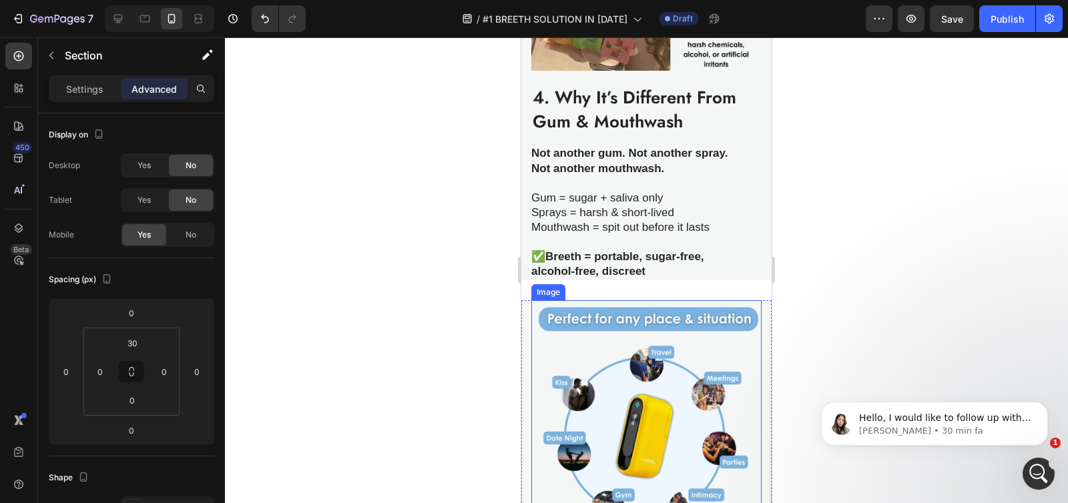
scroll to position [2202, 0]
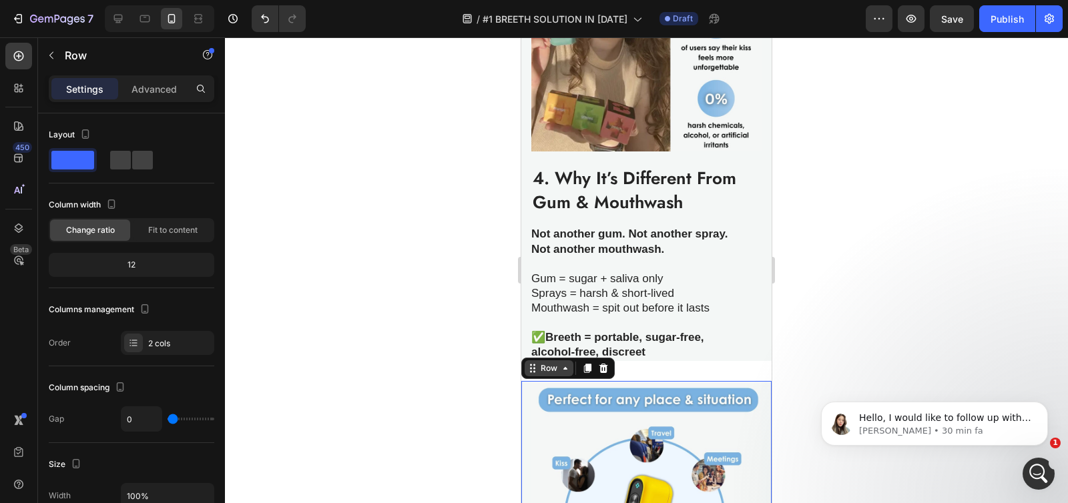
click at [544, 362] on div "Row" at bounding box center [549, 368] width 22 height 12
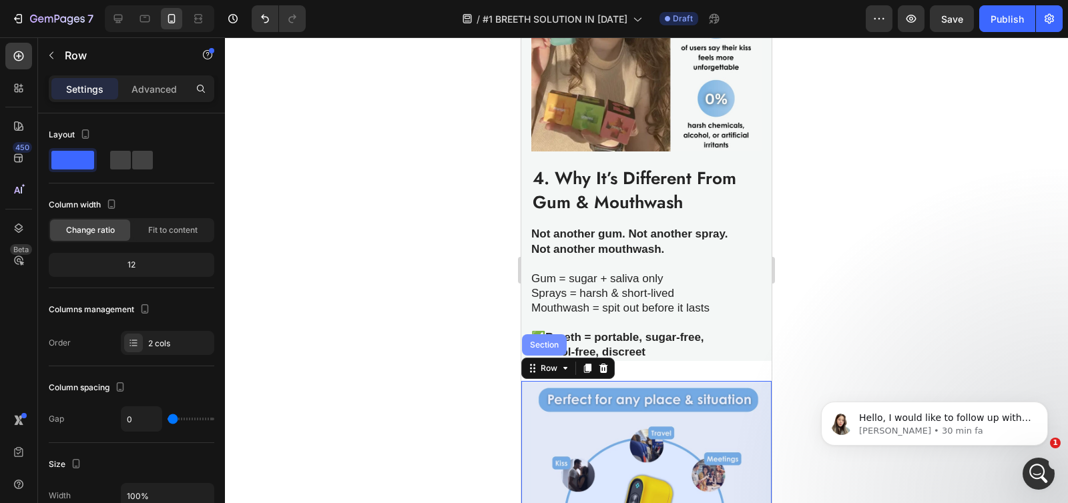
click at [549, 341] on div "Section" at bounding box center [544, 345] width 34 height 8
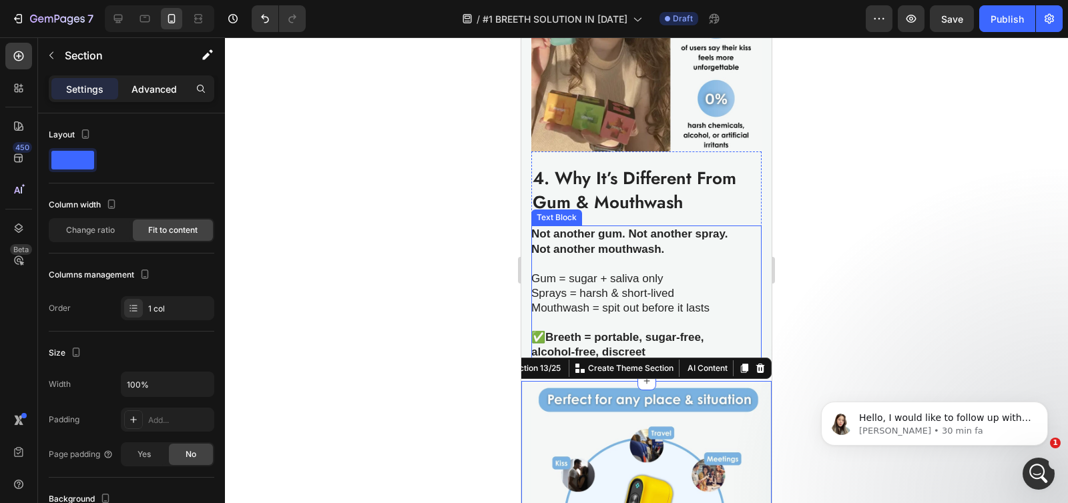
click at [161, 85] on p "Advanced" at bounding box center [153, 89] width 45 height 14
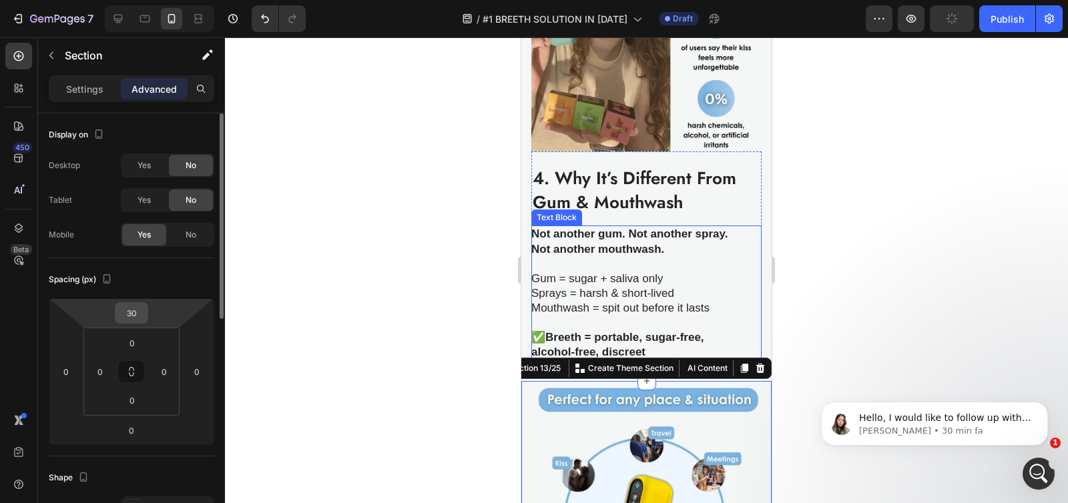
click at [135, 308] on input "30" at bounding box center [131, 313] width 27 height 20
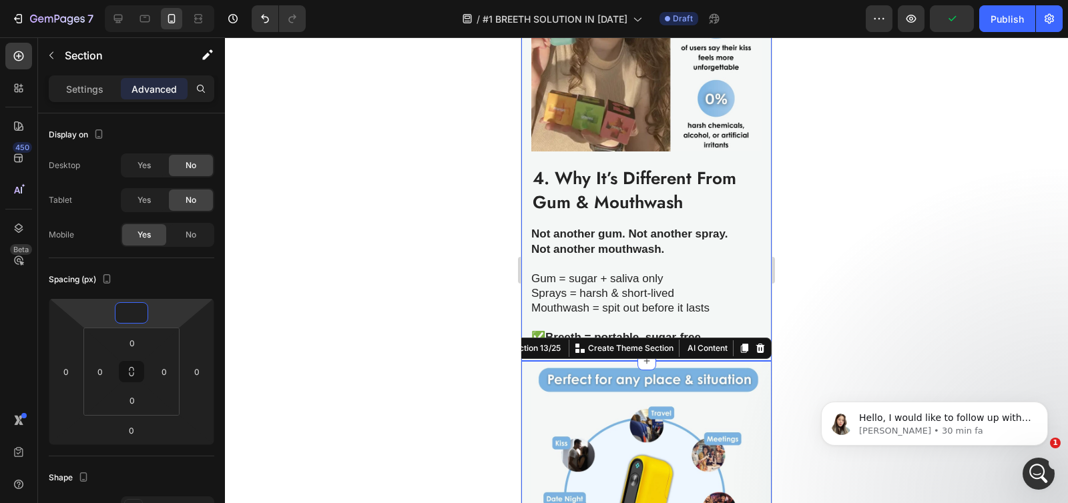
click at [525, 237] on div "Image 4. Why It’s Different From Gum & Mouthwash Heading Not another gum. Not a…" at bounding box center [646, 141] width 250 height 440
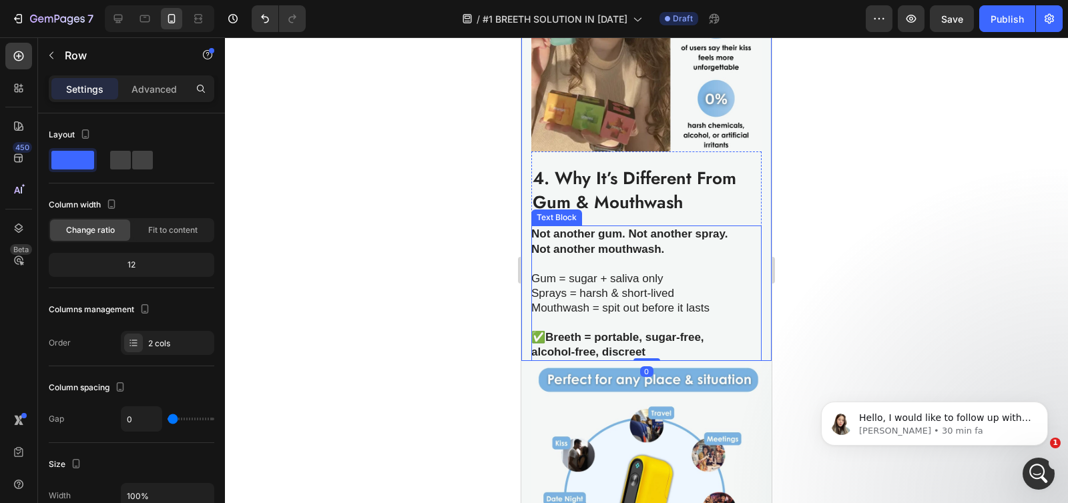
click at [630, 272] on p "Gum = sugar + saliva only" at bounding box center [639, 279] width 216 height 15
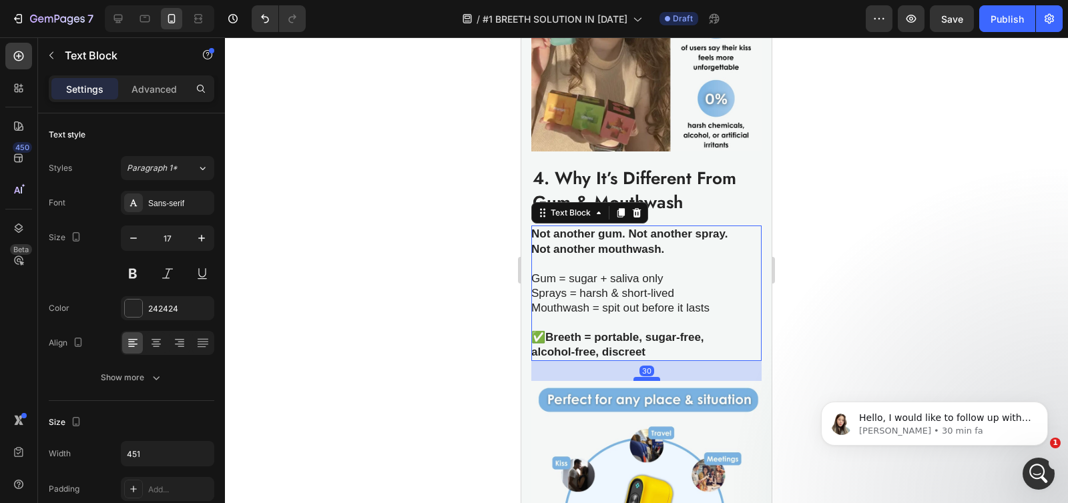
drag, startPoint x: 639, startPoint y: 350, endPoint x: 647, endPoint y: 370, distance: 21.3
click at [647, 377] on div at bounding box center [646, 379] width 27 height 4
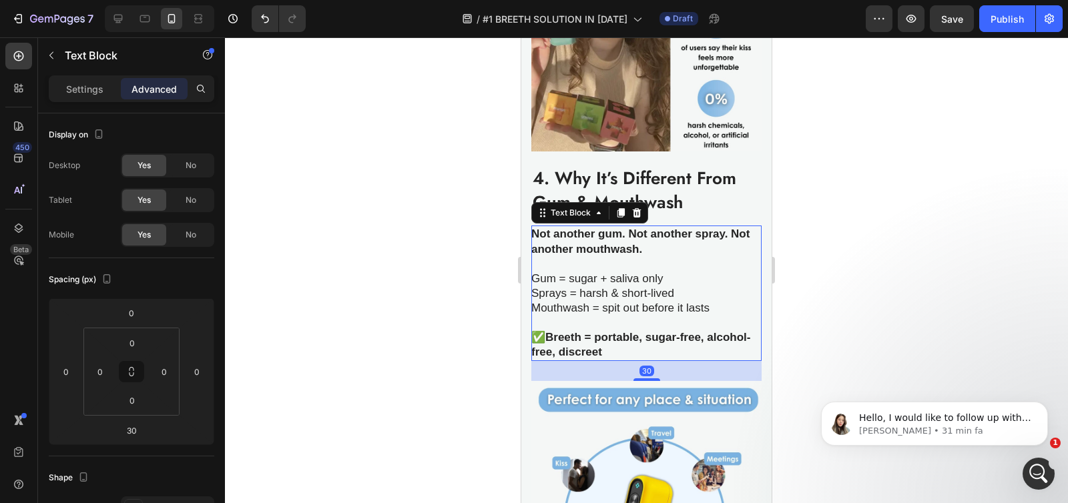
click at [433, 348] on div at bounding box center [646, 270] width 843 height 466
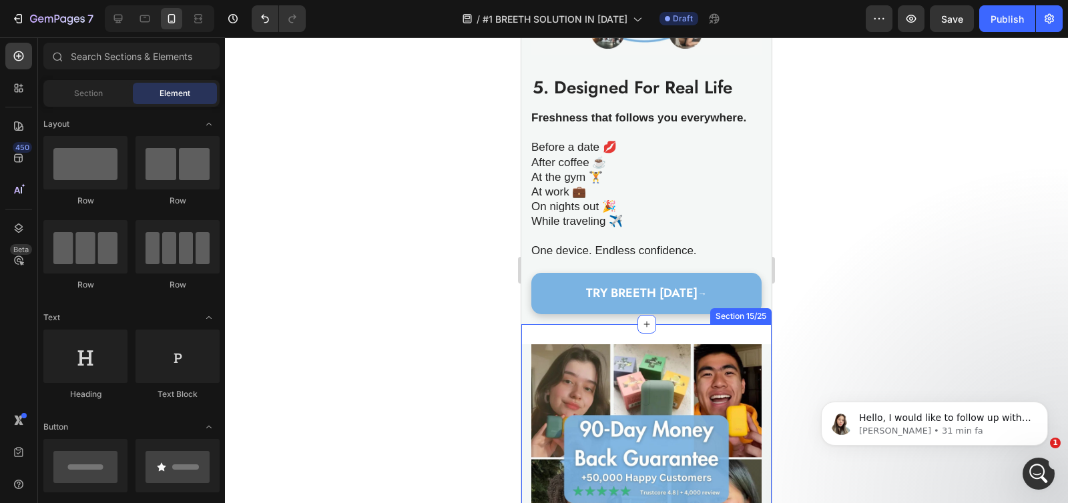
scroll to position [2812, 0]
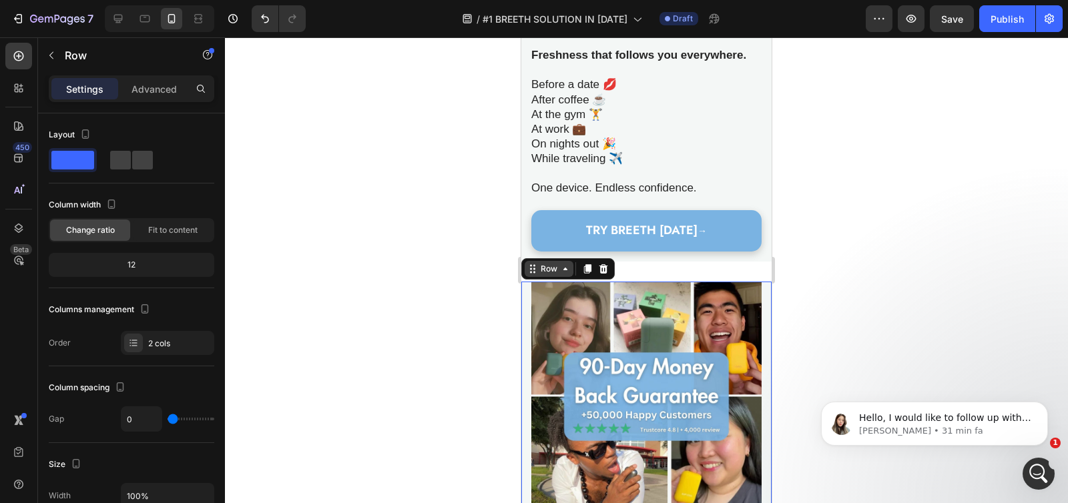
click at [541, 269] on div "Row" at bounding box center [549, 269] width 22 height 12
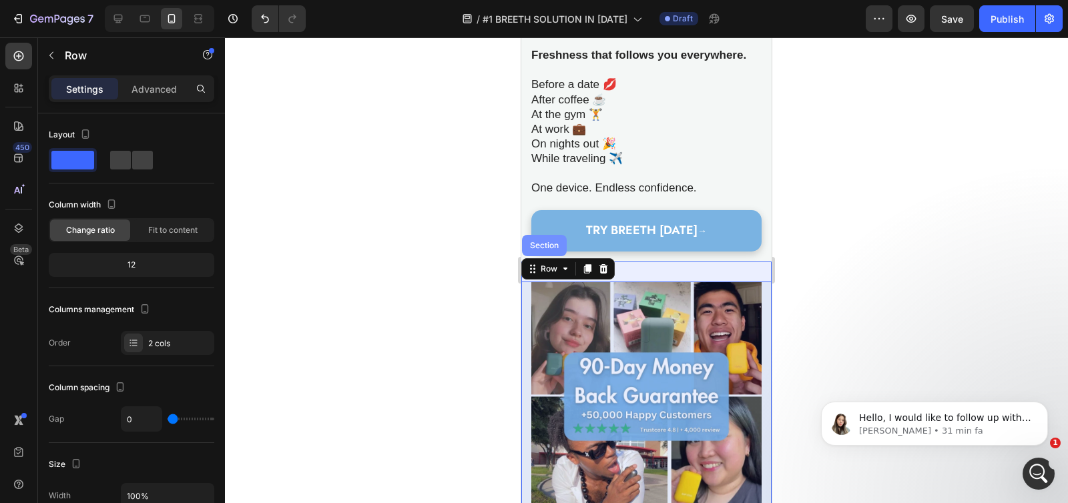
click at [552, 250] on div "Section" at bounding box center [544, 246] width 34 height 8
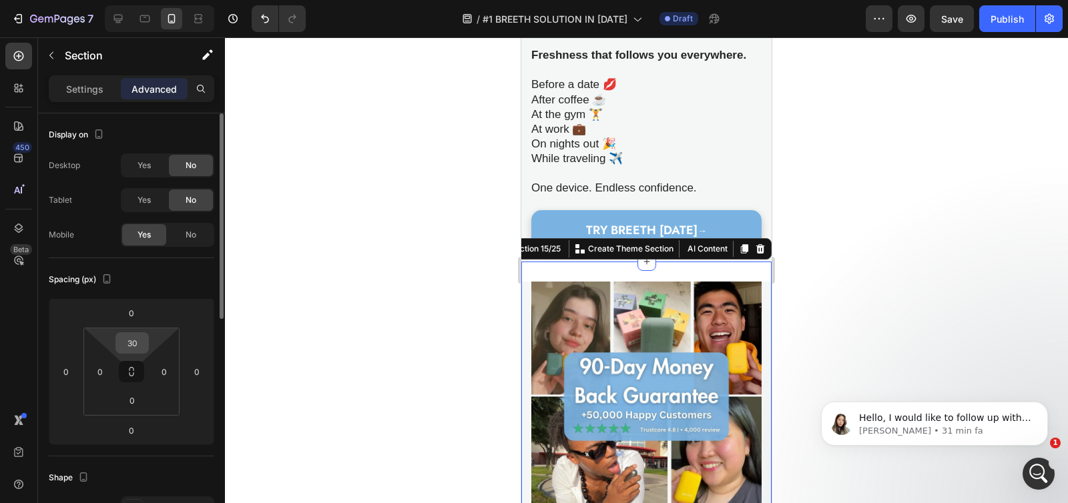
click at [137, 339] on input "30" at bounding box center [132, 343] width 27 height 20
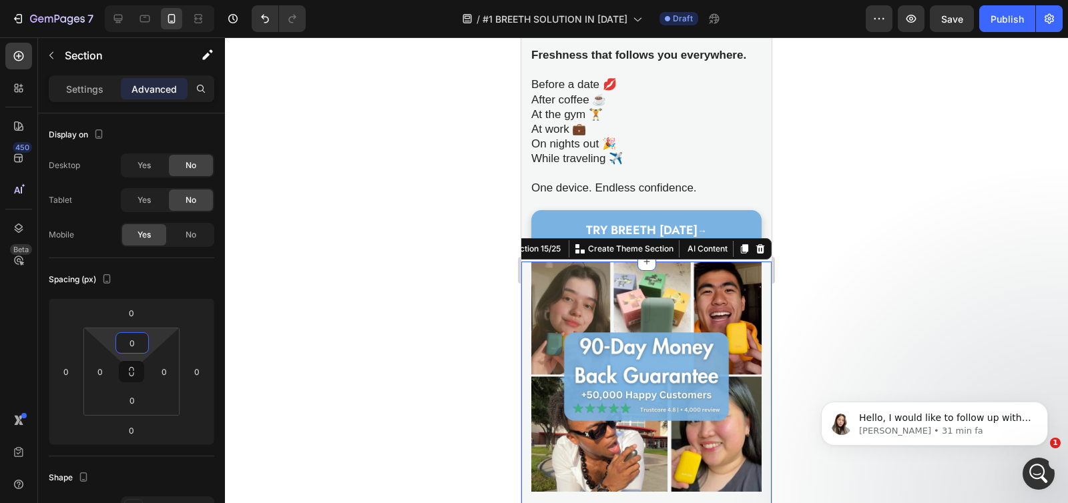
click at [341, 266] on div at bounding box center [646, 270] width 843 height 466
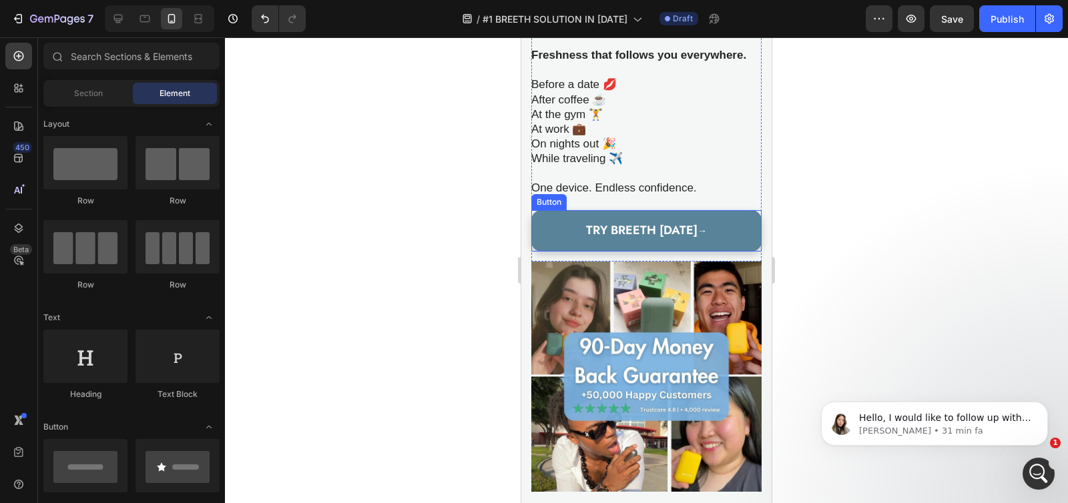
click at [543, 232] on link "TRY BREETH [DATE] →" at bounding box center [646, 230] width 230 height 41
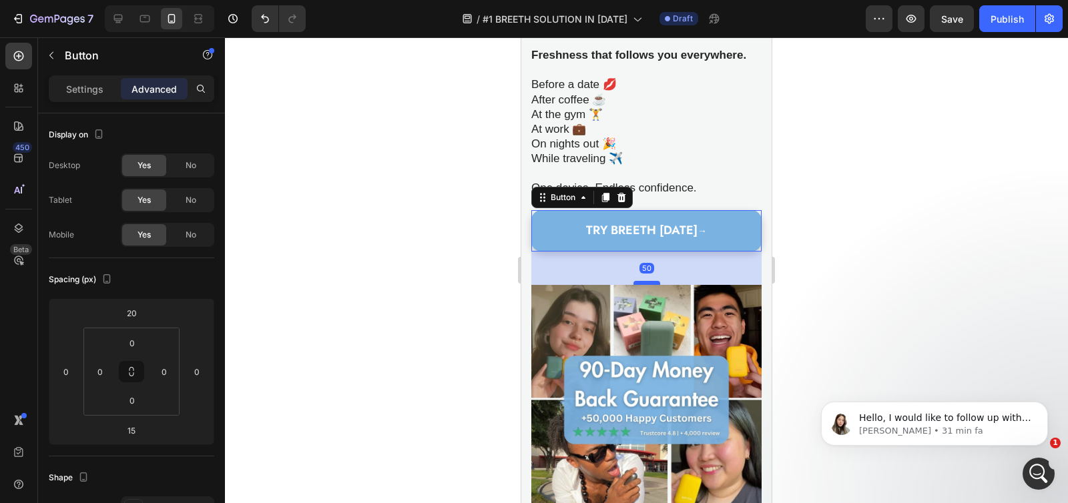
drag, startPoint x: 641, startPoint y: 265, endPoint x: 651, endPoint y: 288, distance: 25.2
click at [651, 285] on div at bounding box center [646, 283] width 27 height 4
type input "50"
click at [412, 302] on div at bounding box center [646, 270] width 843 height 466
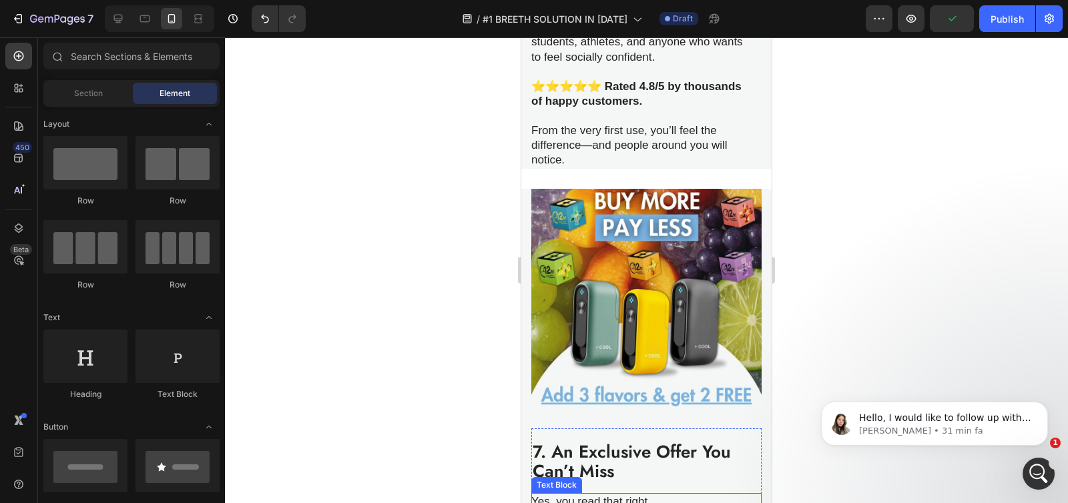
scroll to position [3393, 0]
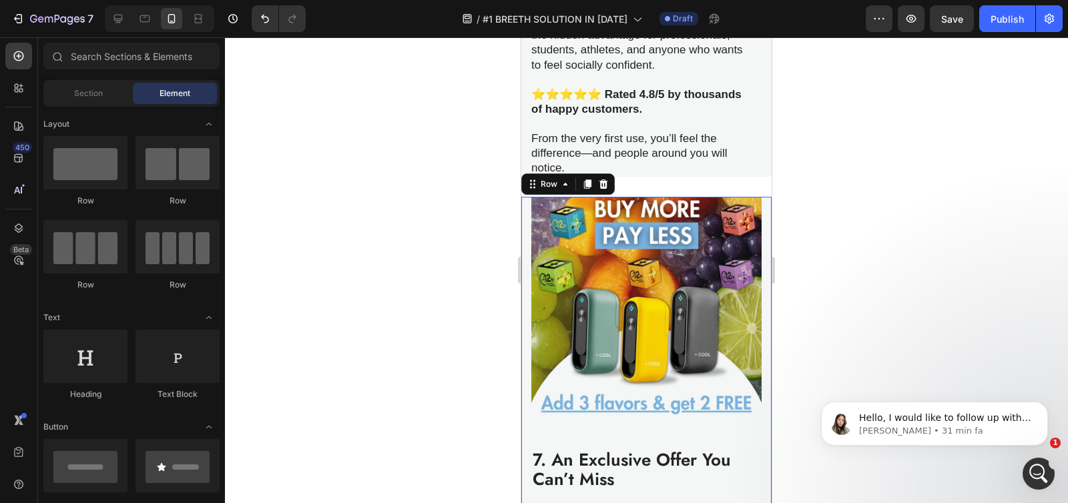
click at [524, 230] on div "Image 7. An Exclusive Offer You Can’t Miss Heading Yes, you read that right. 👉 …" at bounding box center [646, 456] width 250 height 519
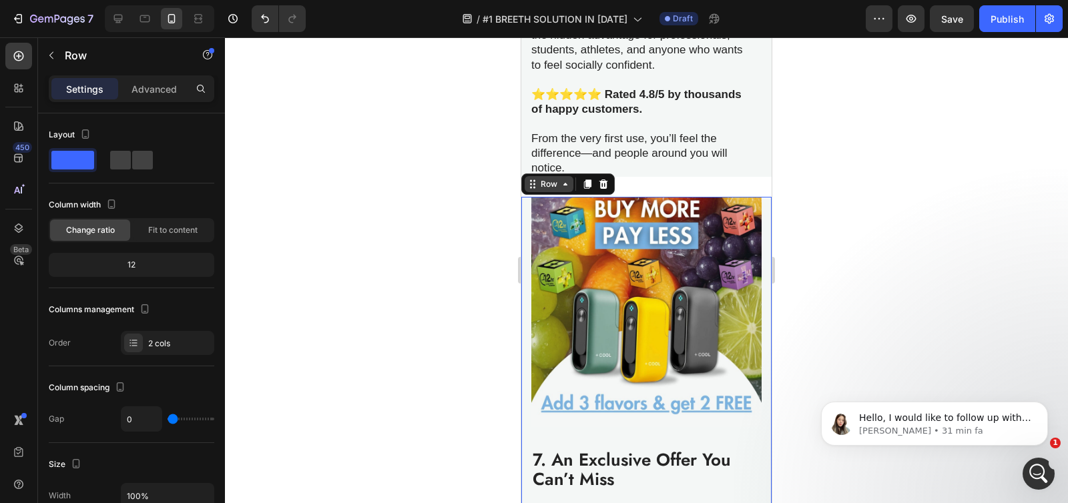
click at [545, 178] on div "Row" at bounding box center [549, 184] width 22 height 12
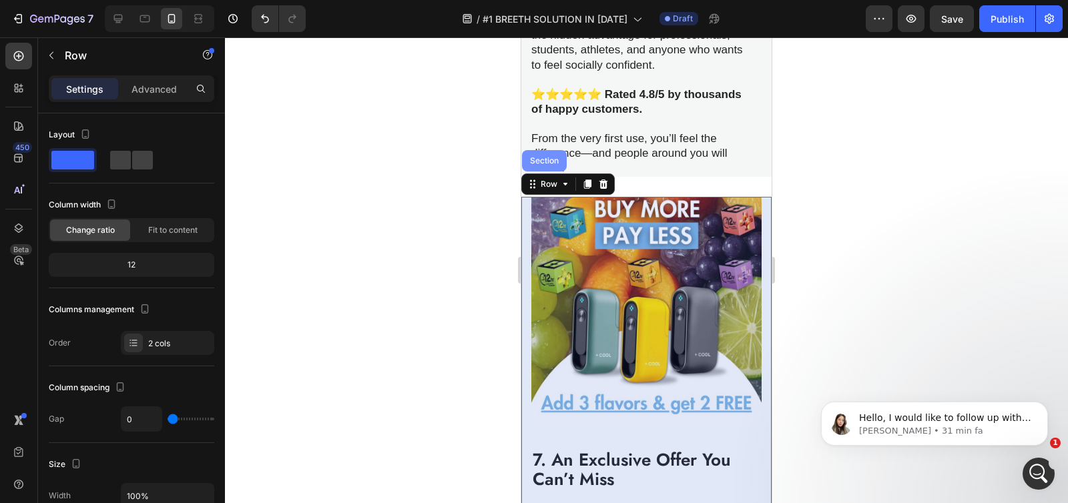
click at [551, 157] on div "Section" at bounding box center [544, 161] width 34 height 8
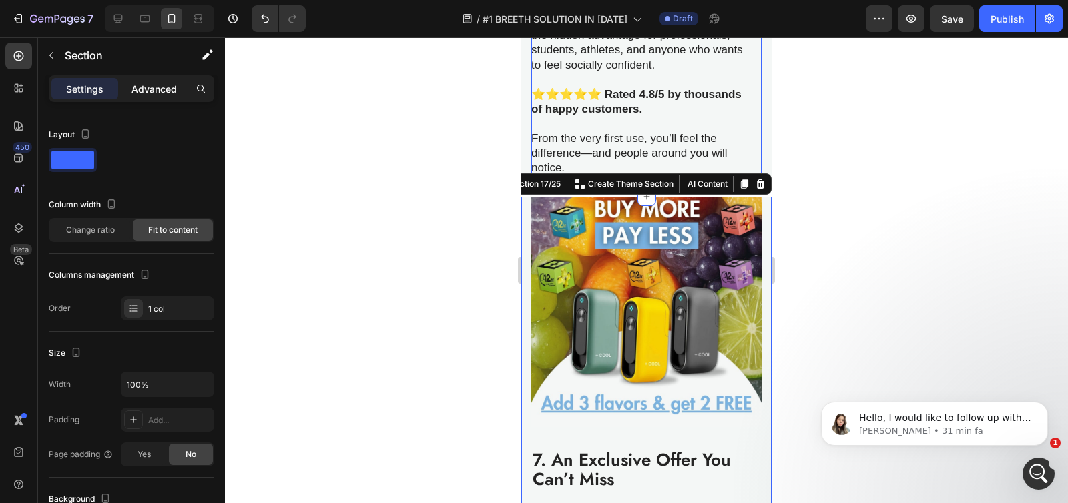
click at [151, 91] on p "Advanced" at bounding box center [153, 89] width 45 height 14
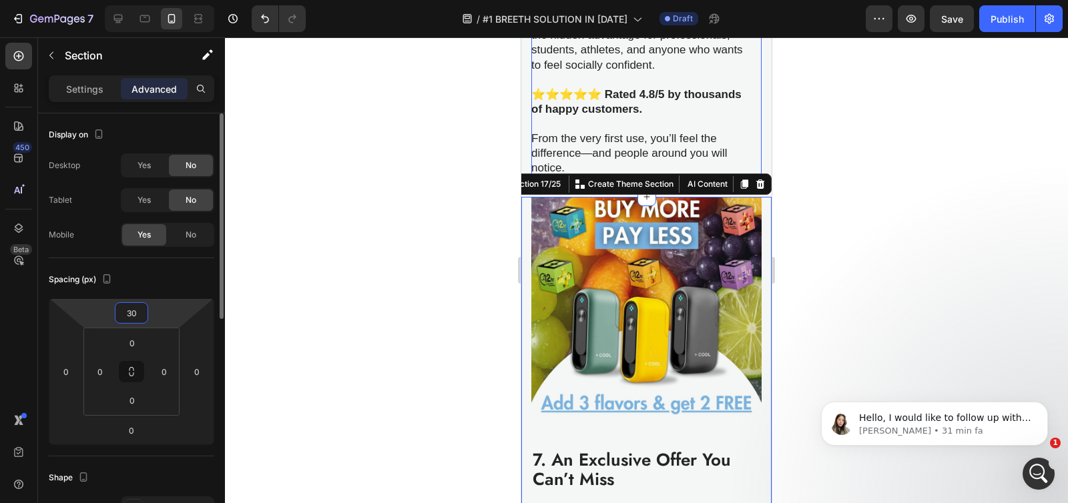
click at [129, 314] on input "30" at bounding box center [131, 313] width 27 height 20
click at [137, 314] on input "30" at bounding box center [131, 313] width 27 height 20
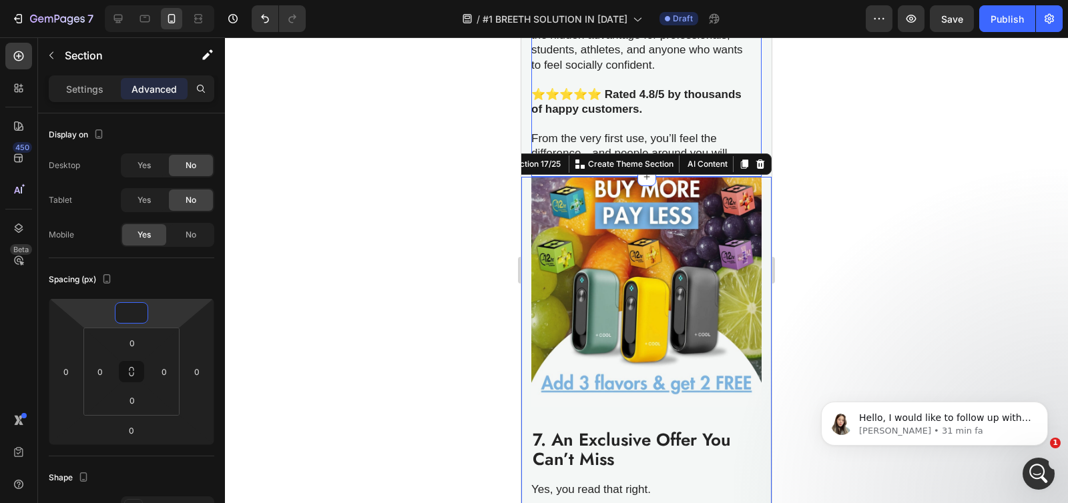
click at [739, 119] on div "[PERSON_NAME] has already become the hidden advantage for professionals, studen…" at bounding box center [646, 94] width 230 height 165
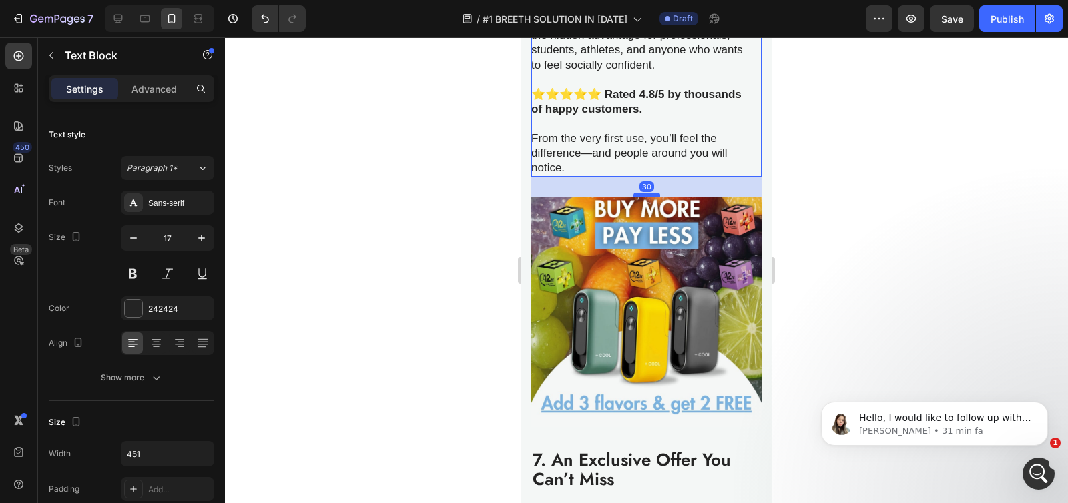
drag, startPoint x: 641, startPoint y: 164, endPoint x: 652, endPoint y: 184, distance: 22.7
click at [652, 193] on div at bounding box center [646, 195] width 27 height 4
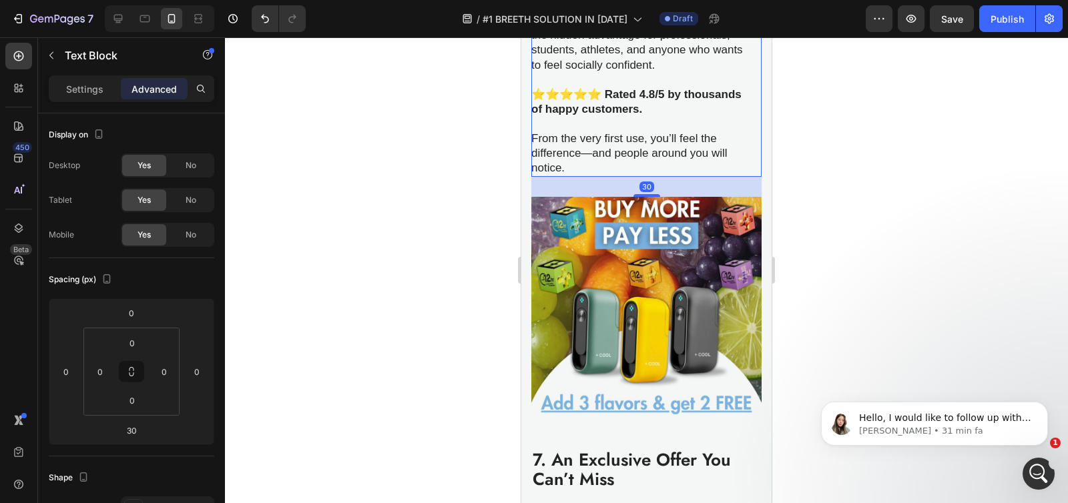
click at [400, 245] on div at bounding box center [646, 270] width 843 height 466
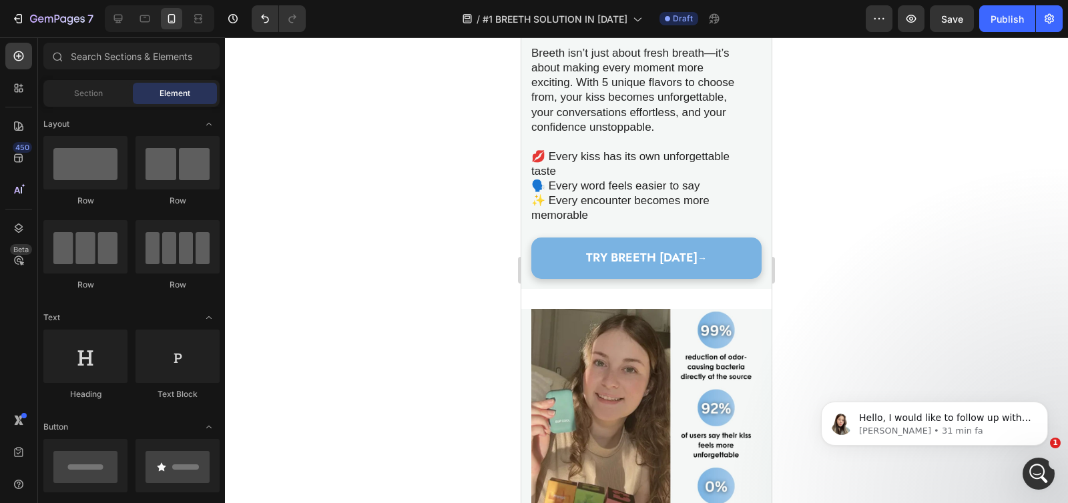
scroll to position [1817, 0]
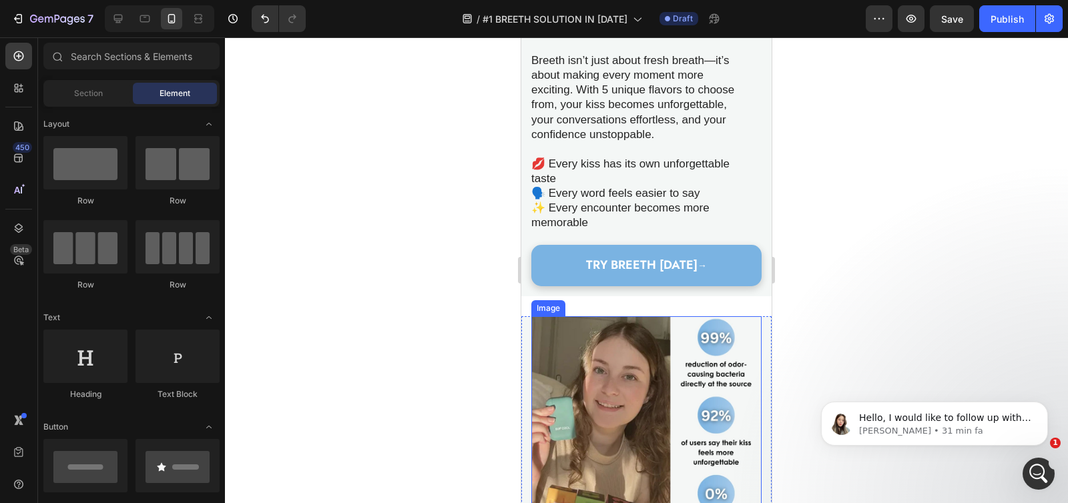
click at [532, 326] on img at bounding box center [646, 431] width 230 height 230
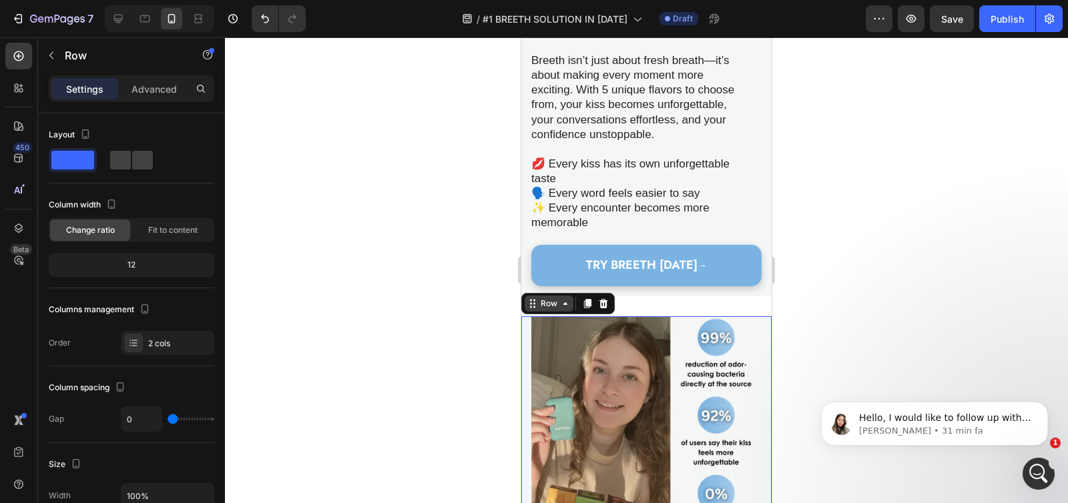
click at [543, 298] on div "Row" at bounding box center [549, 304] width 22 height 12
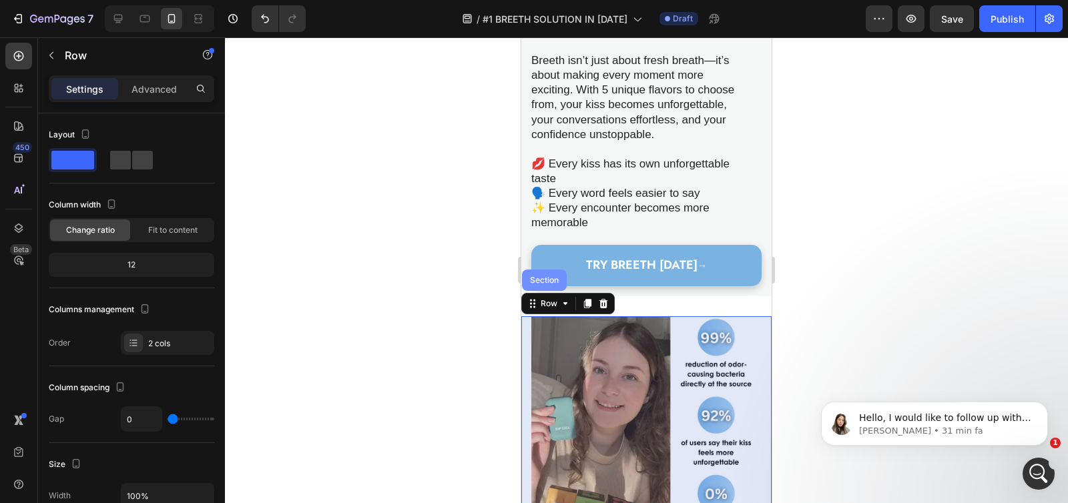
click at [545, 275] on div "Section" at bounding box center [544, 280] width 45 height 21
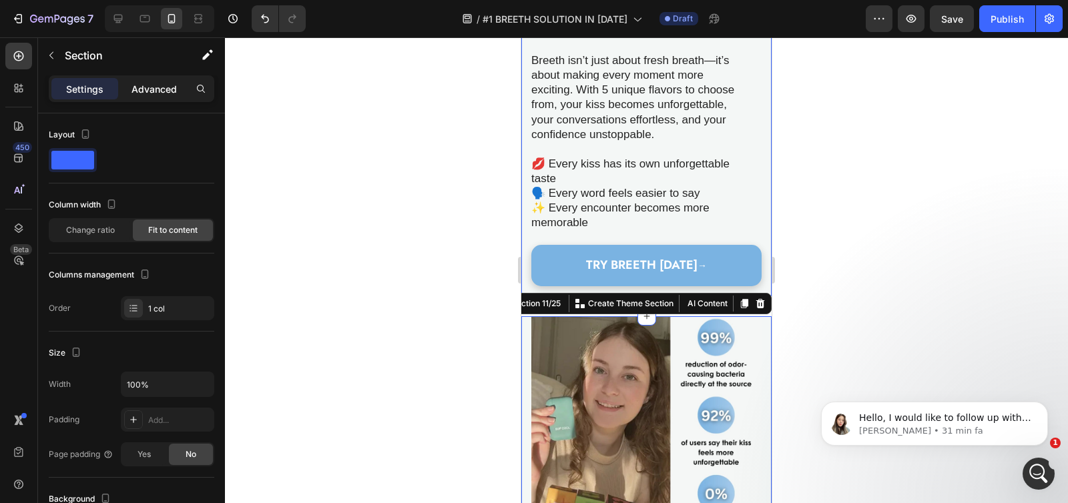
click at [137, 87] on p "Advanced" at bounding box center [153, 89] width 45 height 14
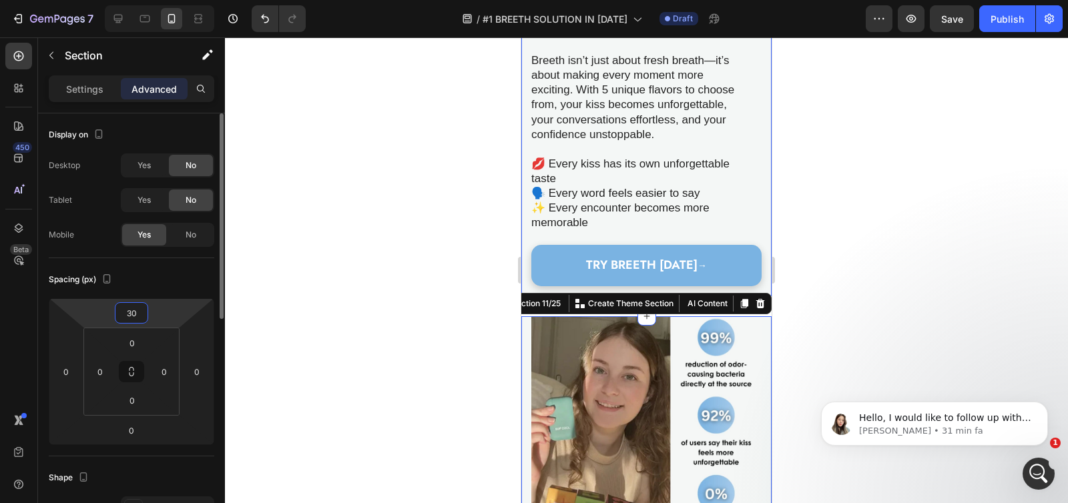
click at [133, 310] on input "30" at bounding box center [131, 313] width 27 height 20
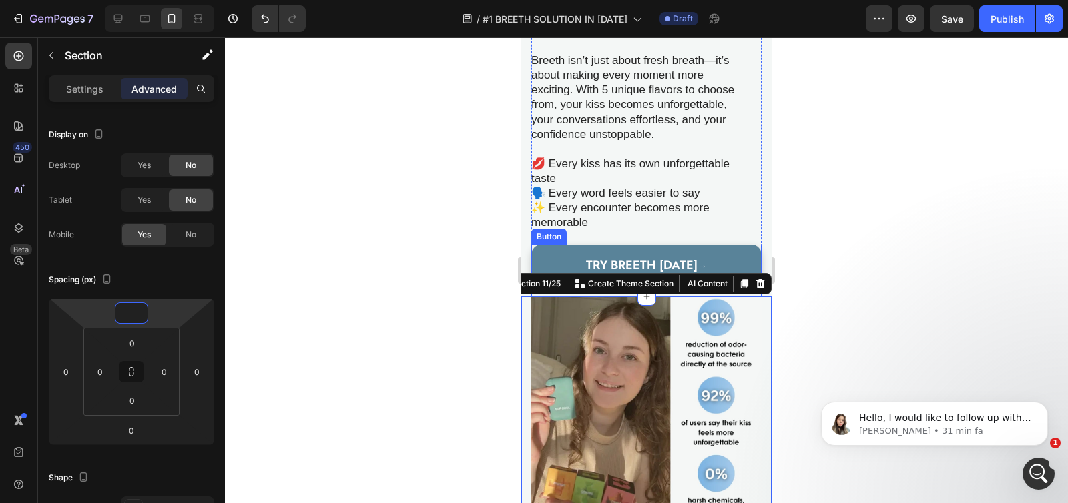
click at [566, 245] on link "TRY BREETH [DATE] →" at bounding box center [646, 265] width 230 height 41
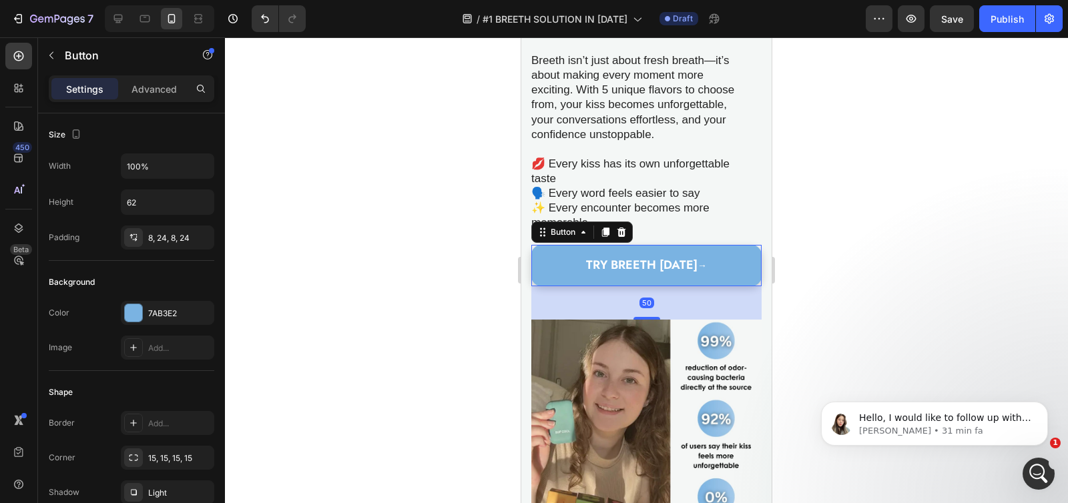
drag, startPoint x: 644, startPoint y: 284, endPoint x: 657, endPoint y: 307, distance: 26.9
click at [657, 286] on div "50" at bounding box center [646, 286] width 230 height 0
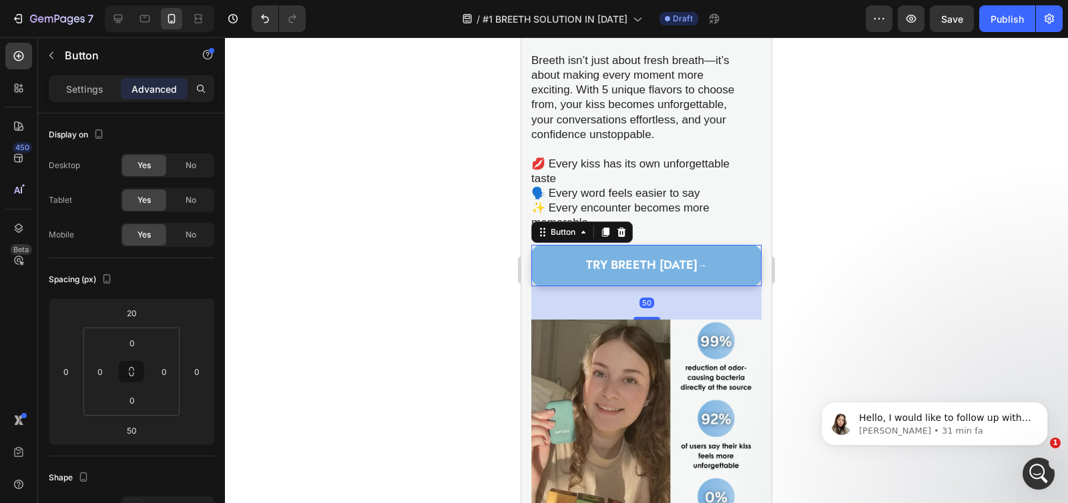
click at [445, 305] on div at bounding box center [646, 270] width 843 height 466
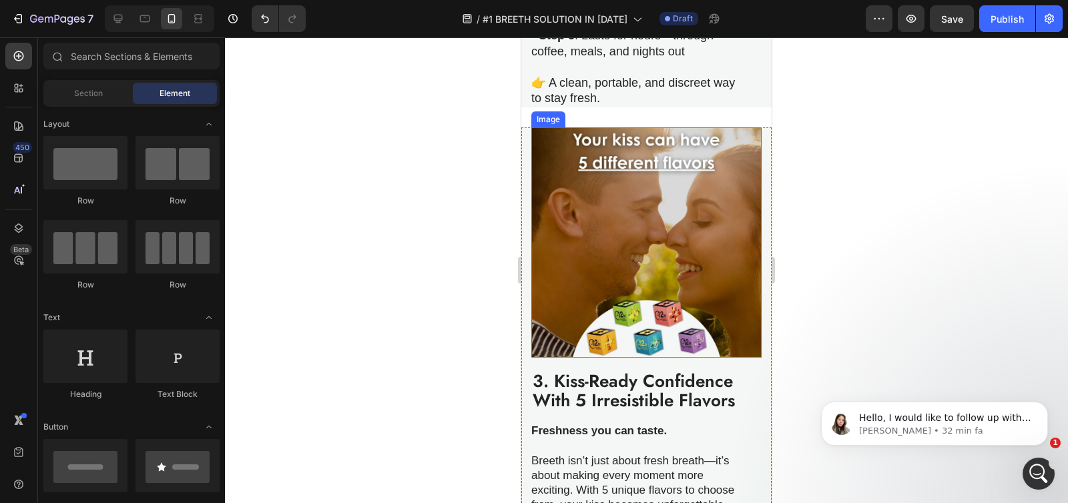
scroll to position [1311, 0]
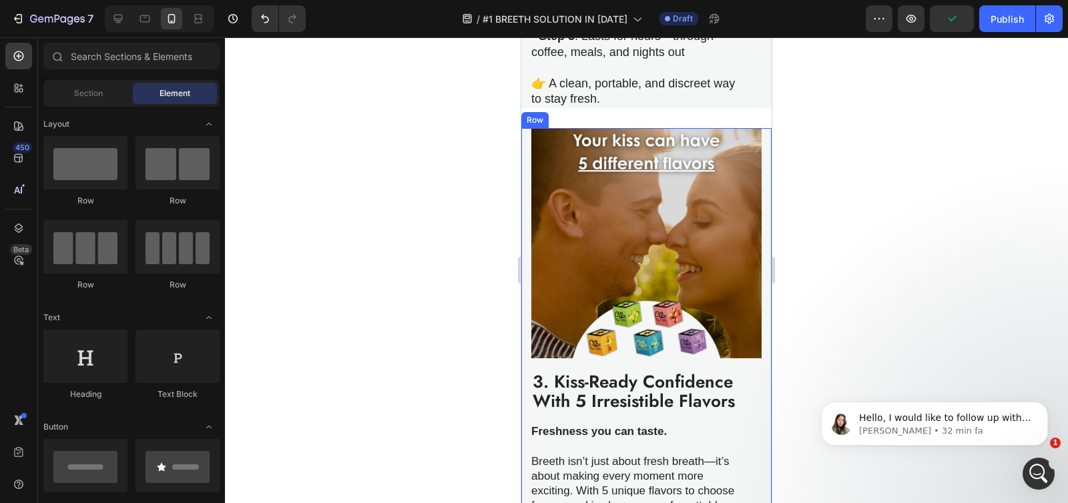
click at [525, 249] on div "Image 3. Kiss-Ready Confidence With 5 Irresistible Flavors Heading Freshness yo…" at bounding box center [646, 424] width 250 height 592
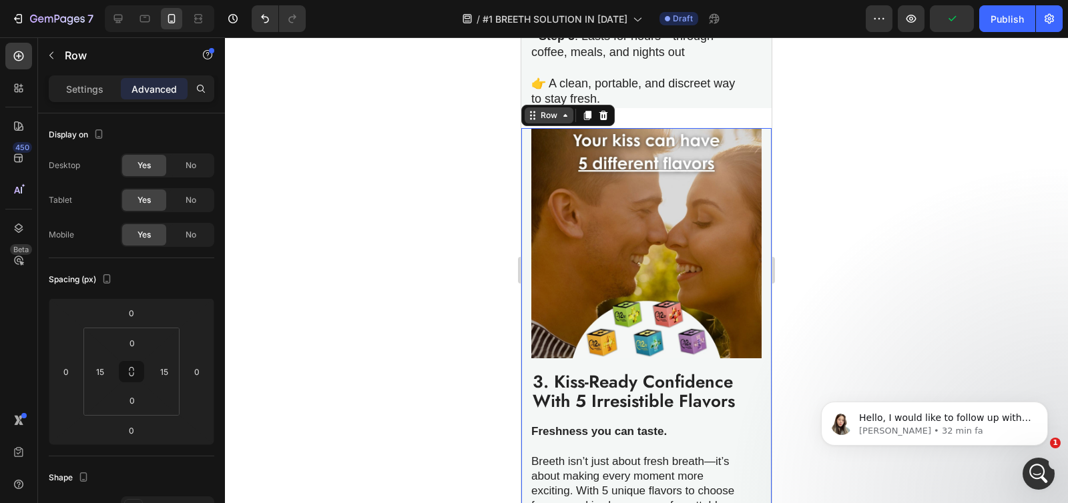
click at [541, 121] on div "Row" at bounding box center [549, 115] width 22 height 12
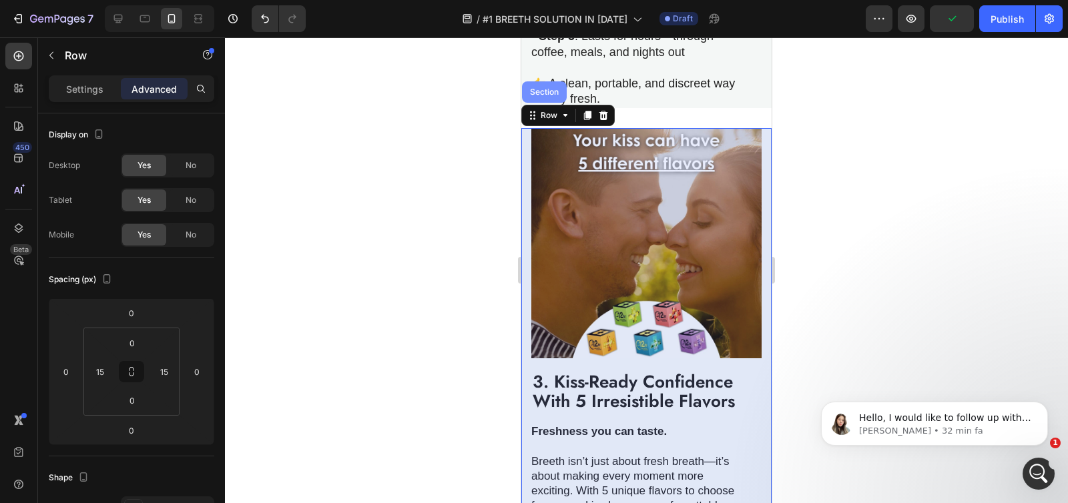
click at [540, 96] on div "Section" at bounding box center [544, 92] width 34 height 8
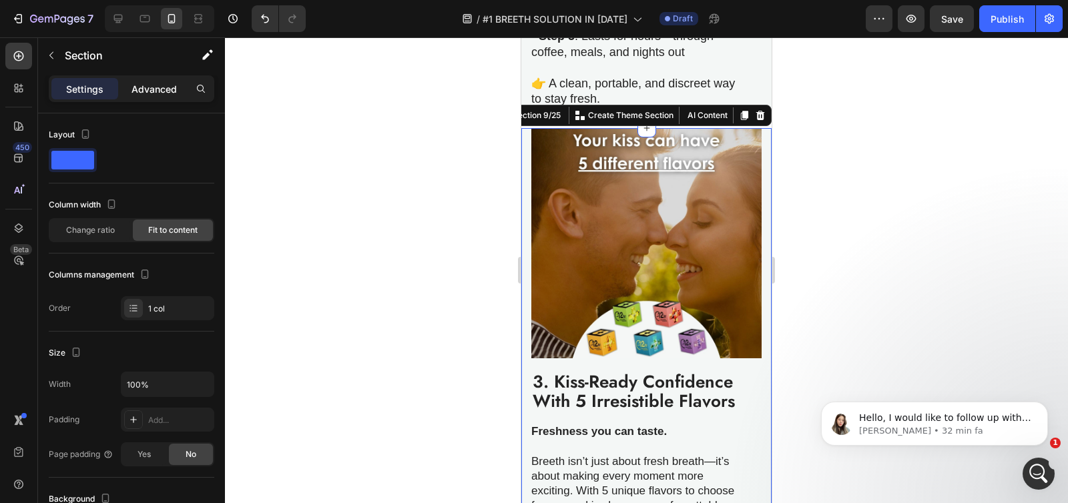
click at [151, 89] on p "Advanced" at bounding box center [153, 89] width 45 height 14
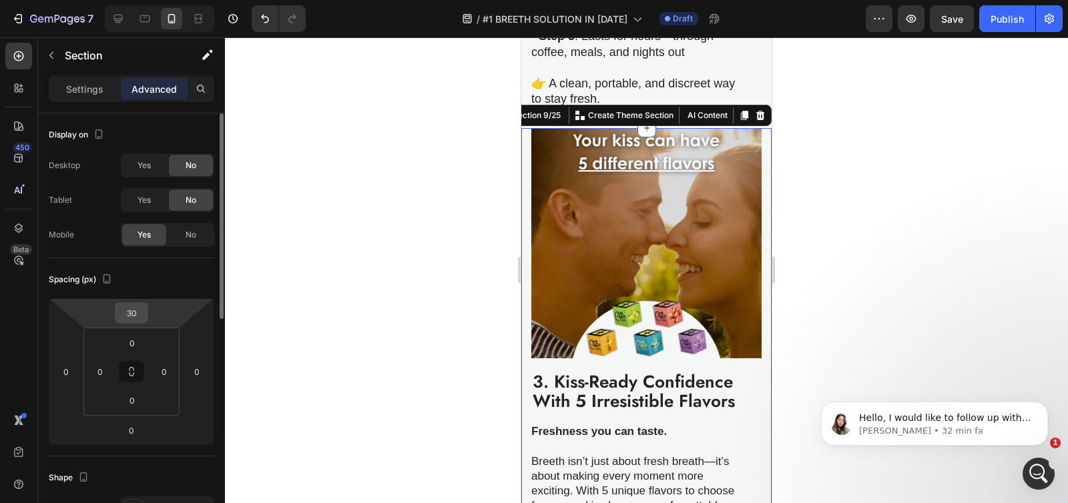
click at [129, 312] on input "30" at bounding box center [131, 313] width 27 height 20
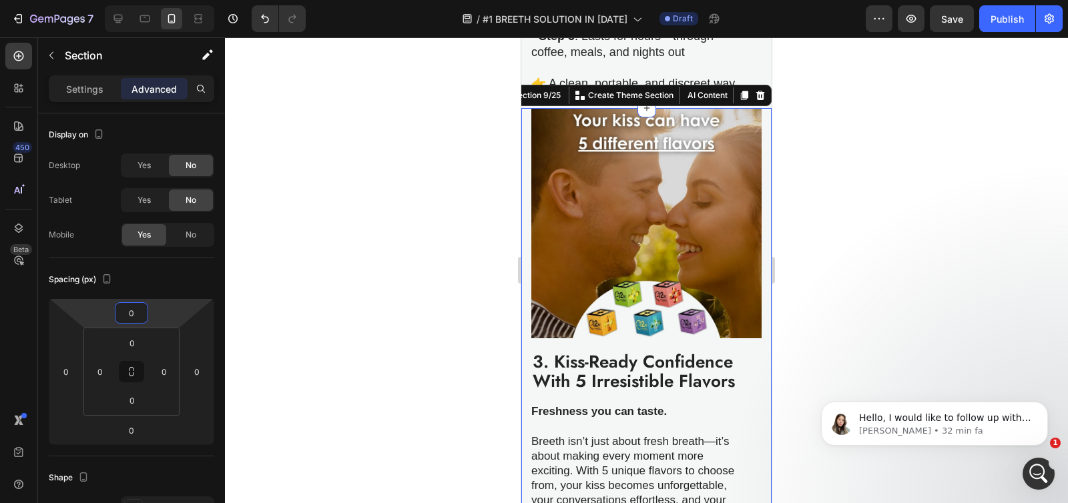
drag, startPoint x: 462, startPoint y: 230, endPoint x: 478, endPoint y: 223, distance: 17.4
click at [462, 230] on div at bounding box center [646, 270] width 843 height 466
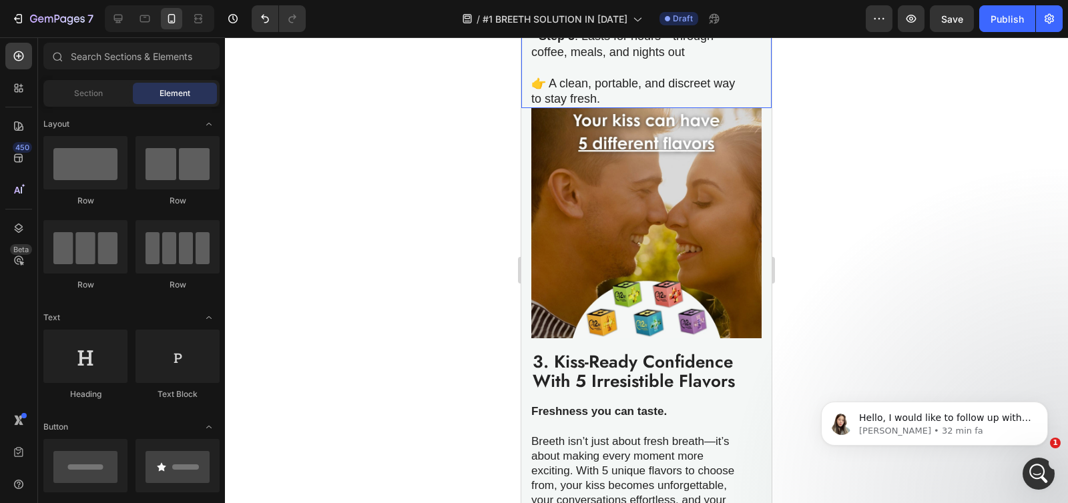
click at [628, 75] on p at bounding box center [639, 67] width 216 height 15
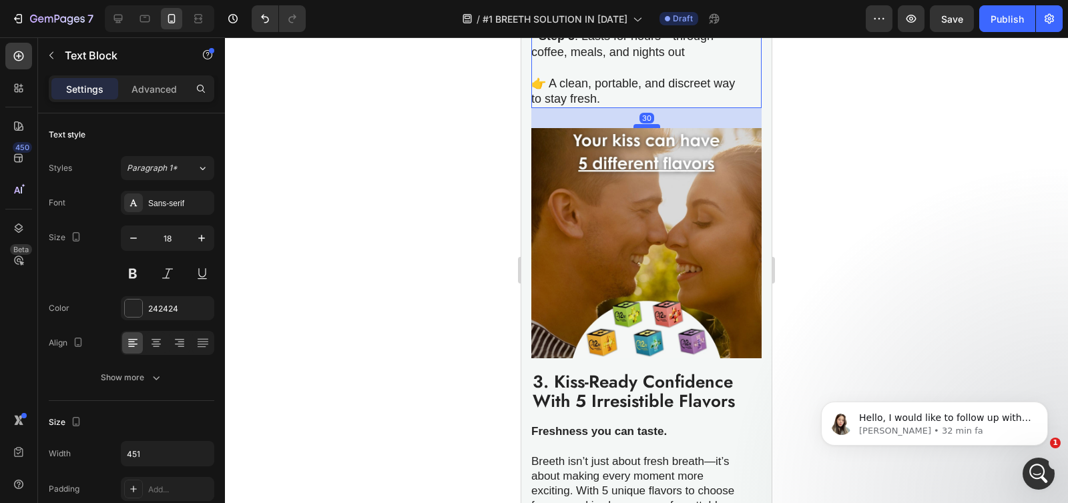
drag, startPoint x: 639, startPoint y: 212, endPoint x: 653, endPoint y: 232, distance: 24.8
click at [653, 128] on div at bounding box center [646, 126] width 27 height 4
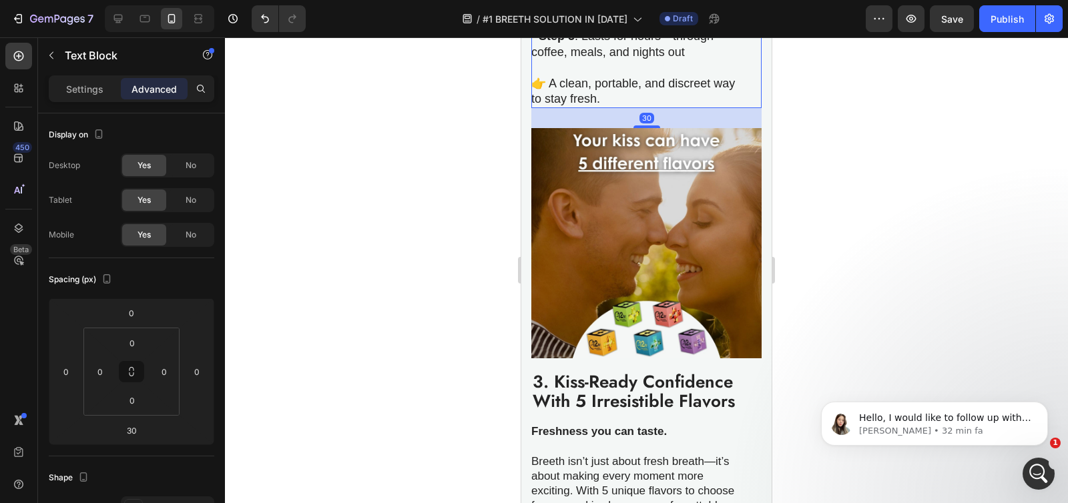
click at [465, 262] on div at bounding box center [646, 270] width 843 height 466
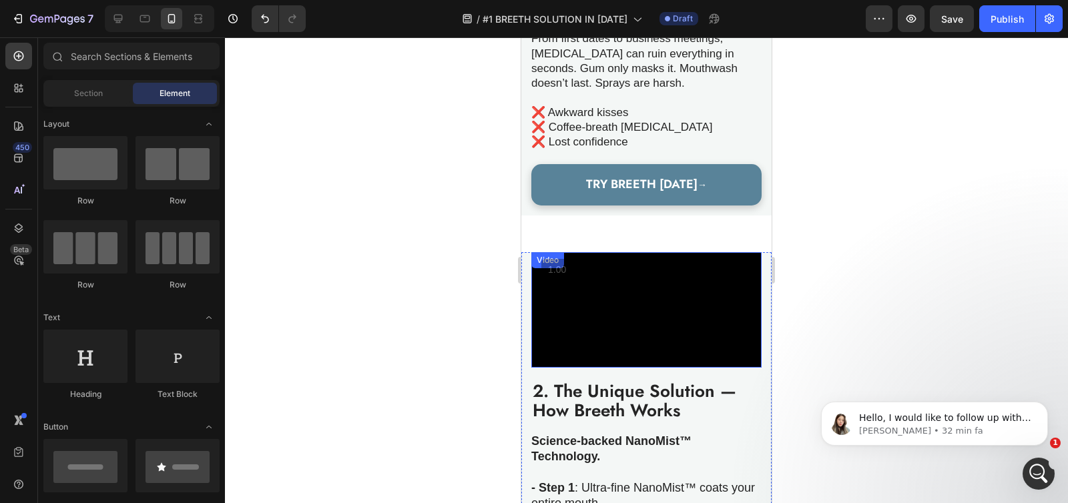
scroll to position [744, 0]
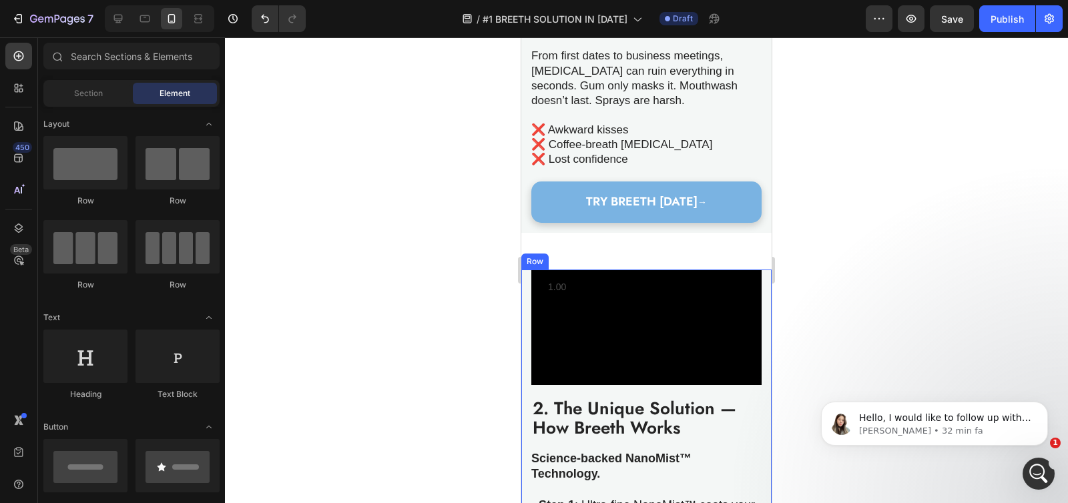
click at [526, 293] on div "Video 2. The Unique Solution — How Breeth Works Heading Science-backed NanoMist…" at bounding box center [646, 480] width 250 height 421
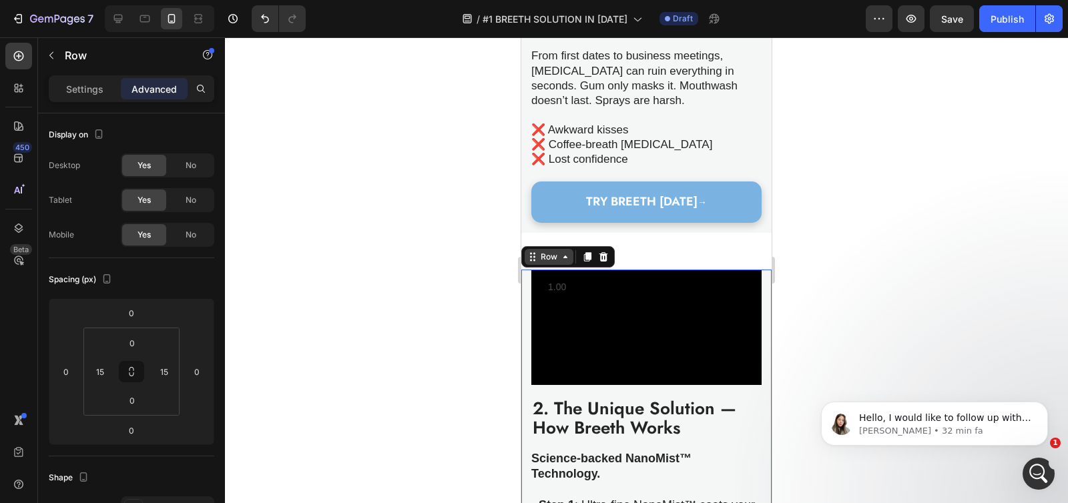
click at [551, 263] on div "Row" at bounding box center [549, 257] width 22 height 12
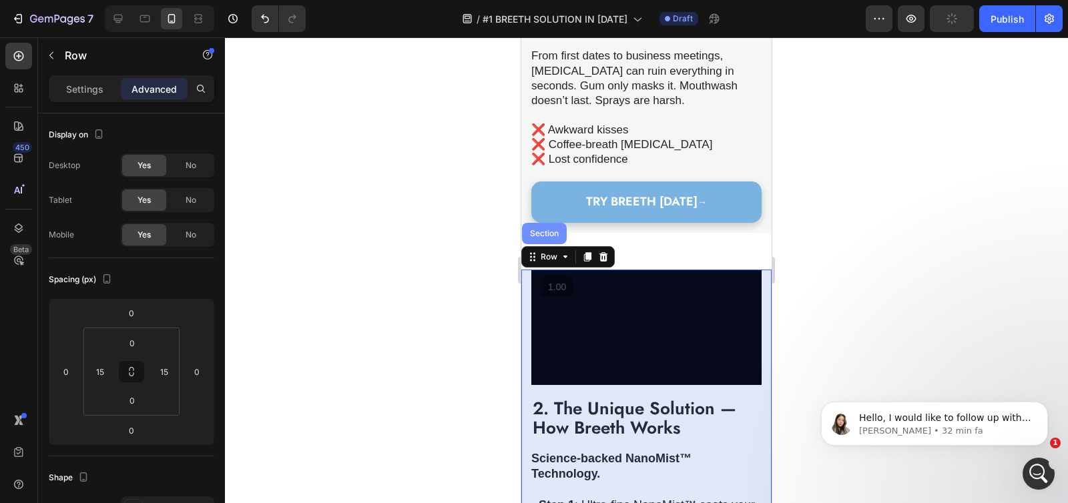
click at [549, 244] on div "Section" at bounding box center [544, 233] width 45 height 21
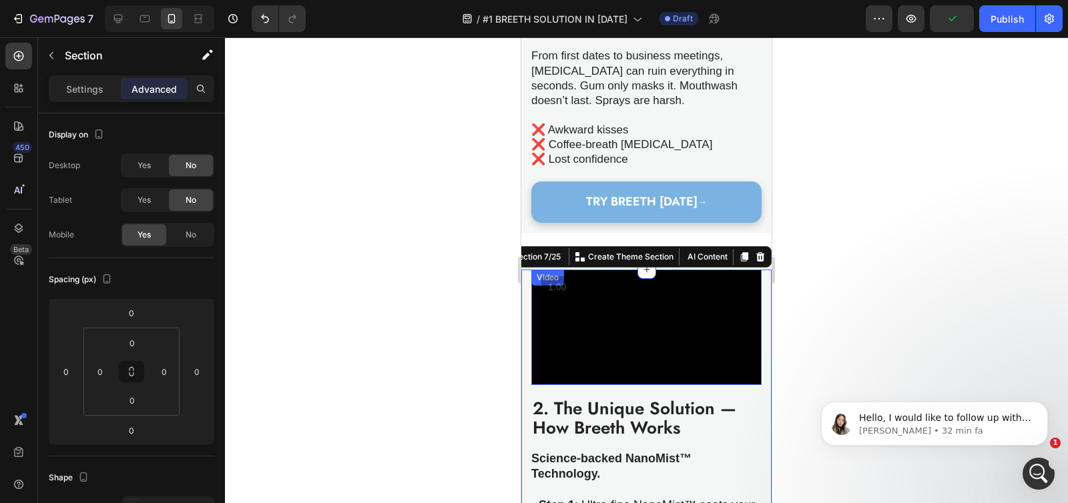
click at [547, 317] on video at bounding box center [646, 327] width 230 height 115
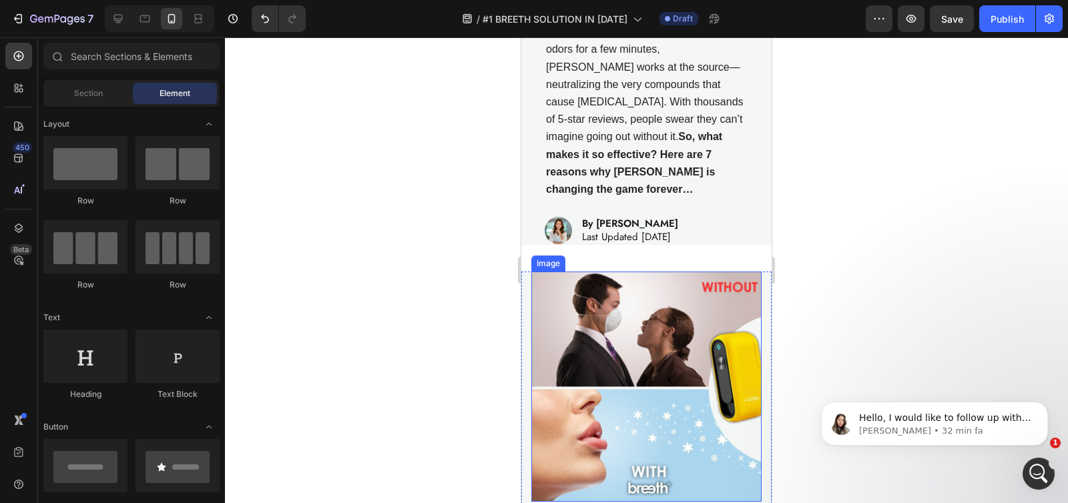
scroll to position [184, 0]
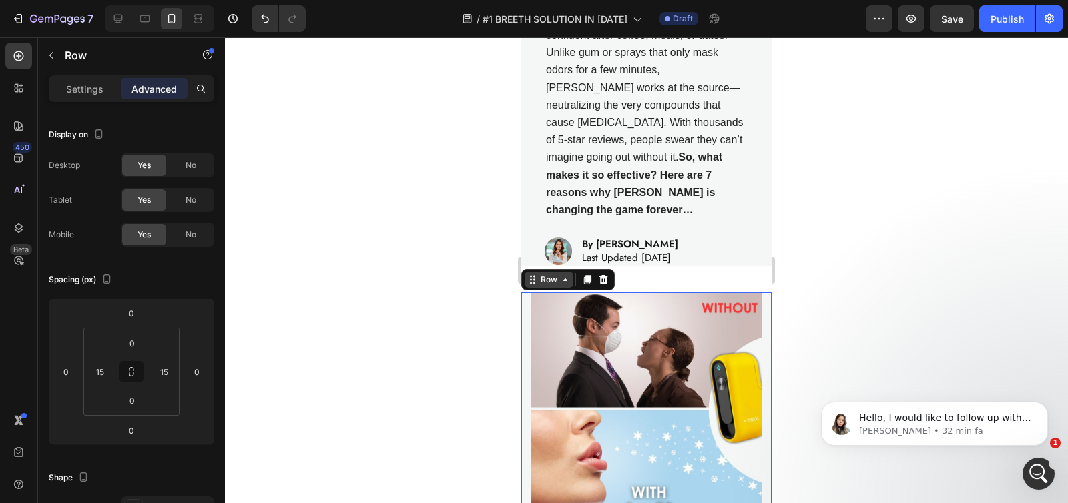
click at [545, 274] on div "Row" at bounding box center [549, 280] width 22 height 12
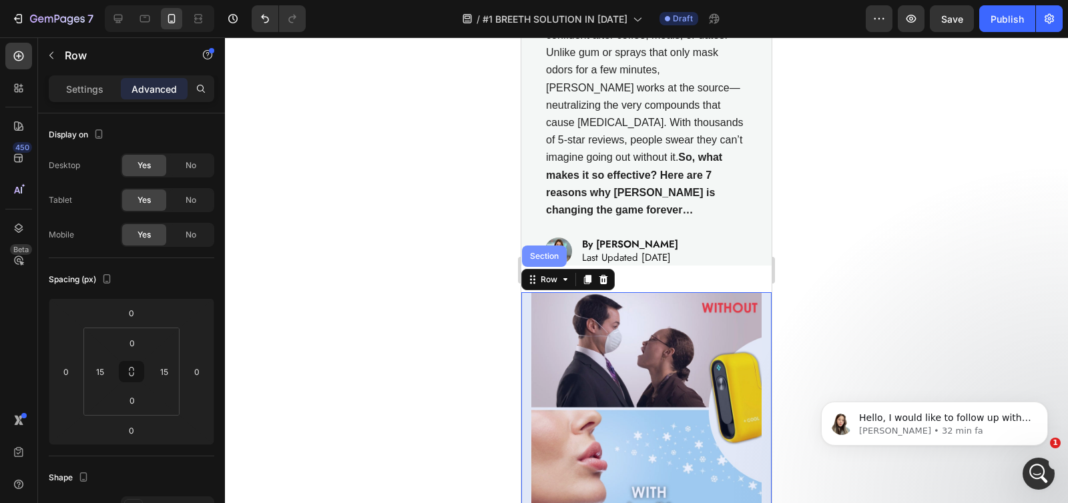
click at [543, 252] on div "Section" at bounding box center [544, 256] width 34 height 8
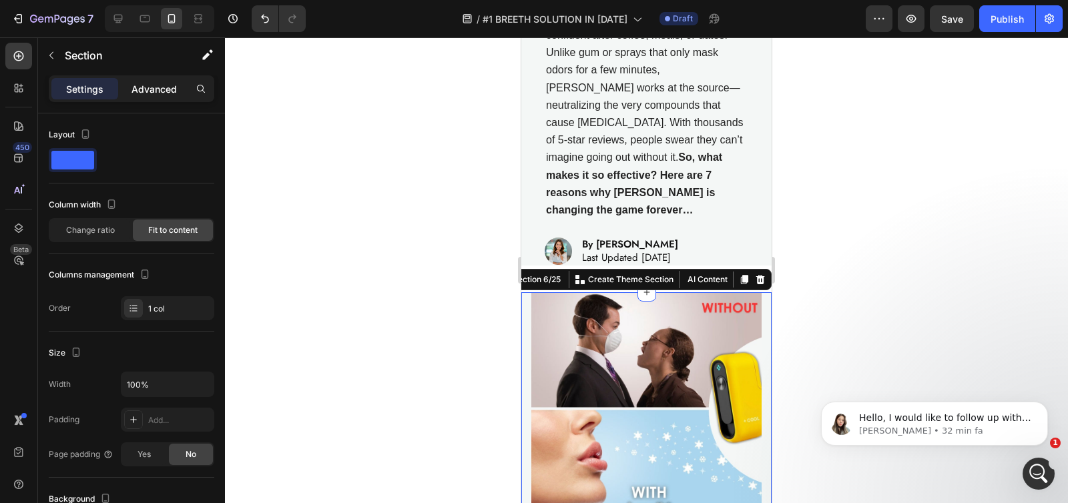
click at [154, 89] on p "Advanced" at bounding box center [153, 89] width 45 height 14
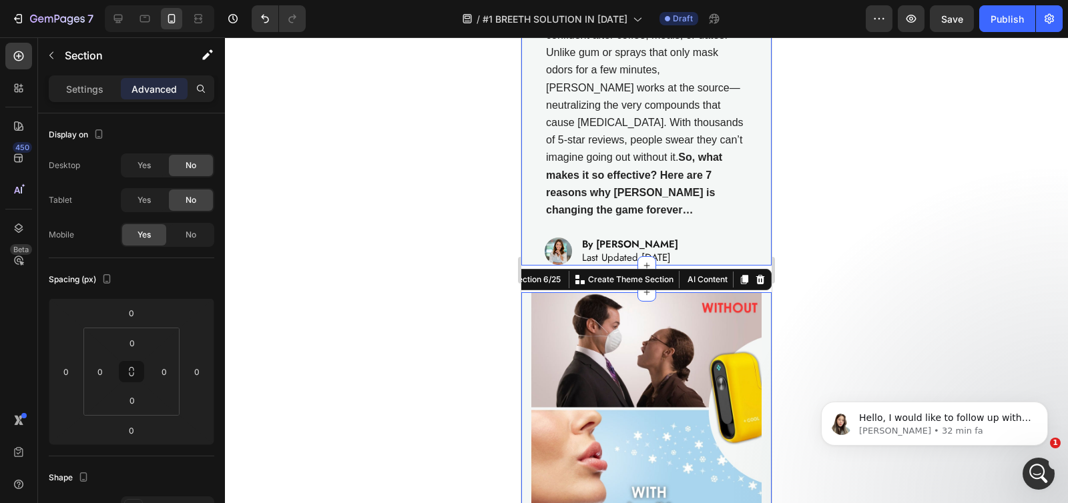
click at [531, 218] on div "In just months, [PERSON_NAME] has shaken up the market, becoming the must-have …" at bounding box center [646, 119] width 230 height 293
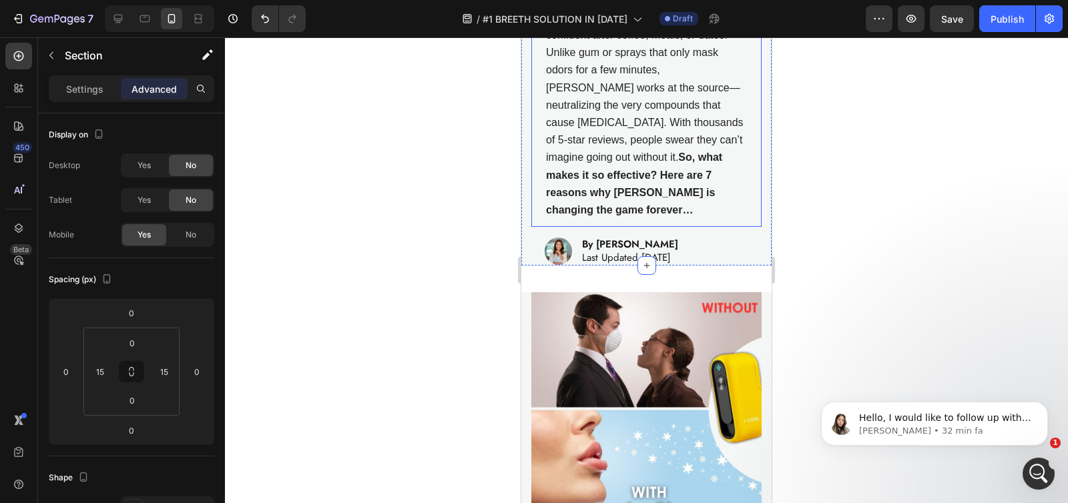
scroll to position [158, 0]
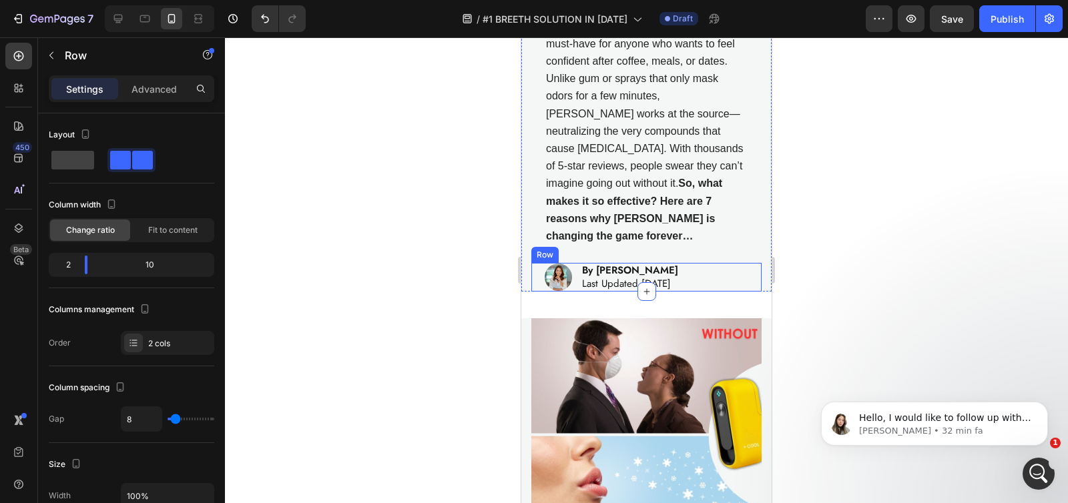
click at [533, 269] on div "Image By [PERSON_NAME] Last Updated [DATE] Heading Row" at bounding box center [646, 277] width 230 height 29
click at [137, 93] on p "Advanced" at bounding box center [153, 89] width 45 height 14
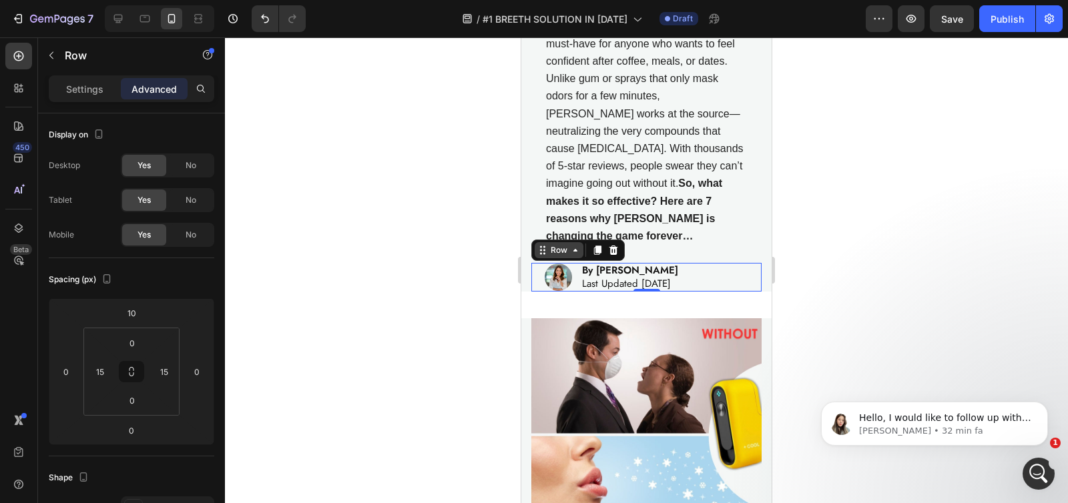
click at [557, 244] on div "Row" at bounding box center [559, 250] width 22 height 12
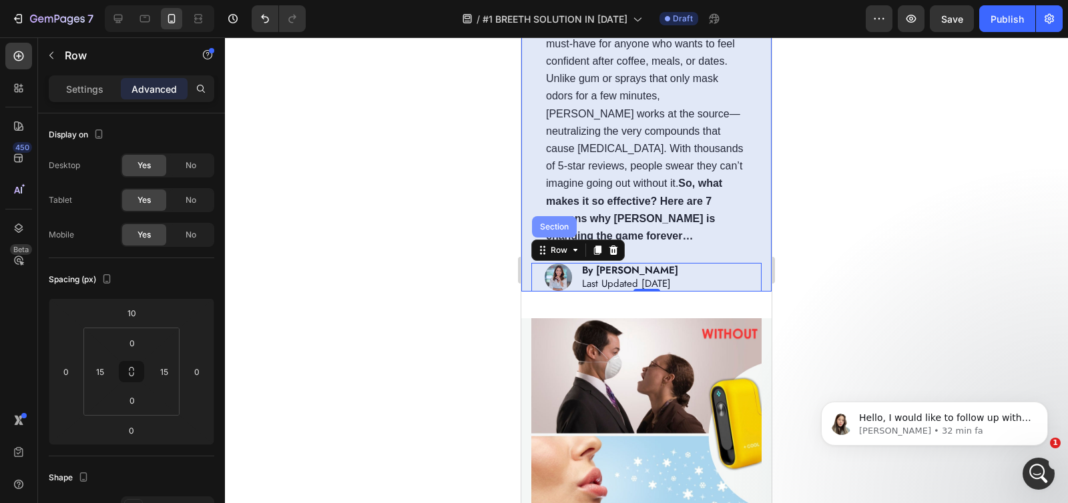
click at [560, 223] on div "Section" at bounding box center [554, 227] width 34 height 8
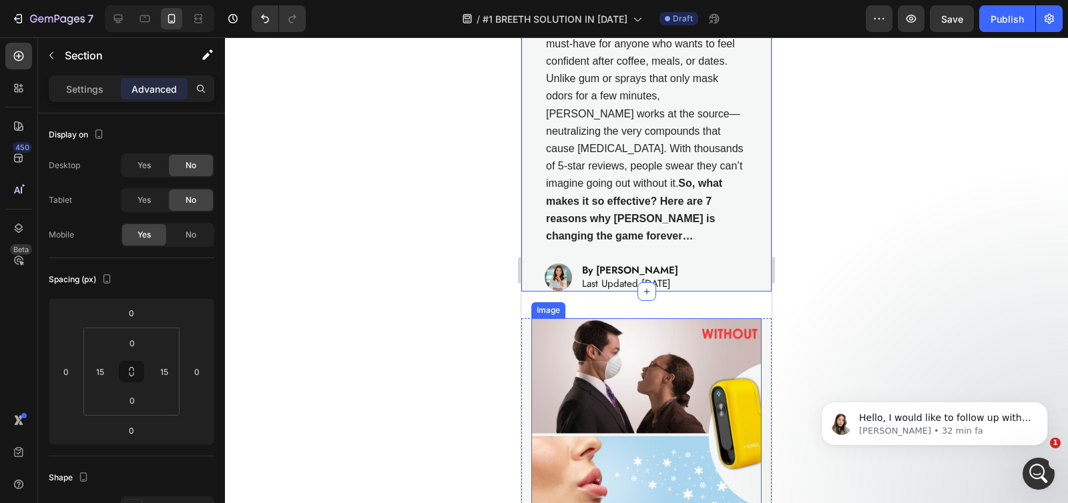
click at [537, 321] on img at bounding box center [646, 433] width 230 height 230
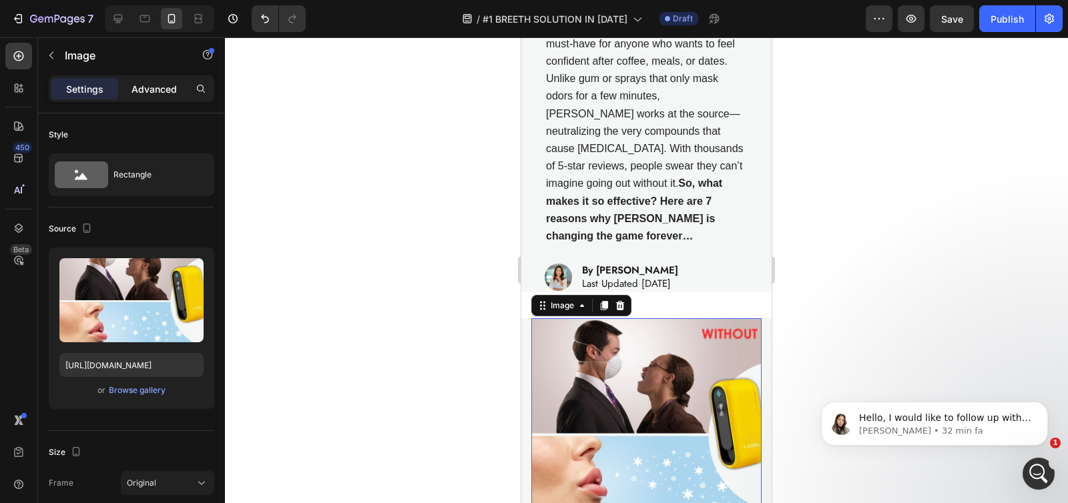
click at [151, 94] on p "Advanced" at bounding box center [153, 89] width 45 height 14
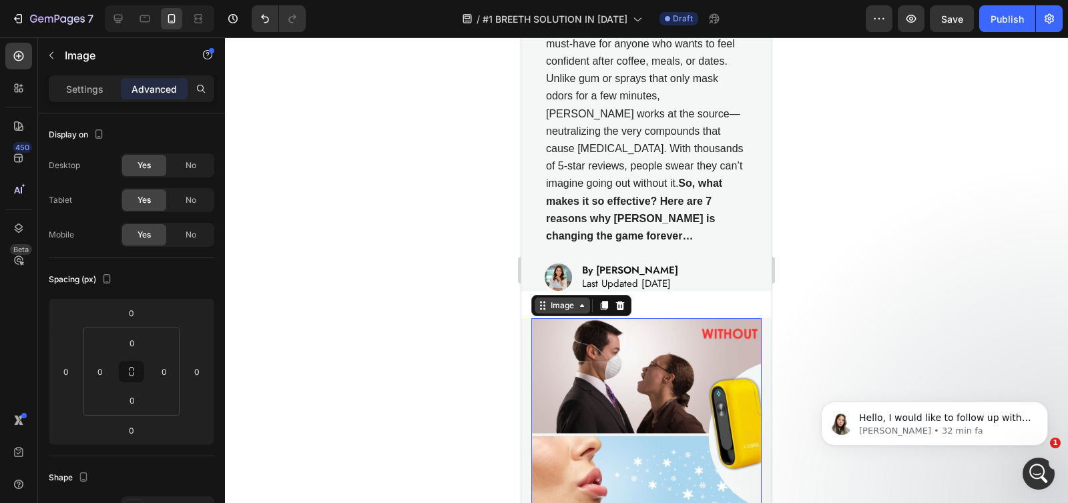
click at [559, 300] on div "Image" at bounding box center [562, 306] width 29 height 12
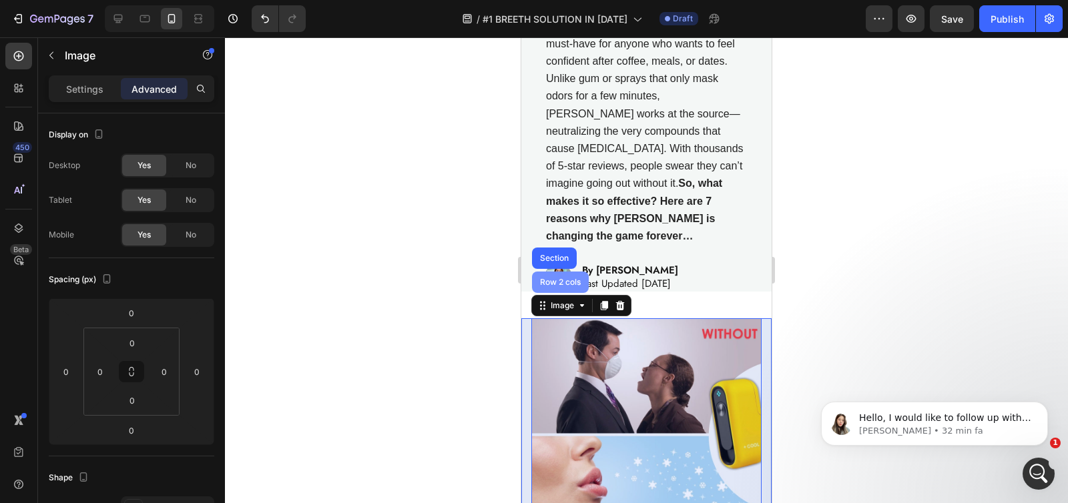
click at [567, 277] on div "Row 2 cols" at bounding box center [560, 282] width 57 height 21
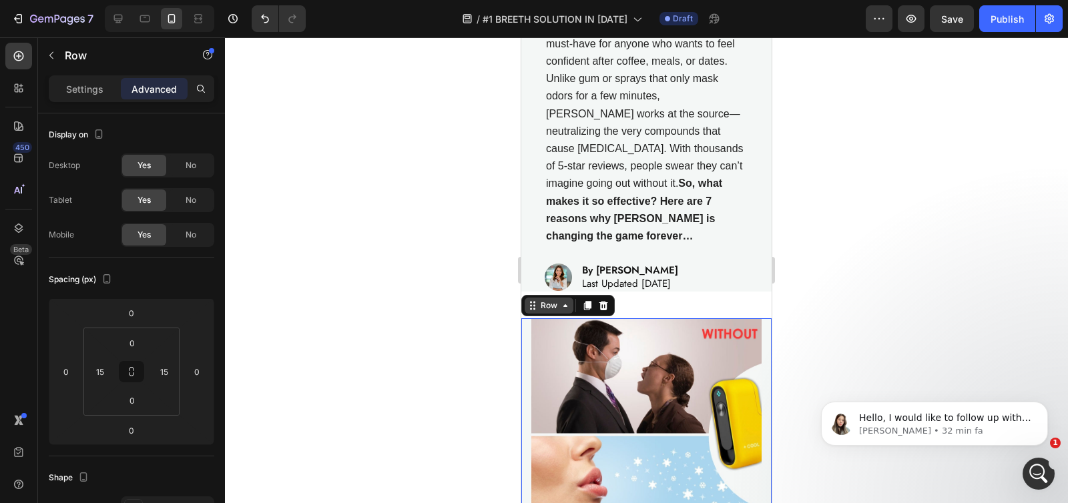
click at [555, 300] on div "Row" at bounding box center [549, 306] width 22 height 12
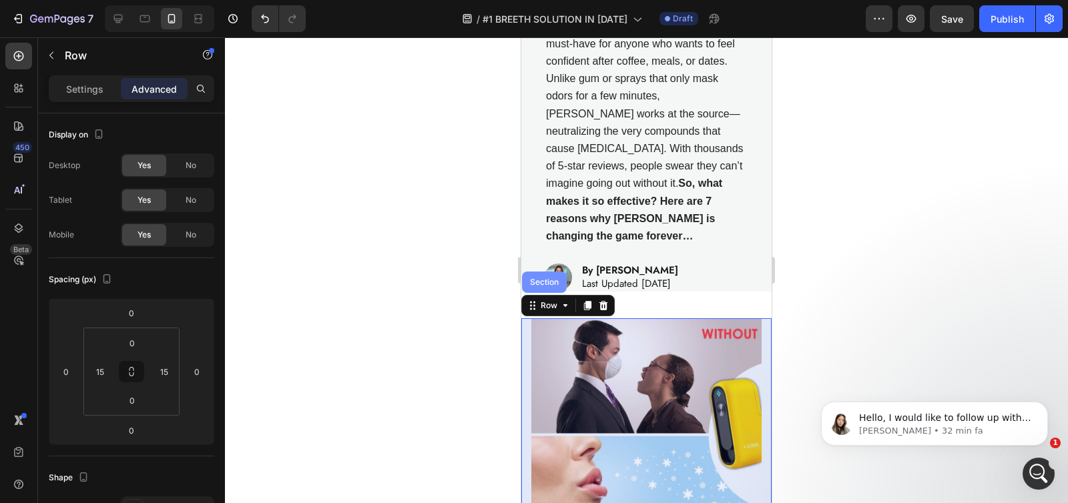
click at [546, 278] on div "Section" at bounding box center [544, 282] width 45 height 21
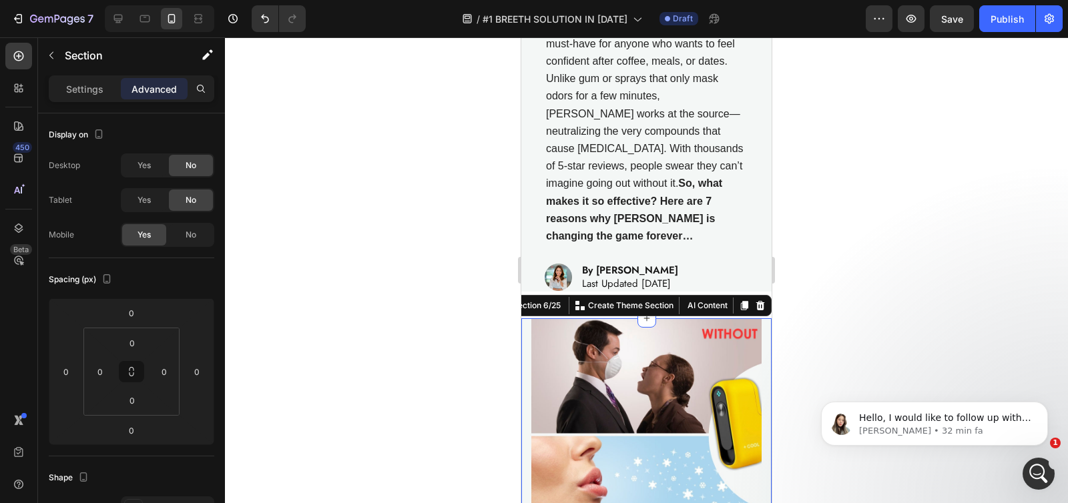
click at [434, 284] on div at bounding box center [646, 270] width 843 height 466
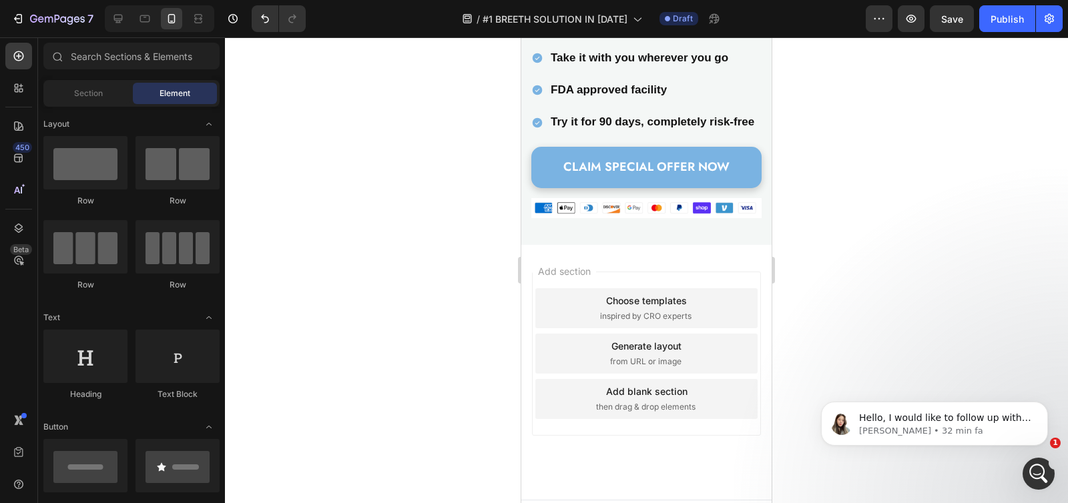
scroll to position [4745, 0]
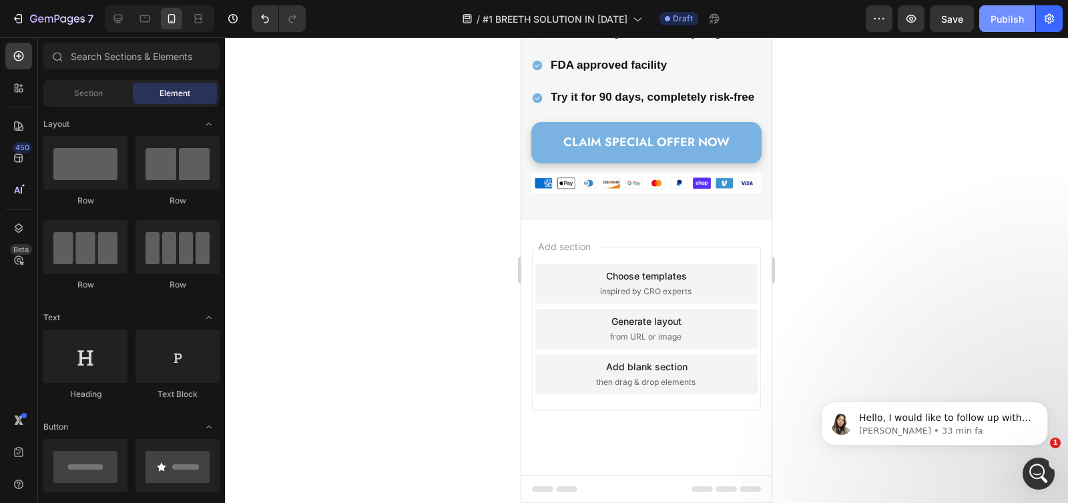
click at [1004, 22] on div "Publish" at bounding box center [1006, 19] width 33 height 14
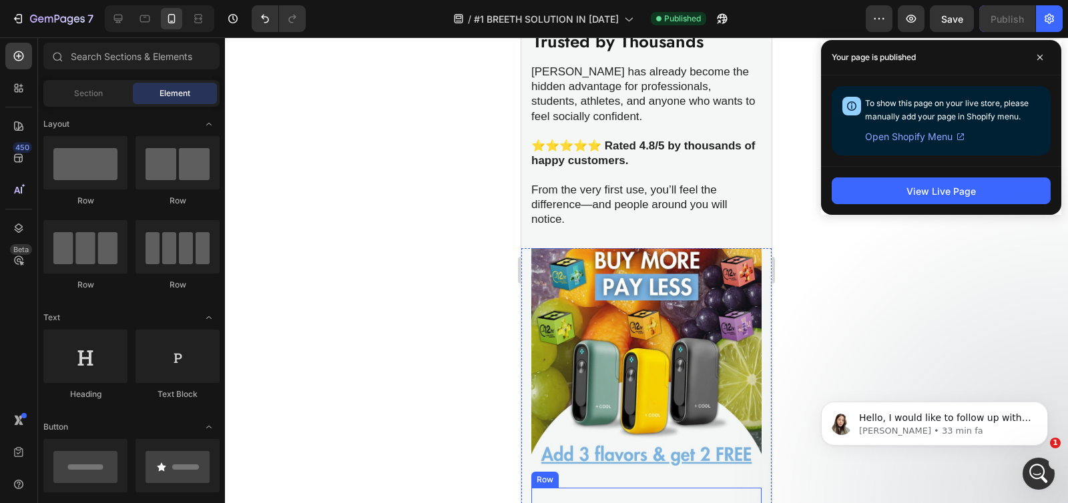
scroll to position [3329, 0]
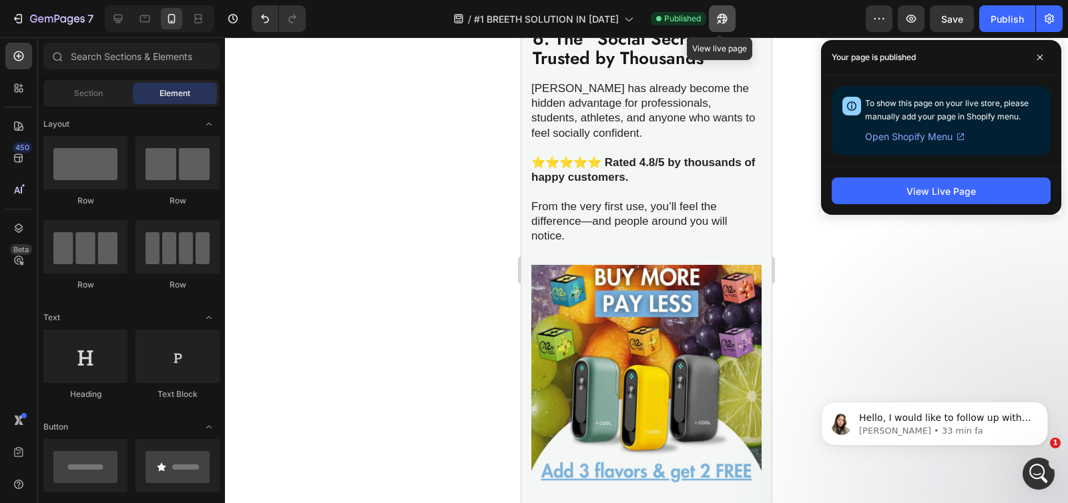
click at [715, 18] on icon "button" at bounding box center [721, 18] width 13 height 13
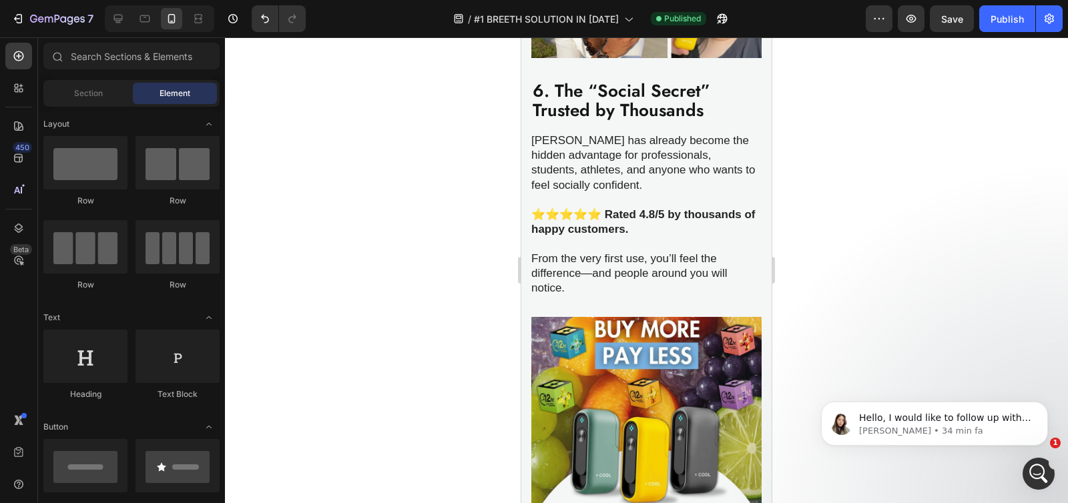
scroll to position [3215, 0]
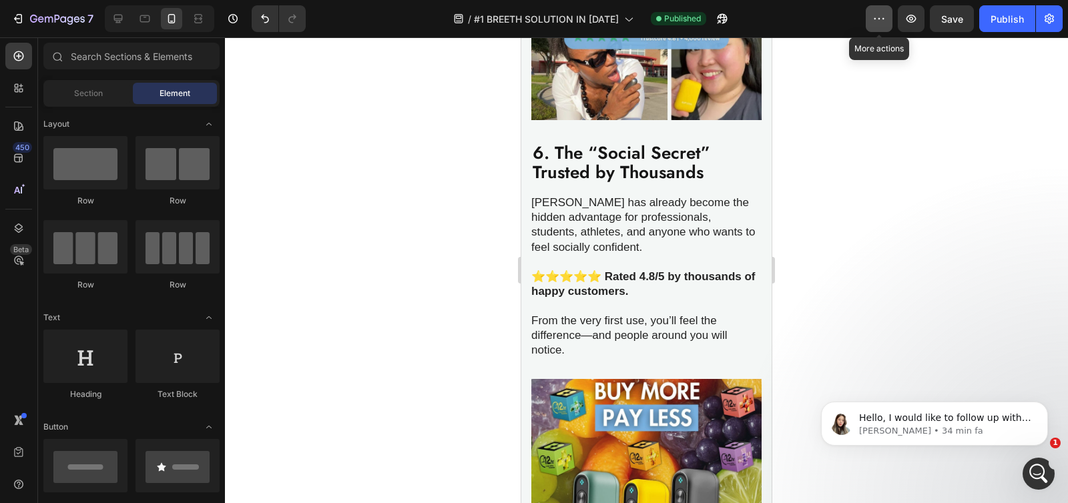
click at [880, 27] on button "button" at bounding box center [879, 18] width 27 height 27
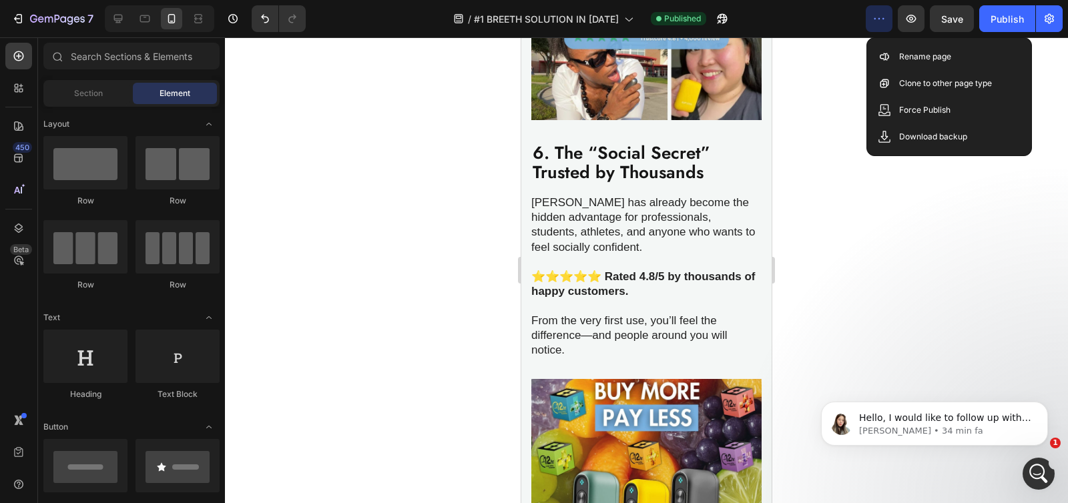
click at [842, 49] on div at bounding box center [646, 270] width 843 height 466
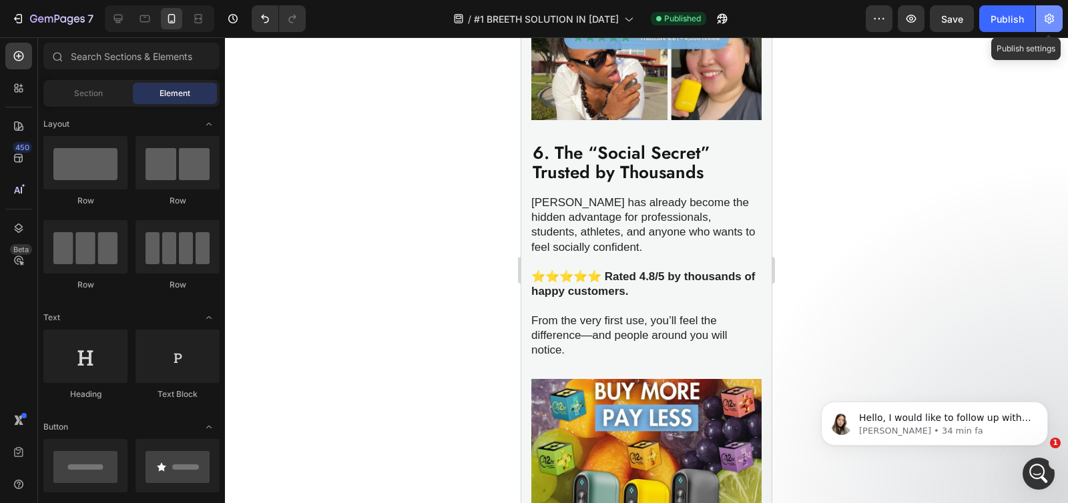
click at [1046, 15] on icon "button" at bounding box center [1048, 18] width 13 height 13
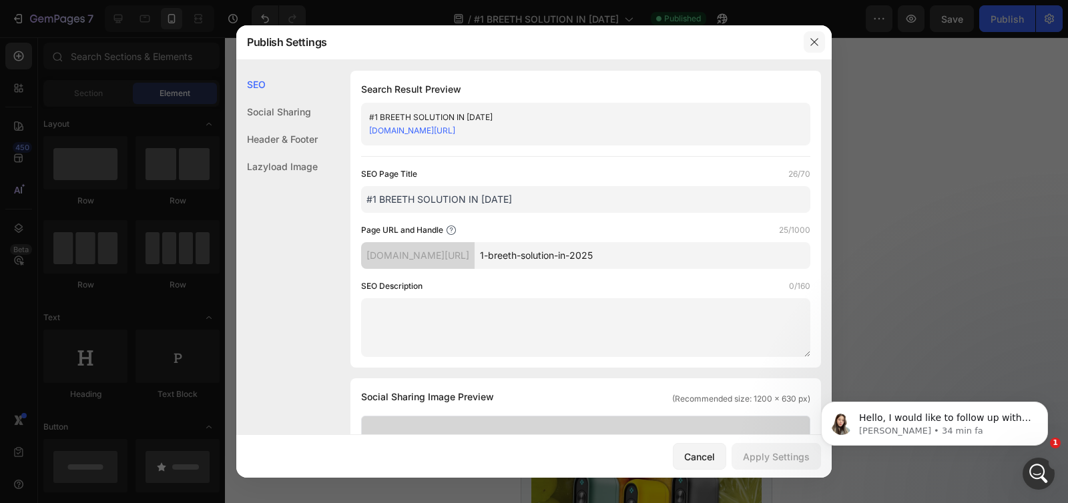
click at [817, 42] on icon "button" at bounding box center [814, 42] width 11 height 11
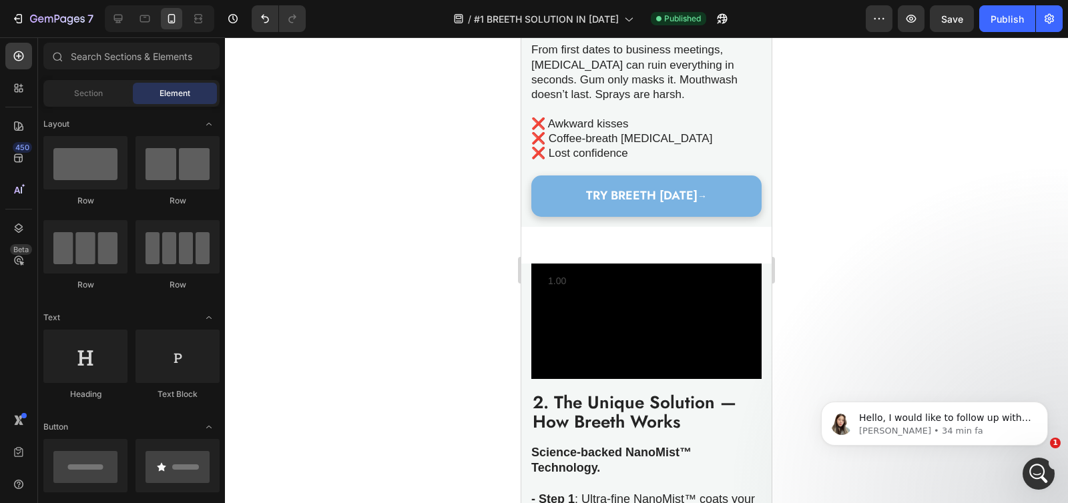
scroll to position [673, 0]
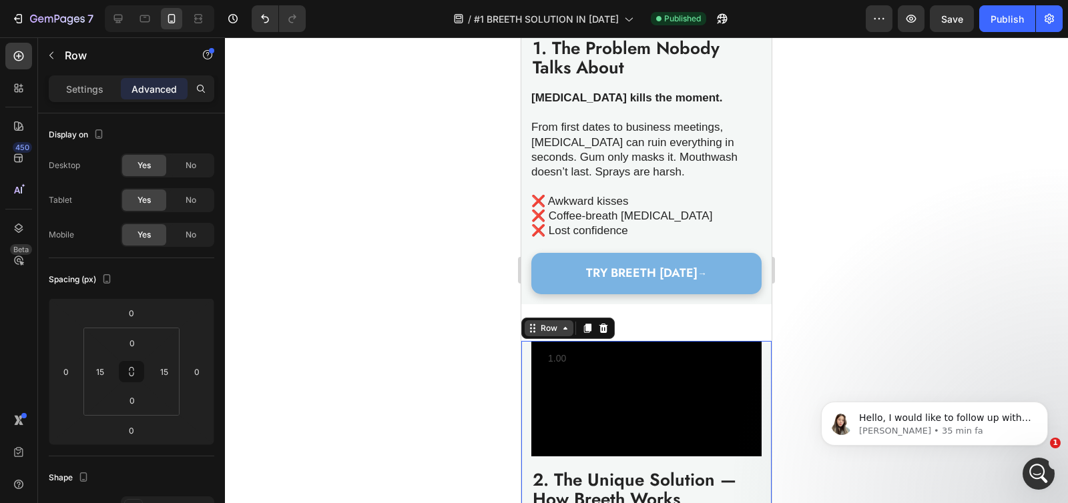
click at [543, 333] on div "Row" at bounding box center [549, 328] width 22 height 12
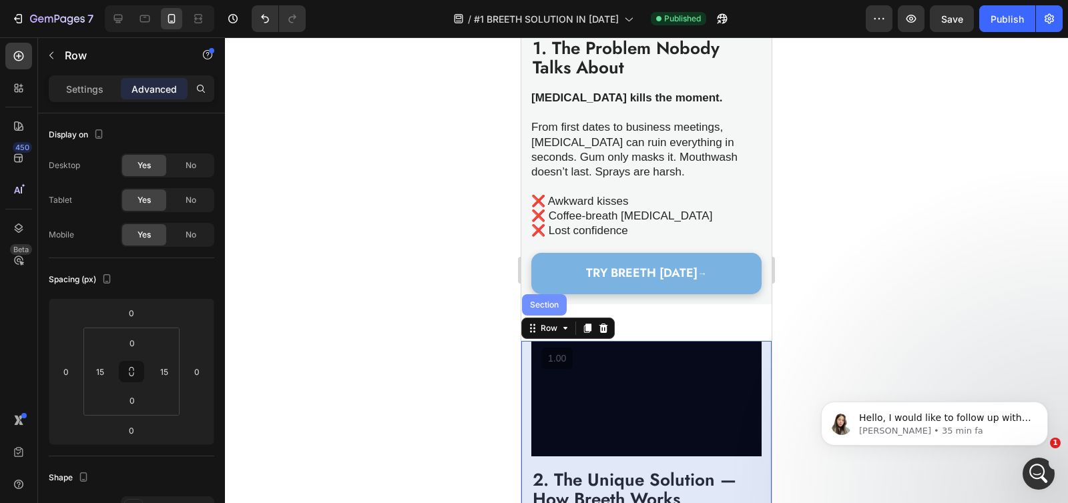
click at [541, 314] on div "Section" at bounding box center [544, 304] width 45 height 21
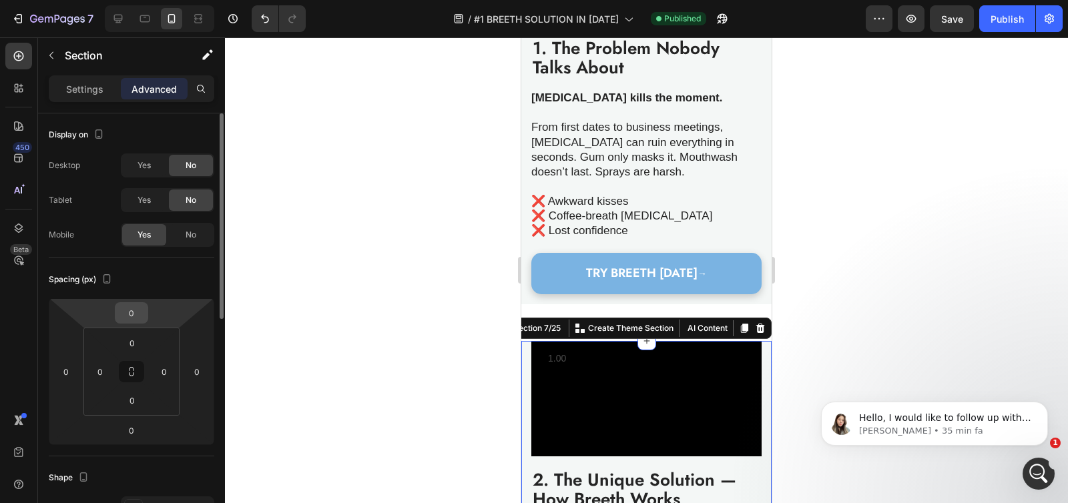
click at [138, 317] on input "0" at bounding box center [131, 313] width 27 height 20
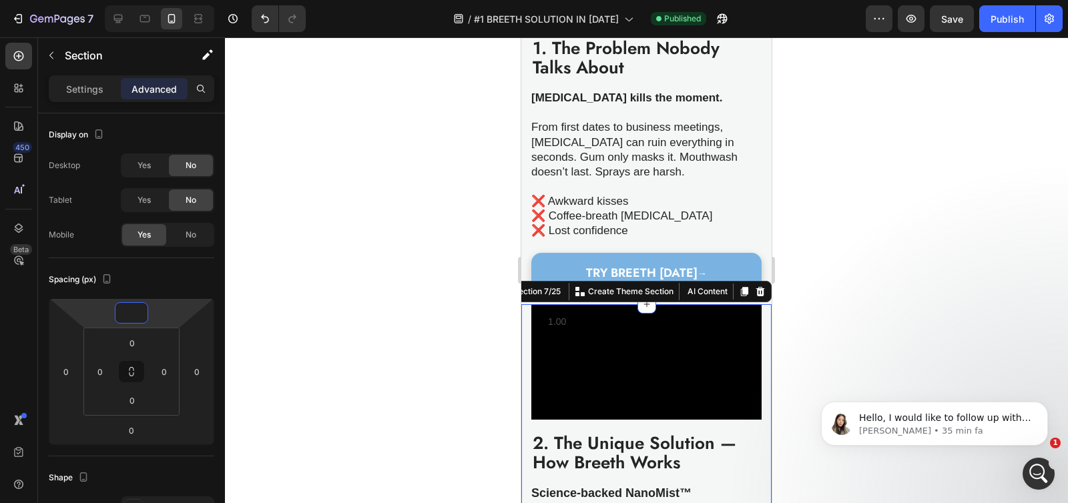
click at [420, 236] on div at bounding box center [646, 270] width 843 height 466
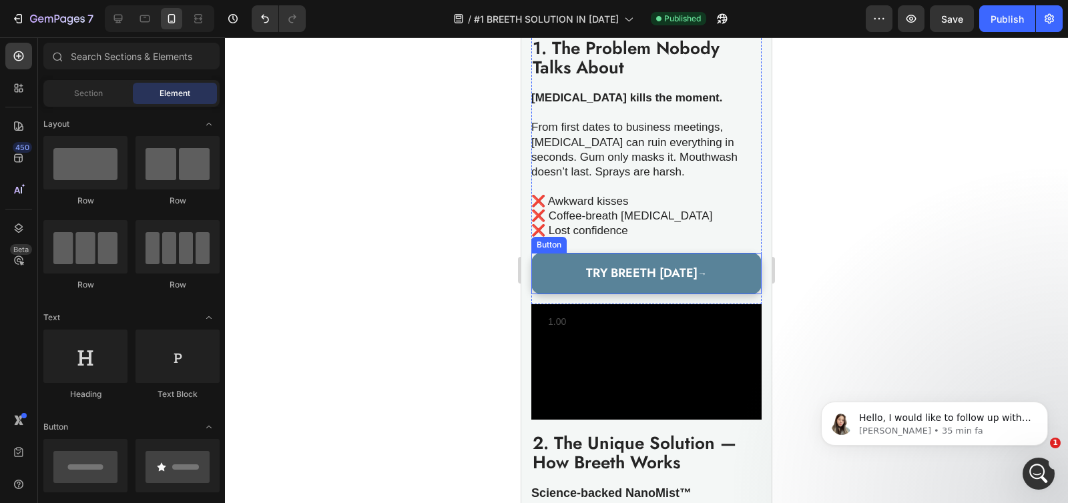
click at [543, 288] on link "TRY BREETH [DATE] →" at bounding box center [646, 273] width 230 height 41
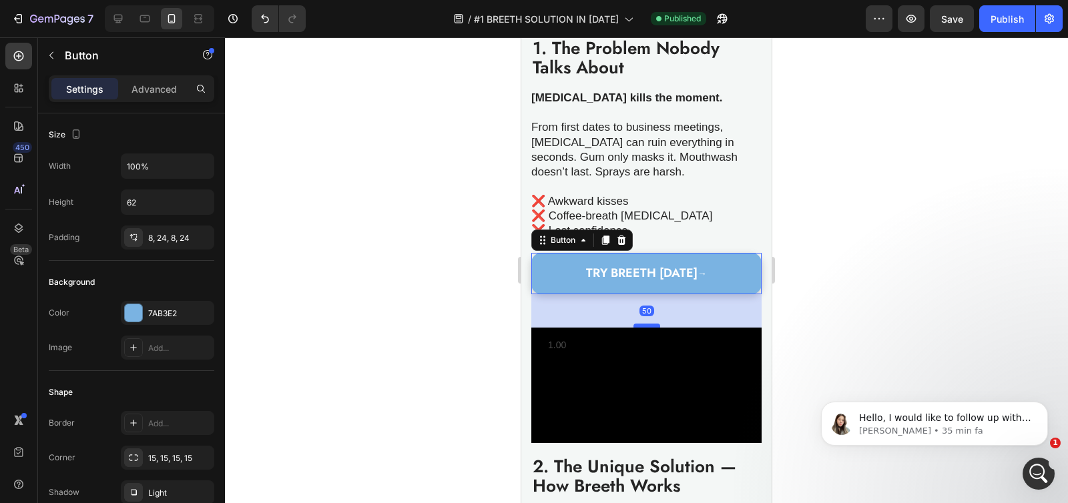
drag, startPoint x: 640, startPoint y: 307, endPoint x: 645, endPoint y: 330, distance: 24.0
click at [645, 328] on div at bounding box center [646, 326] width 27 height 4
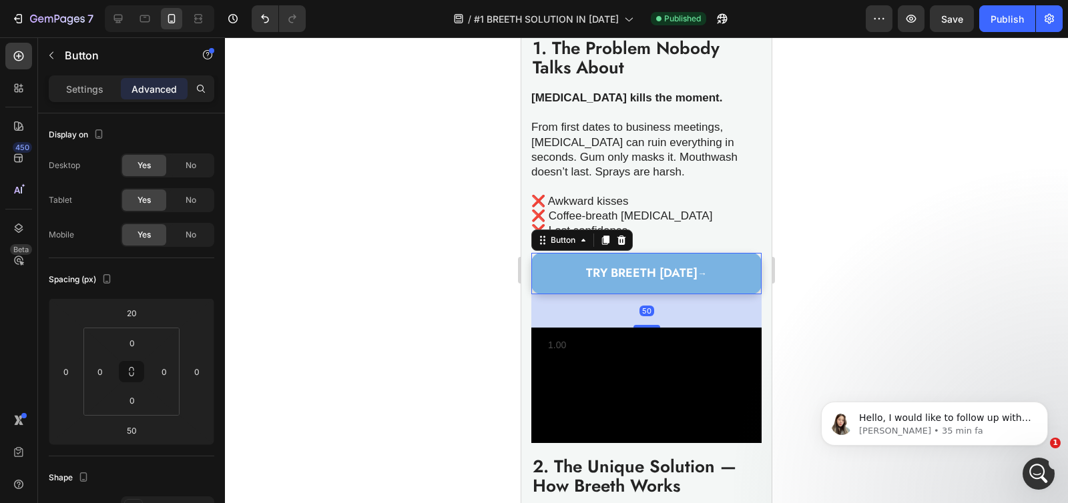
click at [464, 326] on div at bounding box center [646, 270] width 843 height 466
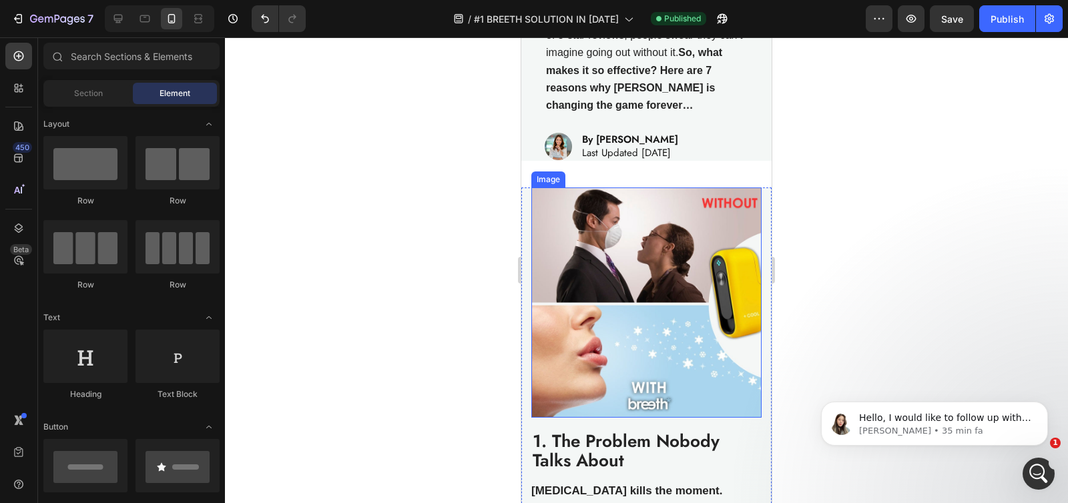
scroll to position [280, 0]
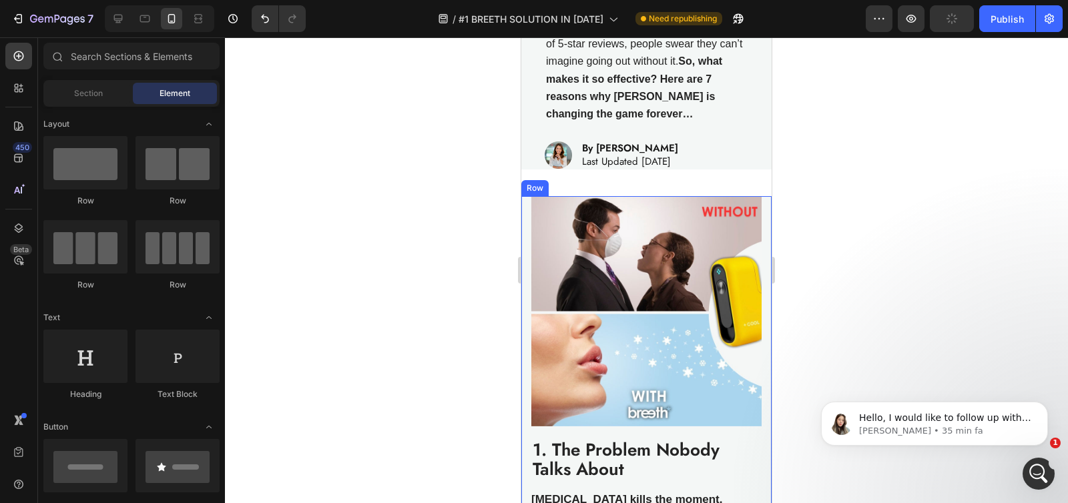
click at [526, 196] on div "Image 1. The Problem Nobody Talks About Heading [MEDICAL_DATA] kills the moment…" at bounding box center [646, 462] width 250 height 533
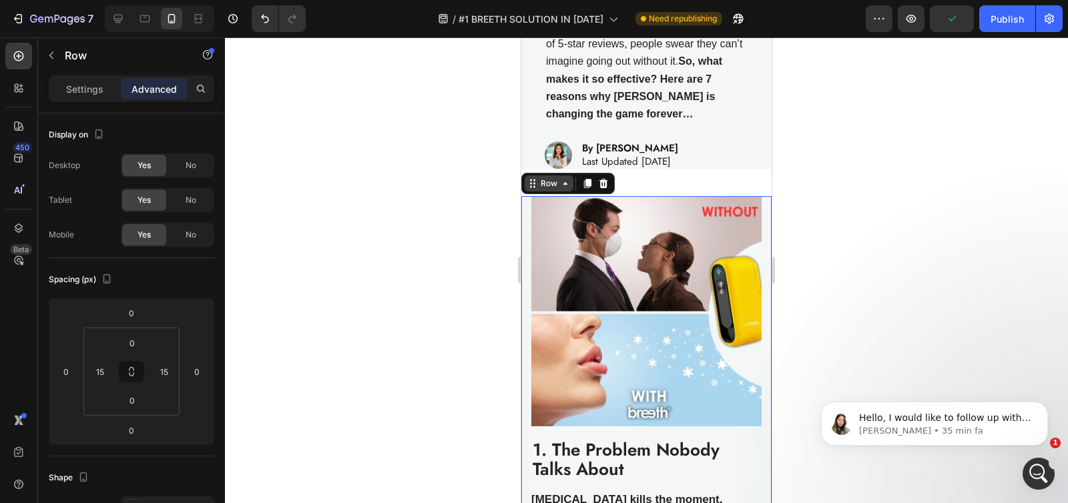
click at [542, 178] on div "Row" at bounding box center [549, 184] width 22 height 12
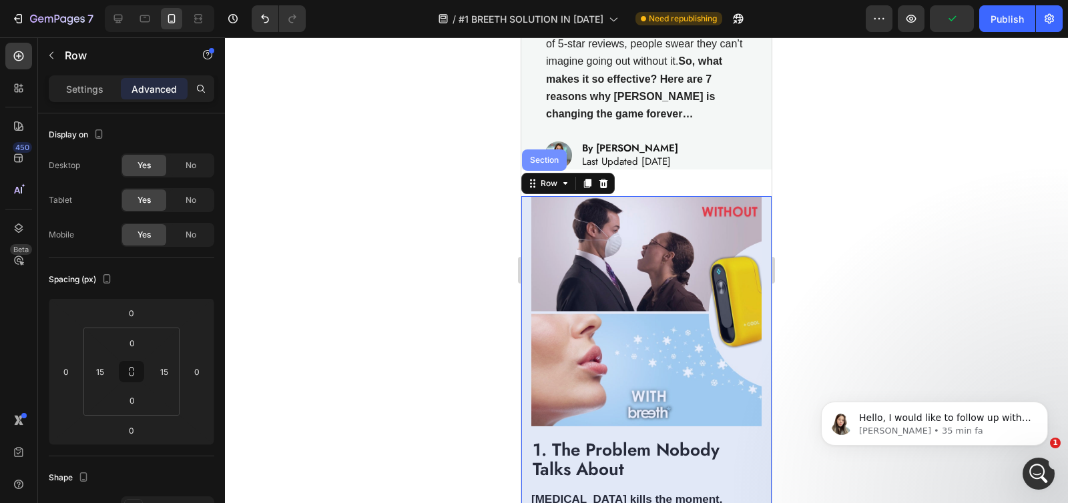
click at [546, 156] on div "Section" at bounding box center [544, 160] width 34 height 8
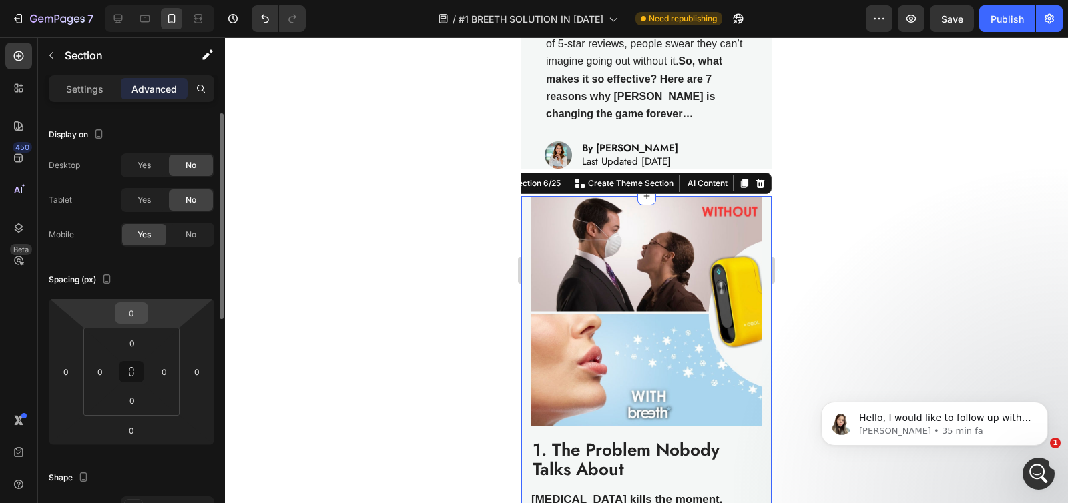
click at [133, 314] on input "0" at bounding box center [131, 313] width 27 height 20
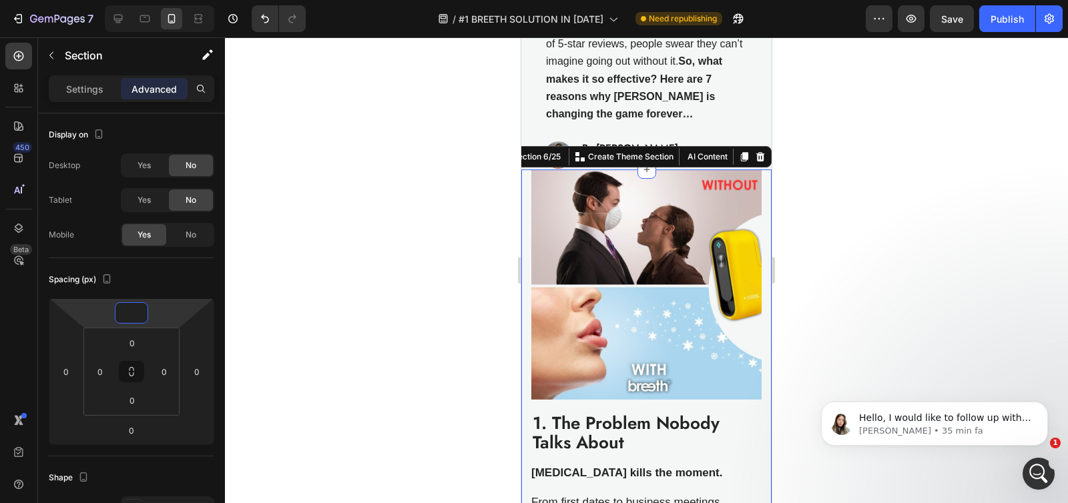
click at [350, 259] on div at bounding box center [646, 270] width 843 height 466
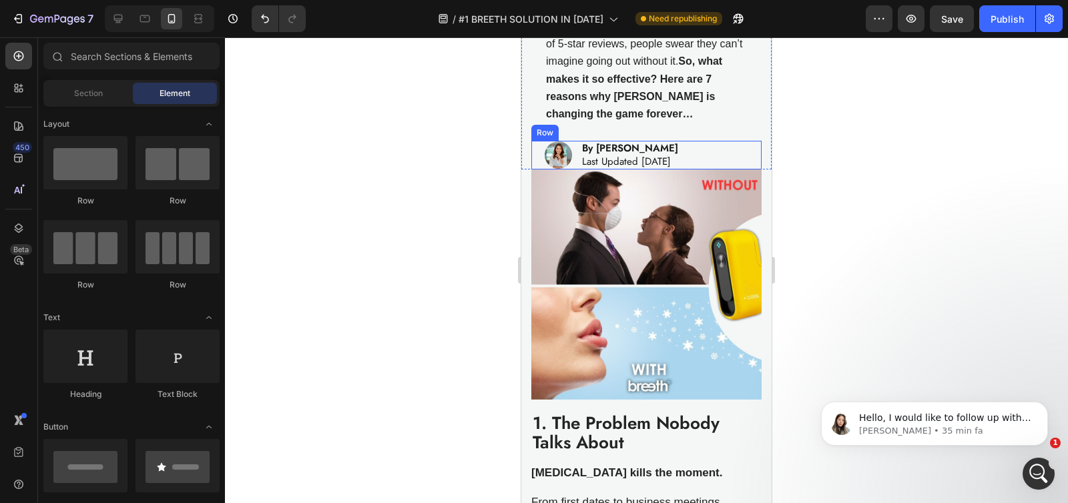
click at [531, 141] on div "Image By [PERSON_NAME] Last Updated [DATE] Heading Row" at bounding box center [646, 155] width 230 height 29
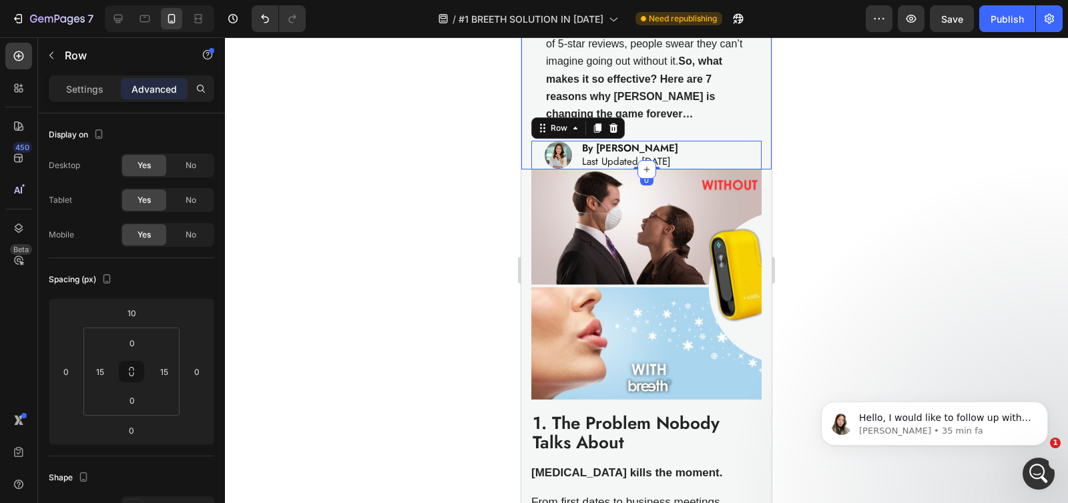
click at [525, 135] on div "In just months, [PERSON_NAME] has shaken up the market, becoming the must-have …" at bounding box center [646, 23] width 250 height 293
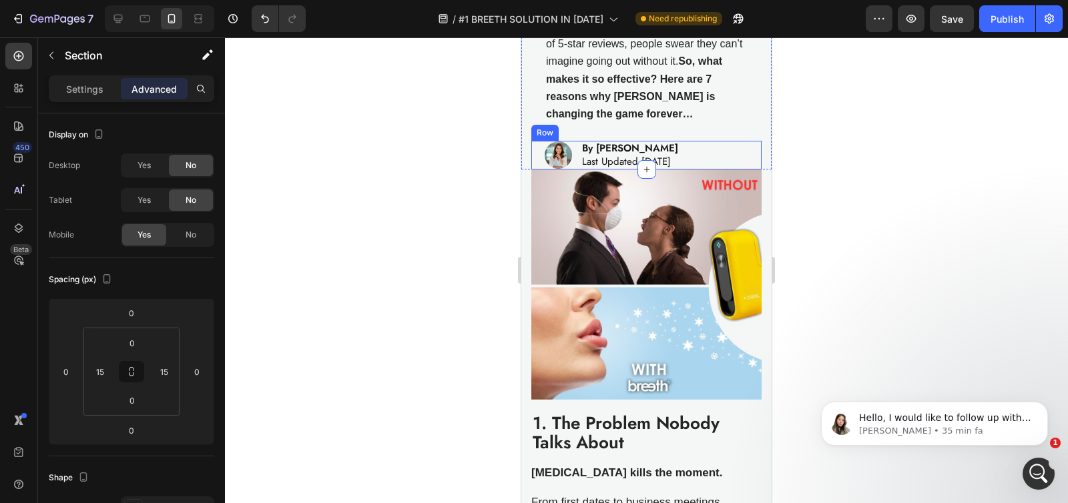
click at [539, 146] on div "Image By [PERSON_NAME] Last Updated [DATE] Heading Row" at bounding box center [646, 155] width 230 height 29
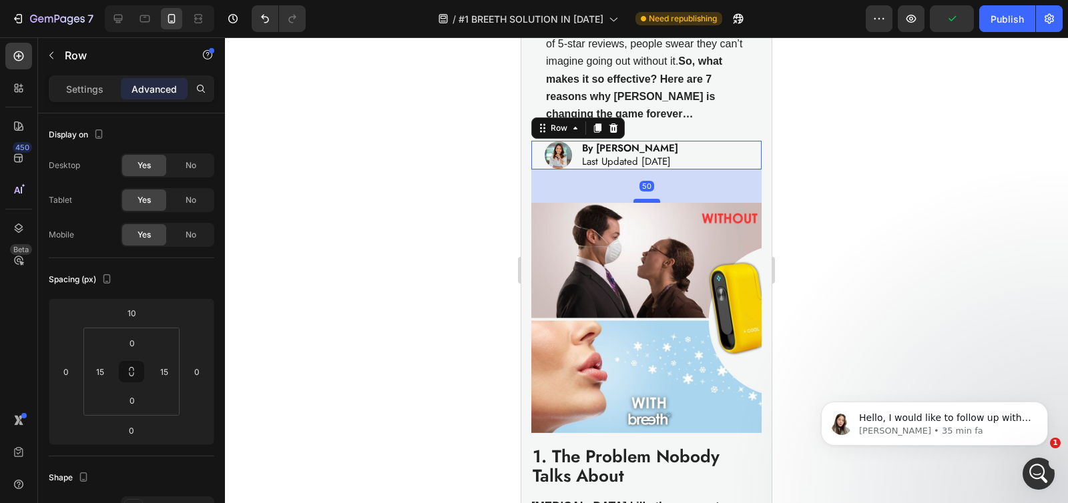
drag, startPoint x: 641, startPoint y: 159, endPoint x: 642, endPoint y: 192, distance: 33.4
click at [642, 199] on div at bounding box center [646, 201] width 27 height 4
type input "50"
click at [793, 192] on div at bounding box center [646, 270] width 843 height 466
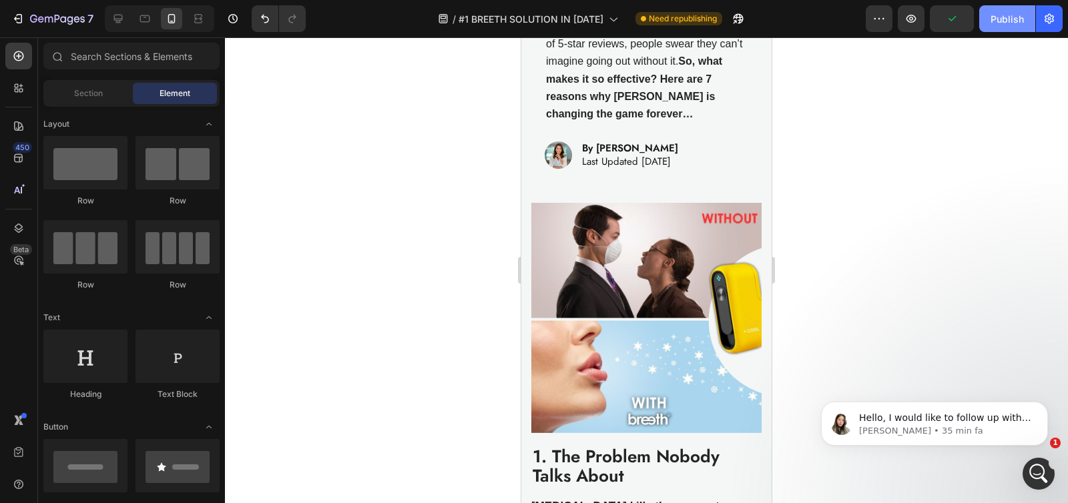
click at [1015, 17] on div "Publish" at bounding box center [1006, 19] width 33 height 14
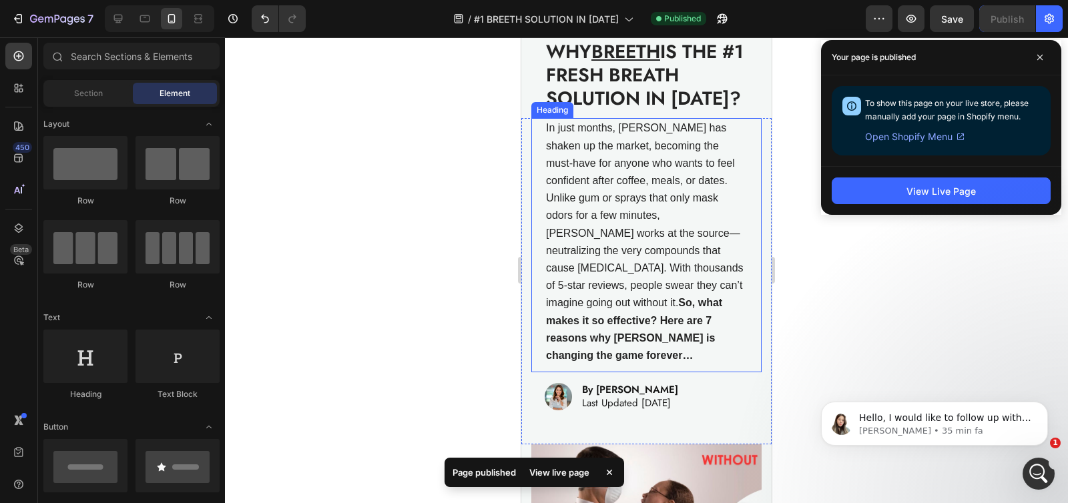
scroll to position [0, 0]
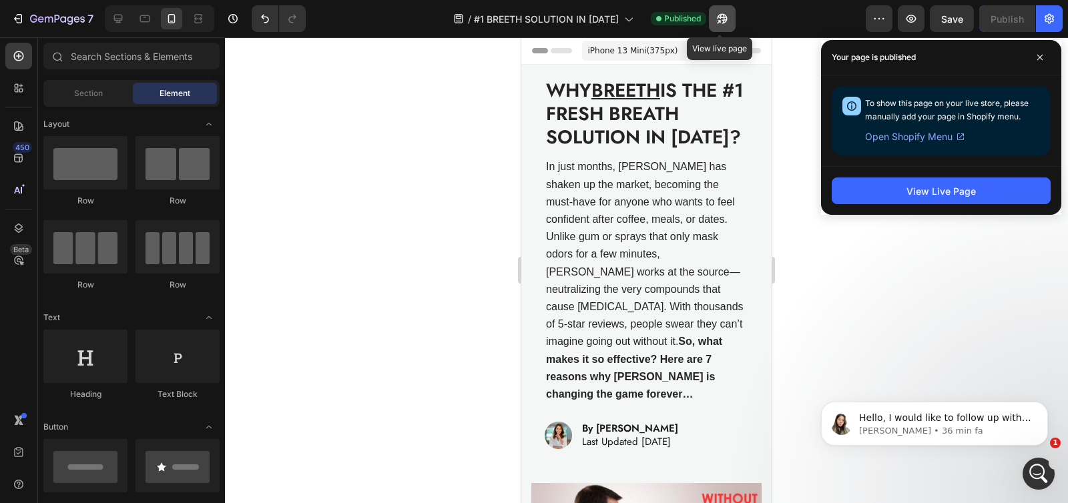
click at [715, 21] on icon "button" at bounding box center [721, 18] width 13 height 13
